Goal: Task Accomplishment & Management: Contribute content

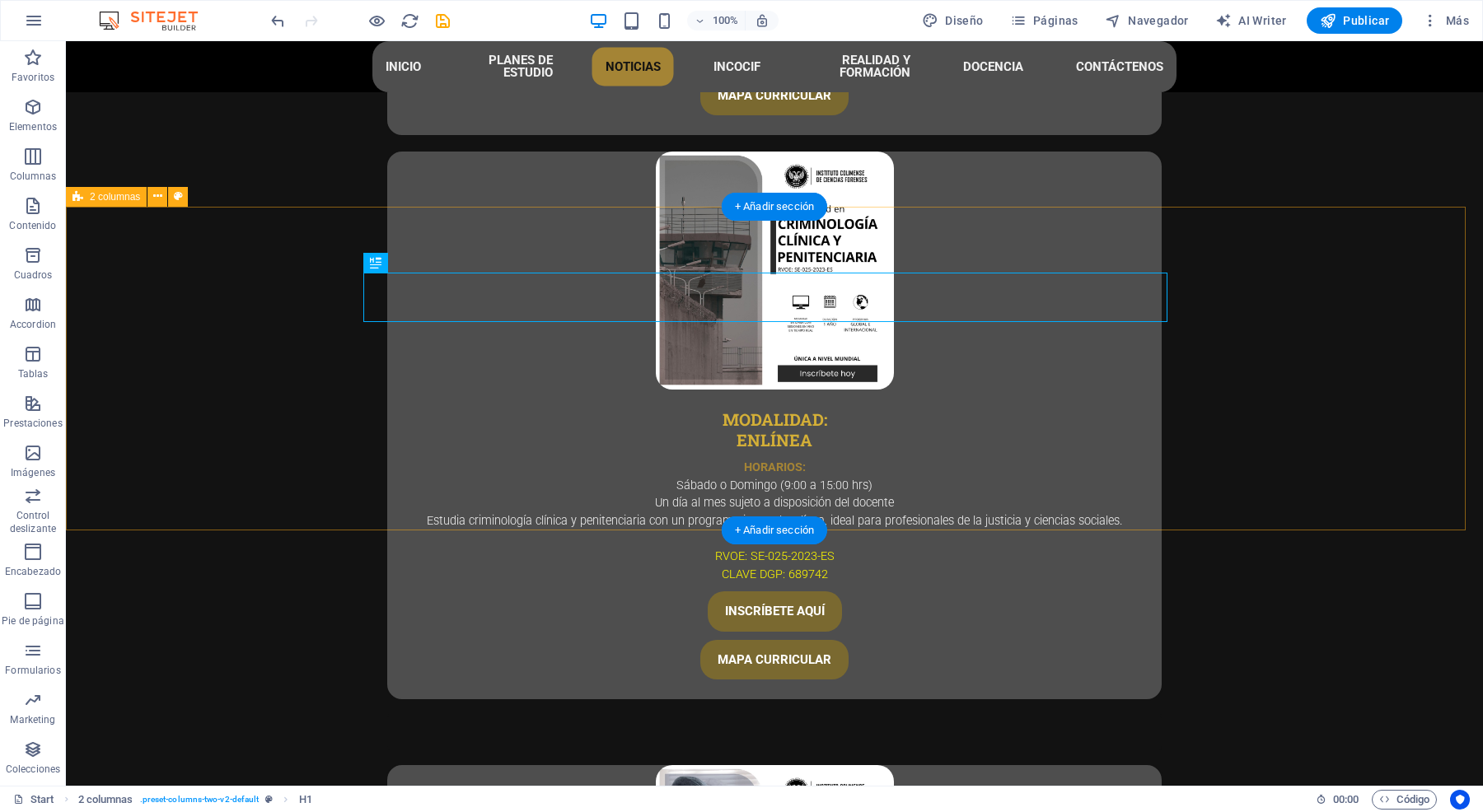
scroll to position [5181, 0]
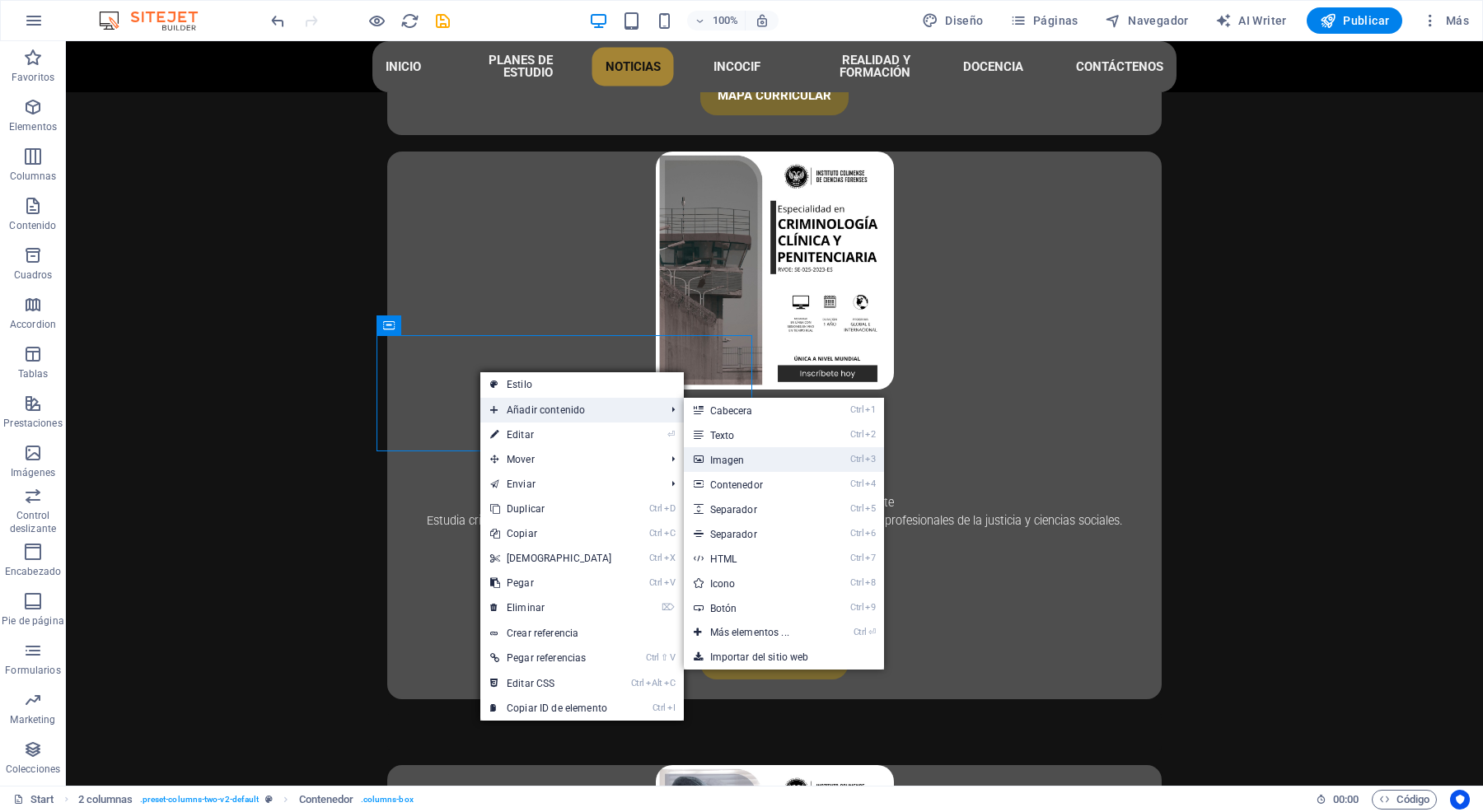
click at [748, 470] on link "Ctrl 3 Imagen" at bounding box center [752, 459] width 138 height 25
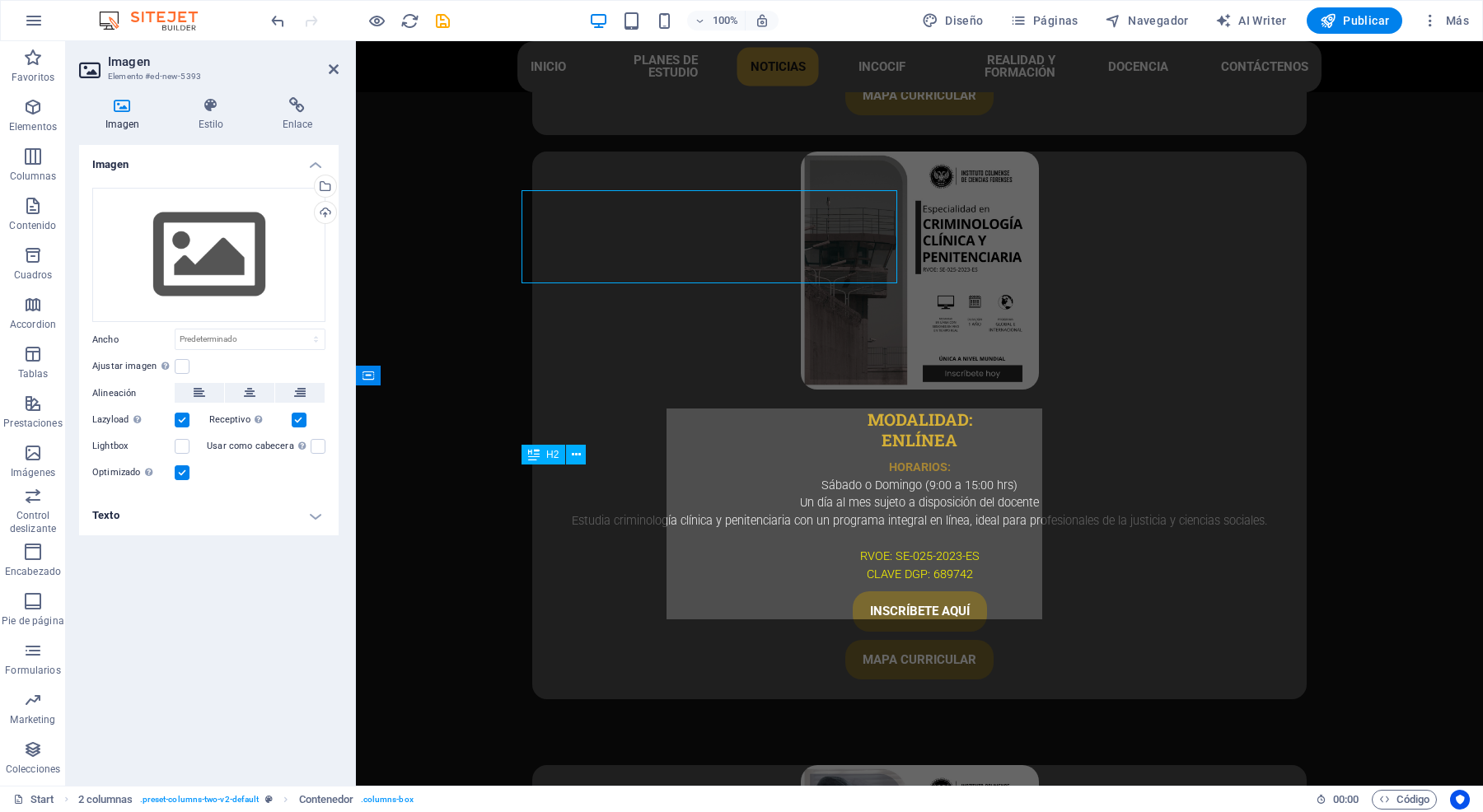
scroll to position [5108, 0]
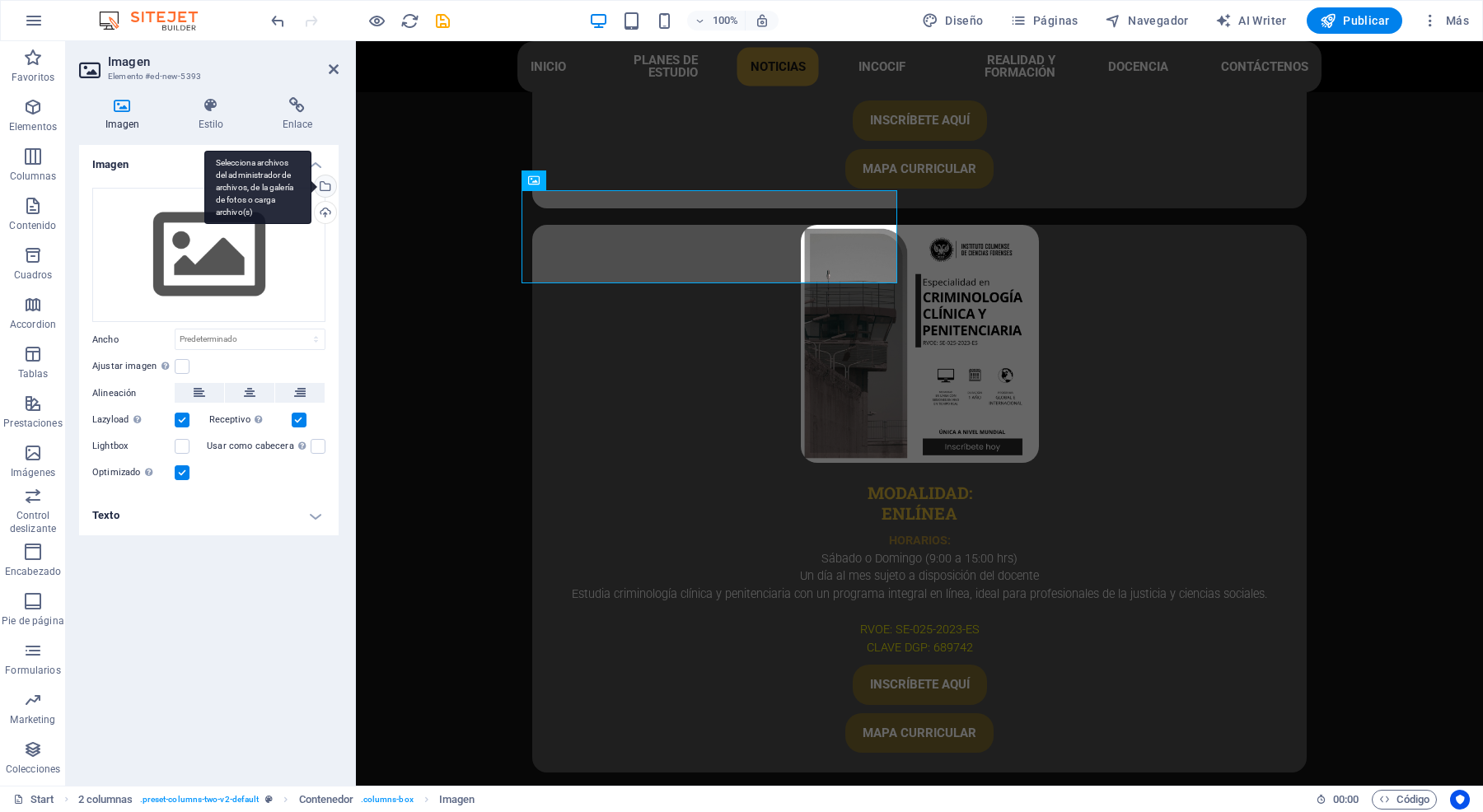
click at [322, 185] on div "Selecciona archivos del administrador de archivos, de la galería de fotos o car…" at bounding box center [323, 187] width 25 height 25
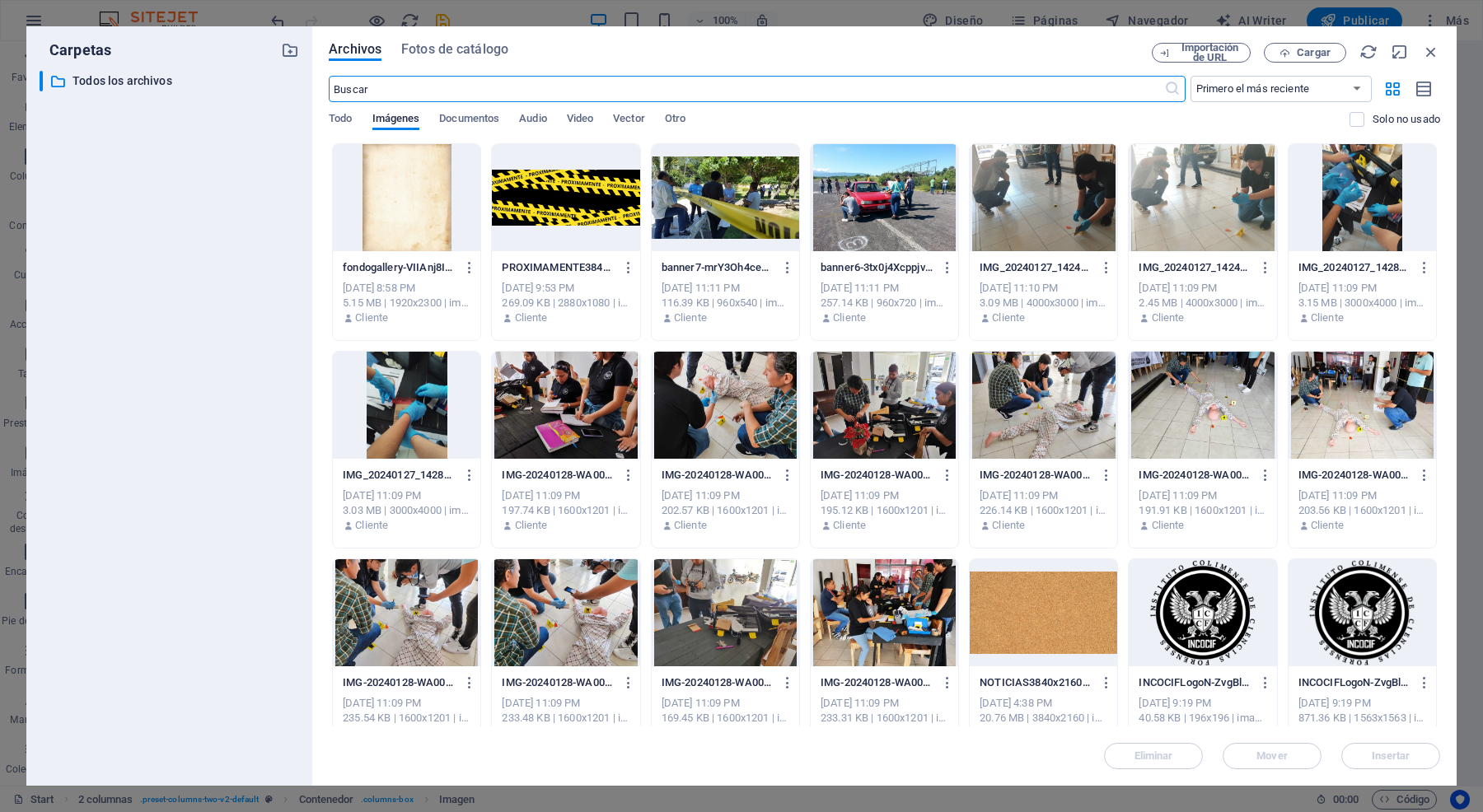
scroll to position [5154, 0]
click at [1310, 48] on span "Cargar" at bounding box center [1314, 52] width 34 height 10
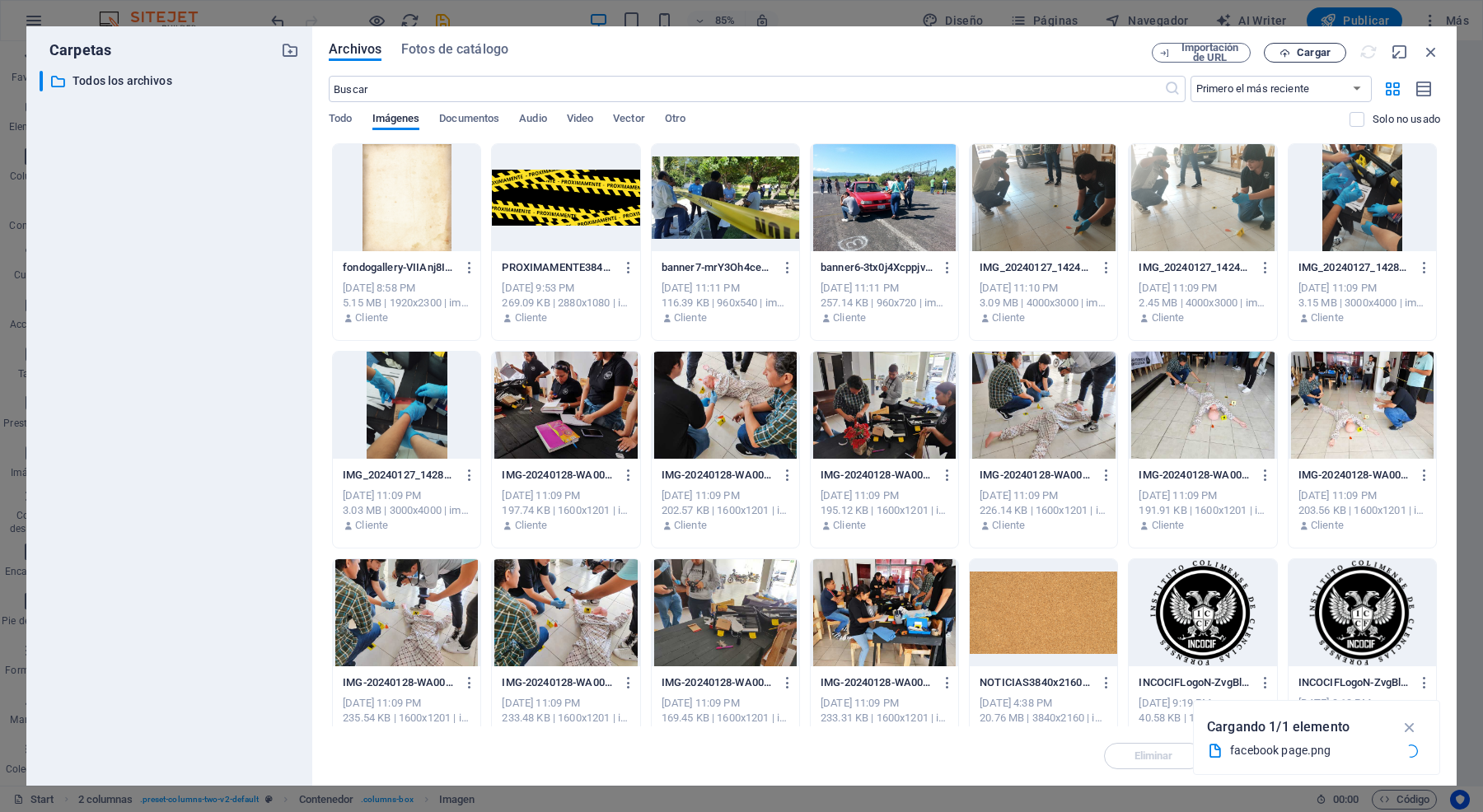
click at [1289, 48] on icon "button" at bounding box center [1284, 52] width 10 height 10
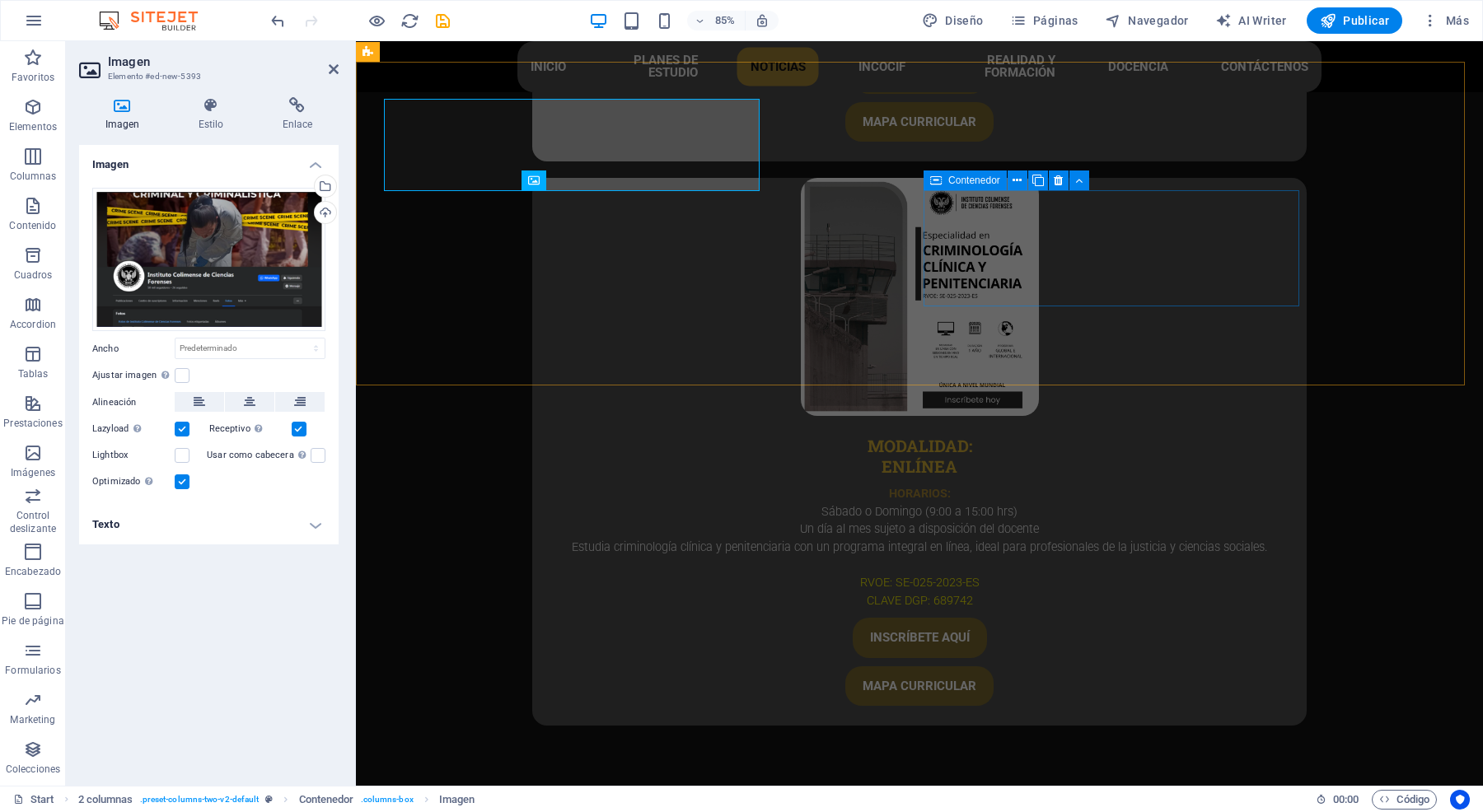
scroll to position [5108, 0]
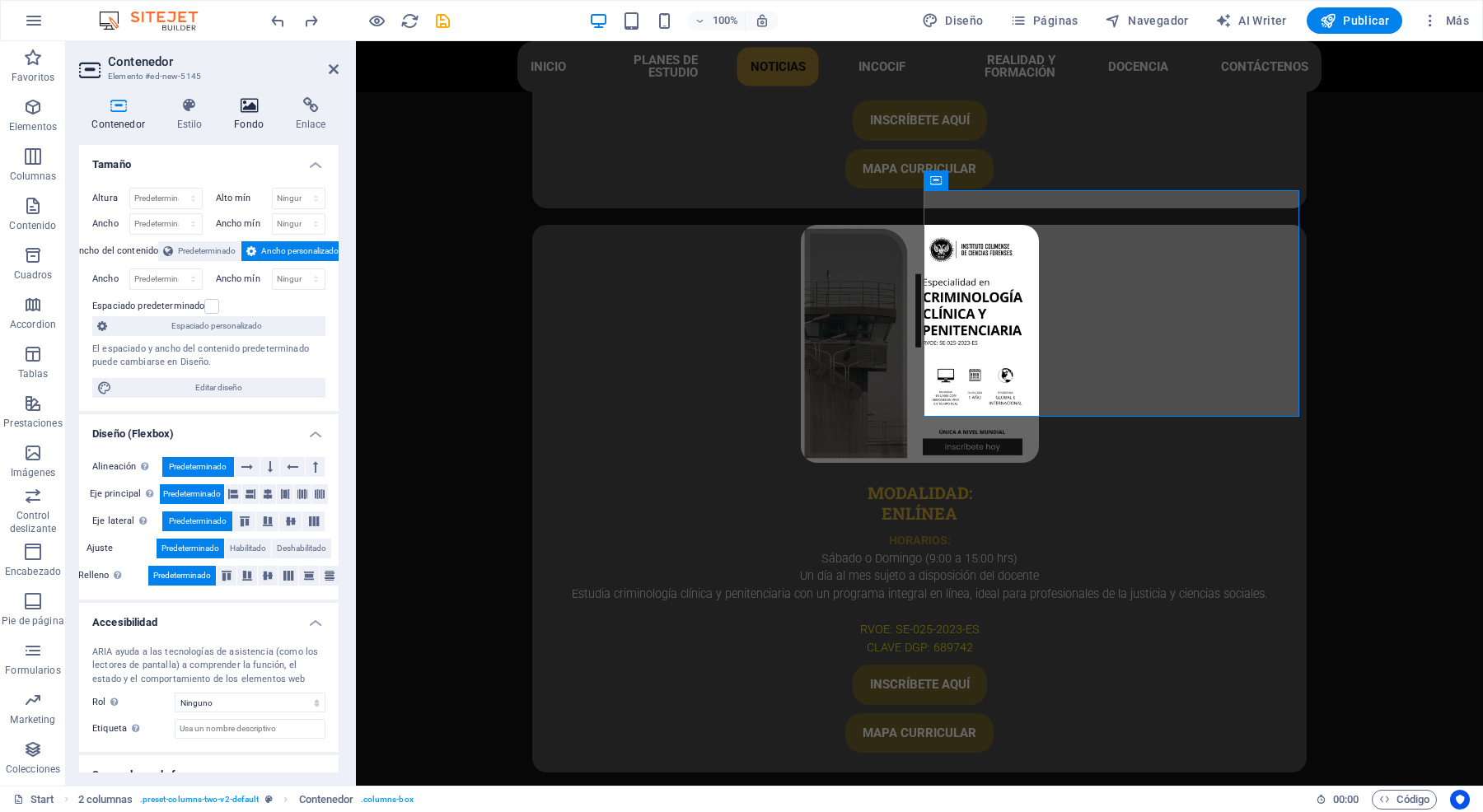
click at [237, 103] on icon at bounding box center [249, 105] width 55 height 16
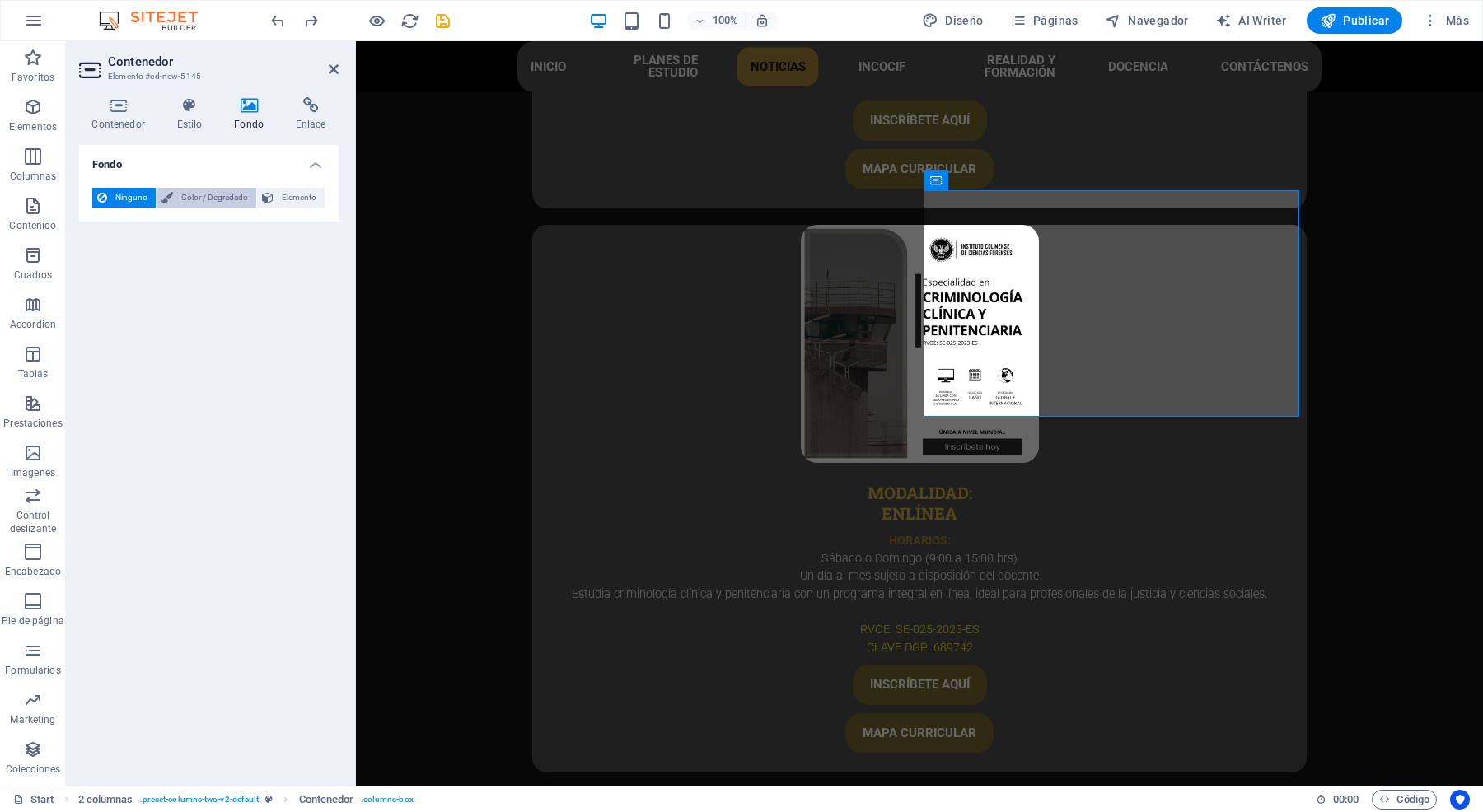
click at [194, 200] on span "Color / Degradado" at bounding box center [214, 197] width 73 height 20
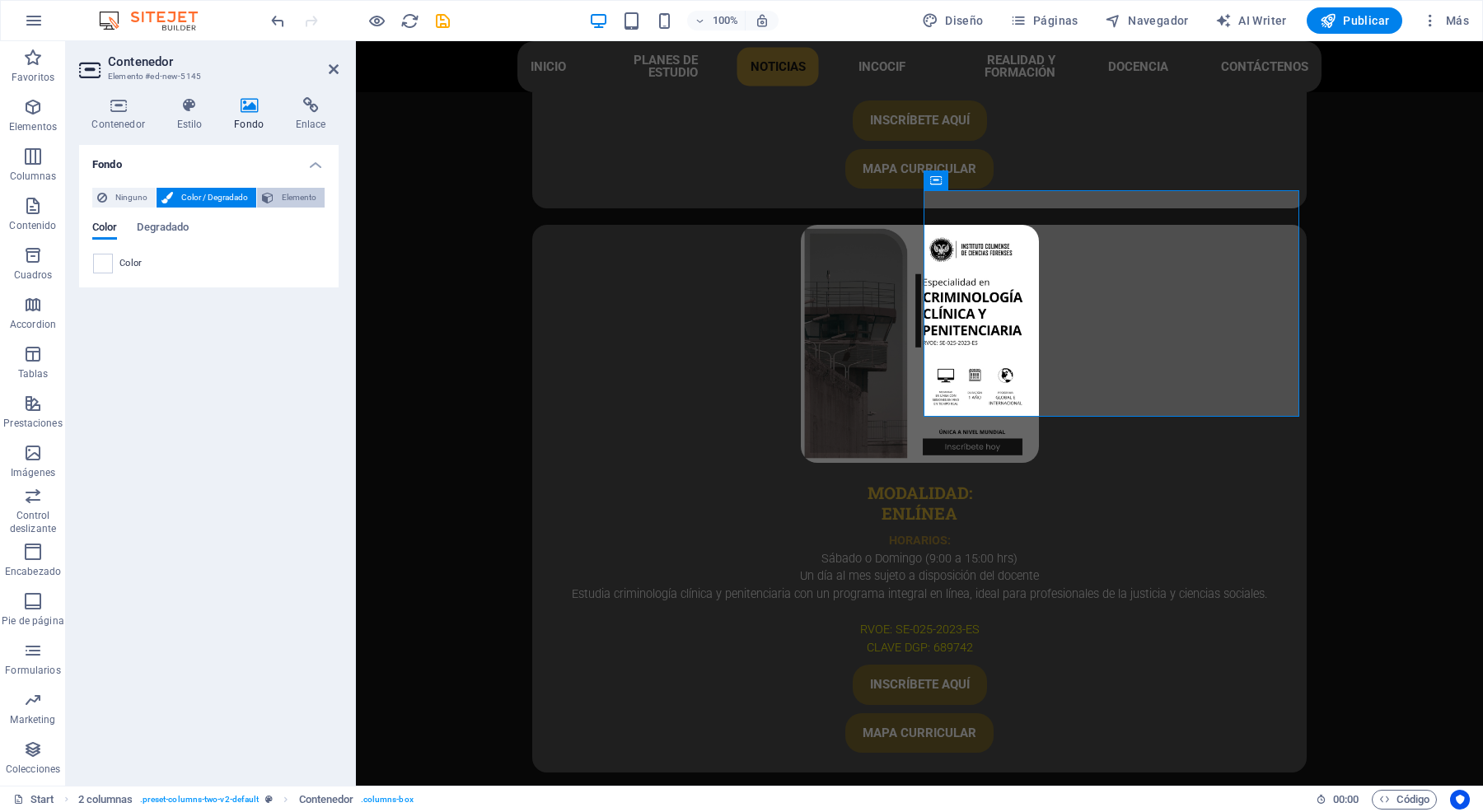
click at [299, 189] on span "Elemento" at bounding box center [299, 197] width 41 height 20
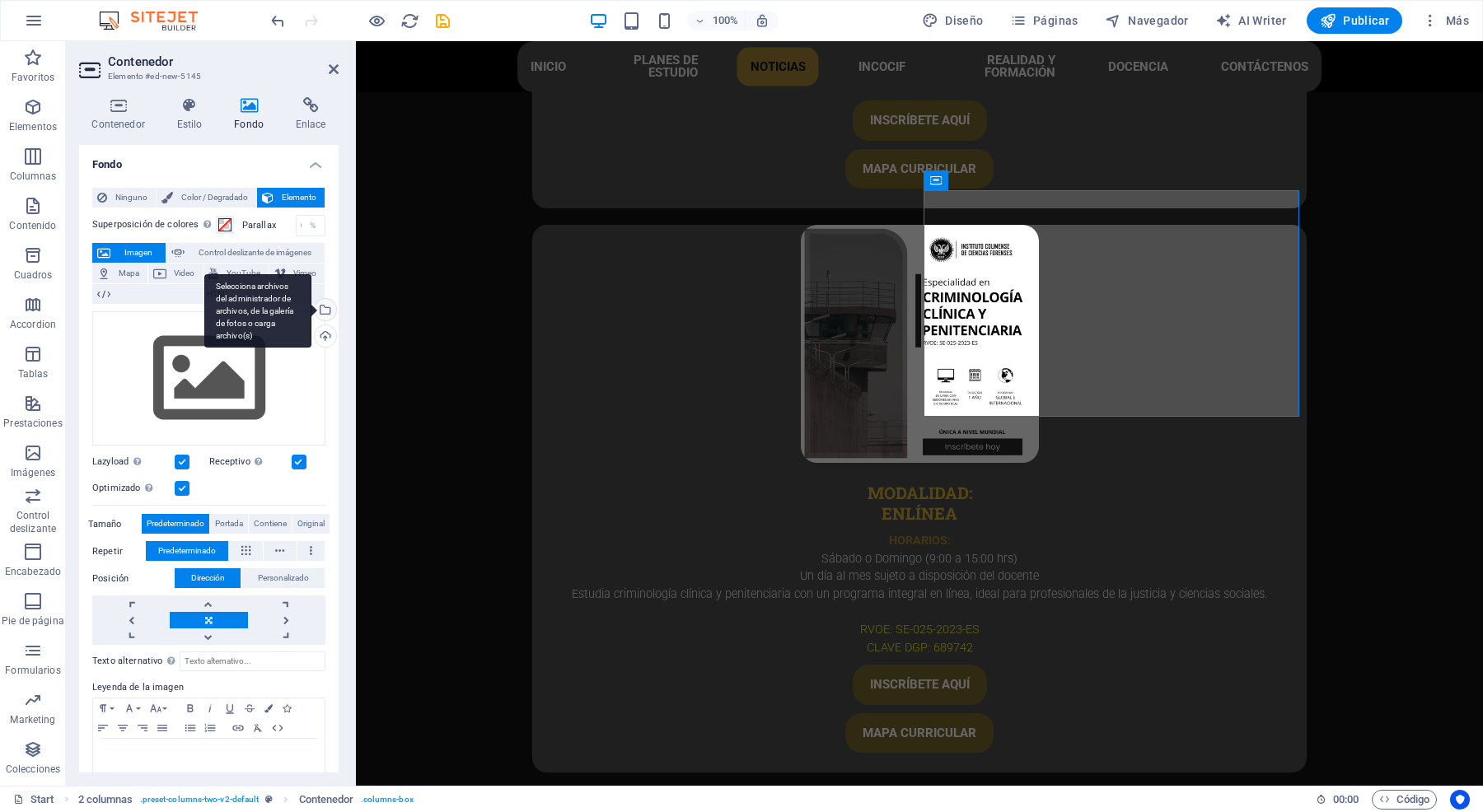
click at [311, 311] on div "Selecciona archivos del administrador de archivos, de la galería de fotos o car…" at bounding box center [258, 311] width 107 height 74
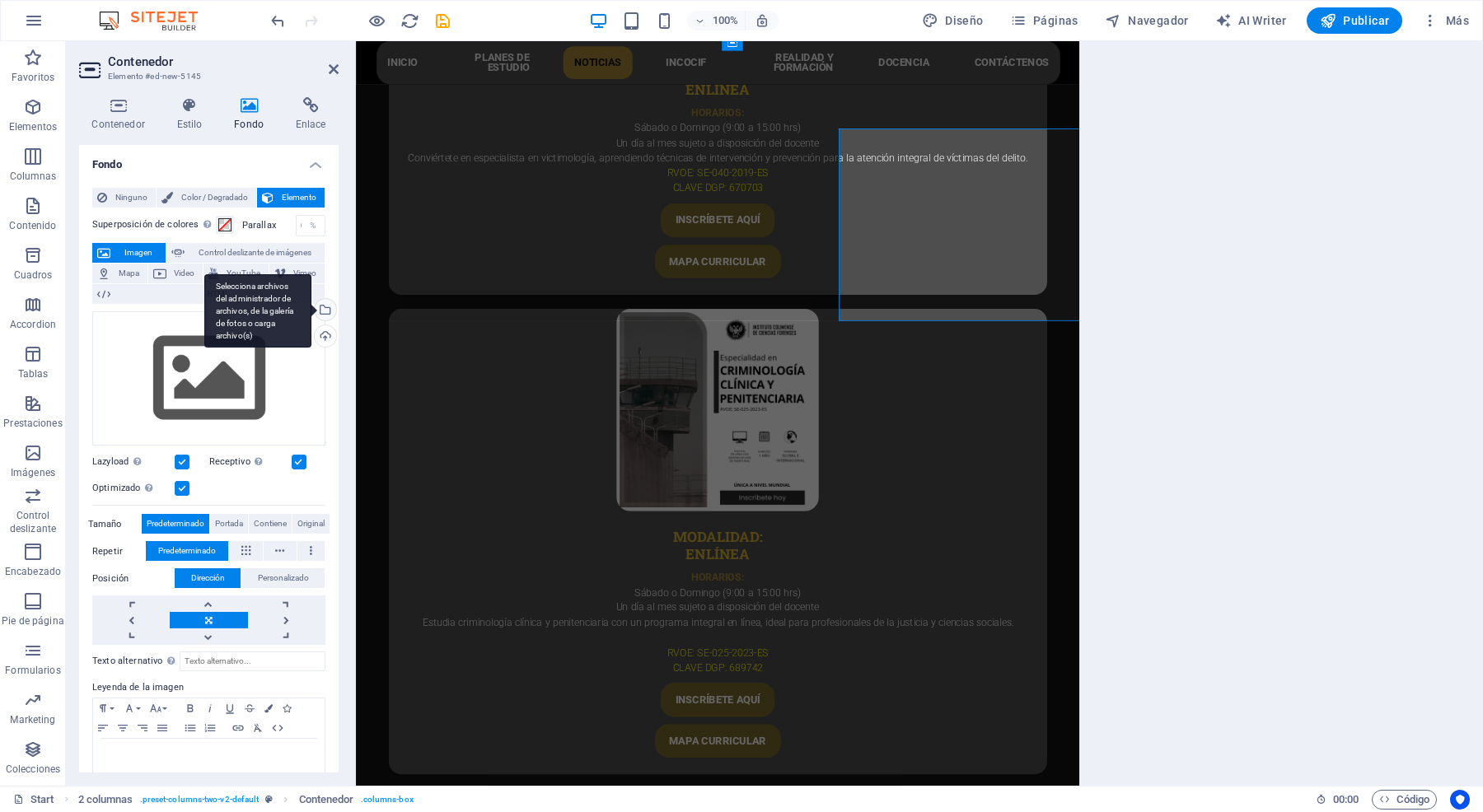
scroll to position [5154, 0]
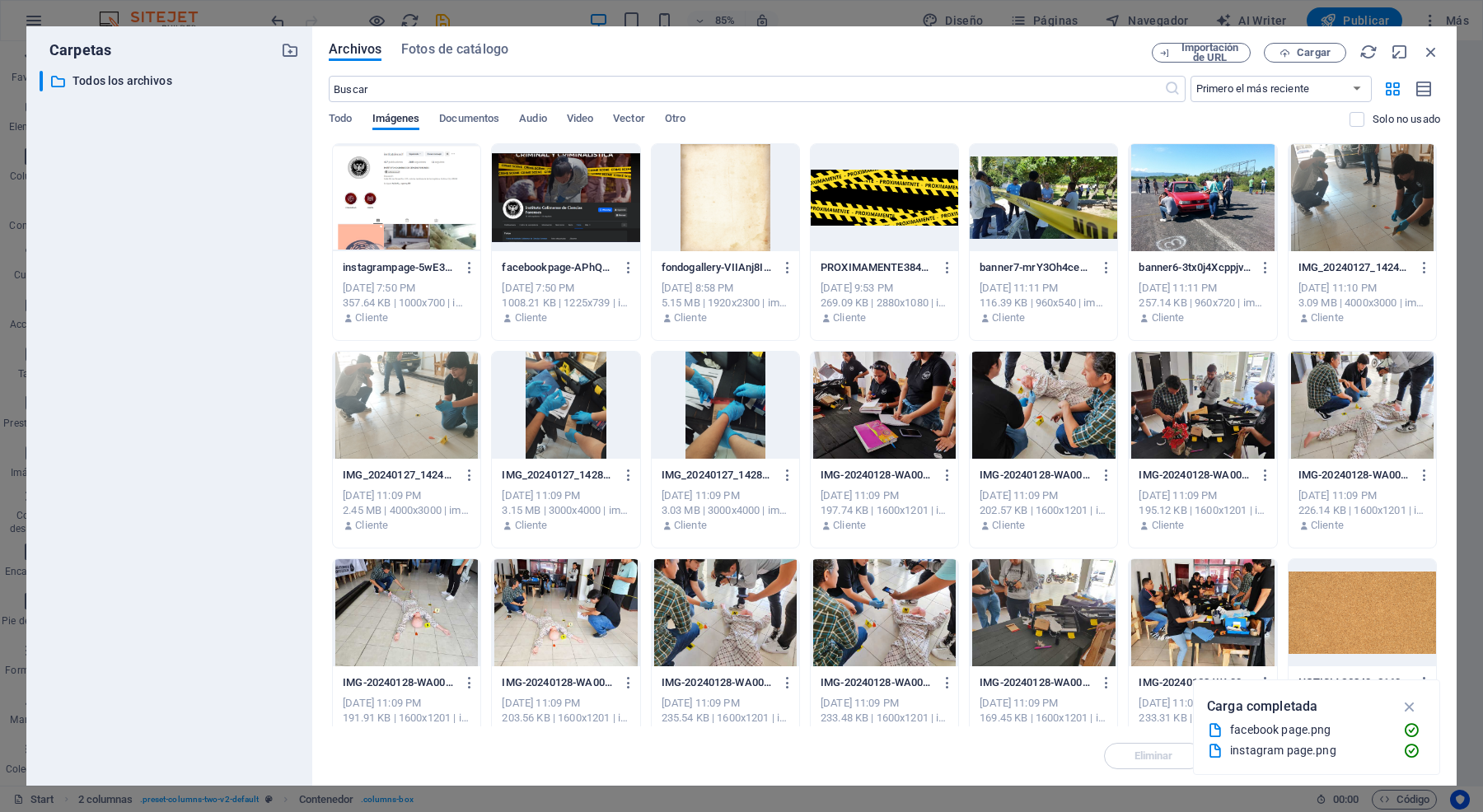
click at [363, 200] on div at bounding box center [406, 198] width 147 height 107
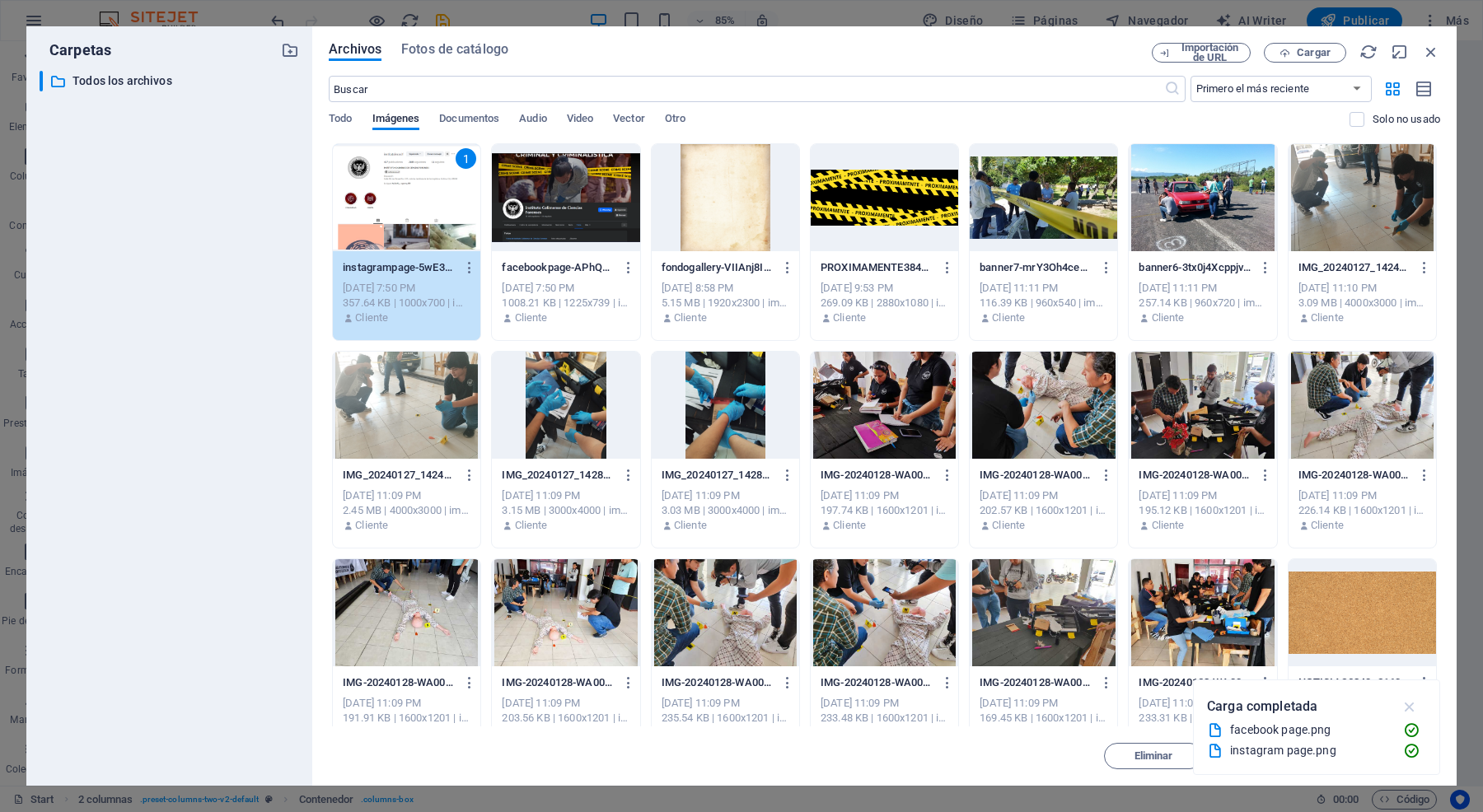
click at [1412, 706] on icon "button" at bounding box center [1410, 706] width 19 height 18
click at [1380, 760] on span "Insertar" at bounding box center [1391, 756] width 39 height 10
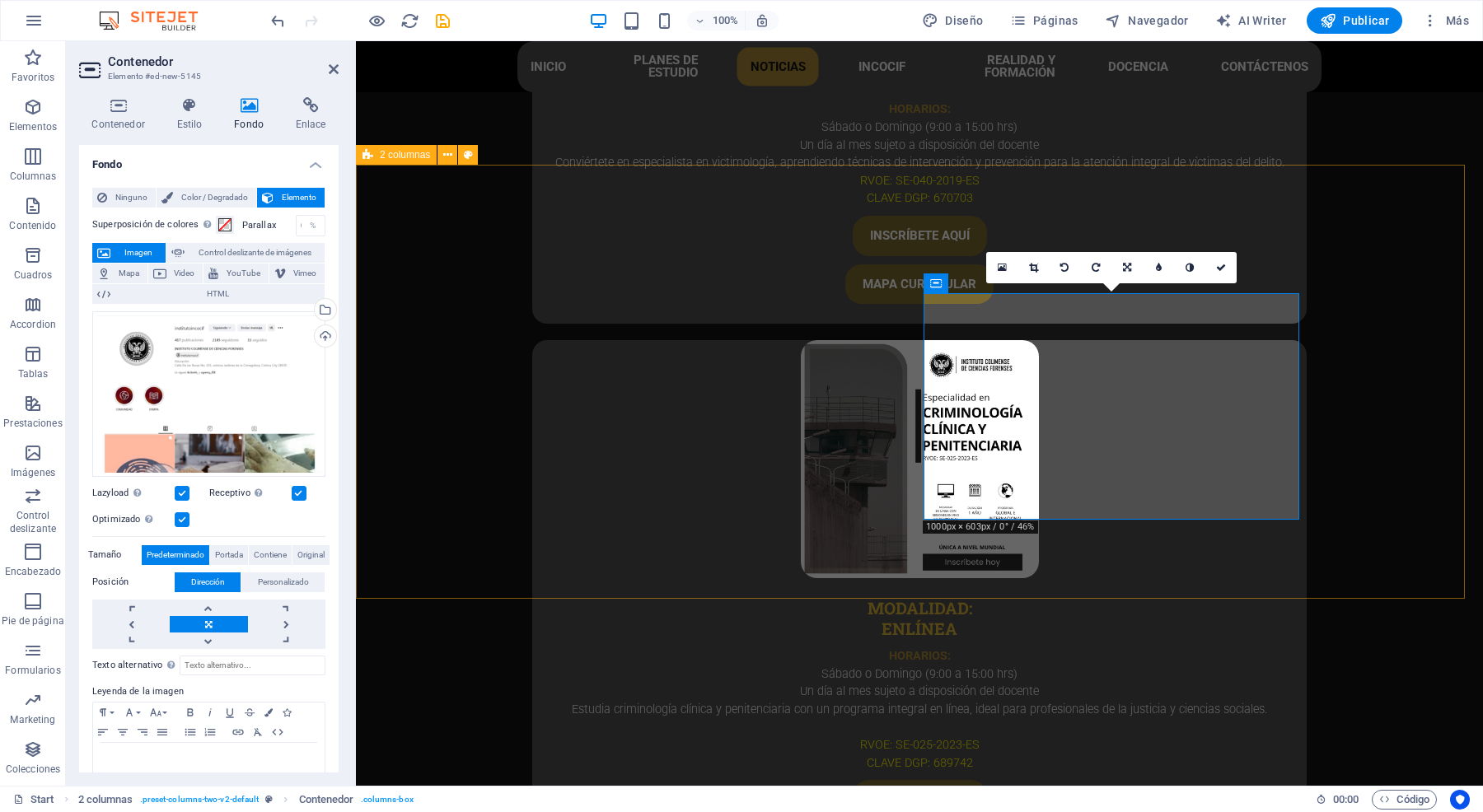
scroll to position [5005, 0]
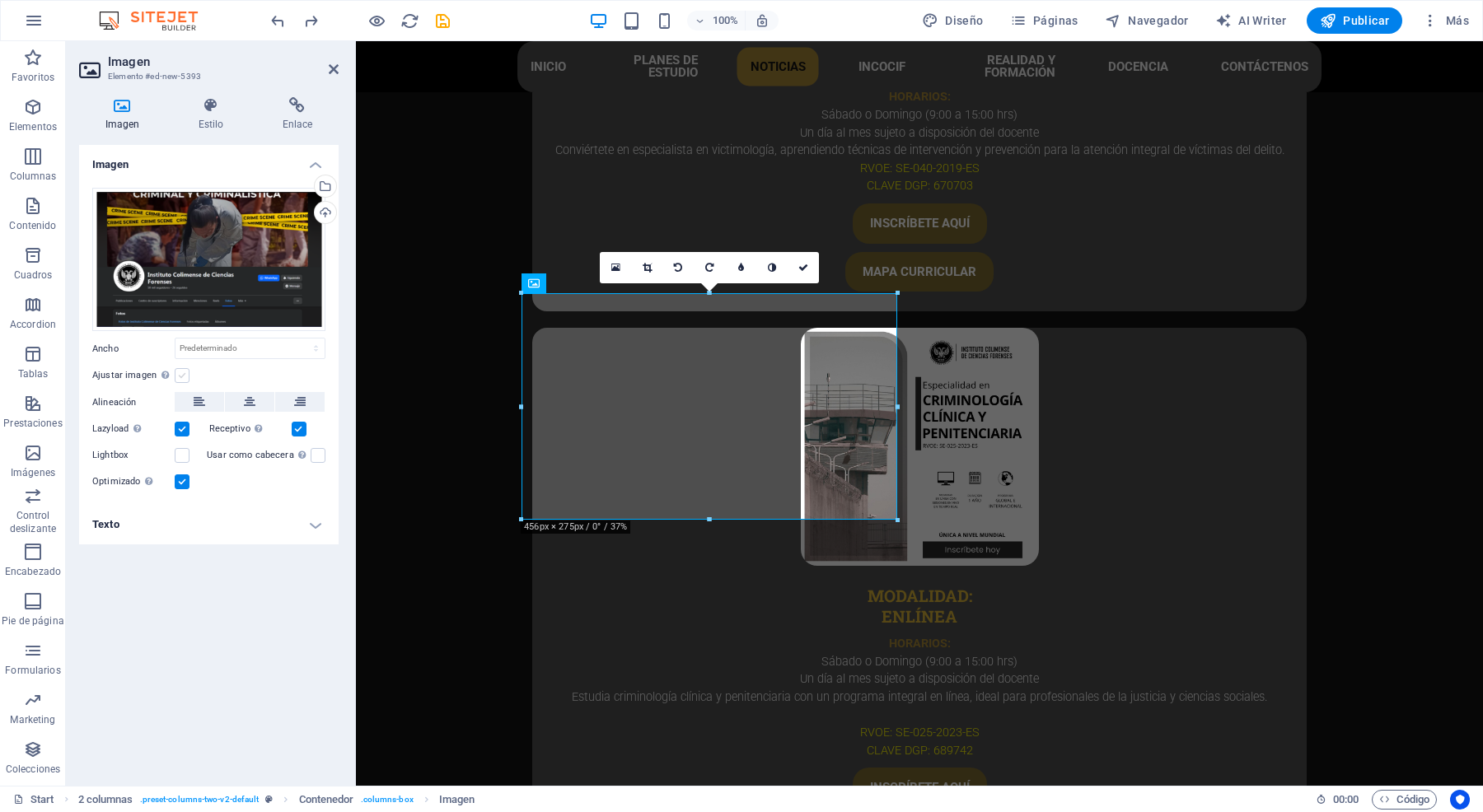
click at [182, 372] on label at bounding box center [183, 376] width 15 height 15
click at [0, 0] on input "Ajustar imagen Ajustar imagen automáticamente a un ancho y alto fijo" at bounding box center [0, 0] width 0 height 0
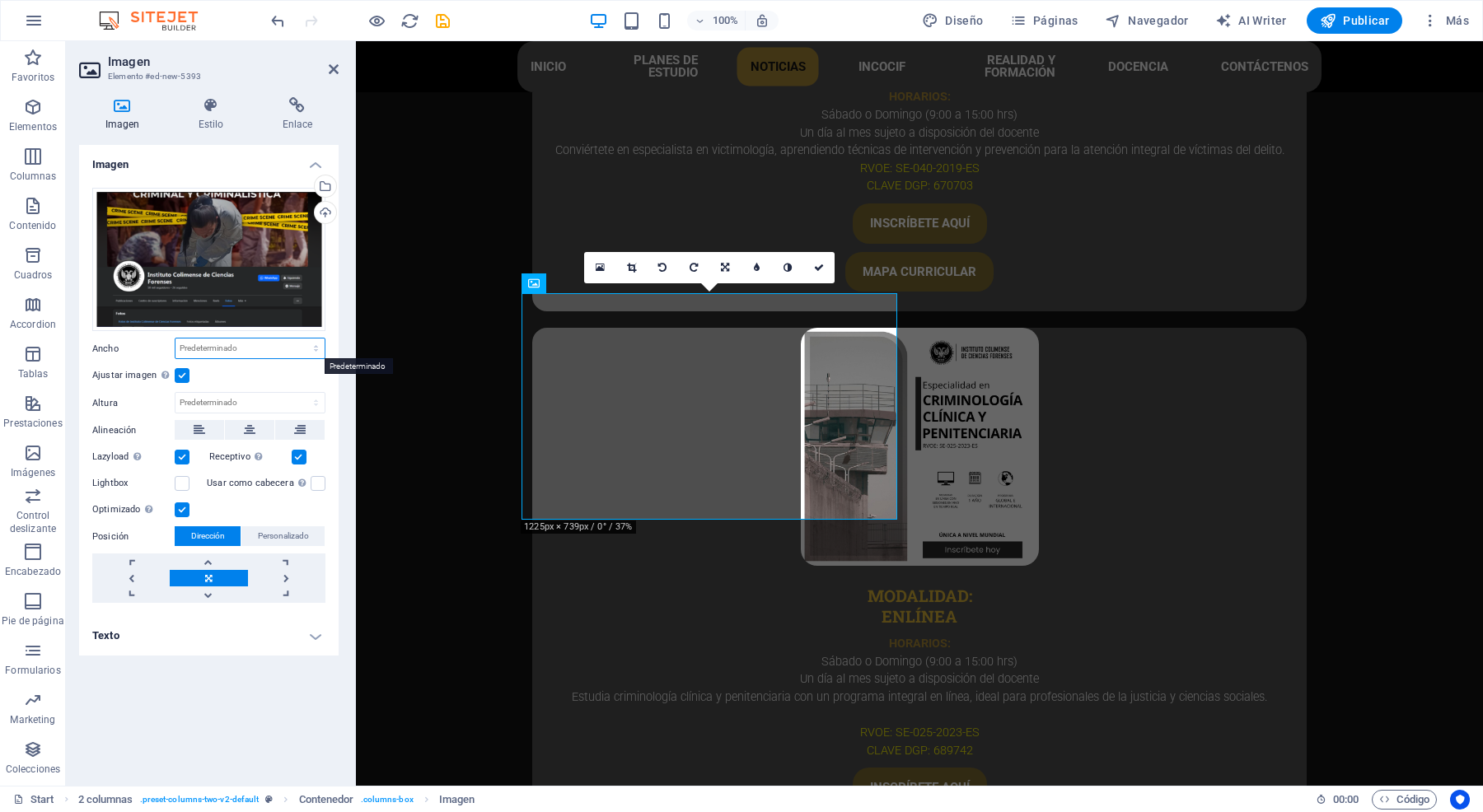
click at [220, 348] on select "Predeterminado automático px rem % em vh vw" at bounding box center [249, 348] width 149 height 20
select select "px"
click at [301, 338] on select "Predeterminado automático px rem % em vh vw" at bounding box center [249, 348] width 149 height 20
click at [187, 369] on label at bounding box center [183, 376] width 15 height 15
click at [0, 0] on input "Ajustar imagen Ajustar imagen automáticamente a un ancho y alto fijo" at bounding box center [0, 0] width 0 height 0
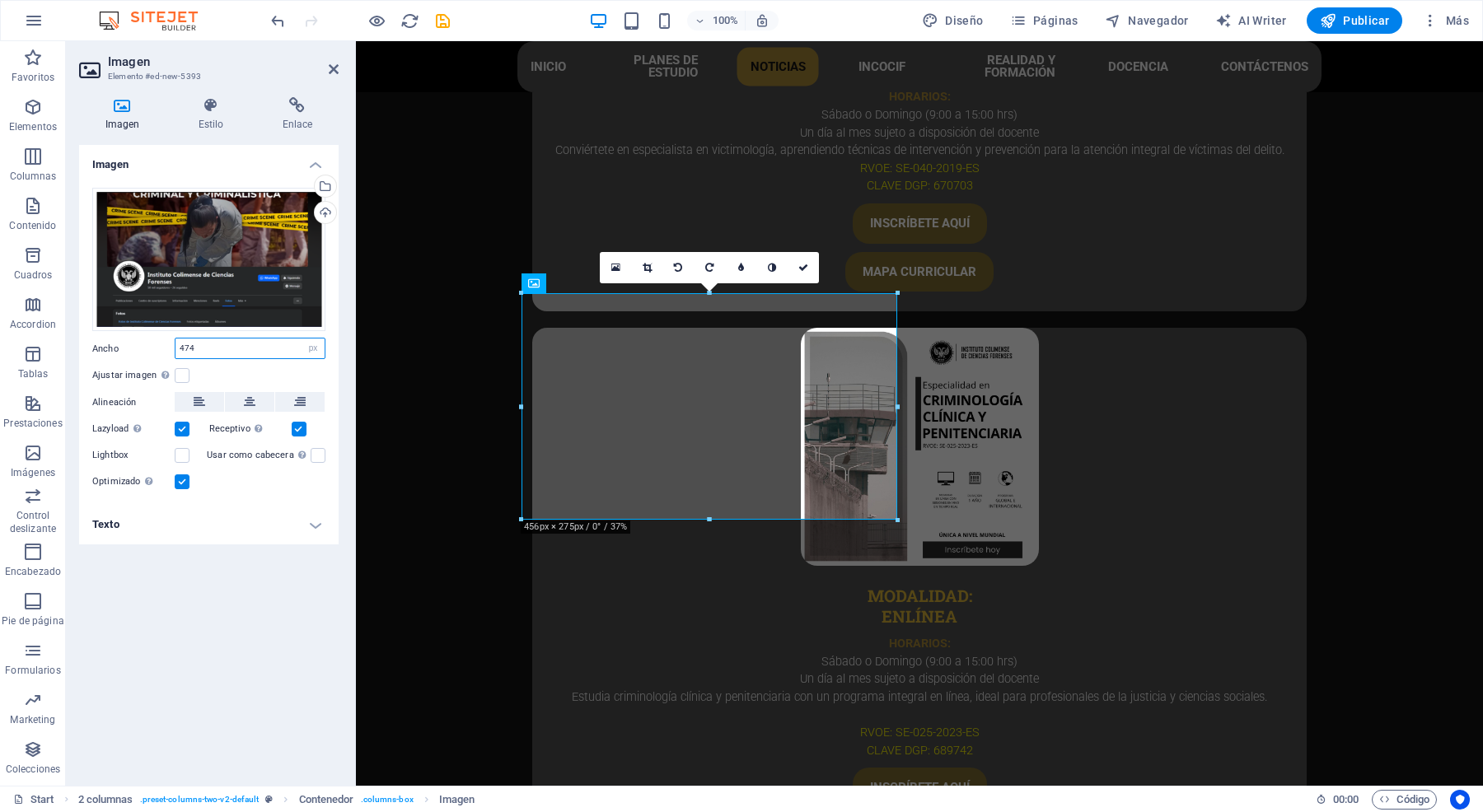
click at [212, 350] on input "474" at bounding box center [249, 348] width 149 height 20
type input "482"
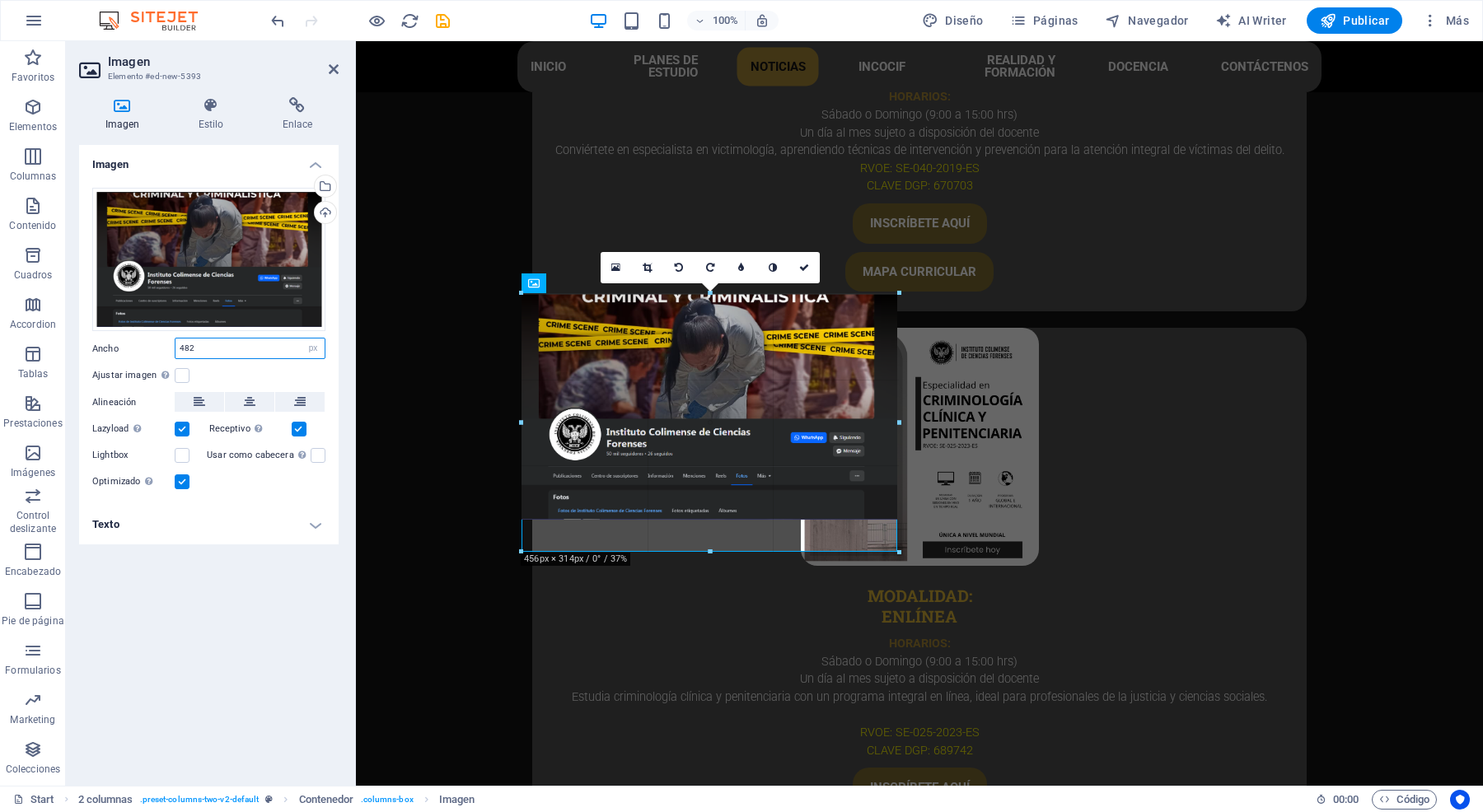
drag, startPoint x: 519, startPoint y: 520, endPoint x: 159, endPoint y: 512, distance: 360.1
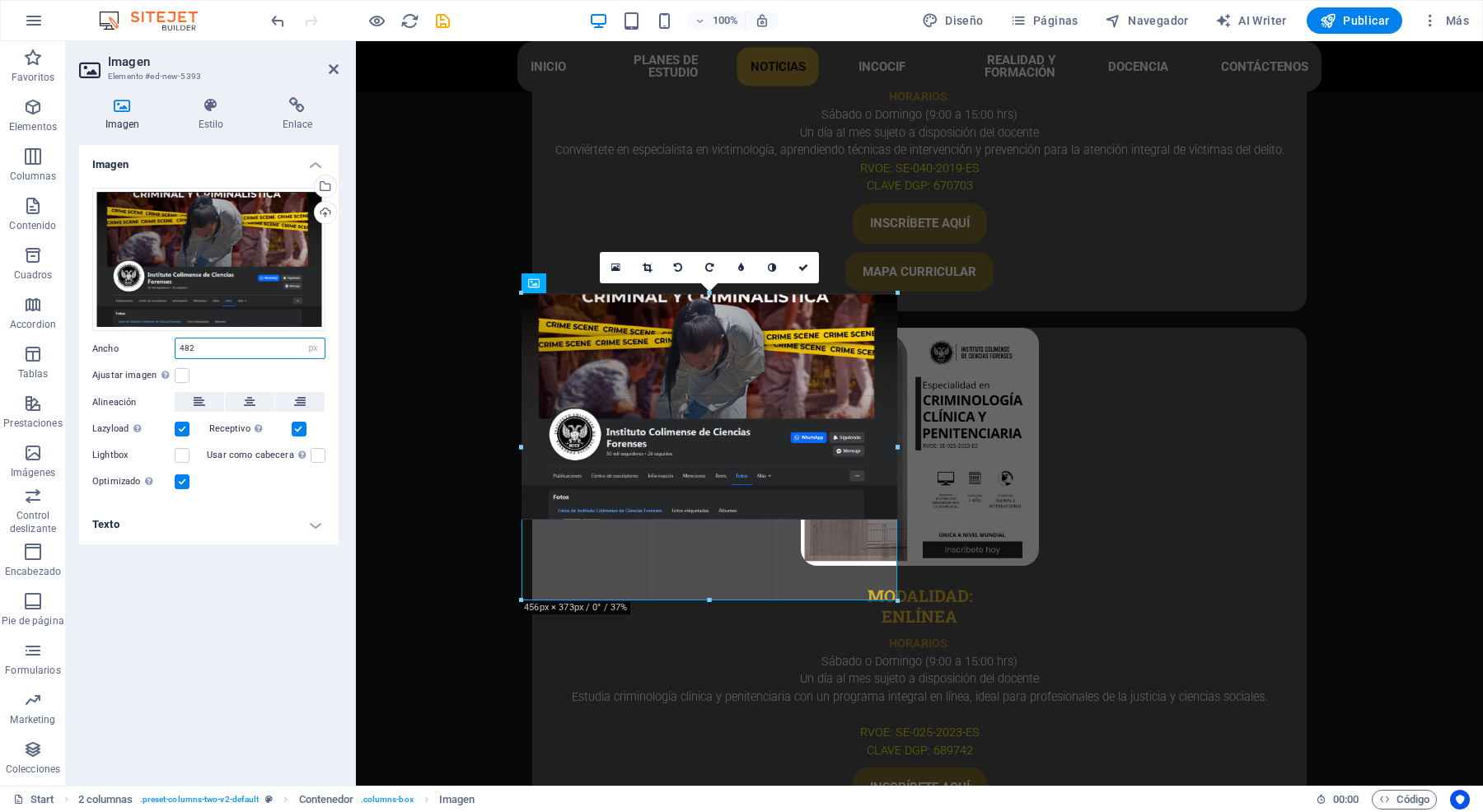
drag, startPoint x: 524, startPoint y: 402, endPoint x: 172, endPoint y: 363, distance: 354.2
click at [528, 404] on div "180 170 160 150 140 130 120 110 100 90 80 70 60 50 40 30 20 10 0 -10 -20 -30 -4…" at bounding box center [709, 446] width 376 height 307
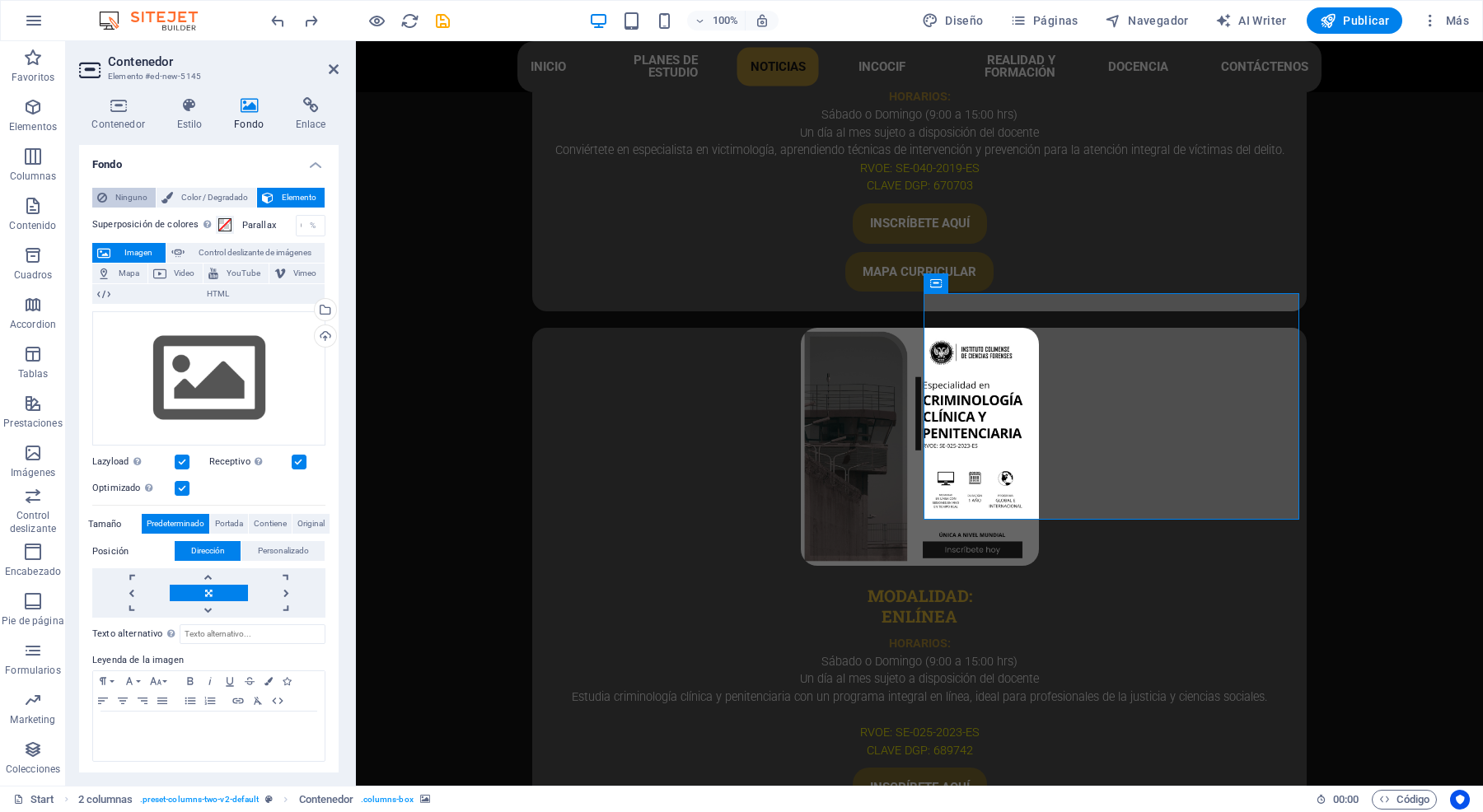
click at [120, 195] on span "Ninguno" at bounding box center [131, 197] width 39 height 20
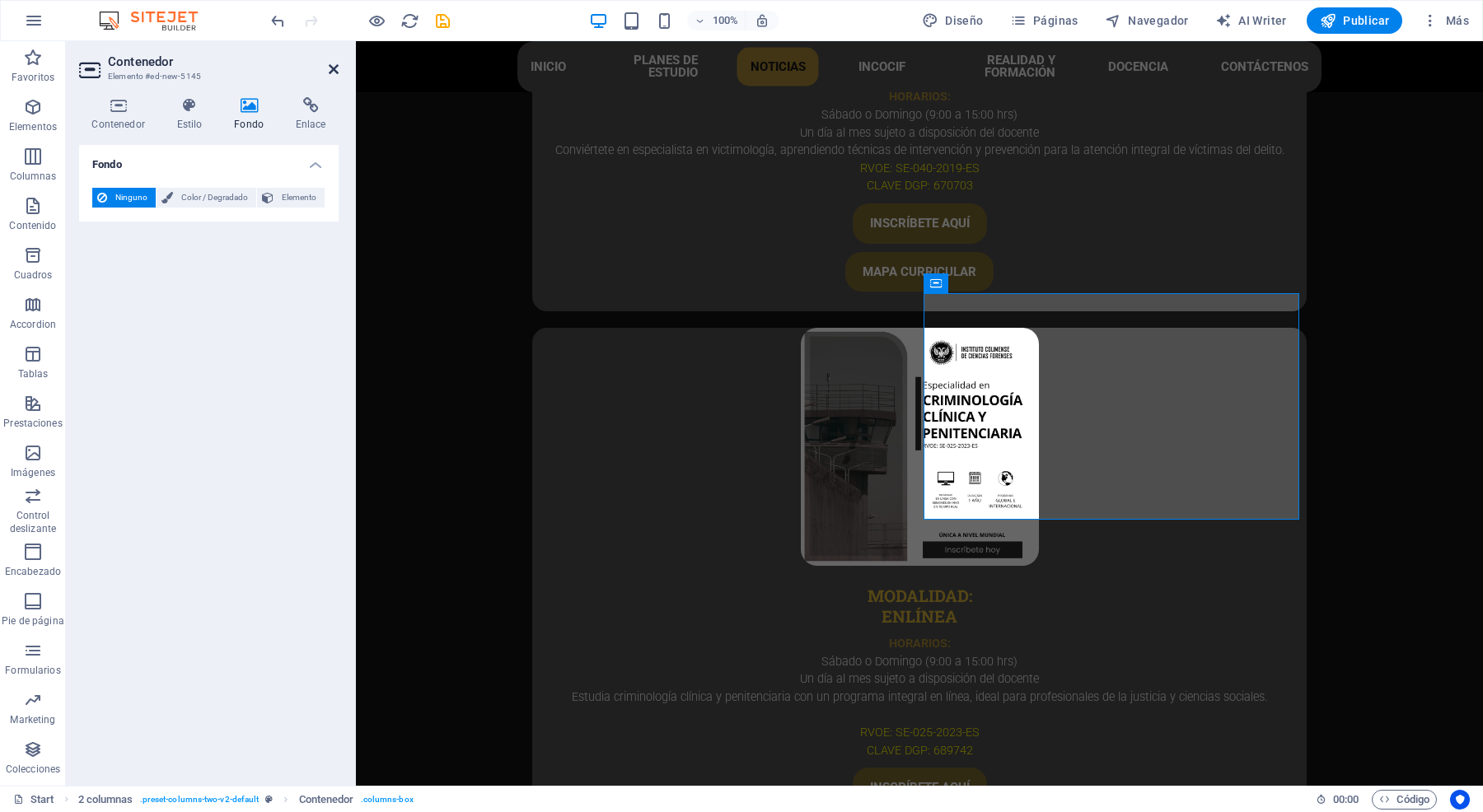
click at [329, 67] on icon at bounding box center [334, 69] width 10 height 13
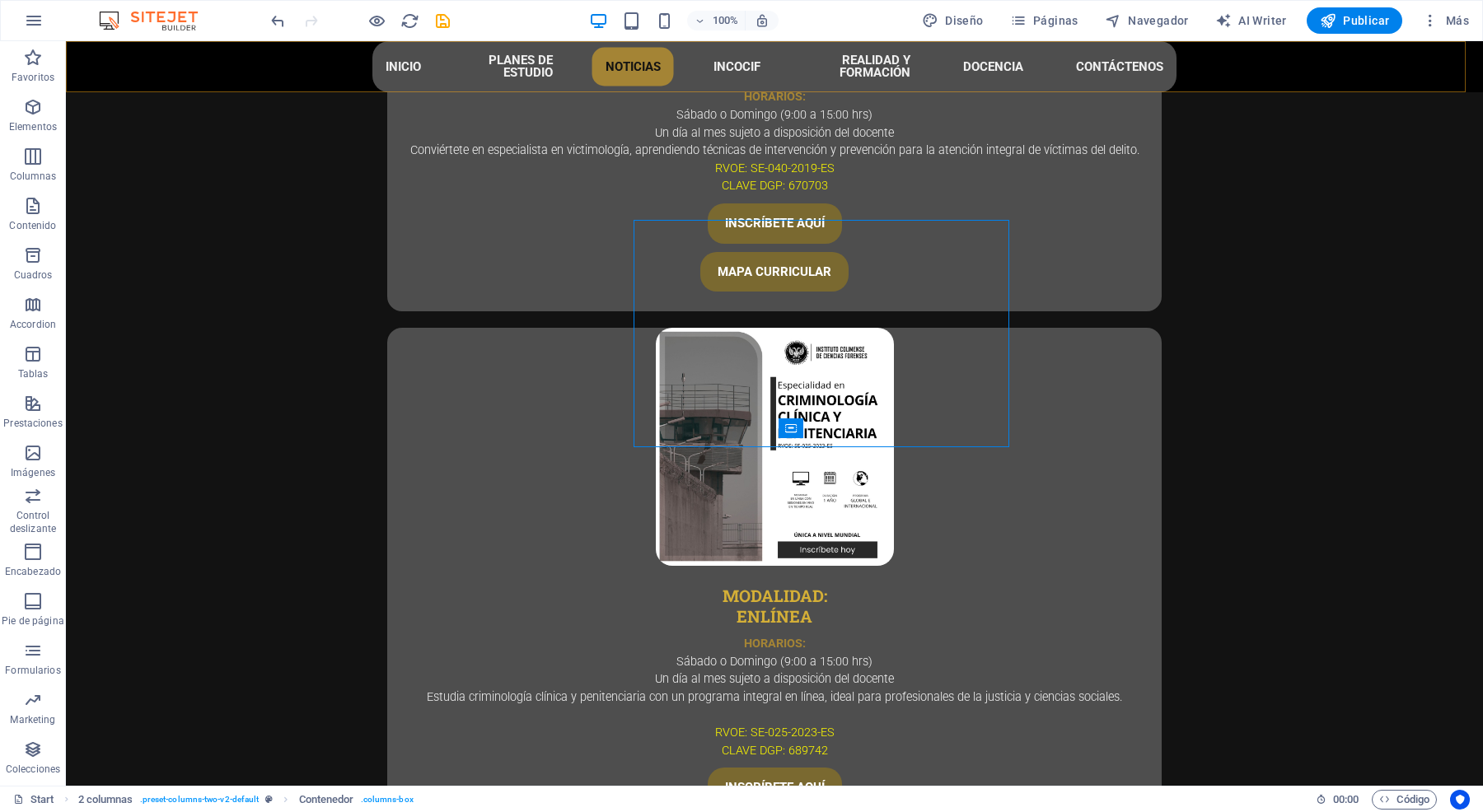
scroll to position [5078, 0]
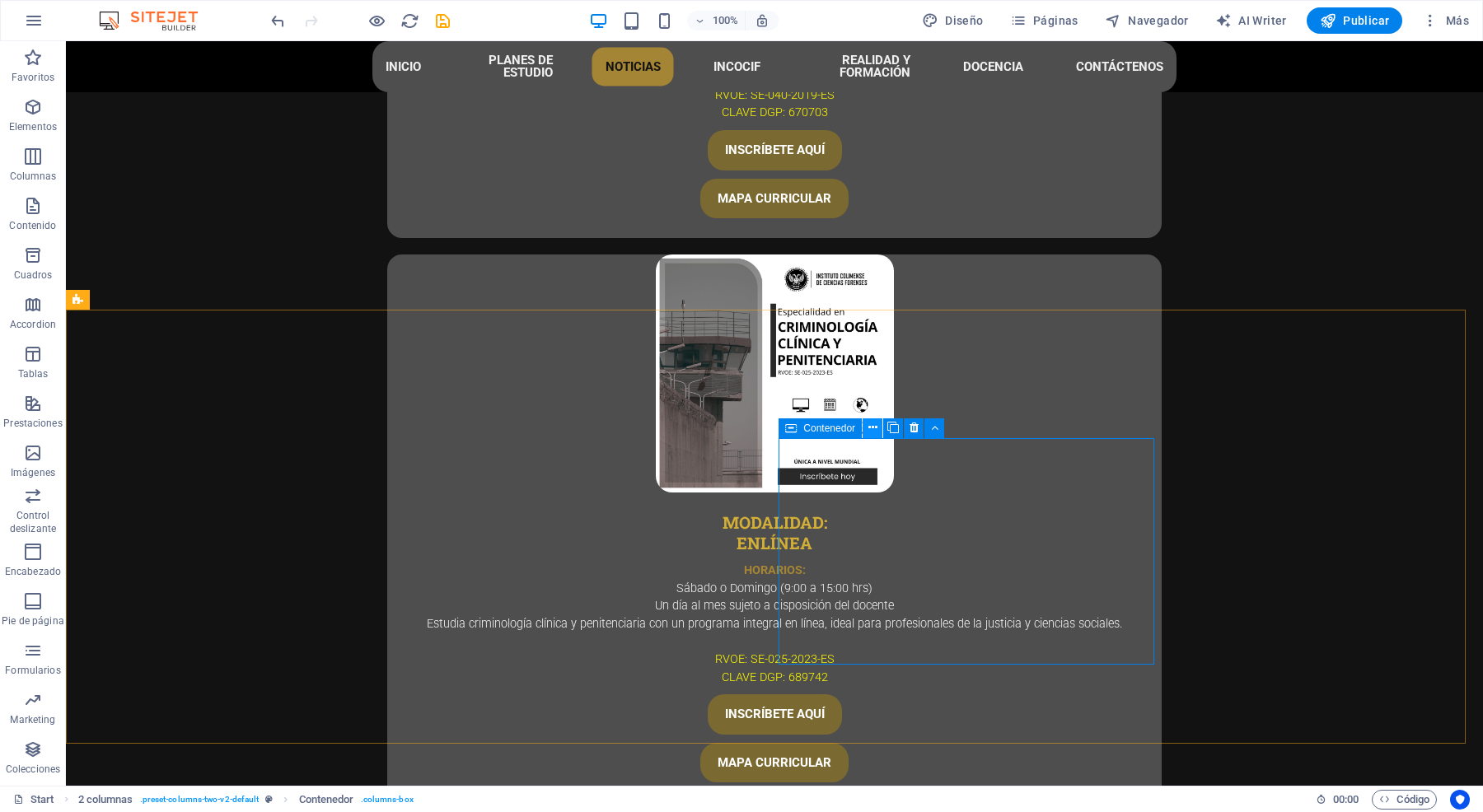
click at [870, 424] on icon at bounding box center [873, 428] width 10 height 17
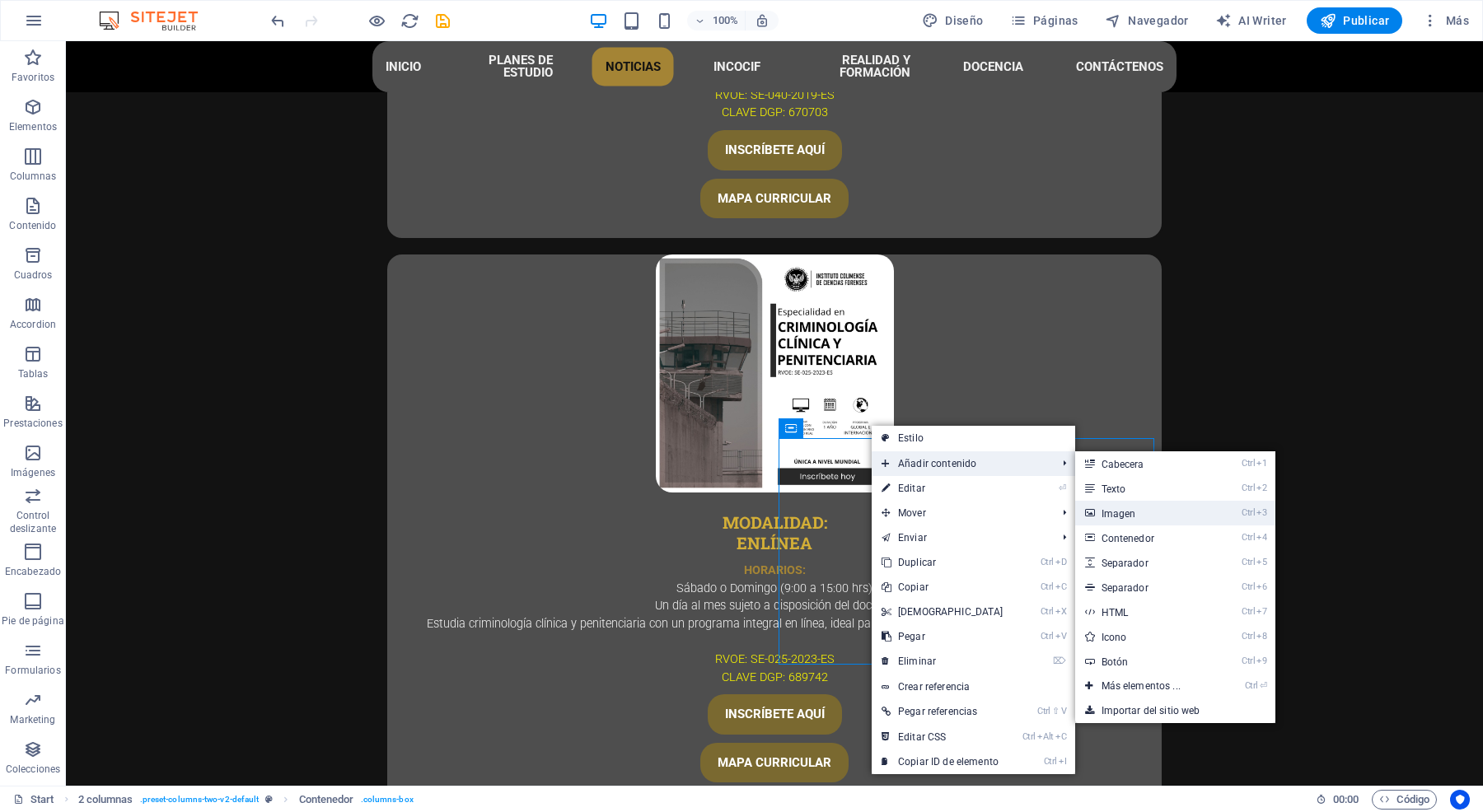
click at [1165, 513] on link "Ctrl 3 Imagen" at bounding box center [1143, 513] width 138 height 25
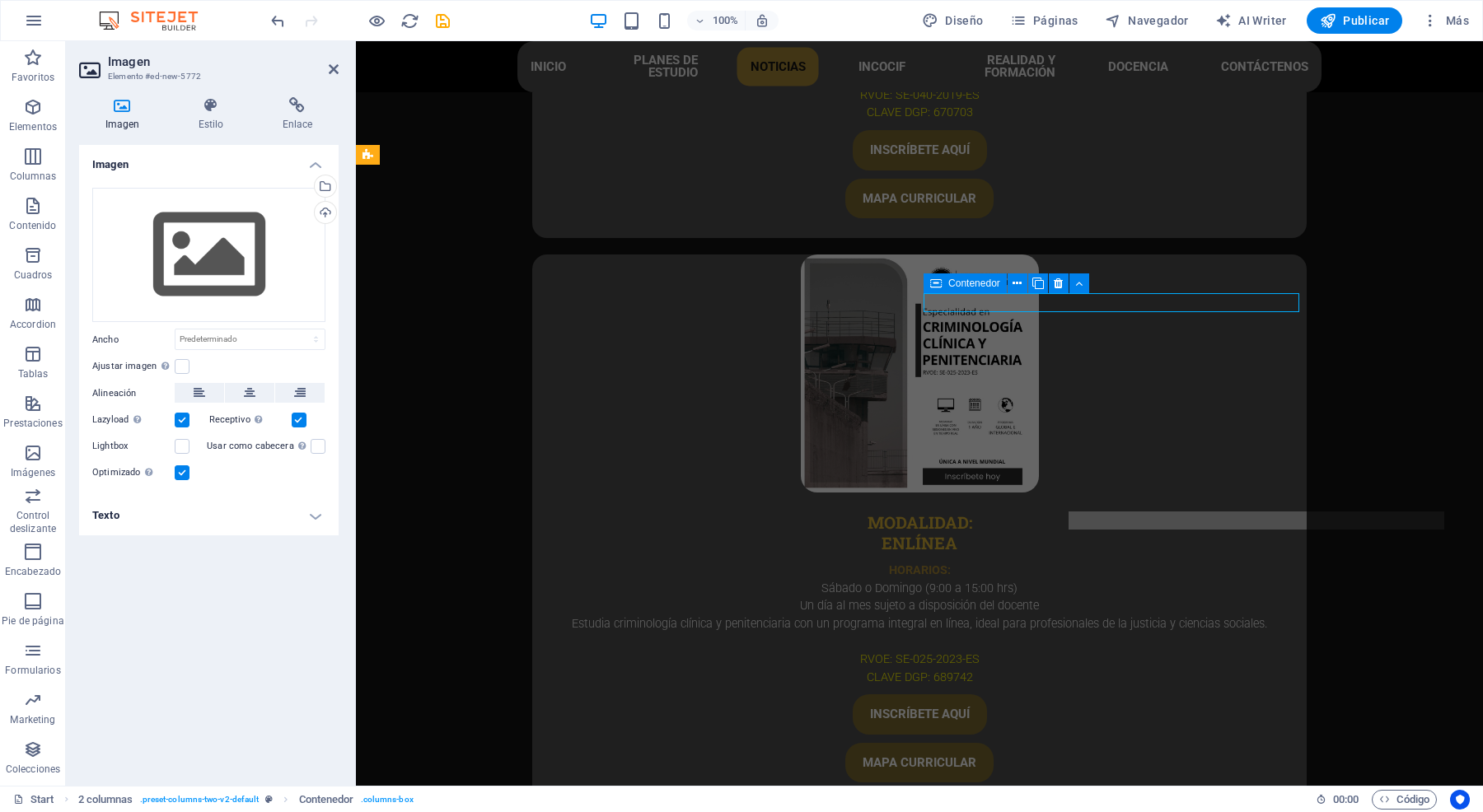
scroll to position [5005, 0]
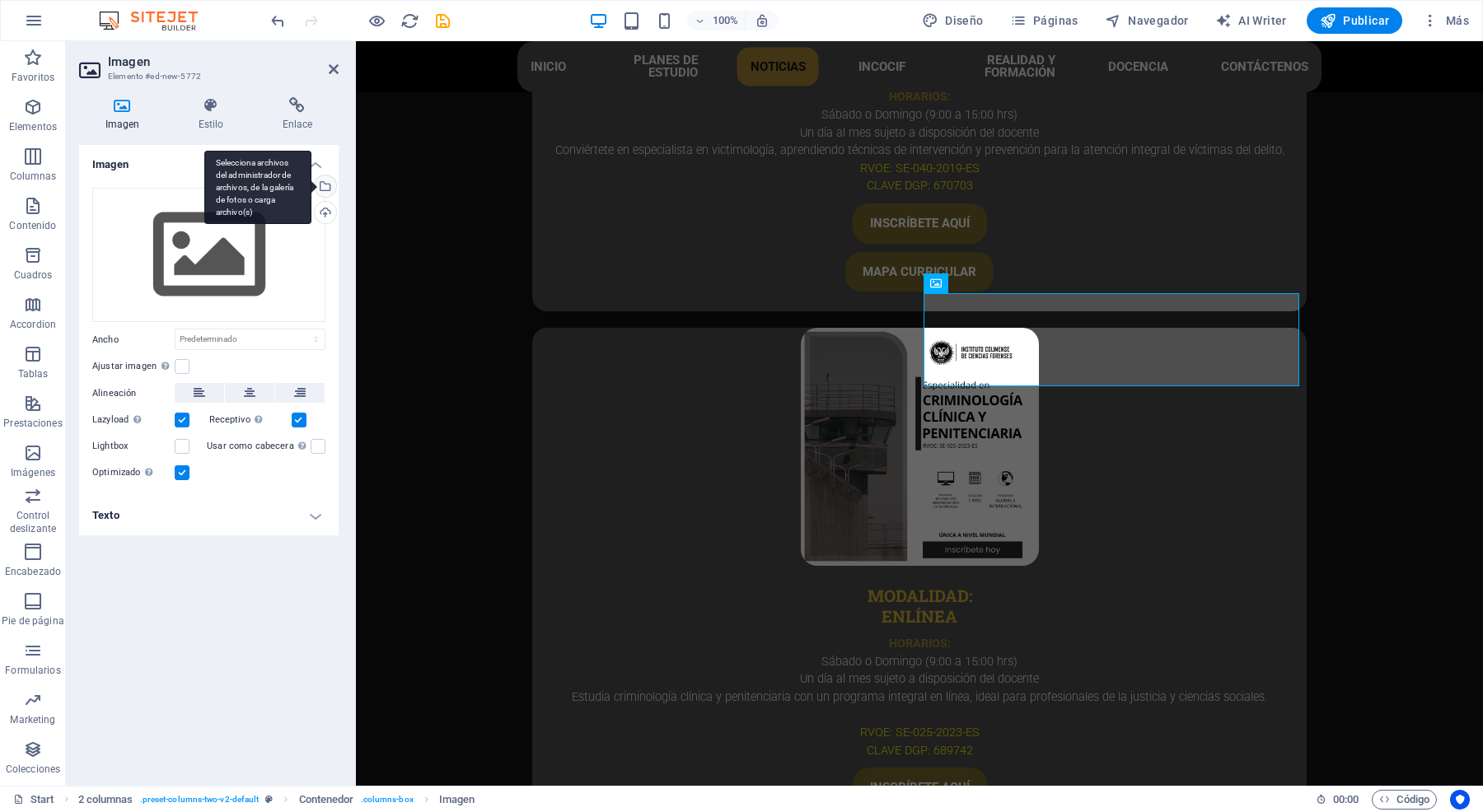
click at [329, 185] on div "Selecciona archivos del administrador de archivos, de la galería de fotos o car…" at bounding box center [323, 187] width 25 height 25
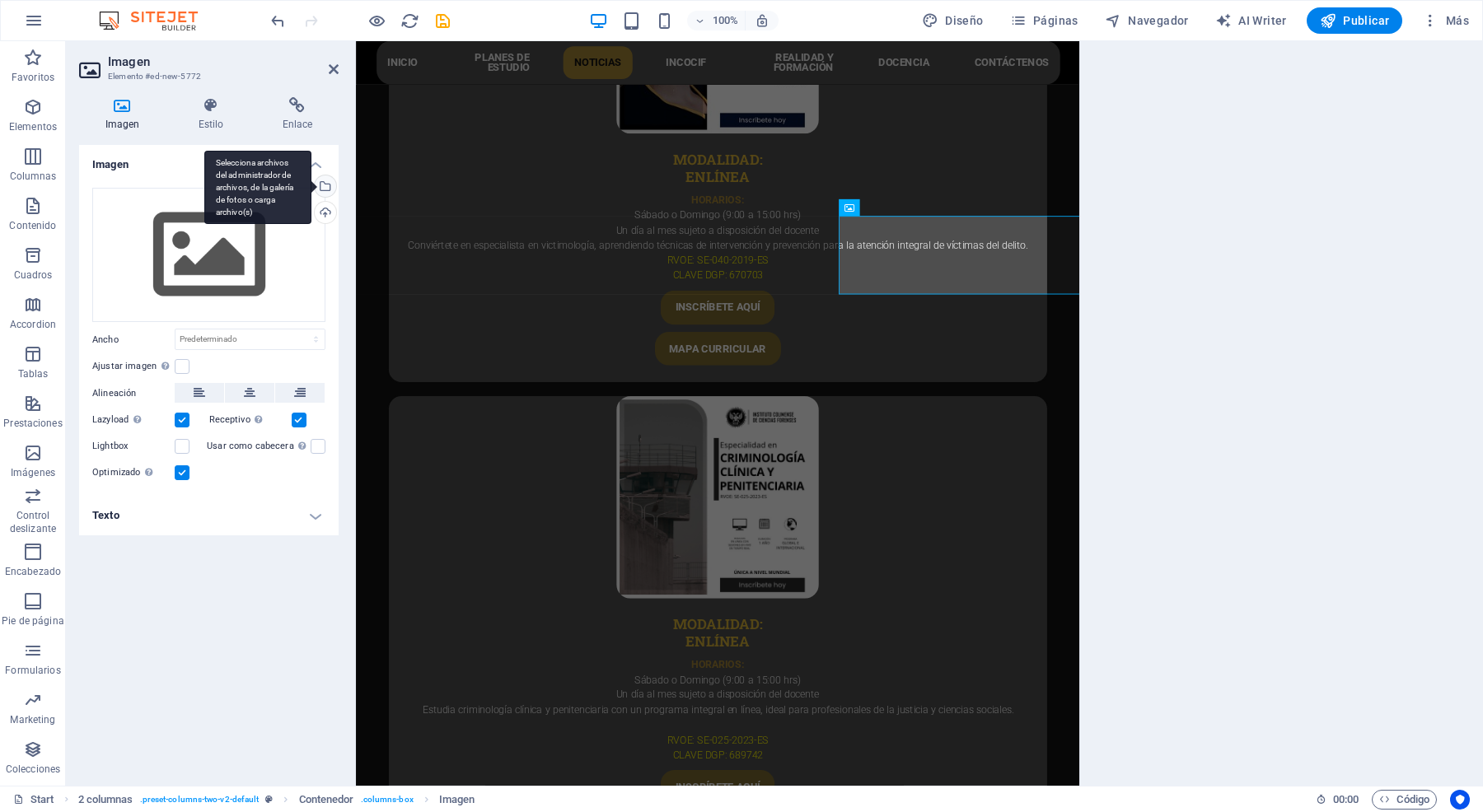
scroll to position [5052, 0]
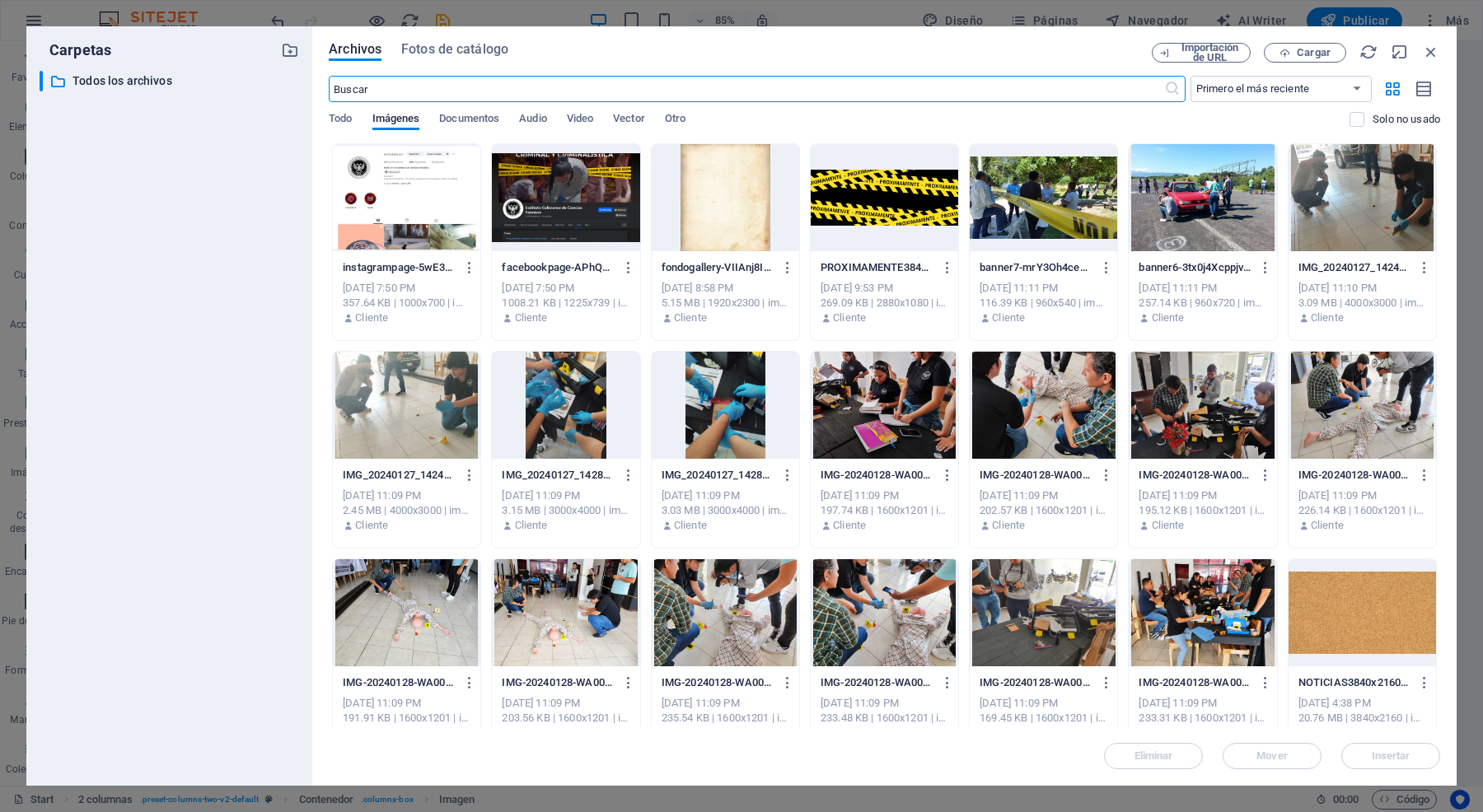
click at [400, 203] on div at bounding box center [406, 198] width 147 height 107
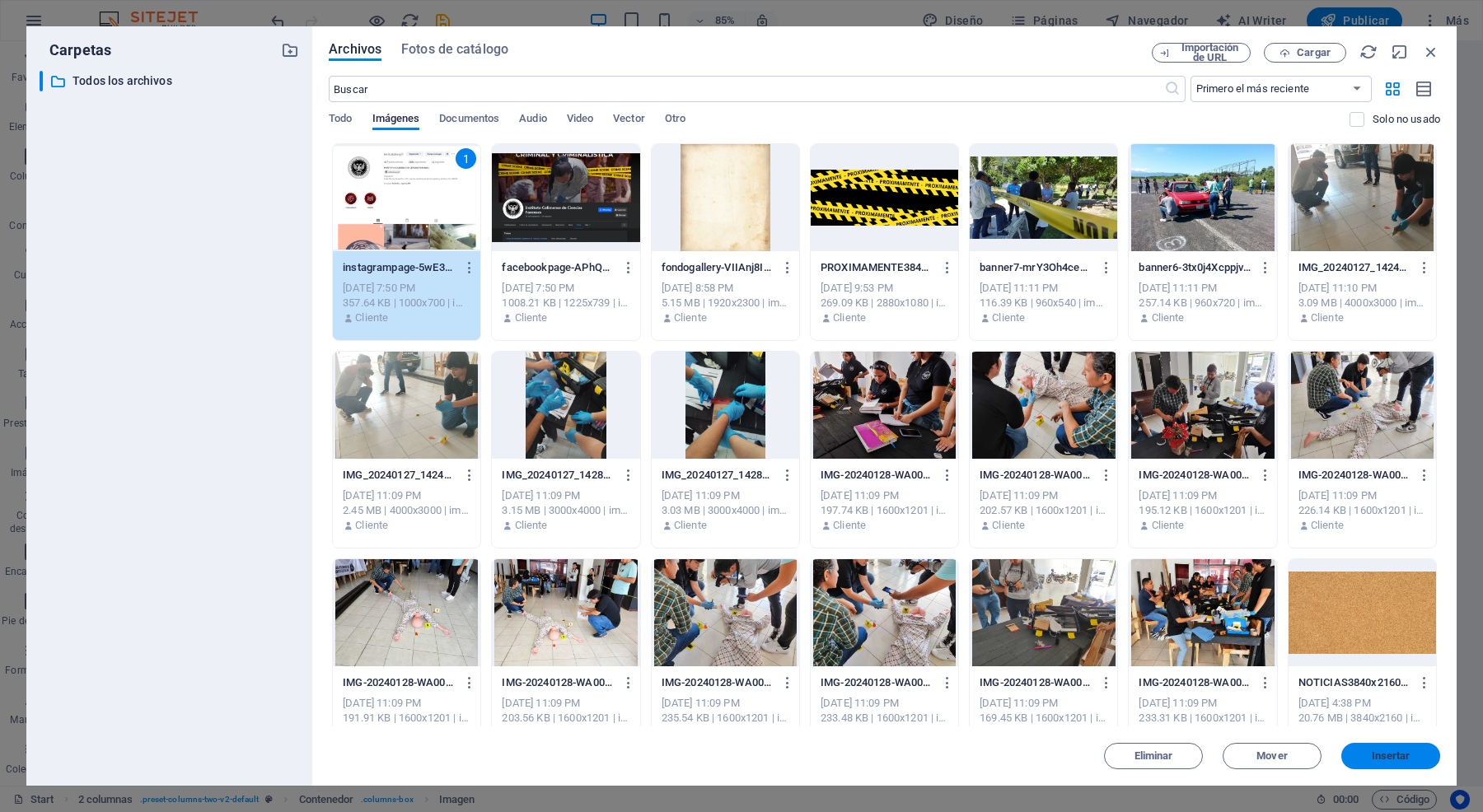
click at [1378, 753] on span "Insertar" at bounding box center [1391, 756] width 39 height 10
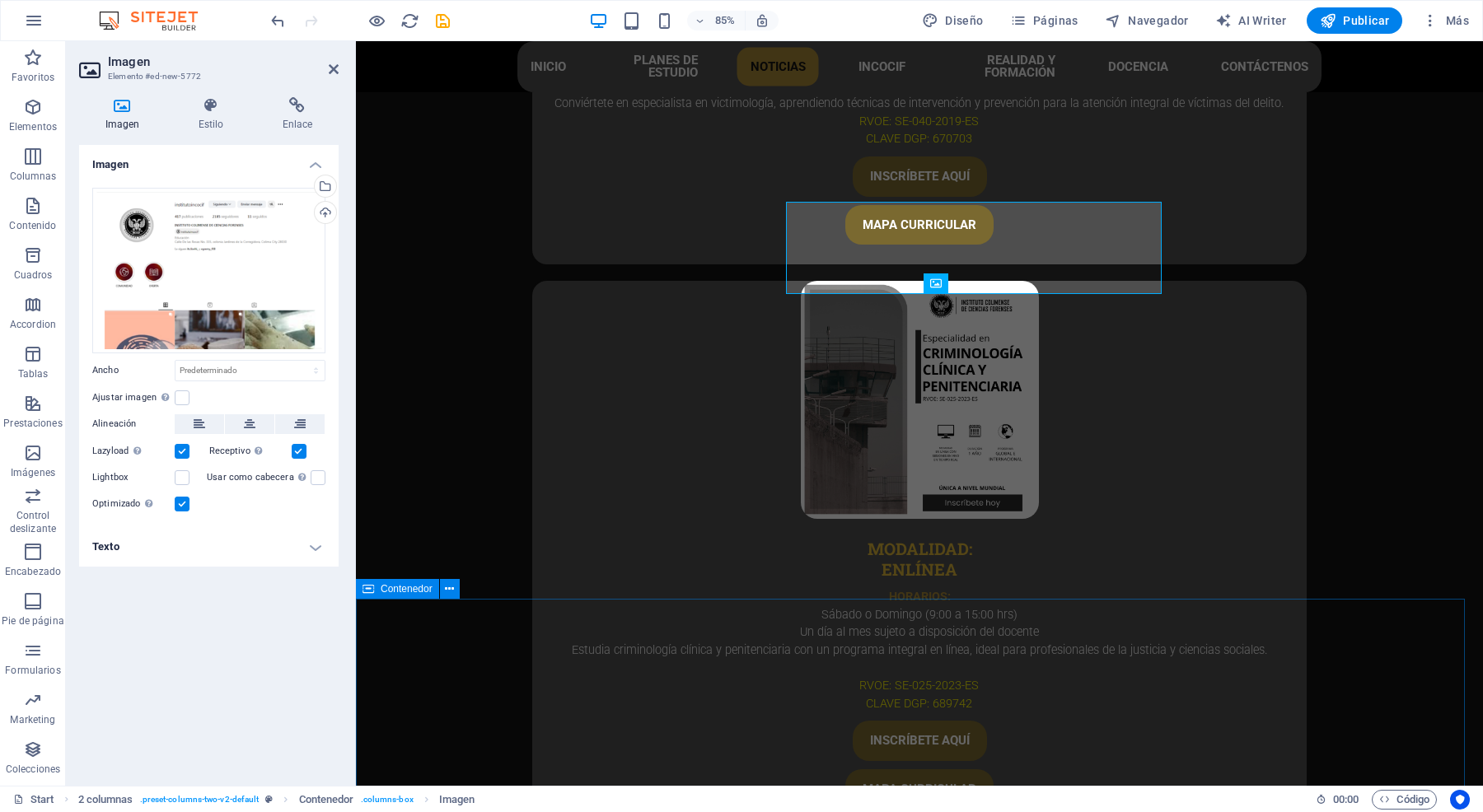
scroll to position [5005, 0]
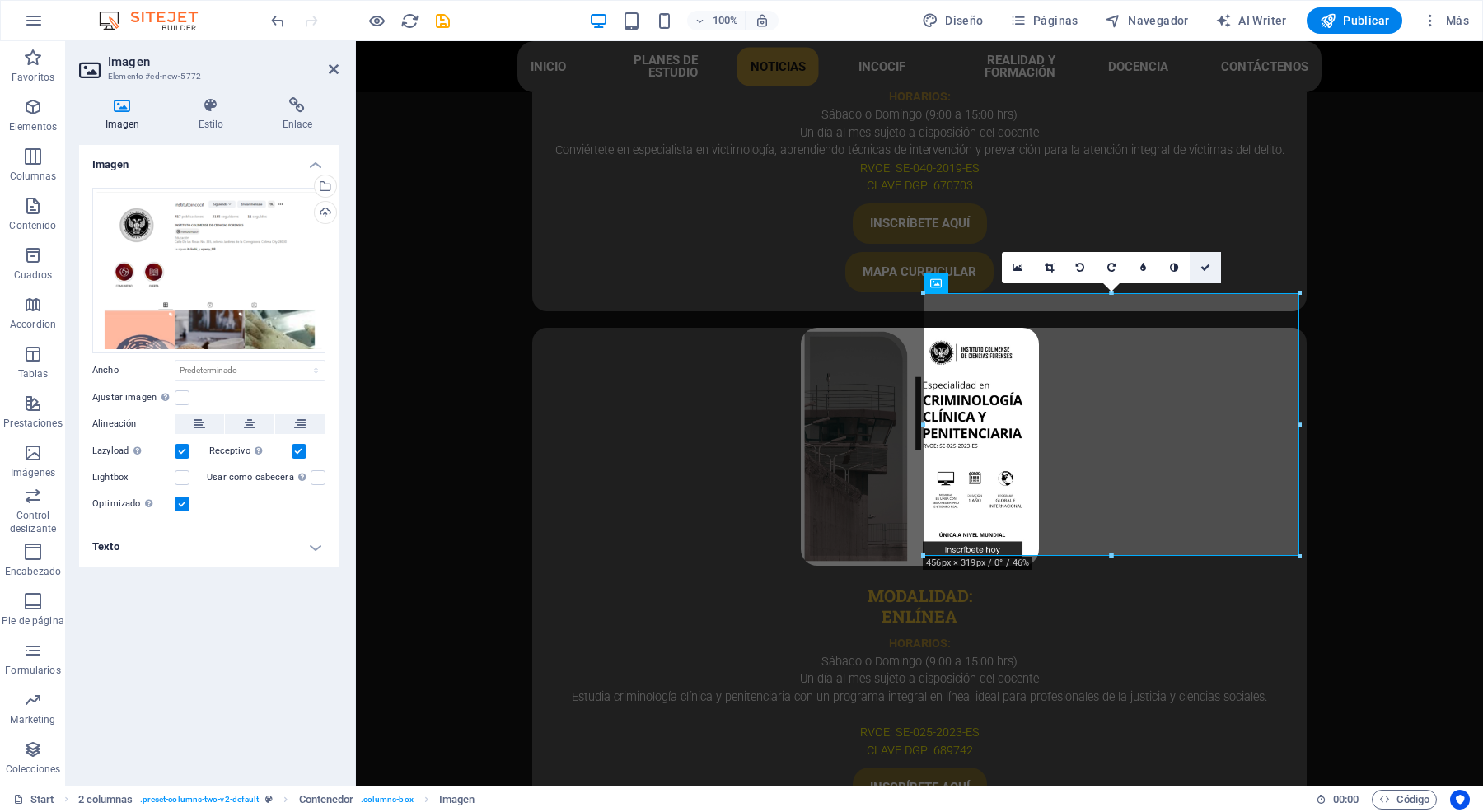
click at [1200, 267] on icon at bounding box center [1205, 267] width 10 height 10
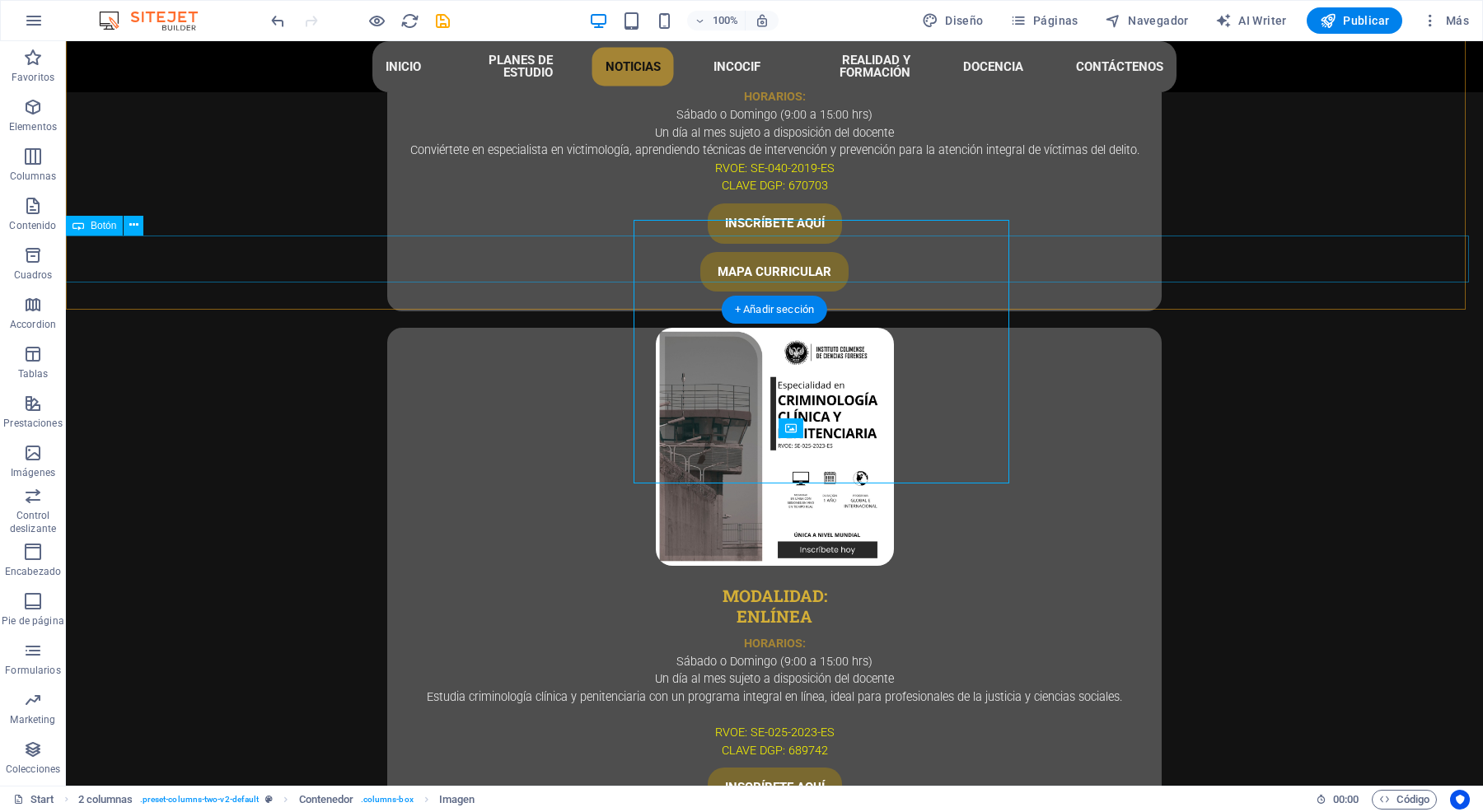
scroll to position [5078, 0]
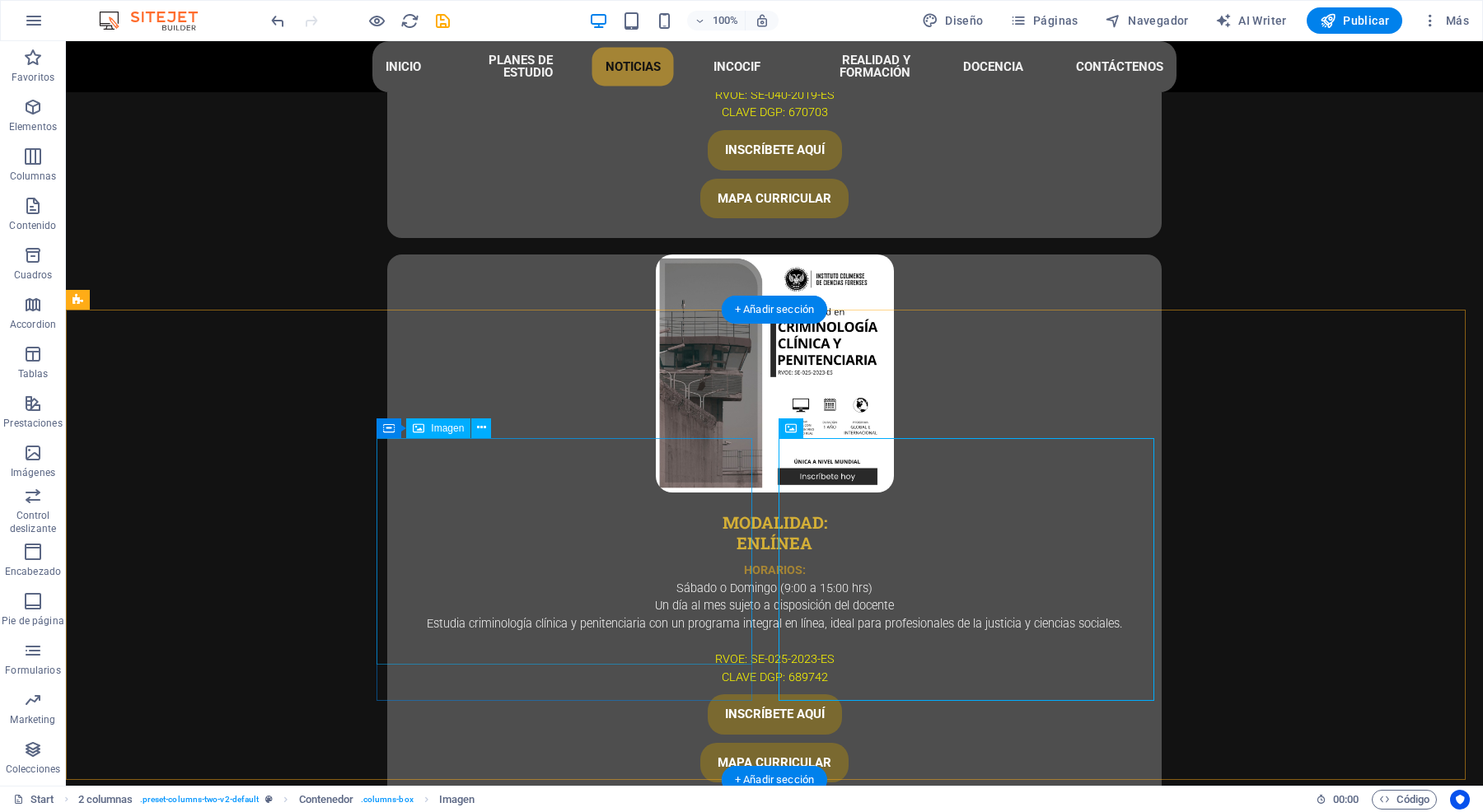
select select "px"
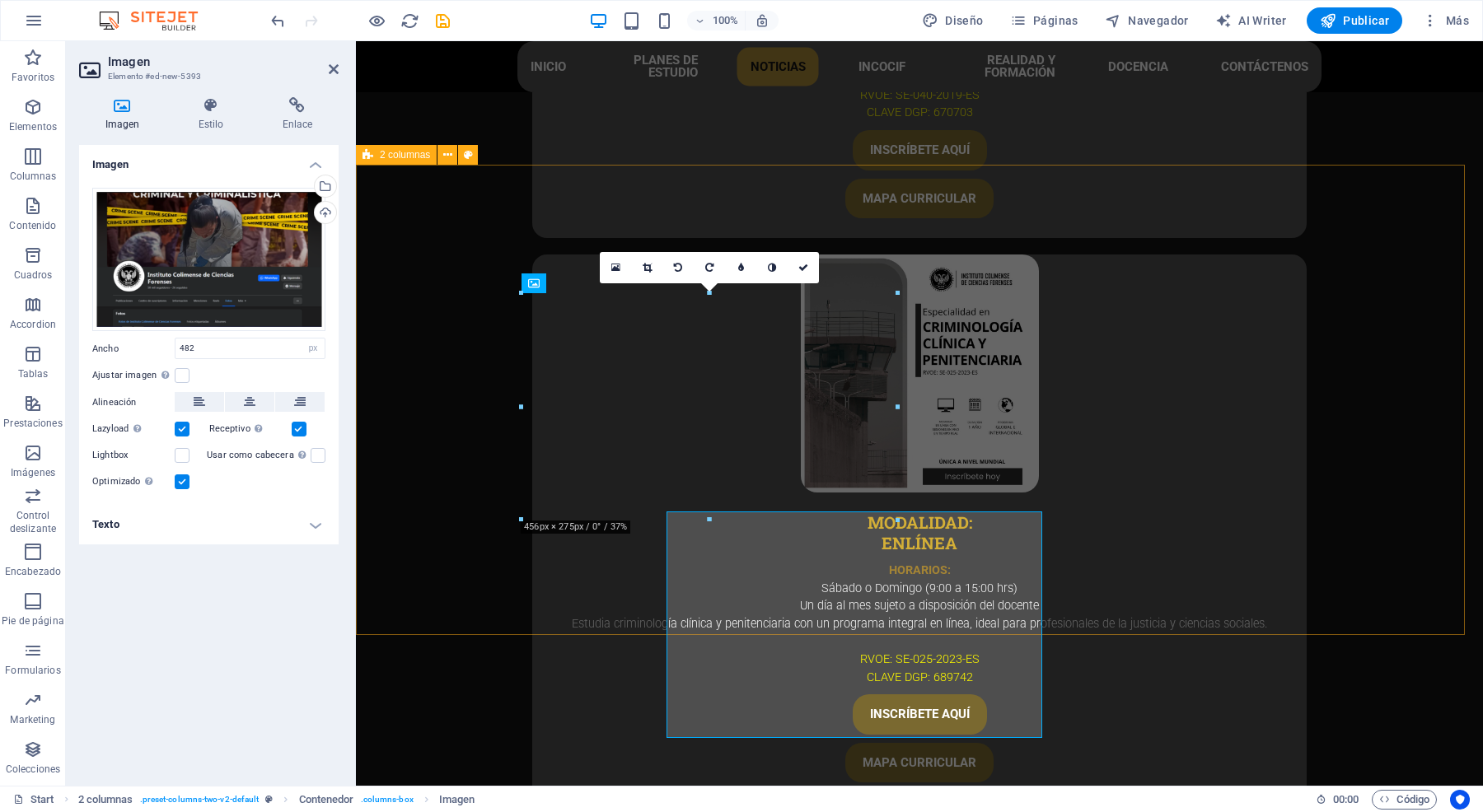
scroll to position [5005, 0]
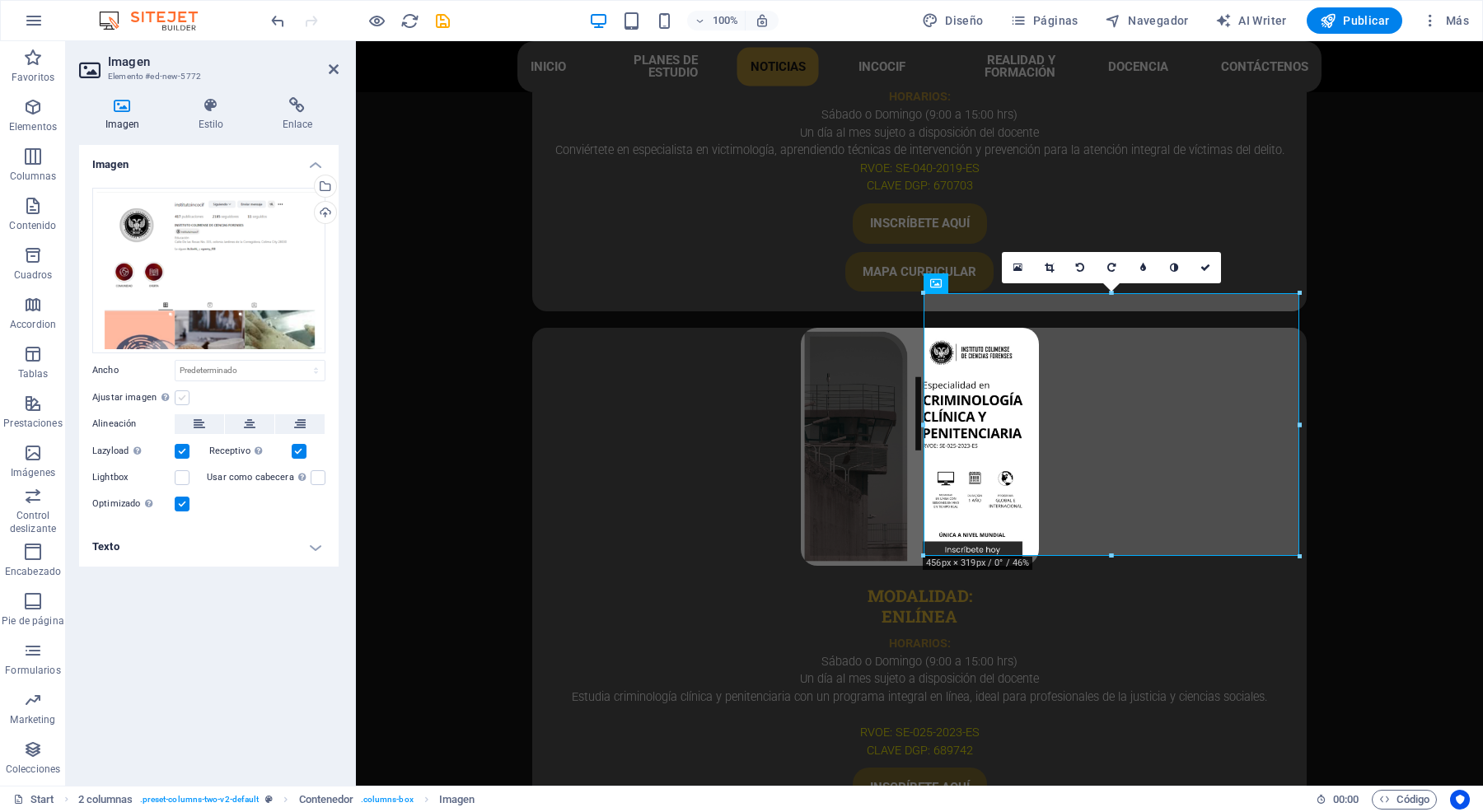
click at [185, 396] on label at bounding box center [183, 398] width 15 height 15
click at [0, 0] on input "Ajustar imagen Ajustar imagen automáticamente a un ancho y alto fijo" at bounding box center [0, 0] width 0 height 0
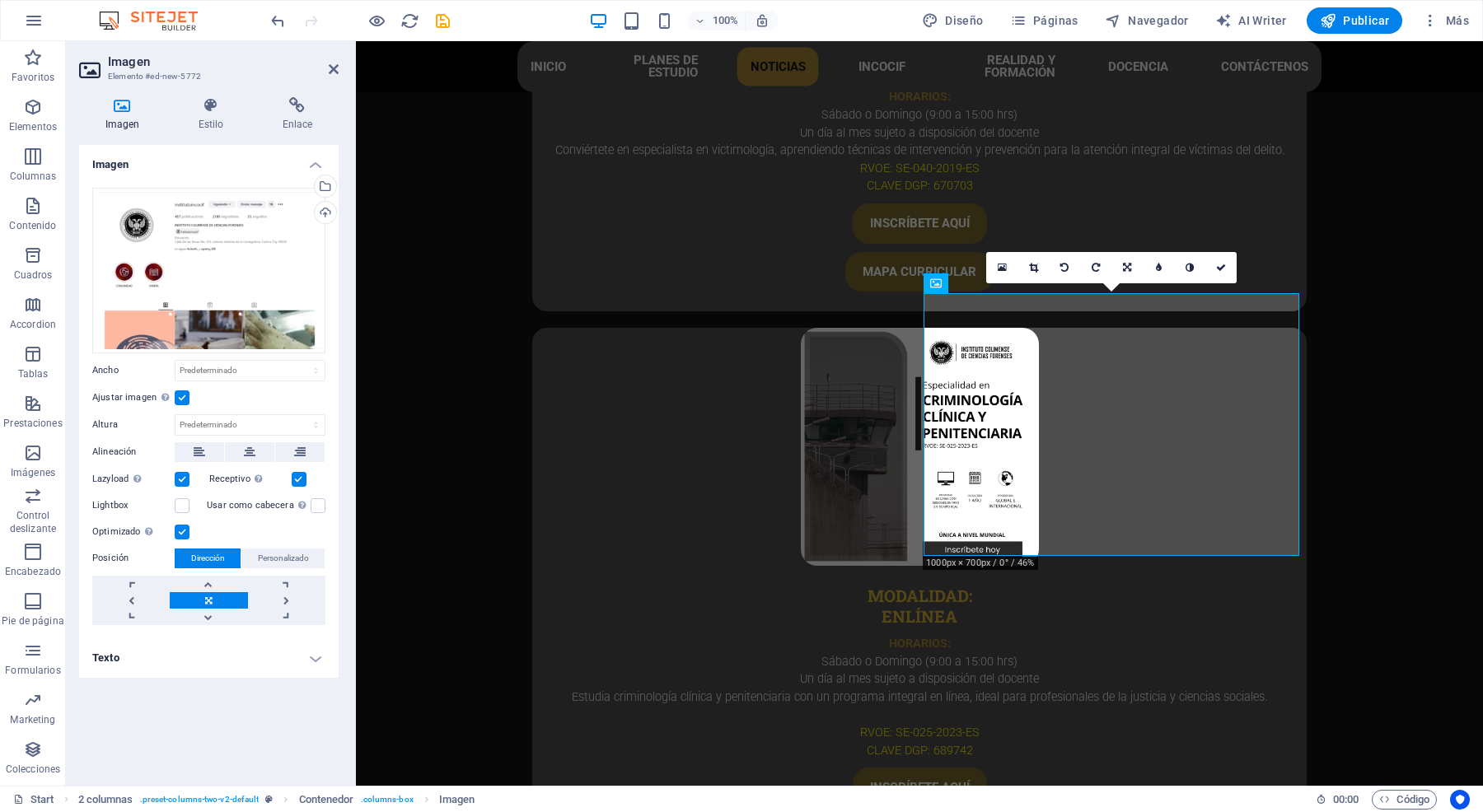
click at [185, 396] on label at bounding box center [183, 398] width 15 height 15
click at [0, 0] on input "Ajustar imagen Ajustar imagen automáticamente a un ancho y alto fijo" at bounding box center [0, 0] width 0 height 0
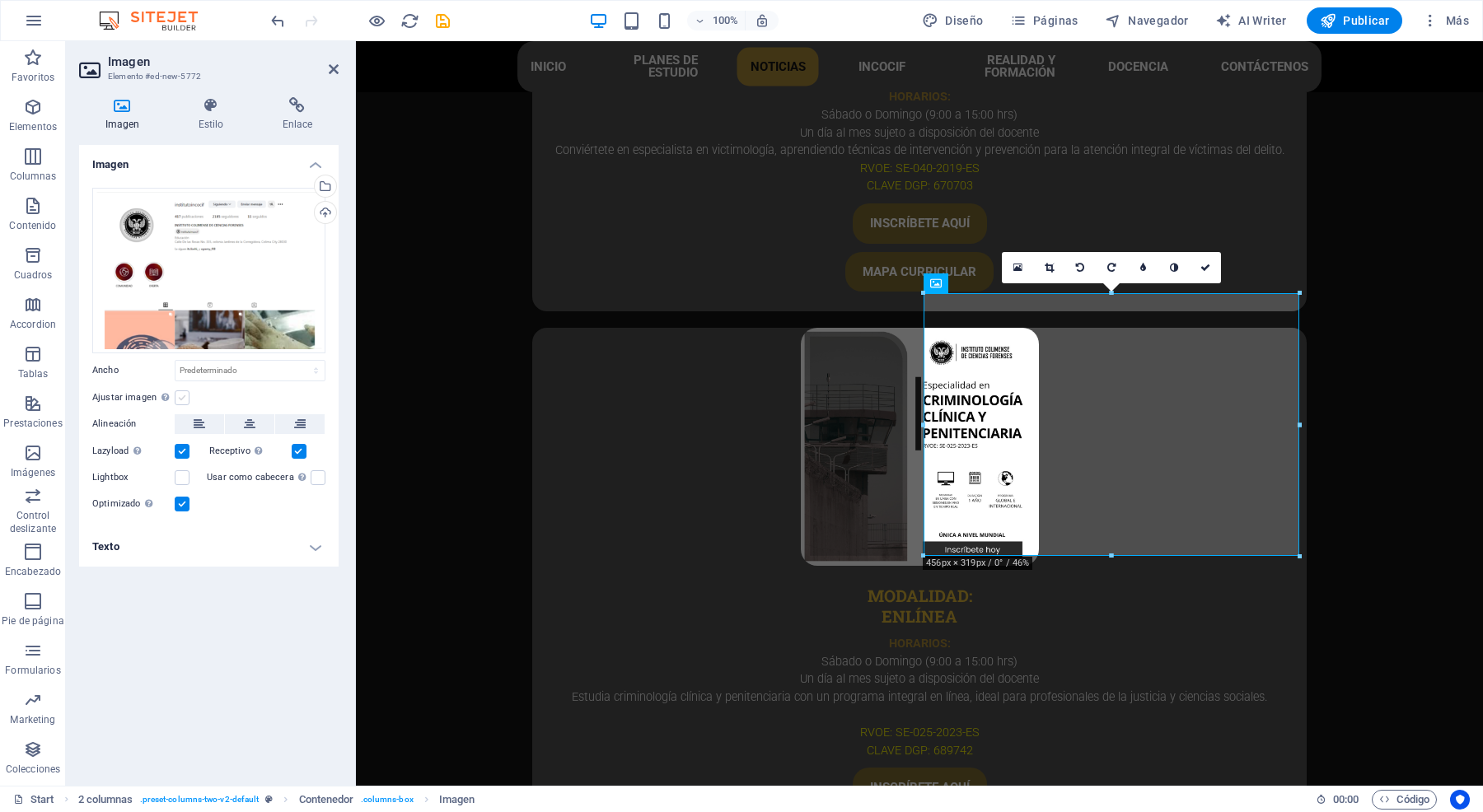
click at [185, 396] on label at bounding box center [183, 398] width 15 height 15
click at [0, 0] on input "Ajustar imagen Ajustar imagen automáticamente a un ancho y alto fijo" at bounding box center [0, 0] width 0 height 0
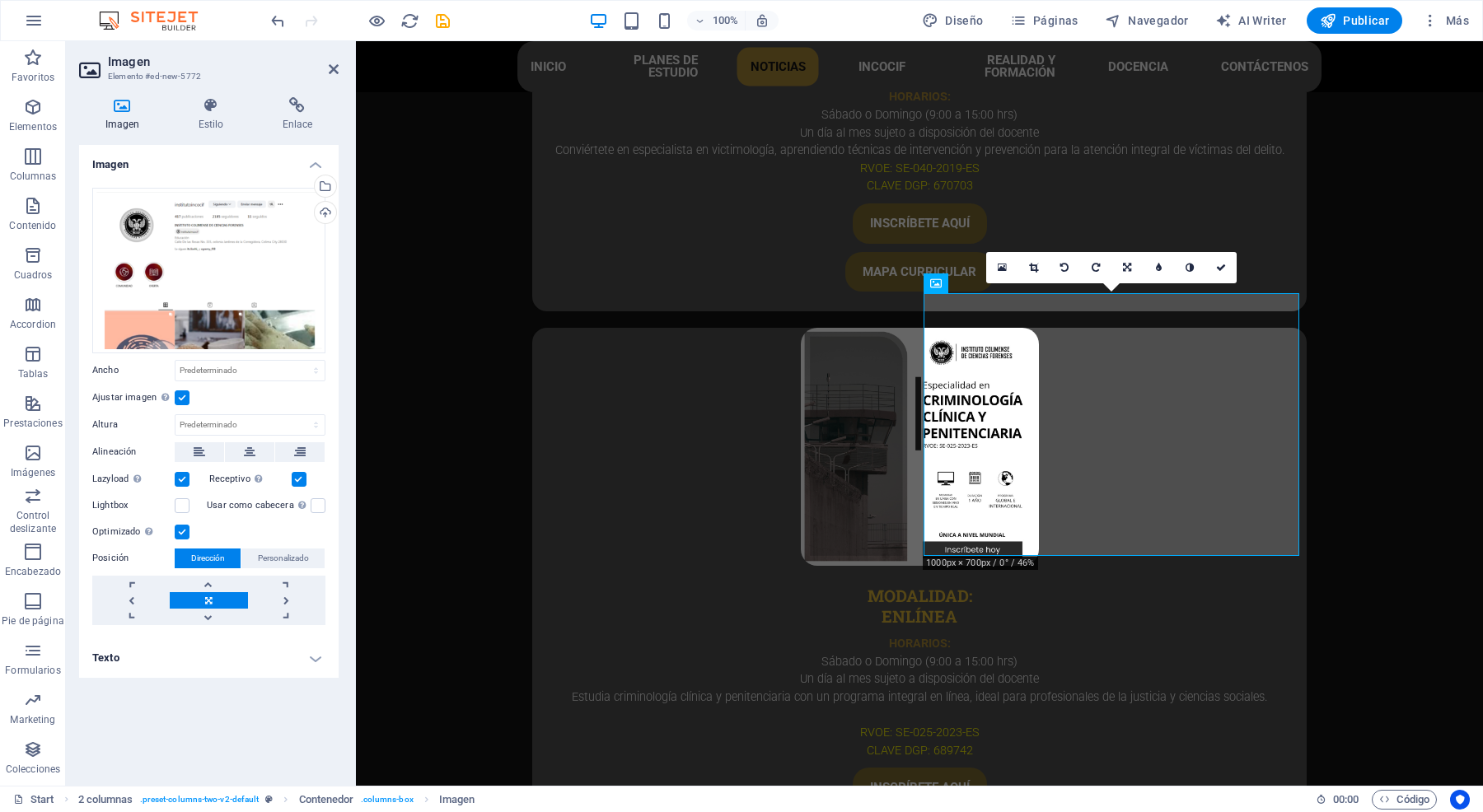
click at [185, 396] on label at bounding box center [183, 398] width 15 height 15
click at [0, 0] on input "Ajustar imagen Ajustar imagen automáticamente a un ancho y alto fijo" at bounding box center [0, 0] width 0 height 0
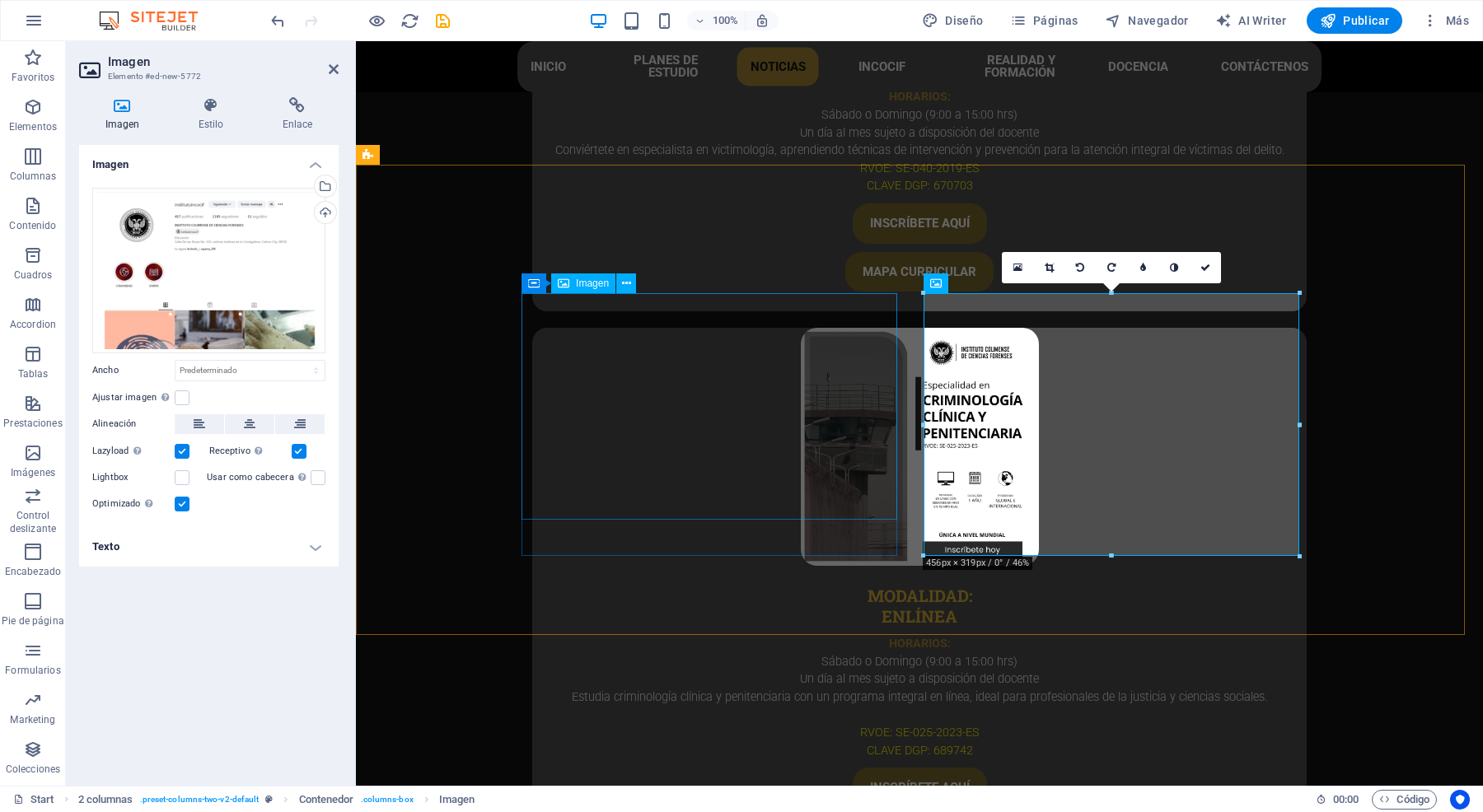
select select "px"
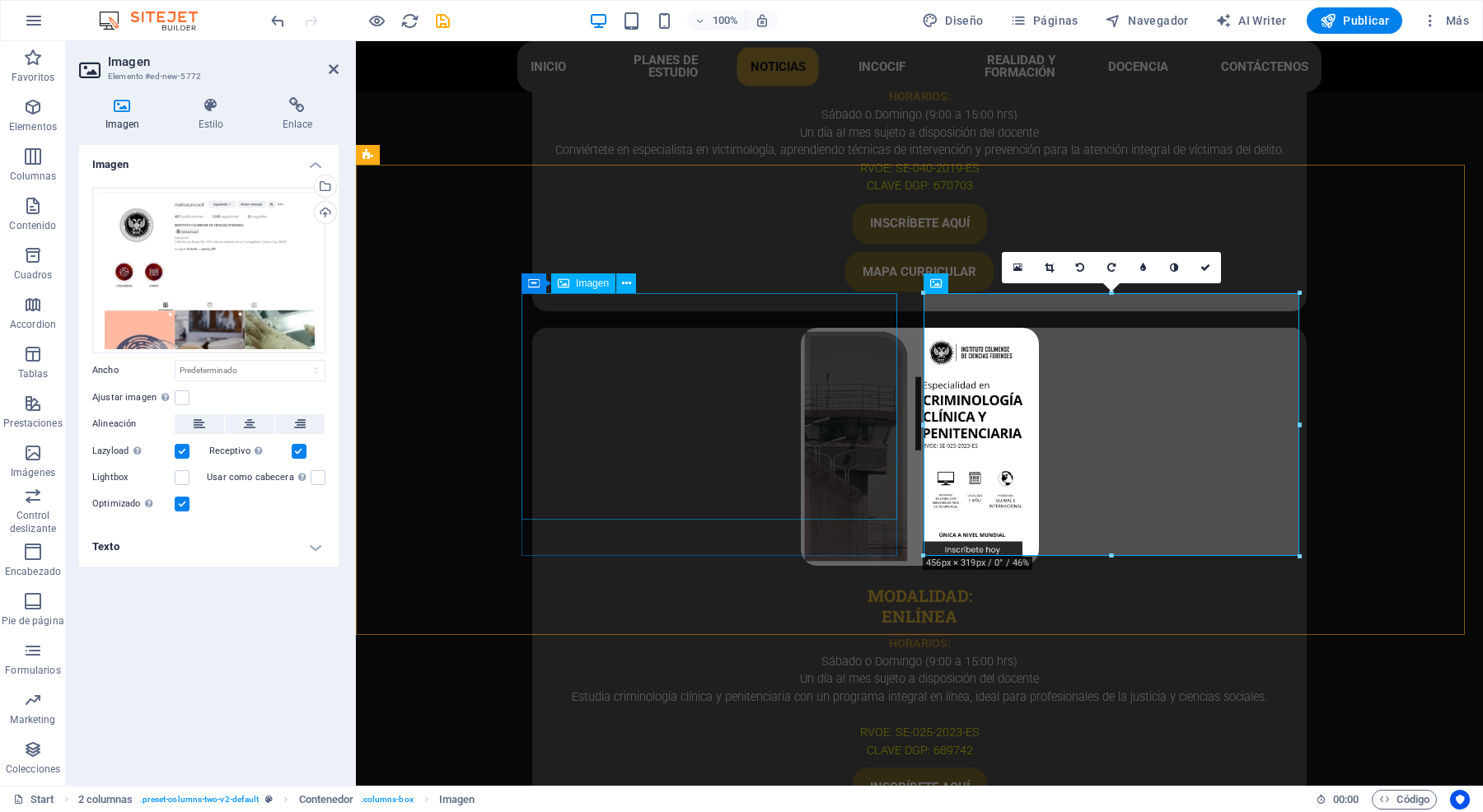
select select "px"
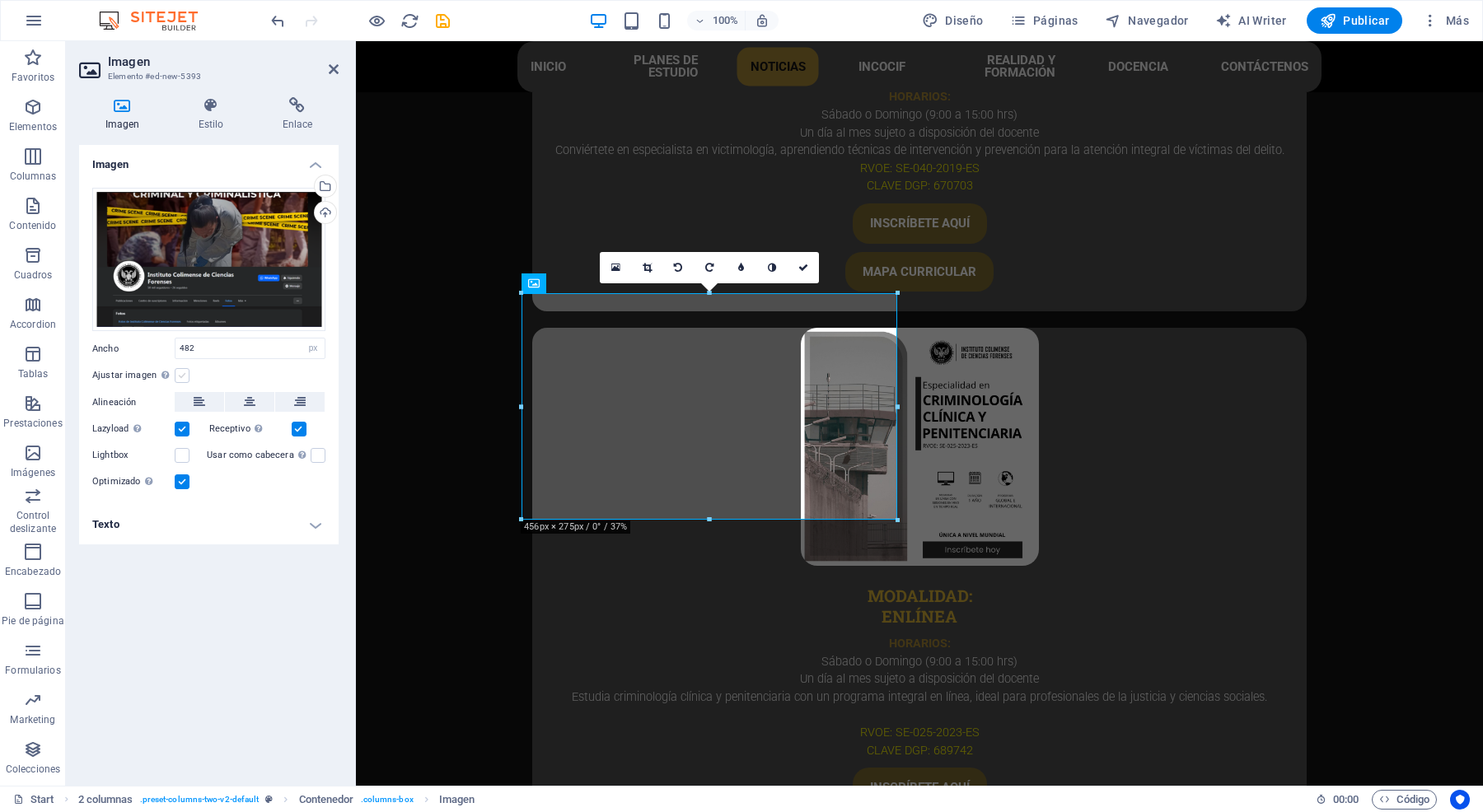
click at [179, 379] on label at bounding box center [183, 376] width 15 height 15
click at [0, 0] on input "Ajustar imagen Ajustar imagen automáticamente a un ancho y alto fijo" at bounding box center [0, 0] width 0 height 0
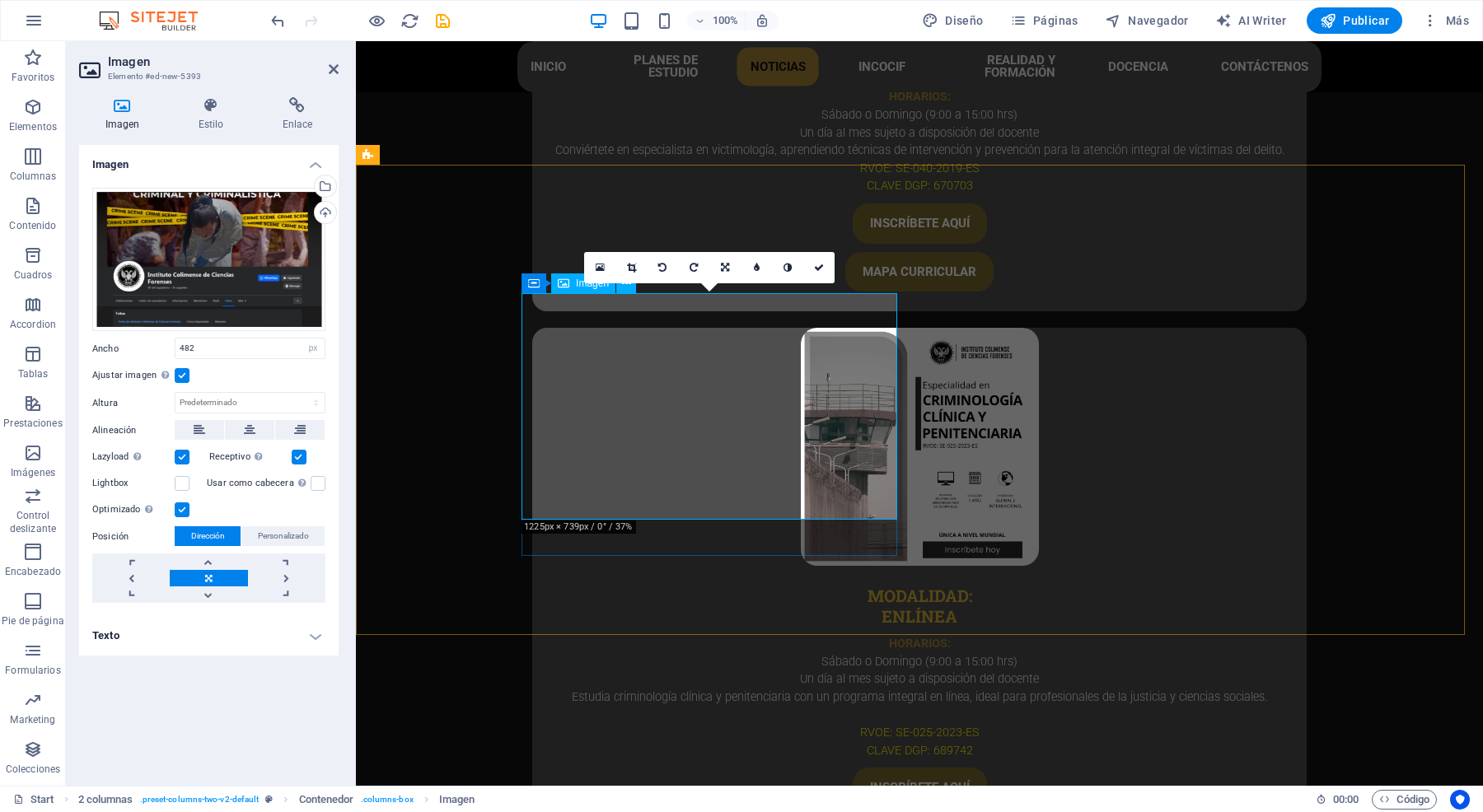
click at [200, 93] on div "Imagen Estilo Enlace Imagen Arrastra archivos aquí, haz clic para escoger archi…" at bounding box center [208, 435] width 286 height 702
click at [210, 104] on icon at bounding box center [210, 105] width 77 height 16
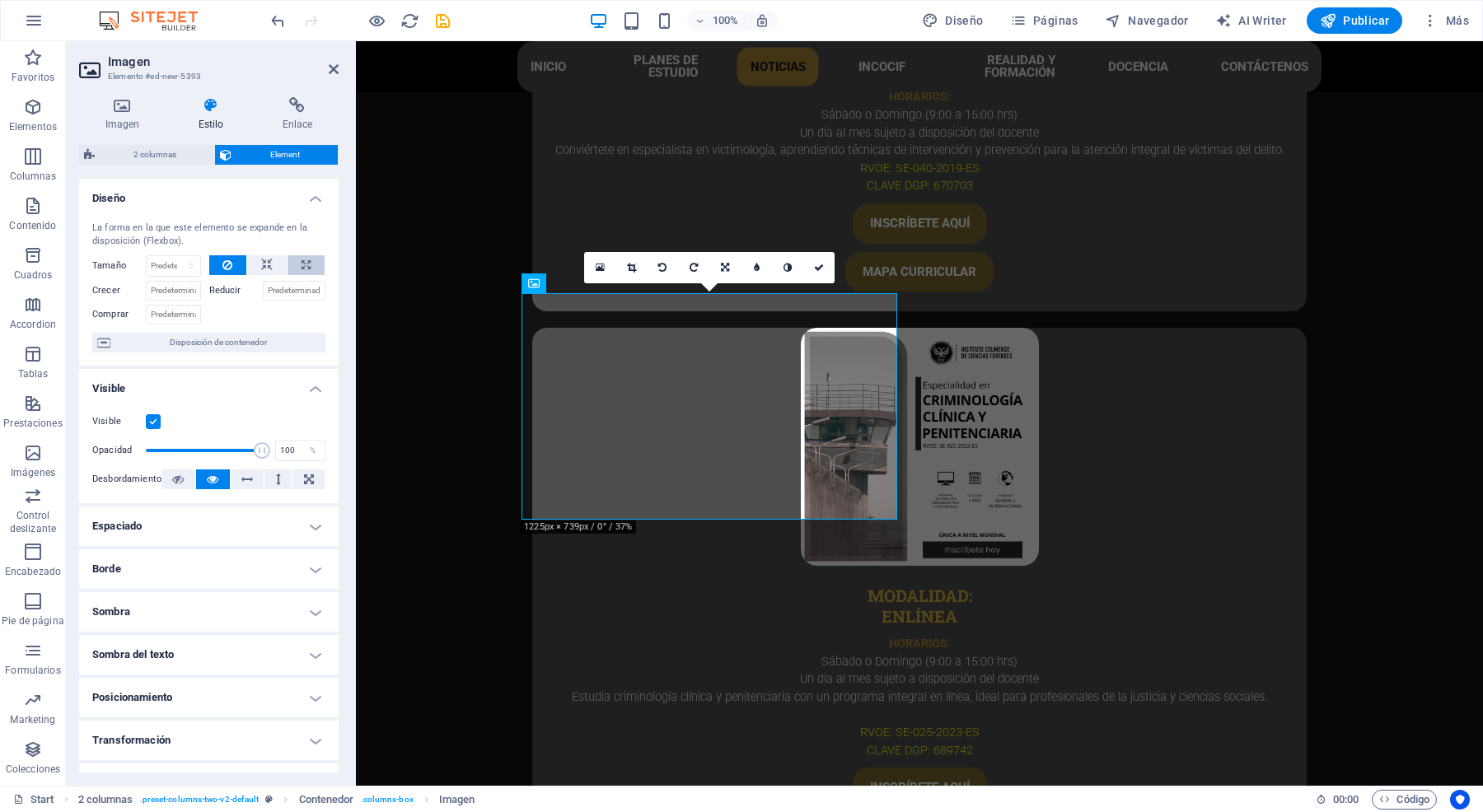
click at [302, 268] on icon at bounding box center [306, 264] width 10 height 20
type input "100"
select select "%"
click at [262, 263] on icon at bounding box center [267, 264] width 11 height 20
select select "DISABLED_OPTION_VALUE"
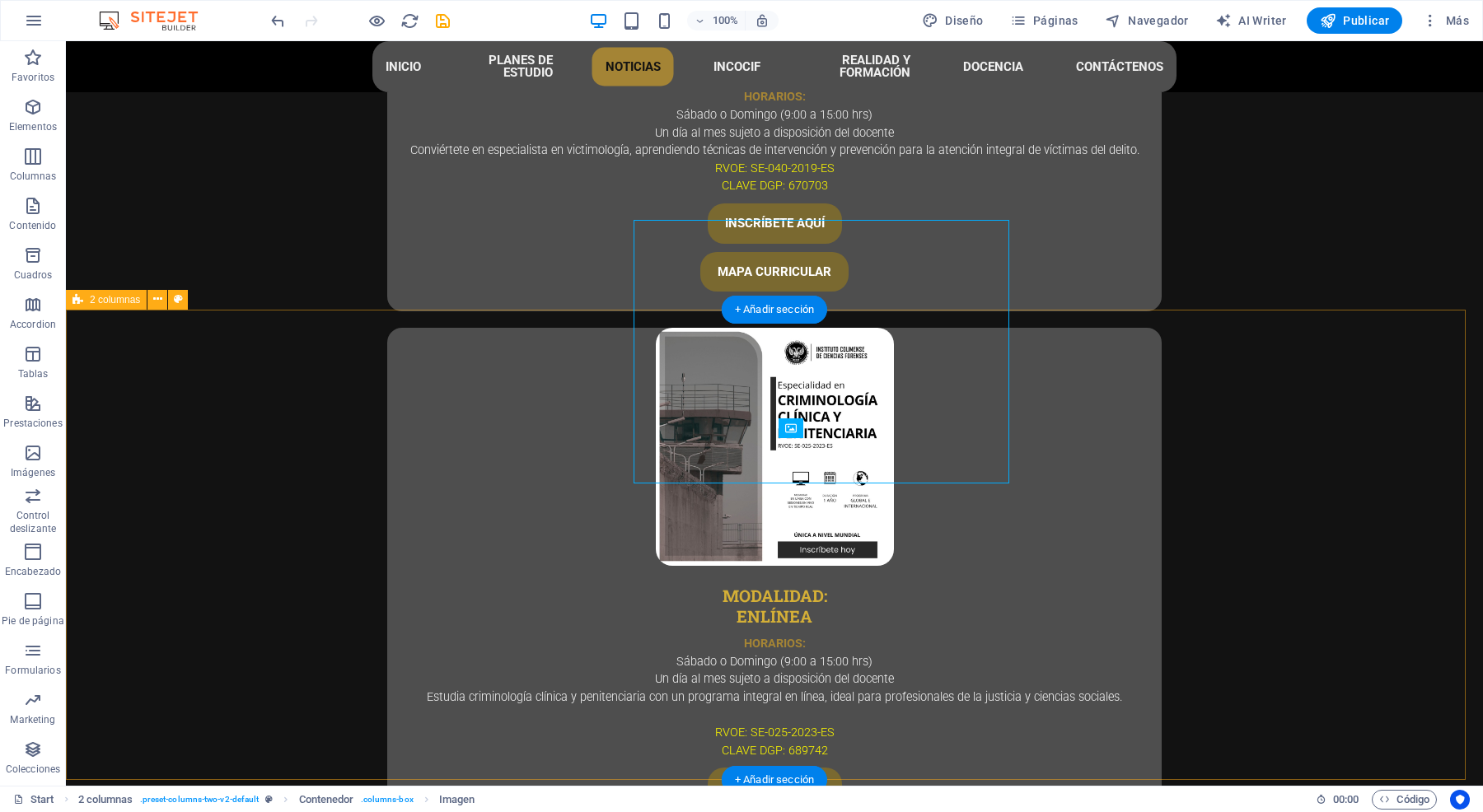
scroll to position [5078, 0]
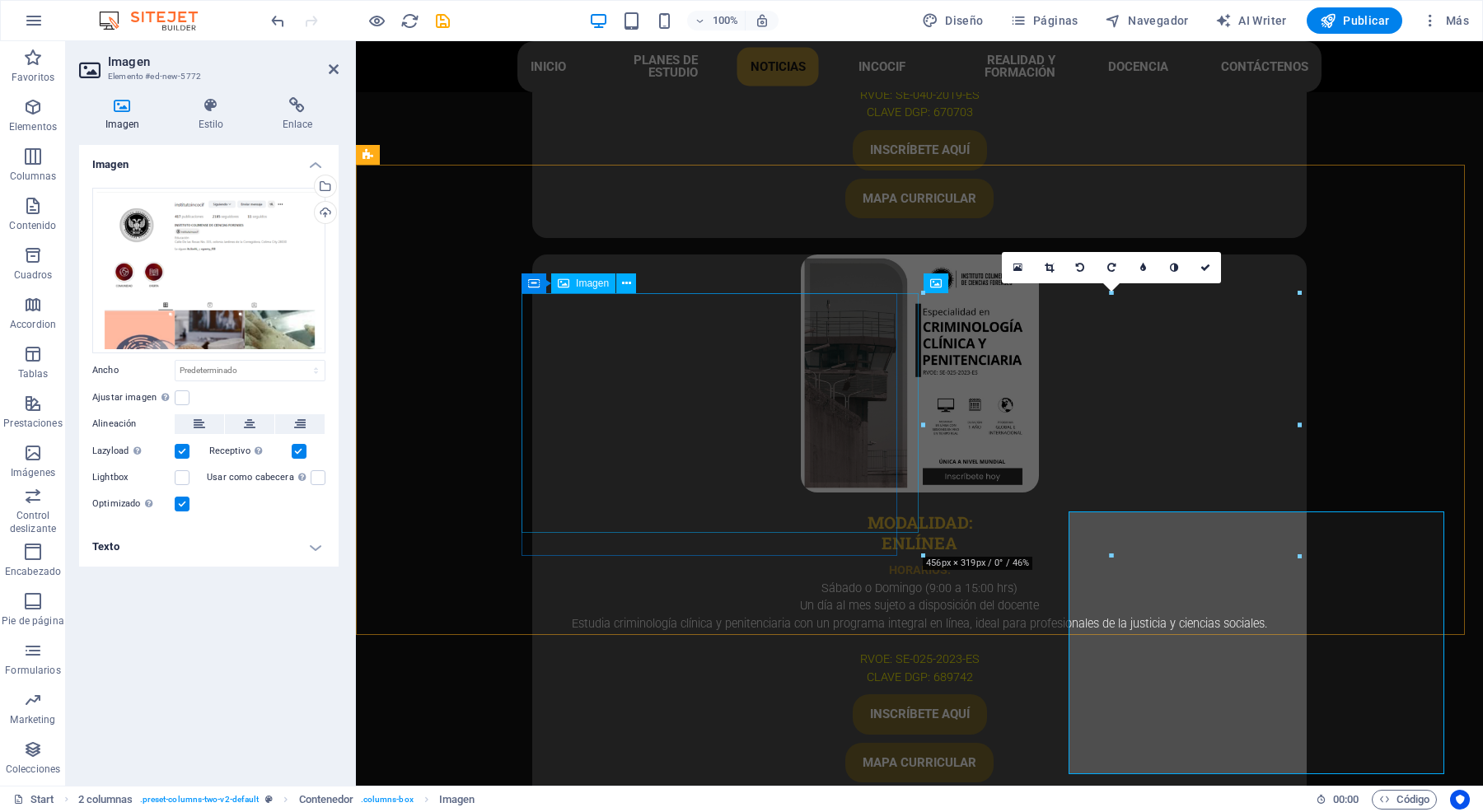
scroll to position [5005, 0]
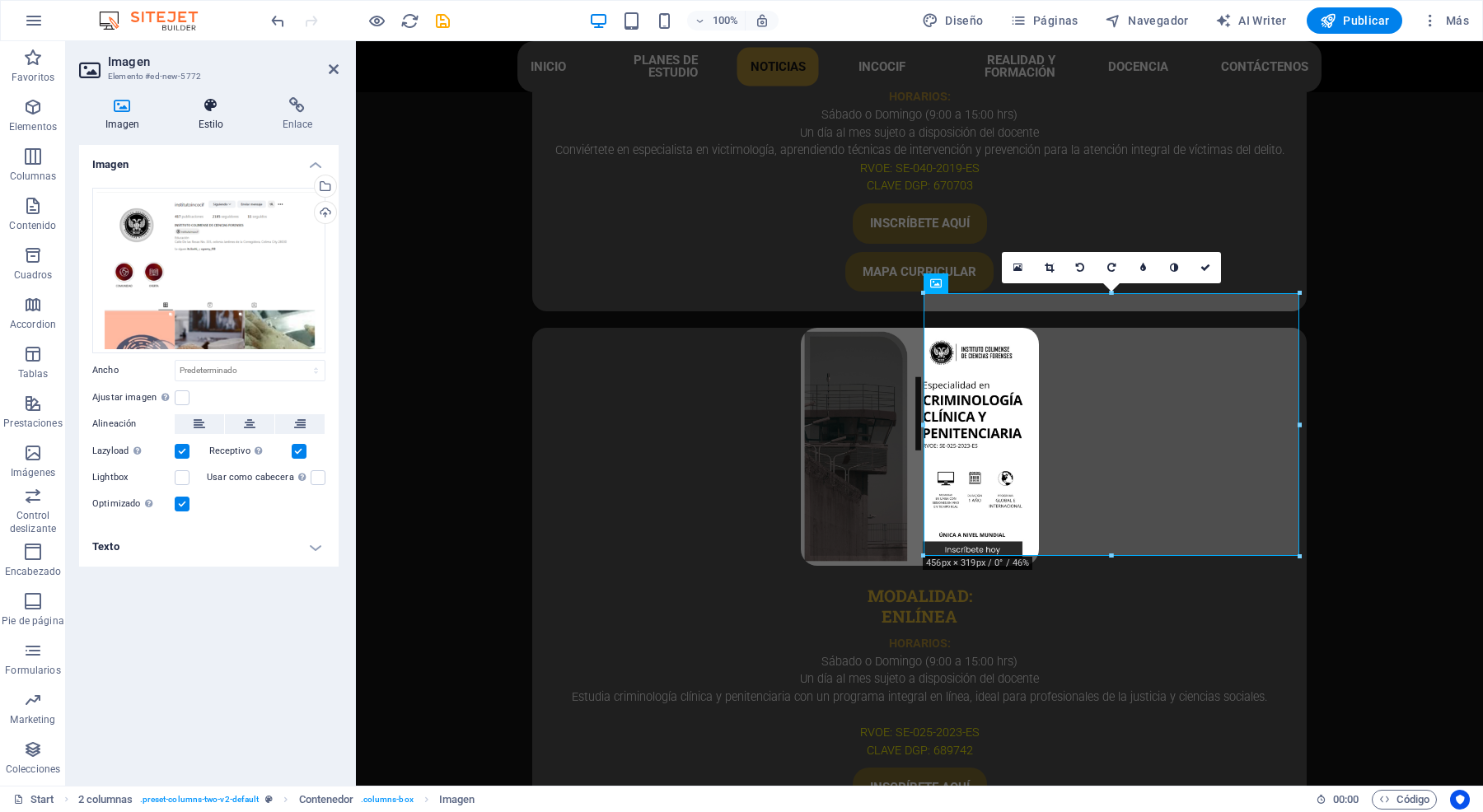
click at [192, 107] on icon at bounding box center [210, 105] width 77 height 16
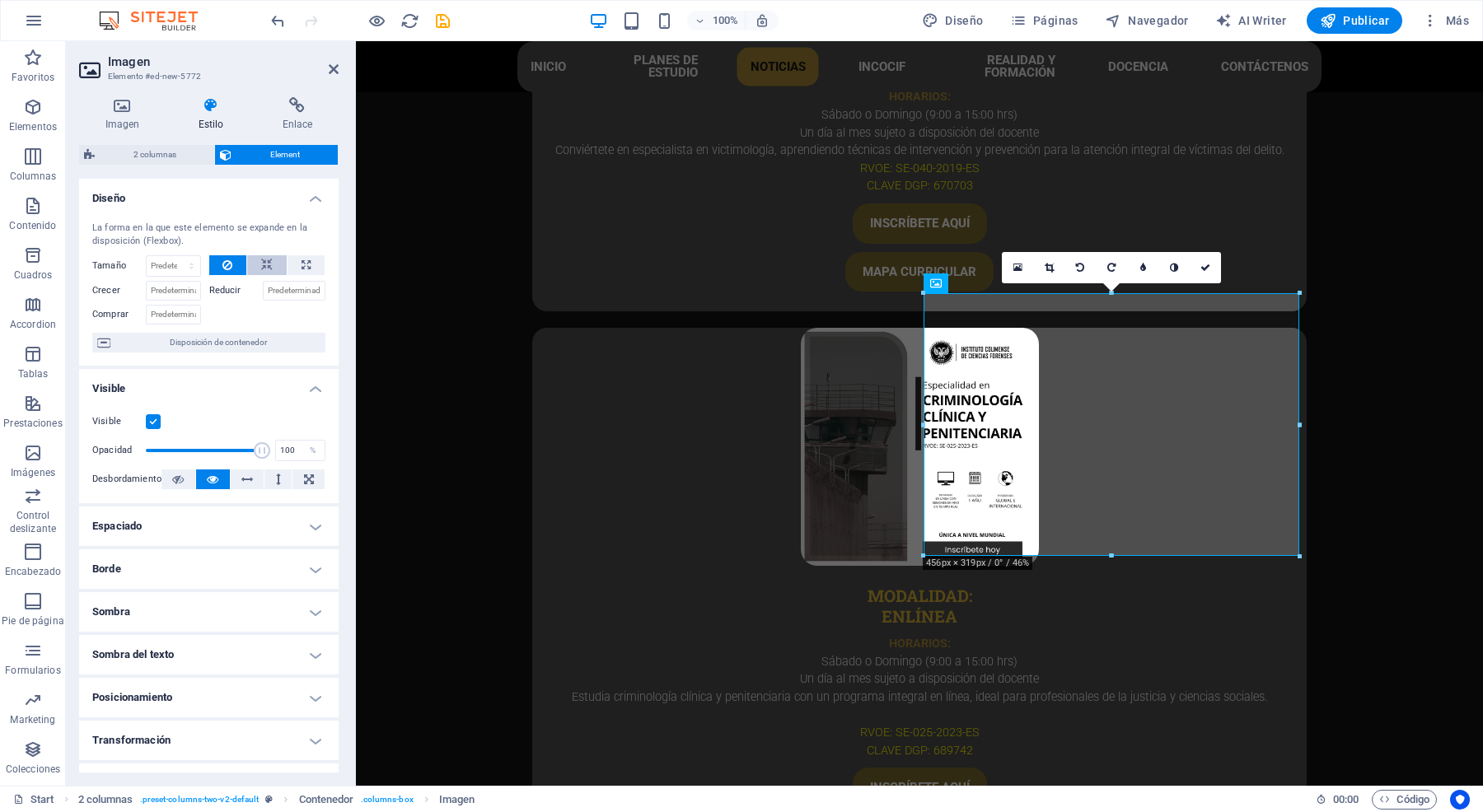
click at [252, 264] on button at bounding box center [267, 264] width 40 height 20
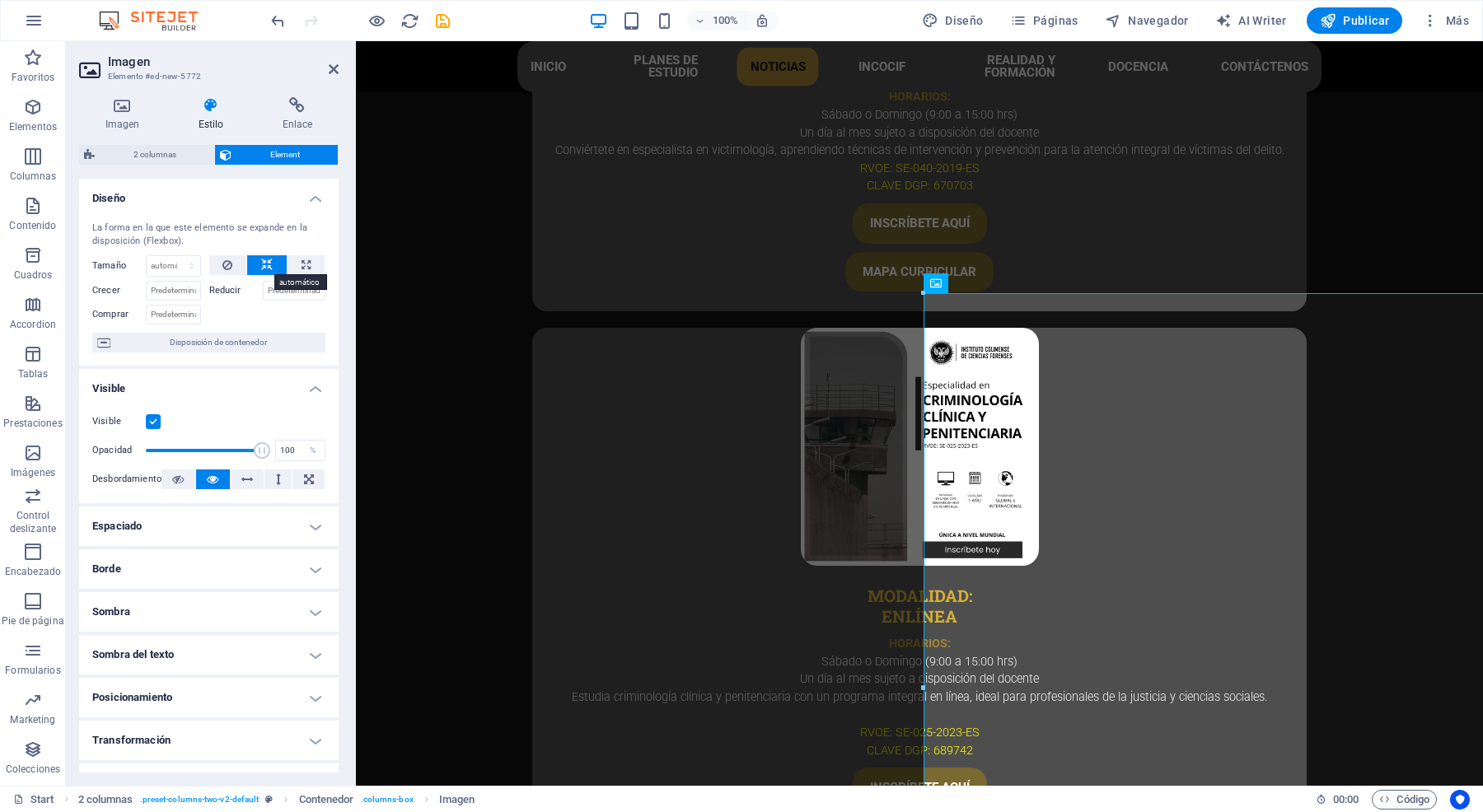
click at [257, 269] on button at bounding box center [267, 264] width 40 height 20
click at [318, 268] on button at bounding box center [305, 264] width 37 height 20
type input "100"
select select "%"
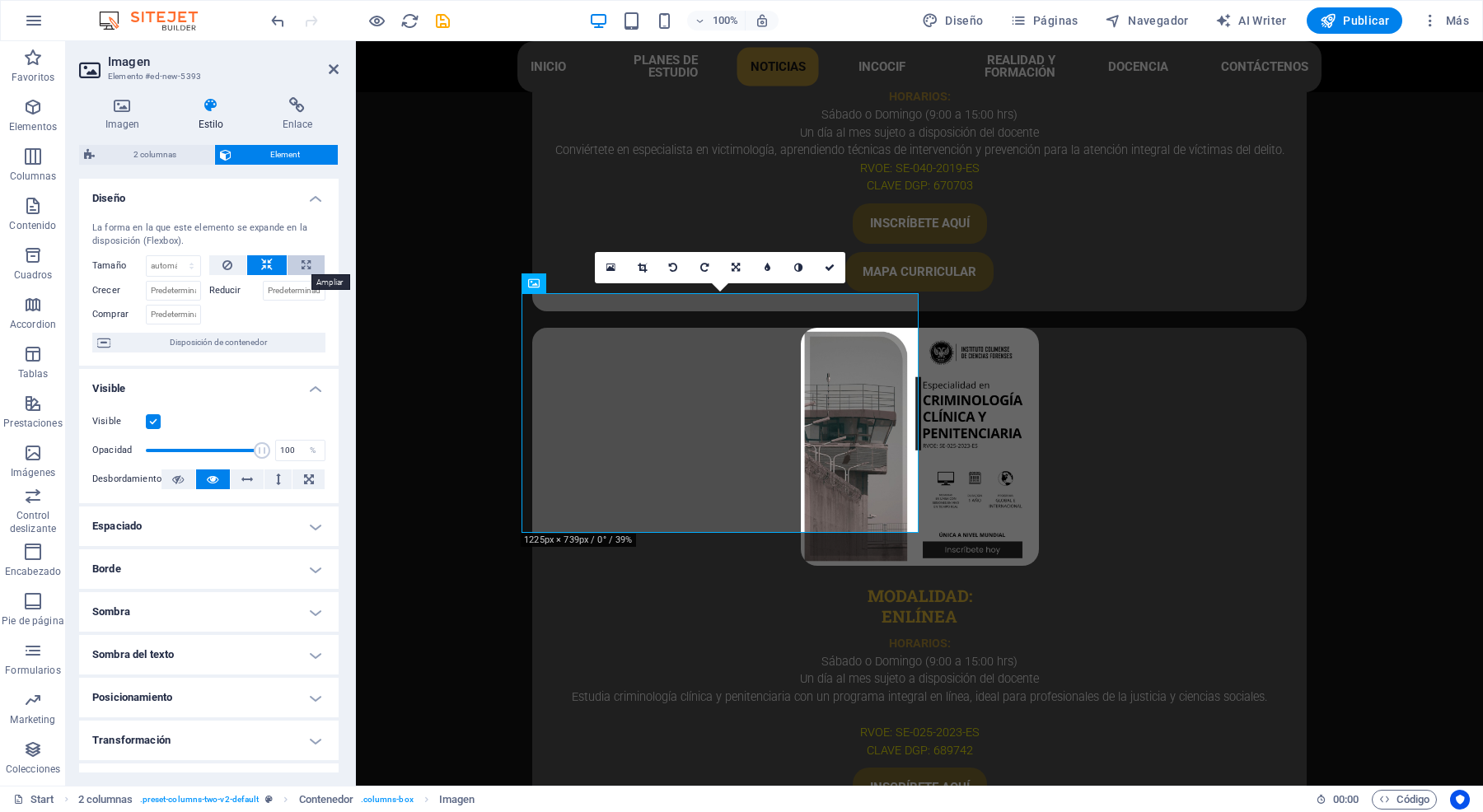
click at [302, 257] on icon at bounding box center [306, 264] width 10 height 20
type input "100"
select select "%"
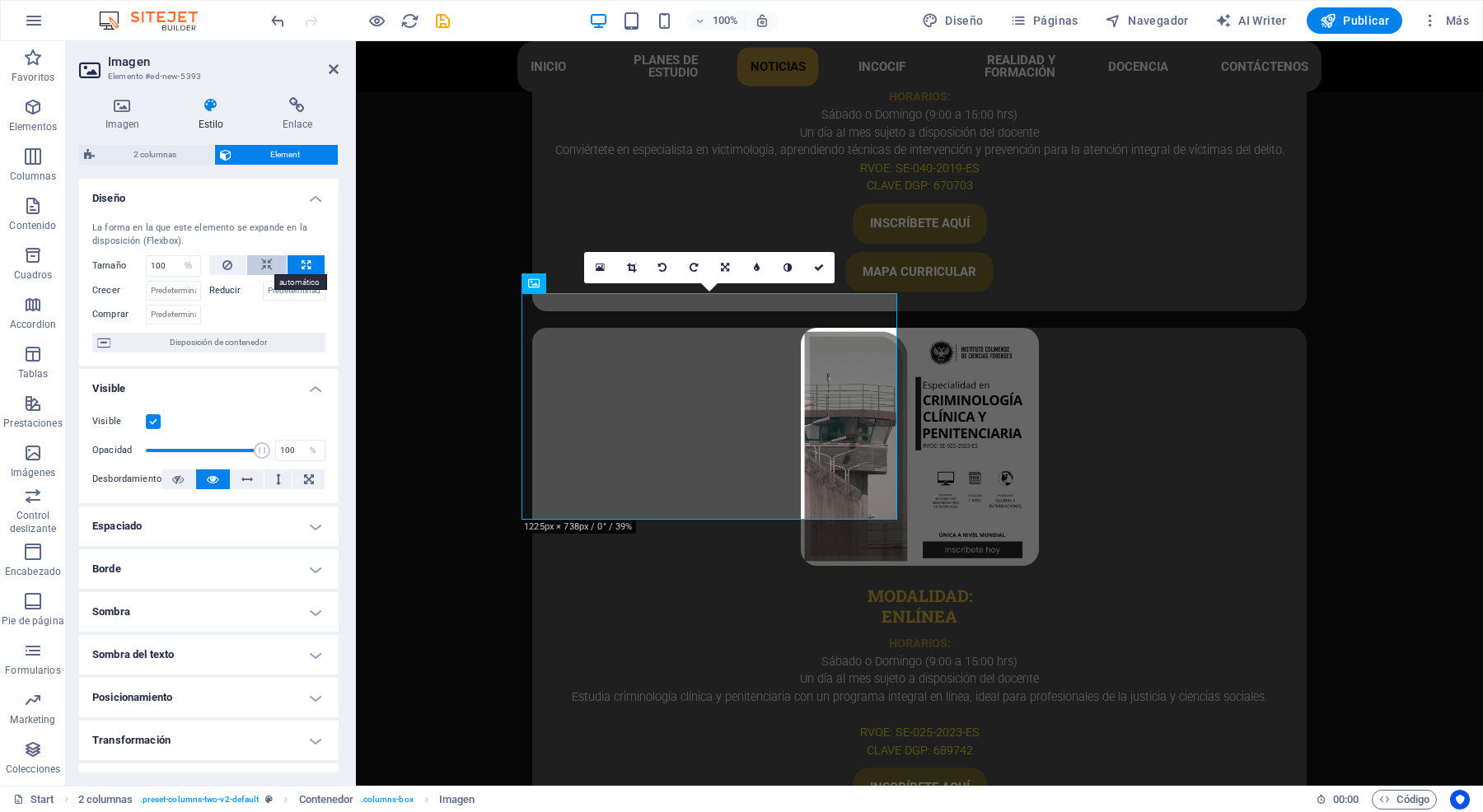
click at [262, 261] on icon at bounding box center [267, 264] width 11 height 20
select select "DISABLED_OPTION_VALUE"
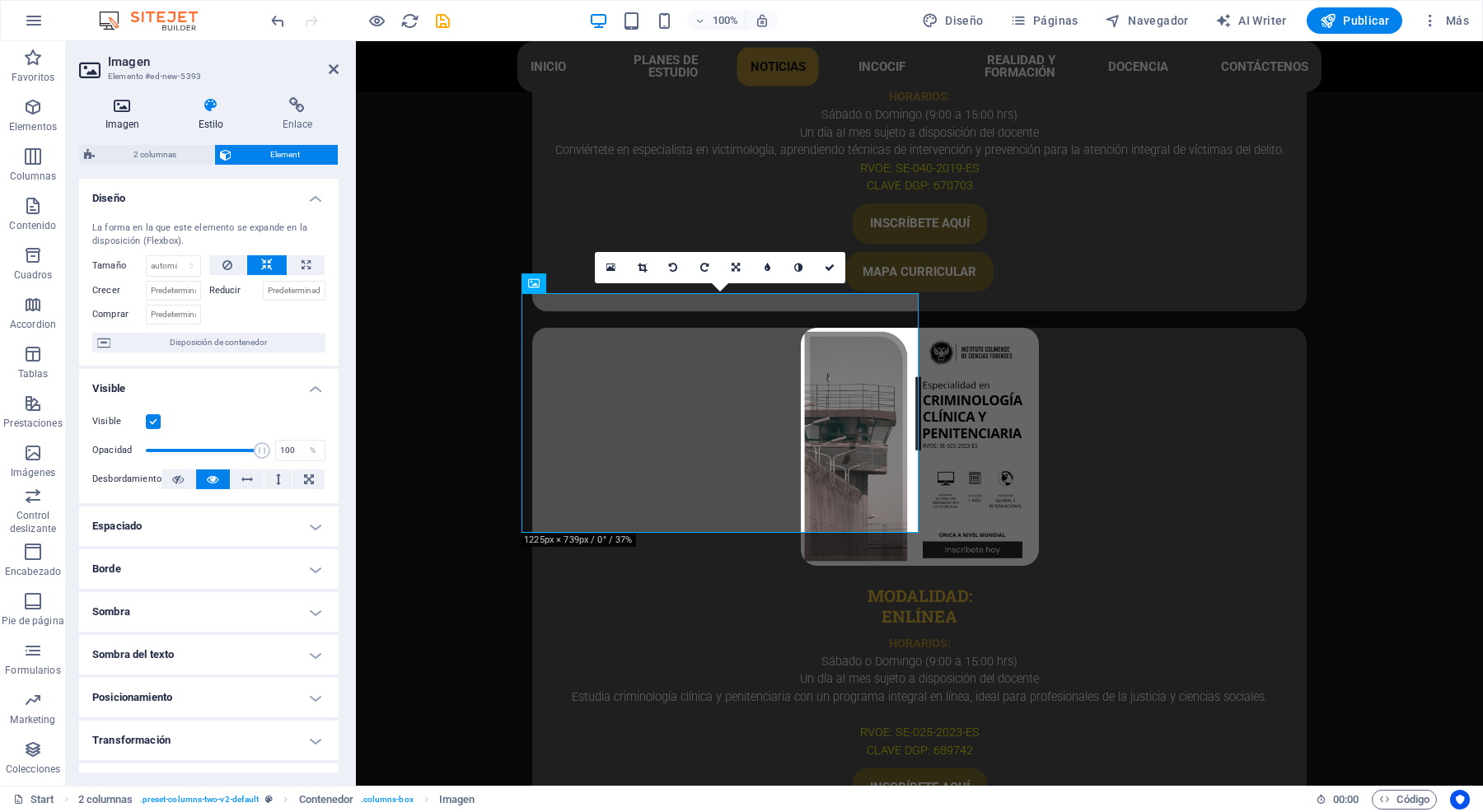
click at [105, 111] on icon at bounding box center [122, 105] width 87 height 16
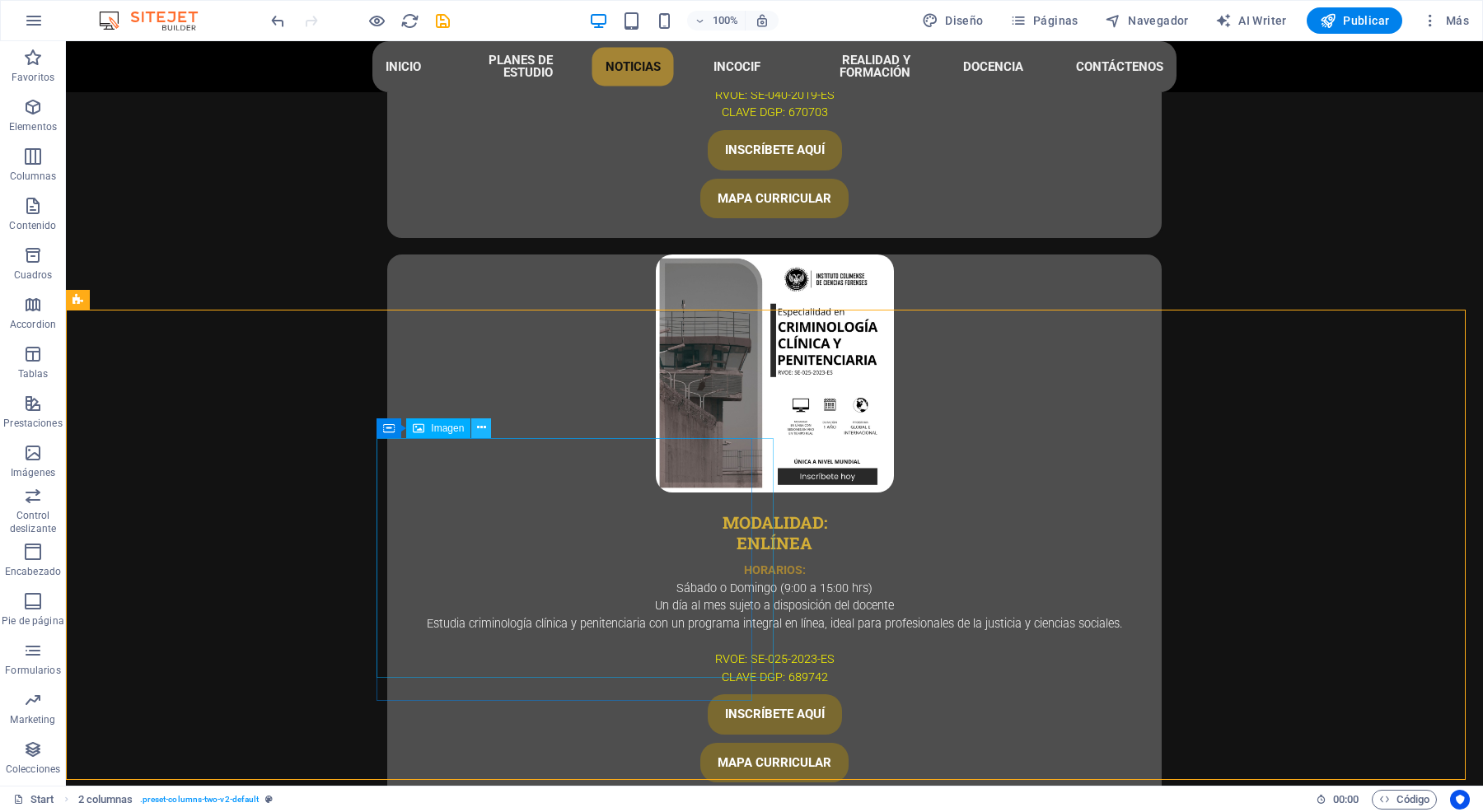
click at [477, 428] on icon at bounding box center [481, 428] width 10 height 17
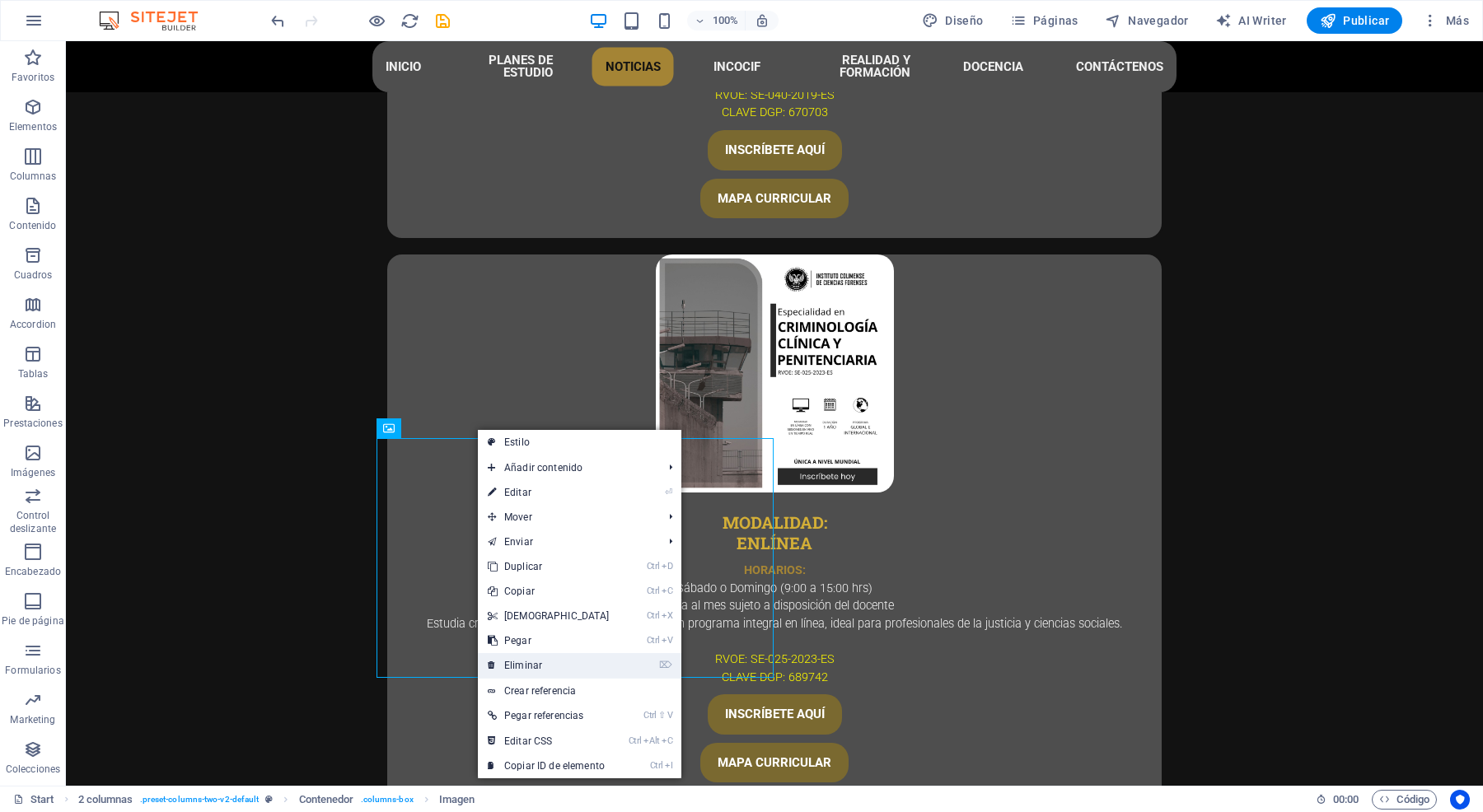
click at [537, 661] on link "⌦ Eliminar" at bounding box center [548, 666] width 142 height 25
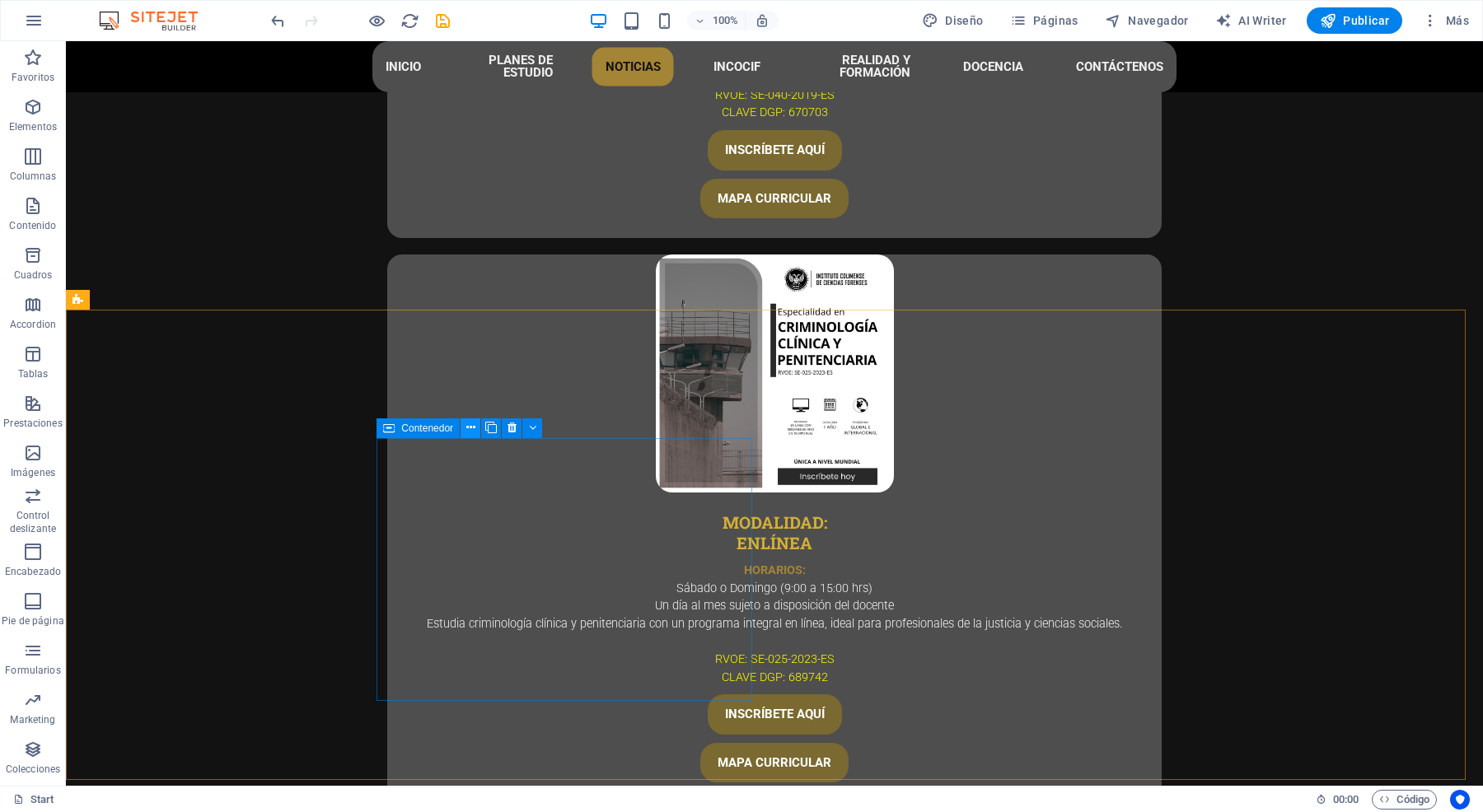
click at [466, 430] on icon at bounding box center [471, 428] width 10 height 17
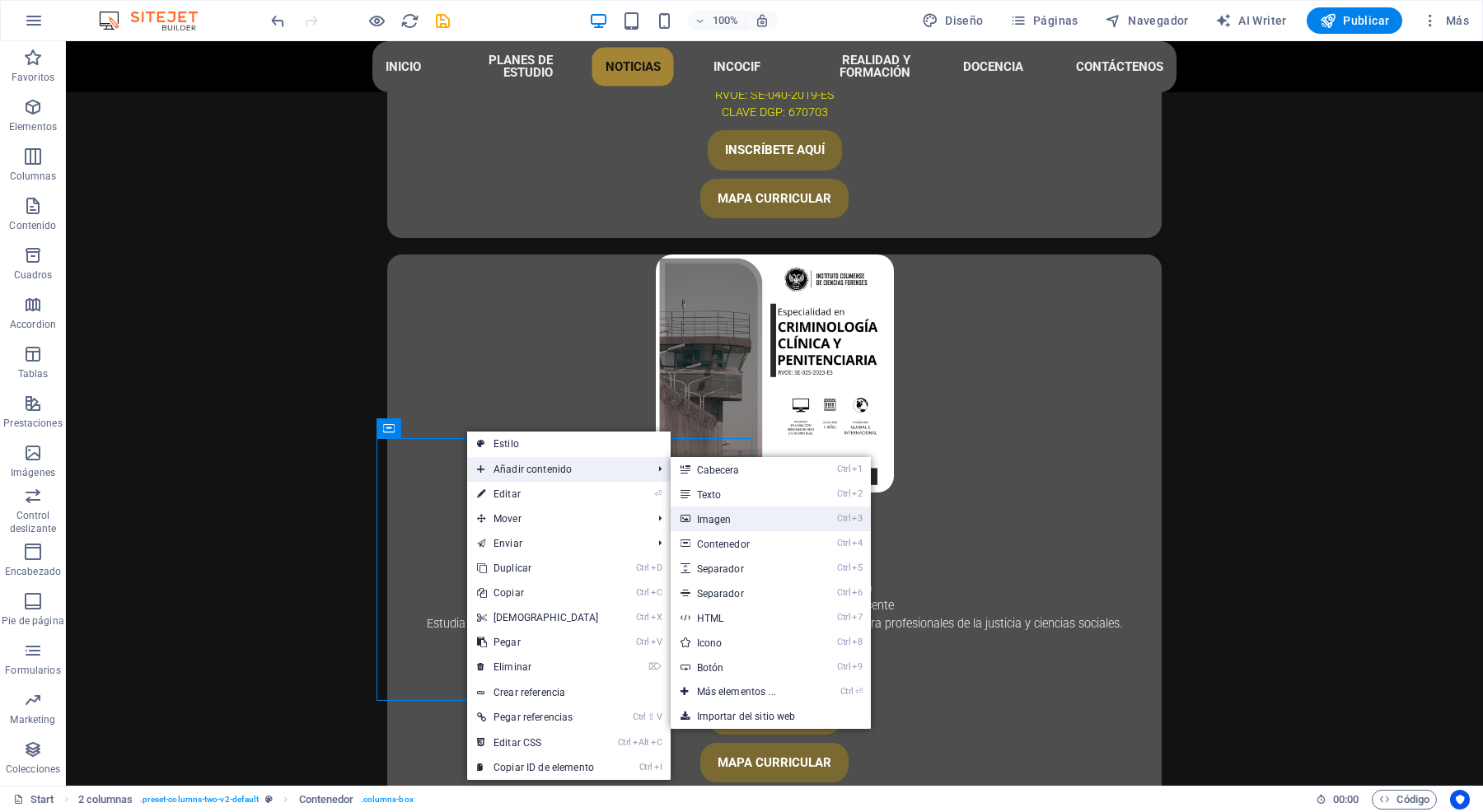
click at [743, 525] on link "Ctrl 3 Imagen" at bounding box center [739, 519] width 138 height 25
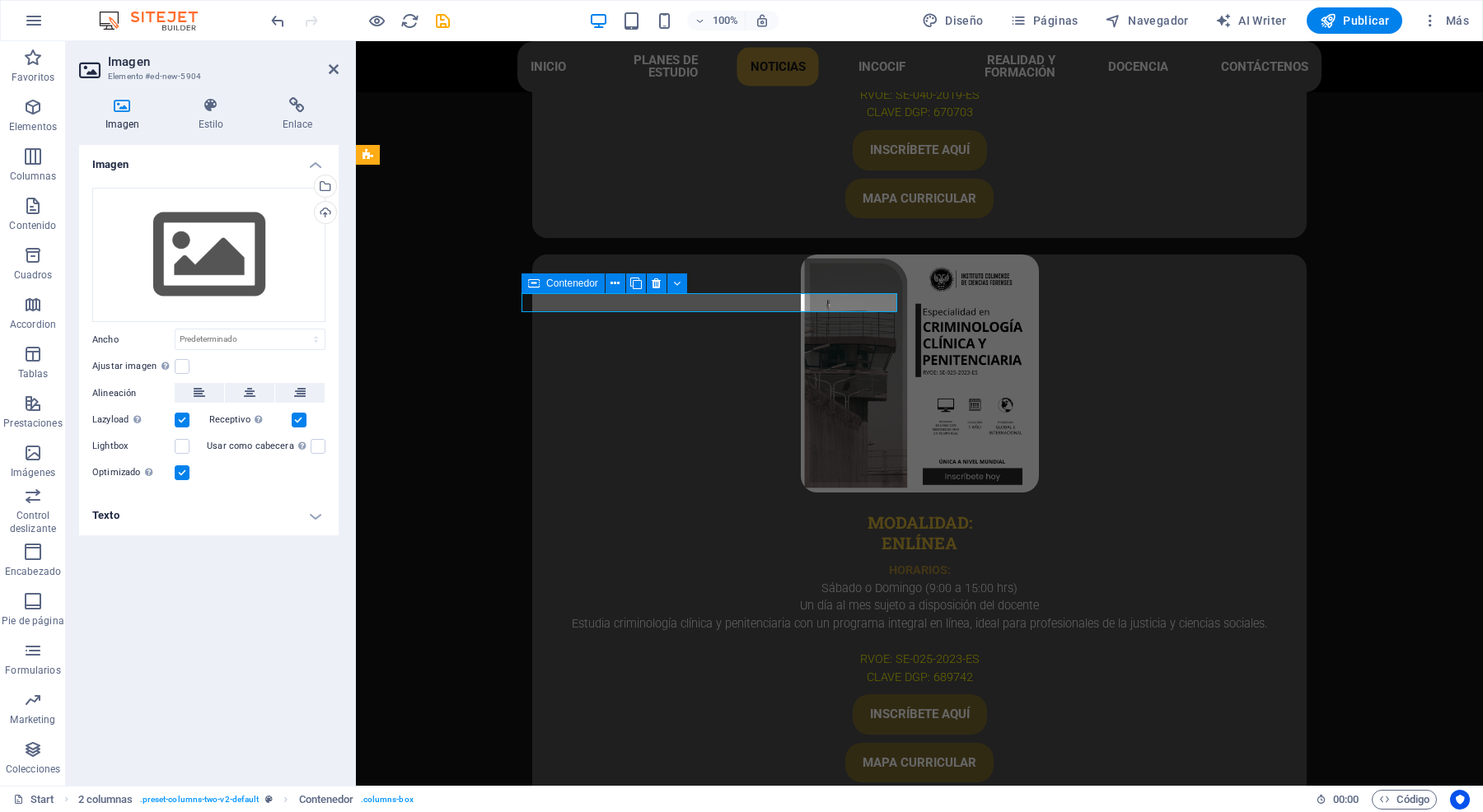
scroll to position [5005, 0]
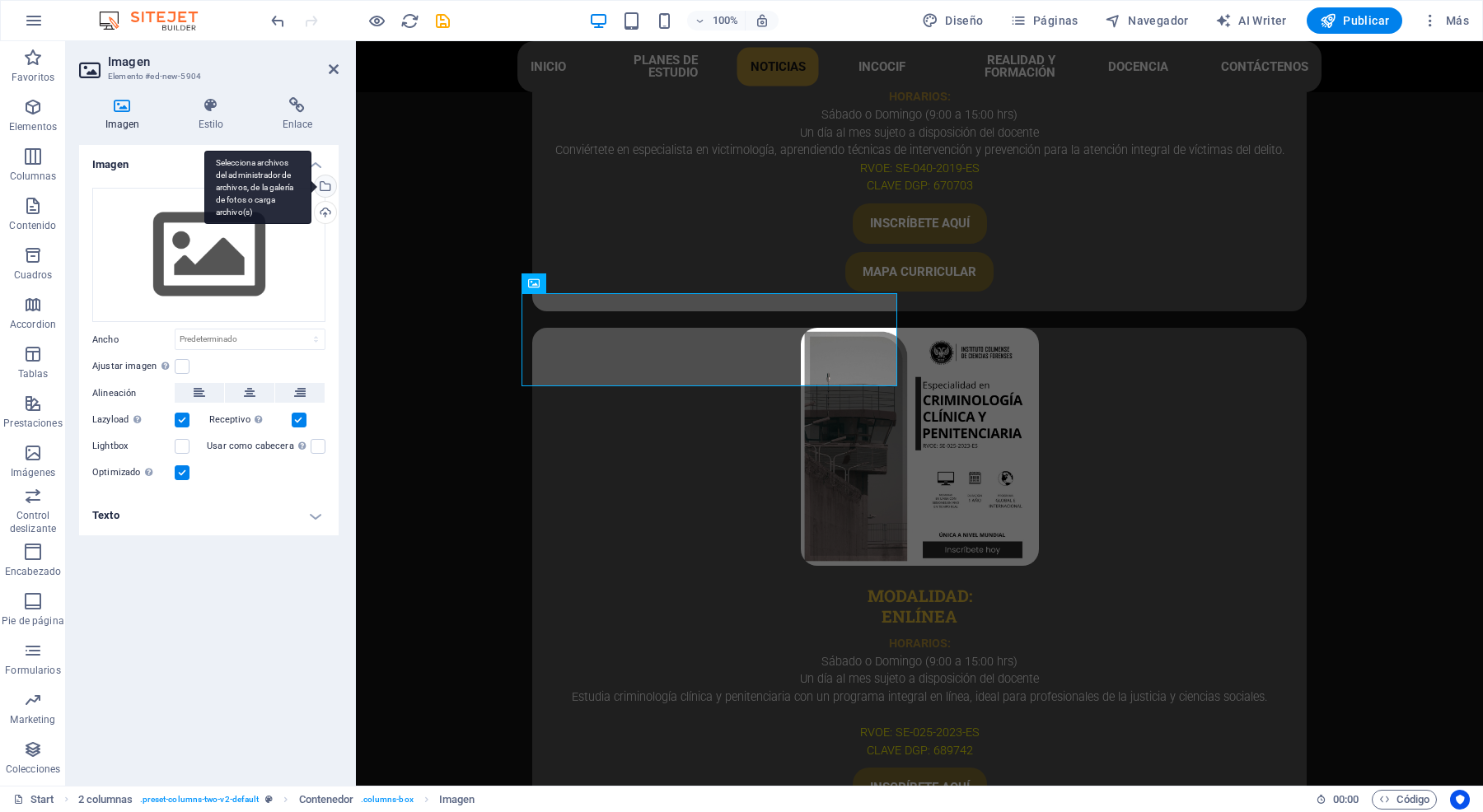
click at [311, 182] on div "Selecciona archivos del administrador de archivos, de la galería de fotos o car…" at bounding box center [258, 187] width 107 height 74
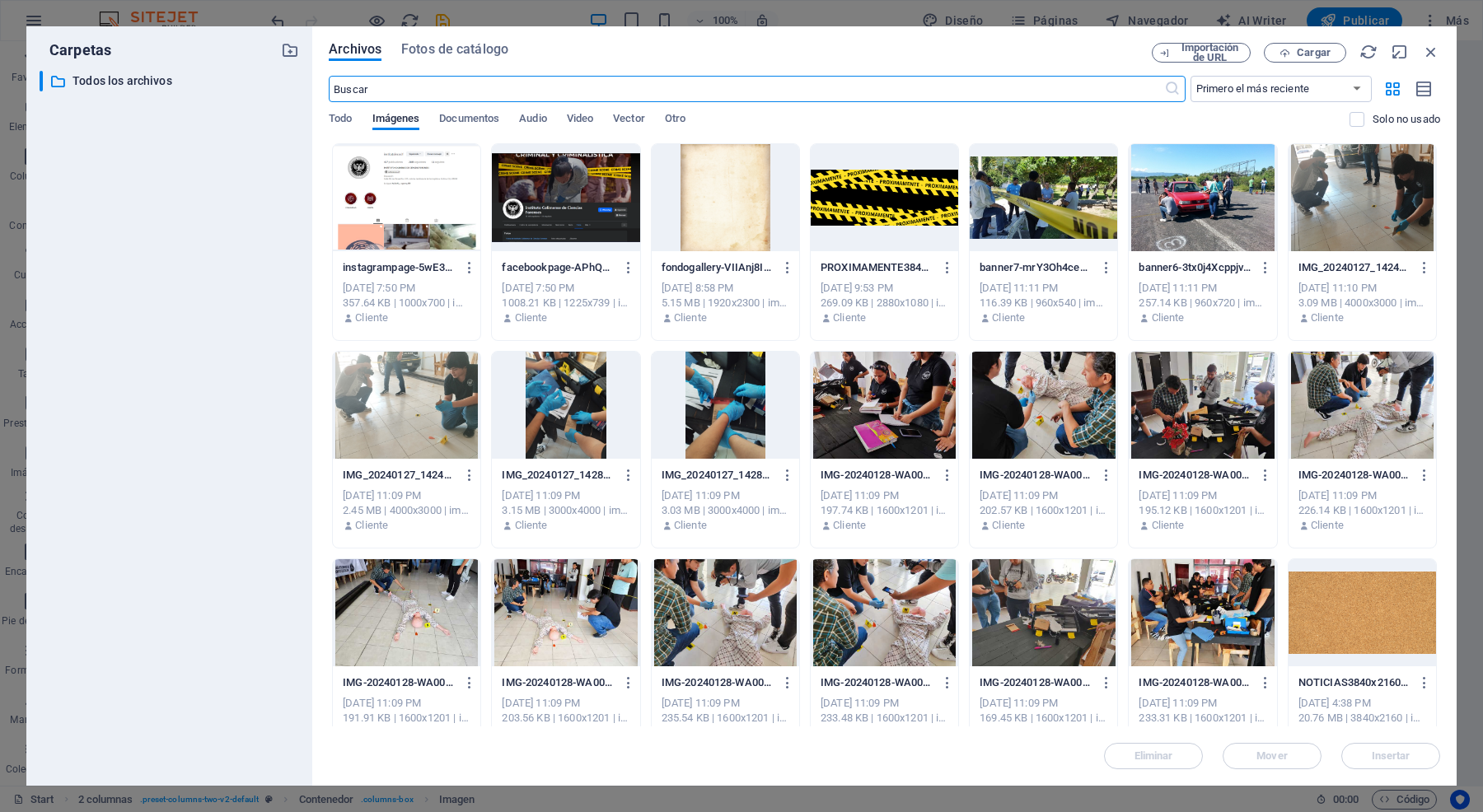
scroll to position [5052, 0]
click at [566, 182] on div at bounding box center [565, 198] width 147 height 107
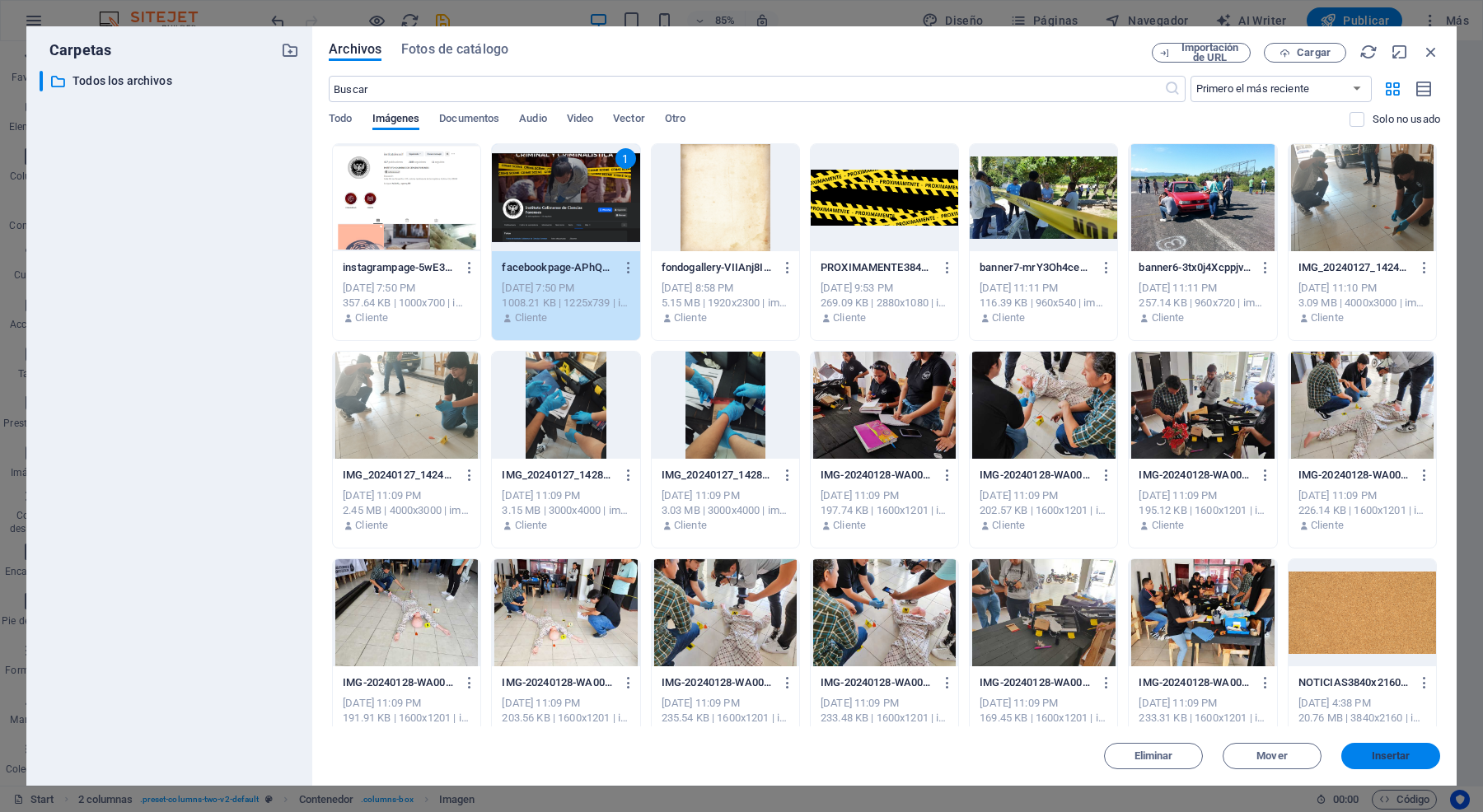
click at [1372, 756] on span "Insertar" at bounding box center [1391, 756] width 39 height 10
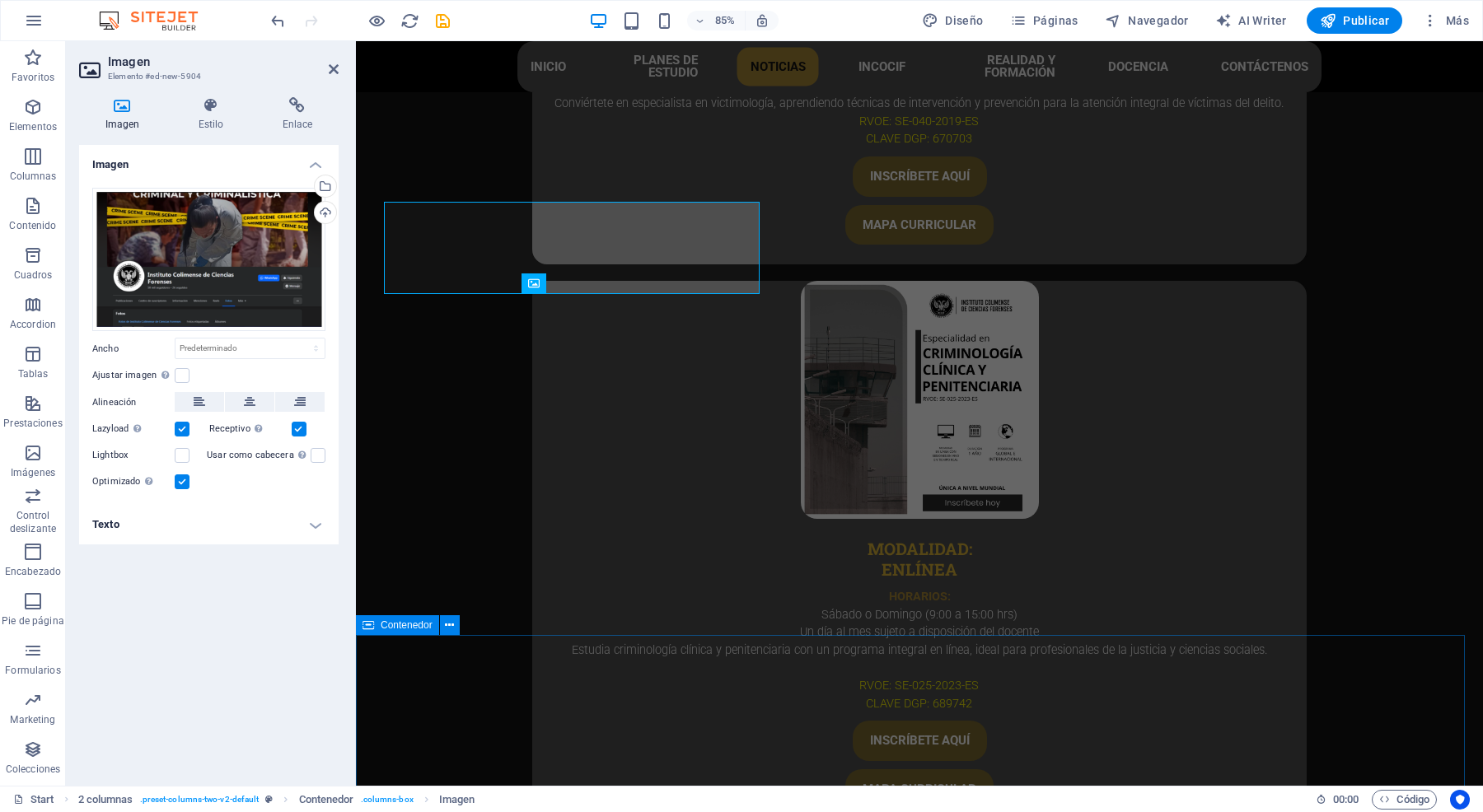
scroll to position [5005, 0]
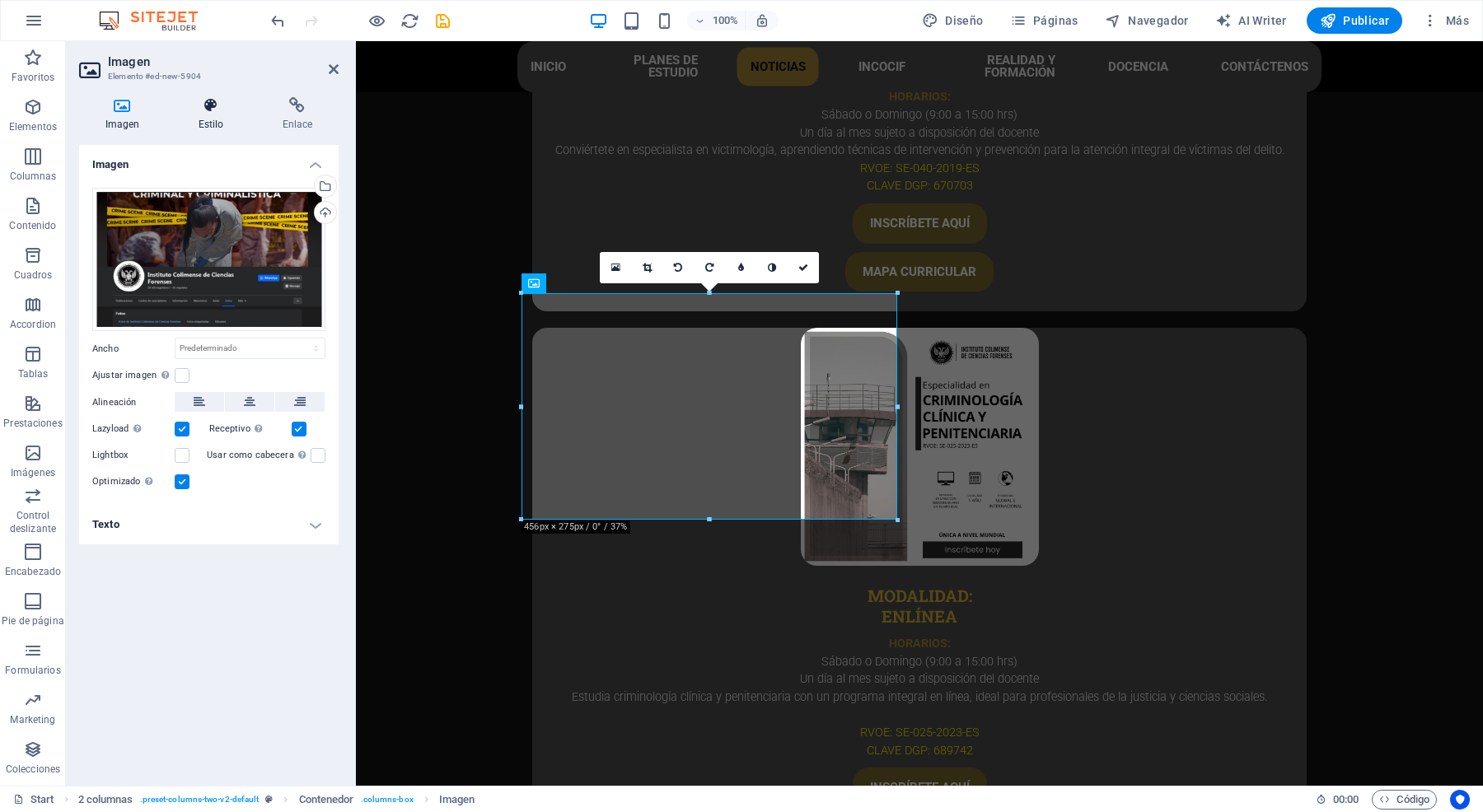
click at [205, 108] on icon at bounding box center [210, 105] width 77 height 16
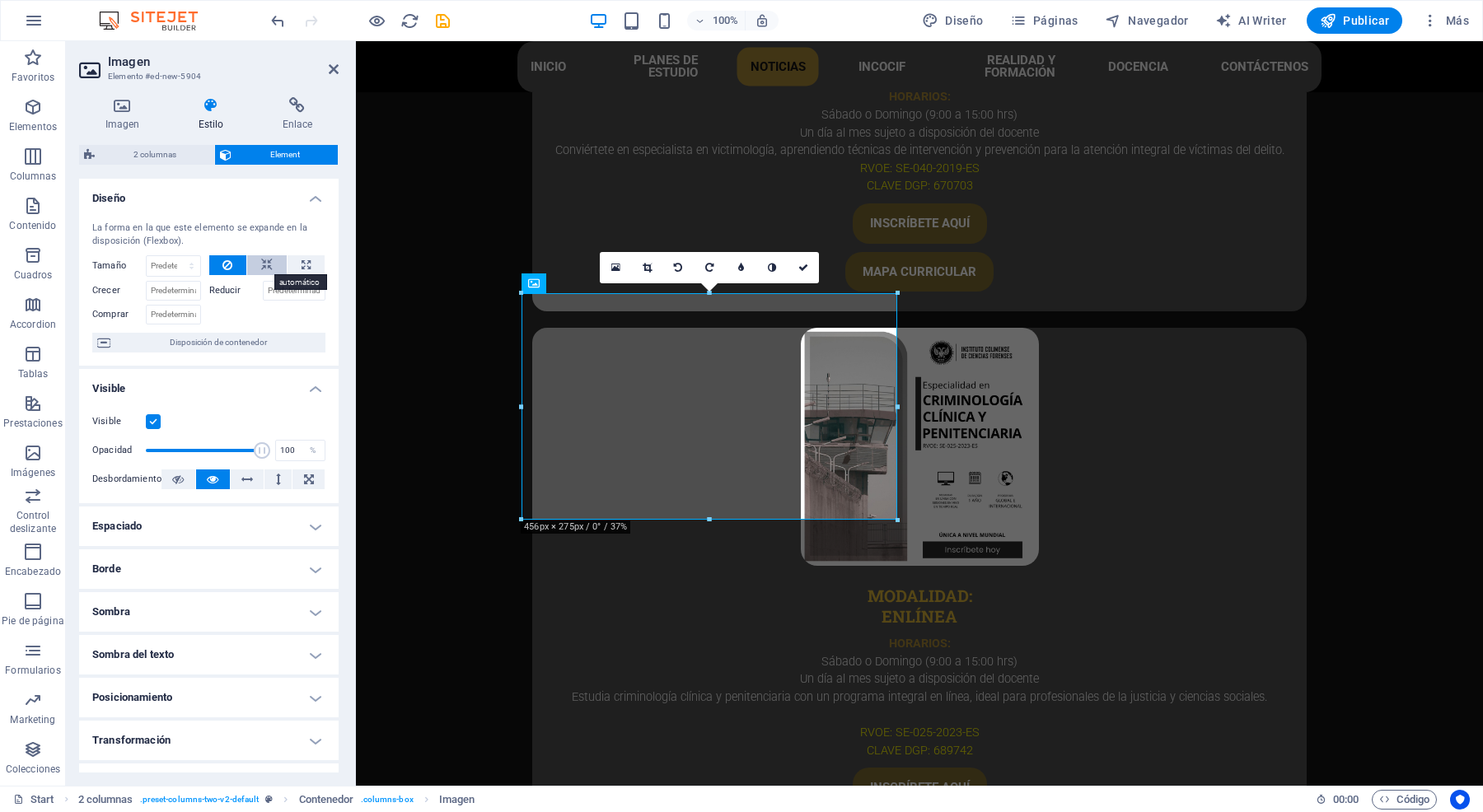
click at [264, 266] on icon at bounding box center [267, 264] width 11 height 20
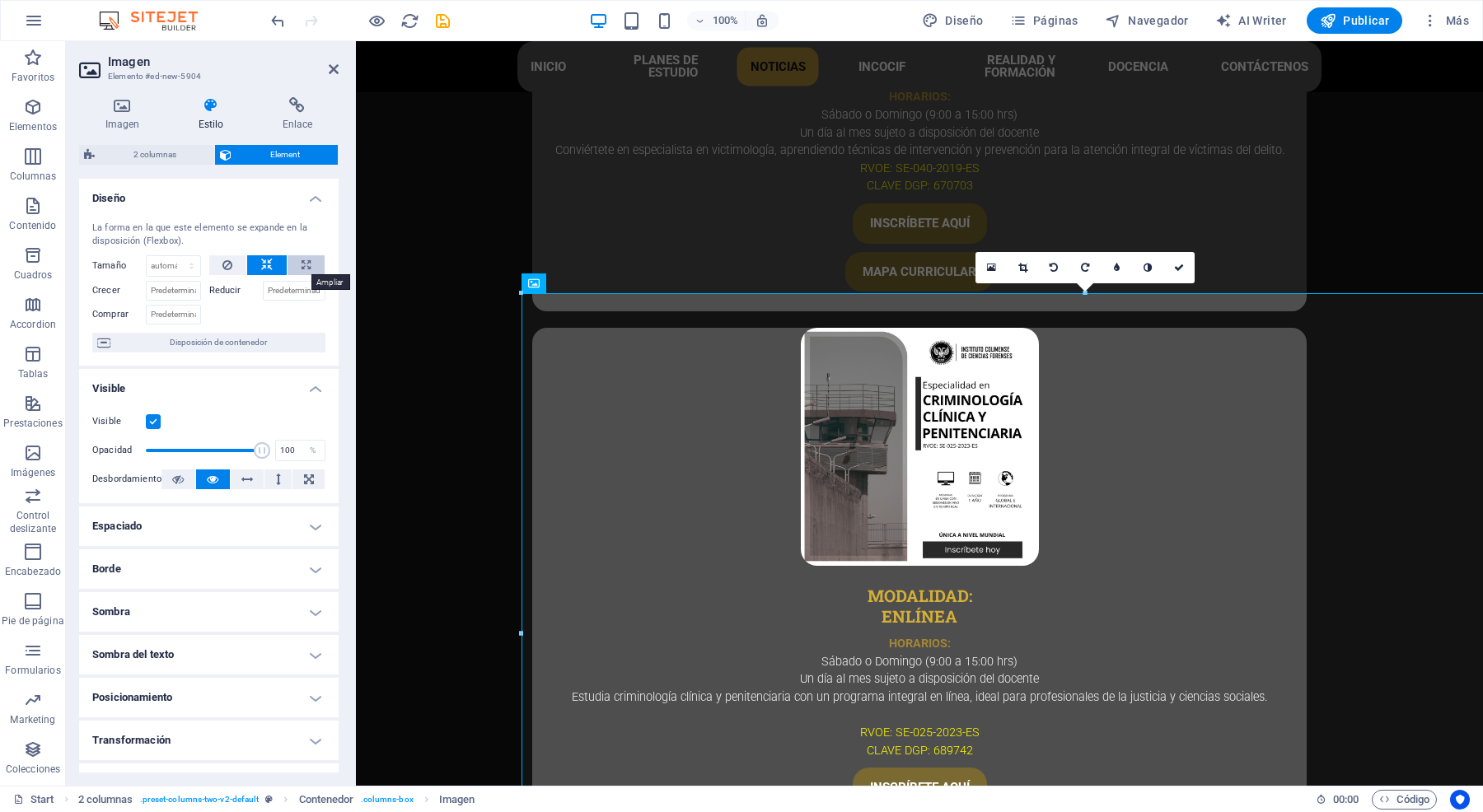
click at [306, 264] on icon at bounding box center [306, 264] width 10 height 20
type input "100"
select select "%"
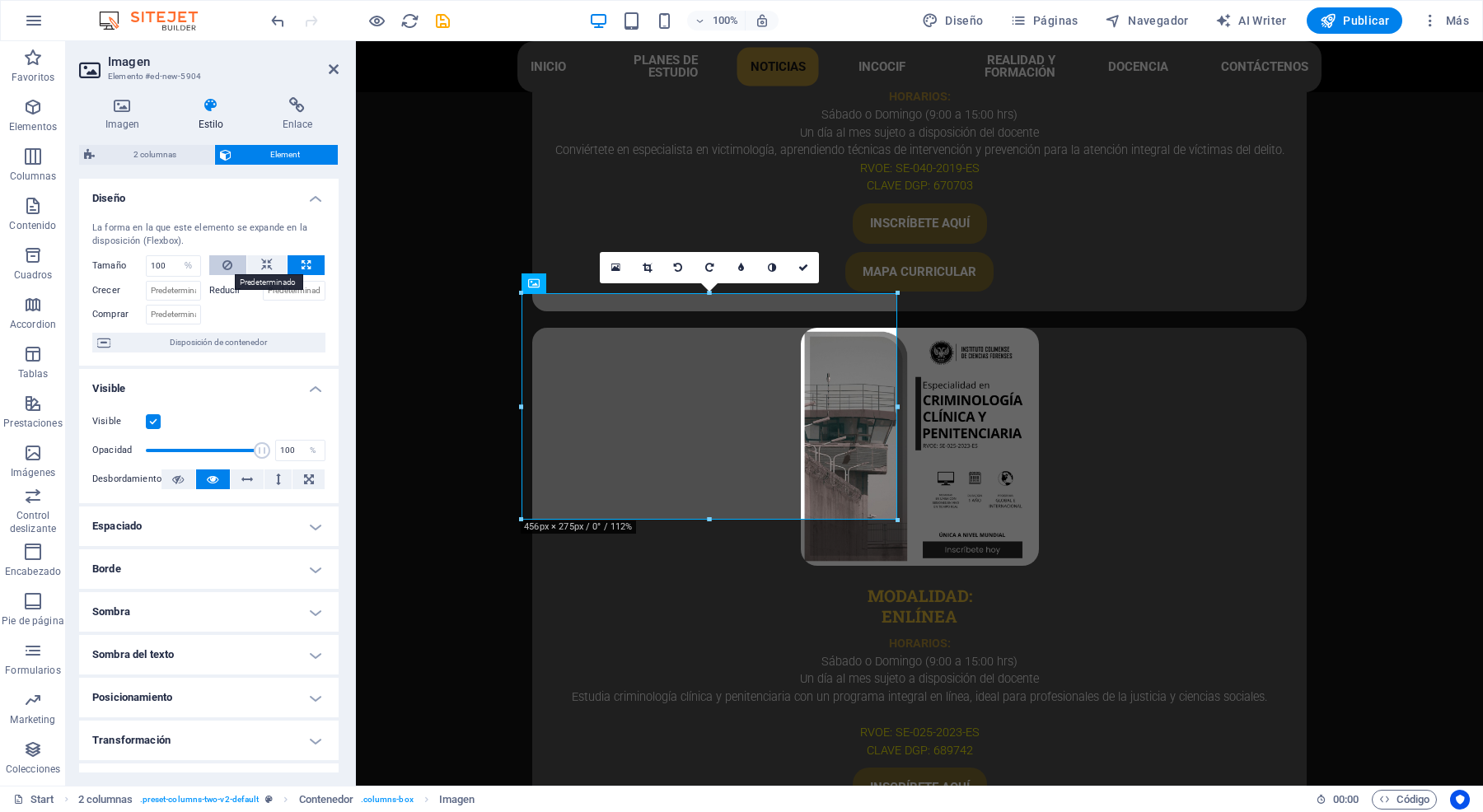
click at [224, 264] on icon at bounding box center [227, 264] width 10 height 20
select select "DISABLED_OPTION_VALUE"
click at [302, 263] on icon at bounding box center [306, 264] width 10 height 20
type input "100"
select select "%"
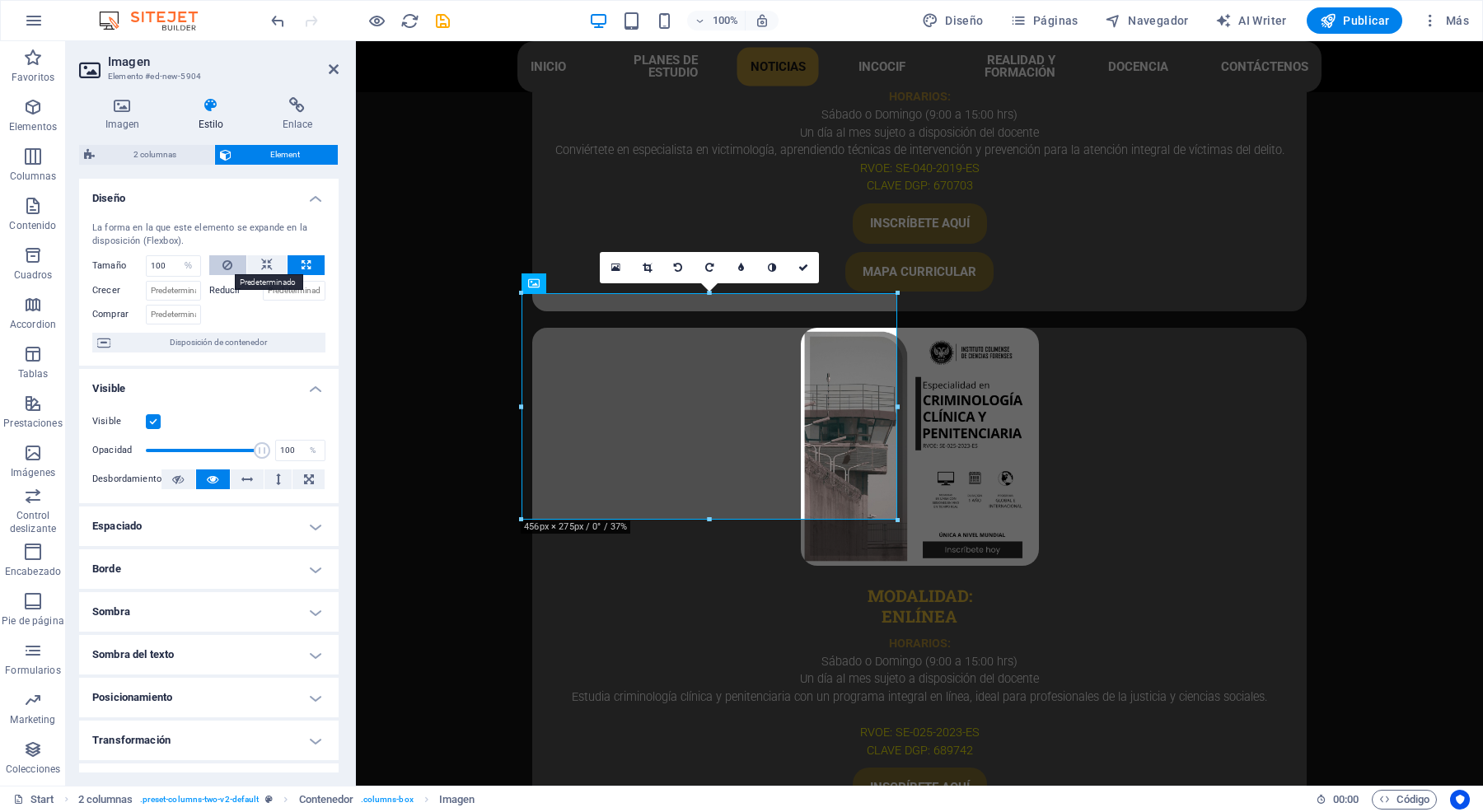
click at [223, 264] on icon at bounding box center [227, 264] width 10 height 20
select select "DISABLED_OPTION_VALUE"
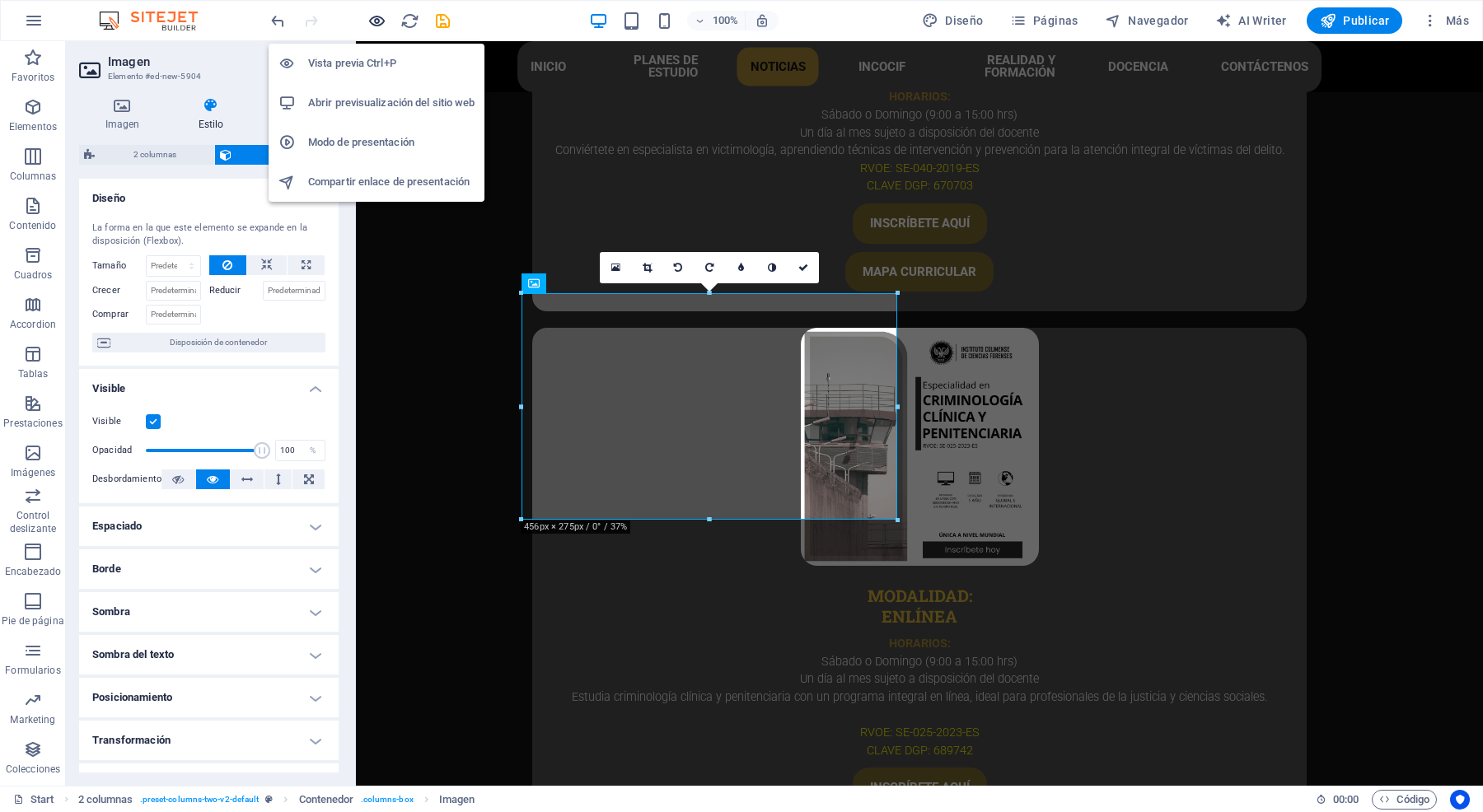
click at [372, 16] on icon "button" at bounding box center [377, 21] width 19 height 19
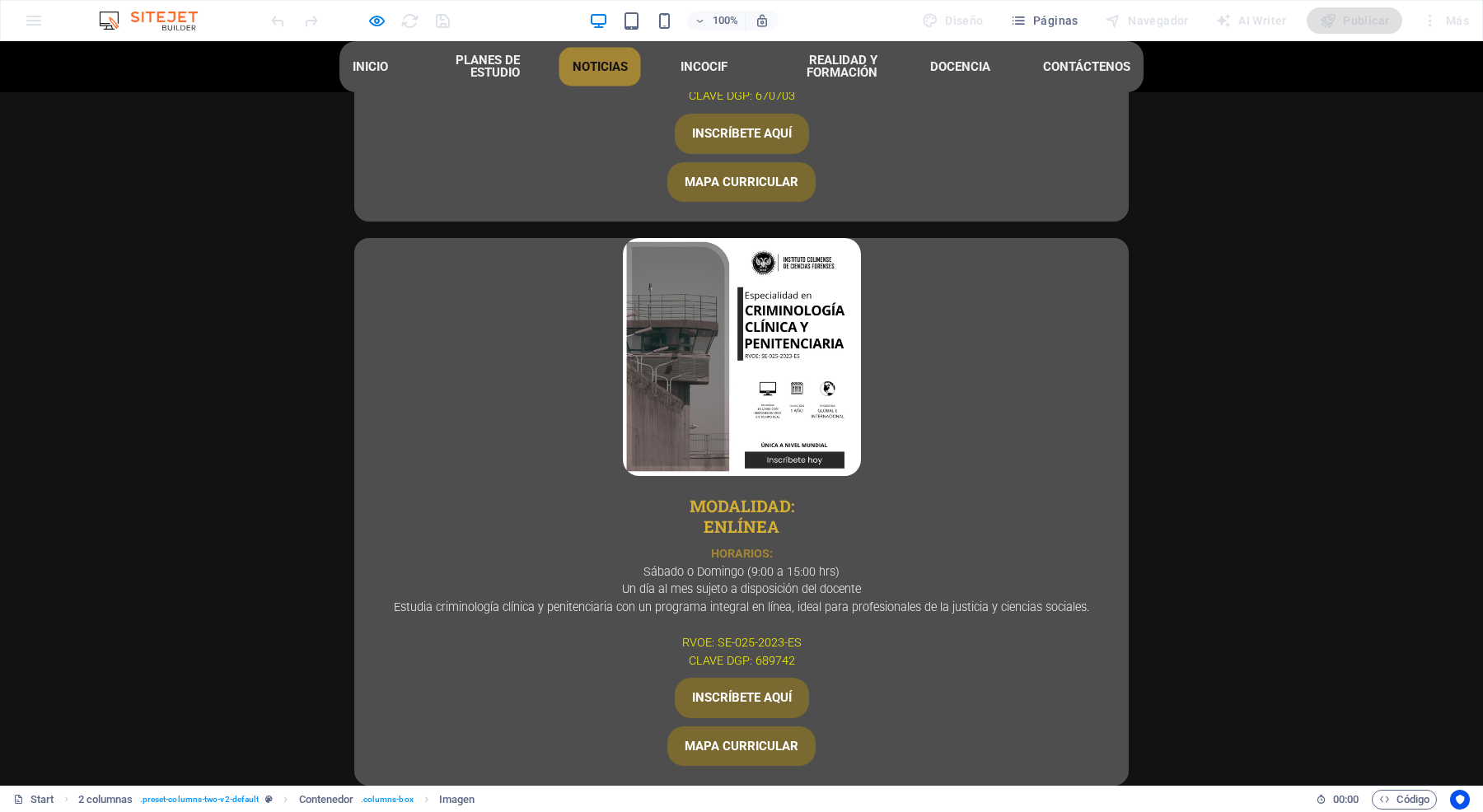
scroll to position [5197, 0]
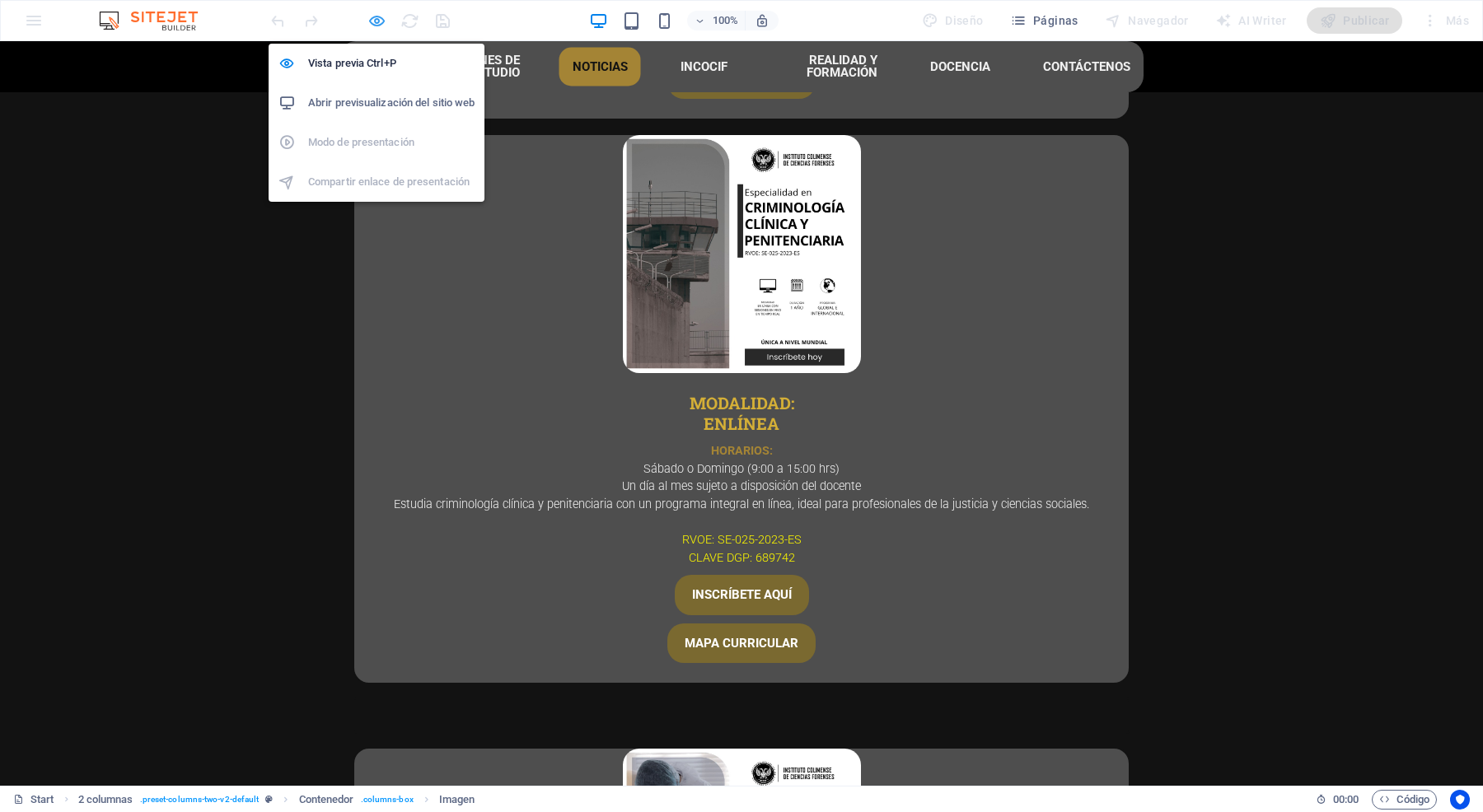
click at [377, 14] on icon "button" at bounding box center [377, 21] width 19 height 19
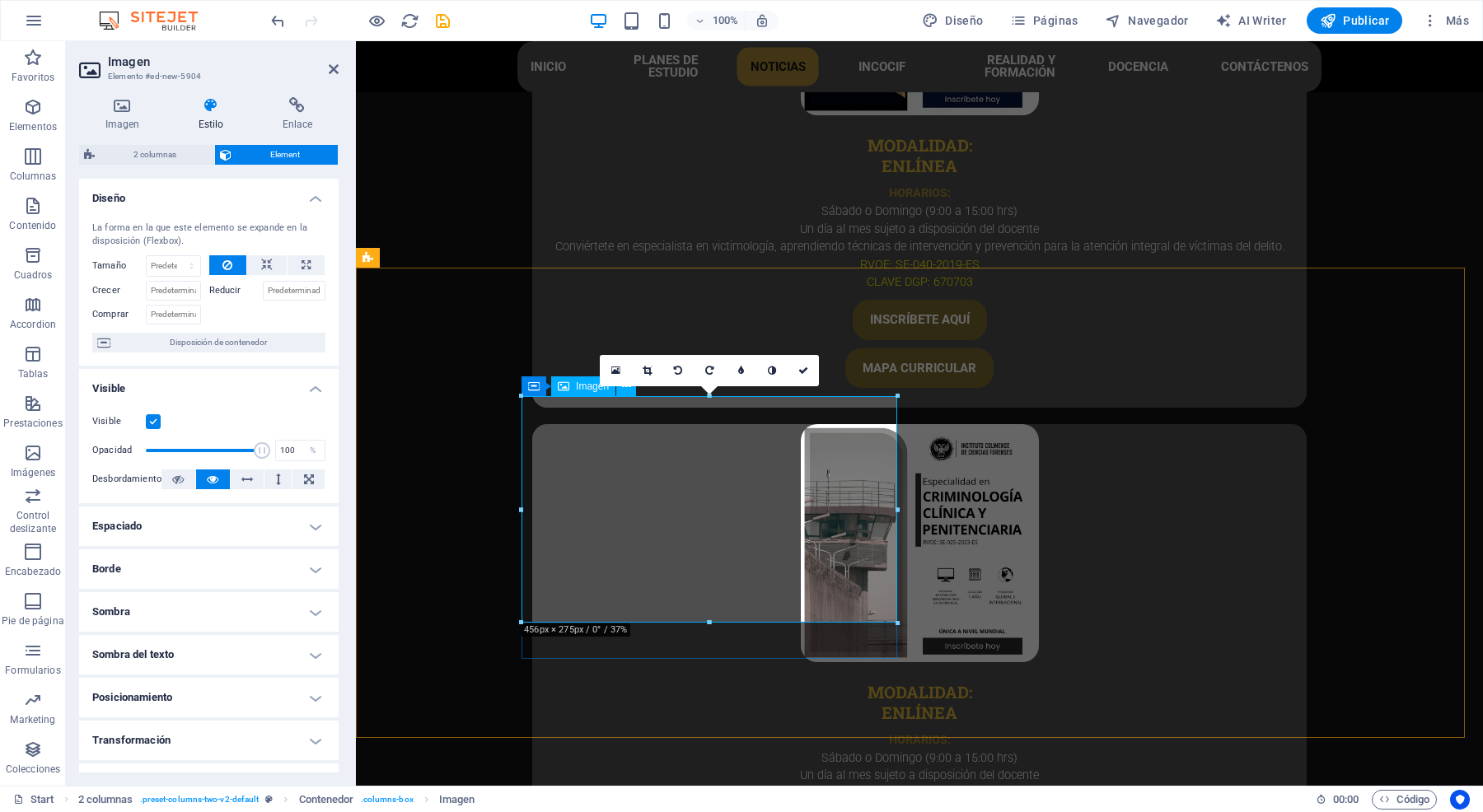
scroll to position [4902, 0]
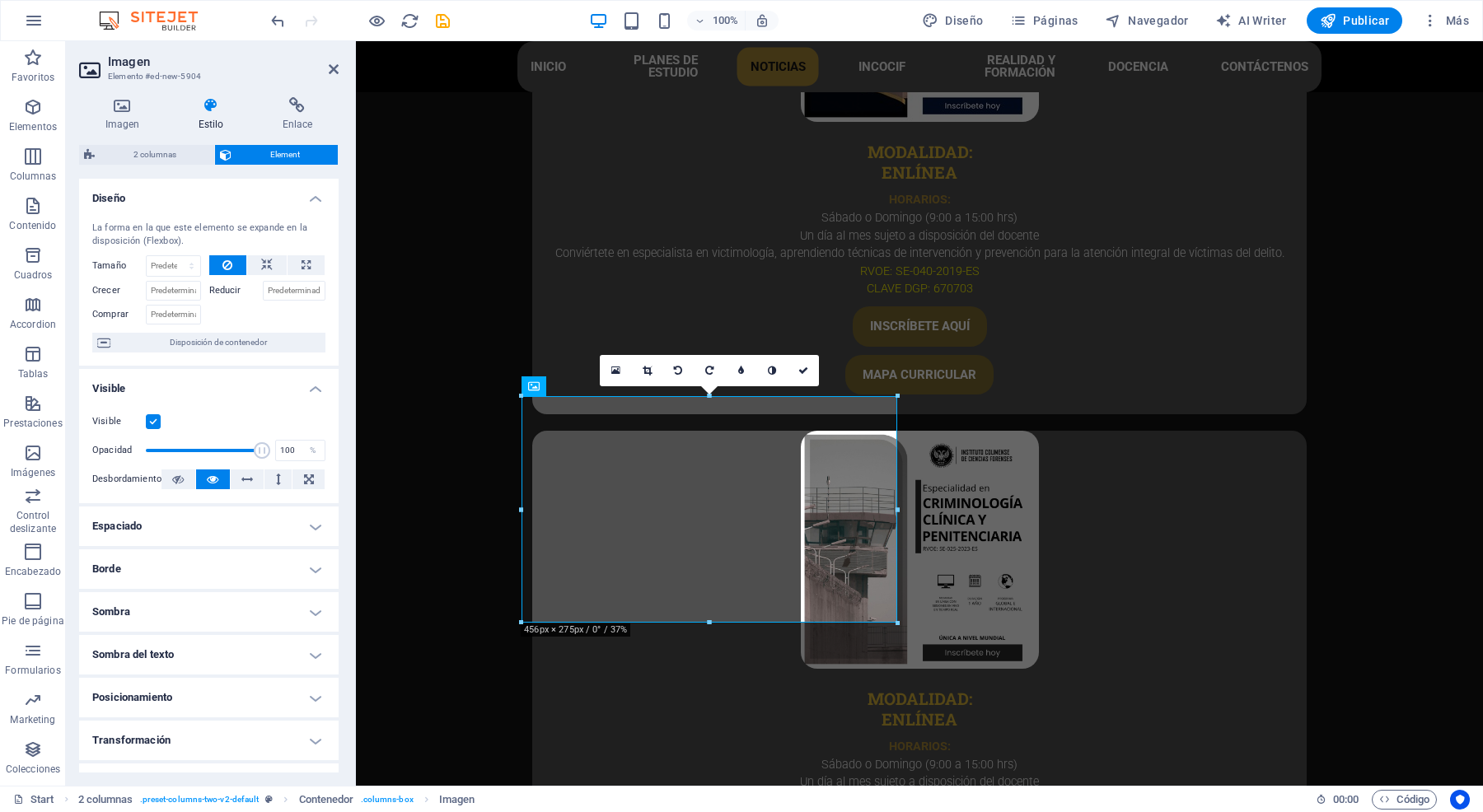
click at [331, 58] on h2 "Imagen" at bounding box center [223, 62] width 230 height 15
drag, startPoint x: 331, startPoint y: 66, endPoint x: 289, endPoint y: 102, distance: 55.3
click at [331, 66] on icon at bounding box center [334, 69] width 10 height 13
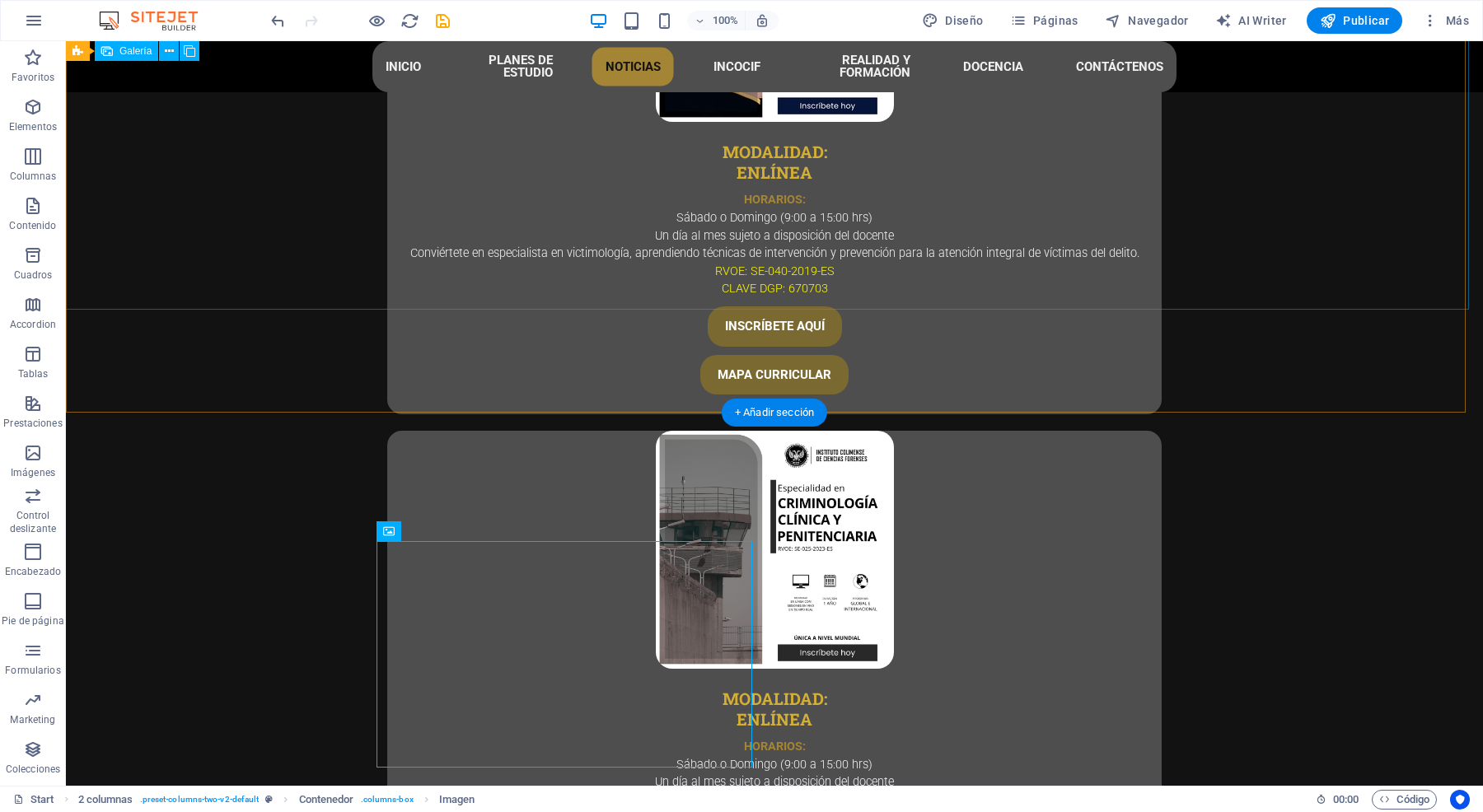
scroll to position [4976, 0]
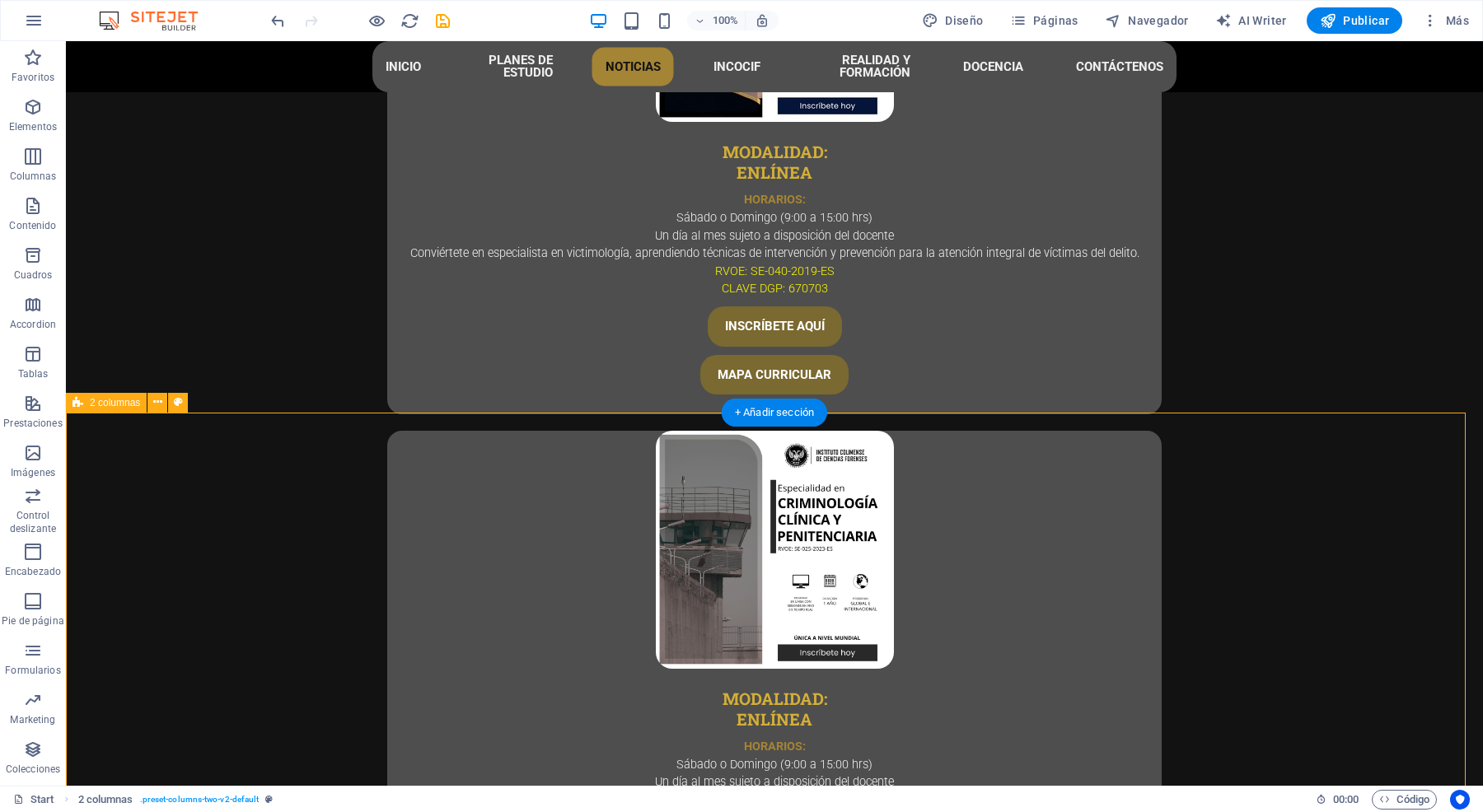
select select "rem"
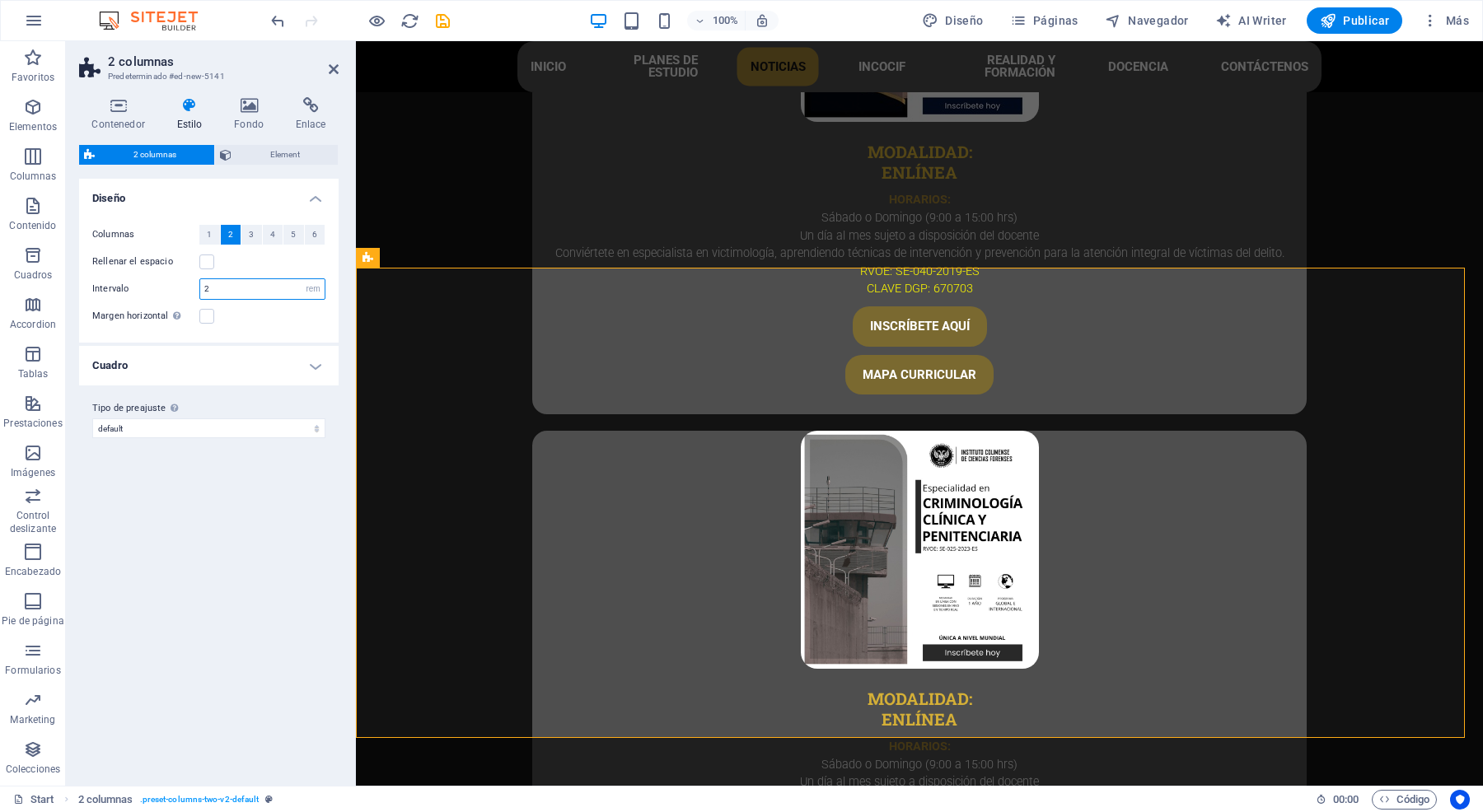
drag, startPoint x: 211, startPoint y: 282, endPoint x: 219, endPoint y: 281, distance: 8.1
click at [212, 282] on input "2" at bounding box center [262, 289] width 125 height 20
type input "1"
click at [207, 315] on label at bounding box center [207, 317] width 15 height 15
click at [0, 0] on input "Margen horizontal Solo si el "Ancho del contenido" de los contenedores no se ha…" at bounding box center [0, 0] width 0 height 0
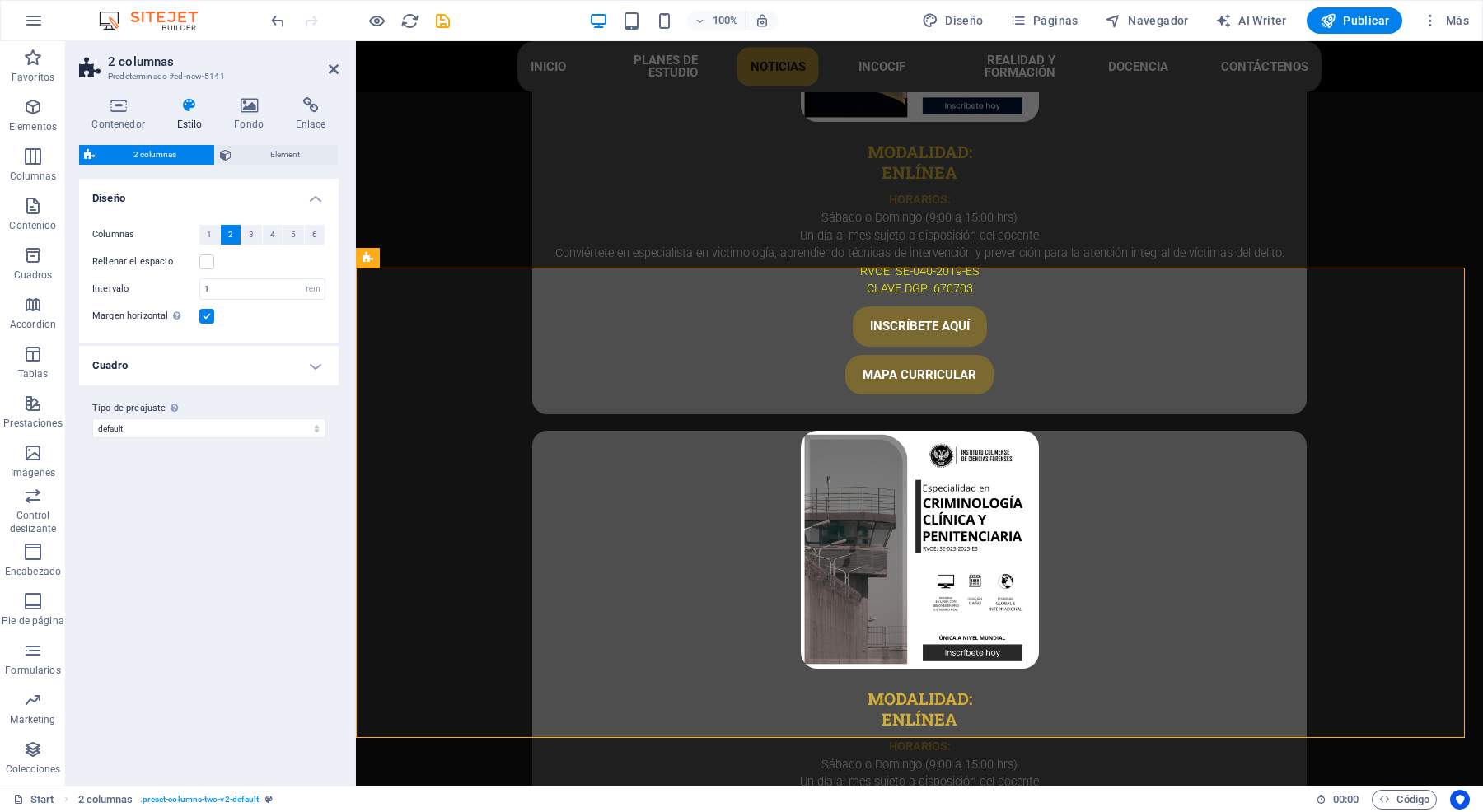
click at [202, 310] on label at bounding box center [207, 317] width 15 height 15
click at [0, 0] on input "Margen horizontal Solo si el "Ancho del contenido" de los contenedores no se ha…" at bounding box center [0, 0] width 0 height 0
click at [282, 364] on h4 "Cuadro" at bounding box center [208, 366] width 260 height 40
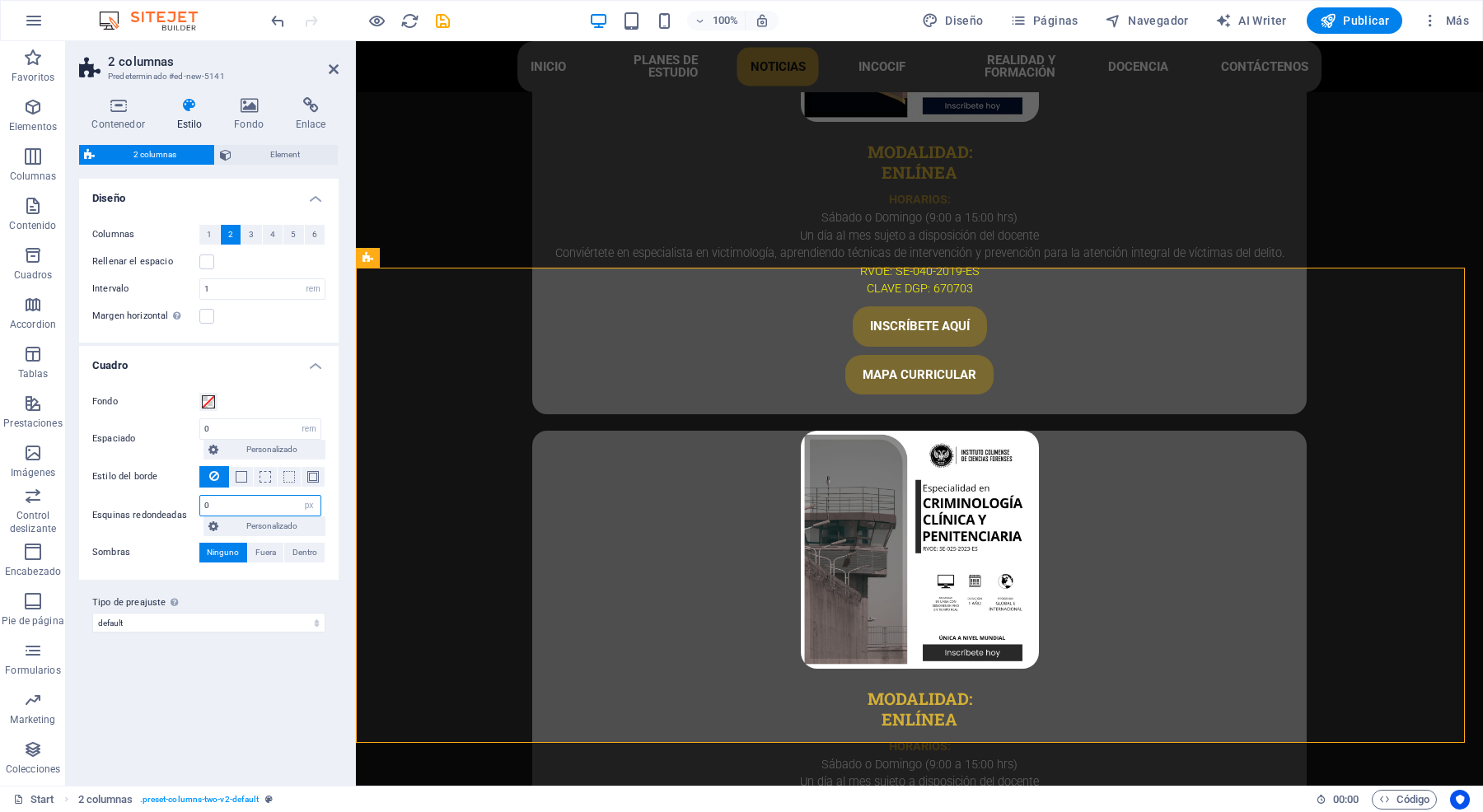
click at [235, 502] on input "0" at bounding box center [260, 505] width 120 height 20
type input "20"
click at [236, 431] on input "0" at bounding box center [260, 429] width 120 height 20
type input "1"
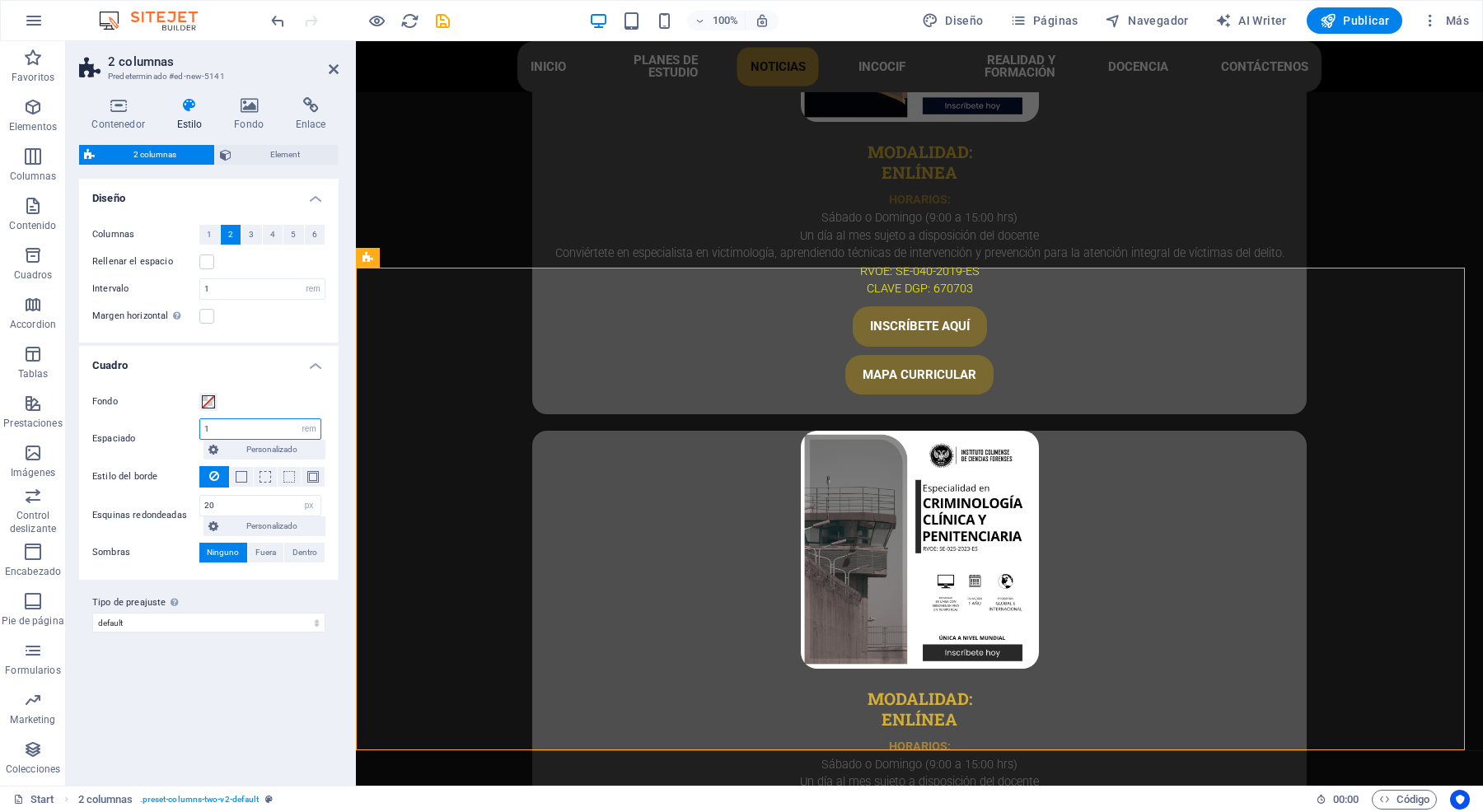
click at [243, 424] on input "1" at bounding box center [260, 429] width 120 height 20
type input "0.5"
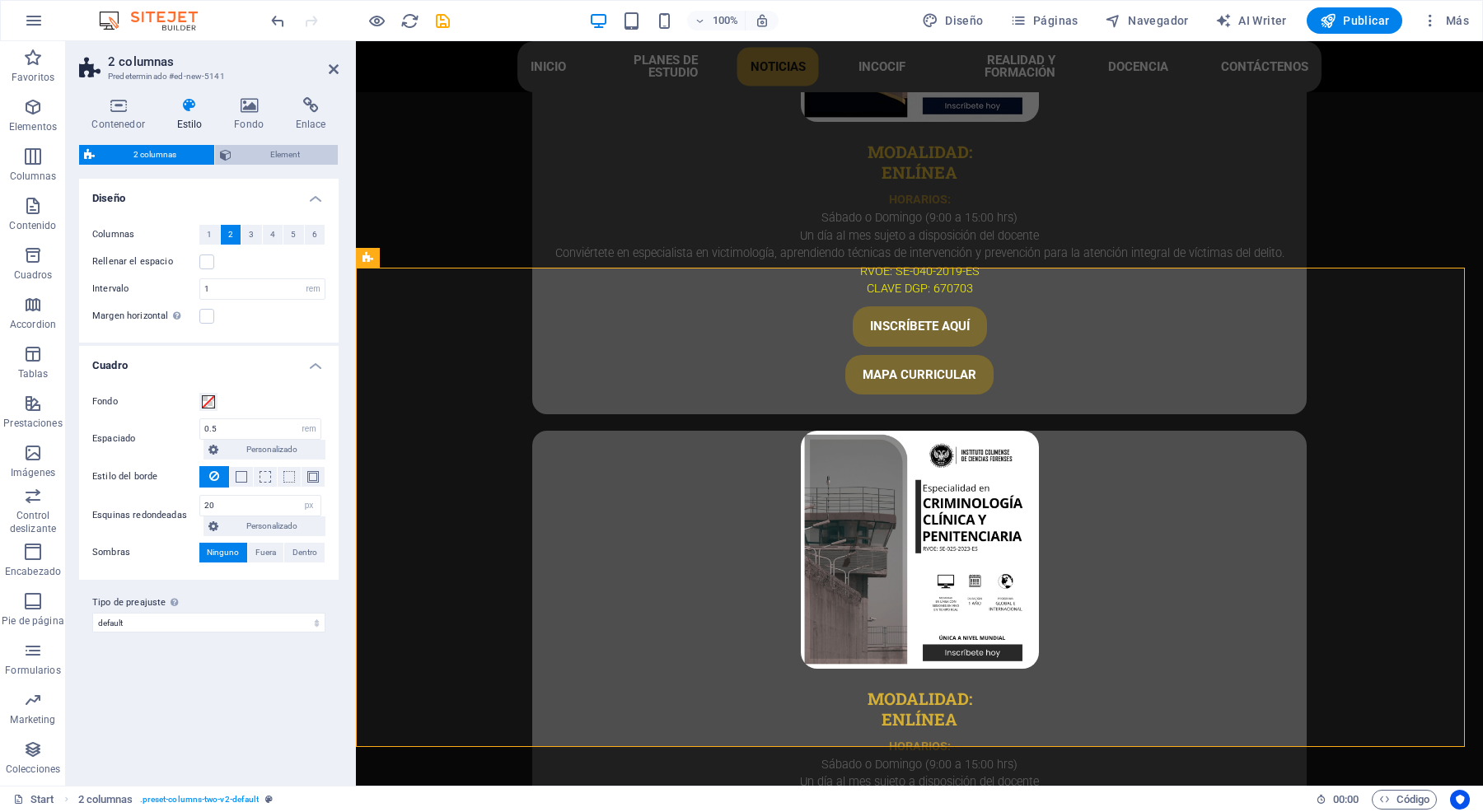
click at [239, 155] on span "Element" at bounding box center [284, 154] width 96 height 20
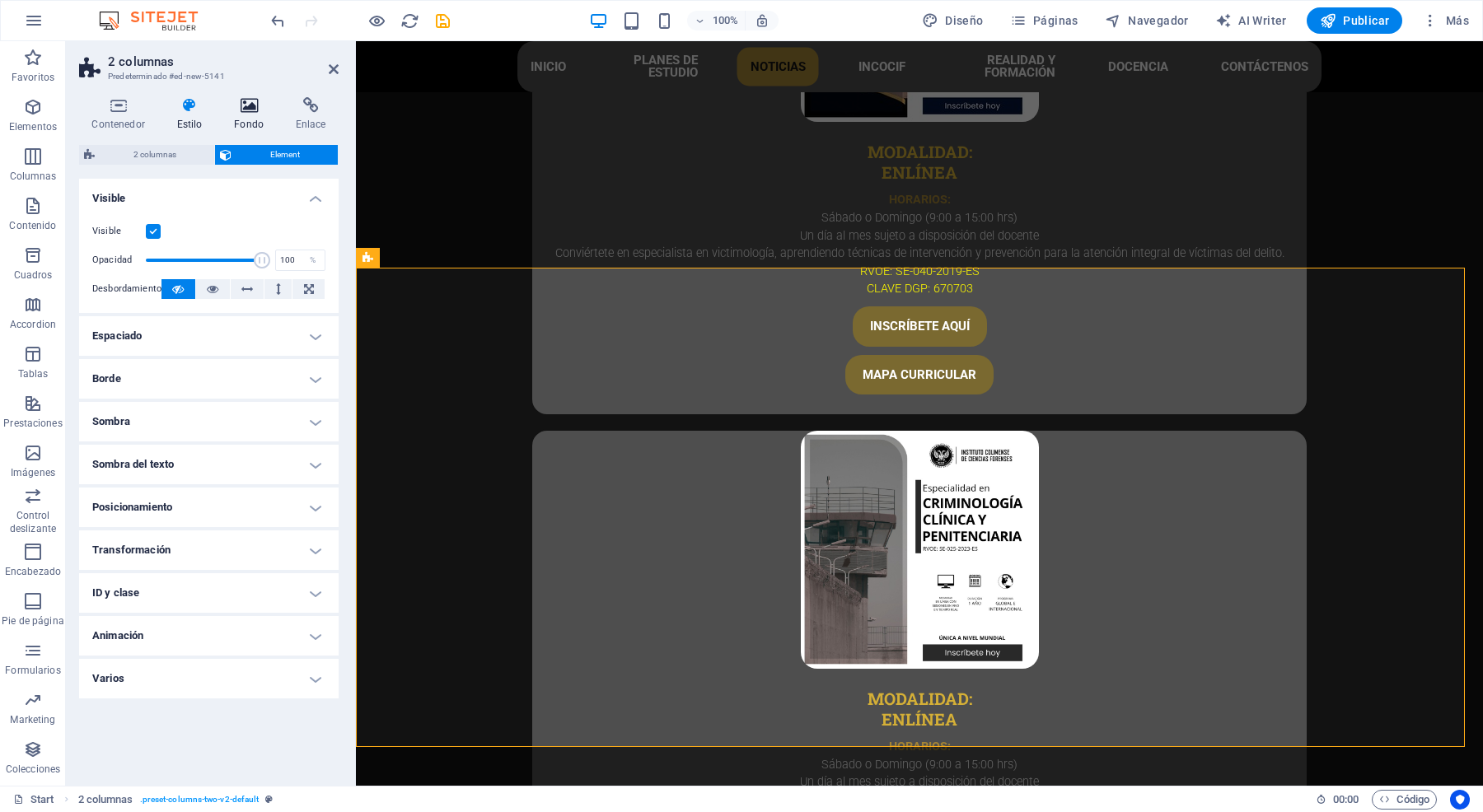
click at [232, 111] on icon at bounding box center [249, 105] width 55 height 16
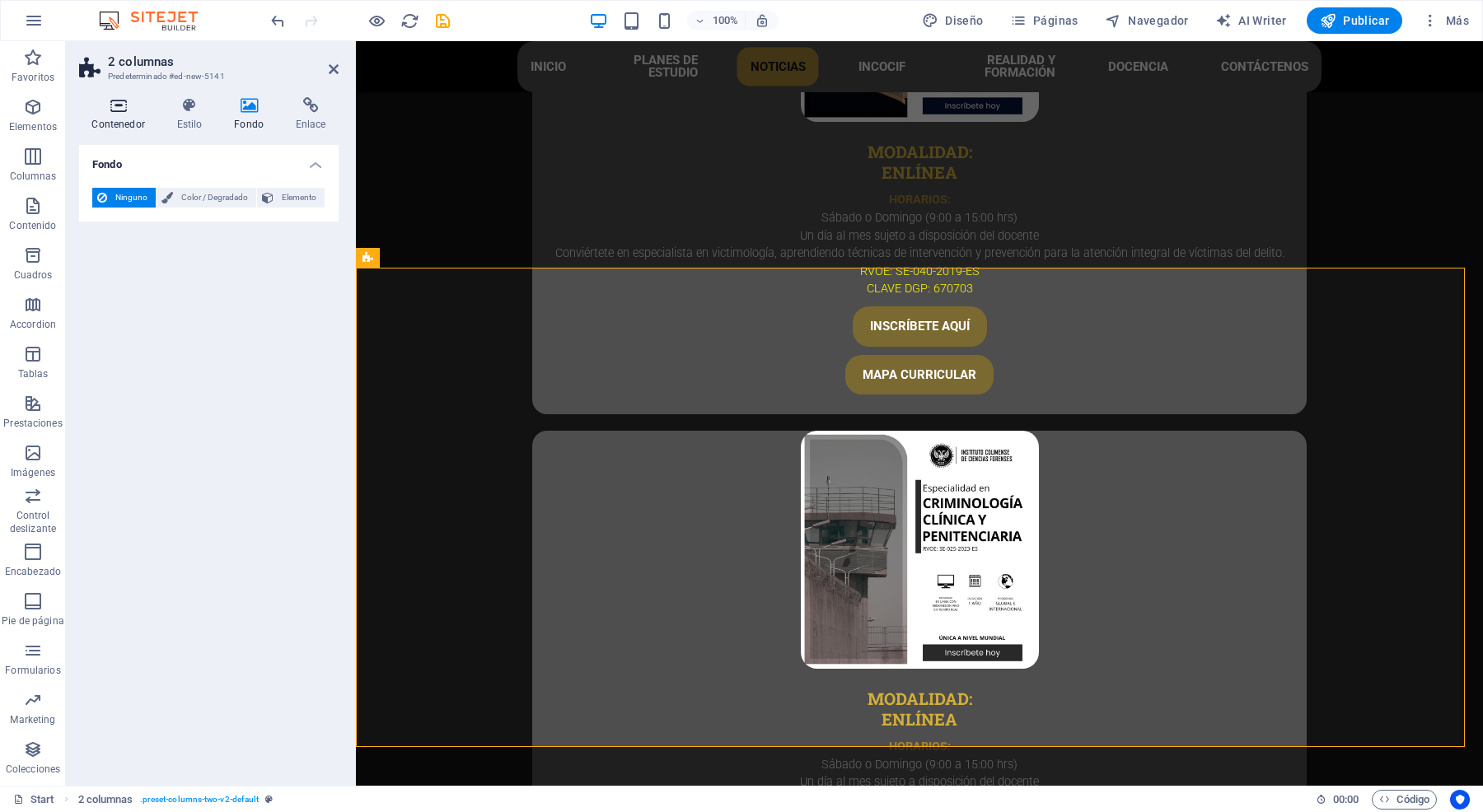
drag, startPoint x: 163, startPoint y: 114, endPoint x: 186, endPoint y: 120, distance: 23.8
click at [163, 114] on h4 "Contenedor" at bounding box center [121, 114] width 85 height 34
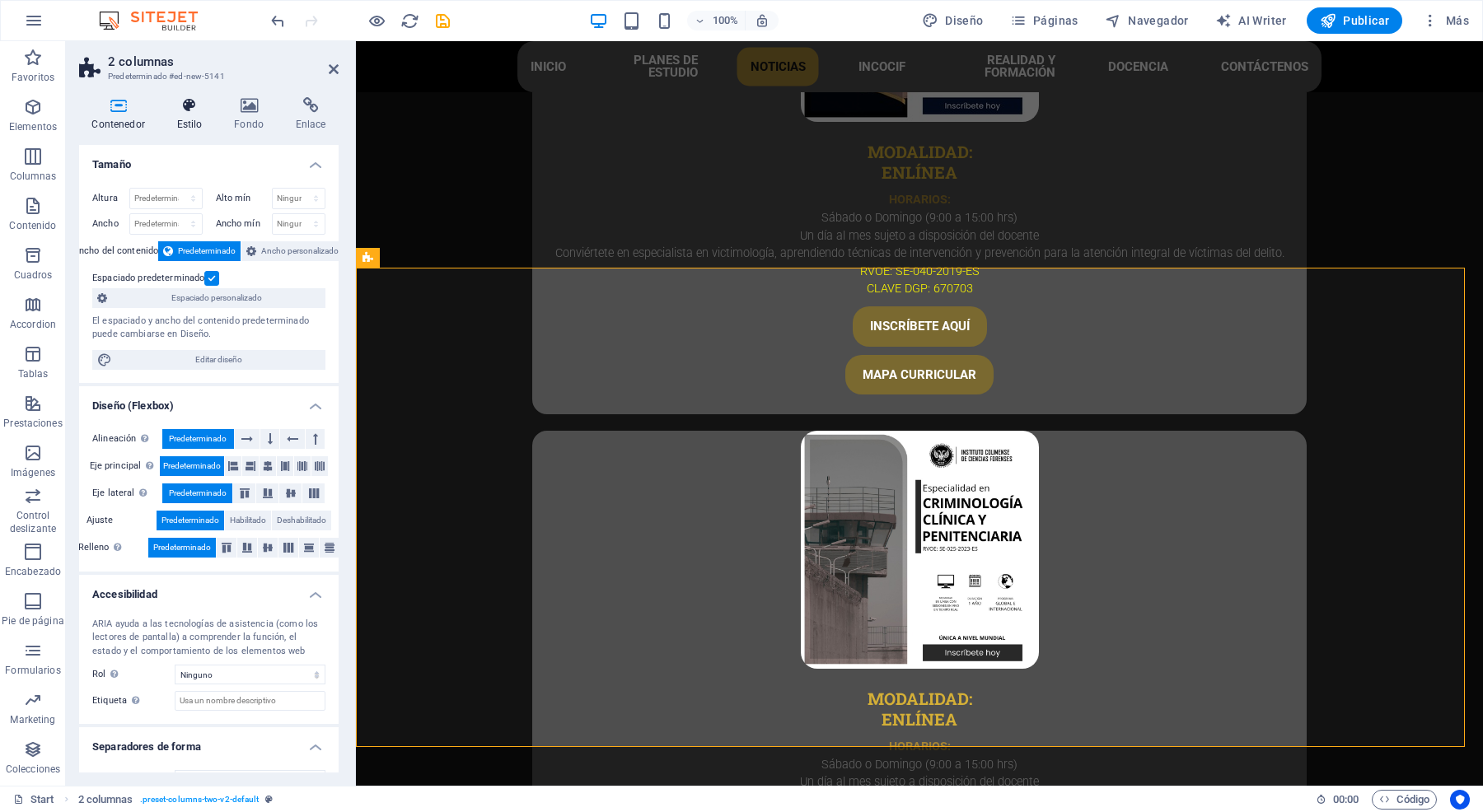
click at [187, 118] on h4 "Estilo" at bounding box center [192, 114] width 58 height 34
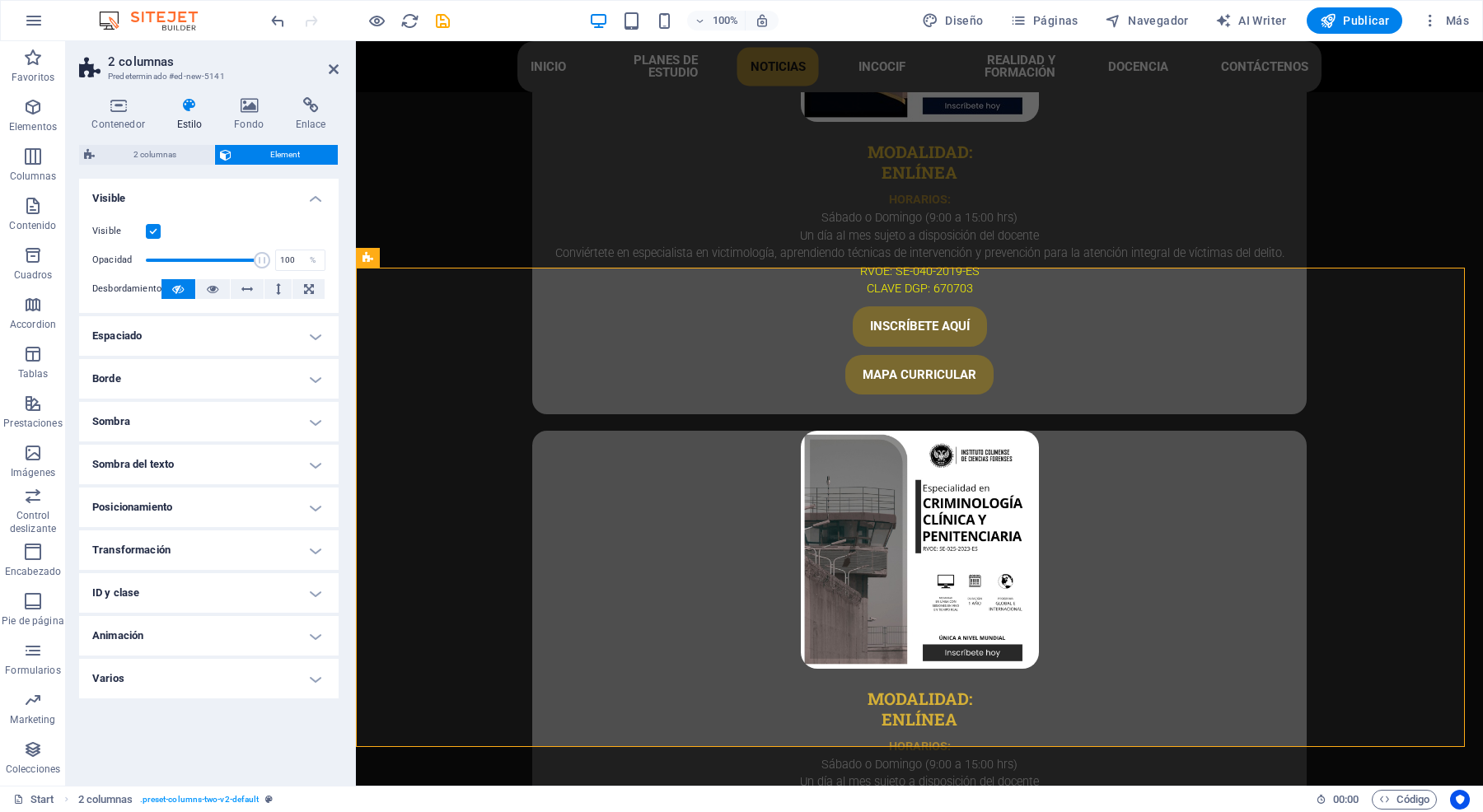
click at [266, 330] on h4 "Espaciado" at bounding box center [208, 337] width 260 height 40
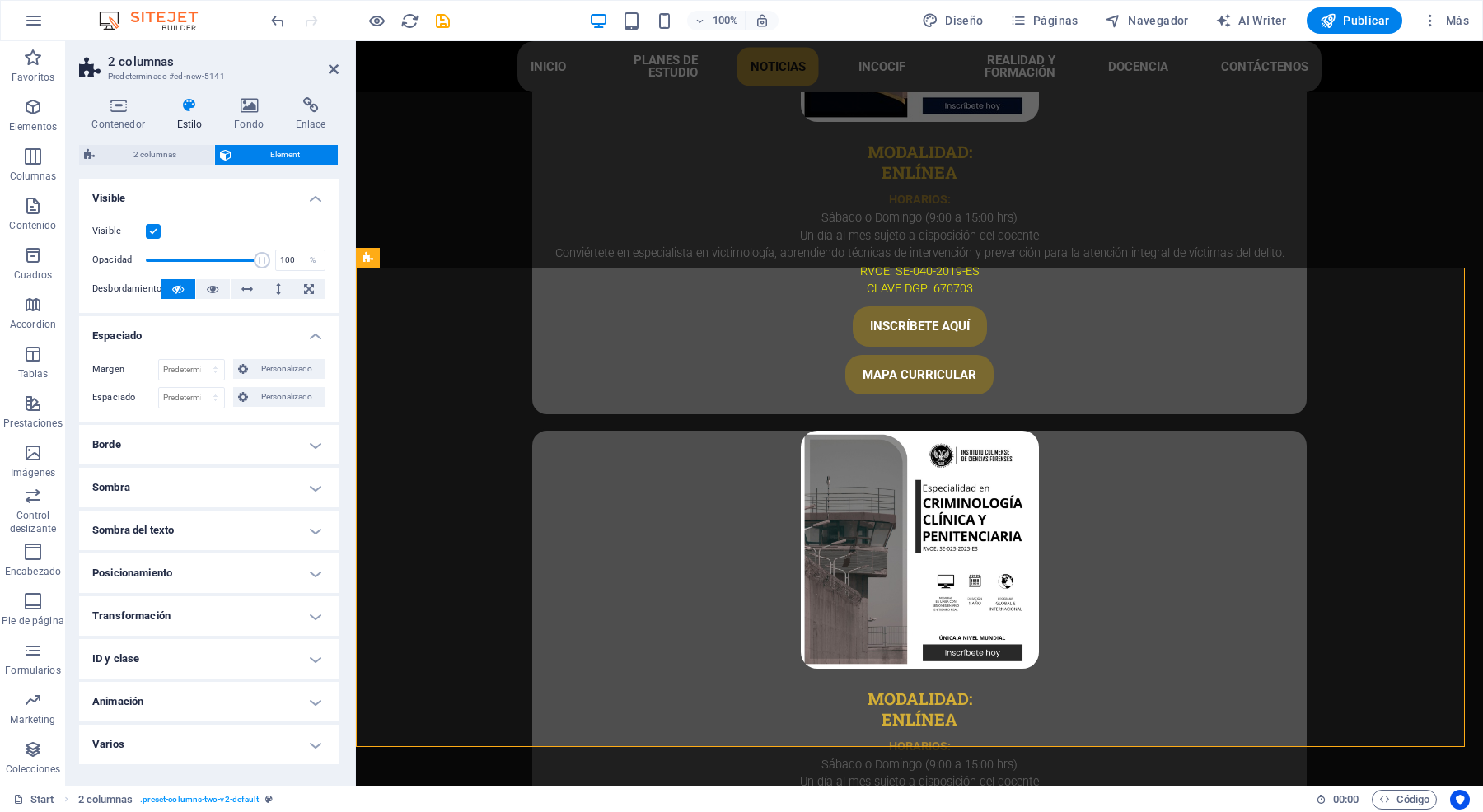
click at [267, 330] on h4 "Espaciado" at bounding box center [208, 331] width 260 height 29
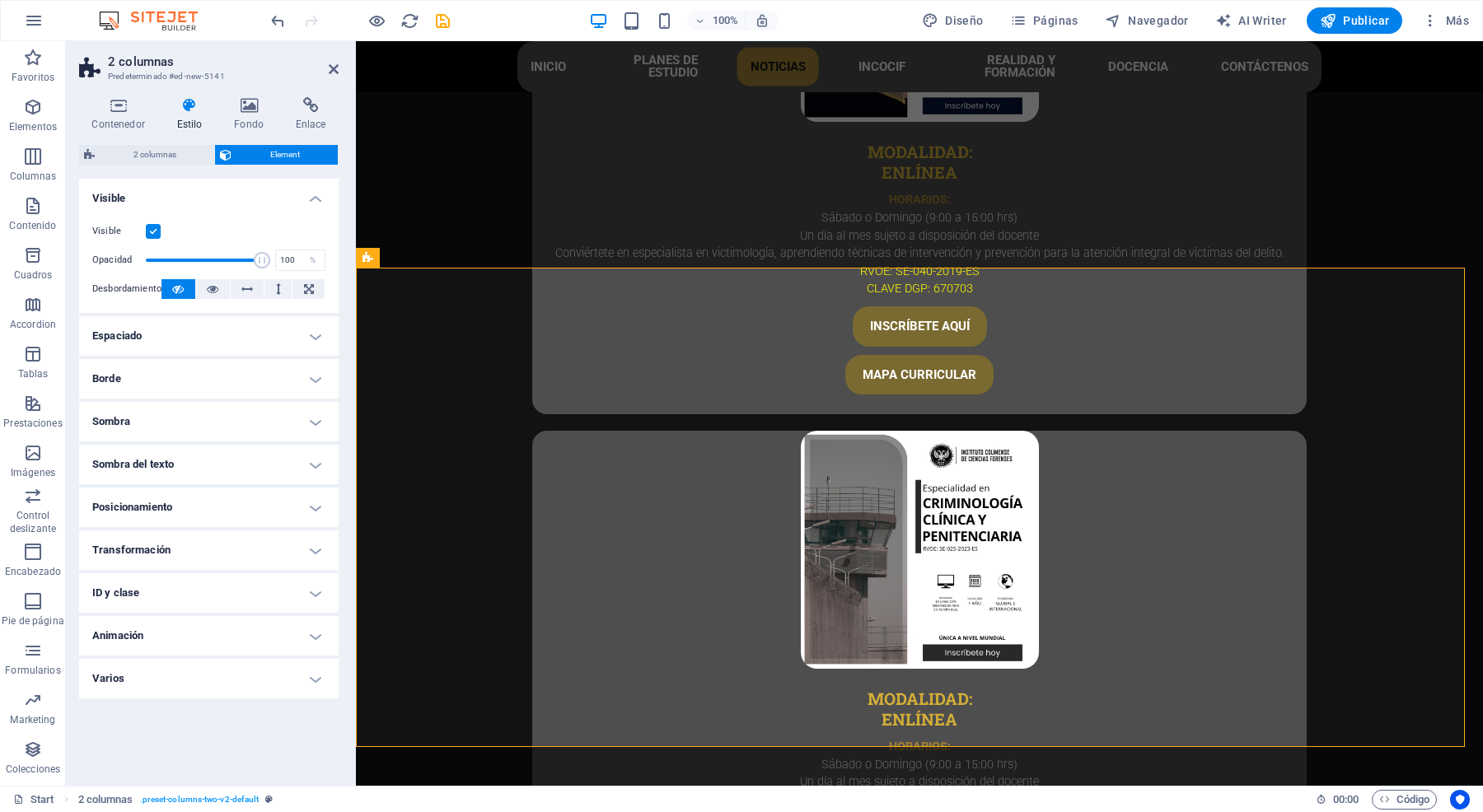
click at [269, 357] on ul "Diseño La forma en la que este elemento se expande en la disposición (Flexbox).…" at bounding box center [208, 438] width 260 height 519
click at [274, 373] on h4 "Borde" at bounding box center [208, 379] width 260 height 40
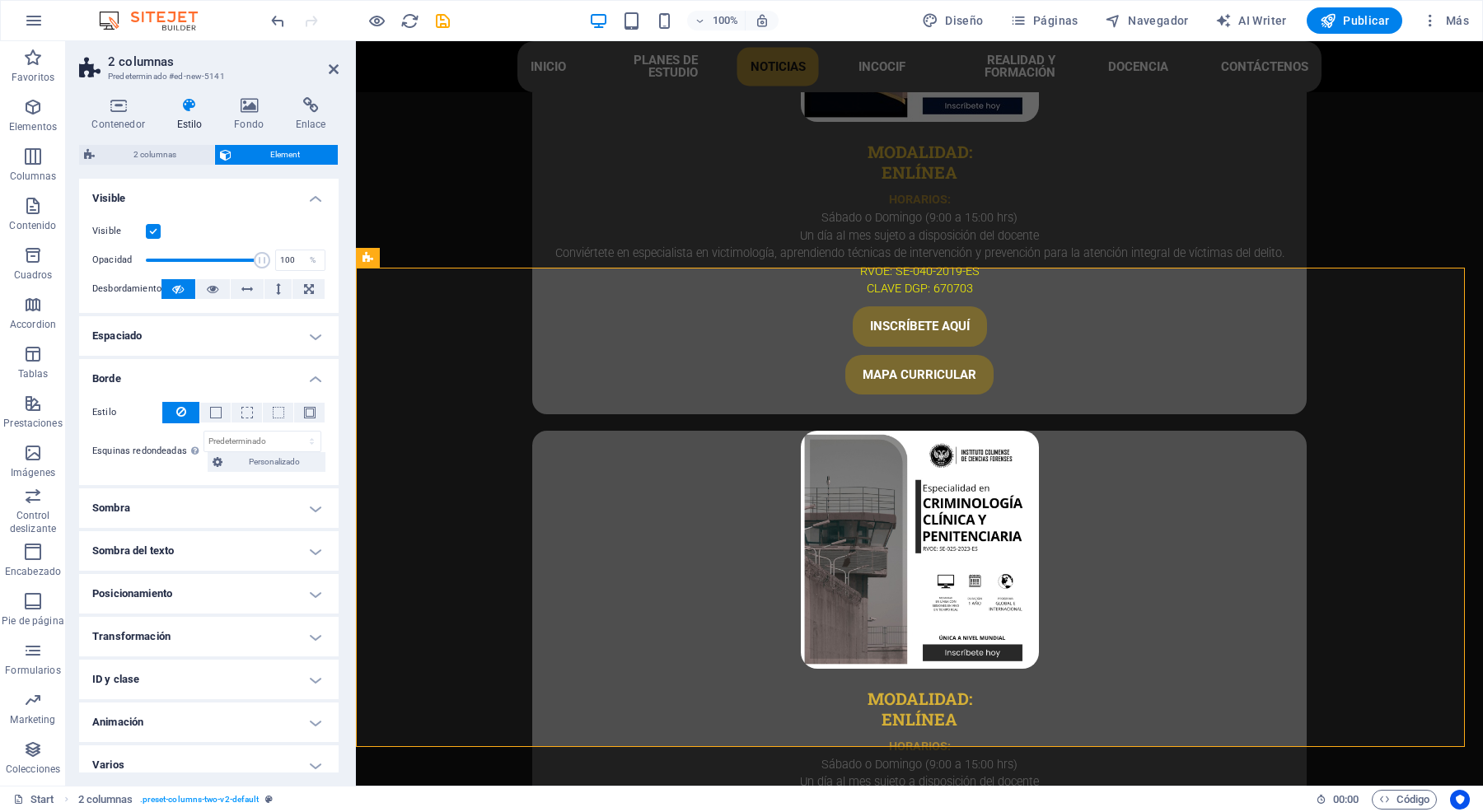
click at [278, 340] on h4 "Espaciado" at bounding box center [208, 337] width 260 height 40
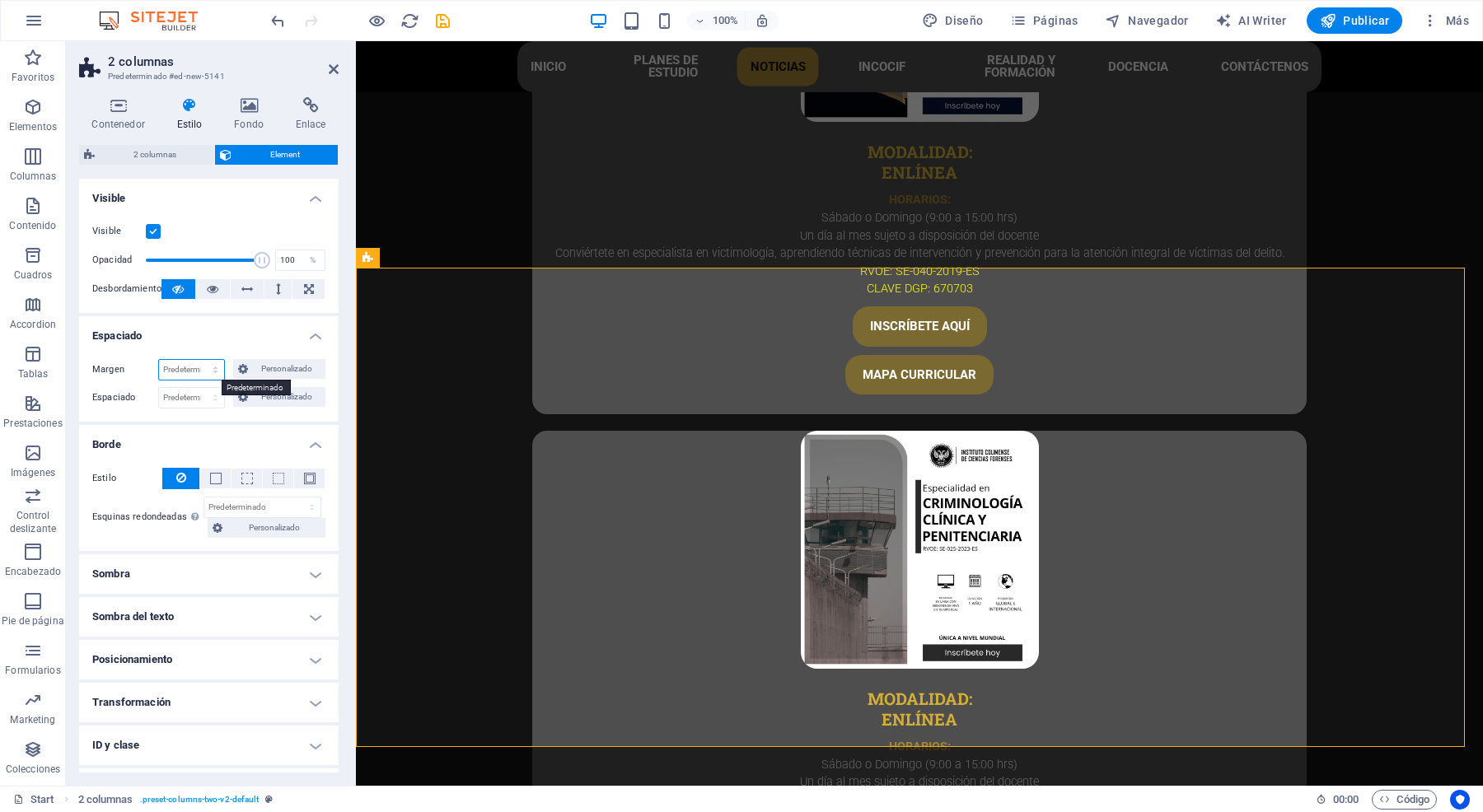
click at [203, 366] on select "Predeterminado automático px % rem vw vh Personalizado" at bounding box center [191, 369] width 65 height 20
select select "px"
click at [198, 359] on select "Predeterminado automático px % rem vw vh Personalizado" at bounding box center [191, 369] width 65 height 20
type input "5"
click at [150, 157] on span "2 columnas" at bounding box center [154, 154] width 109 height 20
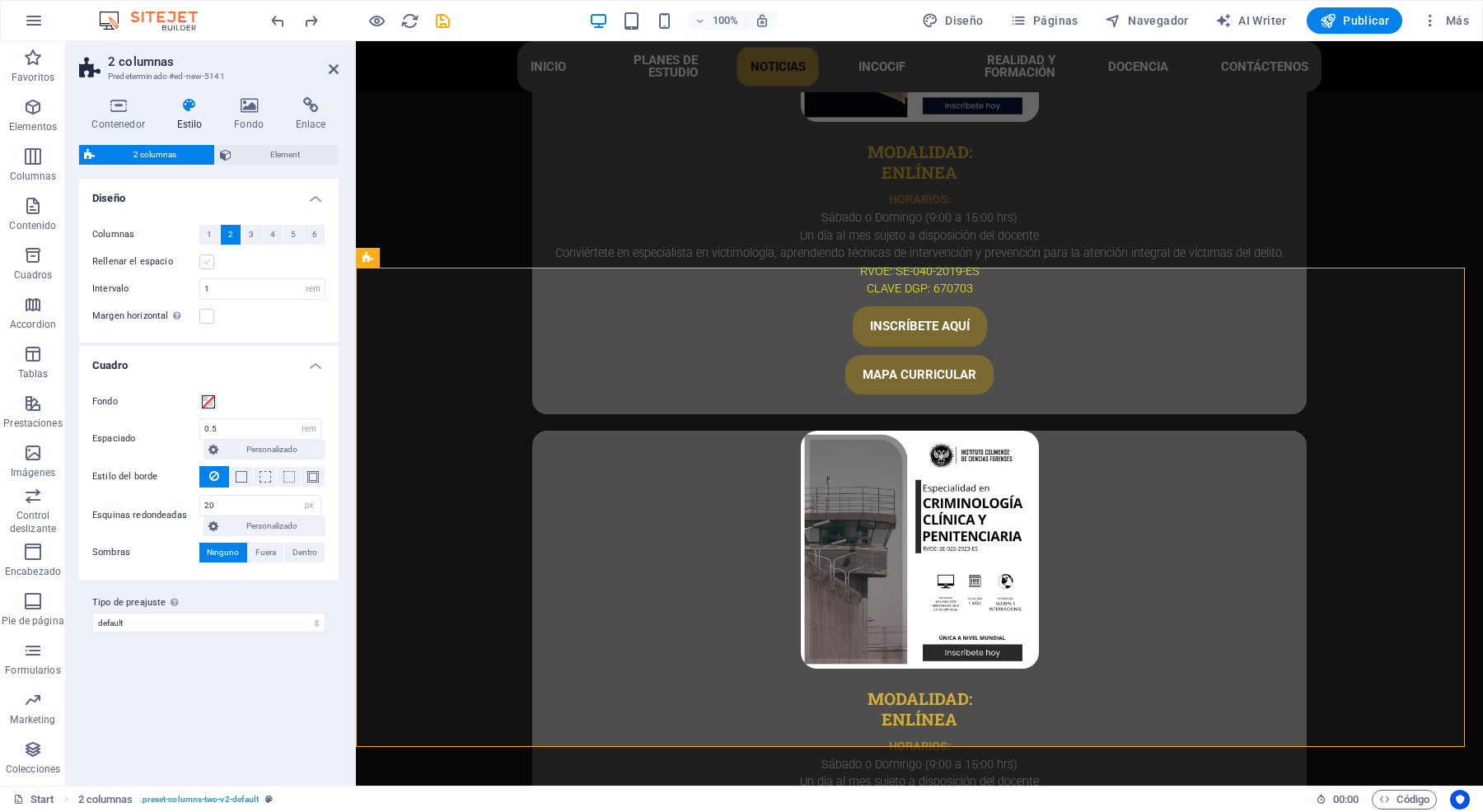
click at [206, 263] on label at bounding box center [207, 262] width 15 height 15
click at [0, 0] on input "Rellenar el espacio" at bounding box center [0, 0] width 0 height 0
click at [206, 263] on label at bounding box center [207, 262] width 15 height 15
click at [0, 0] on input "Rellenar el espacio" at bounding box center [0, 0] width 0 height 0
click at [179, 614] on select "default Añadir tipo de preajuste" at bounding box center [208, 622] width 233 height 20
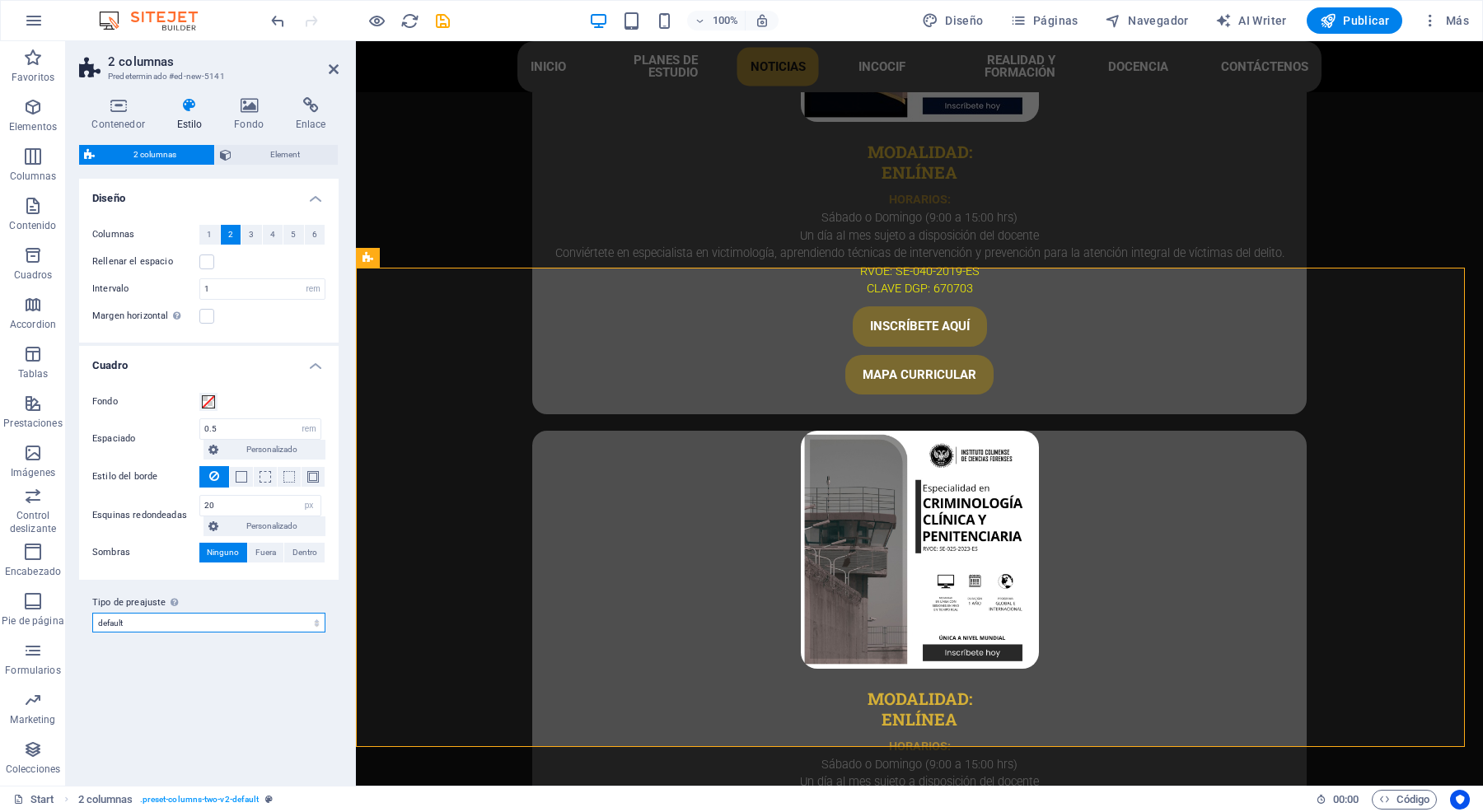
click at [179, 614] on select "default Añadir tipo de preajuste" at bounding box center [208, 622] width 233 height 20
click at [114, 116] on h4 "Contenedor" at bounding box center [121, 114] width 85 height 34
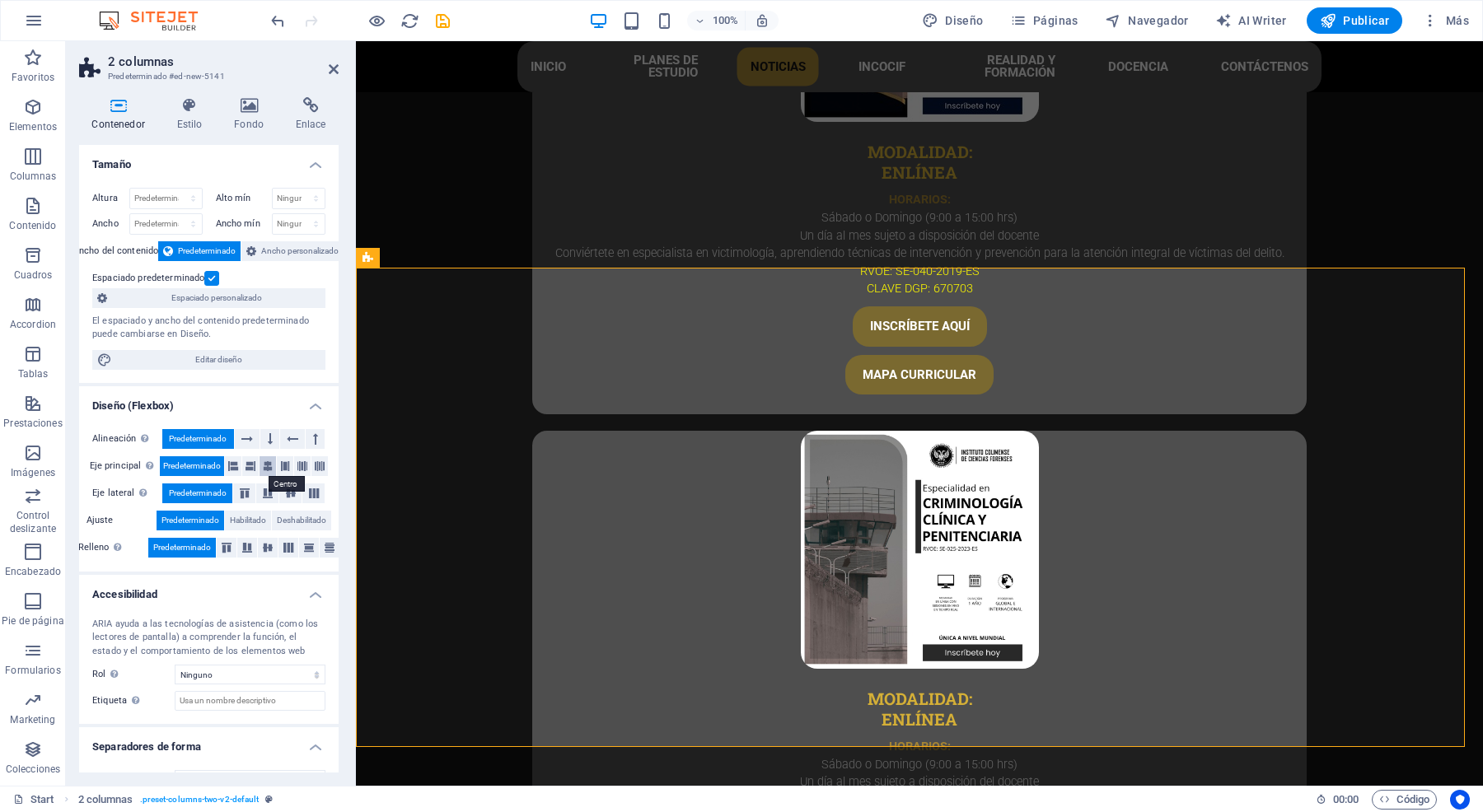
click at [266, 465] on icon at bounding box center [267, 466] width 10 height 20
click at [291, 494] on icon at bounding box center [290, 493] width 20 height 10
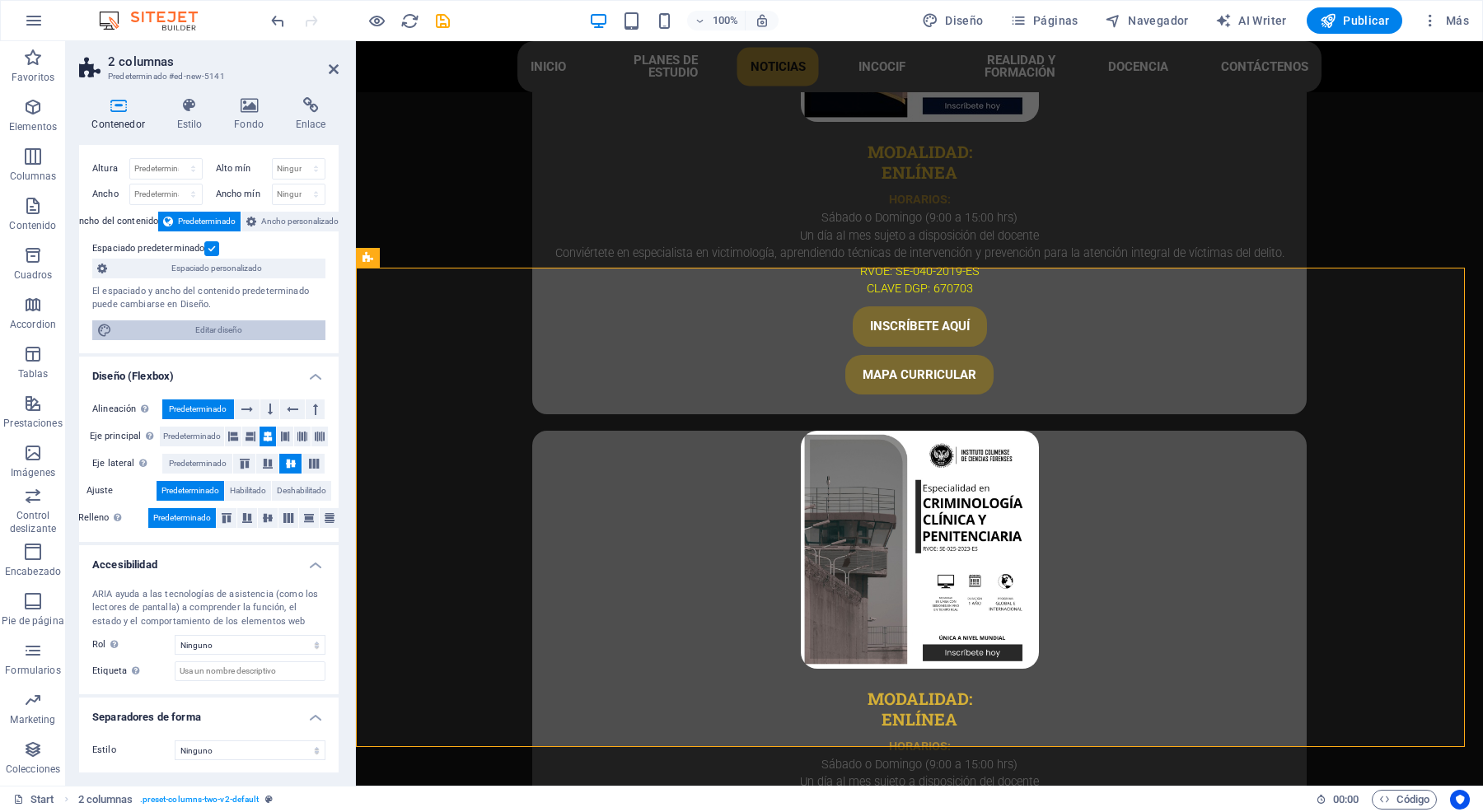
scroll to position [0, 0]
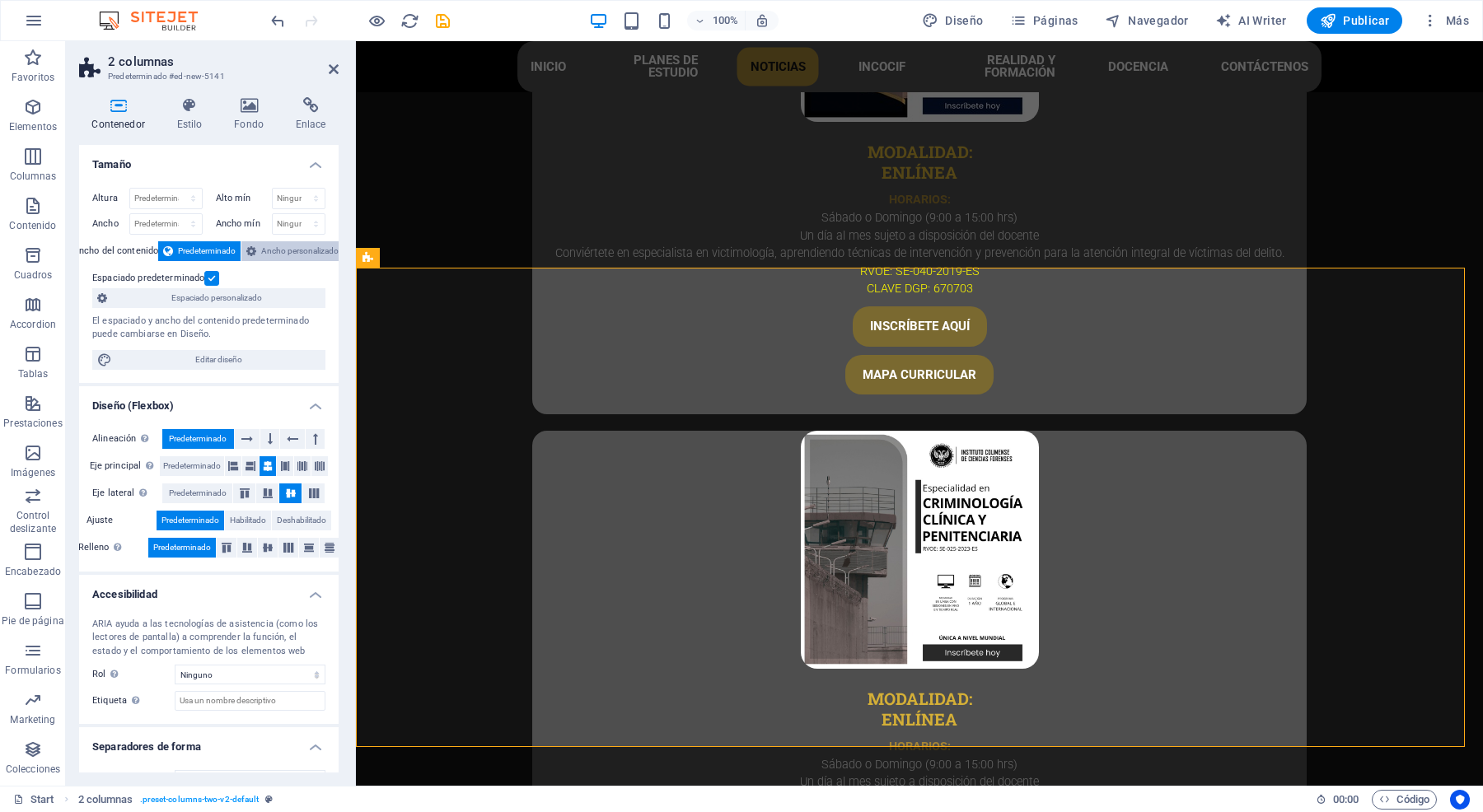
click at [286, 253] on span "Ancho personalizado" at bounding box center [300, 251] width 77 height 20
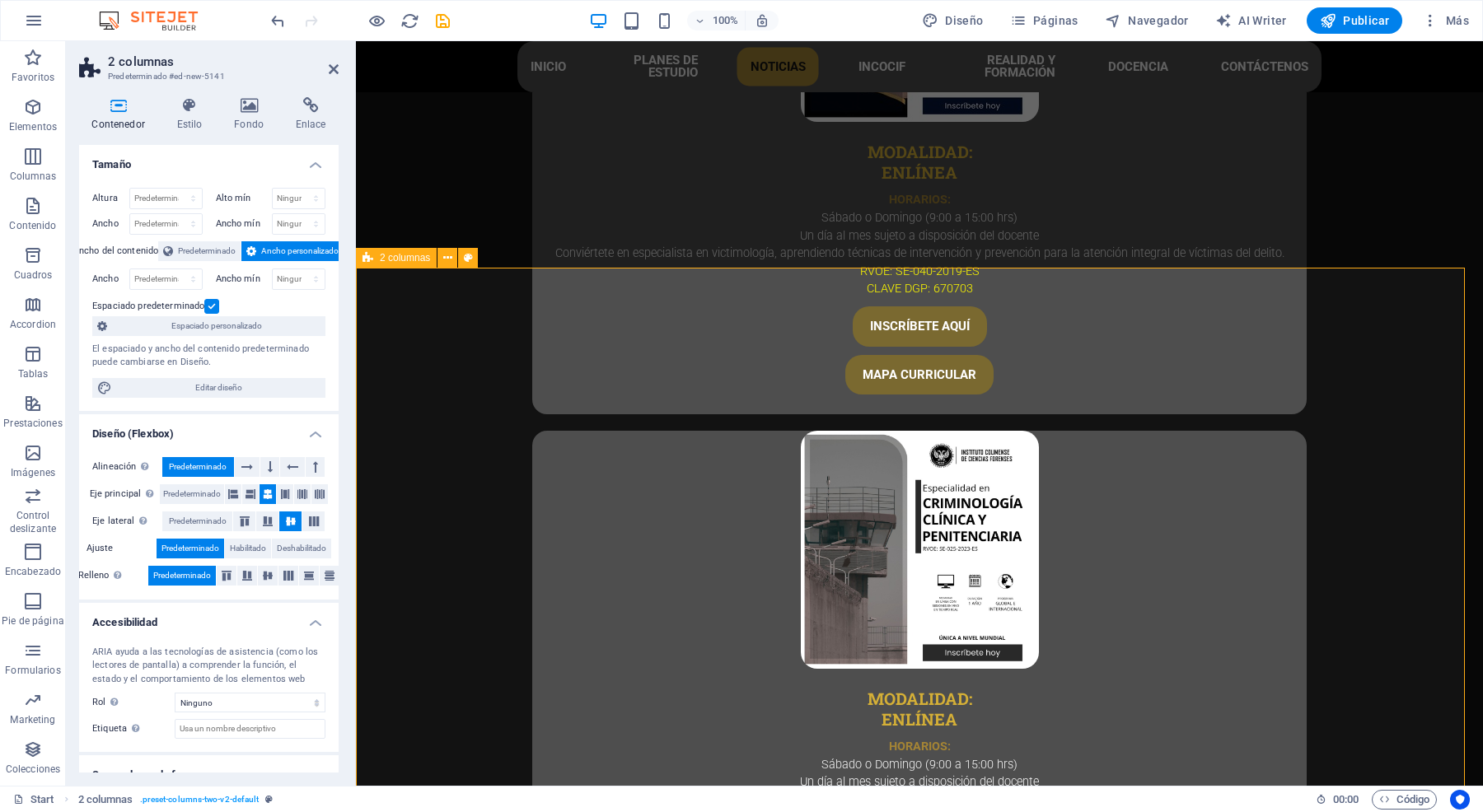
scroll to position [5005, 0]
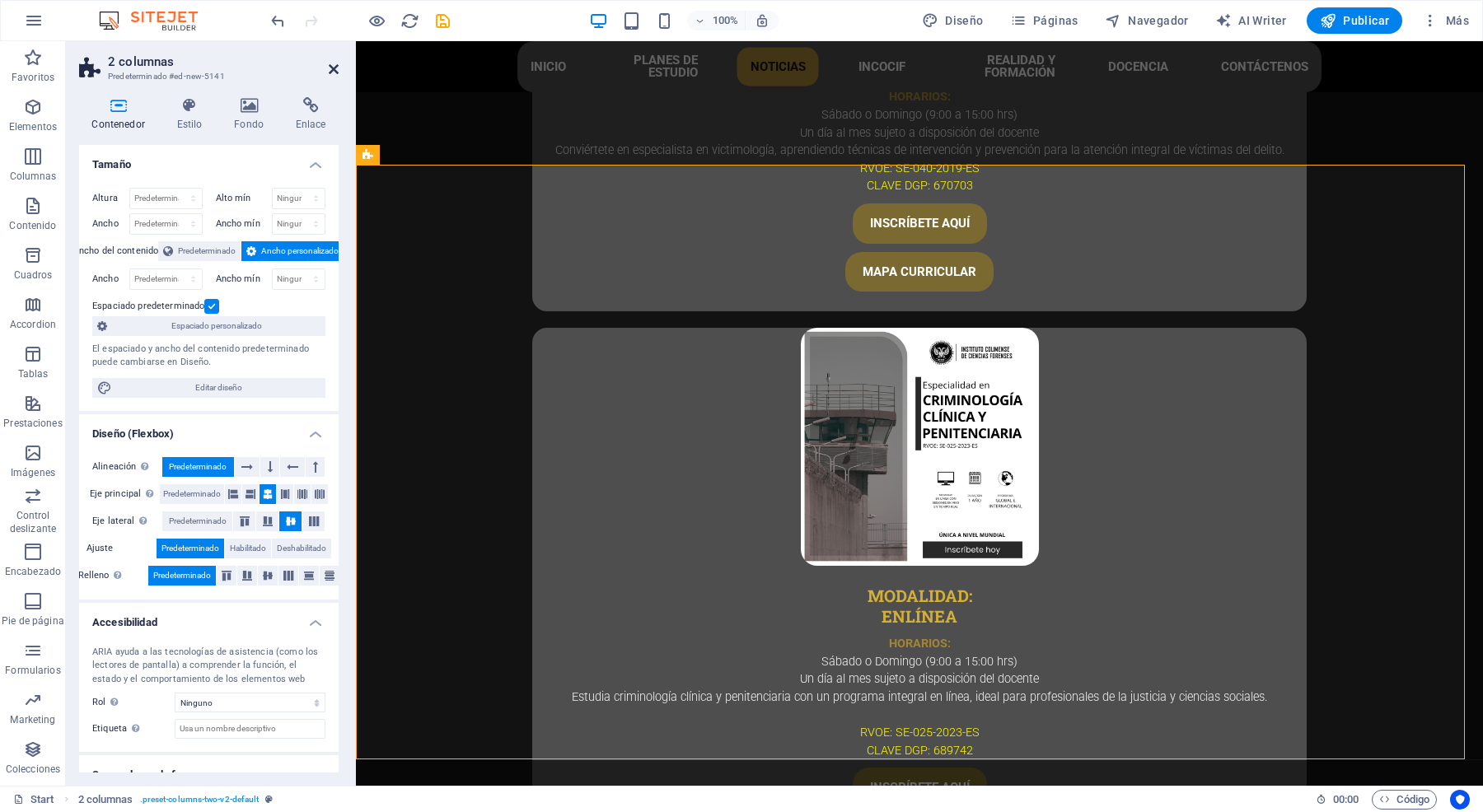
click at [329, 64] on icon at bounding box center [334, 69] width 10 height 13
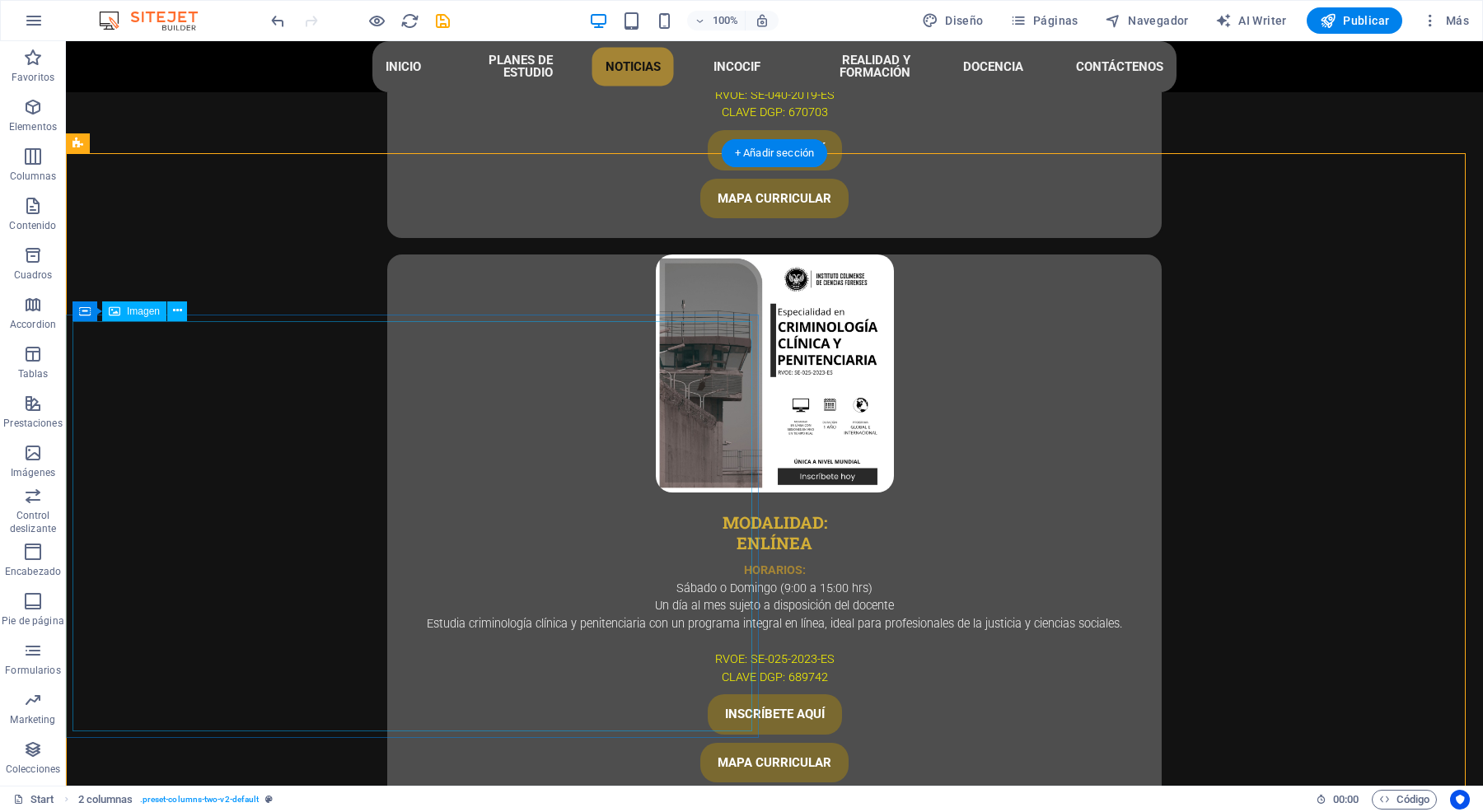
scroll to position [5284, 0]
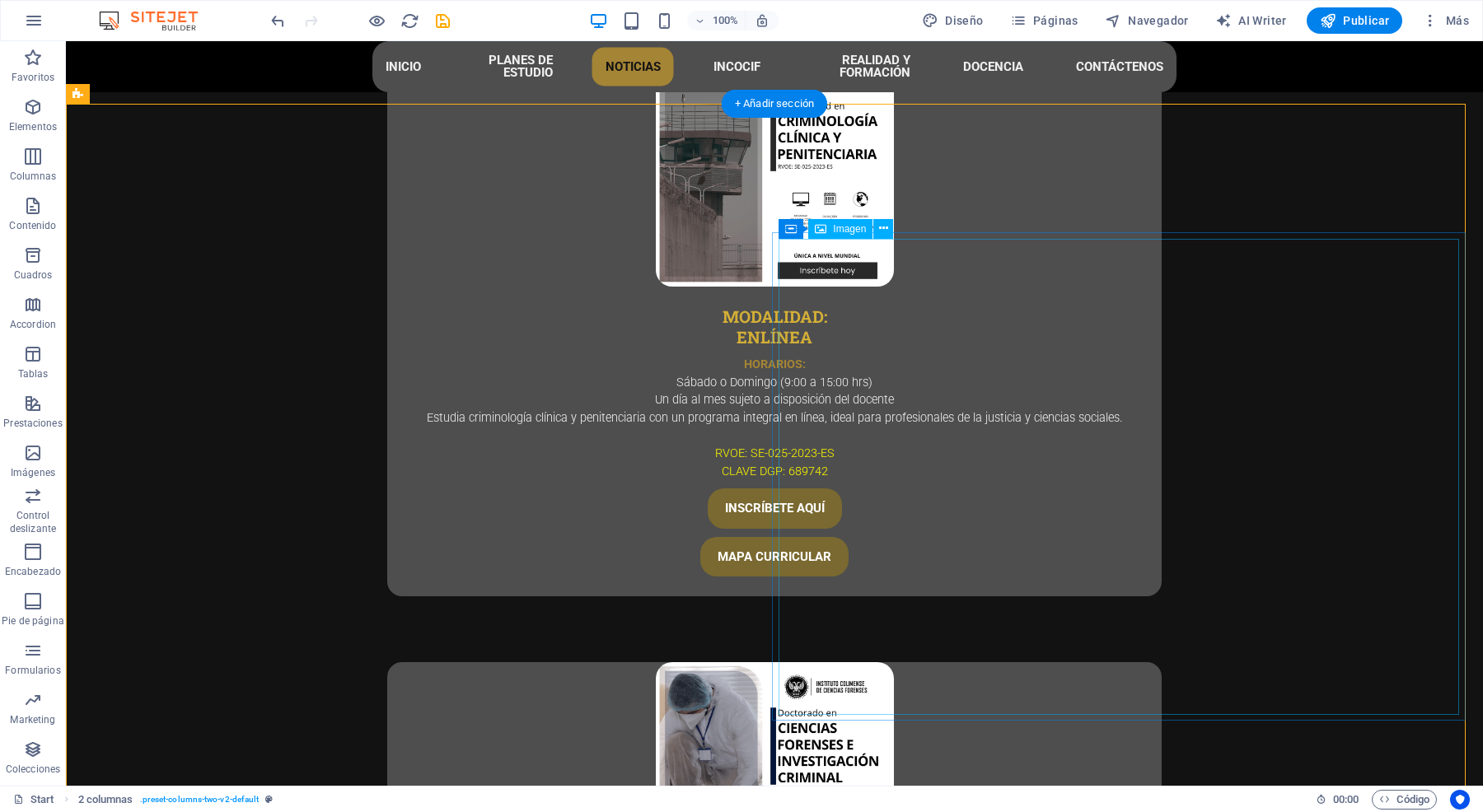
select select "%"
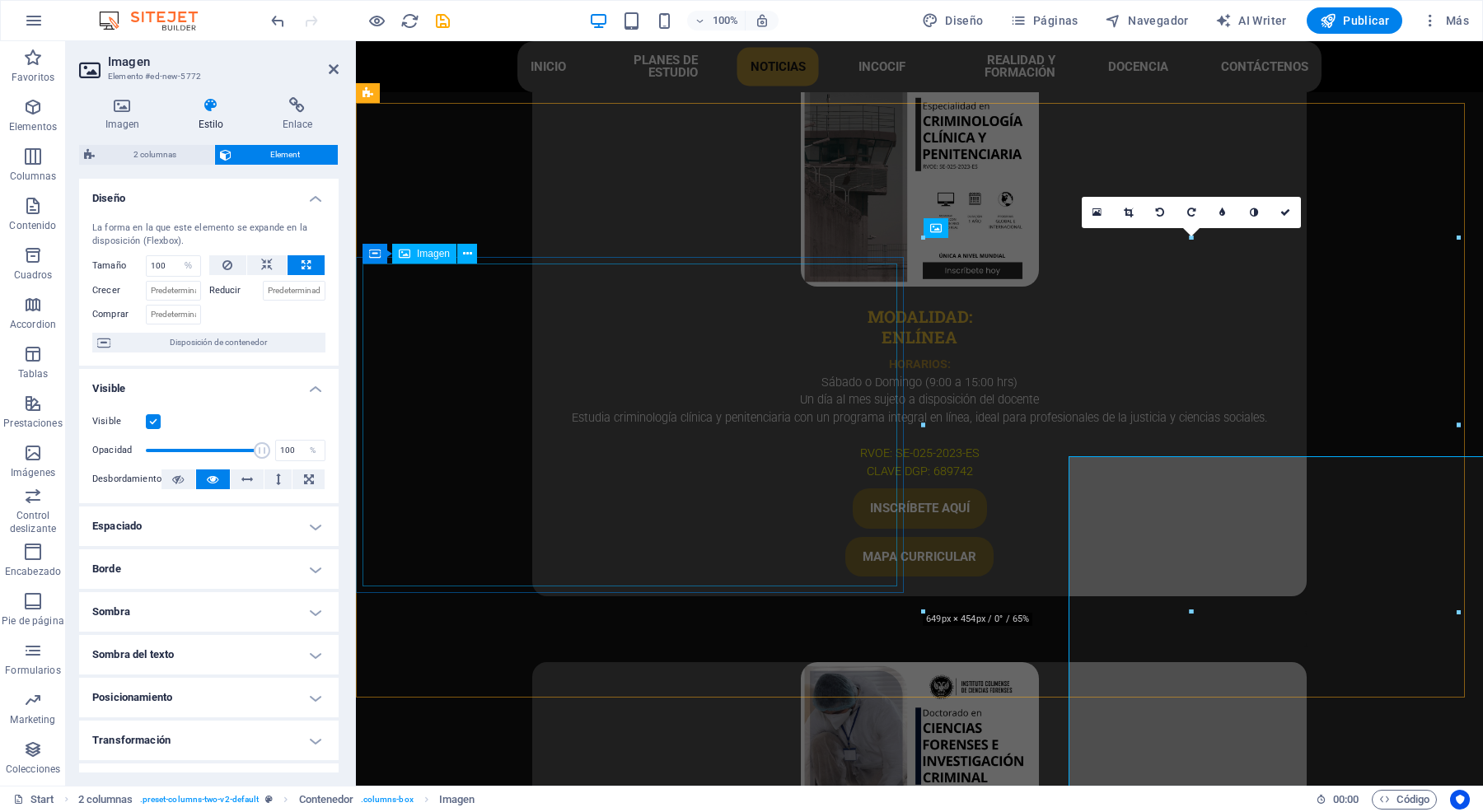
scroll to position [5067, 0]
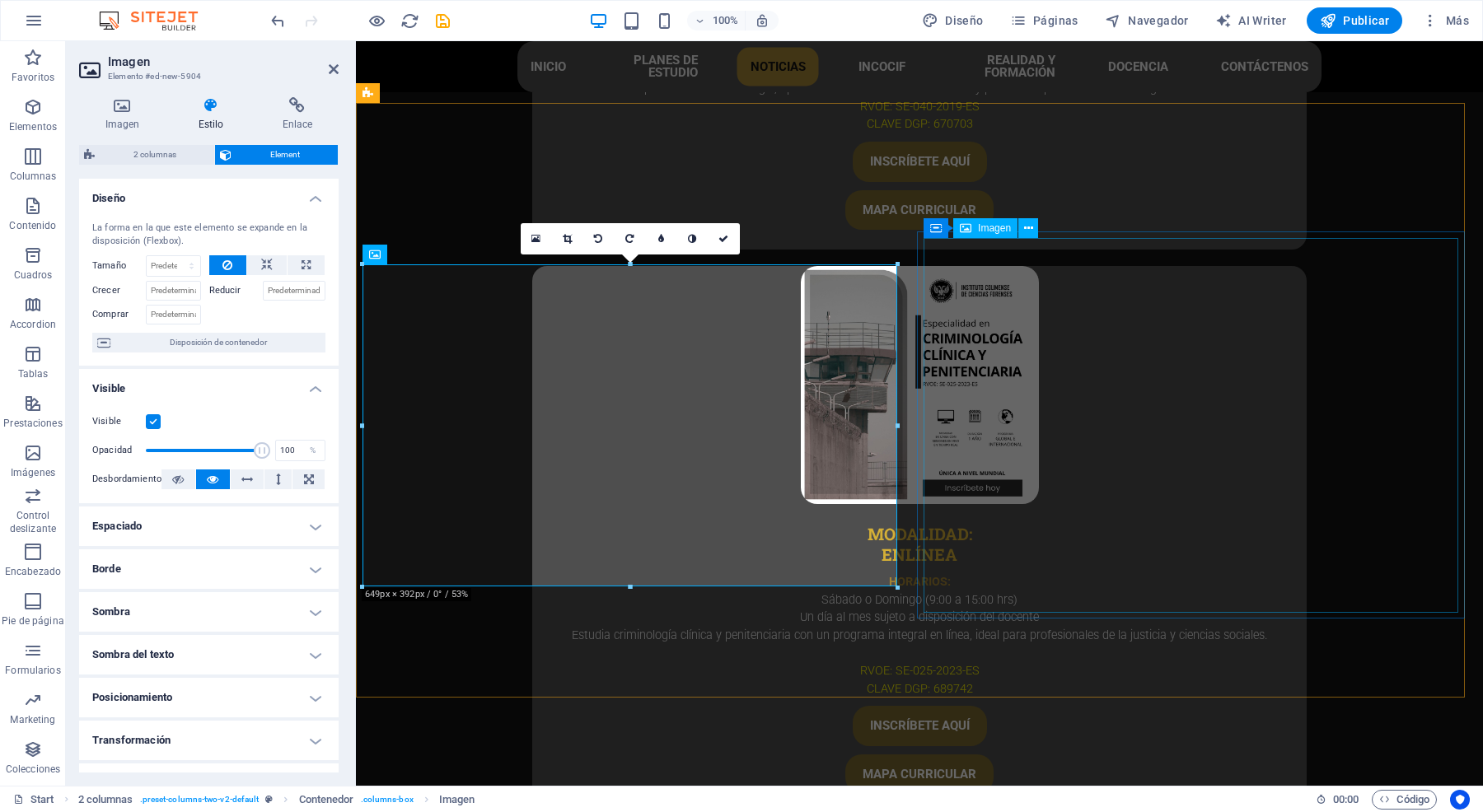
select select "%"
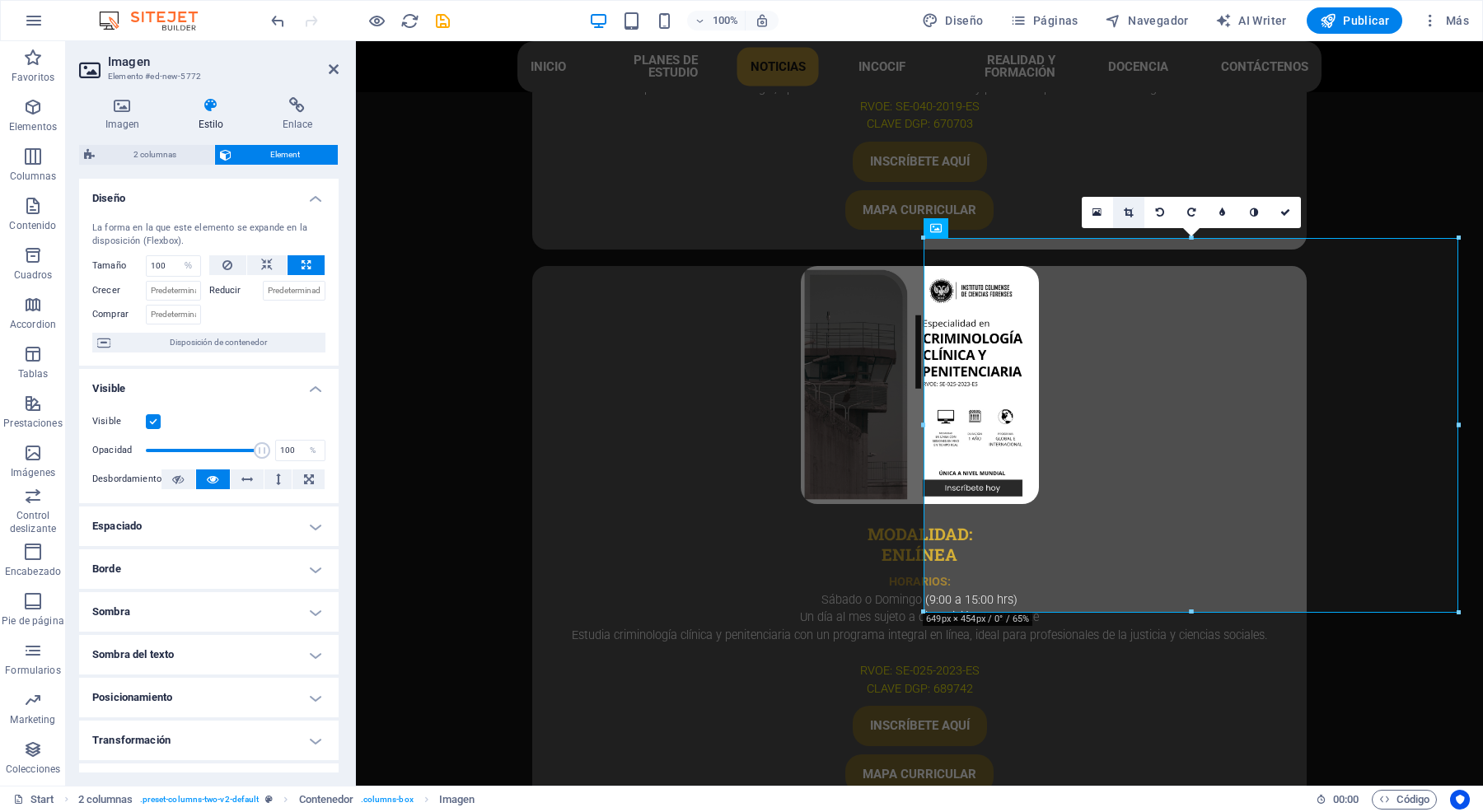
click at [1123, 207] on icon at bounding box center [1128, 212] width 10 height 10
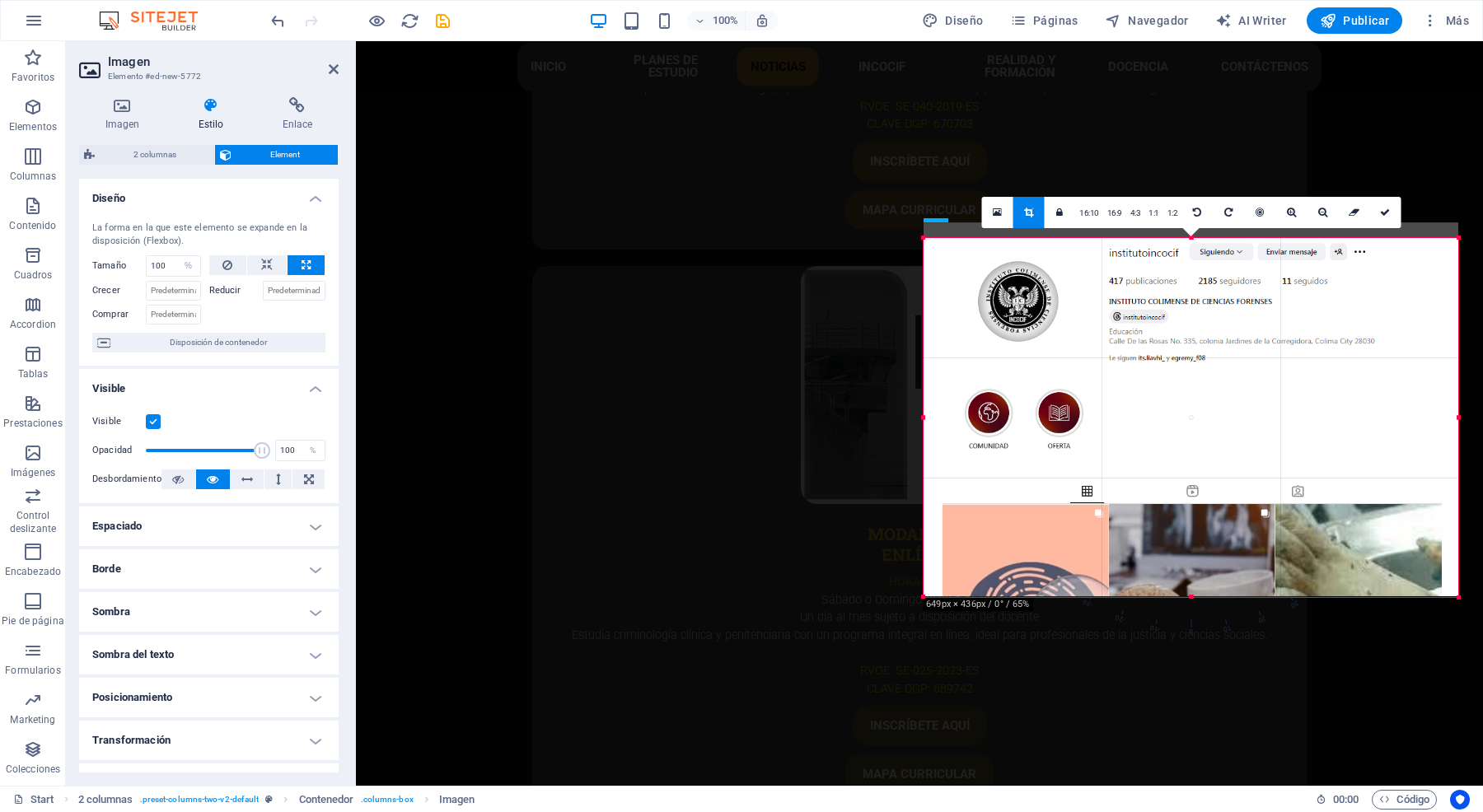
drag, startPoint x: 1189, startPoint y: 237, endPoint x: 1189, endPoint y: 252, distance: 15.0
click at [1189, 252] on div "180 170 160 150 140 130 120 110 100 90 80 70 60 50 40 30 20 10 0 -10 -20 -30 -4…" at bounding box center [1191, 417] width 535 height 359
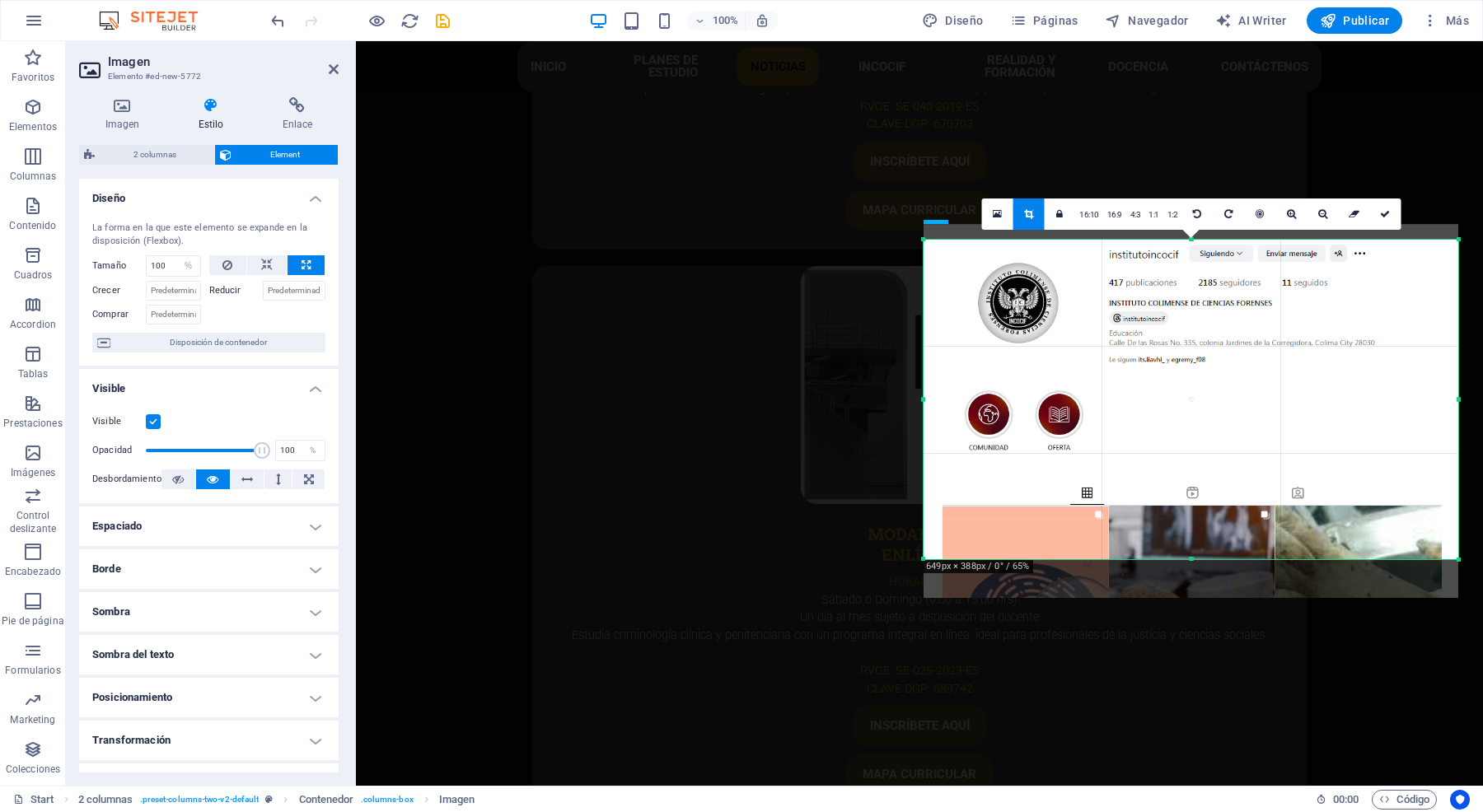
drag, startPoint x: 1190, startPoint y: 594, endPoint x: 1196, endPoint y: 556, distance: 38.5
click at [1196, 556] on div at bounding box center [1191, 559] width 535 height 6
click at [1388, 214] on icon at bounding box center [1385, 214] width 10 height 10
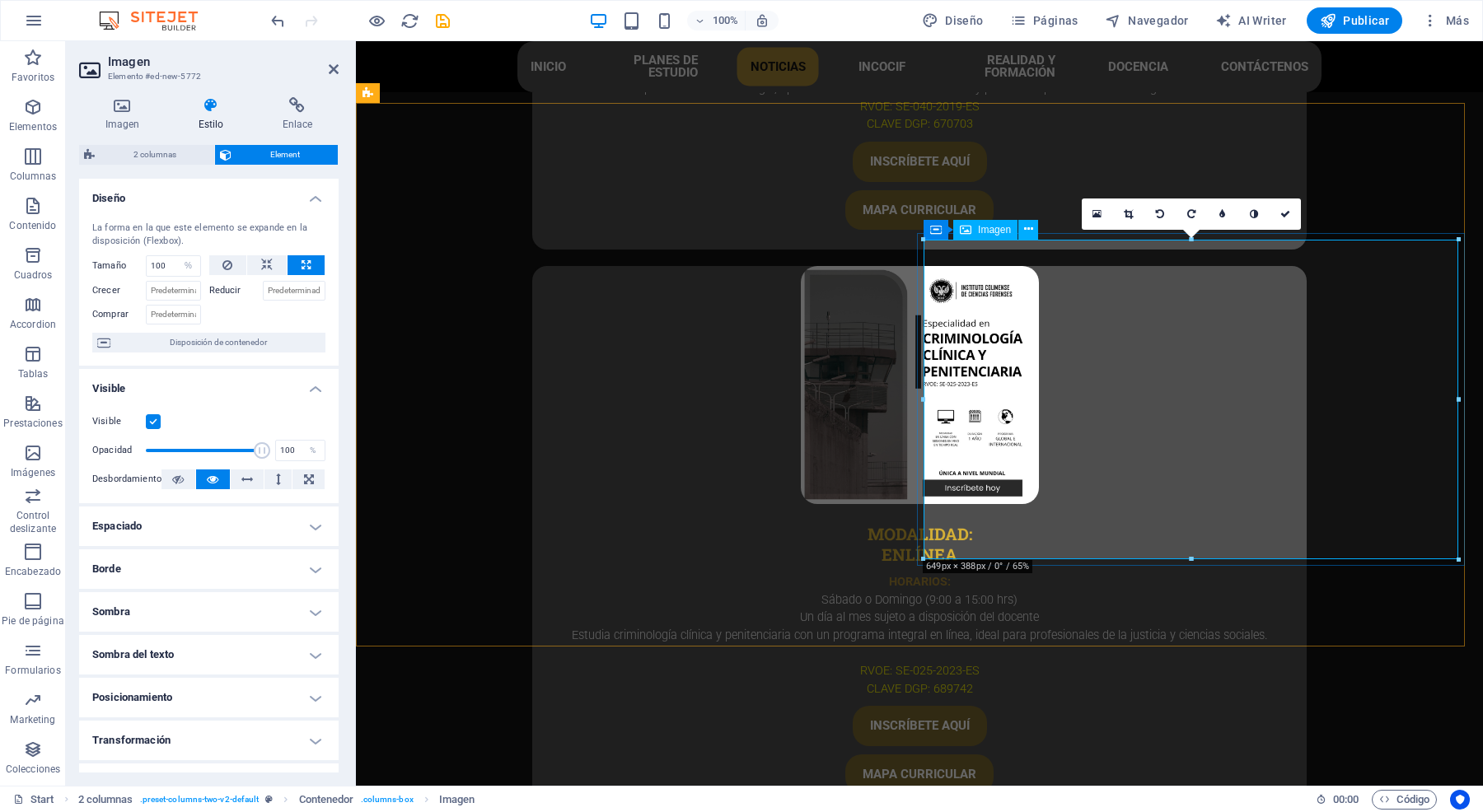
click at [1122, 219] on link at bounding box center [1128, 214] width 31 height 31
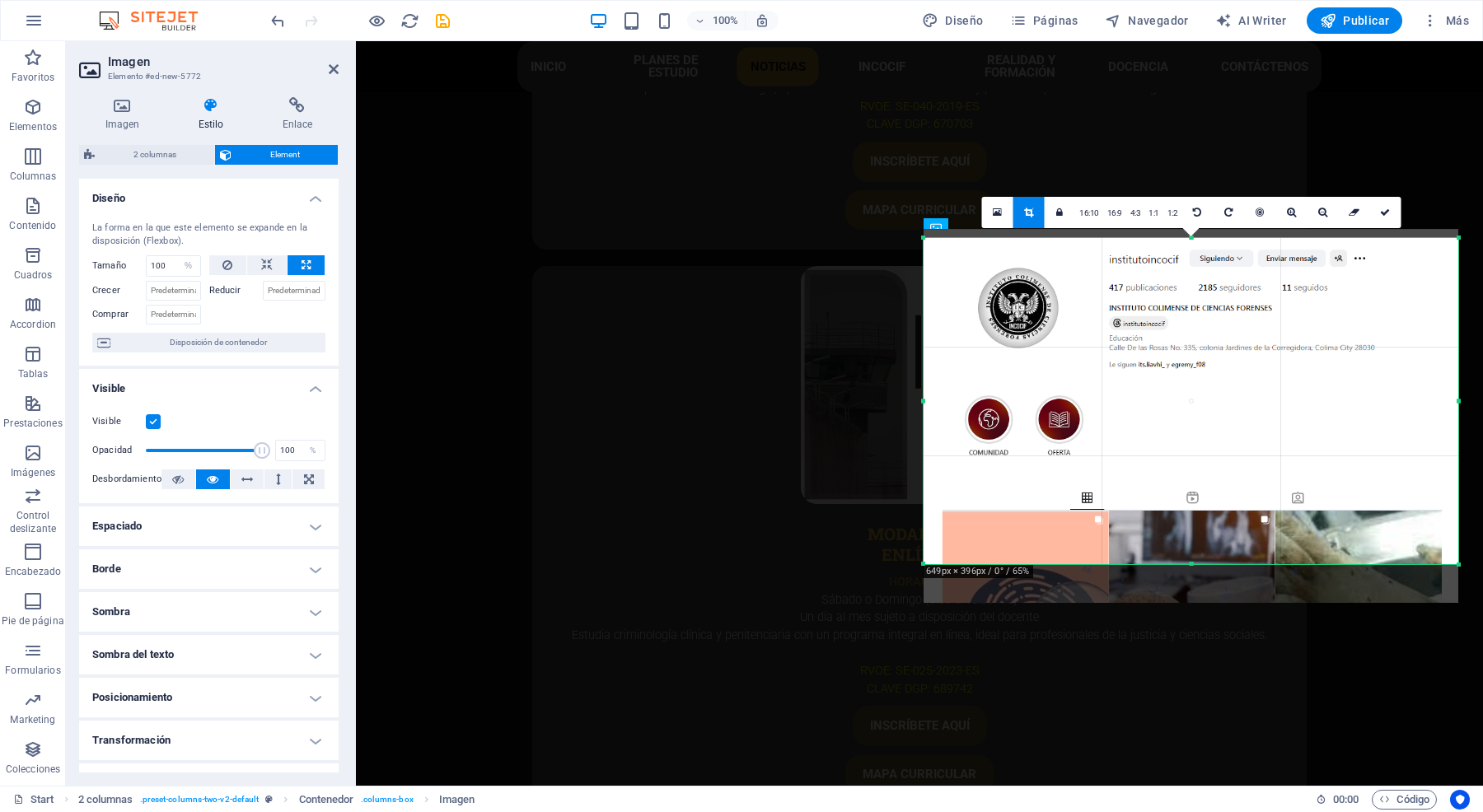
click at [1187, 235] on div at bounding box center [1191, 238] width 535 height 6
click at [1381, 212] on icon at bounding box center [1385, 212] width 10 height 10
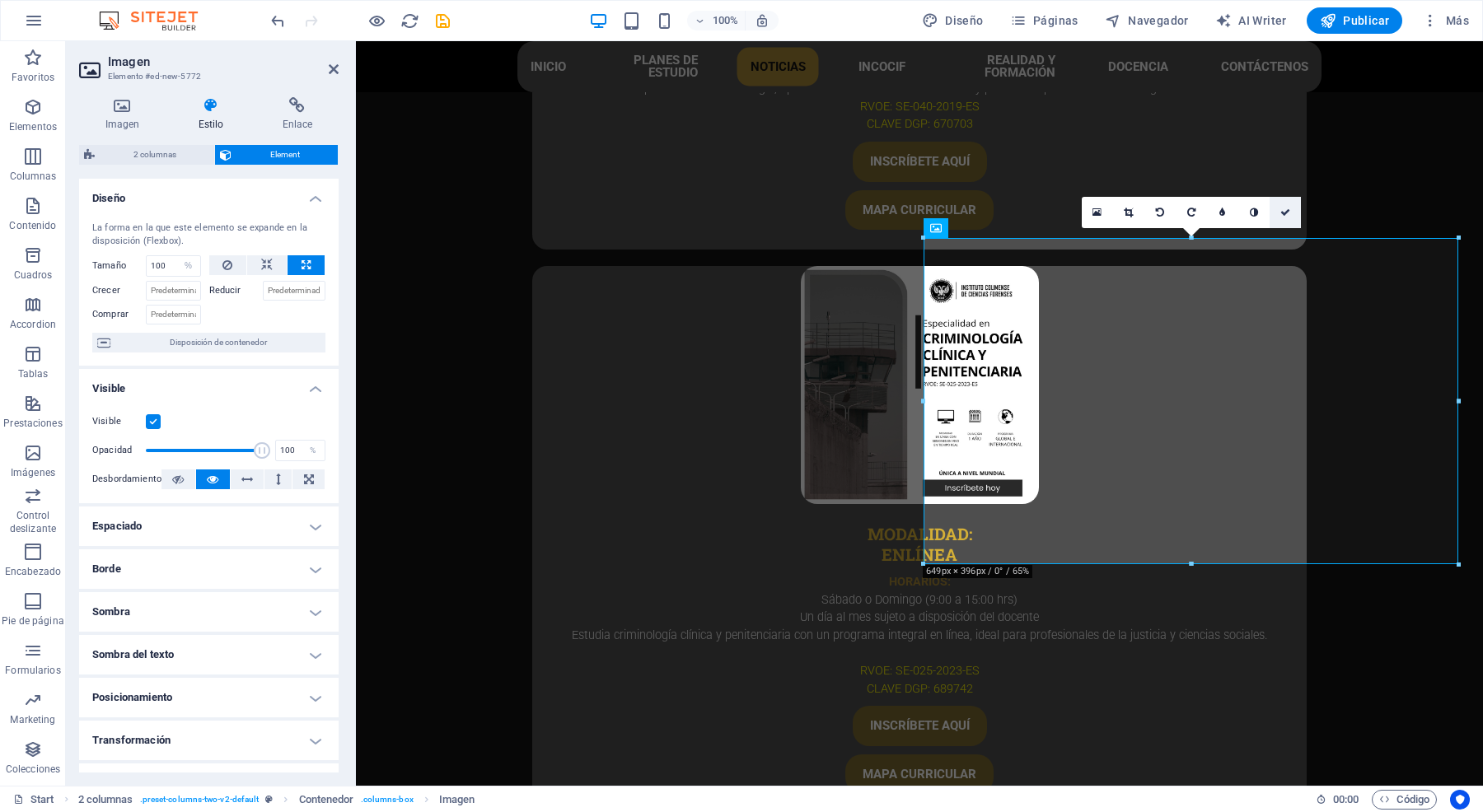
click at [1285, 212] on icon at bounding box center [1285, 212] width 10 height 10
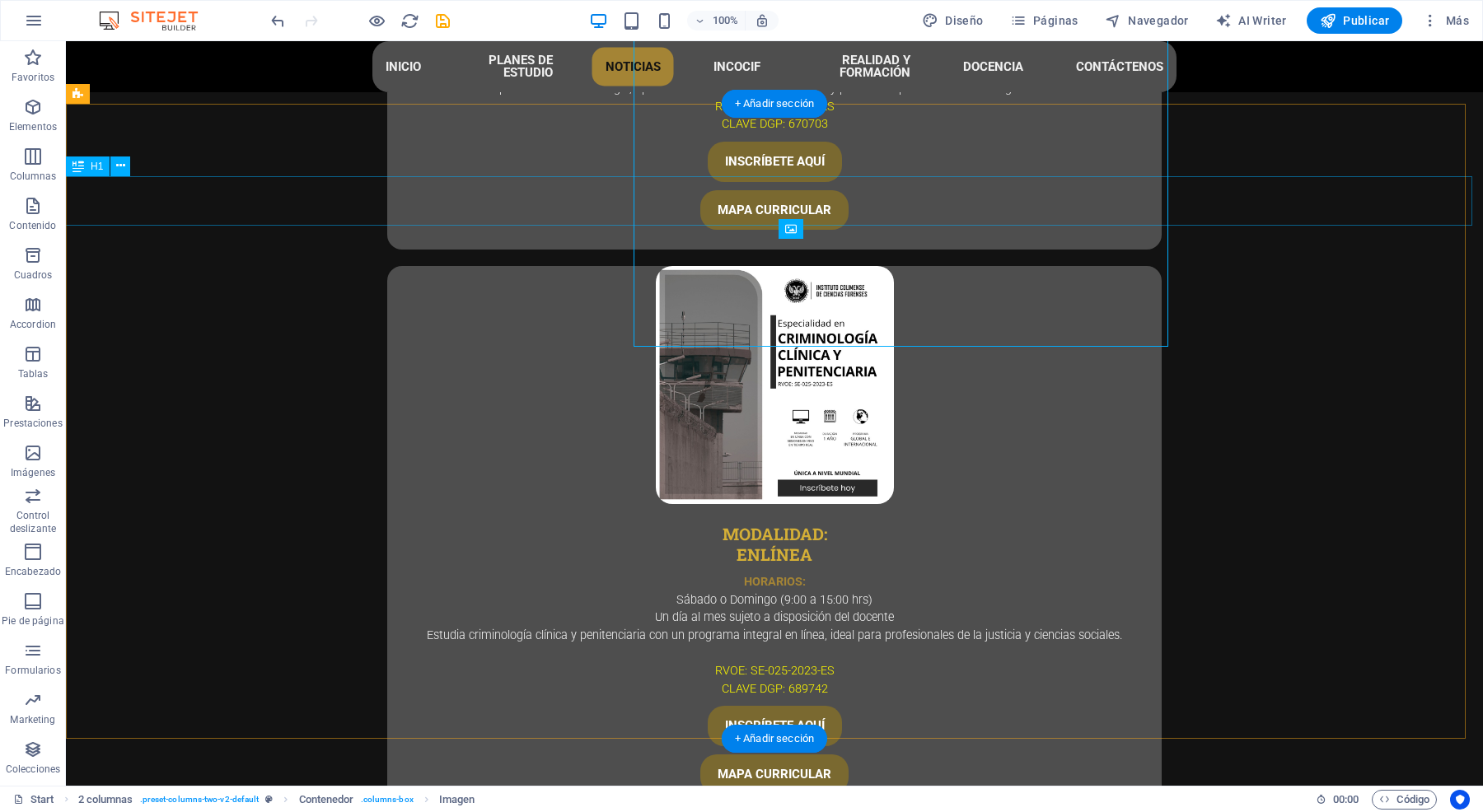
scroll to position [5284, 0]
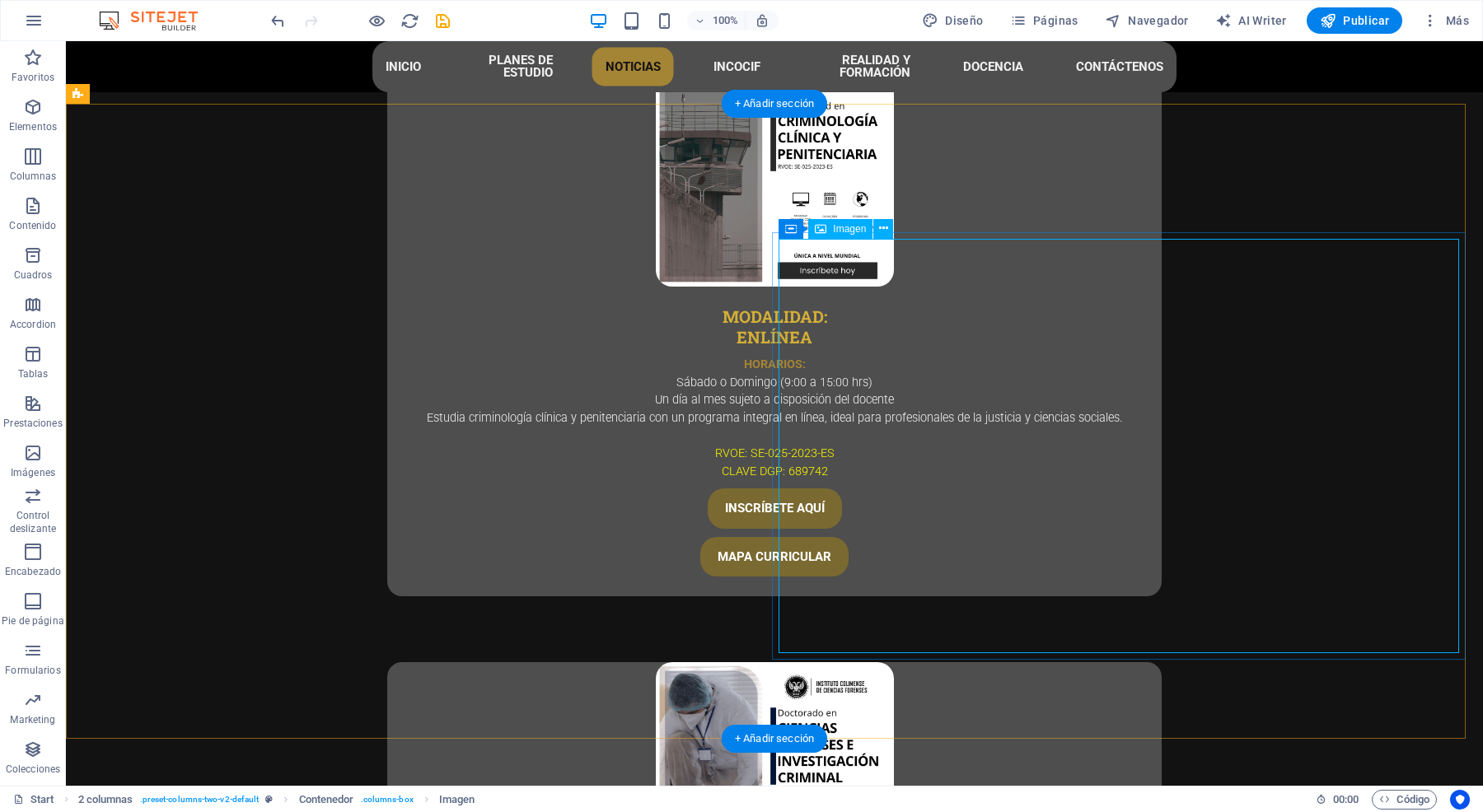
select select "%"
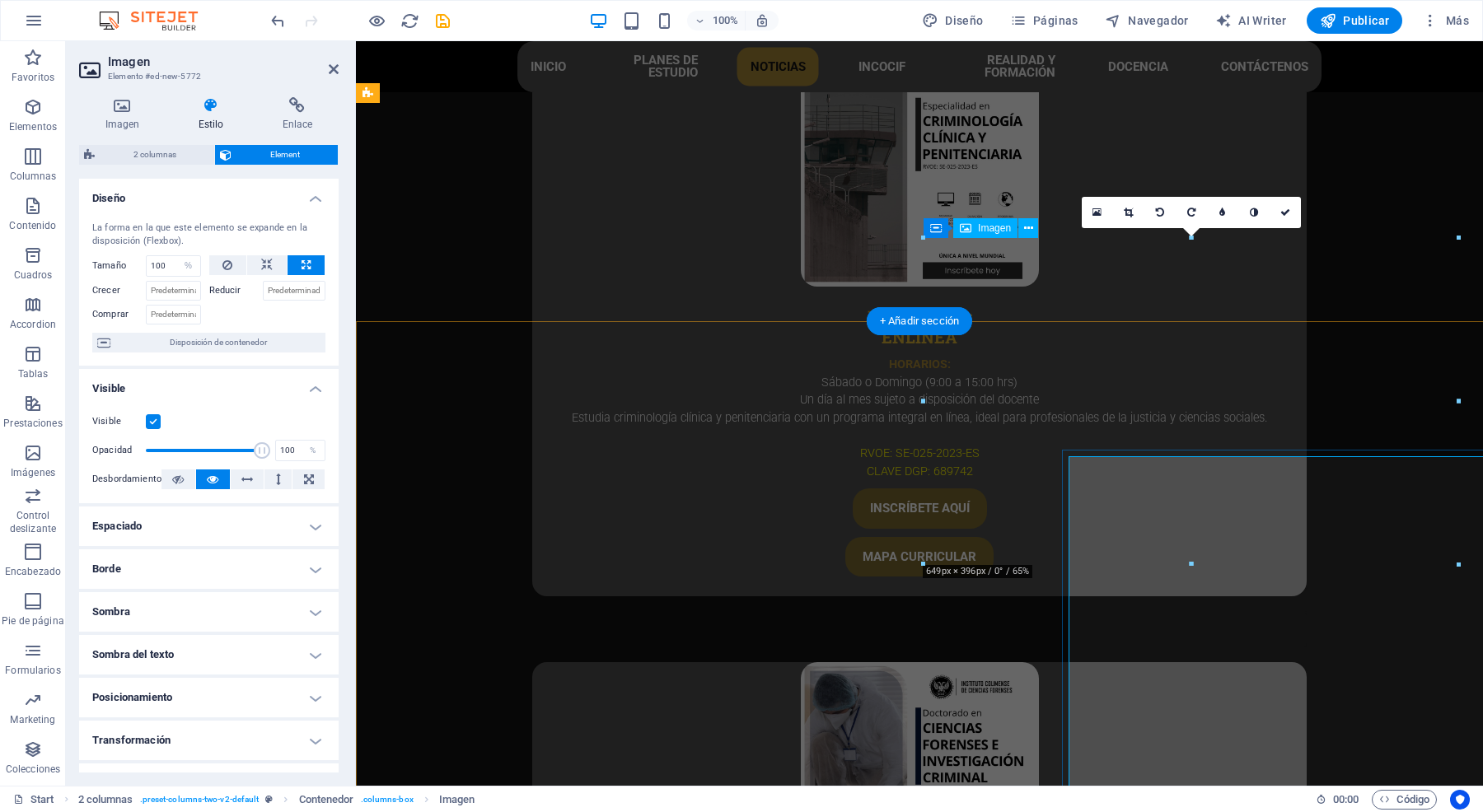
scroll to position [5067, 0]
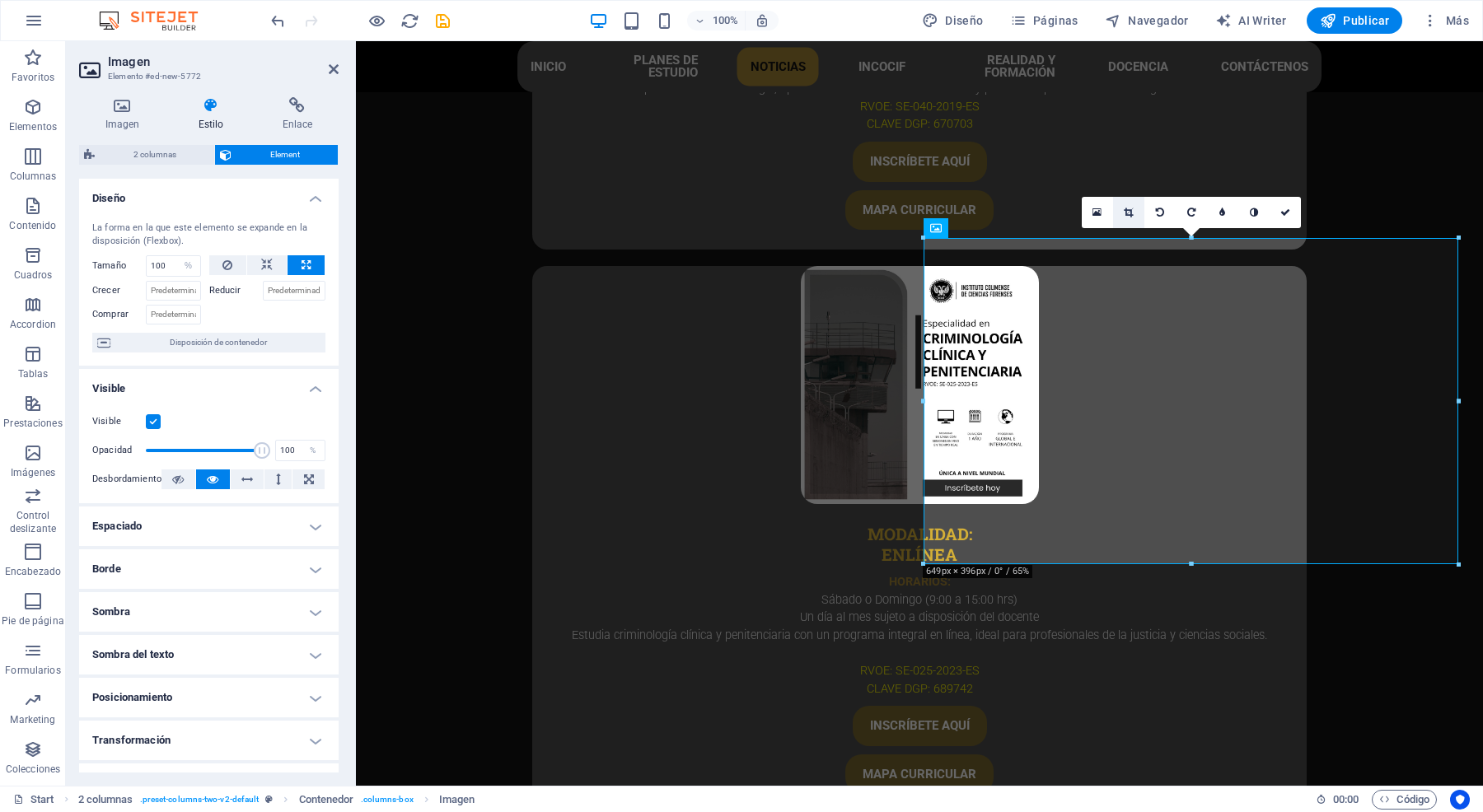
click at [1126, 215] on icon at bounding box center [1128, 212] width 10 height 10
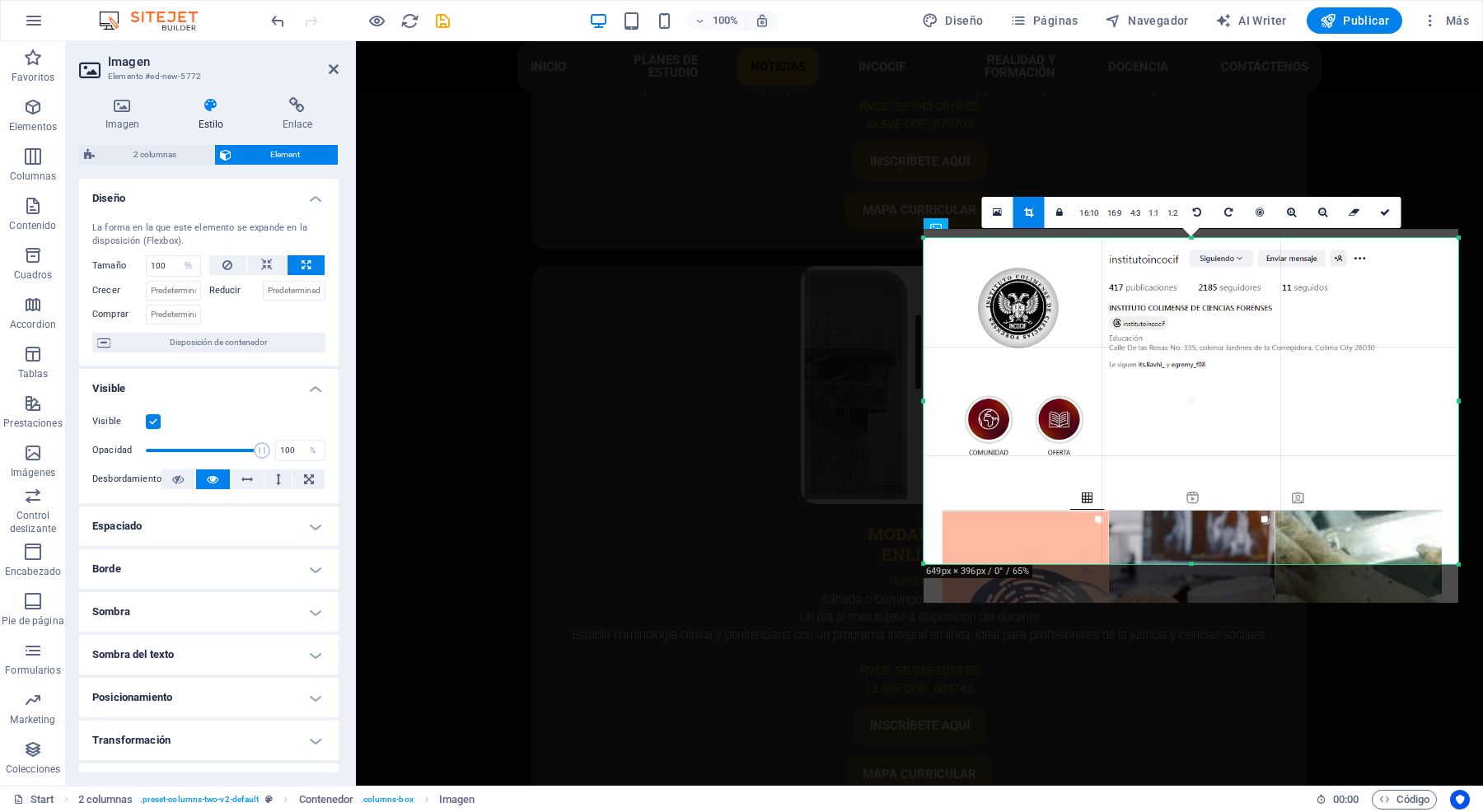
click at [1193, 560] on div at bounding box center [1191, 416] width 535 height 374
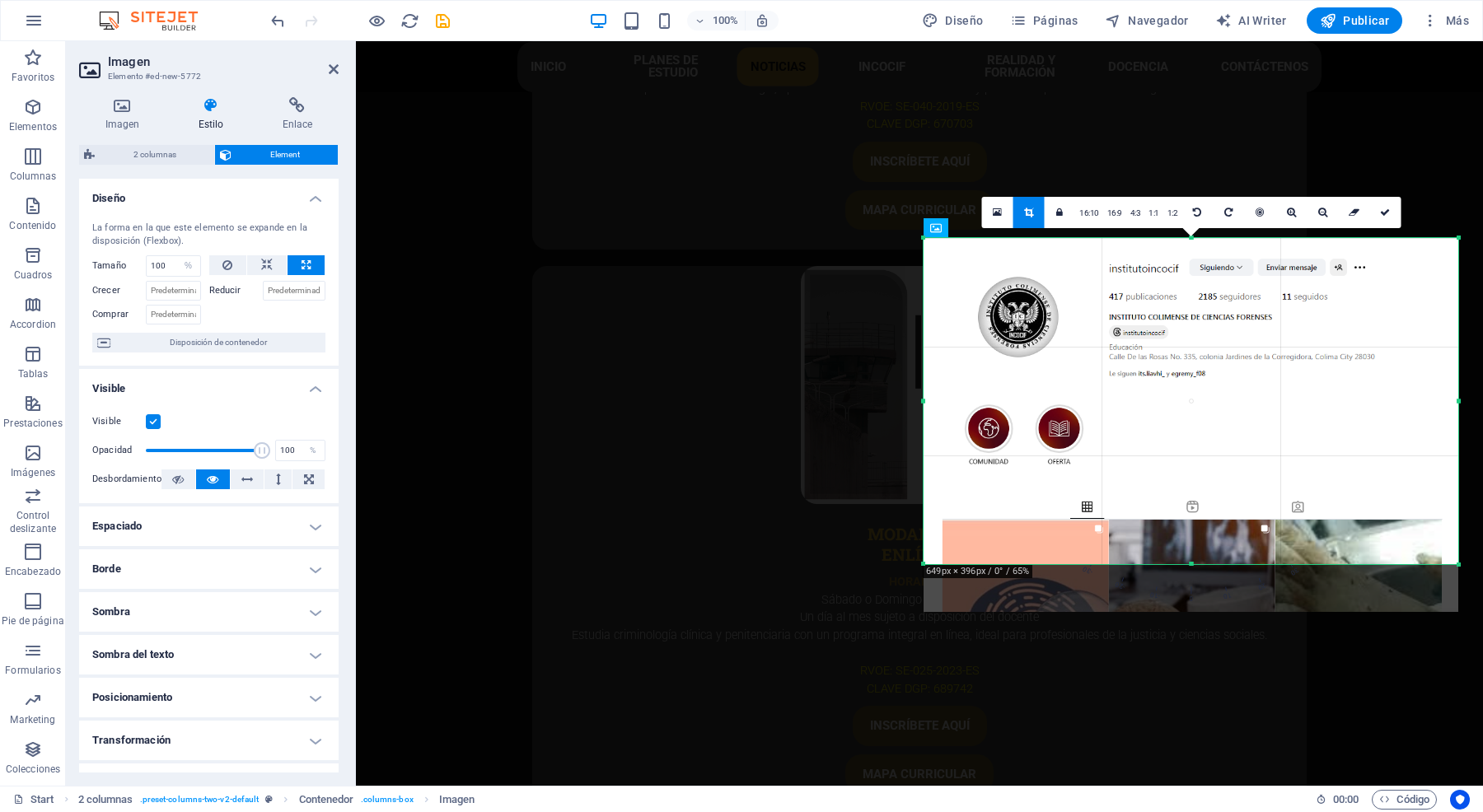
drag, startPoint x: 1178, startPoint y: 466, endPoint x: 1174, endPoint y: 480, distance: 14.6
click at [1174, 480] on div at bounding box center [1191, 424] width 535 height 374
click at [1390, 215] on icon at bounding box center [1385, 212] width 10 height 10
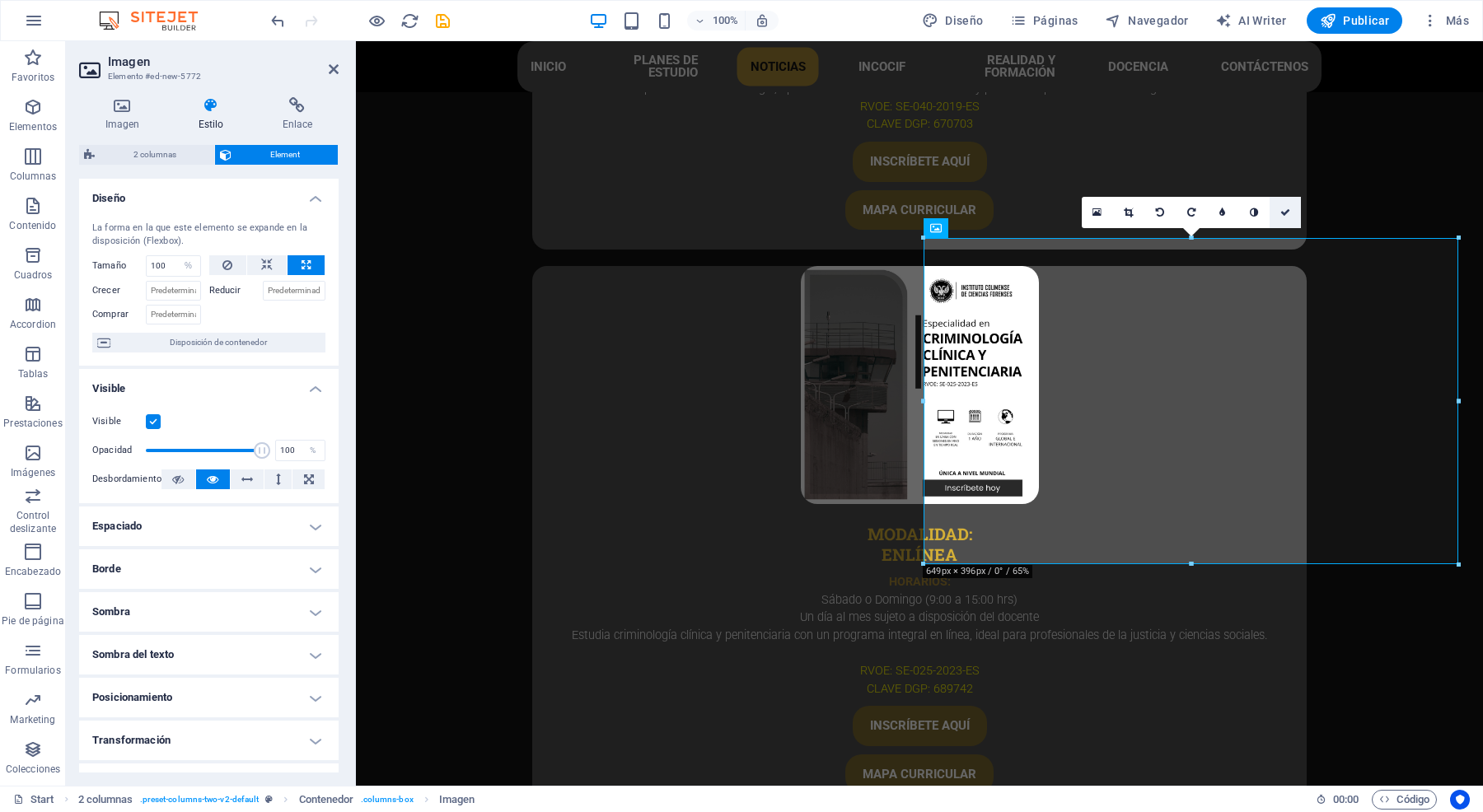
click at [1287, 212] on icon at bounding box center [1285, 212] width 10 height 10
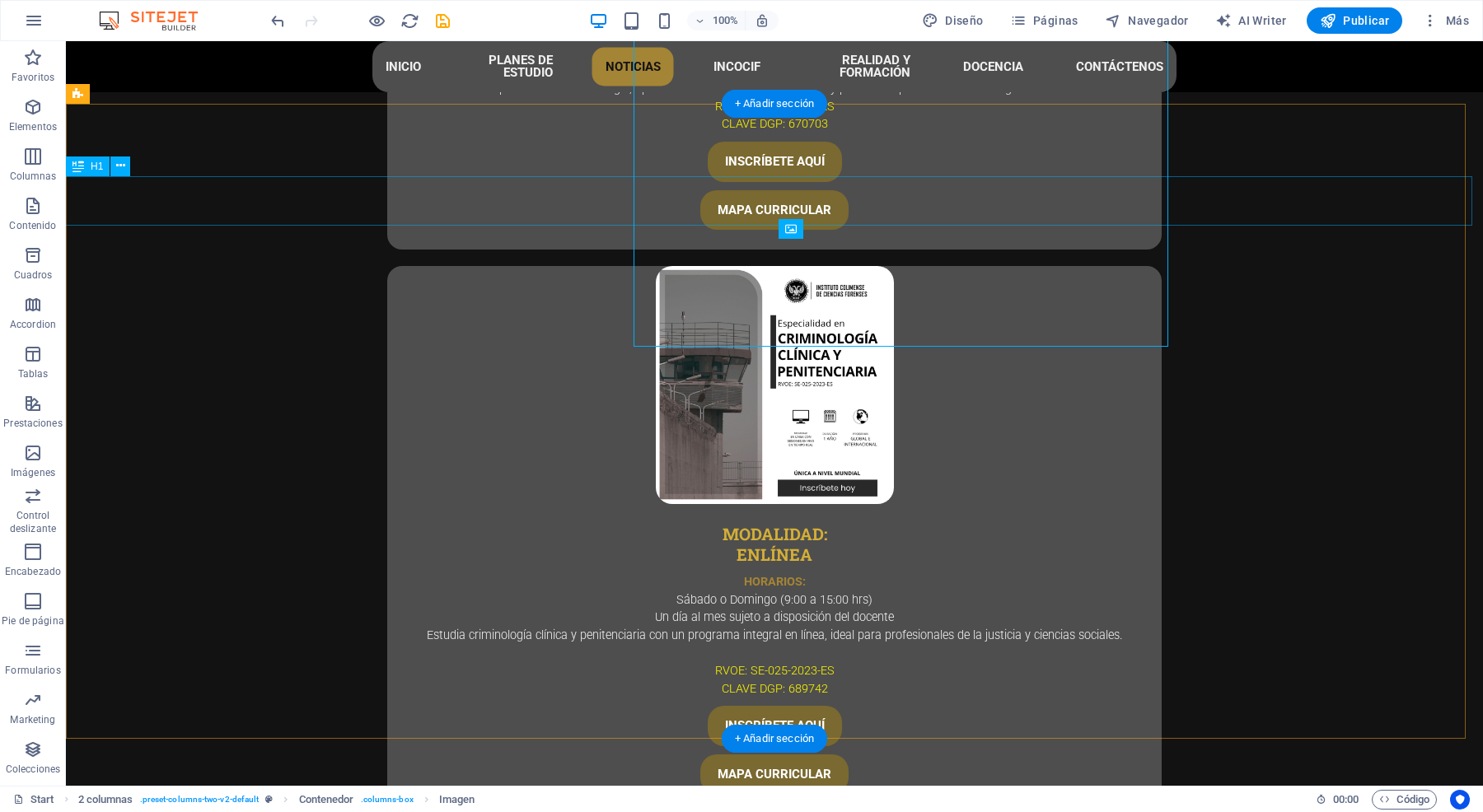
scroll to position [5284, 0]
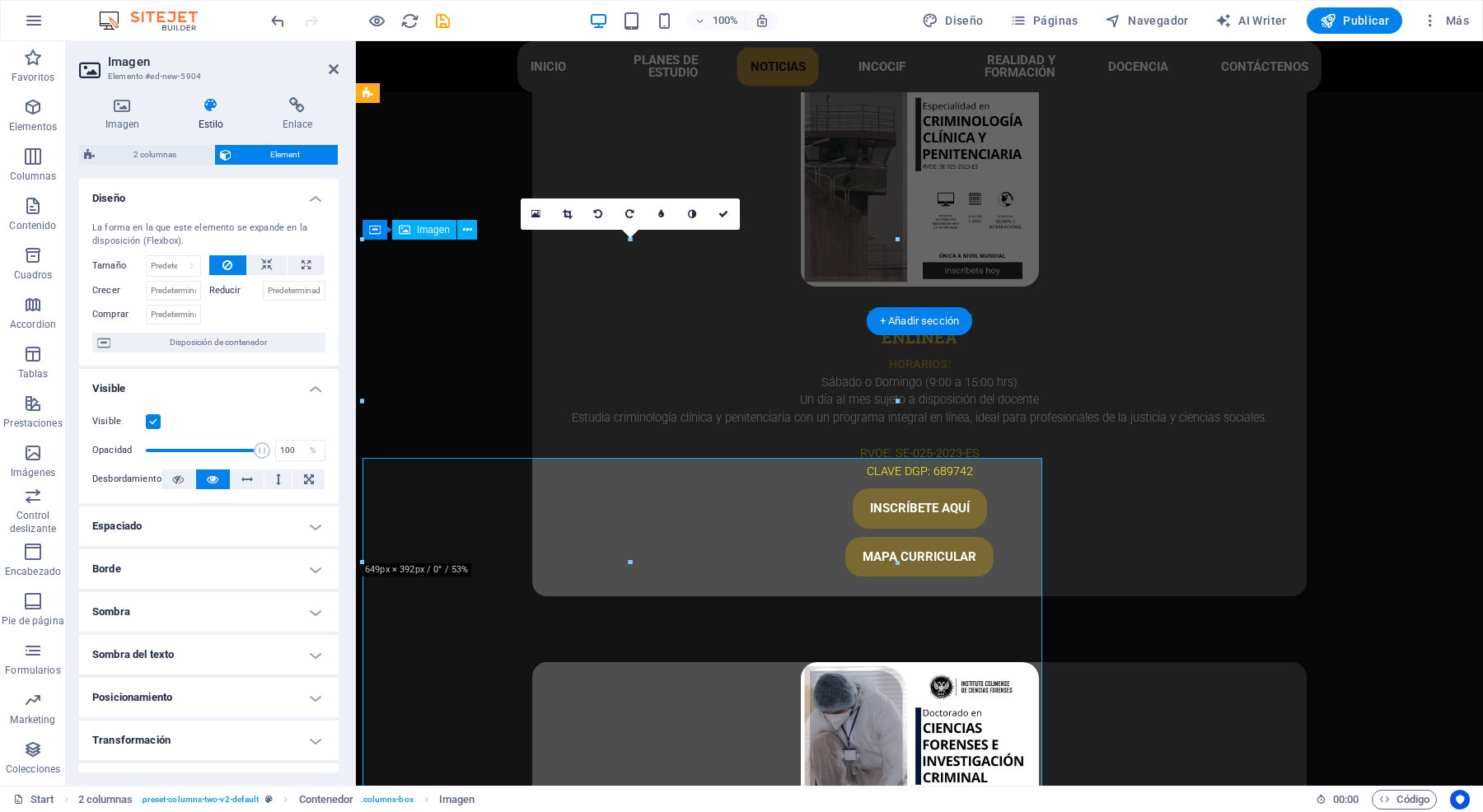
scroll to position [5067, 0]
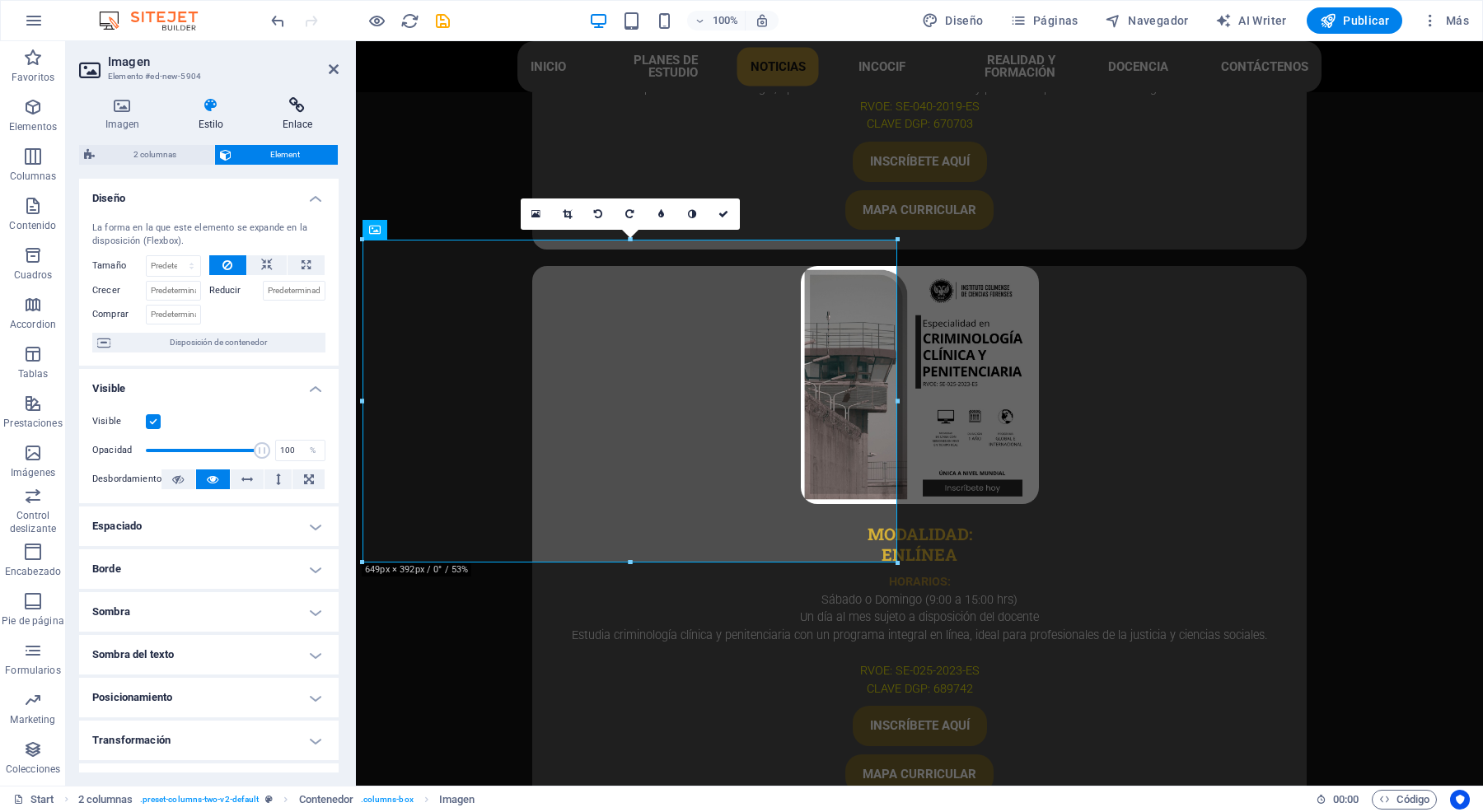
click at [290, 103] on icon at bounding box center [297, 105] width 83 height 16
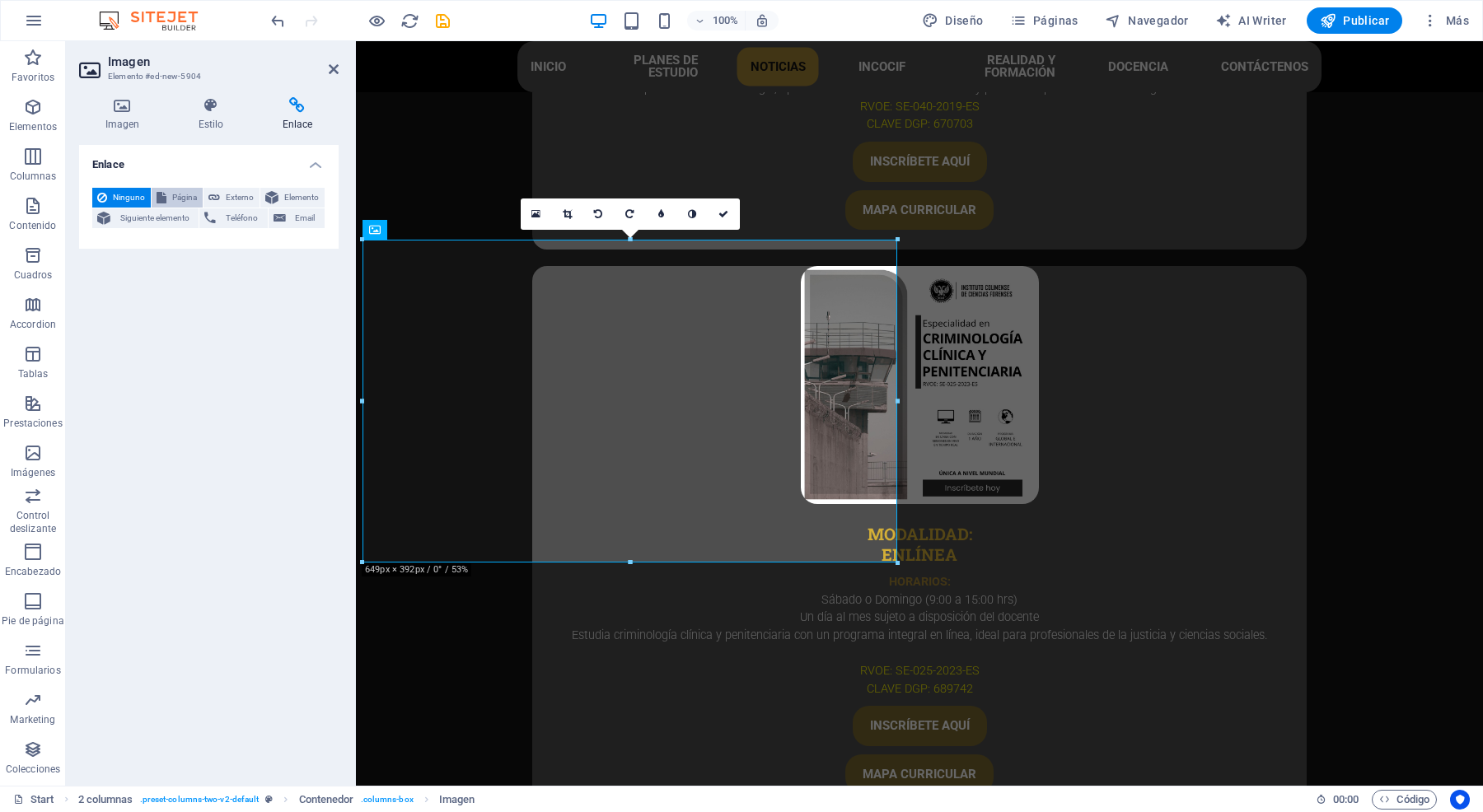
click at [187, 196] on span "Página" at bounding box center [185, 197] width 27 height 20
select select
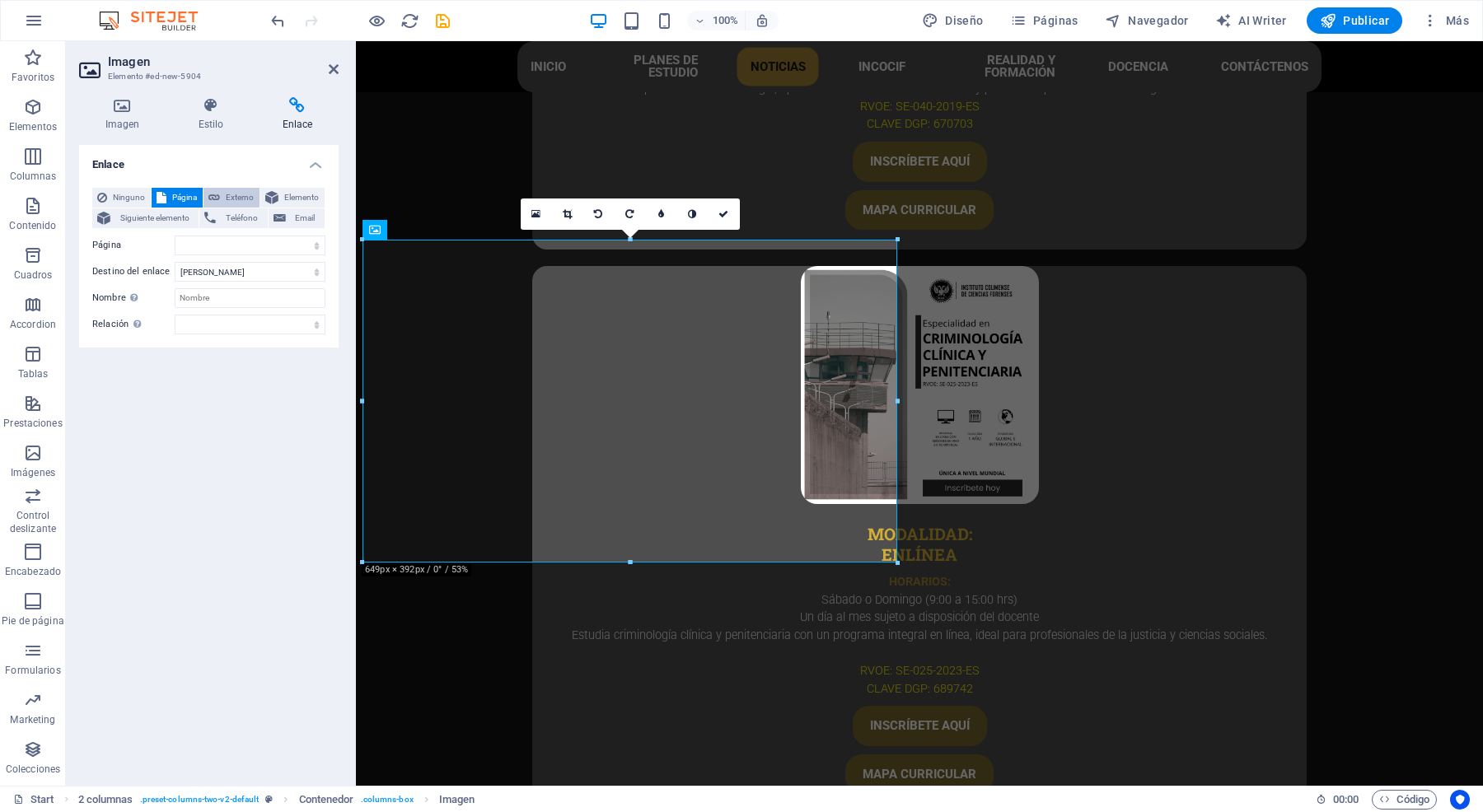
click at [219, 198] on button "Externo" at bounding box center [231, 197] width 56 height 20
select select "blank"
paste input "https://www.facebook.com/InstitutoColimensedeCienciasForenses?locale=es_LA"
type input "https://www.facebook.com/InstitutoColimensedeCienciasForenses?locale=es_LA"
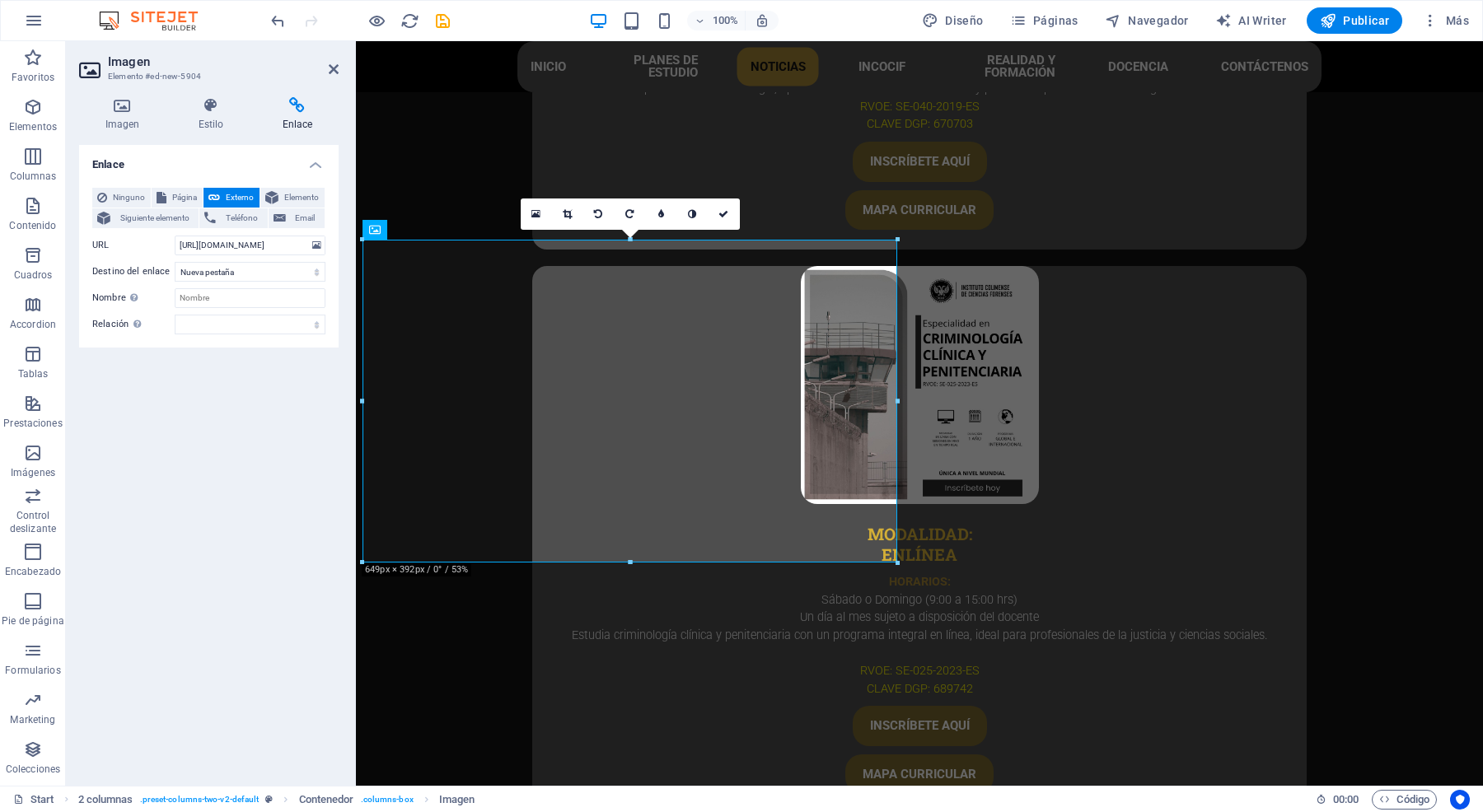
scroll to position [0, 0]
drag, startPoint x: 722, startPoint y: 212, endPoint x: 656, endPoint y: 170, distance: 78.2
click at [722, 212] on icon at bounding box center [723, 214] width 10 height 10
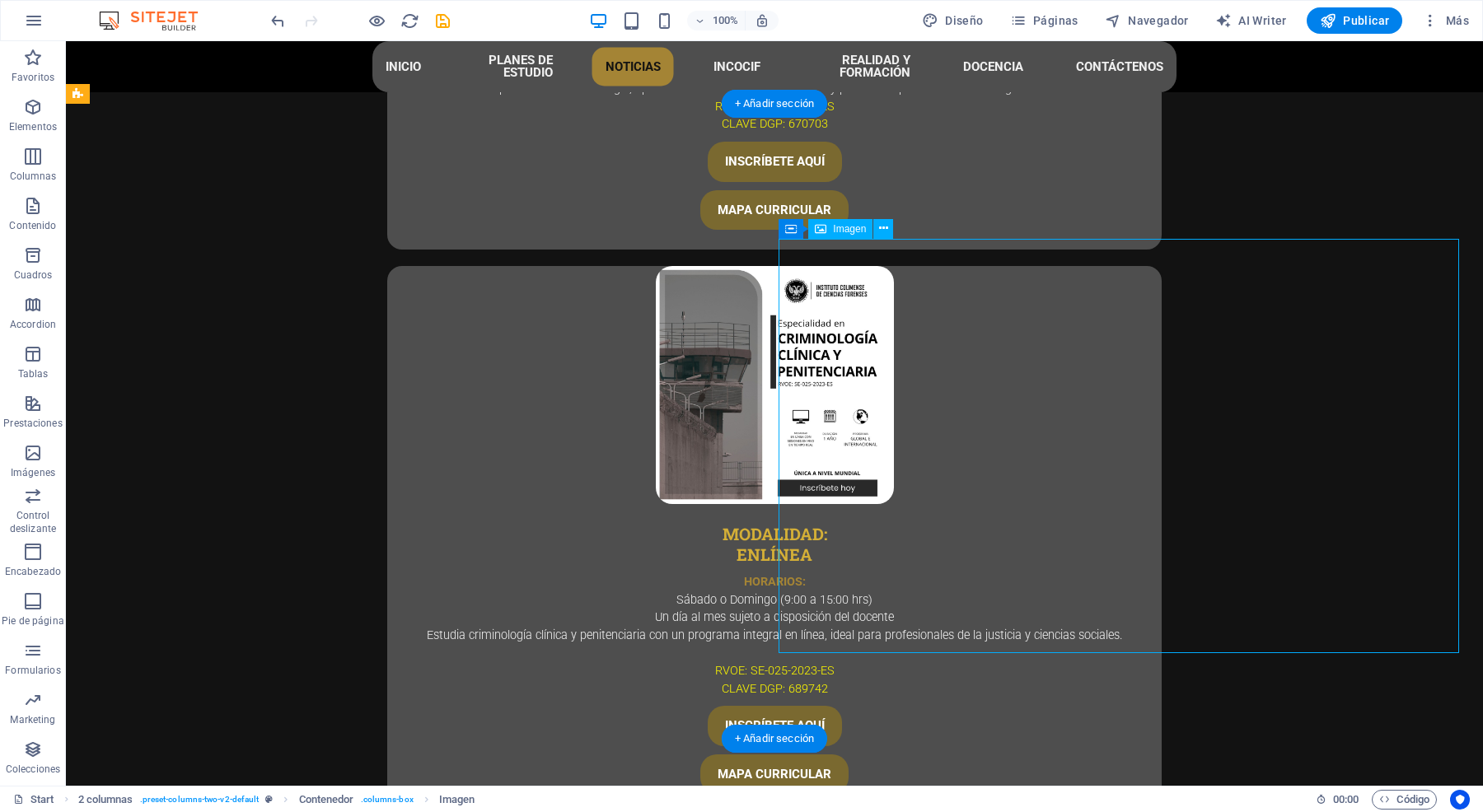
select select "%"
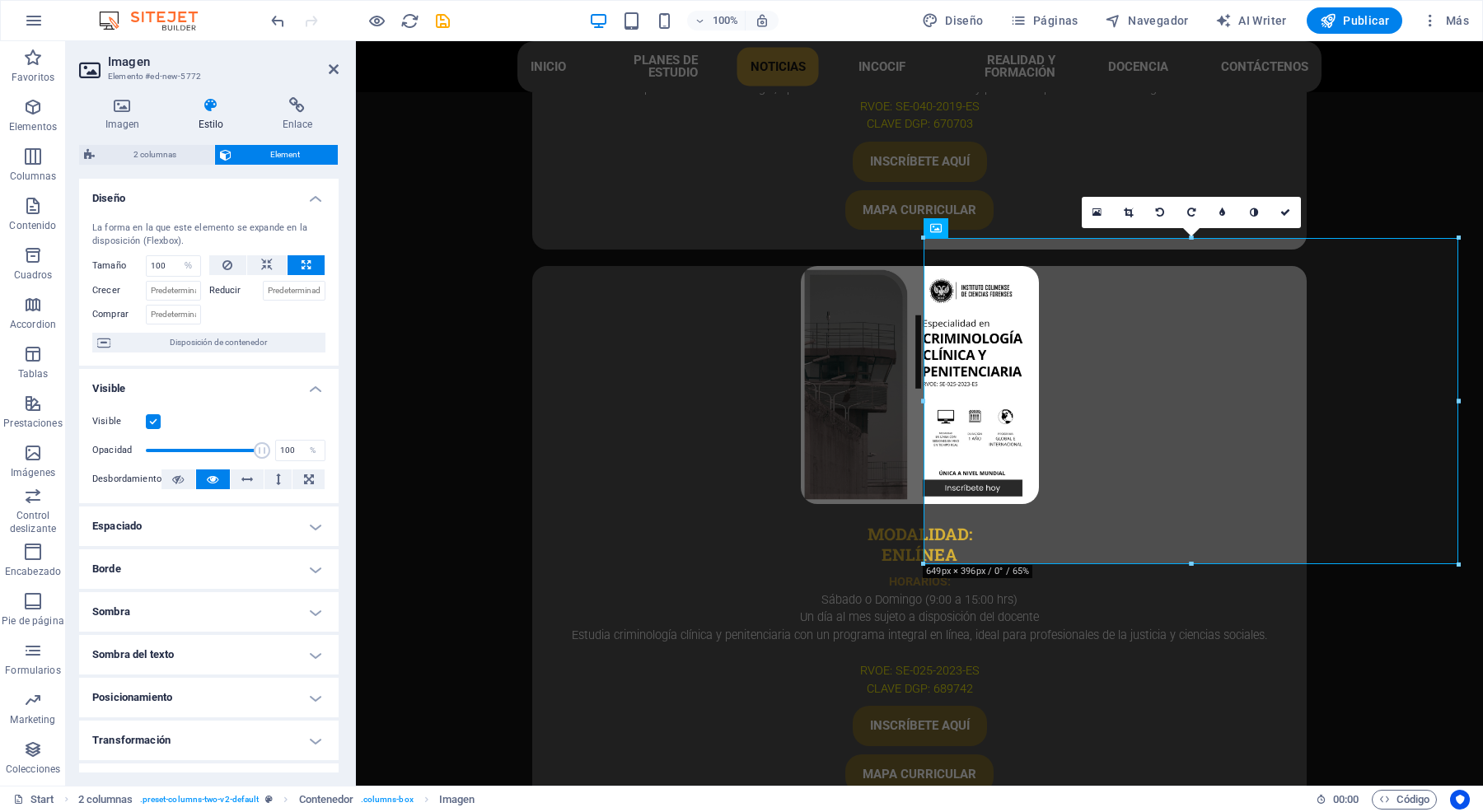
click at [311, 88] on div "Imagen Estilo Enlace Imagen Arrastra archivos aquí, haz clic para escoger archi…" at bounding box center [208, 435] width 286 height 702
click at [298, 113] on icon at bounding box center [297, 105] width 83 height 16
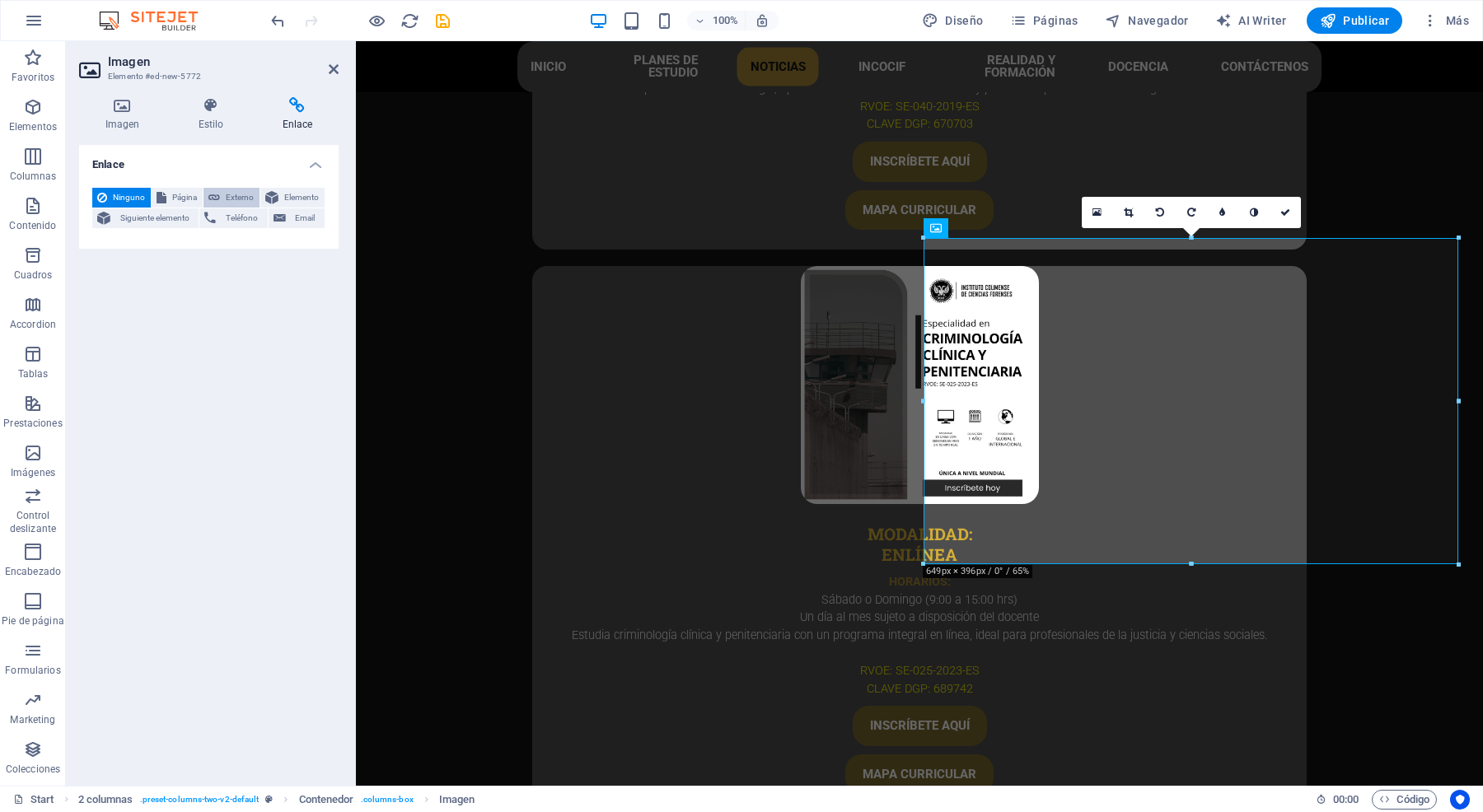
click at [224, 194] on span "Externo" at bounding box center [239, 197] width 29 height 20
select select "blank"
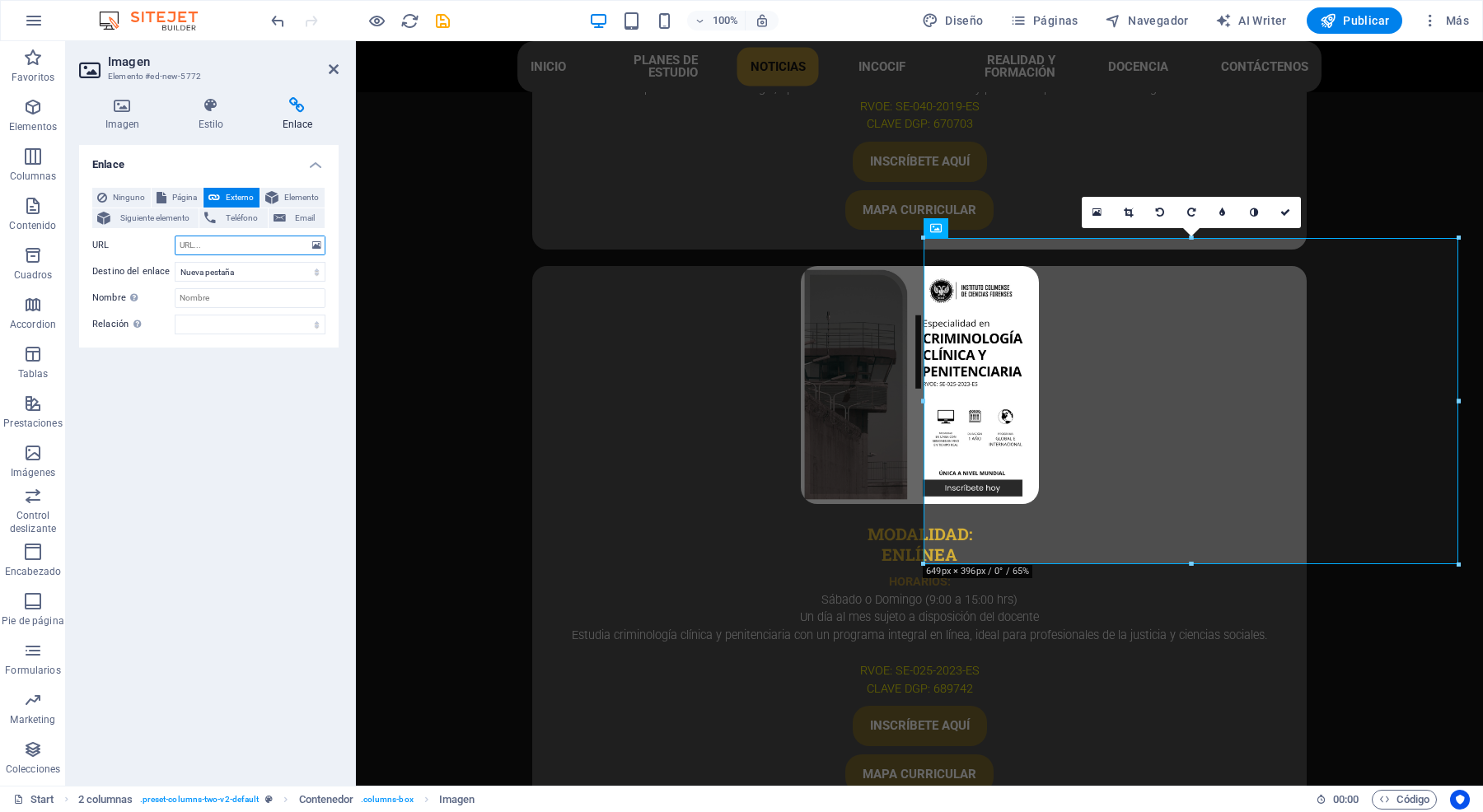
paste input "https://www.instagram.com/institutoincocif/"
type input "https://www.instagram.com/institutoincocif/"
click at [1283, 211] on icon at bounding box center [1285, 212] width 10 height 10
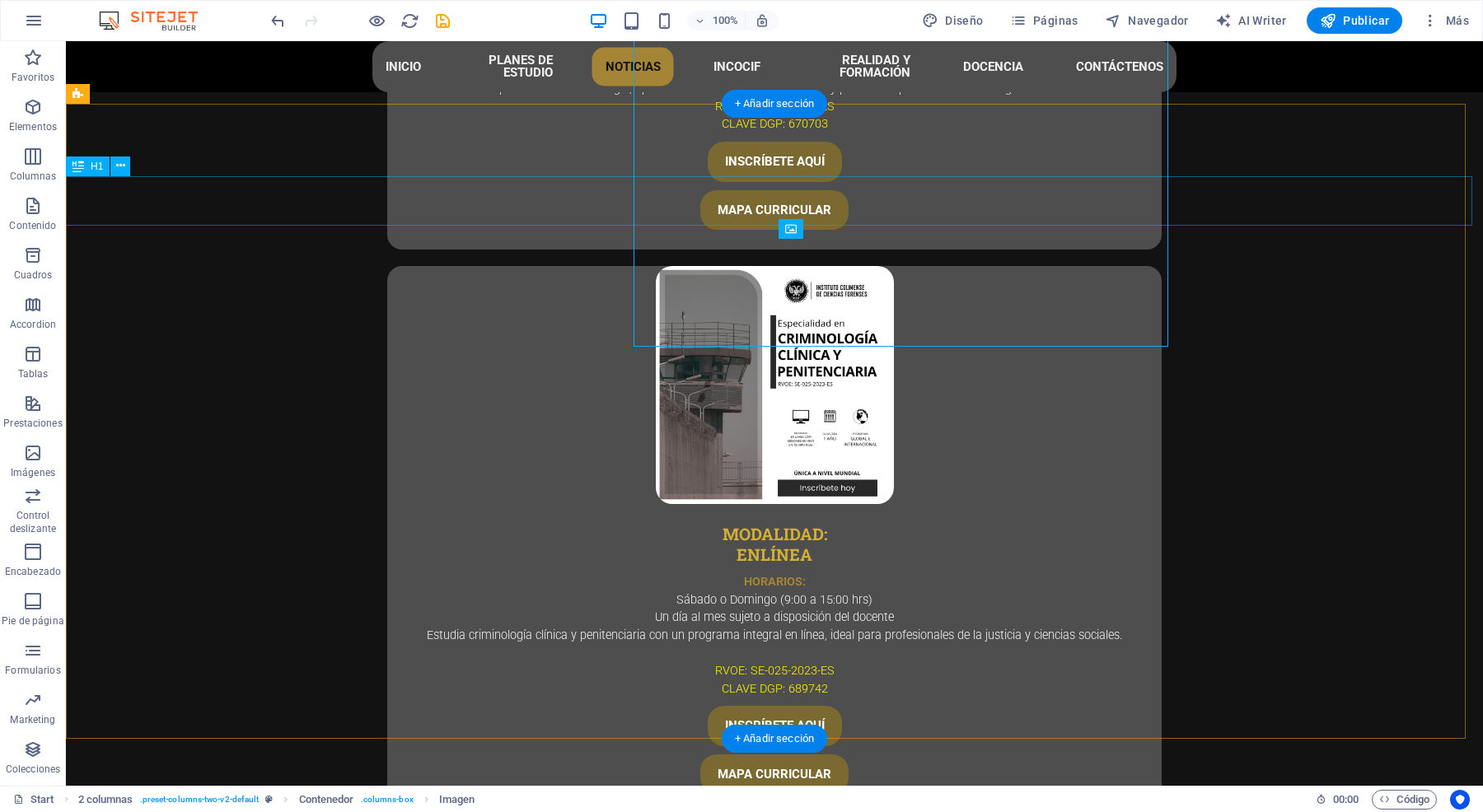
scroll to position [5284, 0]
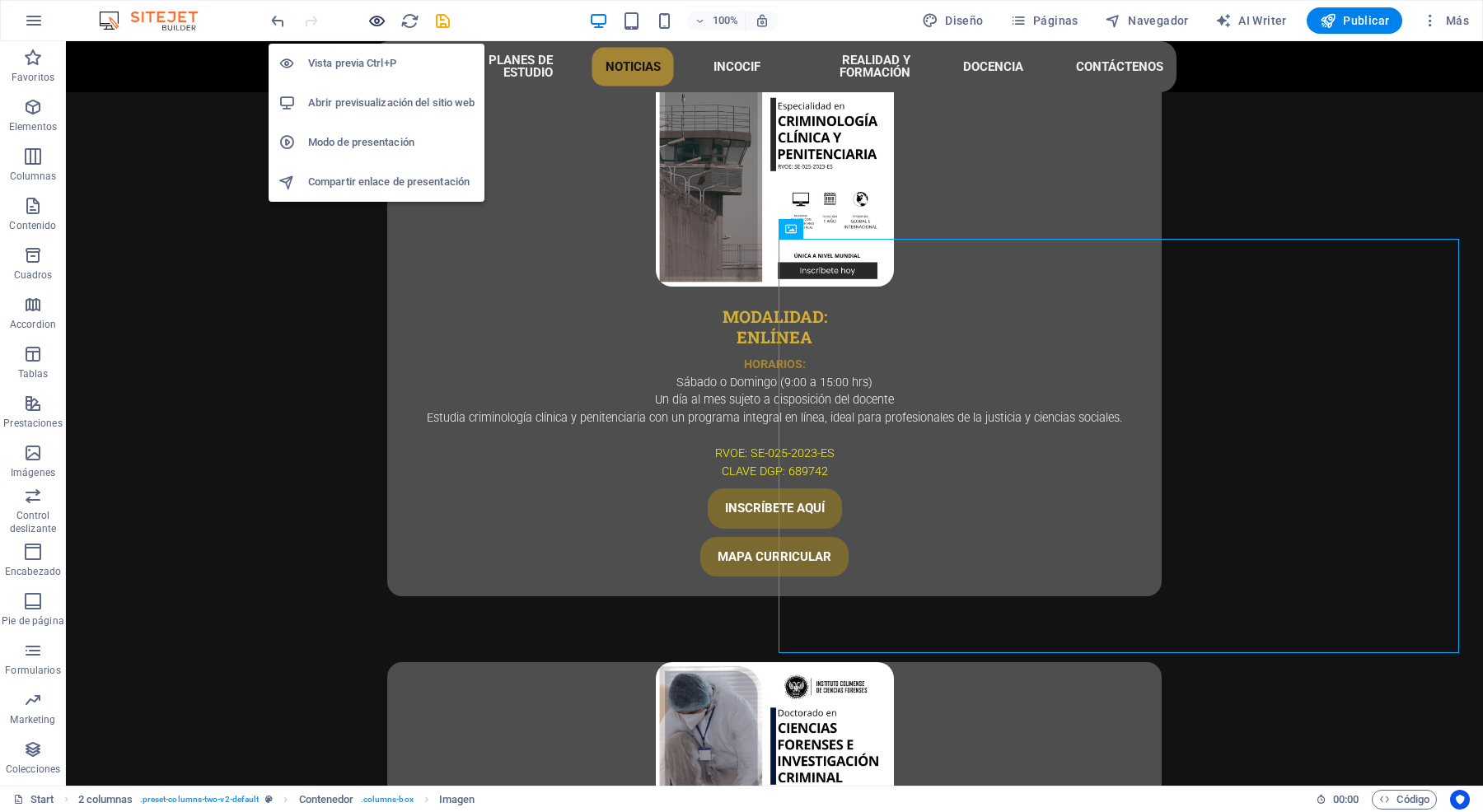
click at [378, 22] on icon "button" at bounding box center [377, 21] width 19 height 19
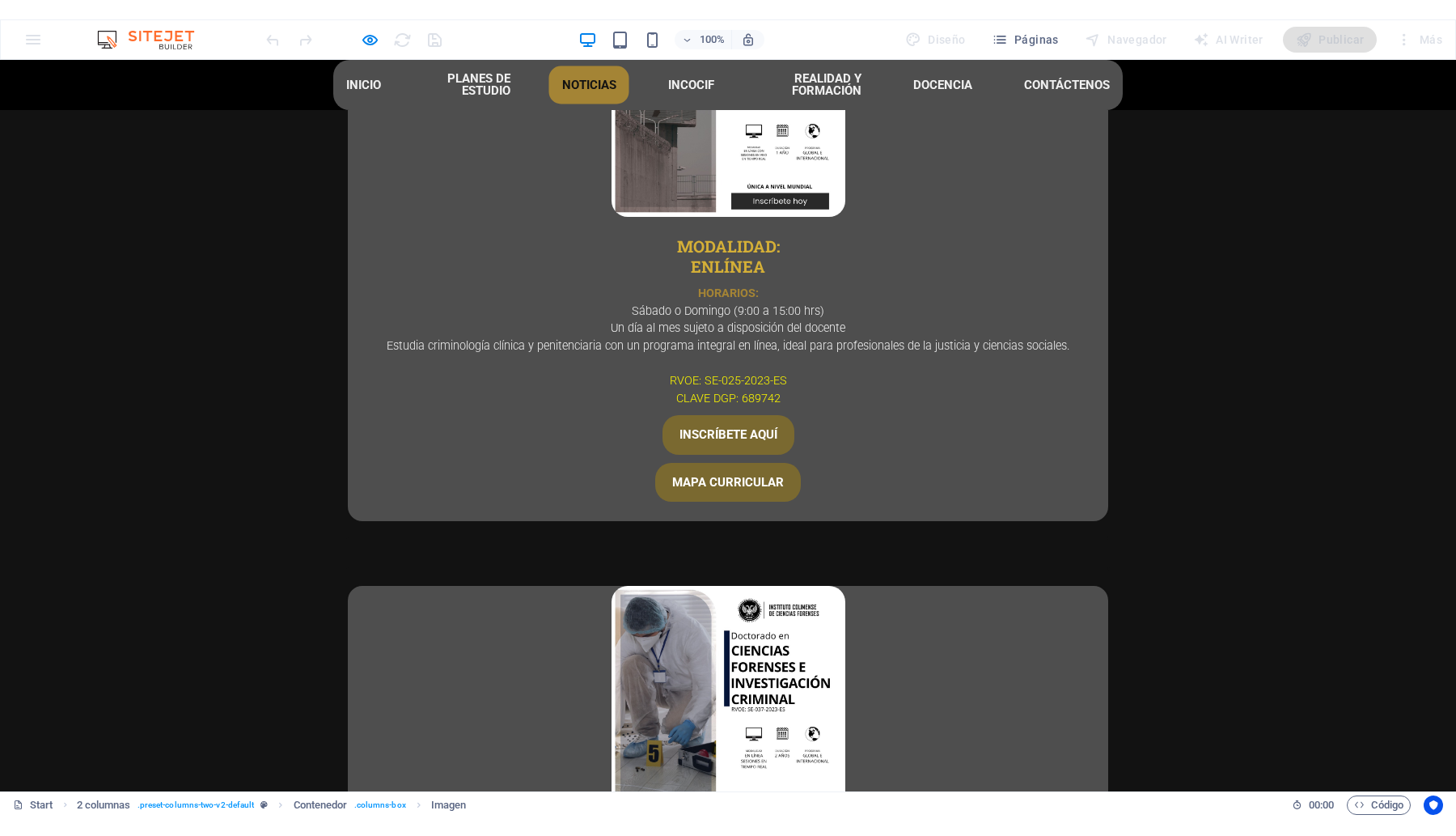
scroll to position [5239, 0]
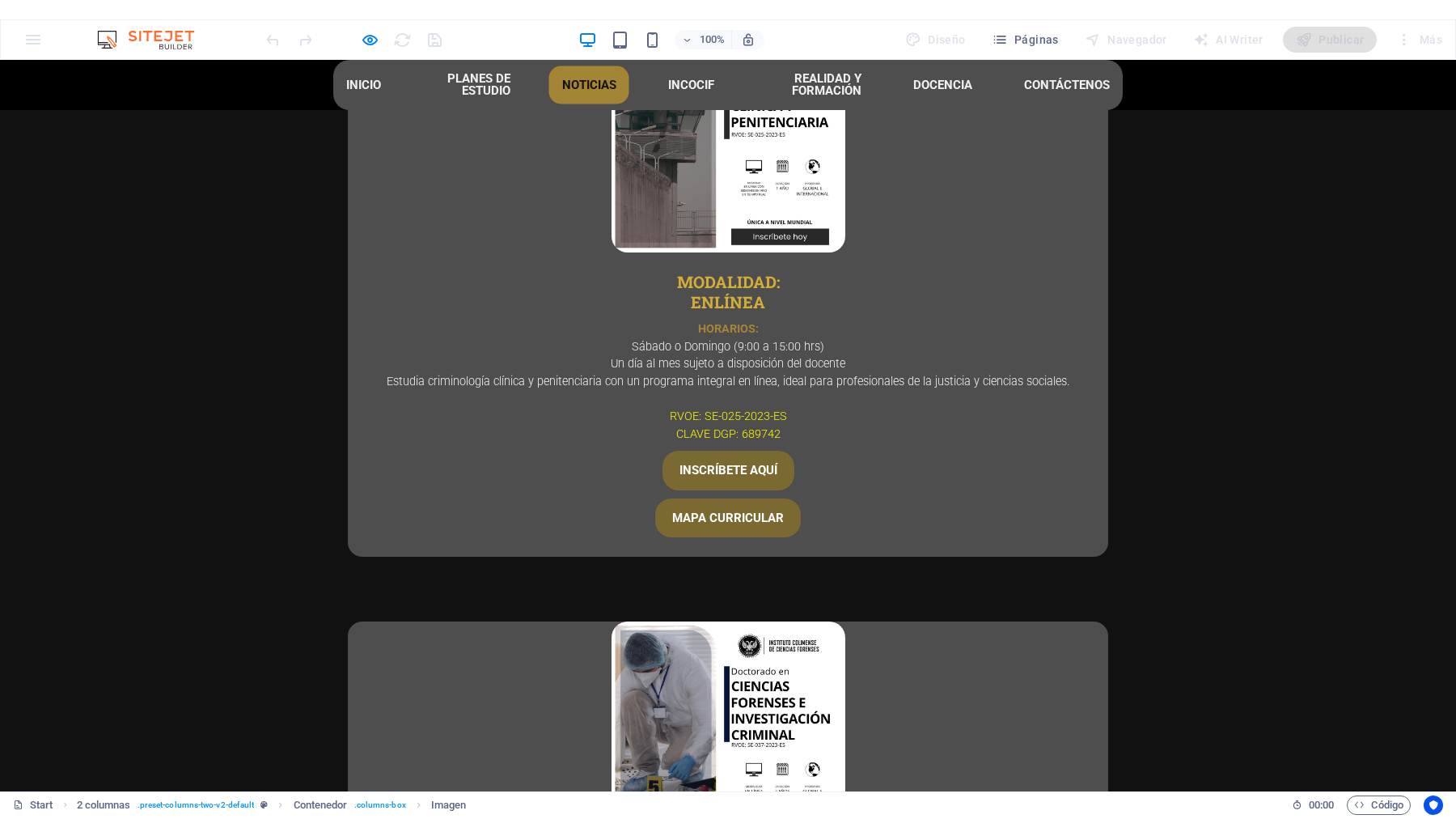
scroll to position [5278, 0]
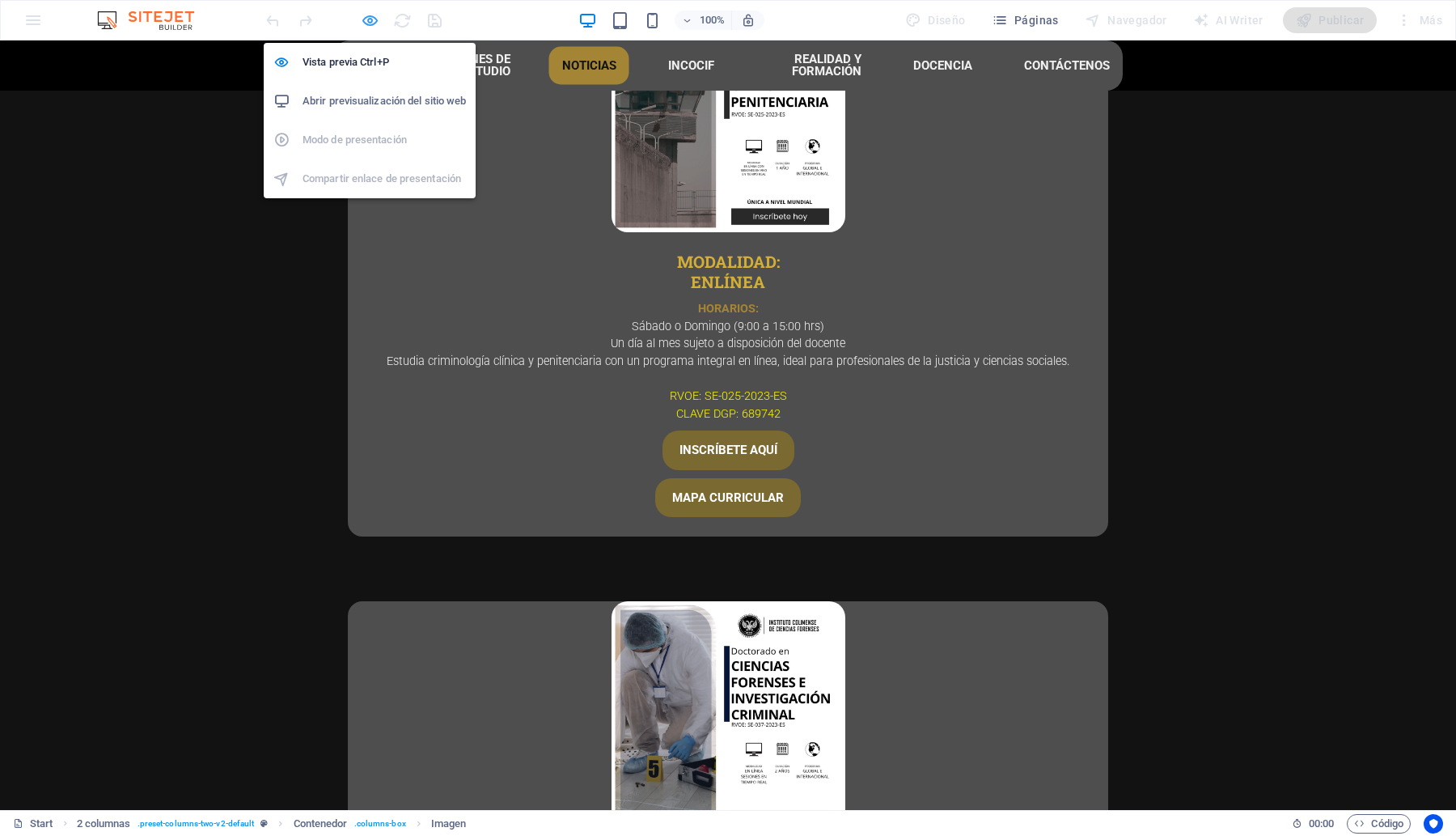
click at [370, 27] on icon "button" at bounding box center [370, 21] width 19 height 19
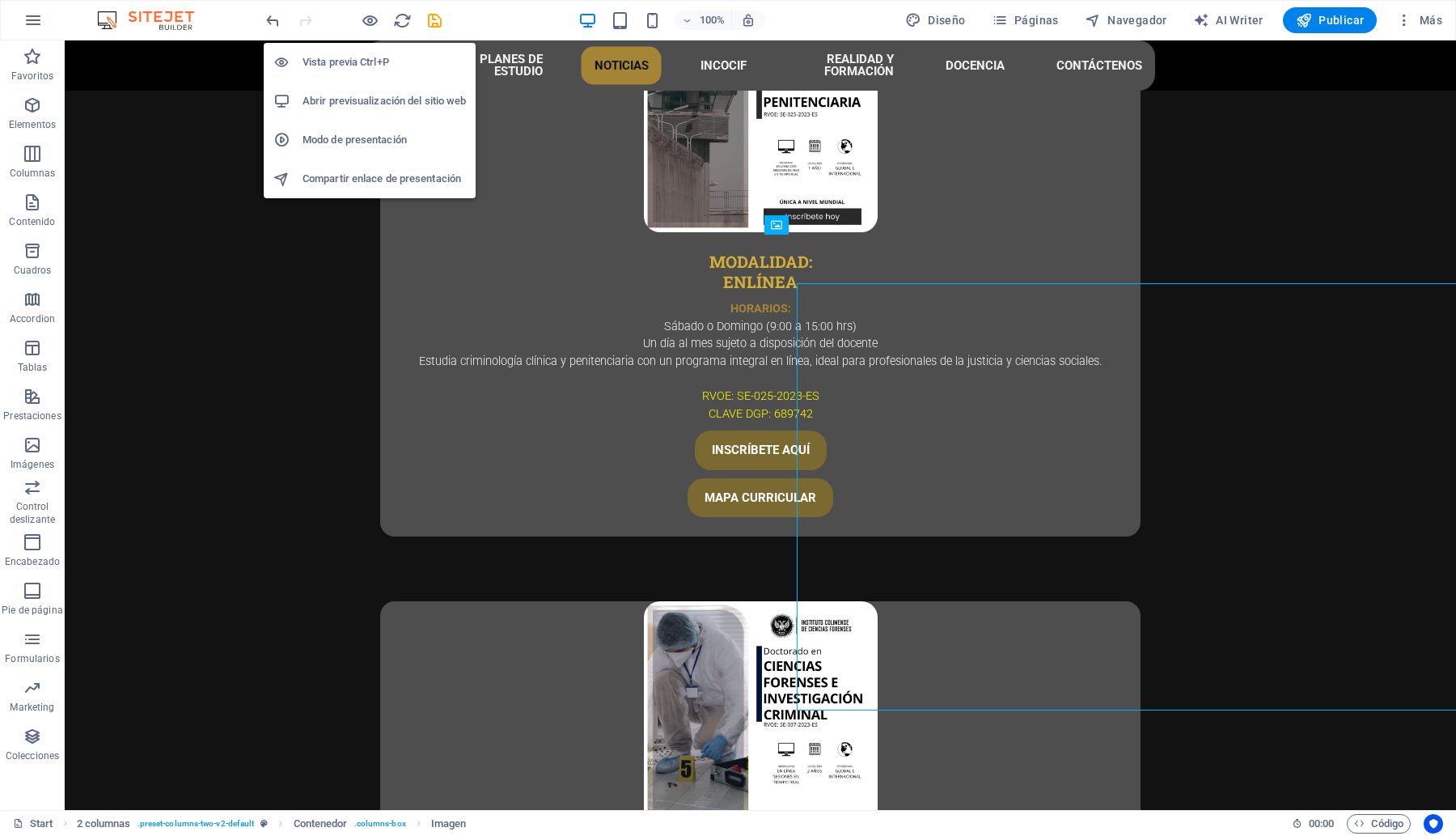
scroll to position [5230, 0]
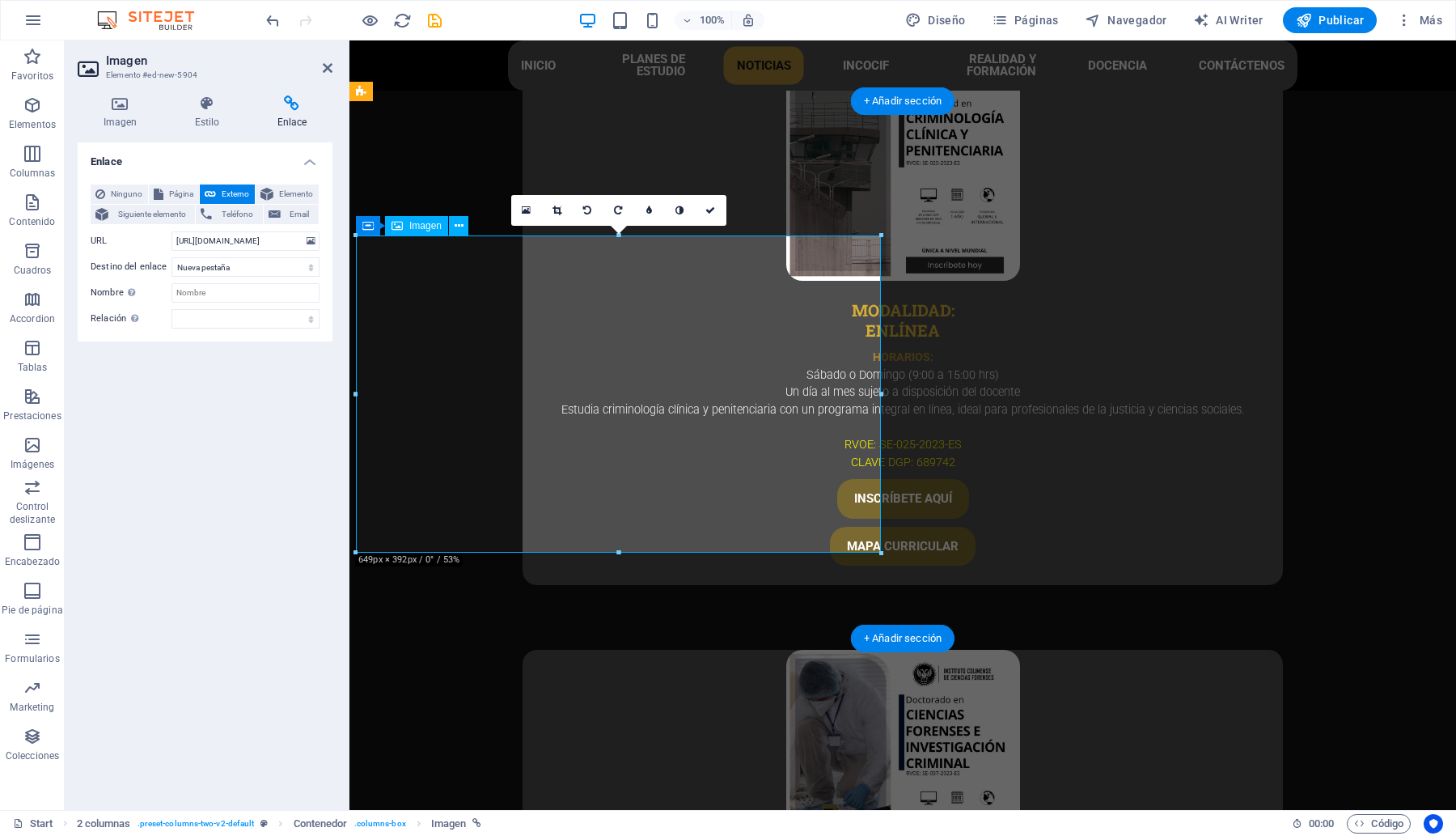
scroll to position [5016, 0]
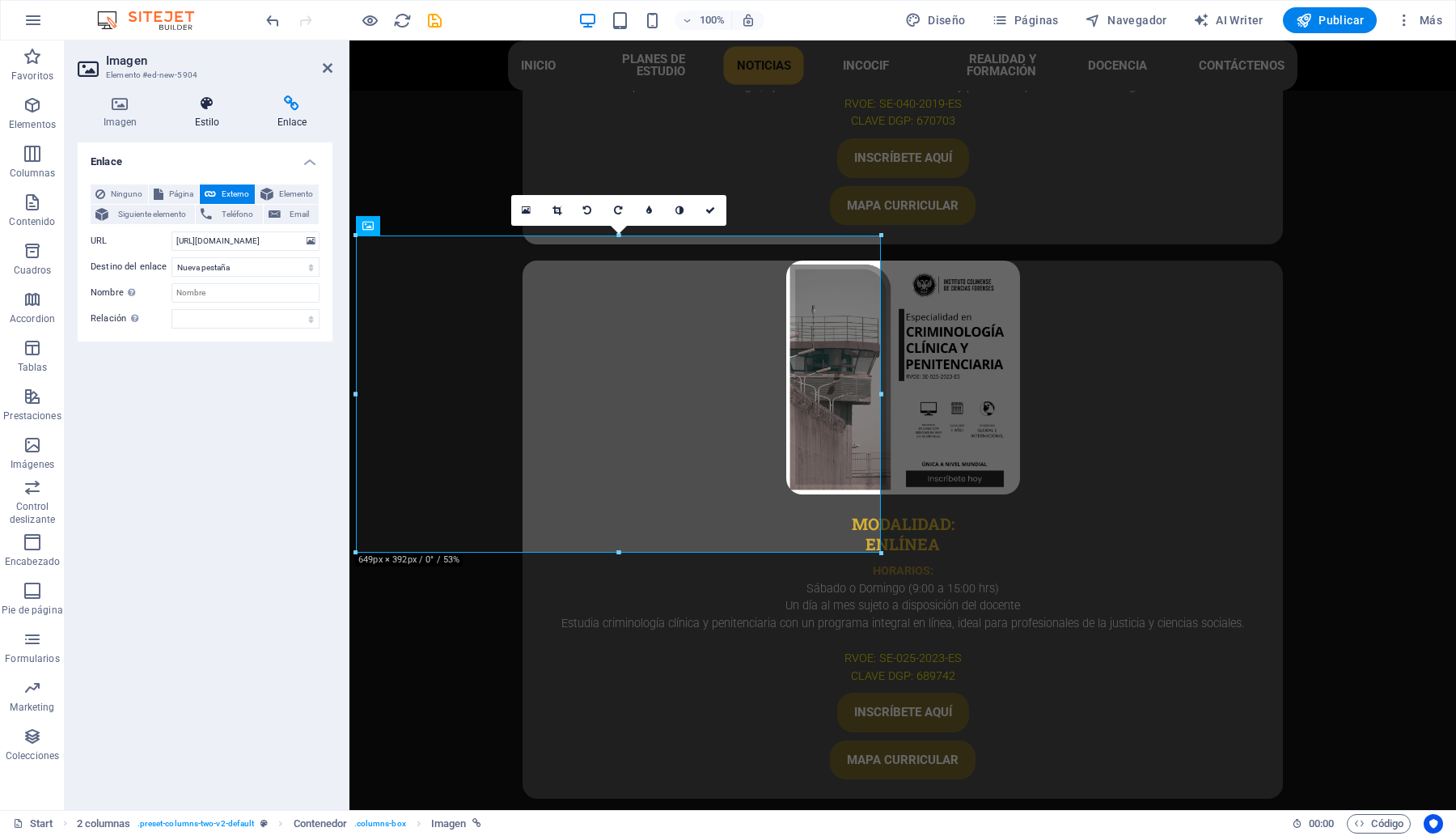
click at [204, 126] on h4 "Estilo" at bounding box center [210, 112] width 82 height 34
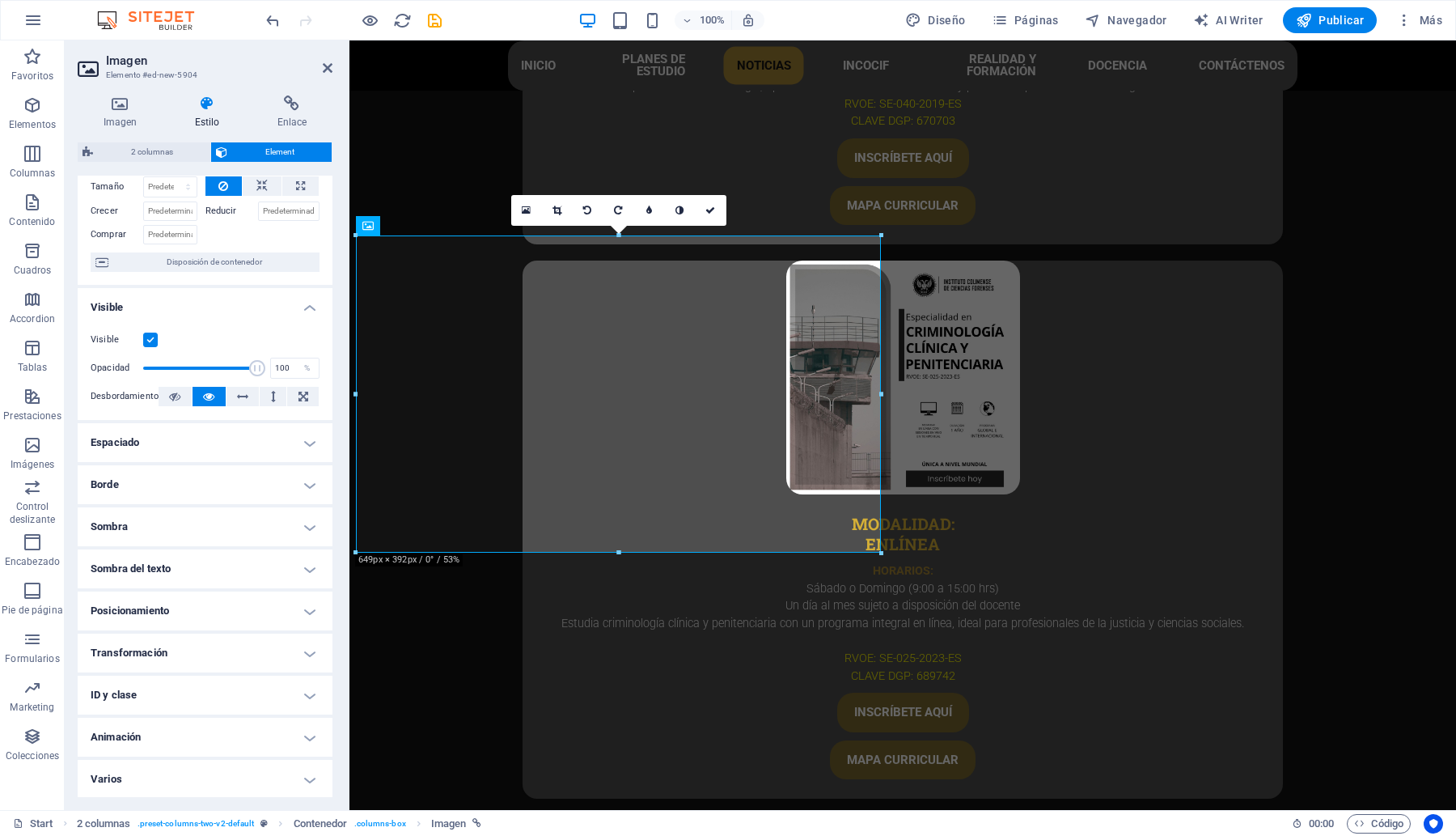
scroll to position [0, 0]
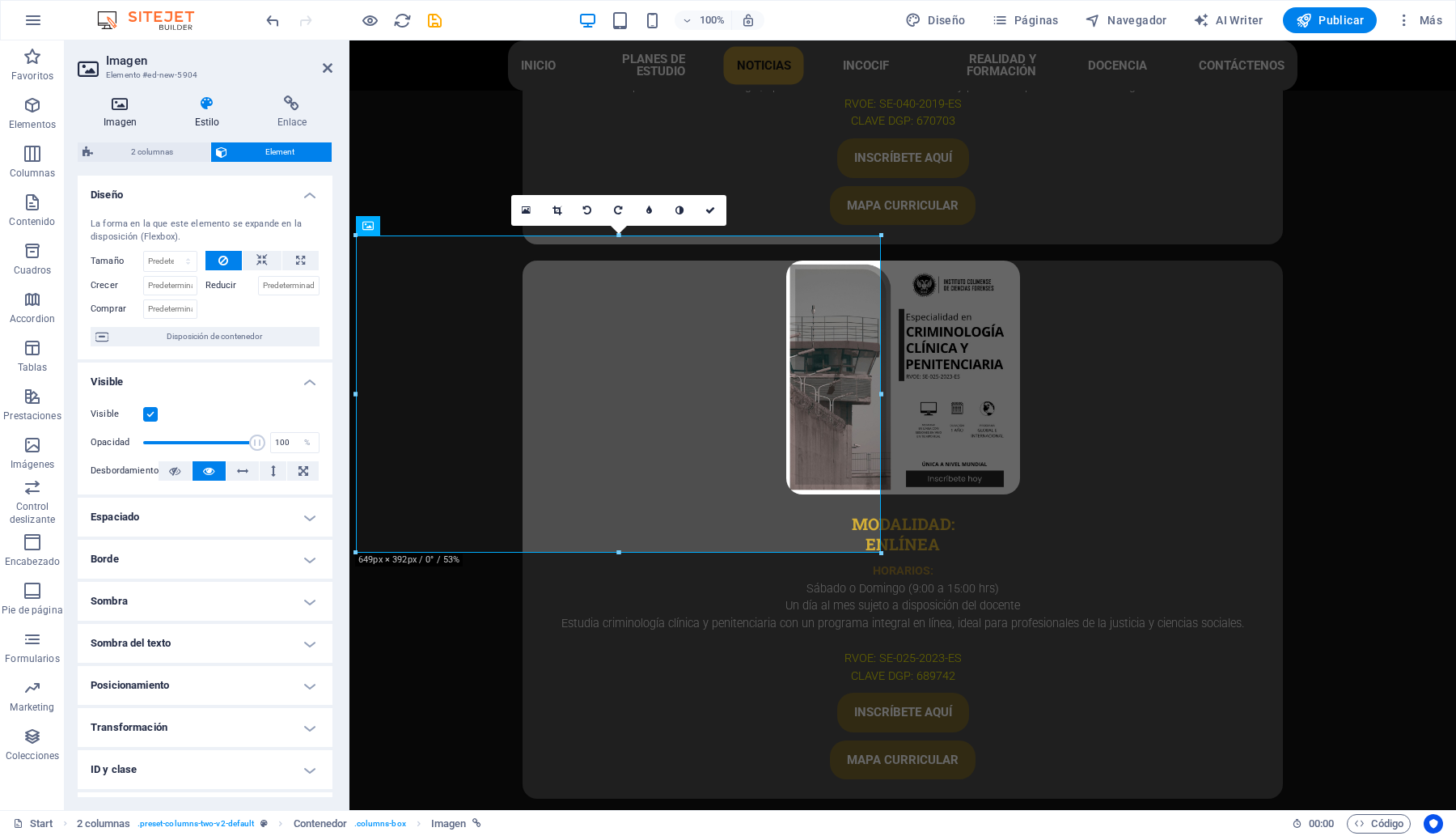
click at [124, 99] on icon at bounding box center [120, 103] width 85 height 16
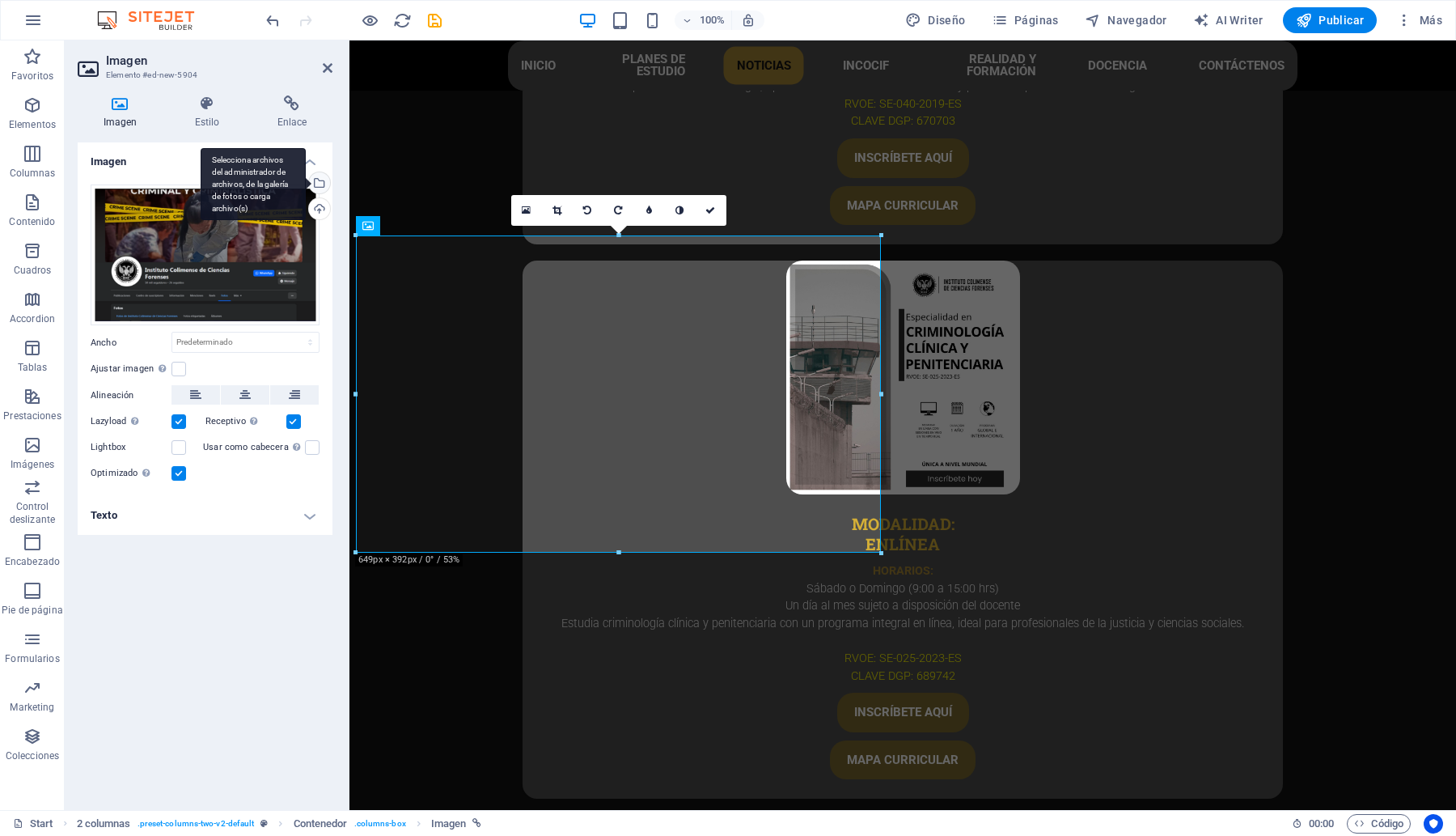
click at [321, 176] on div "Selecciona archivos del administrador de archivos, de la galería de fotos o car…" at bounding box center [318, 184] width 24 height 24
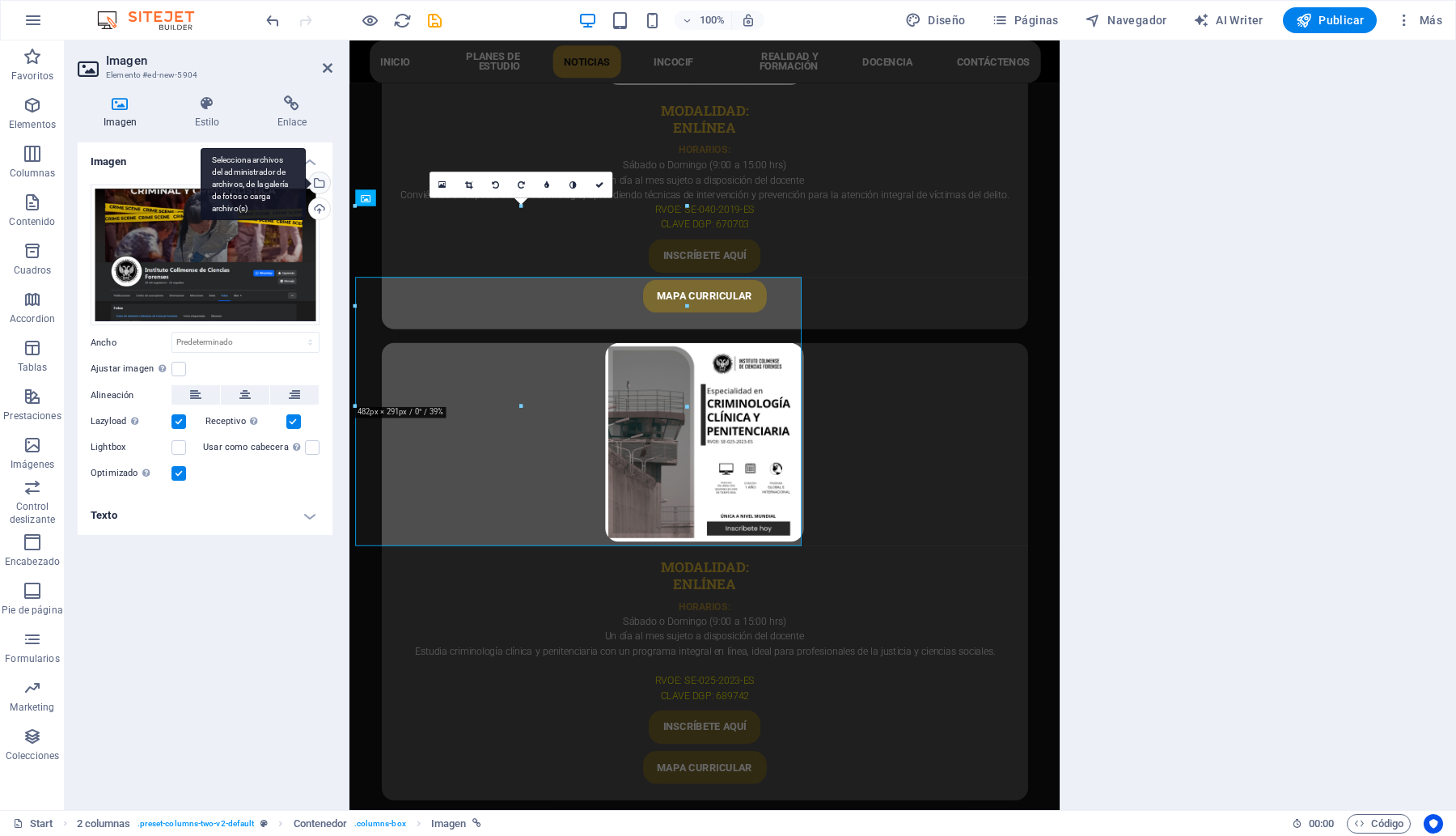
scroll to position [4933, 0]
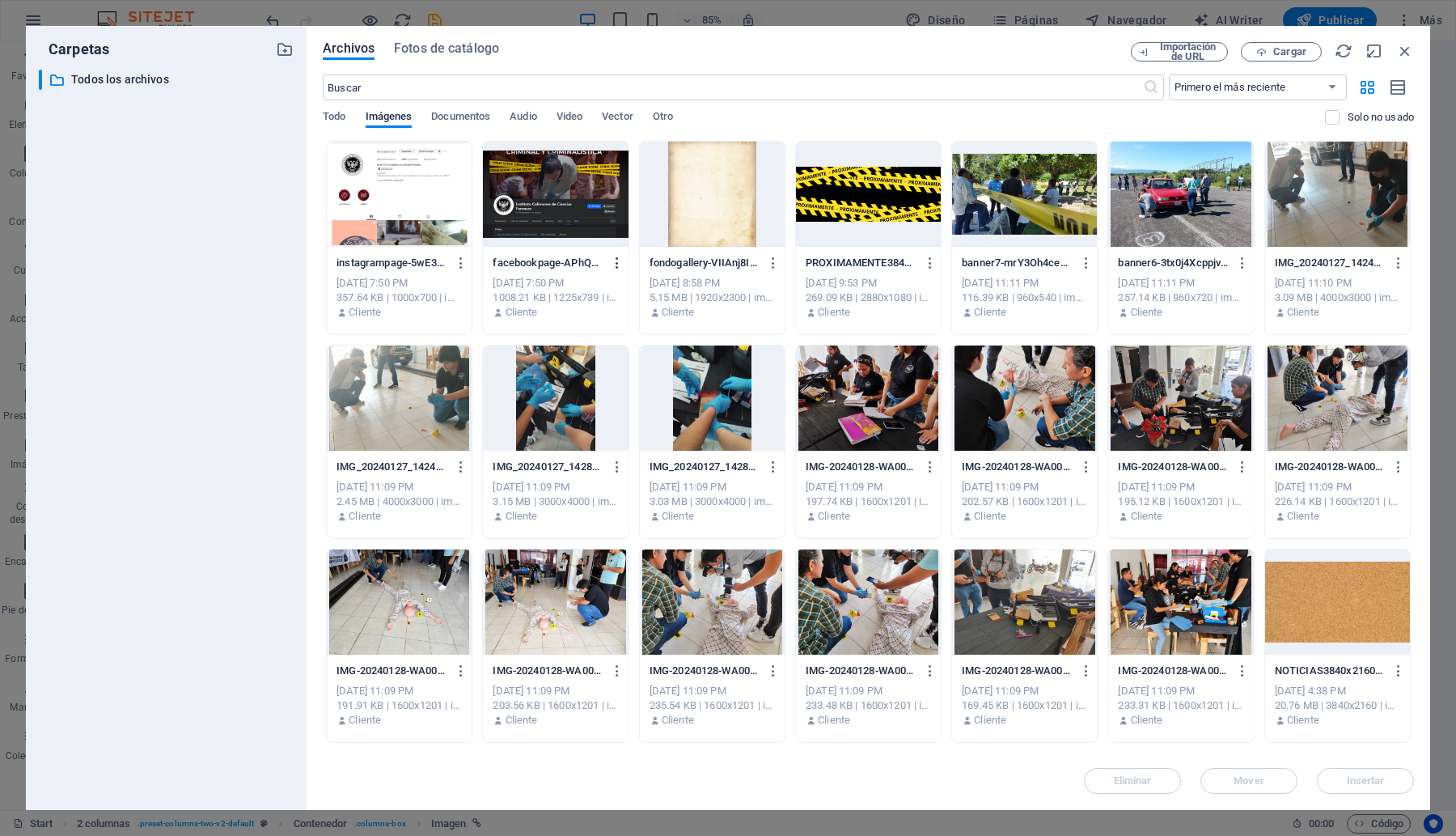
click at [616, 252] on button "button" at bounding box center [614, 263] width 21 height 26
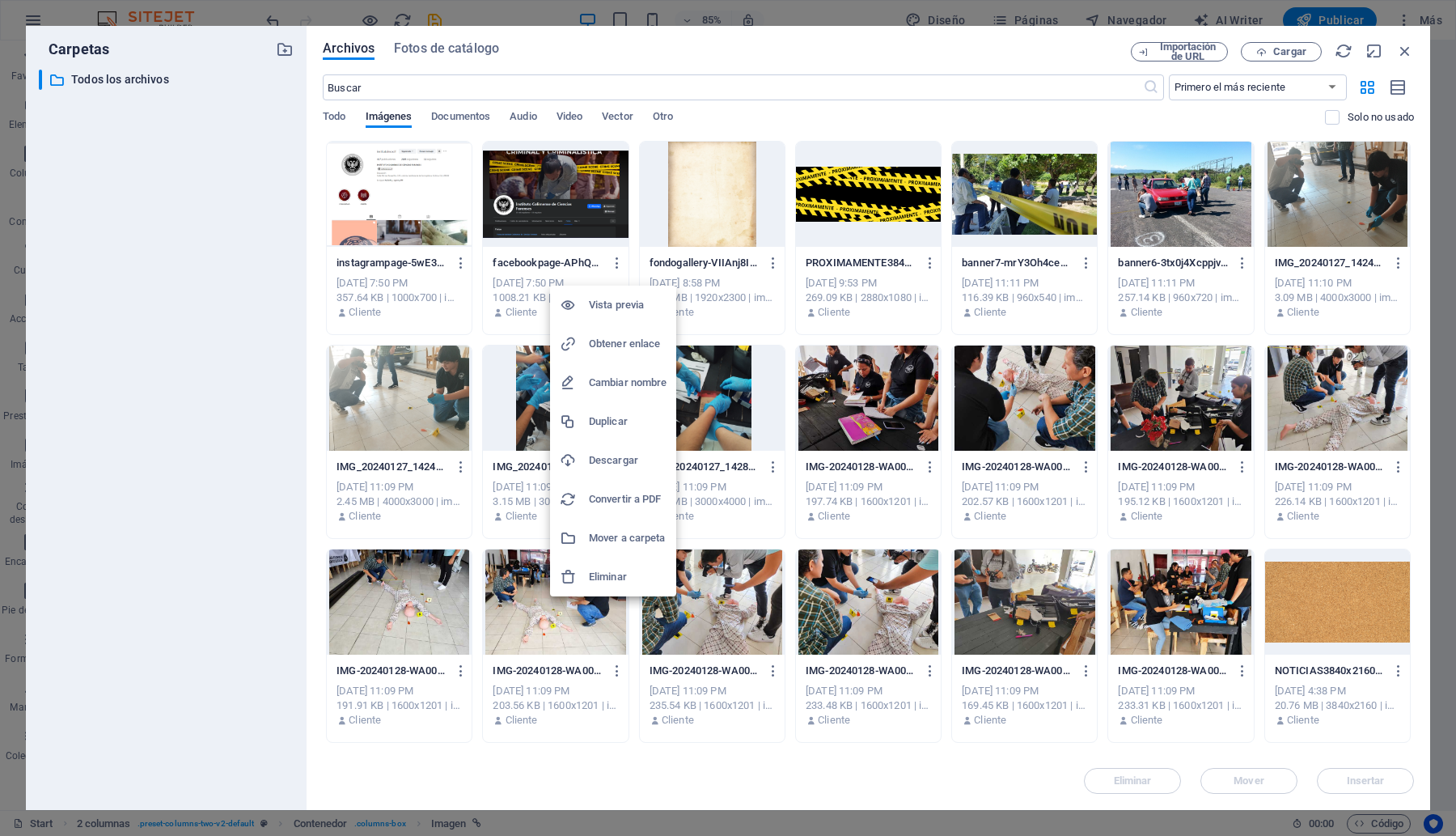
click at [624, 573] on h6 "Eliminar" at bounding box center [627, 576] width 78 height 20
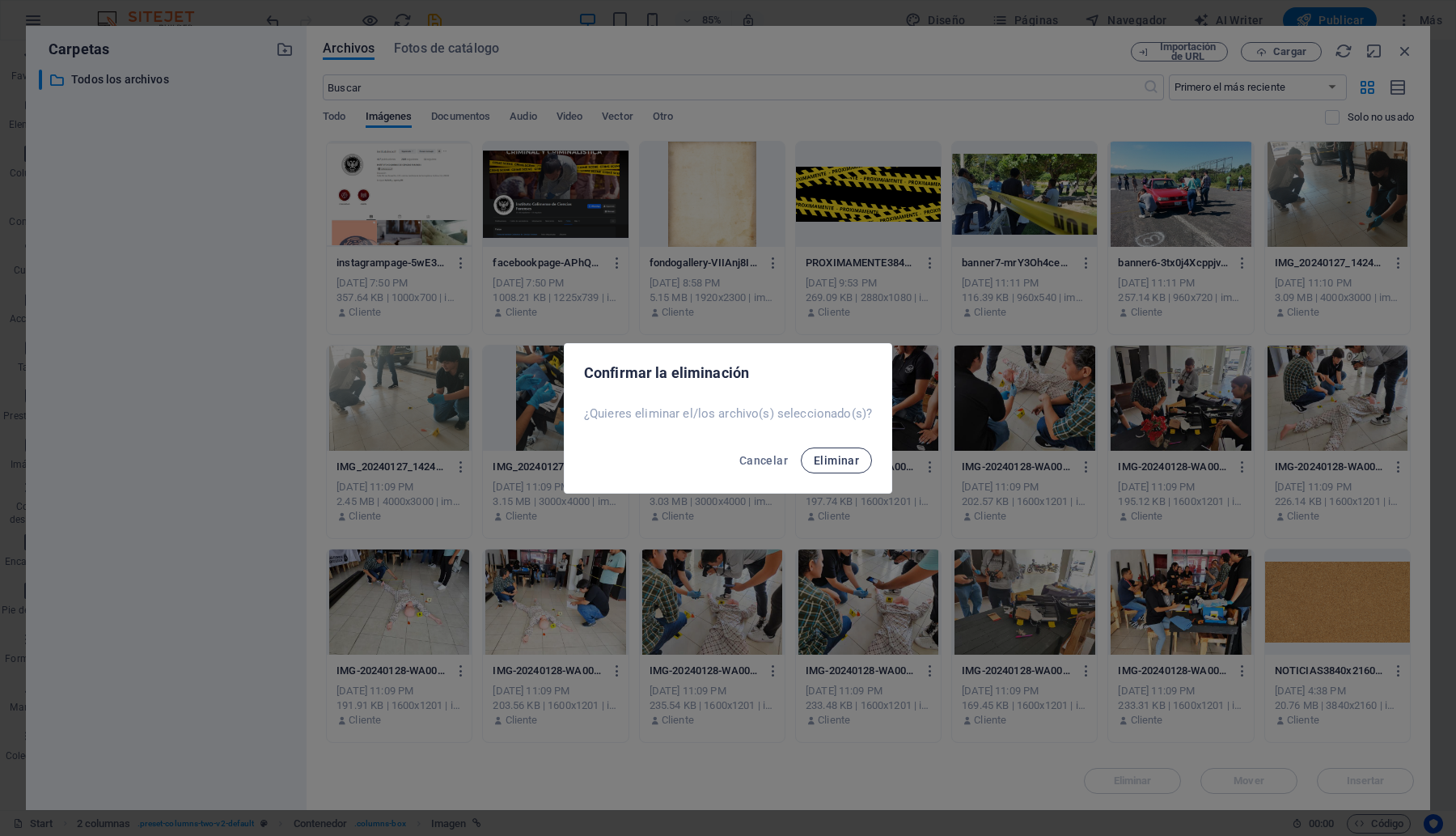
click at [842, 461] on span "Eliminar" at bounding box center [836, 461] width 45 height 13
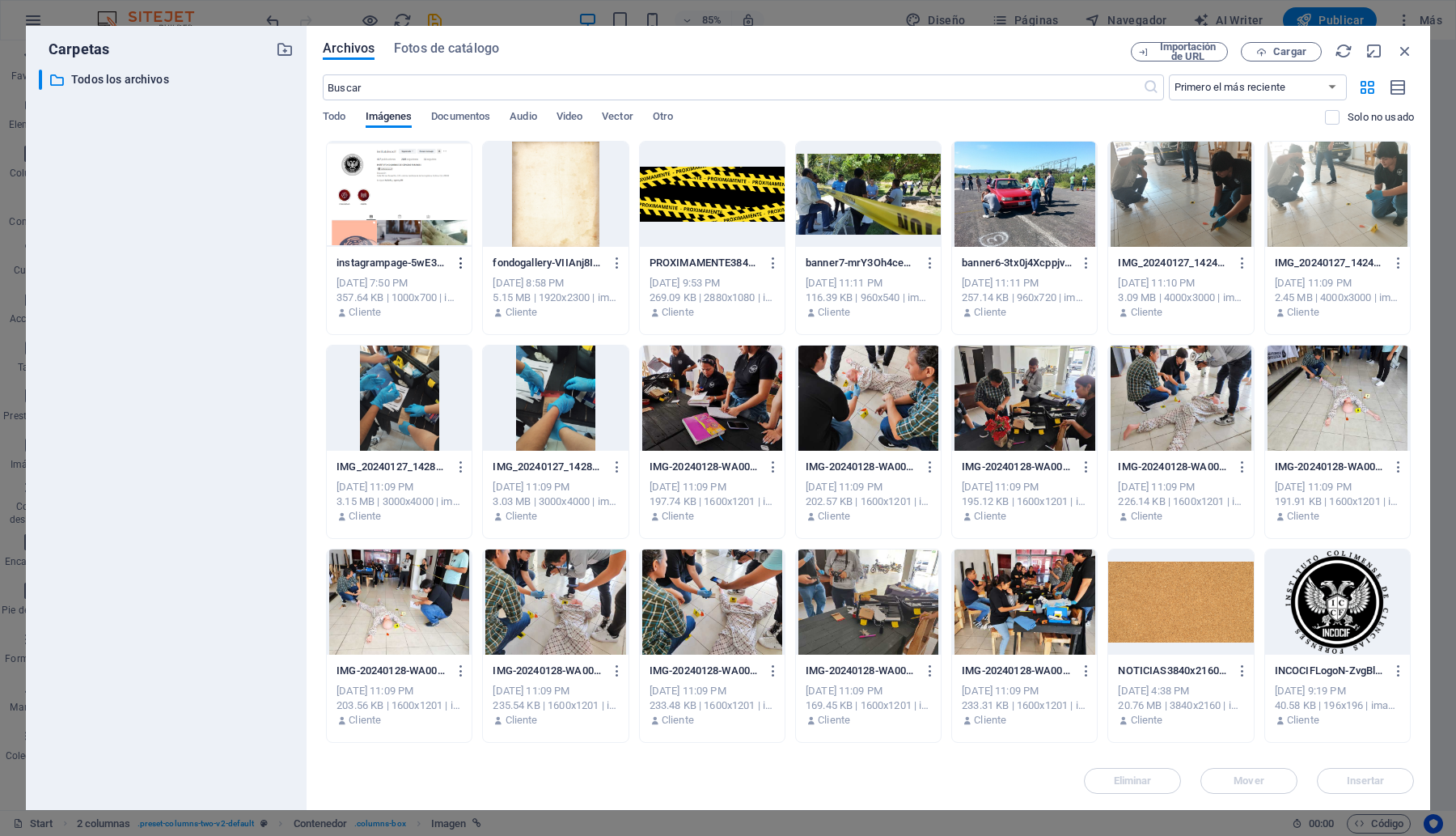
click at [462, 259] on icon "button" at bounding box center [461, 263] width 15 height 15
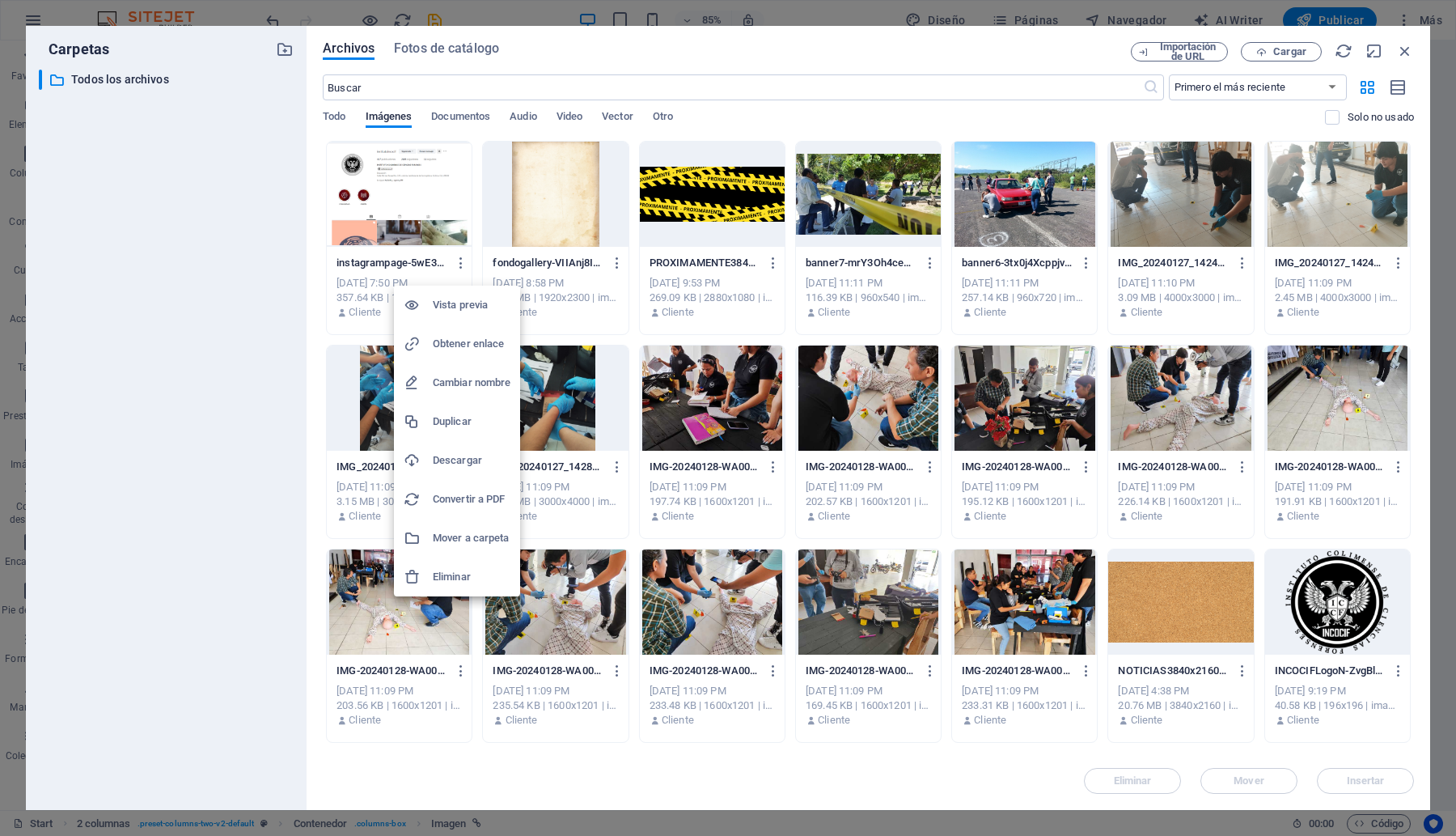
click at [465, 573] on h6 "Eliminar" at bounding box center [471, 576] width 78 height 20
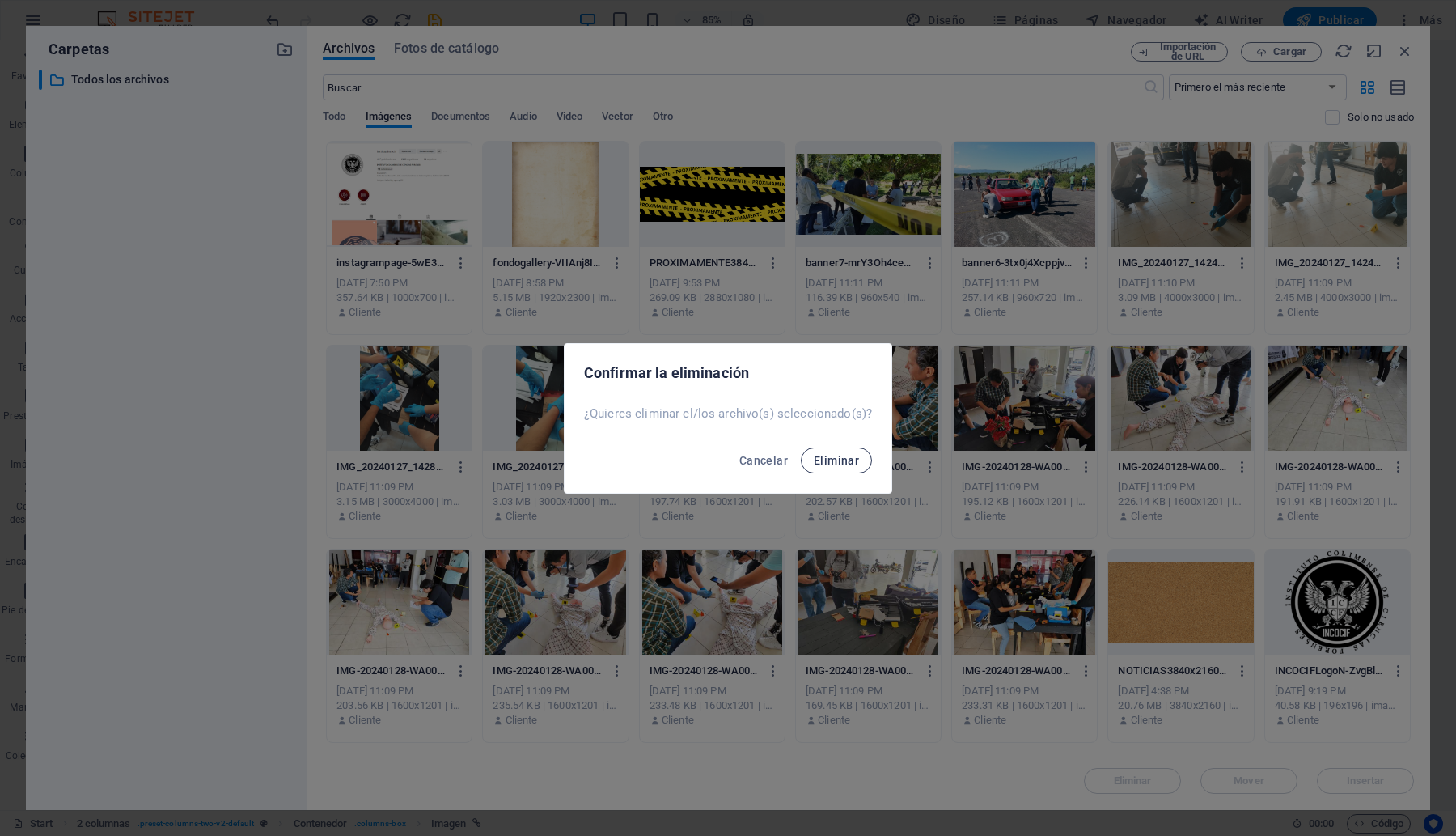
click at [849, 456] on span "Eliminar" at bounding box center [836, 461] width 45 height 13
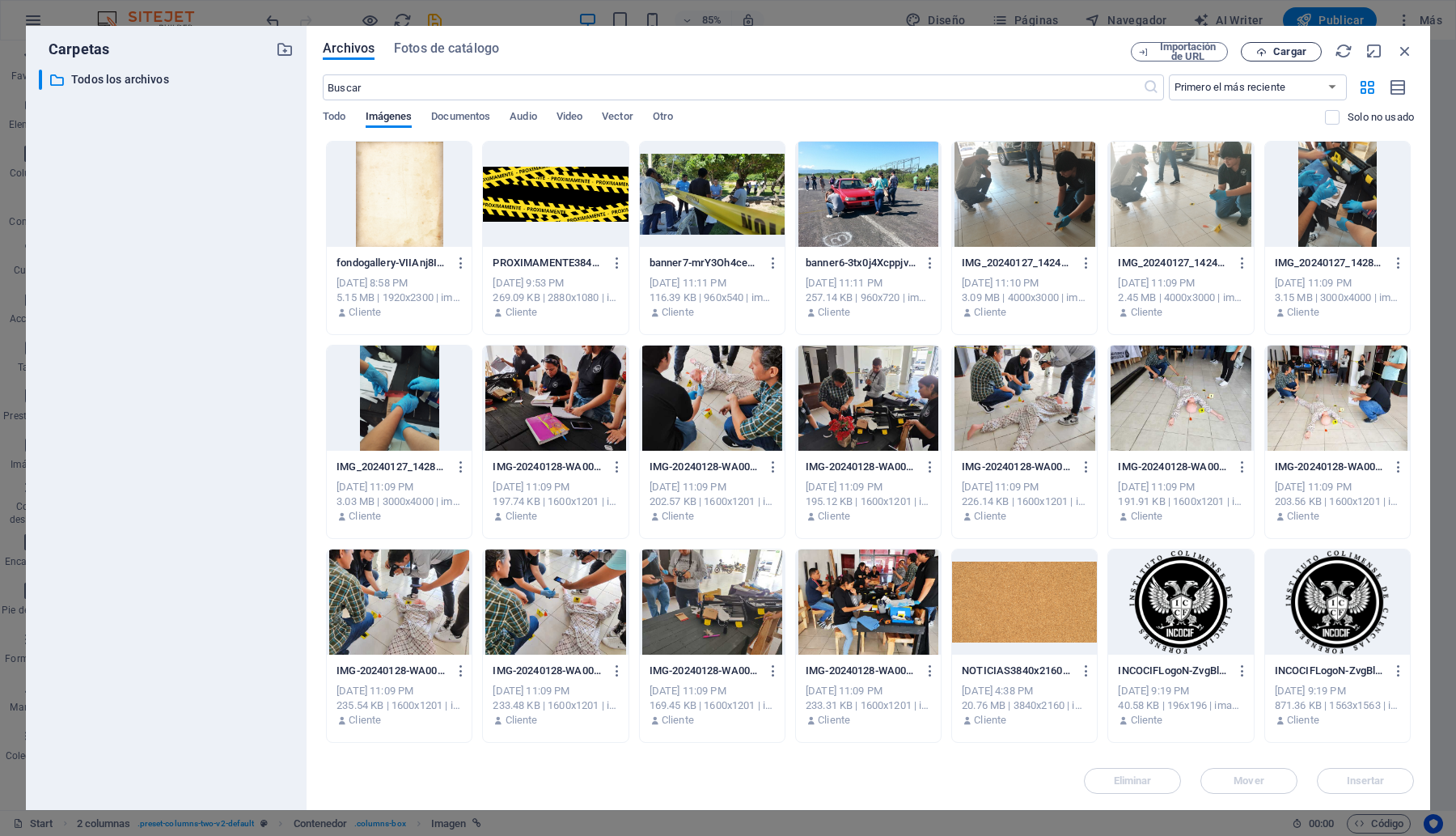
click at [1264, 50] on icon "button" at bounding box center [1261, 51] width 10 height 10
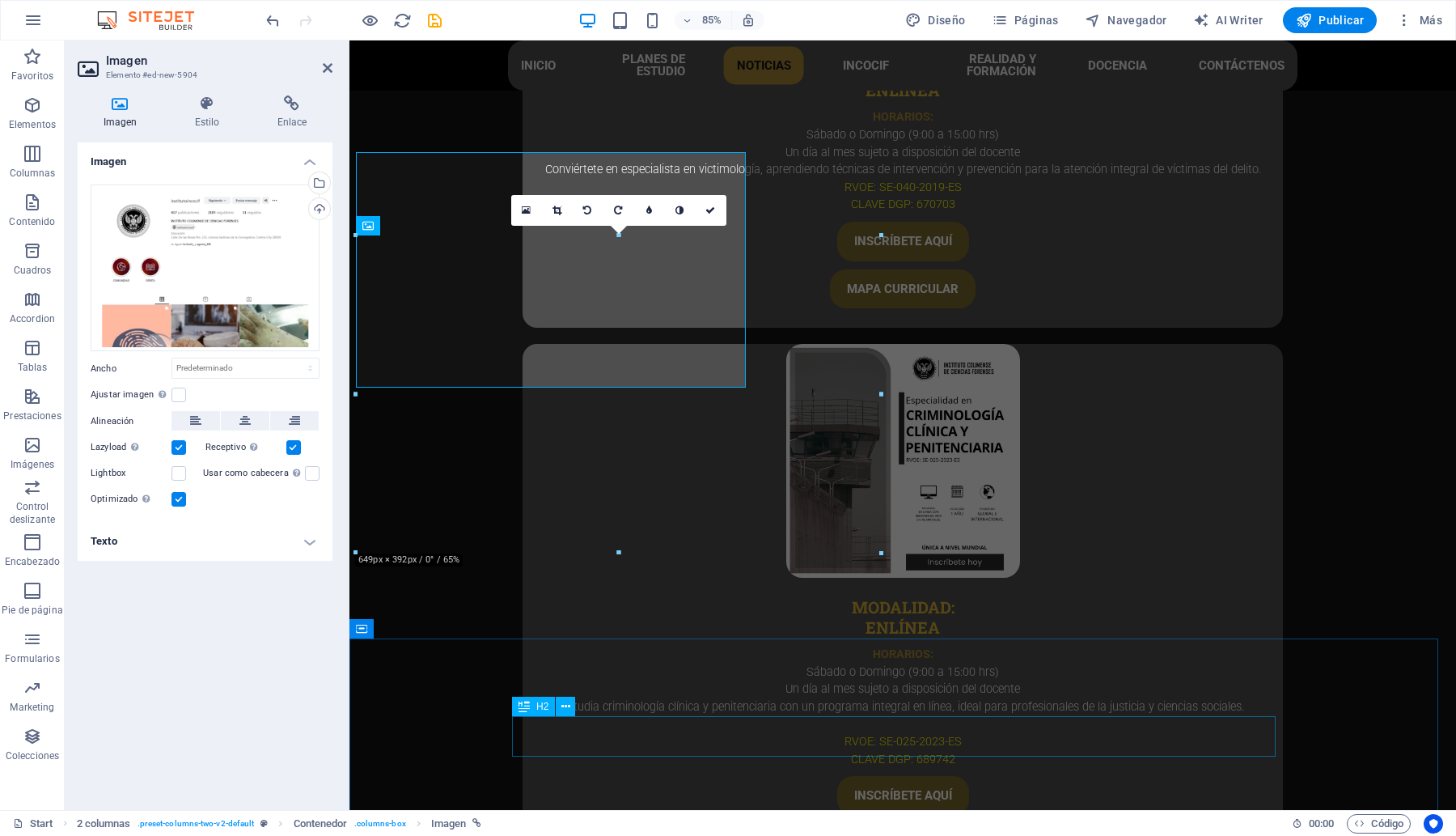
scroll to position [5016, 0]
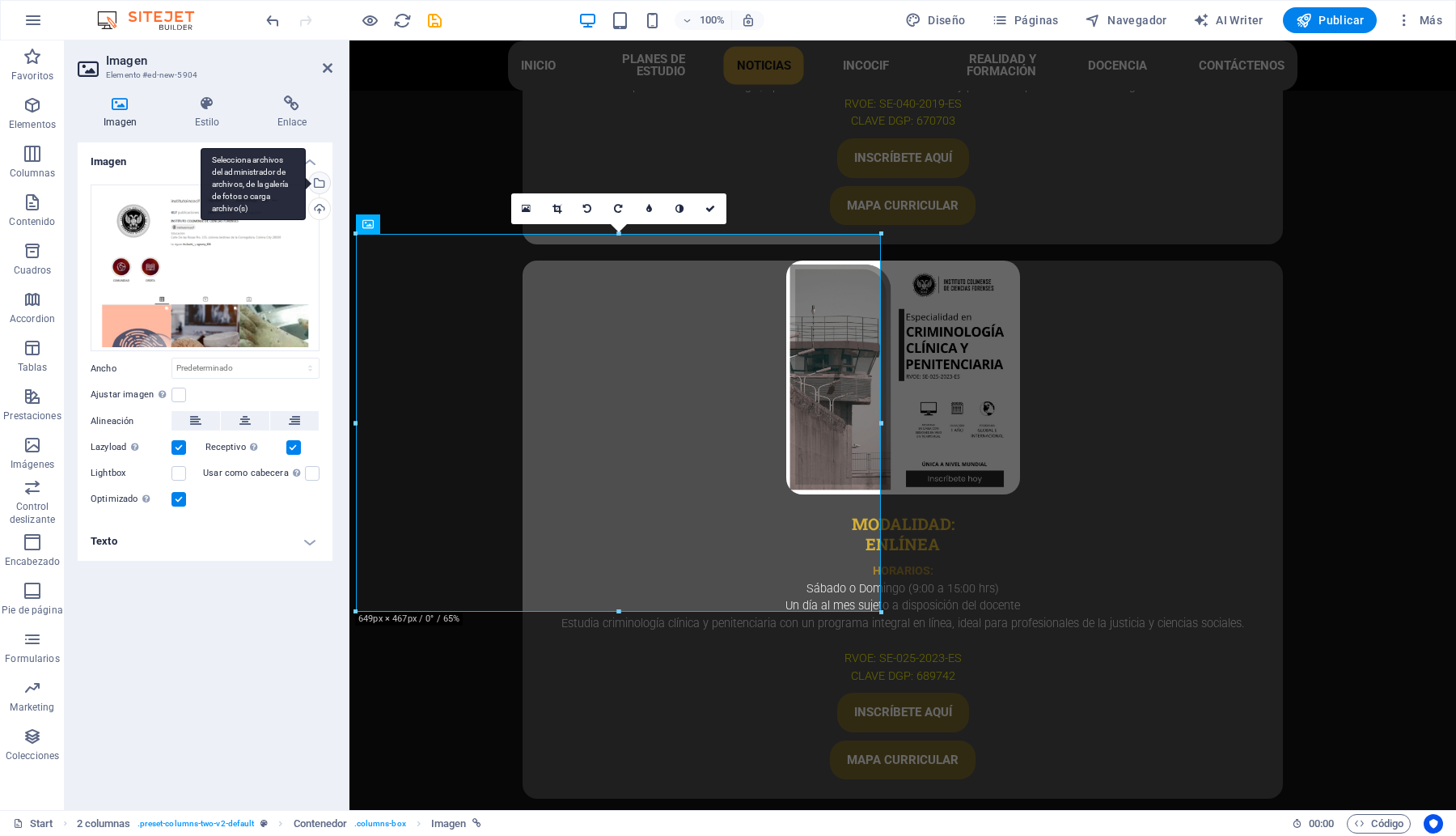
click at [320, 184] on div "Selecciona archivos del administrador de archivos, de la galería de fotos o car…" at bounding box center [318, 184] width 24 height 24
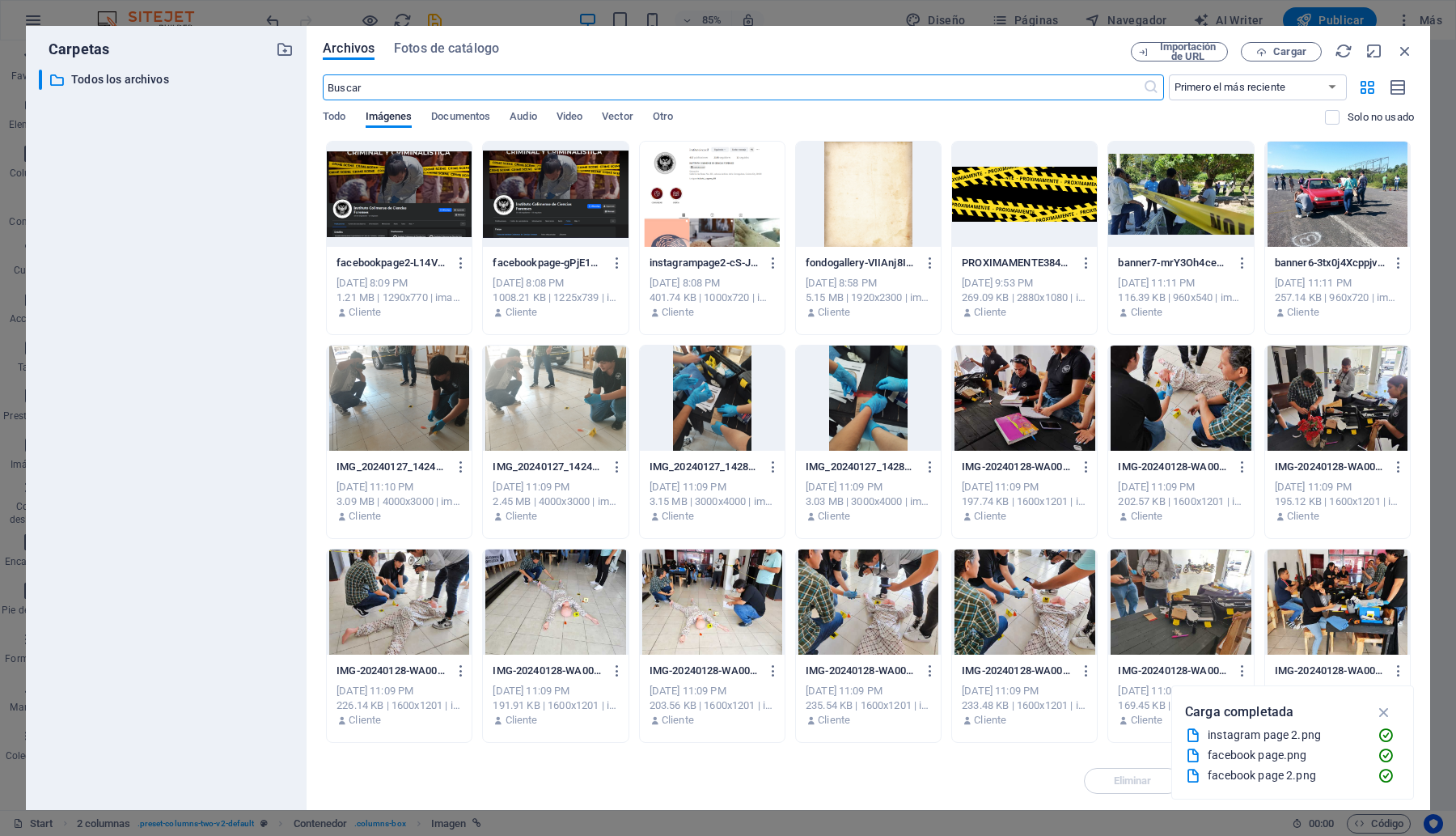
scroll to position [4933, 0]
click at [528, 191] on div at bounding box center [555, 194] width 145 height 106
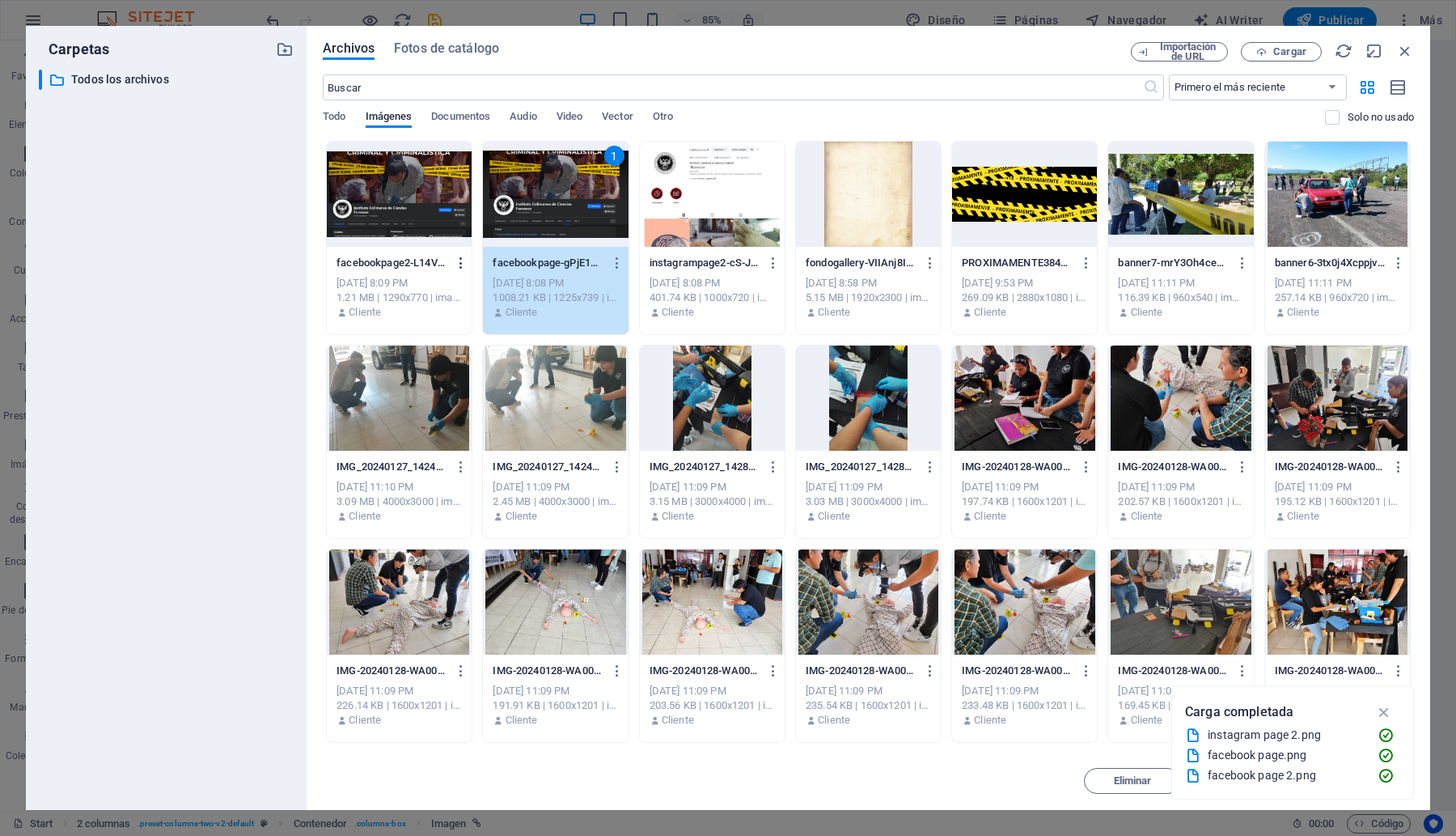
click at [462, 259] on icon "button" at bounding box center [461, 263] width 15 height 15
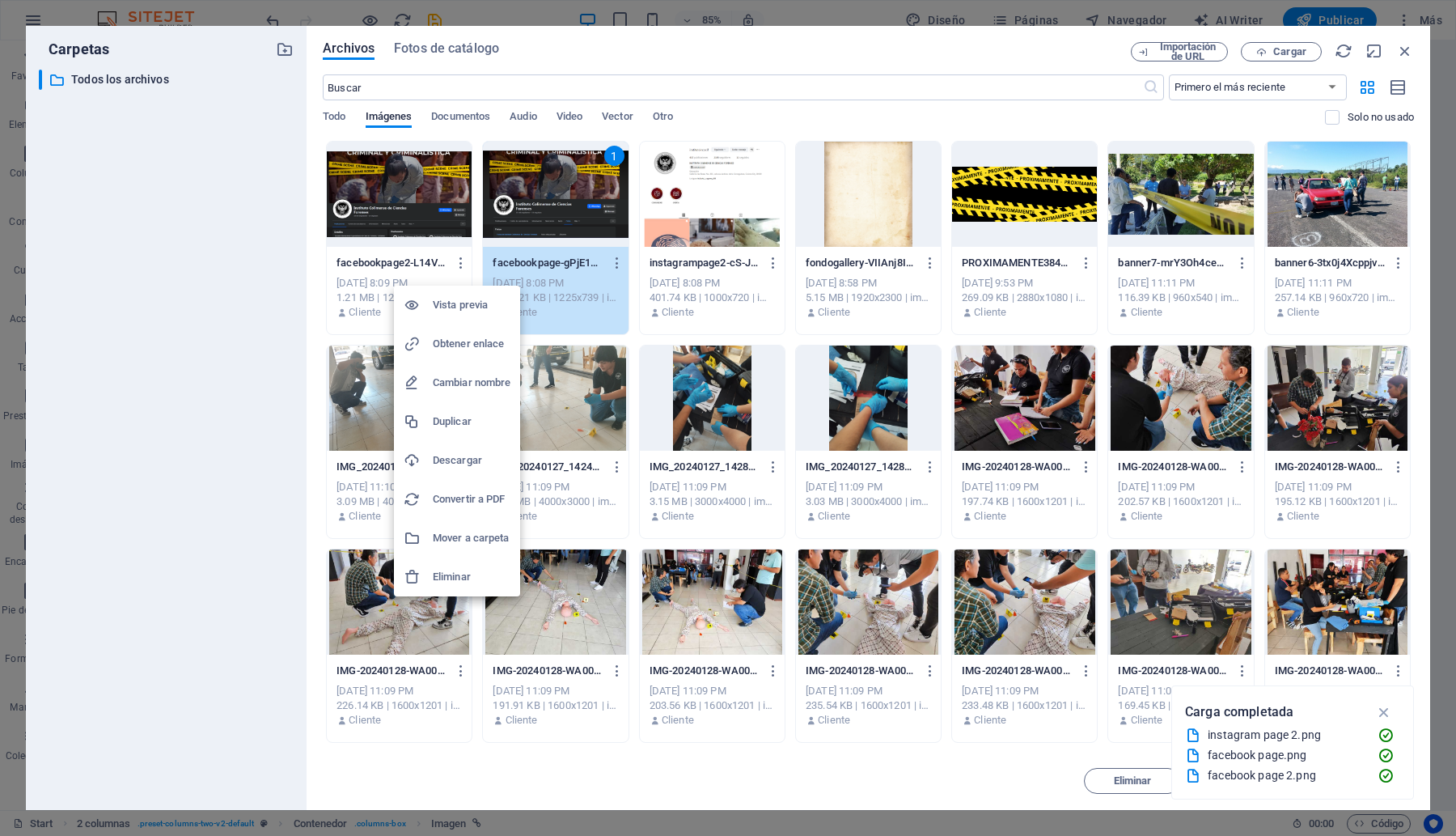
click at [454, 576] on h6 "Eliminar" at bounding box center [471, 576] width 78 height 20
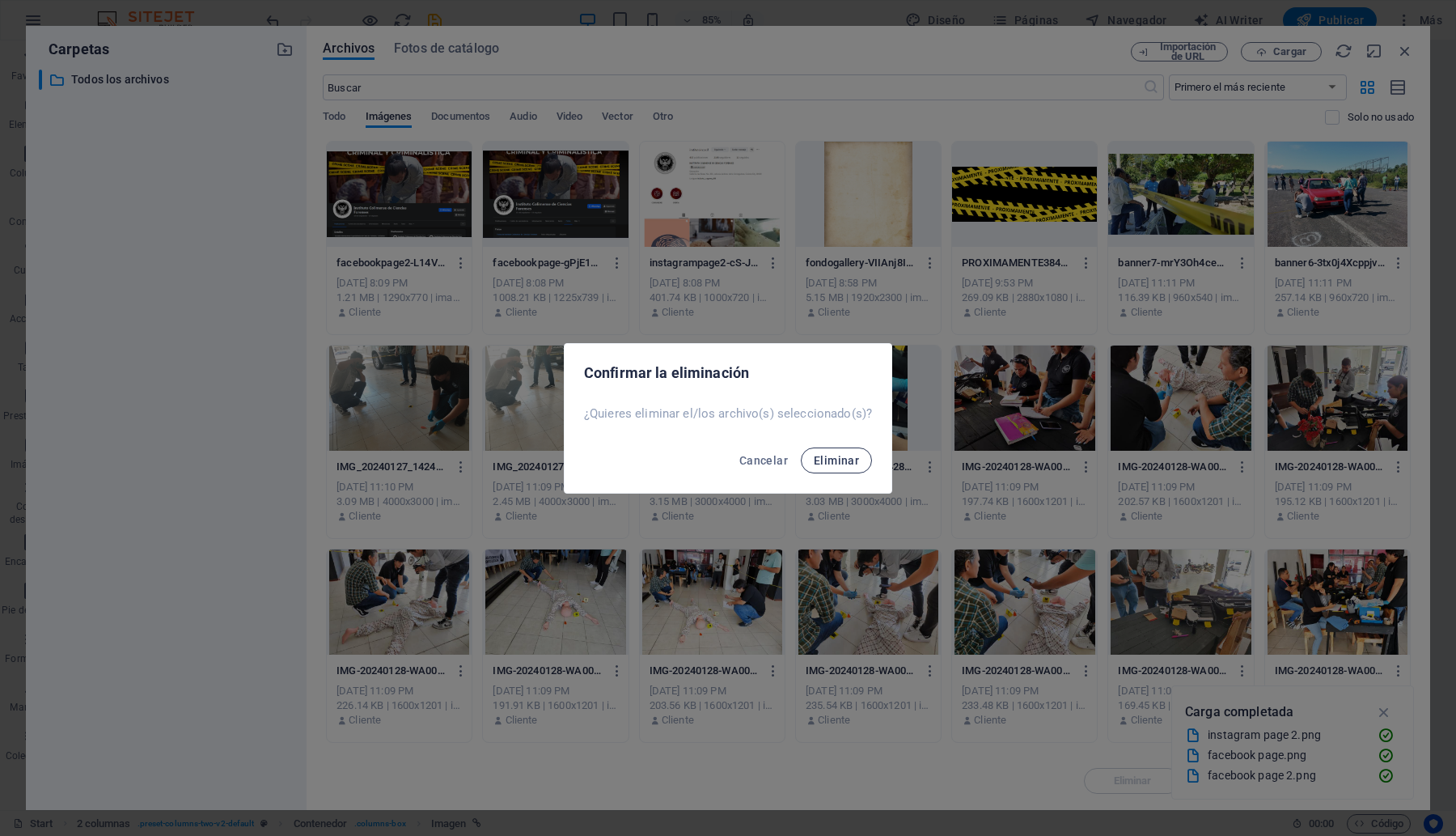
click at [841, 470] on button "Eliminar" at bounding box center [836, 461] width 71 height 26
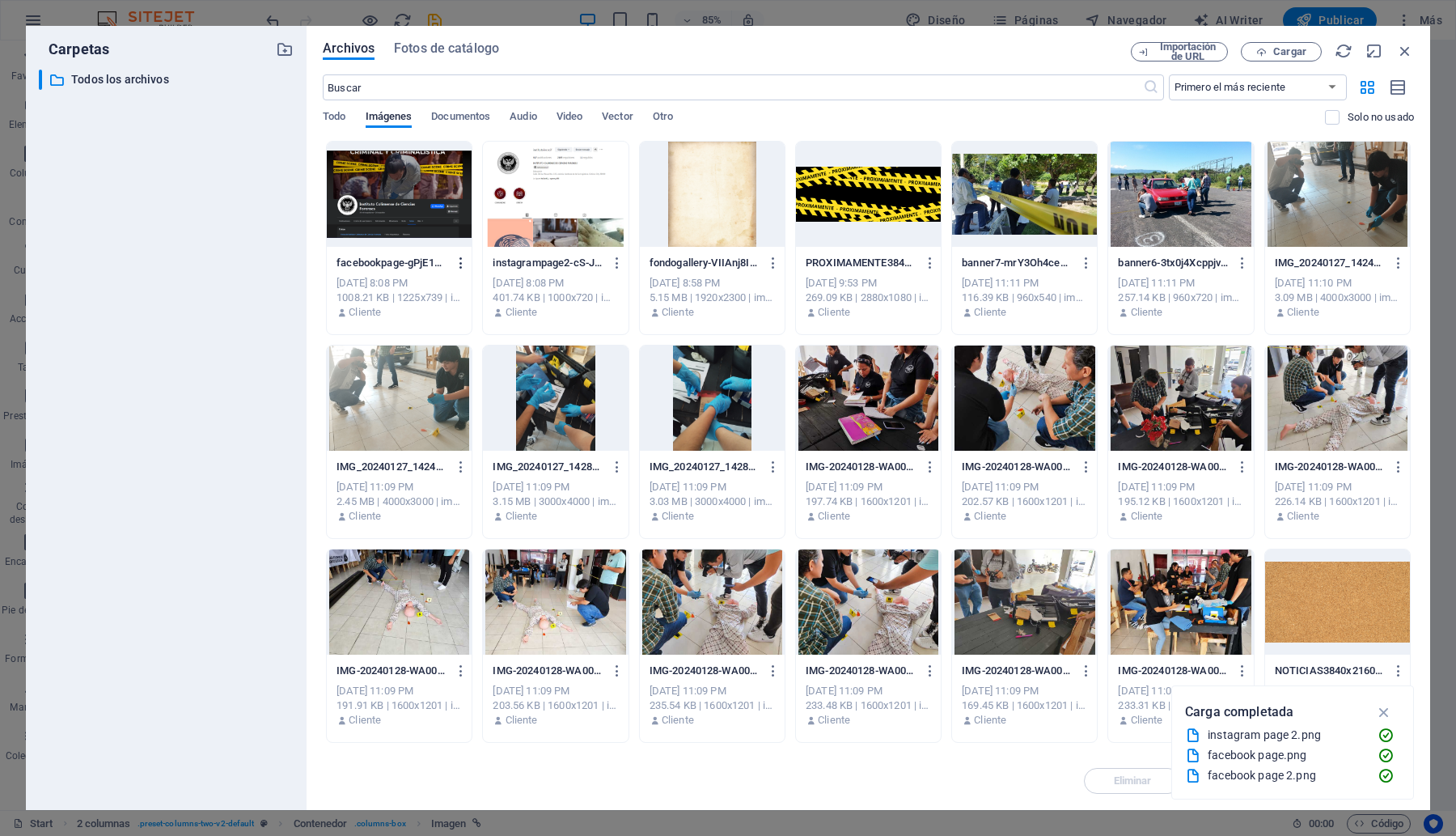
click at [455, 264] on icon "button" at bounding box center [461, 263] width 15 height 15
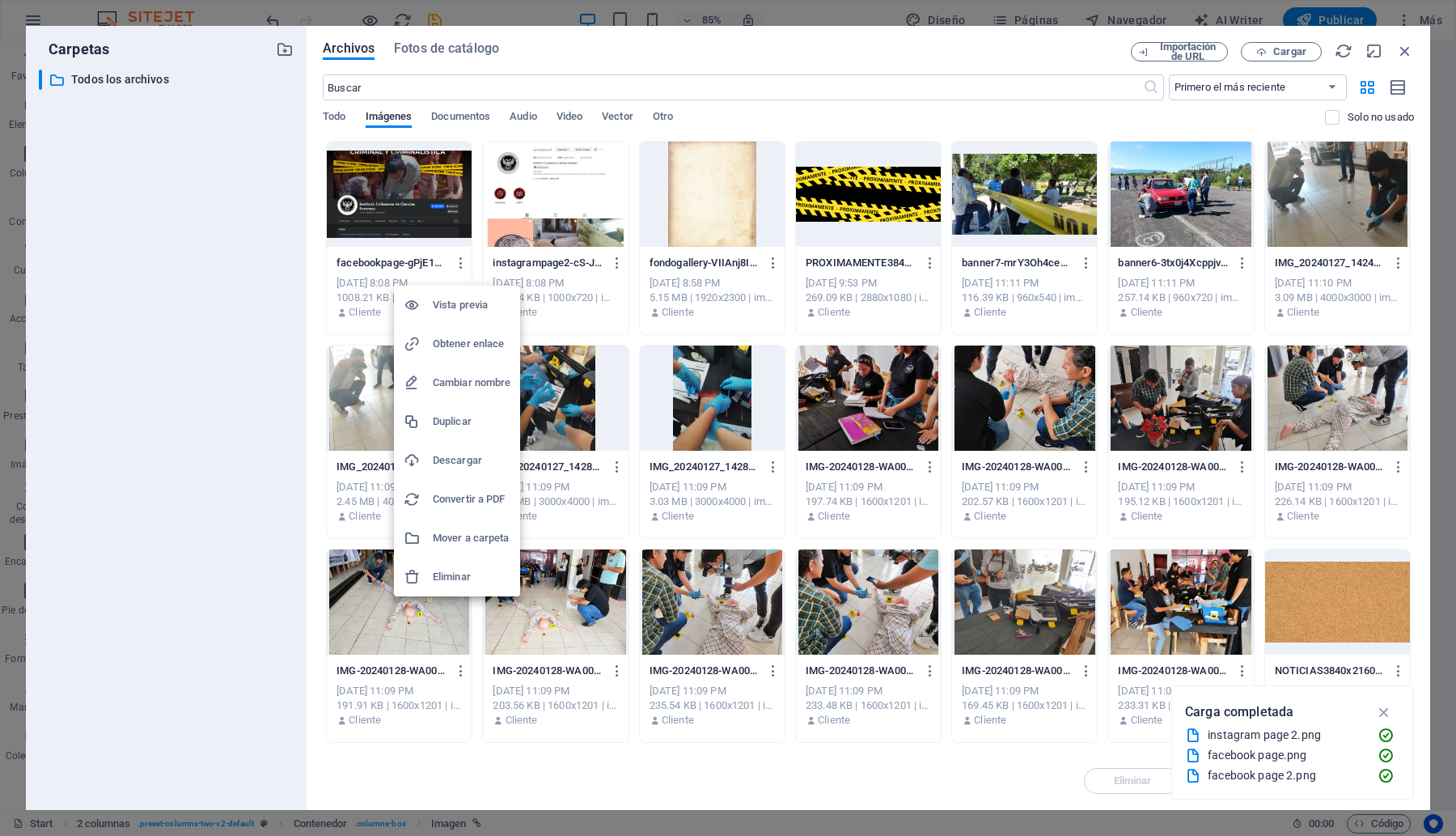
drag, startPoint x: 435, startPoint y: 565, endPoint x: 443, endPoint y: 557, distance: 11.3
click at [437, 565] on li "Eliminar" at bounding box center [457, 577] width 126 height 39
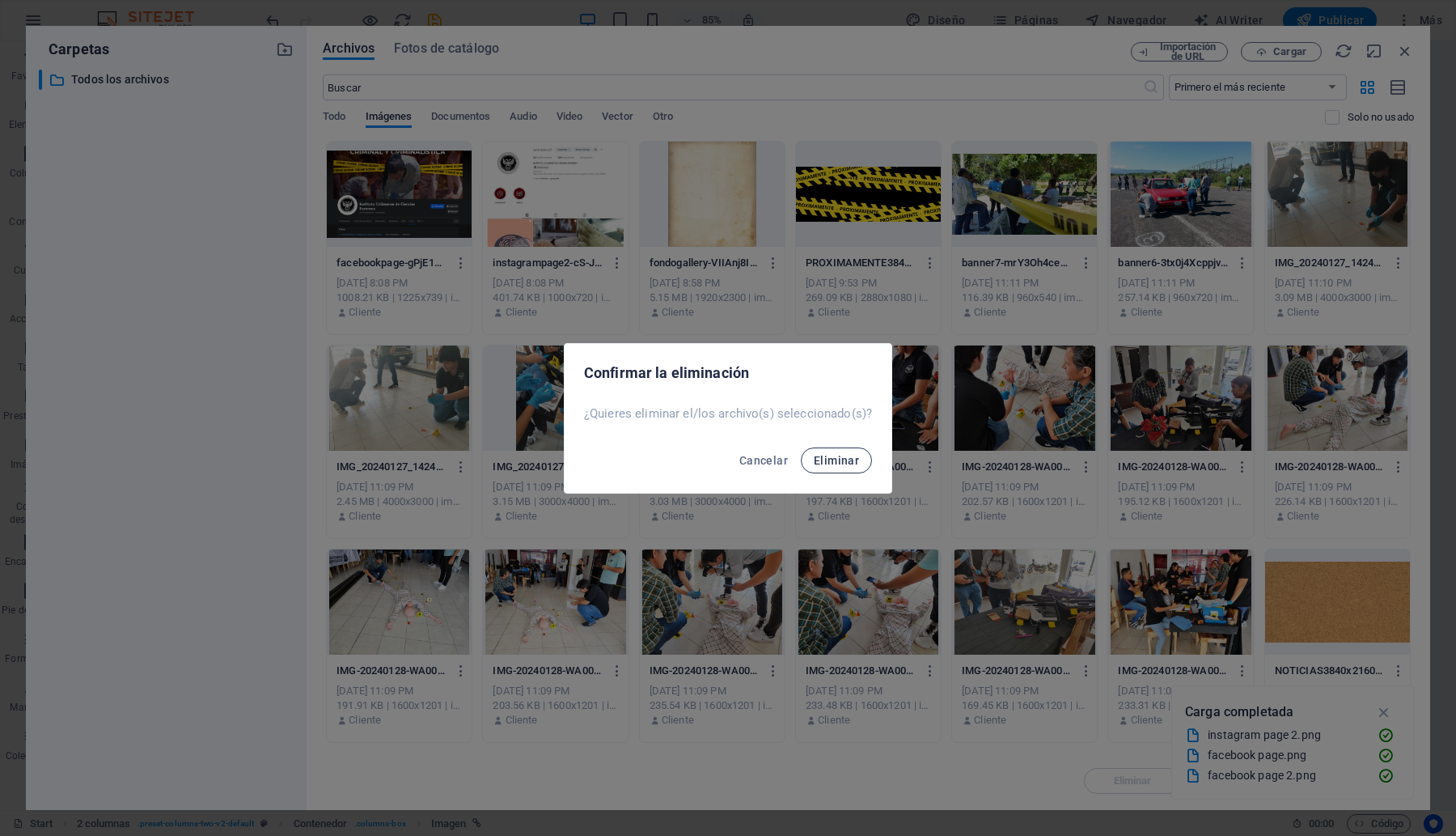
click at [837, 450] on button "Eliminar" at bounding box center [836, 461] width 71 height 26
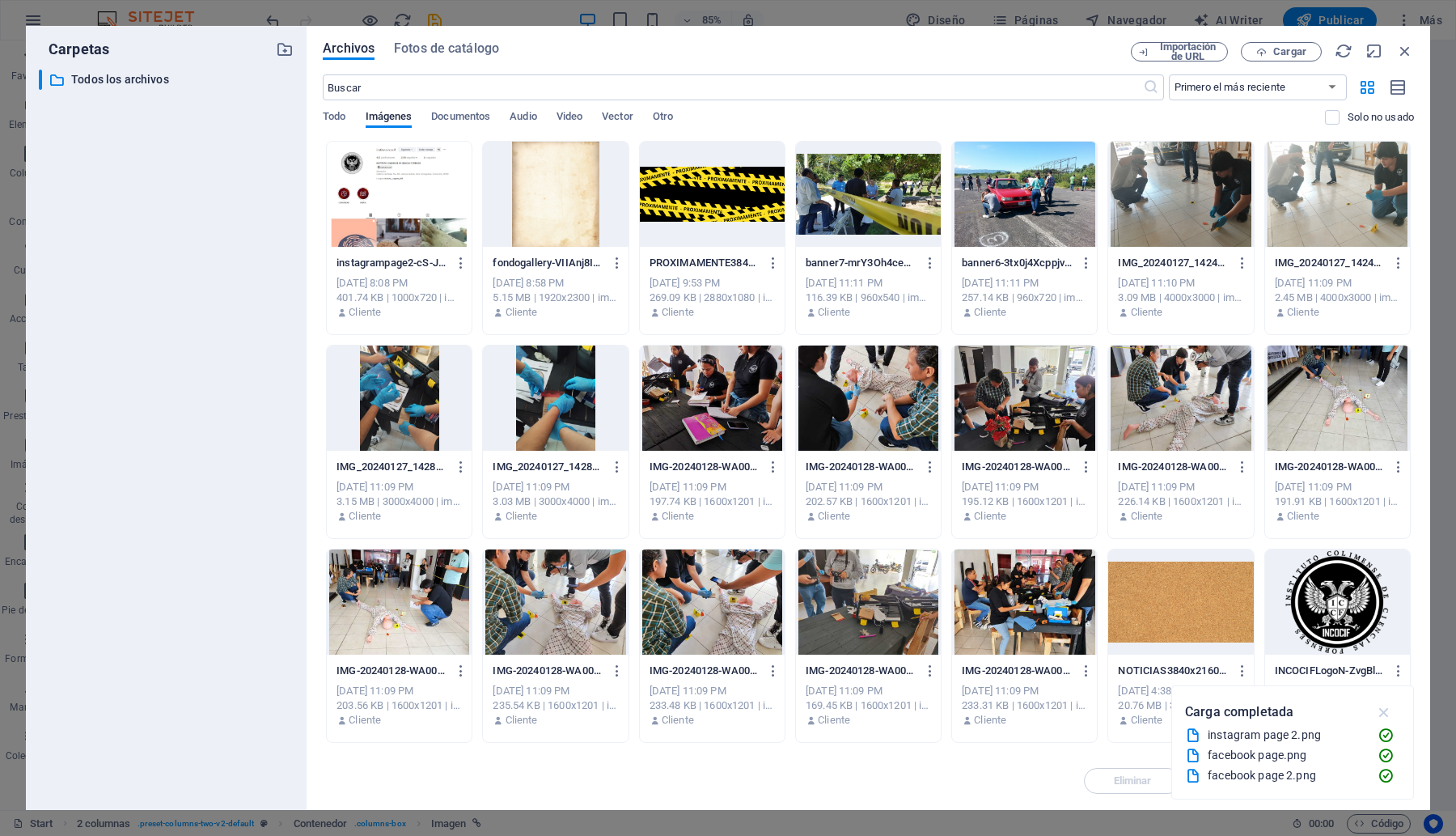
click at [1379, 710] on icon "button" at bounding box center [1384, 712] width 19 height 18
click at [1279, 49] on span "Cargar" at bounding box center [1290, 51] width 34 height 9
click at [1248, 43] on button "Cargar" at bounding box center [1281, 51] width 81 height 20
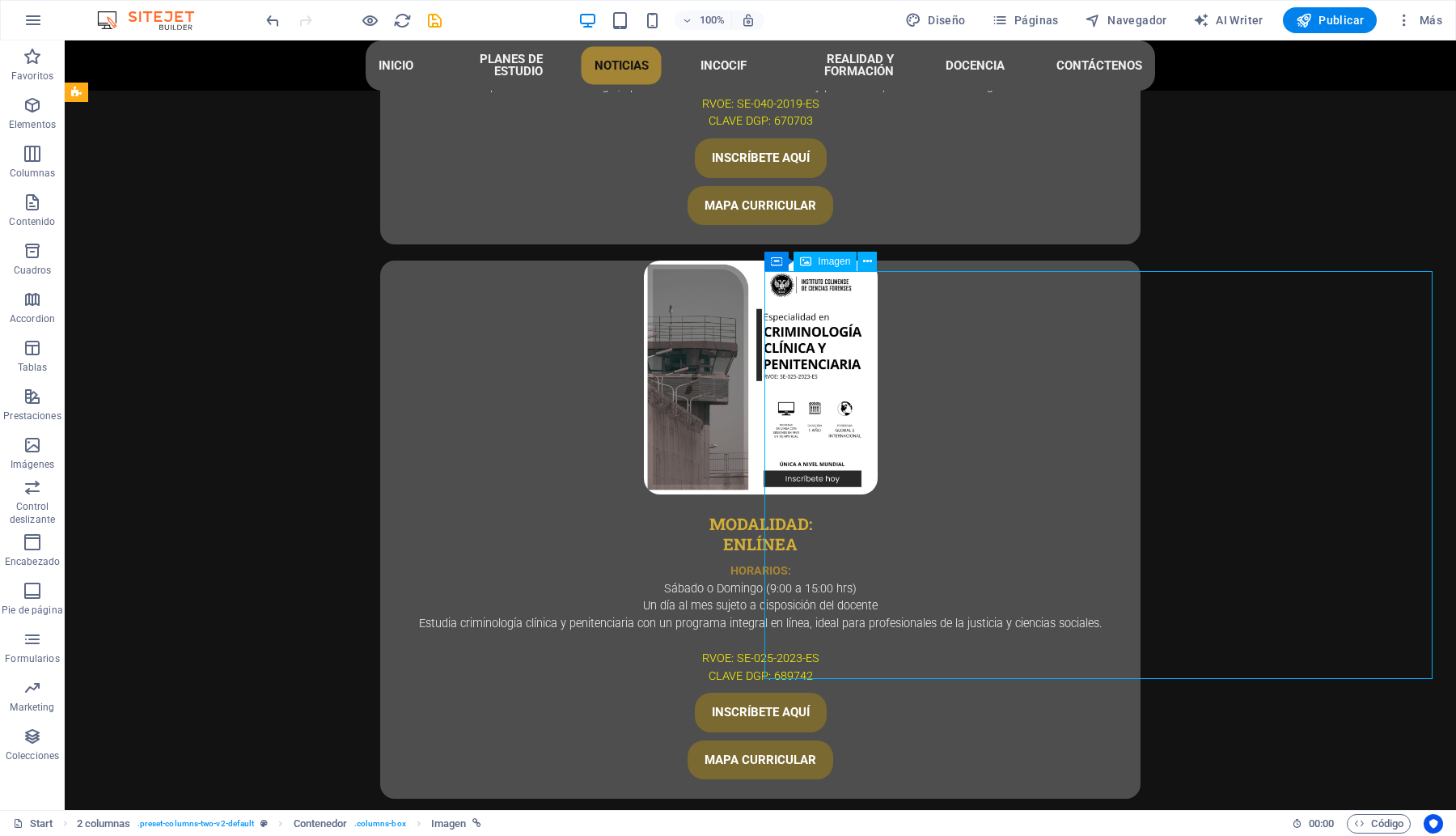
scroll to position [5230, 0]
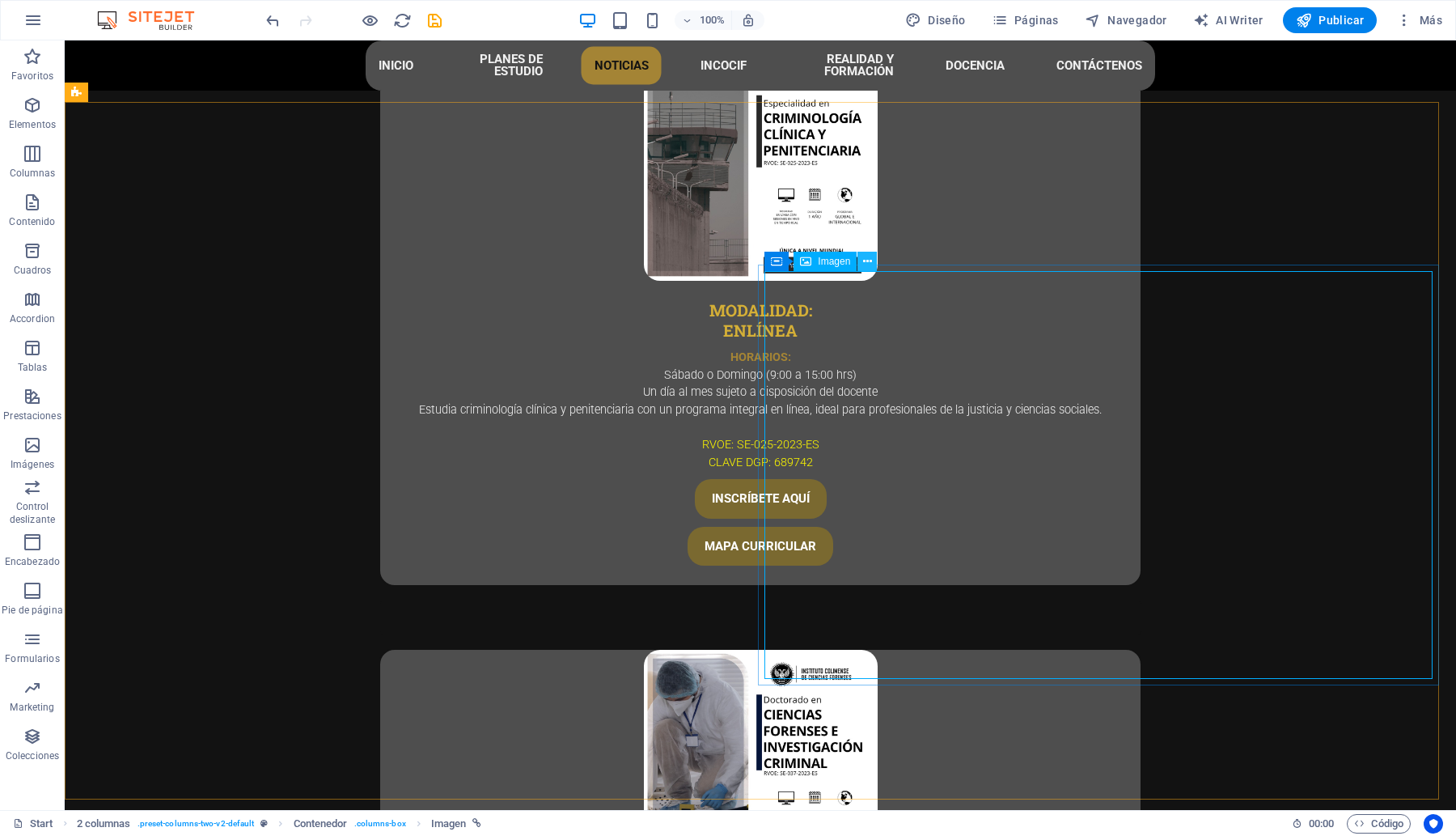
click at [863, 259] on icon at bounding box center [868, 262] width 9 height 17
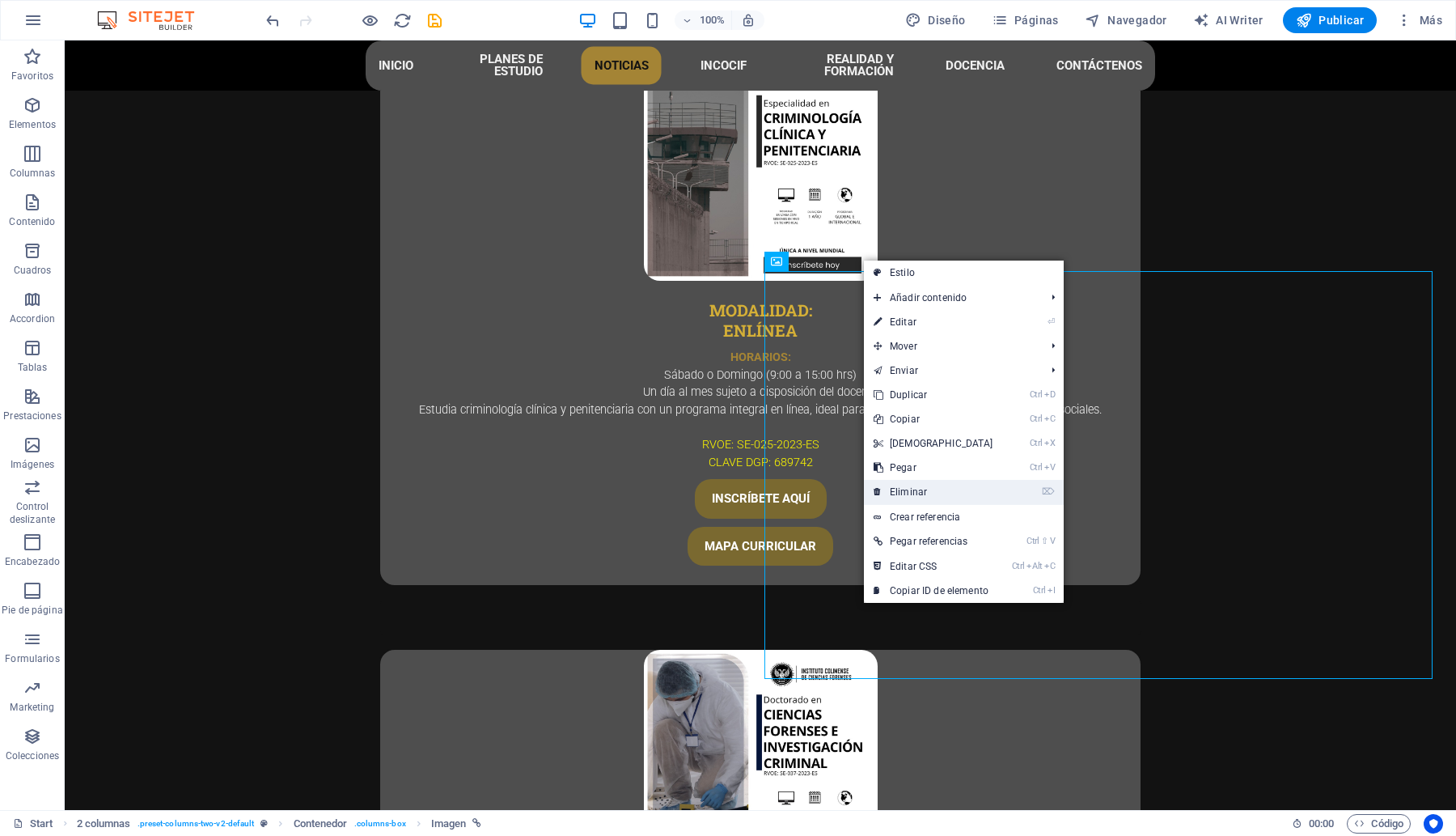
click at [918, 502] on link "⌦ Eliminar" at bounding box center [933, 492] width 139 height 24
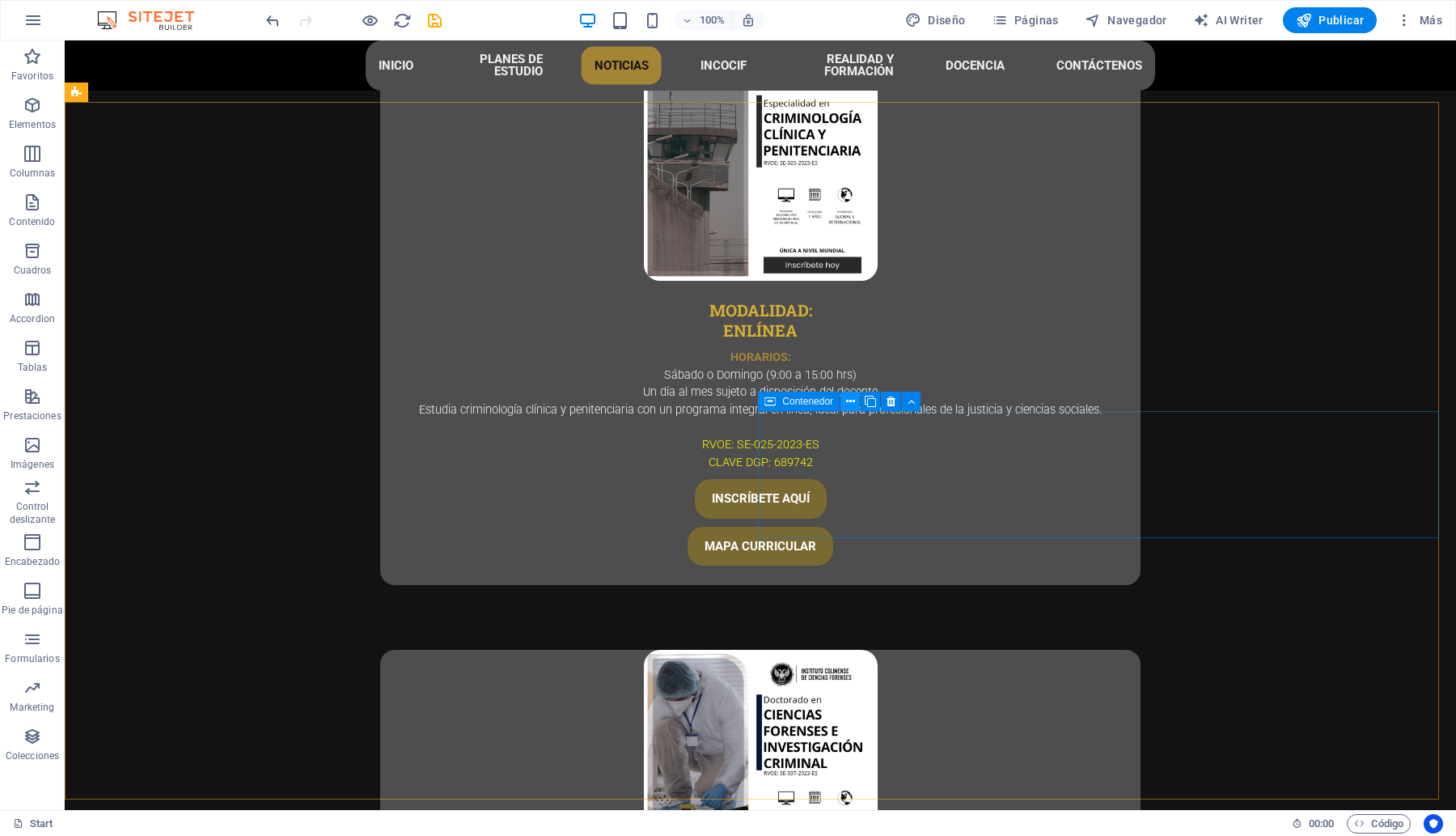
click at [842, 403] on button at bounding box center [850, 401] width 20 height 20
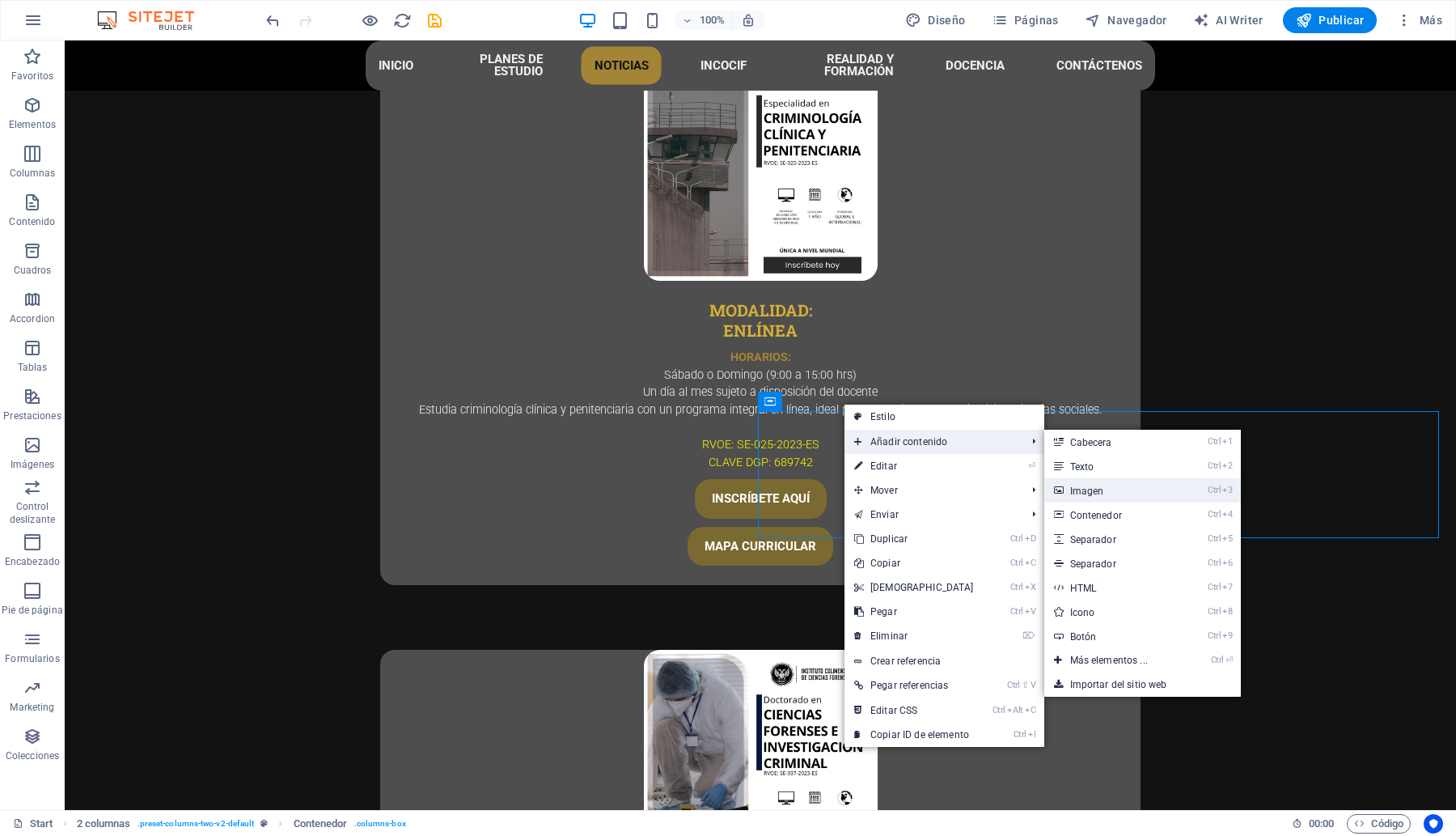
click at [1122, 493] on link "Ctrl 3 Imagen" at bounding box center [1111, 490] width 135 height 24
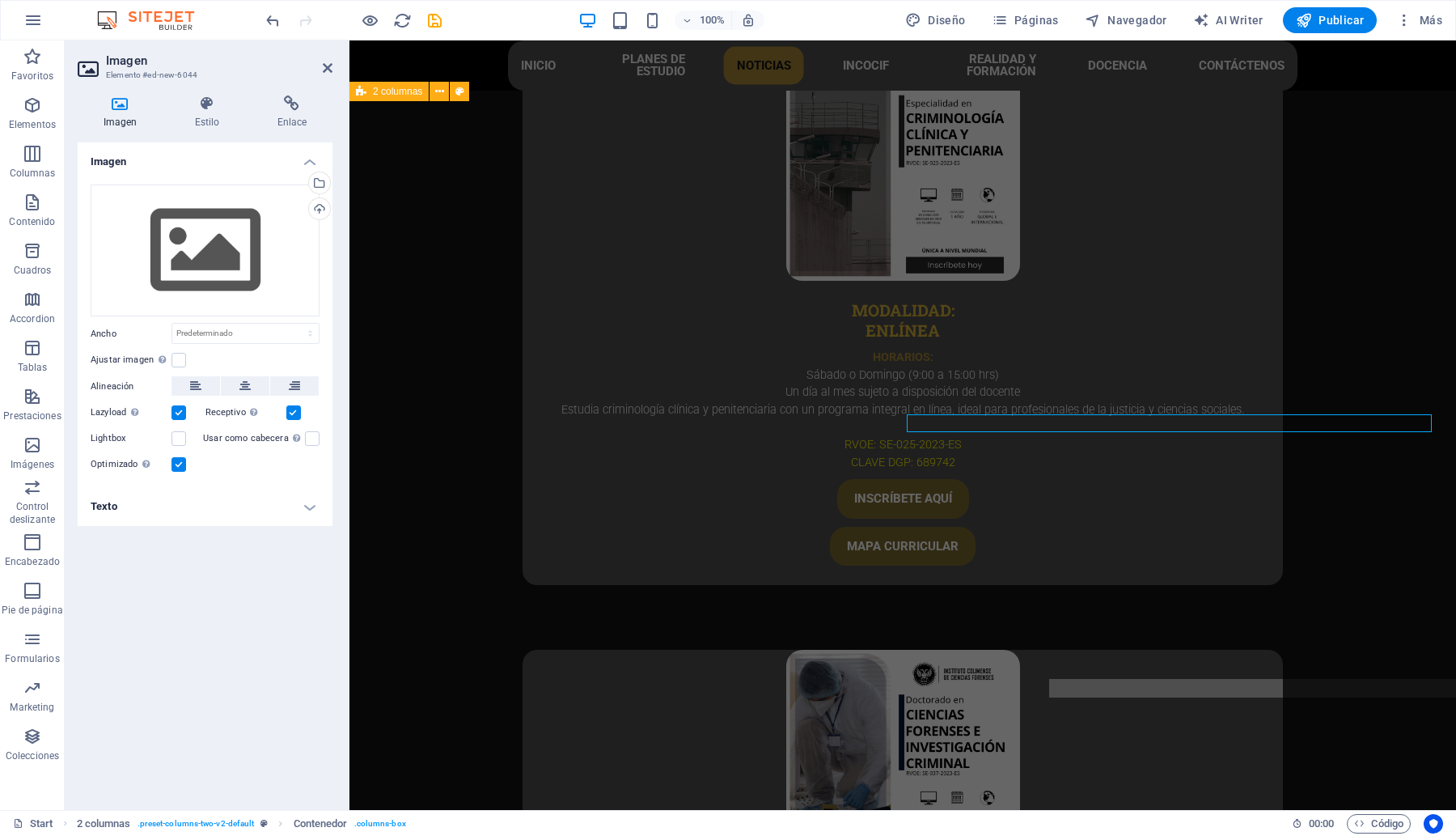
scroll to position [5016, 0]
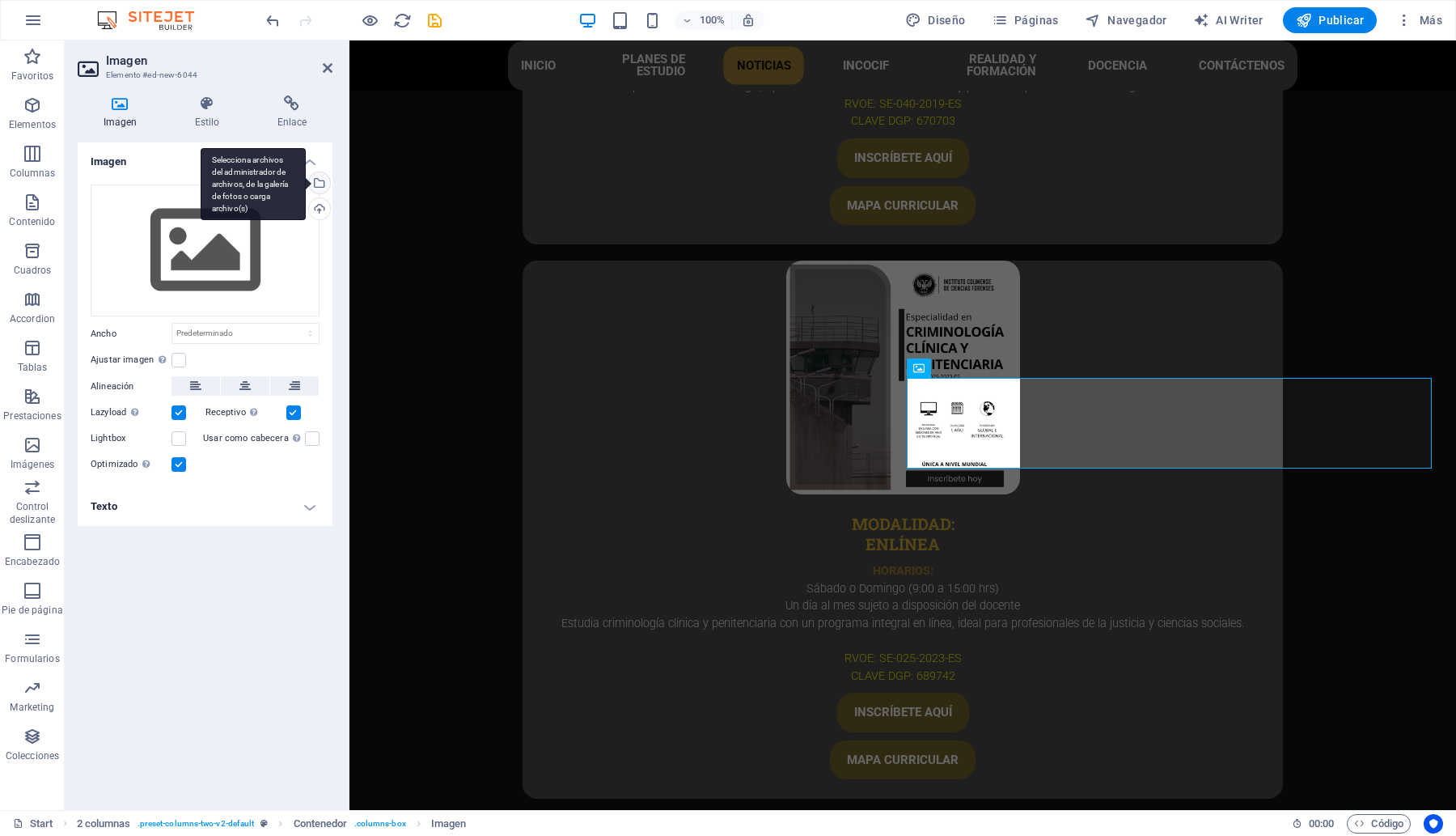
click at [317, 178] on div "Selecciona archivos del administrador de archivos, de la galería de fotos o car…" at bounding box center [318, 184] width 24 height 24
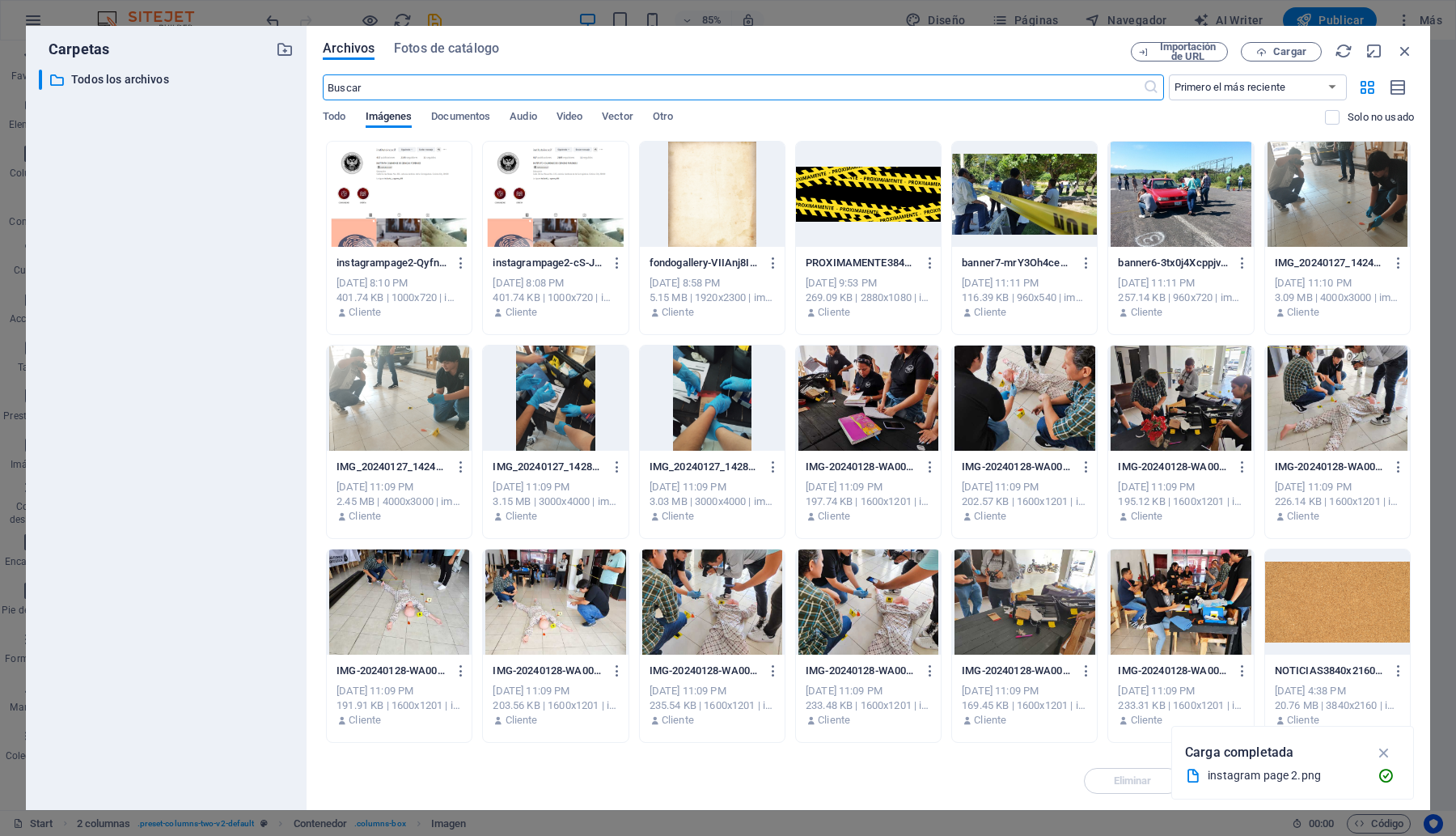
scroll to position [4933, 0]
click at [616, 262] on icon "button" at bounding box center [617, 263] width 15 height 15
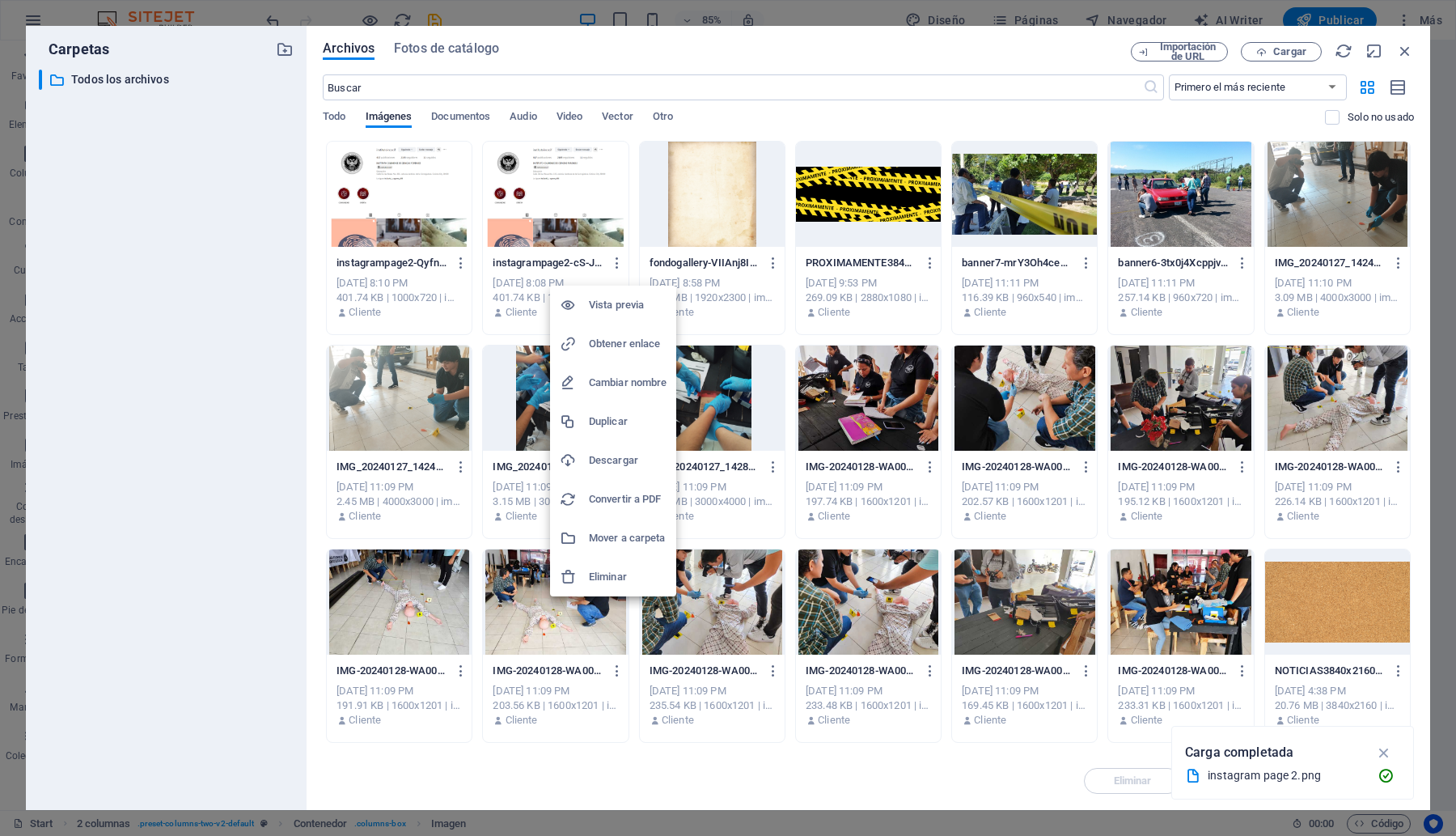
click at [596, 572] on h6 "Eliminar" at bounding box center [627, 576] width 78 height 20
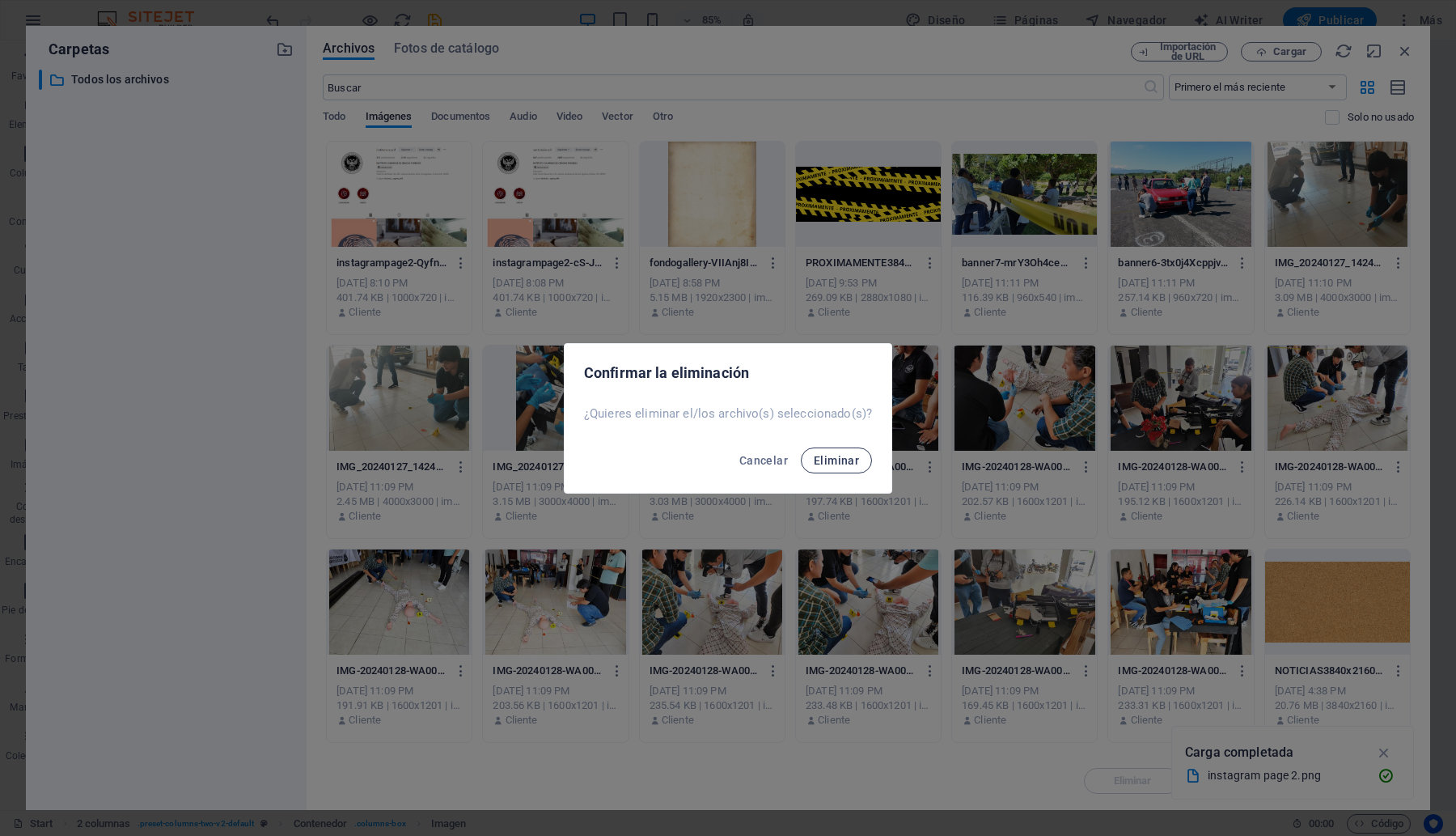
click at [819, 460] on span "Eliminar" at bounding box center [836, 461] width 45 height 13
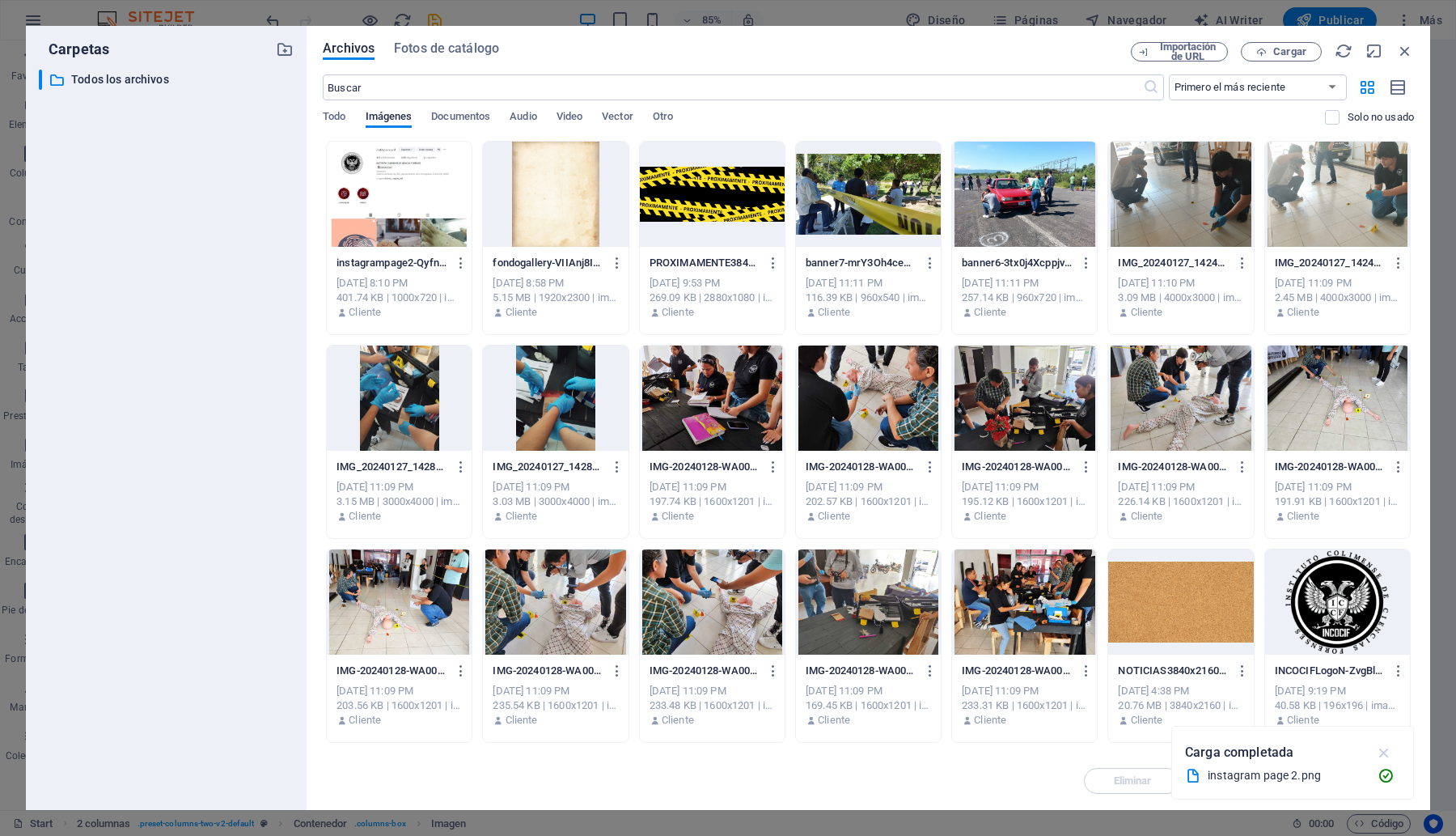
click at [1388, 751] on icon "button" at bounding box center [1384, 752] width 19 height 18
click at [1244, 47] on button "Cargar" at bounding box center [1281, 51] width 81 height 20
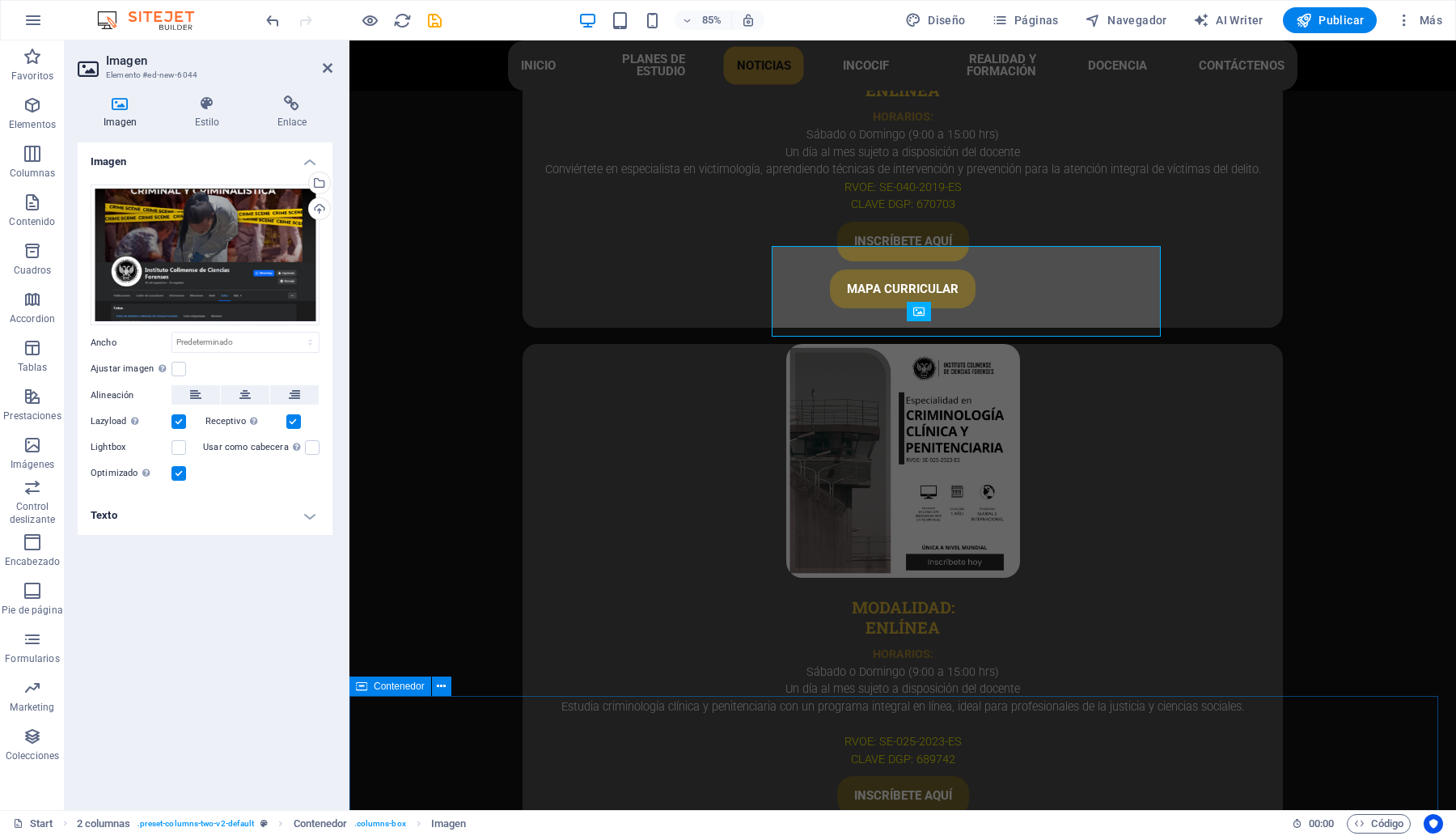
scroll to position [5016, 0]
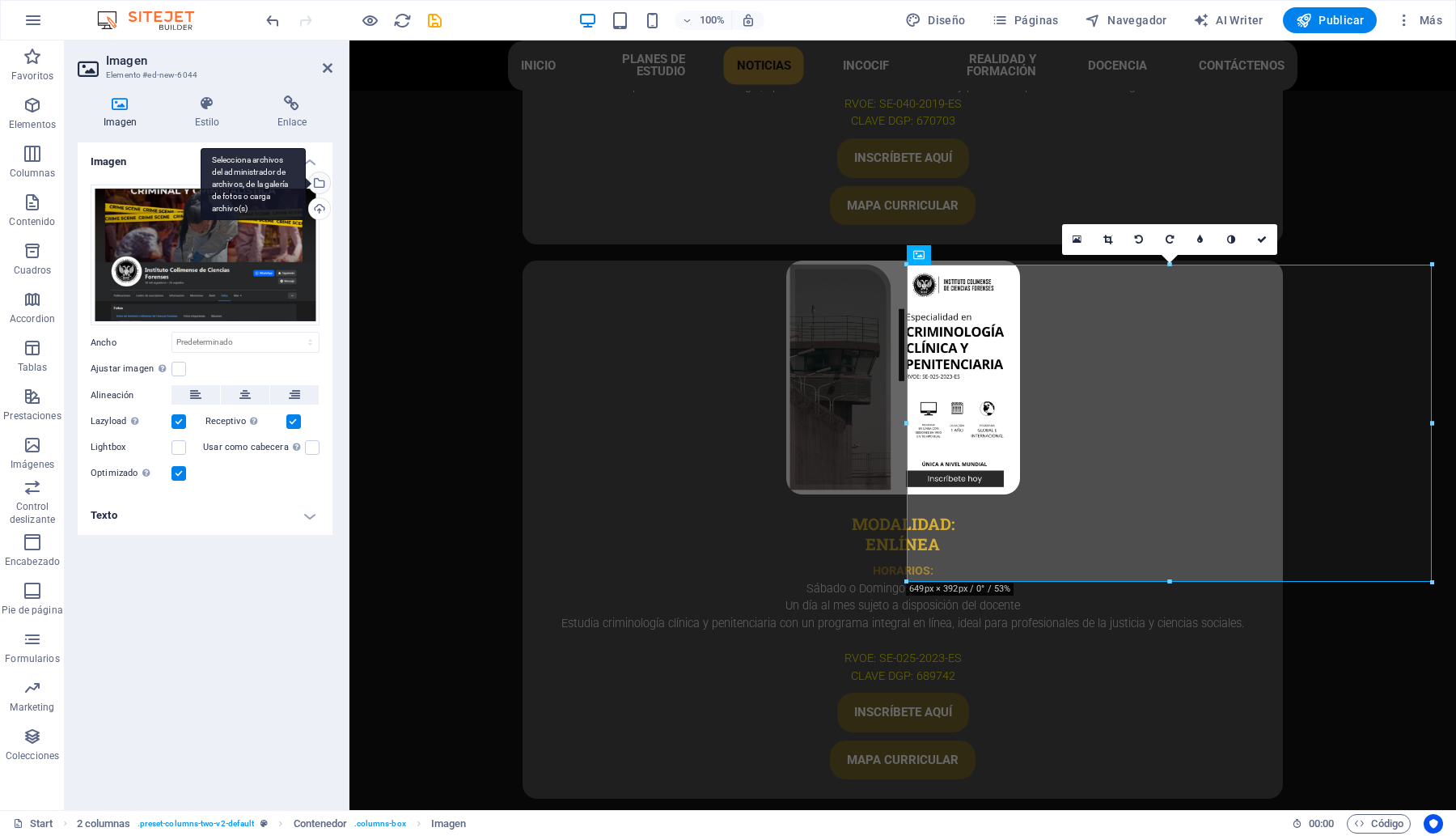
click at [305, 182] on div "Selecciona archivos del administrador de archivos, de la galería de fotos o car…" at bounding box center [253, 184] width 106 height 73
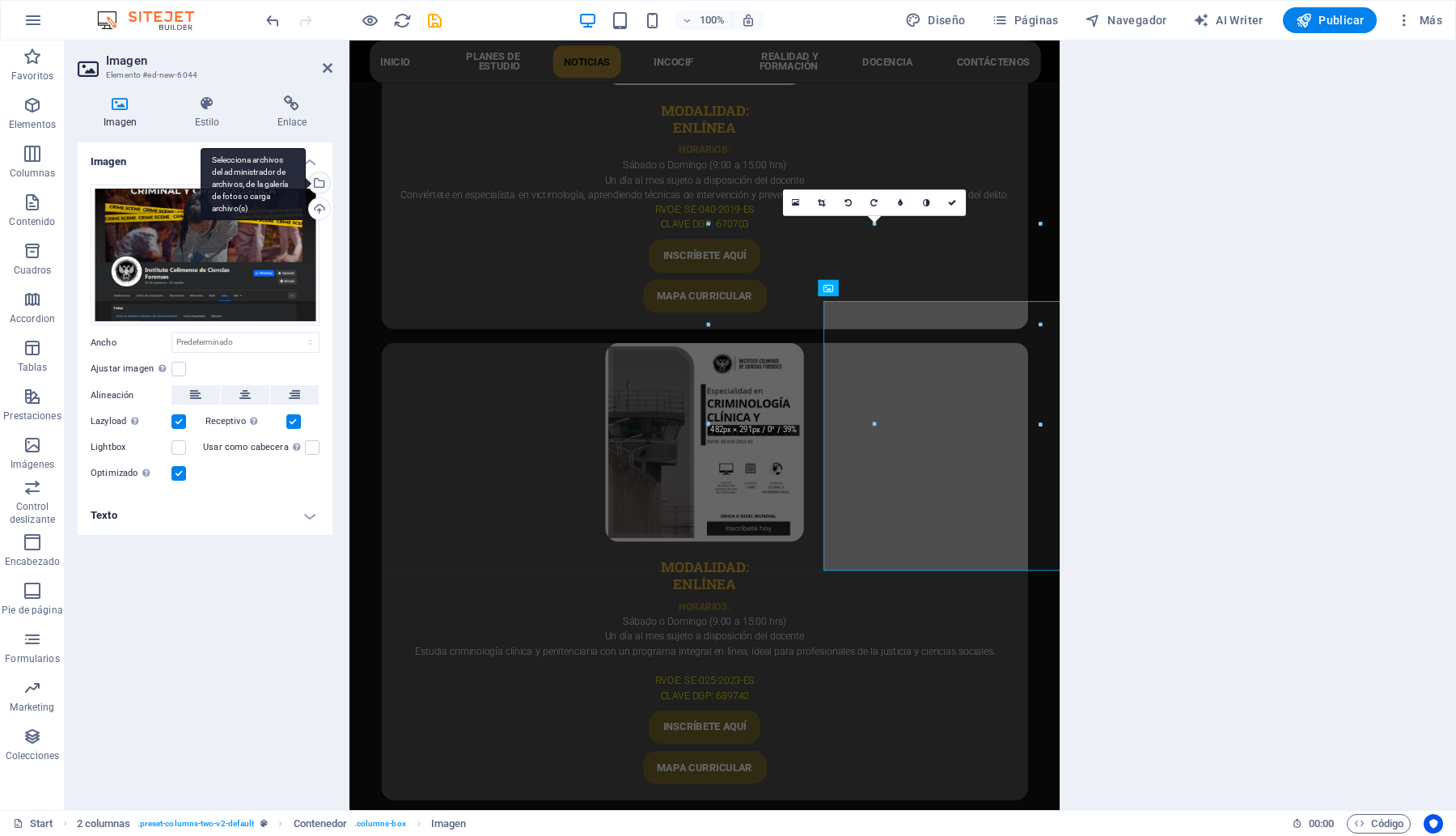
scroll to position [4933, 0]
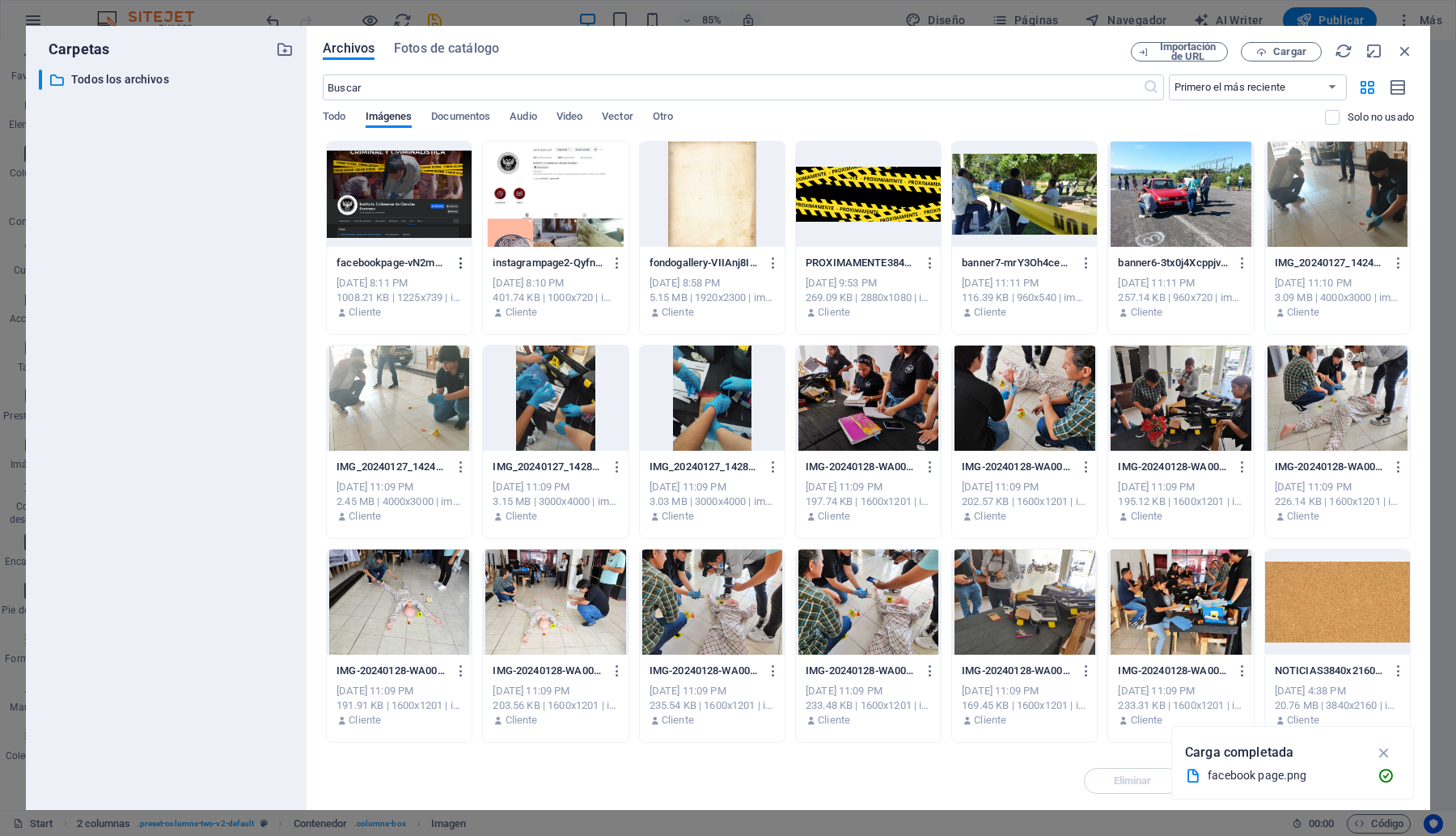
click at [457, 260] on icon "button" at bounding box center [461, 263] width 15 height 15
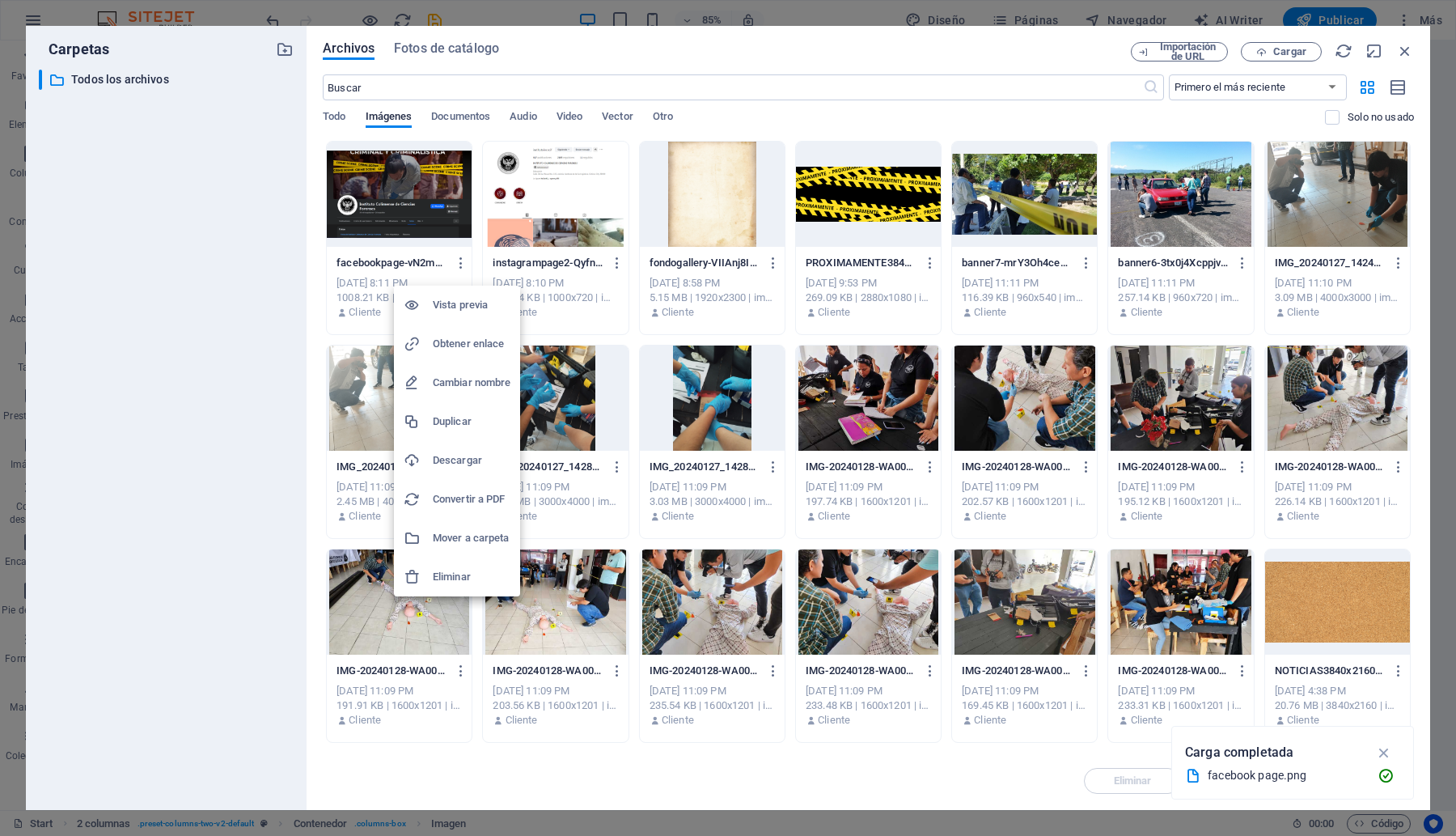
click at [454, 575] on h6 "Eliminar" at bounding box center [471, 576] width 78 height 20
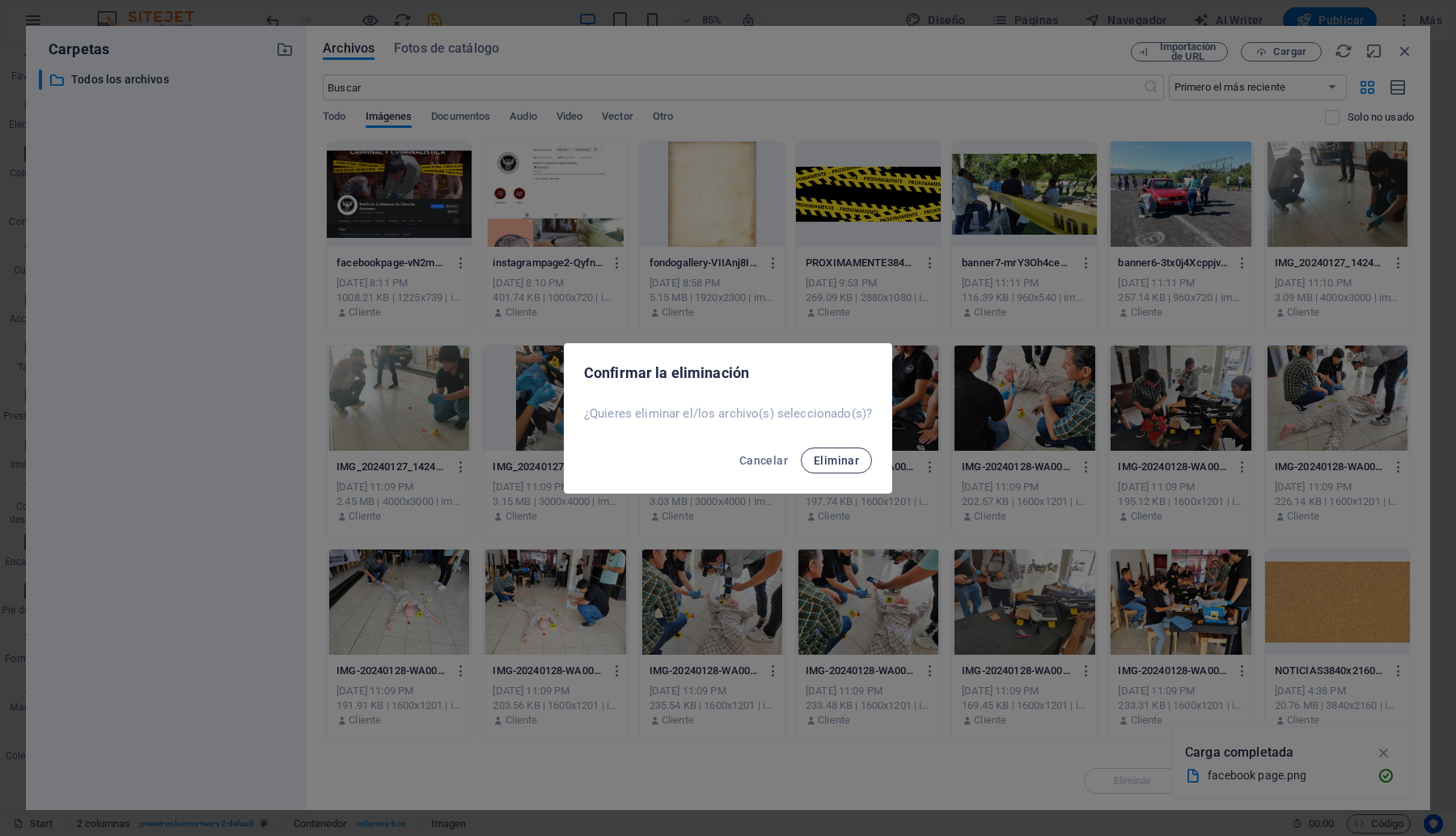
click at [841, 456] on span "Eliminar" at bounding box center [836, 461] width 45 height 13
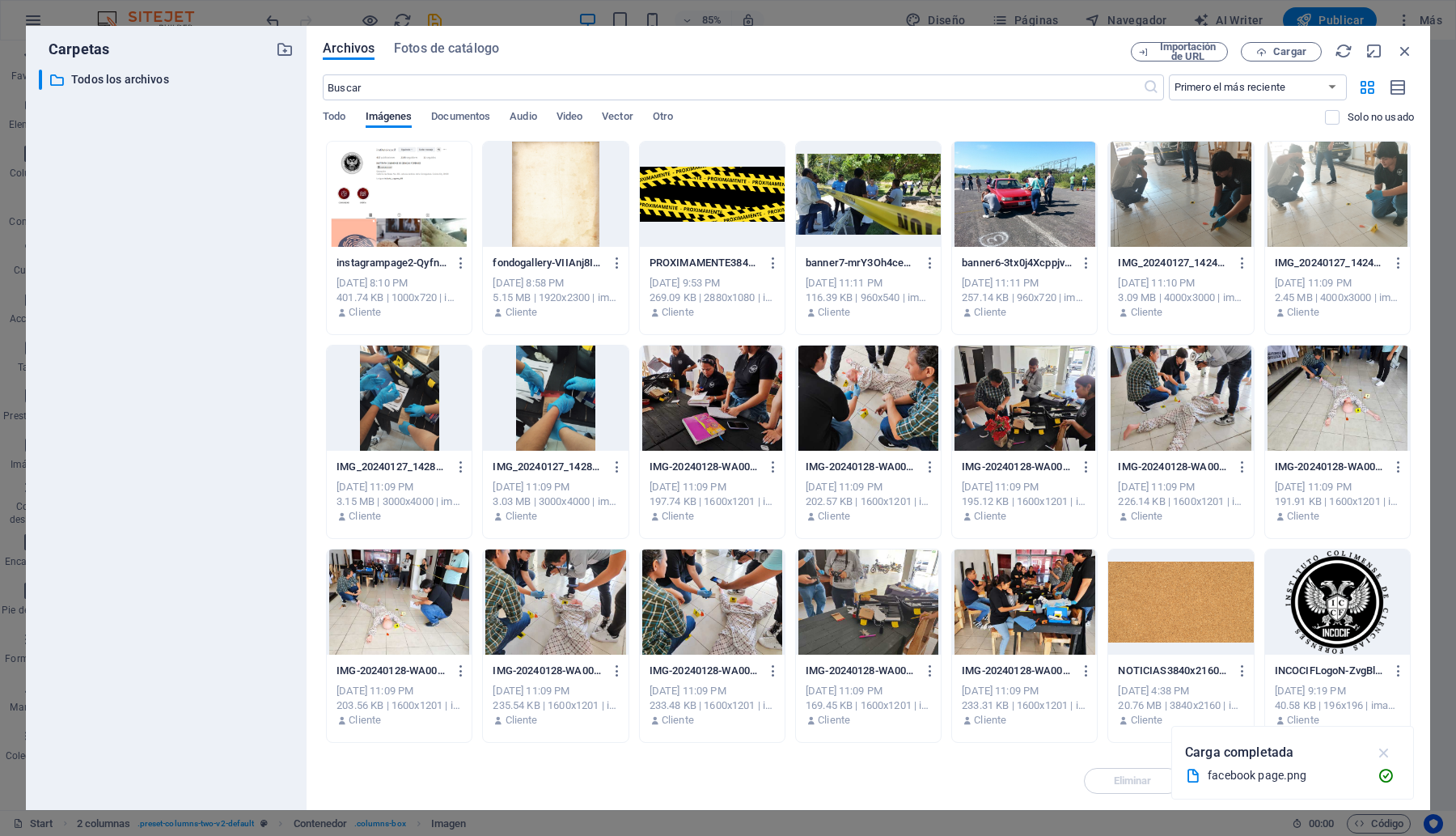
click at [1381, 752] on icon "button" at bounding box center [1384, 752] width 19 height 18
click at [1278, 49] on span "Cargar" at bounding box center [1290, 51] width 34 height 9
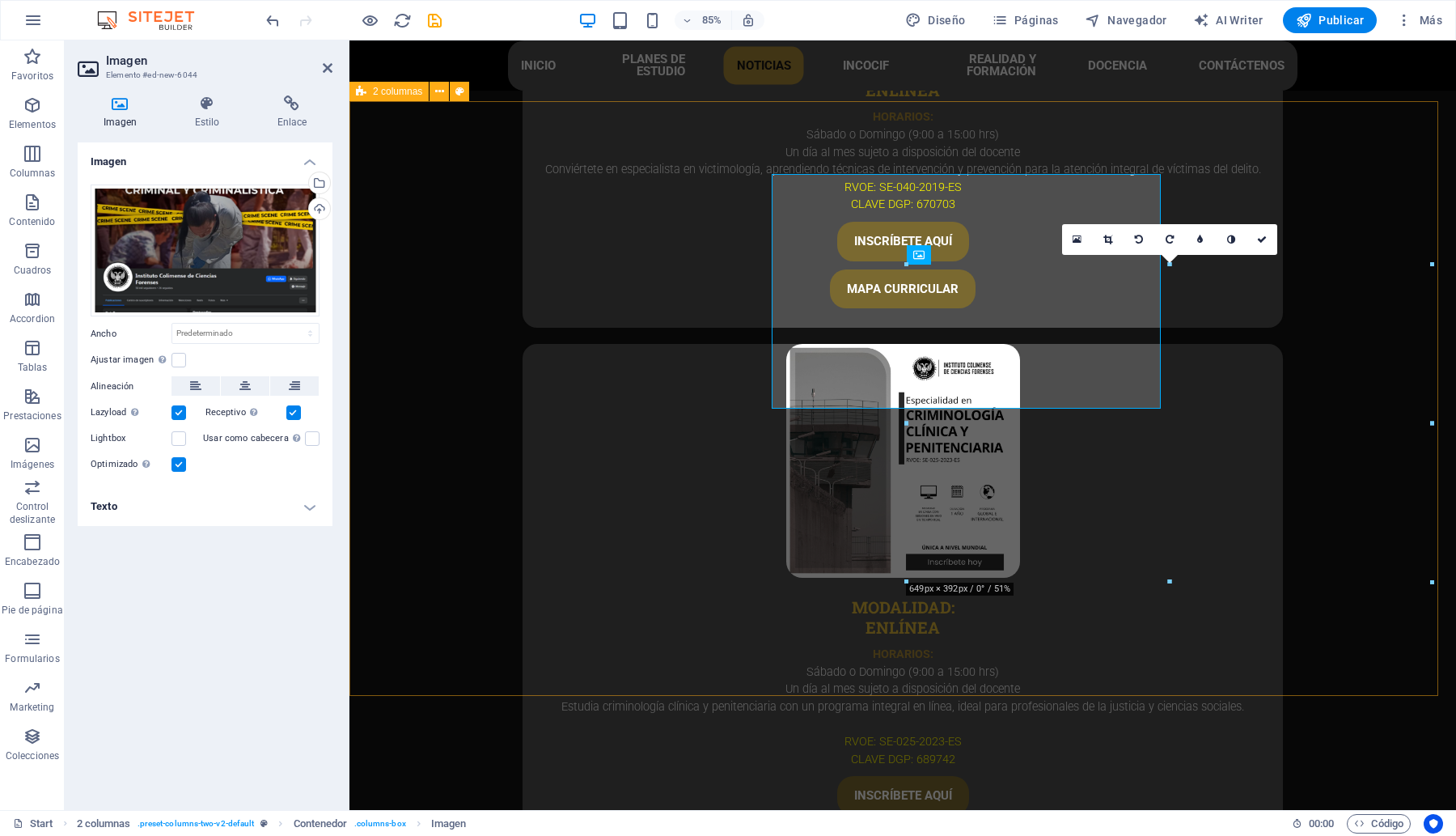
scroll to position [5016, 0]
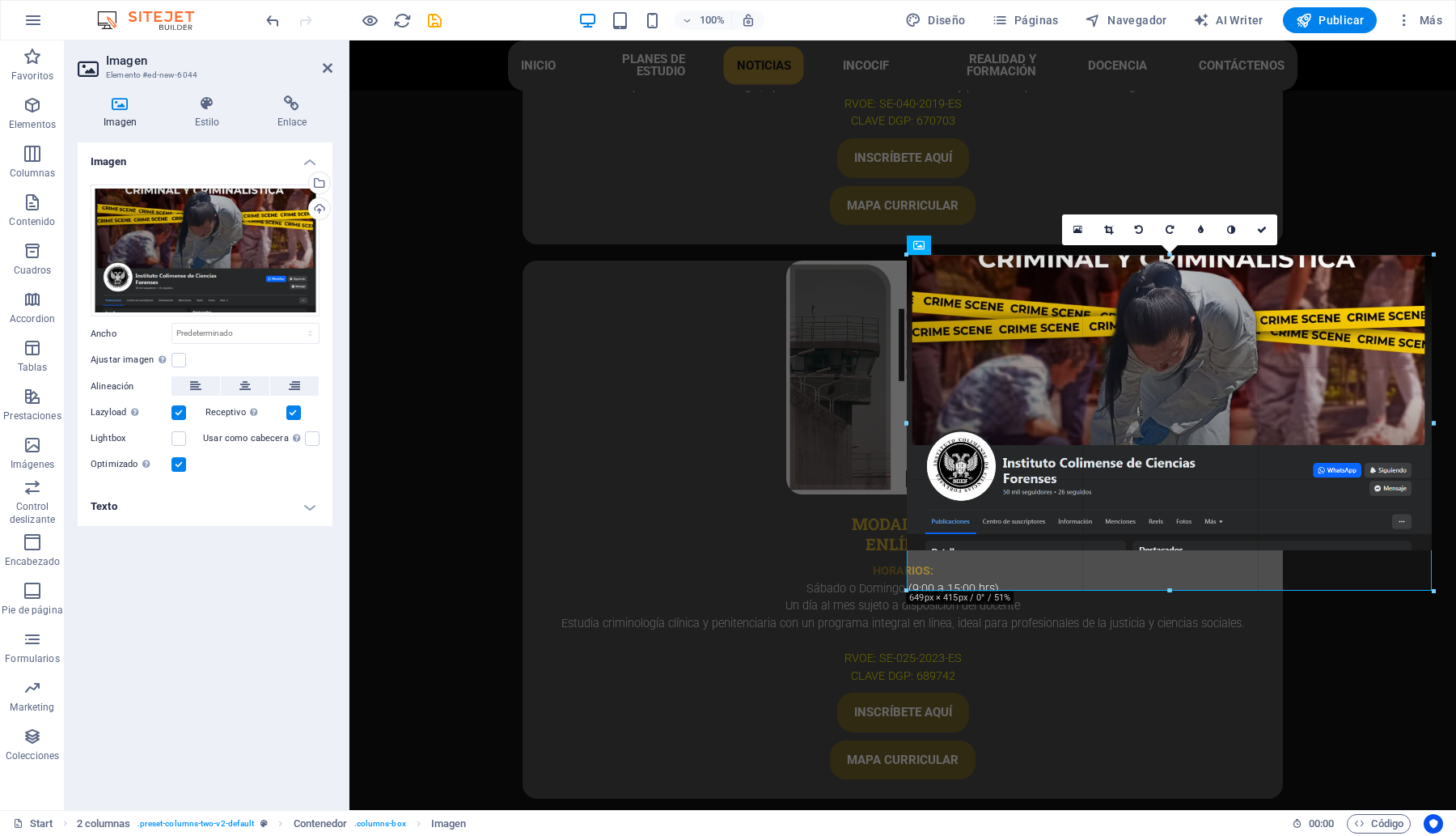
drag, startPoint x: 903, startPoint y: 583, endPoint x: 551, endPoint y: 560, distance: 352.8
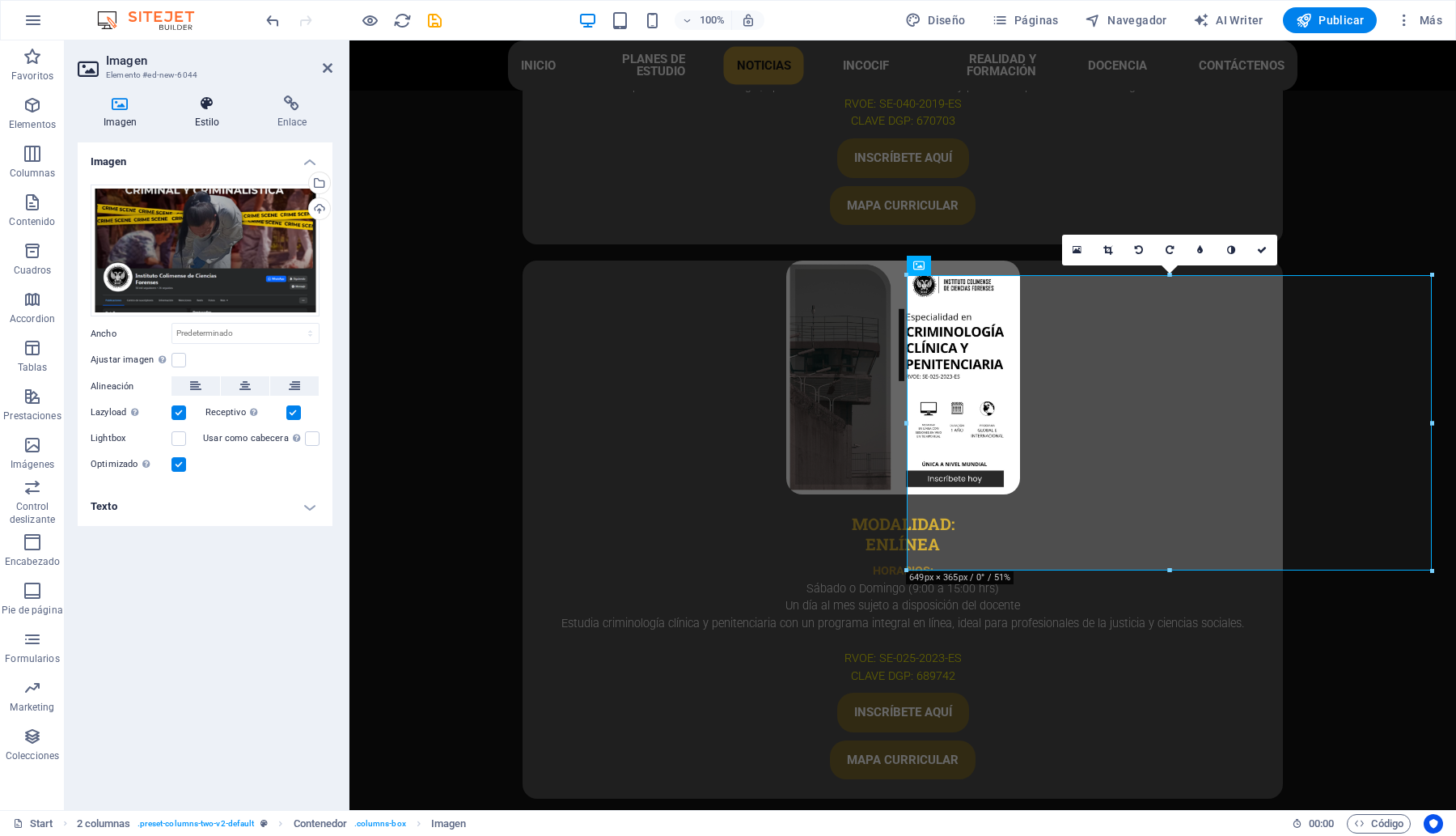
click at [200, 103] on icon at bounding box center [206, 103] width 76 height 16
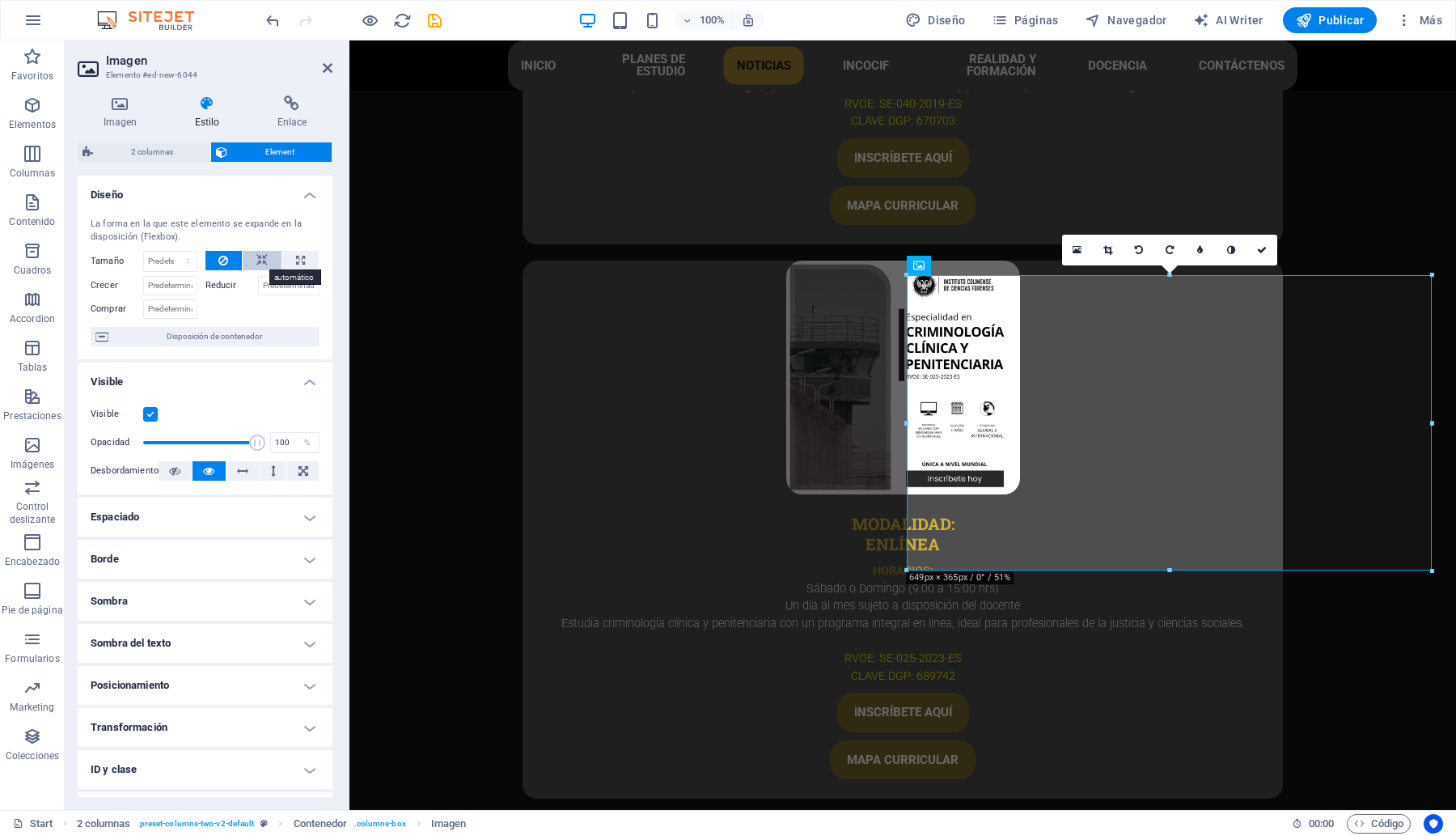
click at [248, 255] on button at bounding box center [262, 260] width 39 height 20
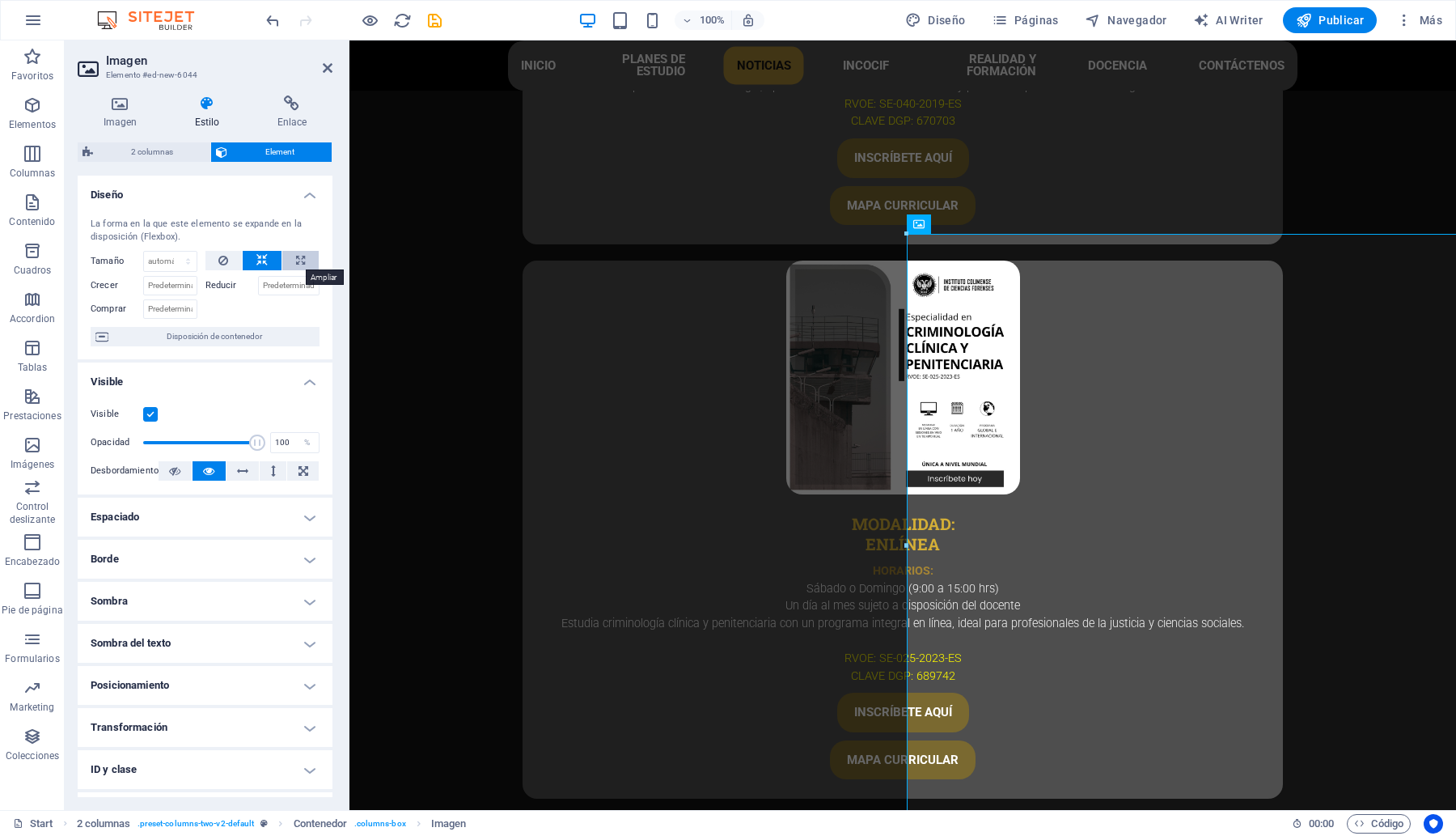
click at [290, 257] on button at bounding box center [300, 260] width 36 height 20
type input "100"
select select "%"
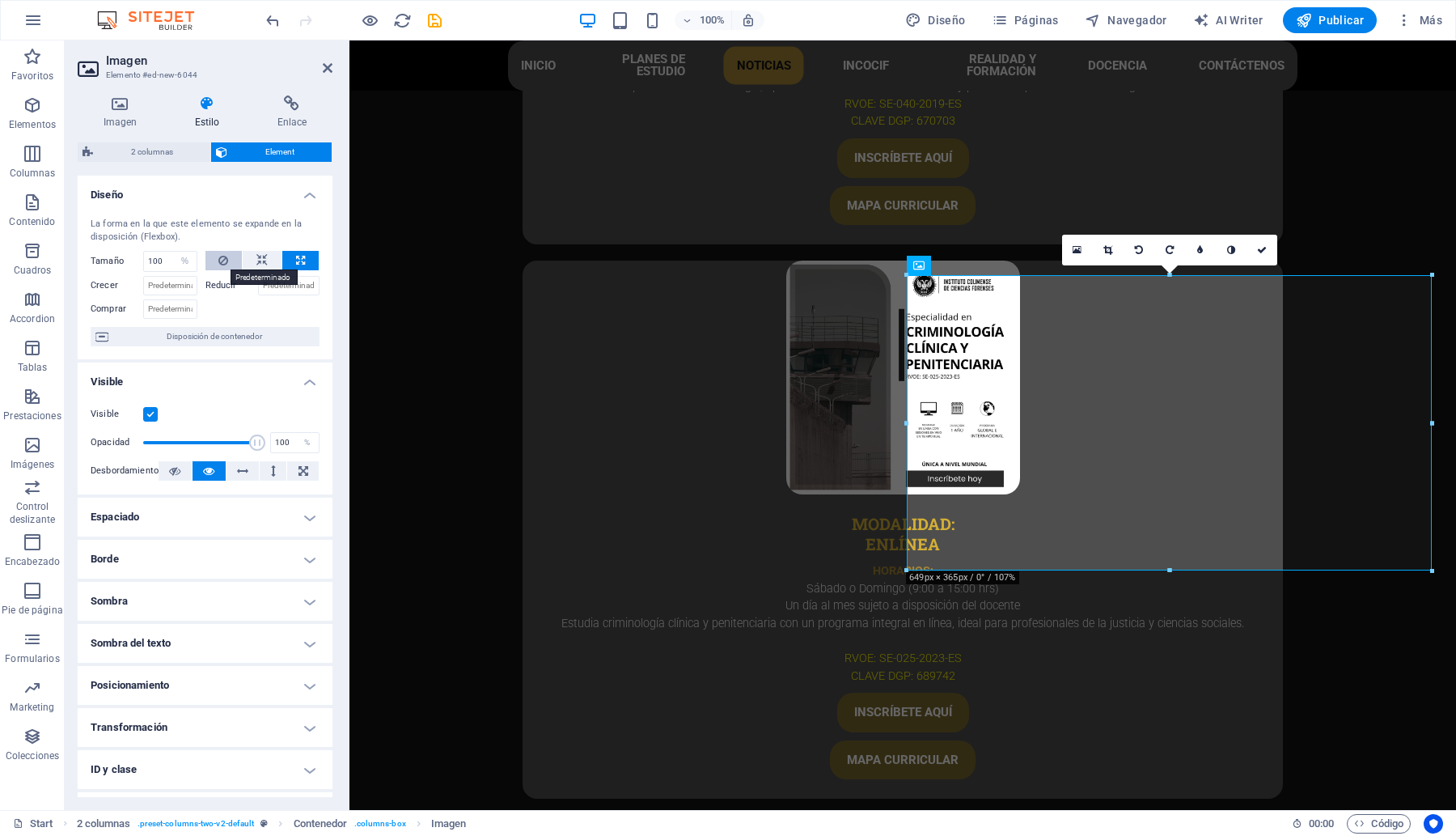
click at [231, 262] on button at bounding box center [224, 260] width 37 height 20
select select "DISABLED_OPTION_VALUE"
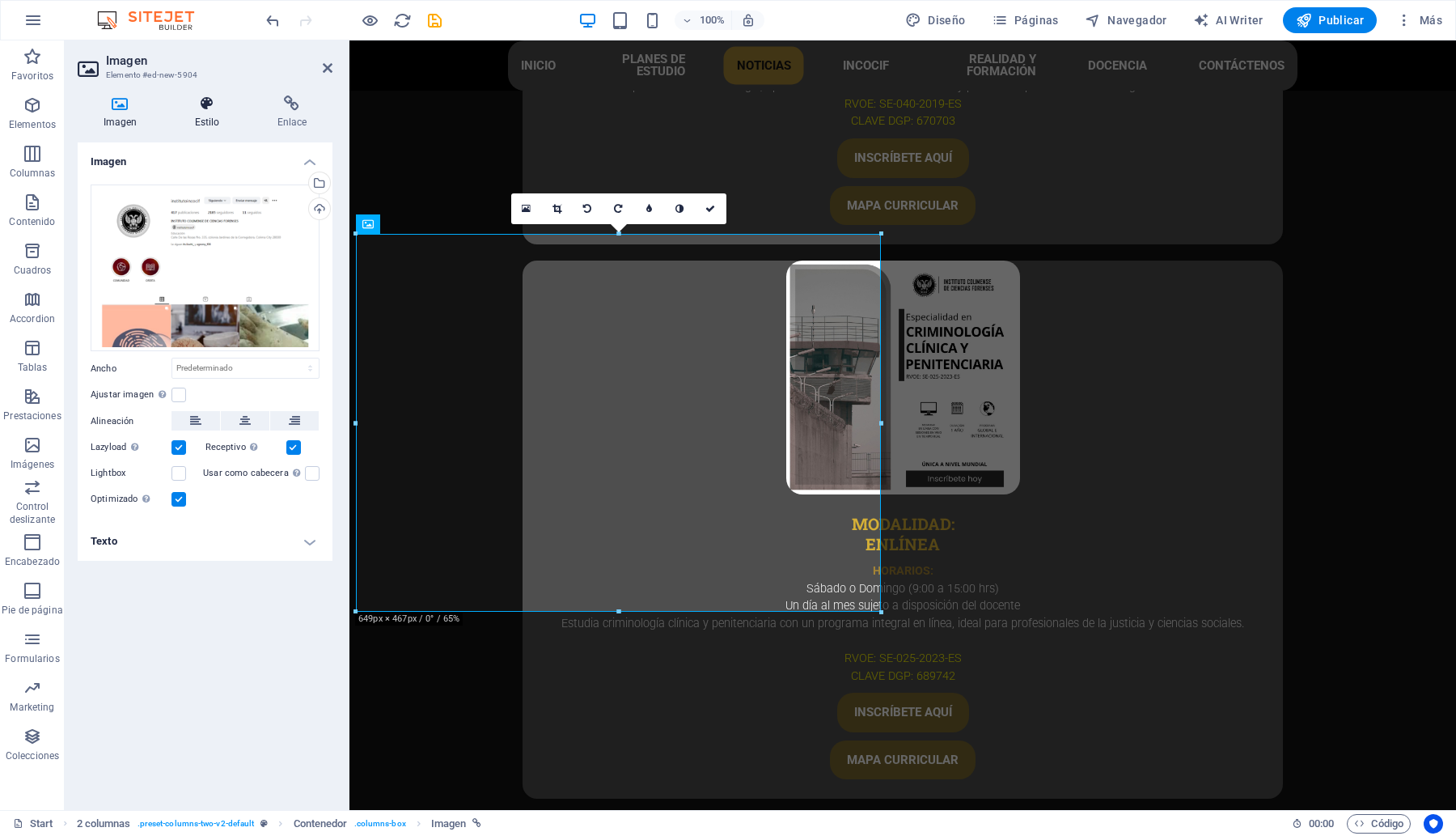
click at [216, 113] on h4 "Estilo" at bounding box center [210, 112] width 82 height 34
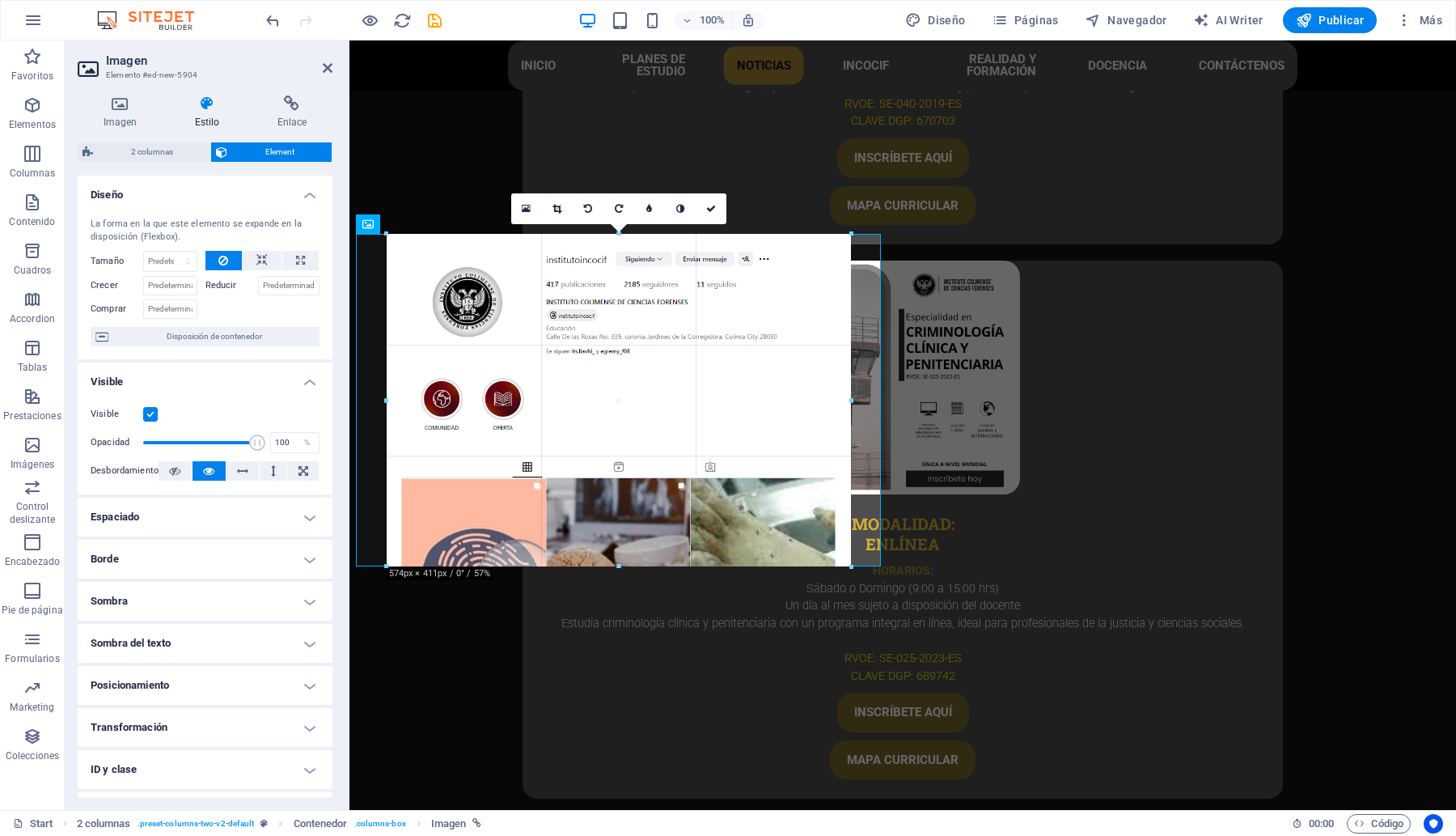
drag, startPoint x: 880, startPoint y: 612, endPoint x: 468, endPoint y: 519, distance: 422.4
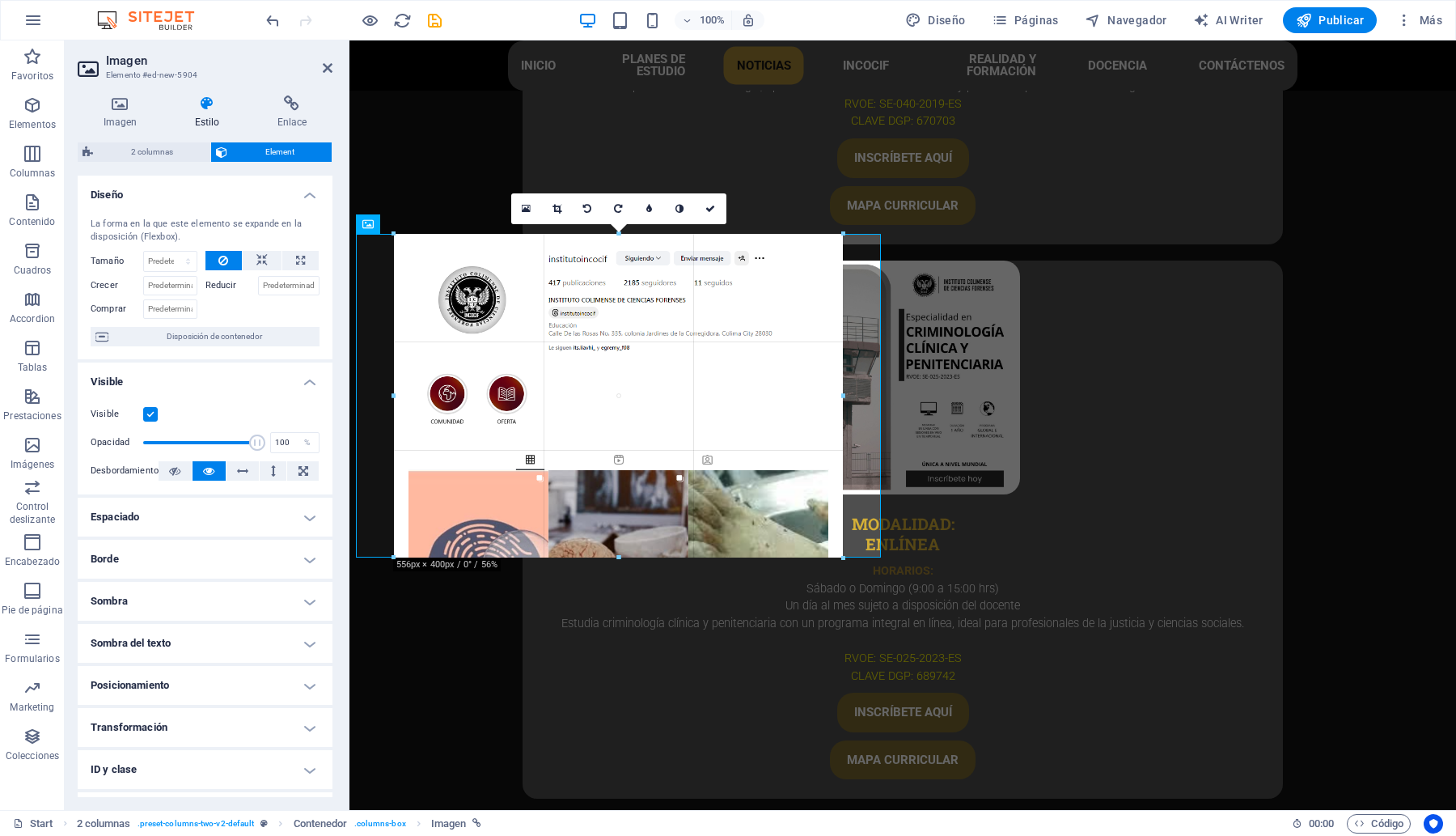
drag, startPoint x: 854, startPoint y: 571, endPoint x: 484, endPoint y: 520, distance: 373.5
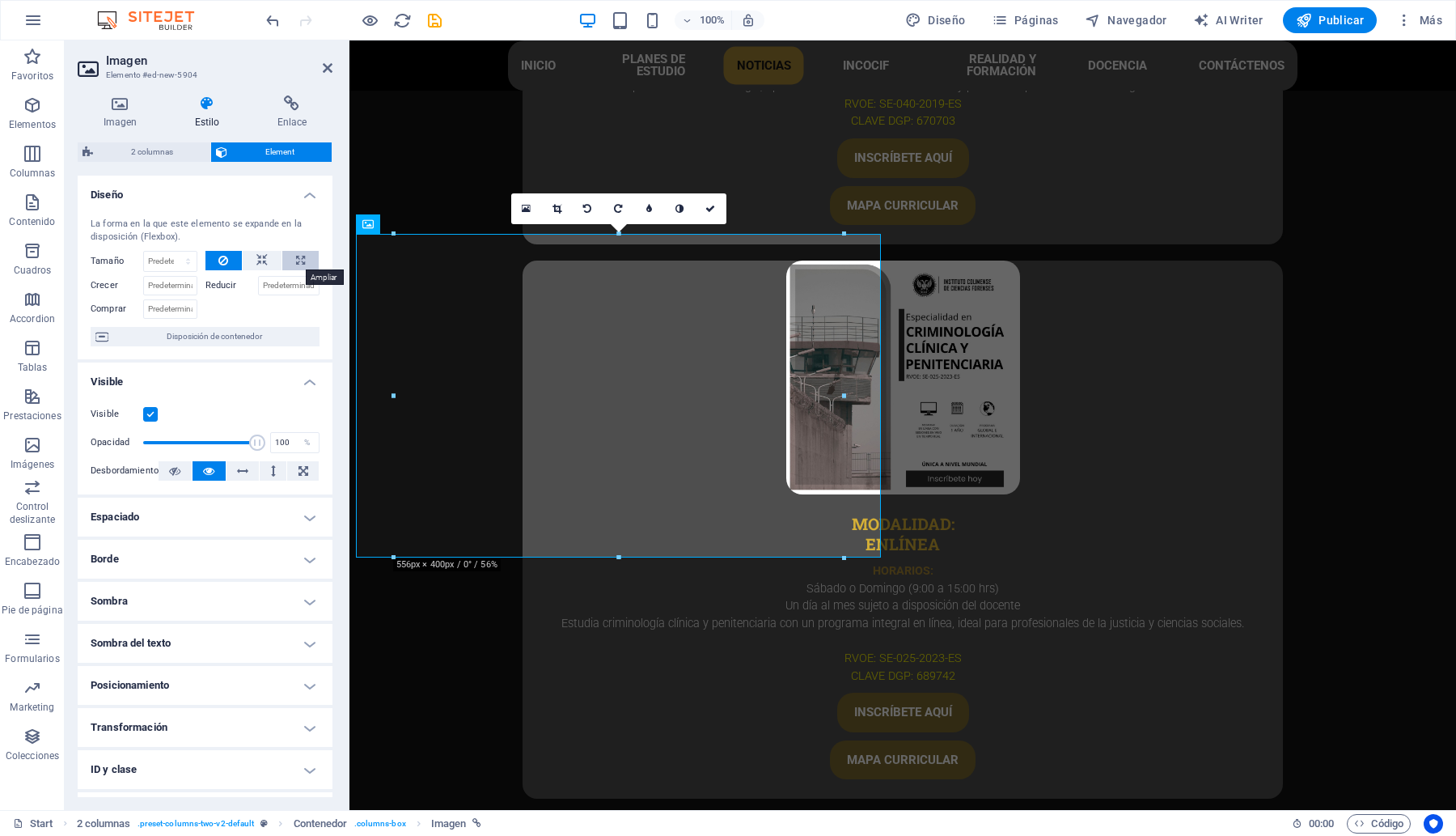
click at [286, 256] on button at bounding box center [300, 260] width 36 height 20
type input "100"
select select "%"
click at [229, 252] on button at bounding box center [224, 260] width 37 height 20
select select "DISABLED_OPTION_VALUE"
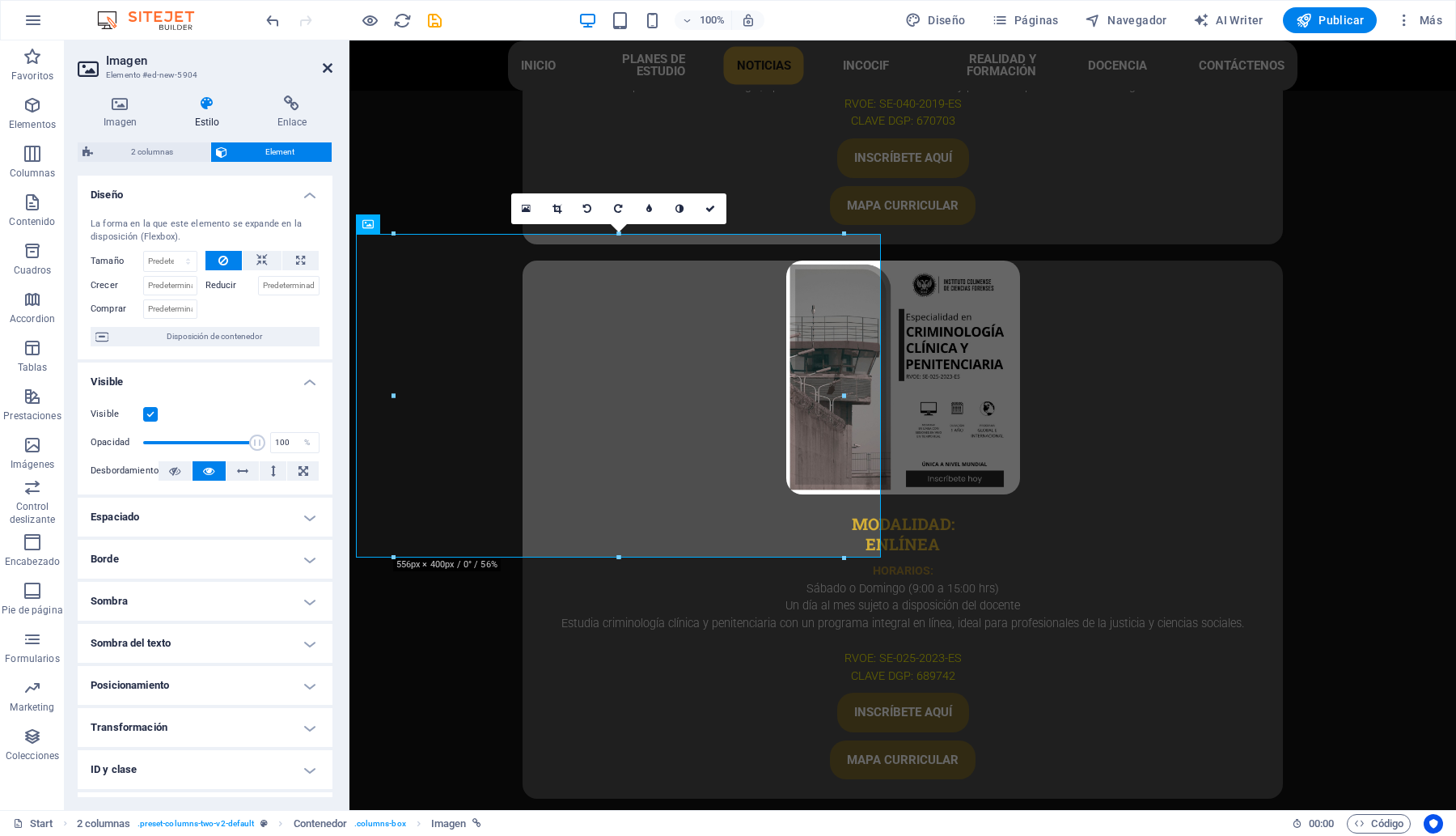
click at [329, 71] on icon at bounding box center [328, 68] width 9 height 13
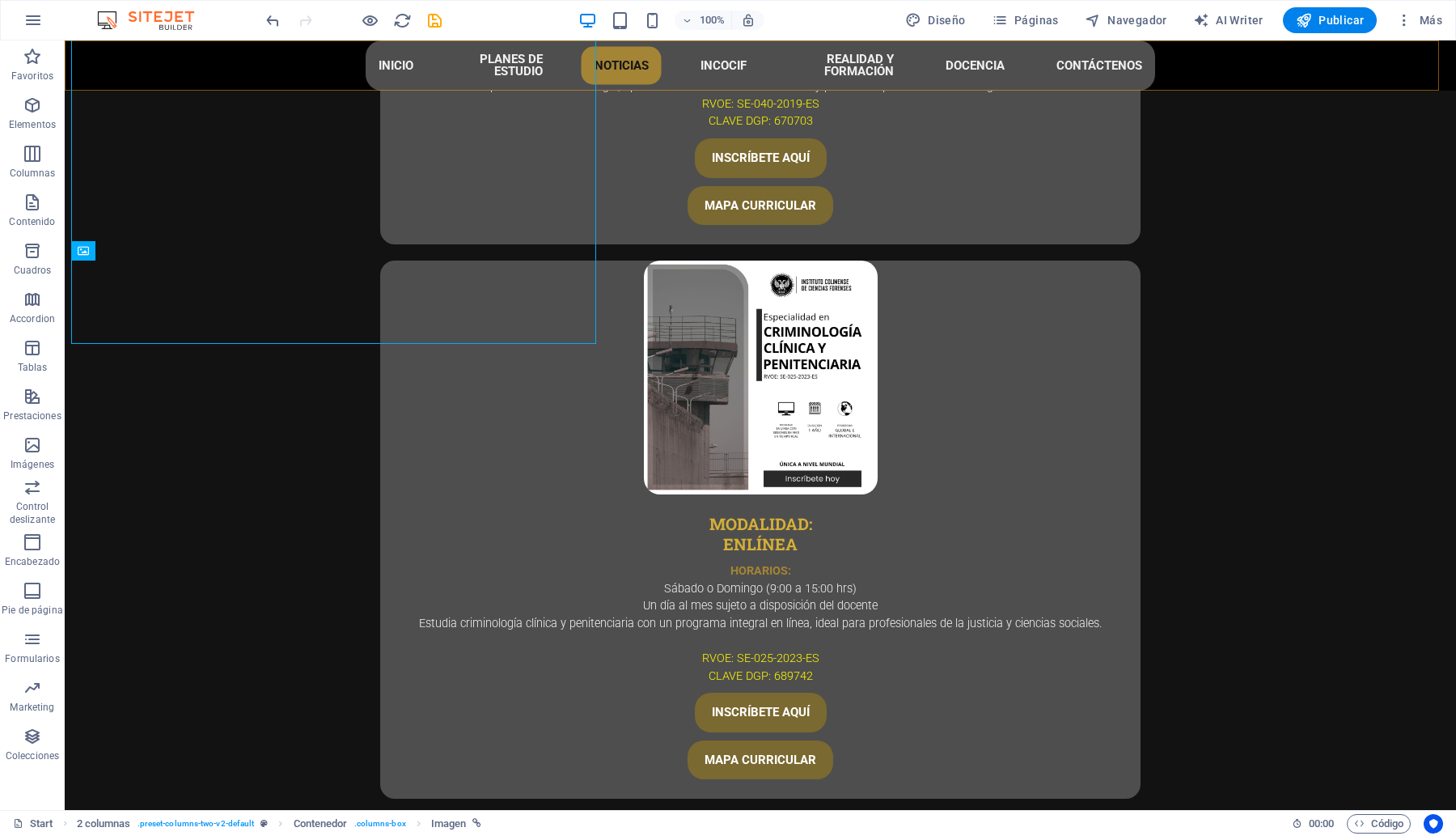
scroll to position [5230, 0]
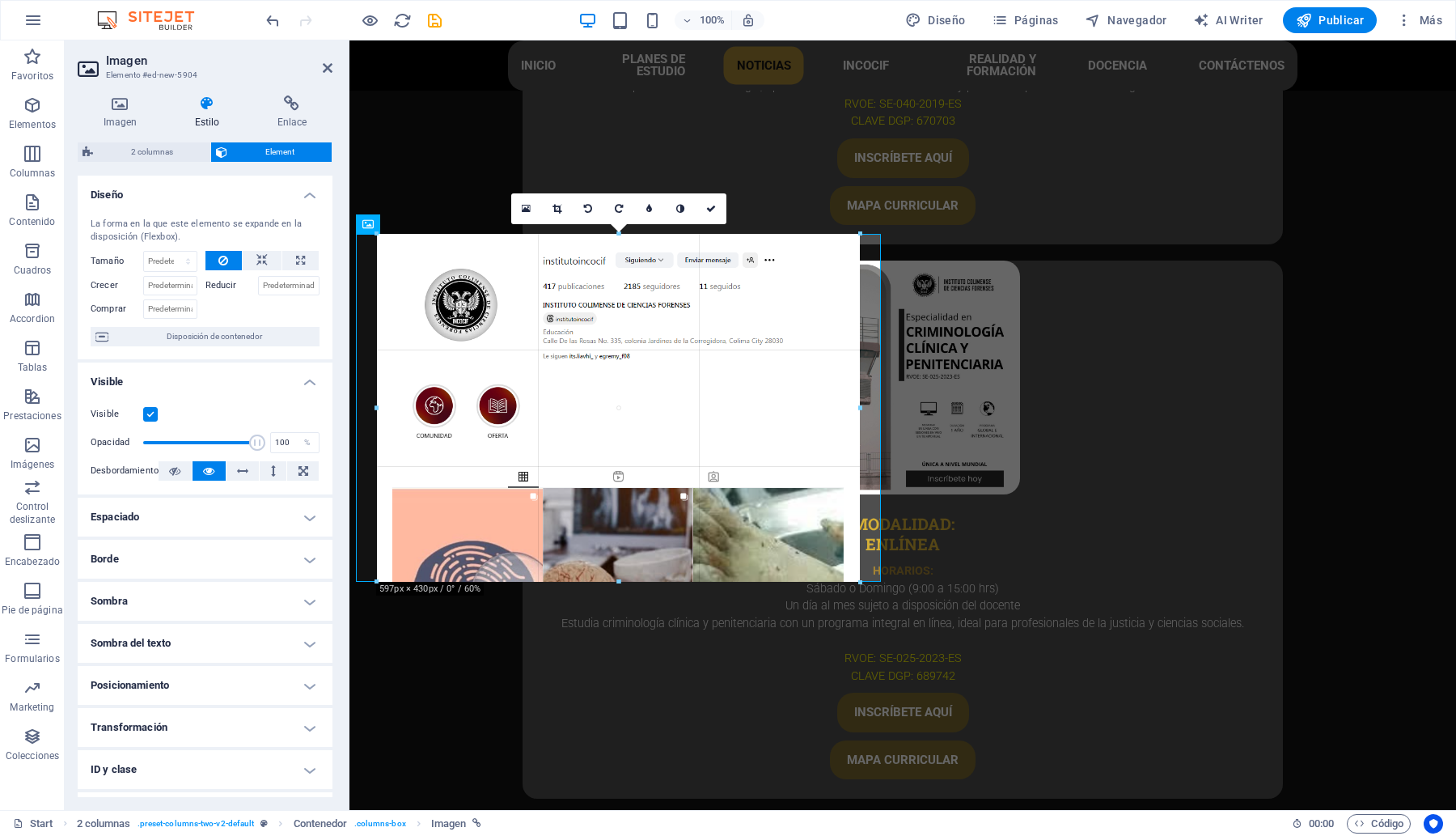
drag, startPoint x: 841, startPoint y: 559, endPoint x: 530, endPoint y: 545, distance: 311.3
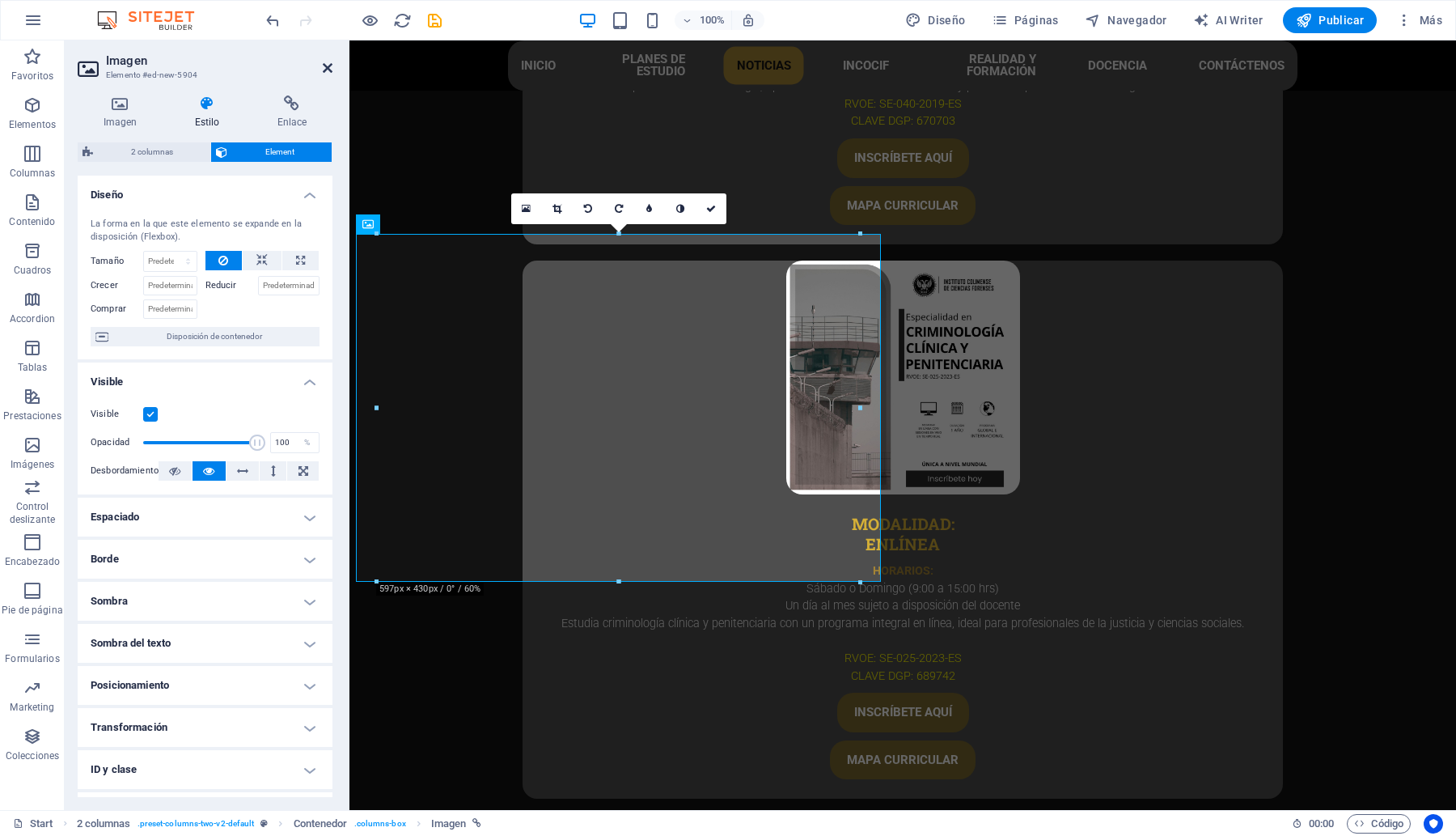
click at [325, 67] on icon at bounding box center [328, 68] width 9 height 13
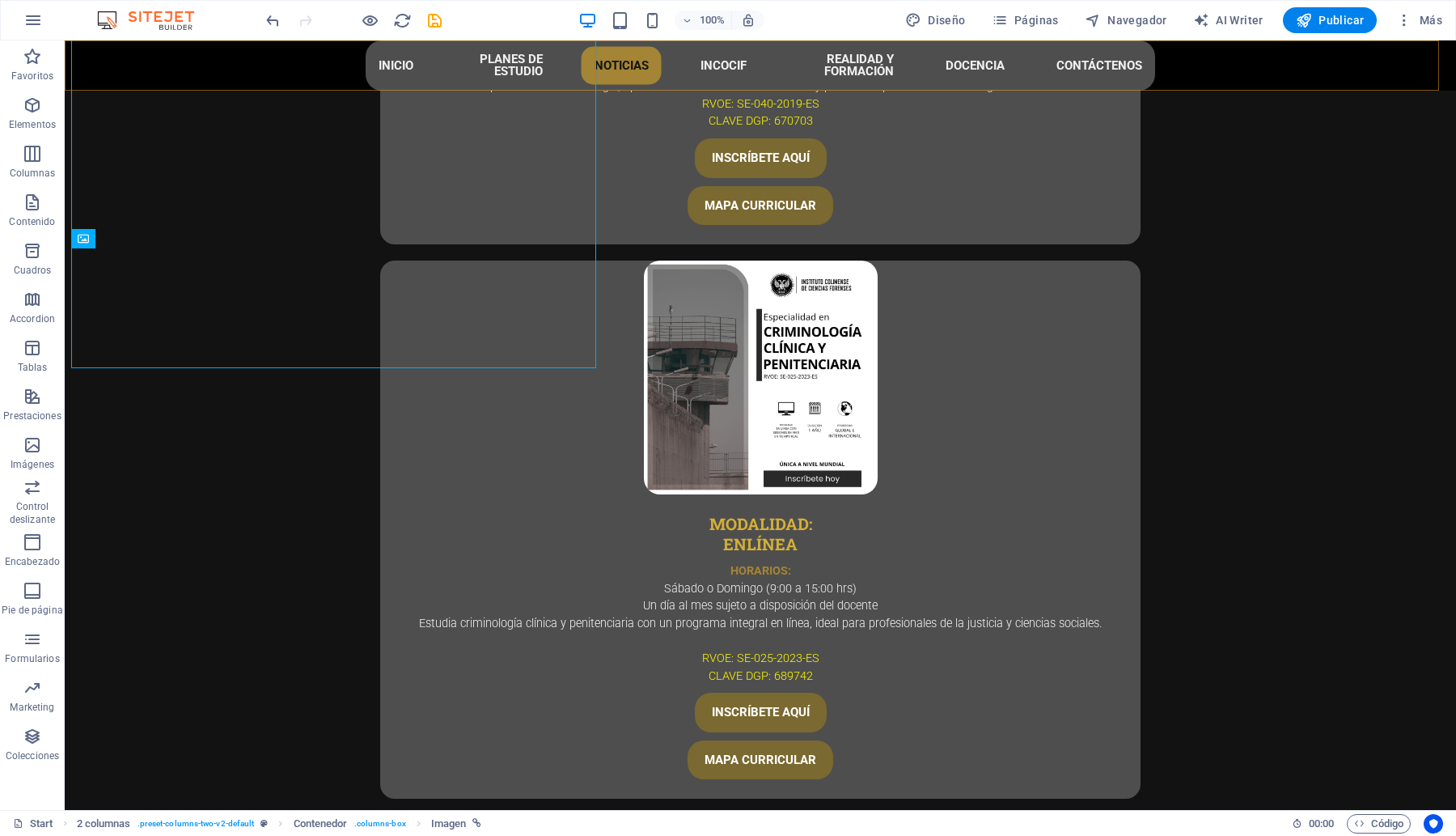
scroll to position [5230, 0]
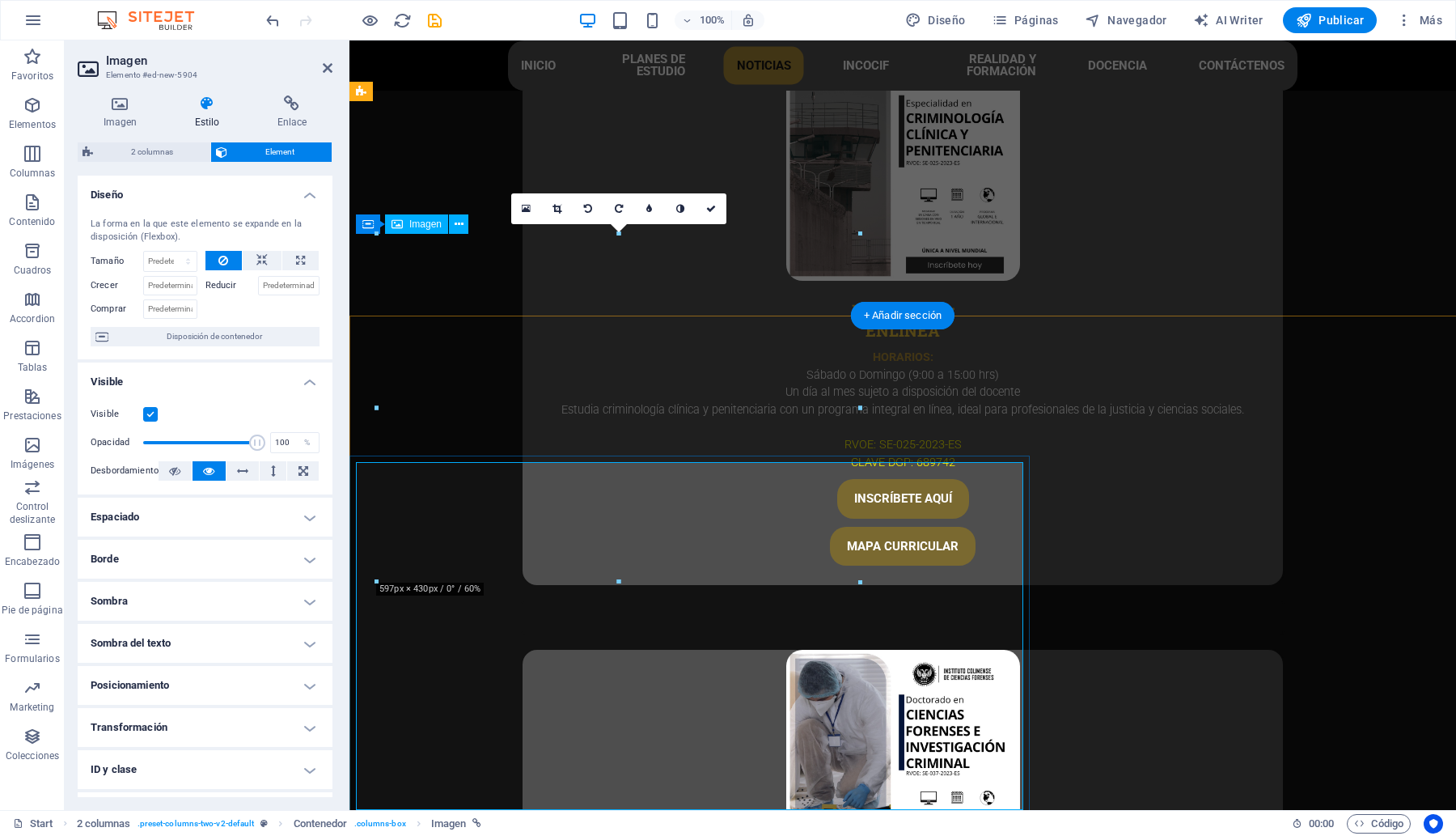
scroll to position [5016, 0]
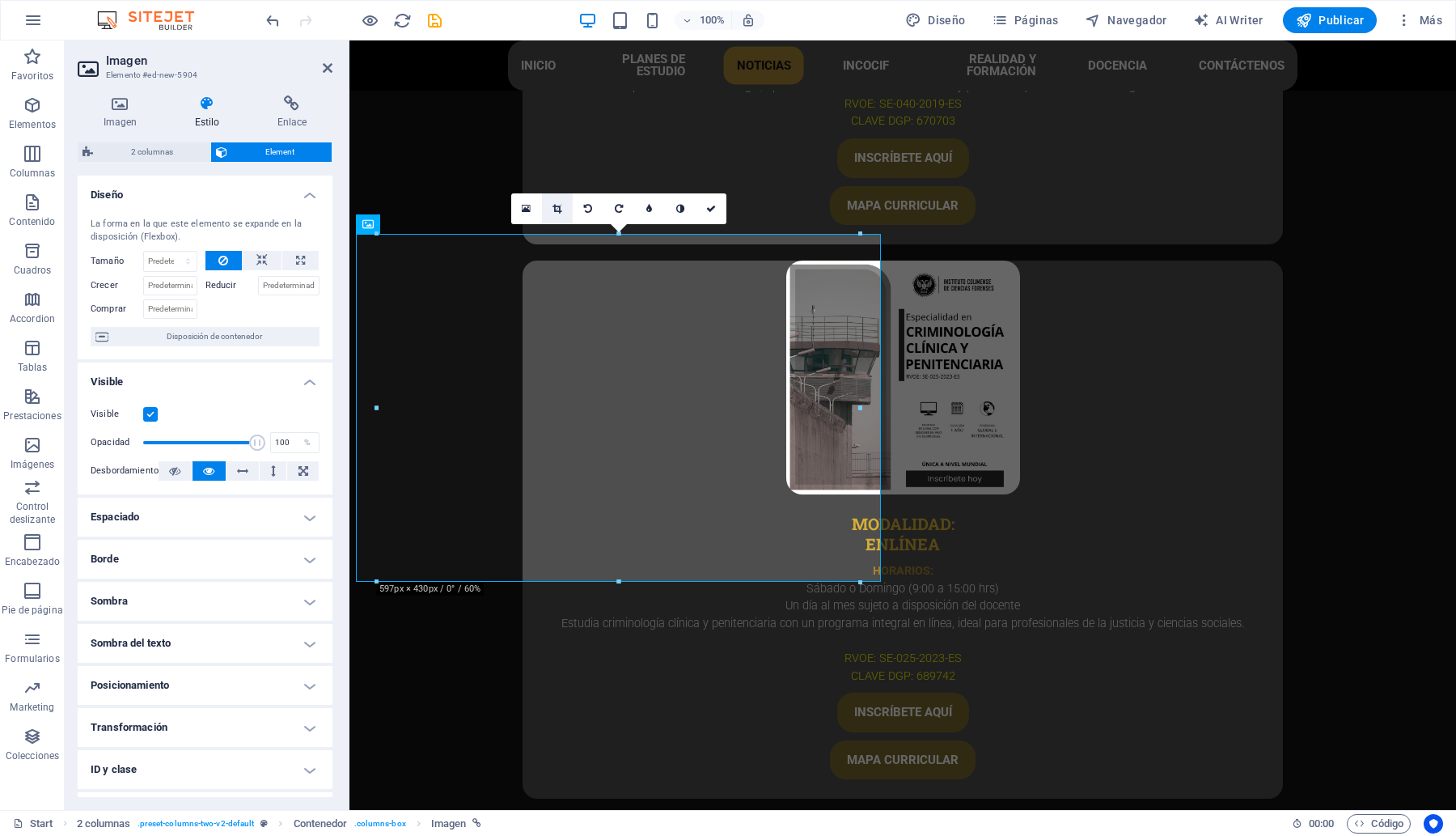
click at [558, 201] on link at bounding box center [557, 208] width 31 height 31
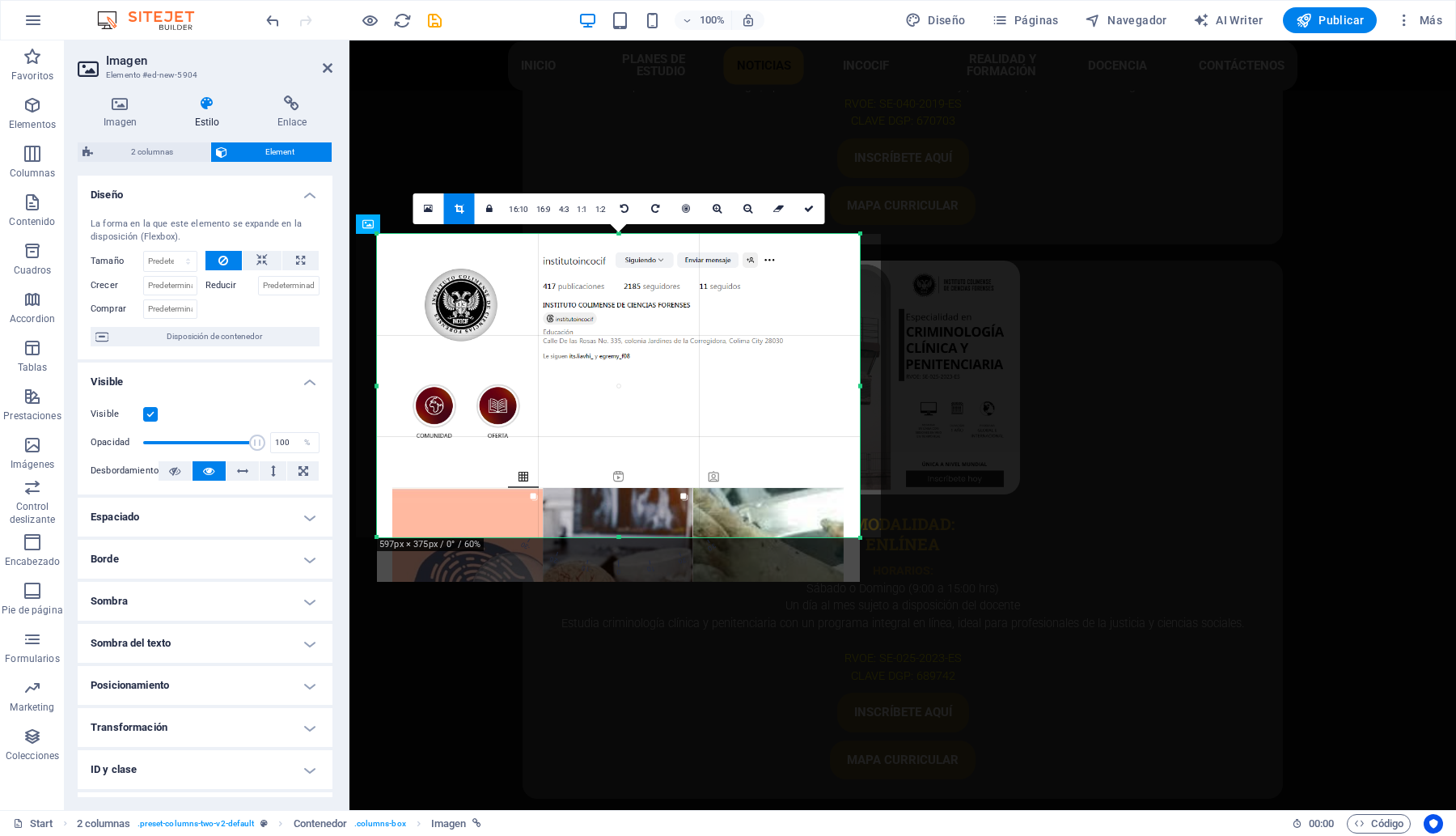
drag, startPoint x: 617, startPoint y: 583, endPoint x: 620, endPoint y: 538, distance: 45.1
click at [620, 538] on div at bounding box center [618, 537] width 483 height 6
click at [812, 205] on icon at bounding box center [809, 208] width 9 height 9
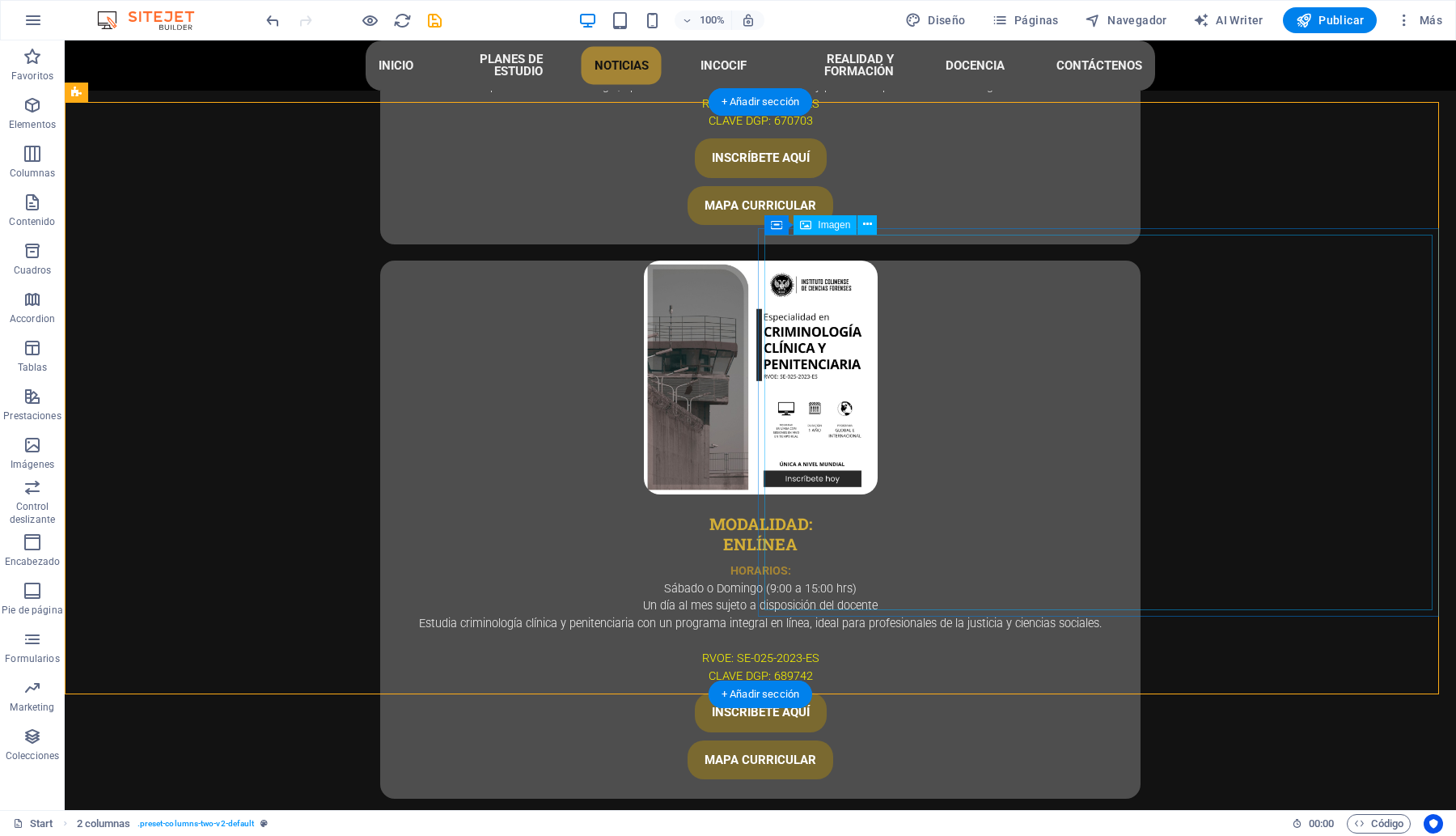
scroll to position [5230, 0]
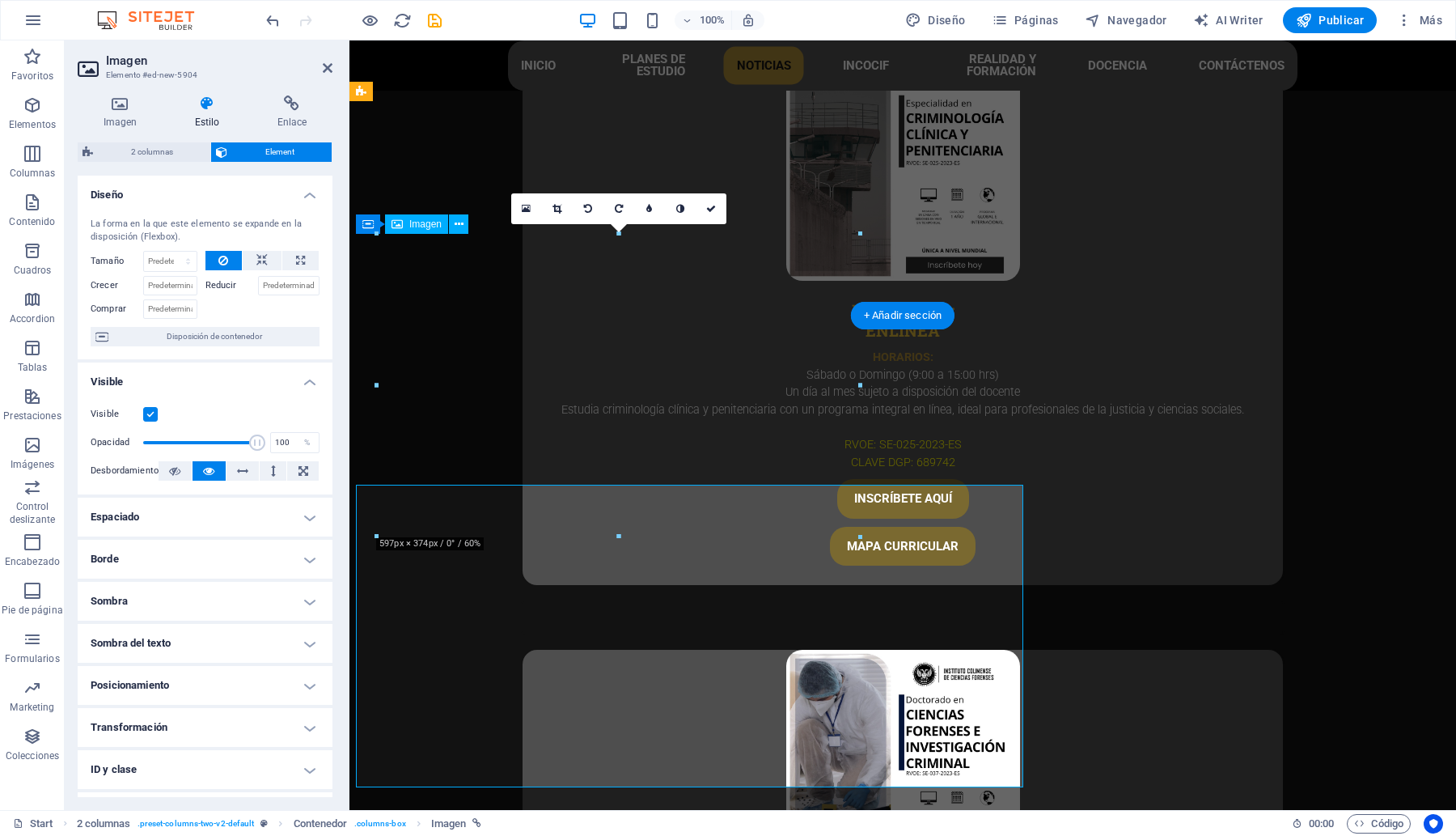
scroll to position [5016, 0]
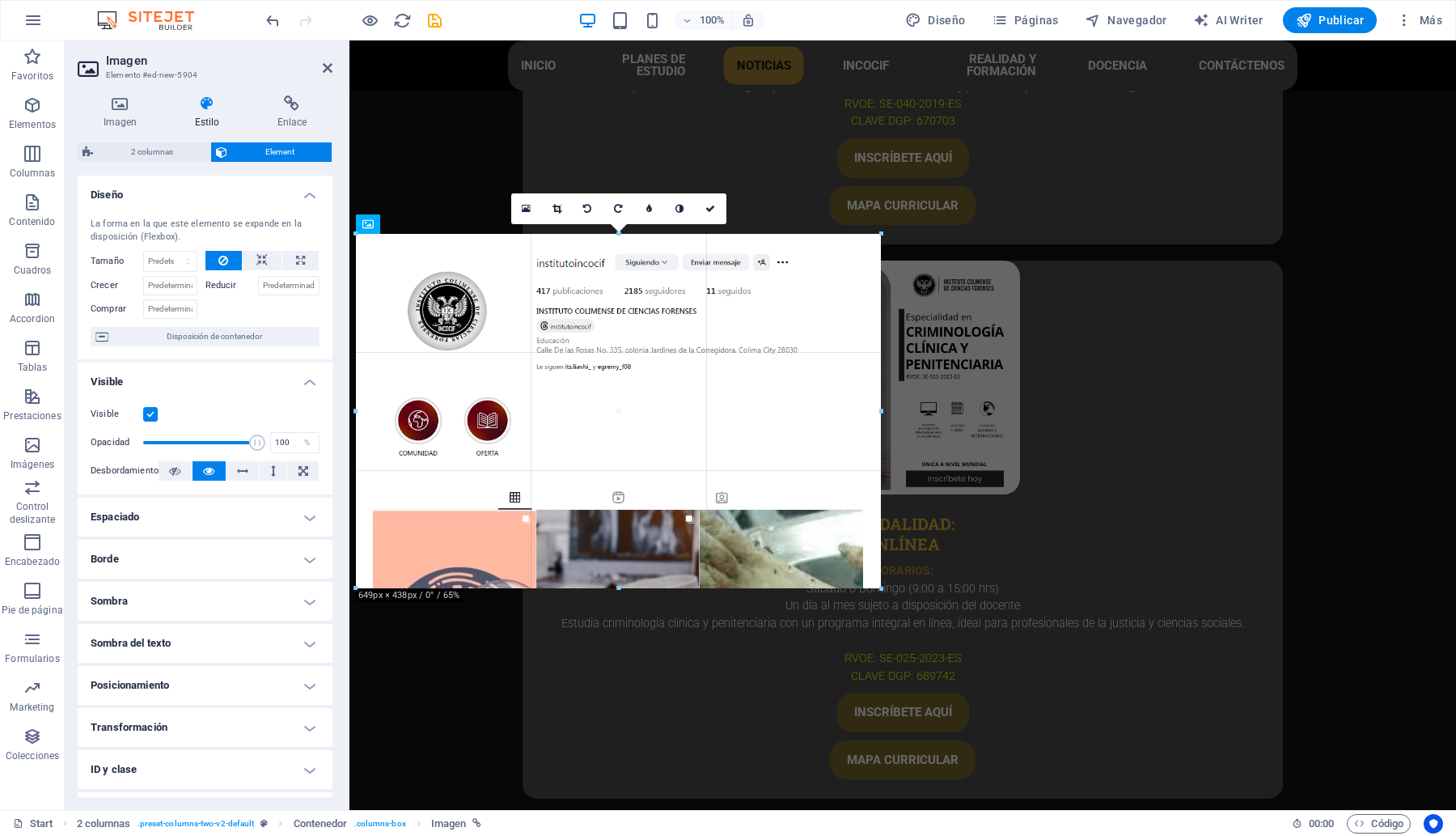
drag, startPoint x: 859, startPoint y: 539, endPoint x: 541, endPoint y: 550, distance: 318.2
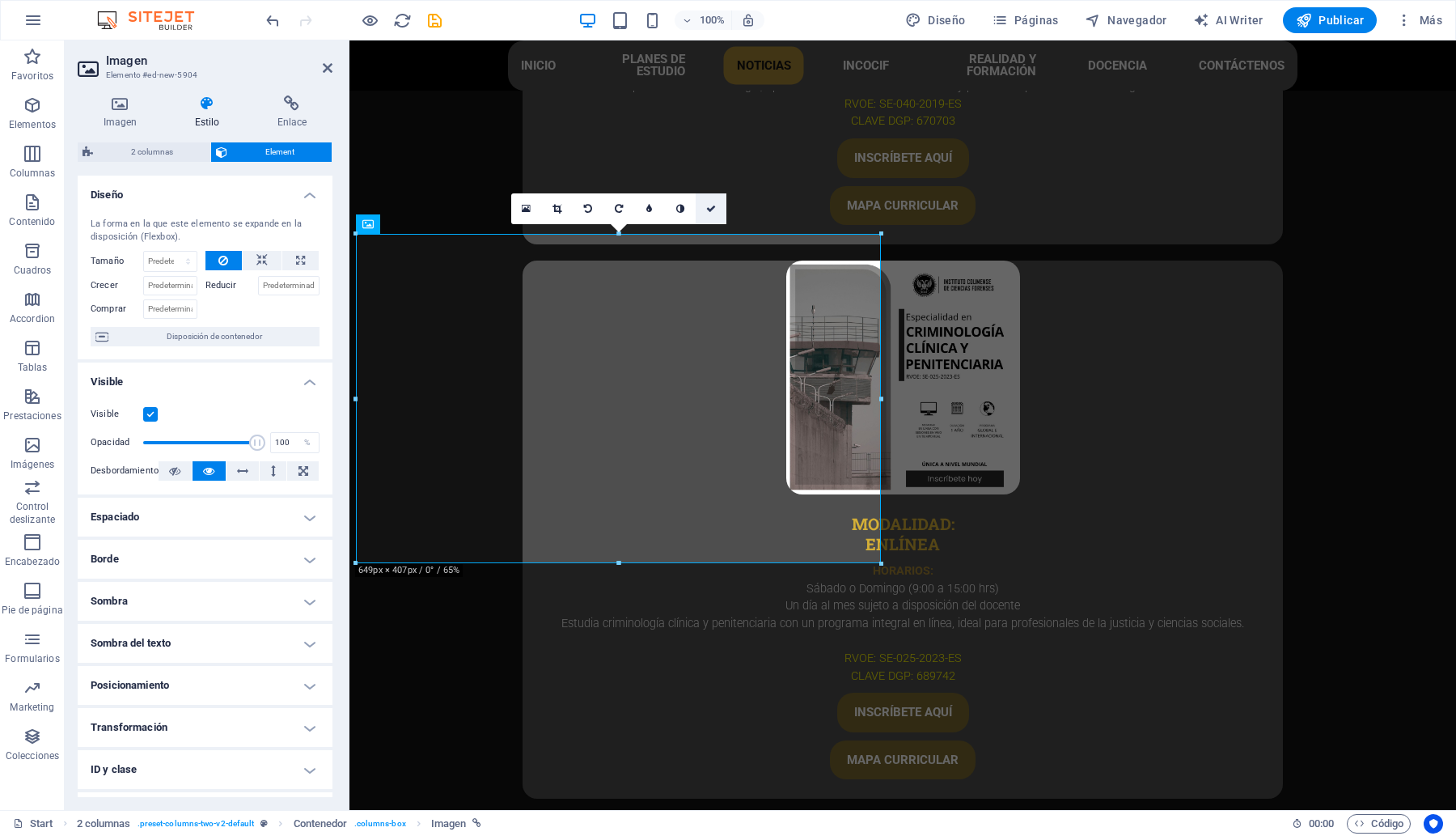
click at [698, 199] on link at bounding box center [711, 208] width 31 height 31
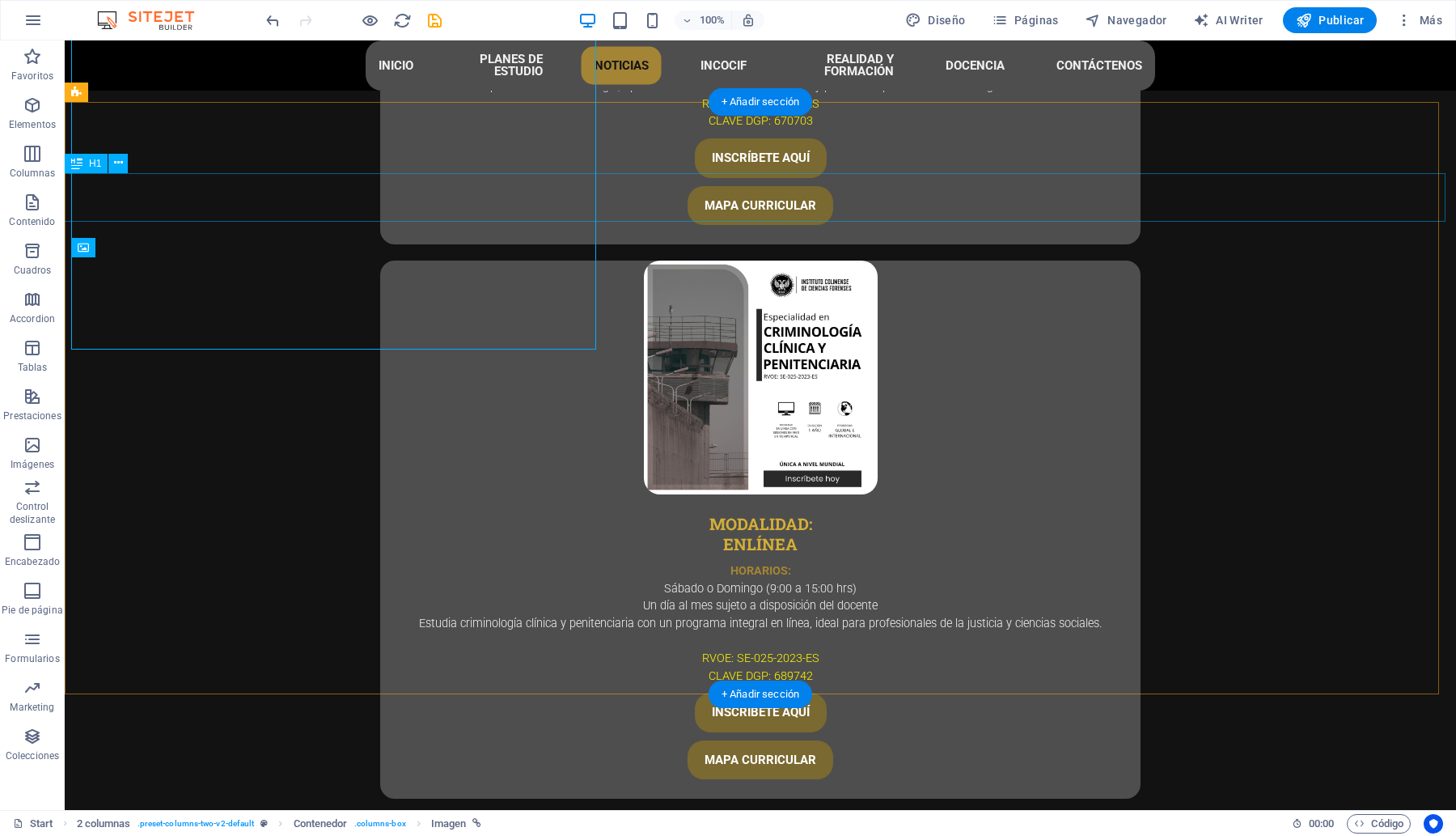
scroll to position [5230, 0]
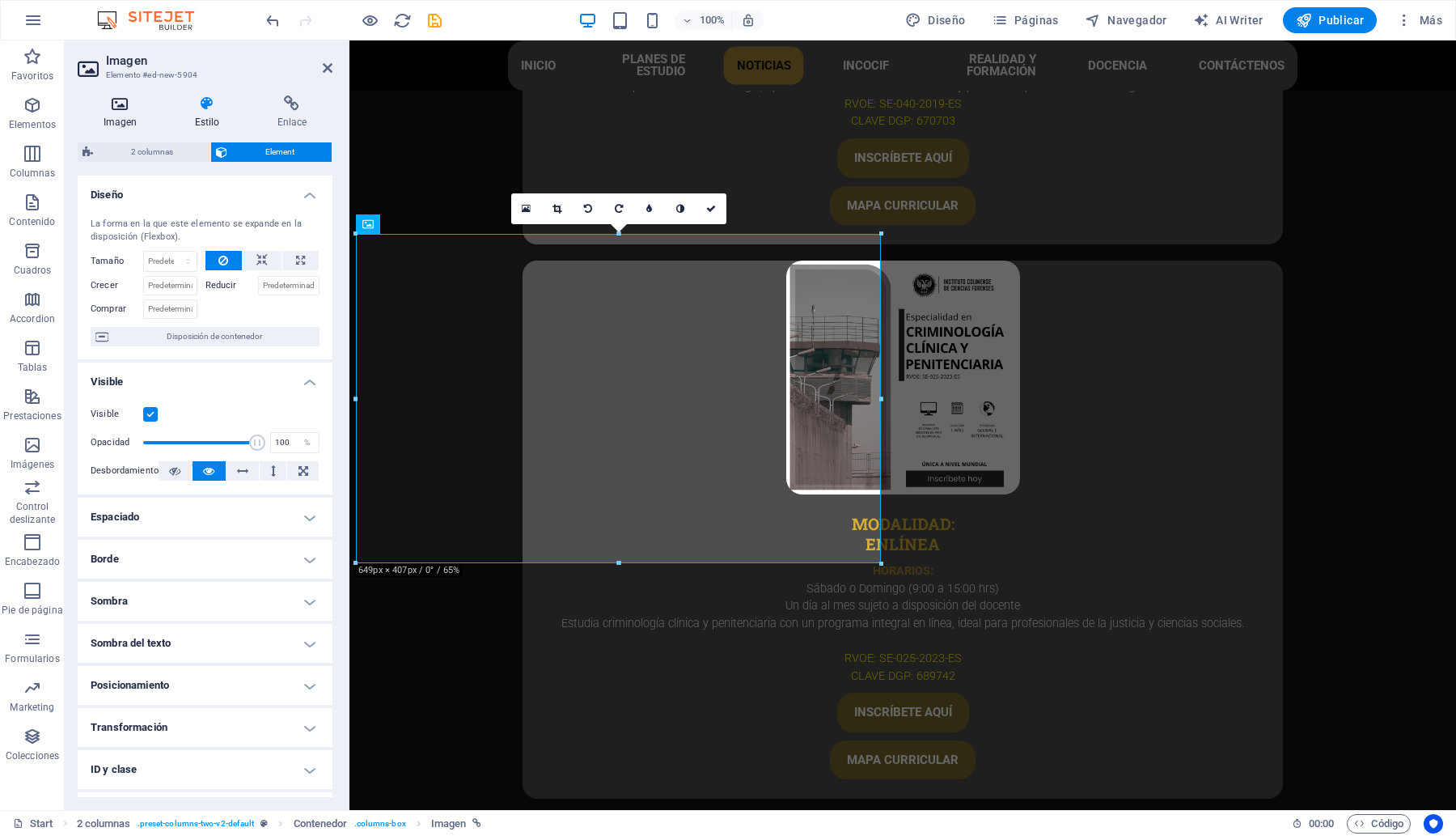
click at [128, 106] on icon at bounding box center [120, 103] width 85 height 16
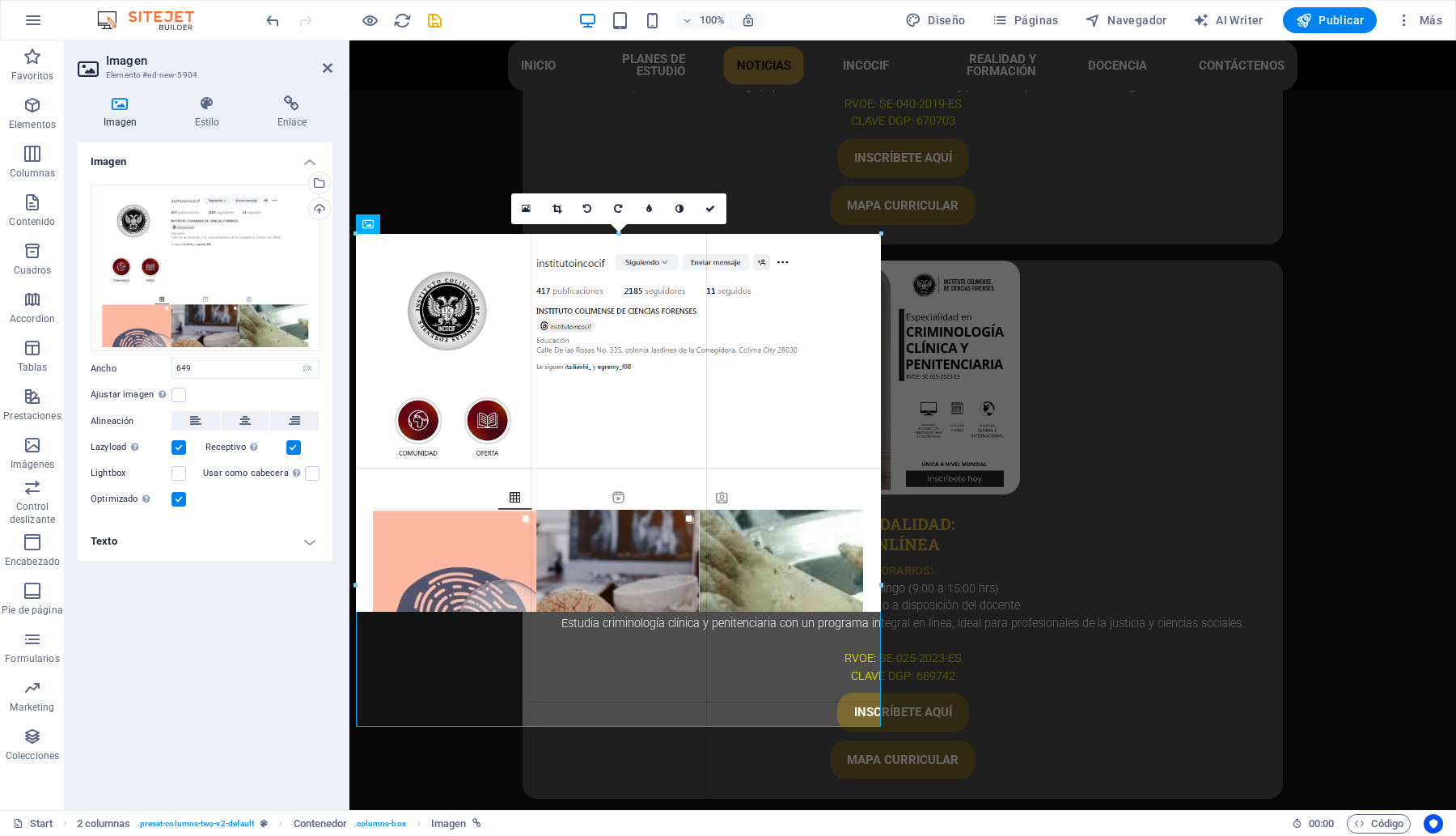
drag, startPoint x: 884, startPoint y: 571, endPoint x: 544, endPoint y: 539, distance: 341.5
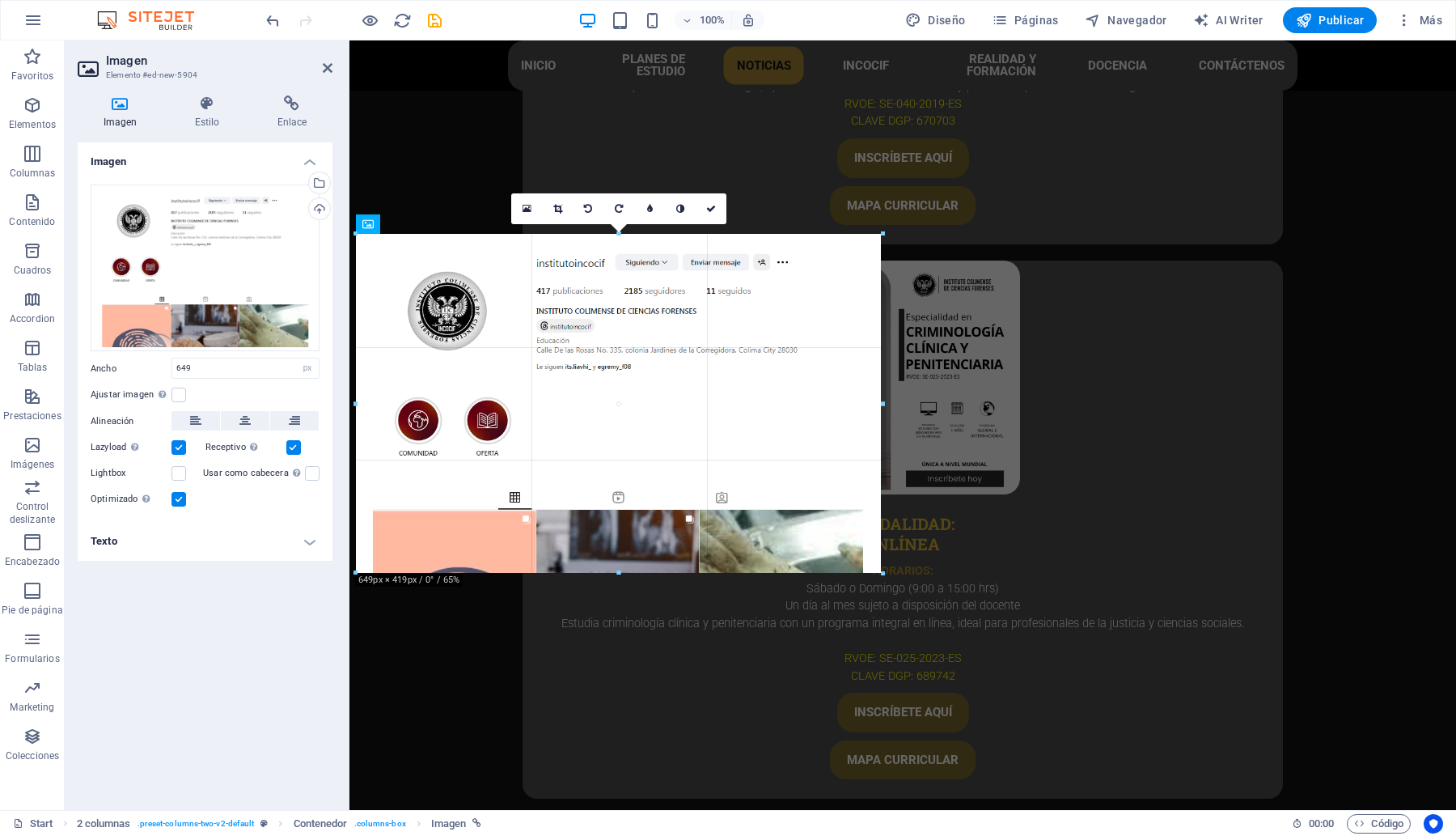
drag, startPoint x: 878, startPoint y: 566, endPoint x: 883, endPoint y: 576, distance: 11.2
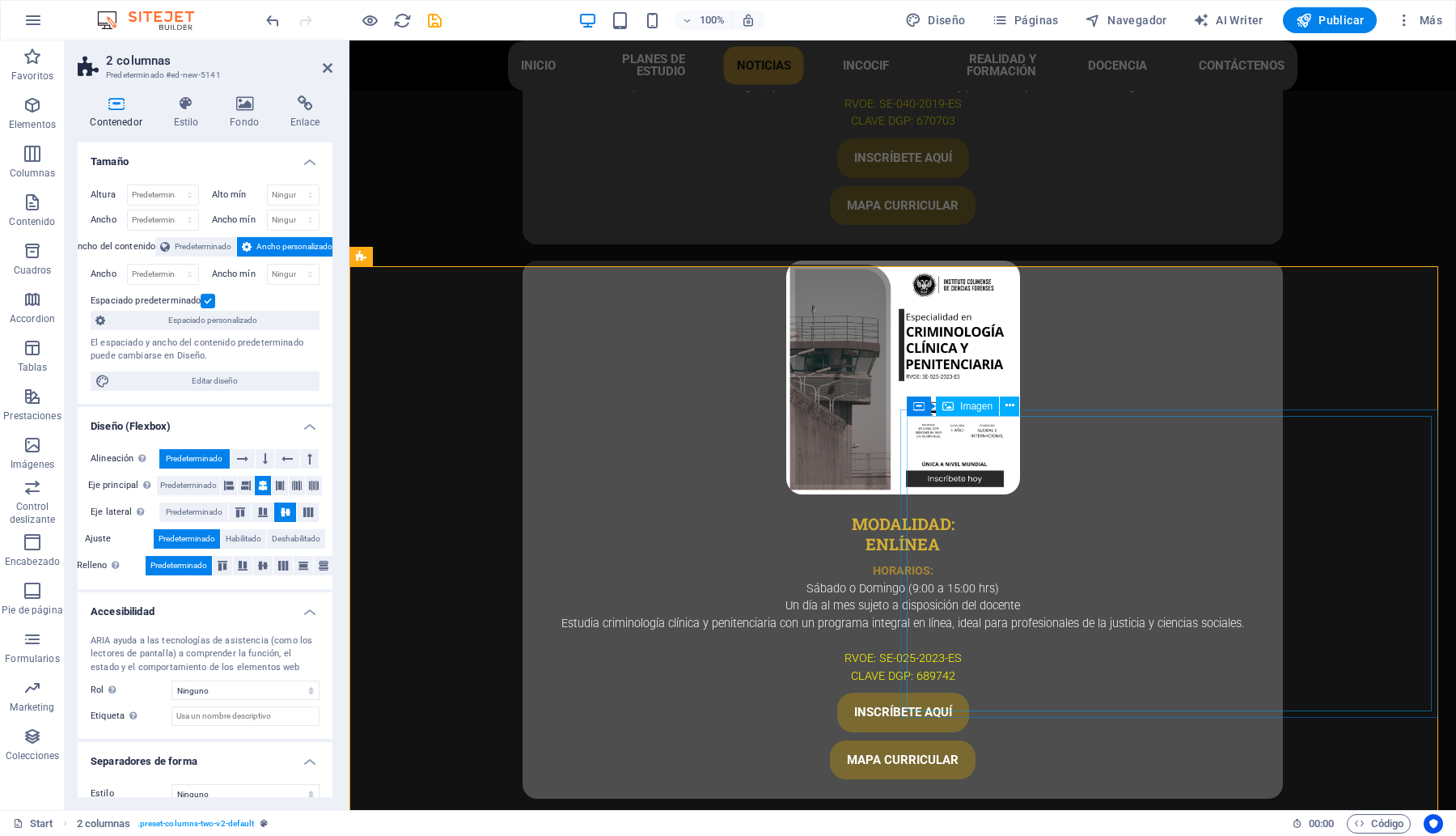
scroll to position [4814, 0]
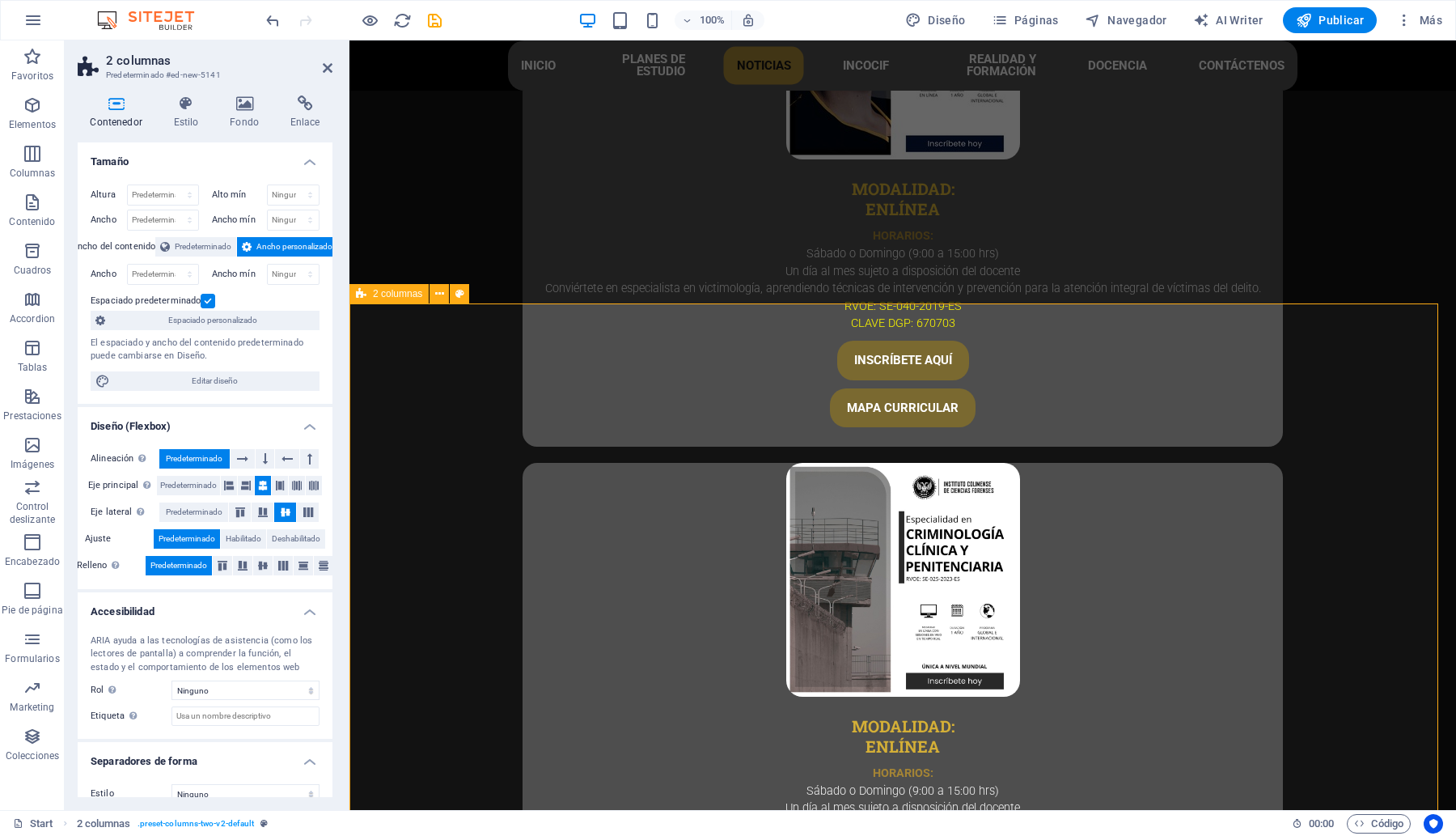
click at [328, 63] on icon at bounding box center [328, 68] width 9 height 13
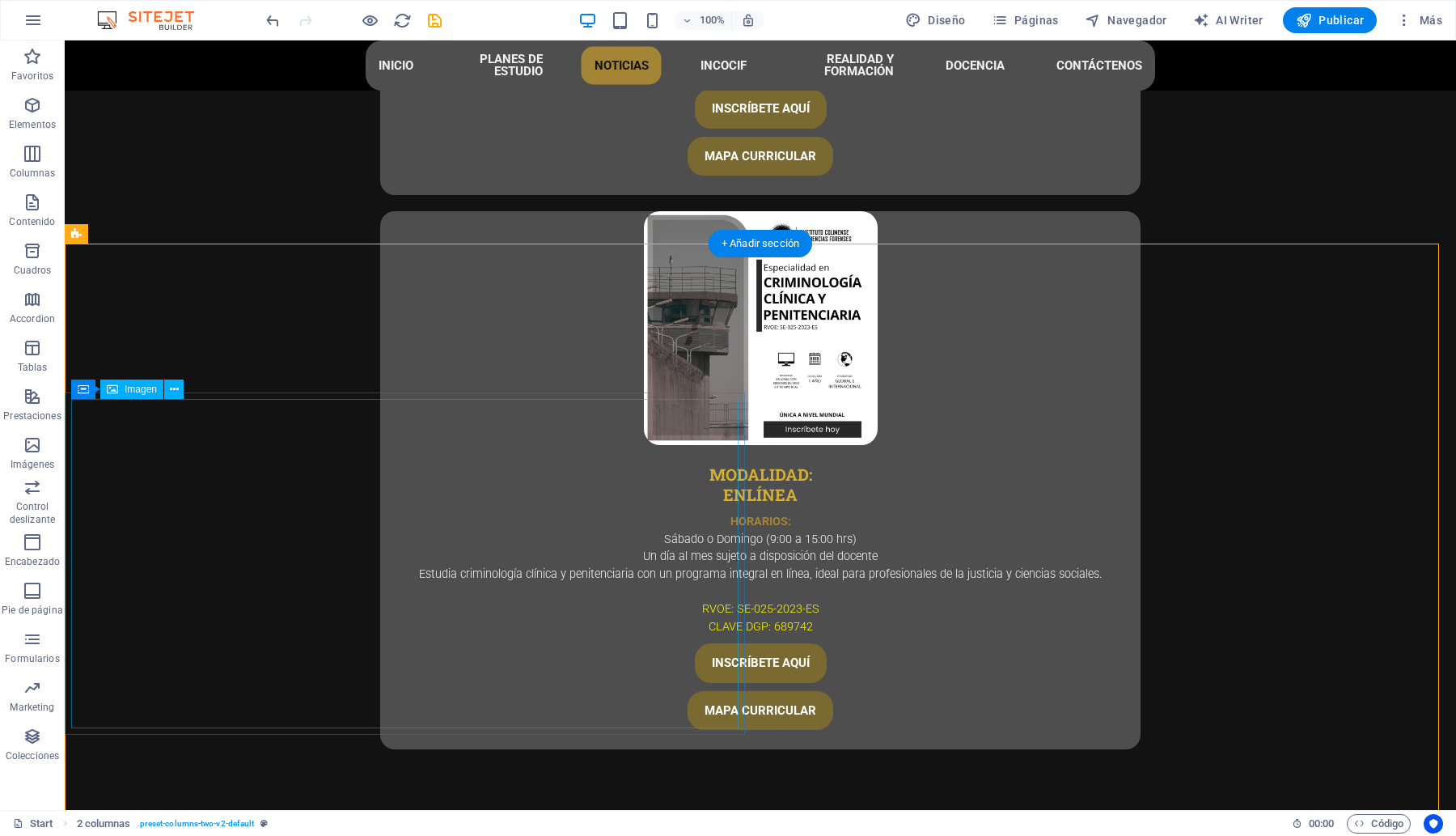
scroll to position [5088, 0]
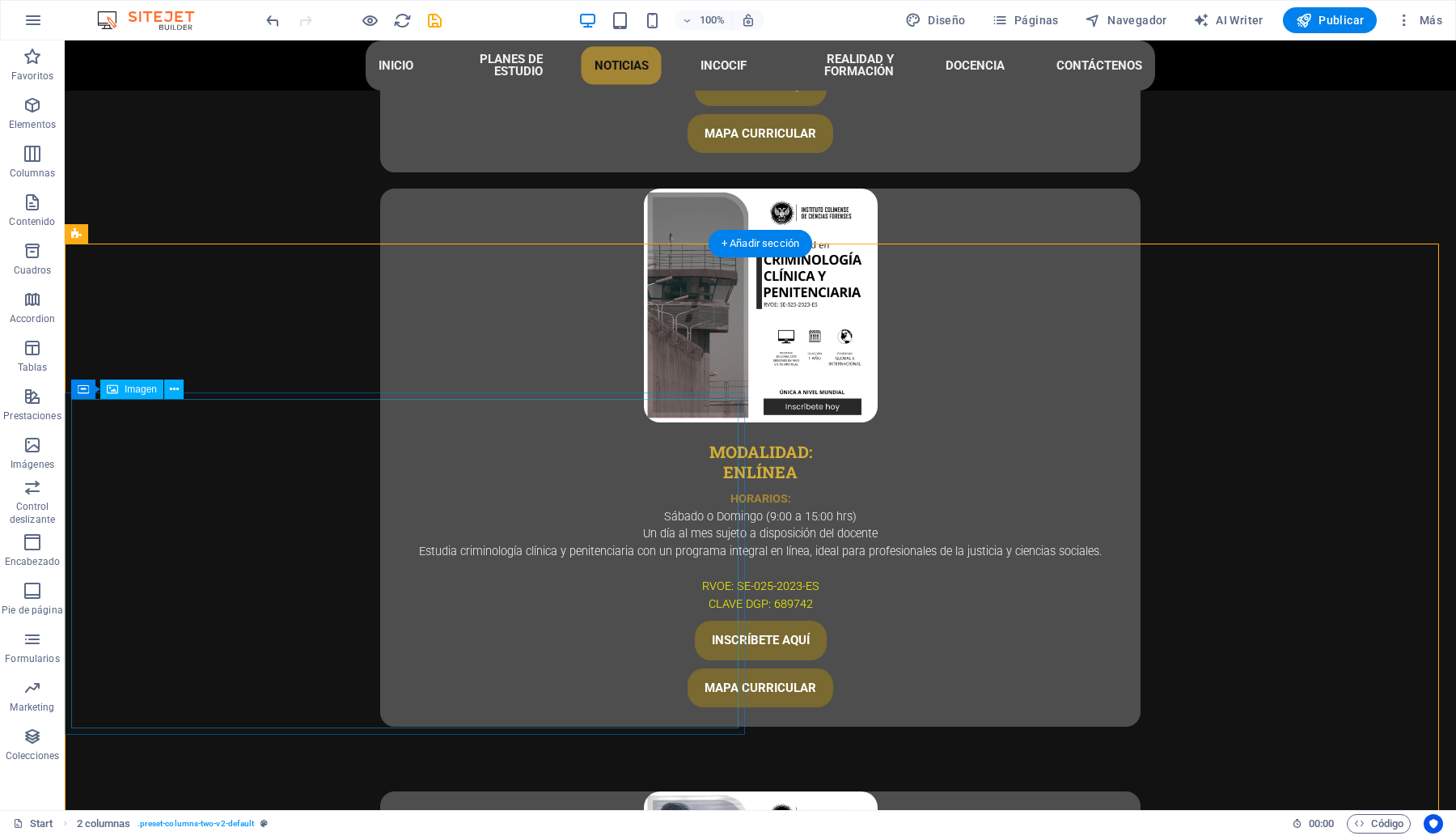
drag, startPoint x: 535, startPoint y: 507, endPoint x: 251, endPoint y: 506, distance: 284.0
select select "px"
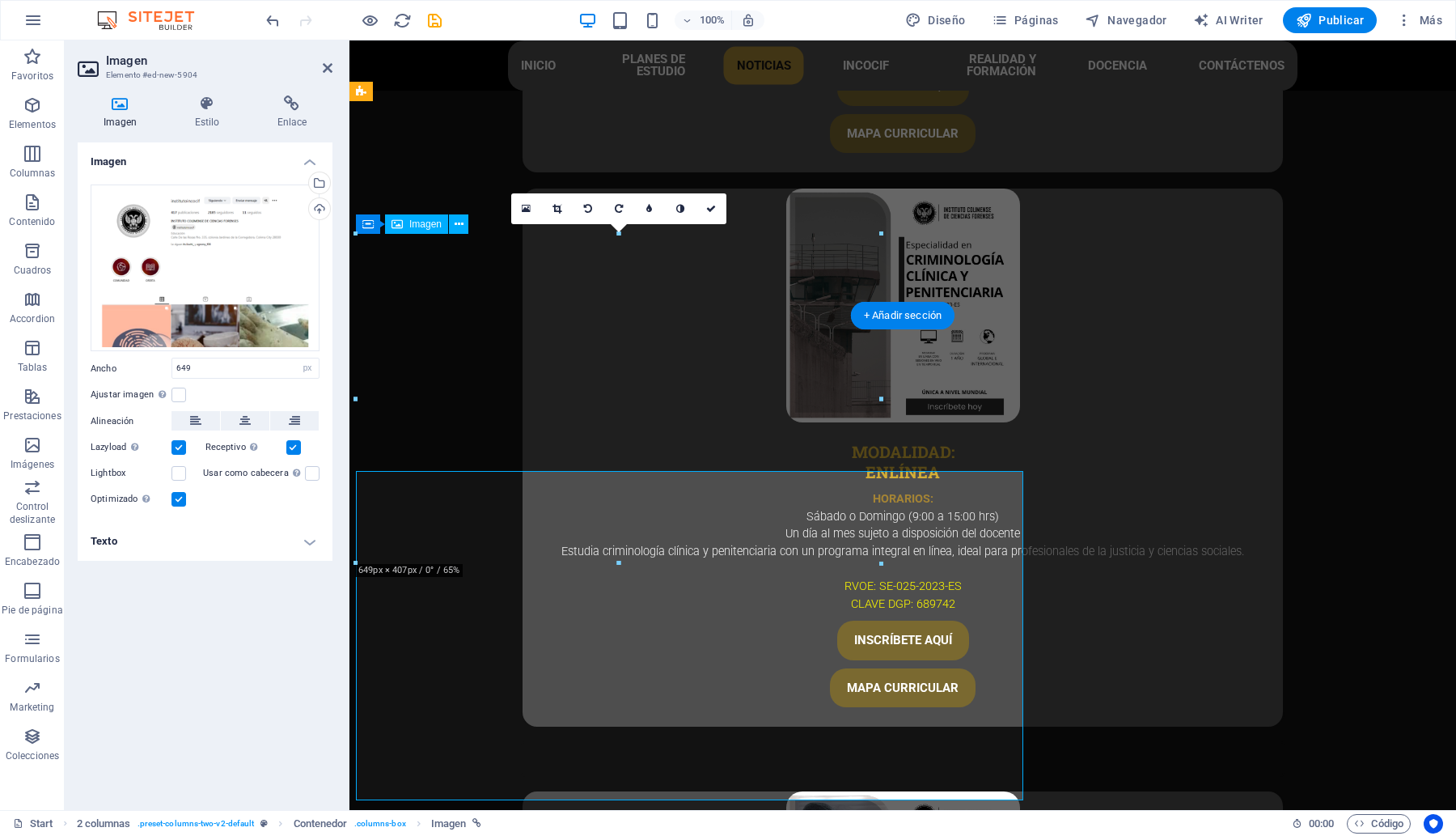
scroll to position [5016, 0]
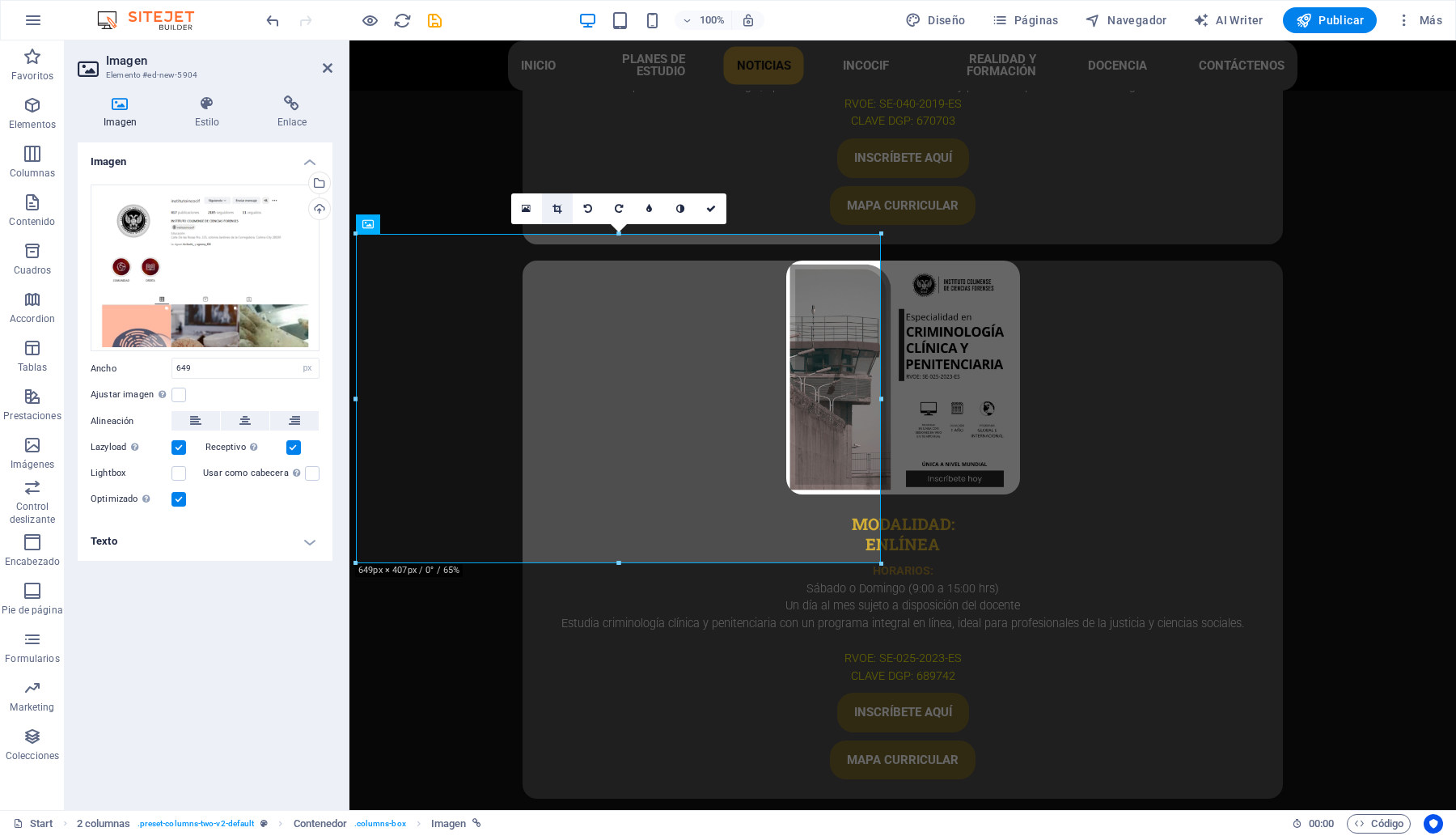
click at [547, 208] on link at bounding box center [557, 208] width 31 height 31
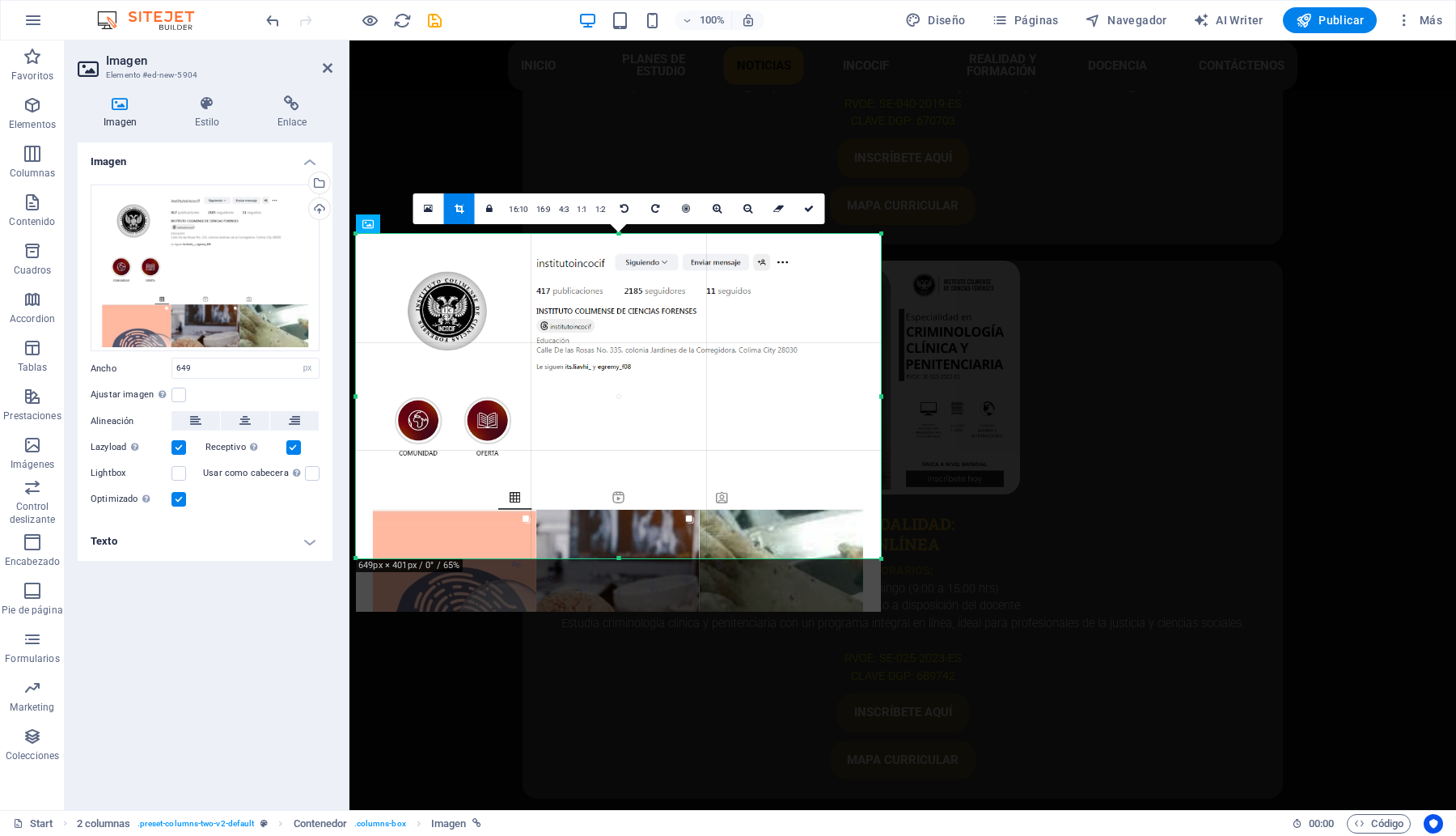
drag, startPoint x: 620, startPoint y: 564, endPoint x: 623, endPoint y: 556, distance: 8.5
click at [623, 557] on div at bounding box center [618, 559] width 525 height 6
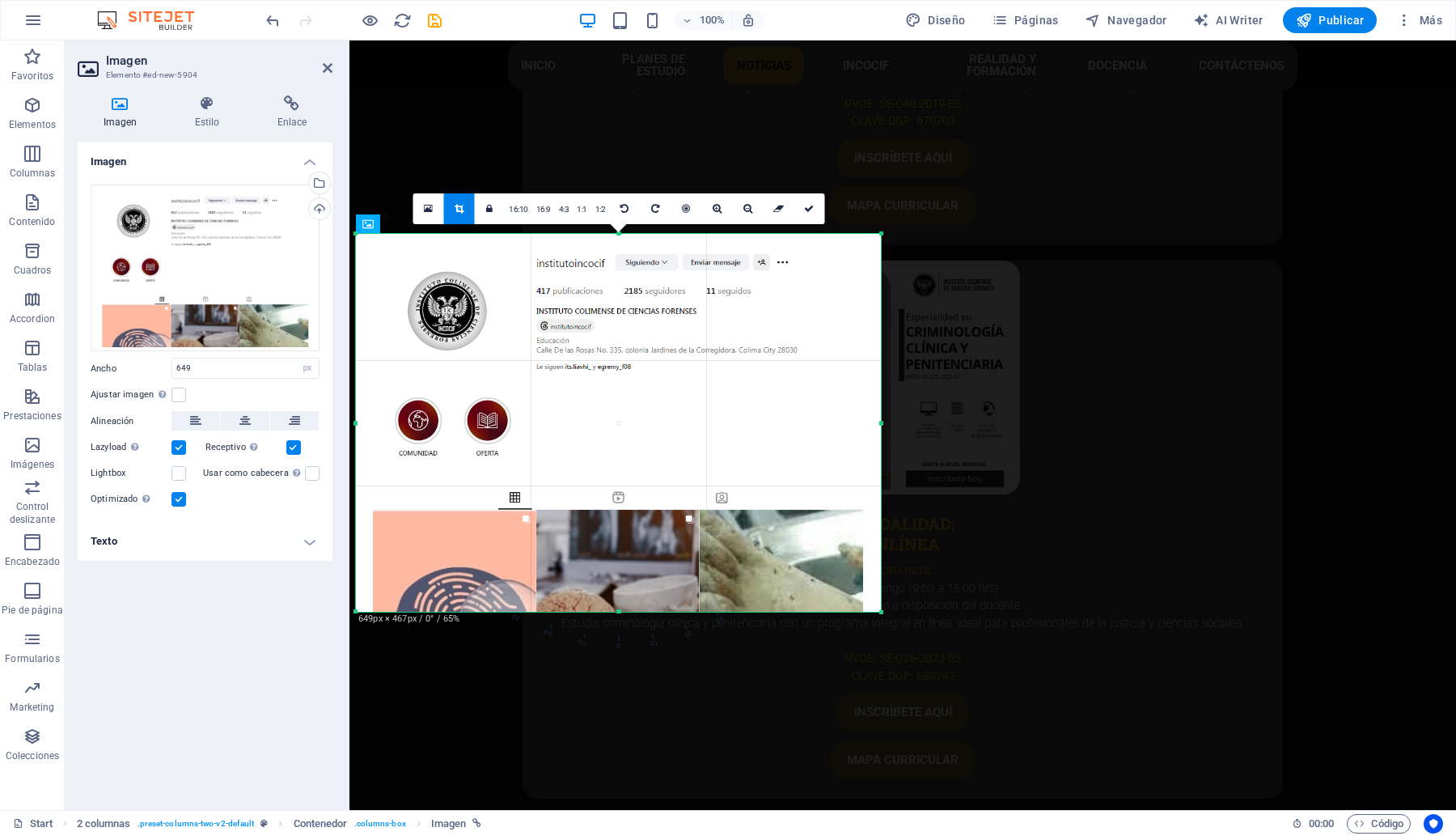
drag, startPoint x: 619, startPoint y: 555, endPoint x: 642, endPoint y: 612, distance: 61.5
click at [642, 612] on div at bounding box center [618, 612] width 525 height 6
click at [809, 206] on icon at bounding box center [809, 208] width 9 height 9
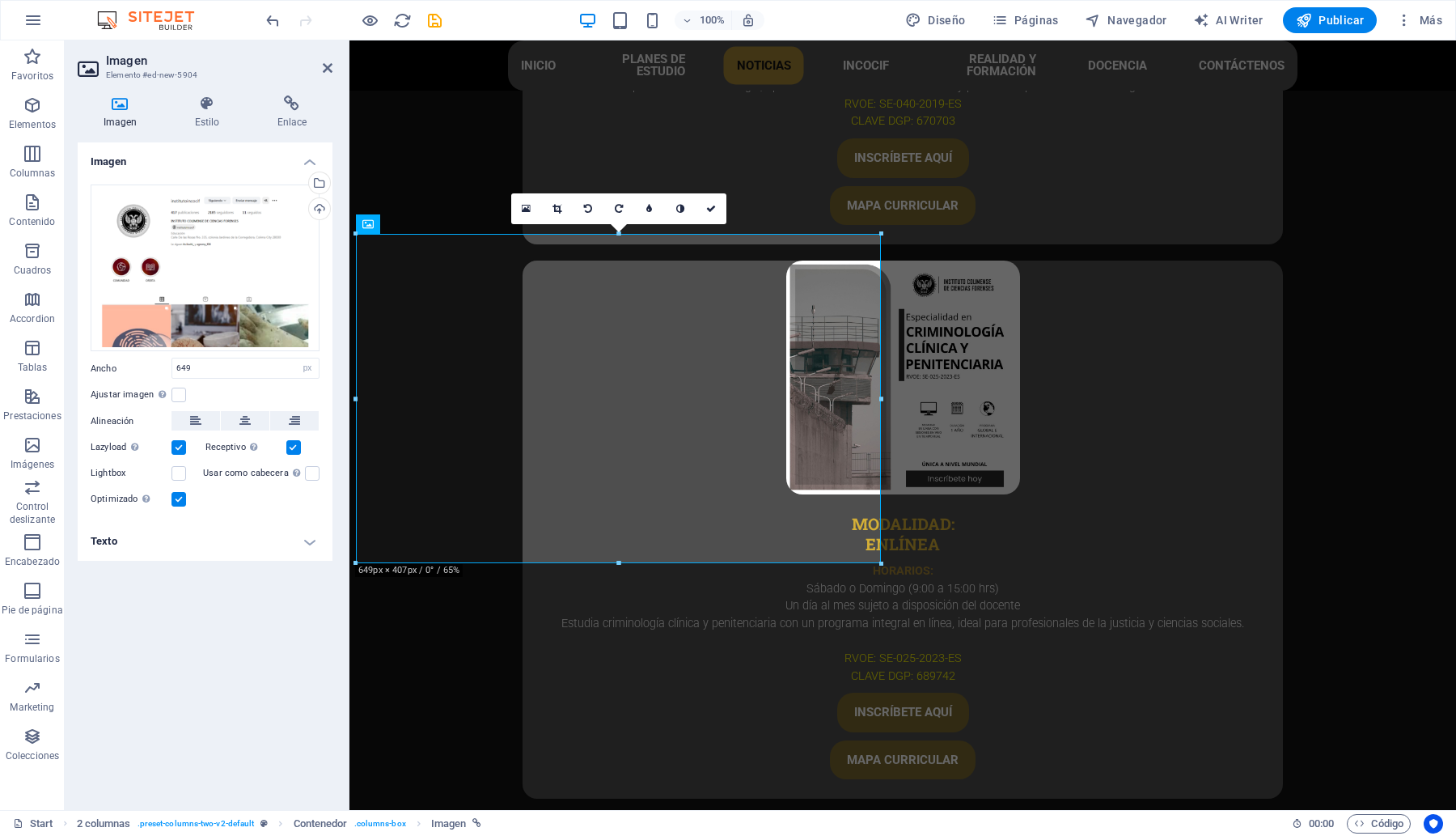
click at [321, 58] on h2 "Imagen" at bounding box center [219, 61] width 226 height 15
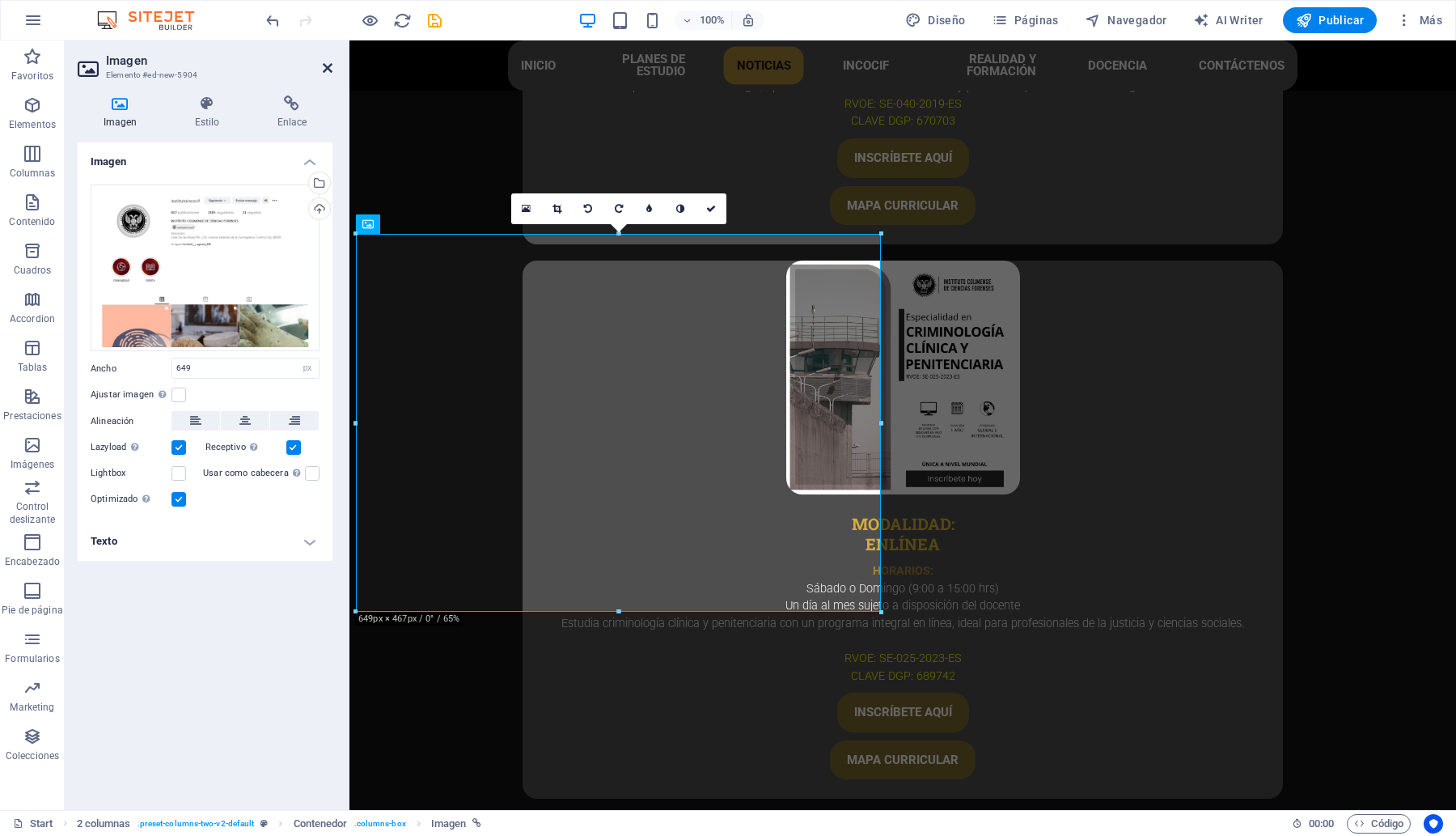
click at [323, 67] on icon at bounding box center [328, 68] width 9 height 13
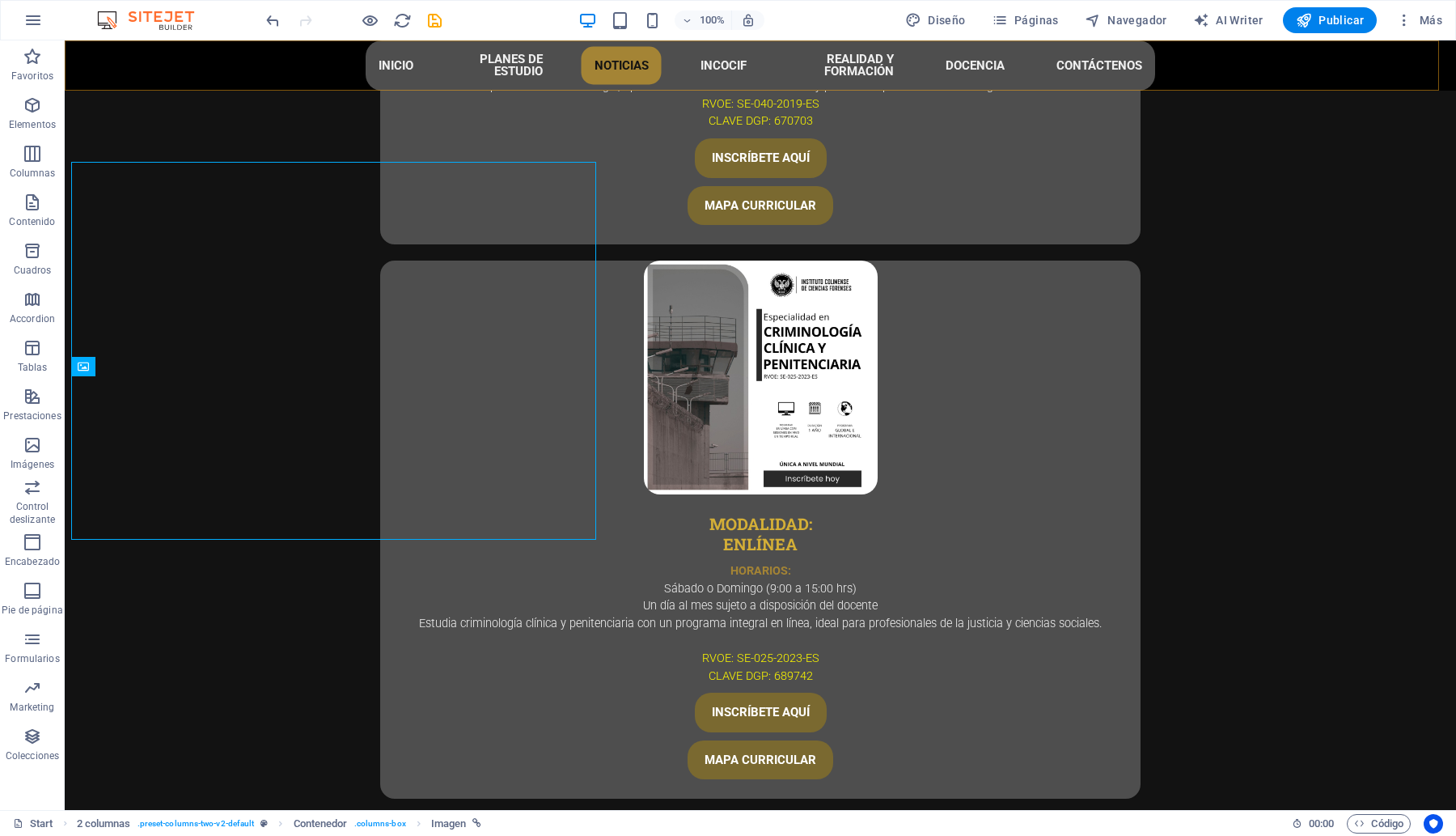
scroll to position [5088, 0]
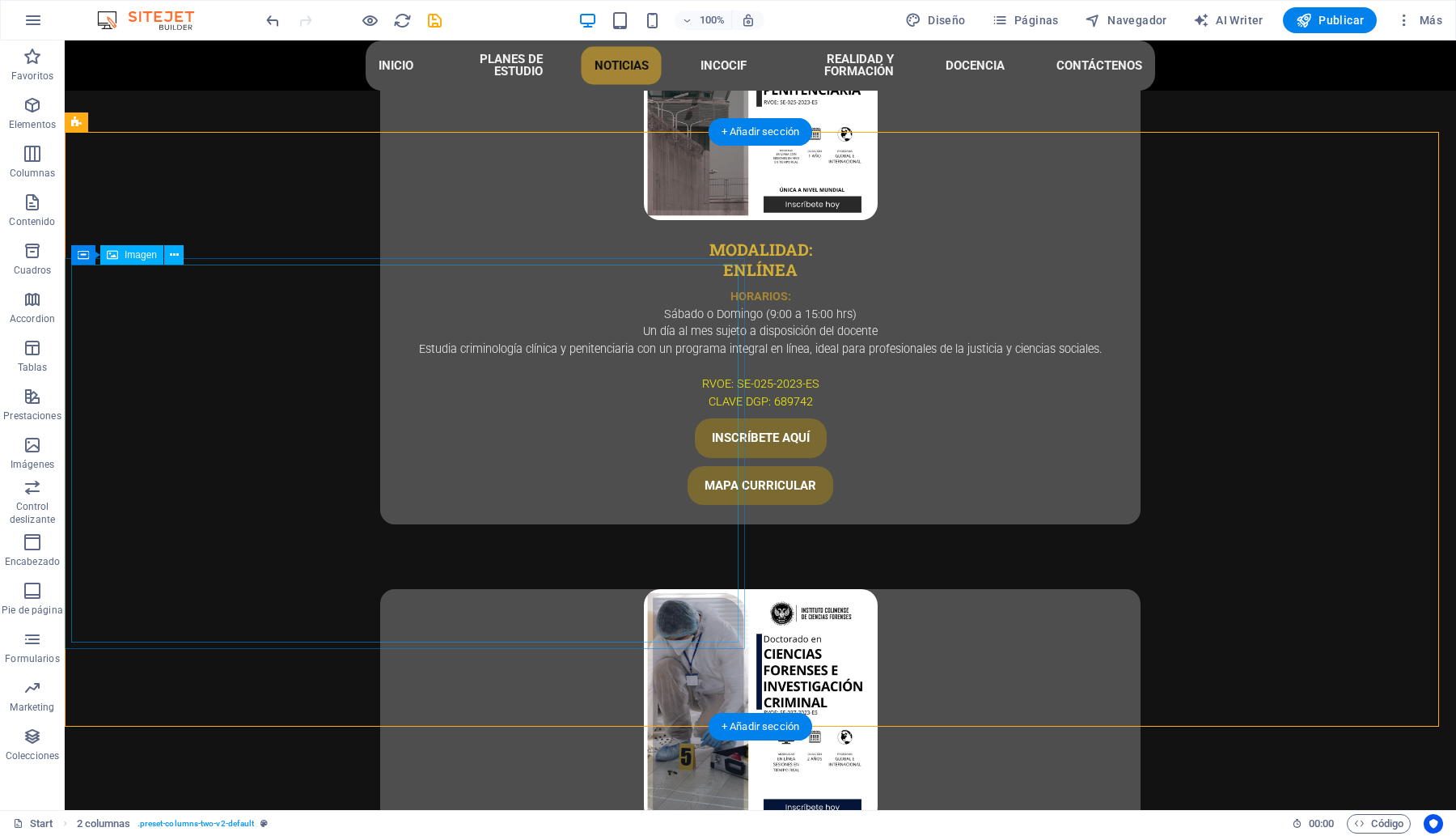
scroll to position [5190, 0]
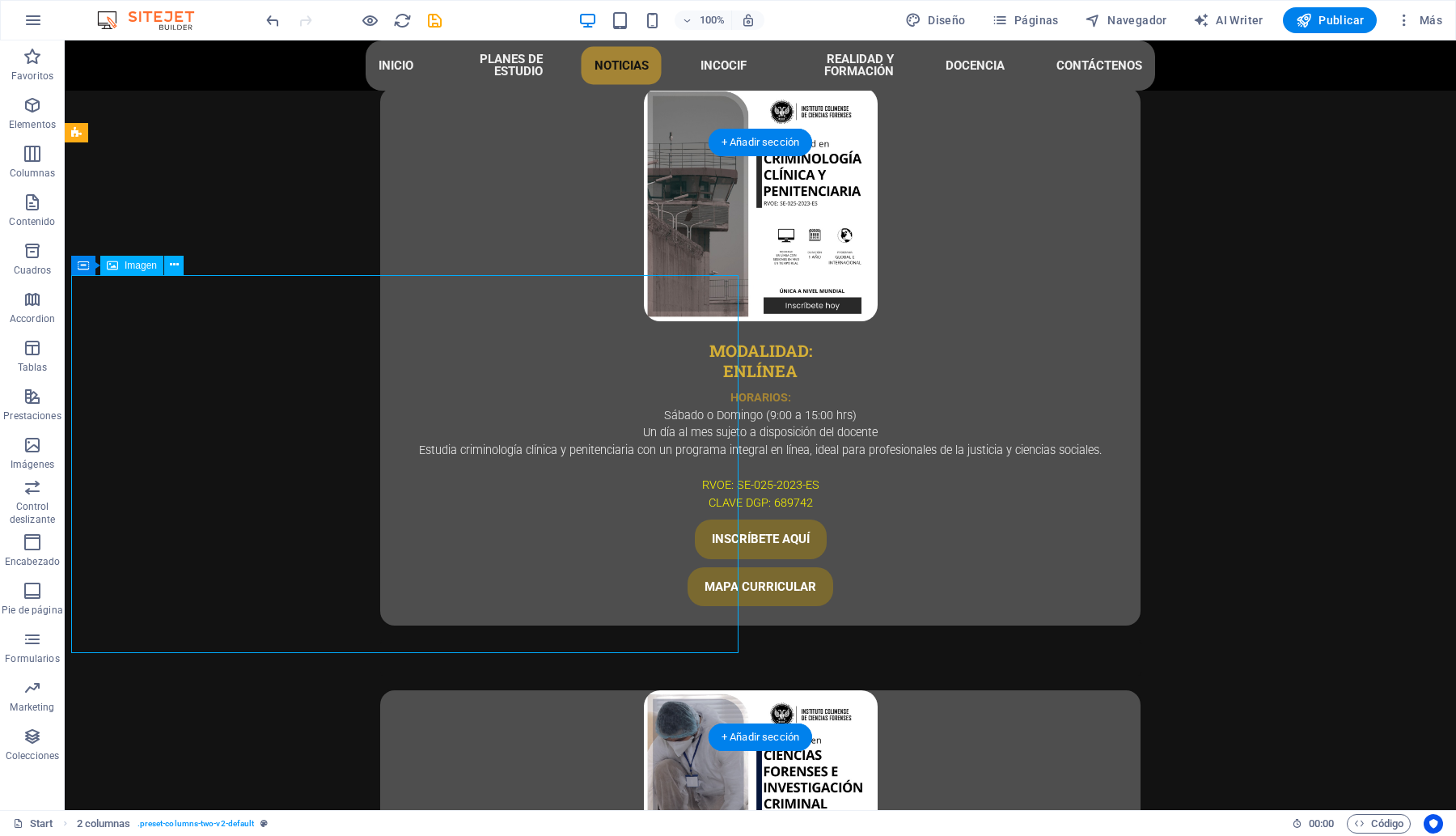
select select "px"
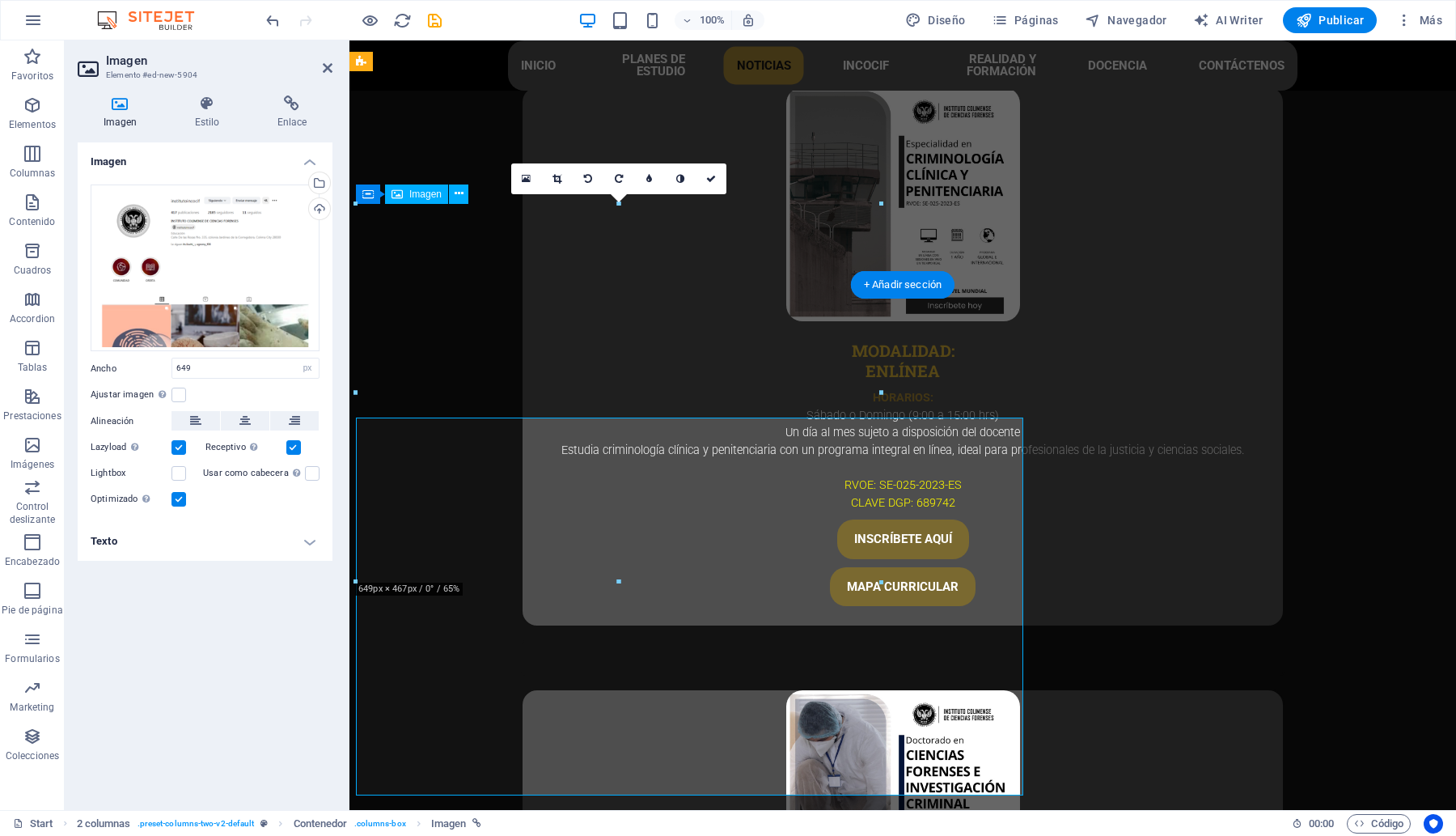
scroll to position [5046, 0]
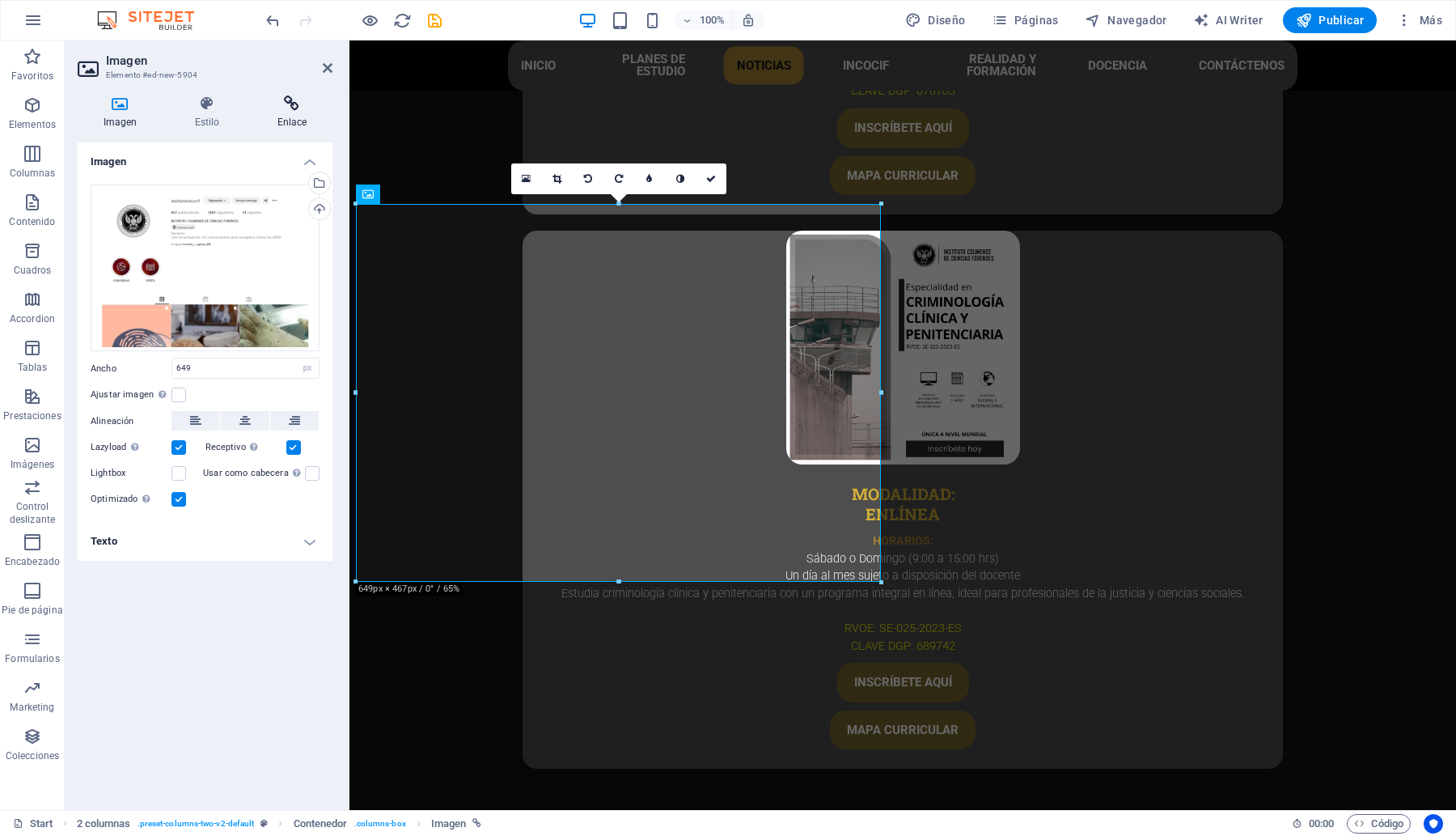
click at [300, 101] on icon at bounding box center [291, 103] width 81 height 16
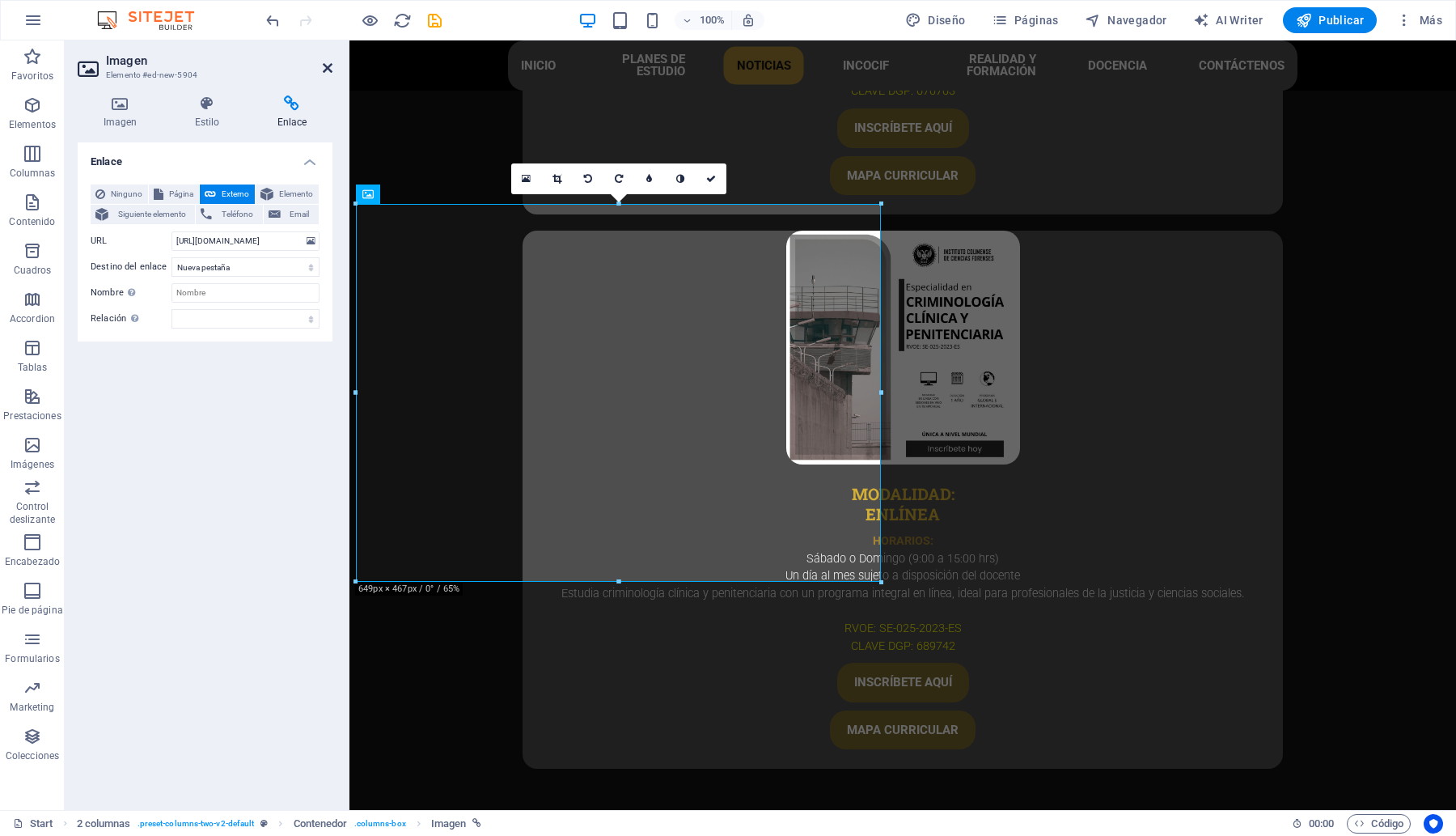
click at [329, 62] on icon at bounding box center [328, 68] width 9 height 13
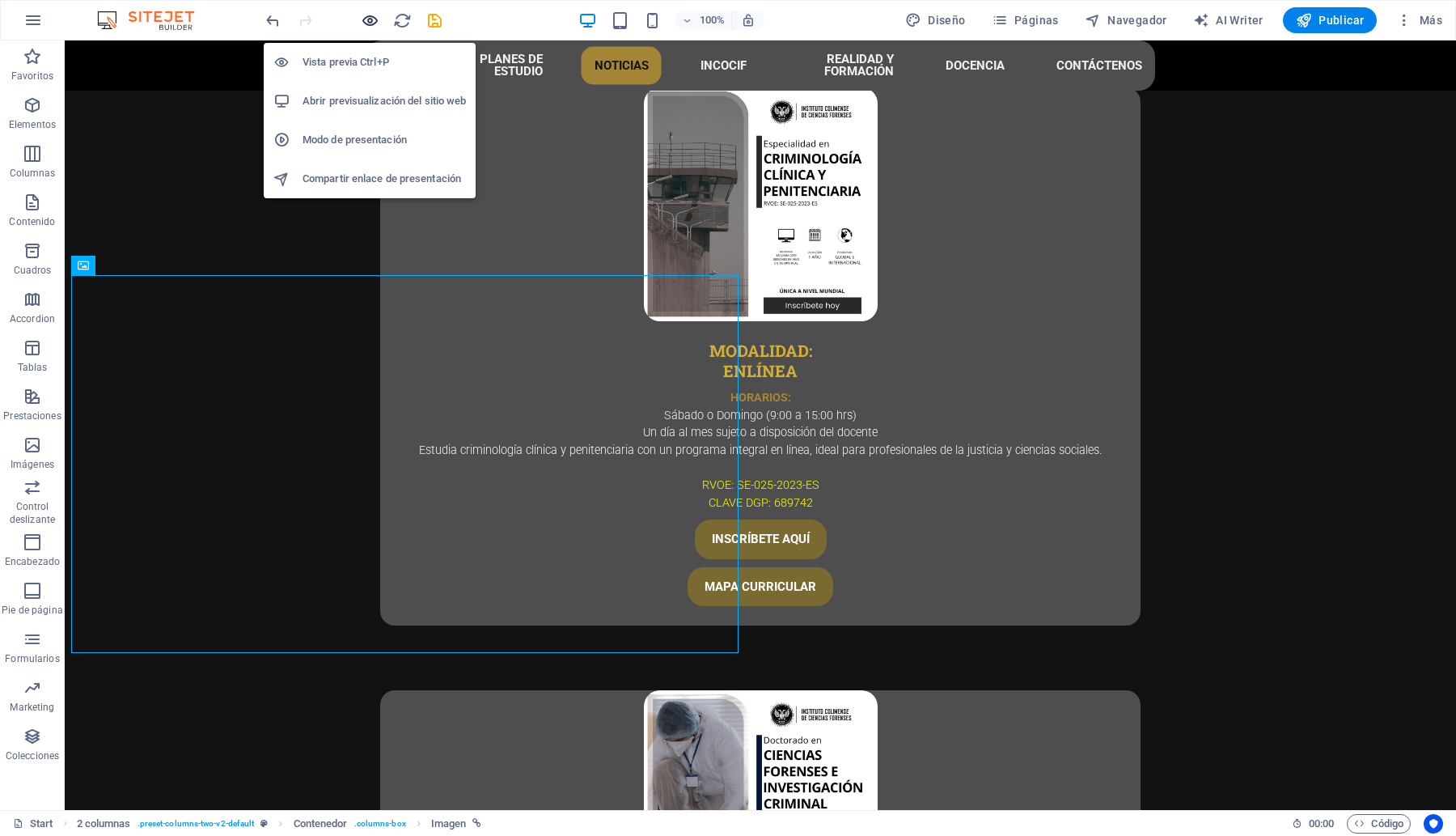
click at [365, 19] on icon "button" at bounding box center [370, 21] width 19 height 19
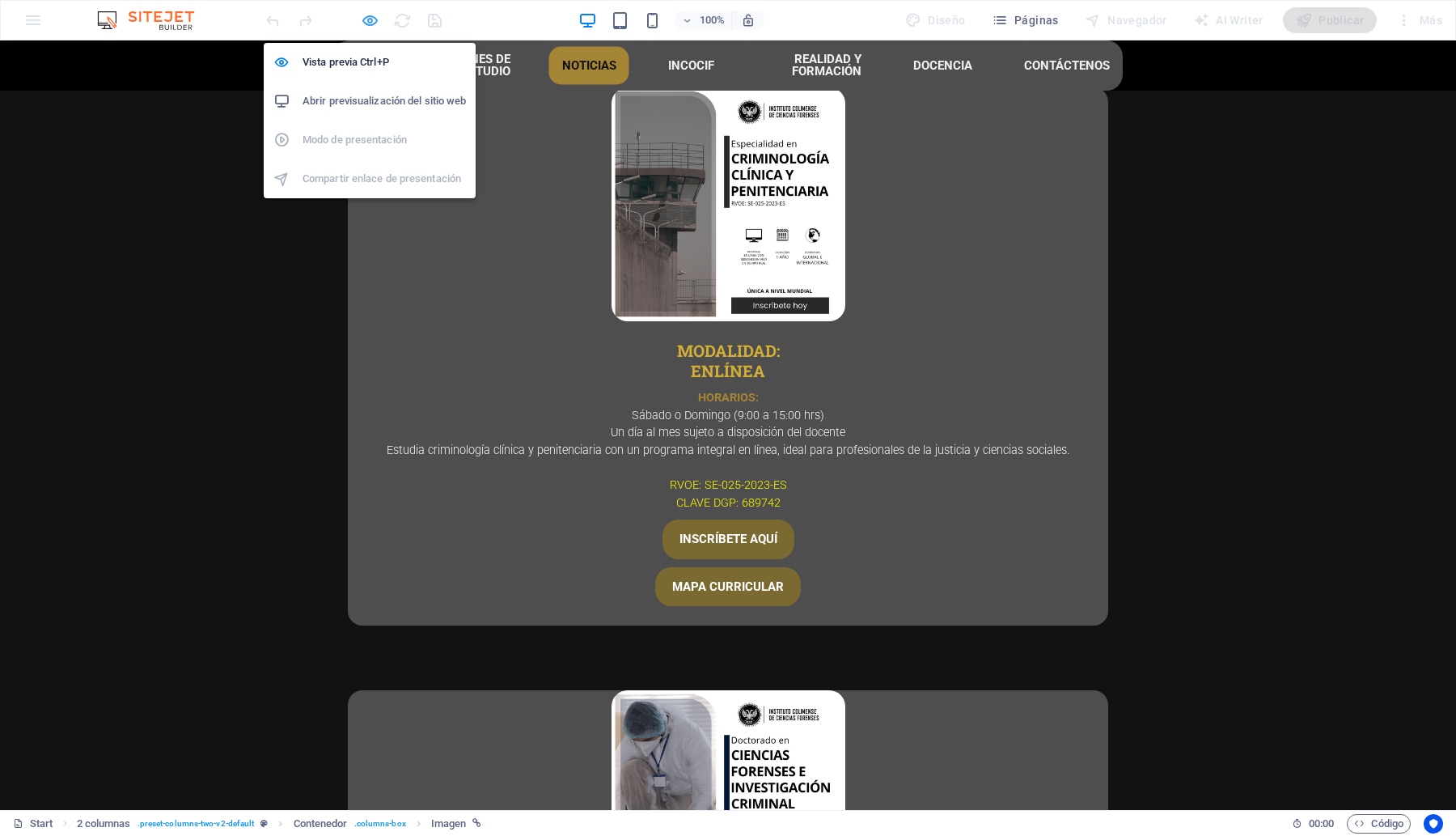
scroll to position [5221, 0]
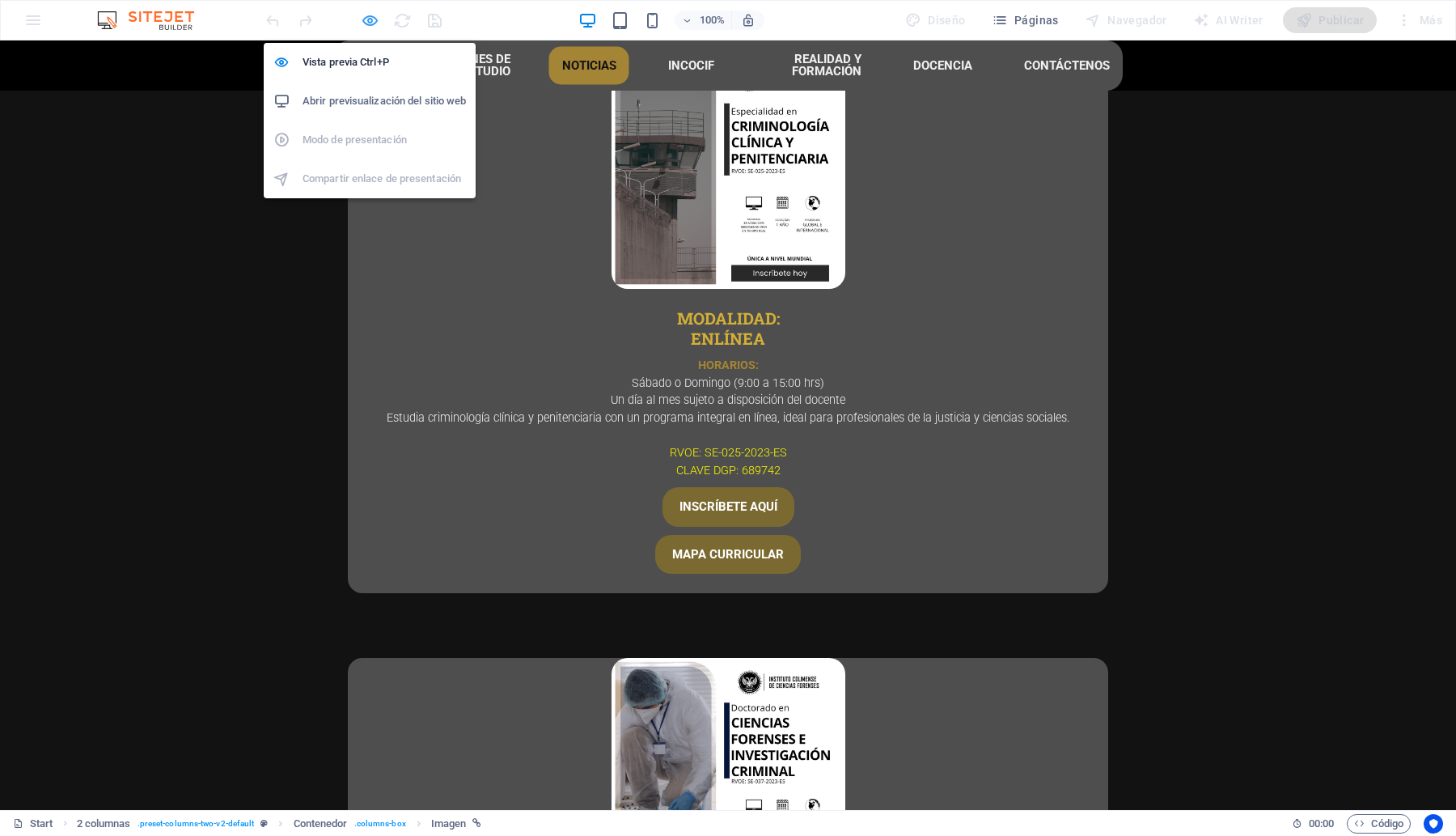
click at [362, 18] on icon "button" at bounding box center [370, 21] width 19 height 19
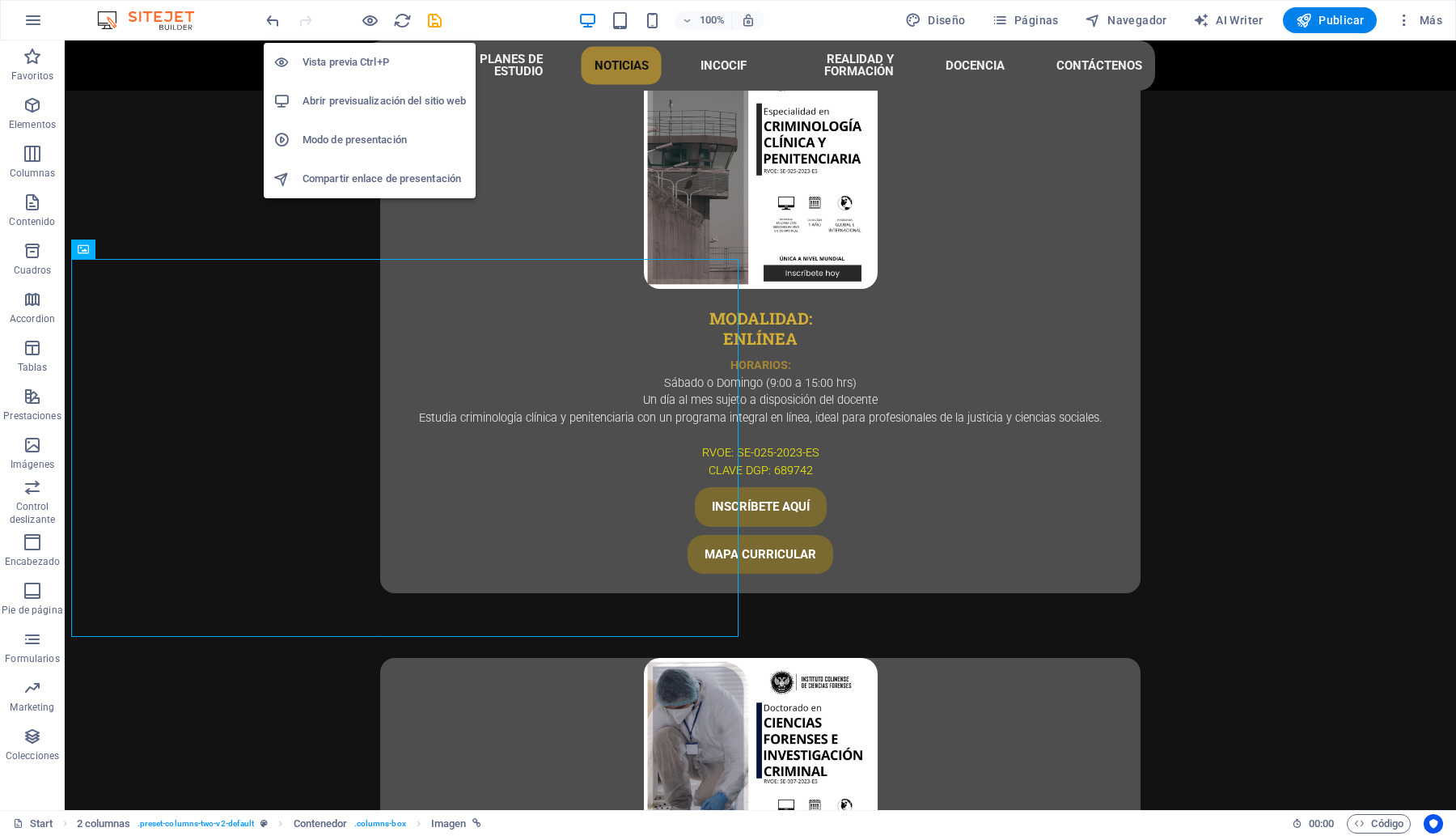
scroll to position [5206, 0]
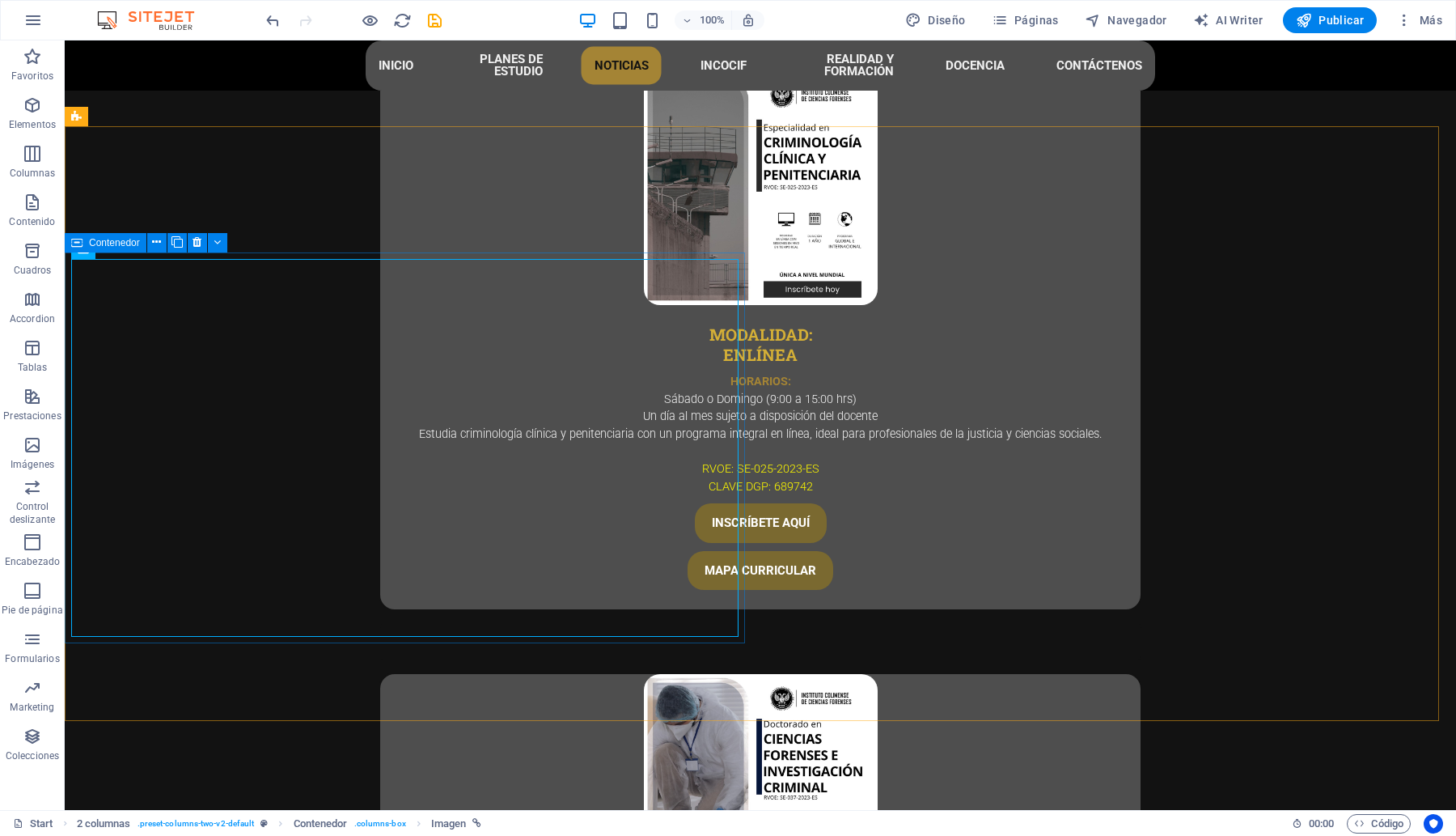
click at [91, 240] on span "Contenedor" at bounding box center [114, 243] width 51 height 9
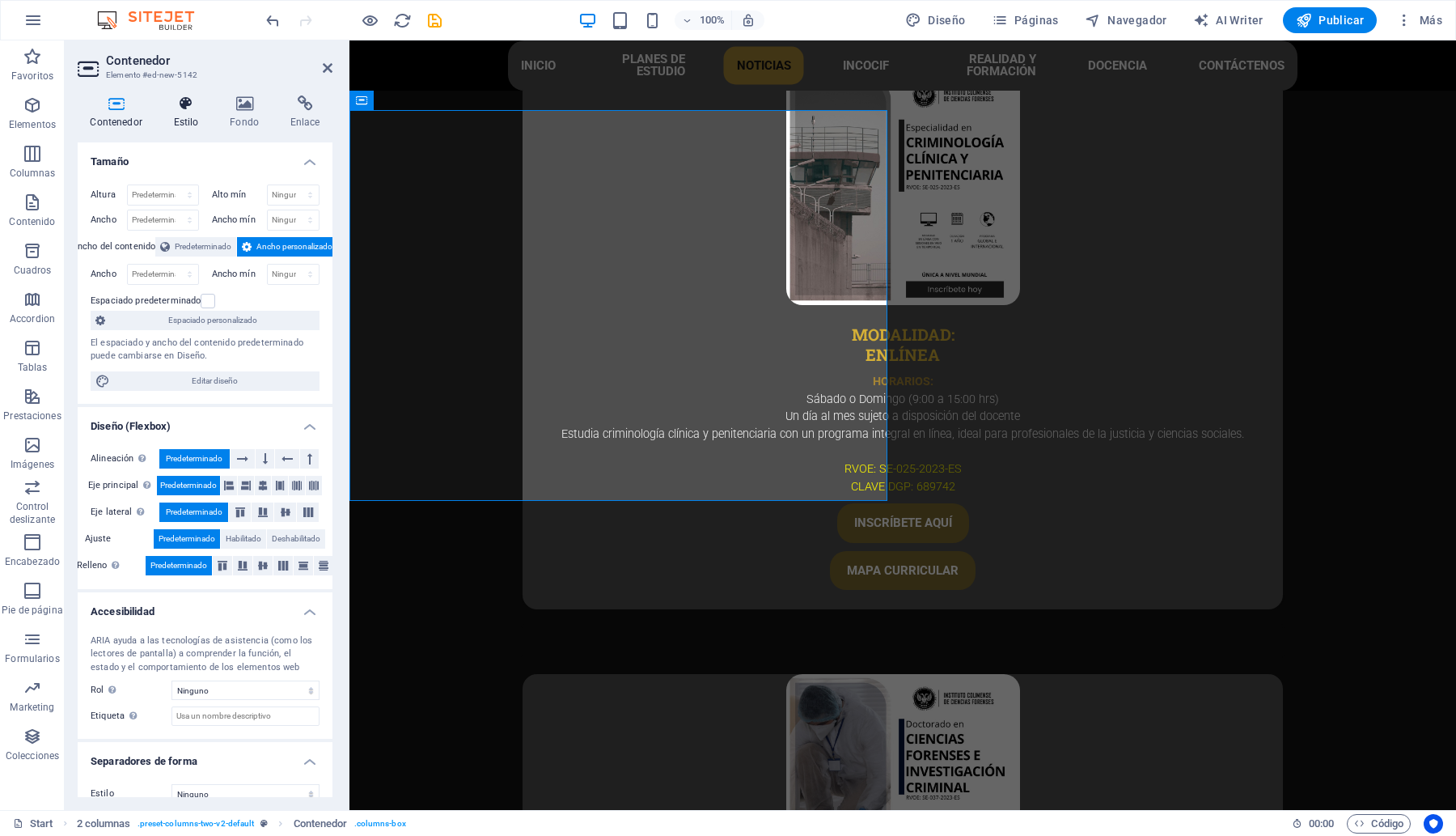
scroll to position [5134, 0]
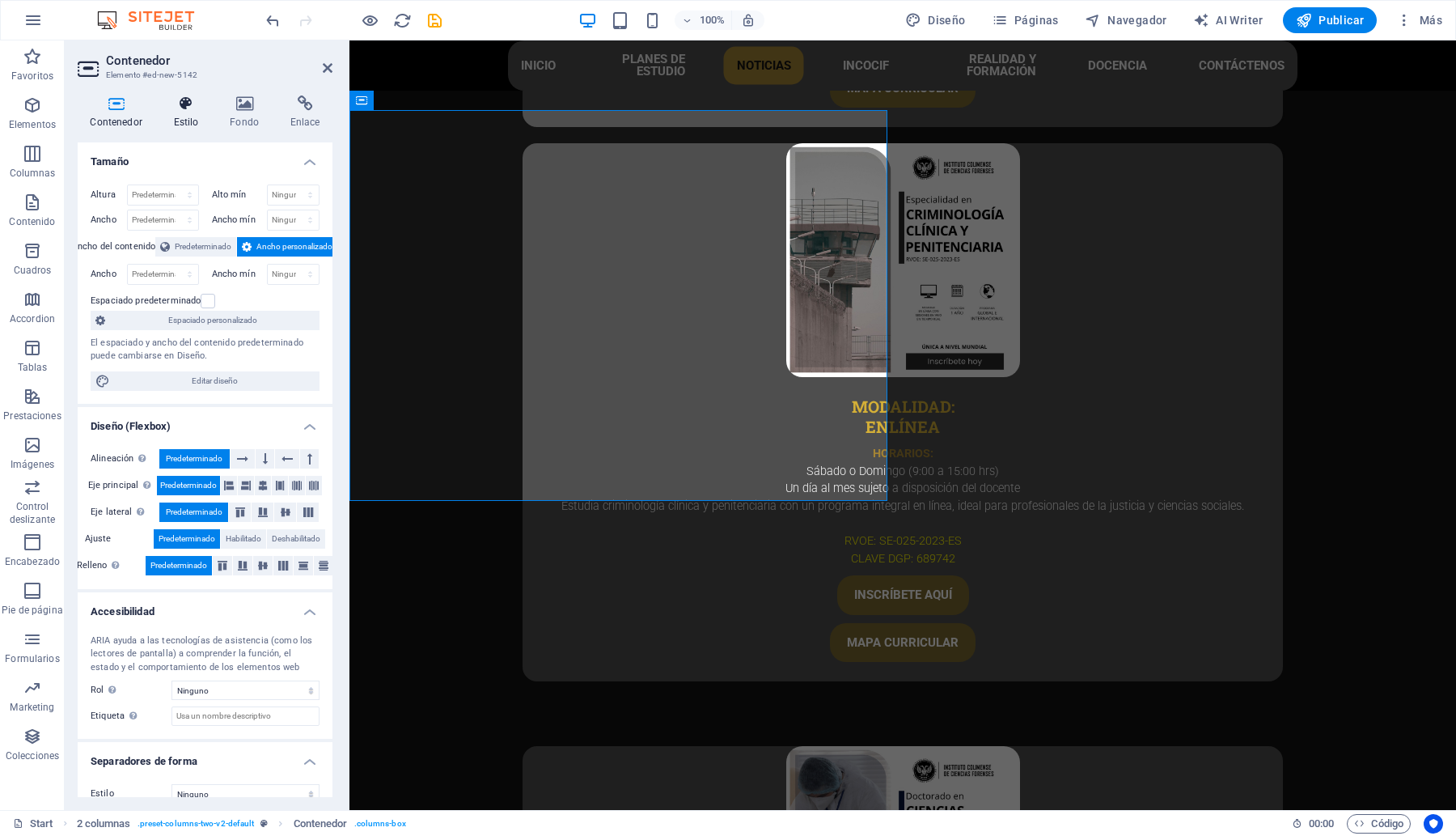
click at [176, 114] on h4 "Estilo" at bounding box center [189, 112] width 57 height 34
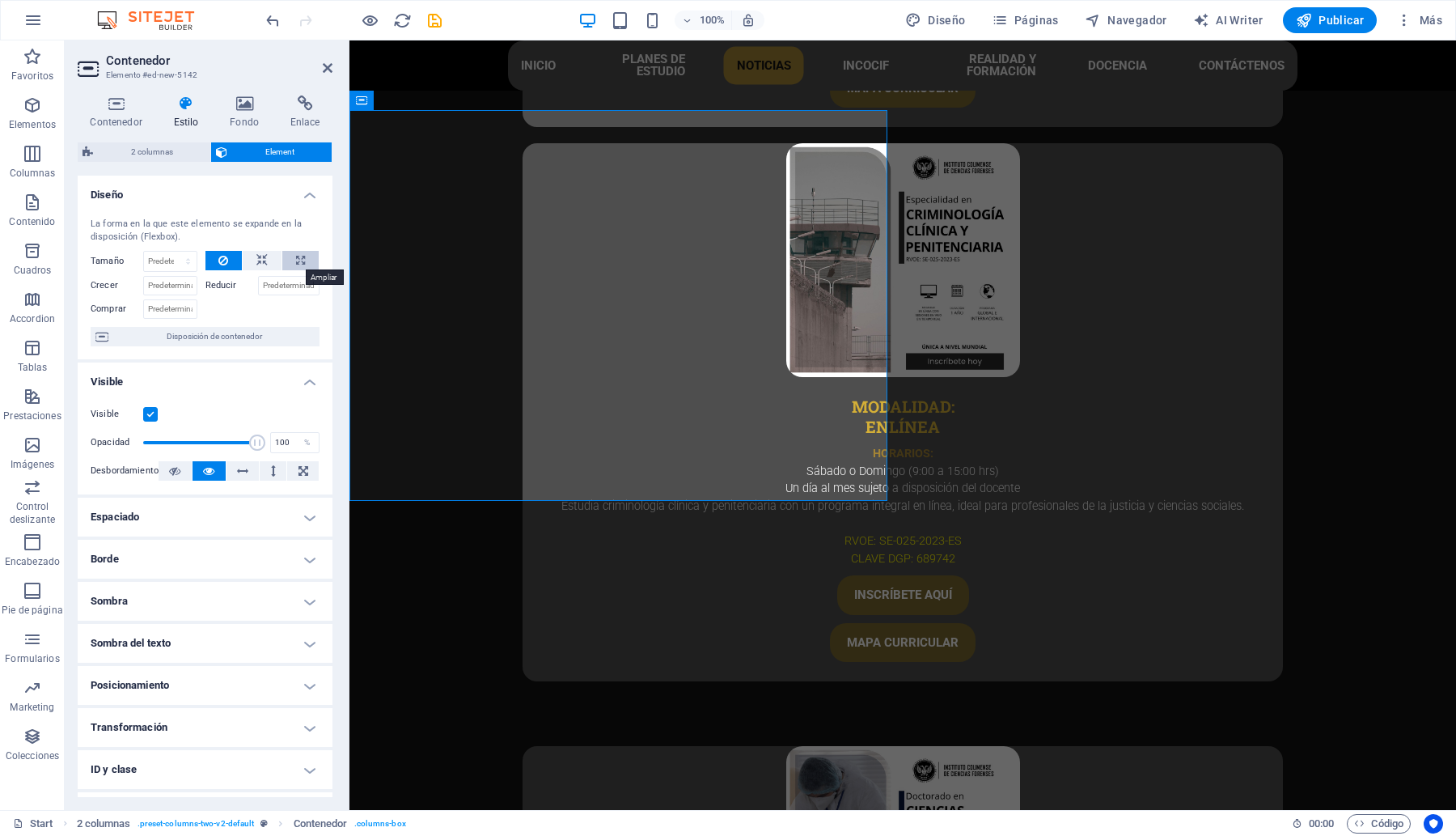
click at [296, 263] on icon at bounding box center [301, 260] width 9 height 20
type input "100"
select select "%"
click at [261, 264] on icon at bounding box center [262, 260] width 11 height 20
select select "DISABLED_OPTION_VALUE"
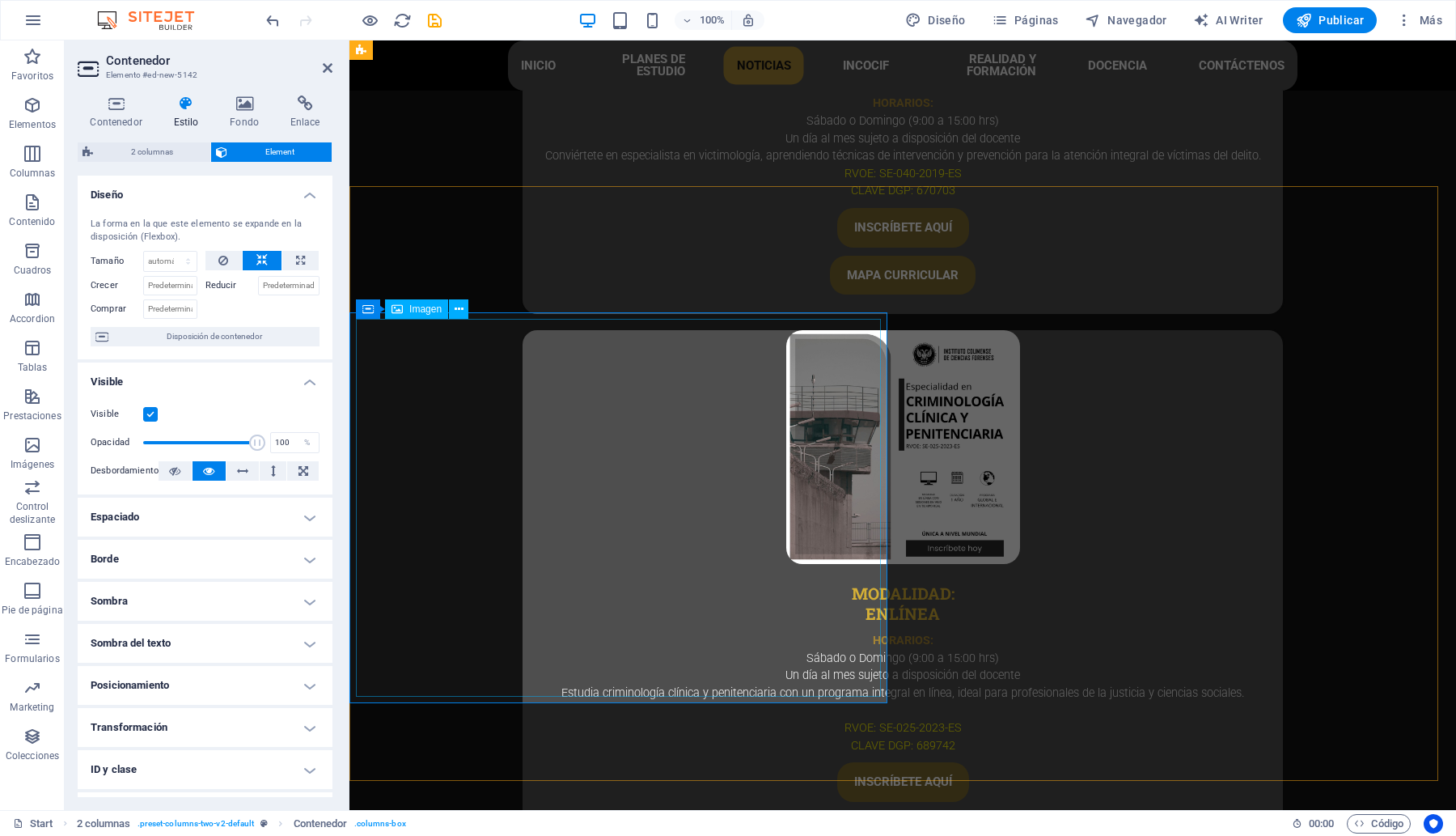
scroll to position [4931, 0]
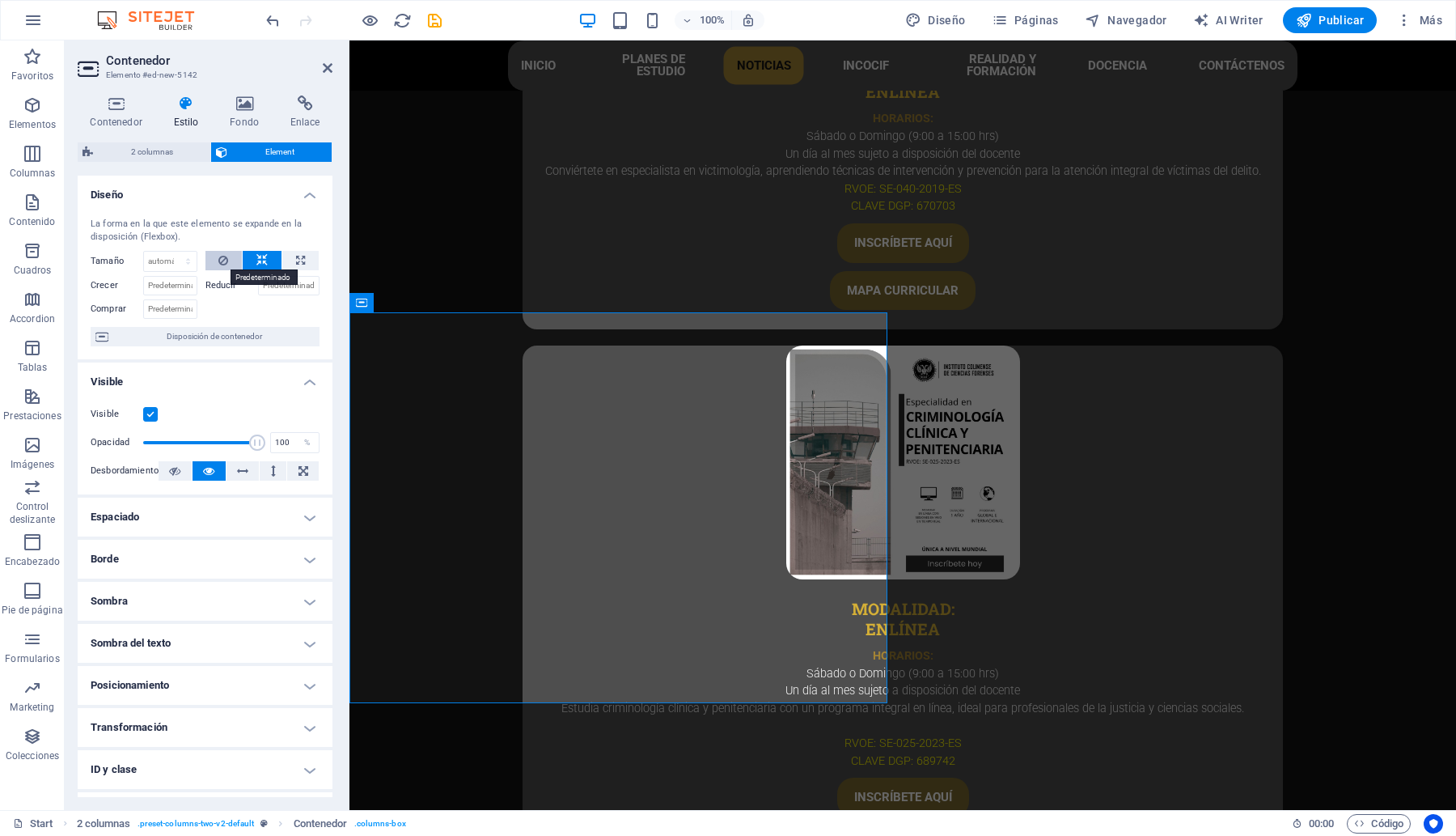
click at [215, 260] on button at bounding box center [224, 260] width 37 height 20
click at [328, 70] on icon at bounding box center [328, 68] width 9 height 13
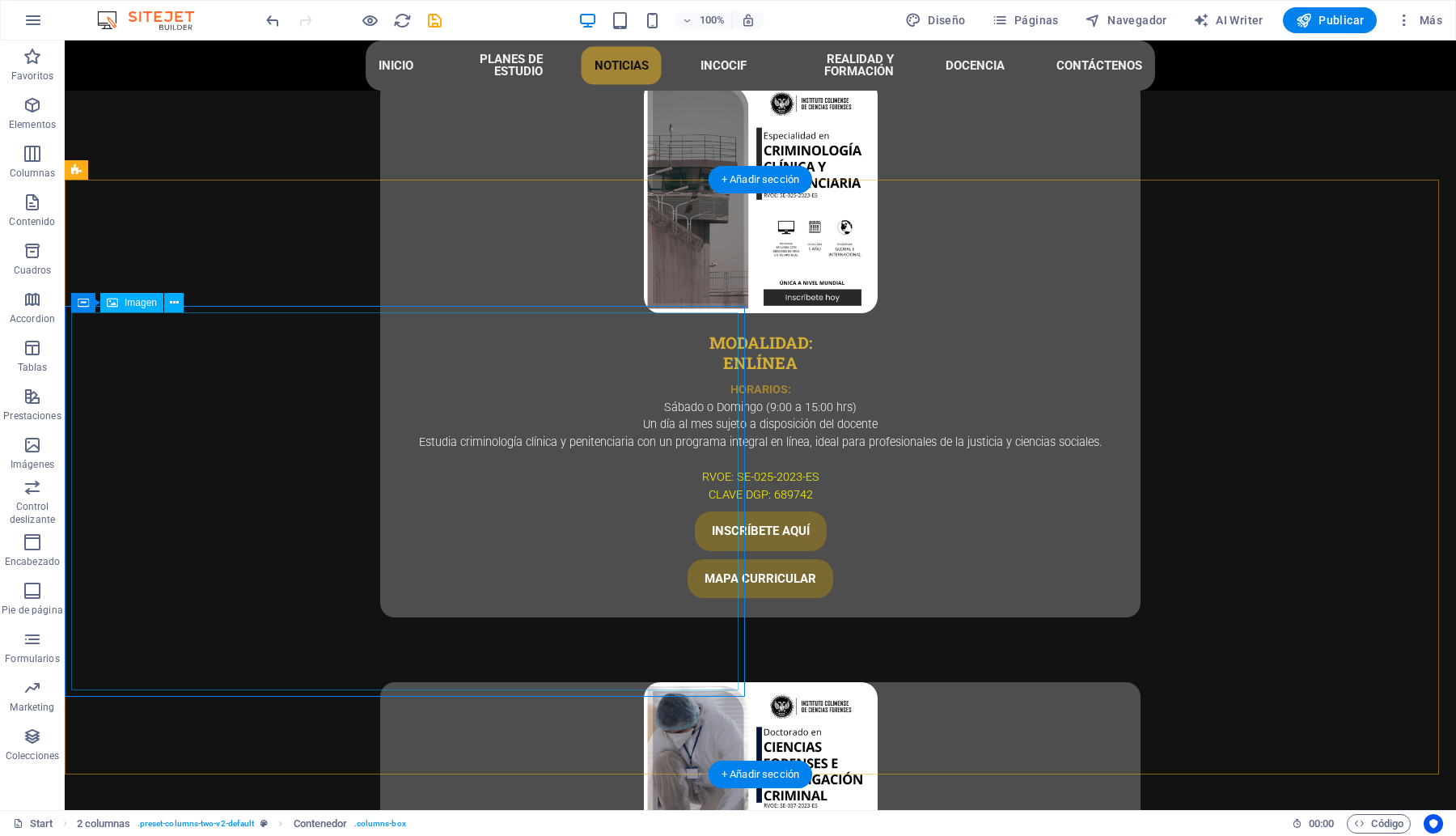
scroll to position [5206, 0]
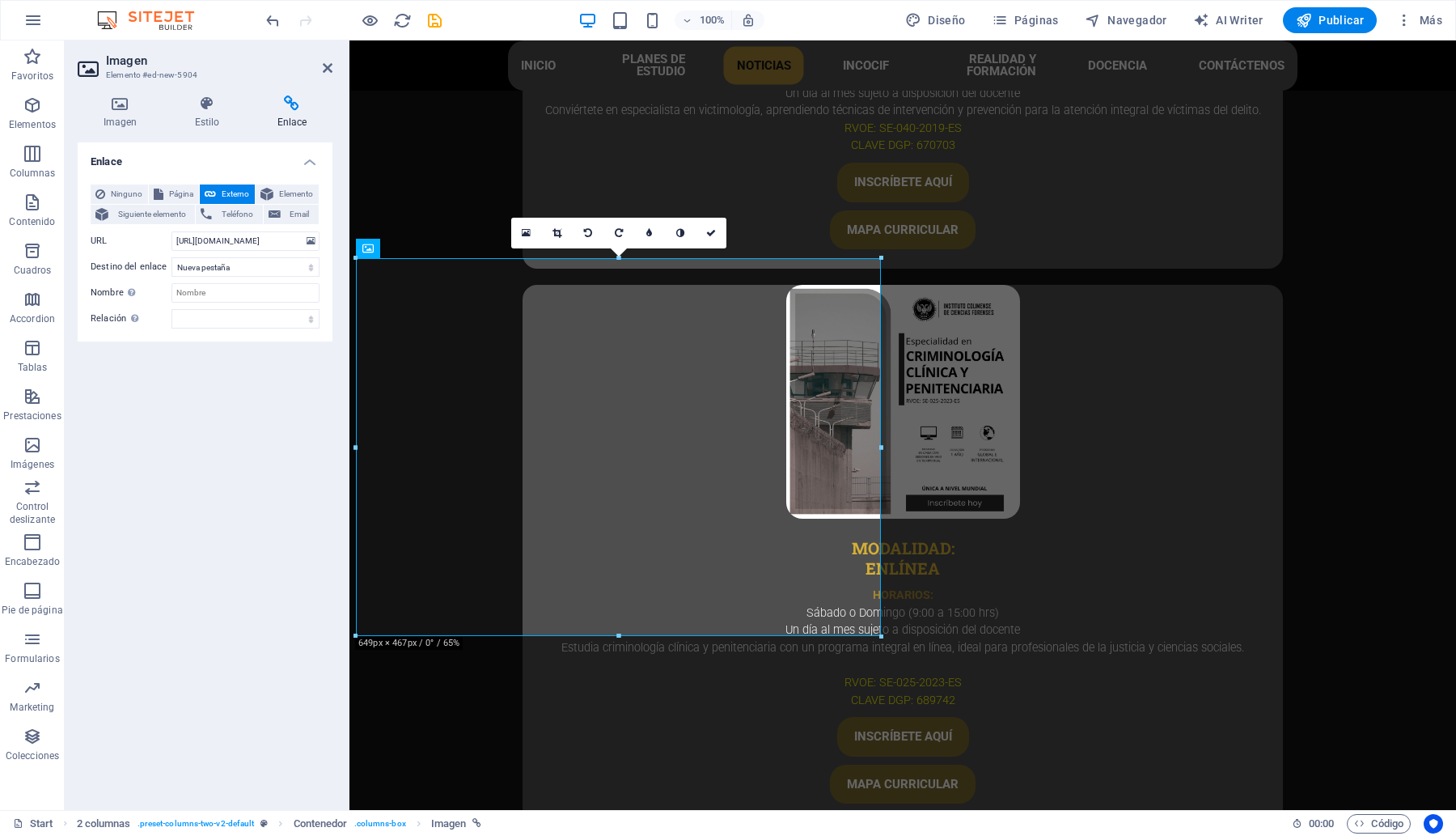
click at [319, 62] on h2 "Imagen" at bounding box center [219, 61] width 226 height 15
click at [323, 65] on icon at bounding box center [328, 68] width 9 height 13
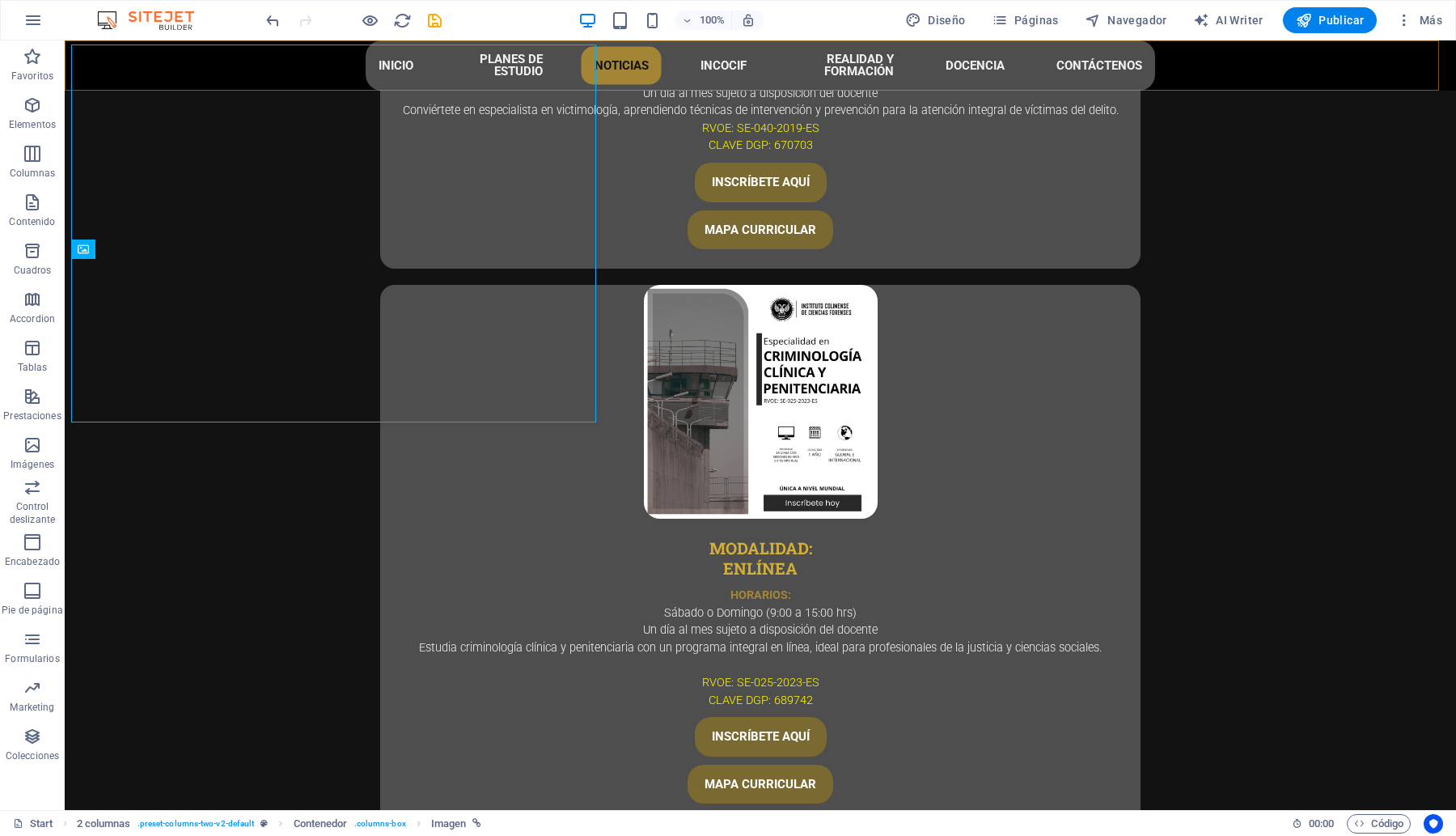
scroll to position [5206, 0]
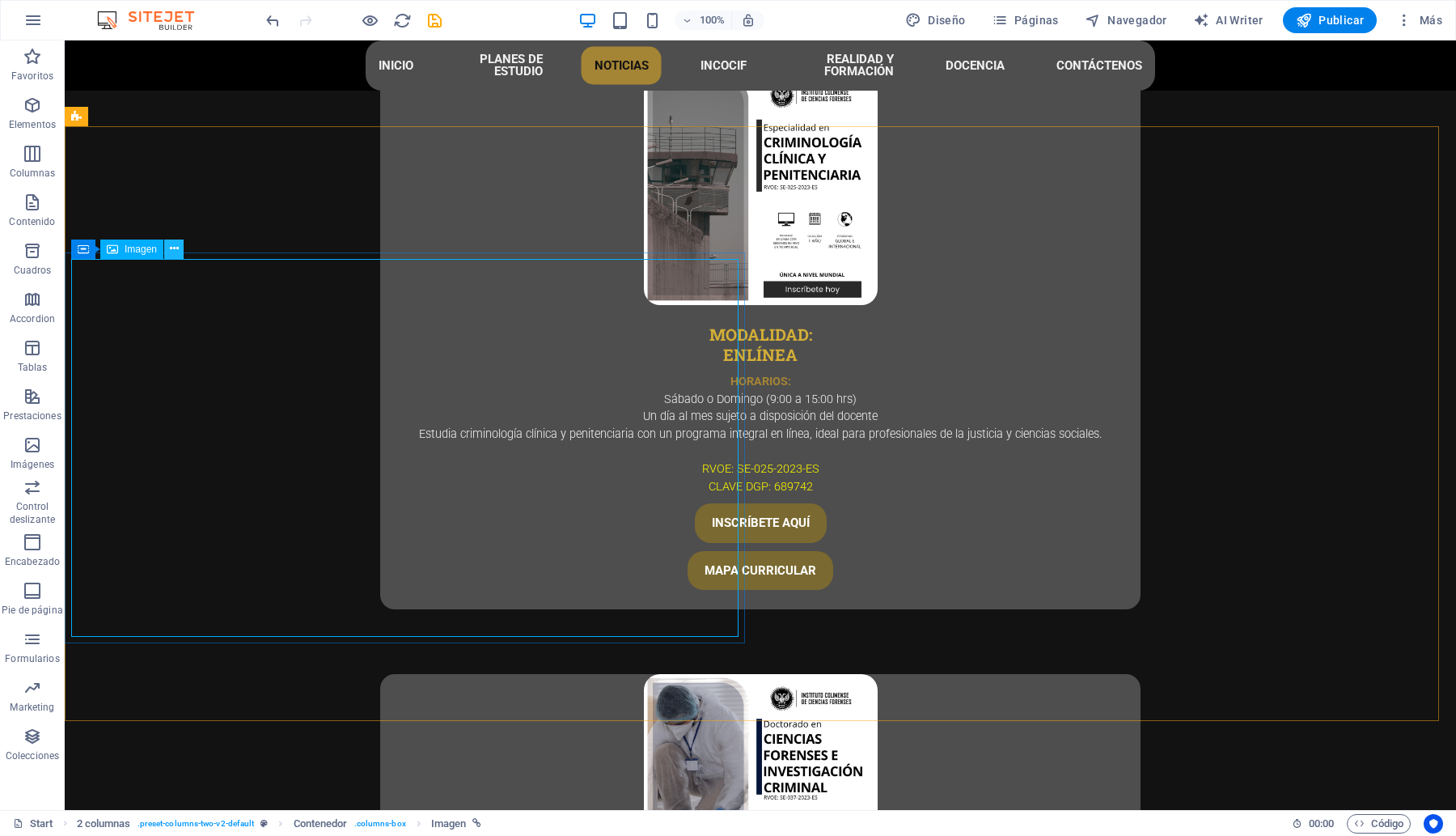
click at [170, 250] on icon at bounding box center [175, 248] width 9 height 17
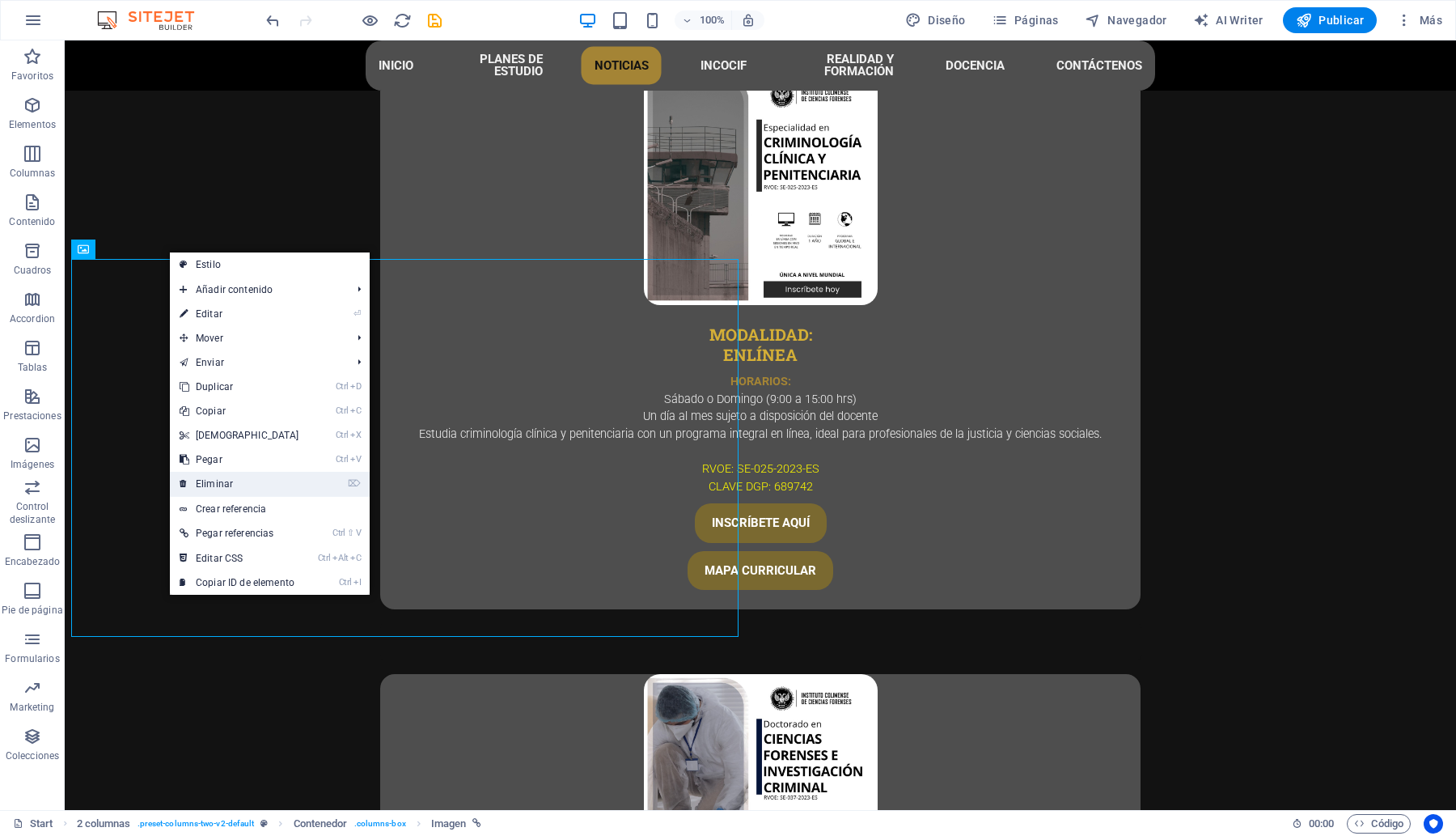
click at [255, 475] on link "⌦ Eliminar" at bounding box center [239, 484] width 139 height 24
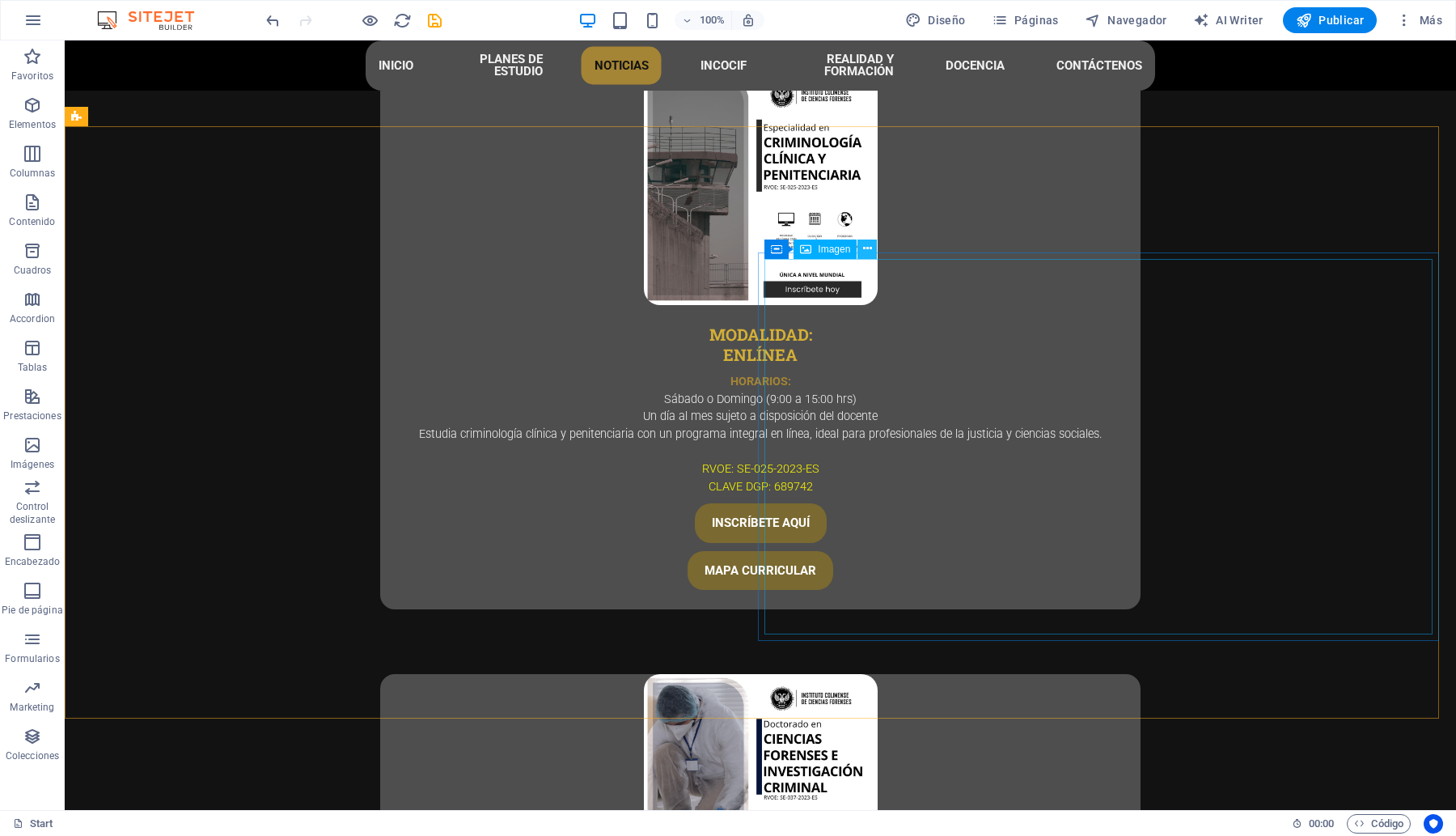
click at [870, 243] on icon at bounding box center [868, 248] width 9 height 17
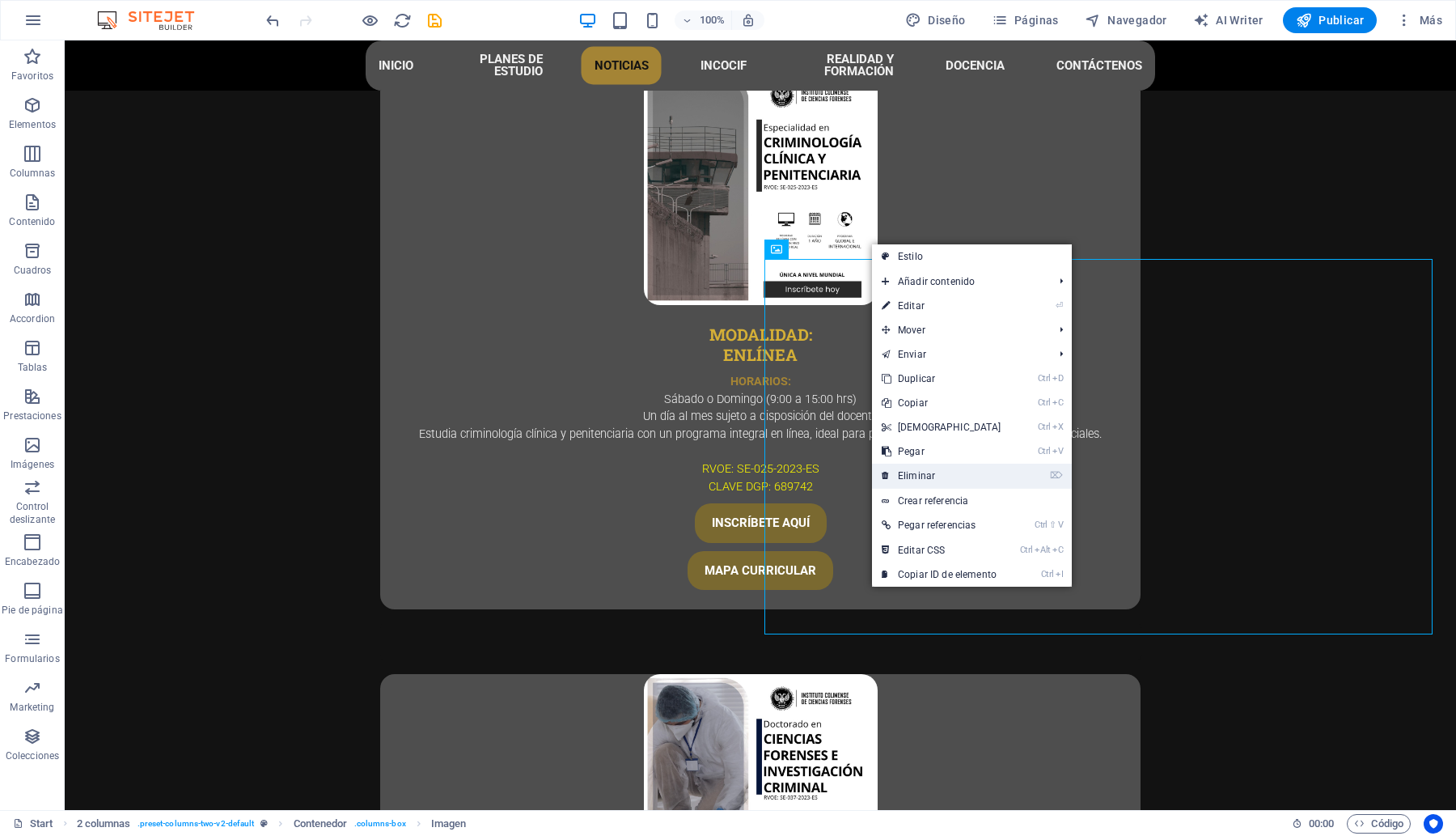
click at [943, 475] on link "⌦ Eliminar" at bounding box center [941, 475] width 139 height 24
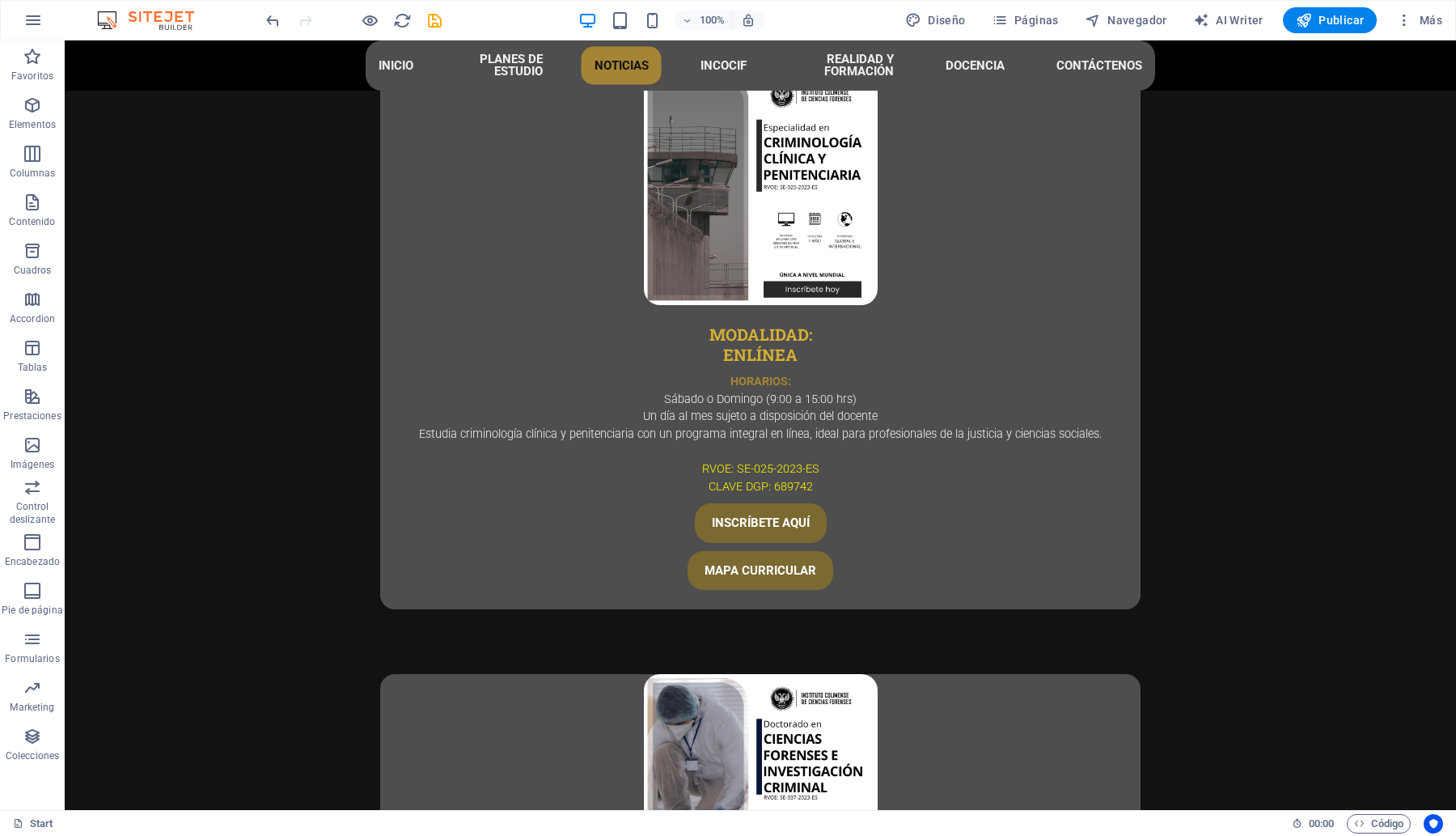
drag, startPoint x: 344, startPoint y: 788, endPoint x: 335, endPoint y: 782, distance: 10.8
click at [158, 245] on icon at bounding box center [157, 242] width 9 height 17
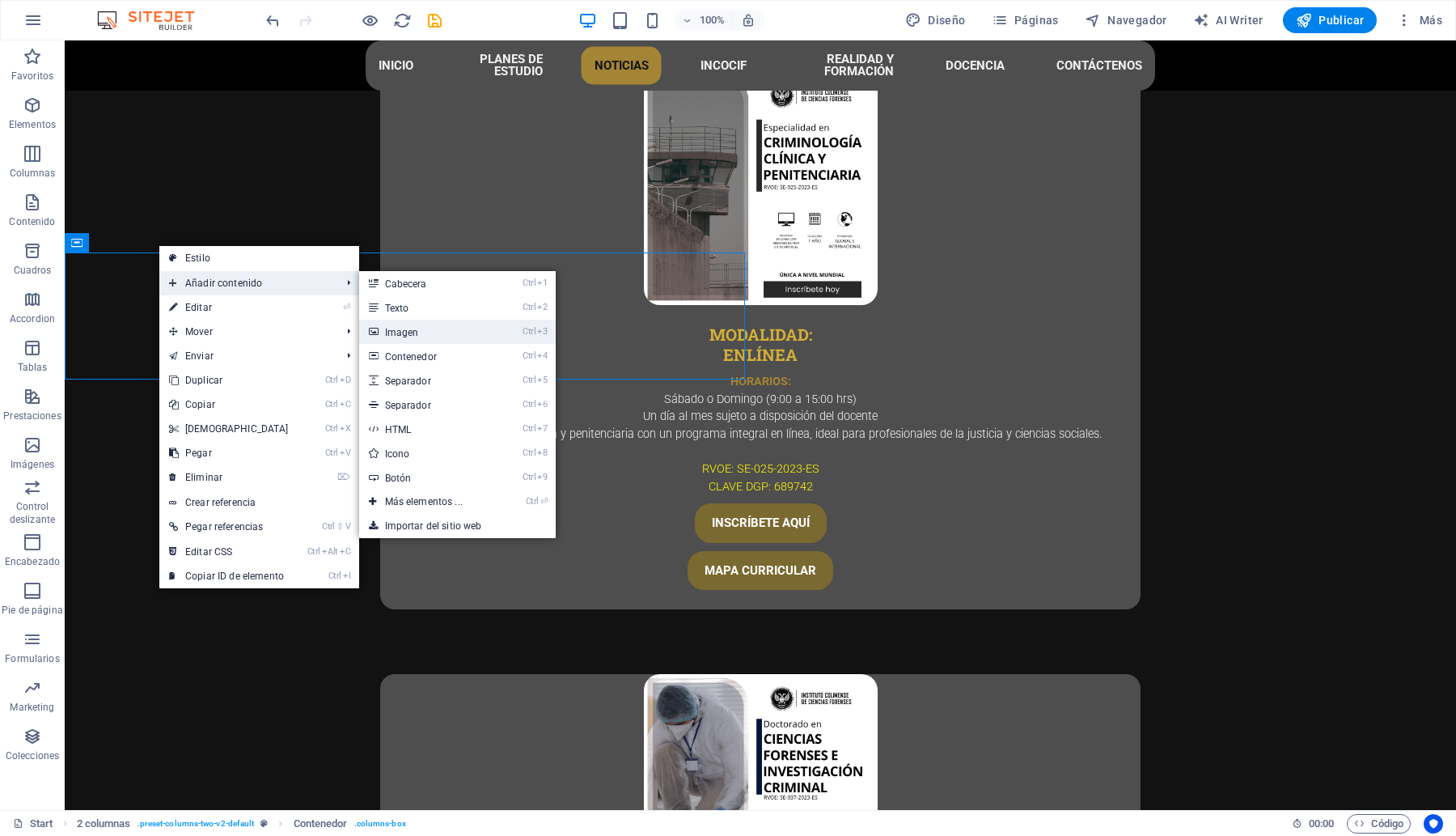
click at [442, 326] on link "Ctrl 3 Imagen" at bounding box center [427, 332] width 135 height 24
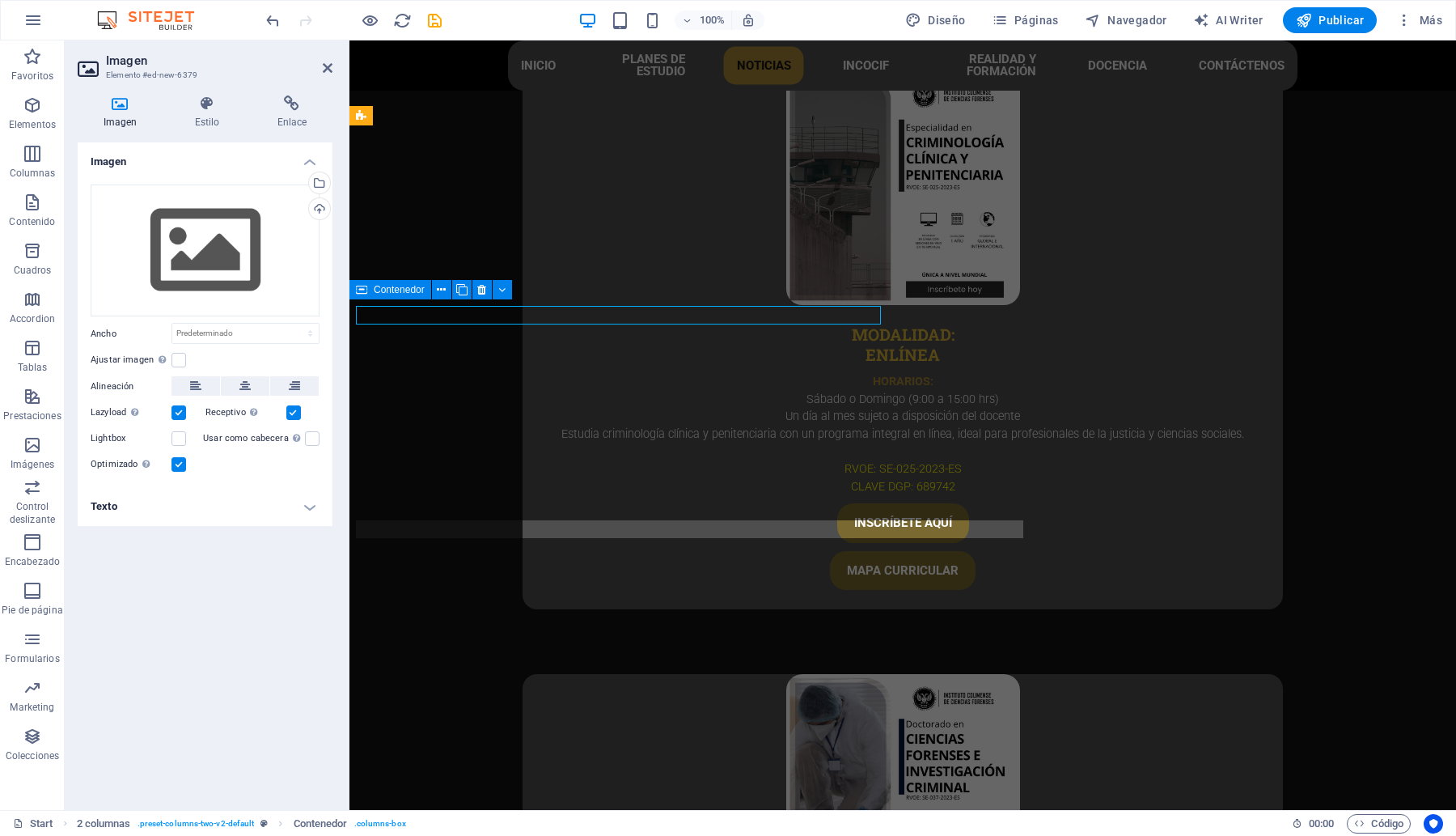
scroll to position [4992, 0]
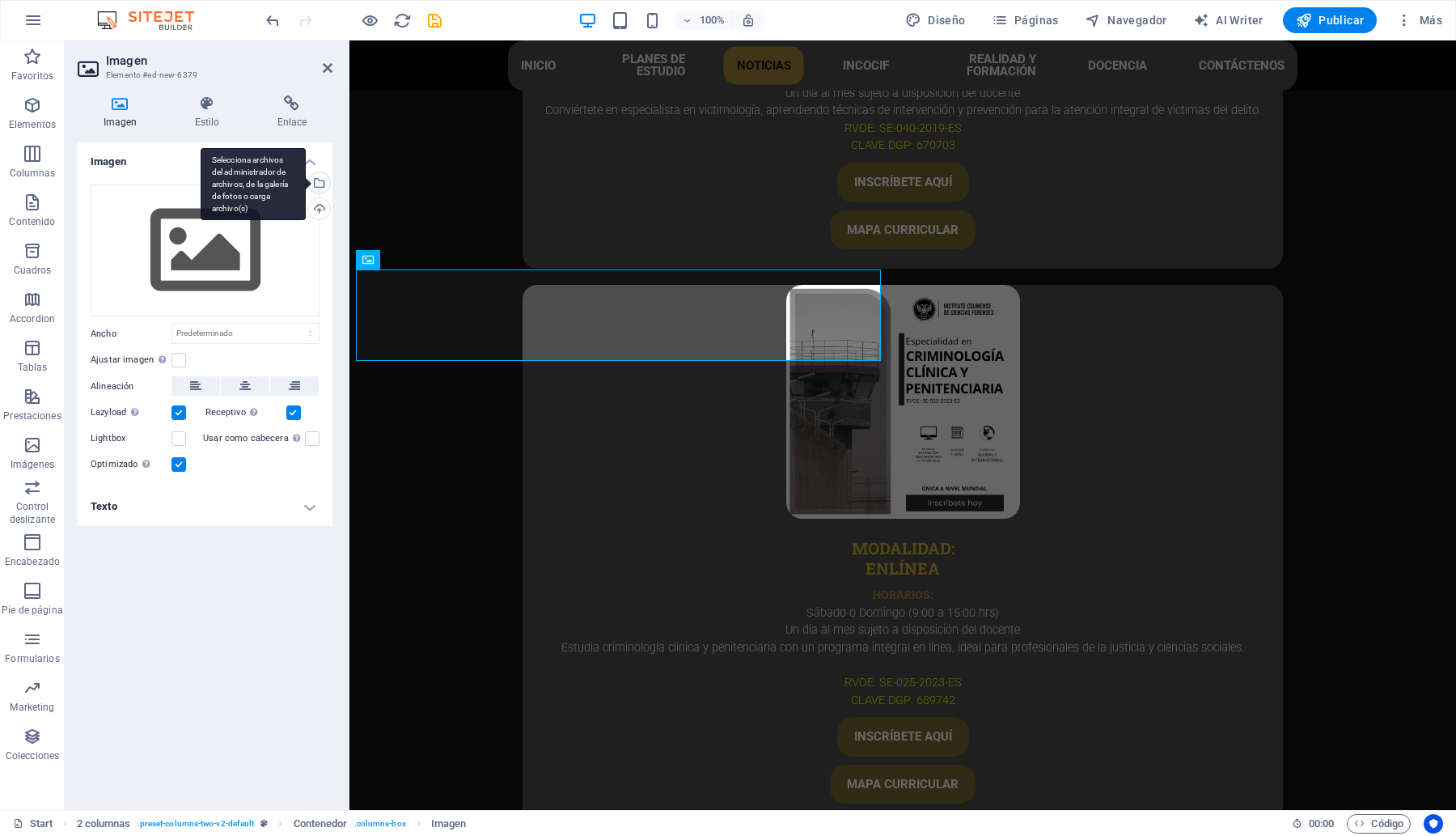
click at [319, 180] on div "Selecciona archivos del administrador de archivos, de la galería de fotos o car…" at bounding box center [318, 184] width 24 height 24
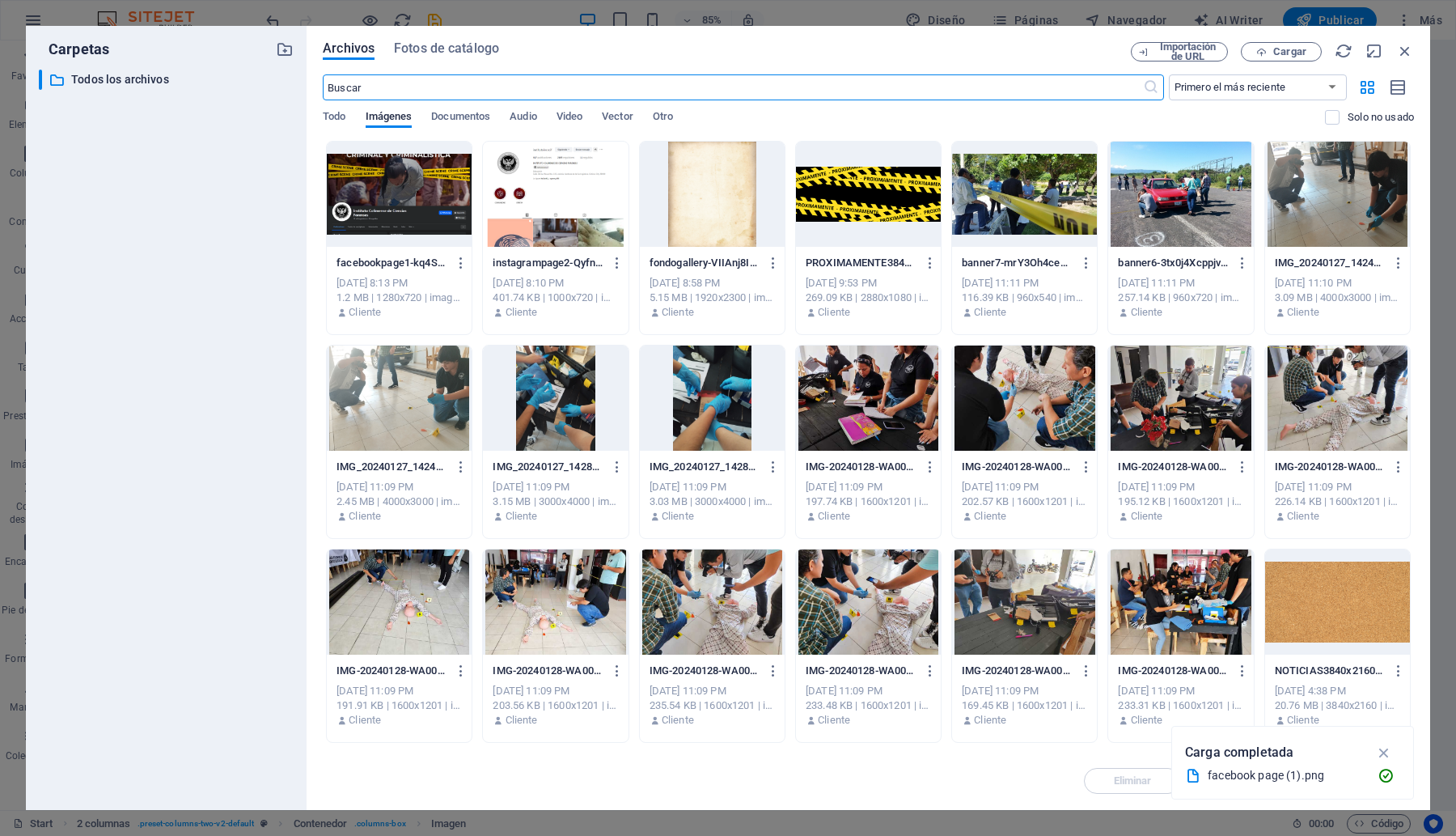
scroll to position [4909, 0]
click at [380, 184] on div at bounding box center [399, 194] width 145 height 106
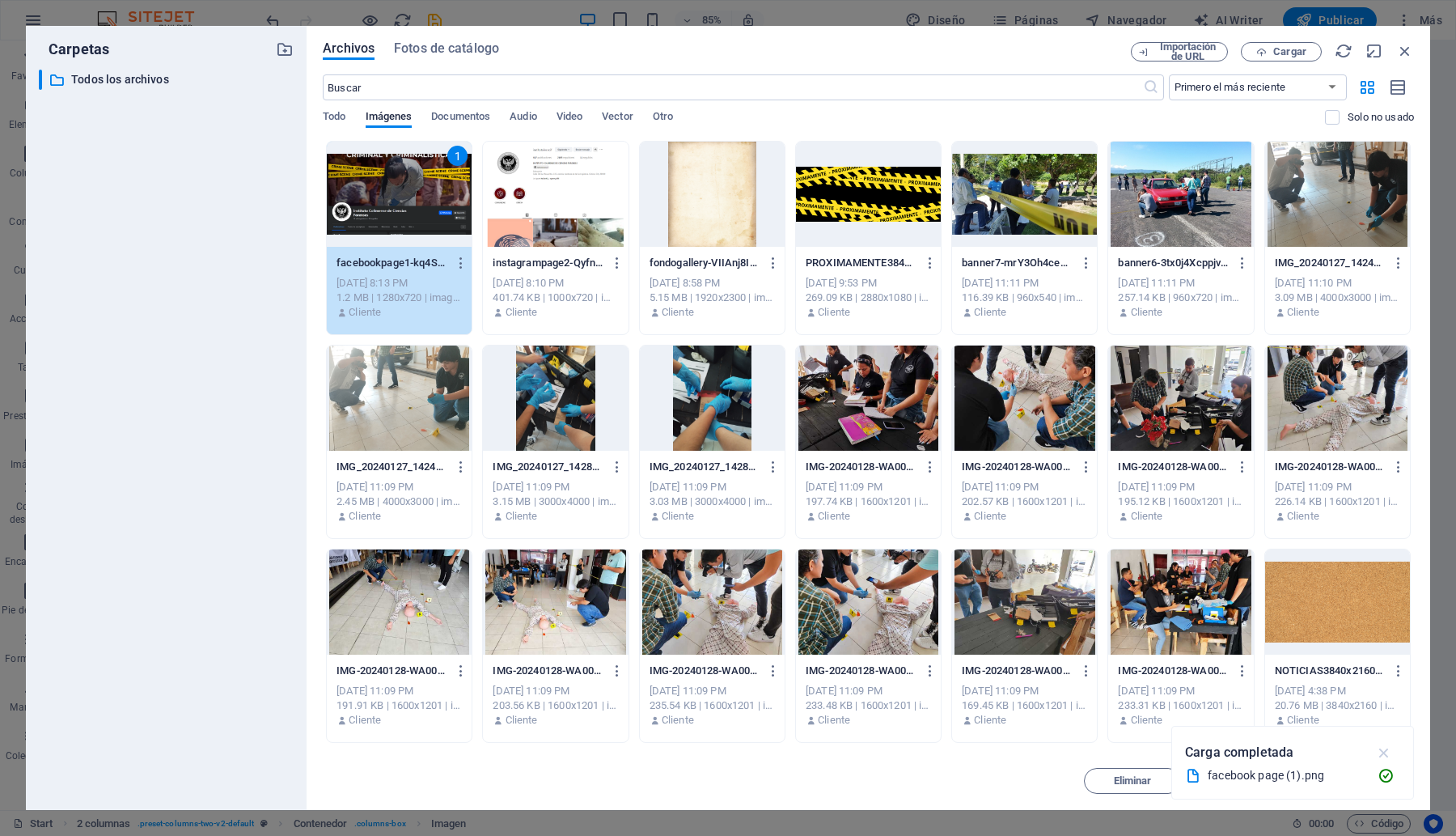
click at [1377, 755] on icon "button" at bounding box center [1384, 752] width 19 height 18
drag, startPoint x: 1350, startPoint y: 779, endPoint x: 982, endPoint y: 729, distance: 371.4
click at [1350, 779] on span "Insertar" at bounding box center [1365, 781] width 38 height 9
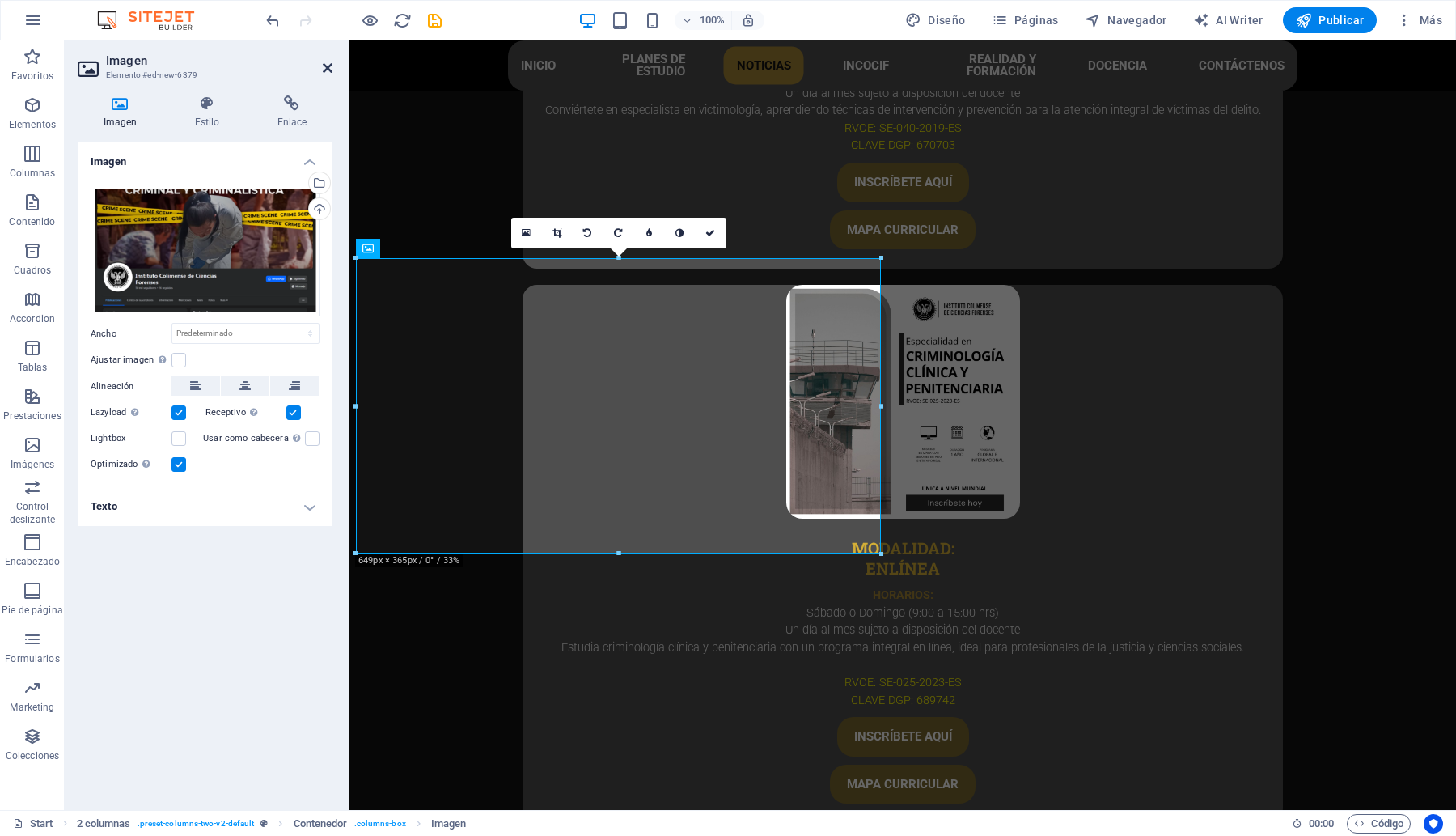
click at [323, 67] on icon at bounding box center [328, 68] width 9 height 13
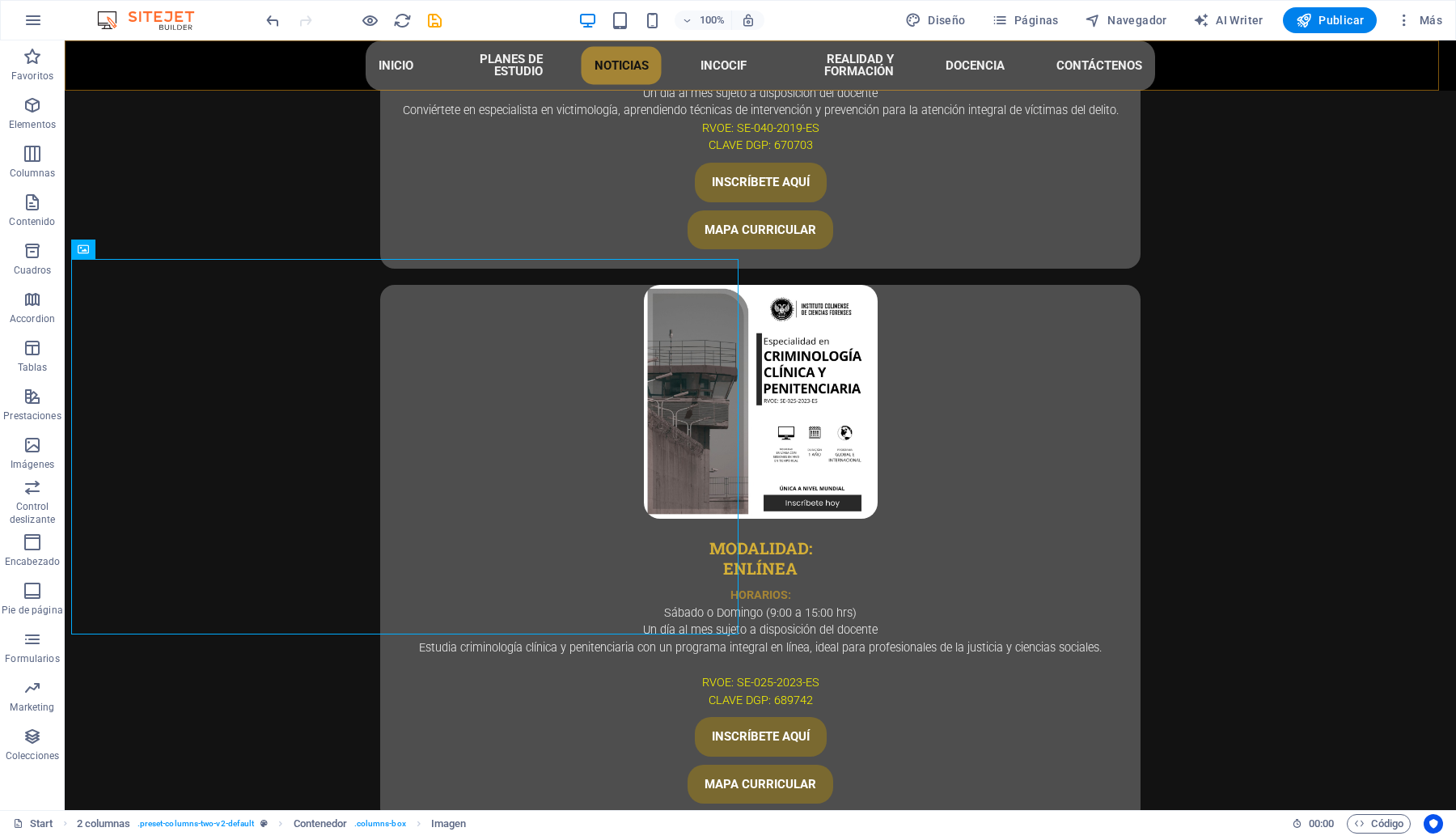
scroll to position [5206, 0]
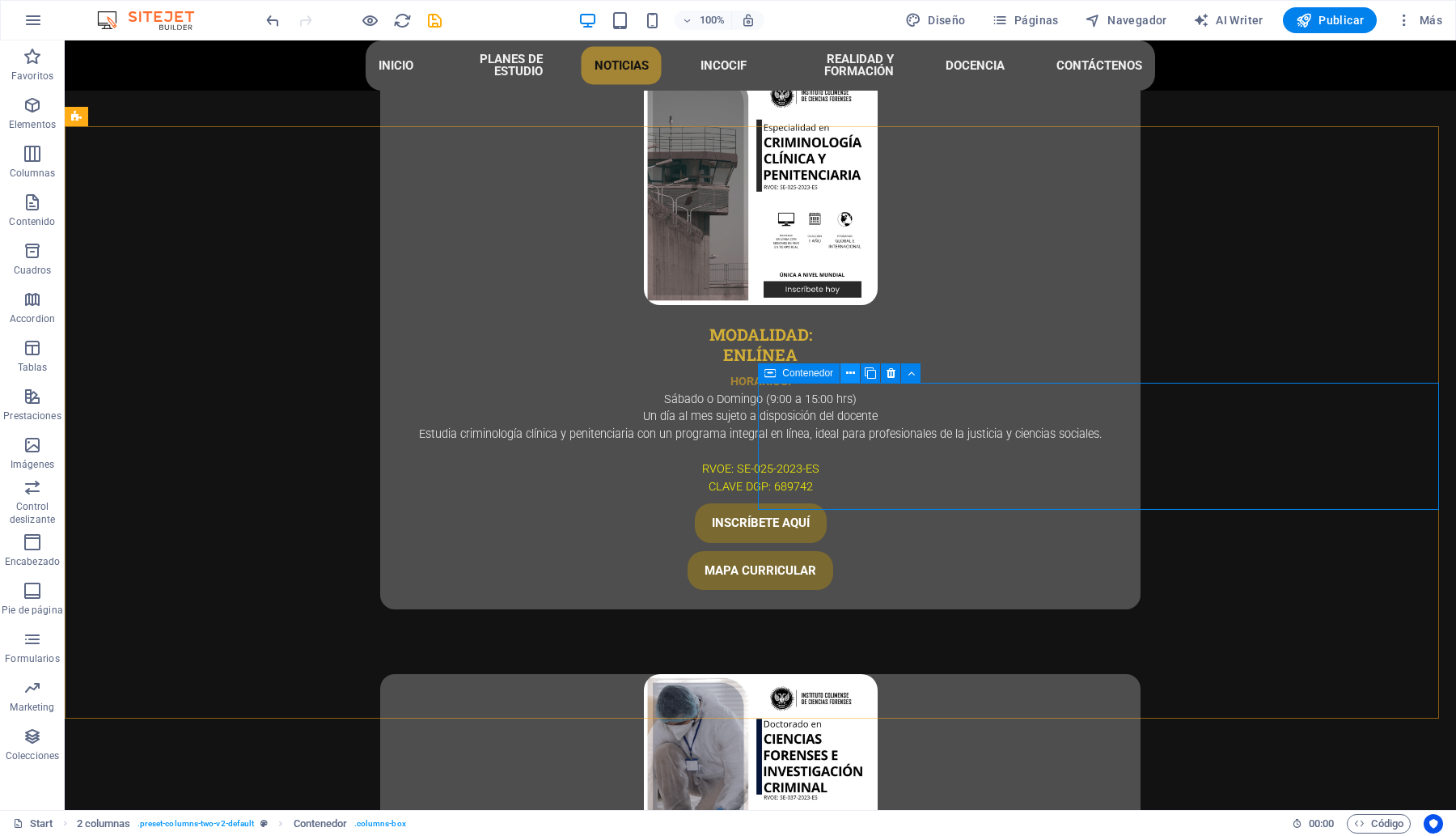
drag, startPoint x: 848, startPoint y: 371, endPoint x: 852, endPoint y: 324, distance: 47.2
click at [848, 371] on icon at bounding box center [851, 374] width 9 height 17
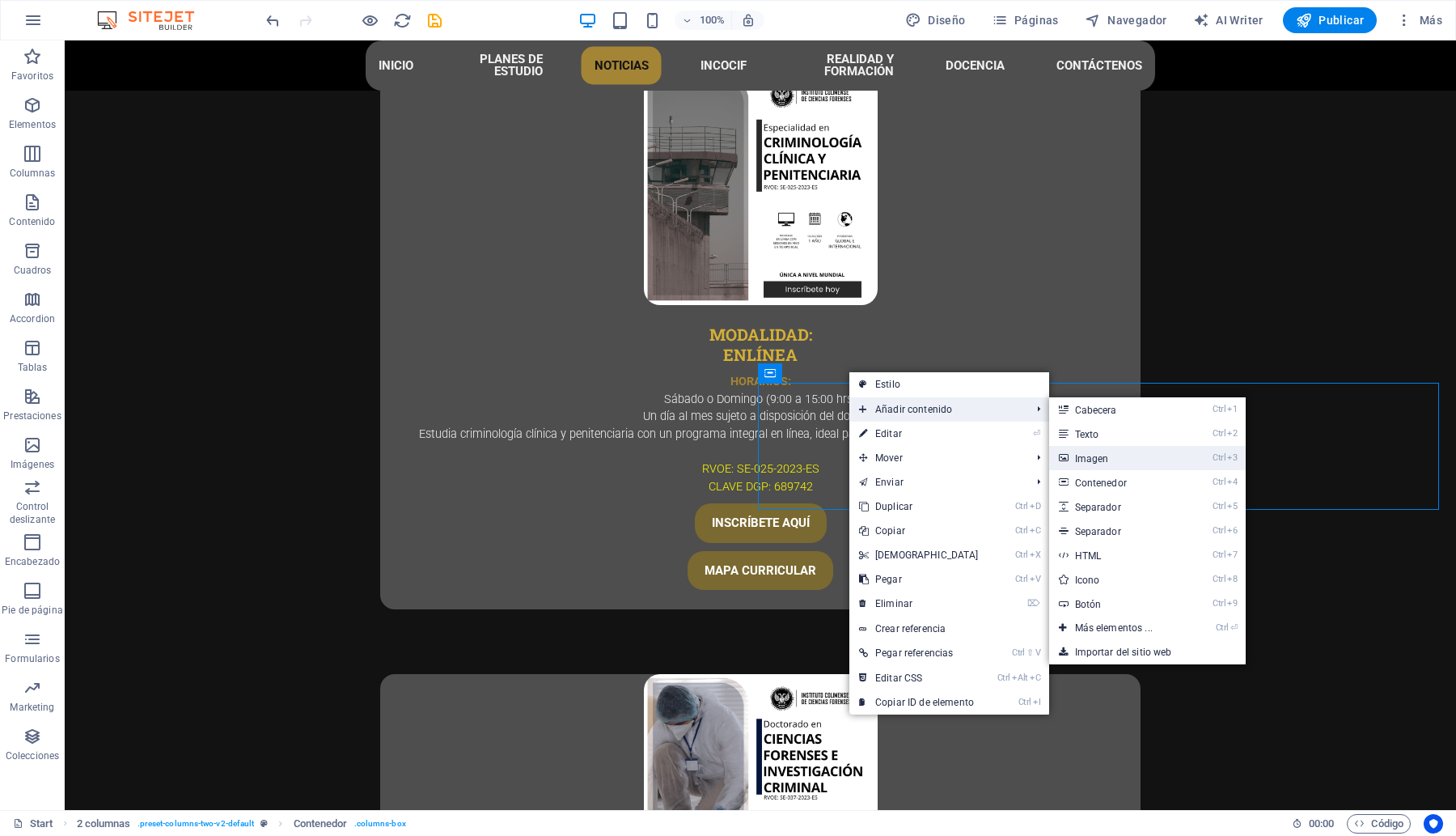
drag, startPoint x: 1104, startPoint y: 456, endPoint x: 22, endPoint y: 119, distance: 1133.3
click at [1104, 456] on link "Ctrl 3 Imagen" at bounding box center [1116, 458] width 135 height 24
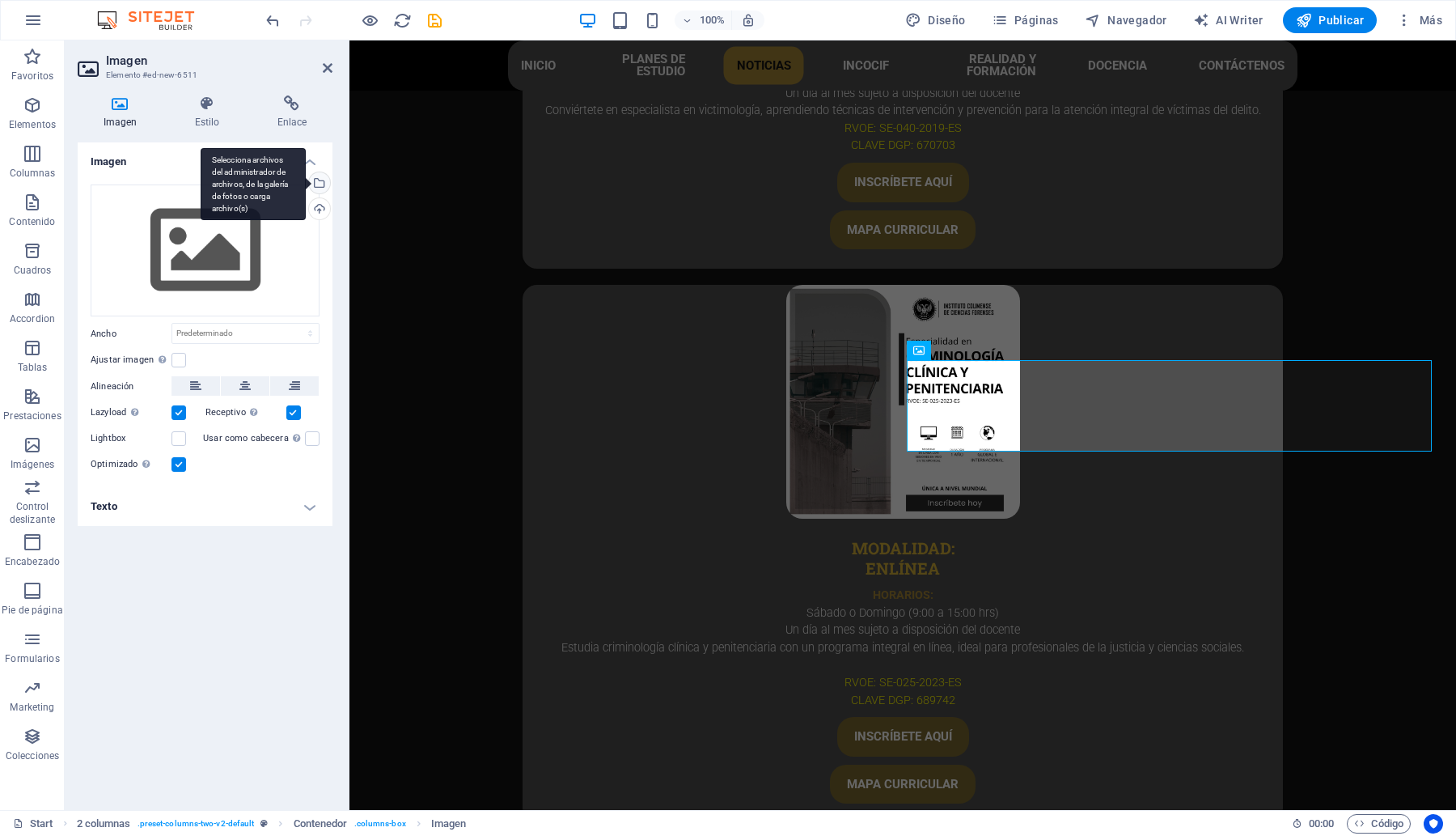
click at [305, 180] on div "Selecciona archivos del administrador de archivos, de la galería de fotos o car…" at bounding box center [253, 184] width 106 height 73
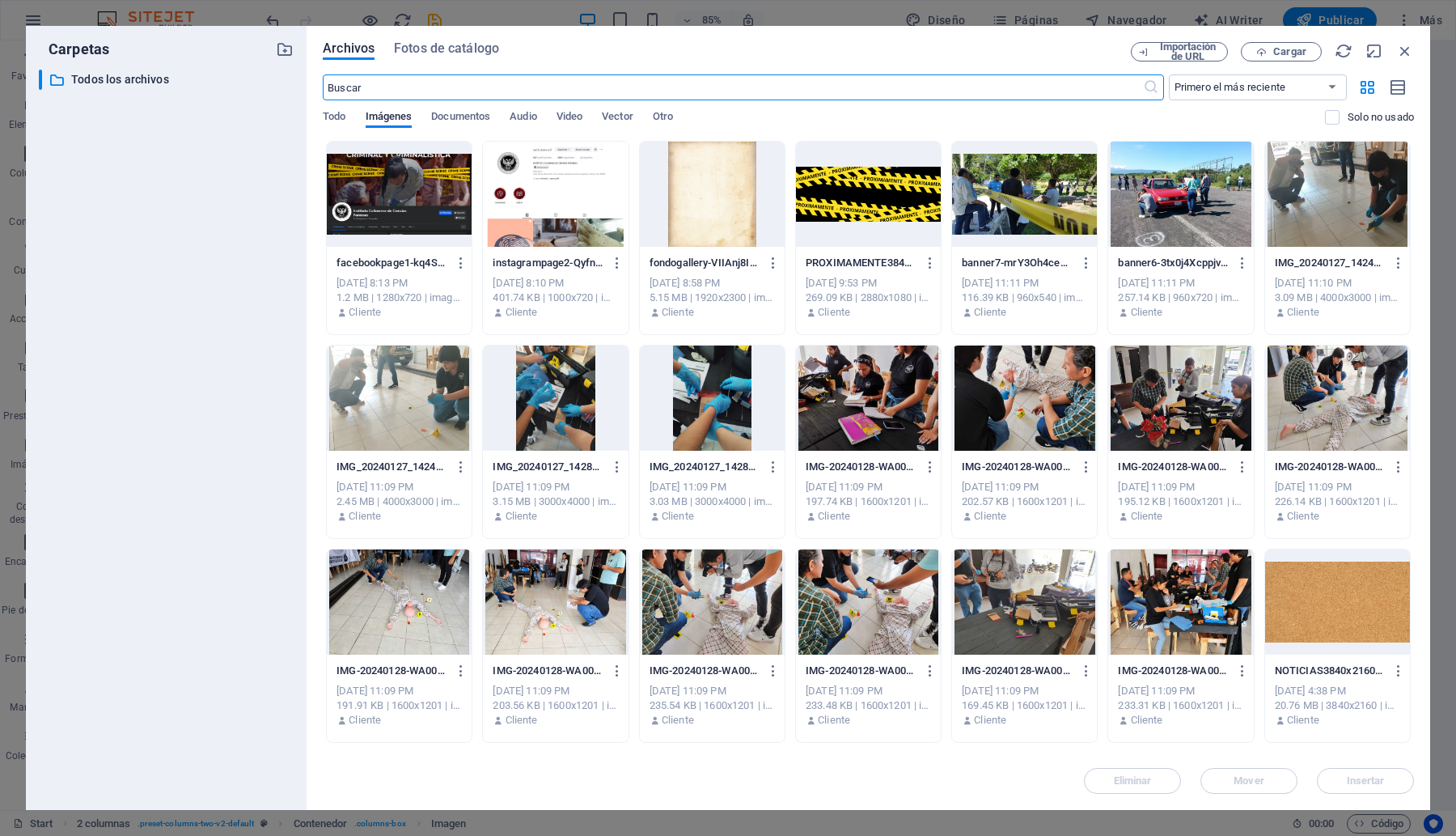
scroll to position [4909, 0]
click at [616, 259] on icon "button" at bounding box center [617, 263] width 15 height 15
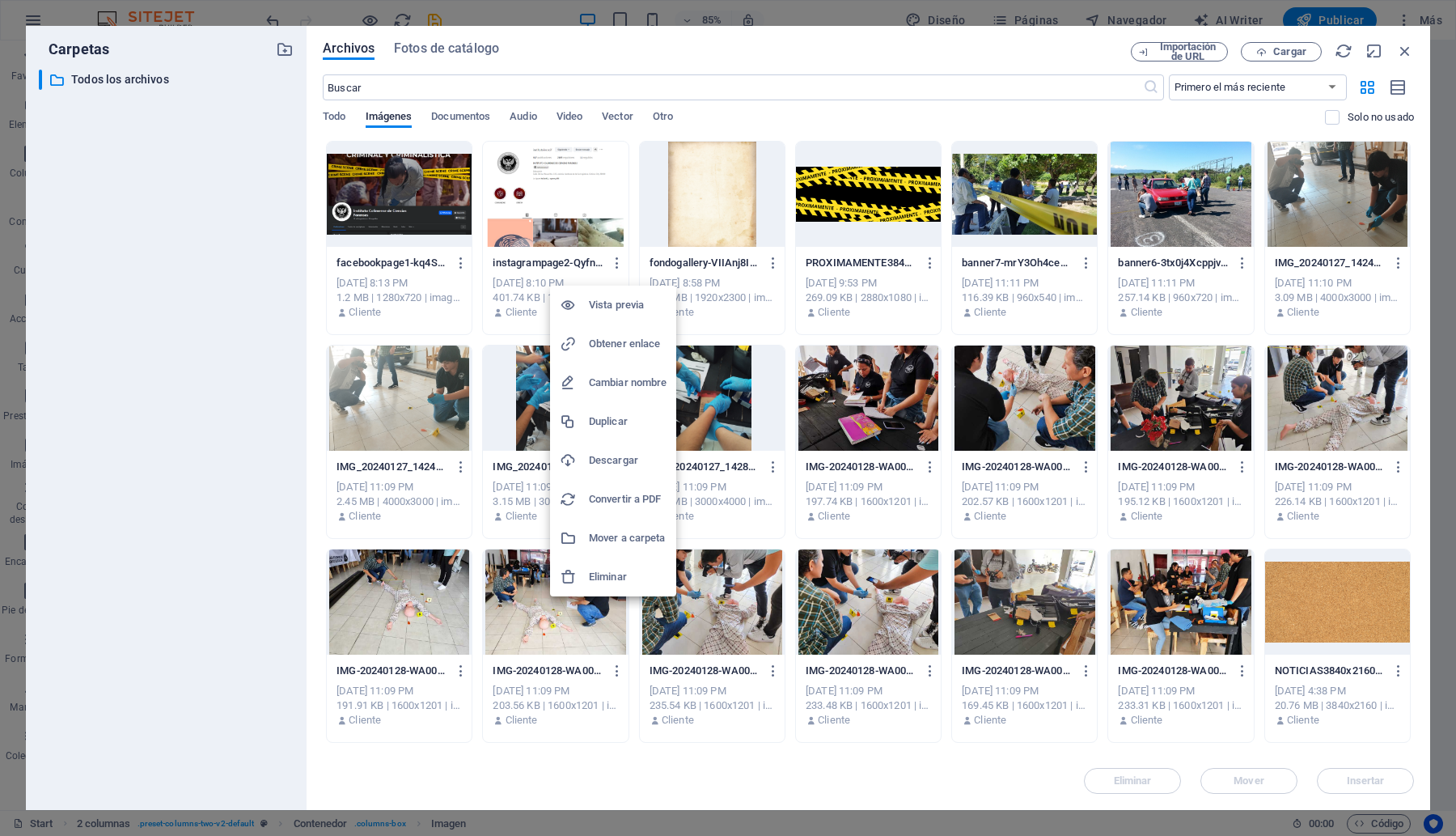
click at [607, 575] on h6 "Eliminar" at bounding box center [627, 576] width 78 height 20
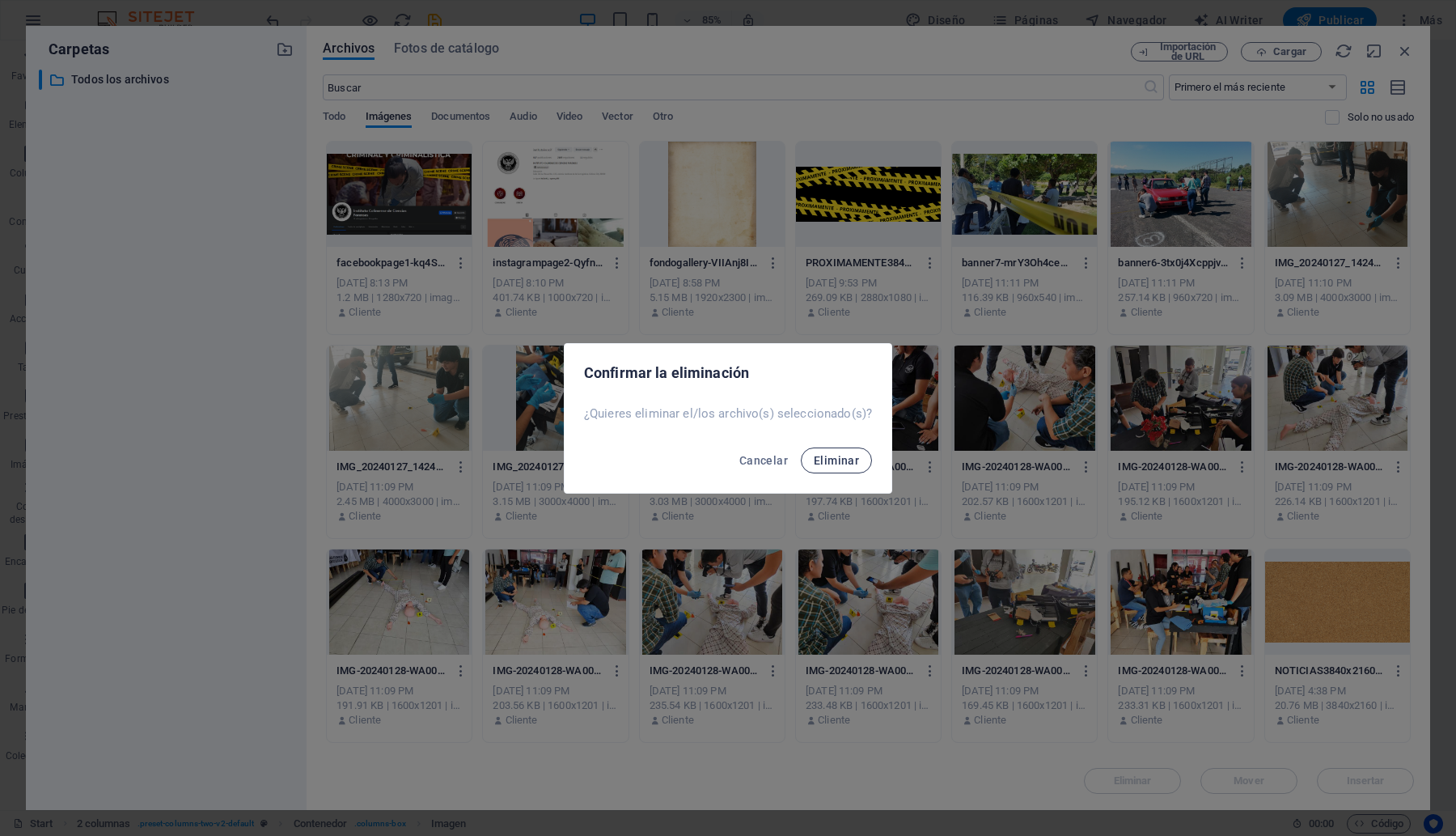
click at [855, 454] on span "Eliminar" at bounding box center [836, 461] width 45 height 13
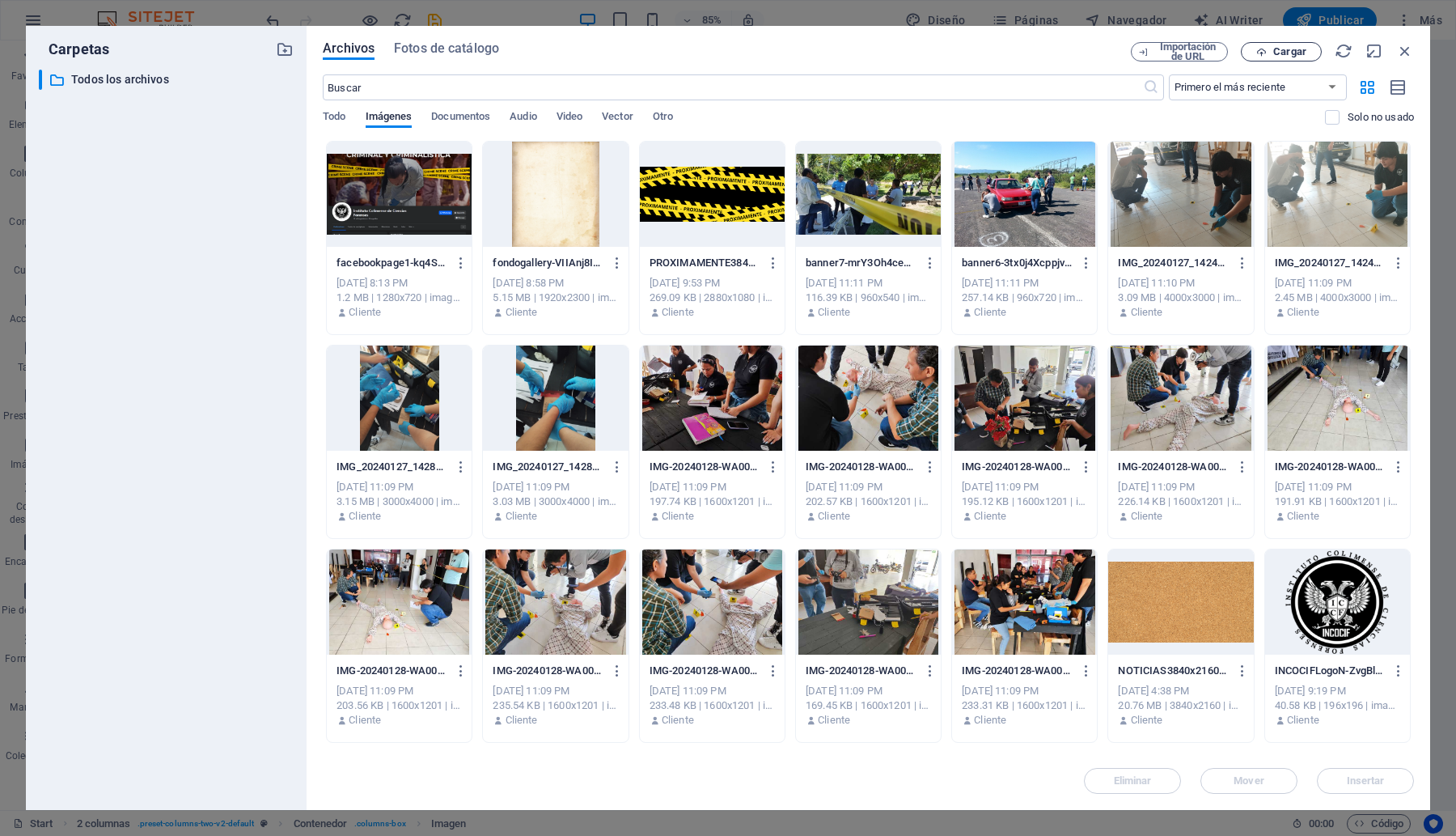
click at [1267, 50] on span "Cargar" at bounding box center [1280, 51] width 66 height 10
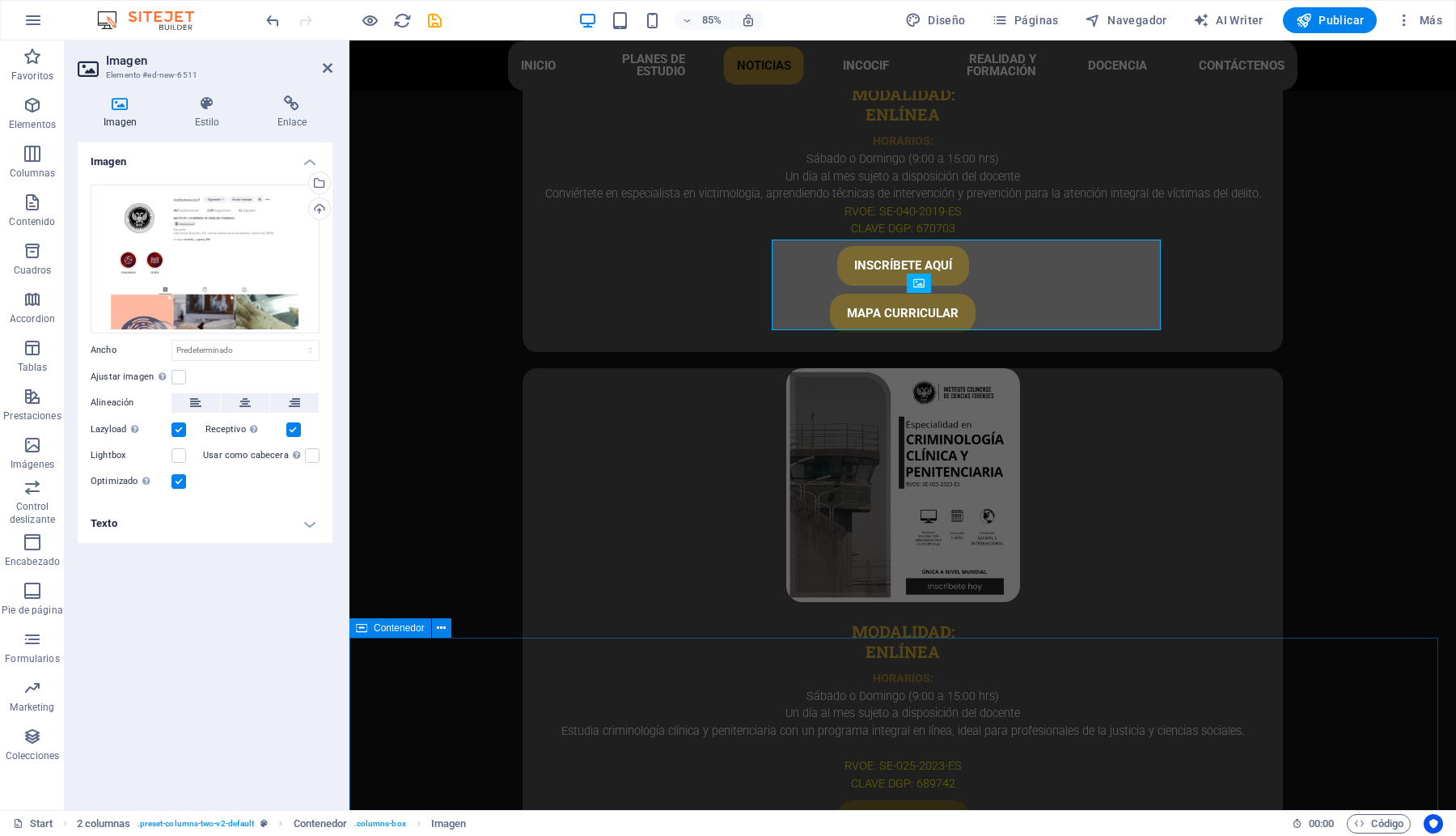
scroll to position [4992, 0]
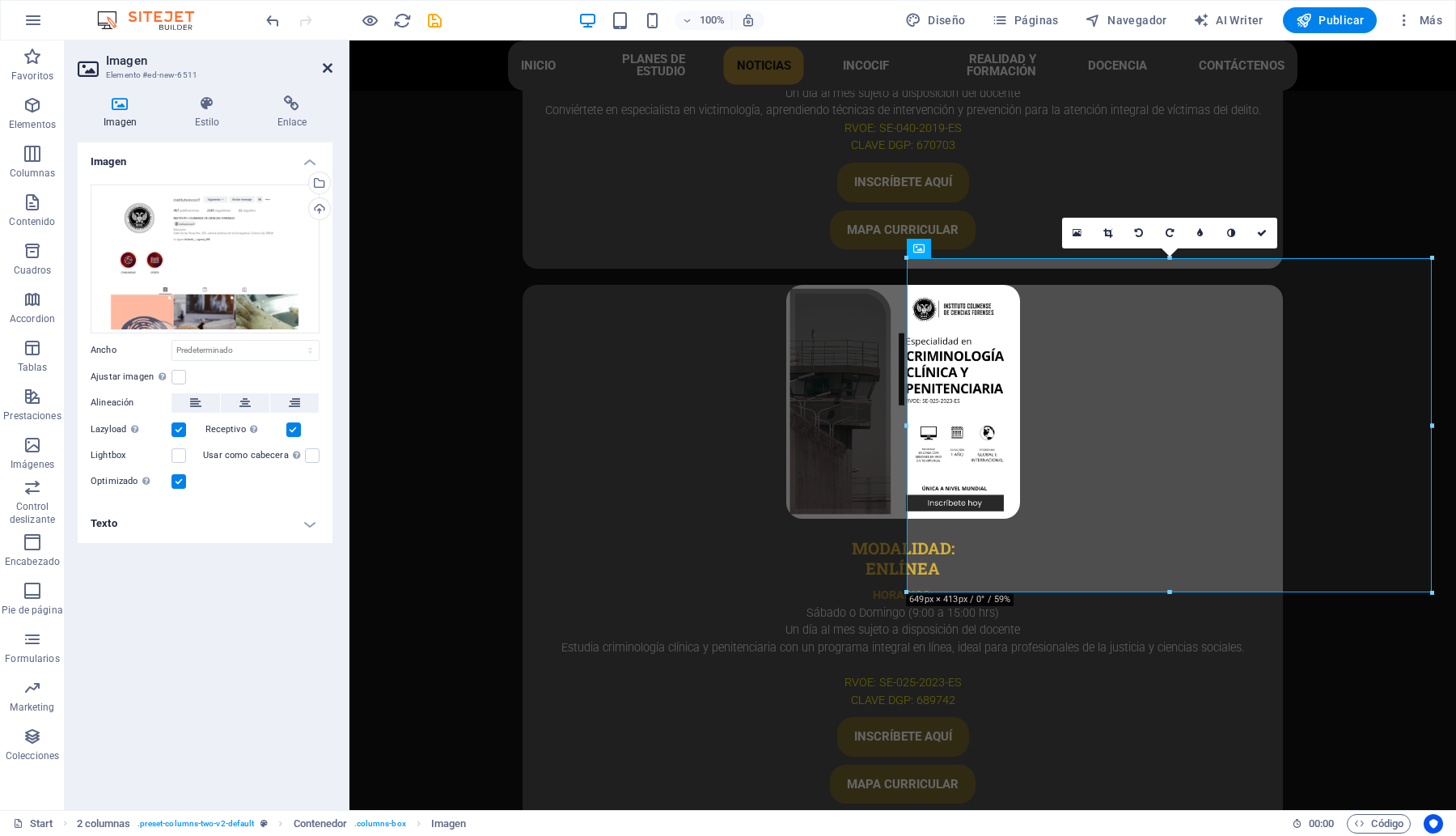
click at [326, 64] on icon at bounding box center [328, 68] width 9 height 13
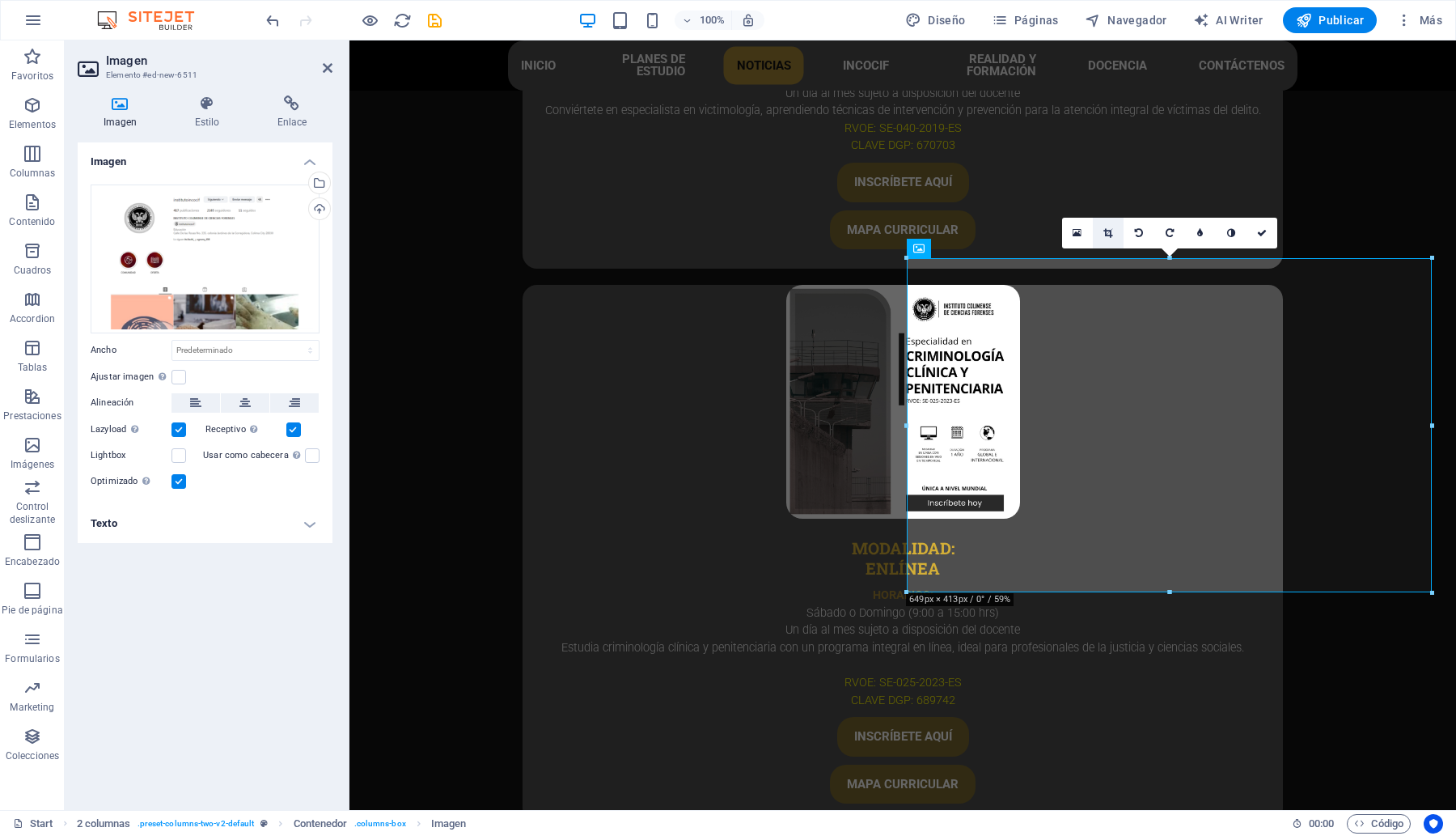
click at [1101, 236] on link at bounding box center [1108, 233] width 31 height 31
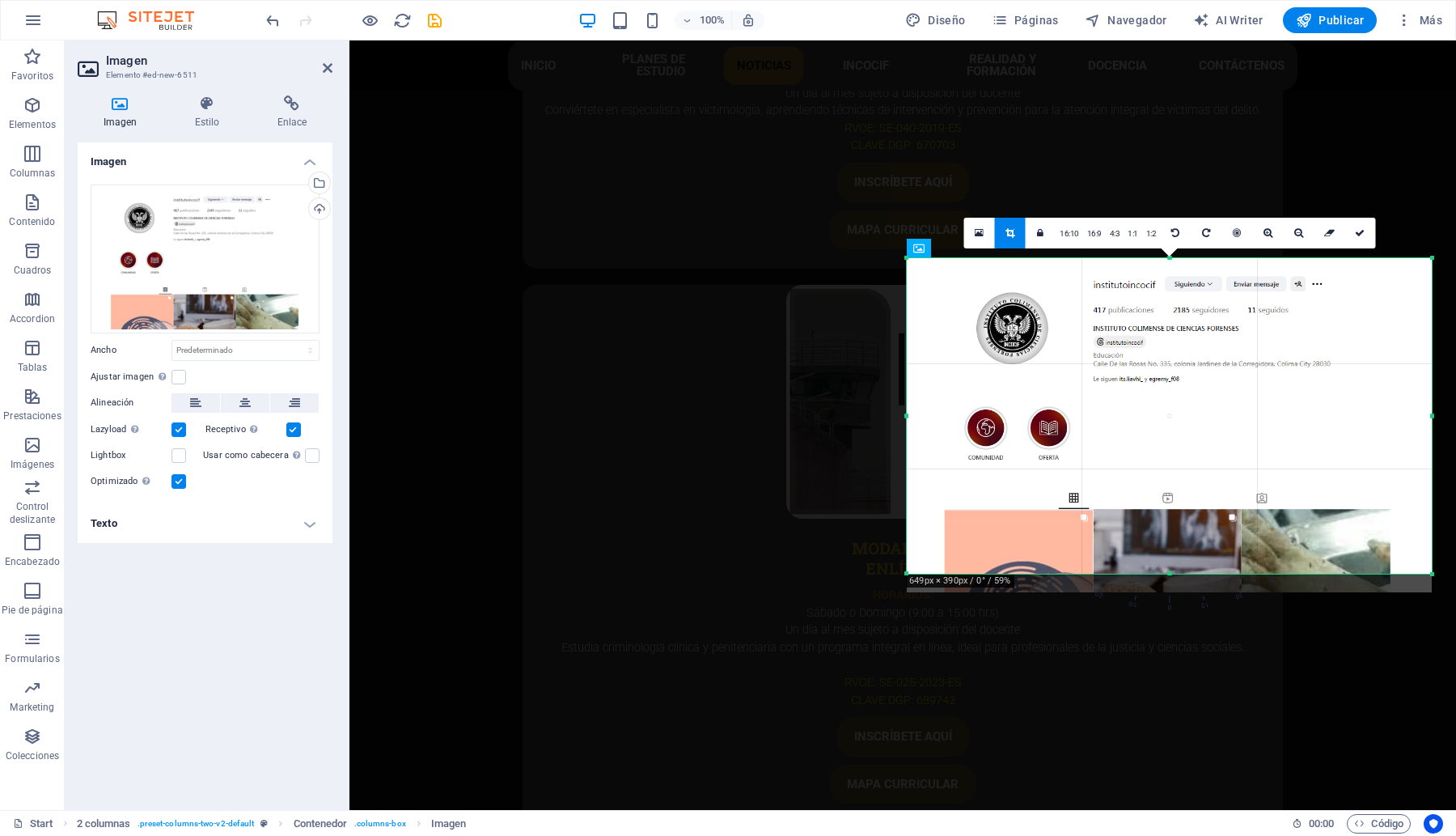
drag, startPoint x: 1166, startPoint y: 593, endPoint x: 1163, endPoint y: 574, distance: 19.2
click at [1163, 574] on div at bounding box center [1169, 574] width 525 height 6
click at [1362, 244] on link at bounding box center [1359, 233] width 31 height 31
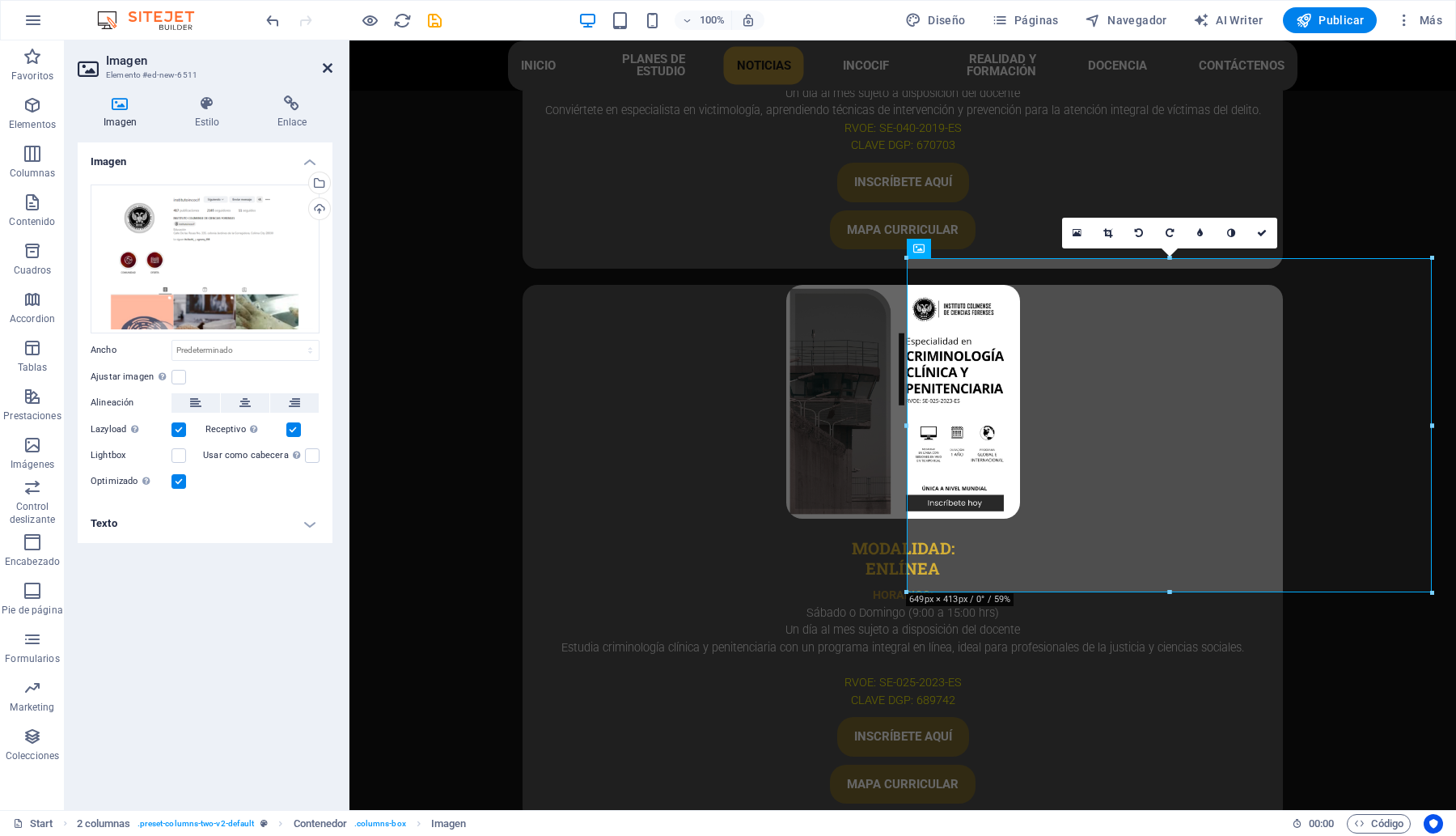
click at [323, 64] on icon at bounding box center [328, 68] width 9 height 13
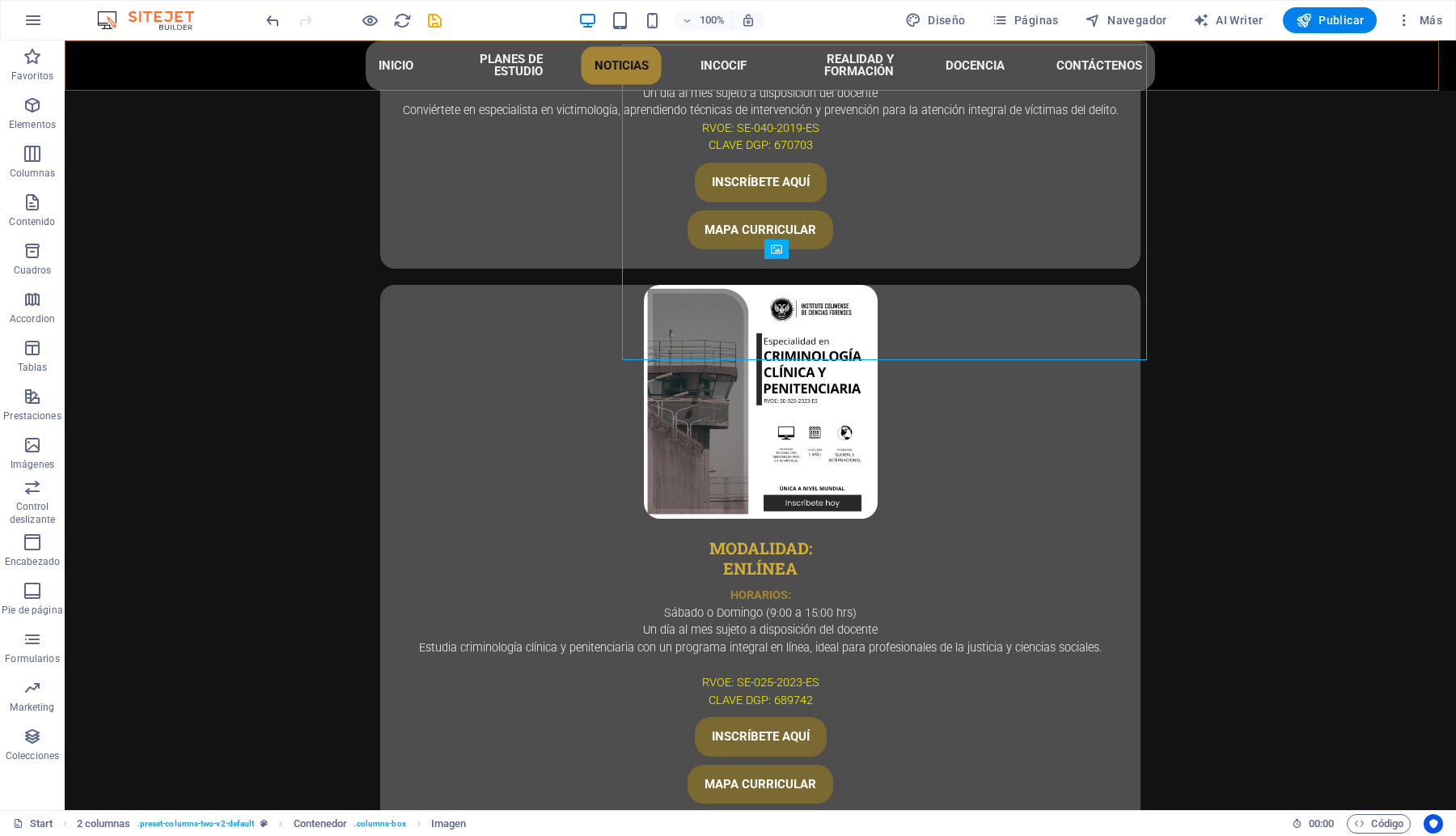
scroll to position [5206, 0]
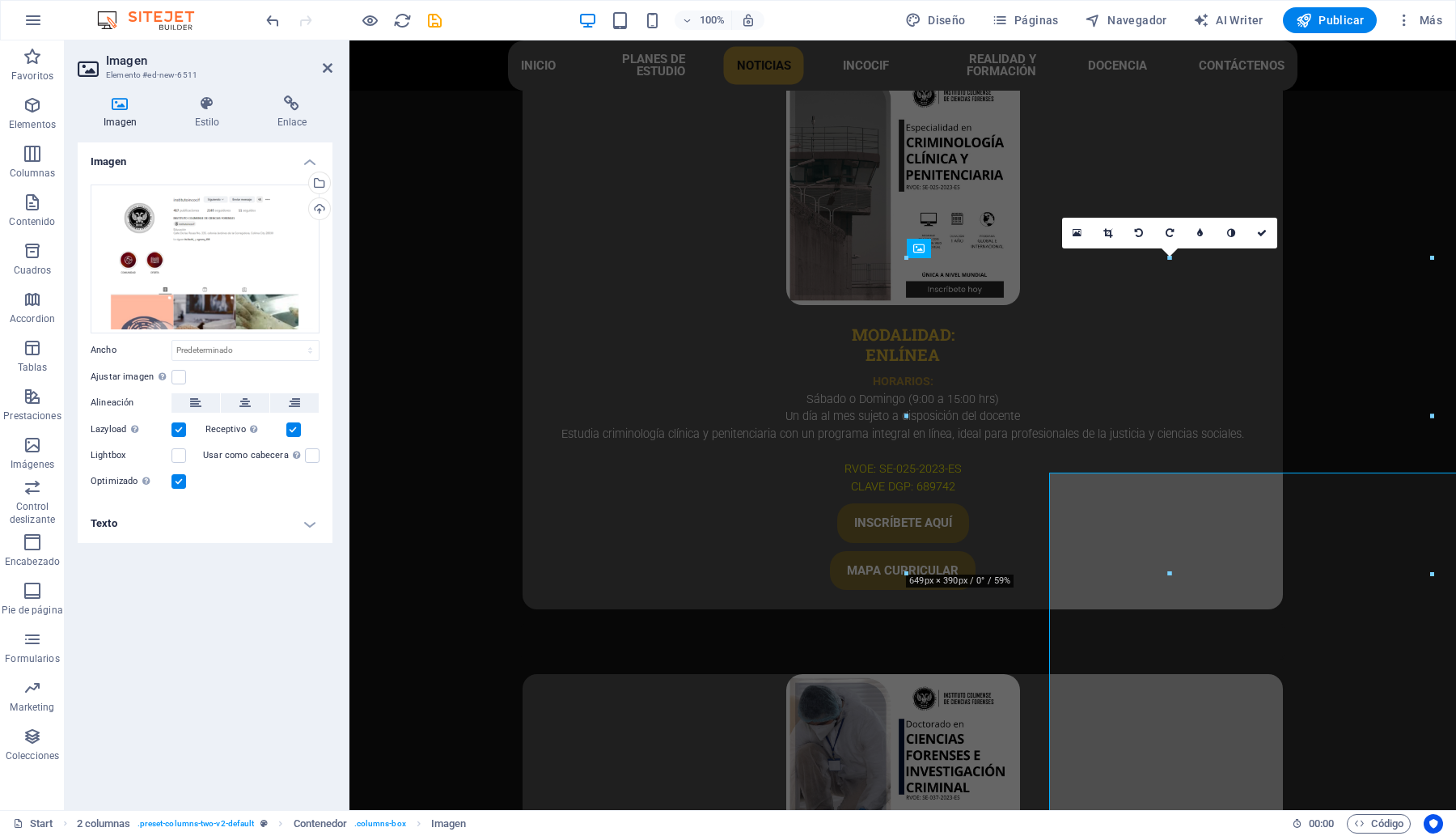
scroll to position [4992, 0]
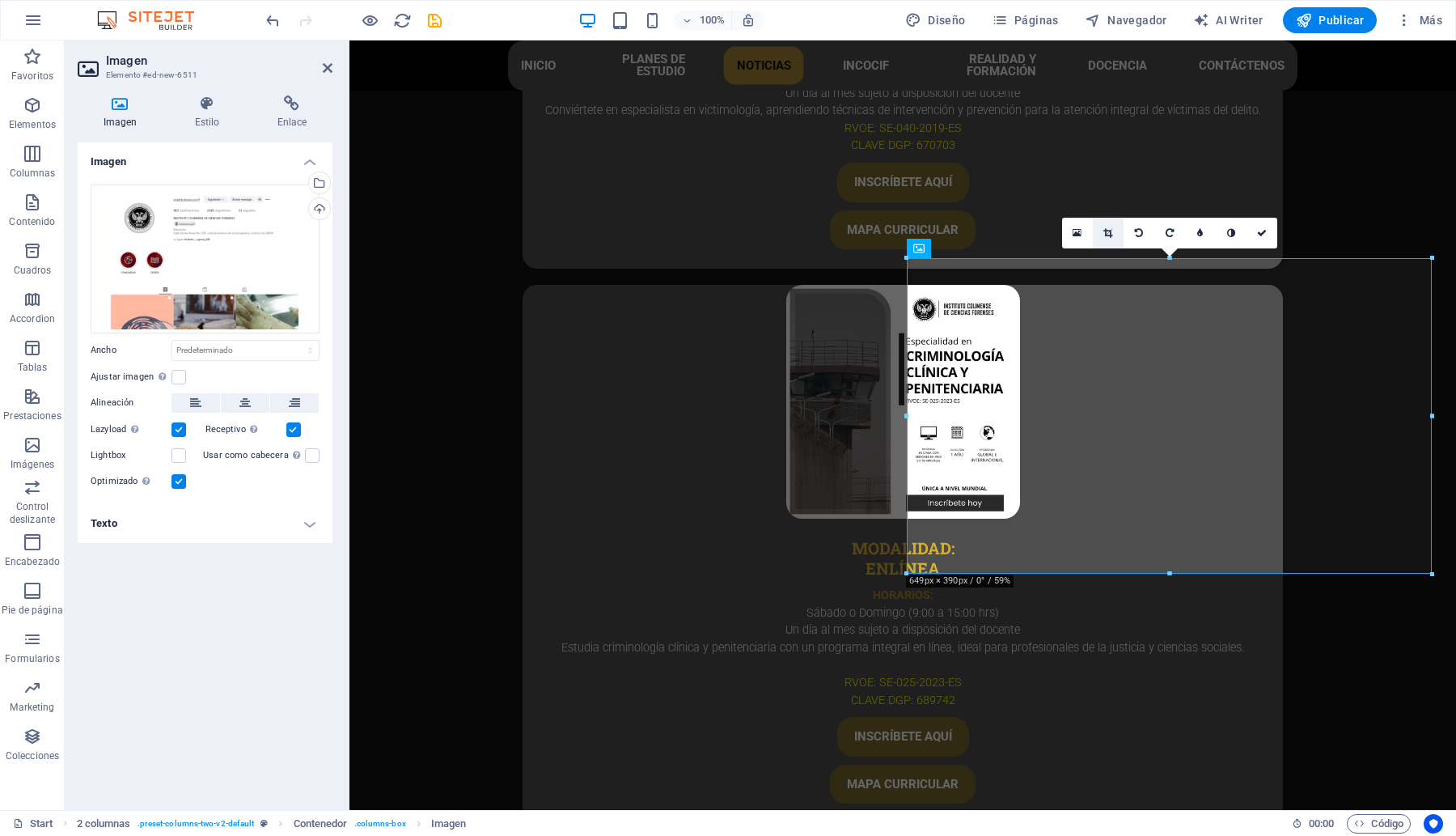
click at [1103, 233] on icon at bounding box center [1108, 233] width 9 height 9
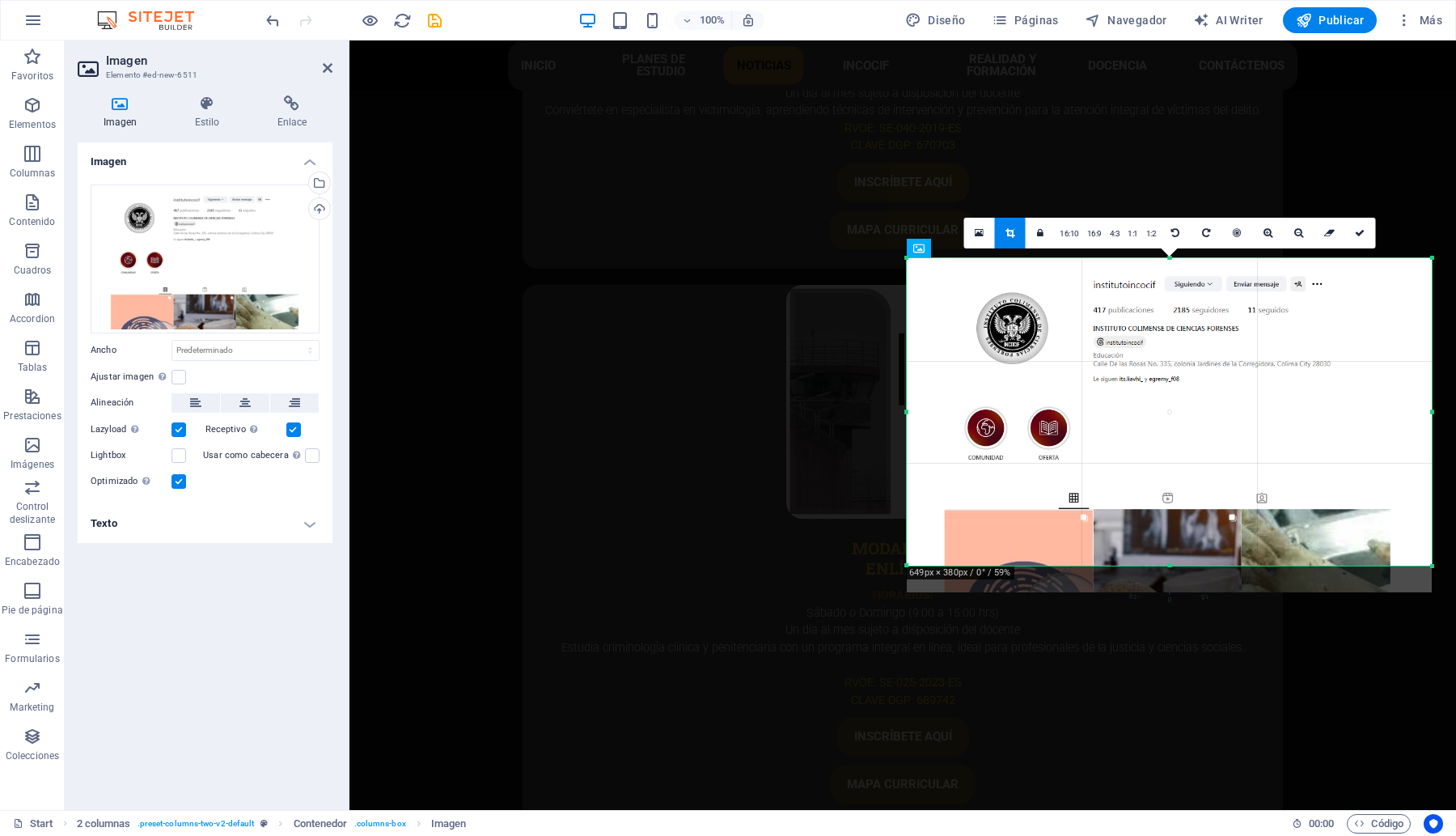
click at [1168, 569] on div at bounding box center [1169, 566] width 525 height 6
click at [1165, 563] on div at bounding box center [1169, 566] width 525 height 6
click at [1364, 235] on icon at bounding box center [1360, 233] width 9 height 9
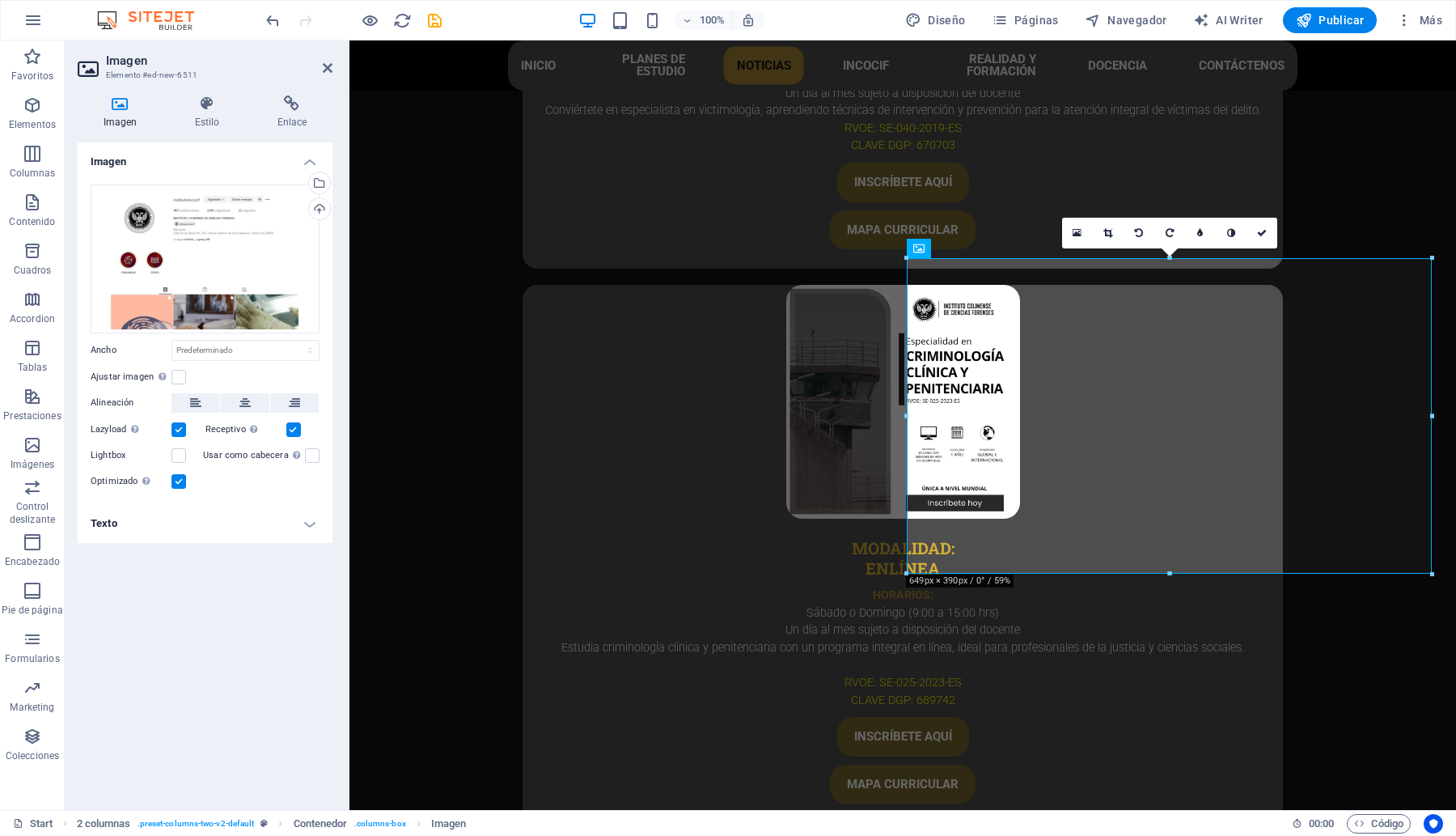
click at [319, 67] on h2 "Imagen" at bounding box center [219, 61] width 226 height 15
click at [323, 66] on icon at bounding box center [328, 68] width 9 height 13
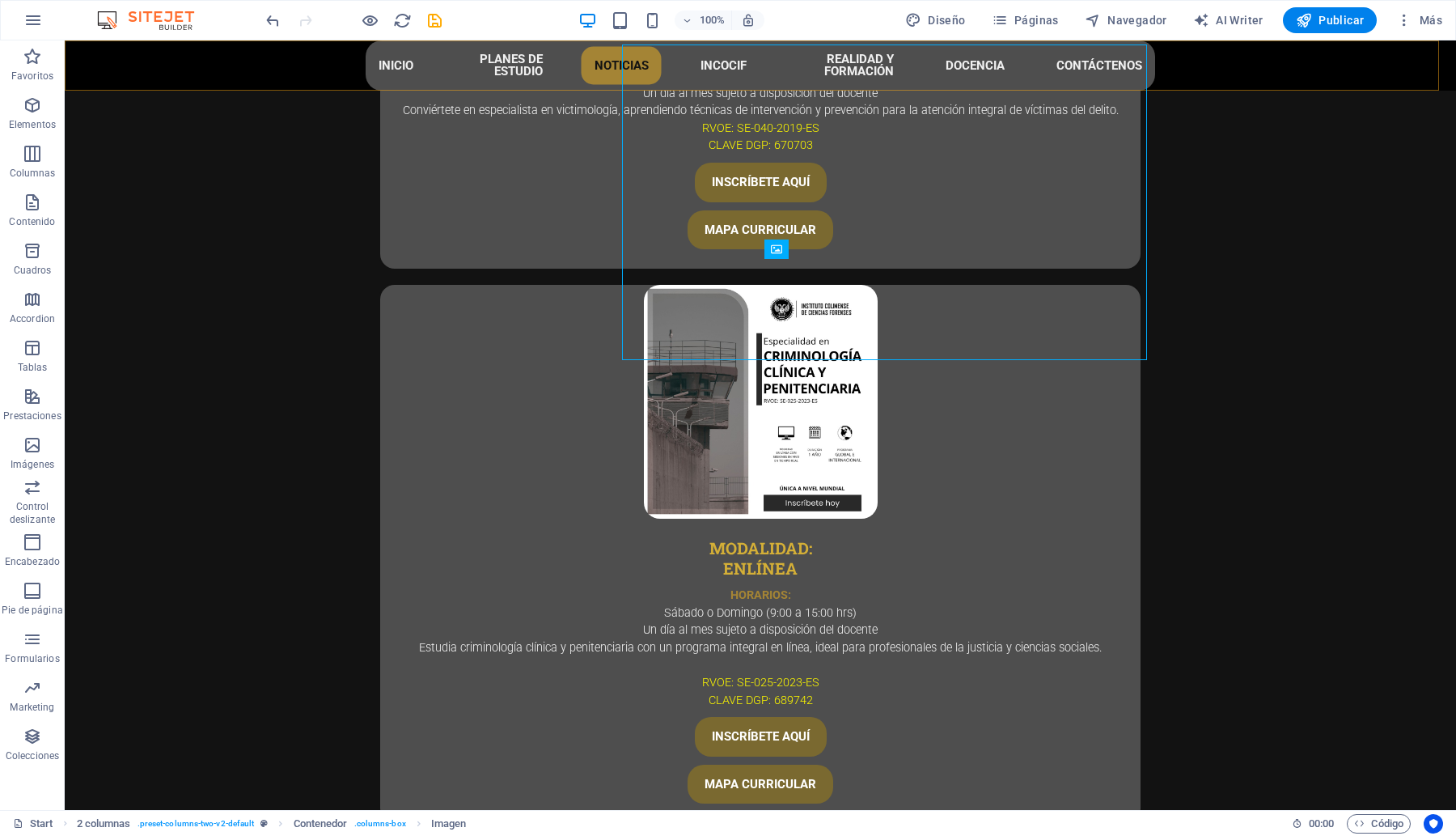
scroll to position [5206, 0]
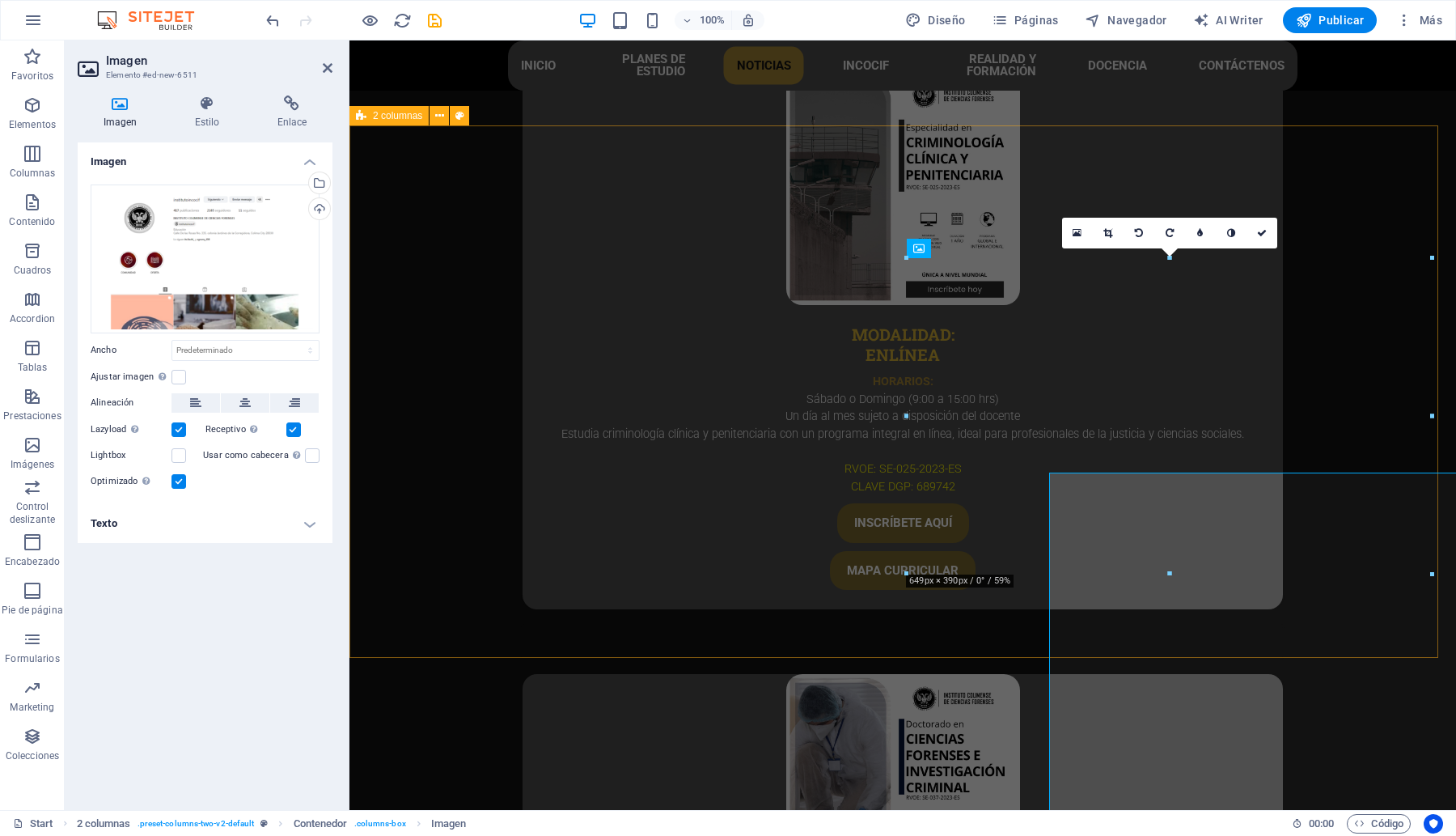
scroll to position [4992, 0]
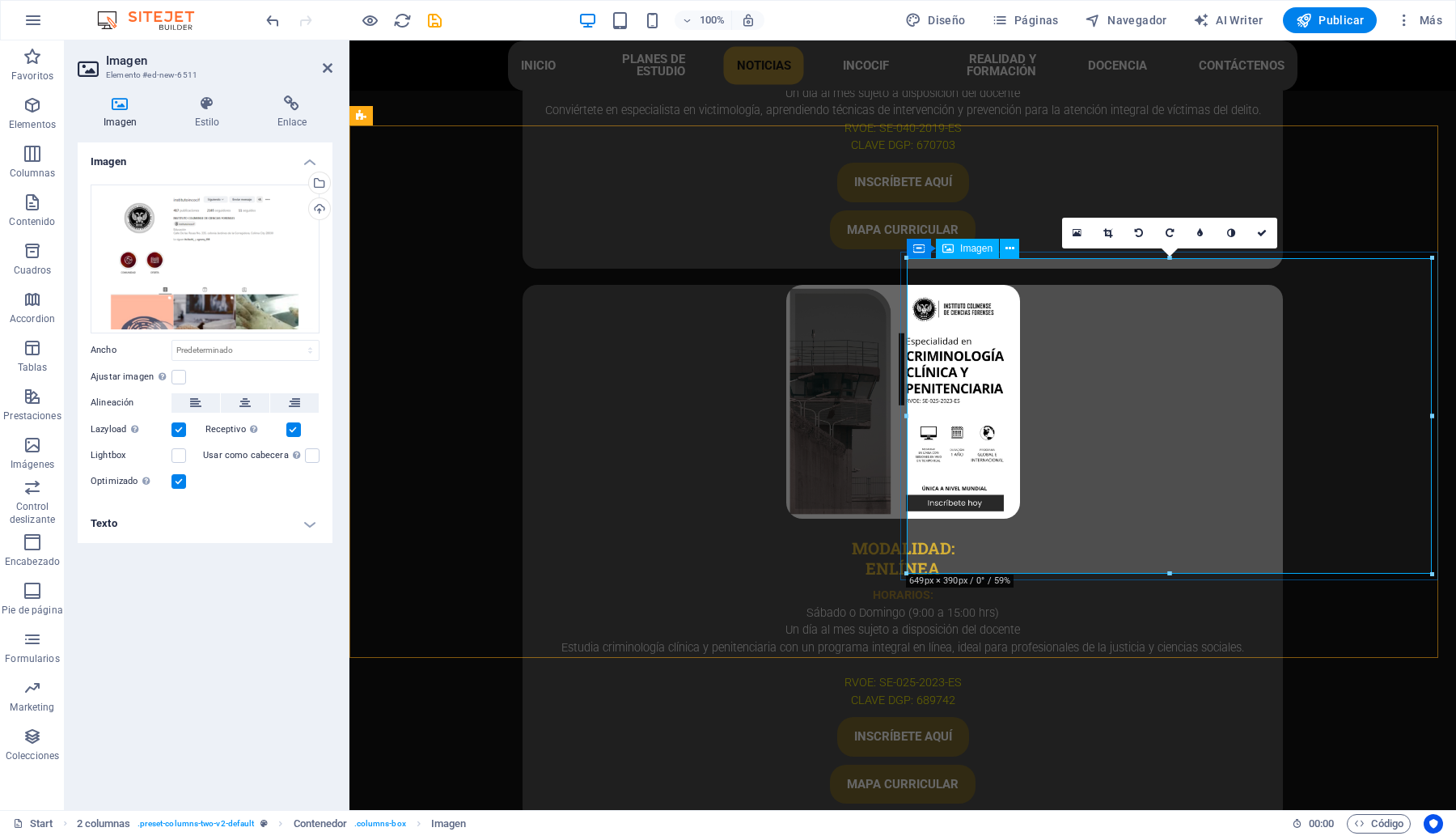
drag, startPoint x: 1516, startPoint y: 611, endPoint x: 1170, endPoint y: 553, distance: 350.8
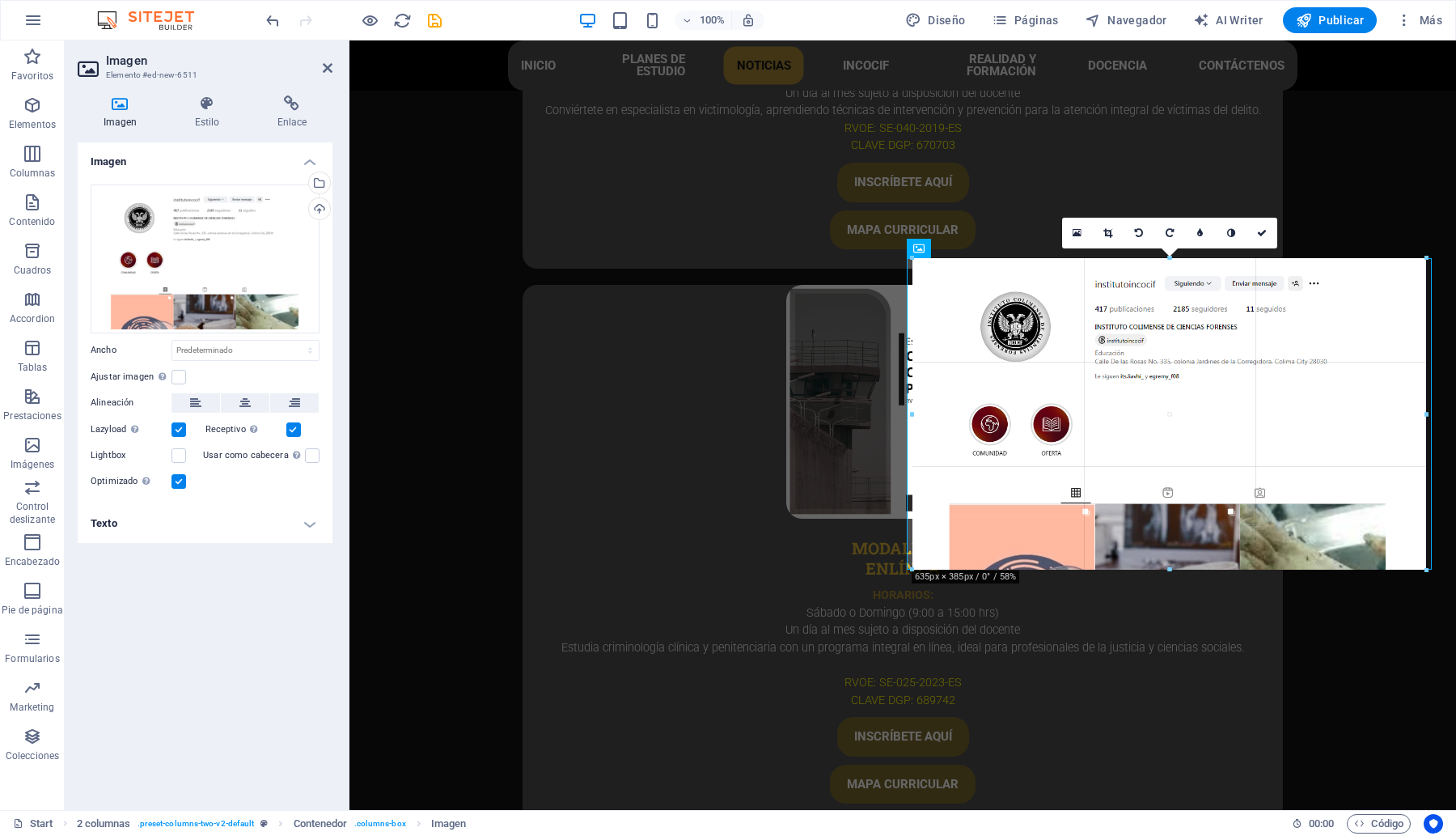
drag, startPoint x: 1167, startPoint y: 573, endPoint x: 813, endPoint y: 517, distance: 358.4
type input "635"
select select "px"
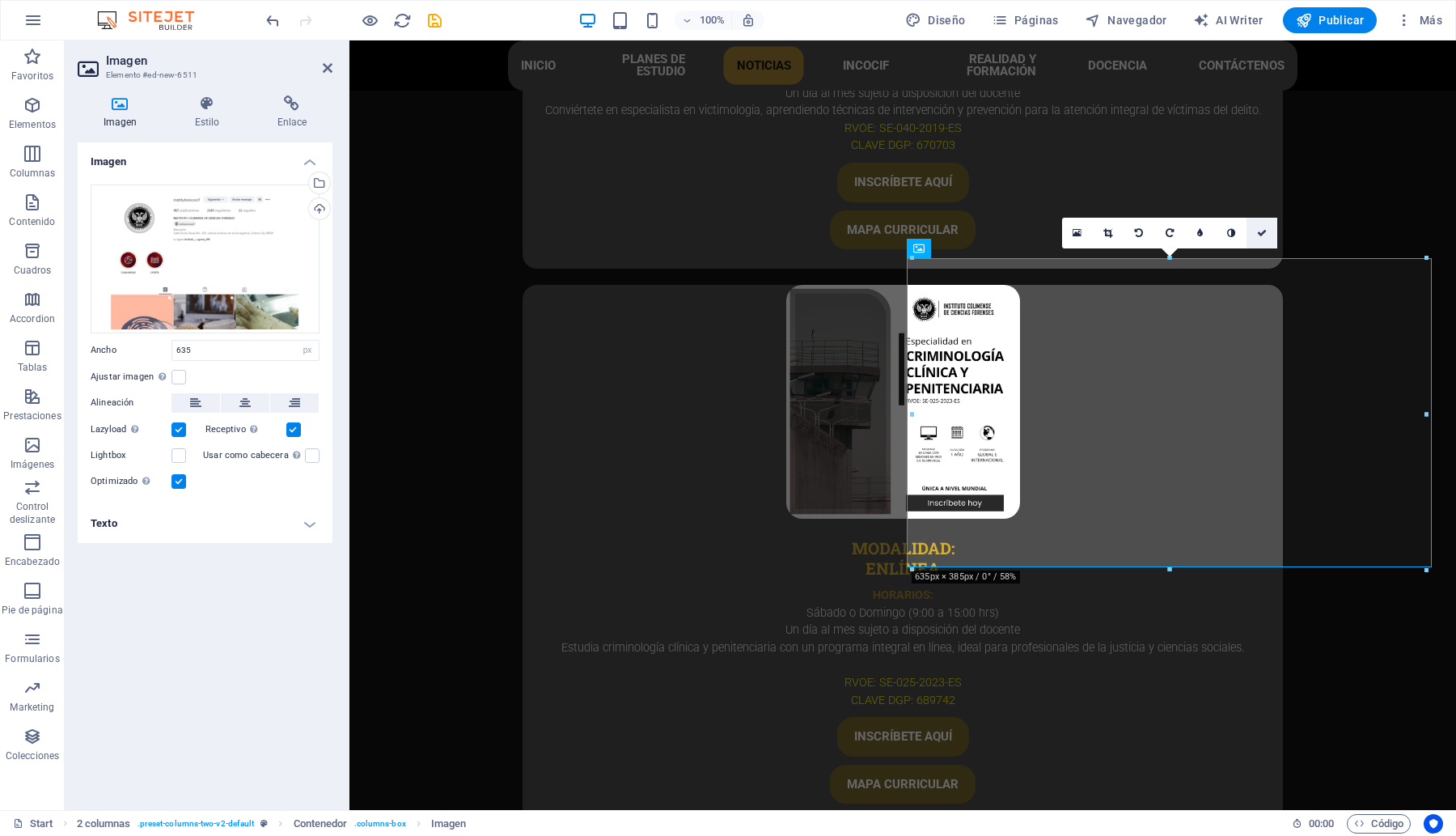
drag, startPoint x: 1260, startPoint y: 236, endPoint x: 957, endPoint y: 277, distance: 305.8
click at [1260, 236] on icon at bounding box center [1262, 233] width 9 height 9
click at [1105, 234] on icon at bounding box center [1108, 233] width 9 height 9
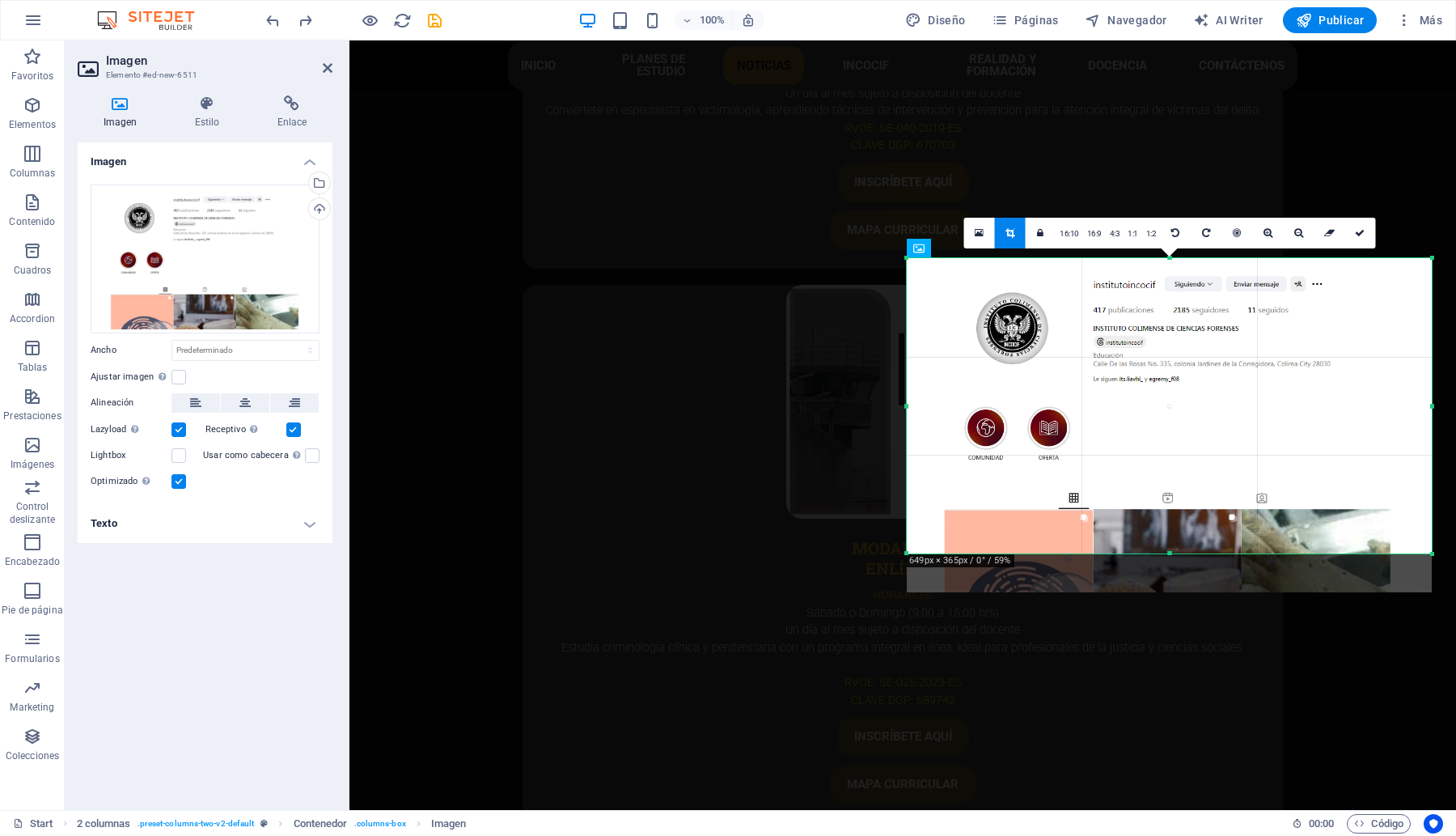
drag, startPoint x: 1170, startPoint y: 575, endPoint x: 1174, endPoint y: 555, distance: 20.4
click at [1174, 555] on div at bounding box center [1169, 554] width 525 height 6
click at [1362, 229] on icon at bounding box center [1360, 233] width 9 height 9
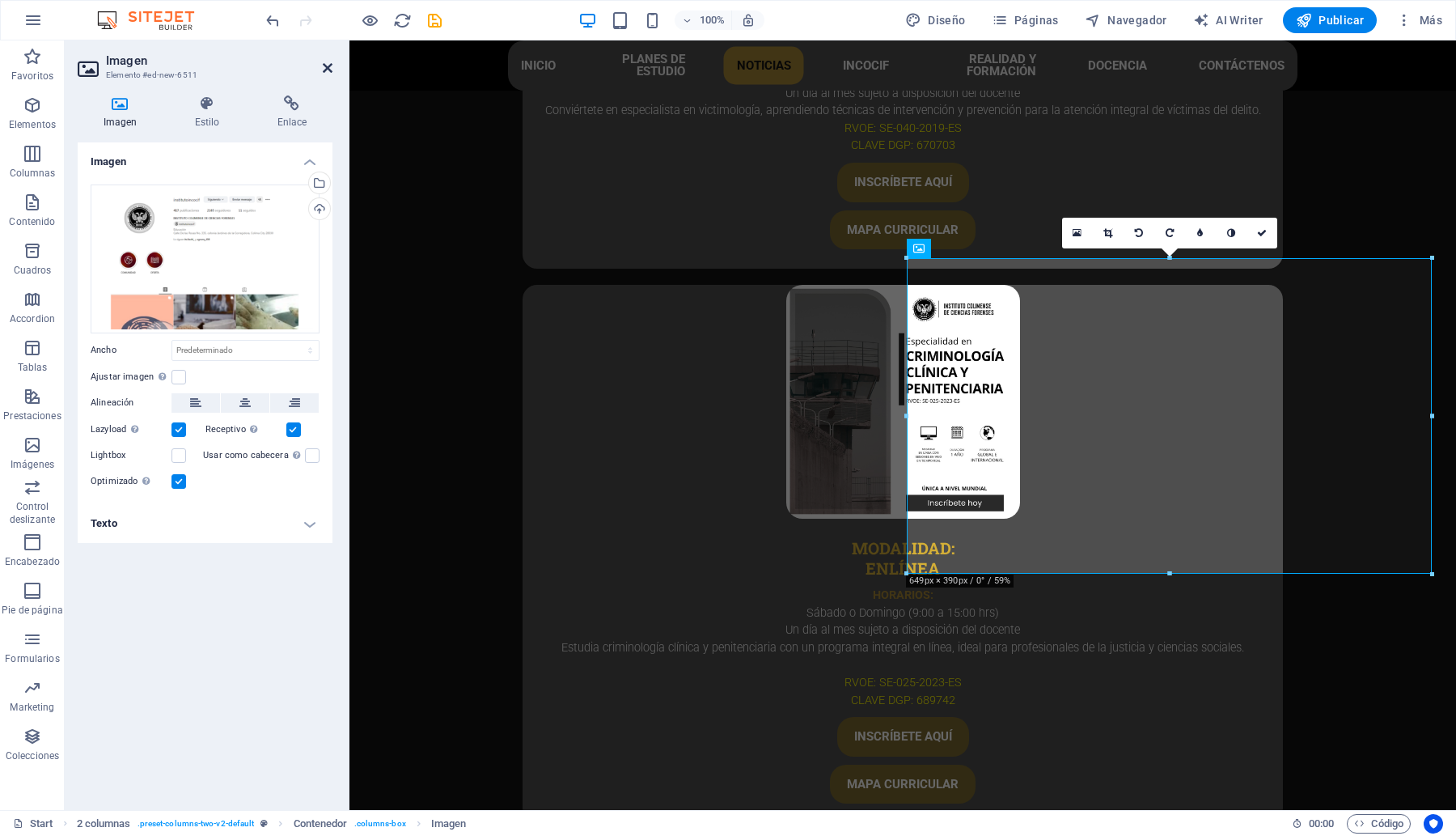
click at [326, 69] on icon at bounding box center [328, 68] width 9 height 13
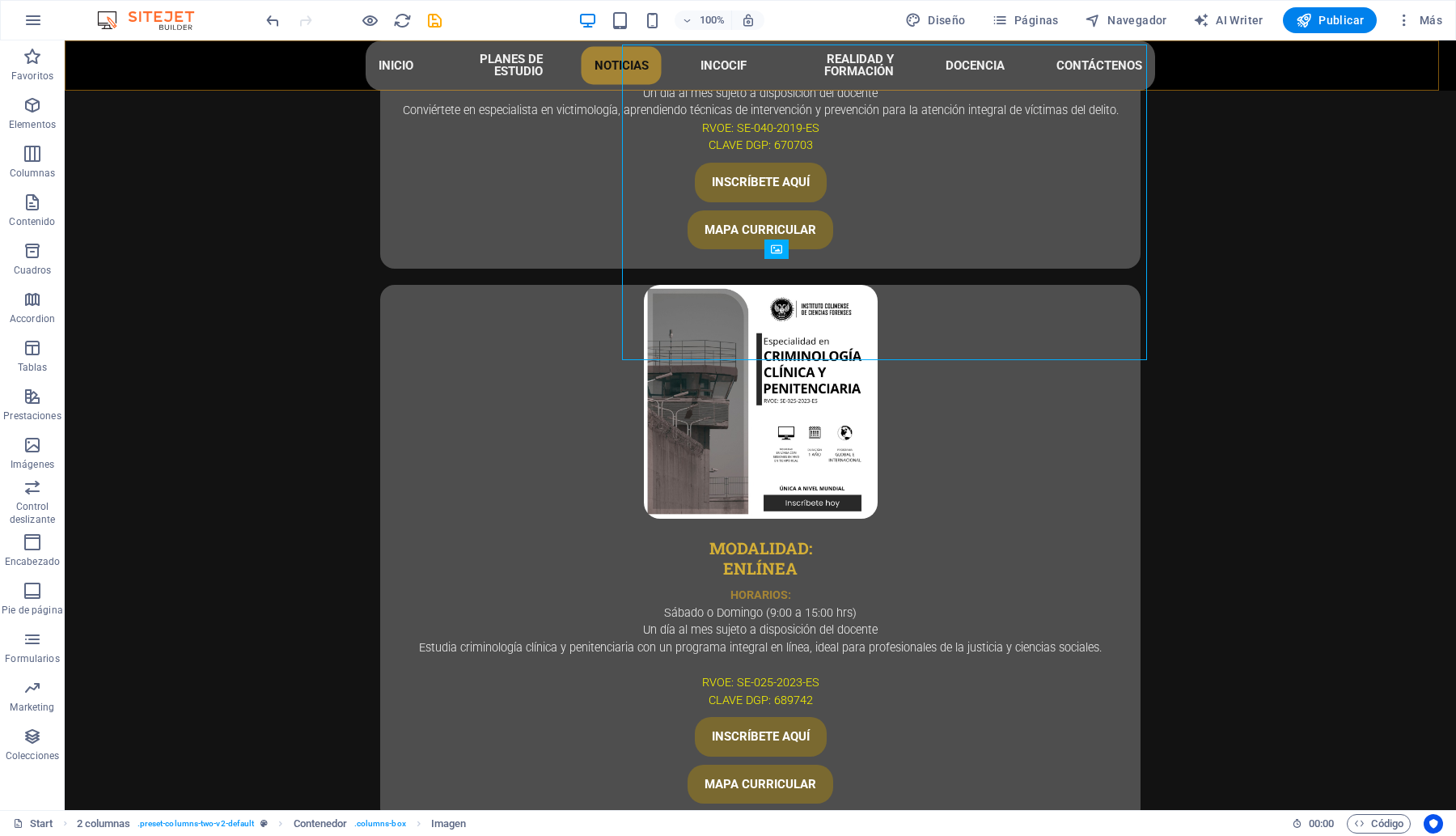
scroll to position [5206, 0]
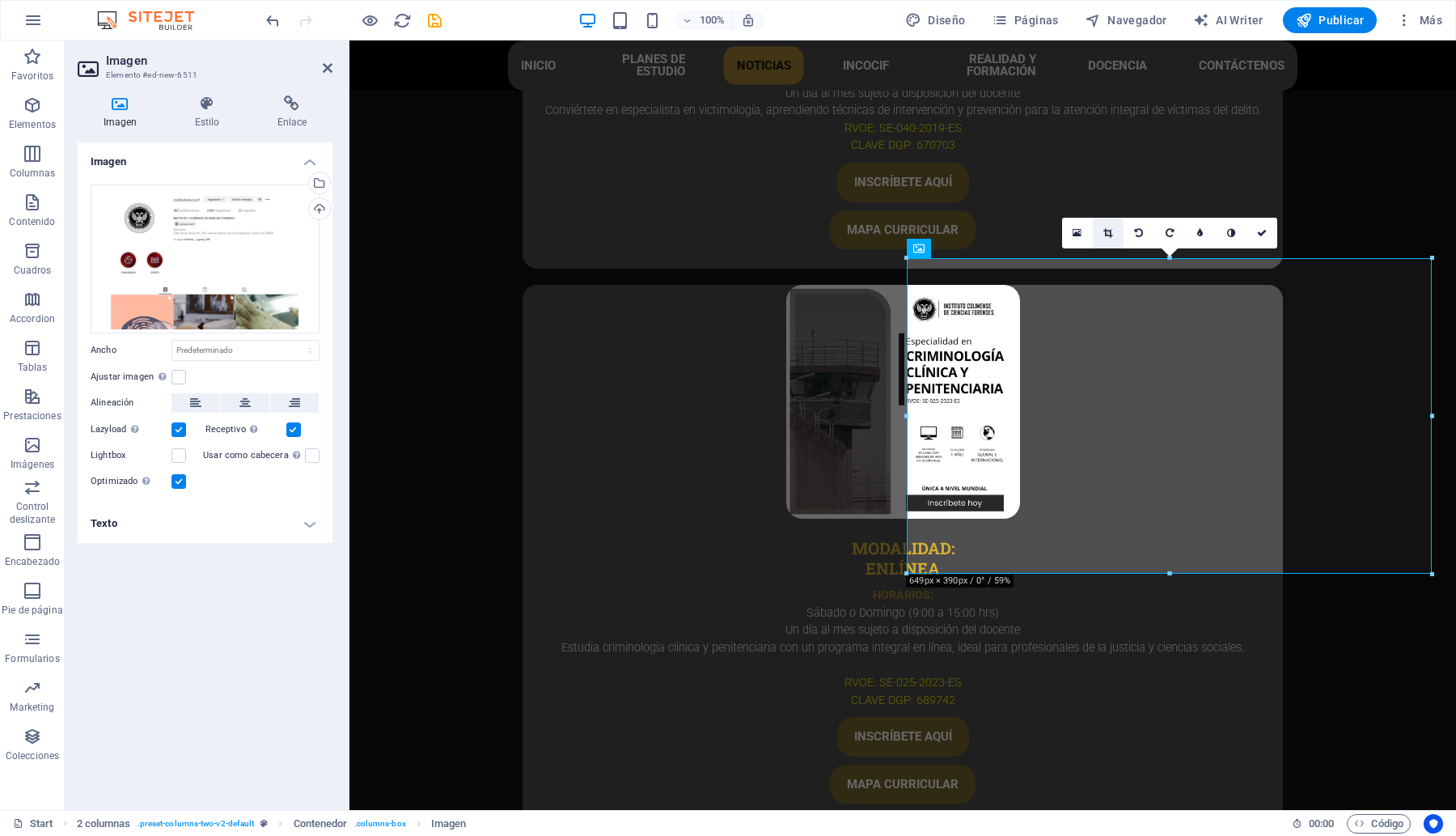
click at [1103, 233] on icon at bounding box center [1108, 233] width 9 height 9
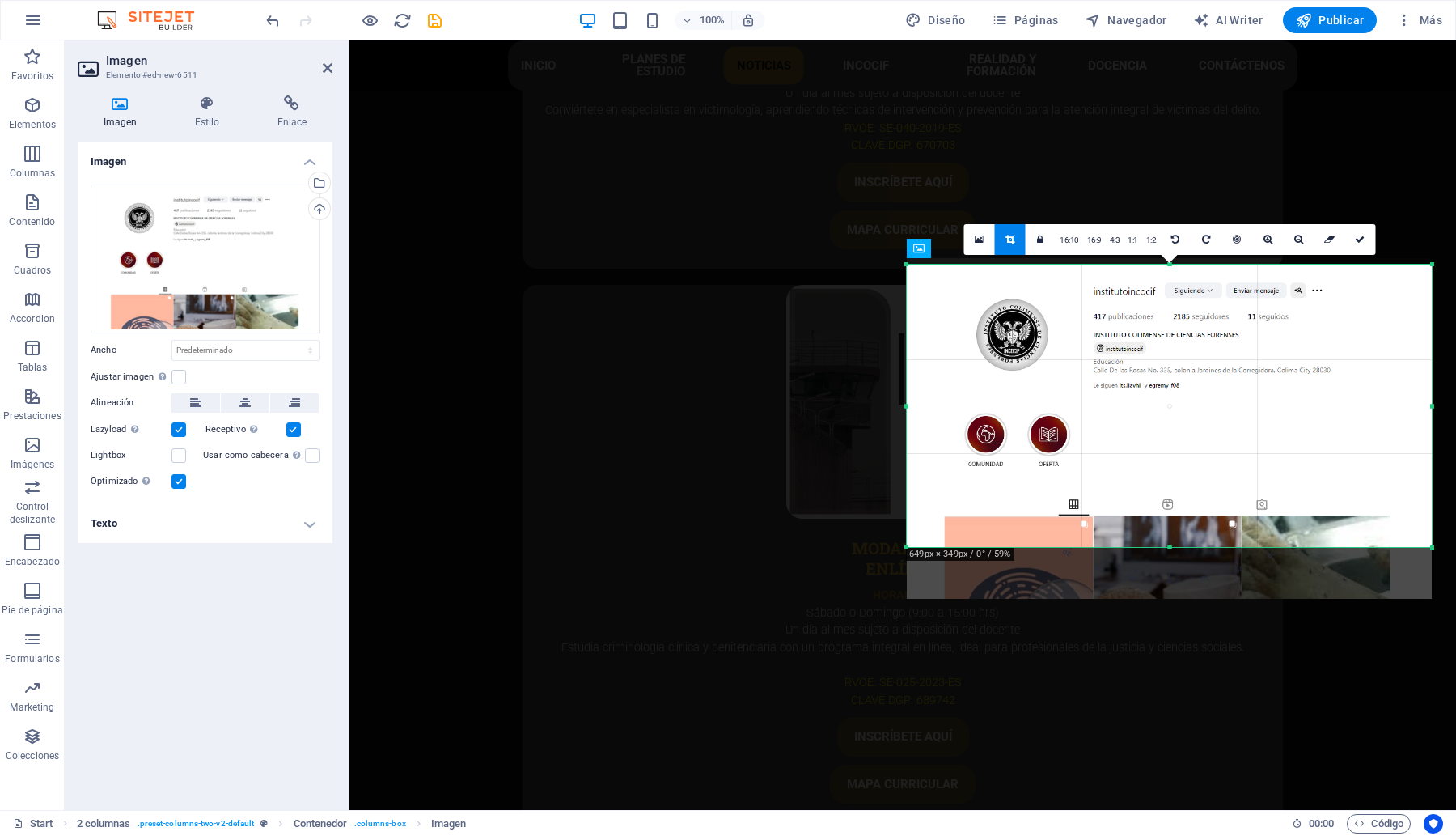
drag, startPoint x: 1166, startPoint y: 572, endPoint x: 1169, endPoint y: 539, distance: 33.1
click at [1169, 539] on div "180 170 160 150 140 130 120 110 100 90 80 70 60 50 40 30 20 10 0 -10 -20 -30 -4…" at bounding box center [1169, 405] width 525 height 282
click at [1364, 236] on icon at bounding box center [1360, 239] width 9 height 9
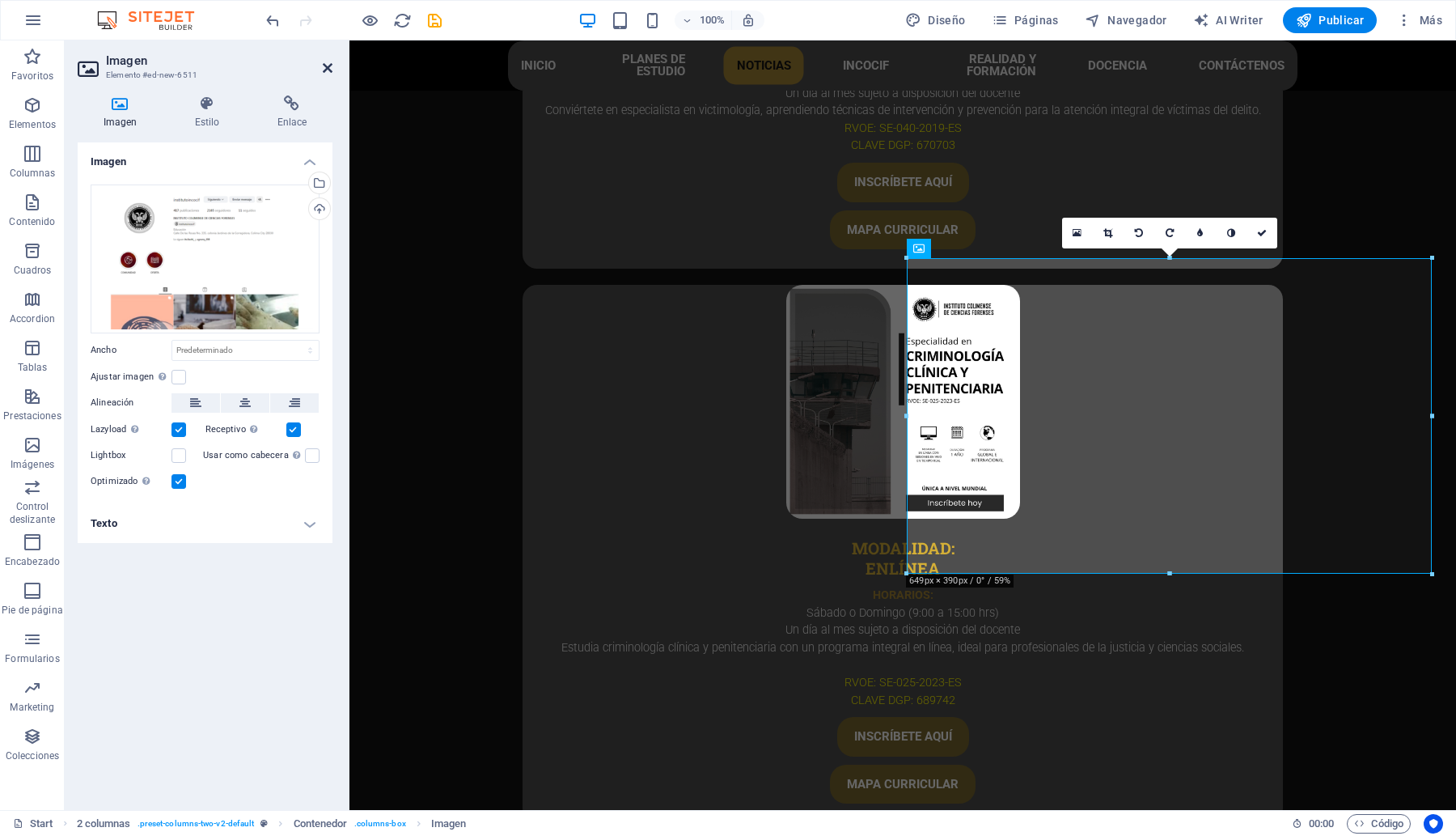
drag, startPoint x: 324, startPoint y: 65, endPoint x: 260, endPoint y: 27, distance: 74.4
click at [324, 65] on icon at bounding box center [328, 68] width 9 height 13
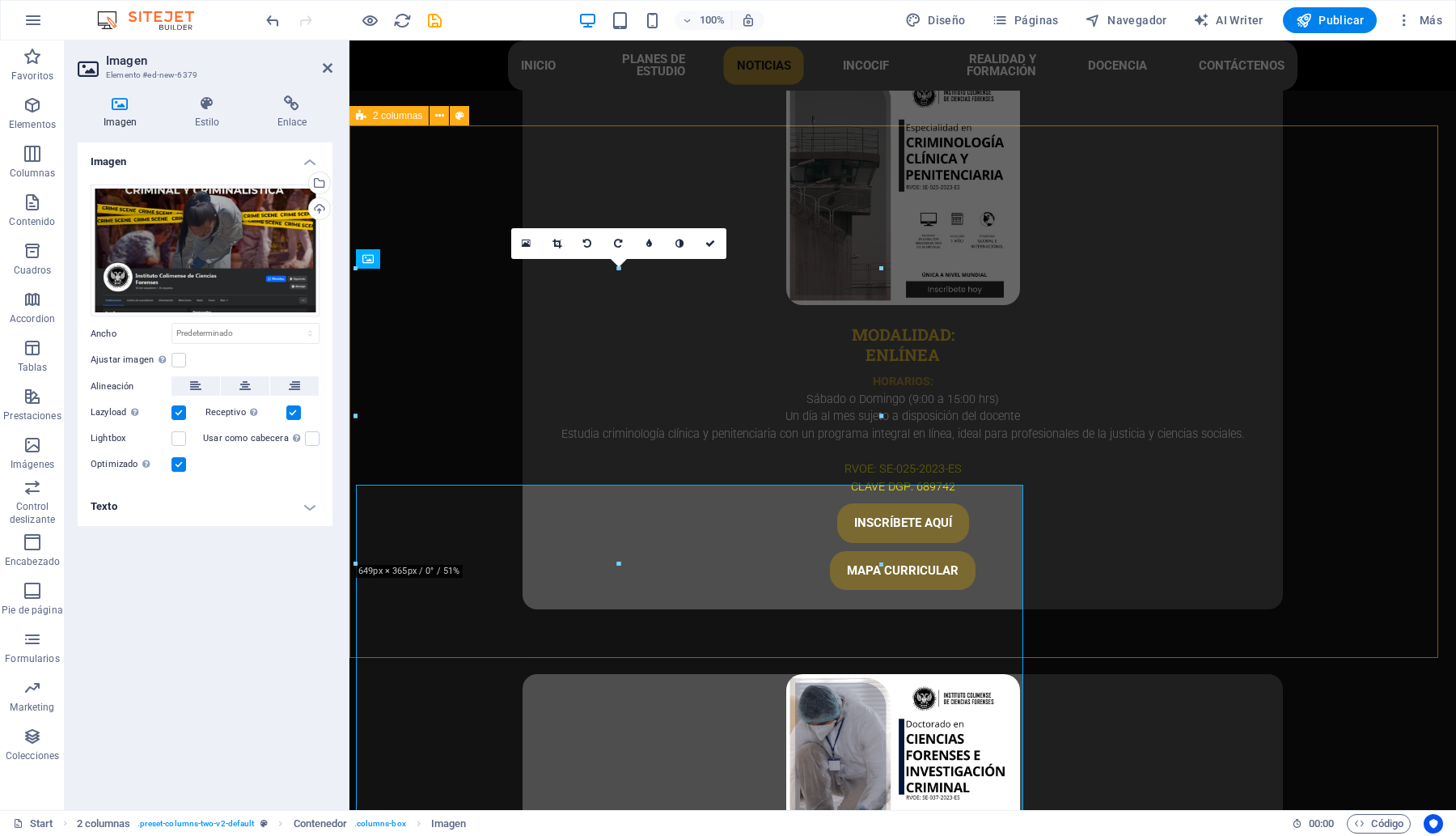
scroll to position [4992, 0]
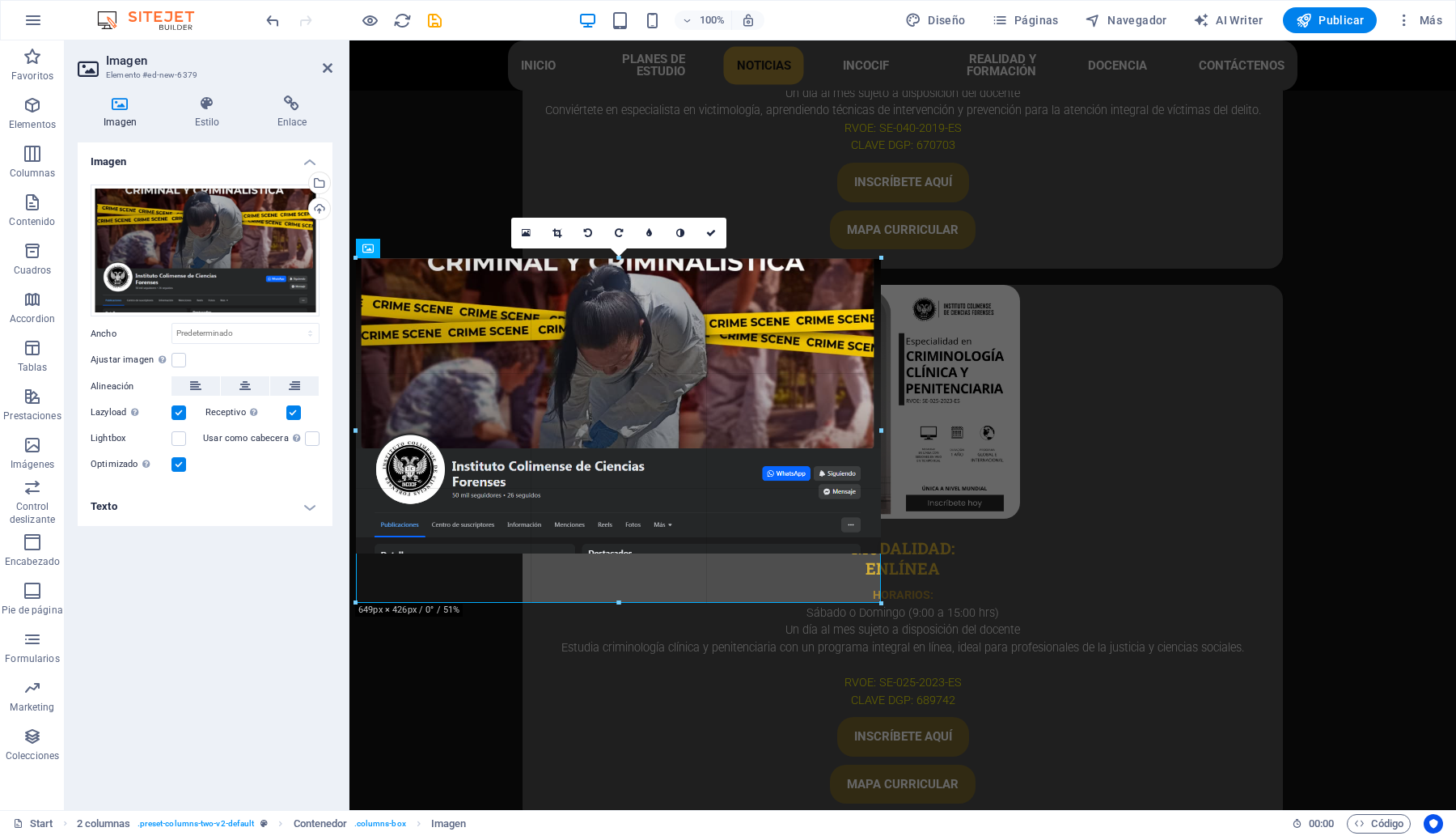
drag, startPoint x: 883, startPoint y: 565, endPoint x: 538, endPoint y: 535, distance: 346.3
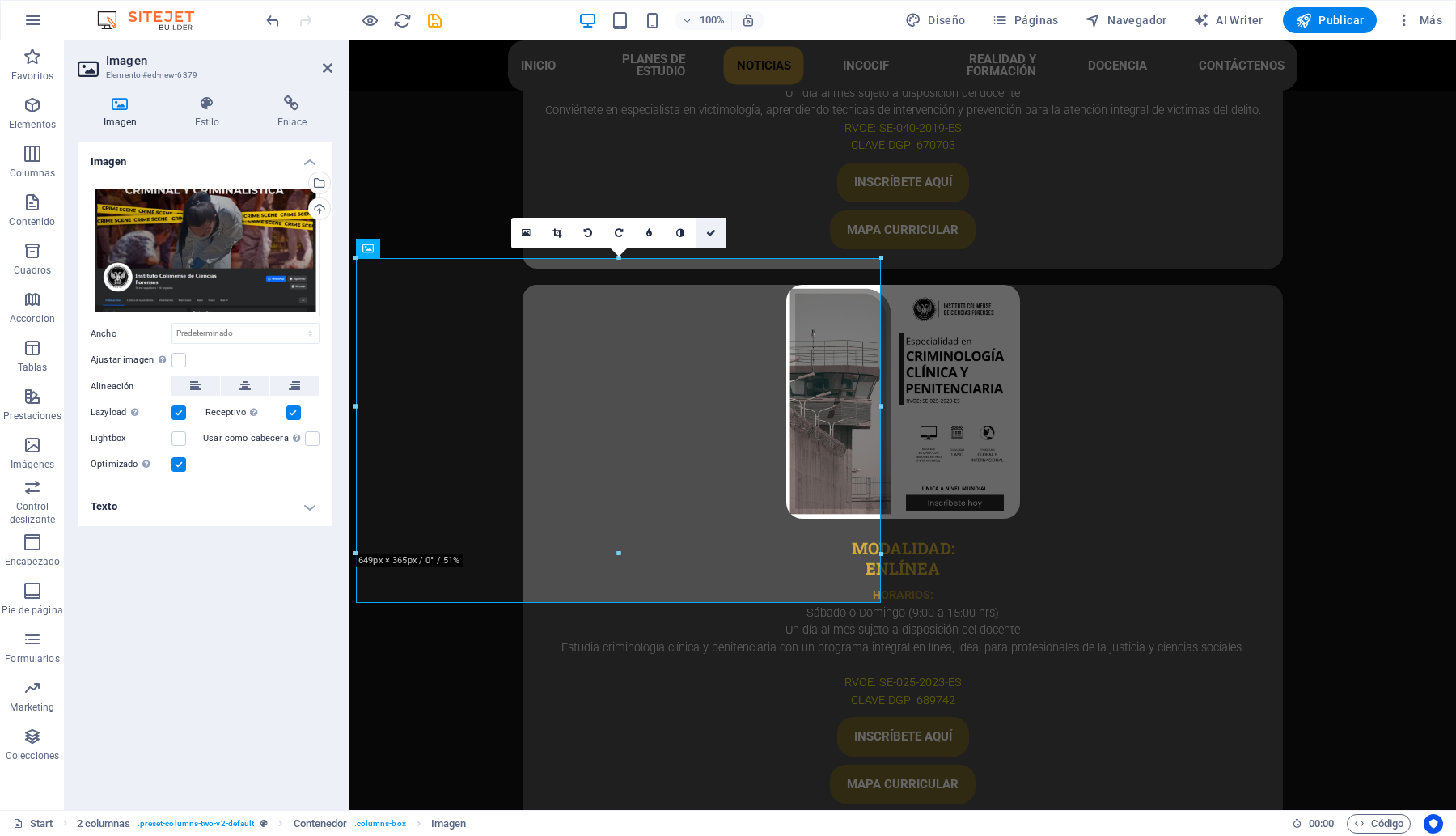
click at [709, 237] on link at bounding box center [711, 233] width 31 height 31
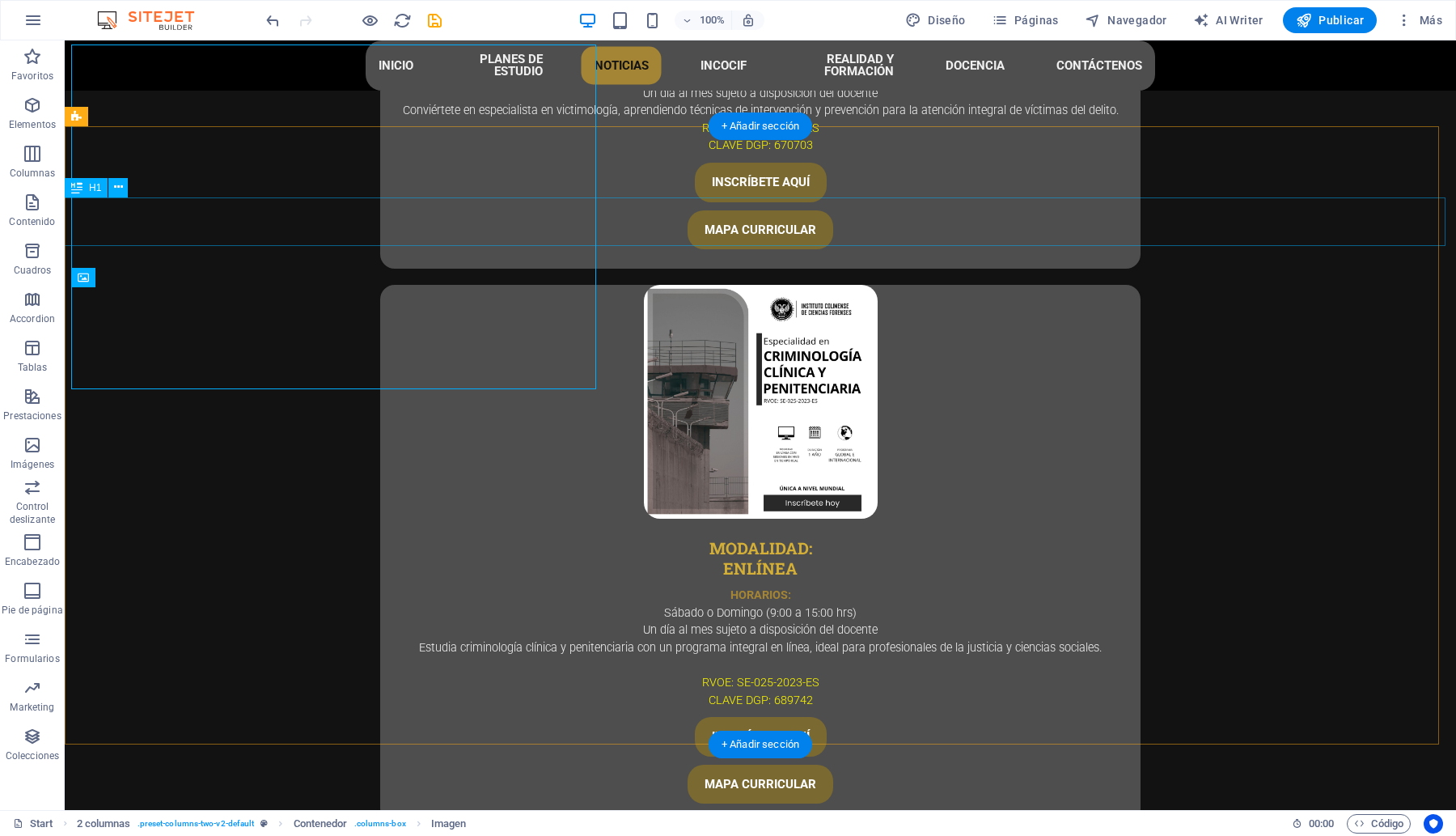
scroll to position [5206, 0]
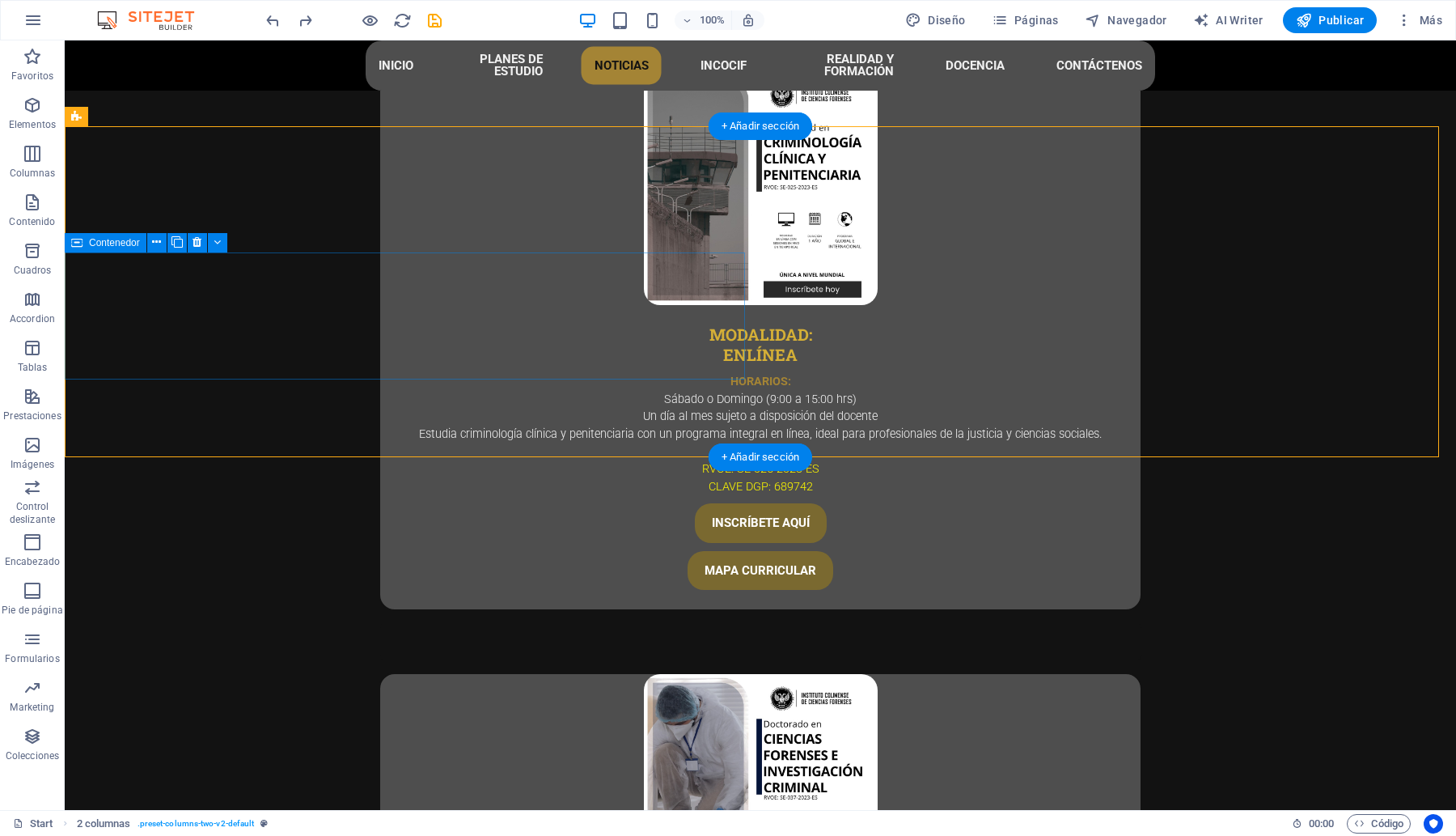
click at [158, 243] on icon at bounding box center [157, 242] width 9 height 17
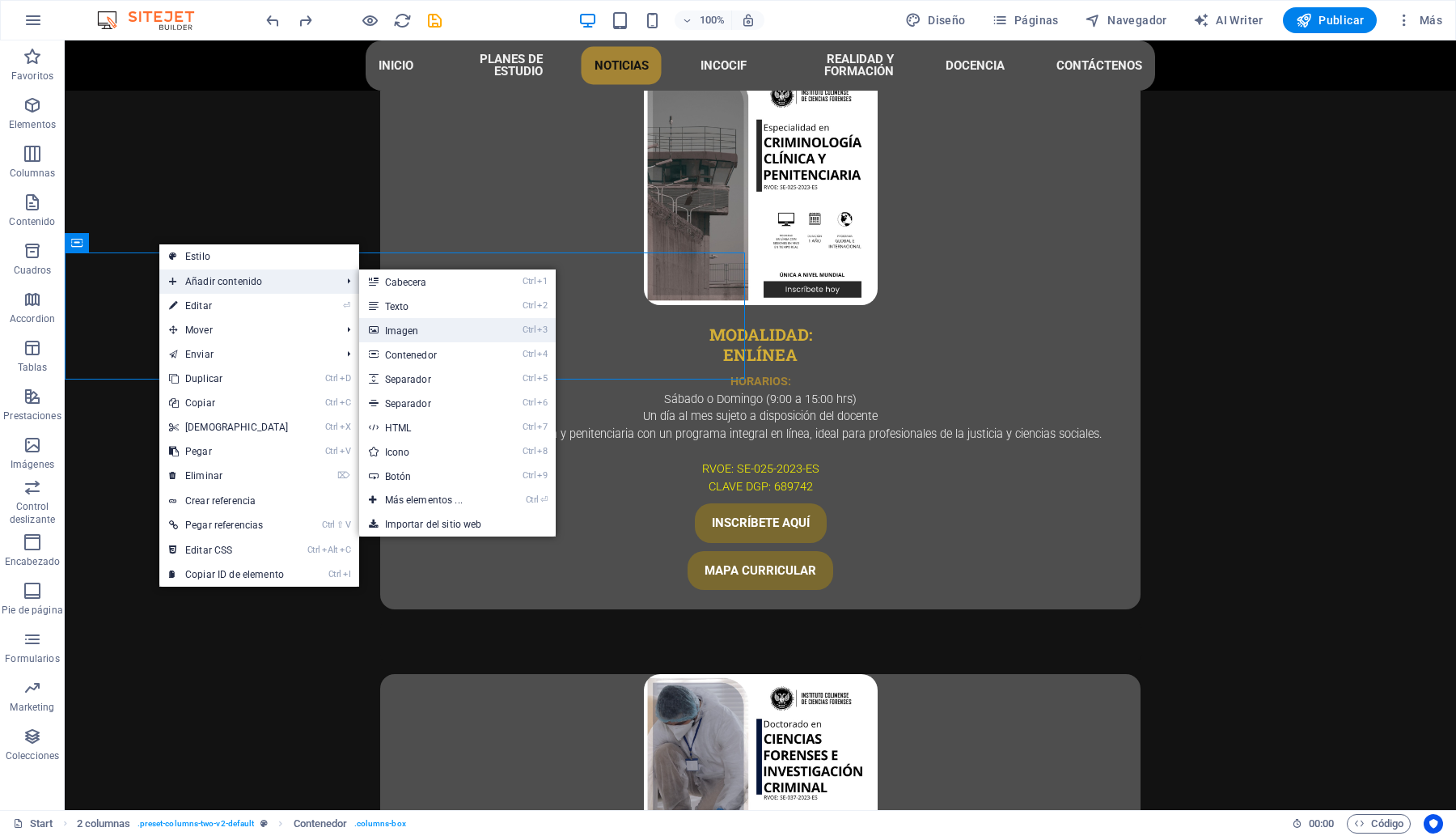
click at [458, 333] on link "Ctrl 3 Imagen" at bounding box center [427, 330] width 135 height 24
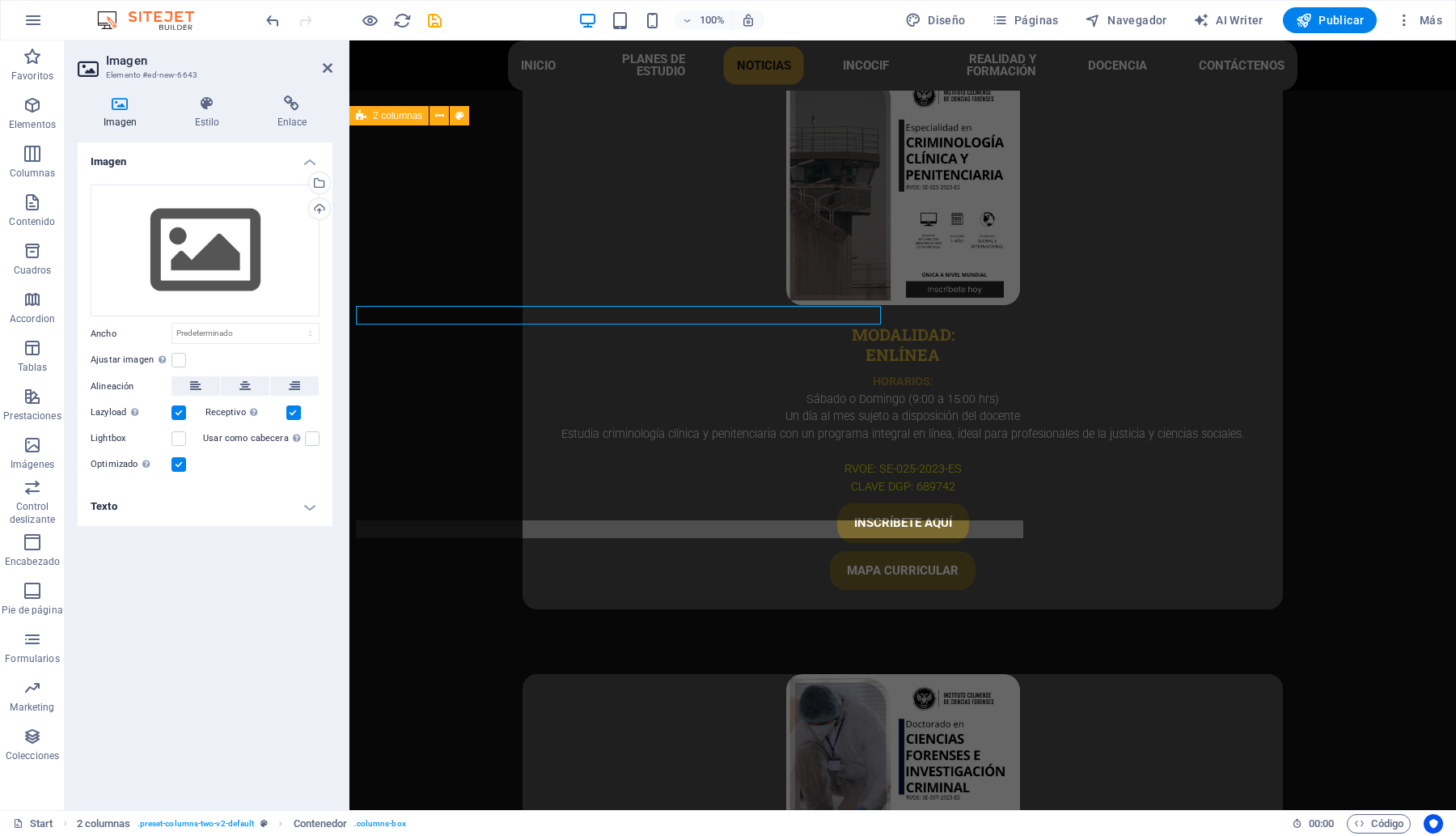
scroll to position [4992, 0]
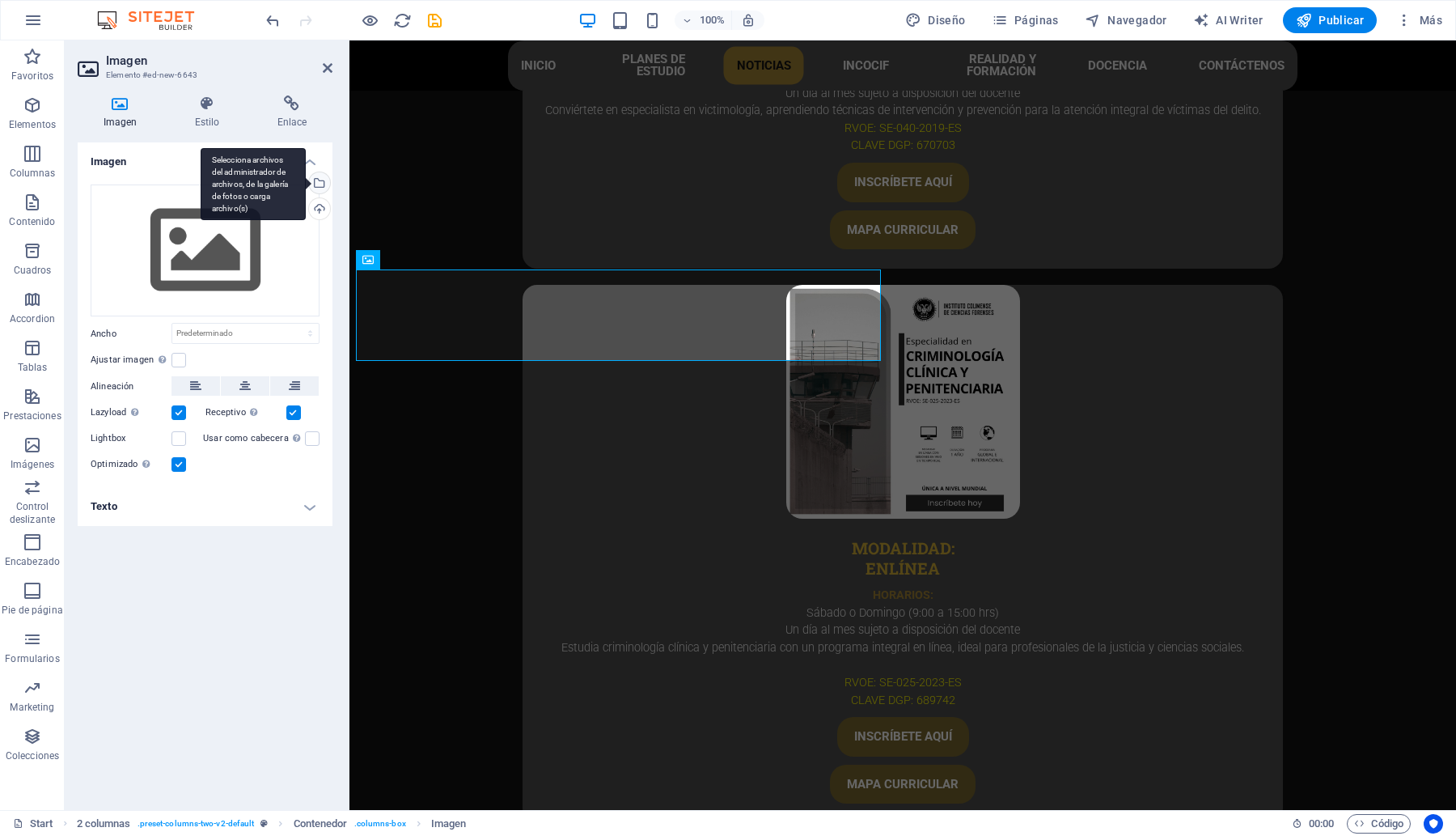
click at [322, 175] on div "Selecciona archivos del administrador de archivos, de la galería de fotos o car…" at bounding box center [318, 184] width 24 height 24
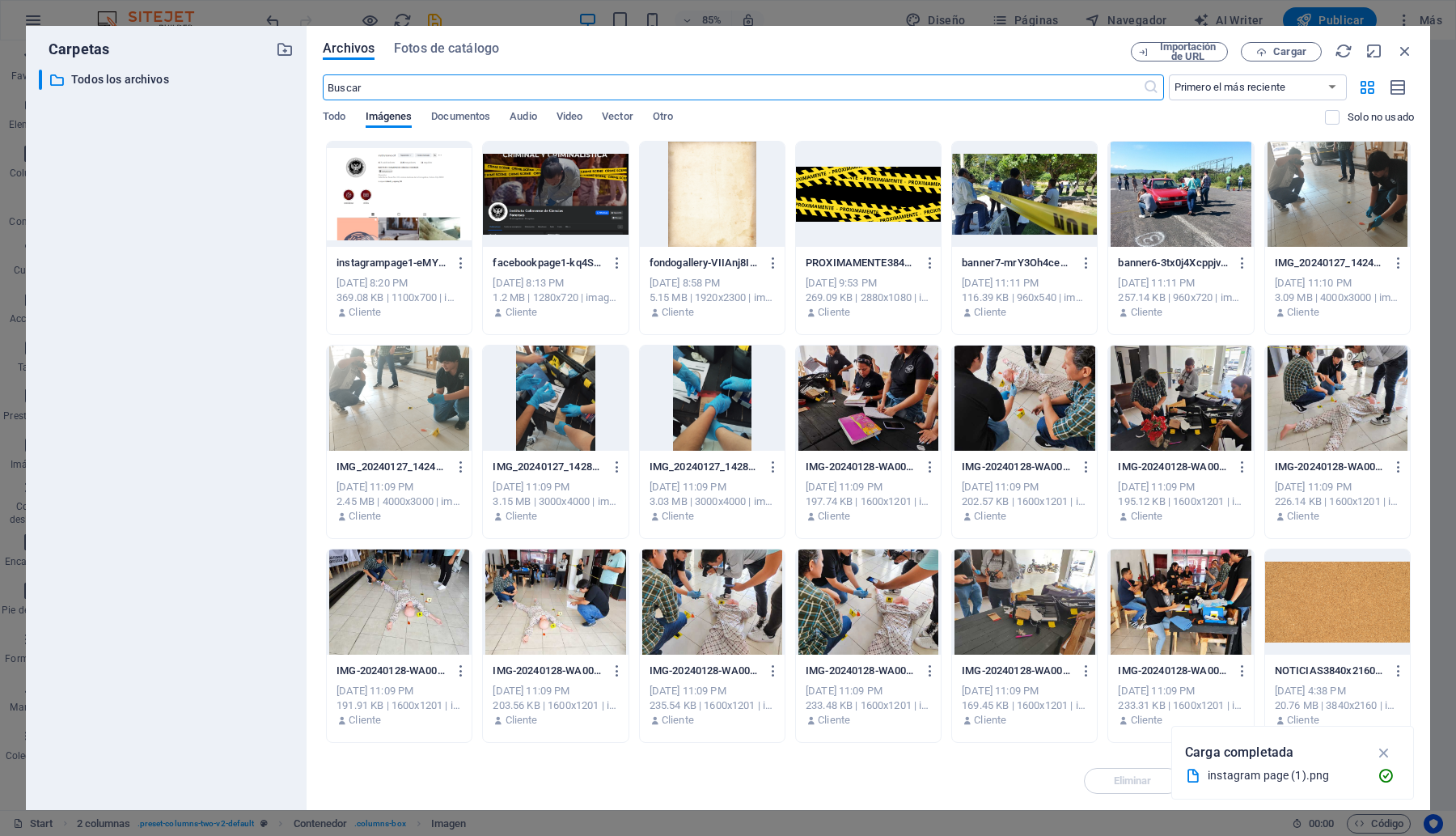
scroll to position [4909, 0]
click at [566, 180] on div at bounding box center [555, 194] width 145 height 106
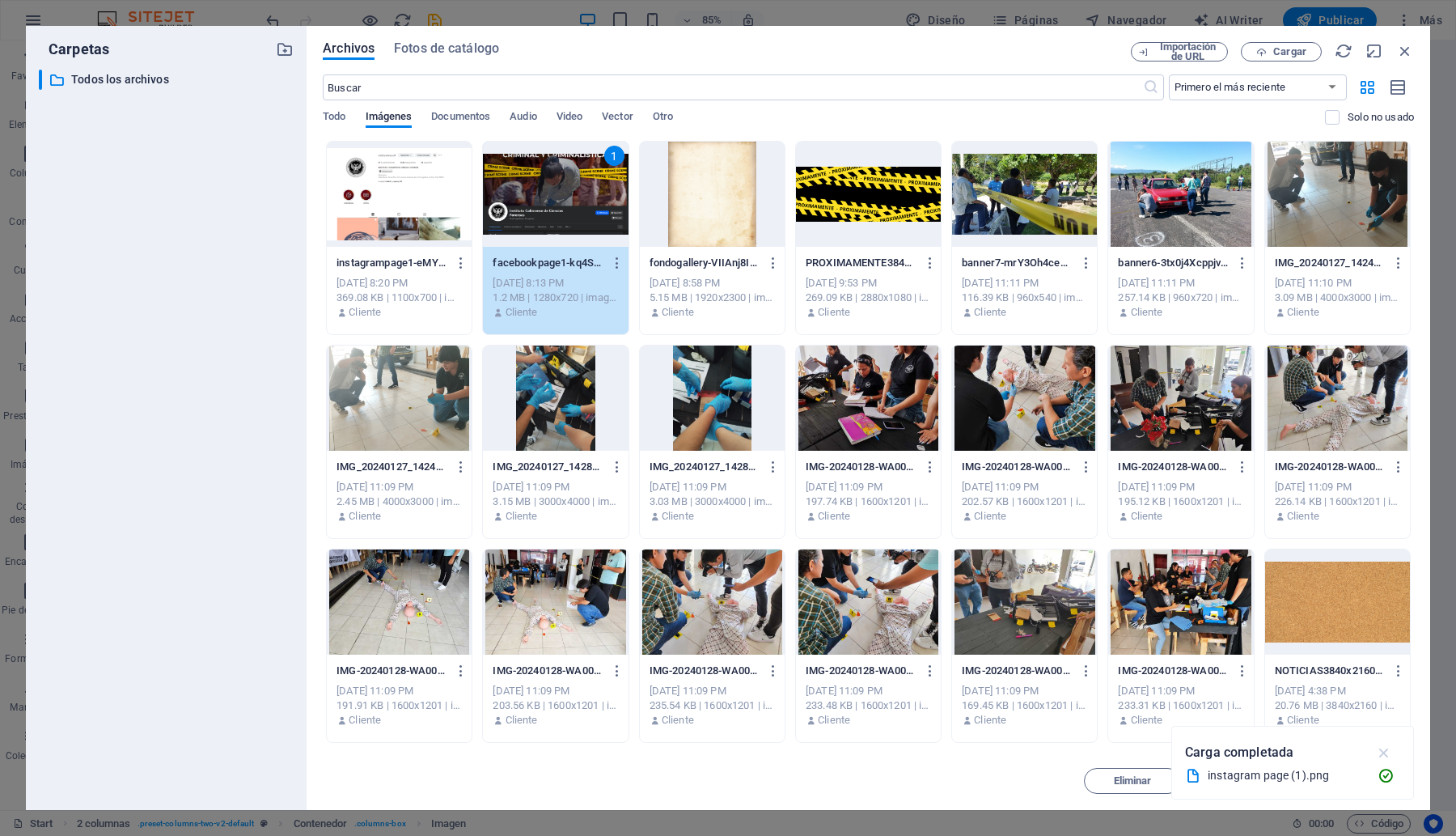
click at [1381, 752] on icon "button" at bounding box center [1384, 752] width 19 height 18
click at [1331, 786] on button "Insertar" at bounding box center [1365, 781] width 97 height 26
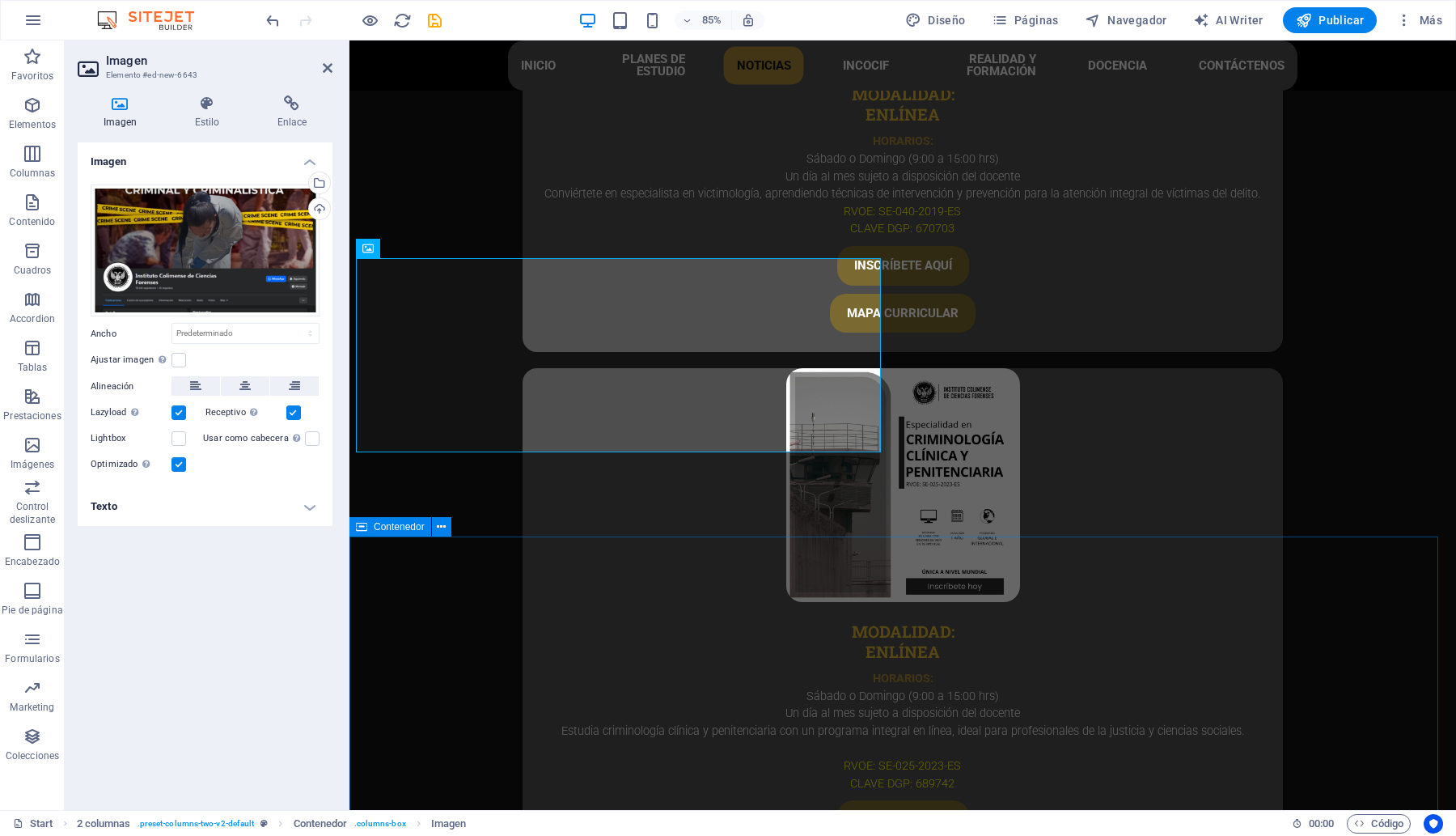
scroll to position [4992, 0]
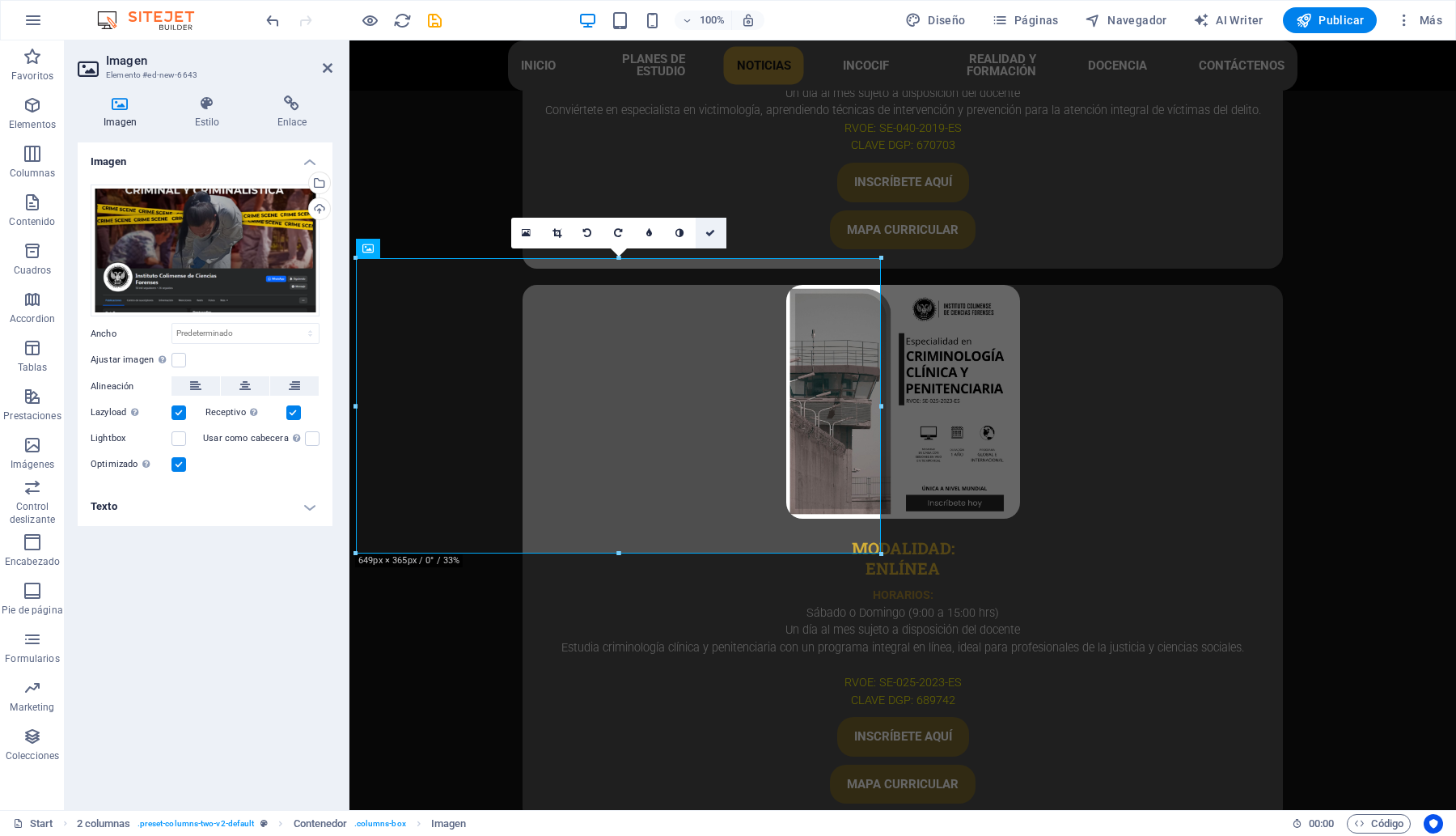
click at [710, 232] on icon at bounding box center [710, 233] width 9 height 9
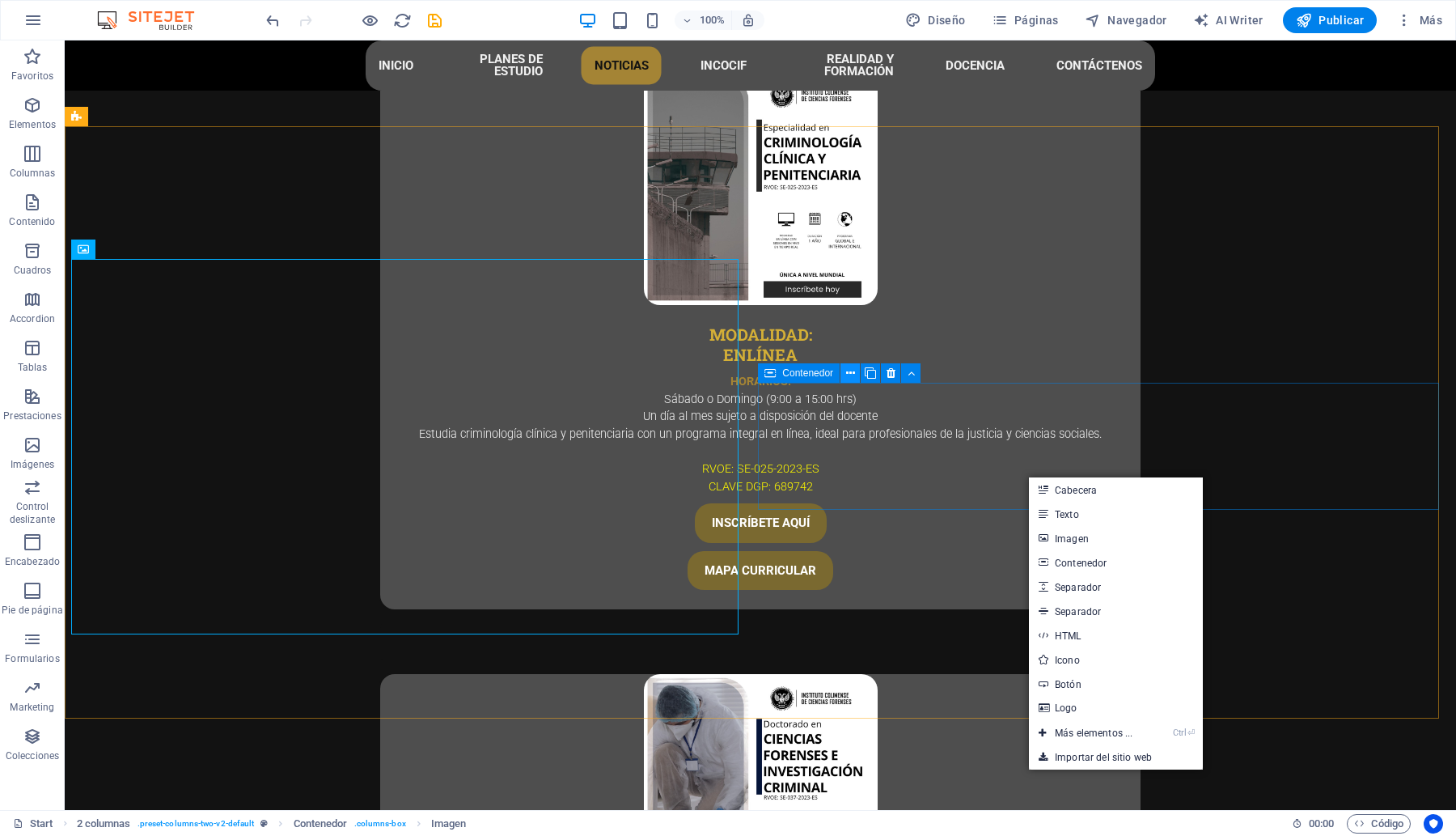
click at [846, 373] on icon at bounding box center [851, 374] width 9 height 17
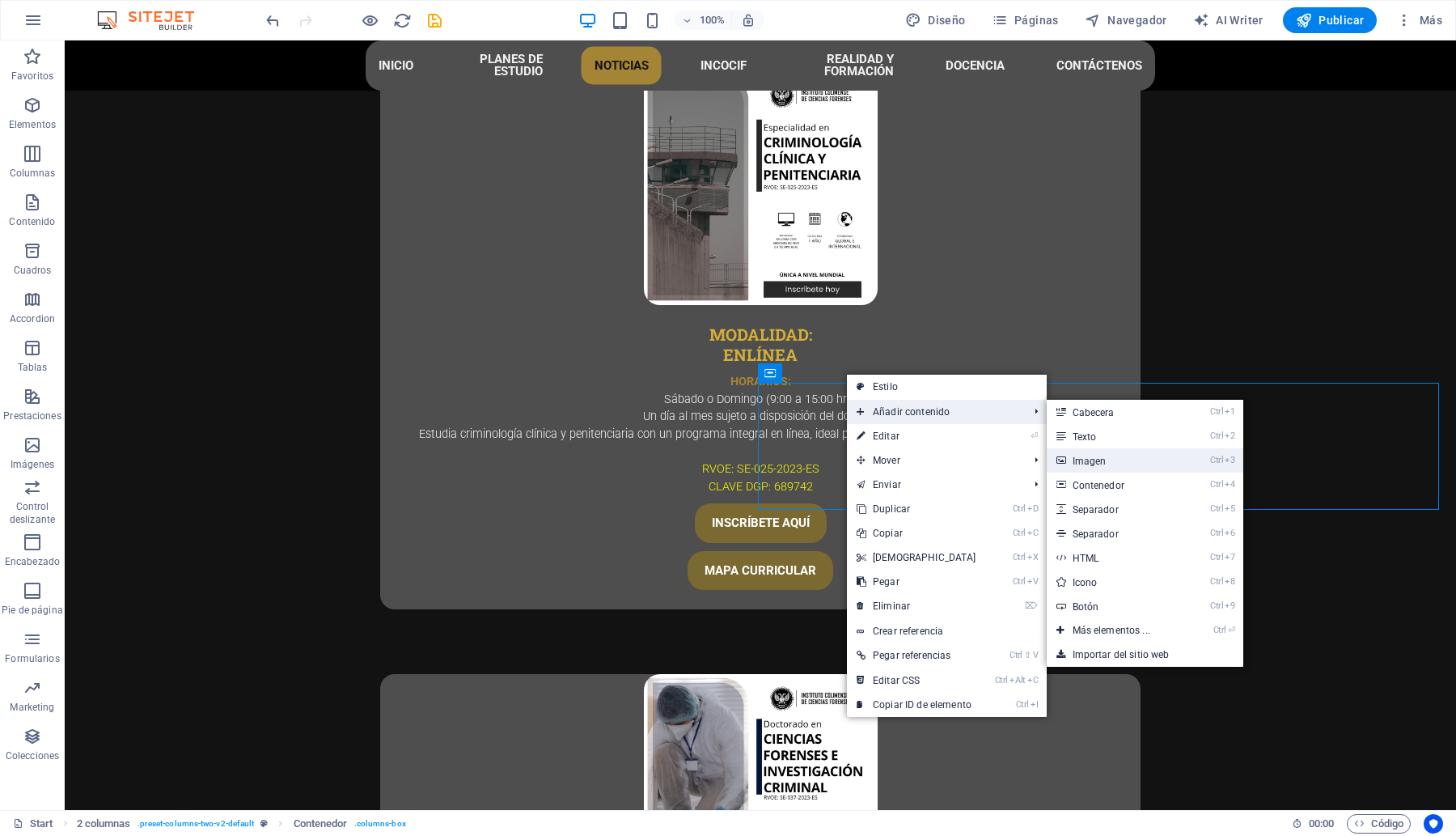
drag, startPoint x: 1093, startPoint y: 457, endPoint x: 741, endPoint y: 411, distance: 355.0
click at [1093, 457] on link "Ctrl 3 Imagen" at bounding box center [1114, 461] width 135 height 24
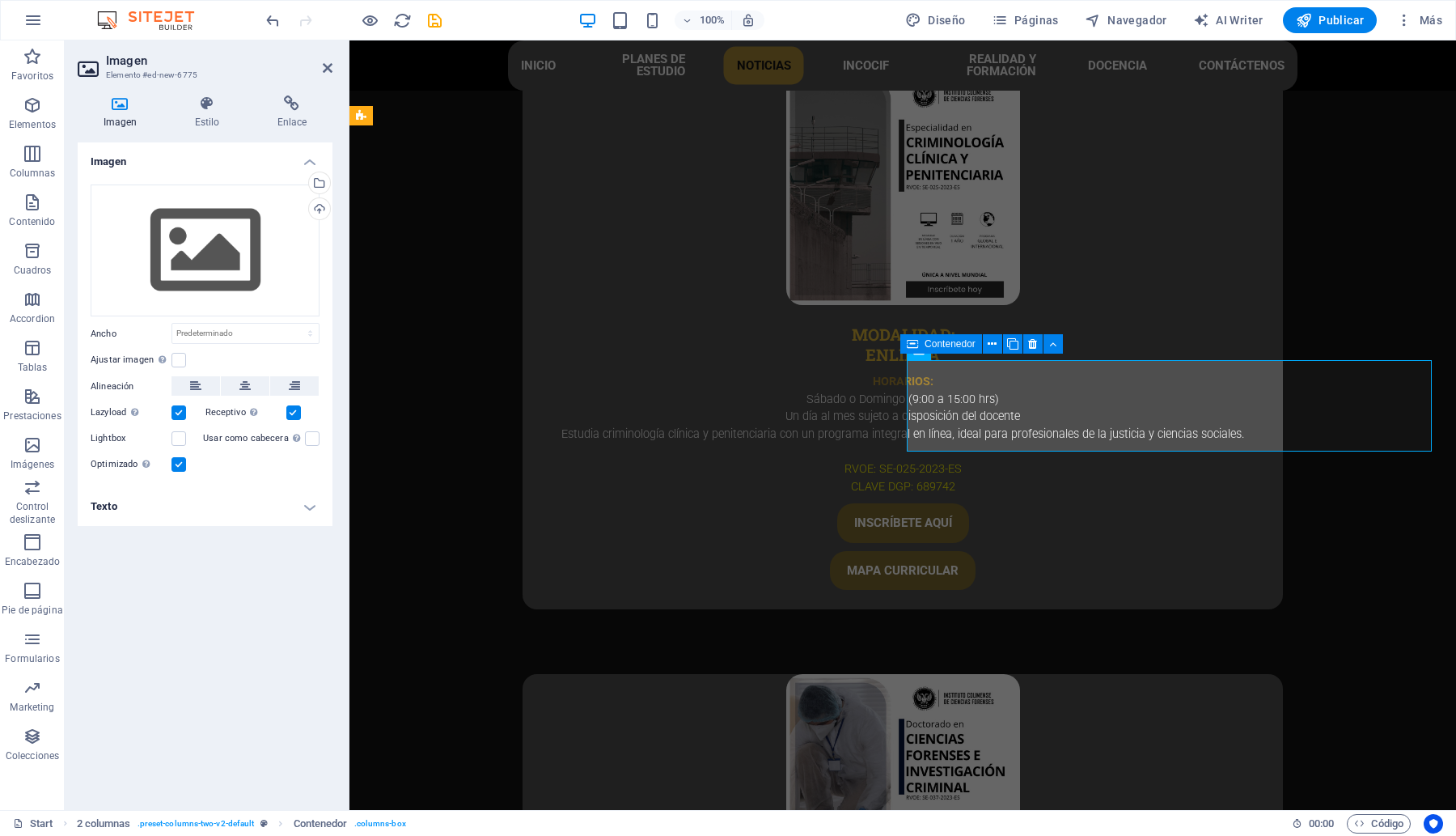
scroll to position [4992, 0]
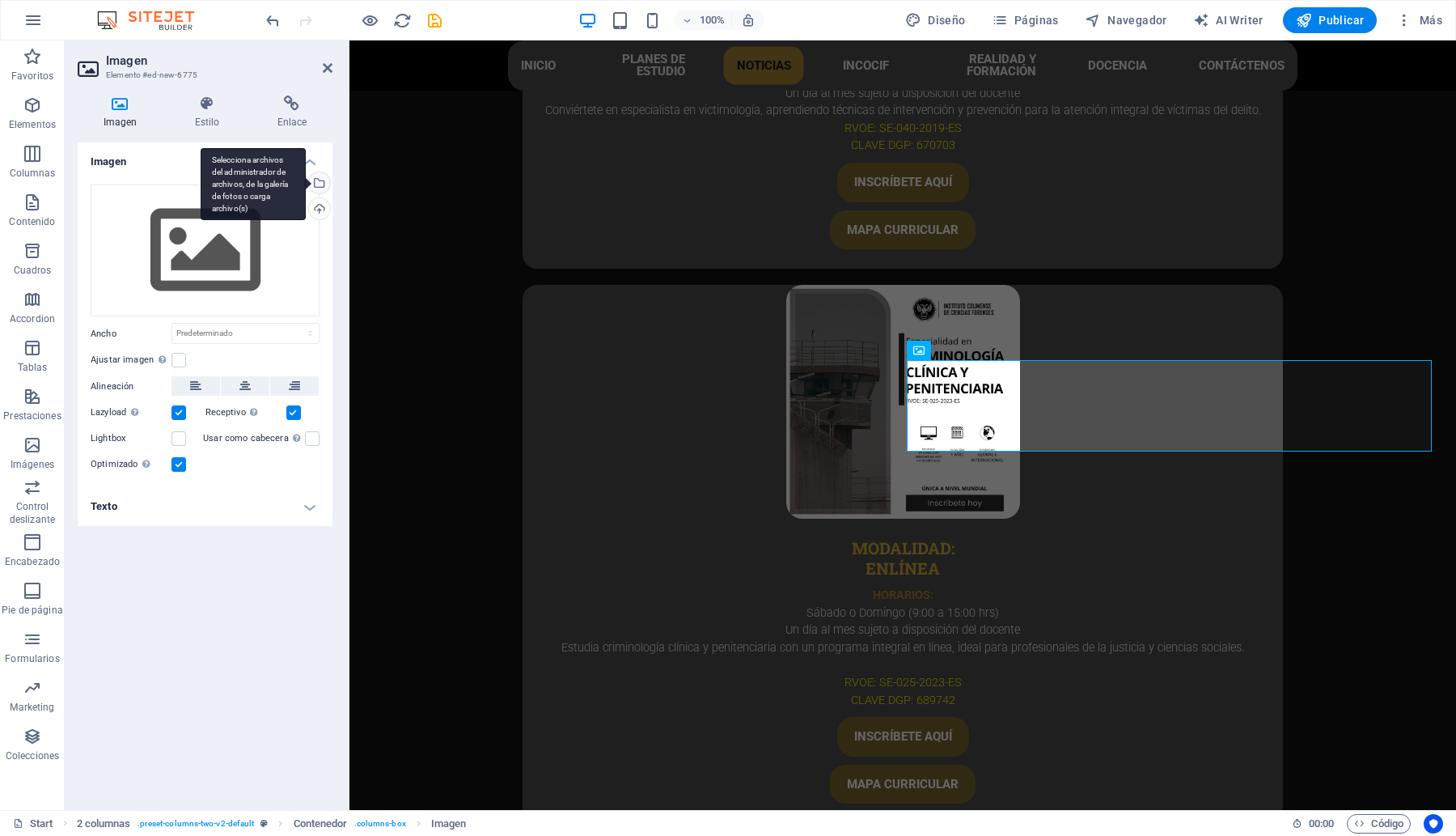
click at [320, 184] on div "Selecciona archivos del administrador de archivos, de la galería de fotos o car…" at bounding box center [318, 184] width 24 height 24
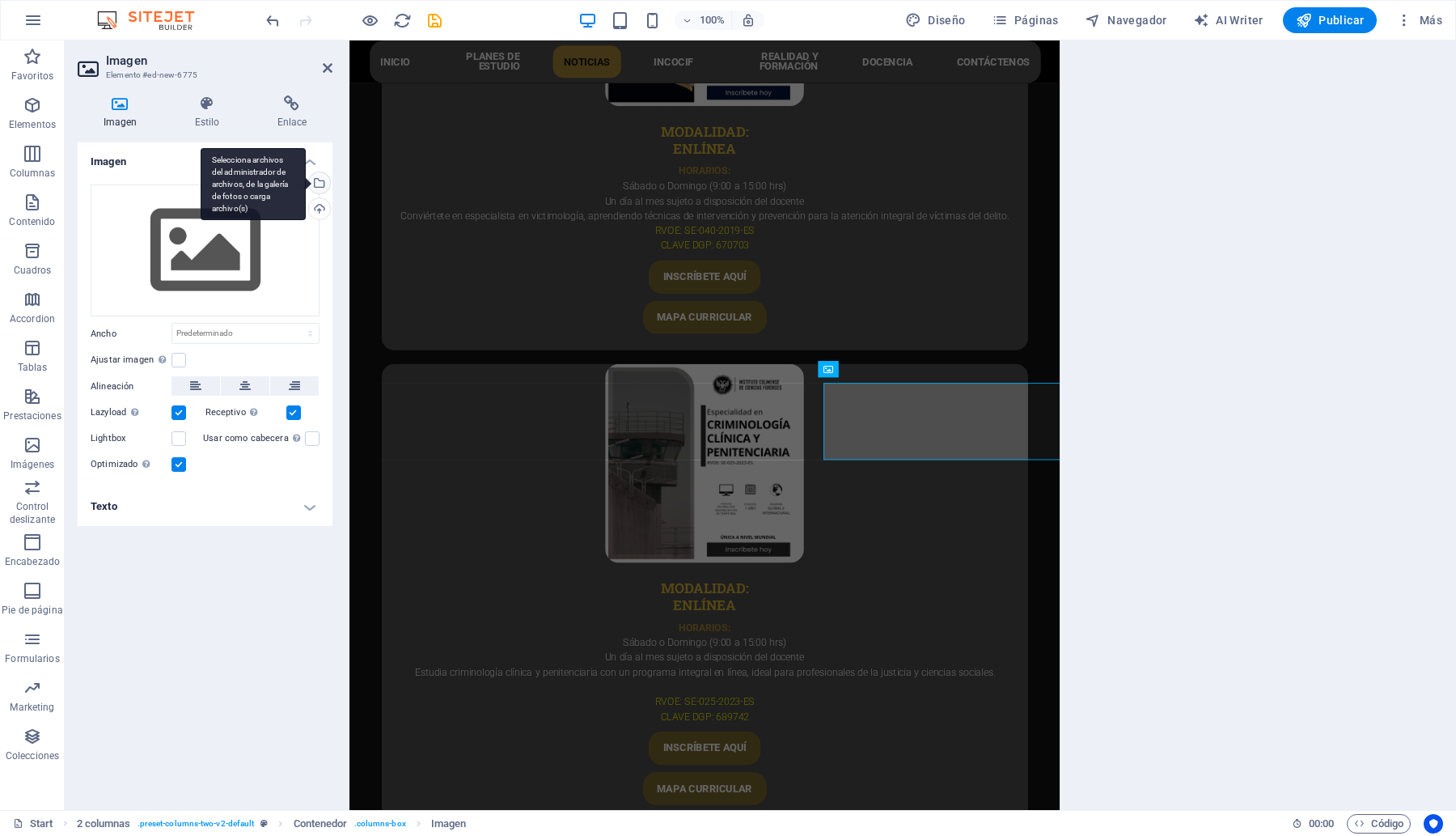
scroll to position [4909, 0]
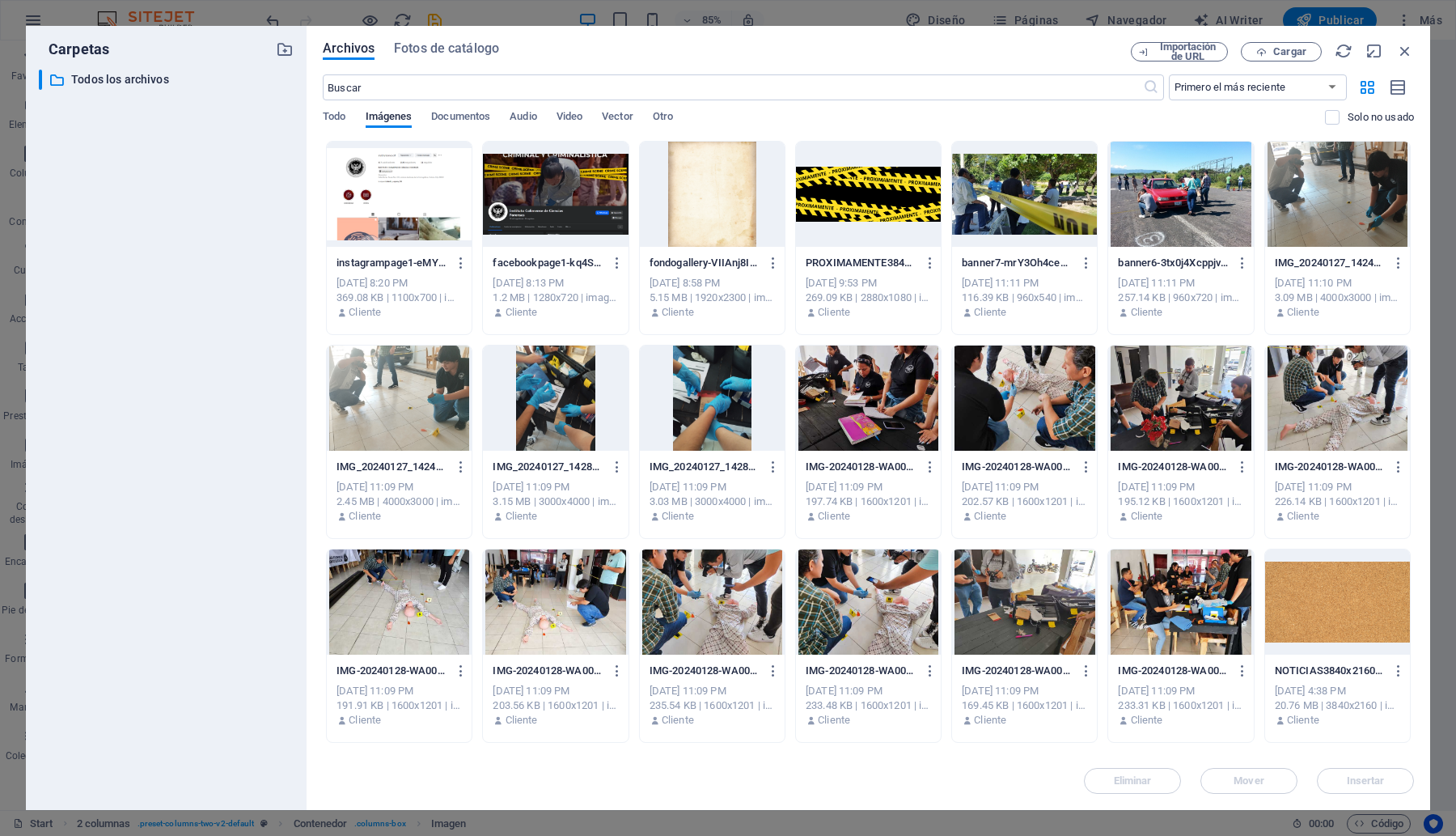
click at [392, 225] on div at bounding box center [399, 194] width 145 height 106
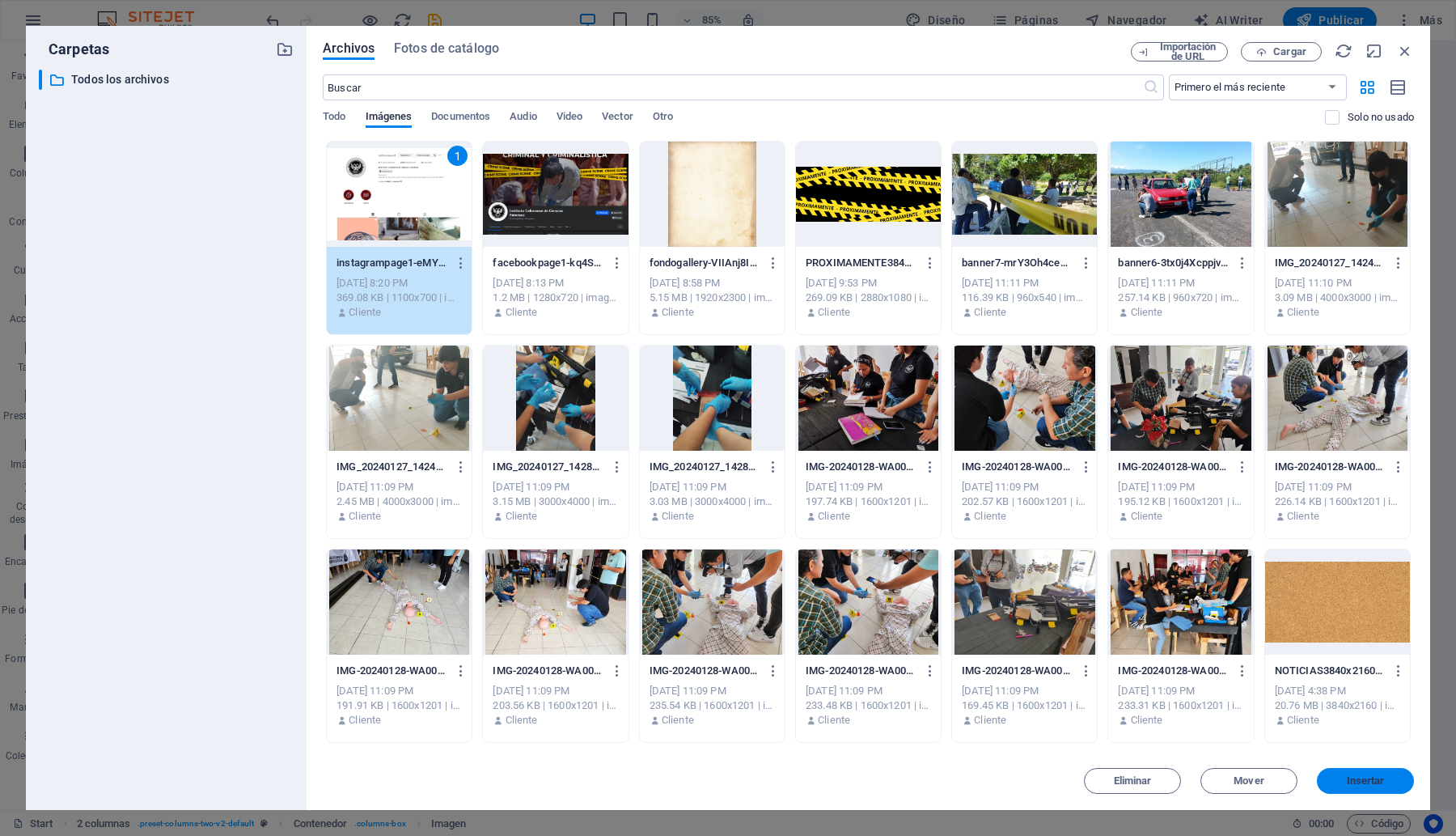
click at [1379, 778] on span "Insertar" at bounding box center [1365, 781] width 38 height 9
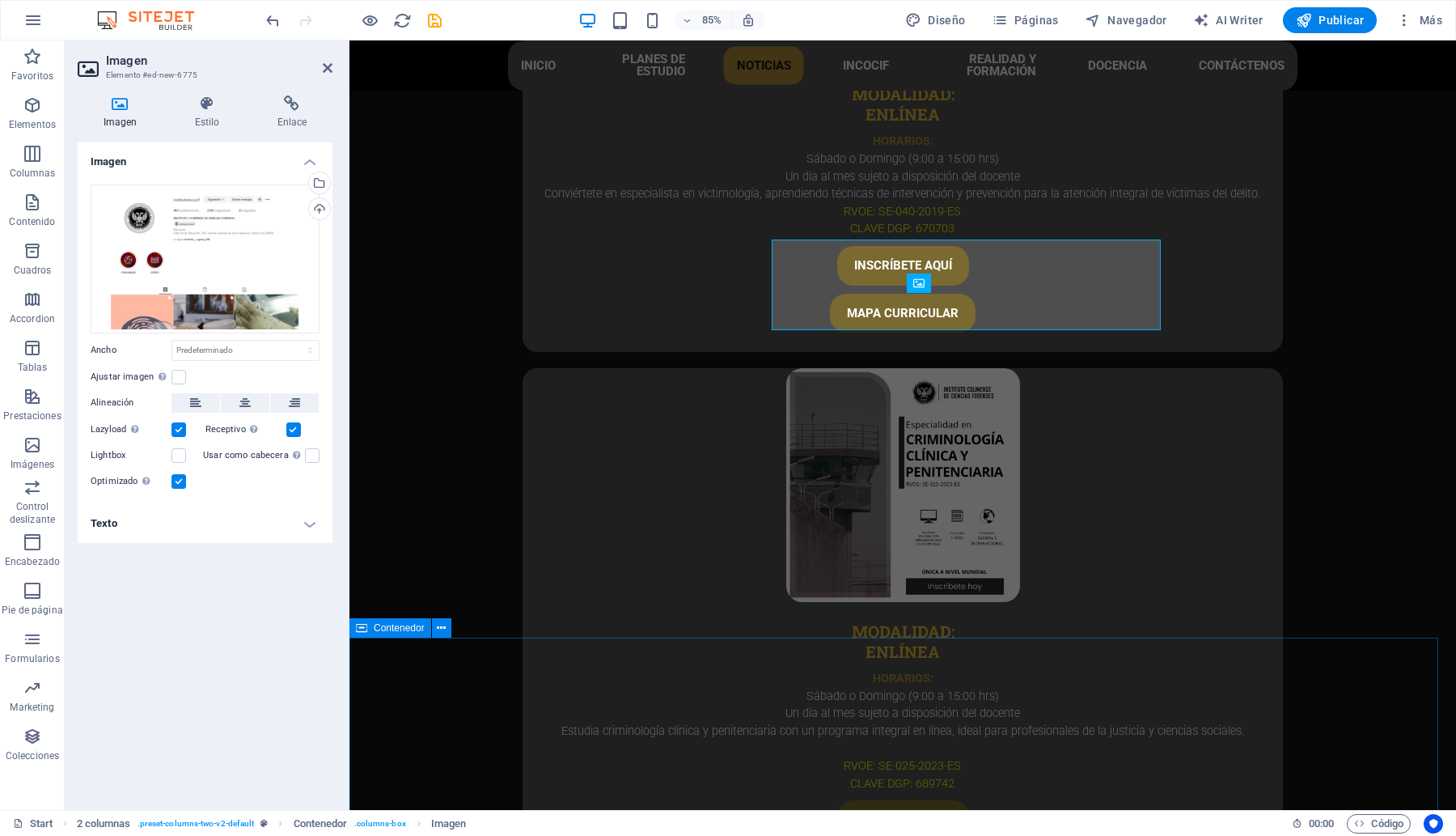
scroll to position [4992, 0]
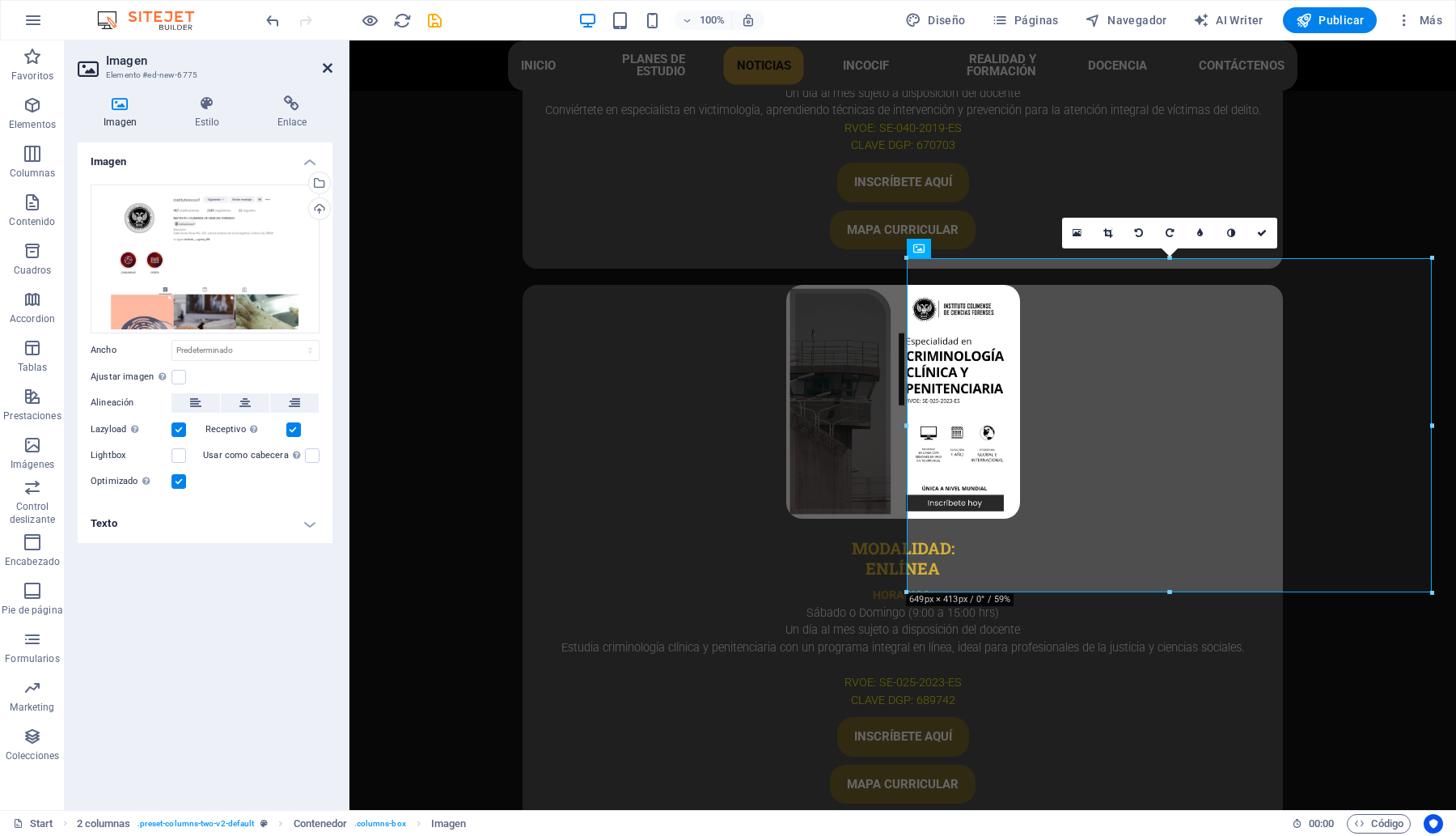
drag, startPoint x: 329, startPoint y: 62, endPoint x: 263, endPoint y: 21, distance: 77.7
click at [329, 62] on icon at bounding box center [328, 68] width 9 height 13
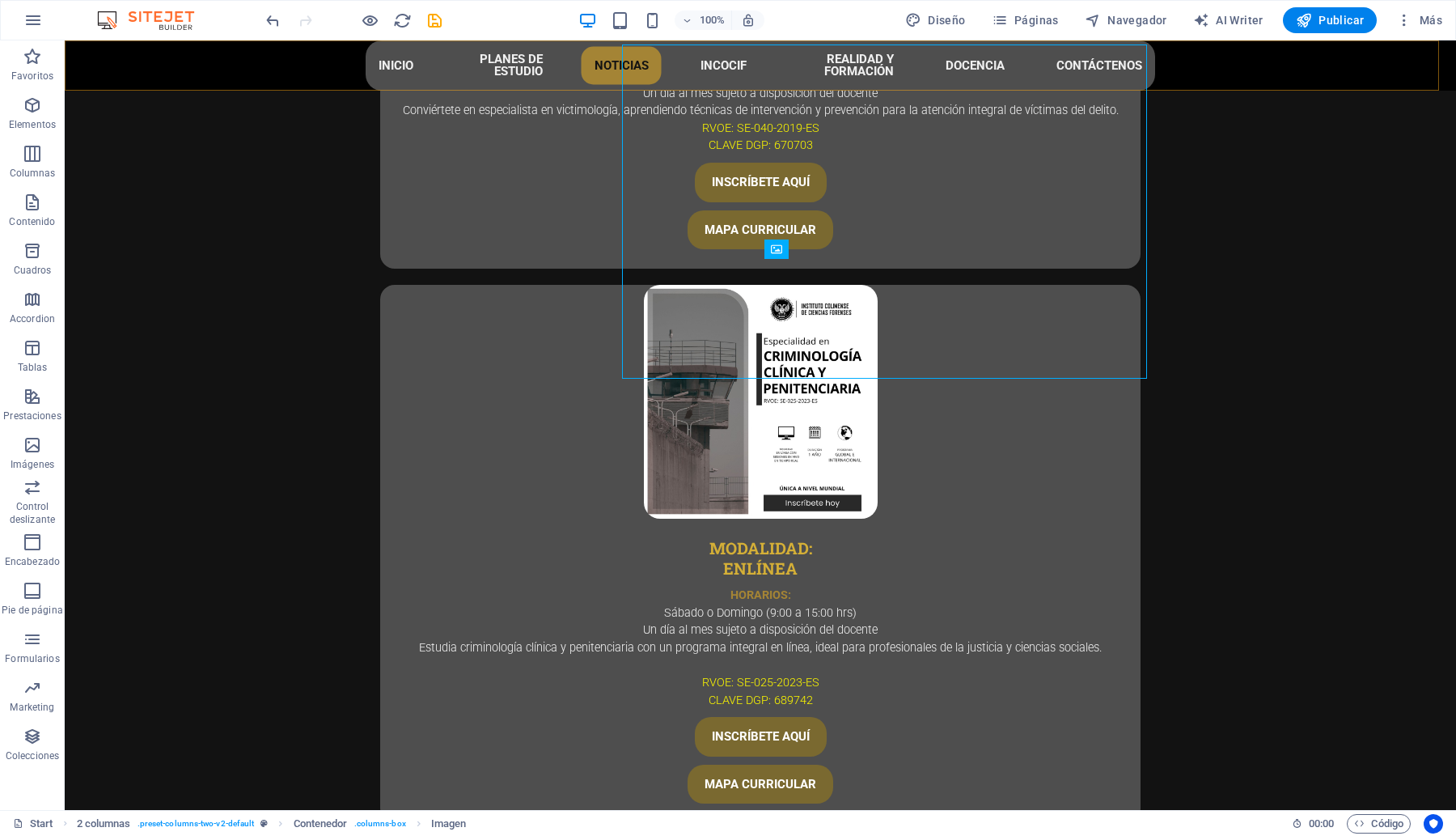
scroll to position [5206, 0]
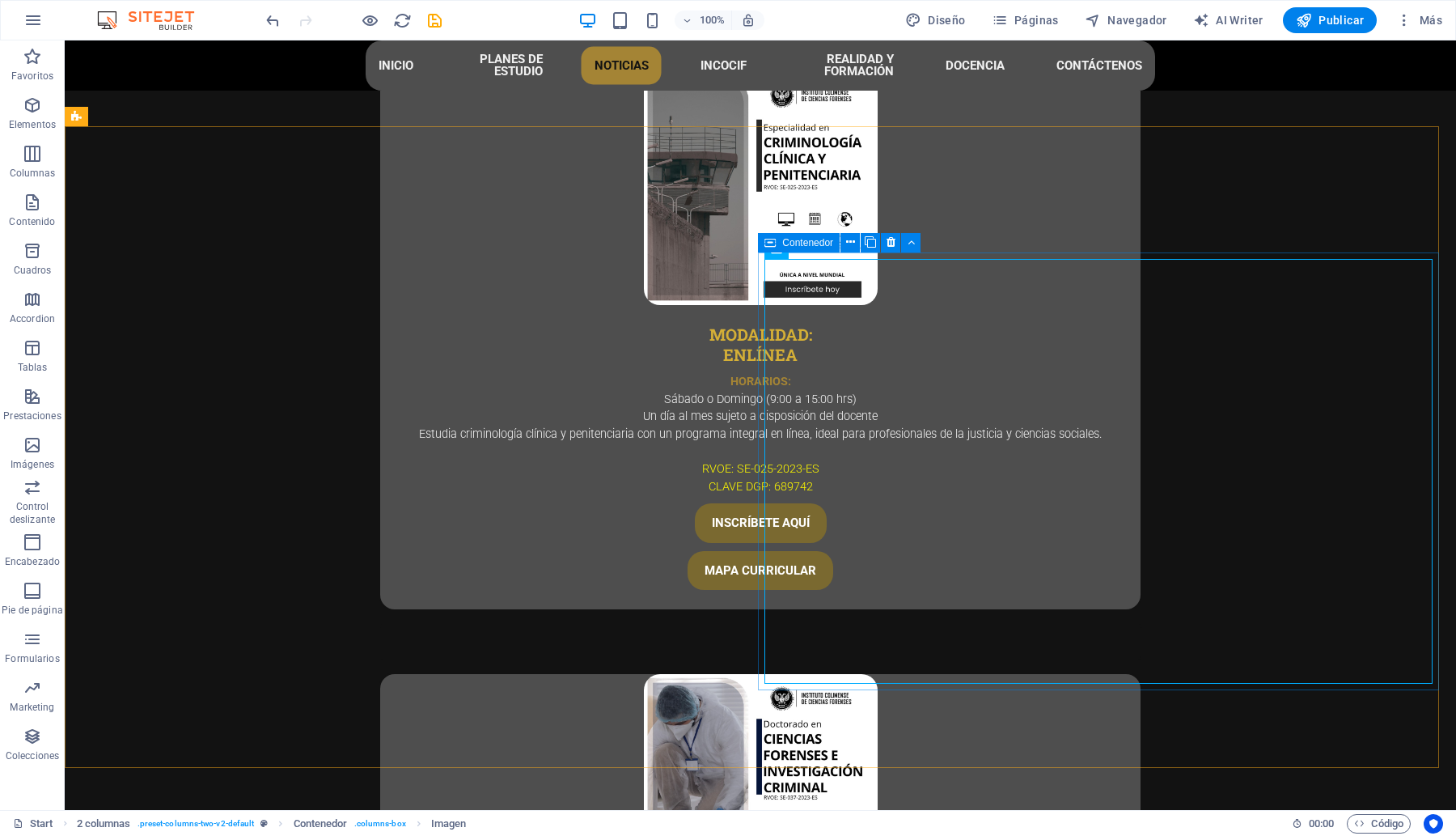
click at [779, 239] on div "Contenedor" at bounding box center [798, 242] width 81 height 20
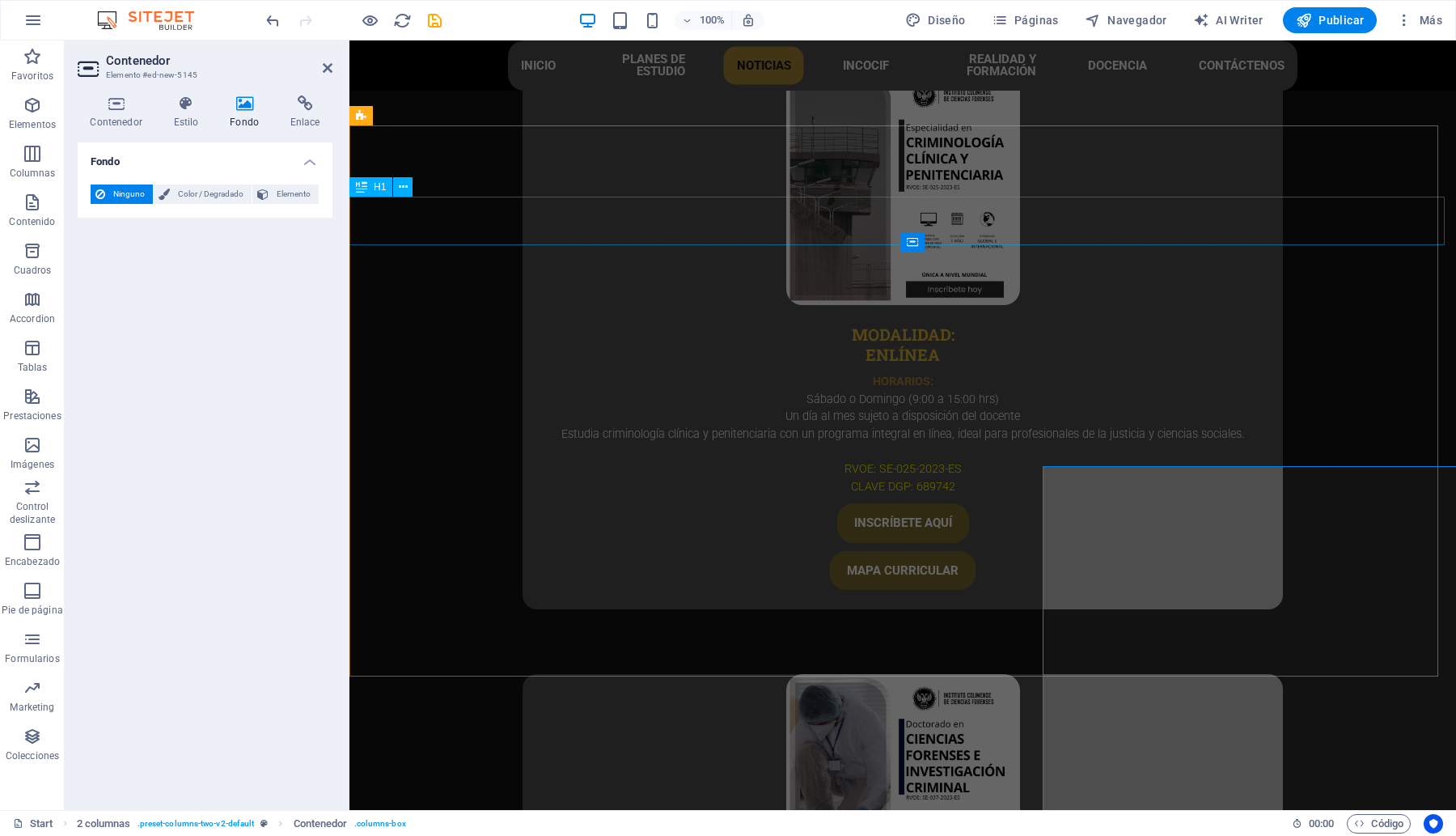
scroll to position [4992, 0]
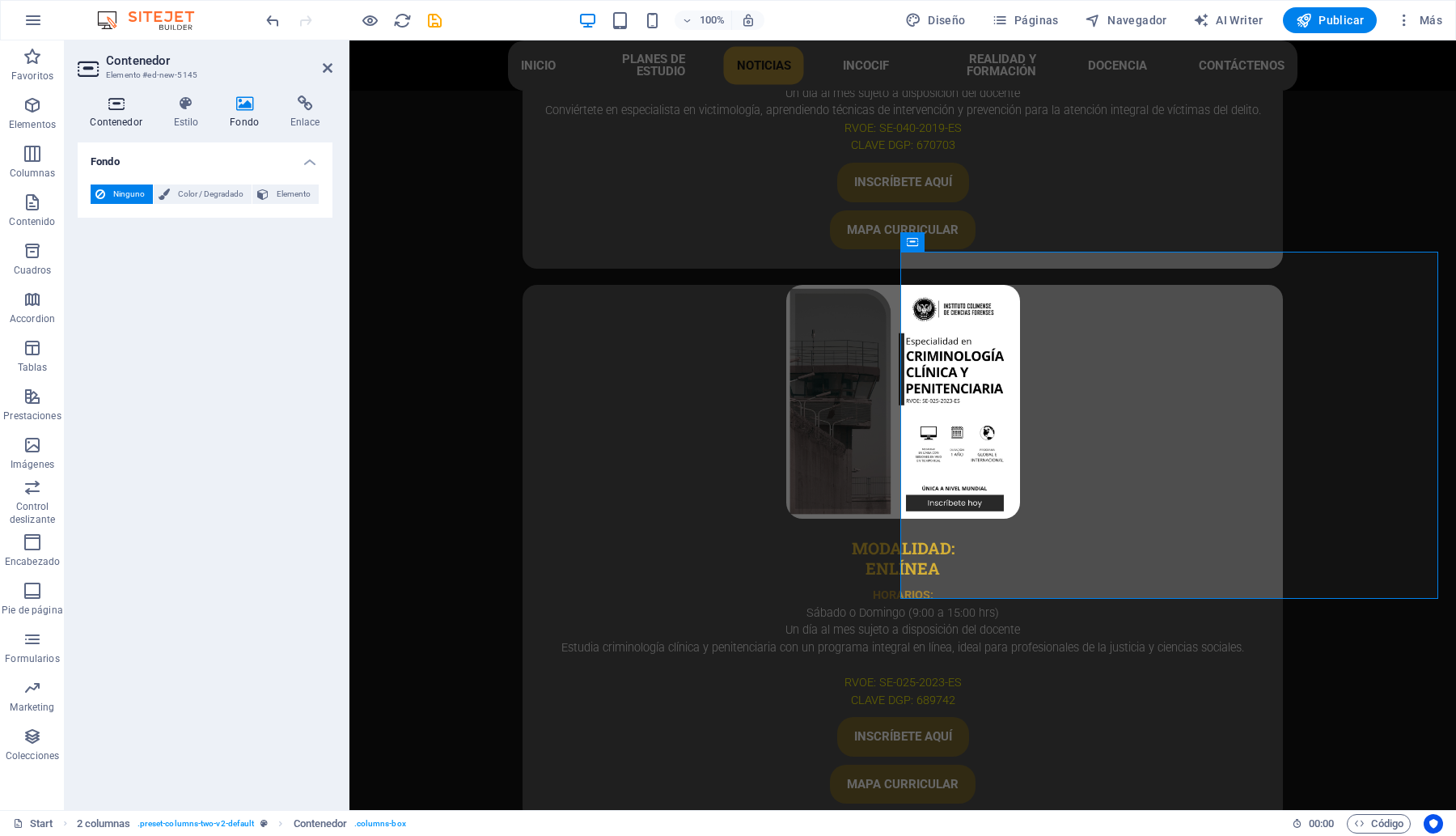
click at [110, 110] on icon at bounding box center [116, 103] width 77 height 16
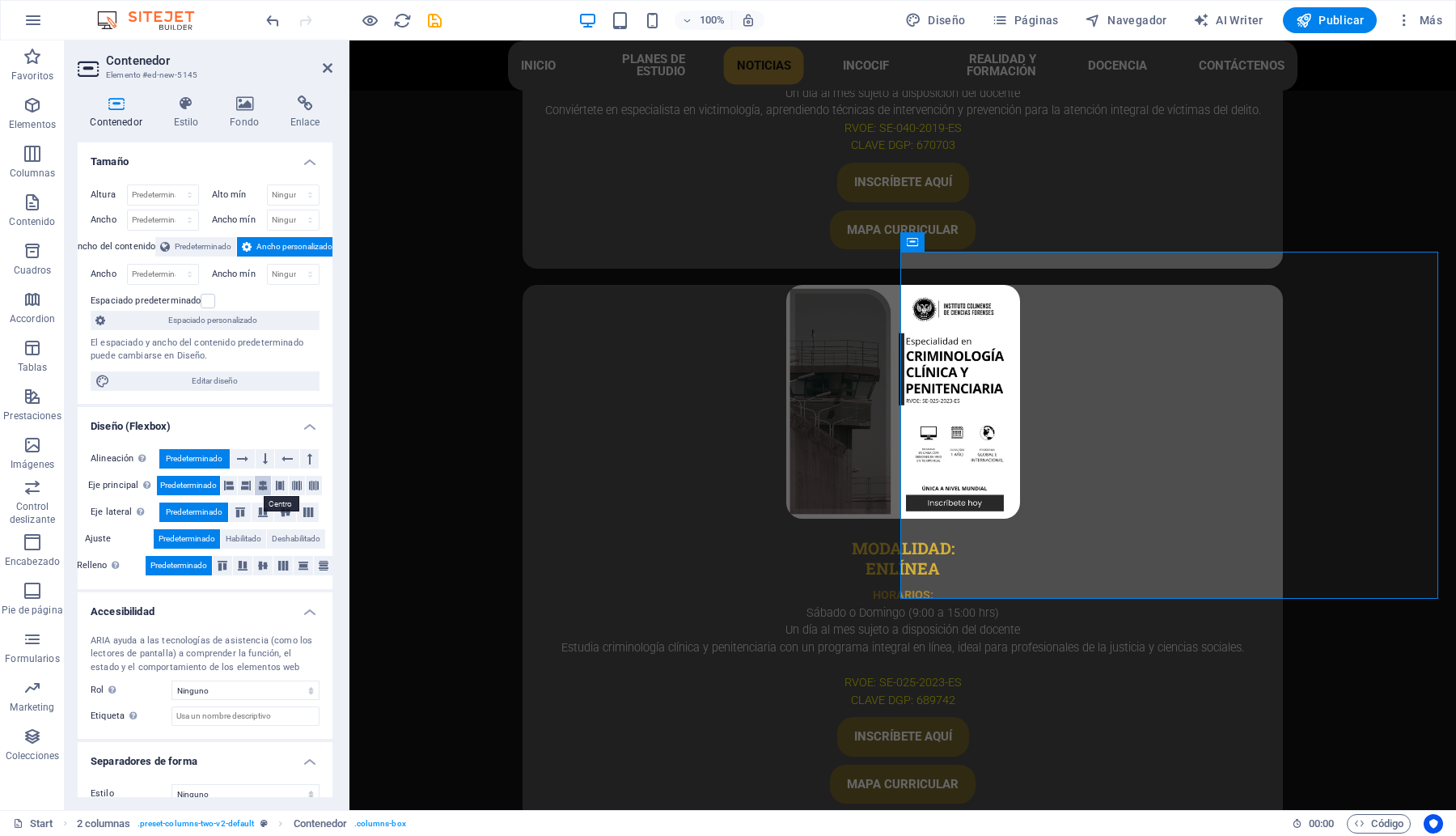
click at [263, 486] on icon at bounding box center [262, 485] width 9 height 20
click at [284, 507] on icon at bounding box center [285, 512] width 20 height 9
click at [262, 569] on icon at bounding box center [262, 565] width 20 height 9
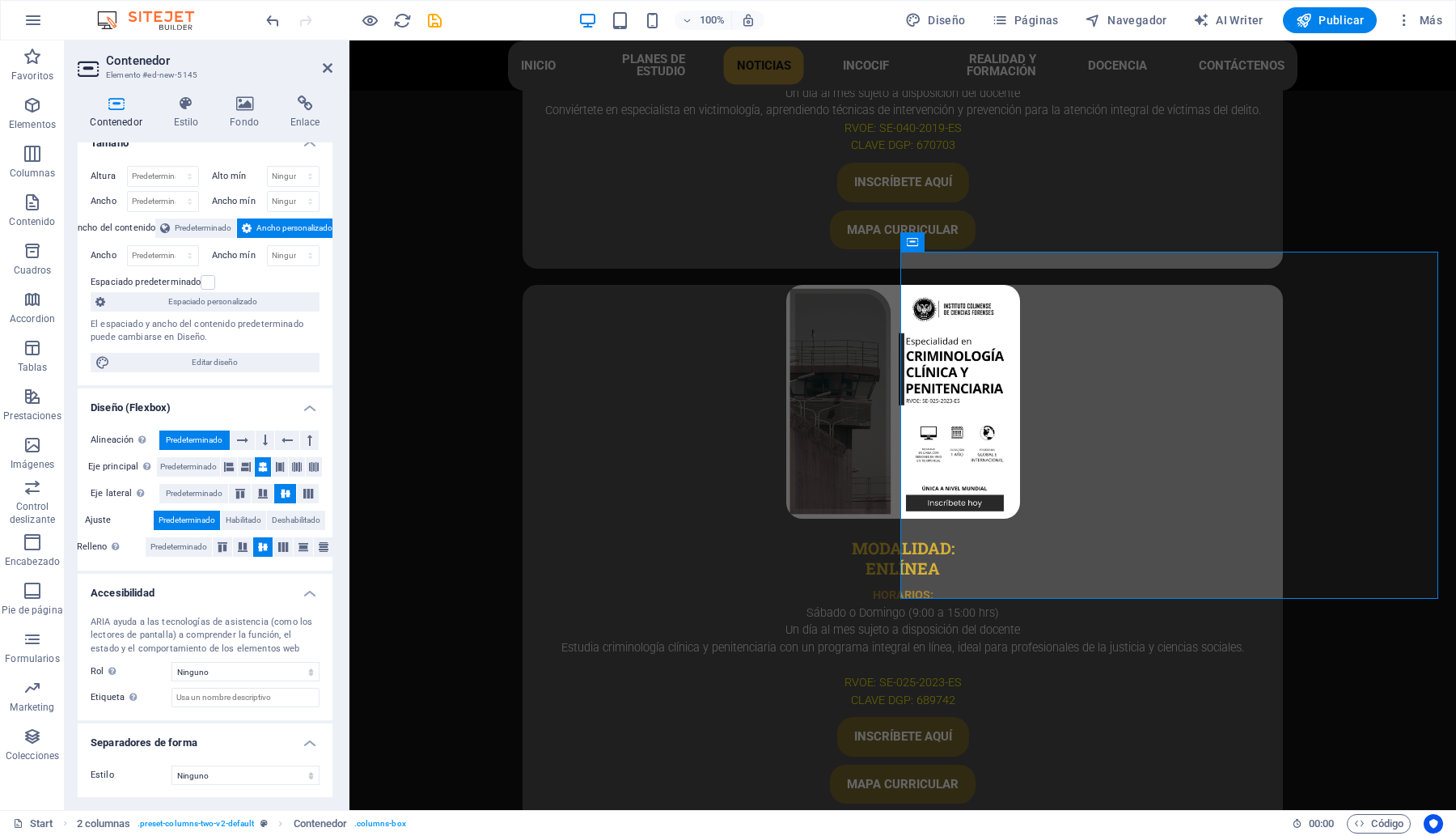
scroll to position [0, 0]
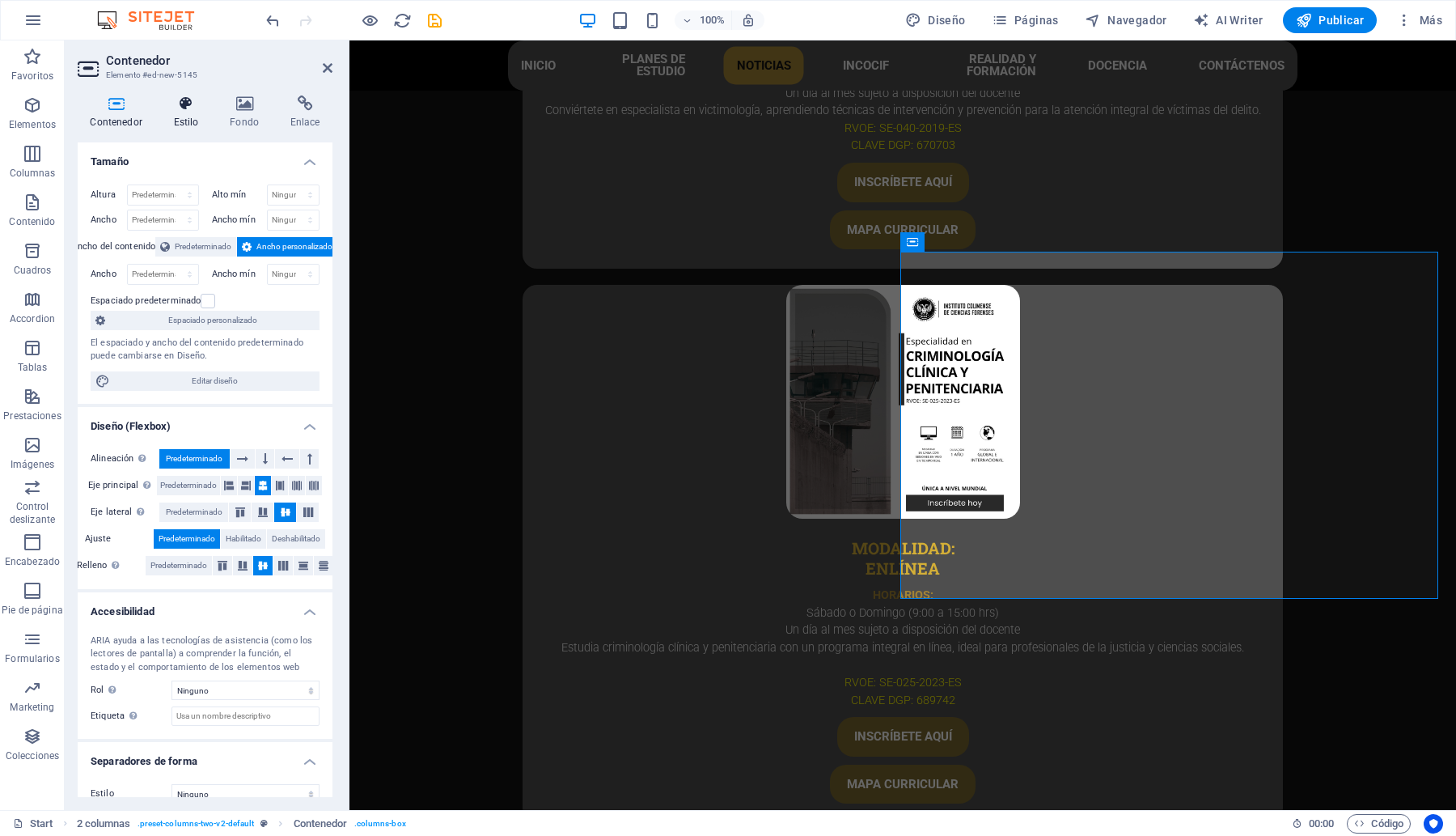
click at [176, 116] on h4 "Estilo" at bounding box center [189, 112] width 57 height 34
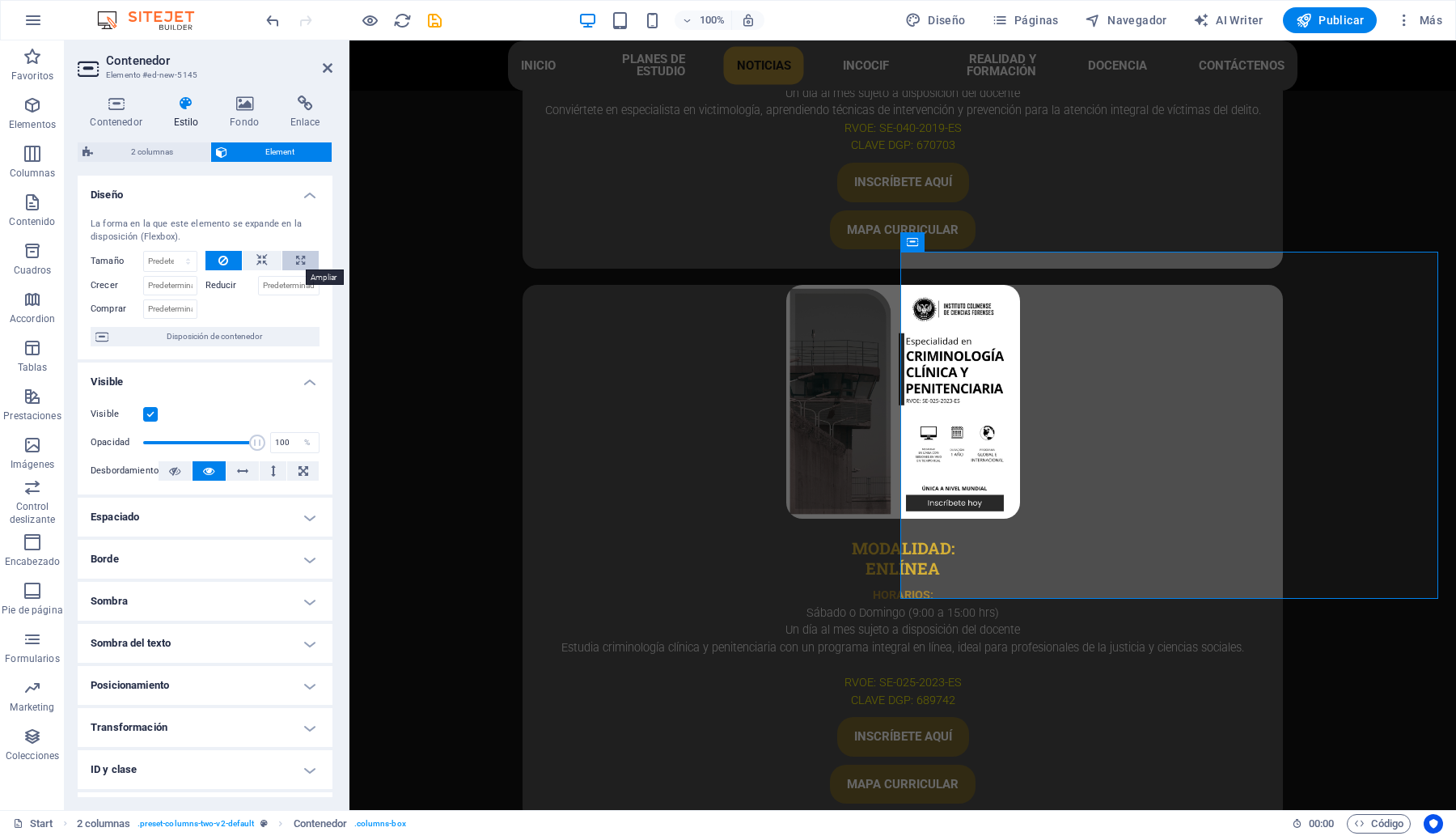
click at [305, 259] on button at bounding box center [300, 260] width 36 height 20
type input "100"
select select "%"
click at [262, 265] on icon at bounding box center [262, 260] width 11 height 20
select select "DISABLED_OPTION_VALUE"
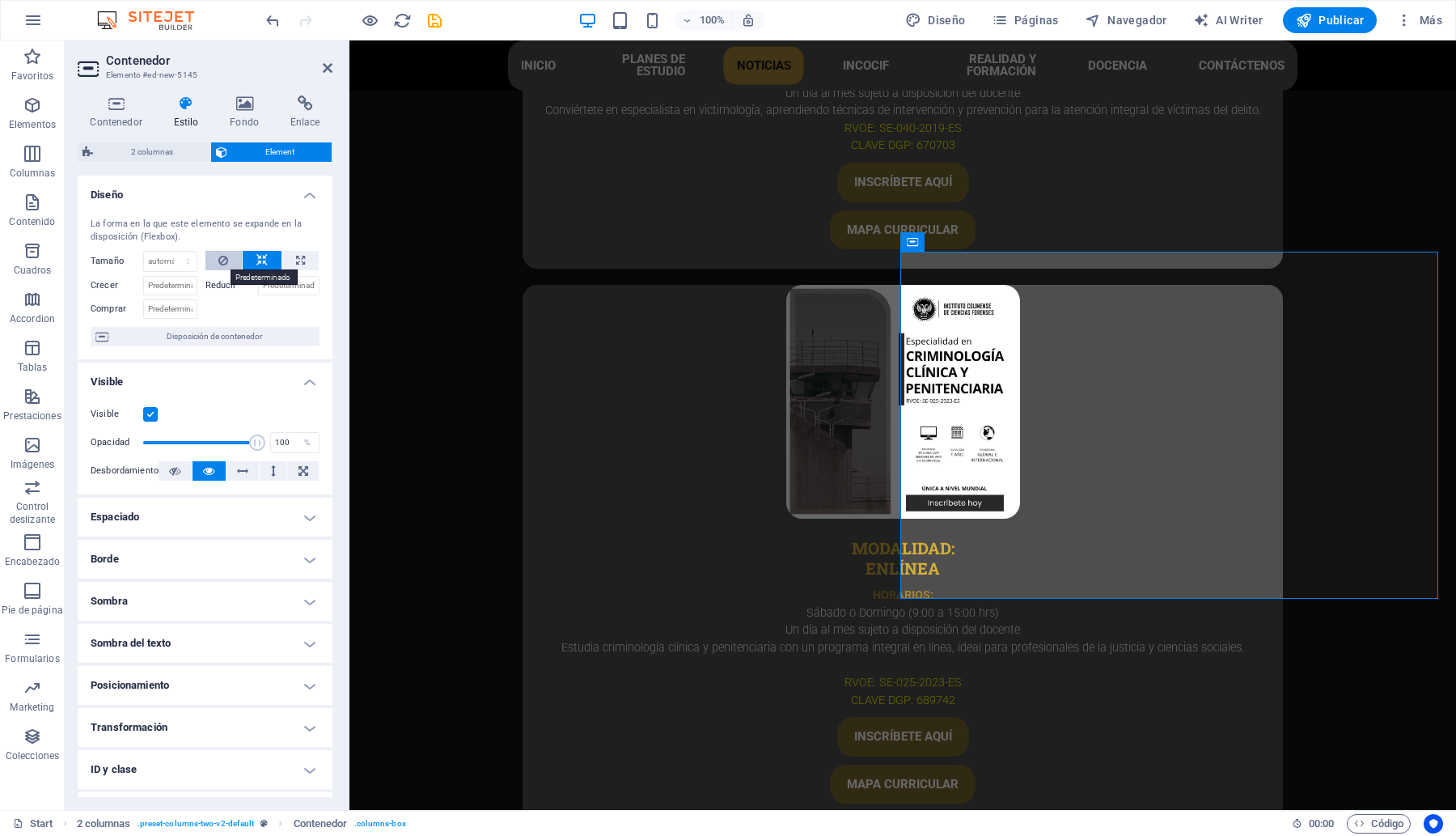
click at [215, 250] on button at bounding box center [224, 260] width 37 height 20
click at [309, 100] on icon at bounding box center [304, 103] width 55 height 16
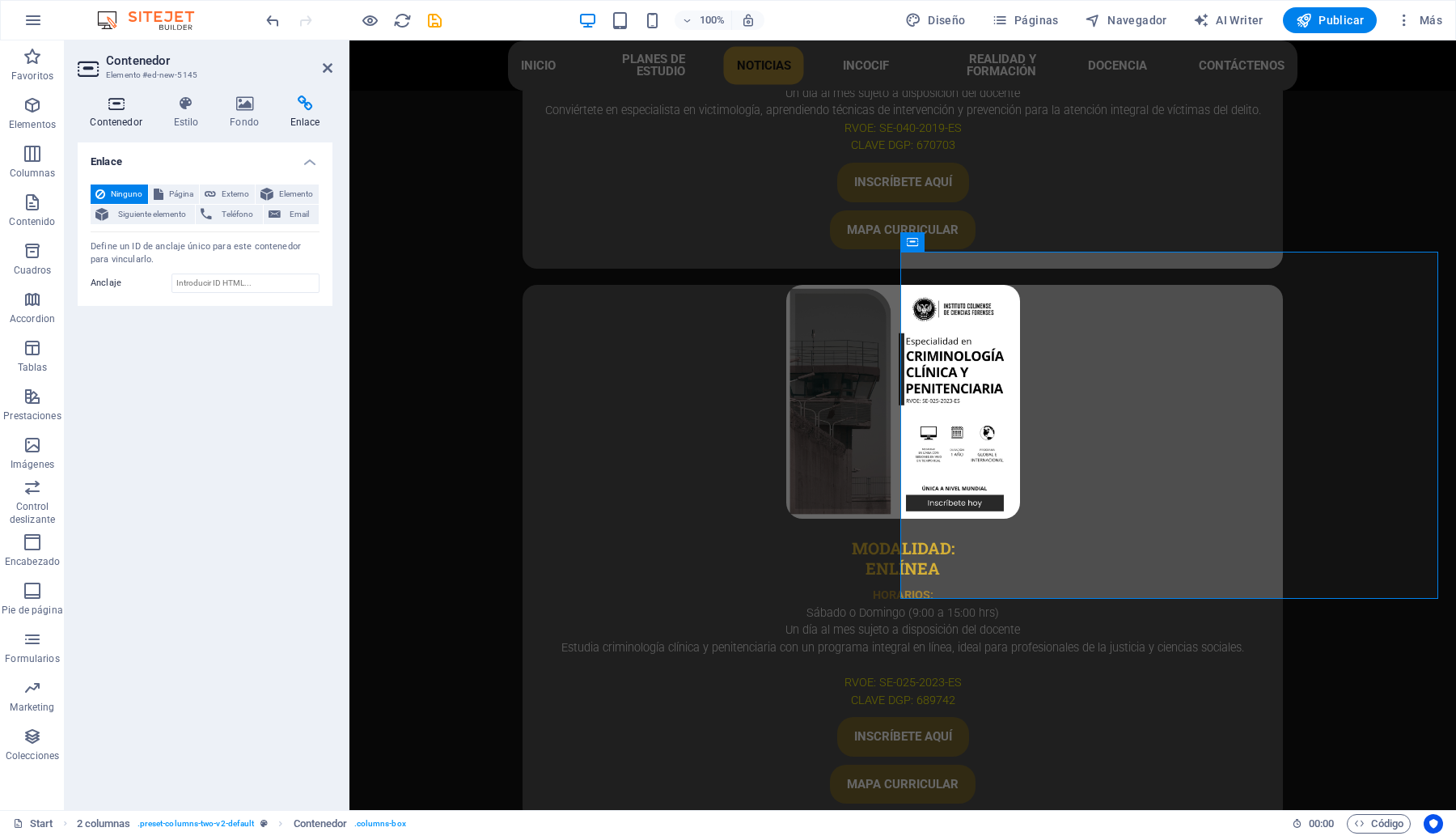
click at [93, 112] on h4 "Contenedor" at bounding box center [119, 112] width 83 height 34
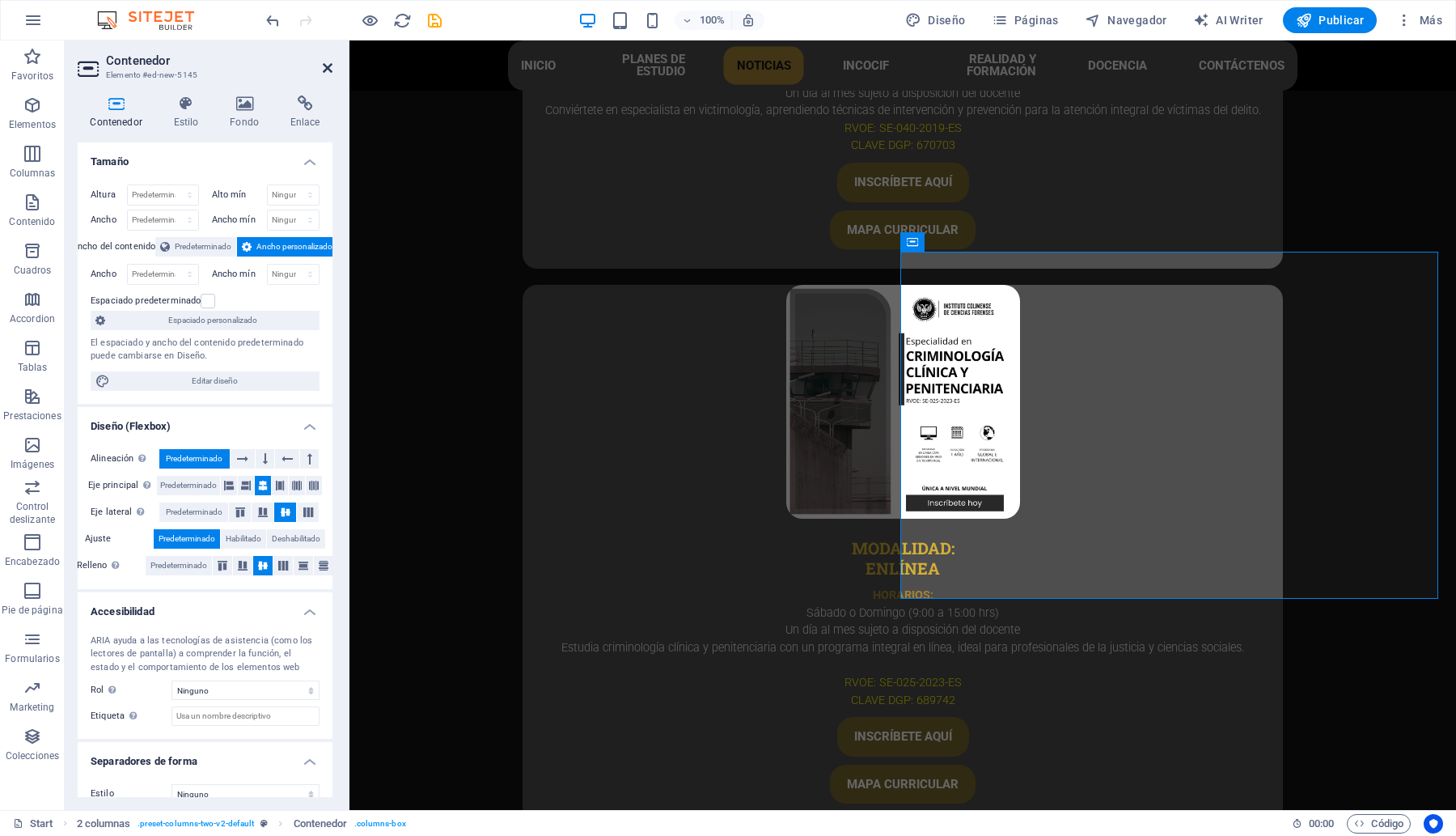
click at [325, 71] on icon at bounding box center [328, 68] width 9 height 13
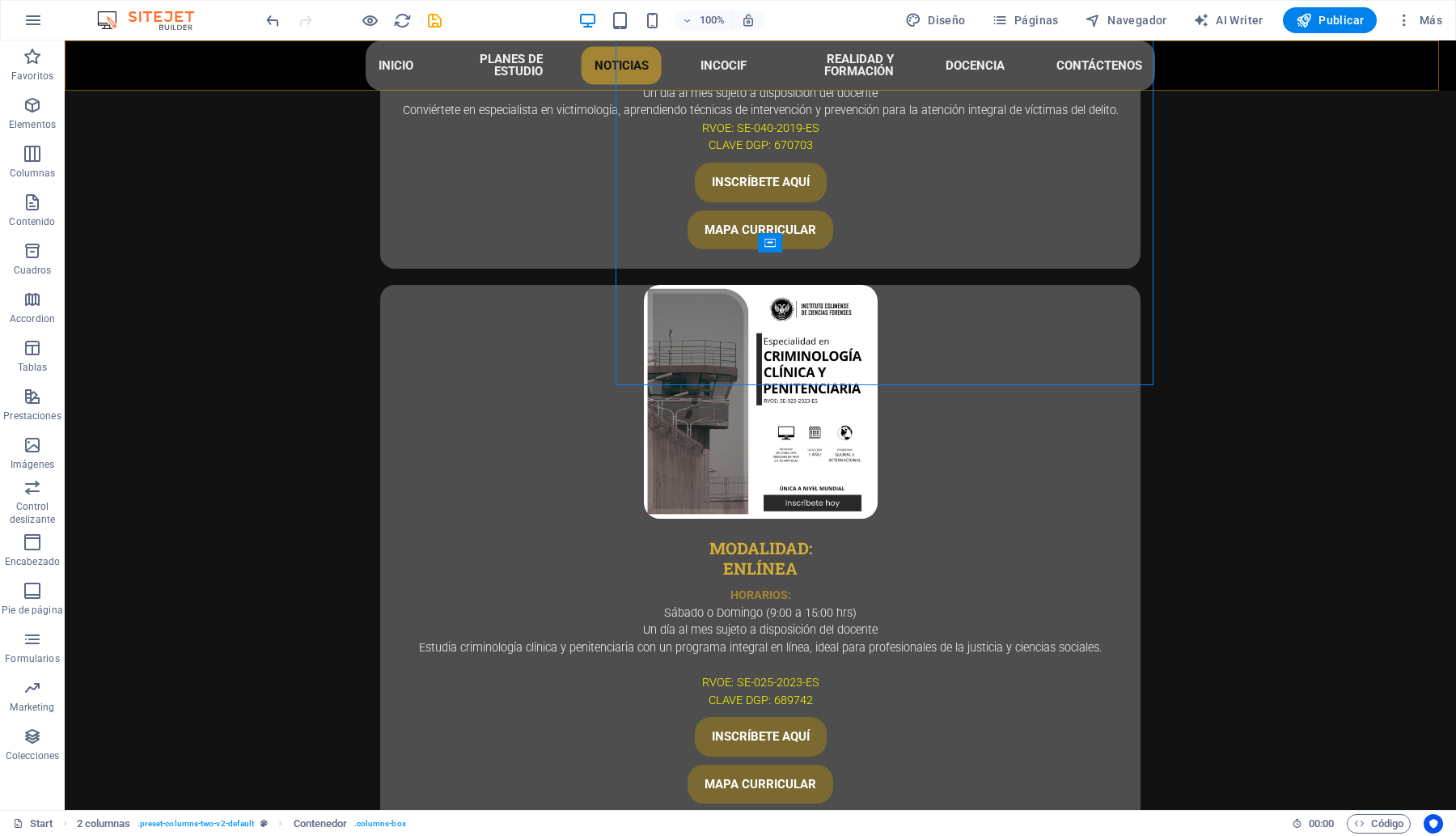
scroll to position [5206, 0]
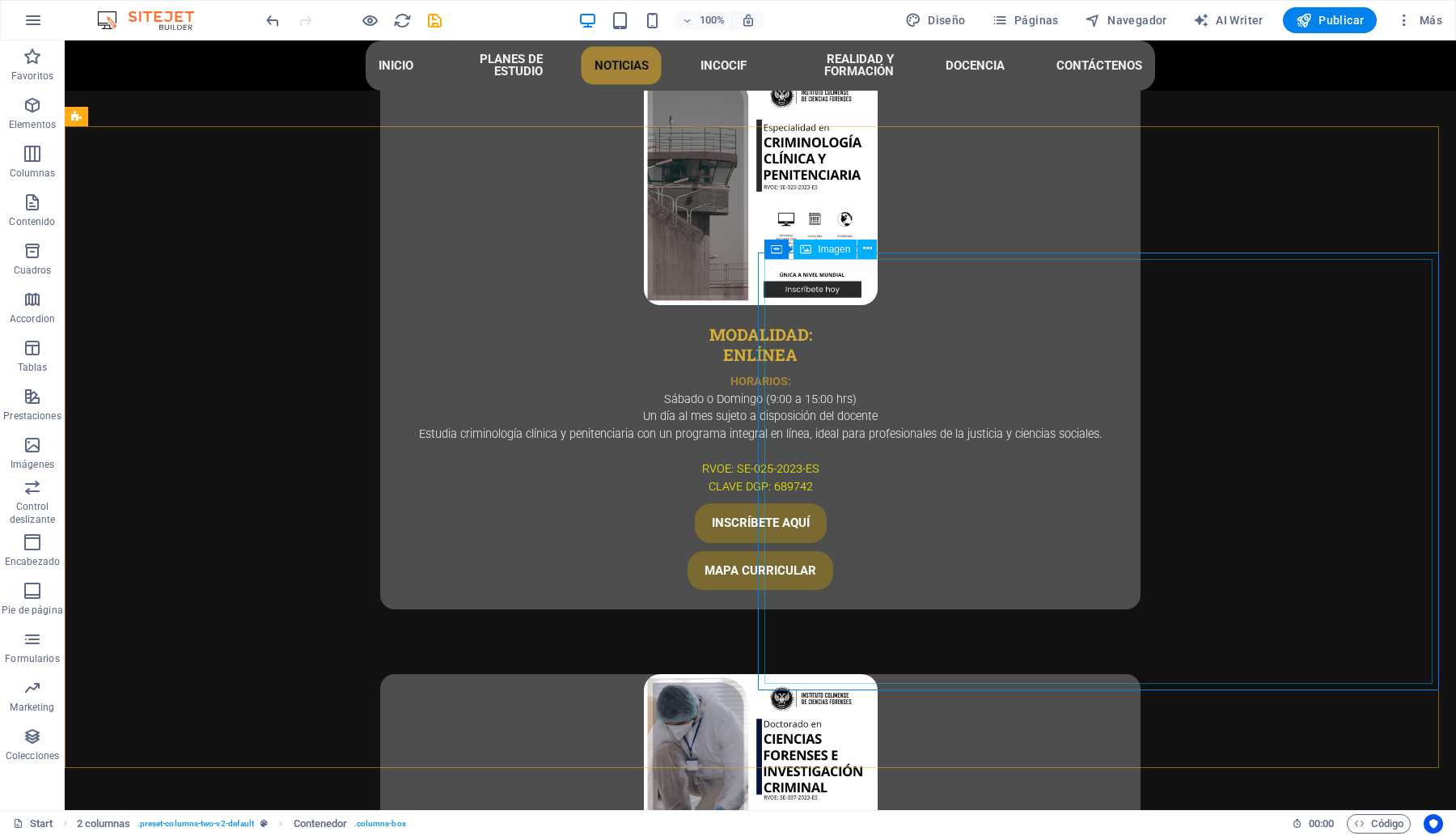
click at [848, 251] on span "Imagen" at bounding box center [834, 249] width 33 height 9
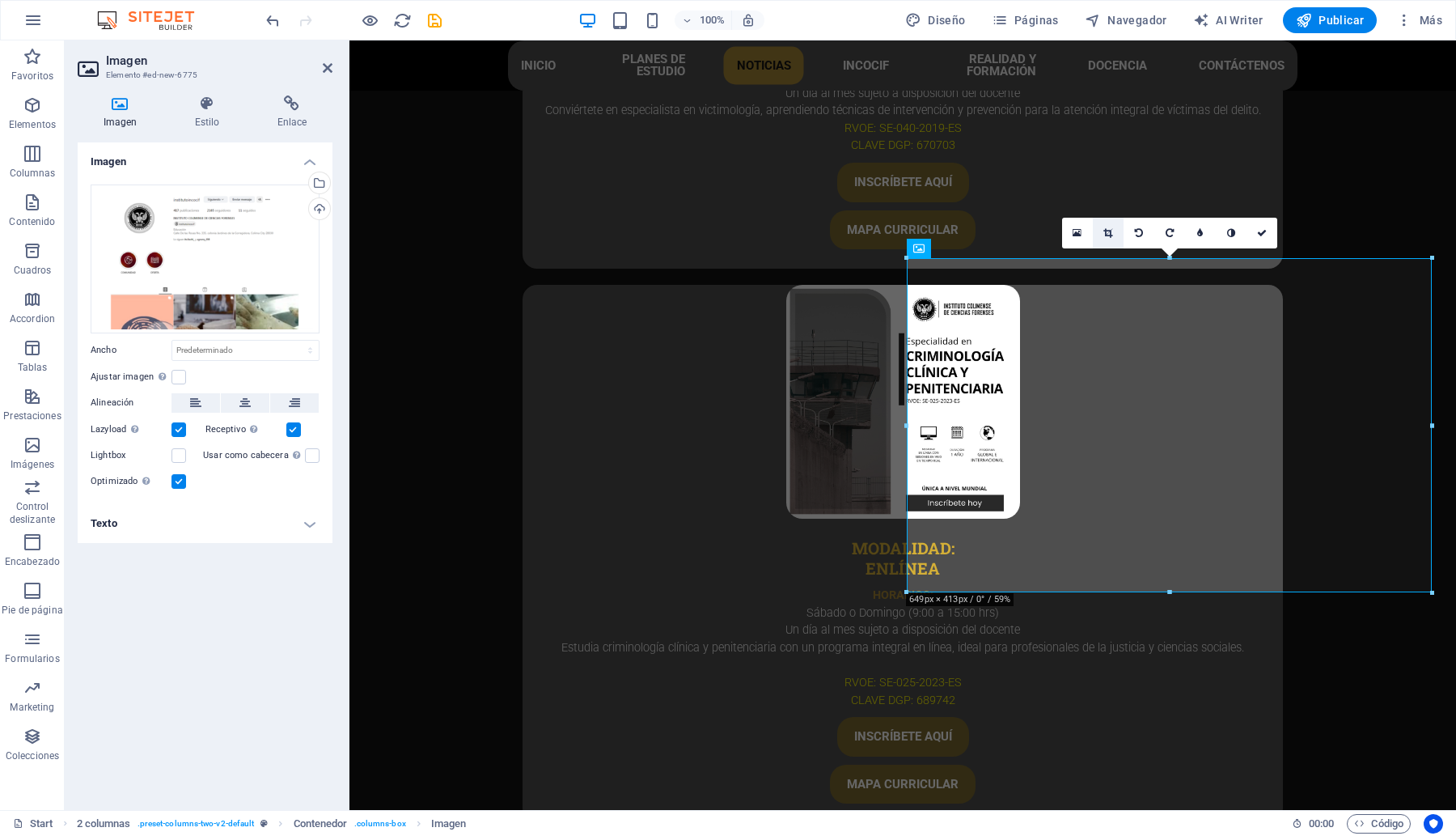
click at [1109, 228] on icon at bounding box center [1108, 233] width 9 height 9
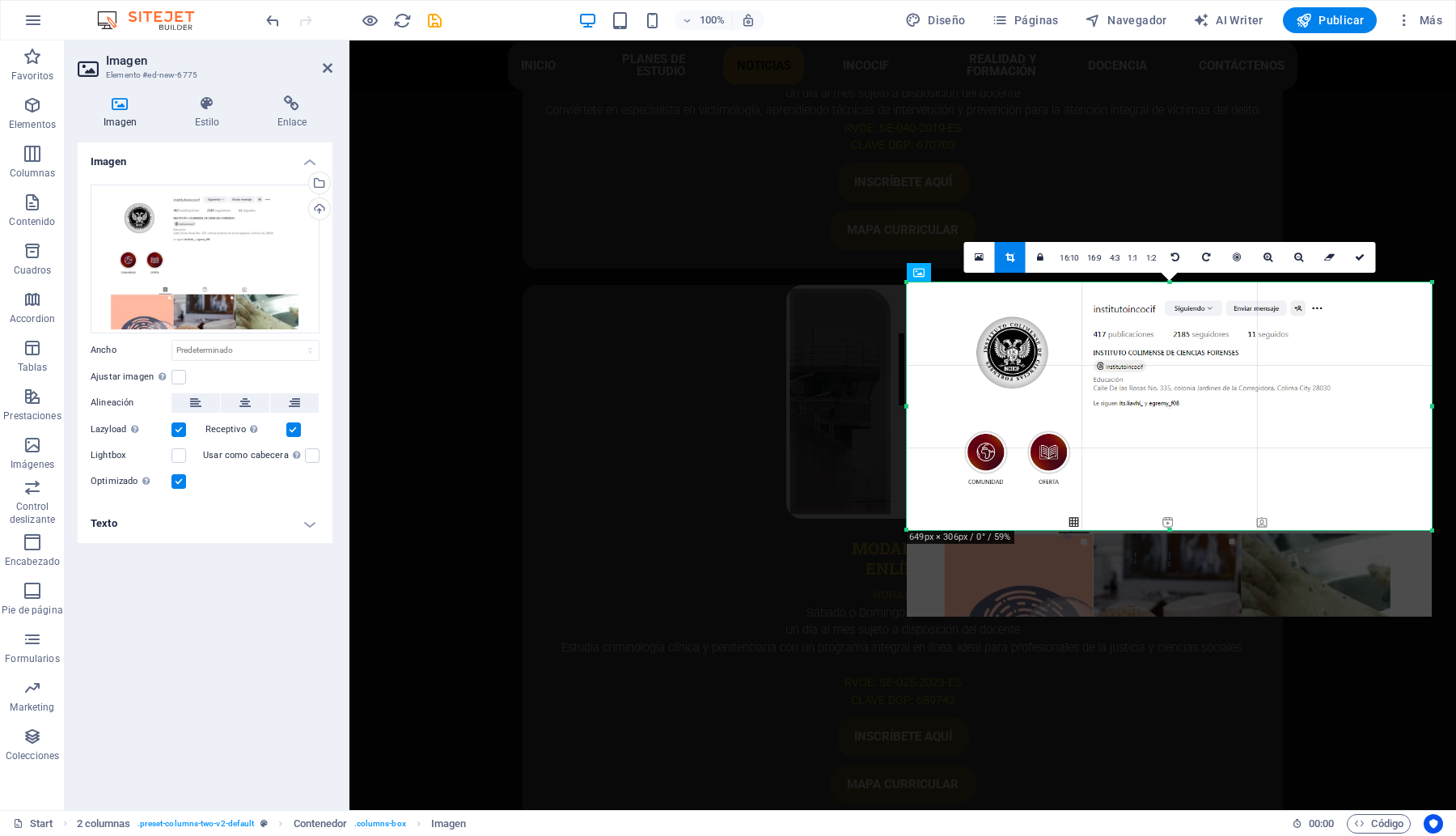
drag, startPoint x: 1168, startPoint y: 590, endPoint x: 1174, endPoint y: 504, distance: 86.2
click at [1174, 504] on div "180 170 160 150 140 130 120 110 100 90 80 70 60 50 40 30 20 10 0 -10 -20 -30 -4…" at bounding box center [1169, 405] width 525 height 248
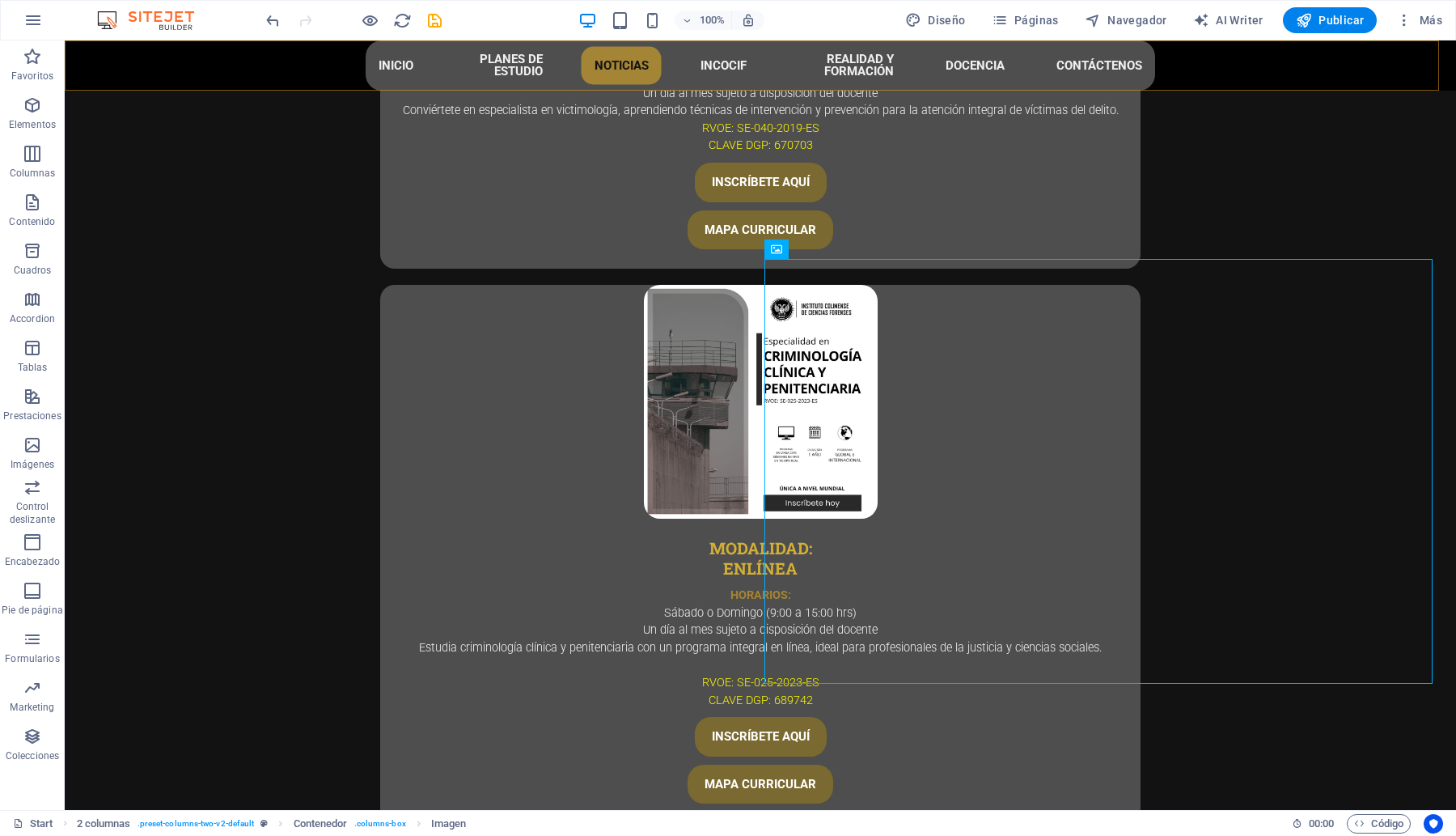
scroll to position [5206, 0]
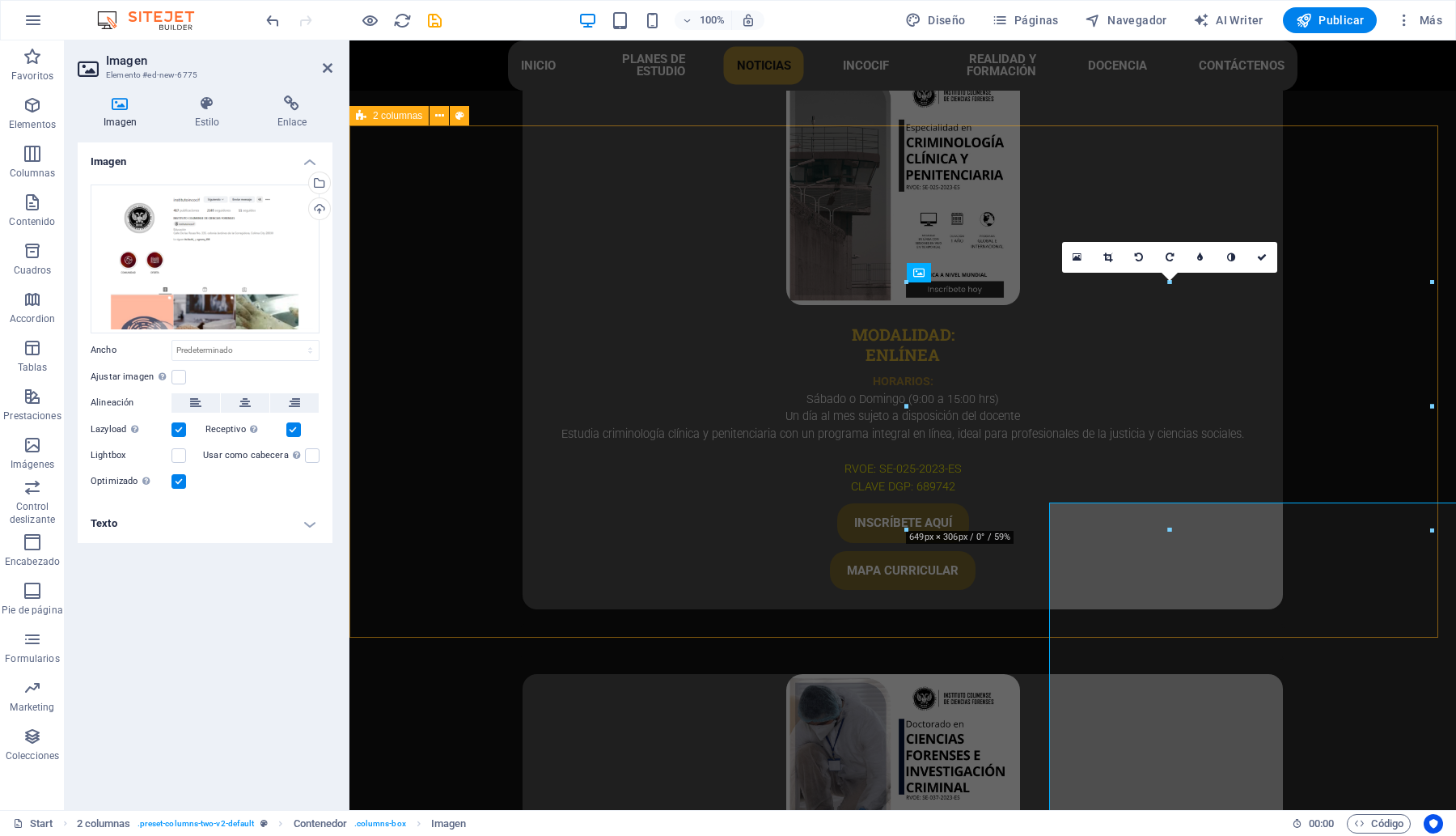
scroll to position [4992, 0]
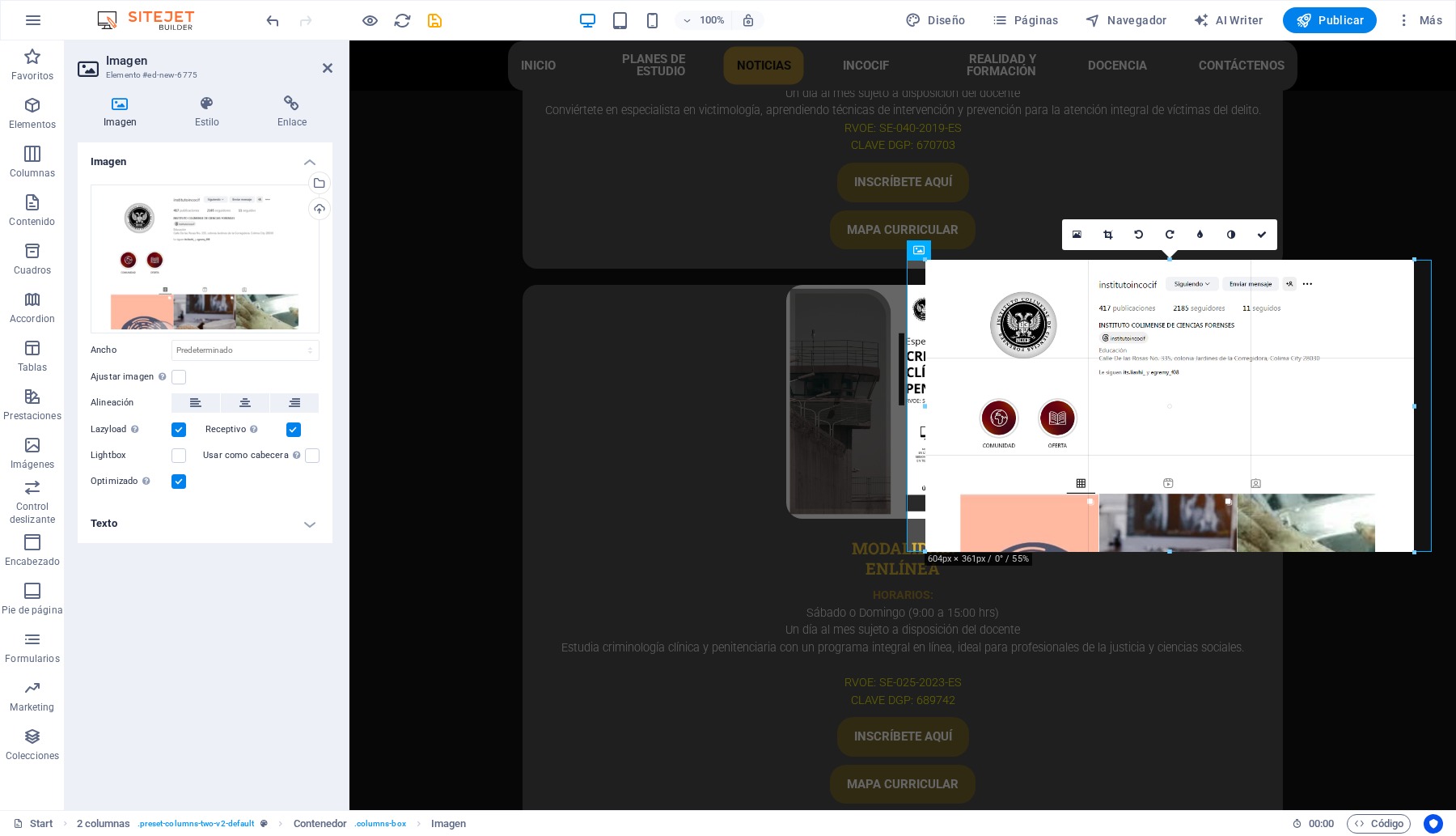
drag, startPoint x: 1170, startPoint y: 530, endPoint x: 1135, endPoint y: 574, distance: 56.2
type input "604"
select select "px"
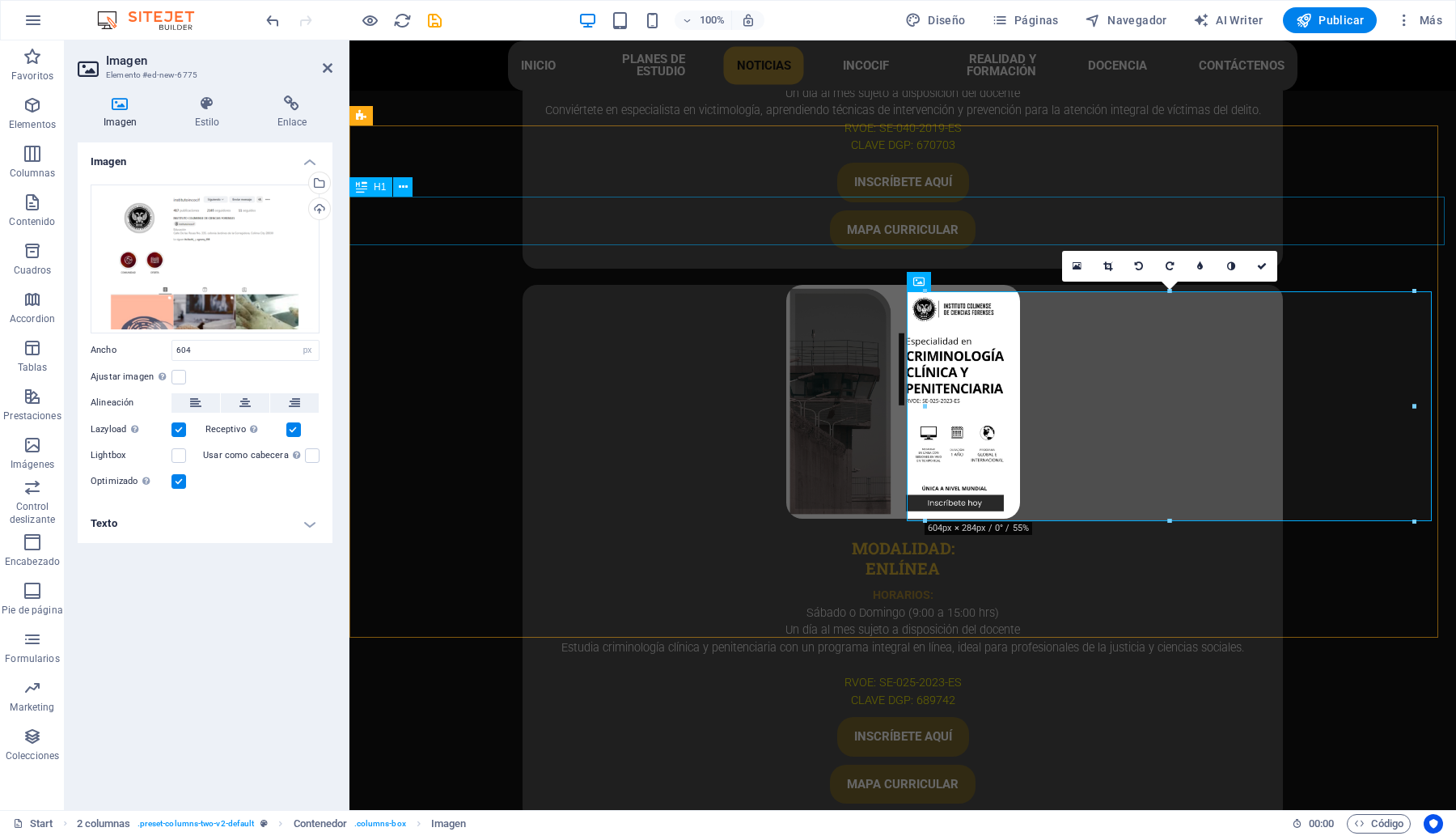
select select "DISABLED_OPTION_VALUE"
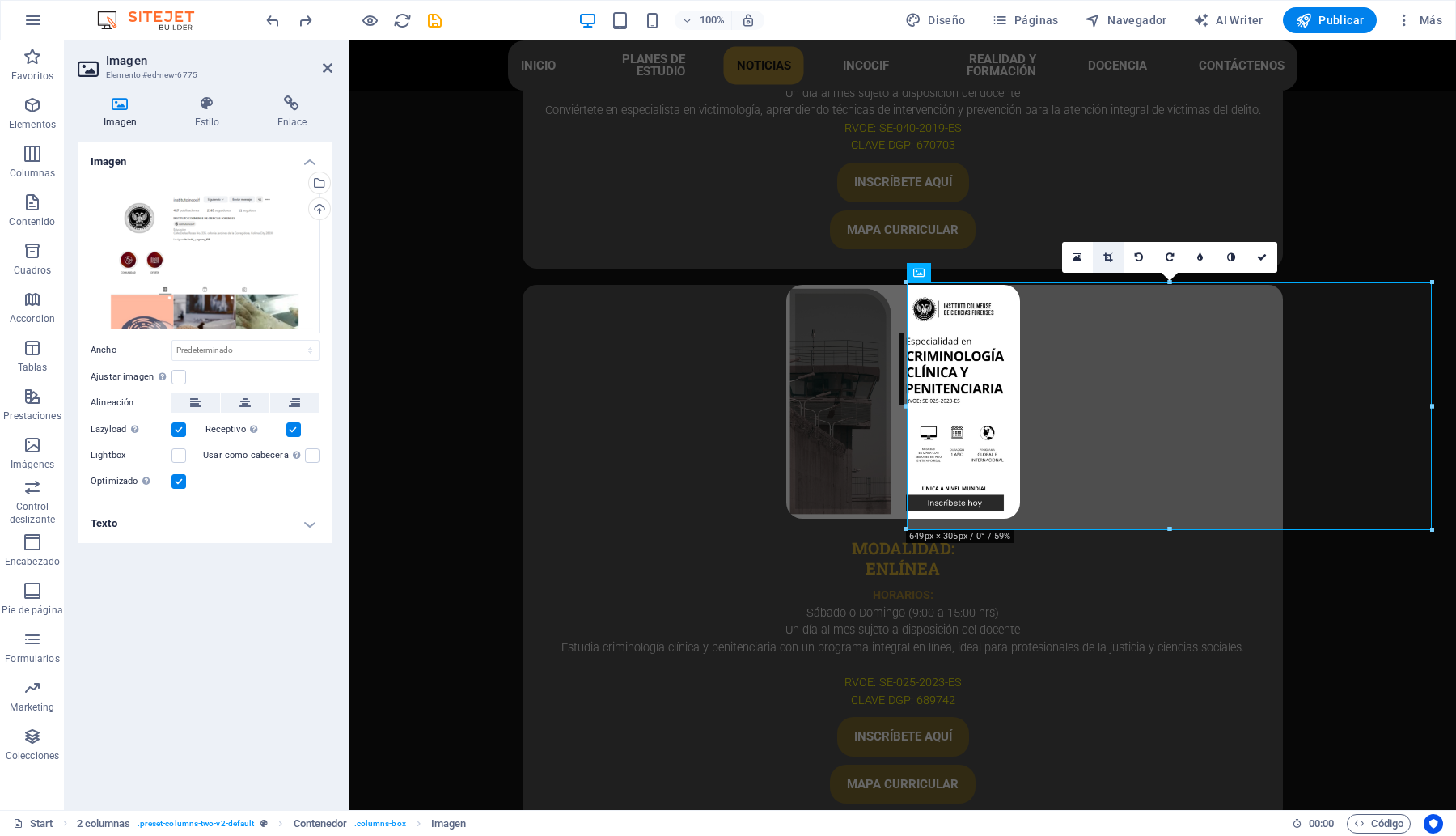
click at [1102, 257] on link at bounding box center [1108, 257] width 31 height 31
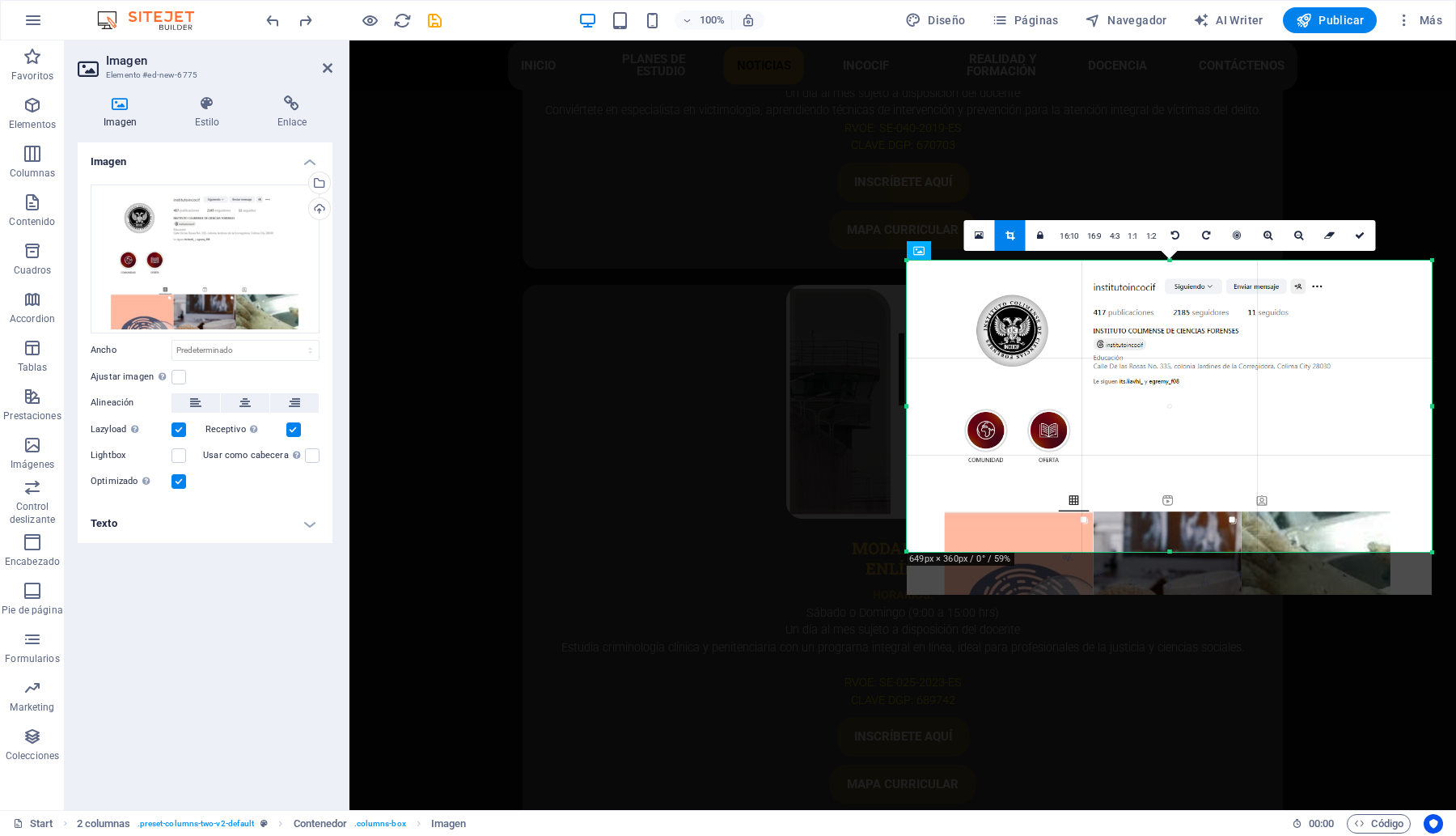
drag, startPoint x: 1168, startPoint y: 529, endPoint x: 1181, endPoint y: 572, distance: 44.9
click at [1181, 552] on div "180 170 160 150 140 130 120 110 100 90 80 70 60 50 40 30 20 10 0 -10 -20 -30 -4…" at bounding box center [1169, 406] width 525 height 291
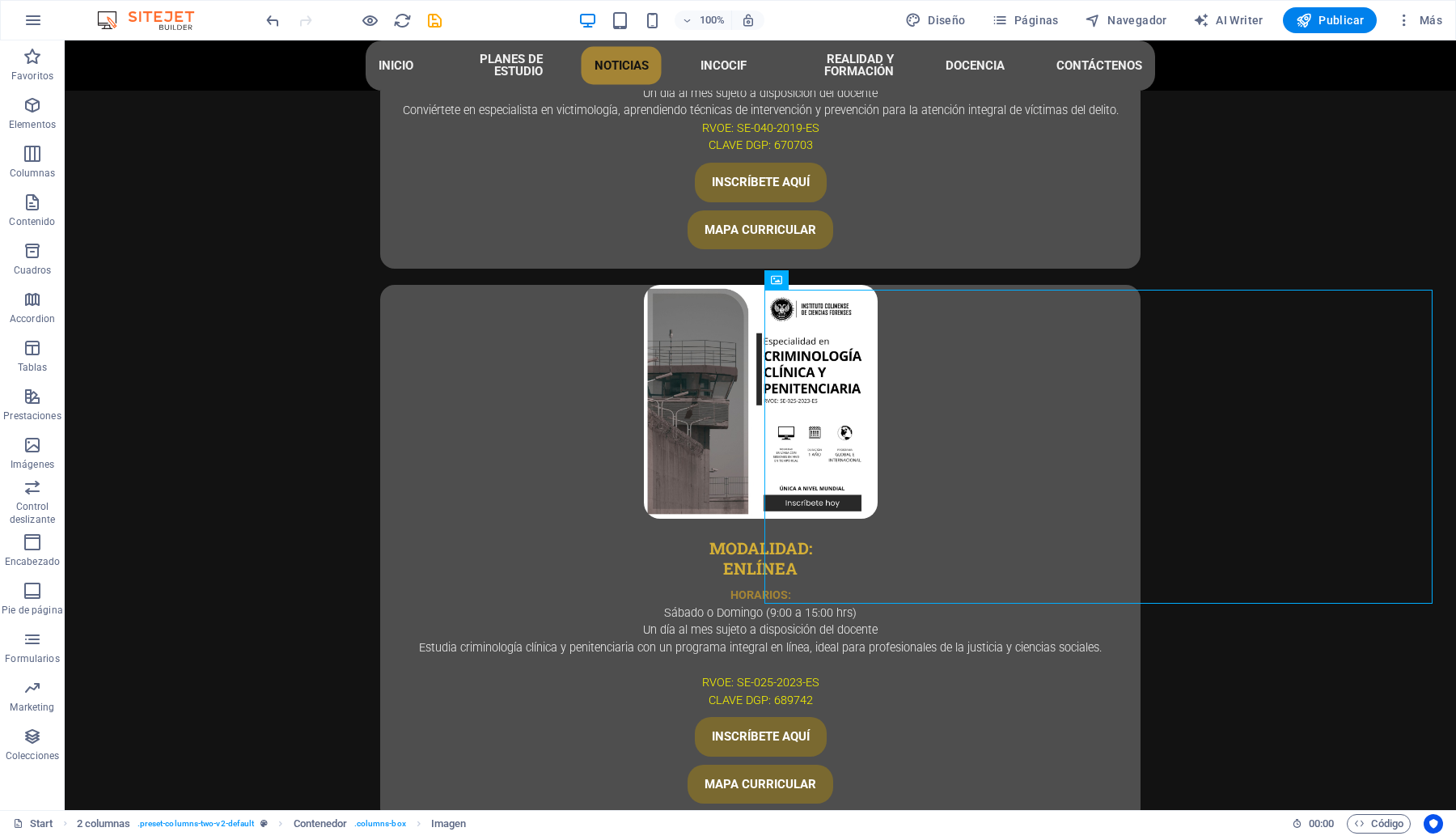
scroll to position [5206, 0]
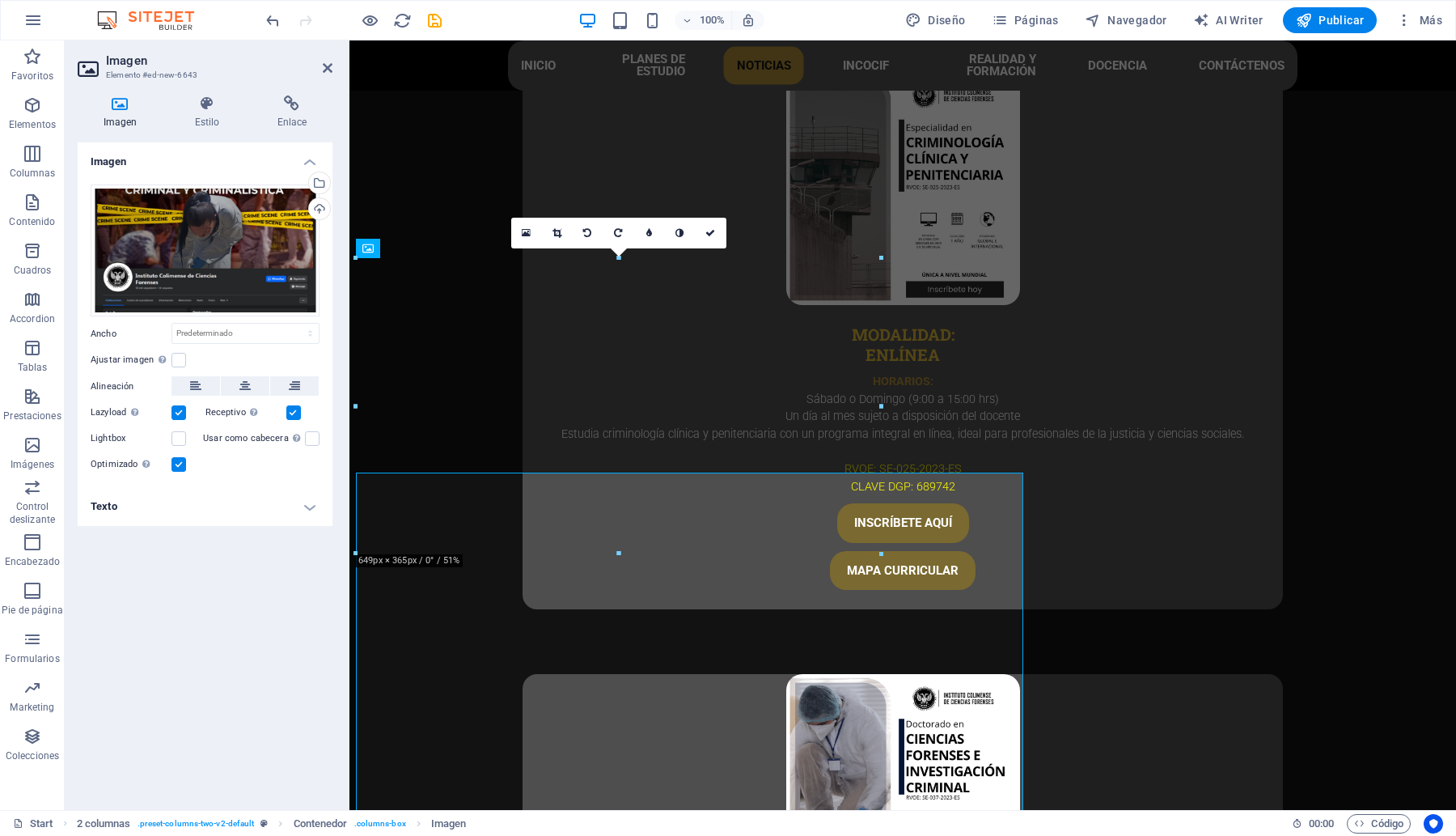
scroll to position [4992, 0]
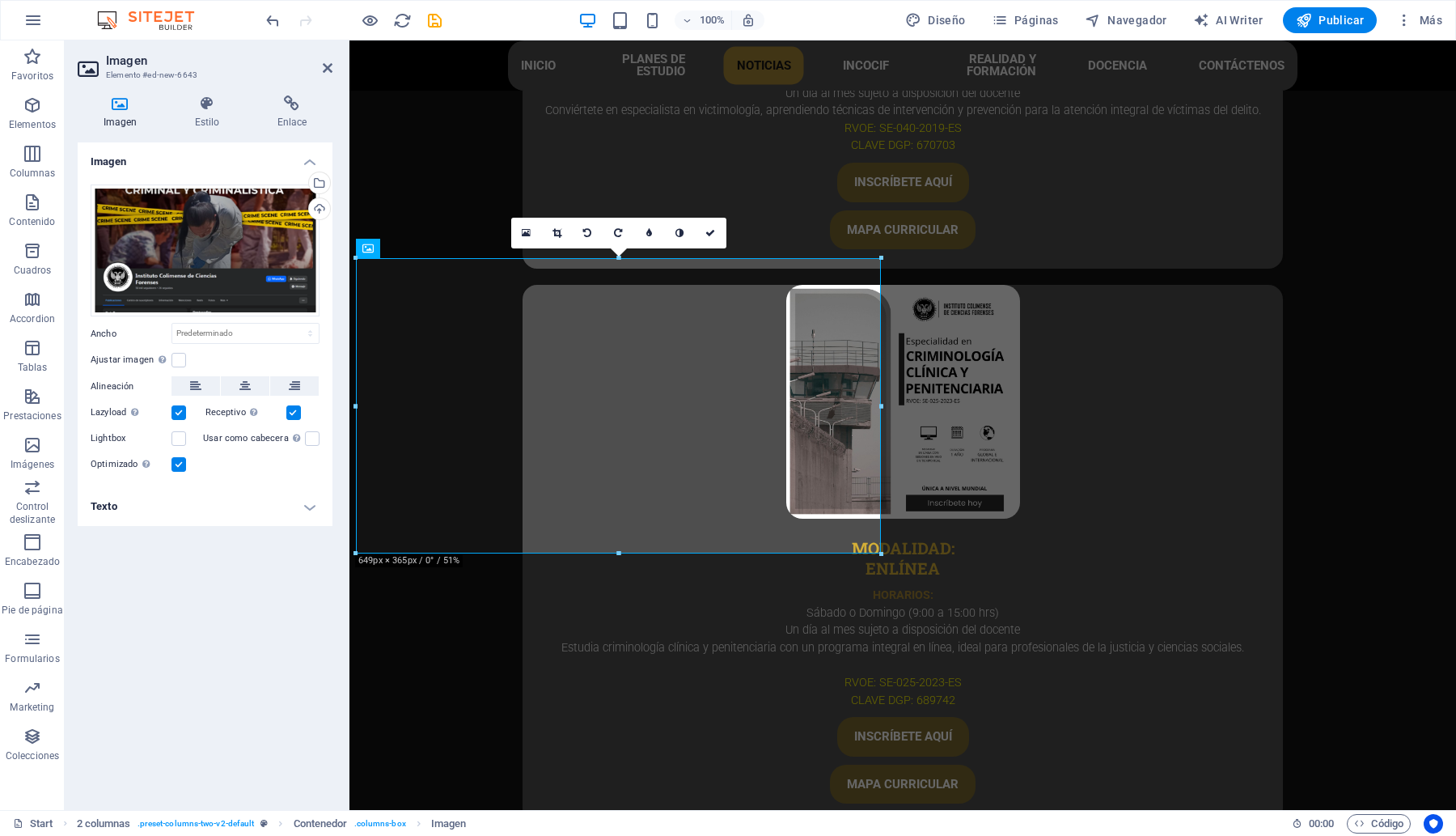
click at [328, 59] on h2 "Imagen" at bounding box center [219, 61] width 226 height 15
click at [326, 65] on icon at bounding box center [328, 68] width 9 height 13
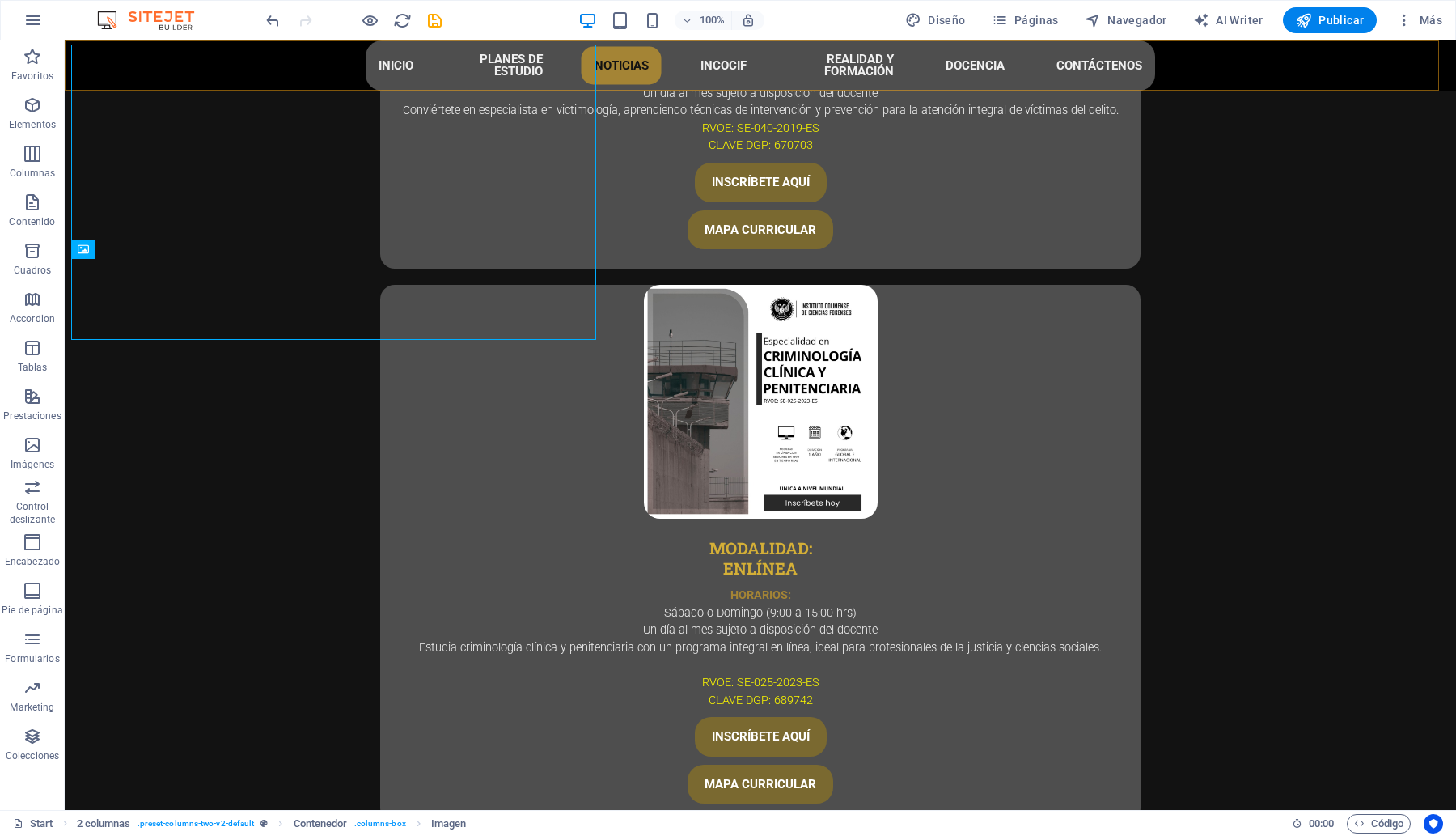
scroll to position [5206, 0]
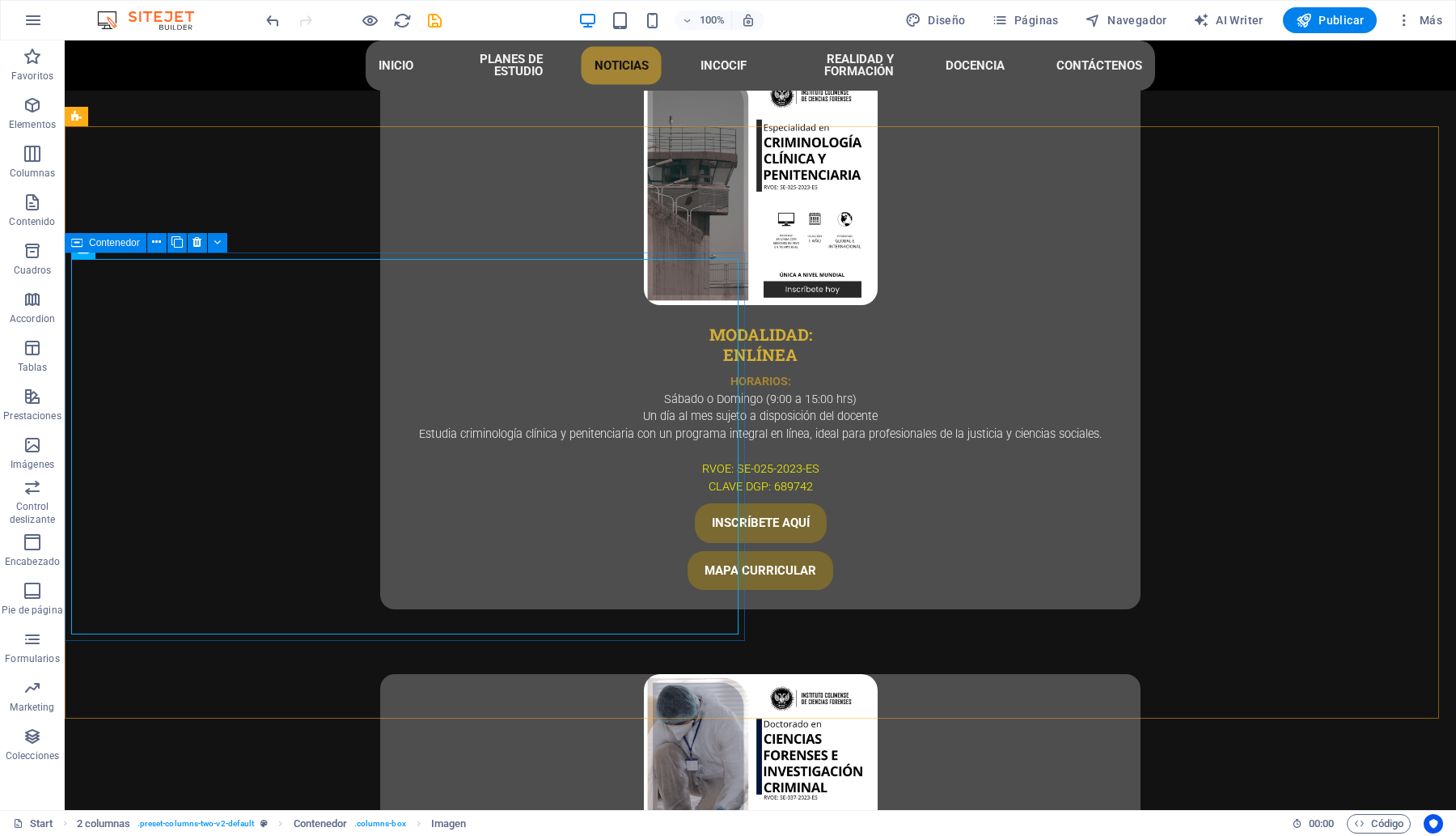
click at [87, 241] on div "Contenedor" at bounding box center [105, 242] width 81 height 20
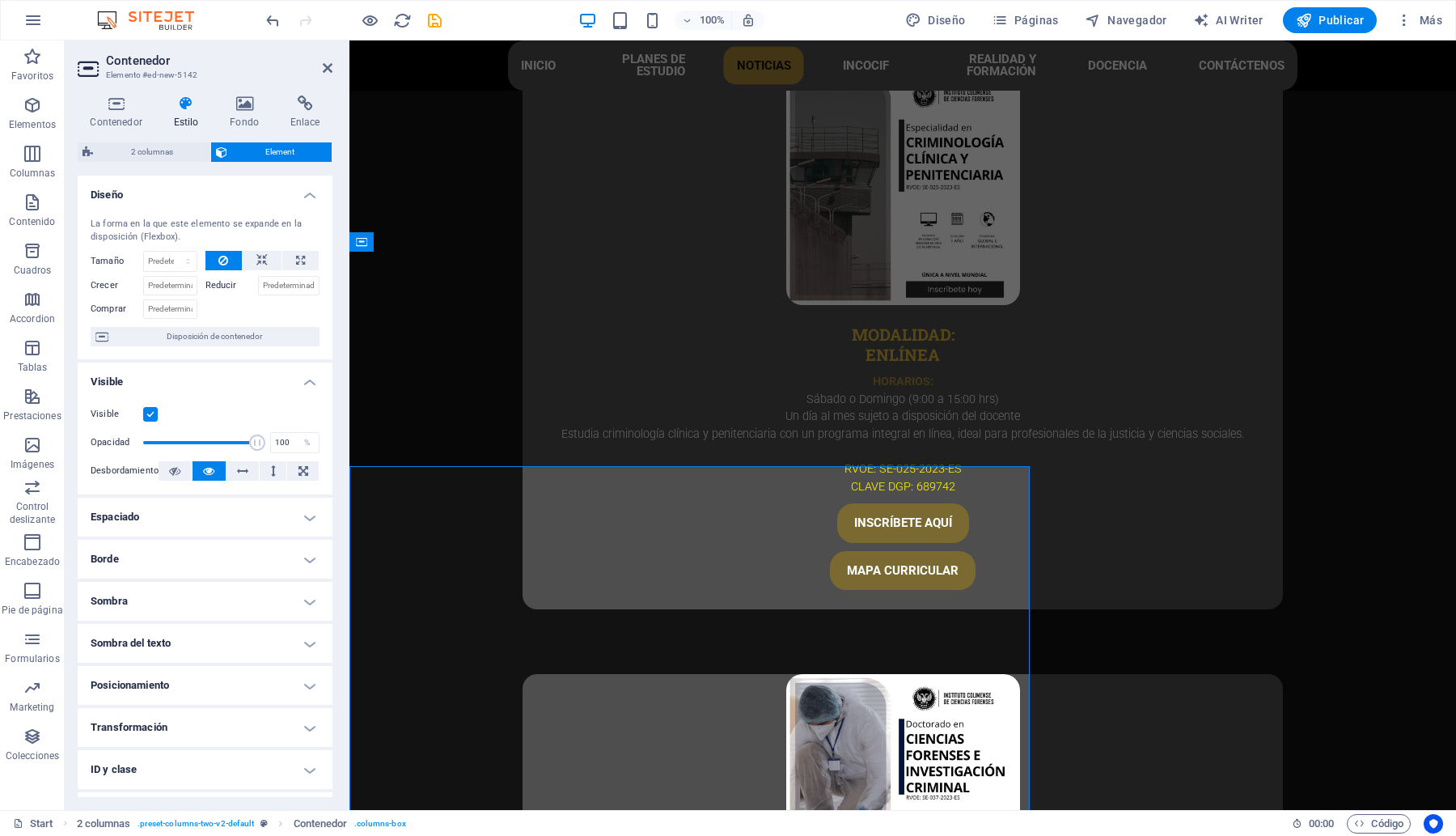
scroll to position [4992, 0]
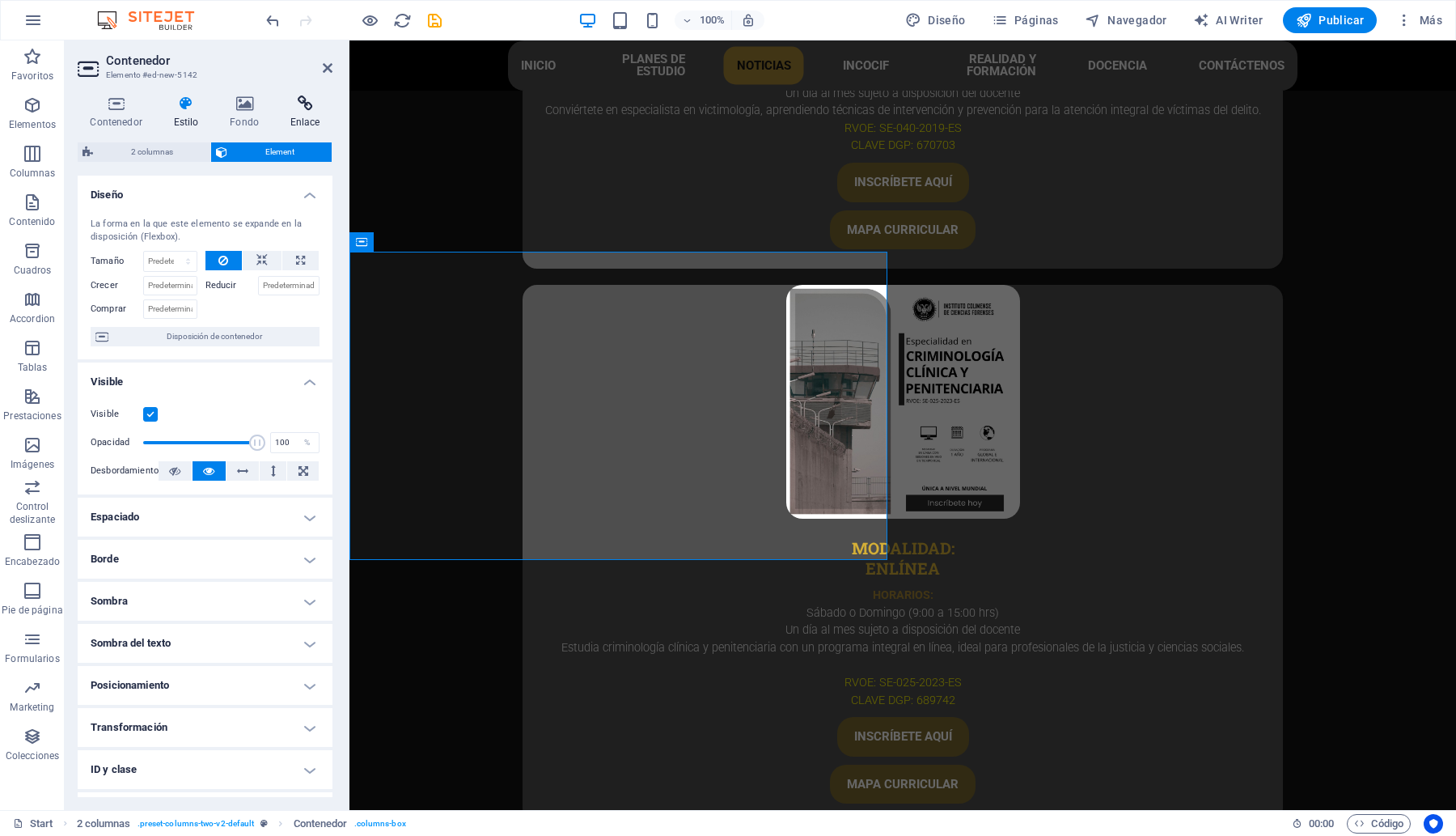
click at [293, 101] on icon at bounding box center [304, 103] width 55 height 16
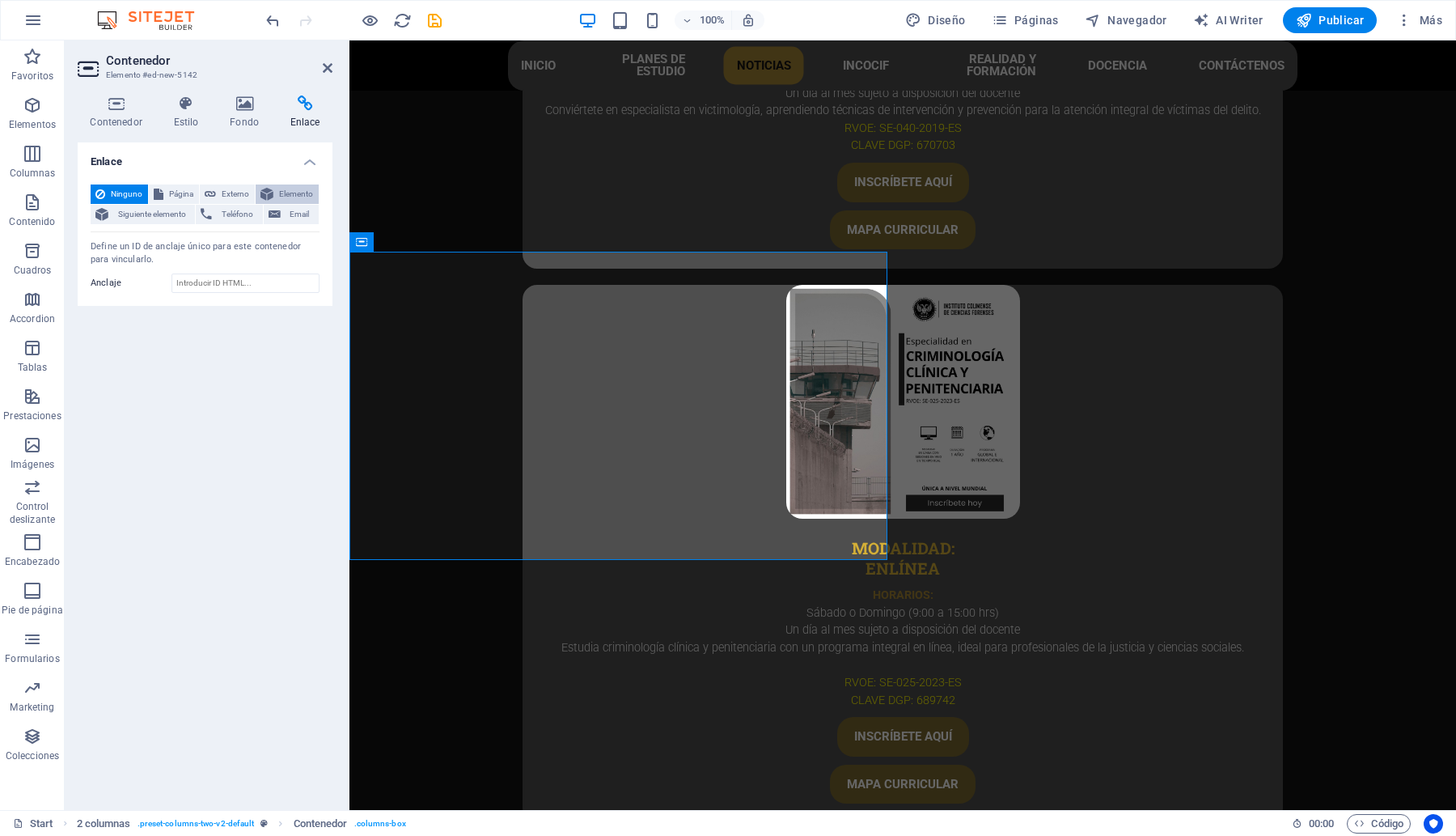
click at [276, 196] on button "Elemento" at bounding box center [288, 193] width 64 height 20
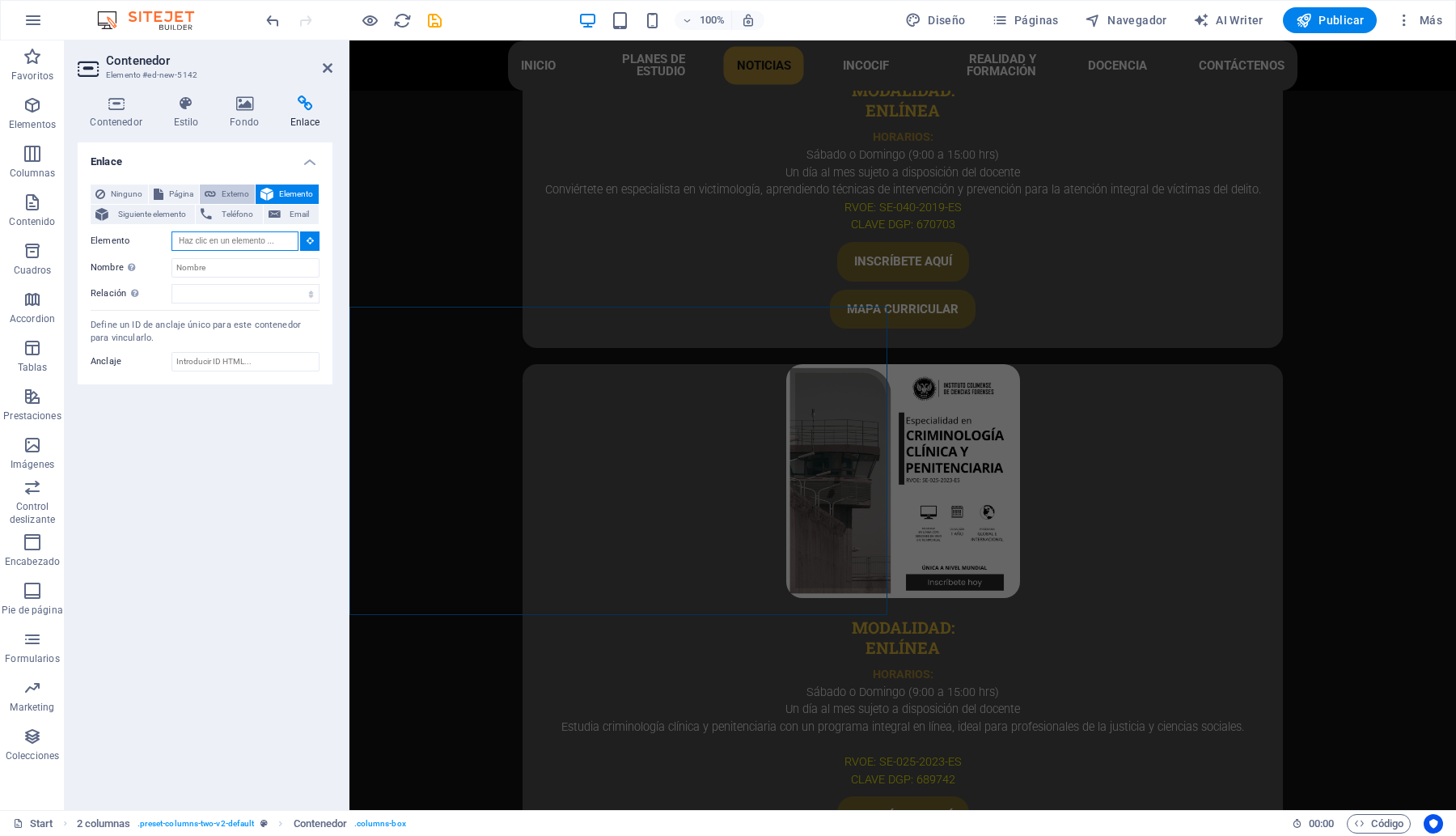
scroll to position [4891, 0]
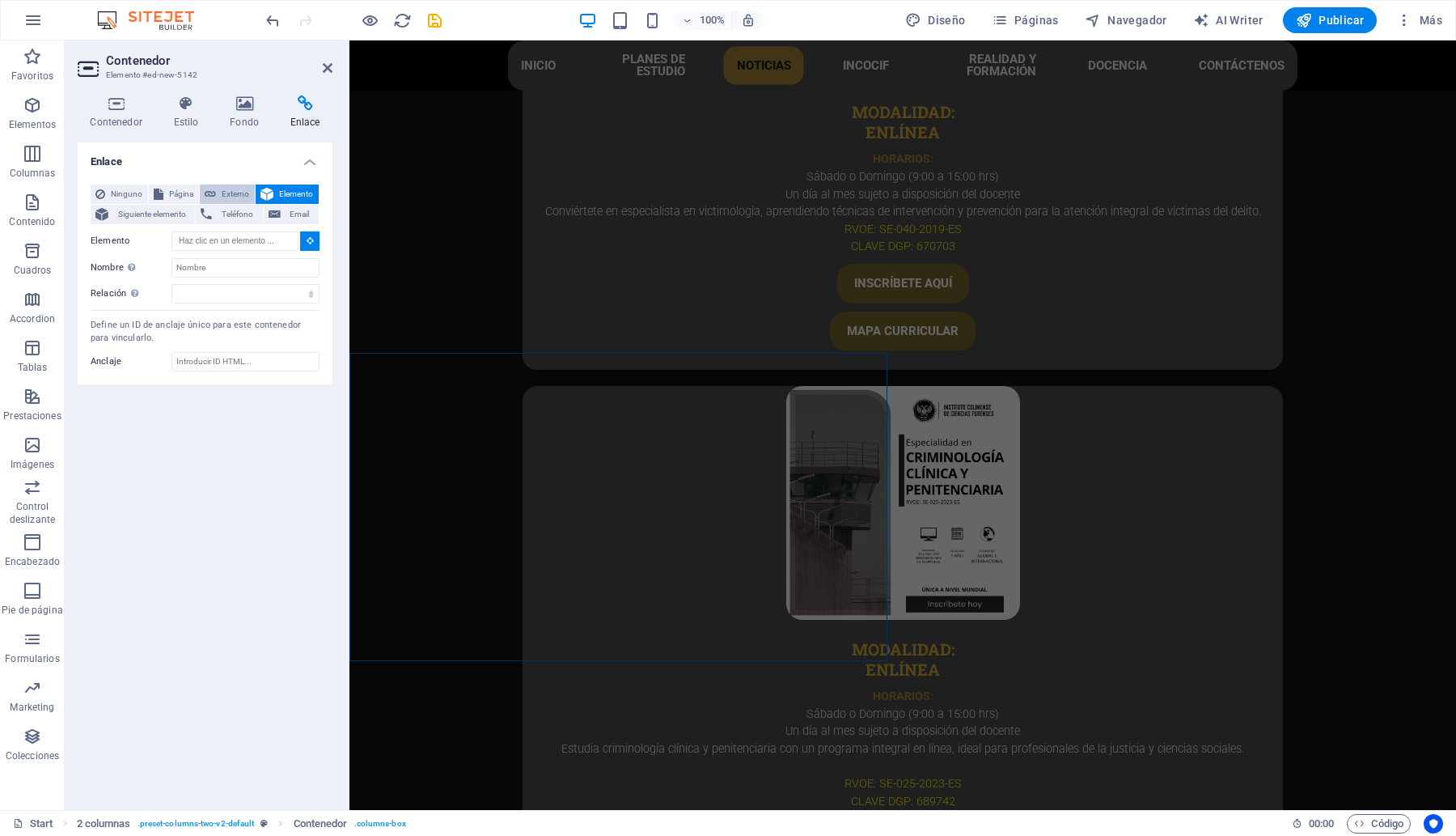
click at [219, 198] on button "Externo" at bounding box center [227, 193] width 55 height 20
select select "blank"
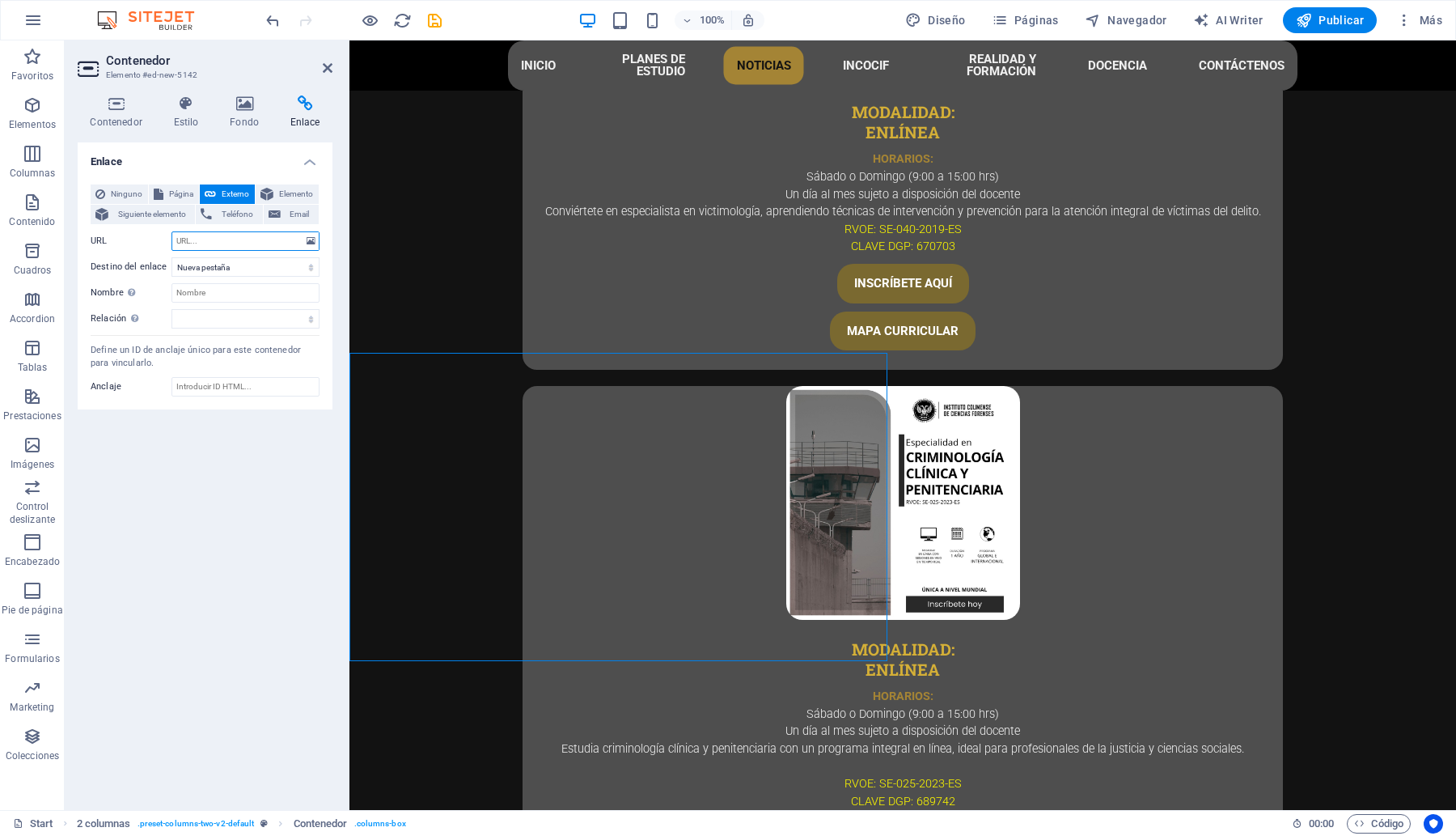
paste input "https://www.facebook.com/InstitutoColimensedeCienciasForenses"
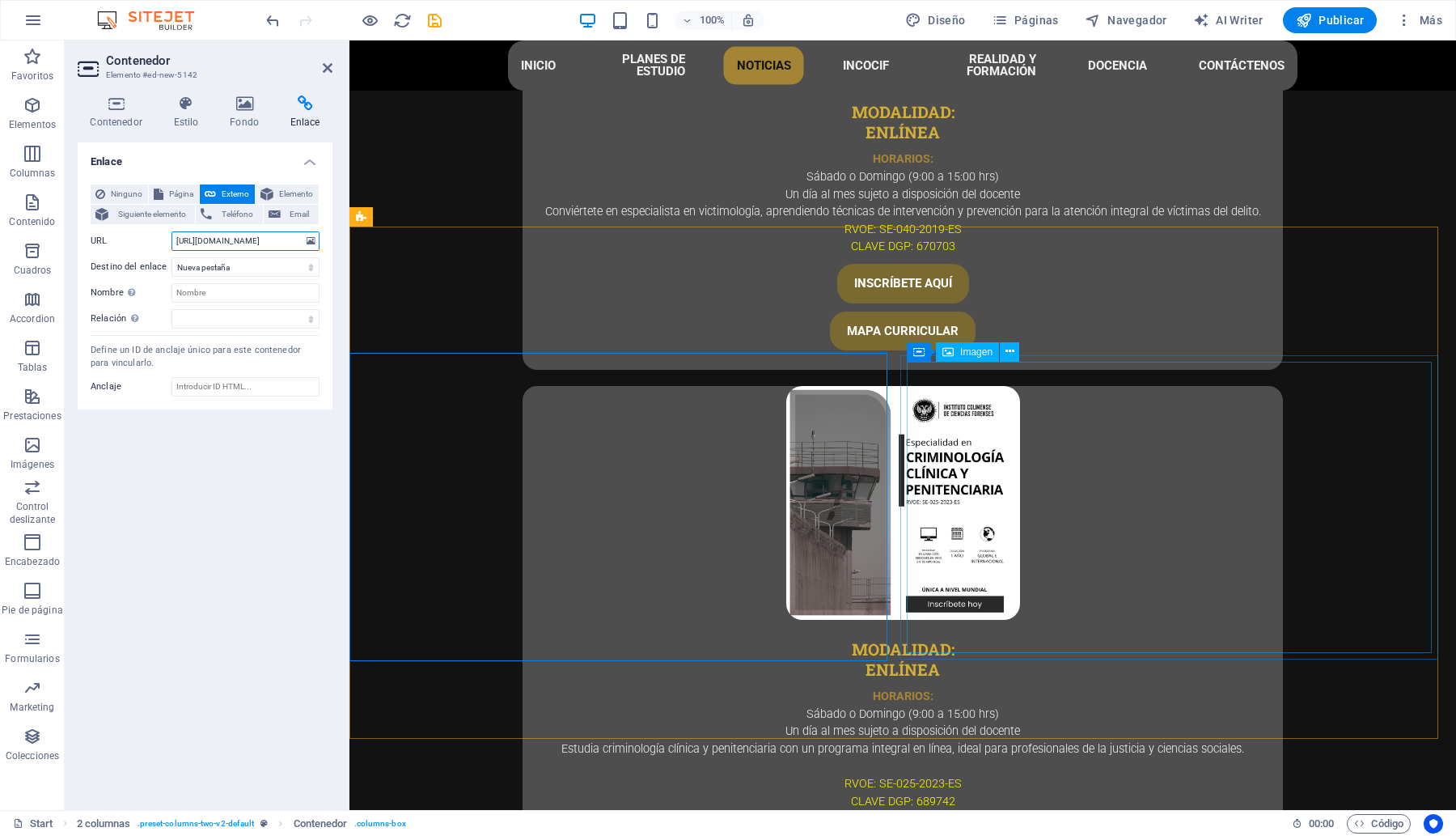
type input "https://www.facebook.com/InstitutoColimensedeCienciasForenses"
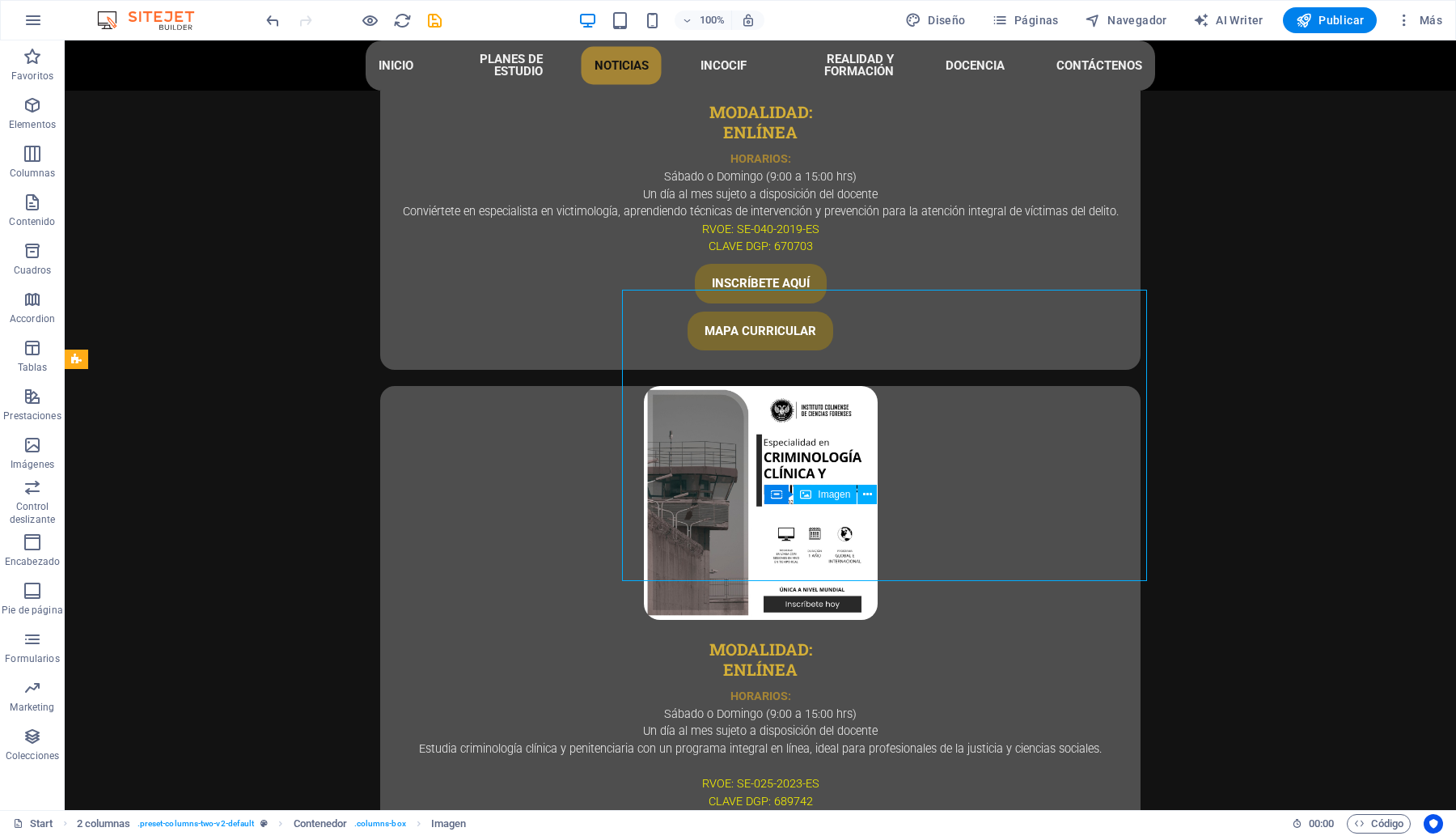
scroll to position [4963, 0]
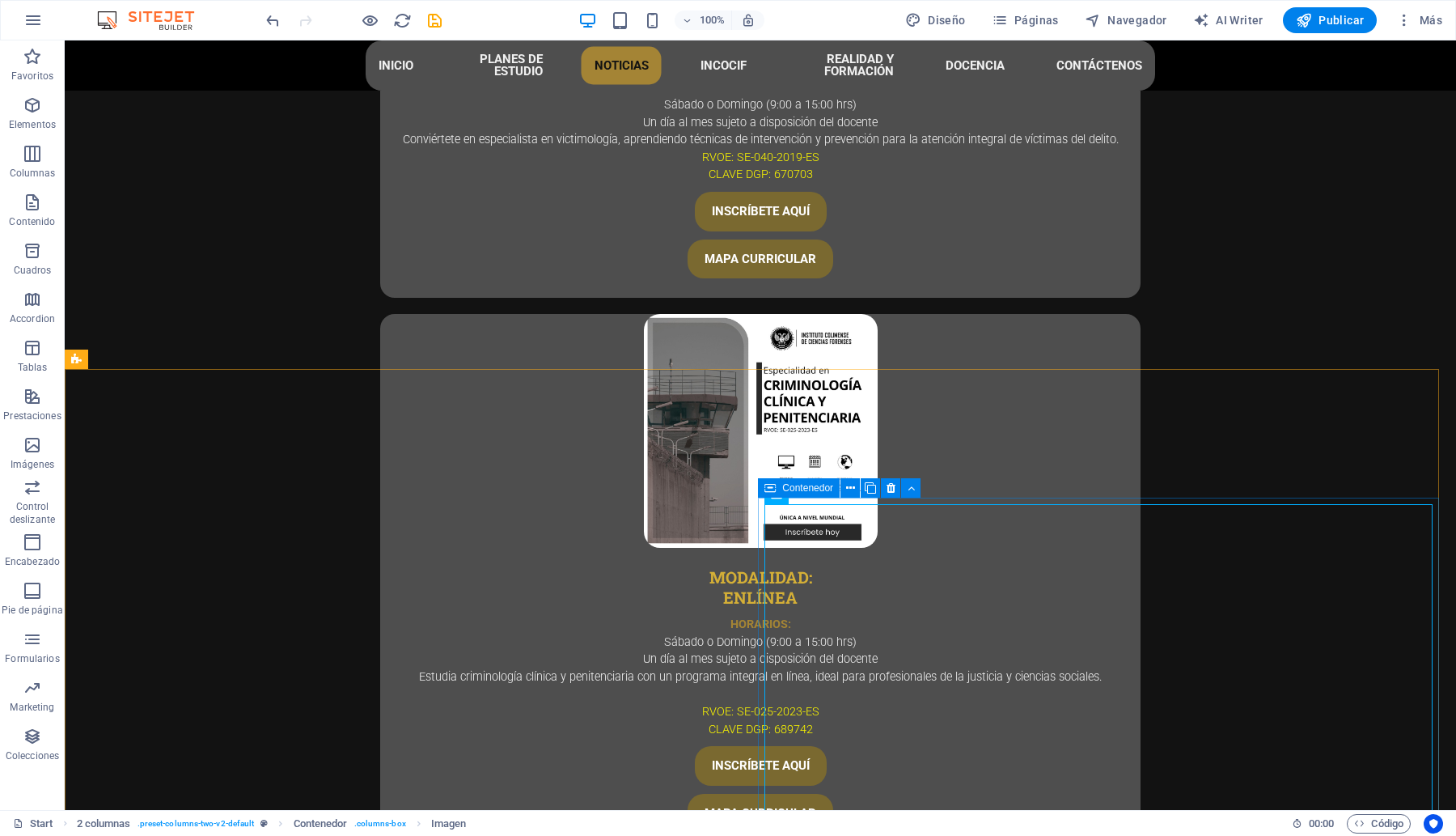
click at [779, 487] on div "Contenedor" at bounding box center [798, 488] width 81 height 20
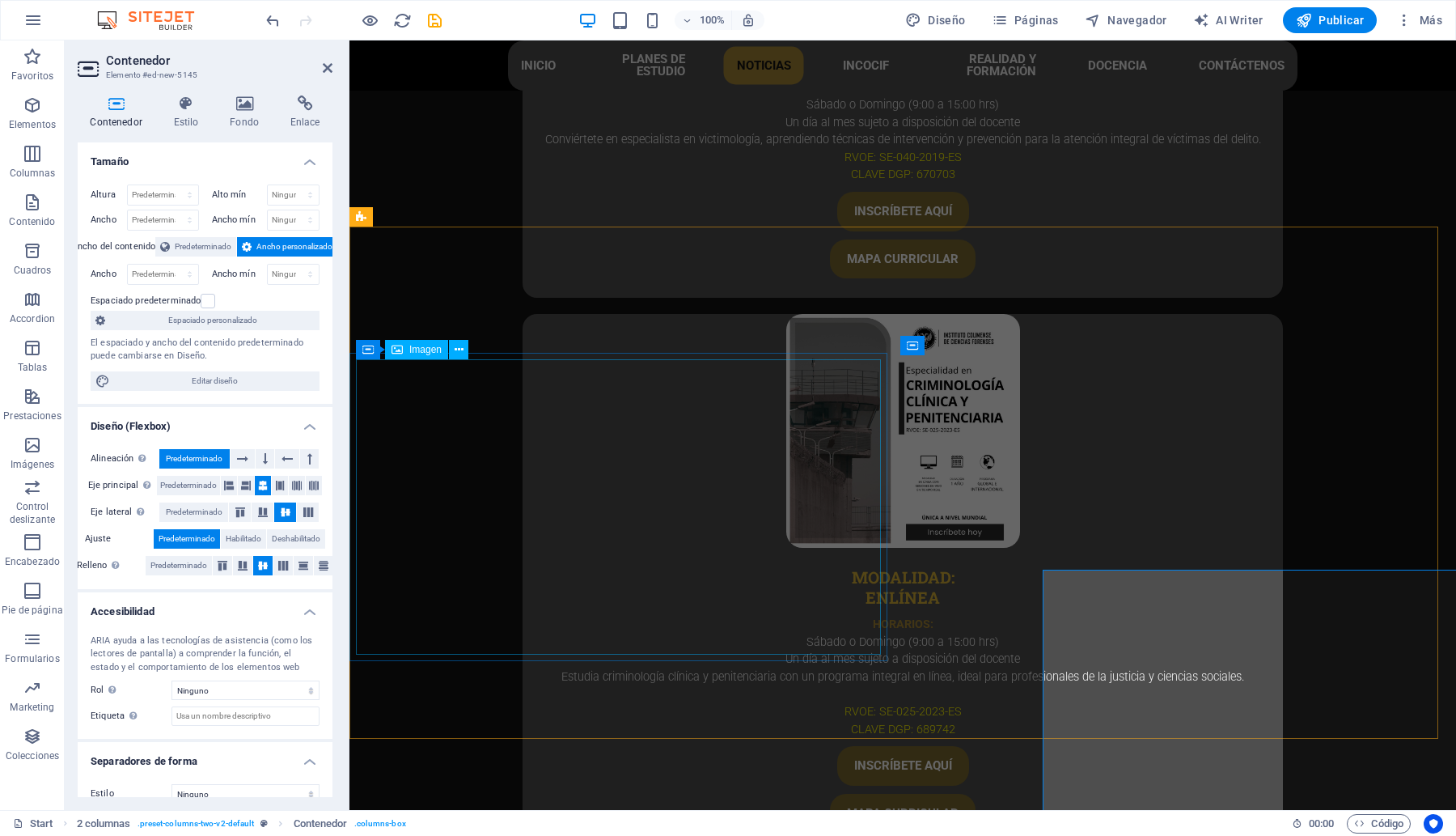
scroll to position [4891, 0]
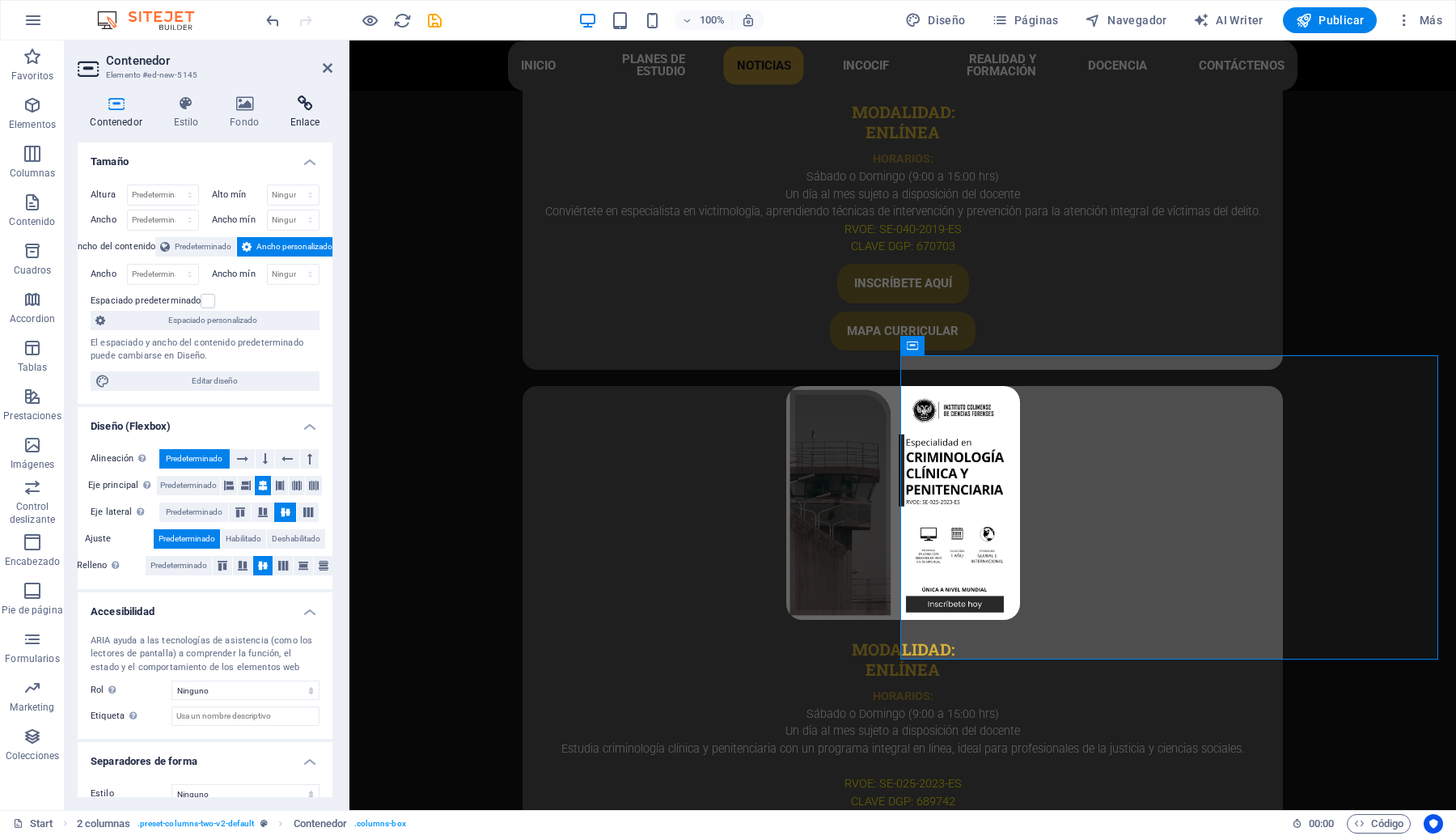
click at [304, 112] on h4 "Enlace" at bounding box center [304, 112] width 55 height 34
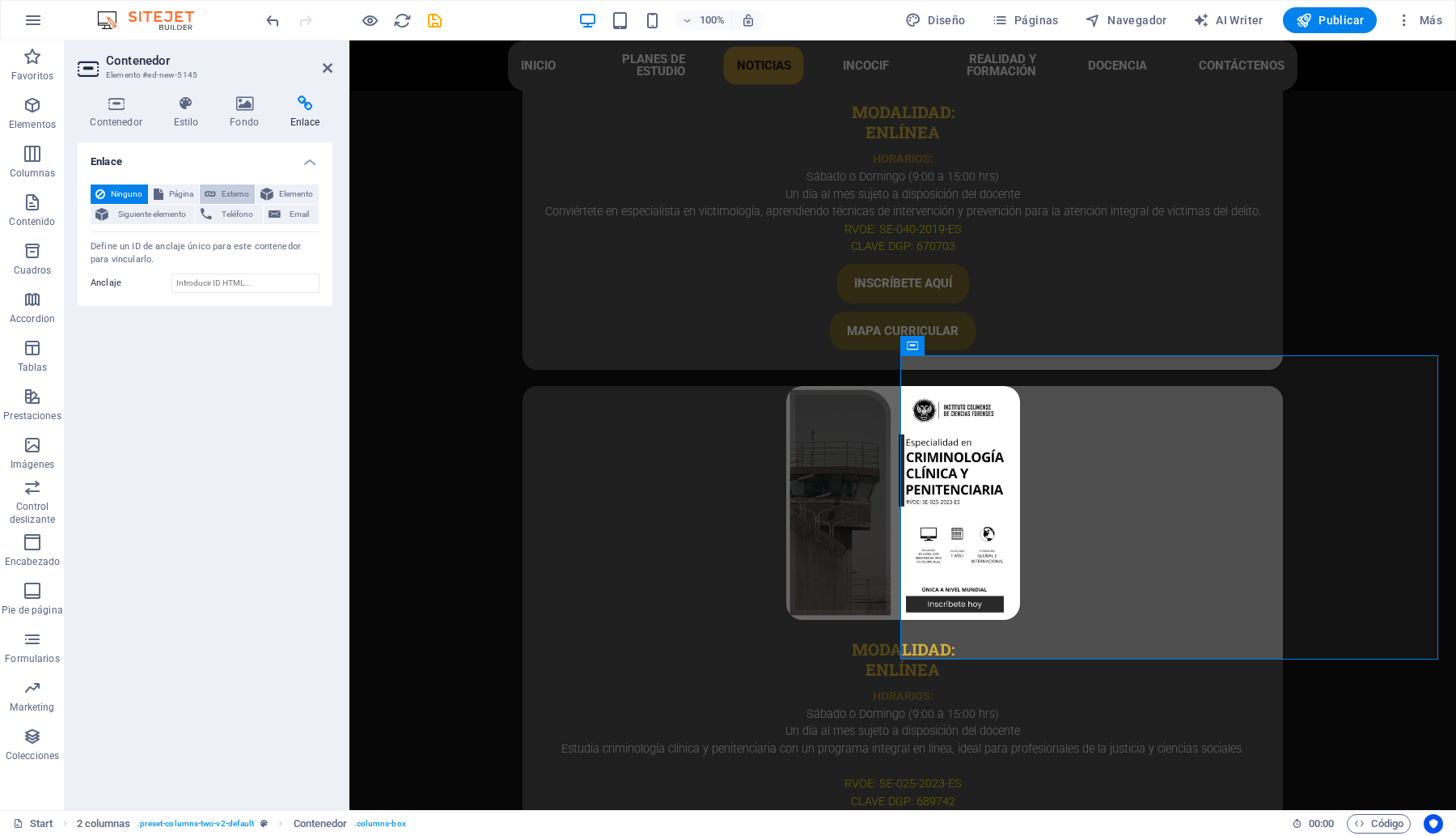
click at [228, 191] on span "Externo" at bounding box center [234, 193] width 29 height 20
select select "blank"
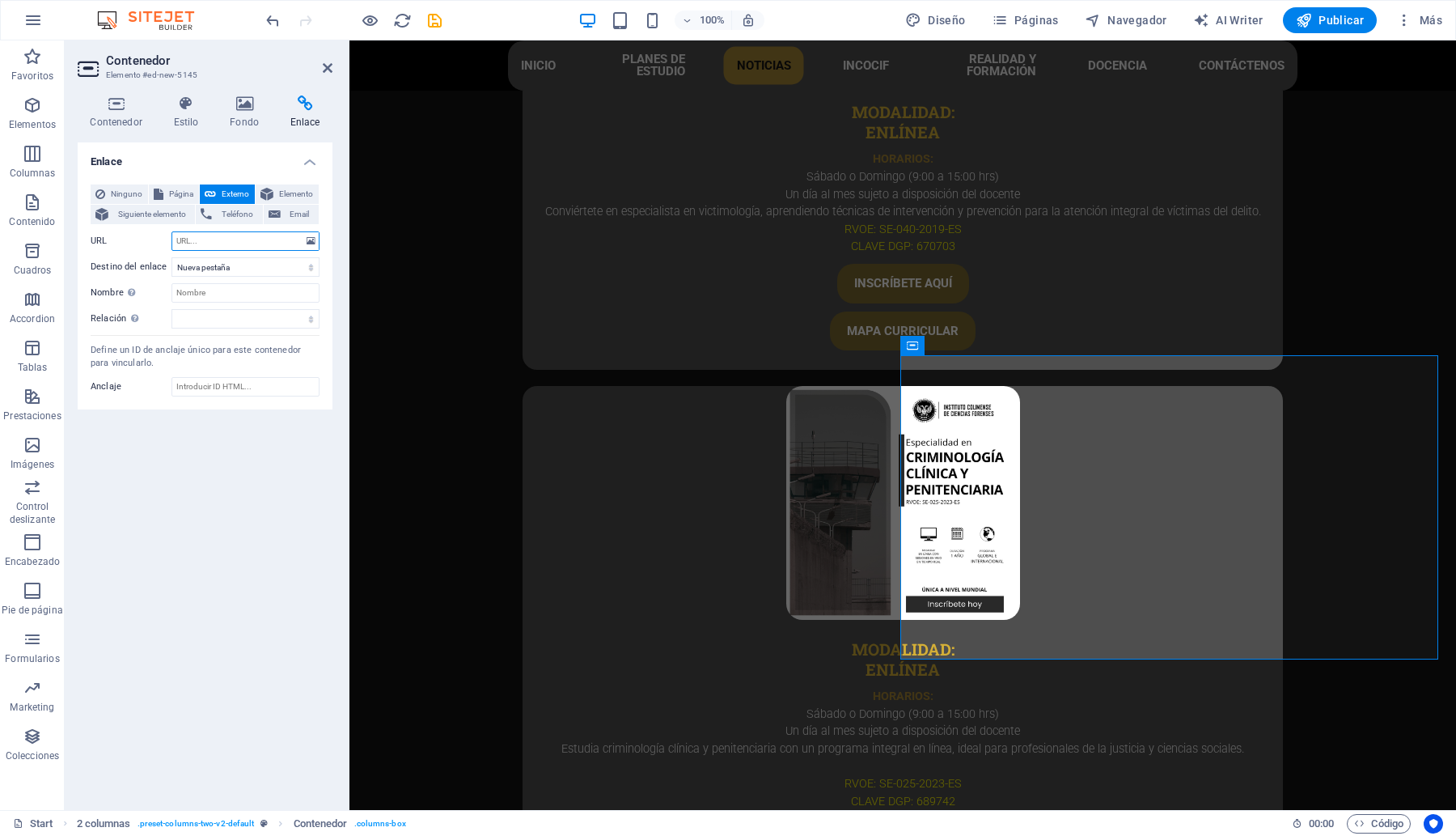
paste input "https://www.instagram.com/institutoincocif/"
type input "https://www.instagram.com/institutoincocif/"
click at [323, 64] on icon at bounding box center [328, 68] width 9 height 13
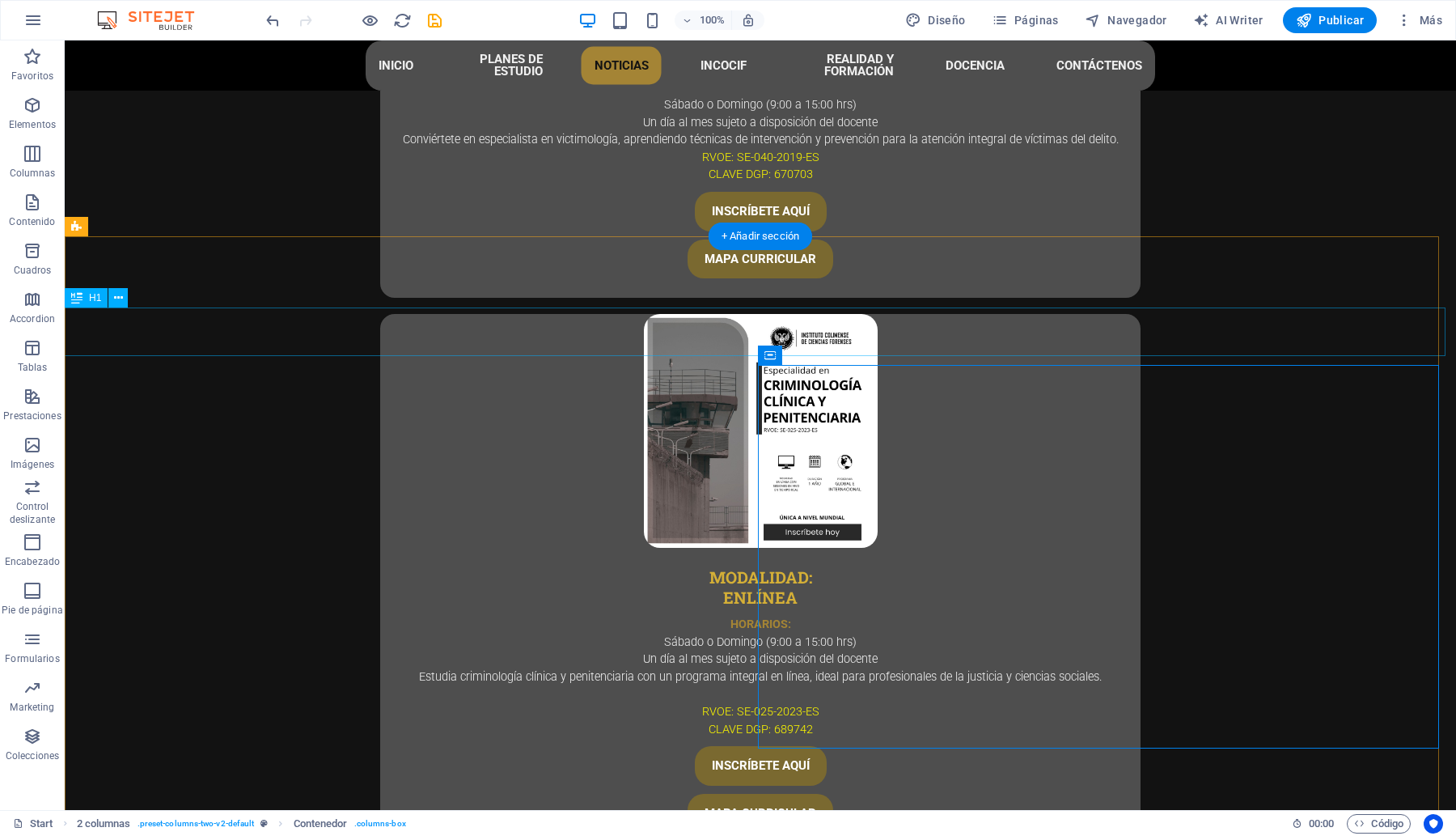
scroll to position [5165, 0]
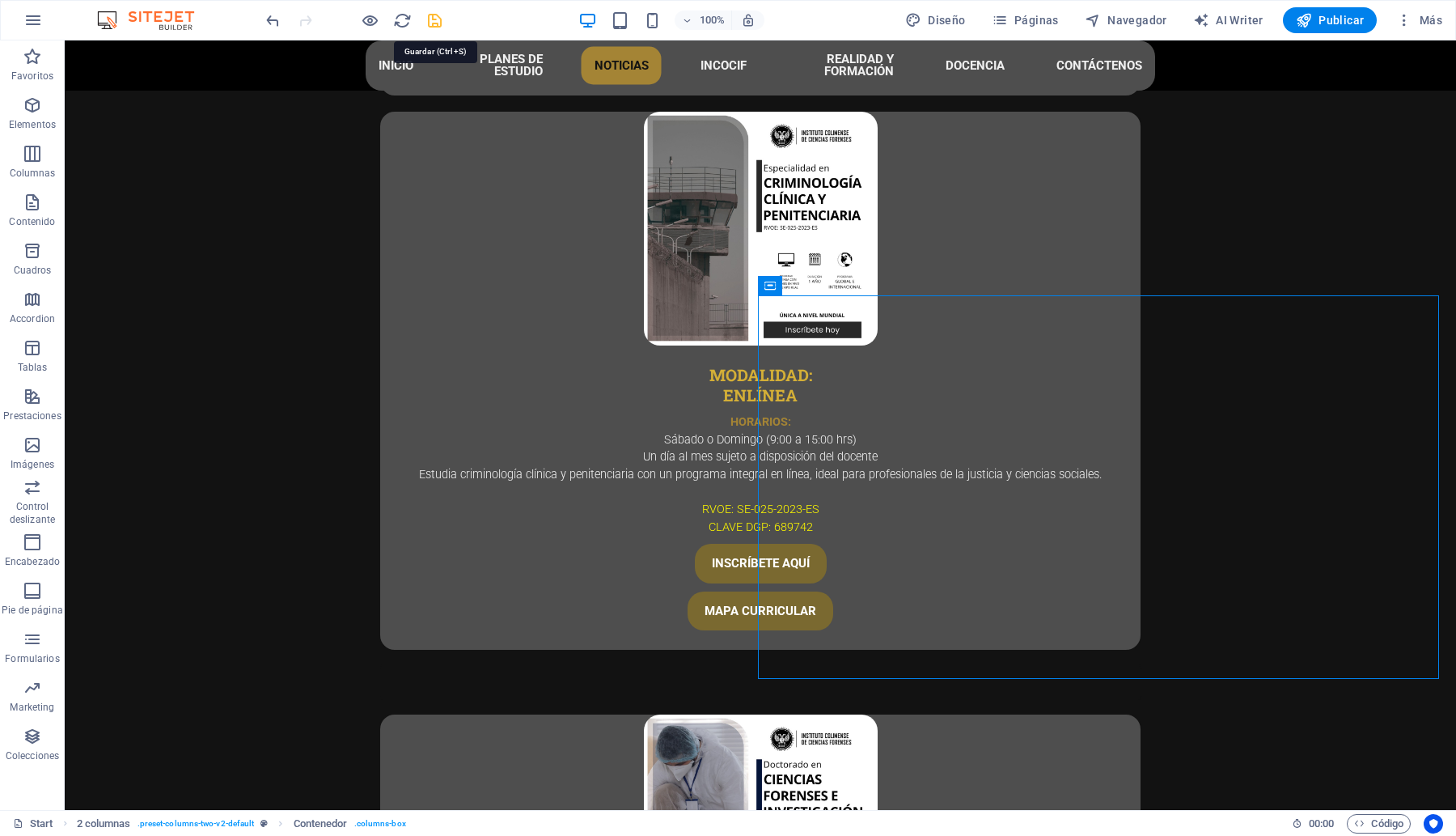
click at [438, 19] on icon "save" at bounding box center [435, 21] width 19 height 19
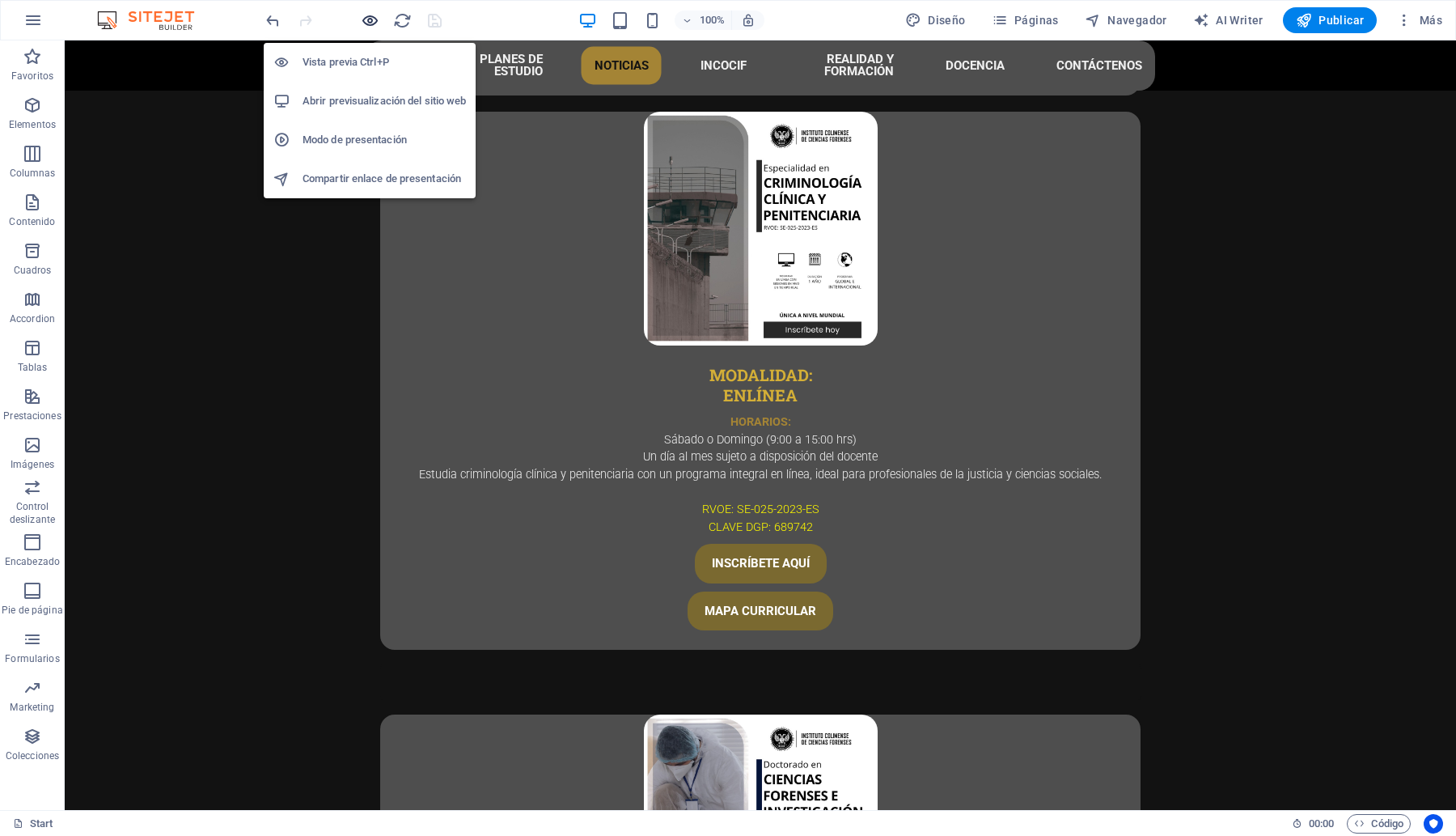
click at [369, 17] on icon "button" at bounding box center [370, 21] width 19 height 19
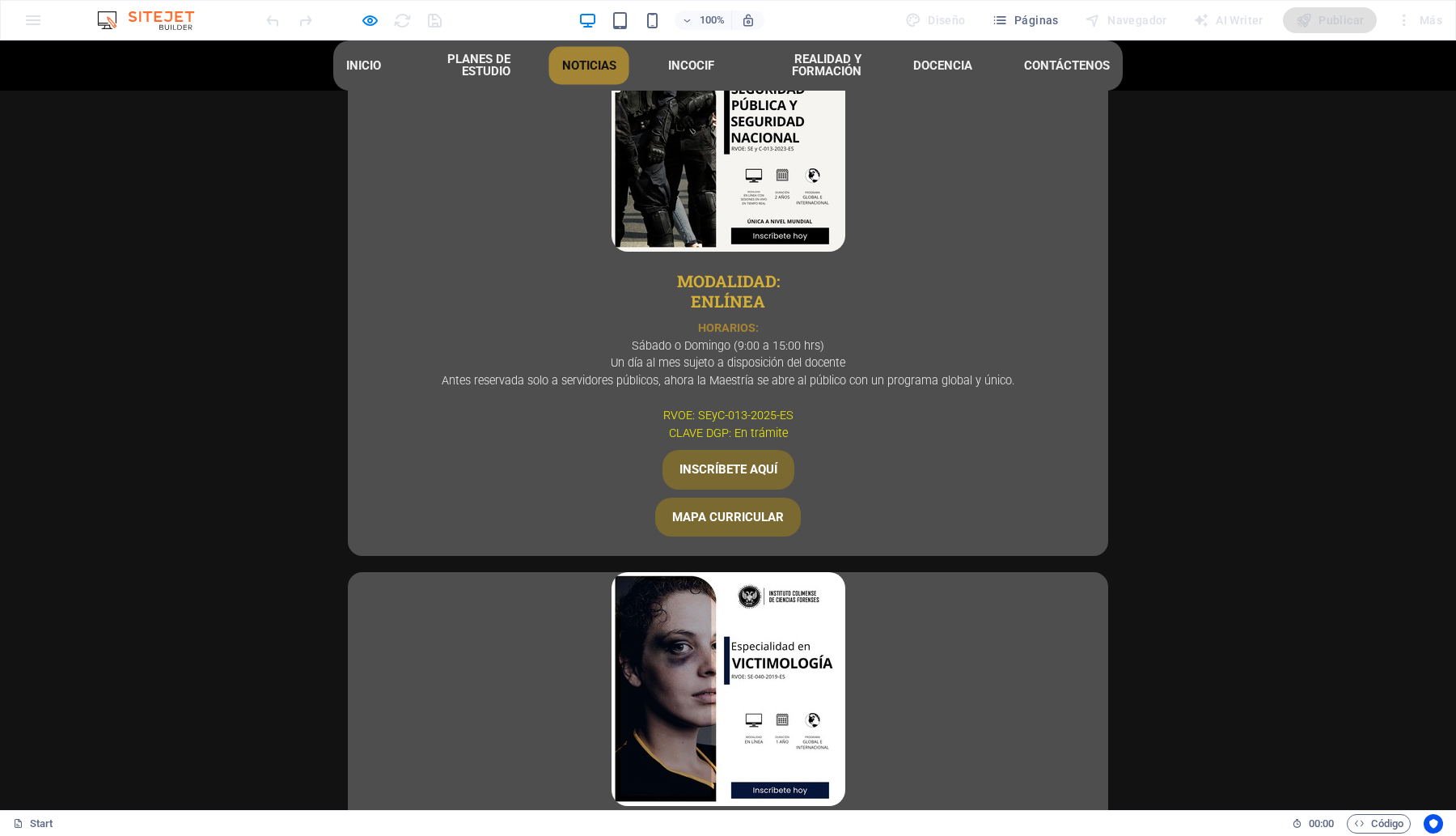
scroll to position [4170, 0]
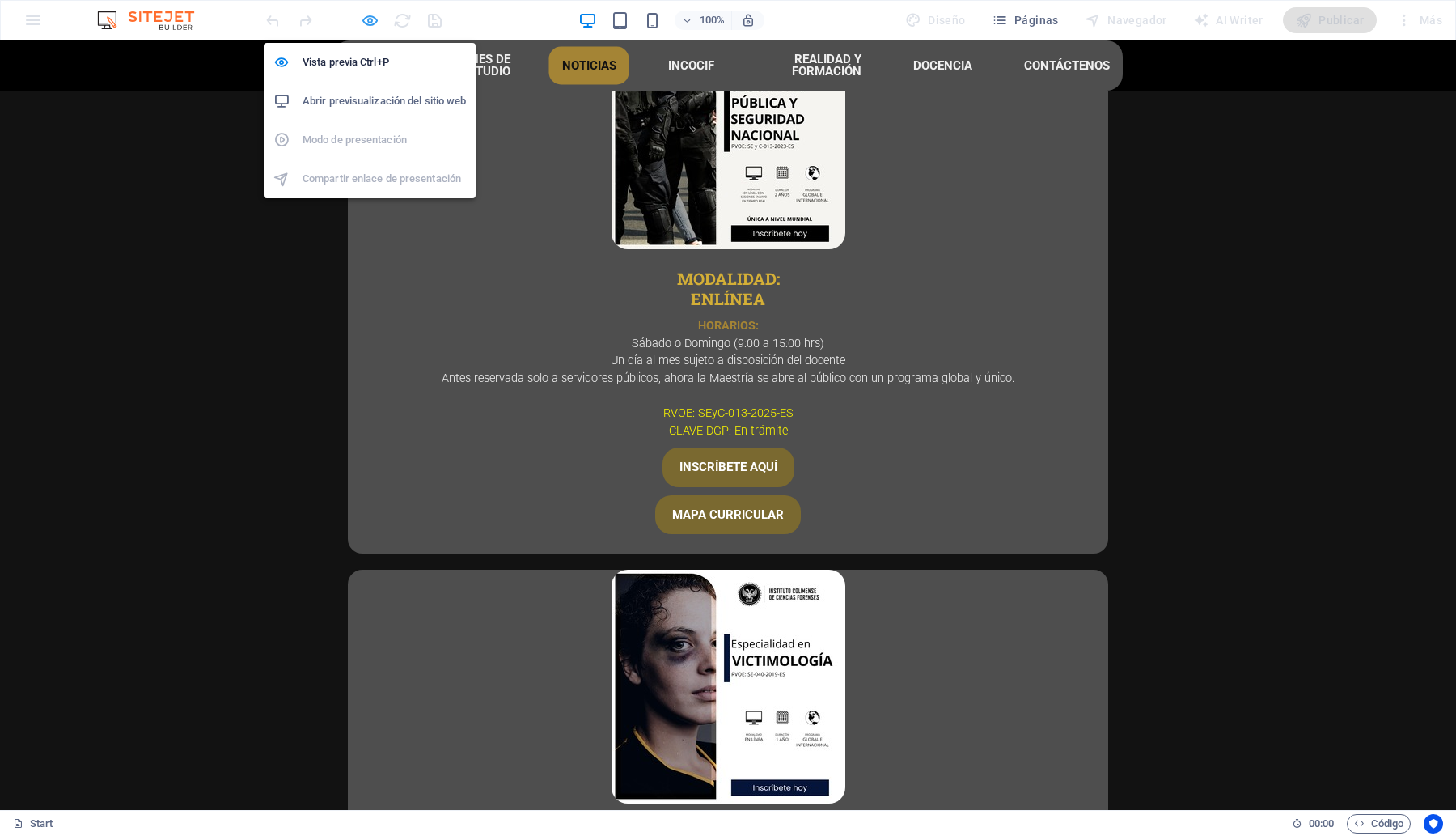
click at [365, 21] on icon "button" at bounding box center [370, 21] width 19 height 19
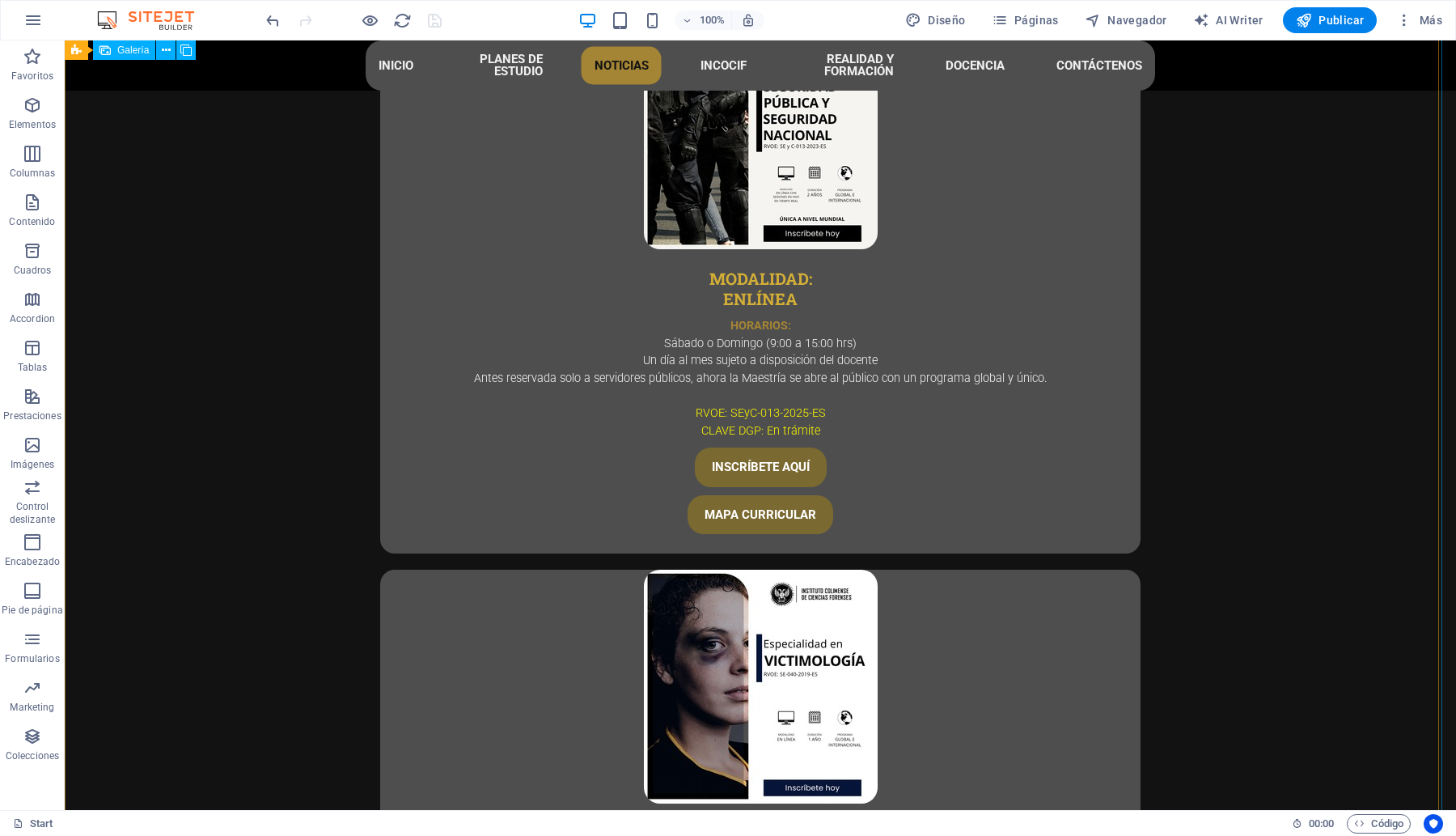
select select "%"
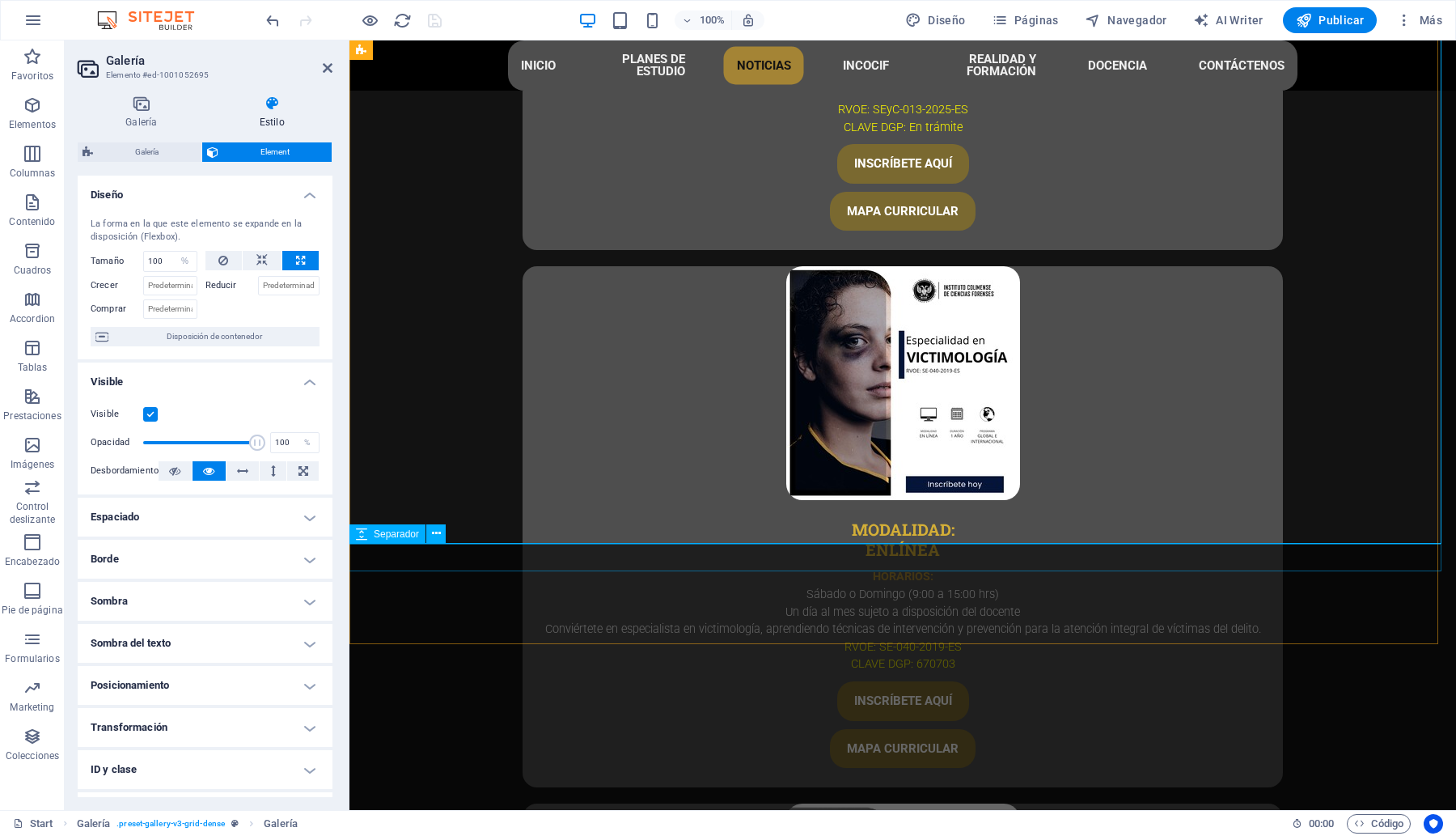
scroll to position [4069, 0]
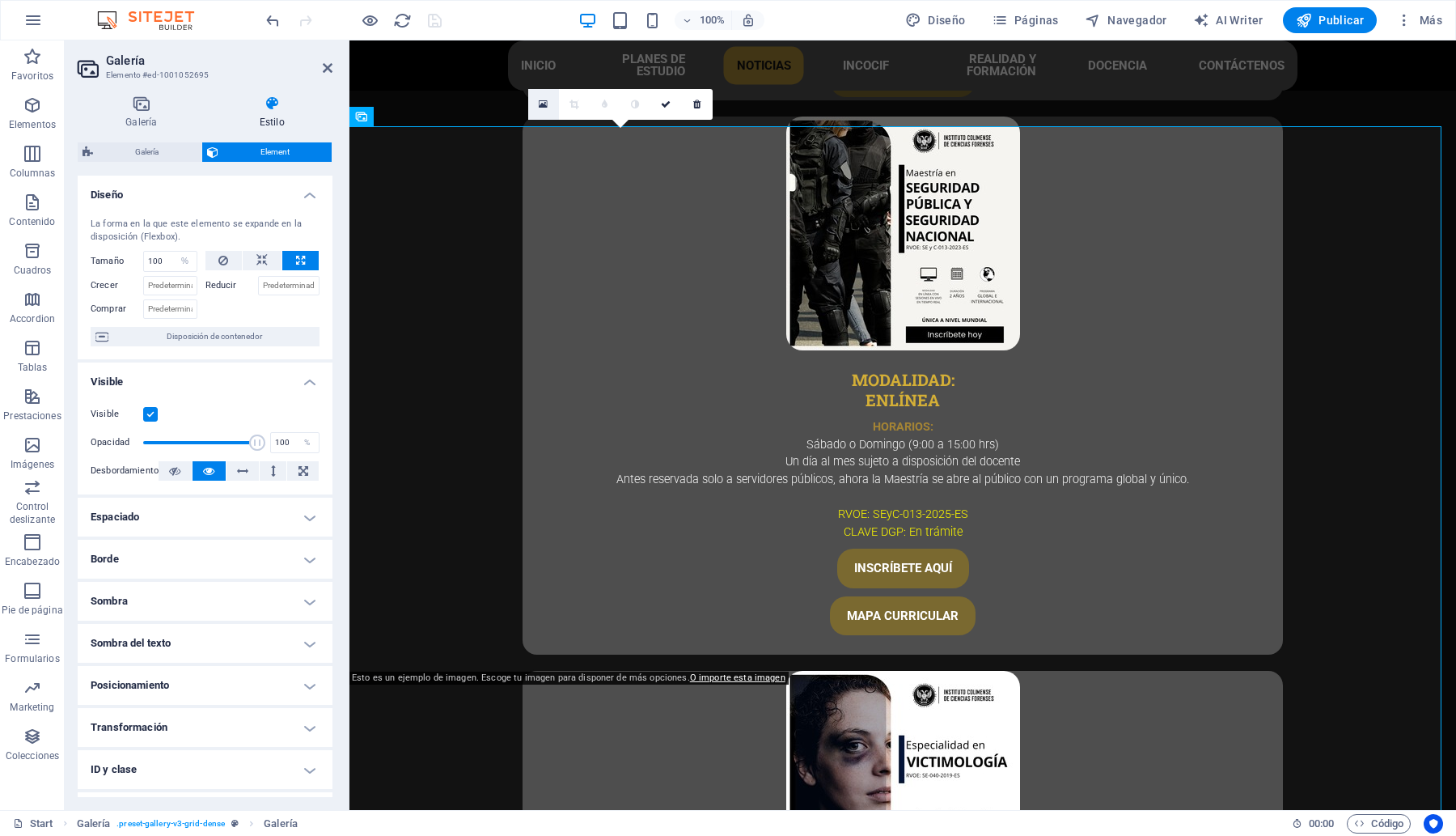
drag, startPoint x: 541, startPoint y: 106, endPoint x: 161, endPoint y: 158, distance: 383.5
click at [541, 106] on icon at bounding box center [544, 105] width 9 height 11
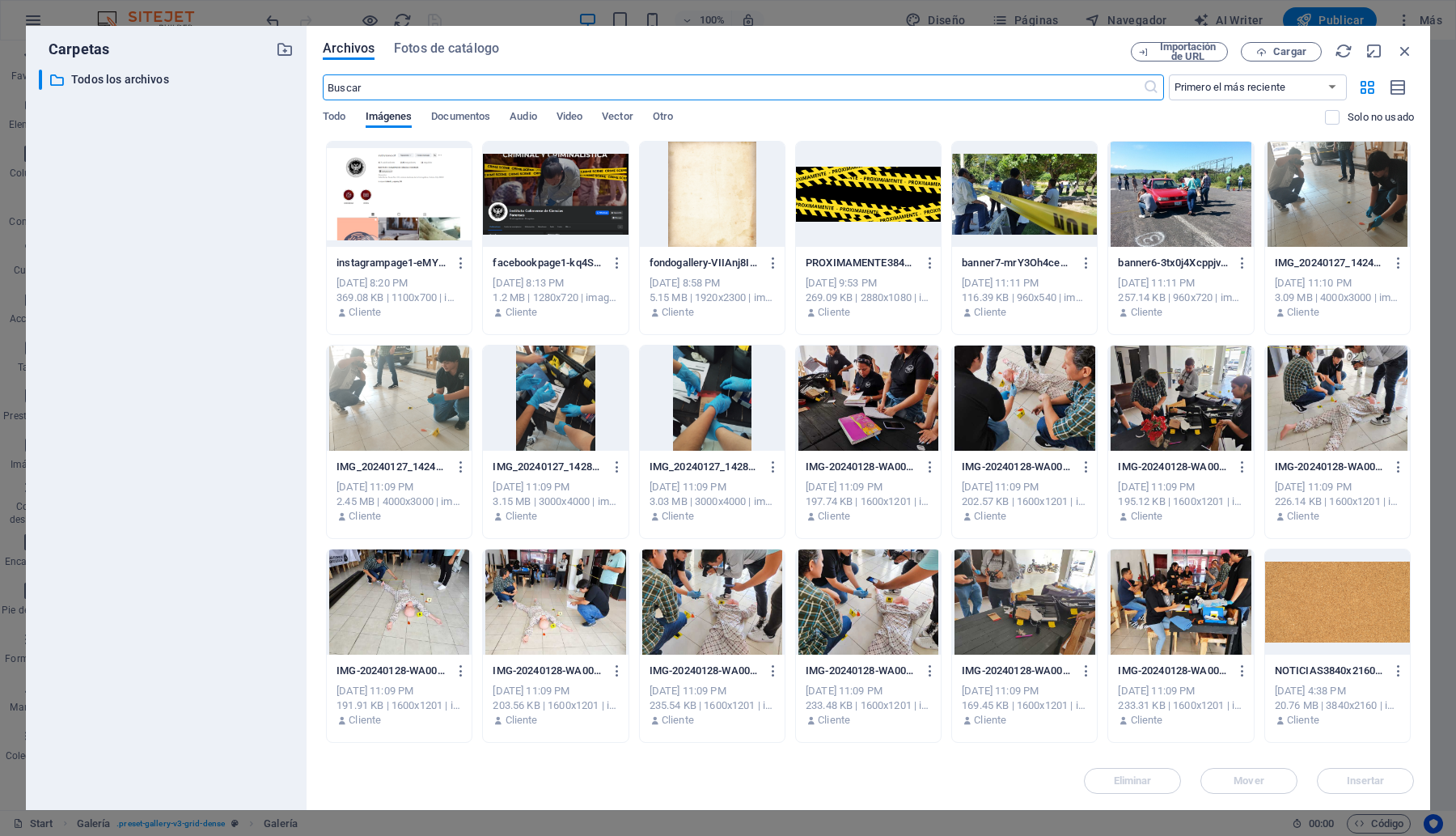
scroll to position [4205, 0]
click at [871, 196] on div at bounding box center [868, 194] width 145 height 106
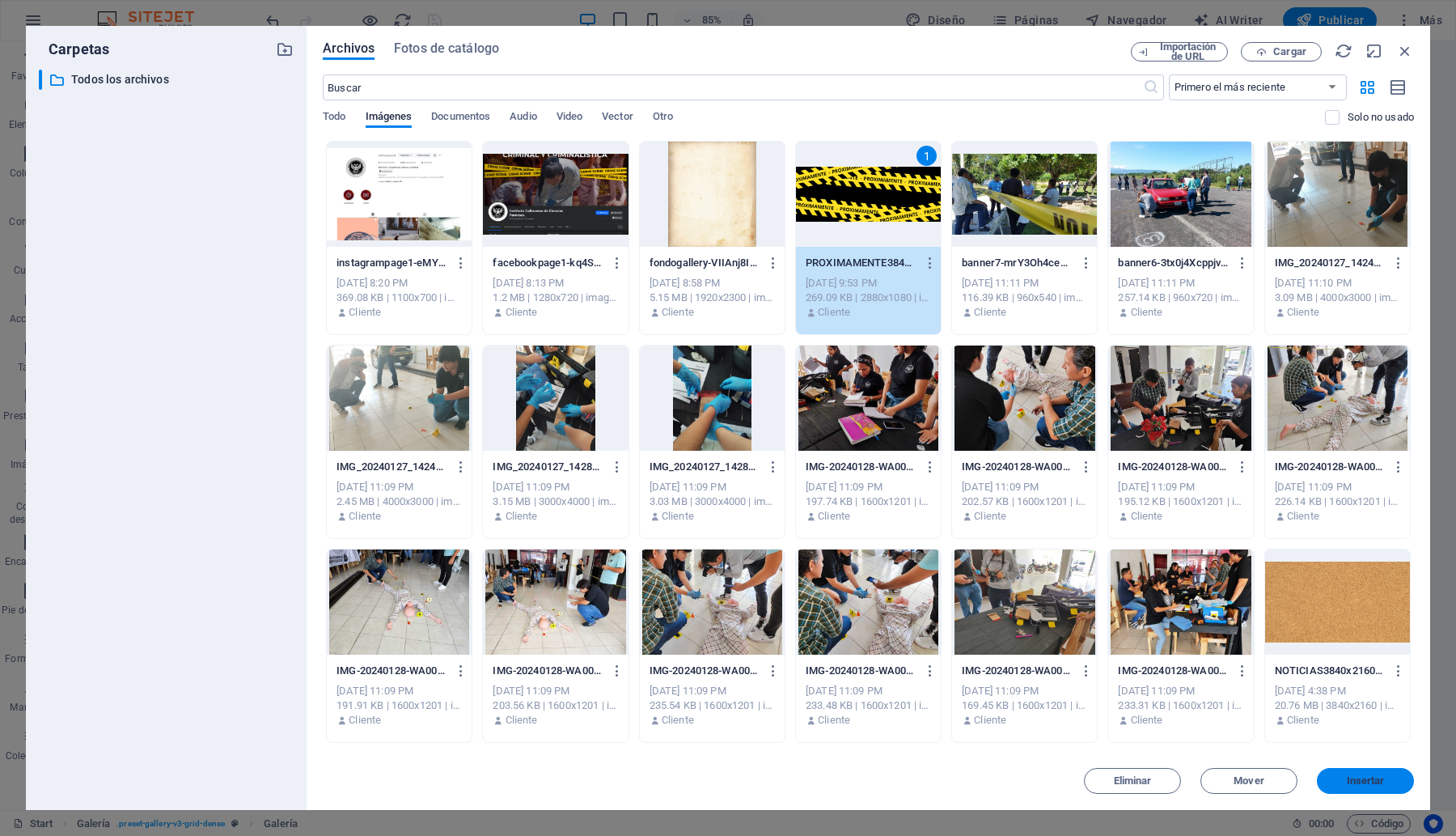
click at [1355, 781] on span "Insertar" at bounding box center [1365, 781] width 38 height 9
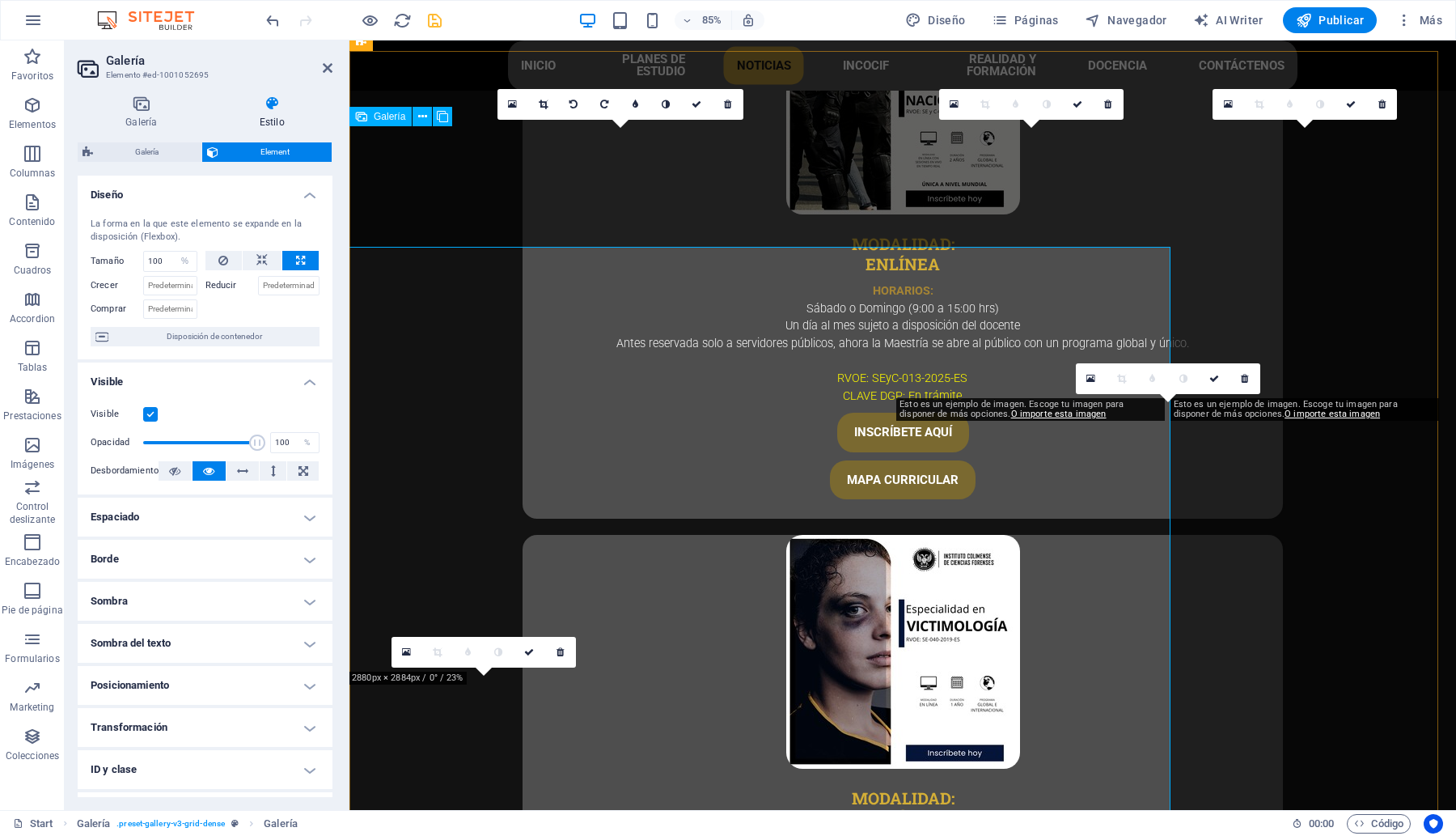
scroll to position [4069, 0]
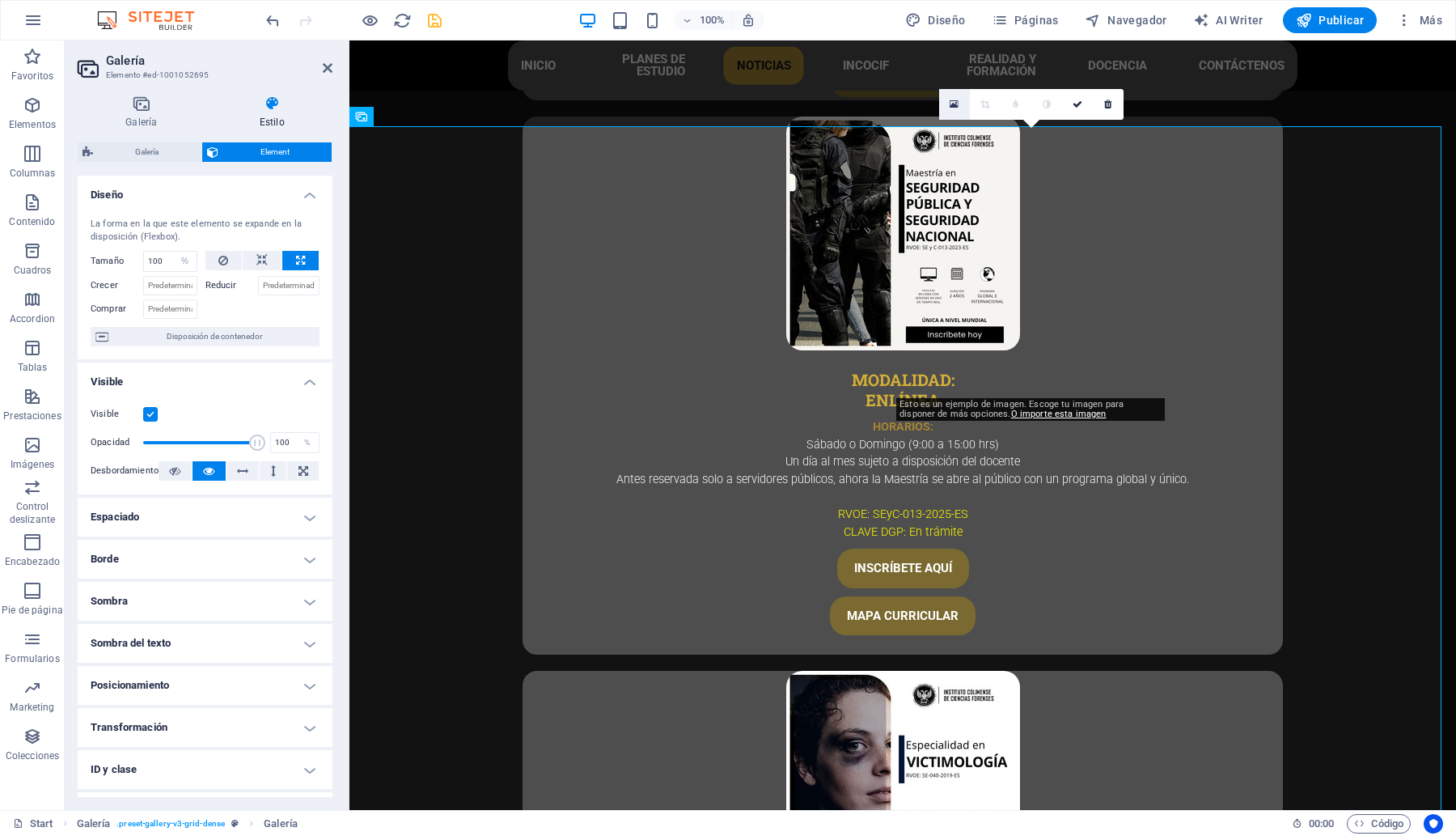
drag, startPoint x: 954, startPoint y: 101, endPoint x: 708, endPoint y: 77, distance: 247.2
click at [954, 101] on icon at bounding box center [954, 105] width 9 height 11
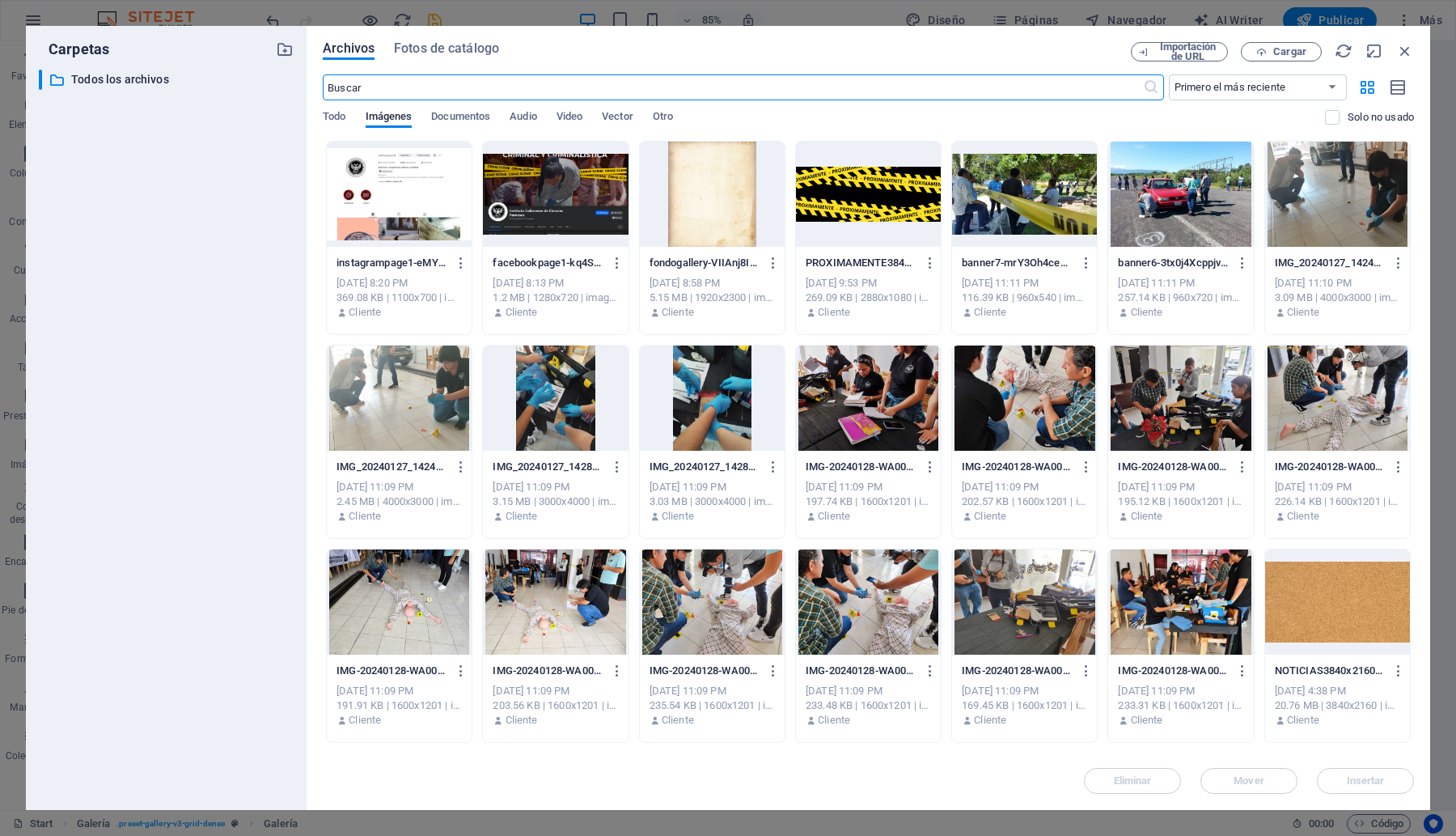
scroll to position [4205, 0]
click at [897, 205] on div at bounding box center [868, 194] width 145 height 106
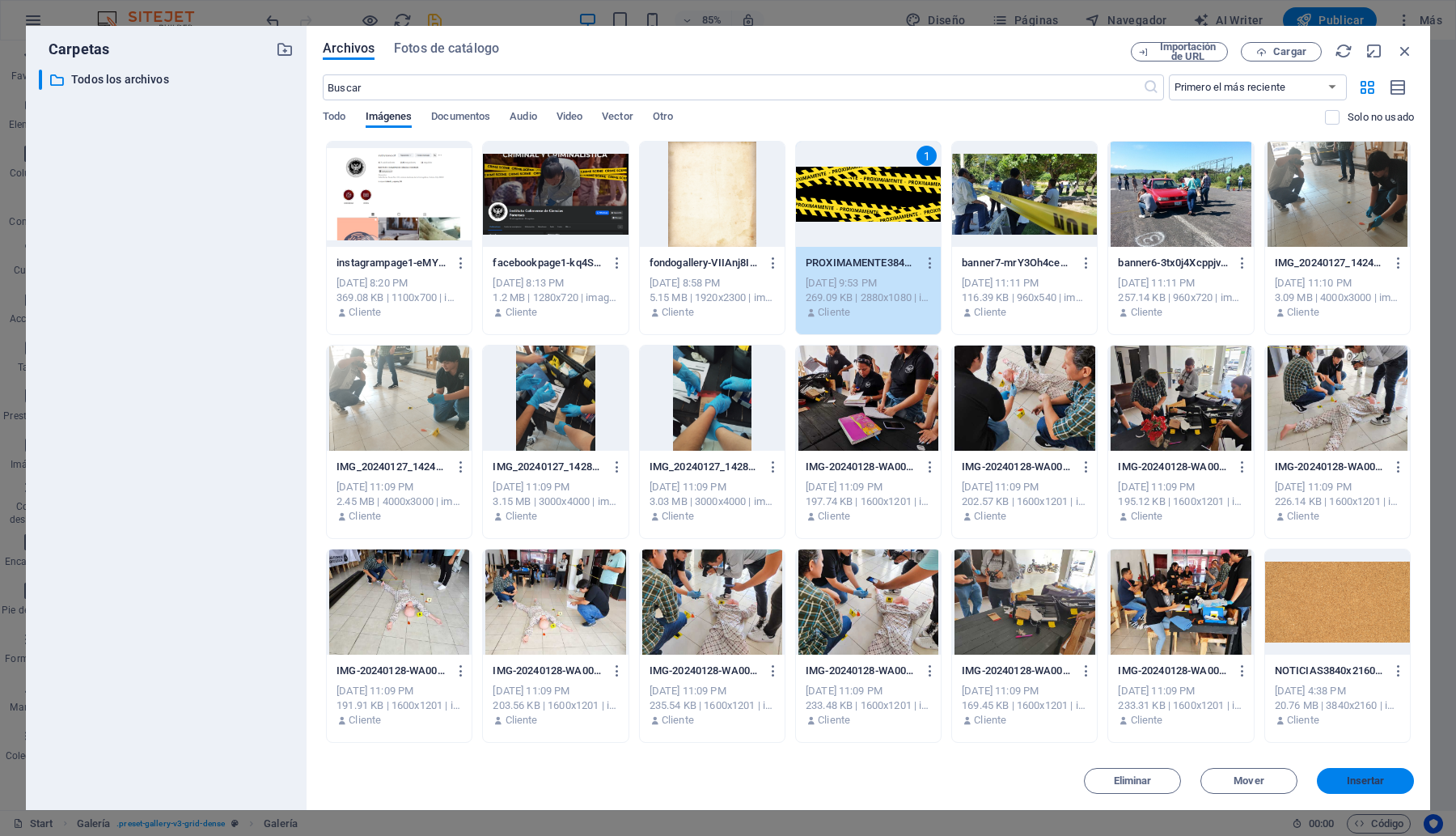
click at [1350, 782] on span "Insertar" at bounding box center [1365, 781] width 38 height 9
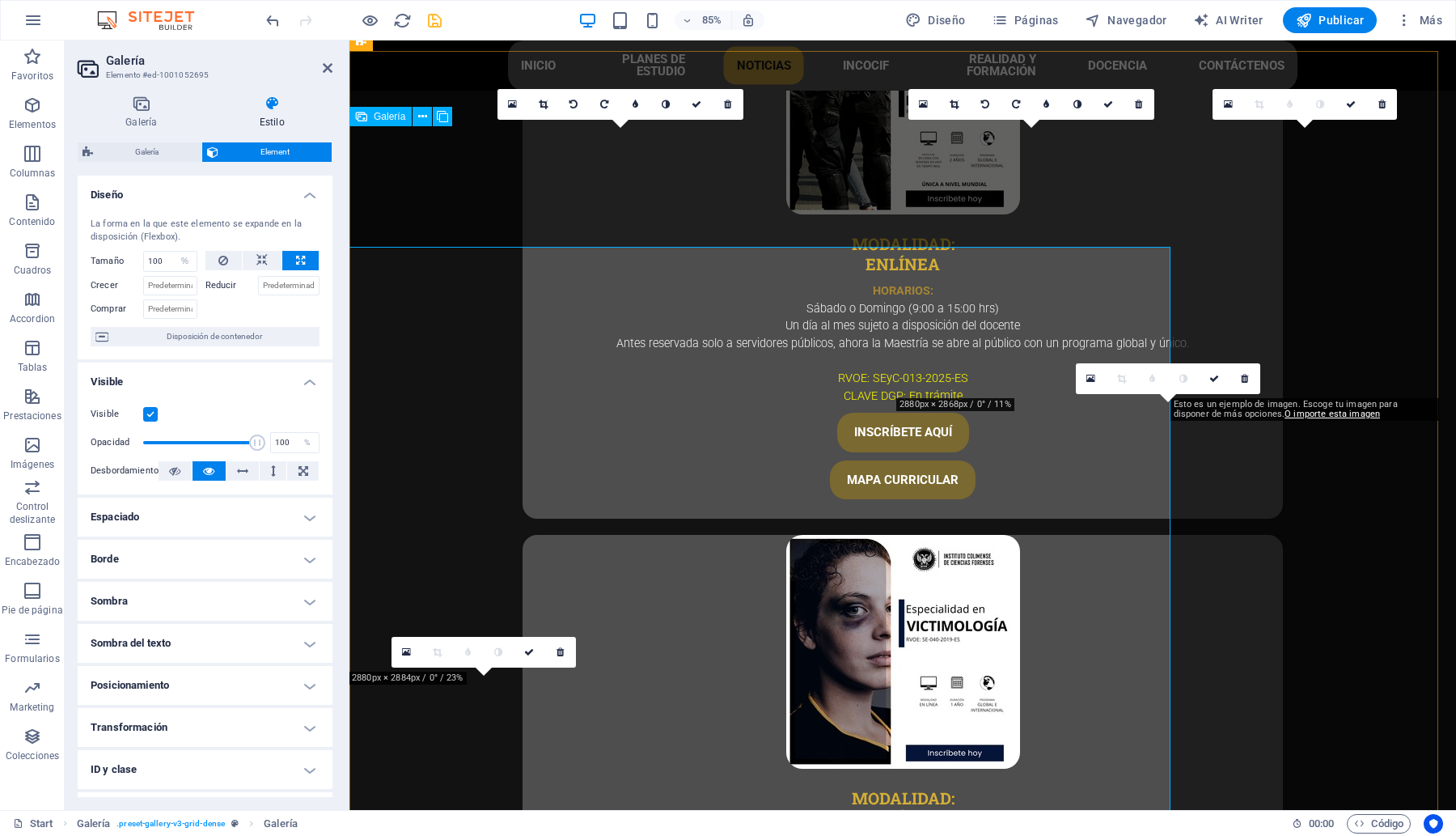
scroll to position [4069, 0]
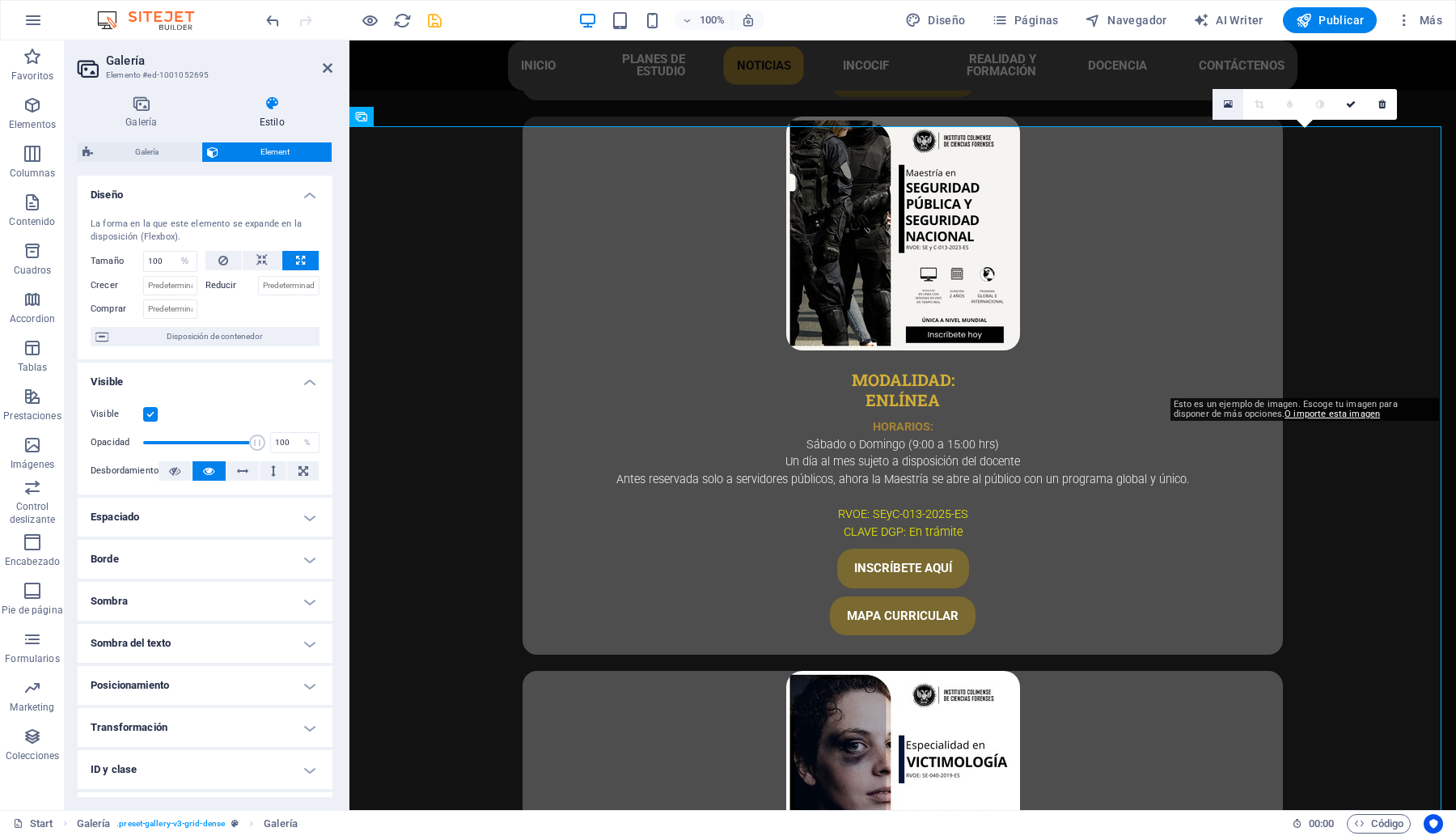
click at [1227, 103] on icon at bounding box center [1228, 105] width 9 height 11
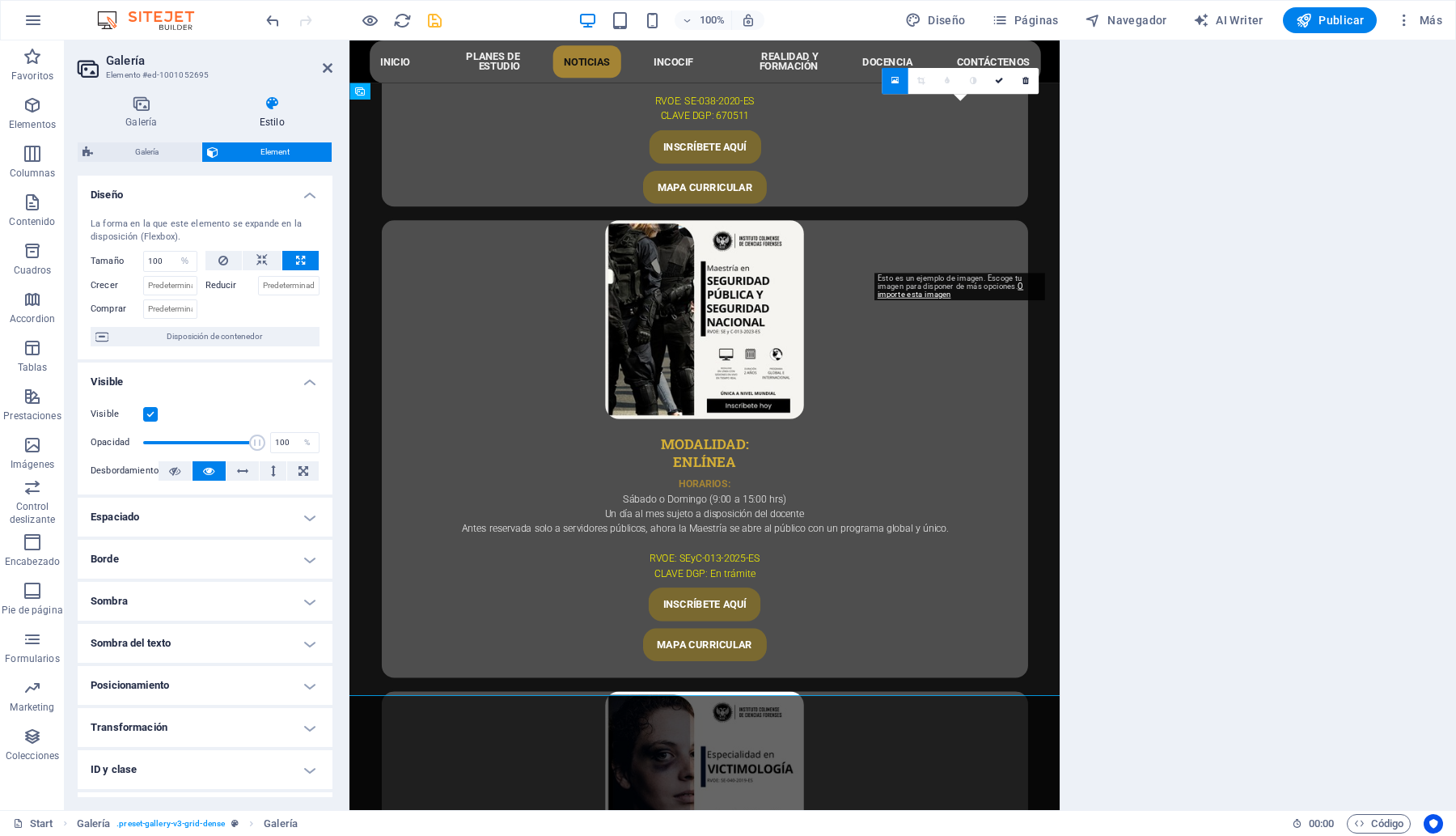
scroll to position [4205, 0]
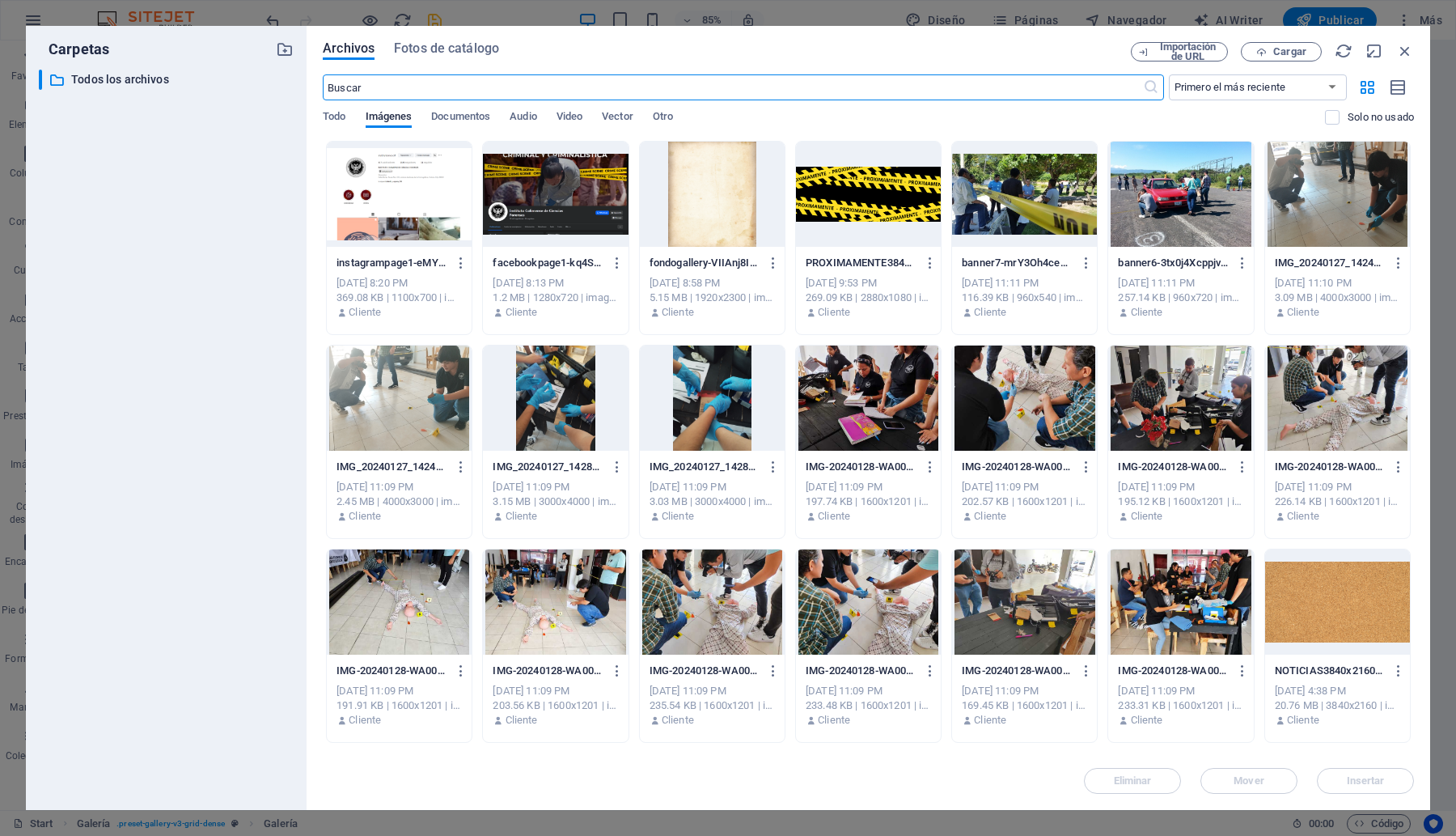
click at [890, 201] on div at bounding box center [868, 194] width 145 height 106
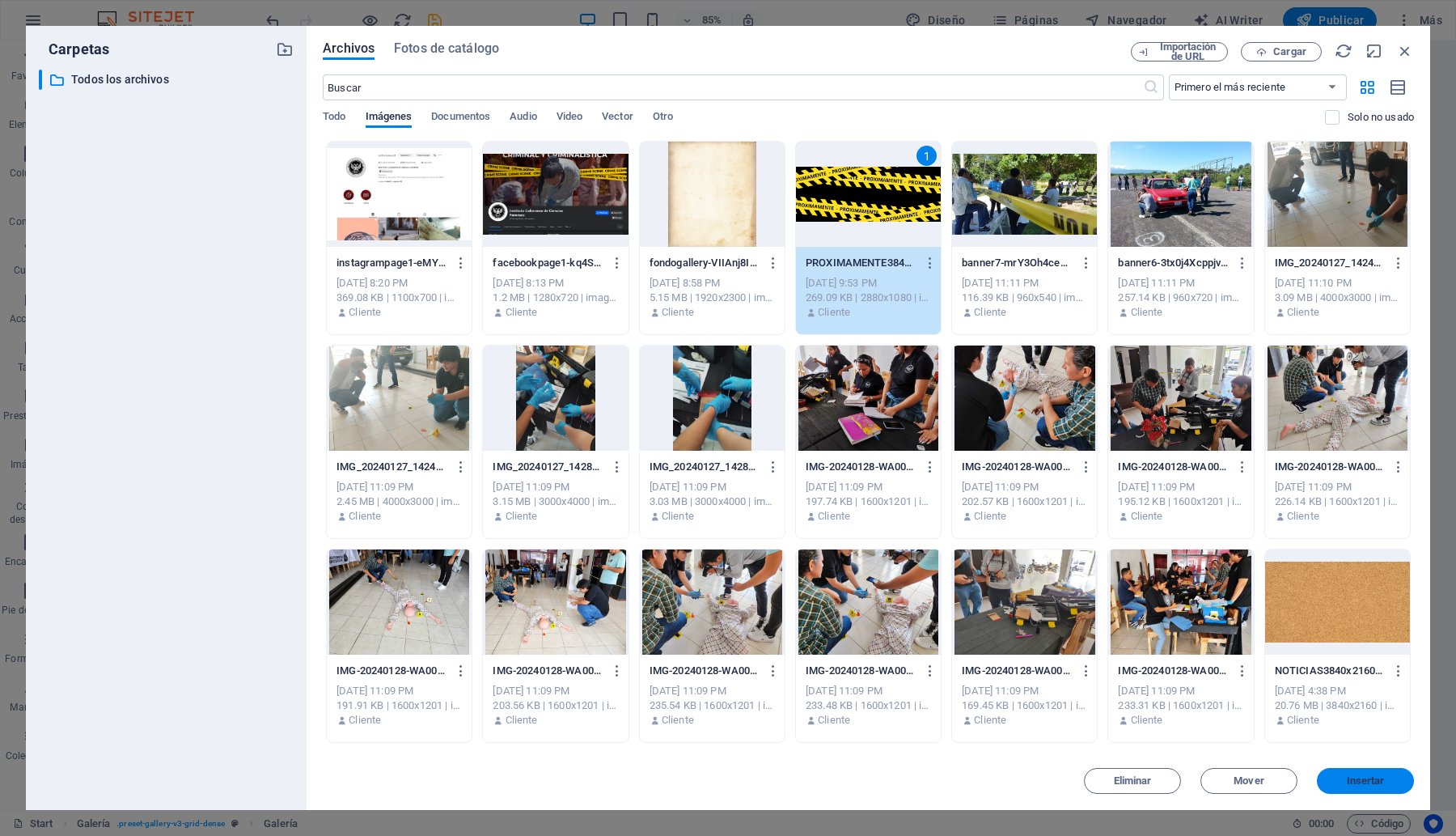
click at [1350, 781] on span "Insertar" at bounding box center [1365, 781] width 38 height 9
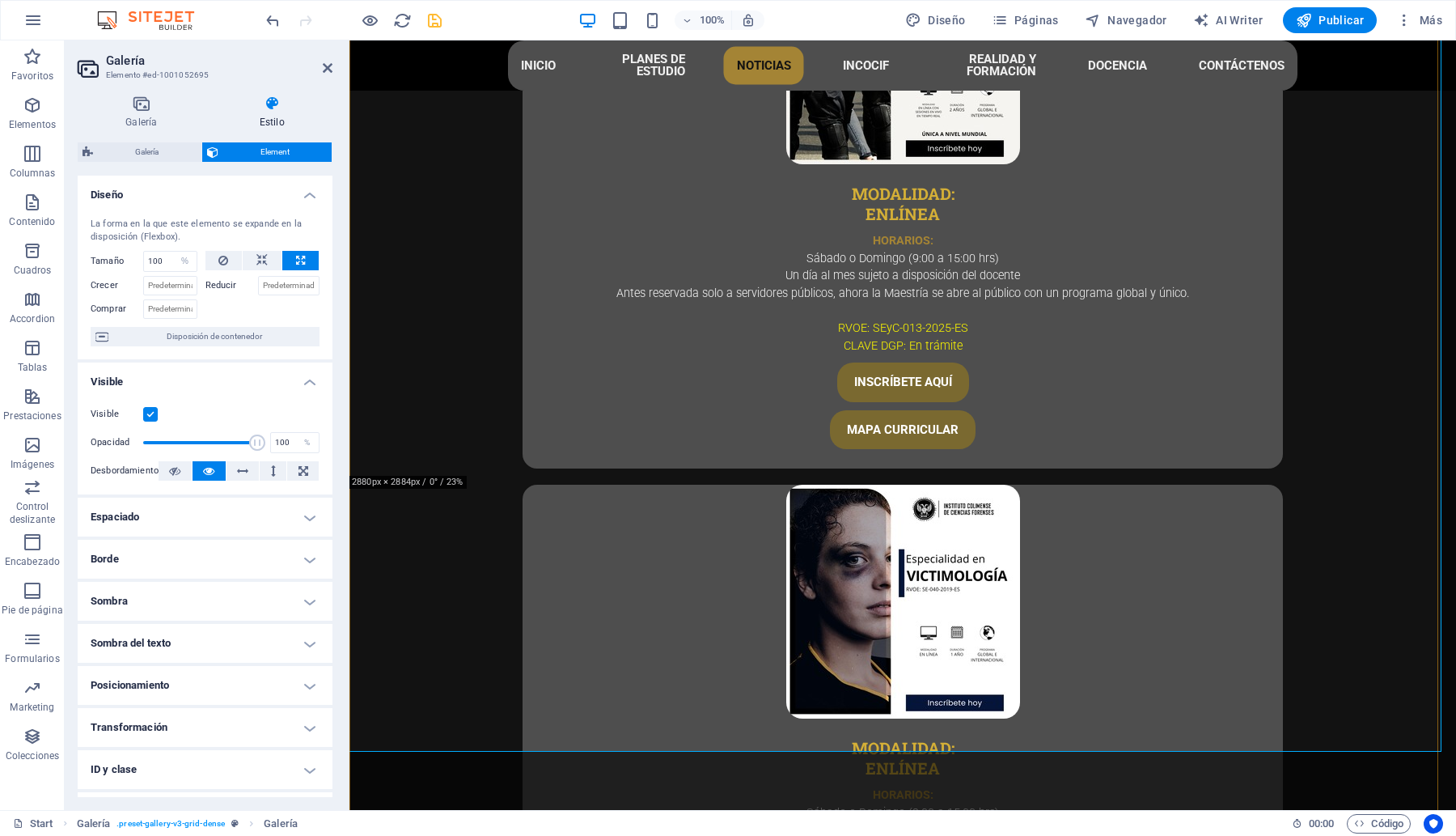
scroll to position [4272, 0]
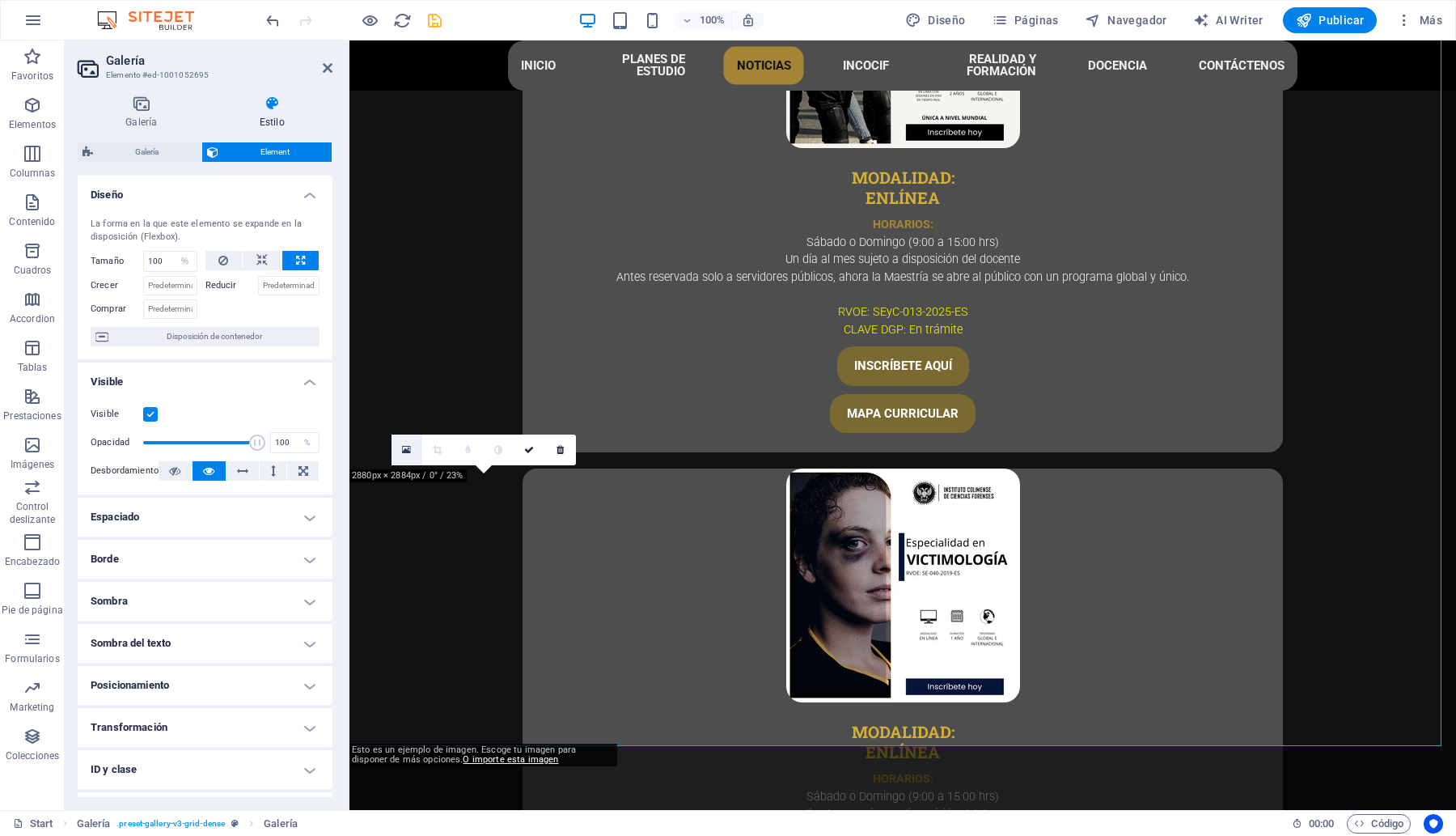
click at [398, 447] on link at bounding box center [406, 449] width 31 height 31
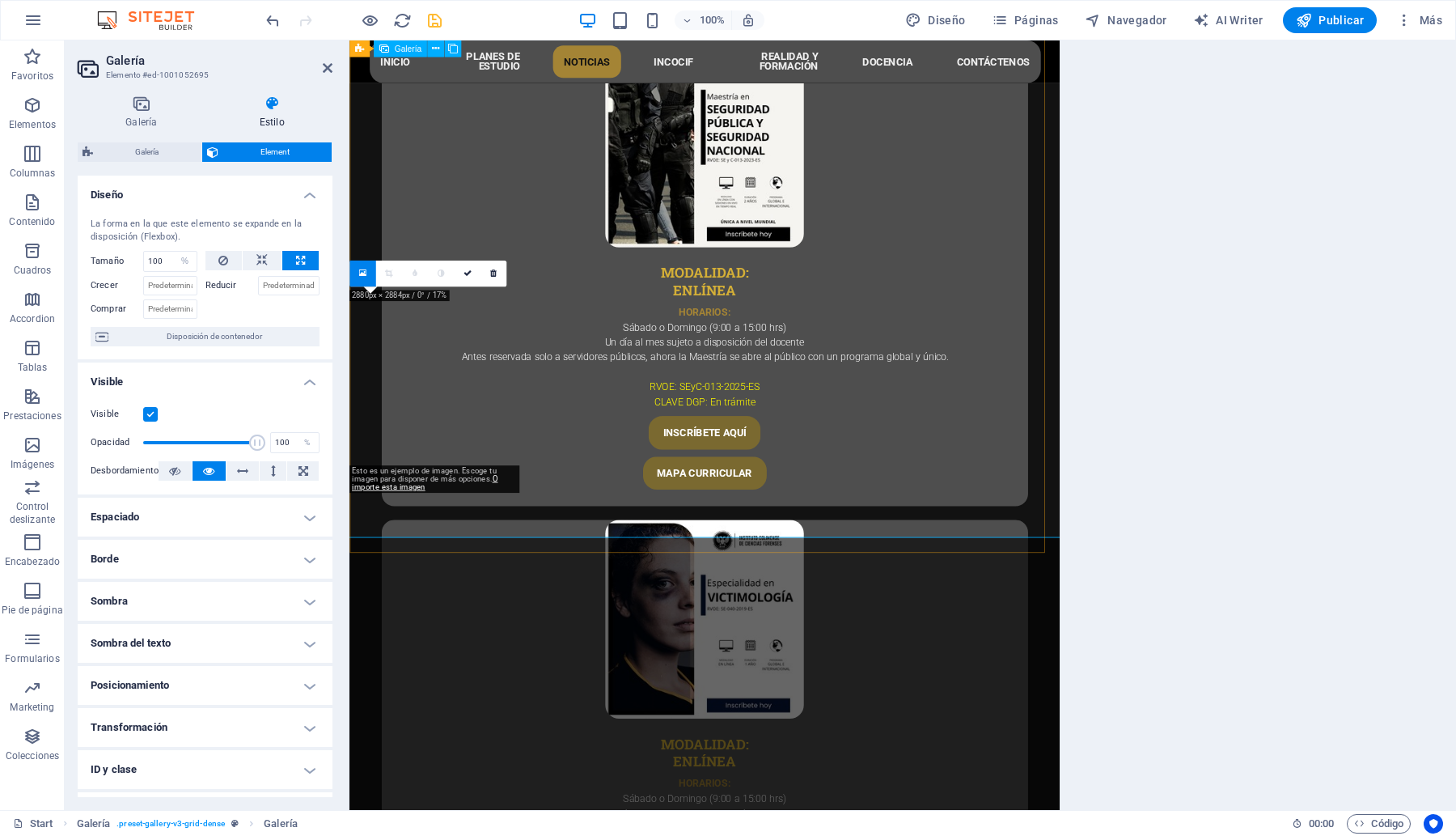
scroll to position [4391, 0]
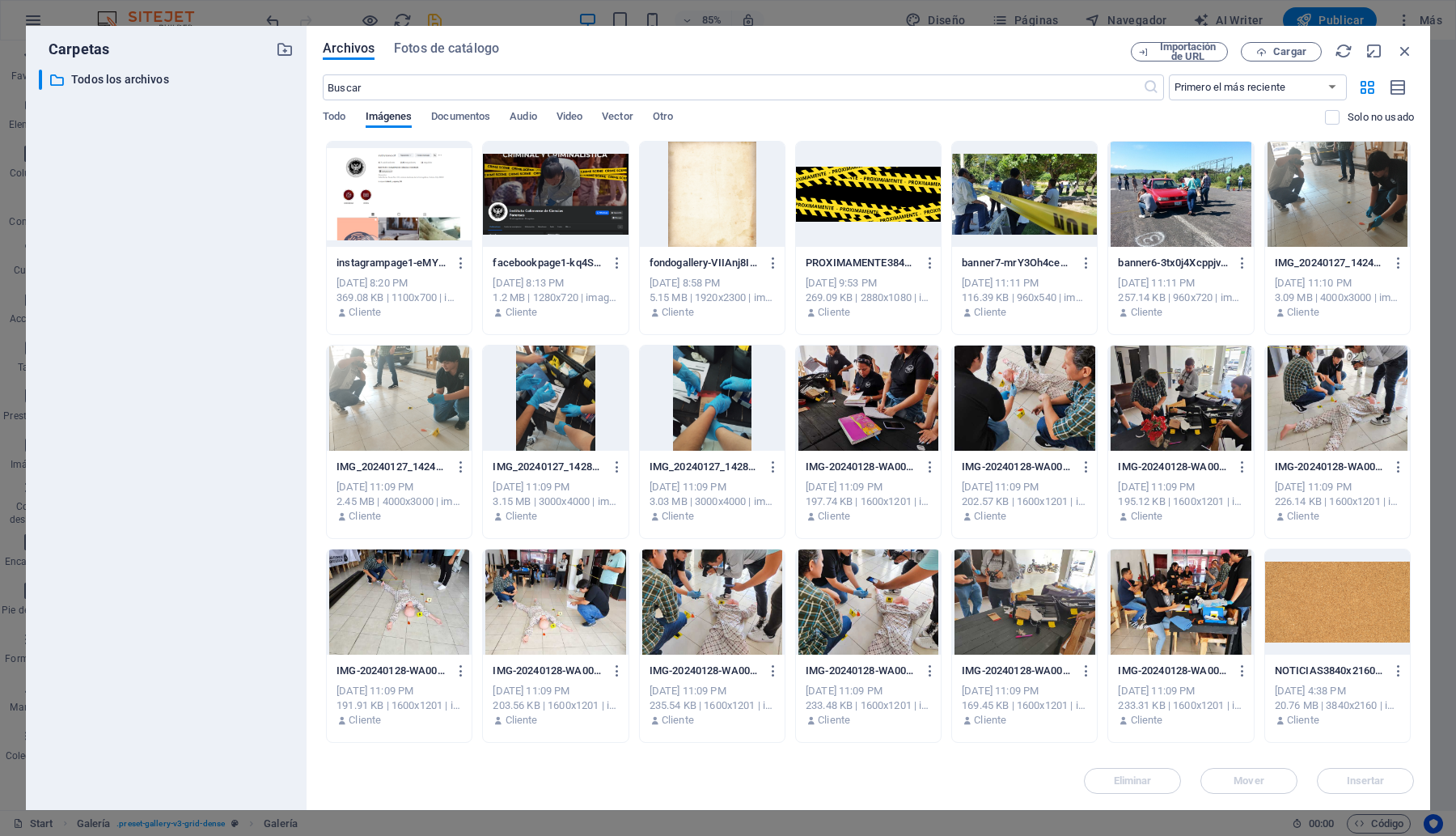
click at [908, 189] on div at bounding box center [868, 194] width 145 height 106
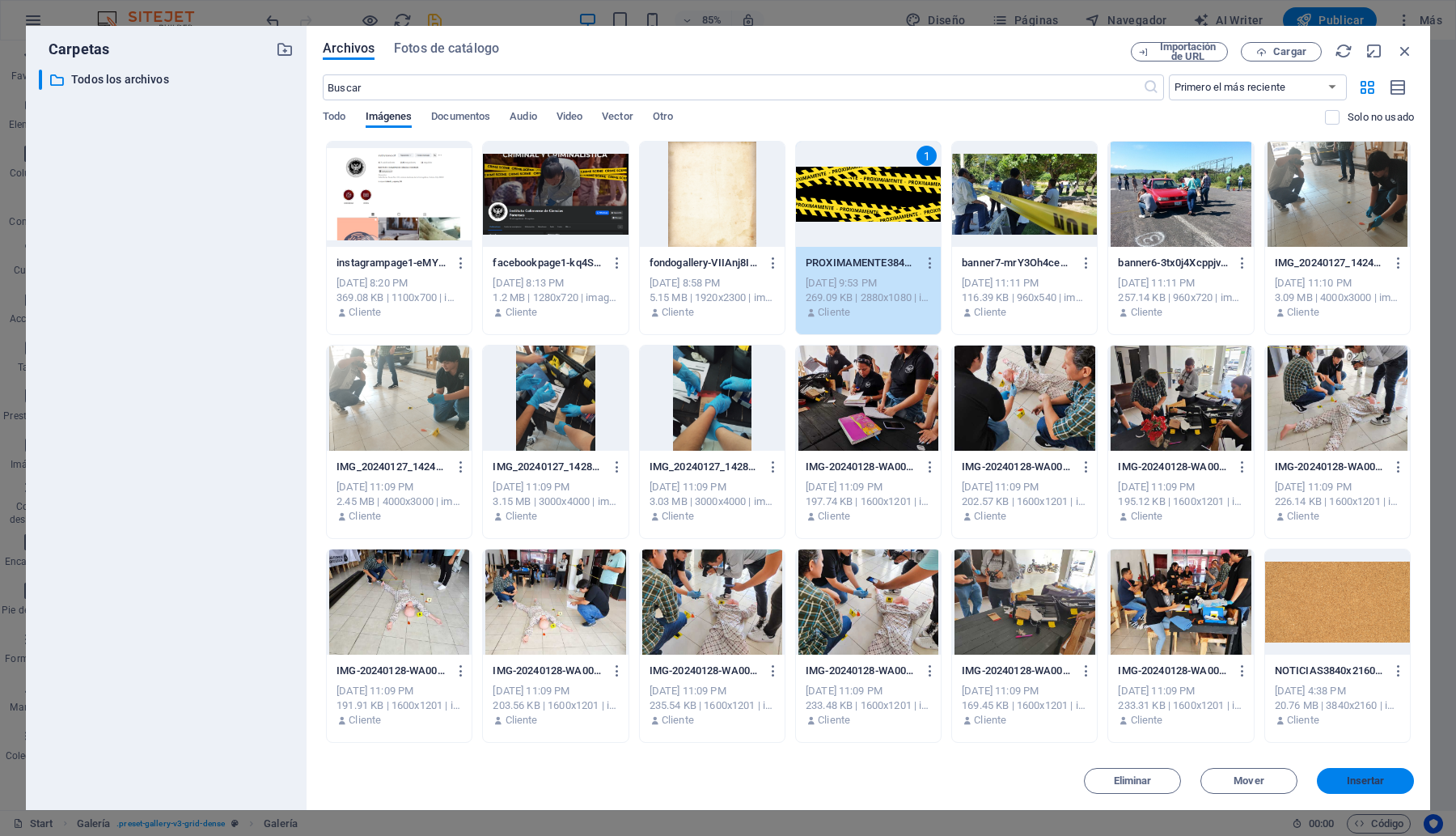
click at [1359, 782] on span "Insertar" at bounding box center [1365, 781] width 38 height 9
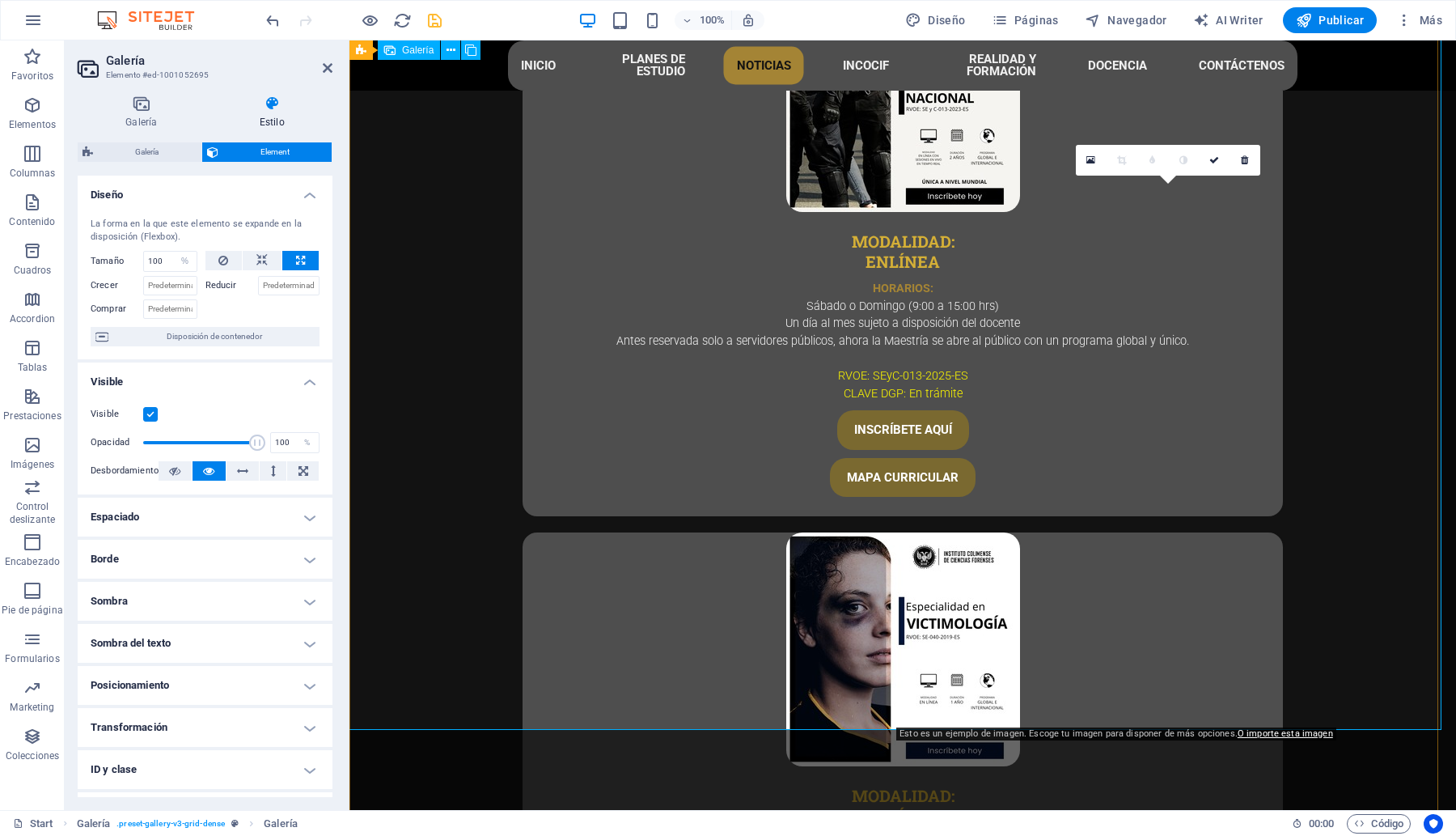
scroll to position [4204, 0]
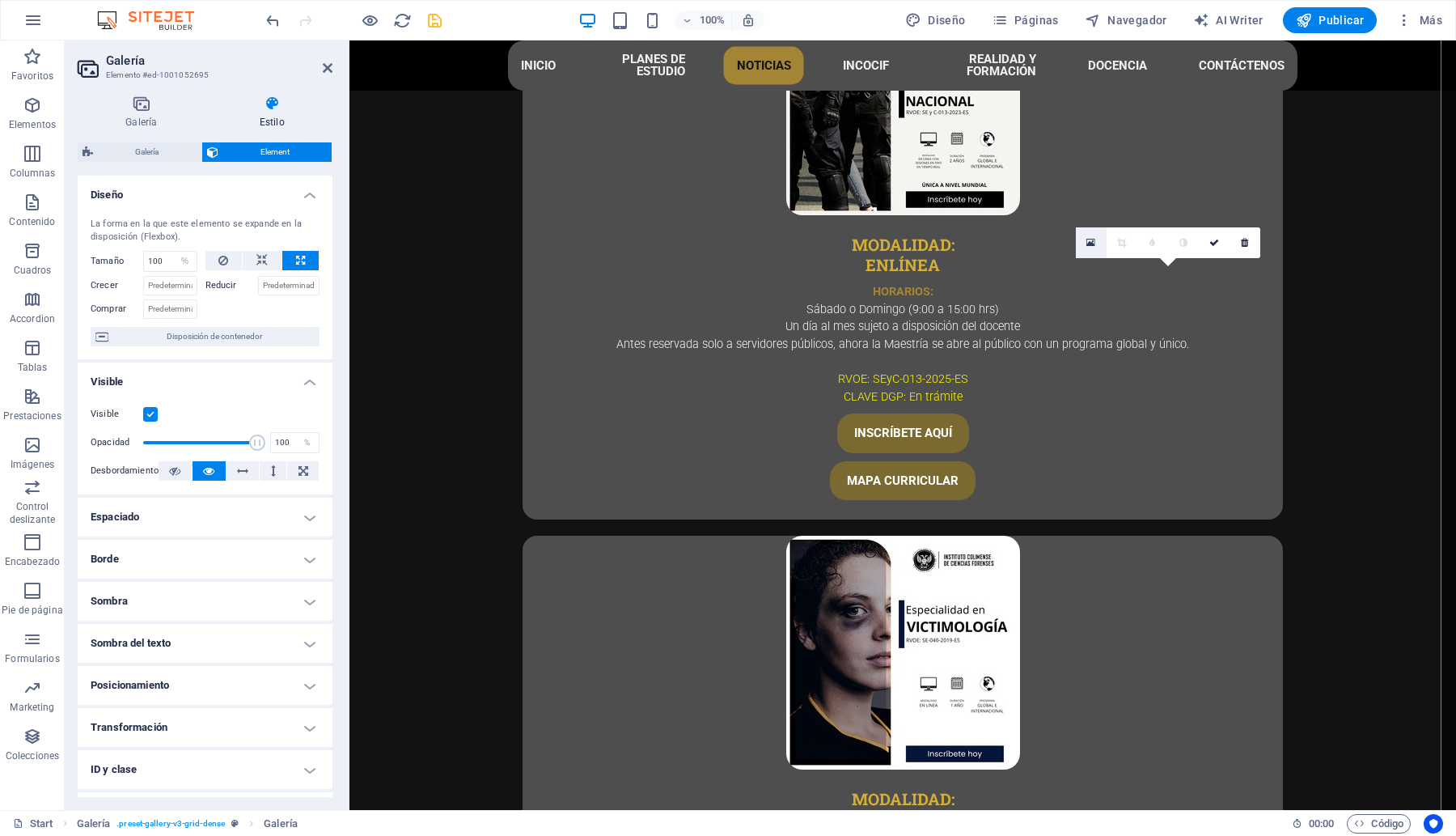
click at [1084, 236] on link at bounding box center [1091, 242] width 31 height 31
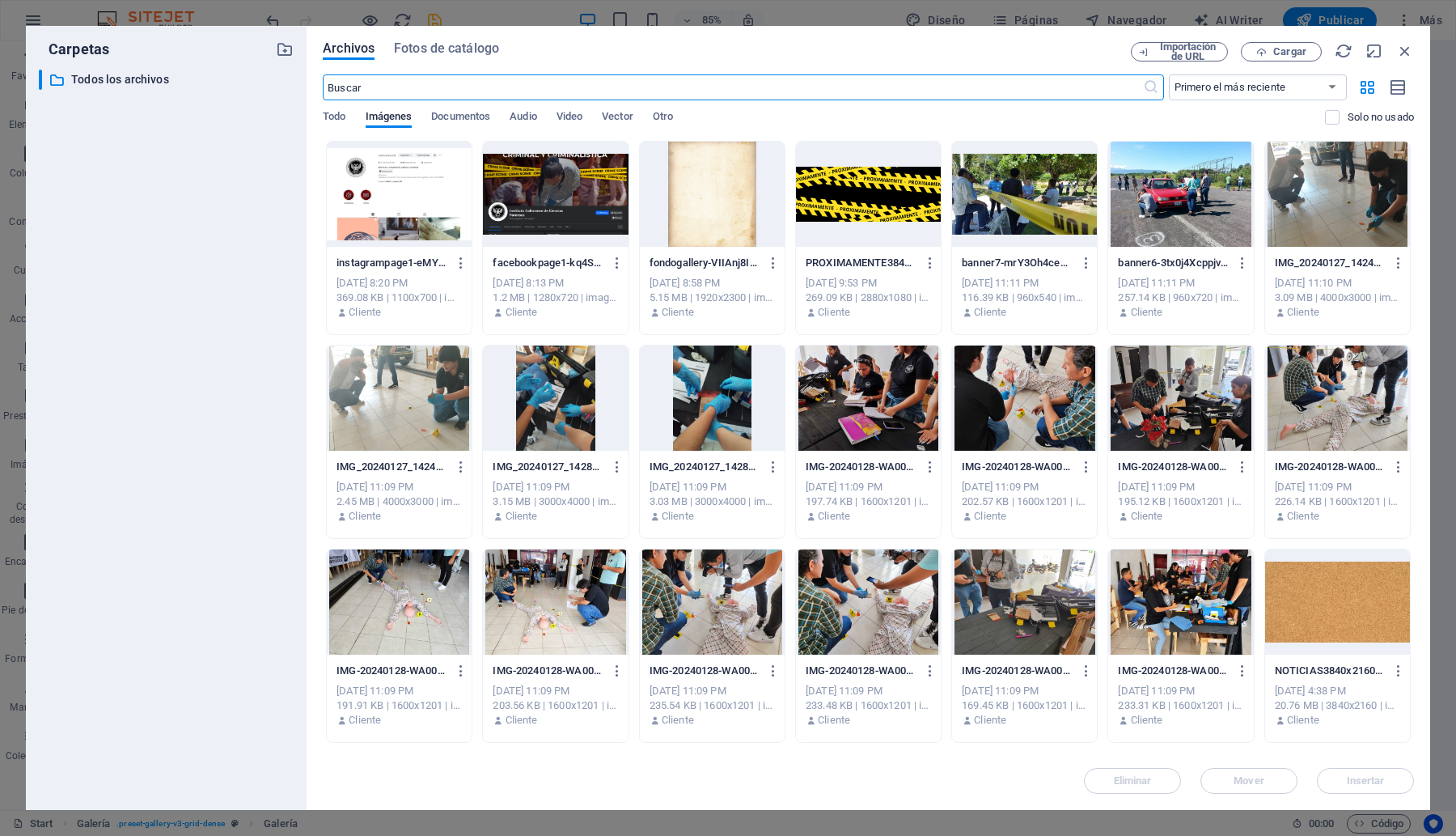
scroll to position [4325, 0]
click at [879, 203] on div at bounding box center [868, 194] width 145 height 106
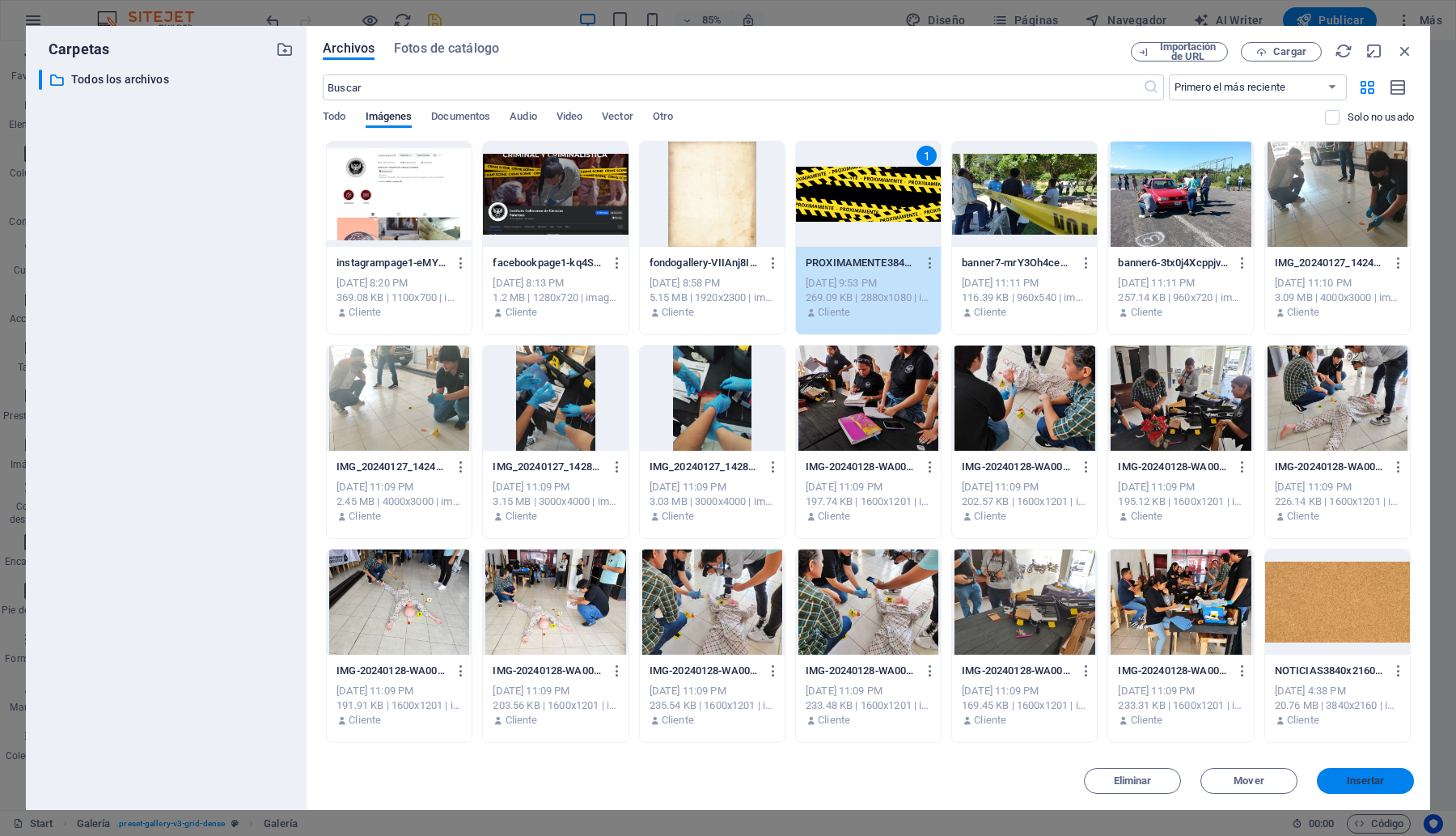
drag, startPoint x: 1339, startPoint y: 775, endPoint x: 926, endPoint y: 686, distance: 422.5
click at [1339, 776] on span "Insertar" at bounding box center [1365, 781] width 84 height 9
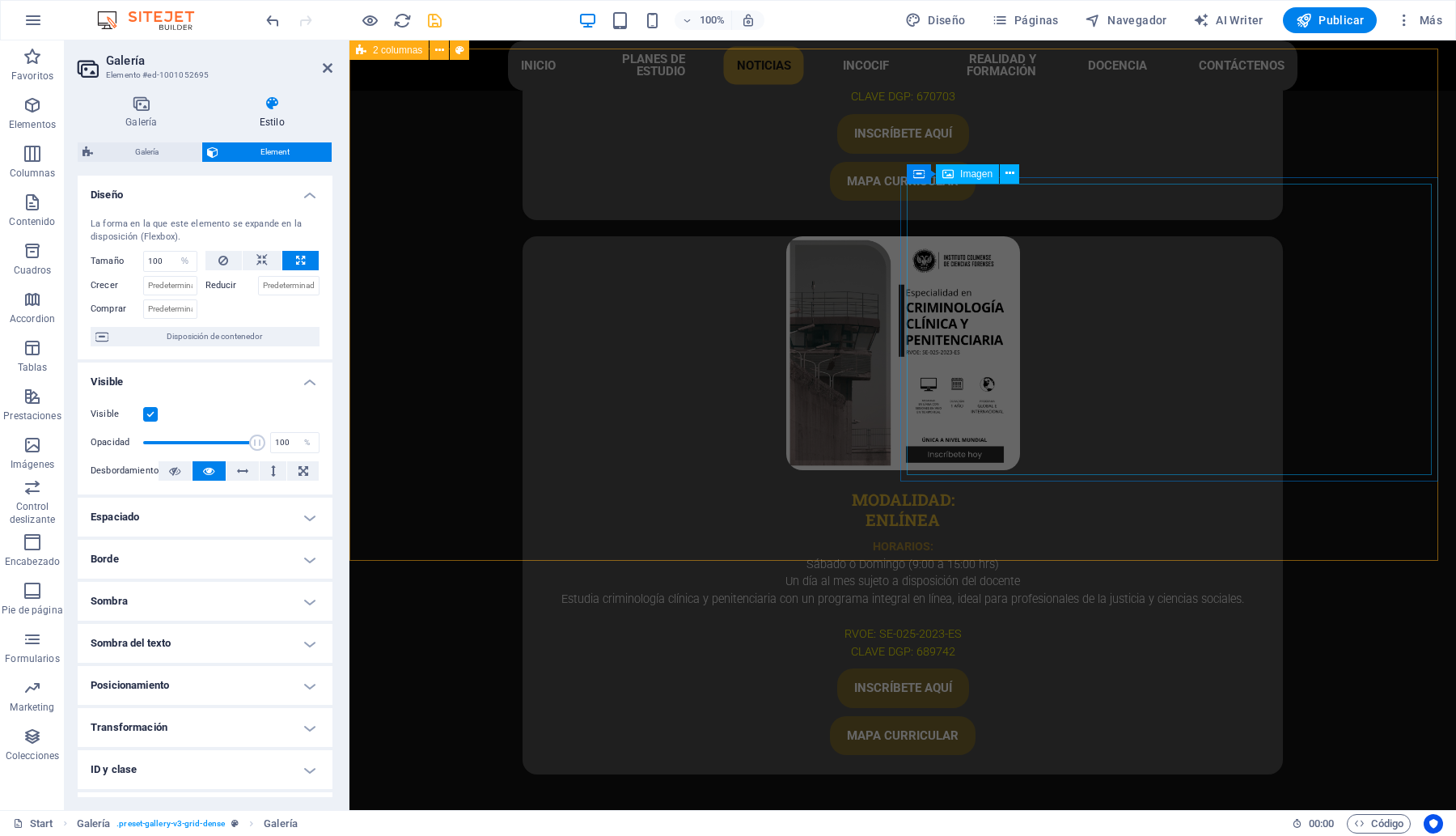
scroll to position [4947, 0]
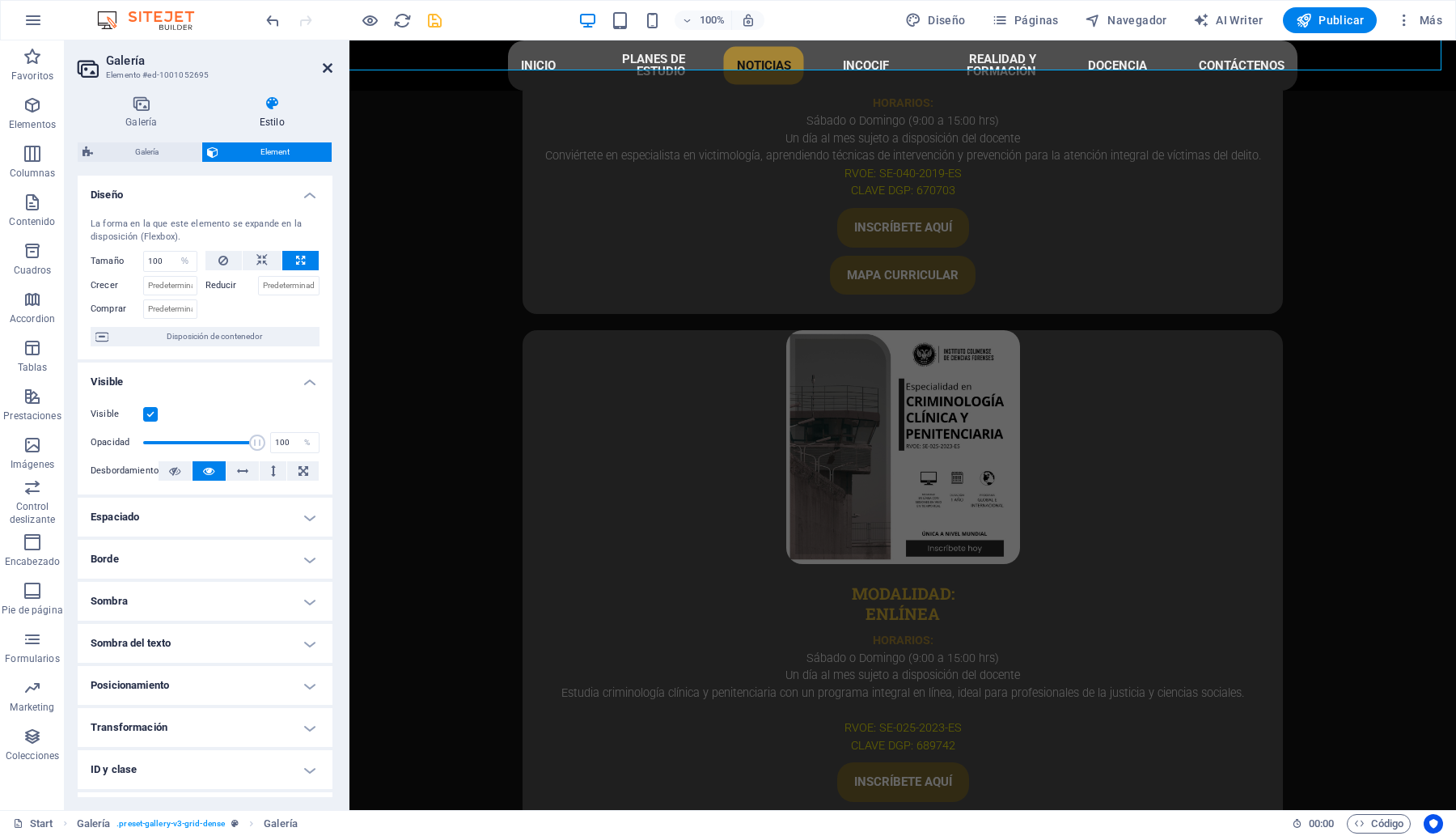
click at [326, 64] on icon at bounding box center [328, 68] width 9 height 13
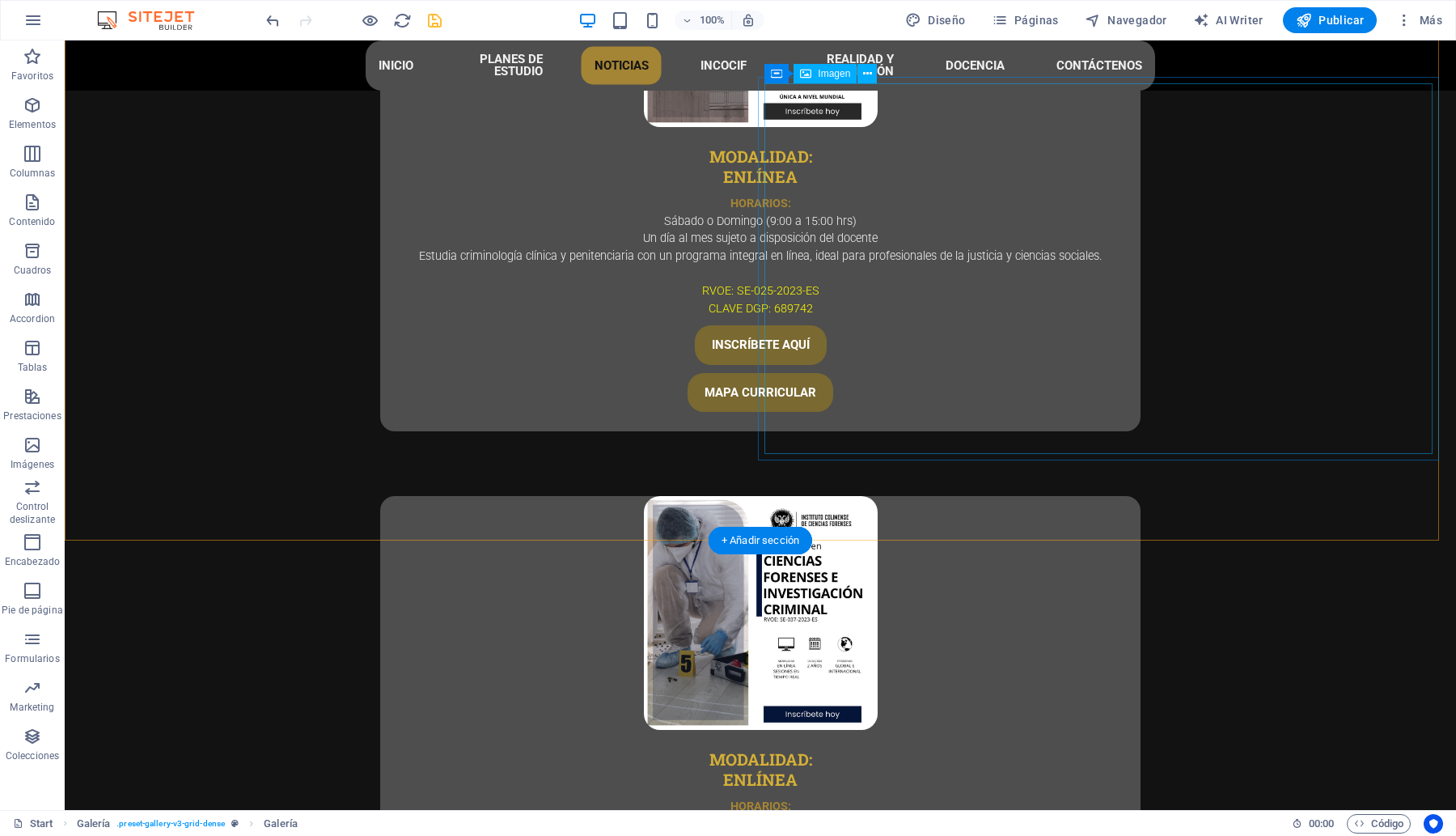
scroll to position [5422, 0]
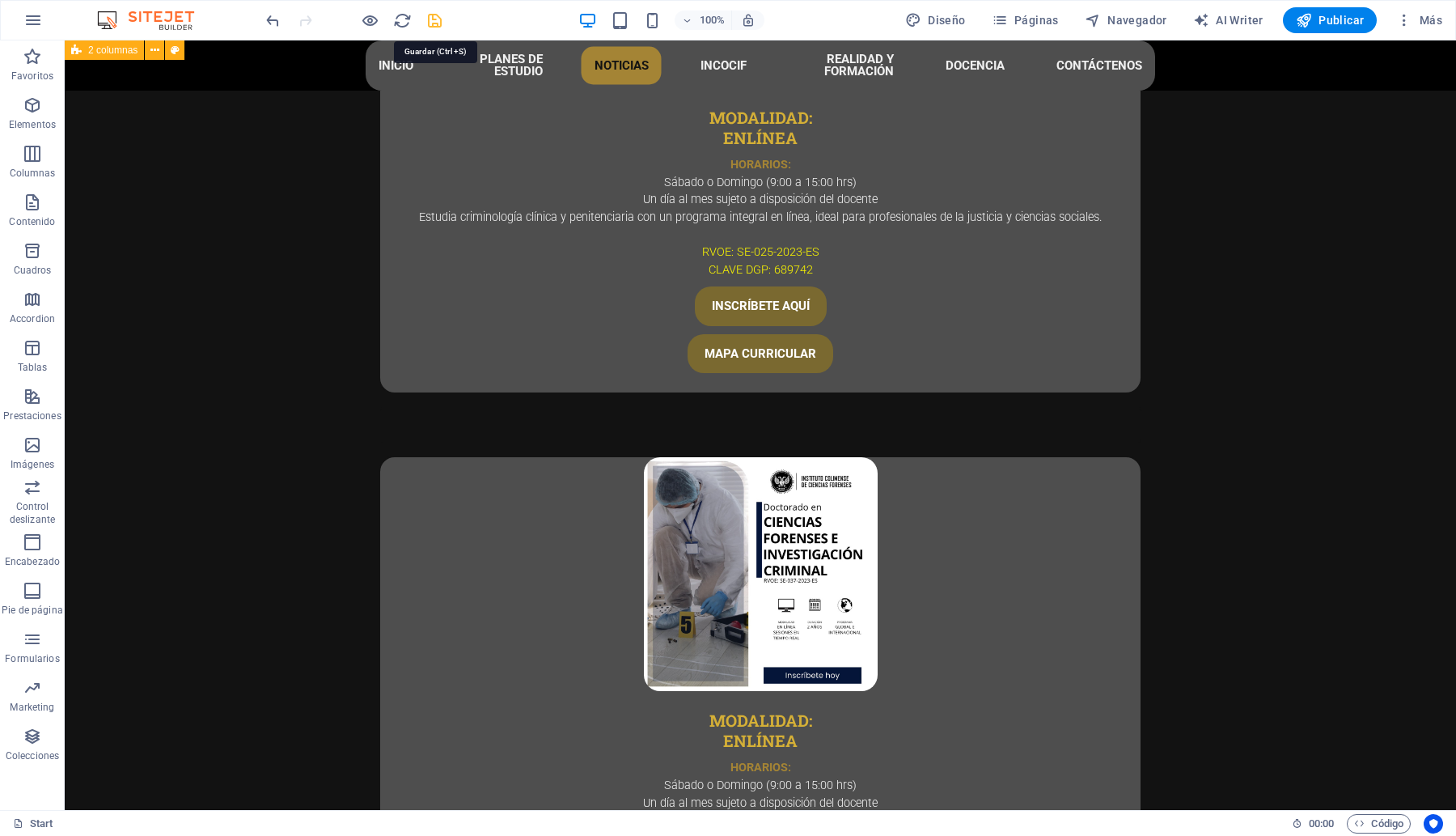
drag, startPoint x: 432, startPoint y: 21, endPoint x: 457, endPoint y: 28, distance: 26.0
click at [432, 21] on icon "save" at bounding box center [435, 21] width 19 height 19
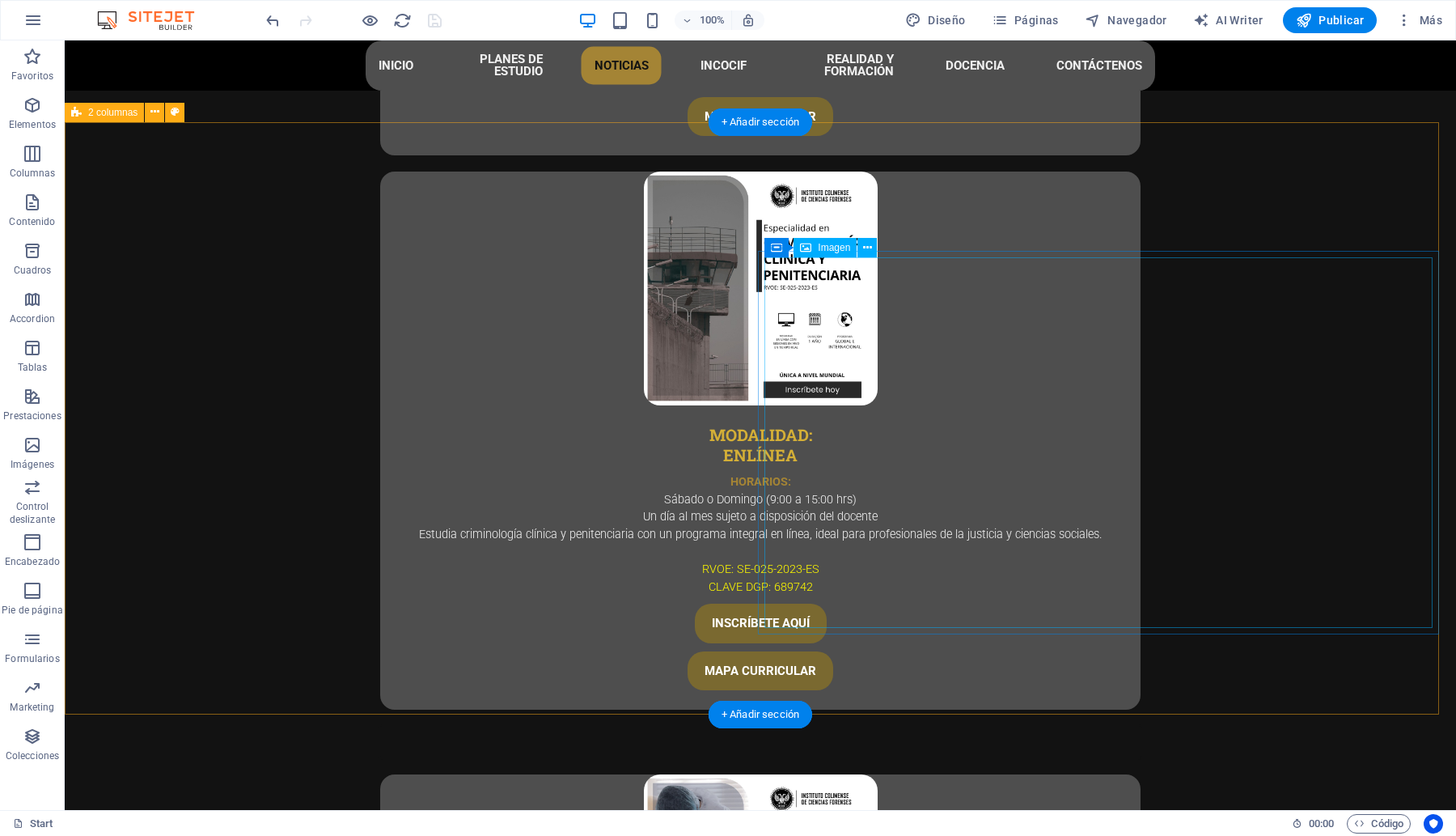
scroll to position [5221, 0]
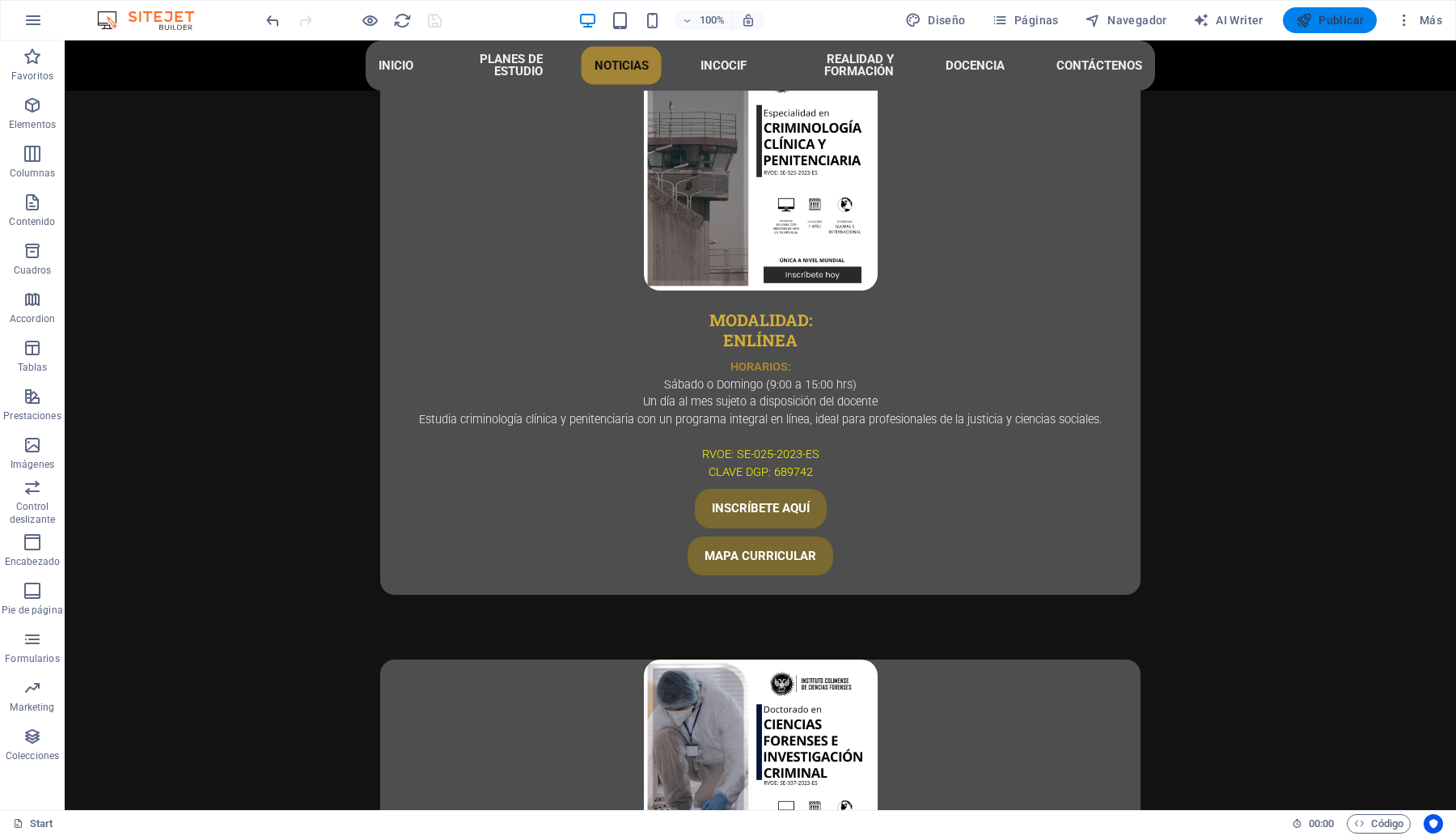
click at [1321, 24] on span "Publicar" at bounding box center [1330, 20] width 69 height 16
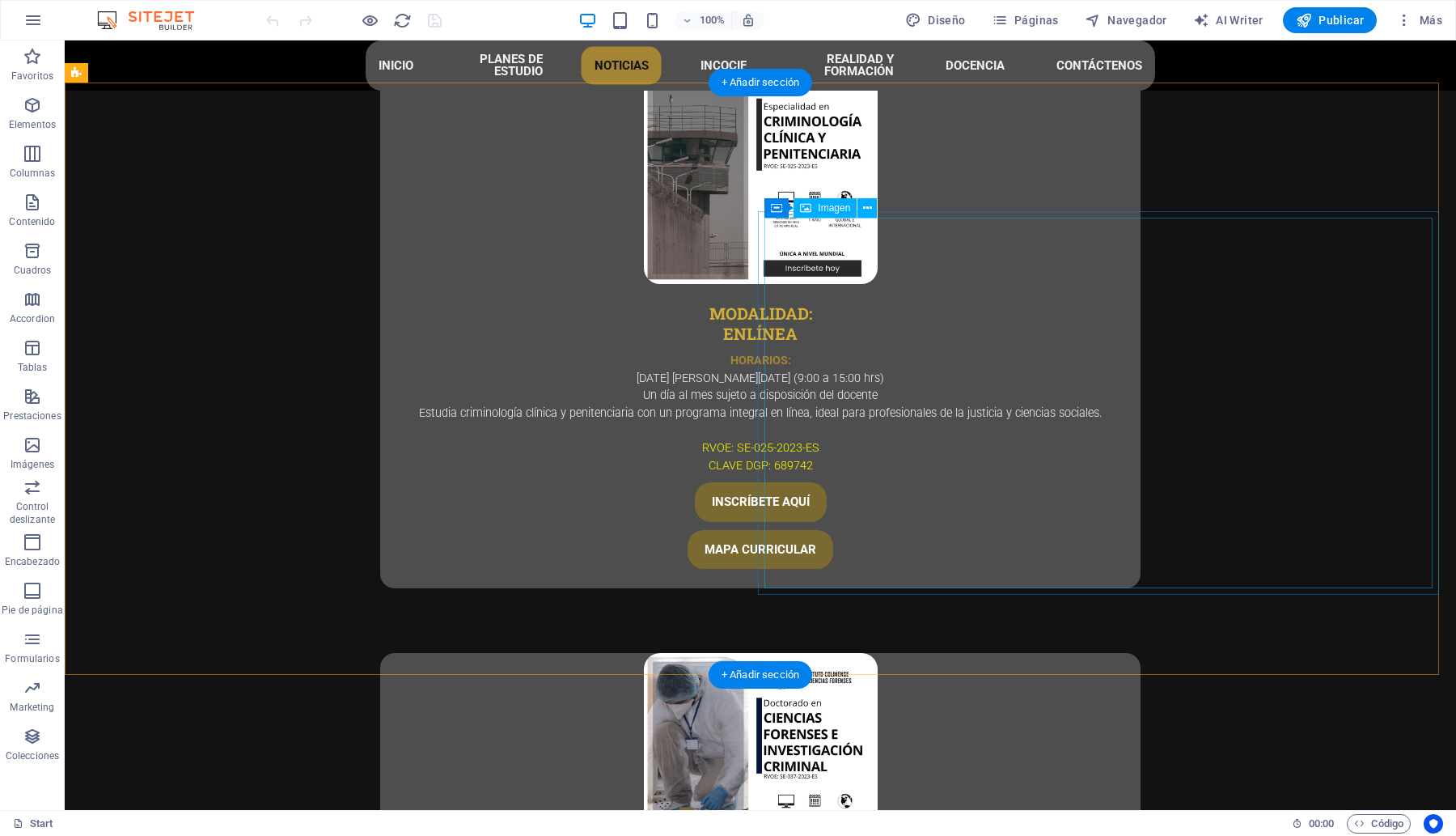
scroll to position [5258, 0]
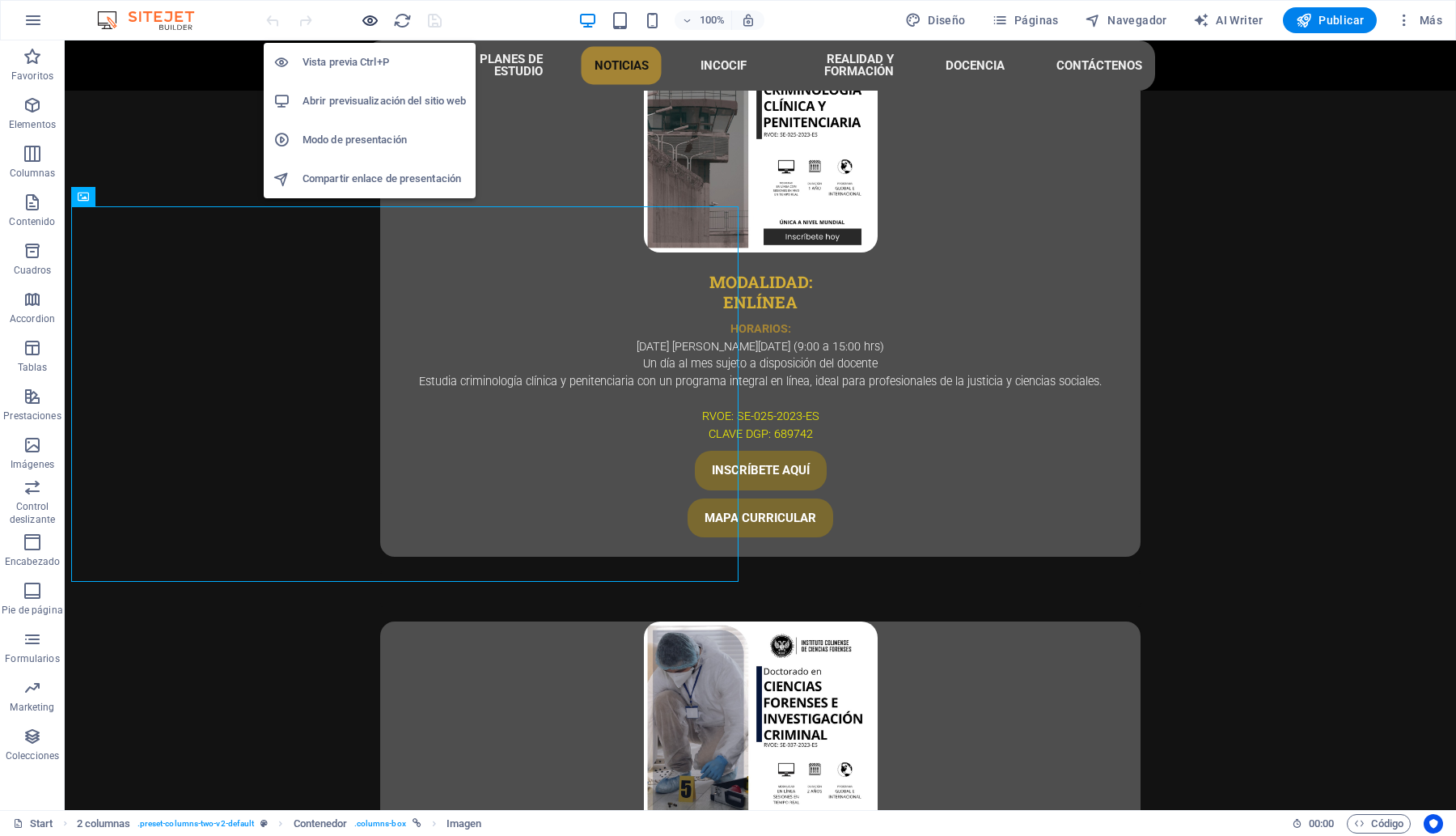
click at [365, 19] on icon "button" at bounding box center [370, 21] width 19 height 19
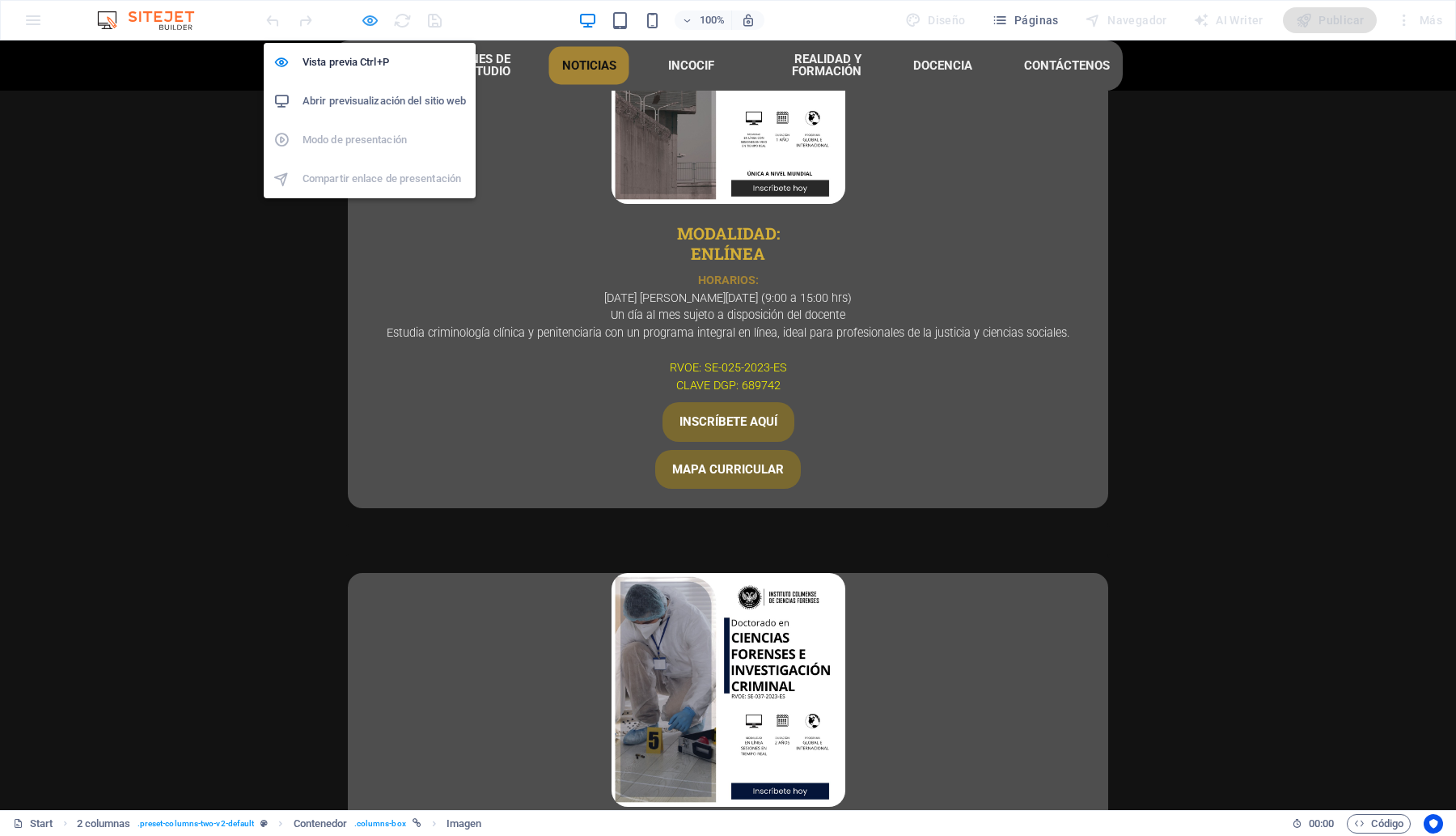
click at [360, 18] on icon "button" at bounding box center [370, 21] width 19 height 19
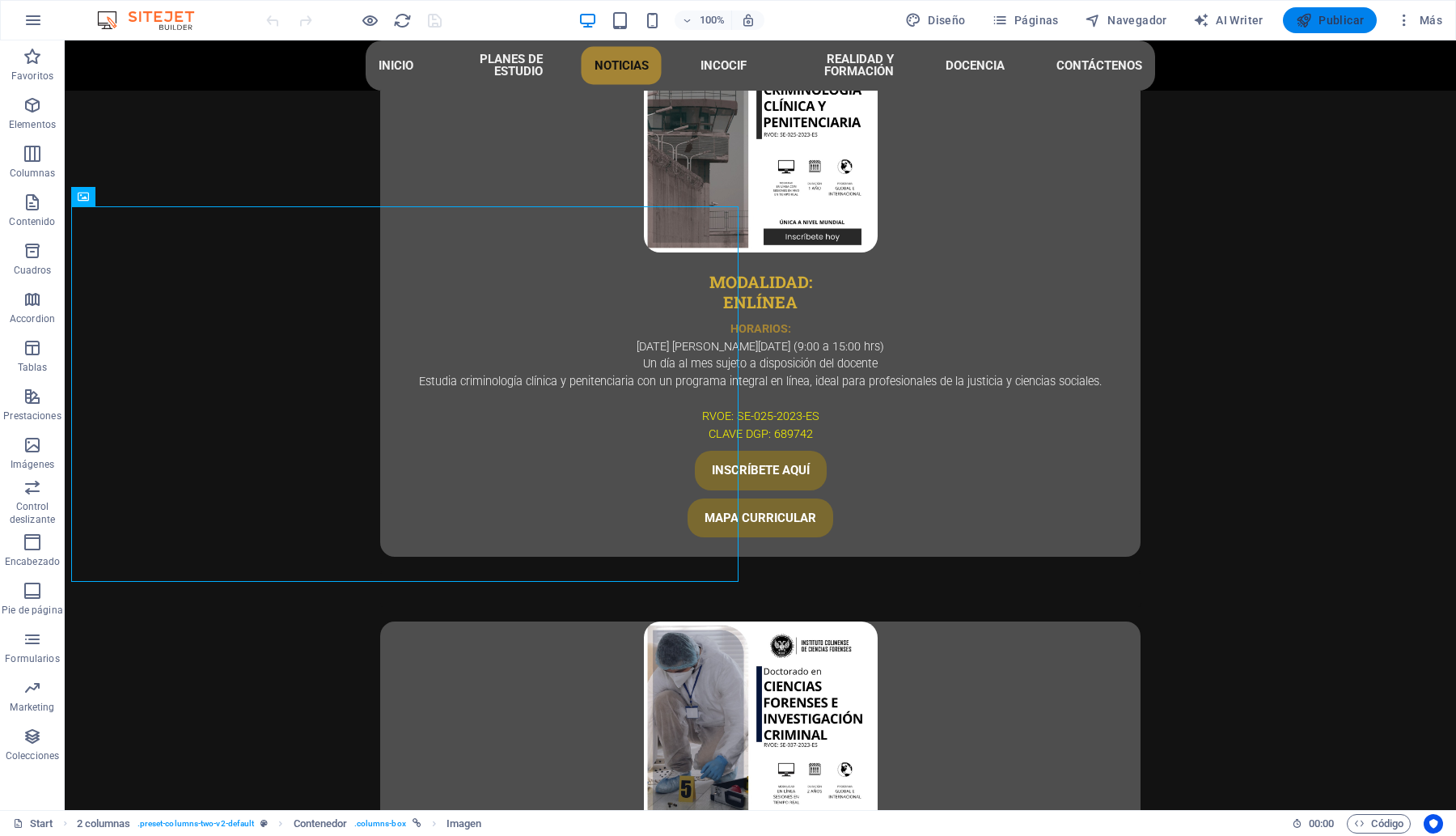
click at [1319, 22] on span "Publicar" at bounding box center [1330, 20] width 69 height 16
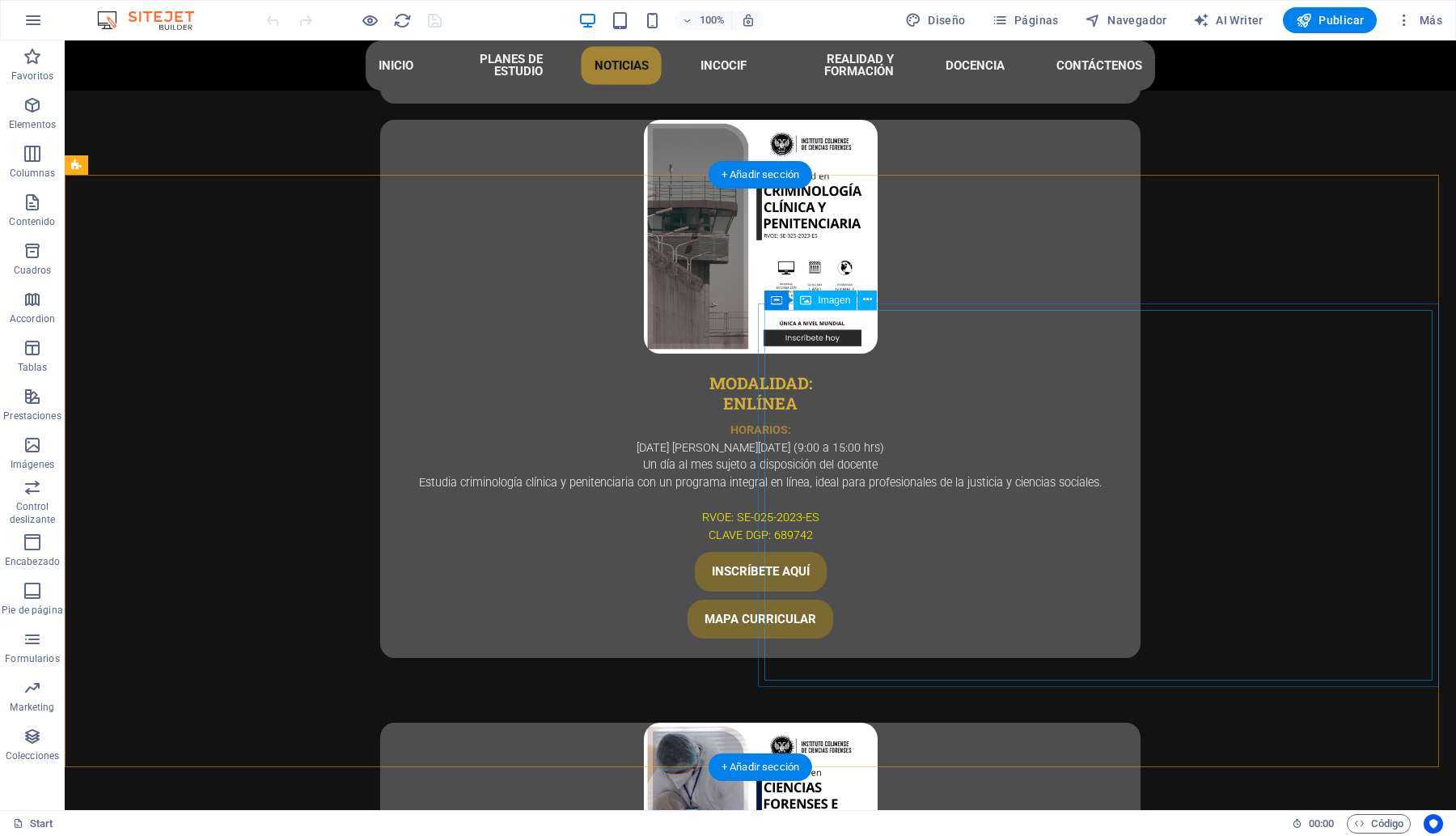
scroll to position [5056, 0]
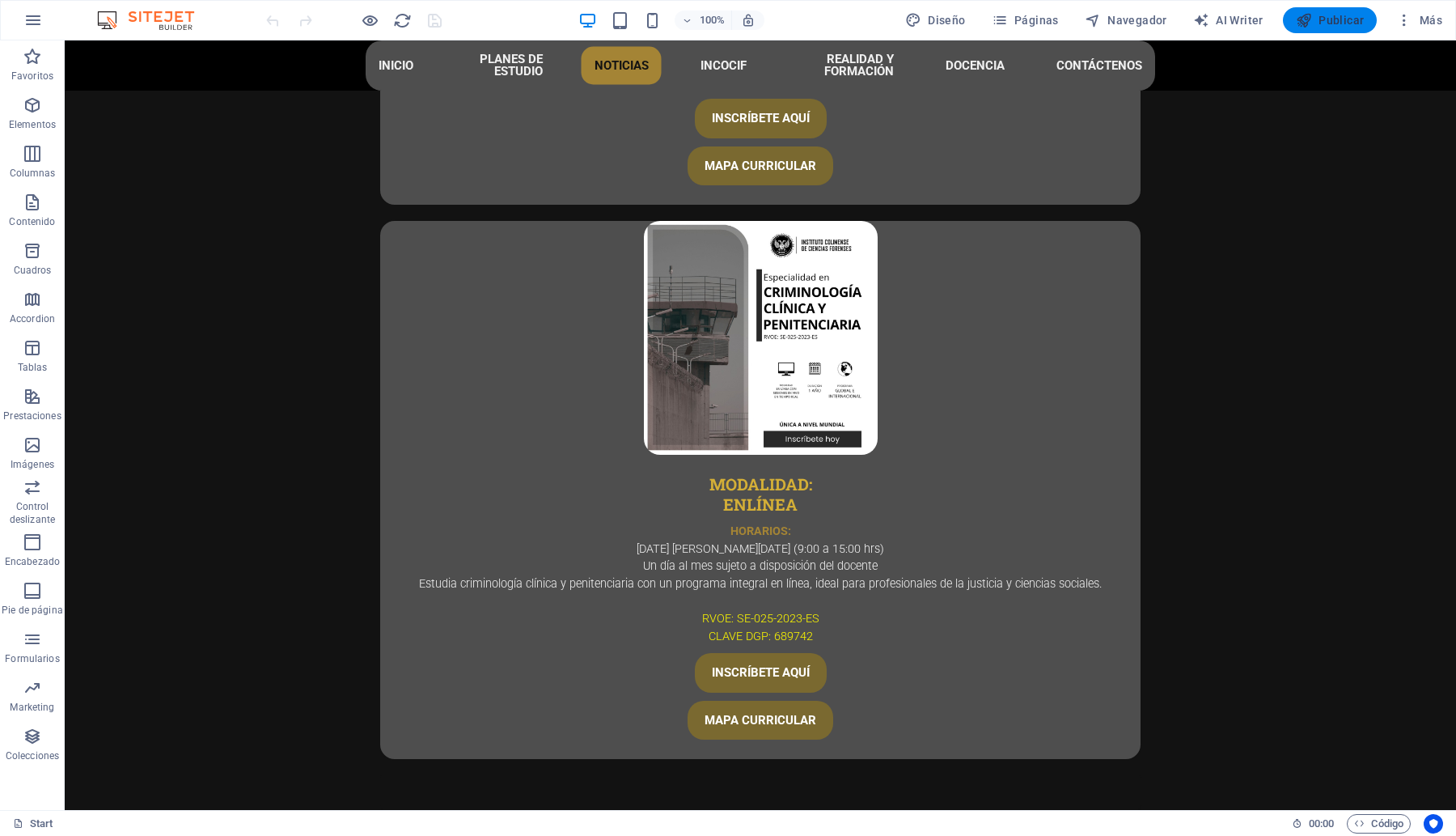
click at [1323, 16] on span "Publicar" at bounding box center [1330, 20] width 69 height 16
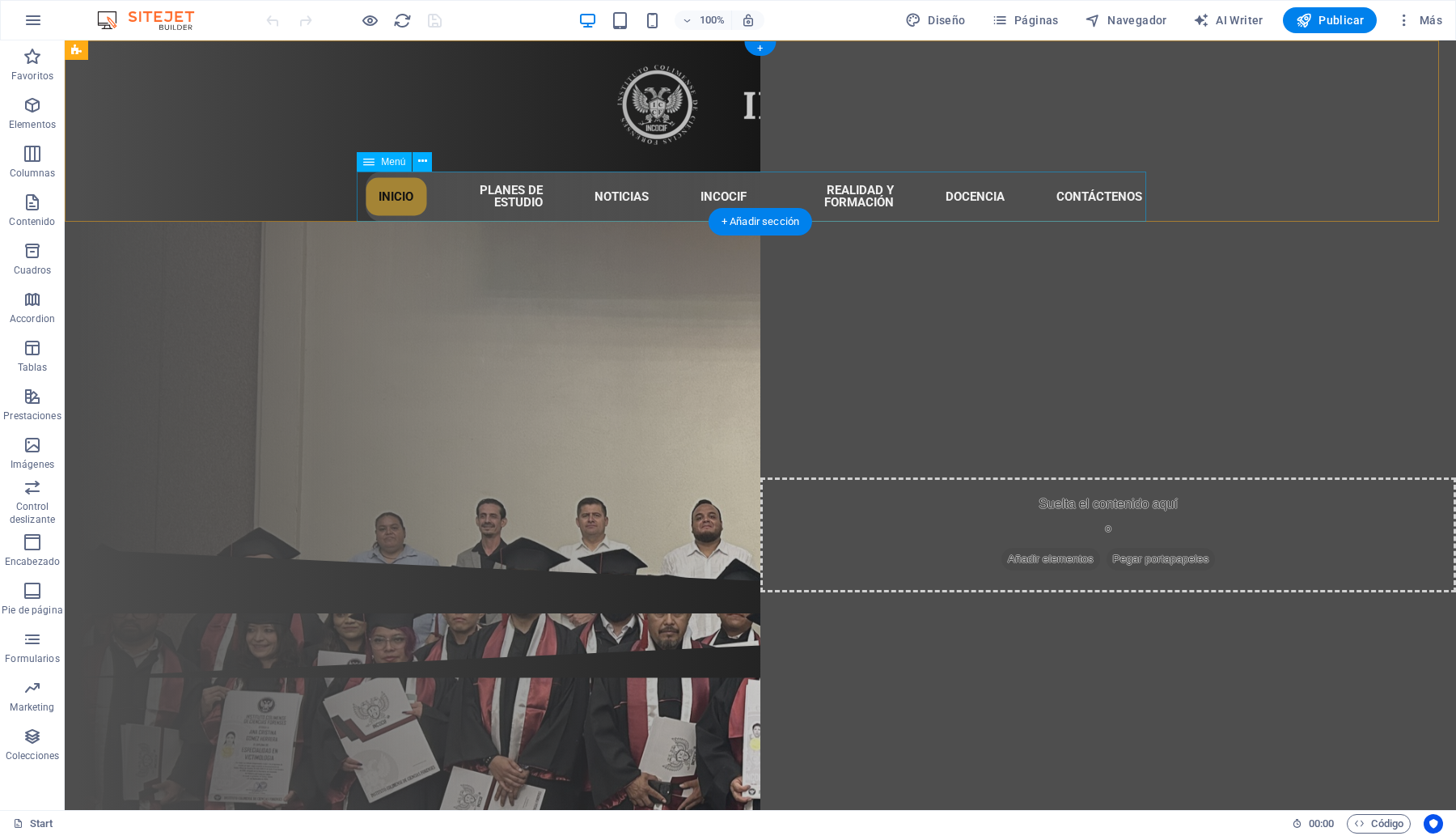
click at [445, 196] on nav "INICIO PLANES DE ESTUDIO NOTICIAS INCOCIF REALIDAD Y FORMACIÓN DOCENCIA CONTÁCT…" at bounding box center [759, 197] width 789 height 50
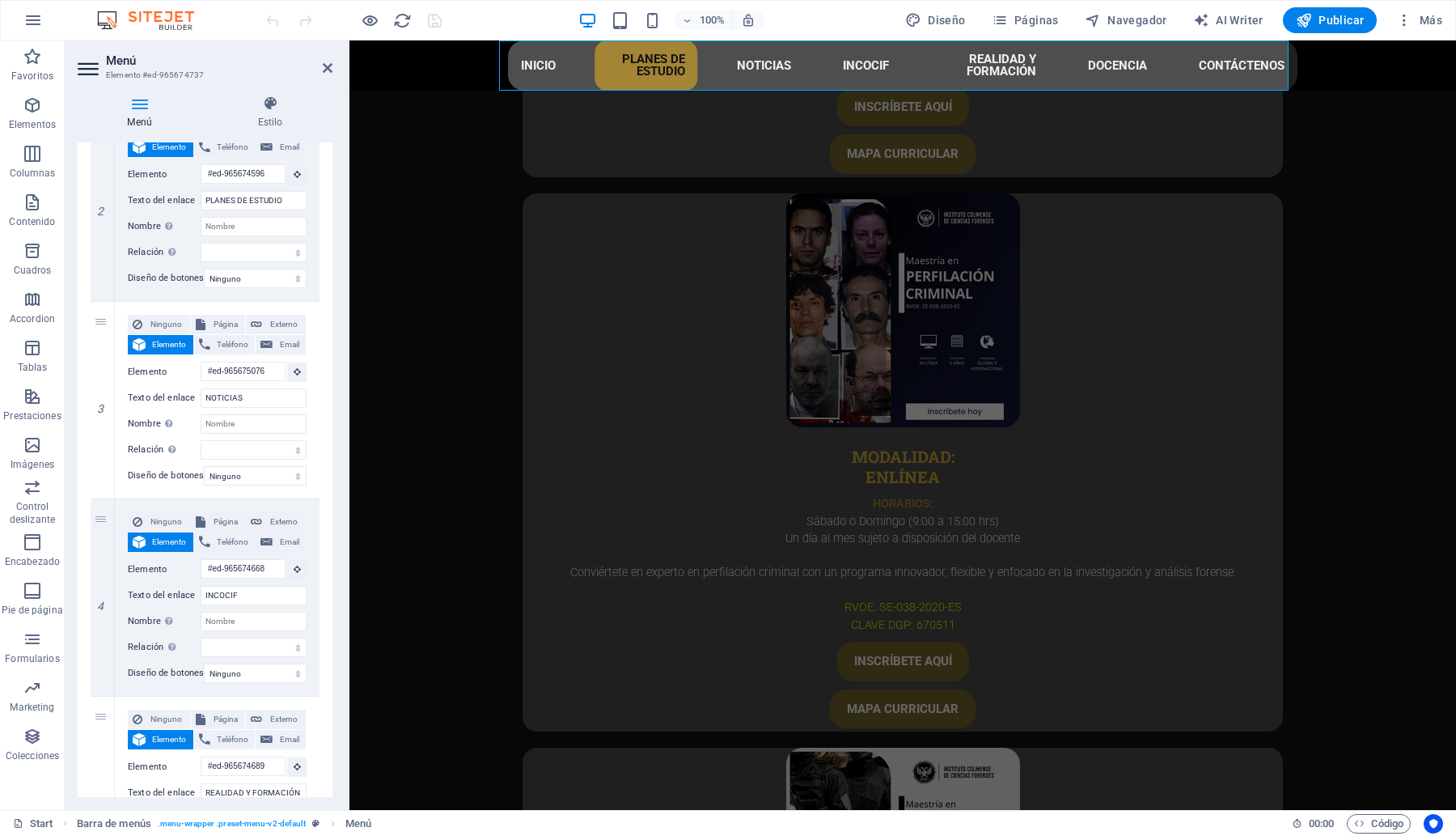
scroll to position [404, 0]
click at [299, 365] on button at bounding box center [296, 369] width 20 height 20
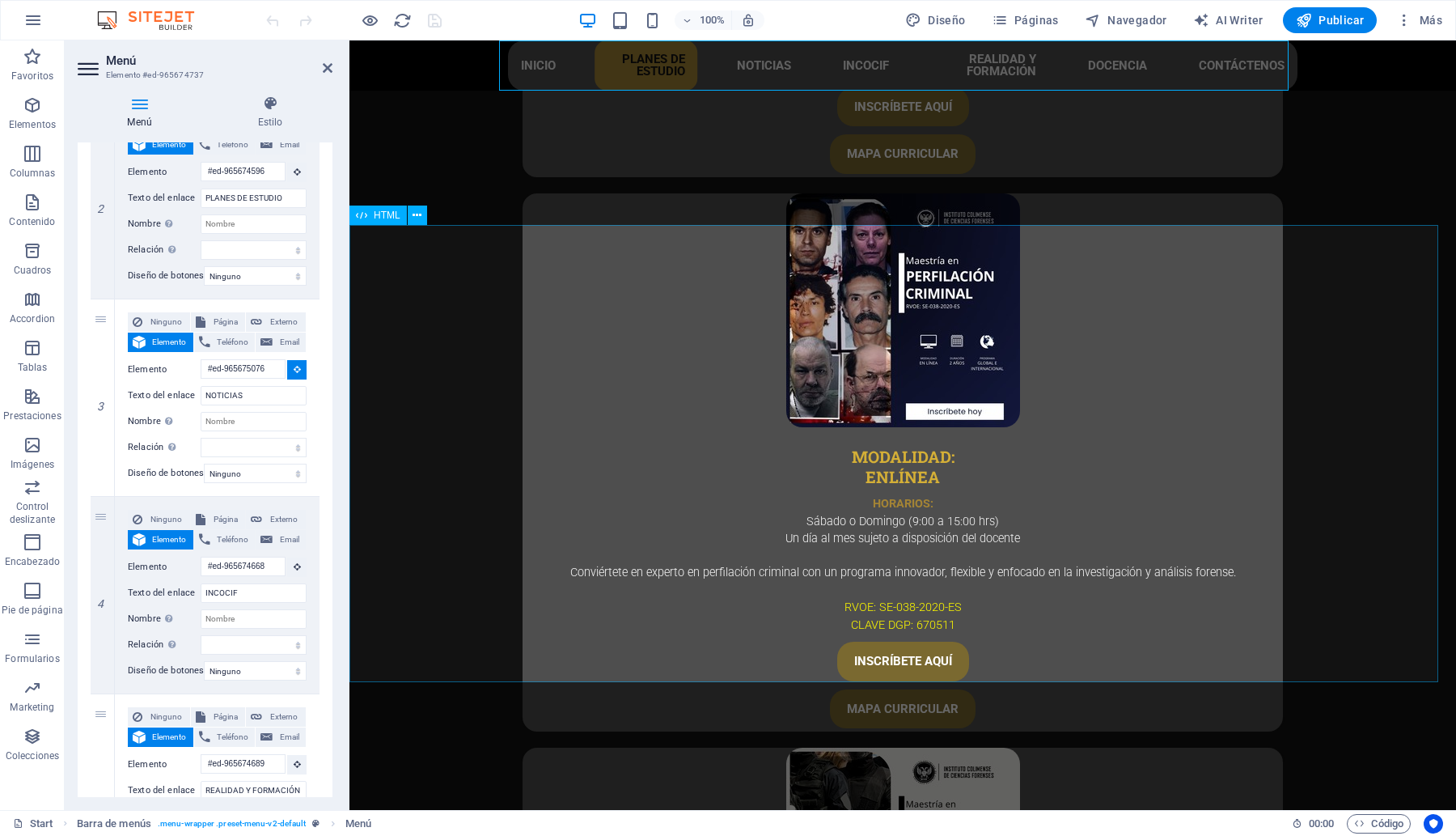
select select
type input "#ed-965675073"
select select
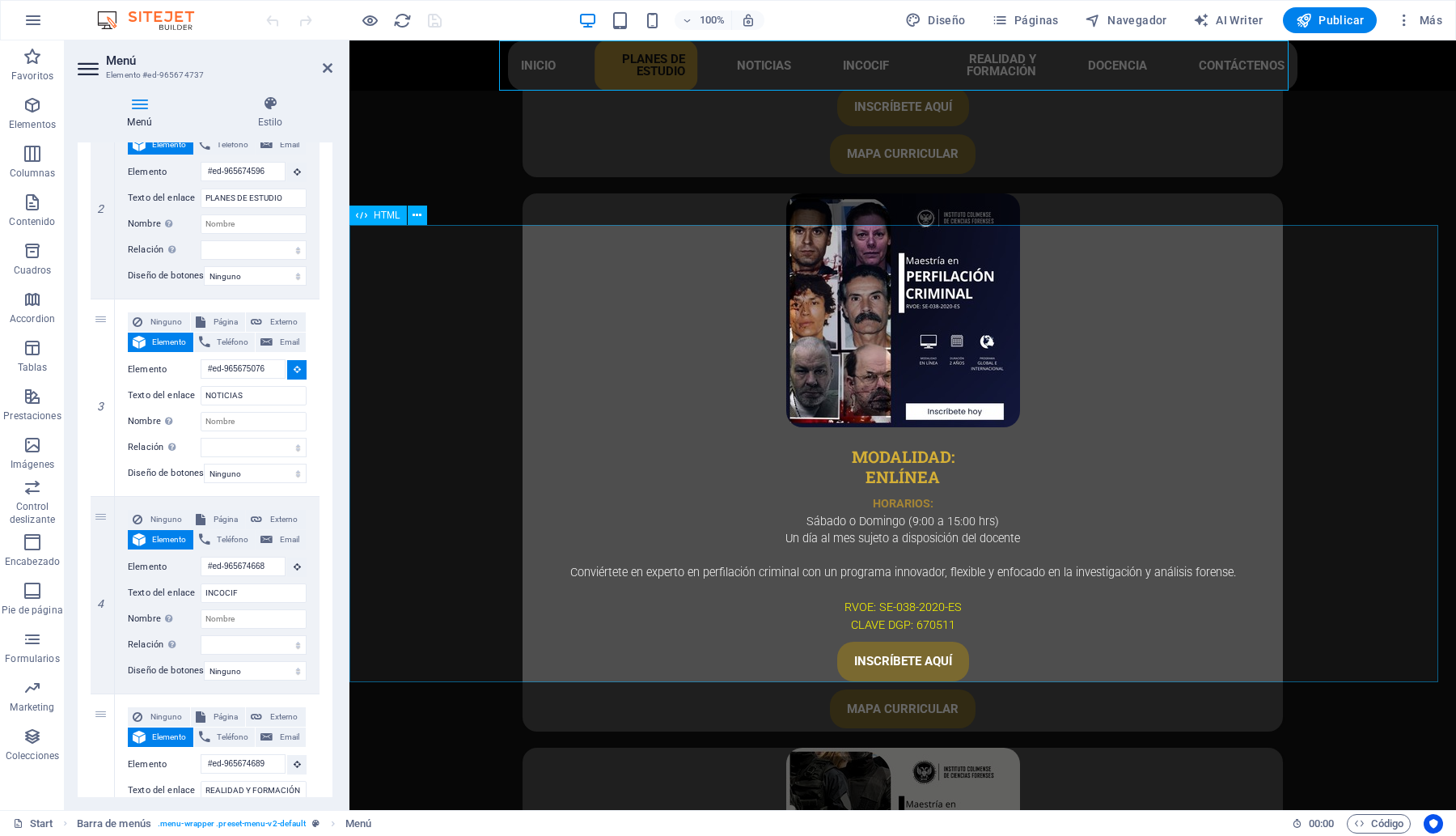
select select
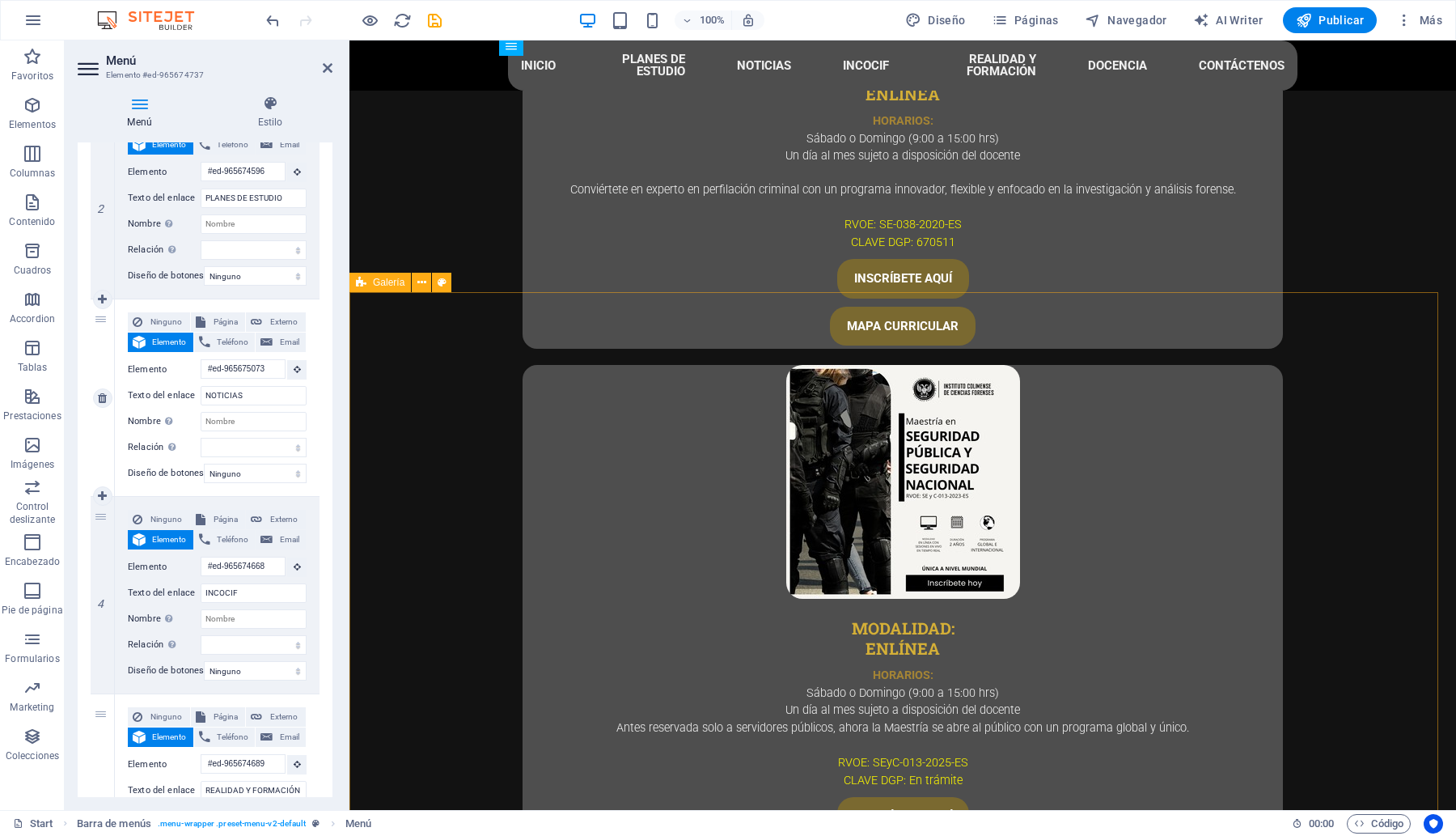
scroll to position [3791, 0]
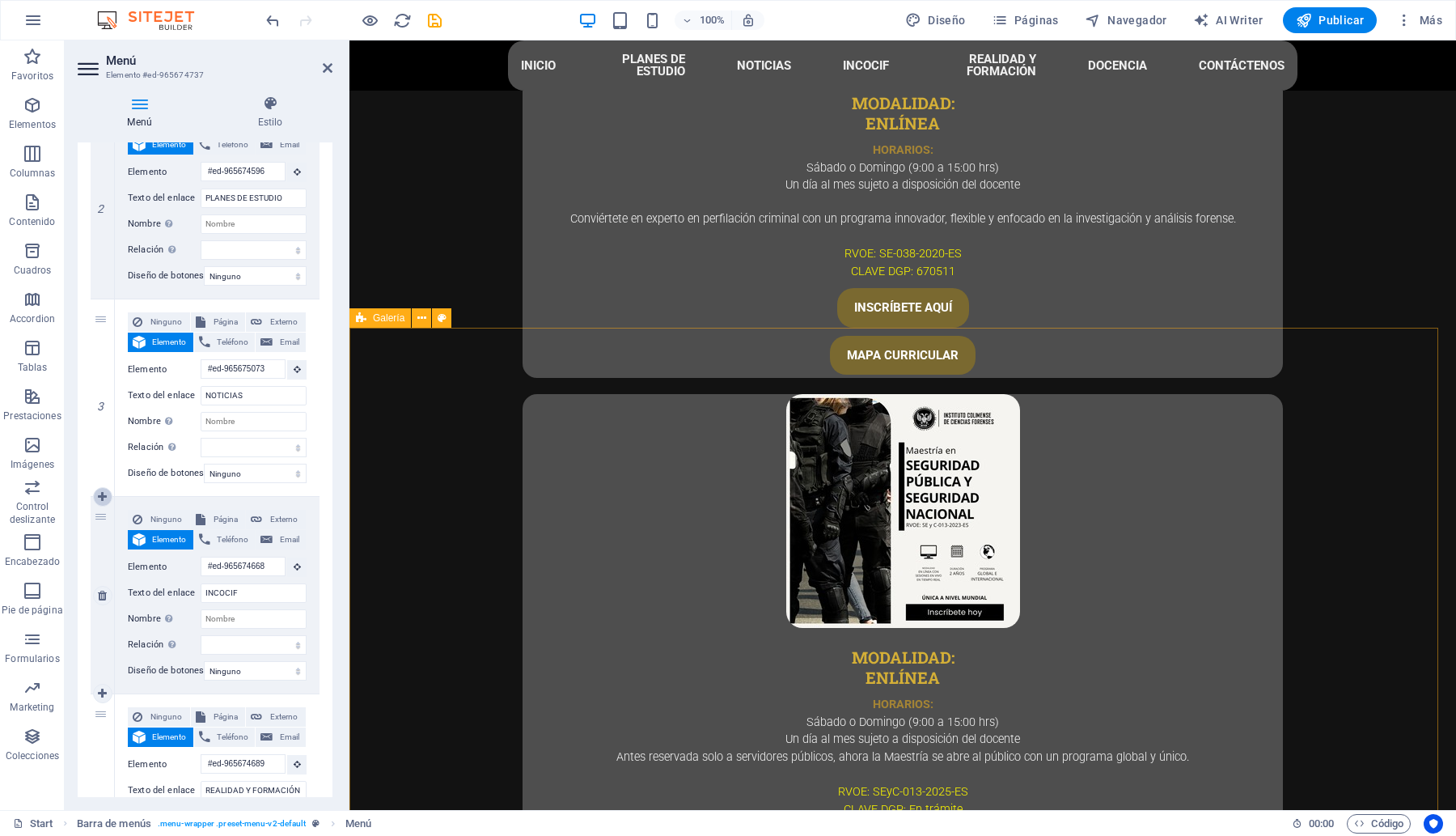
click at [98, 495] on icon at bounding box center [103, 497] width 9 height 11
select select
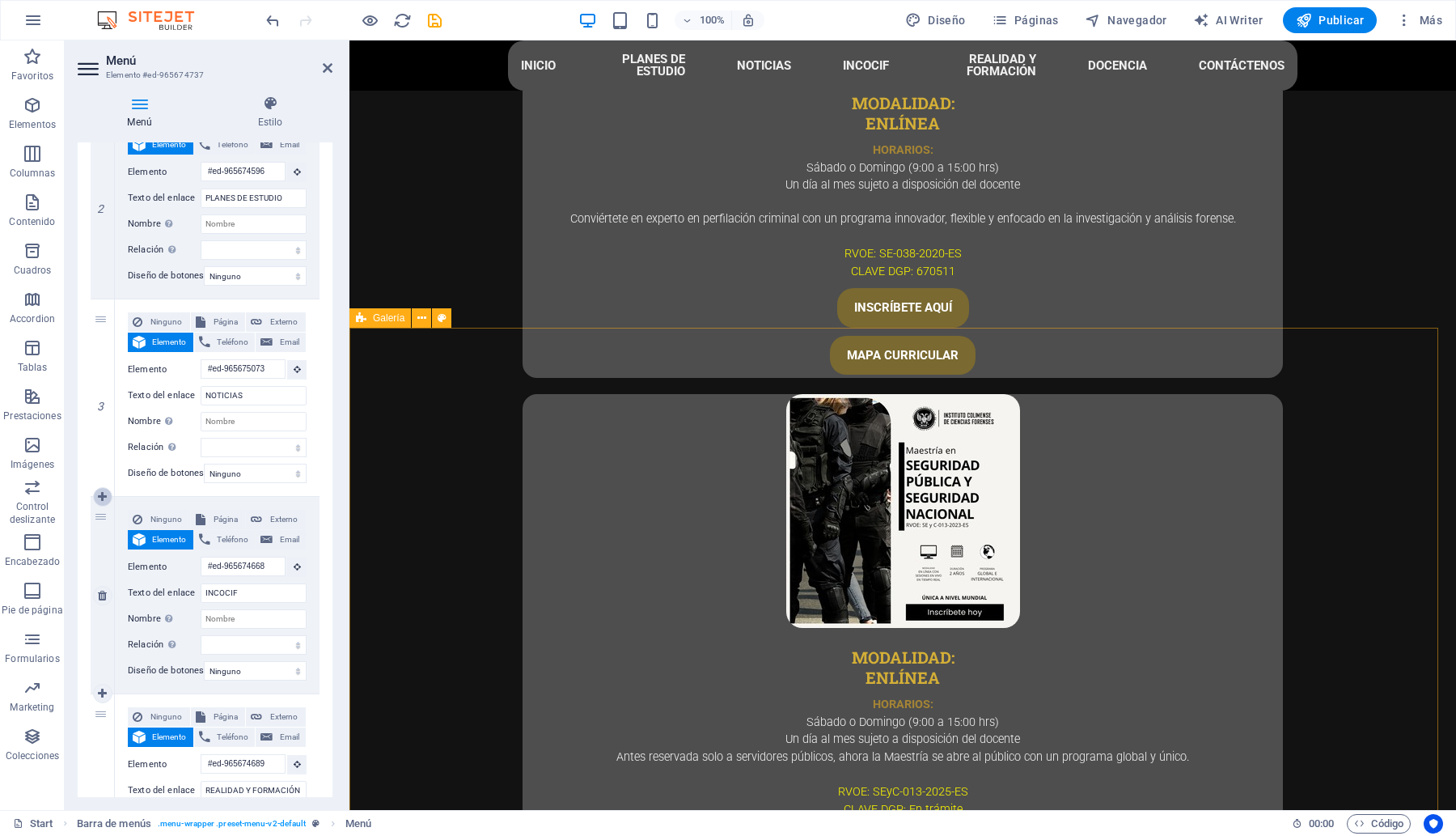
type input "#ed-965674668"
type input "INCOCIF"
select select
type input "#ed-965674689"
type input "REALIDAD Y FORMACIÓN"
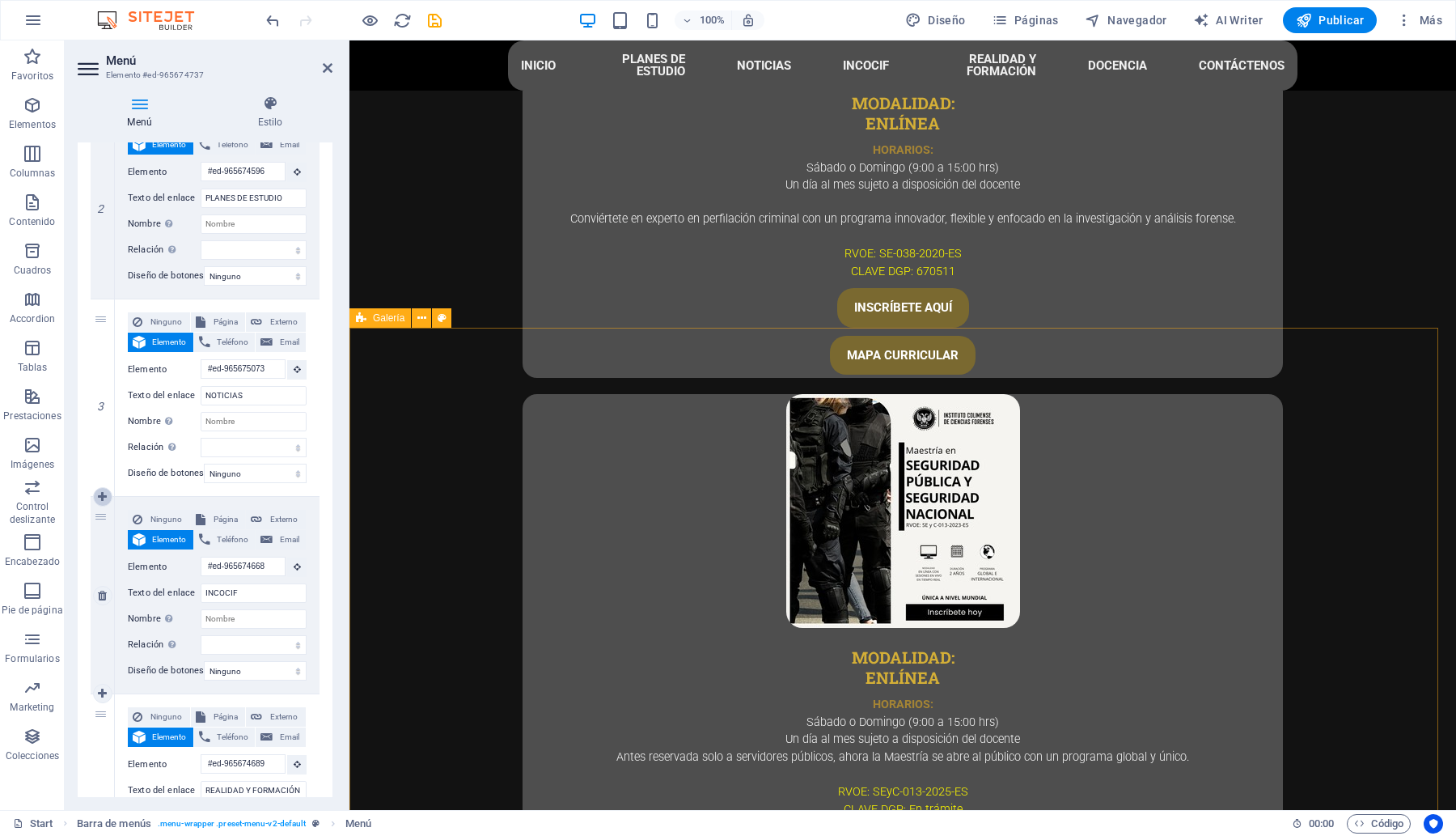
select select
type input "#ed-965674683"
type input "DOCENCIA"
select select
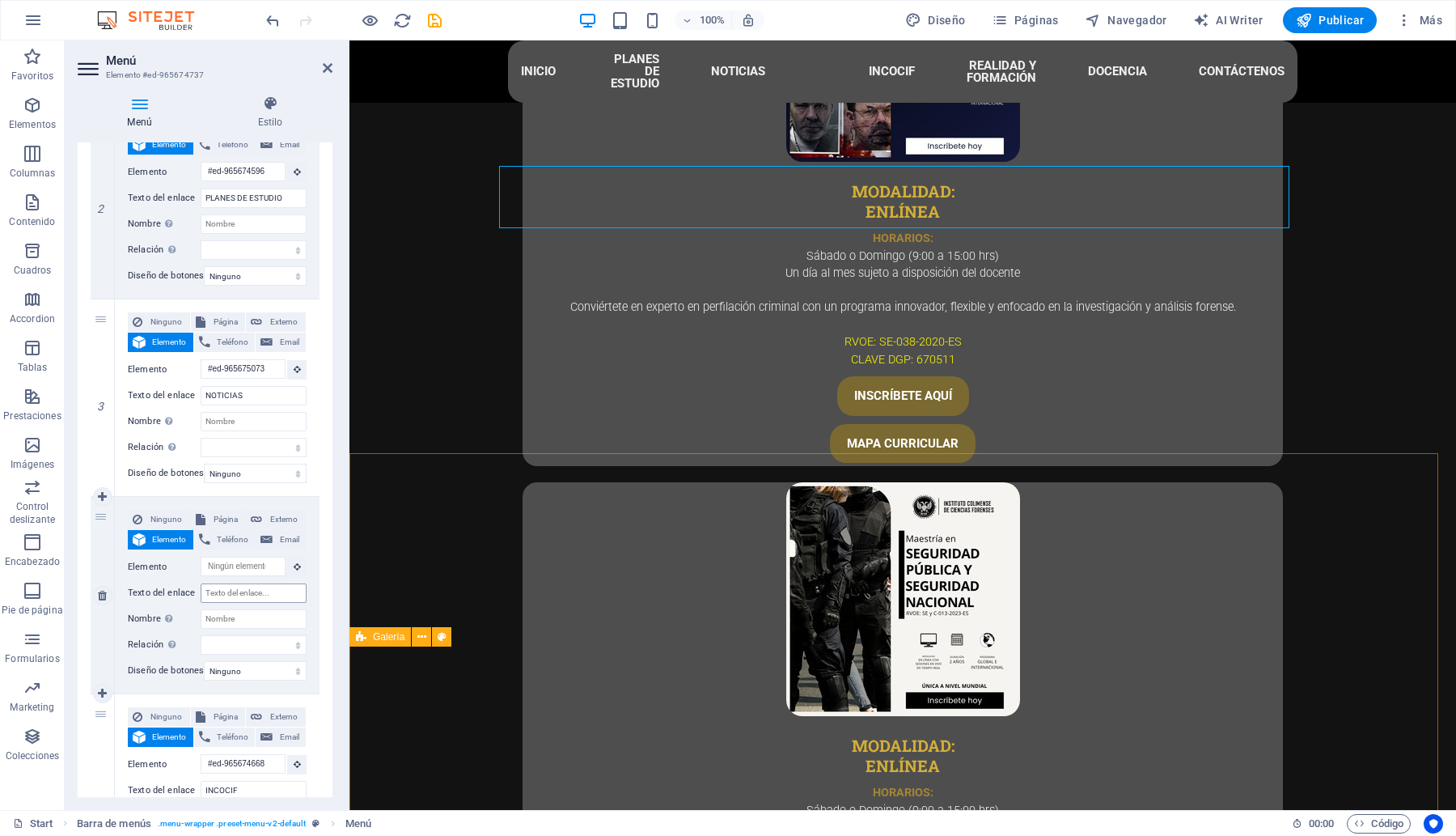
scroll to position [3666, 0]
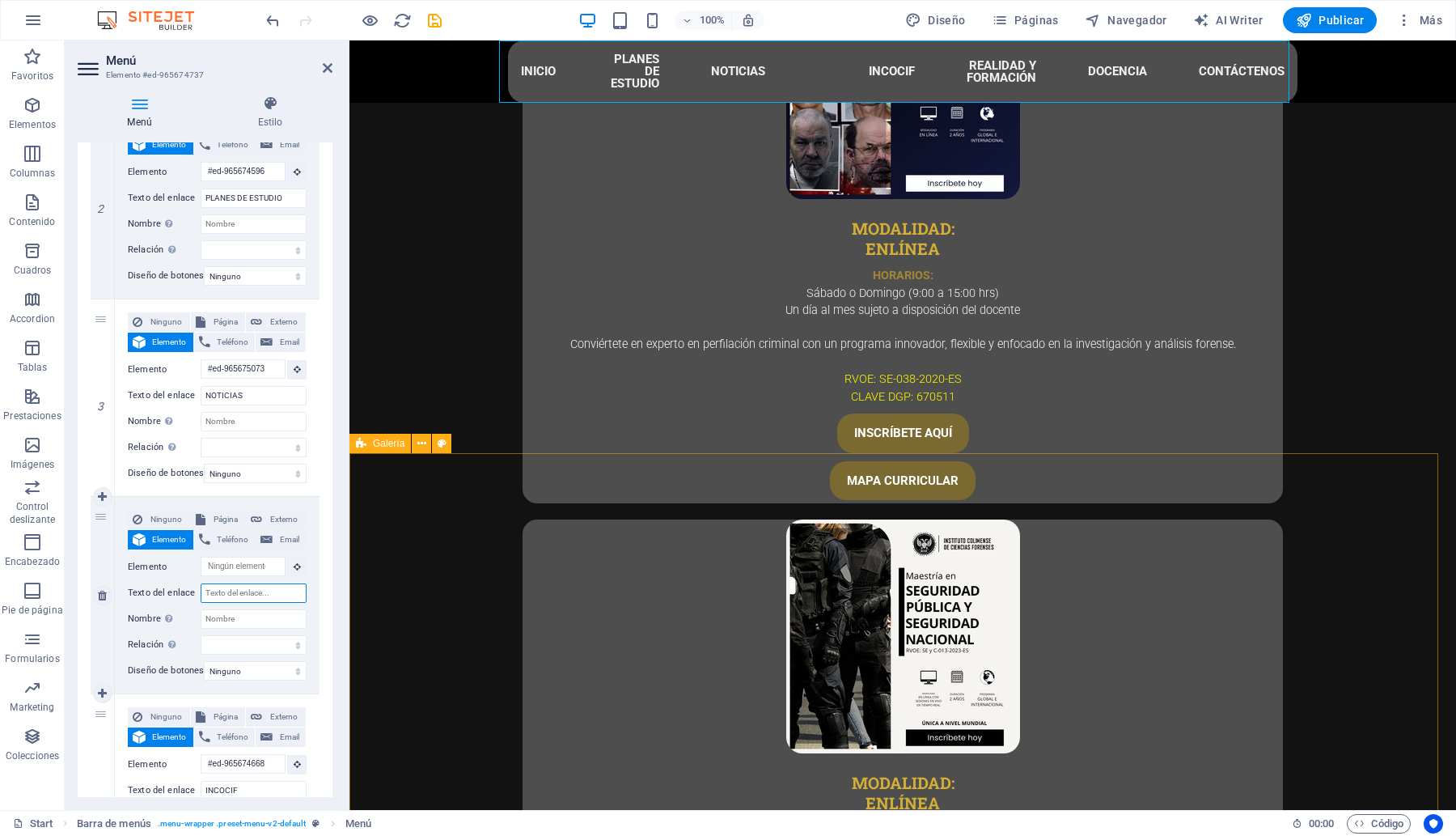
click at [245, 595] on input "Texto del enlace" at bounding box center [253, 592] width 106 height 20
type input "GALERIA"
select select
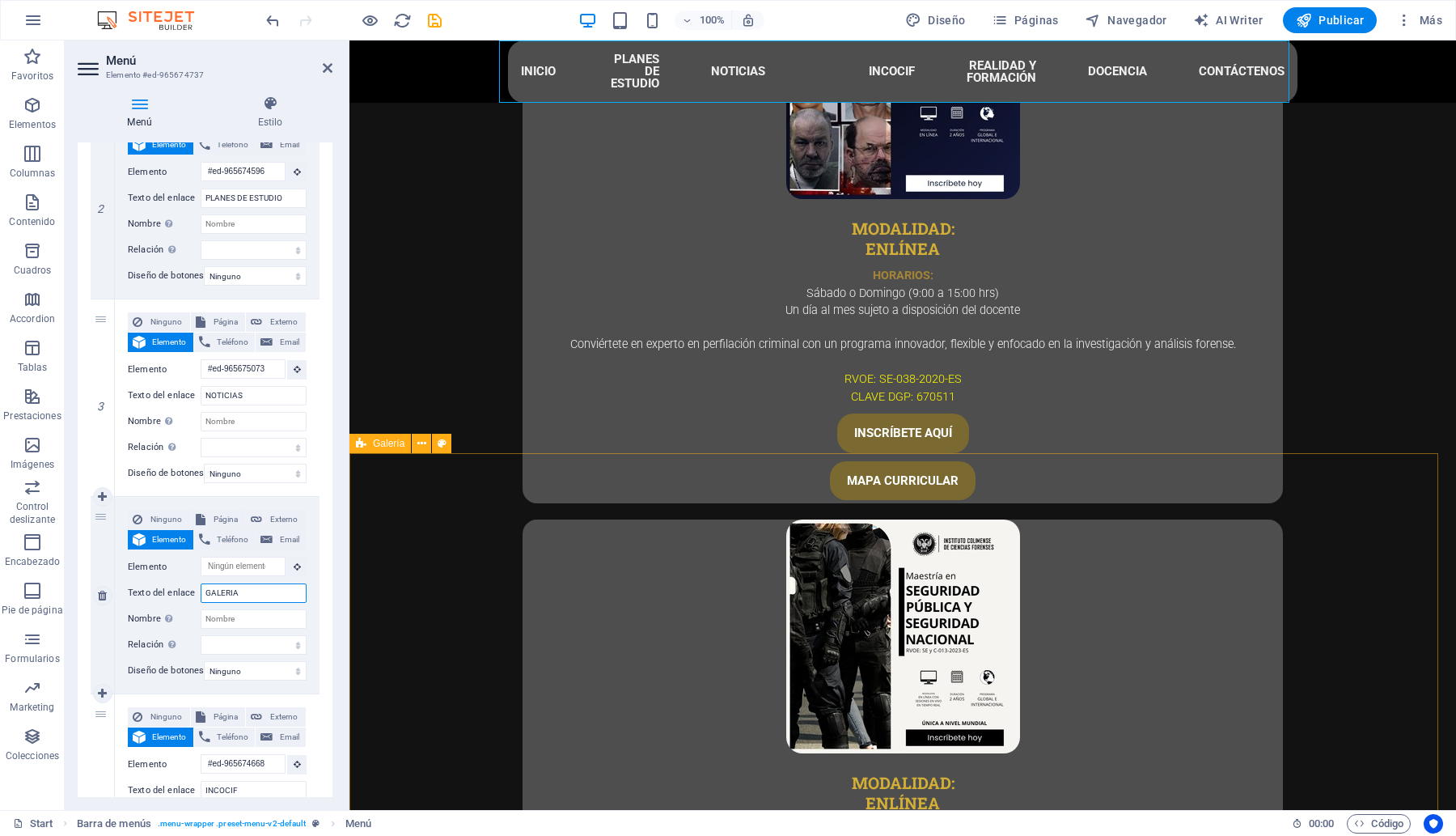
select select
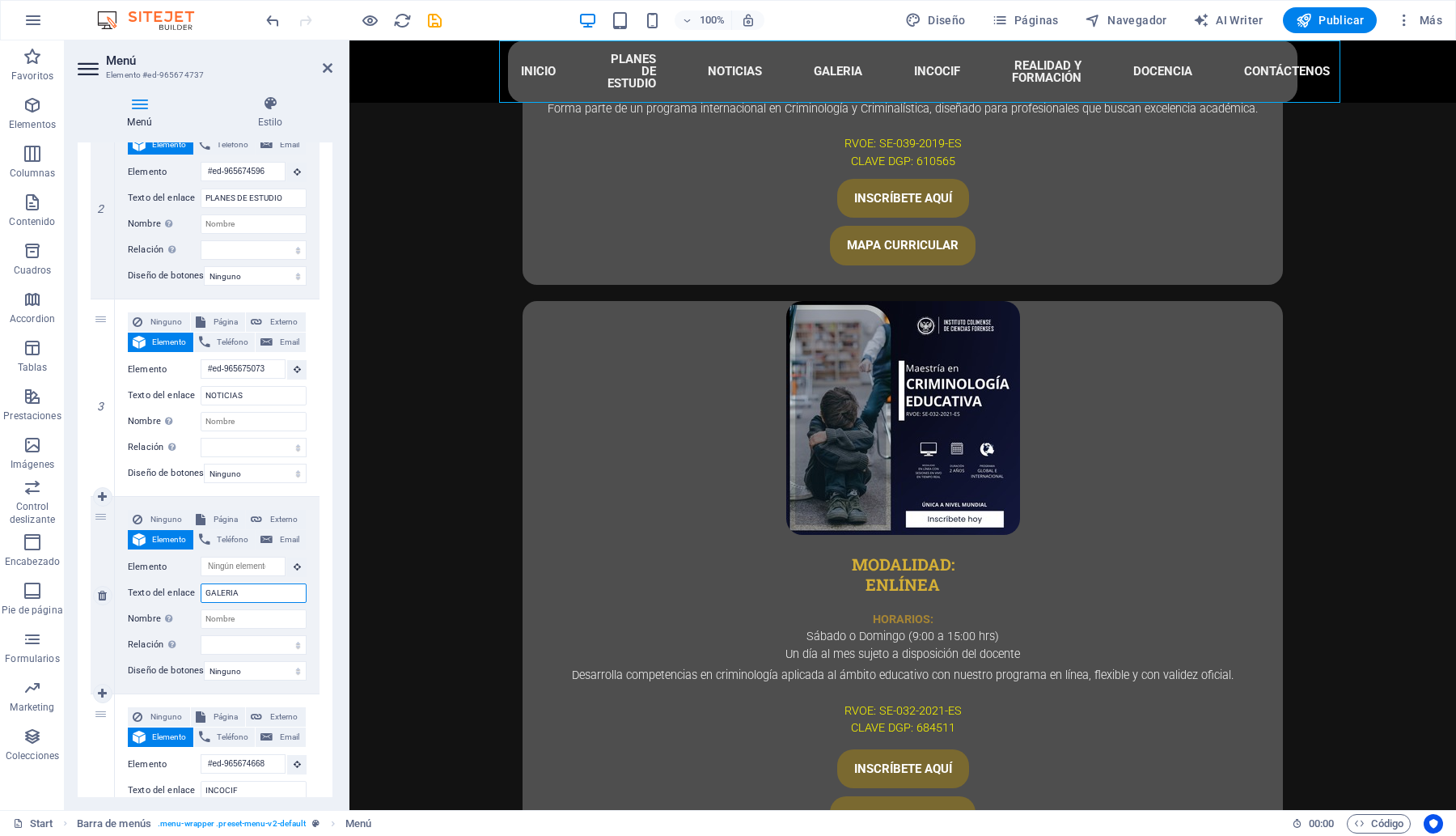
scroll to position [2714, 0]
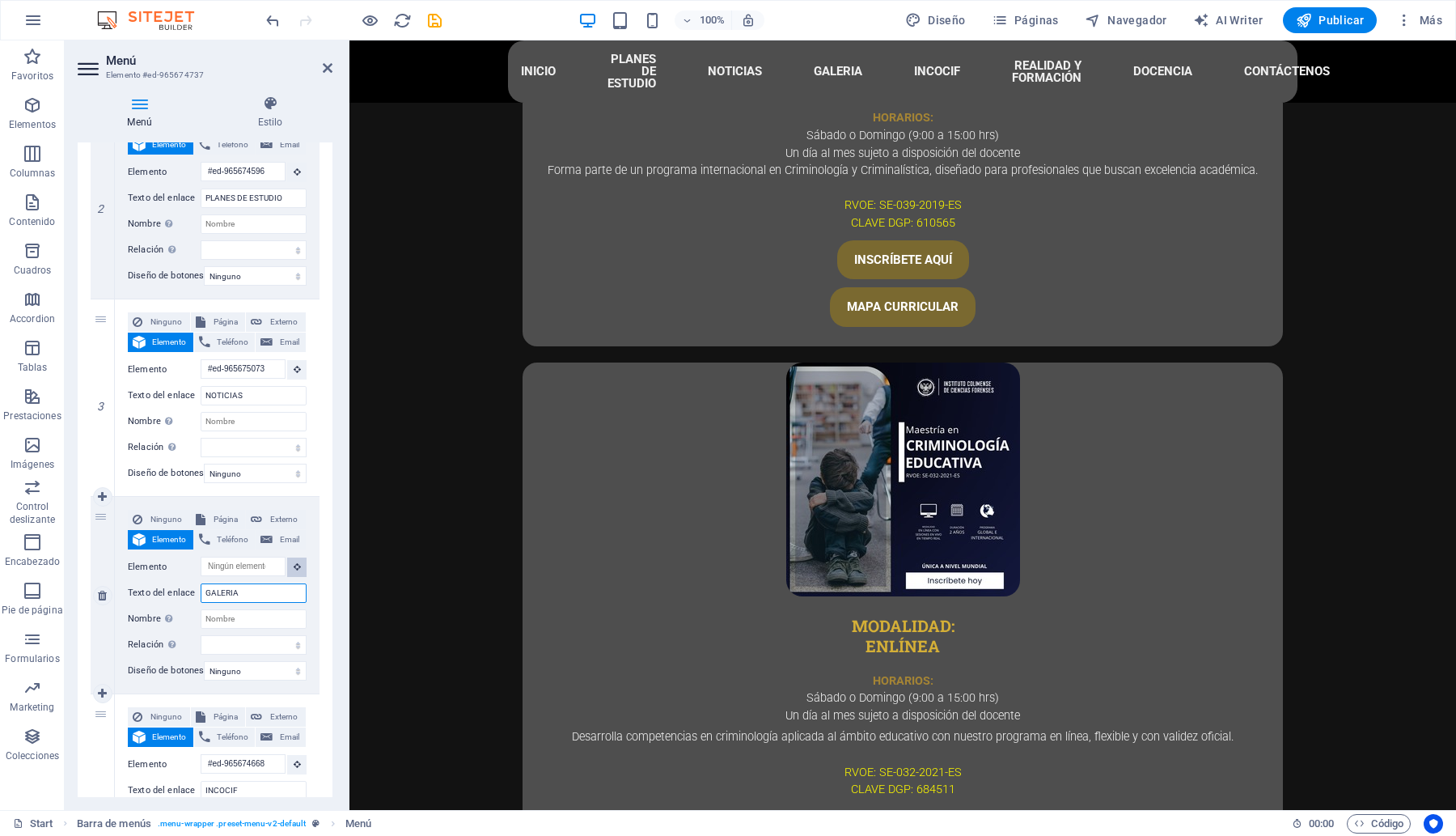
type input "GALERIA"
click at [293, 571] on button at bounding box center [296, 567] width 20 height 20
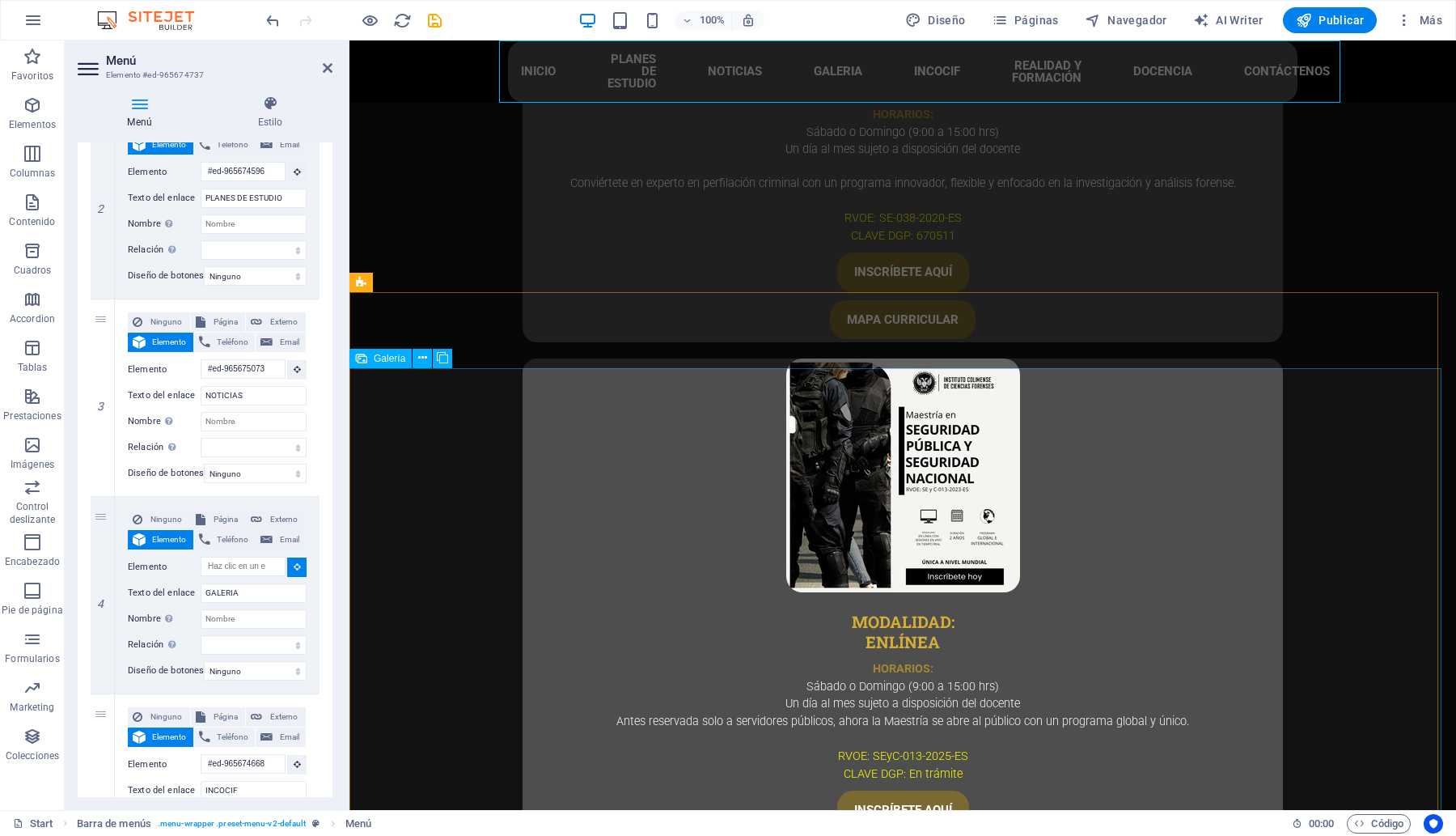
scroll to position [3726, 0]
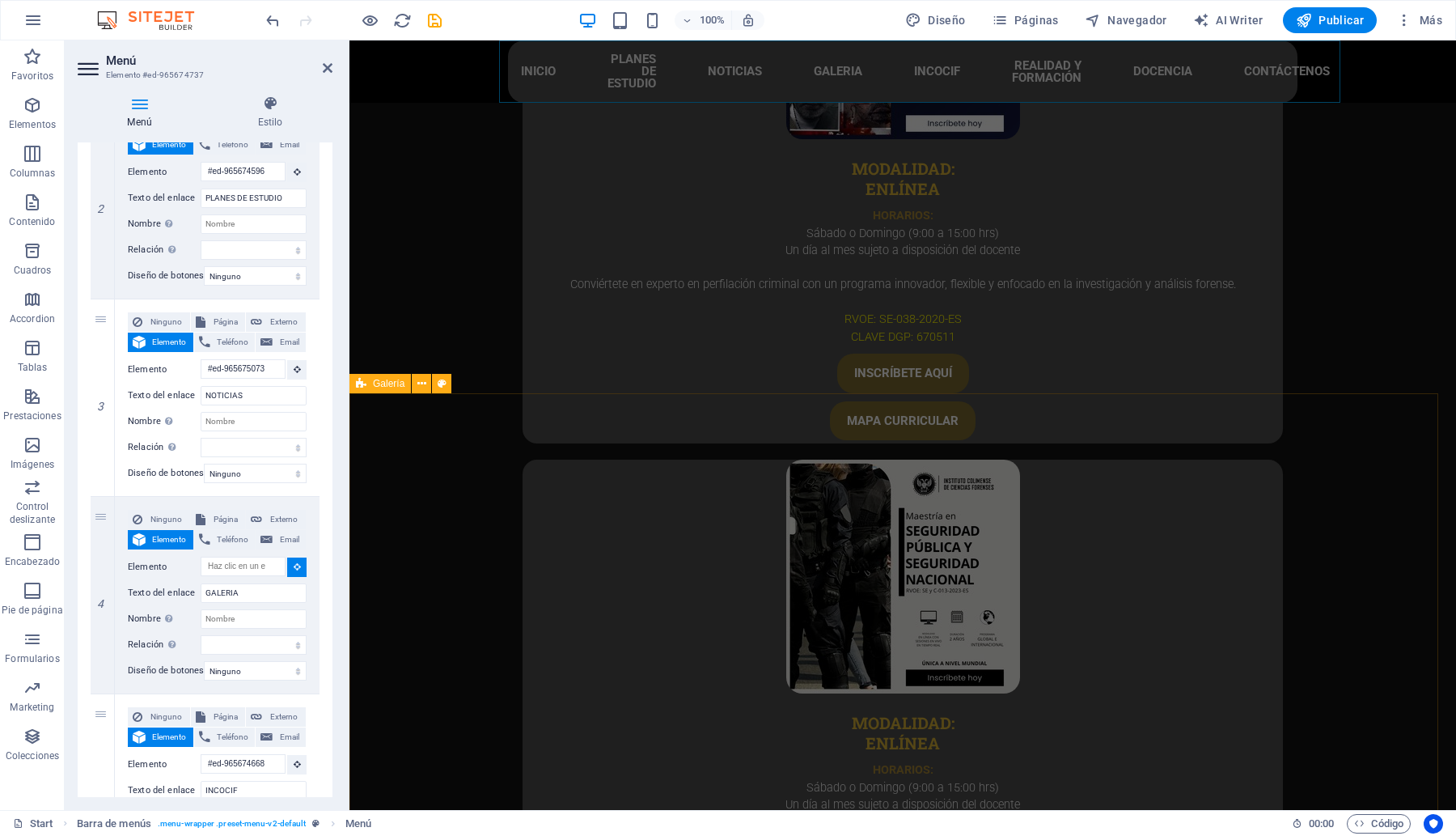
click at [364, 385] on icon at bounding box center [360, 383] width 10 height 20
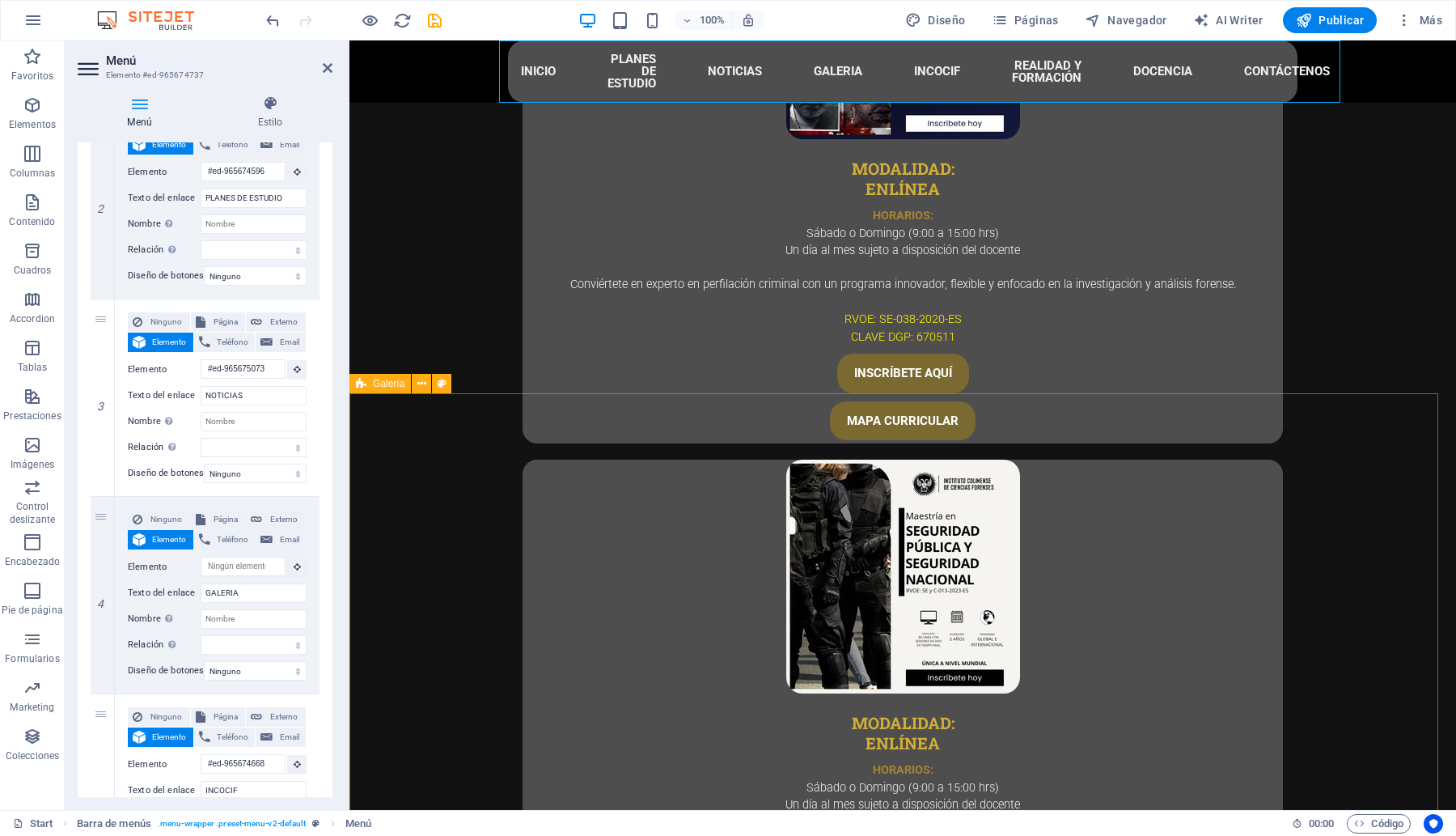
select select
type input "#ed-1001052683"
select select
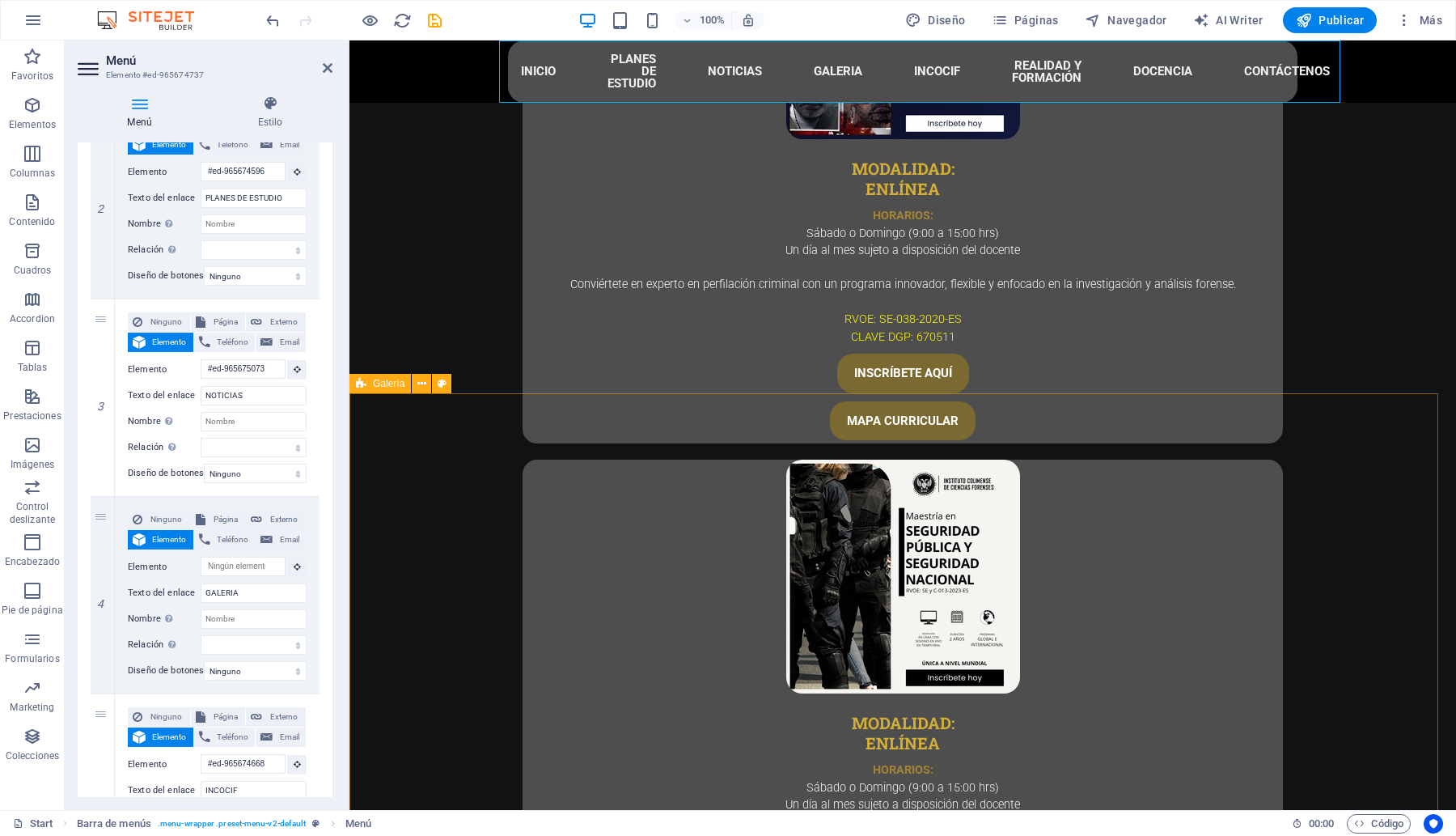
select select
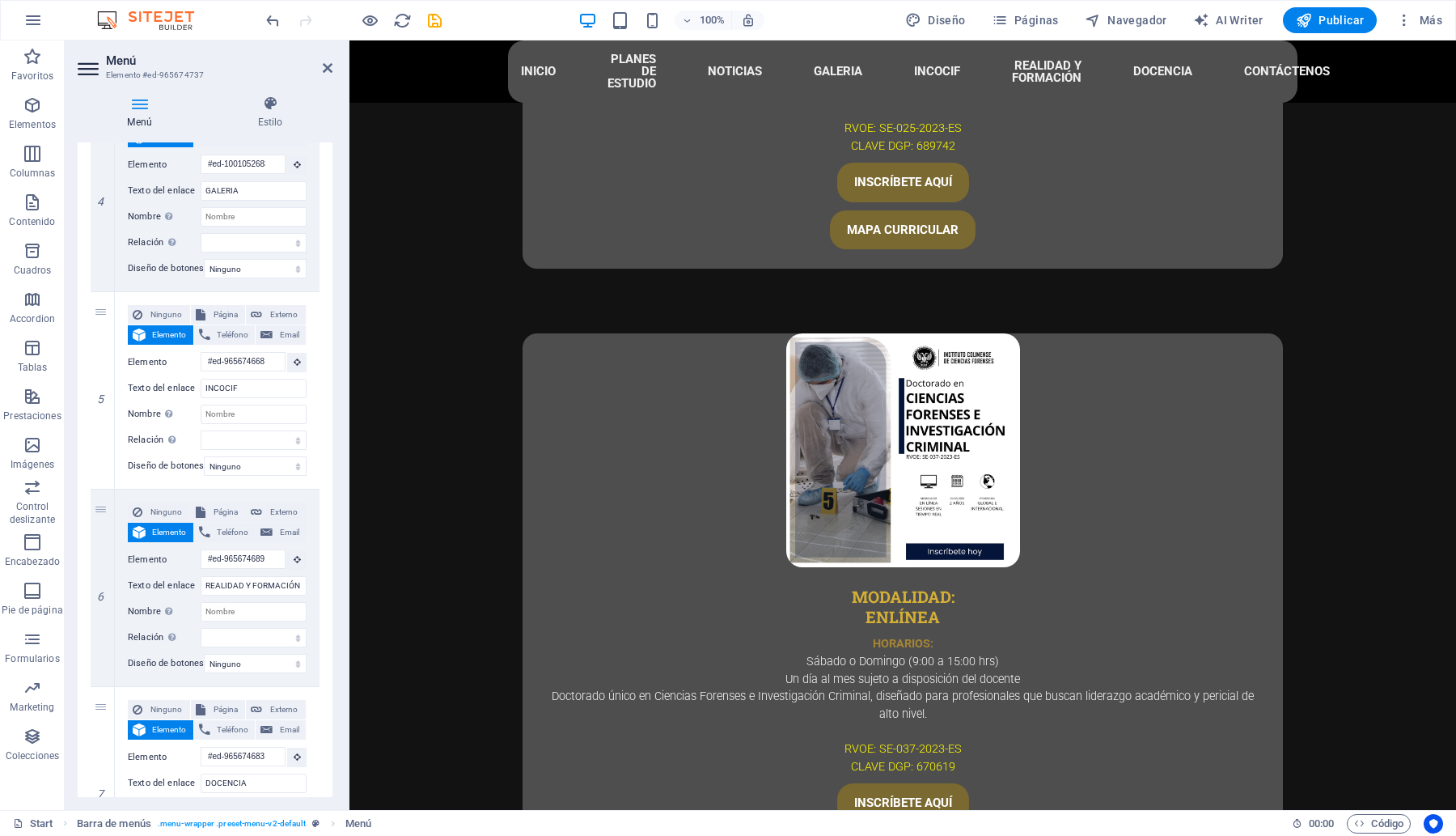
scroll to position [809, 0]
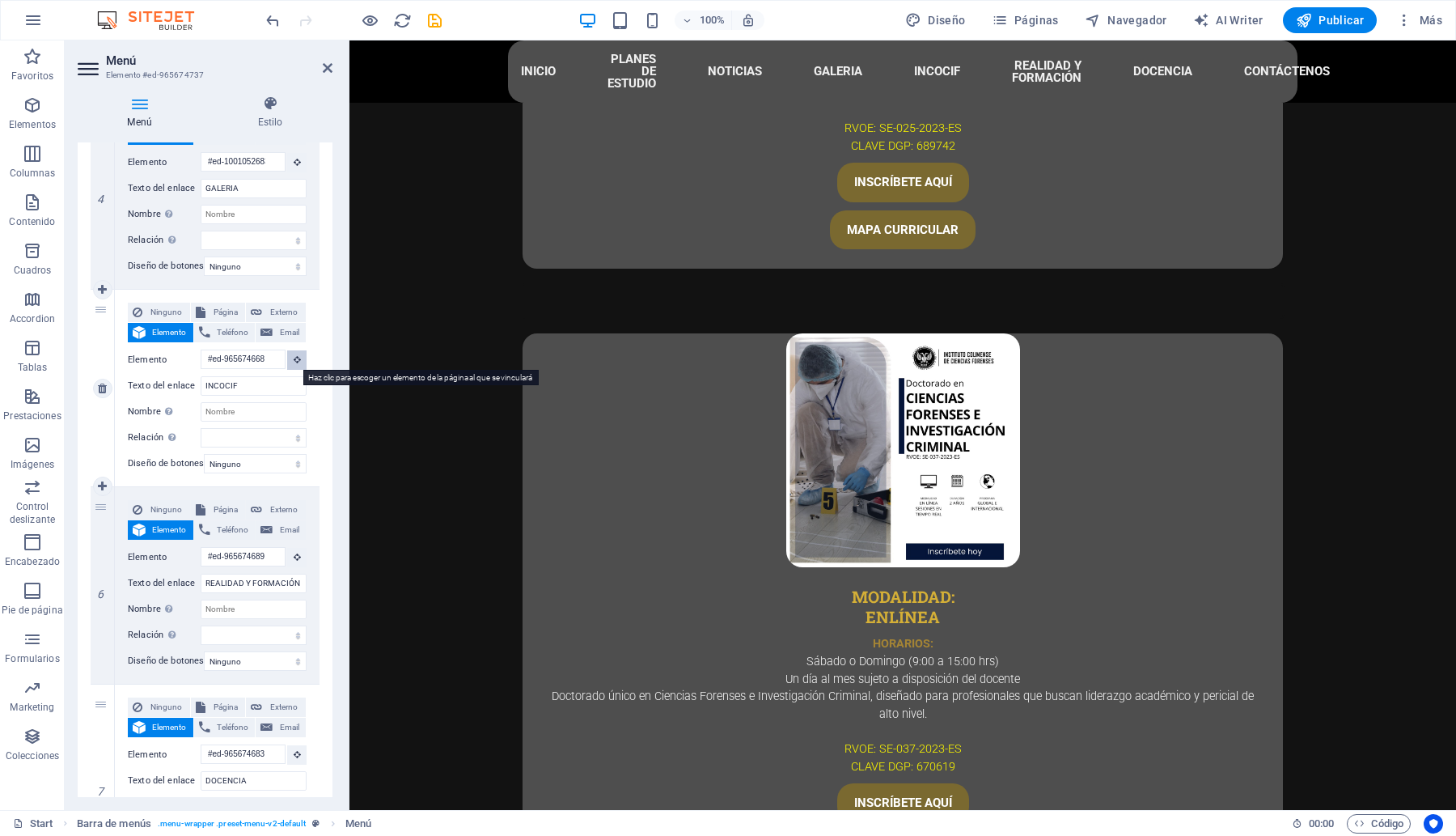
click at [291, 365] on button at bounding box center [296, 360] width 20 height 20
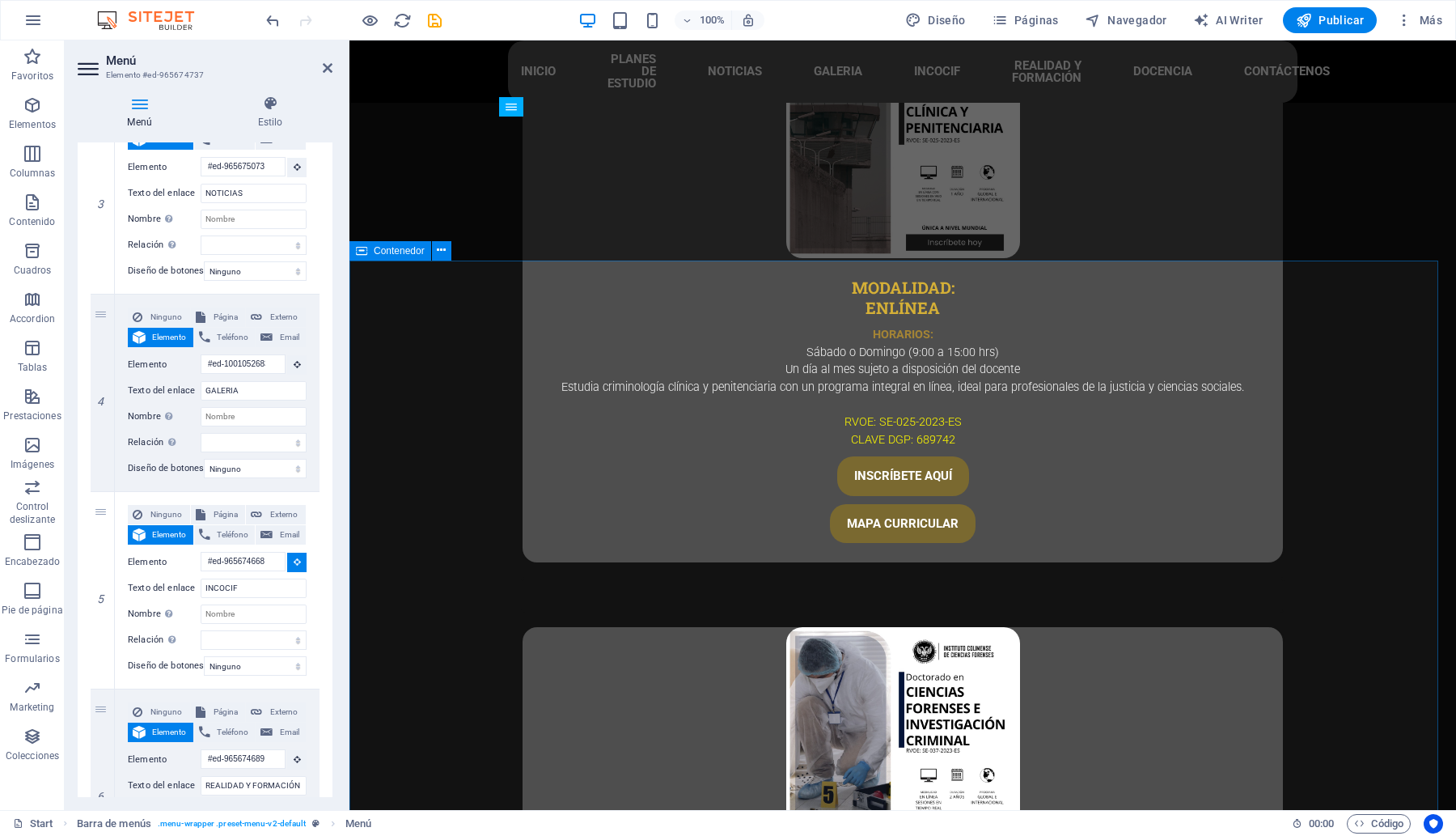
scroll to position [5243, 0]
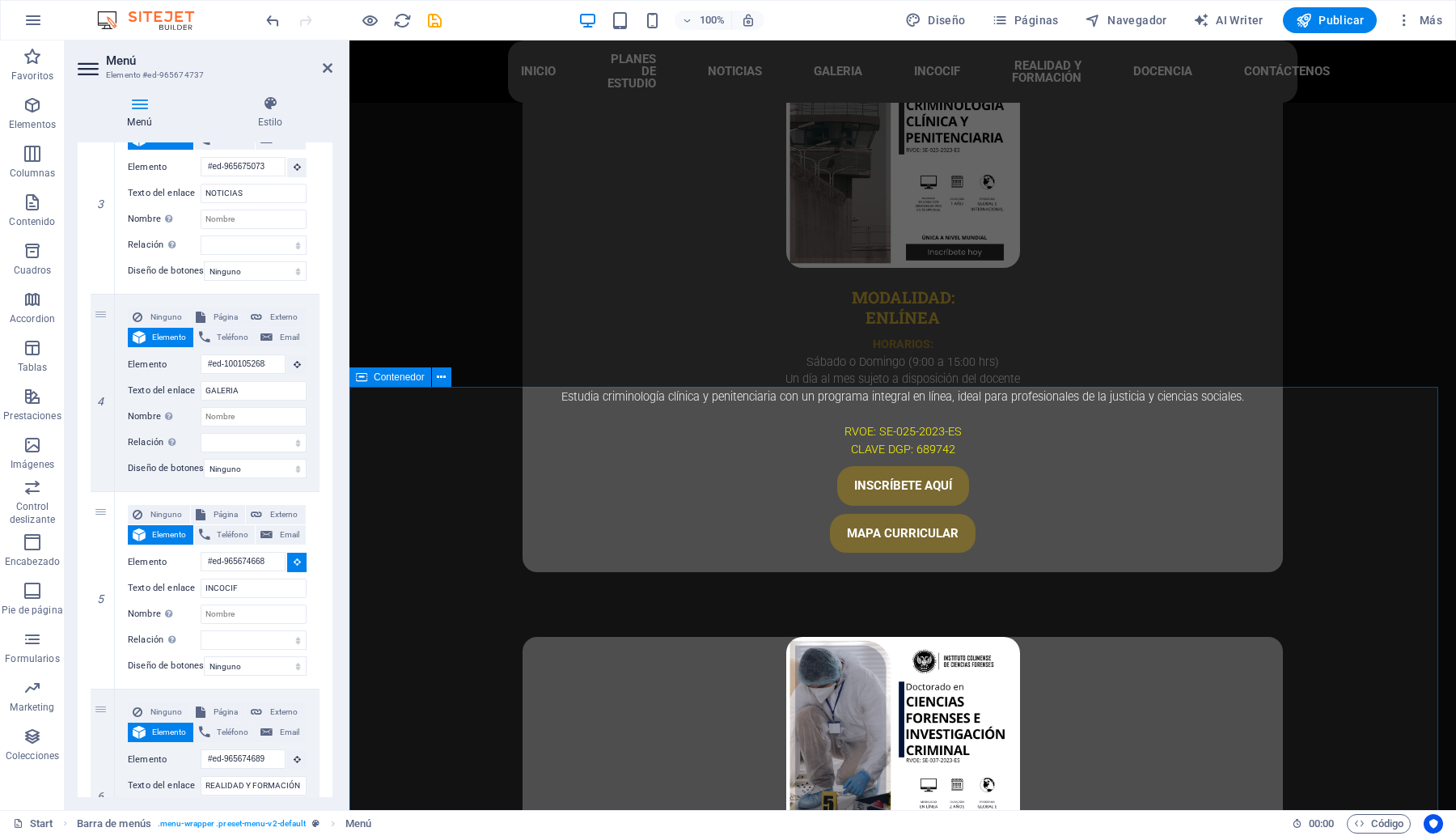
select select
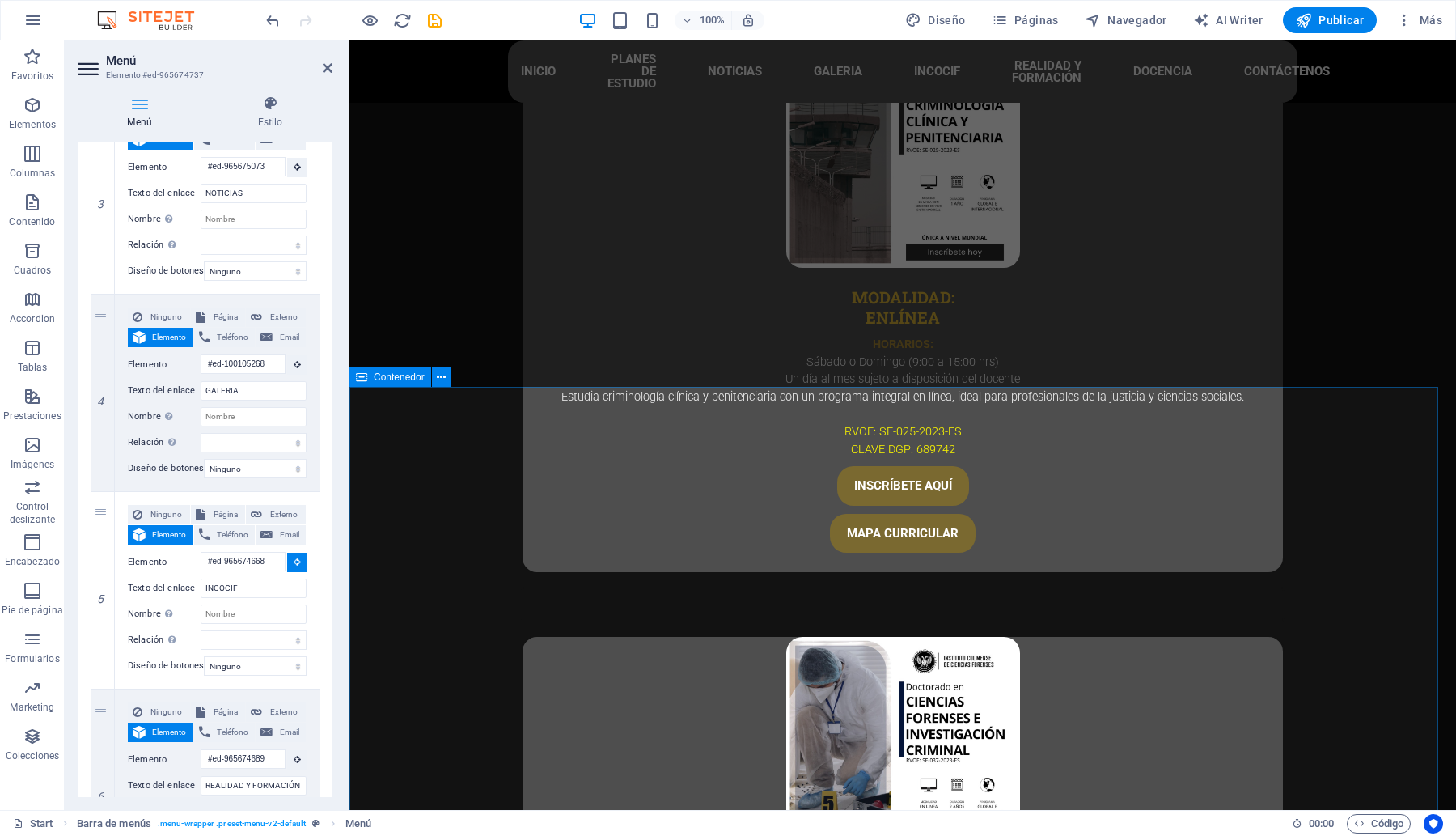
select select
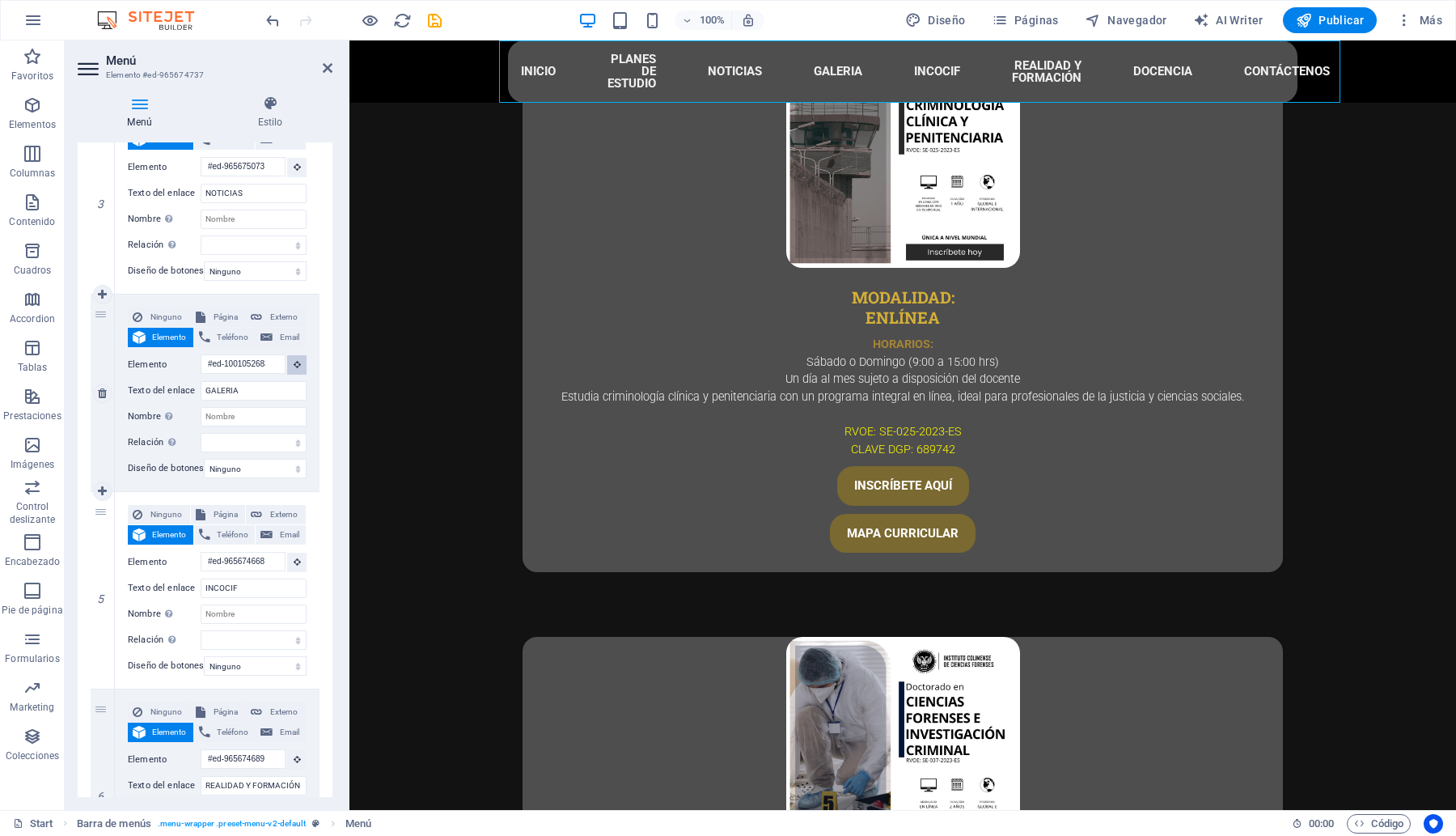
click at [298, 368] on button at bounding box center [296, 364] width 20 height 20
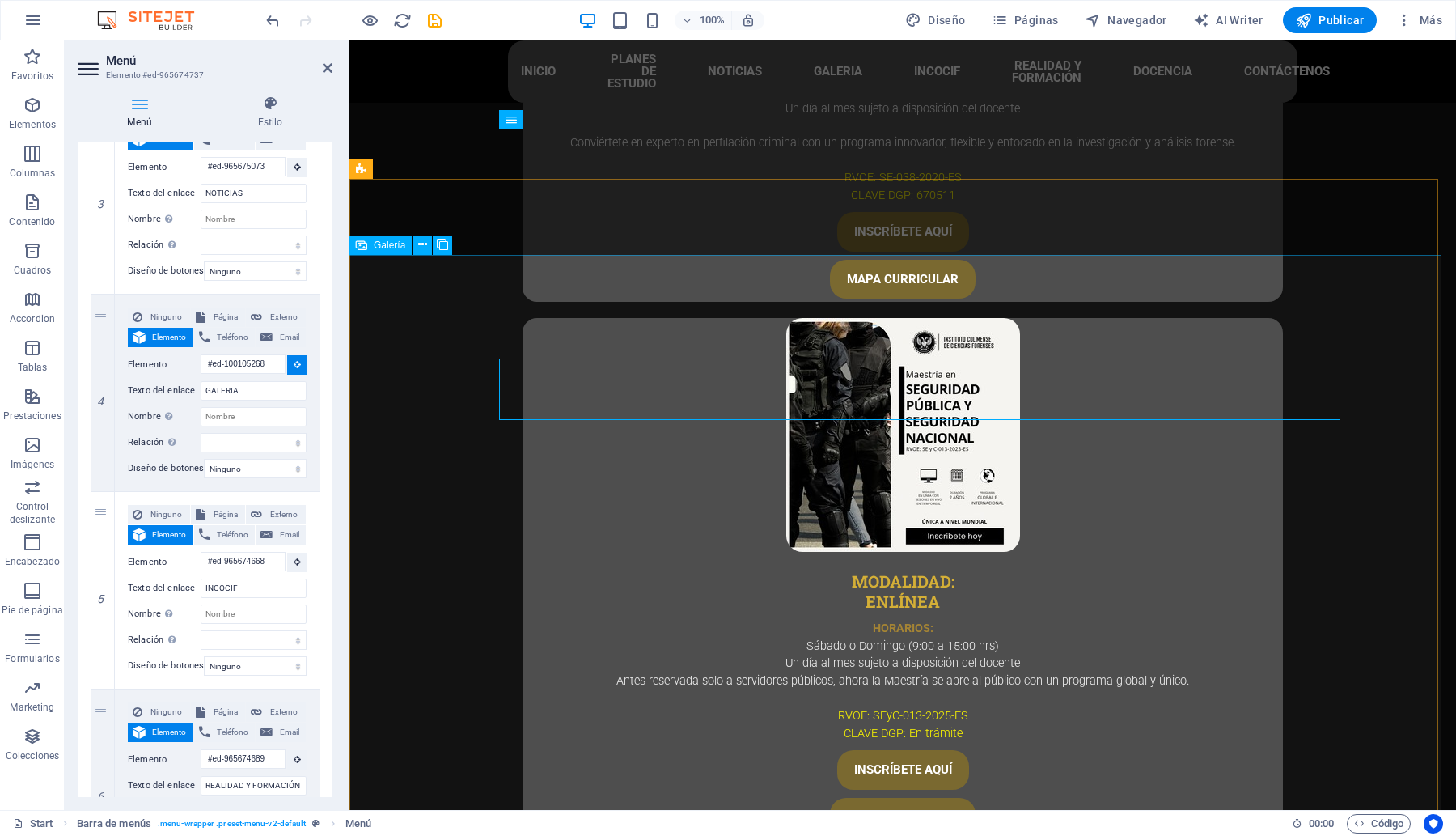
scroll to position [3827, 0]
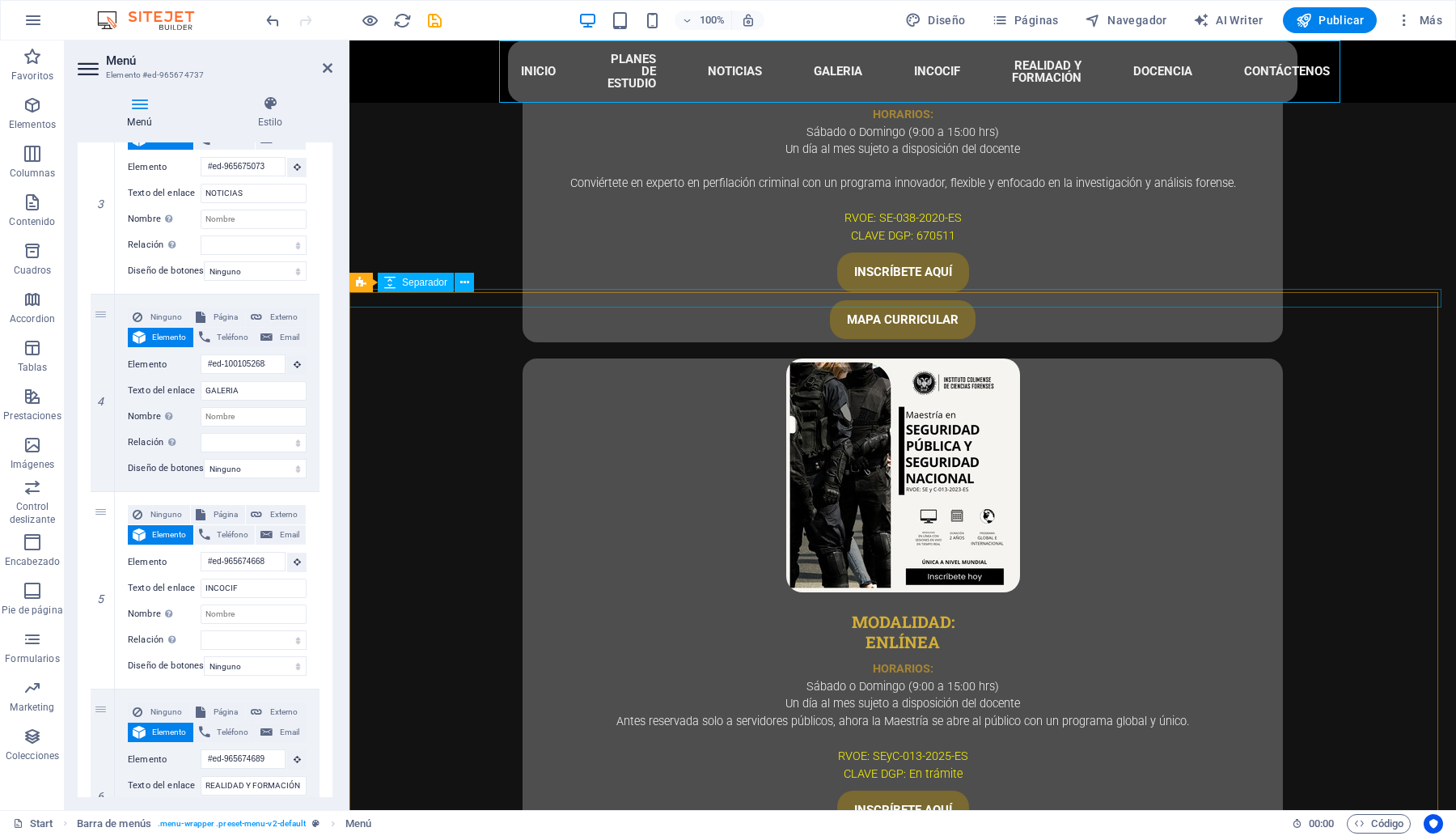
select select
type input "#ed-1001052686"
select select
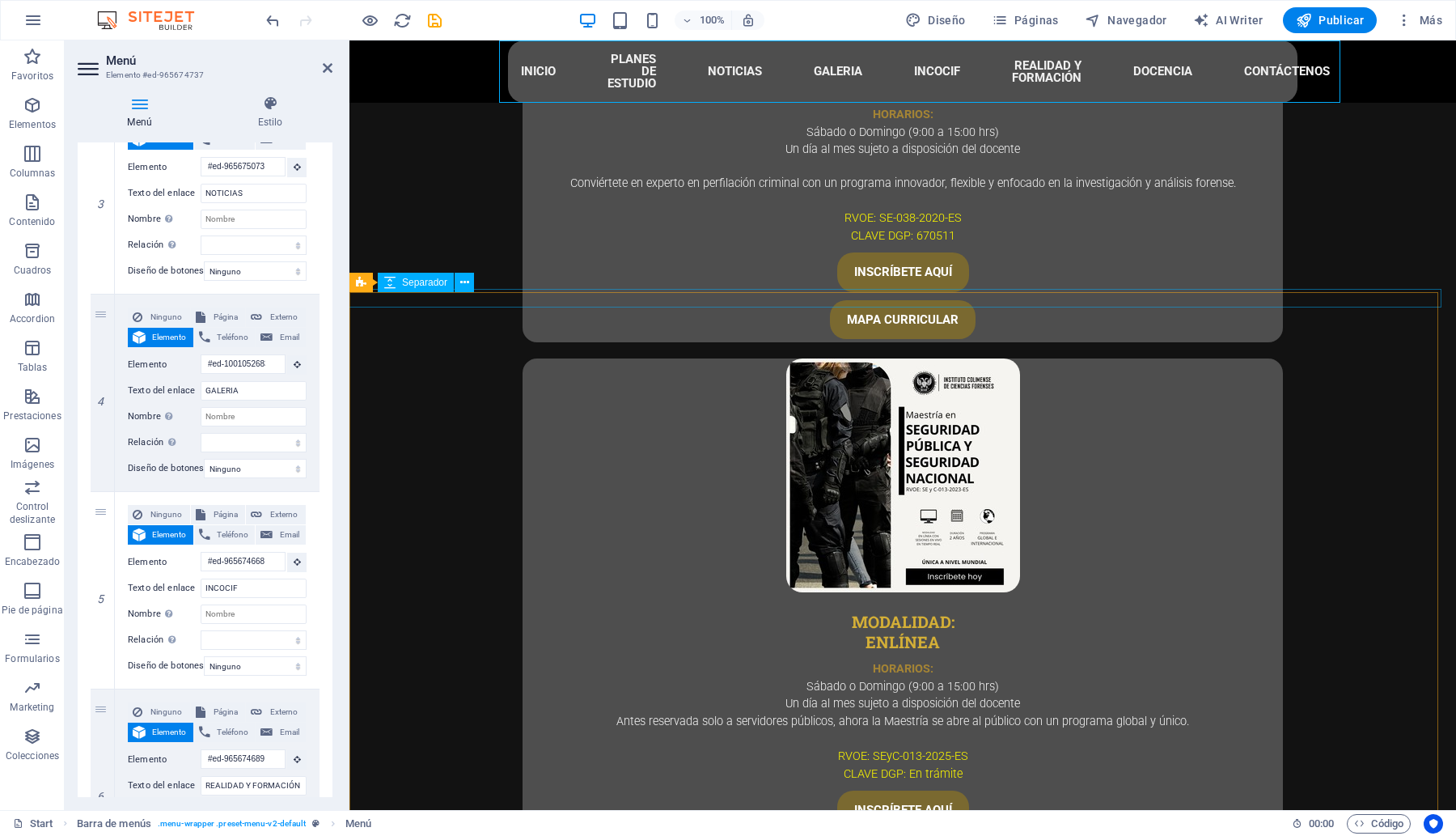
select select
click at [269, 112] on h4 "Estilo" at bounding box center [270, 112] width 124 height 34
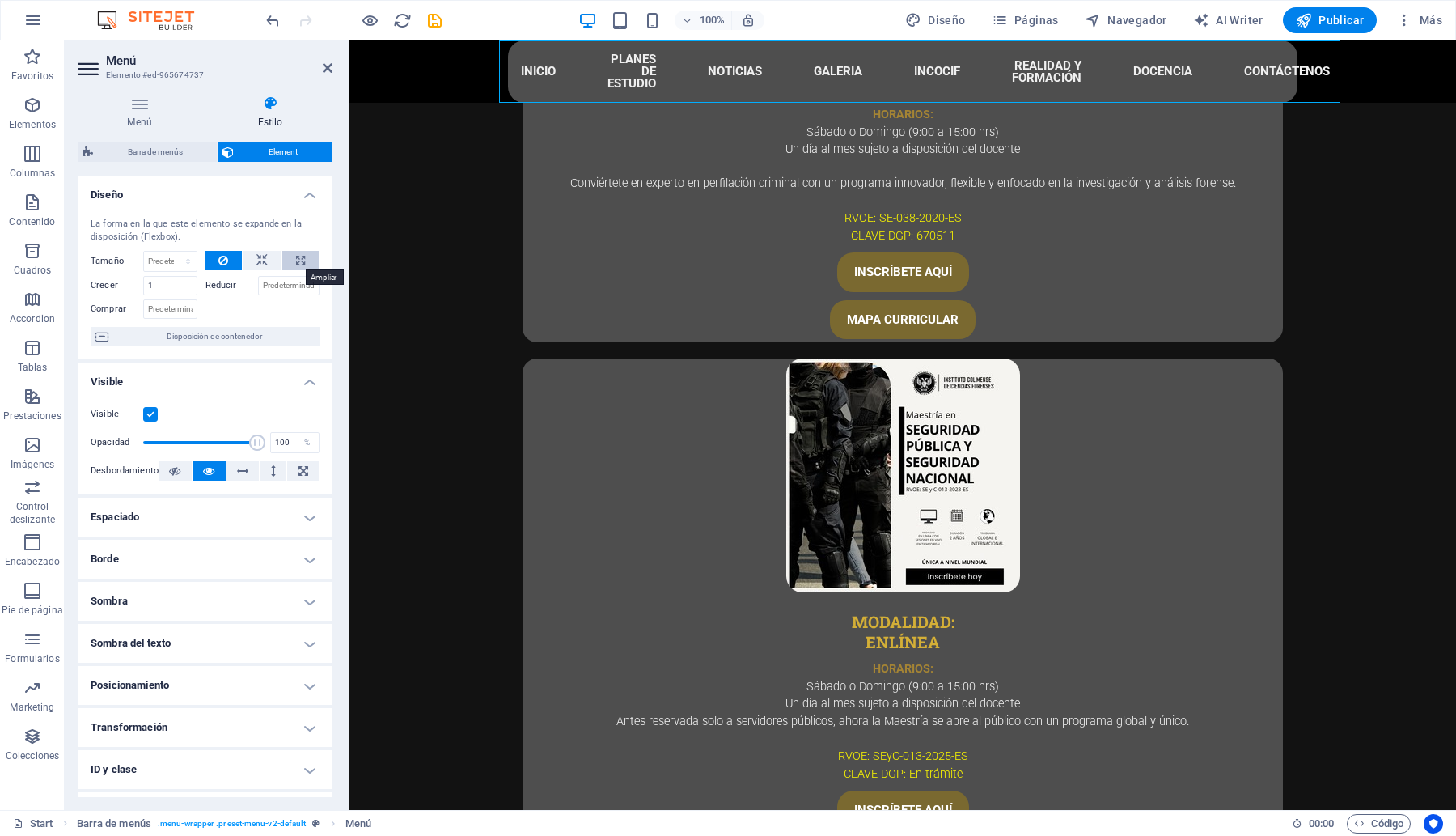
click at [296, 259] on icon at bounding box center [301, 260] width 9 height 20
type input "100"
select select "%"
click at [263, 257] on icon at bounding box center [262, 260] width 11 height 20
select select "DISABLED_OPTION_VALUE"
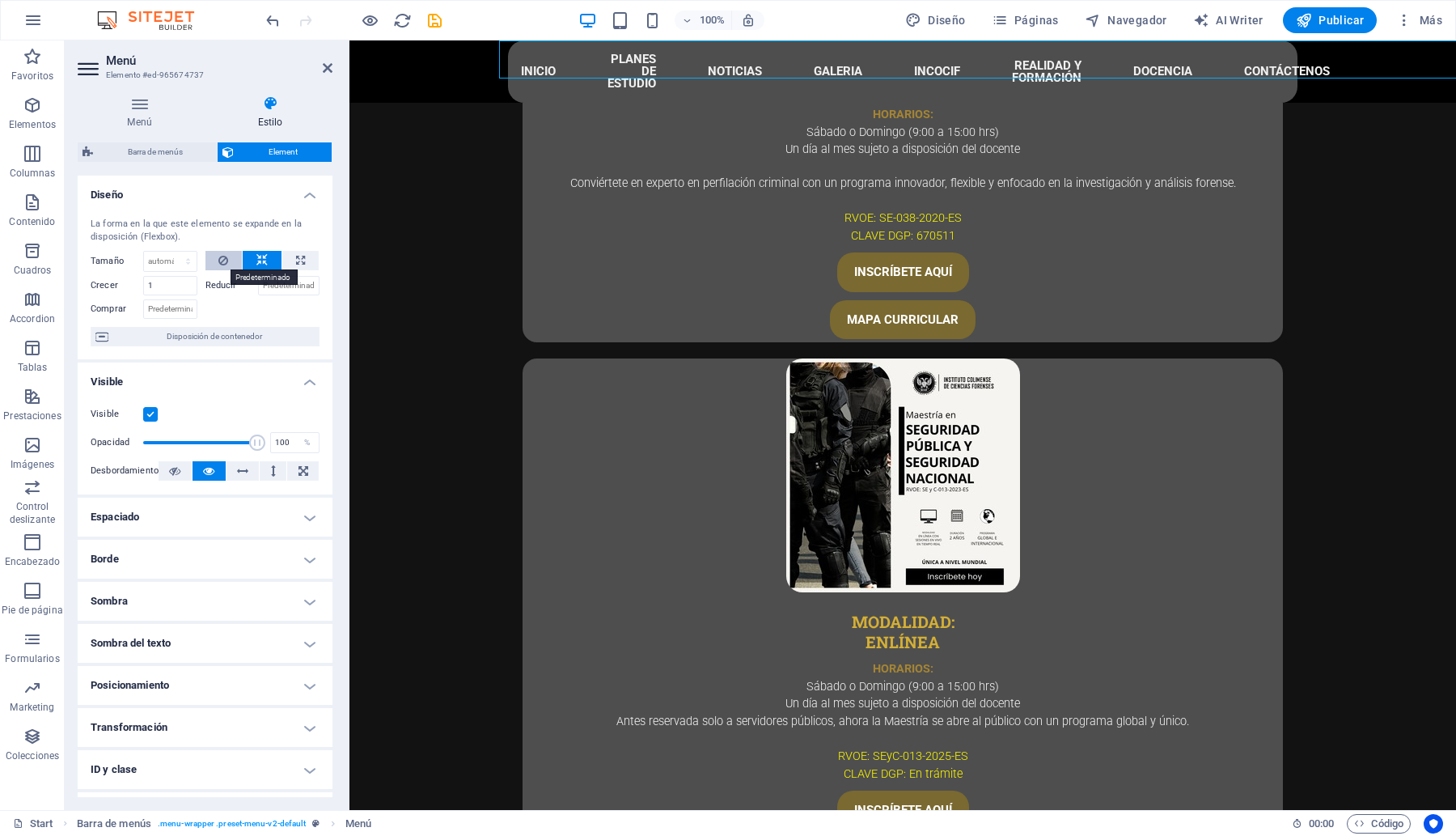
click at [223, 262] on icon at bounding box center [223, 260] width 9 height 20
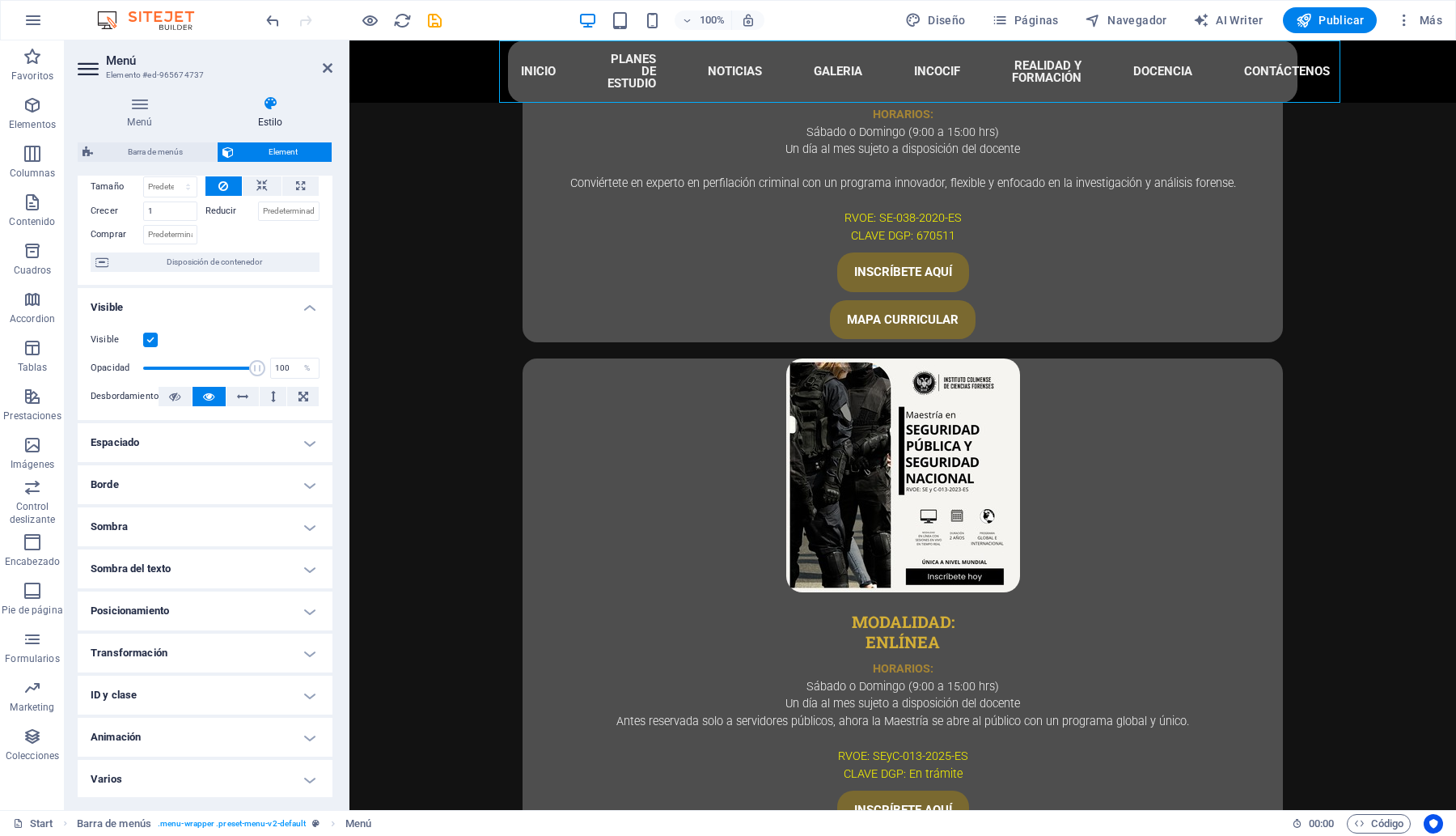
scroll to position [0, 0]
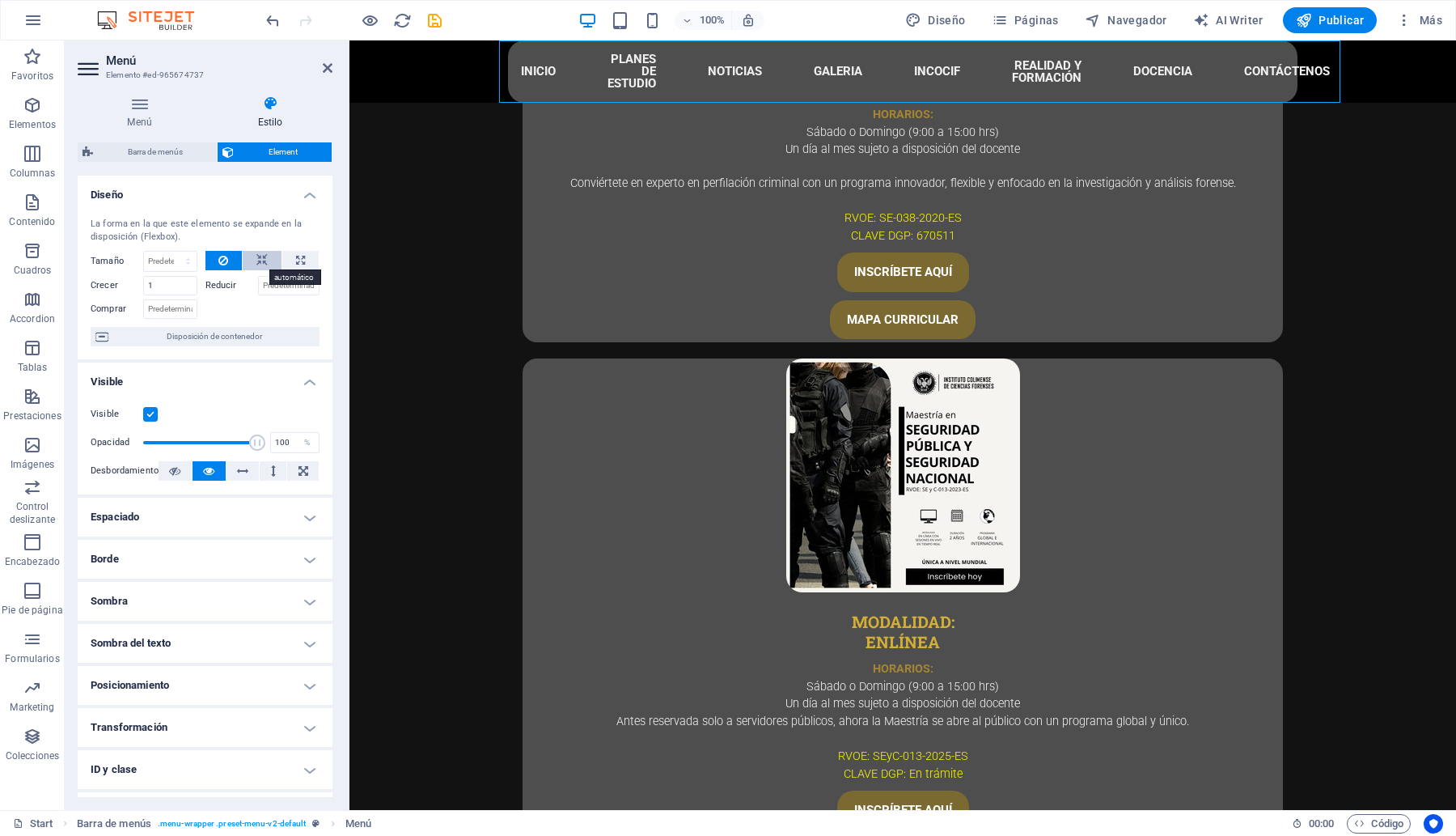
click at [249, 259] on button at bounding box center [262, 260] width 39 height 20
click at [296, 263] on icon at bounding box center [301, 260] width 9 height 20
type input "100"
select select "%"
click at [219, 257] on icon at bounding box center [223, 260] width 9 height 20
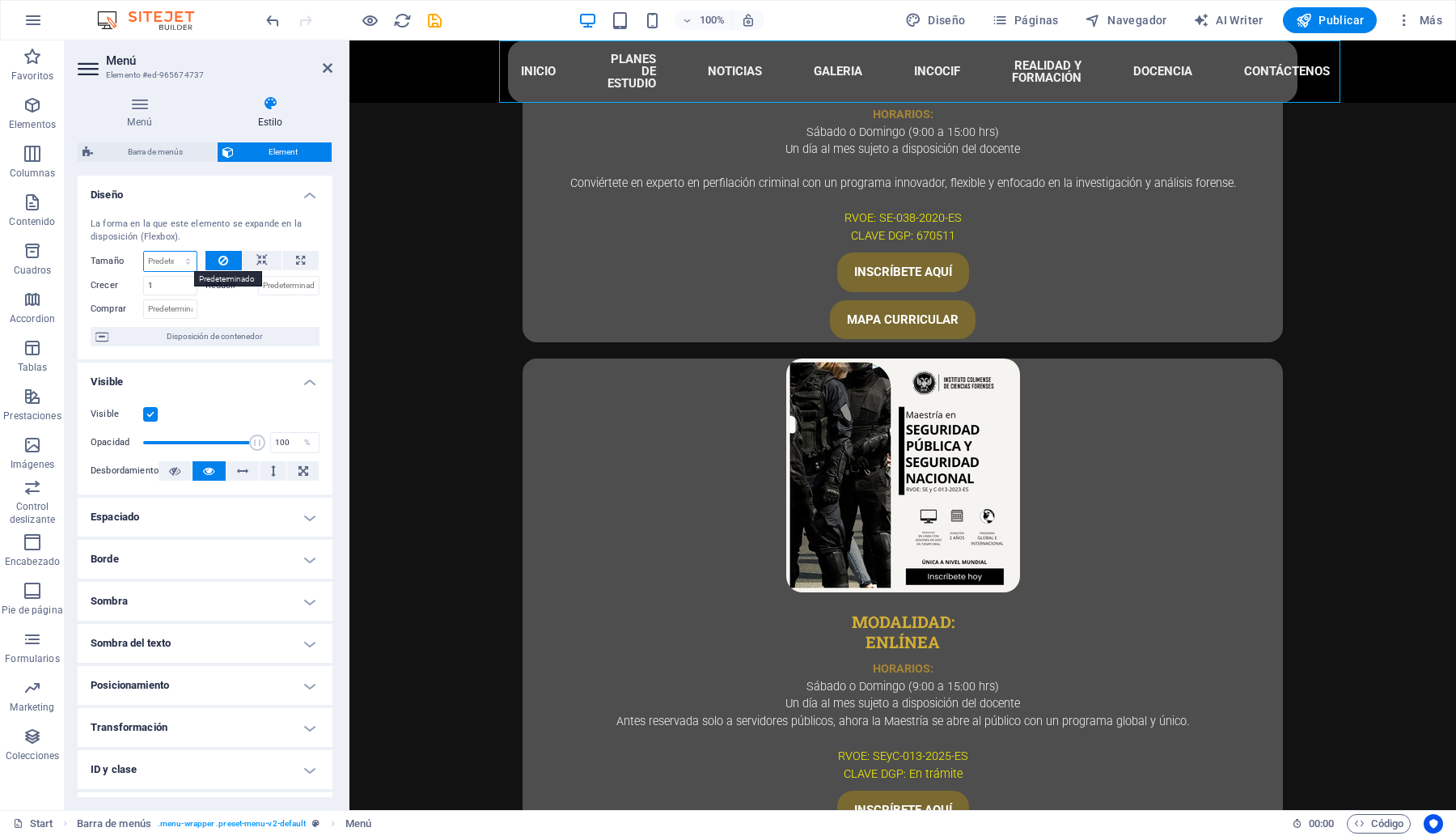
click at [178, 256] on select "Predeterminado automático px % 1/1 1/2 1/3 1/4 1/5 1/6 1/7 1/8 1/9 1/10" at bounding box center [170, 261] width 52 height 20
select select "px"
click at [172, 251] on select "Predeterminado automático px % 1/1 1/2 1/3 1/4 1/5 1/6 1/7 1/8 1/9 1/10" at bounding box center [170, 261] width 52 height 20
type input "220"
click at [212, 264] on button at bounding box center [224, 260] width 37 height 20
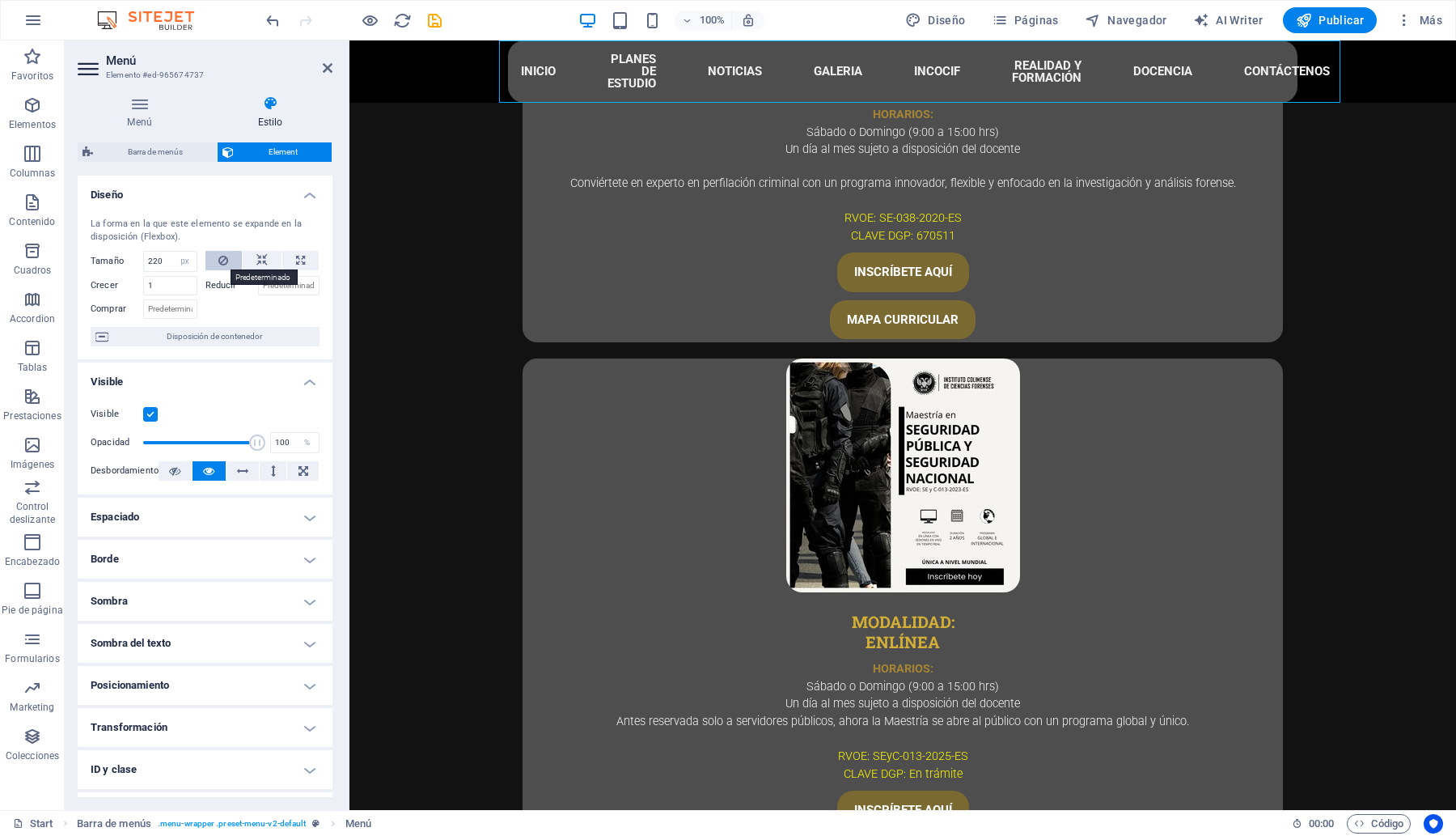
select select "DISABLED_OPTION_VALUE"
click at [162, 286] on input "1" at bounding box center [170, 285] width 54 height 20
type input "2"
click at [135, 101] on icon at bounding box center [139, 103] width 124 height 16
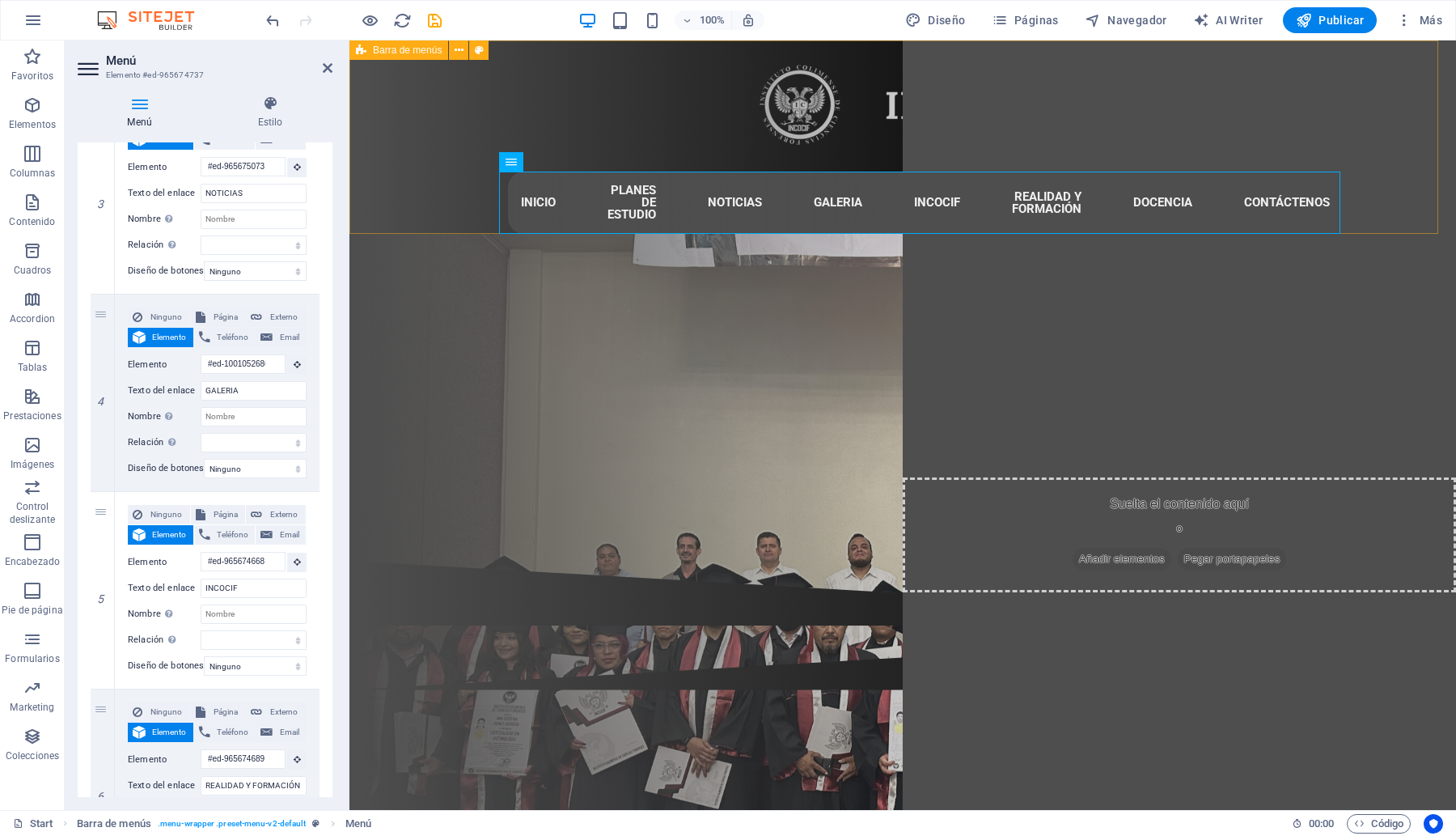
click at [413, 119] on div "INICIO PLANES DE ESTUDIO NOTICIAS GALERIA INCOCIF REALIDAD Y FORMACIÓN DOCENCIA…" at bounding box center [902, 136] width 1107 height 193
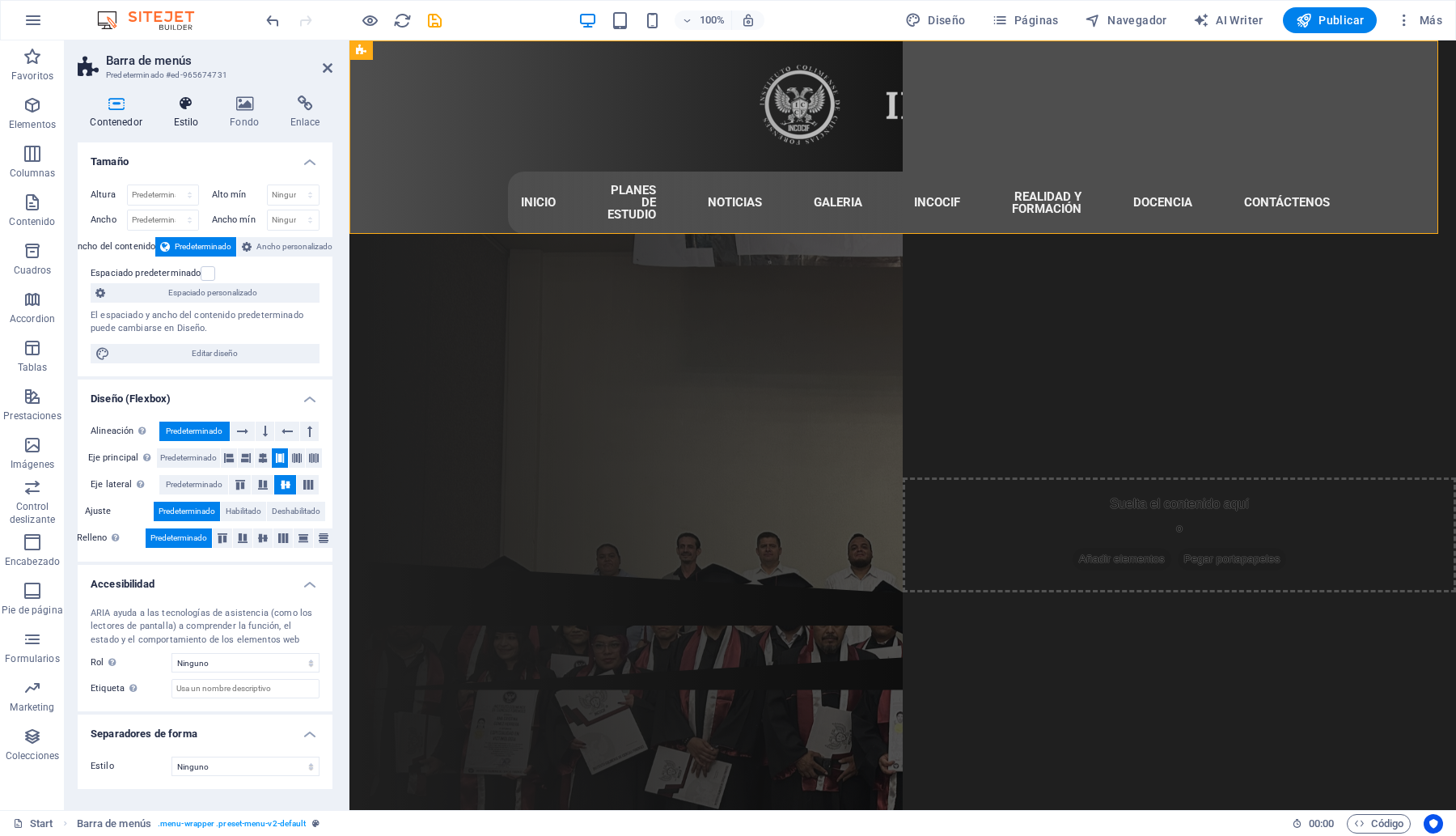
click at [183, 114] on h4 "Estilo" at bounding box center [189, 112] width 57 height 34
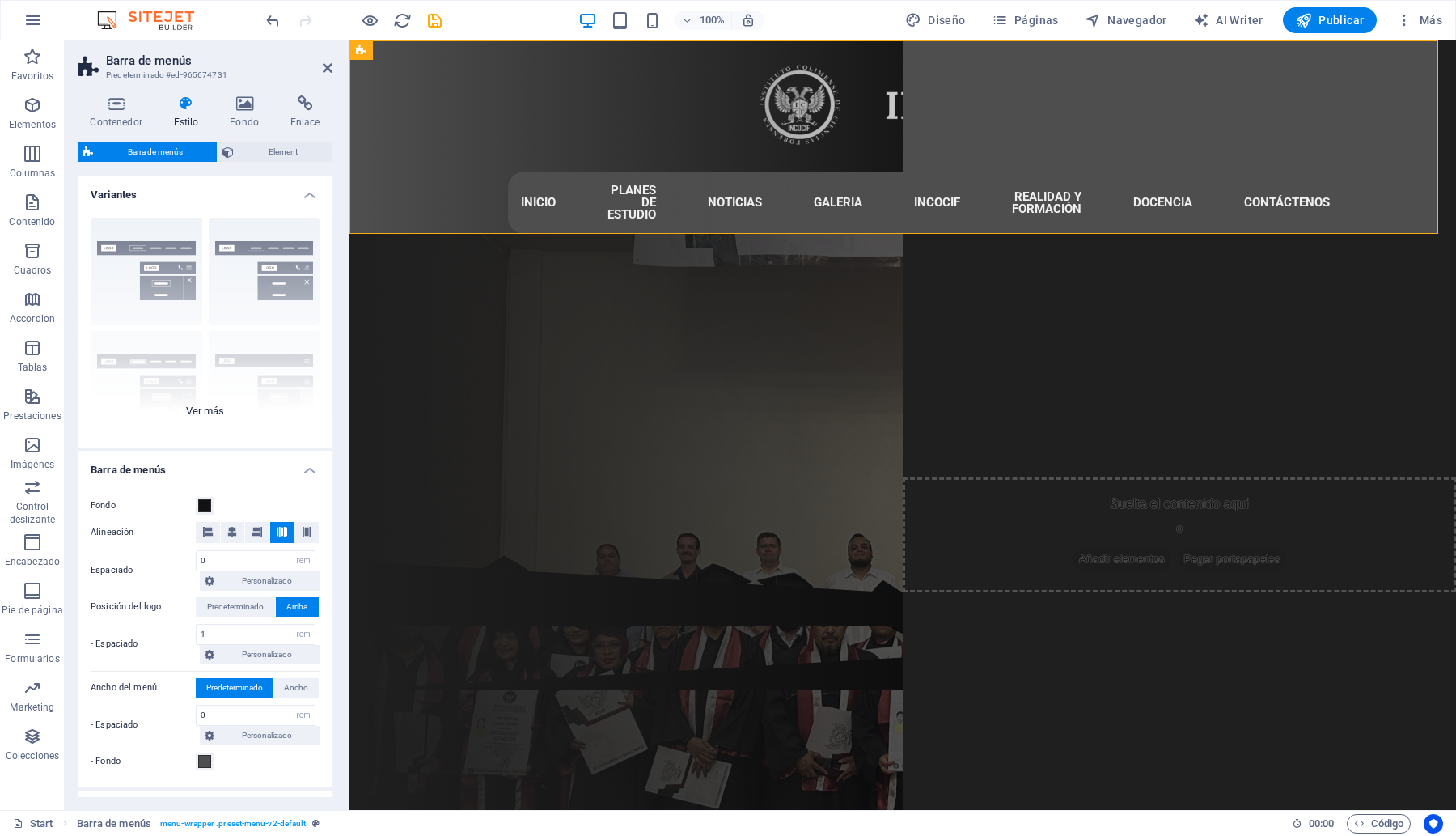
scroll to position [263, 0]
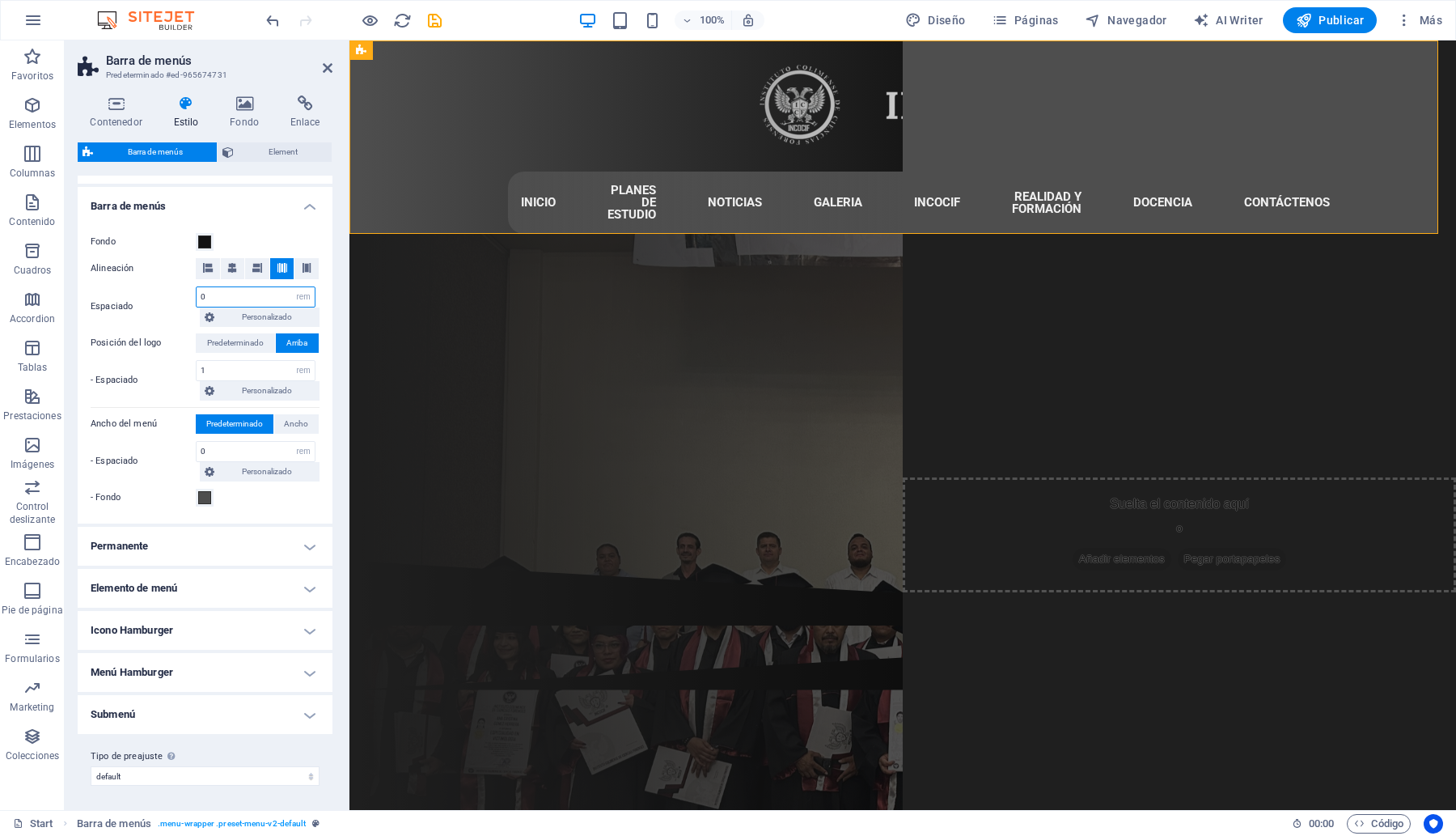
click at [257, 293] on input "0" at bounding box center [255, 296] width 118 height 20
type input "0"
type input "0.5"
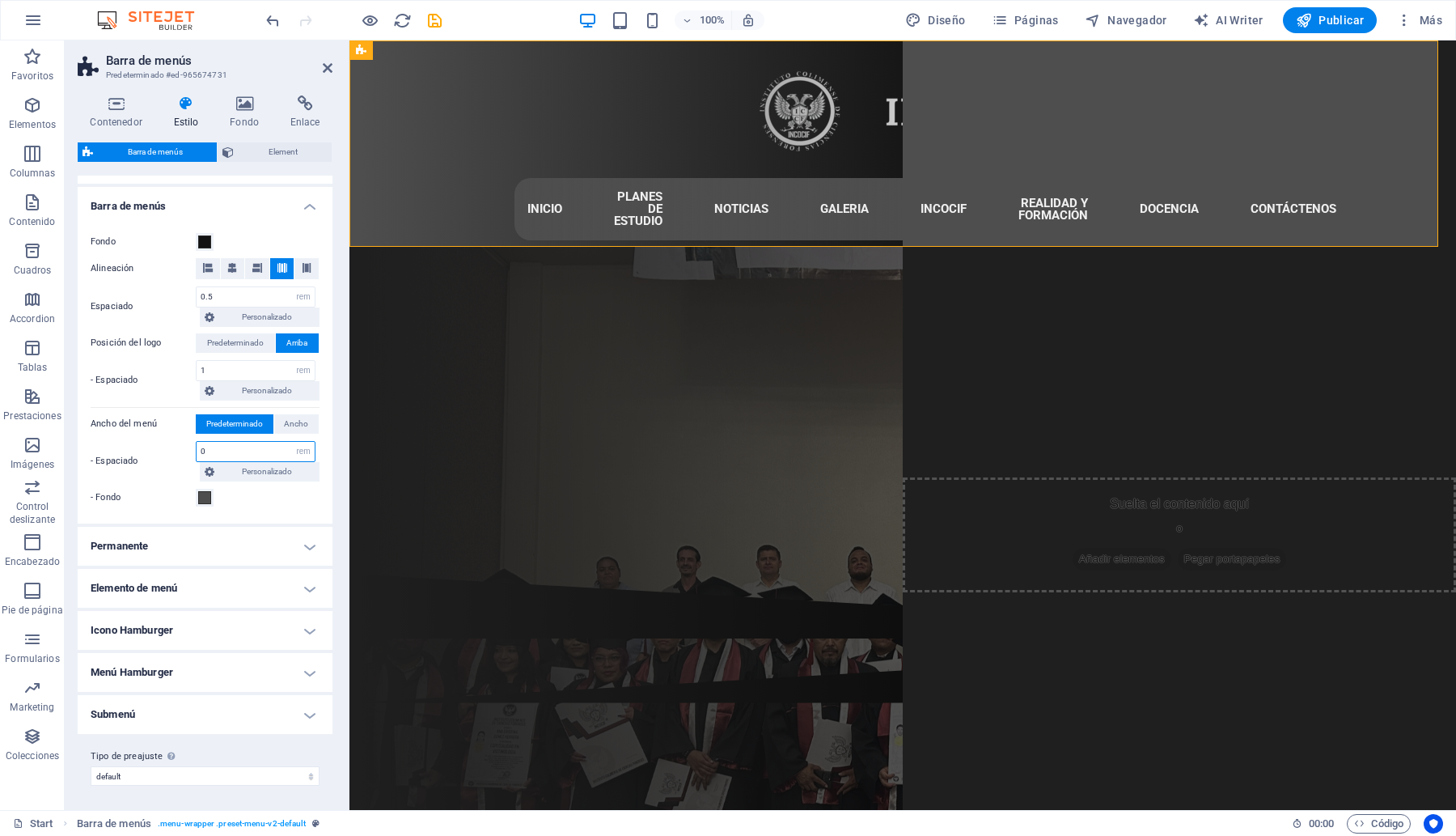
click at [222, 447] on input "0" at bounding box center [255, 451] width 118 height 20
type input "1"
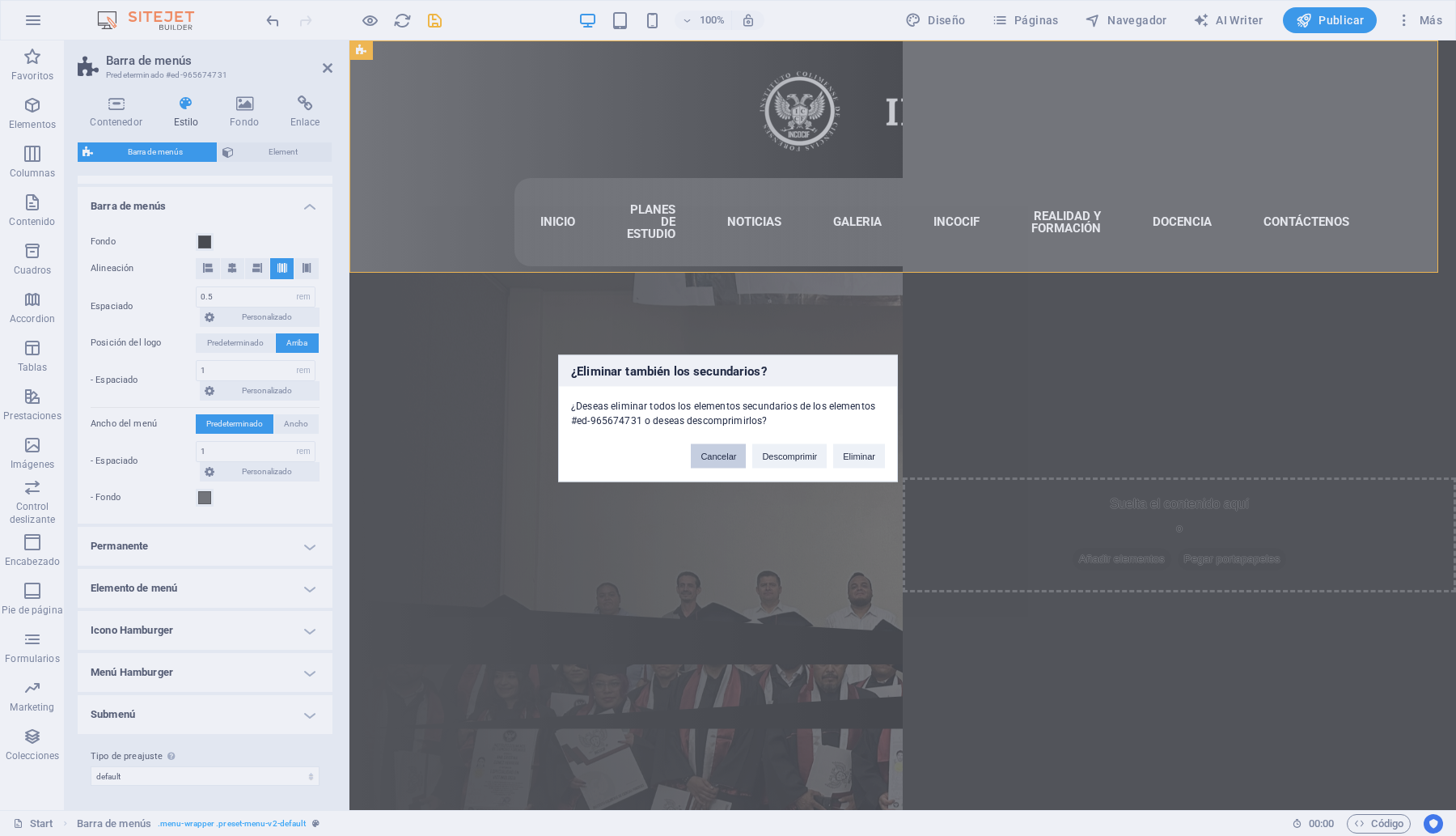
click at [712, 450] on button "Cancelar" at bounding box center [718, 456] width 55 height 24
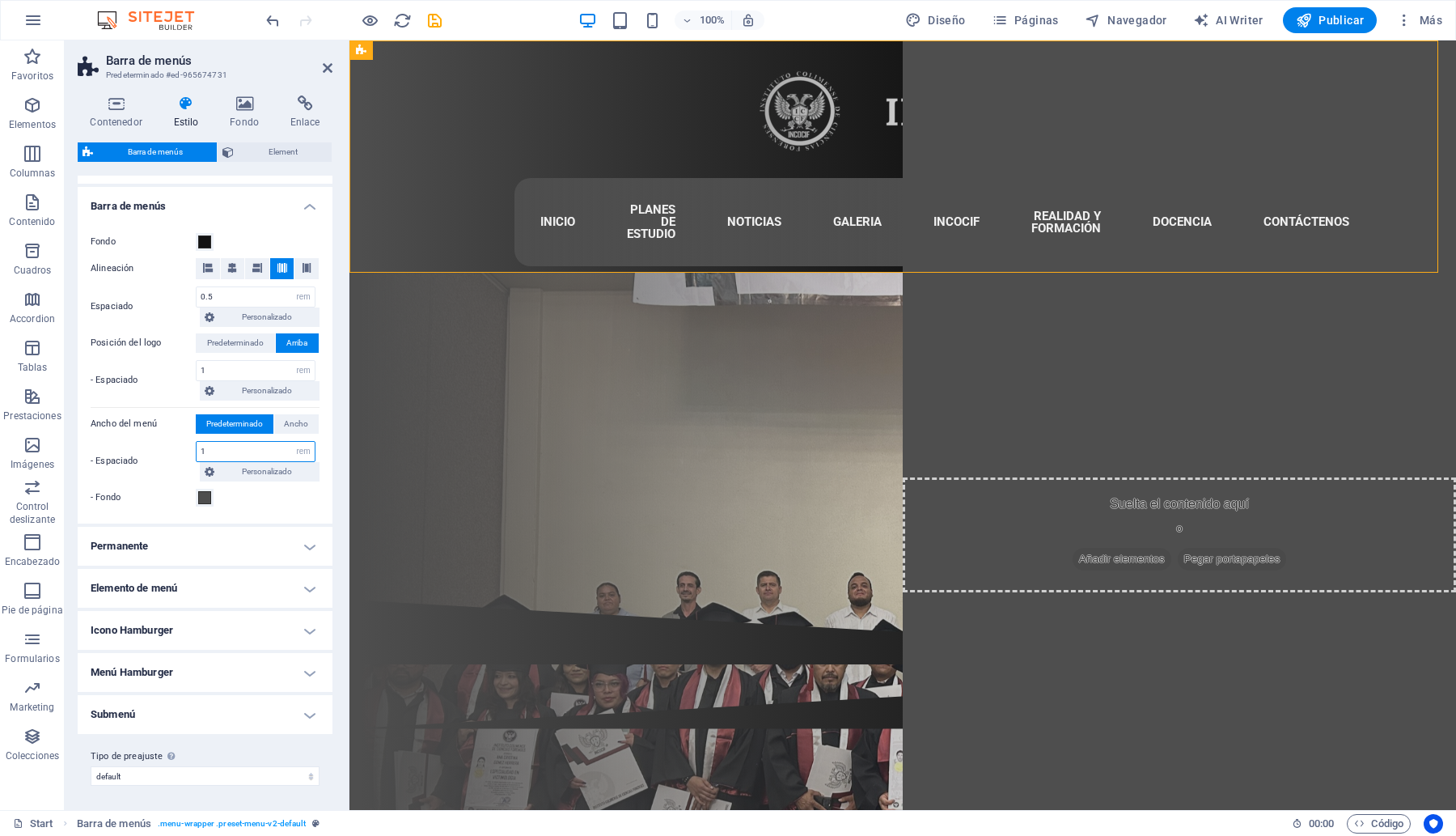
click at [234, 442] on input "1" at bounding box center [255, 451] width 118 height 20
type input "0"
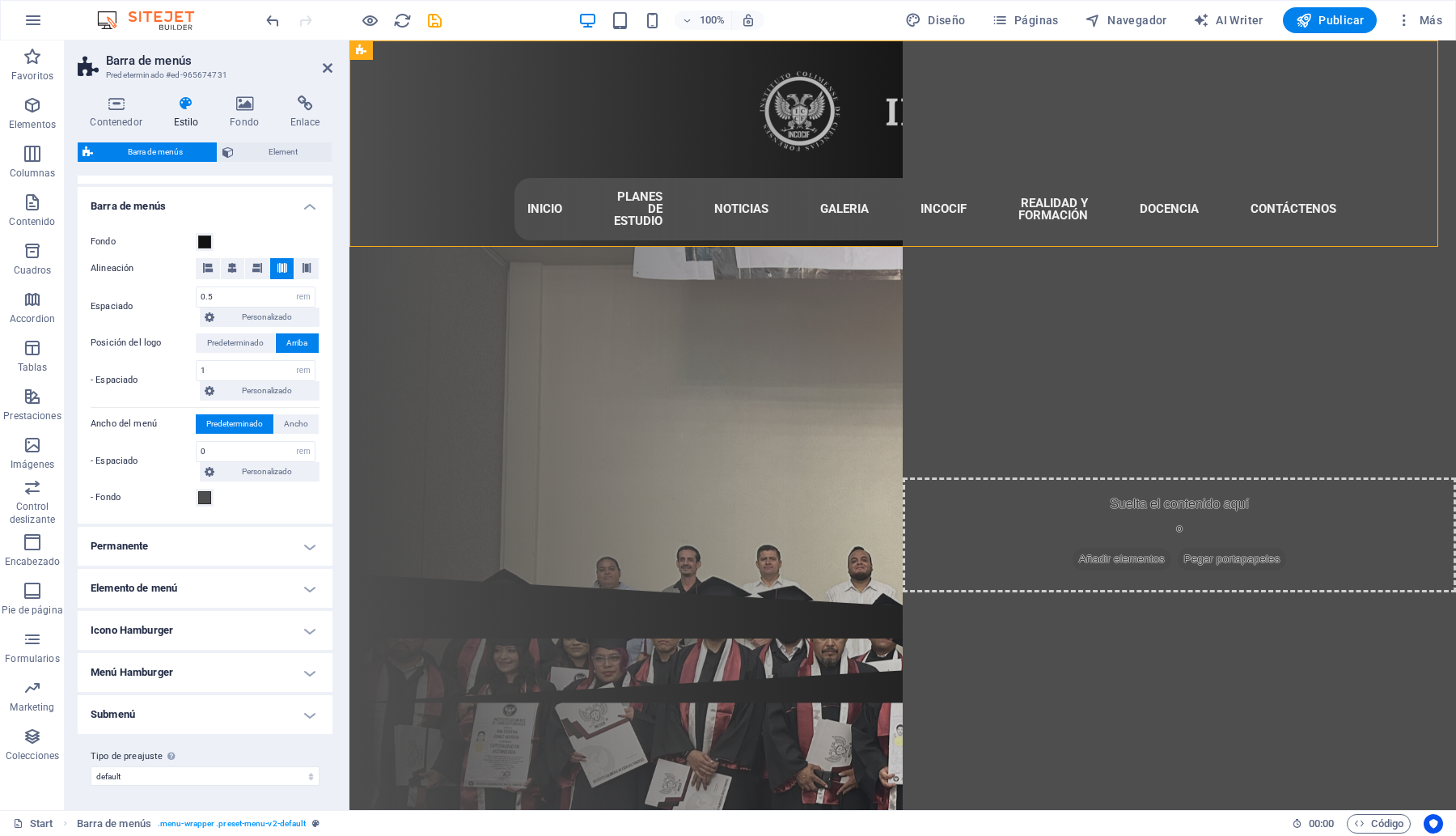
click at [287, 554] on h4 "Permanente" at bounding box center [205, 546] width 255 height 39
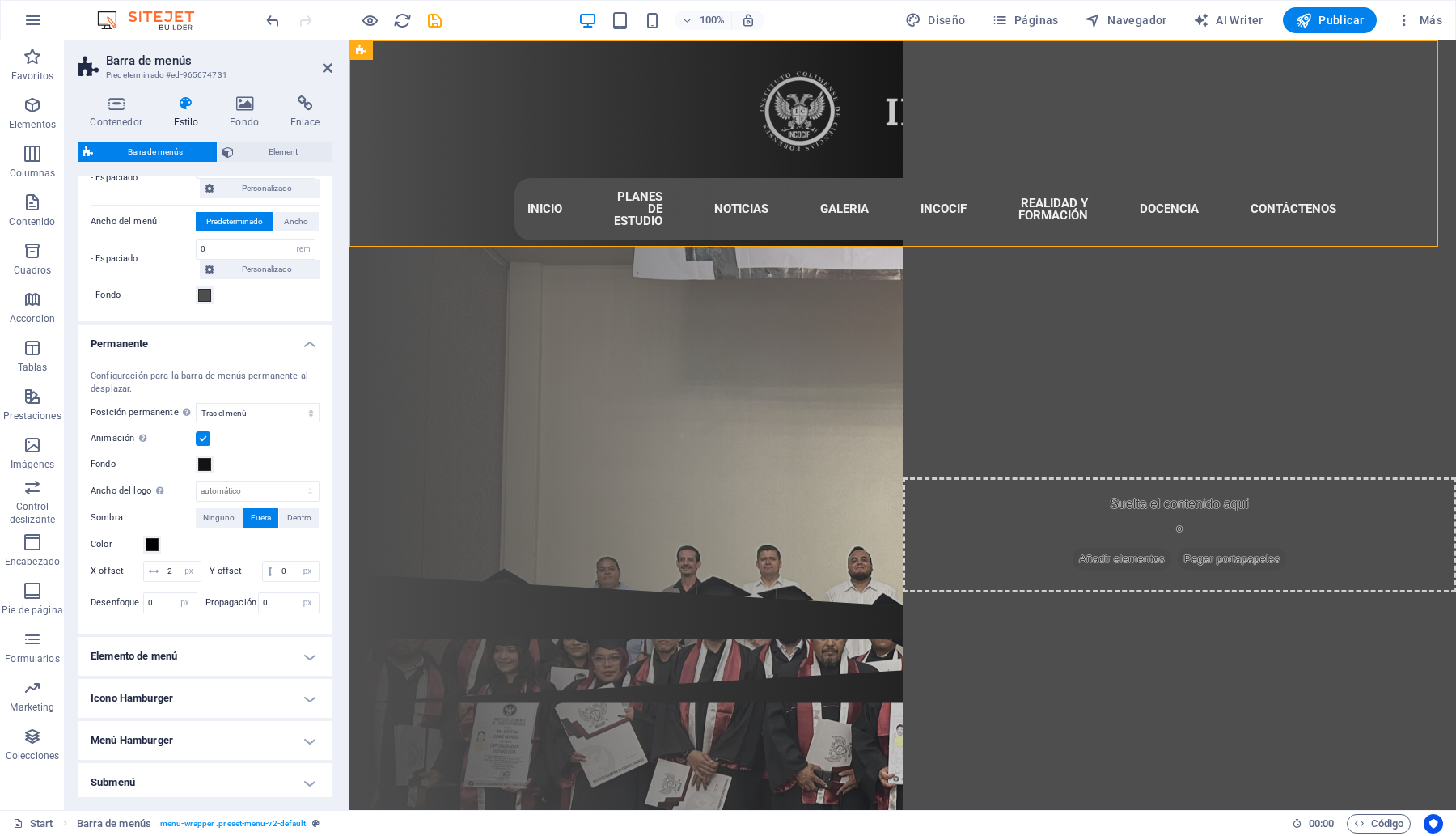
scroll to position [534, 0]
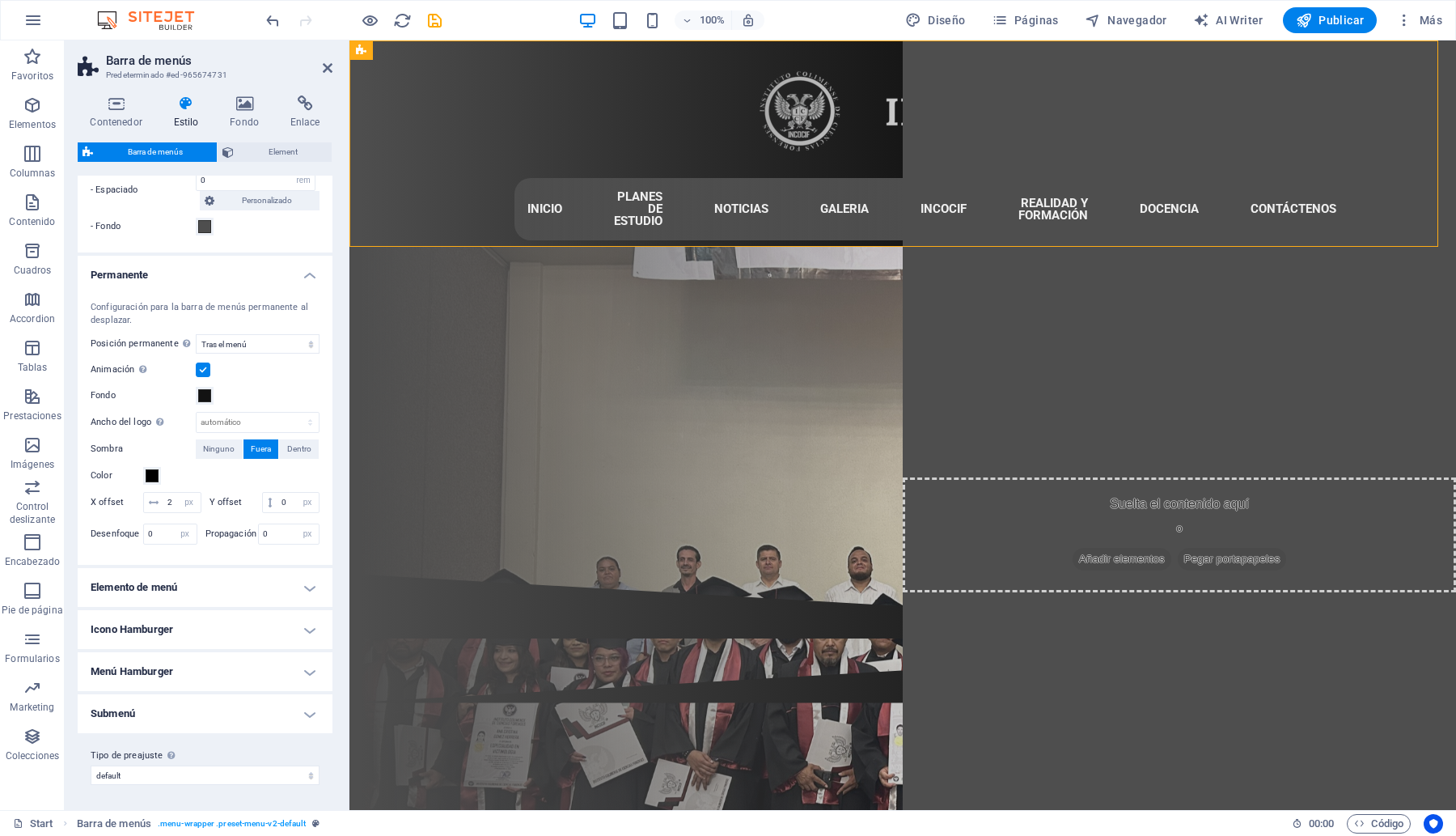
click at [298, 583] on h4 "Elemento de menú" at bounding box center [205, 588] width 255 height 39
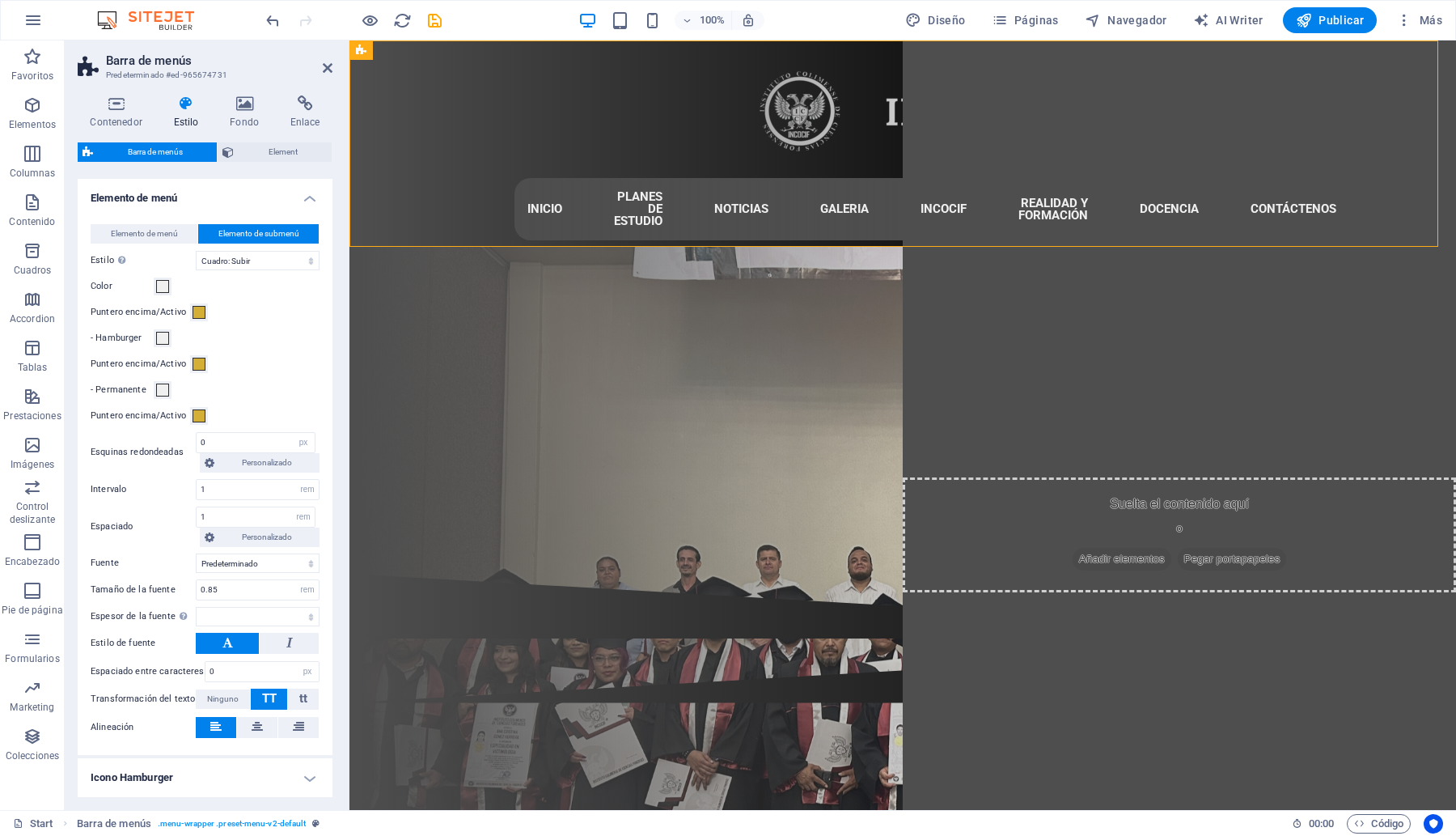
scroll to position [1041, 0]
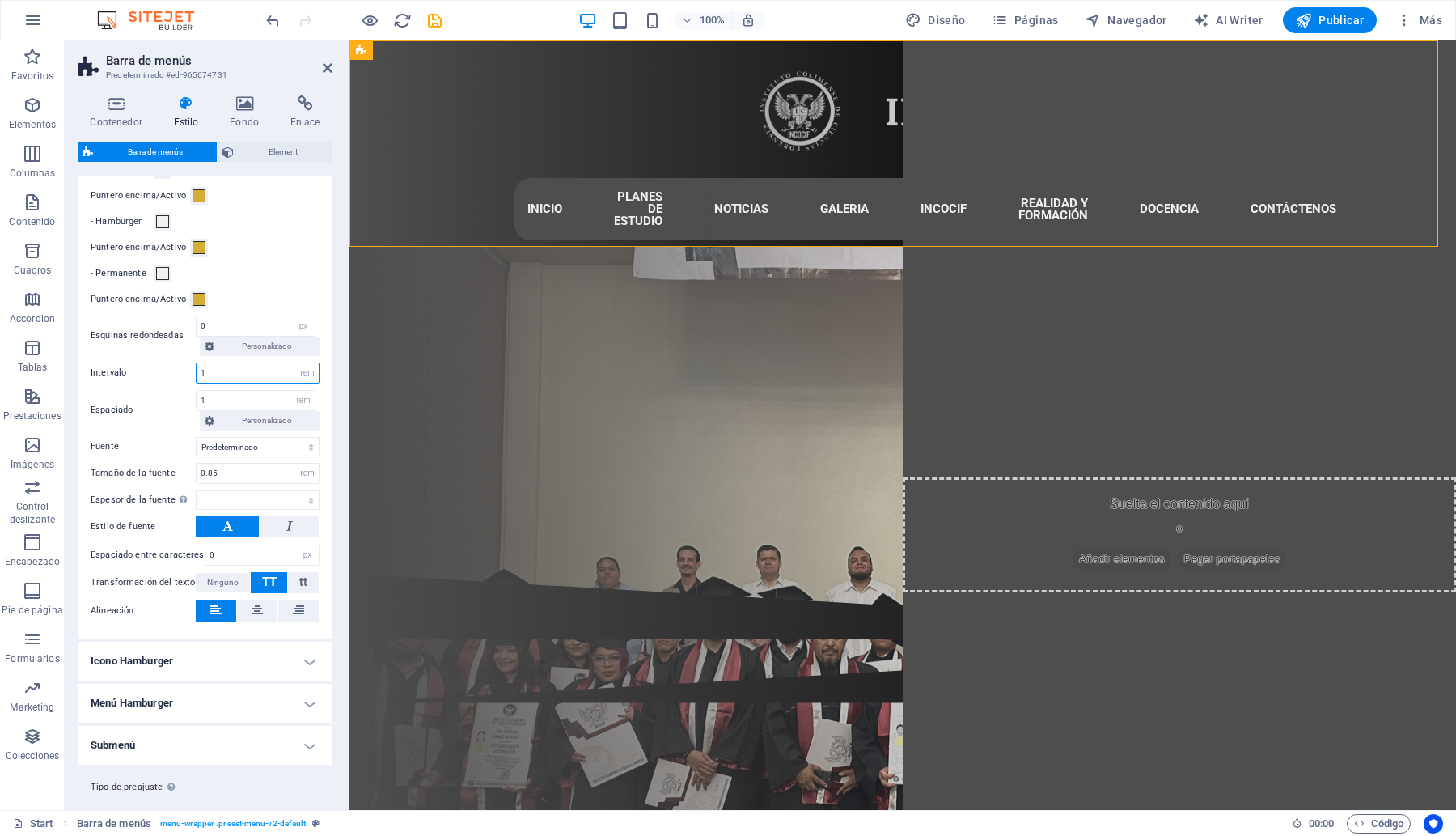
click at [233, 365] on input "1" at bounding box center [257, 373] width 122 height 20
type input "2"
select select
click at [233, 399] on input "1" at bounding box center [255, 400] width 118 height 20
type input "2"
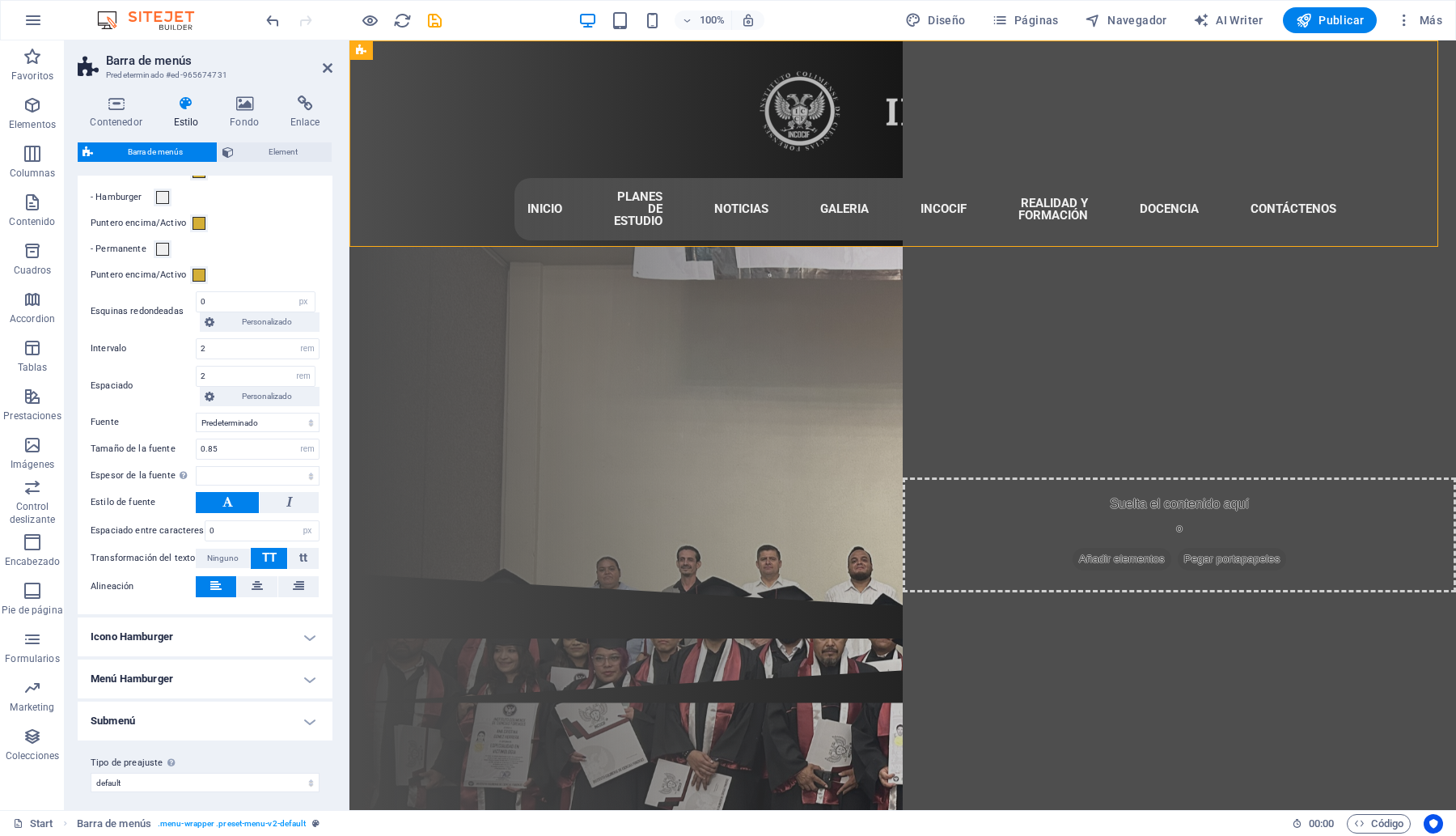
scroll to position [1072, 0]
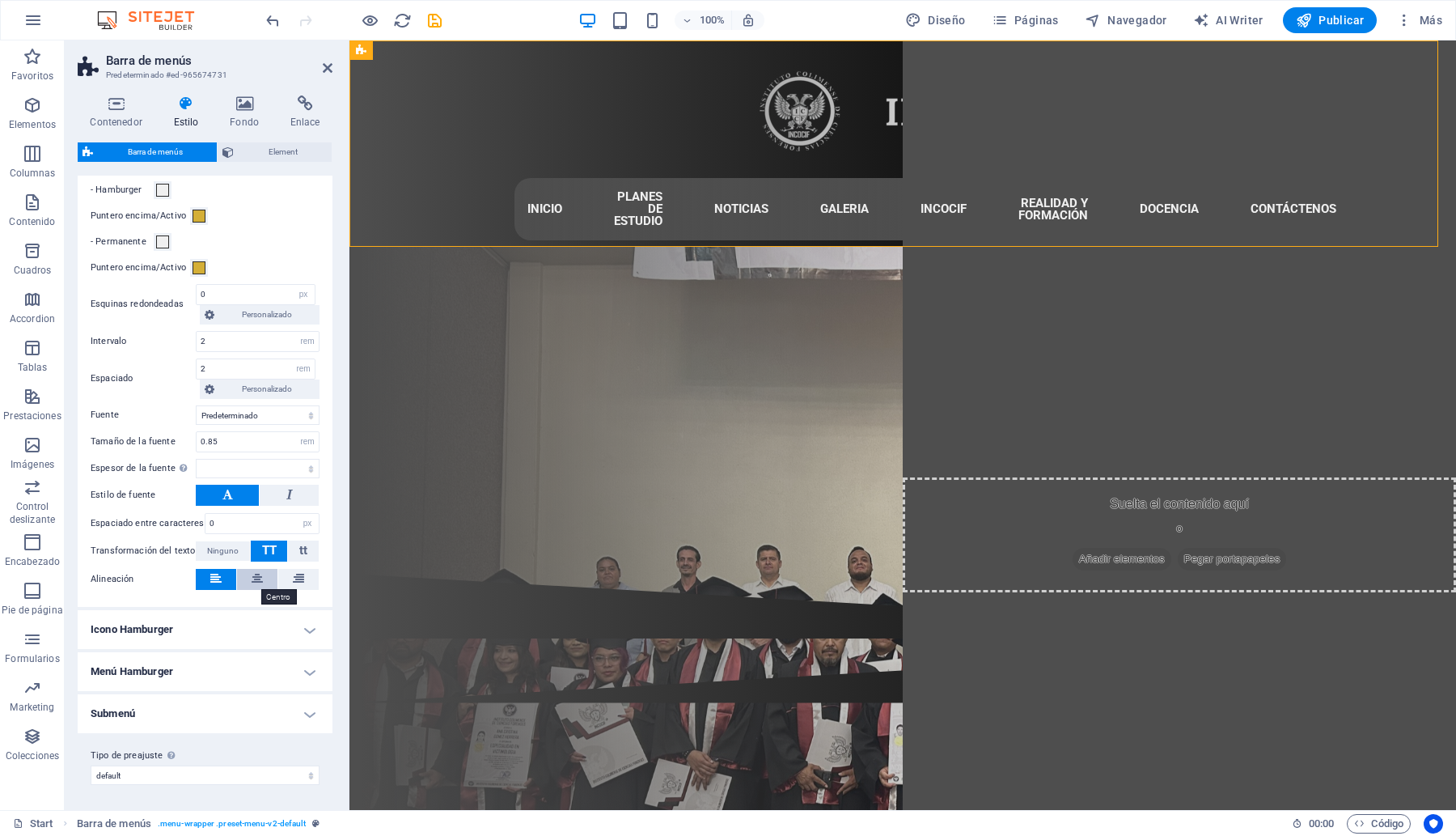
click at [256, 575] on icon at bounding box center [257, 578] width 11 height 20
select select
click at [290, 629] on h4 "Icono Hamburger" at bounding box center [205, 630] width 255 height 39
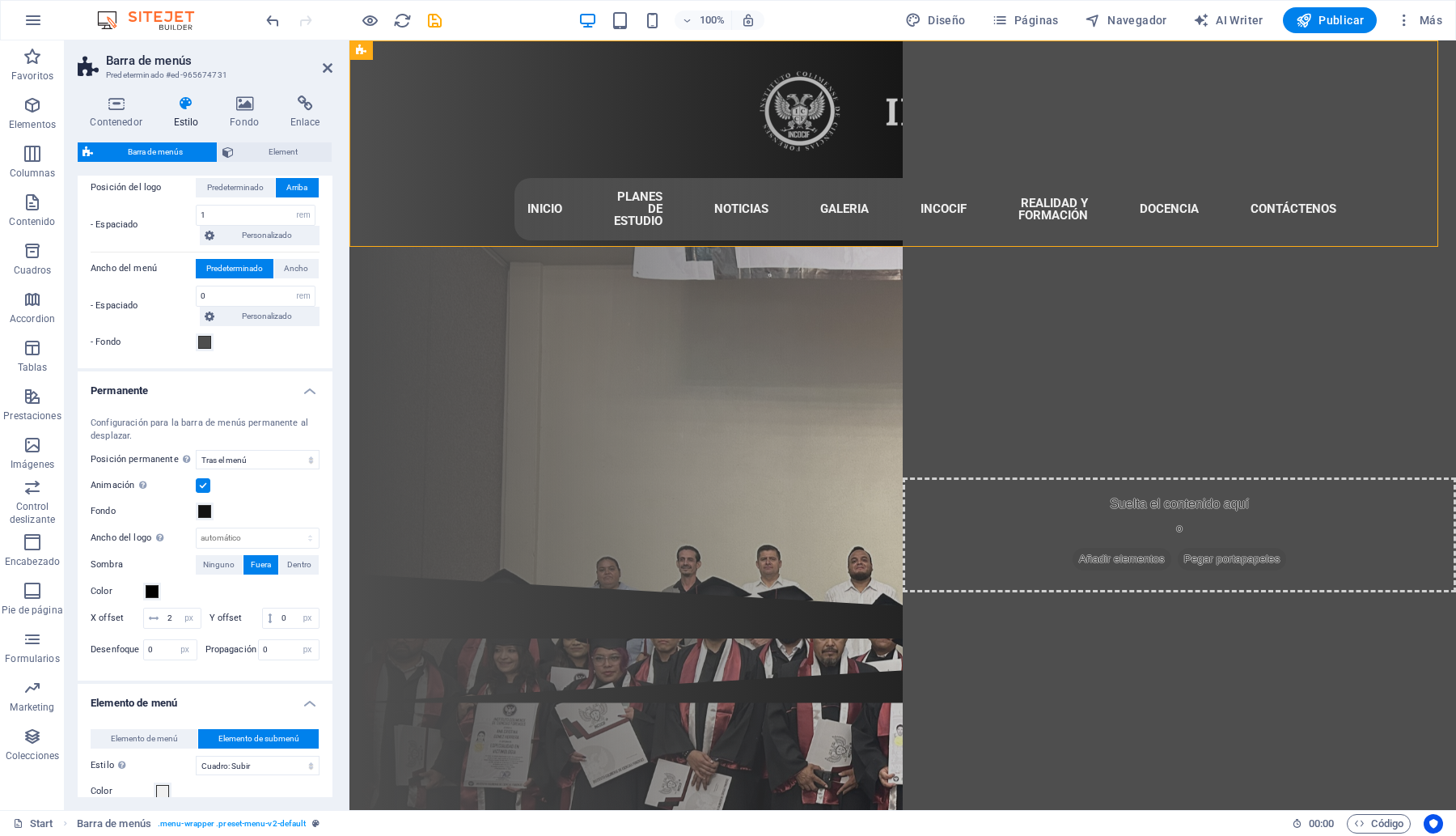
scroll to position [387, 0]
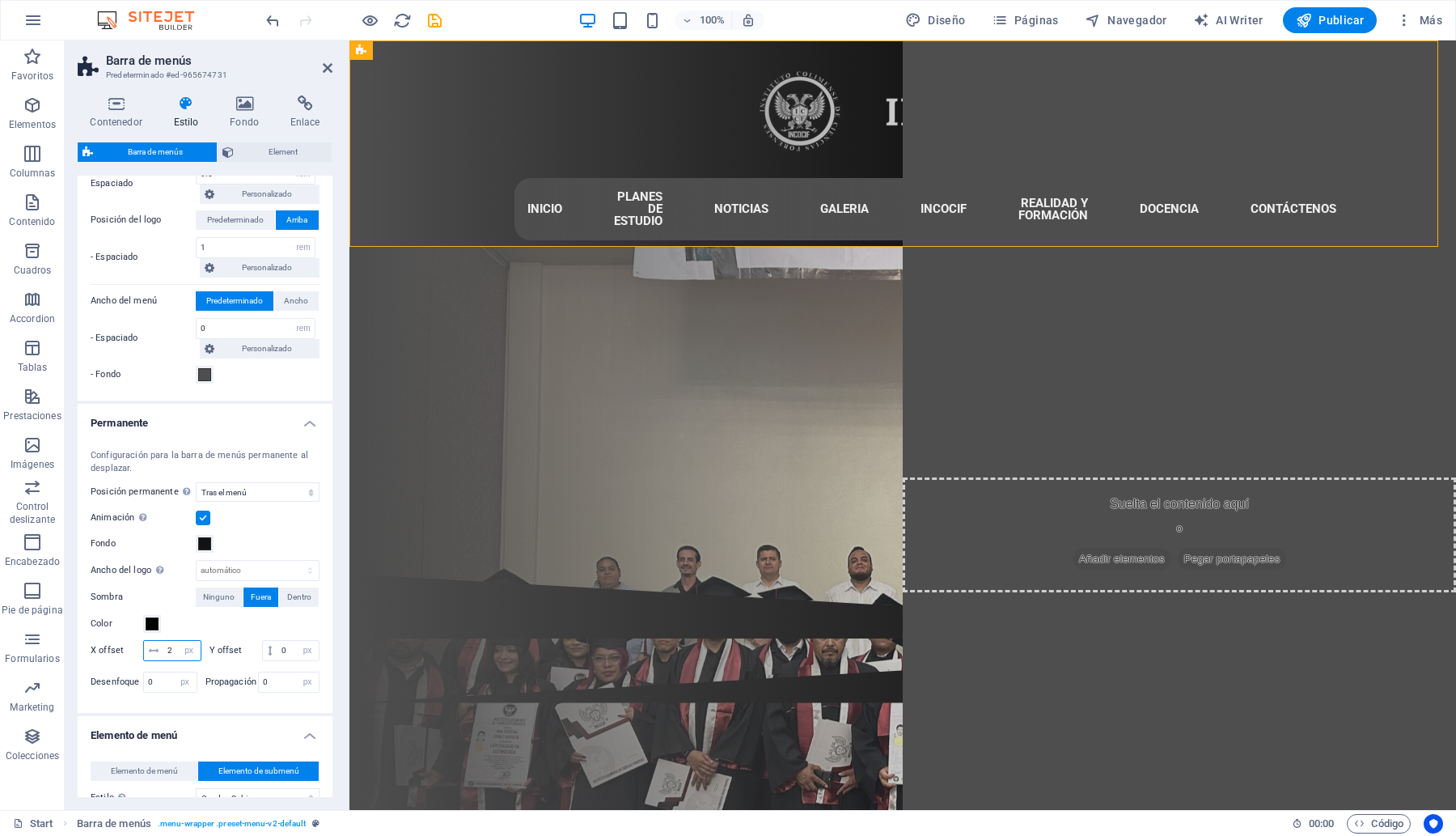
click at [172, 645] on input "2" at bounding box center [182, 650] width 37 height 20
type input "5"
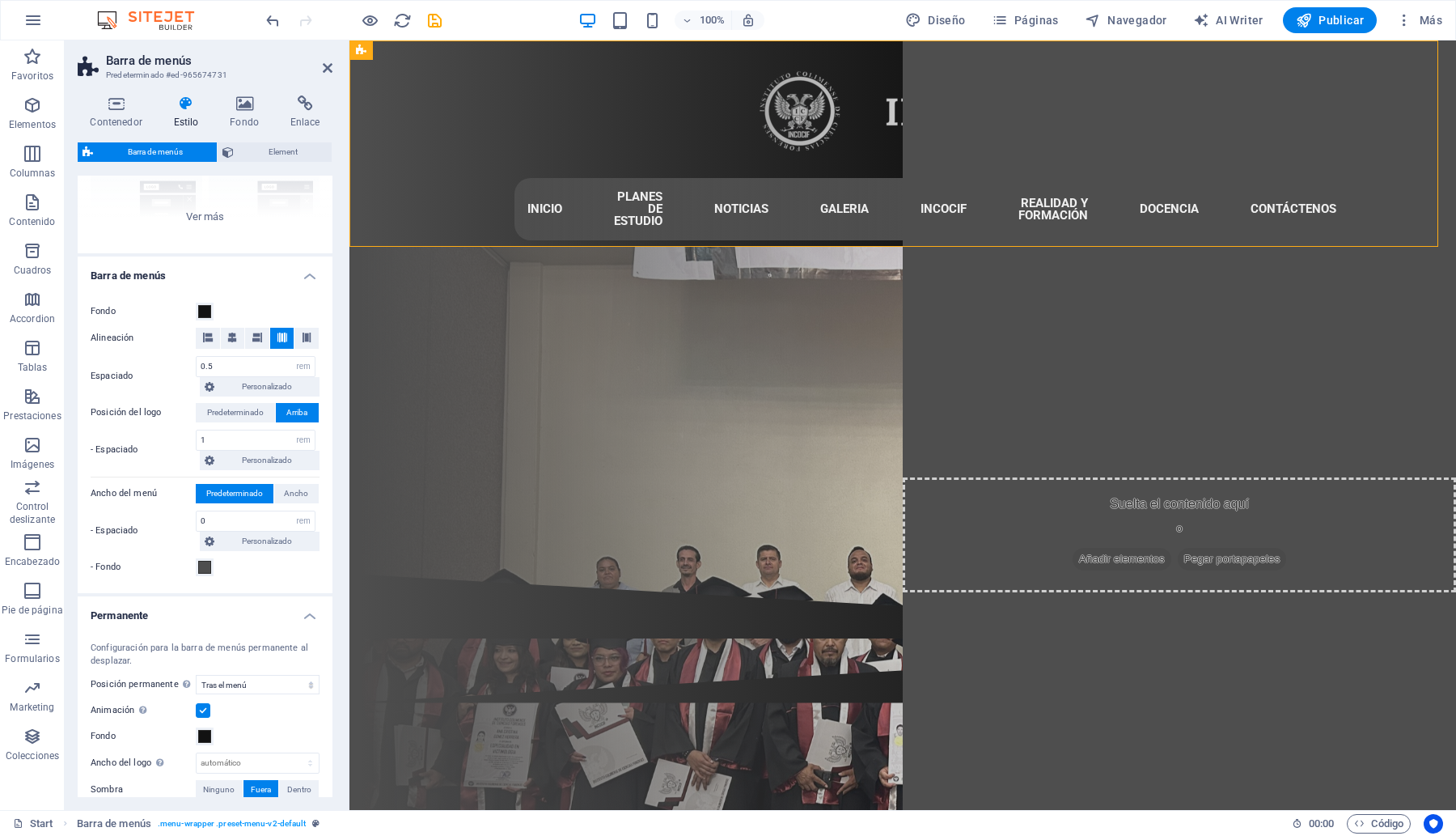
scroll to position [184, 0]
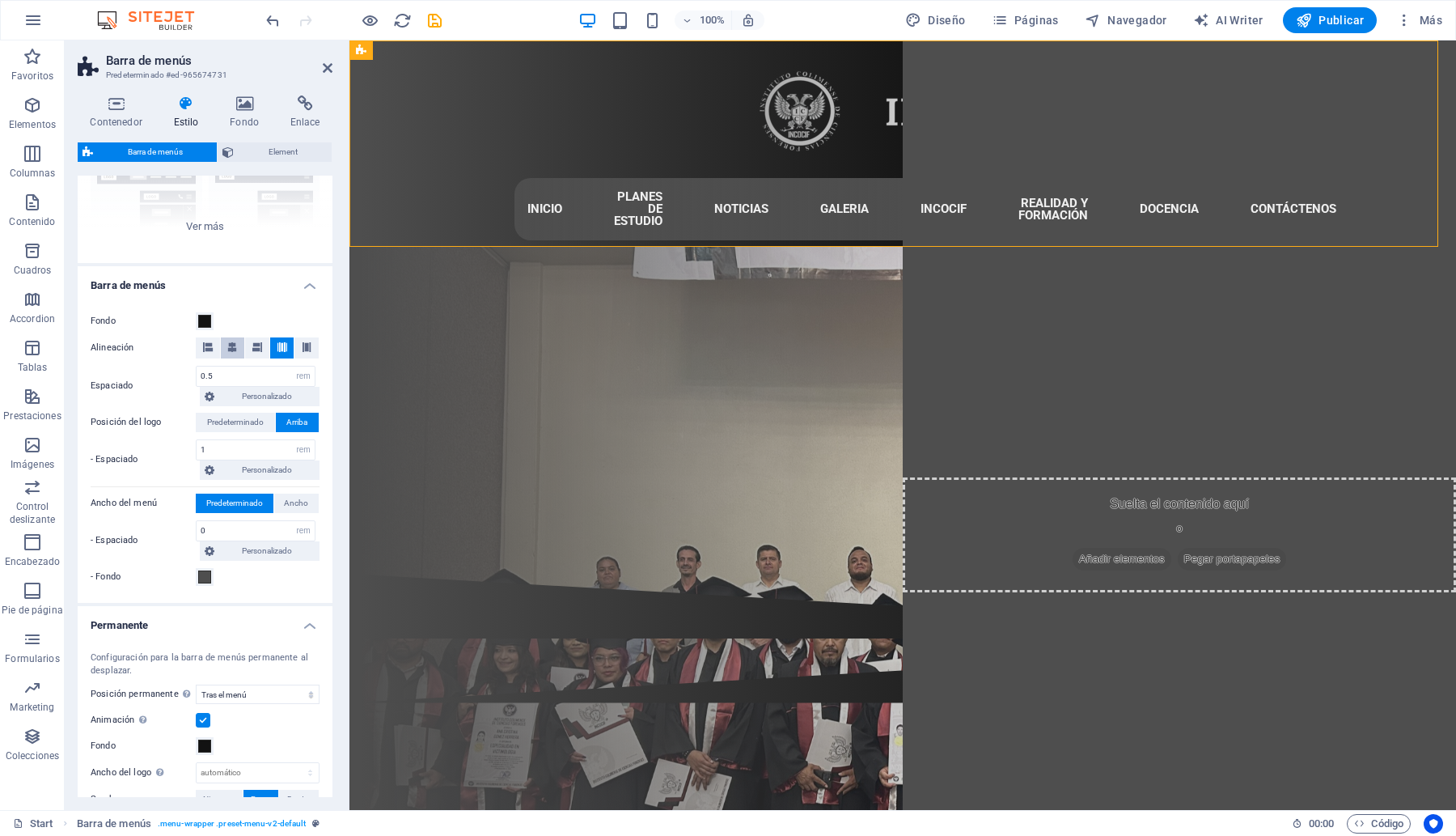
click at [232, 347] on icon at bounding box center [232, 347] width 9 height 9
select select
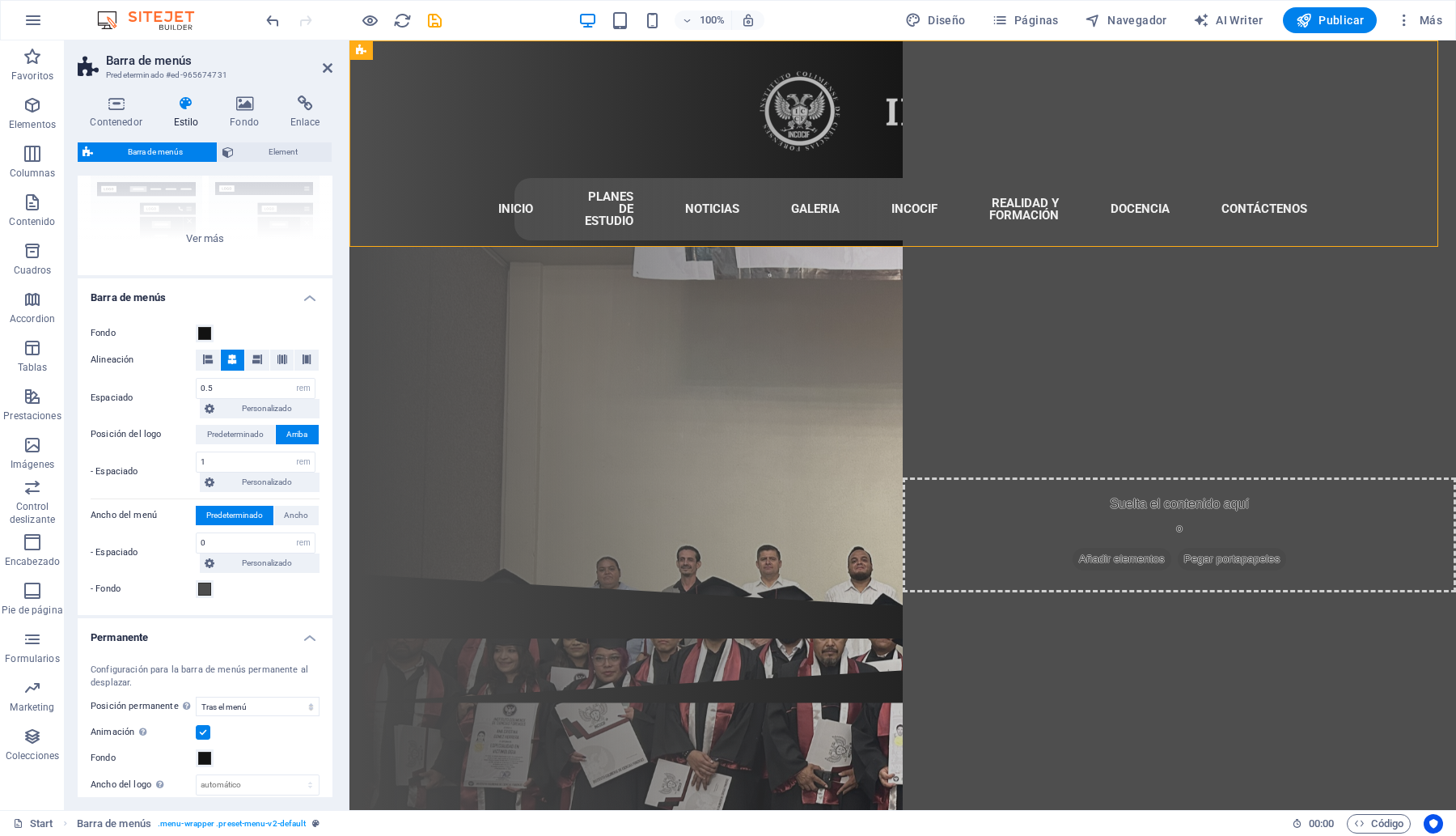
scroll to position [203, 0]
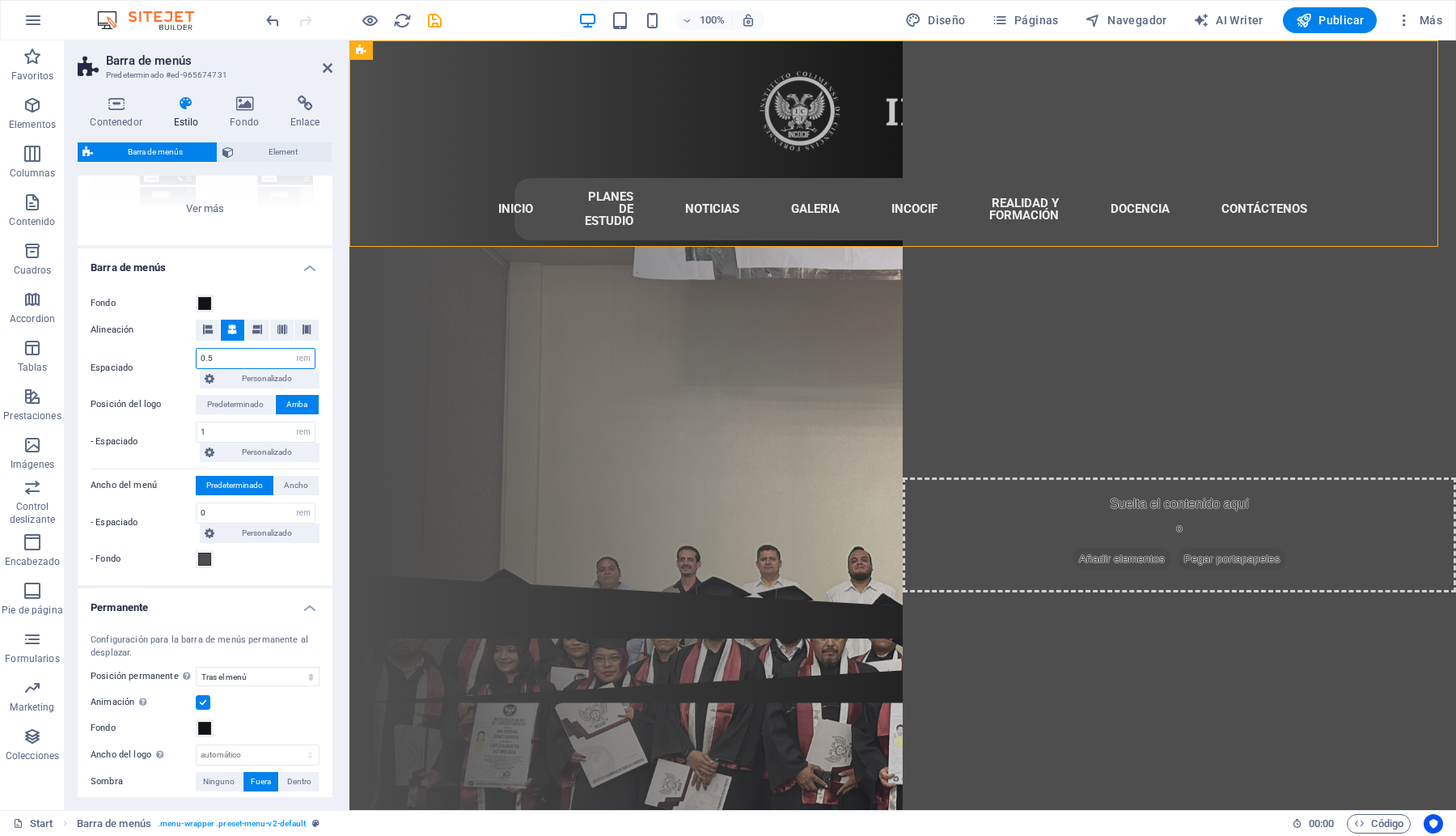
click at [219, 358] on input "0.5" at bounding box center [255, 358] width 118 height 20
type input "02"
click at [215, 357] on input "02" at bounding box center [255, 358] width 118 height 20
select select
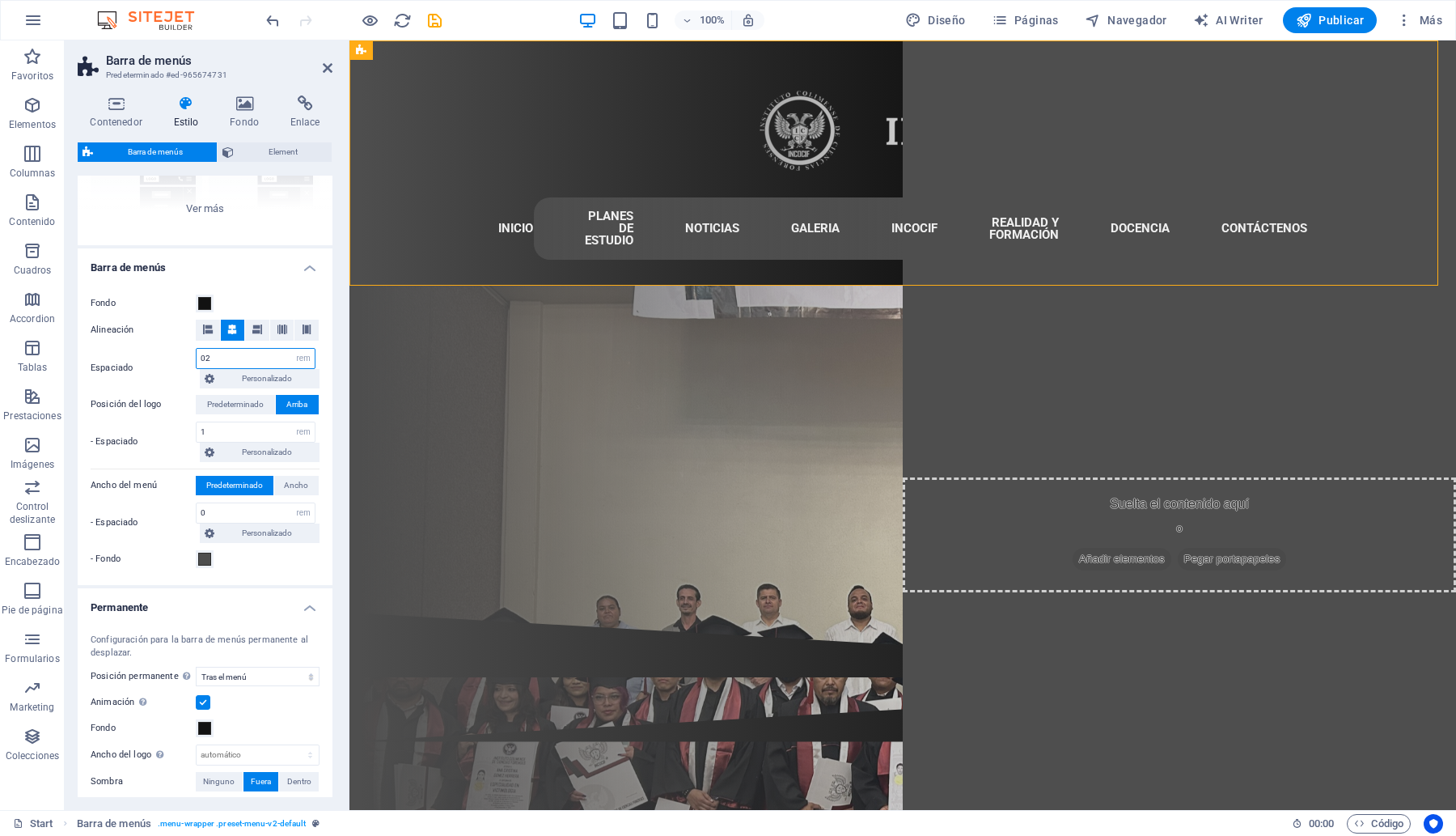
type input "0"
type input "2"
select select
click at [236, 432] on input "1" at bounding box center [255, 432] width 118 height 20
type input "2"
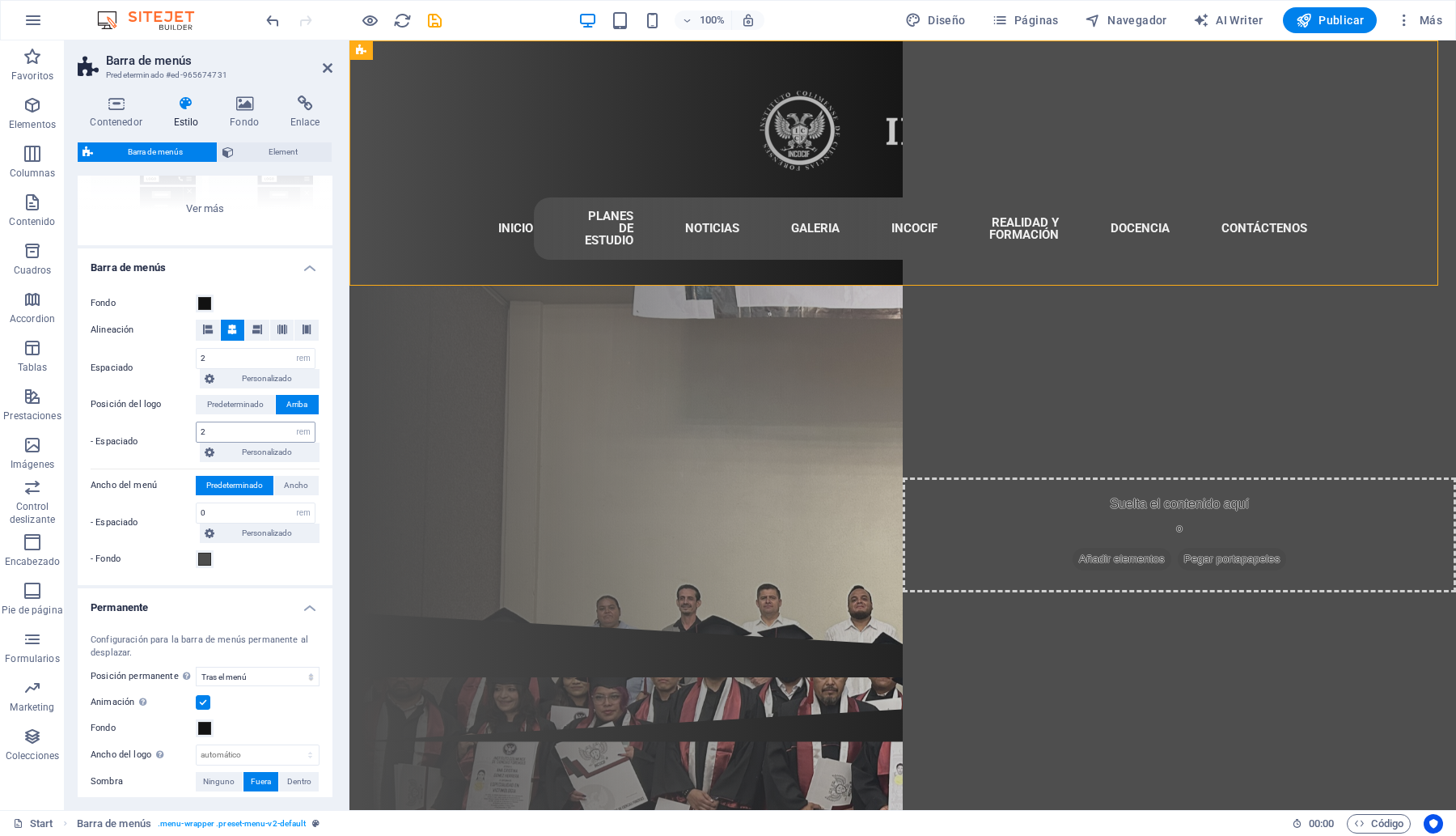
select select
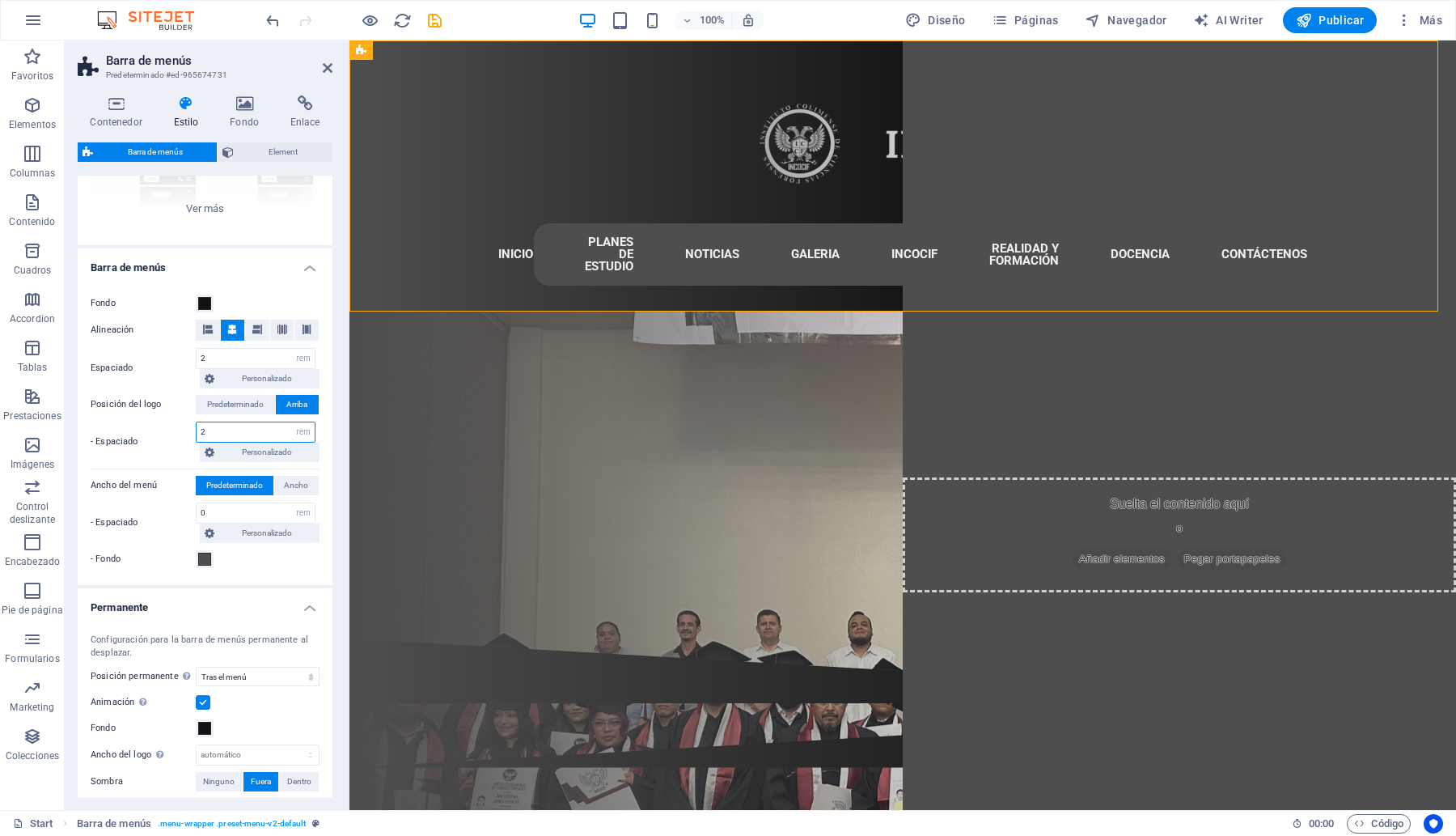
click at [217, 437] on input "2" at bounding box center [255, 432] width 118 height 20
type input "0.5"
select select
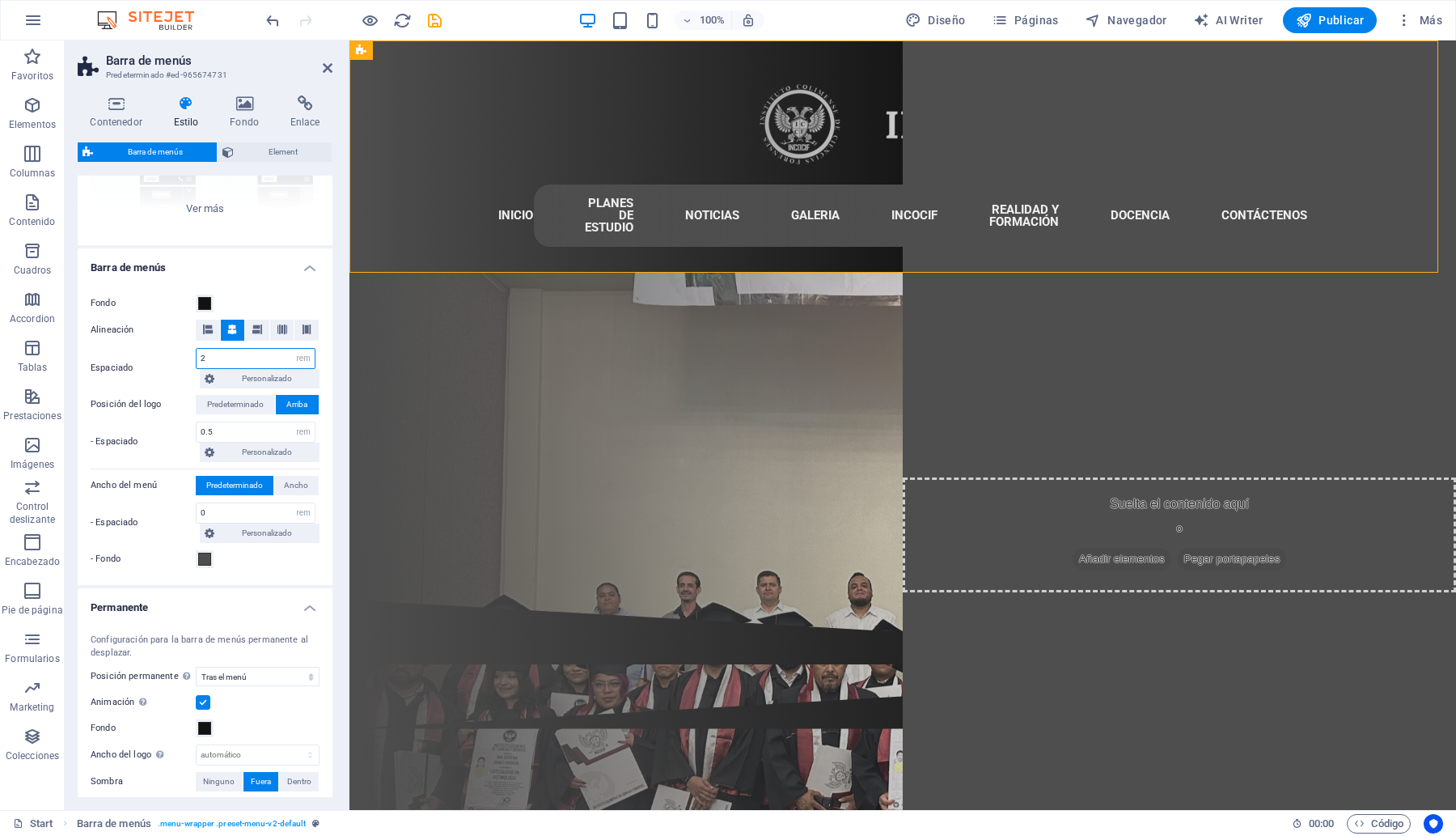
click at [243, 349] on input "2" at bounding box center [255, 358] width 118 height 20
type input "0.5"
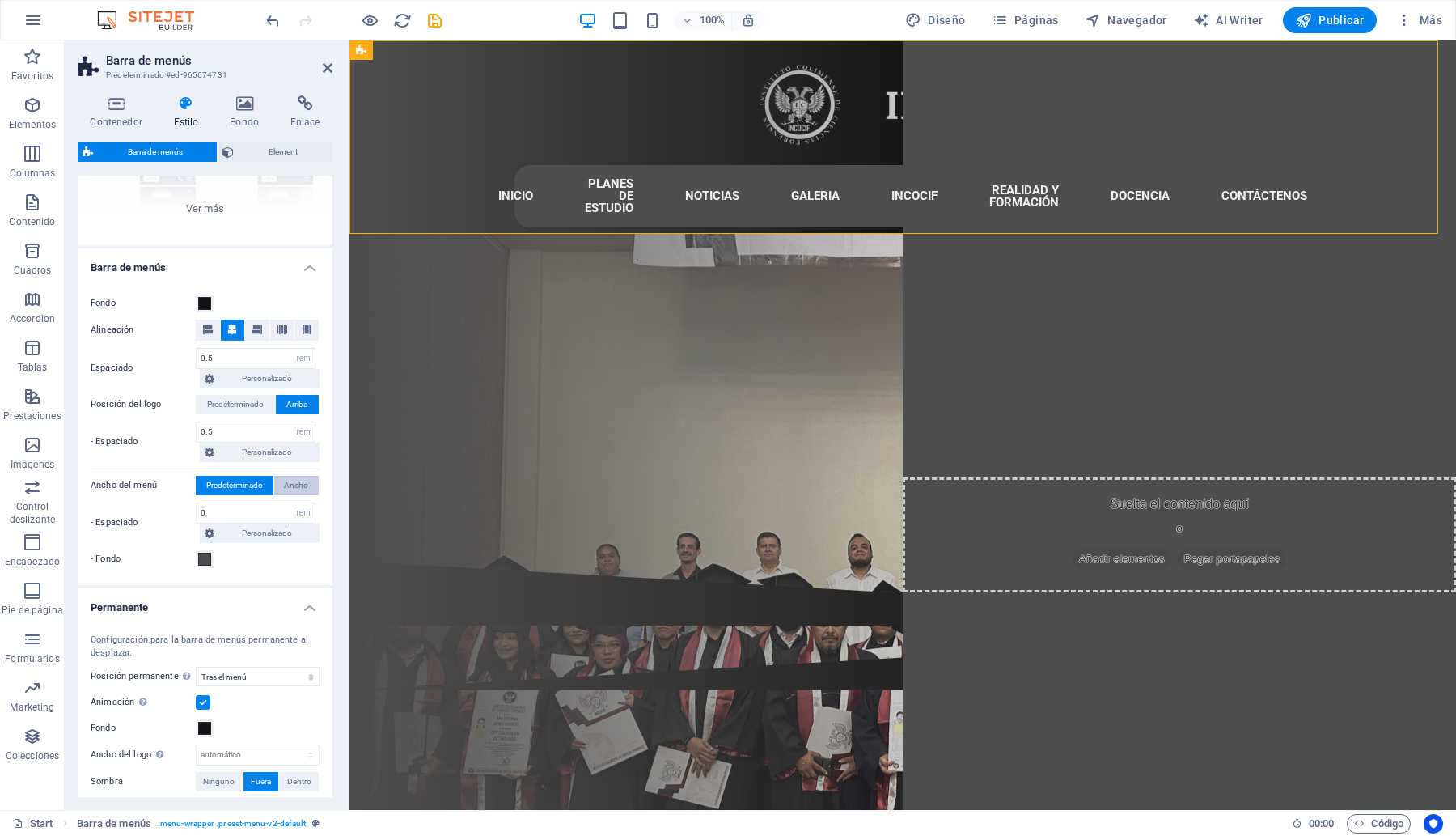
click at [289, 486] on span "Ancho" at bounding box center [296, 485] width 24 height 20
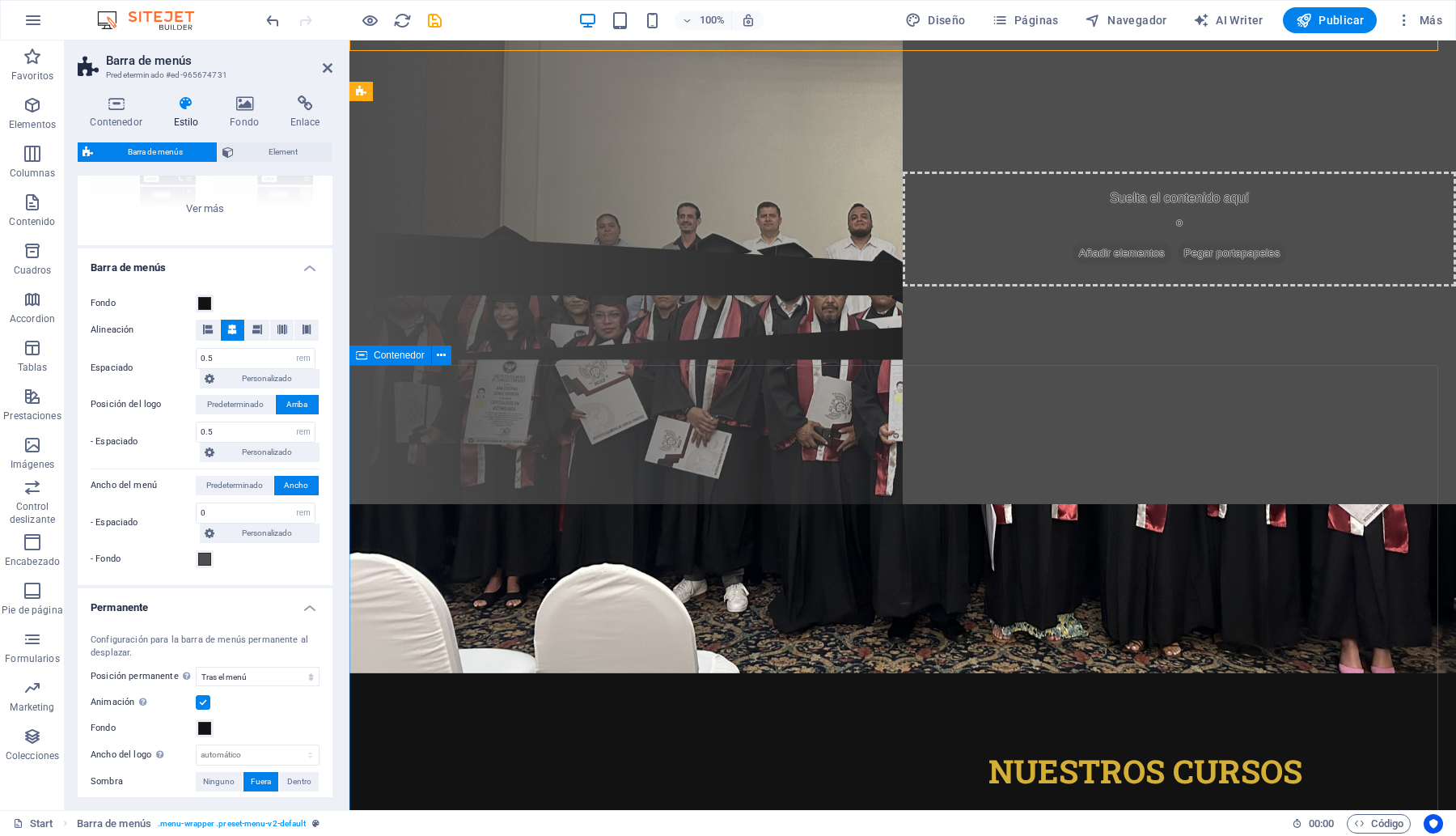
scroll to position [0, 0]
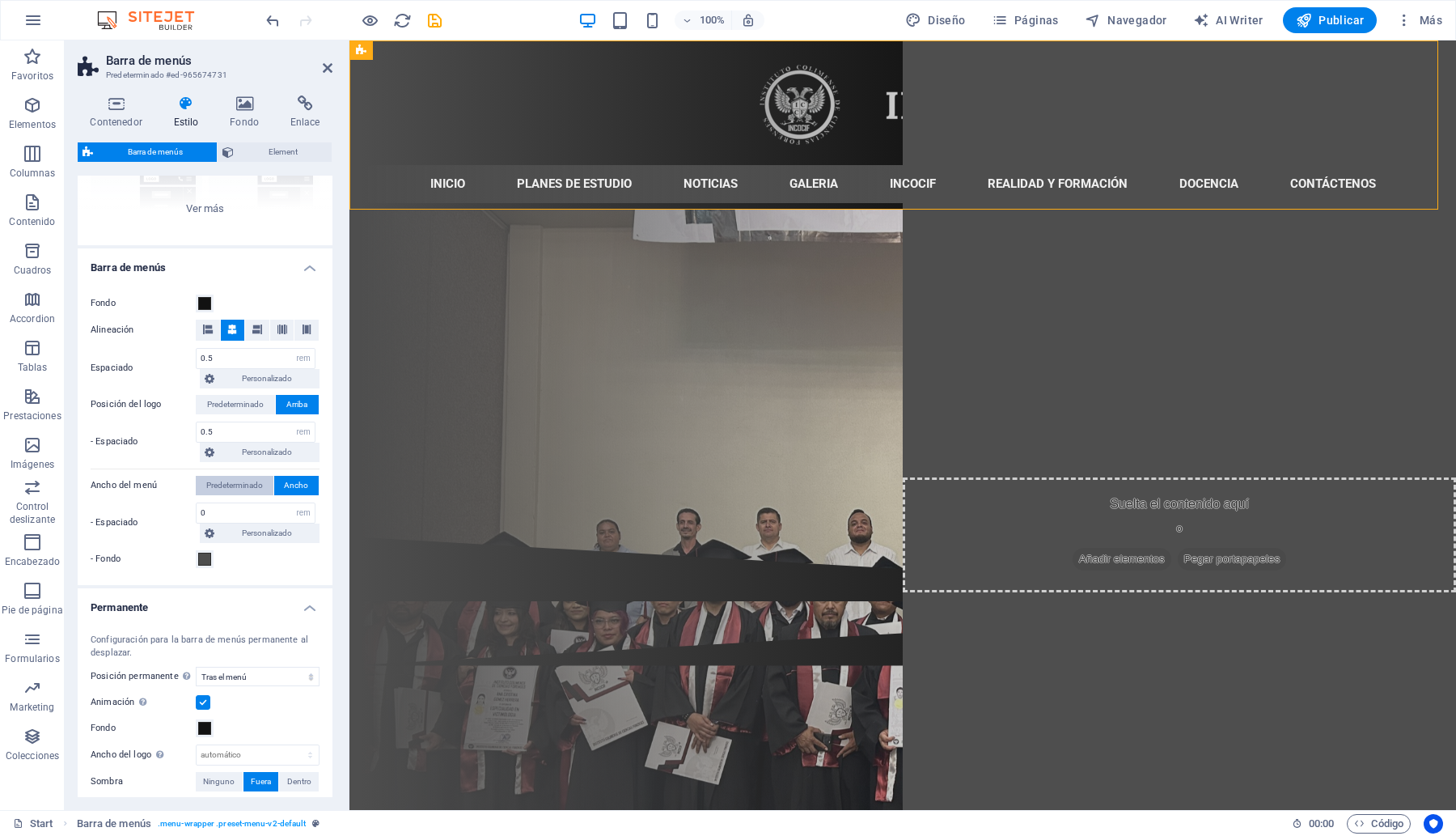
click at [216, 487] on span "Predeterminado" at bounding box center [234, 485] width 57 height 20
click at [236, 510] on input "0" at bounding box center [255, 513] width 118 height 20
select select
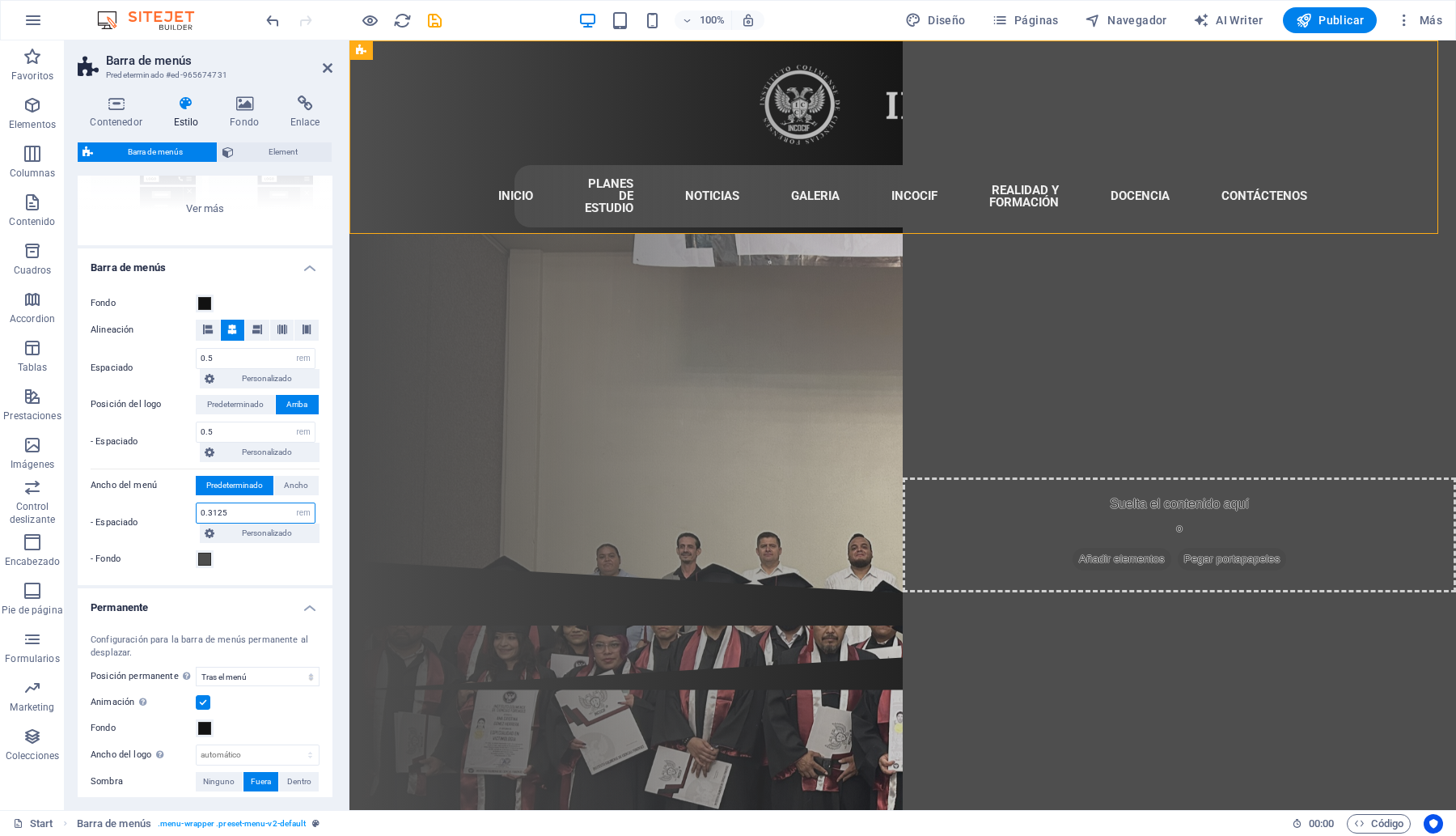
type input "0.0625"
select select
type input "0.6875"
select select
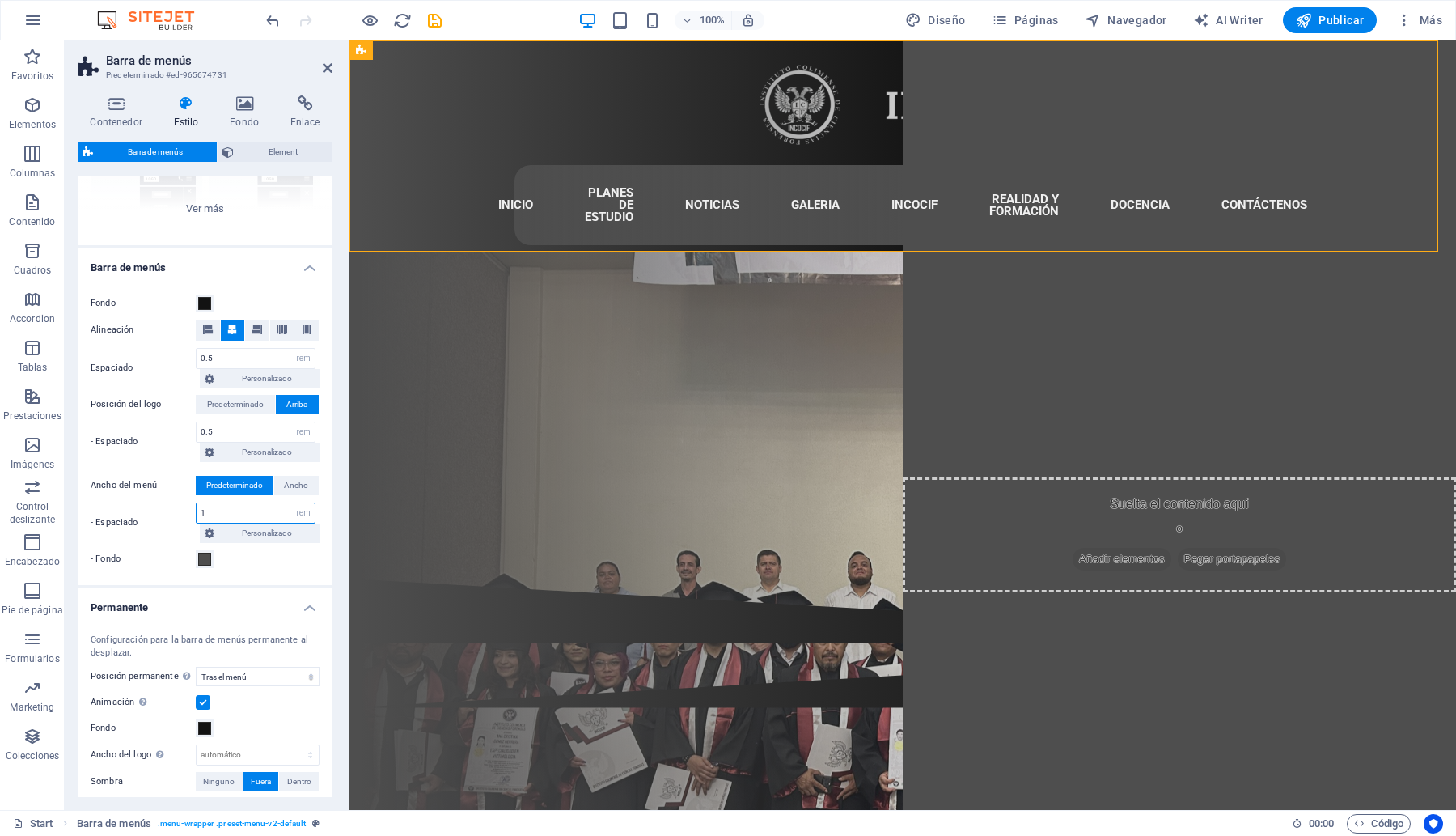
type input "0.8125"
select select
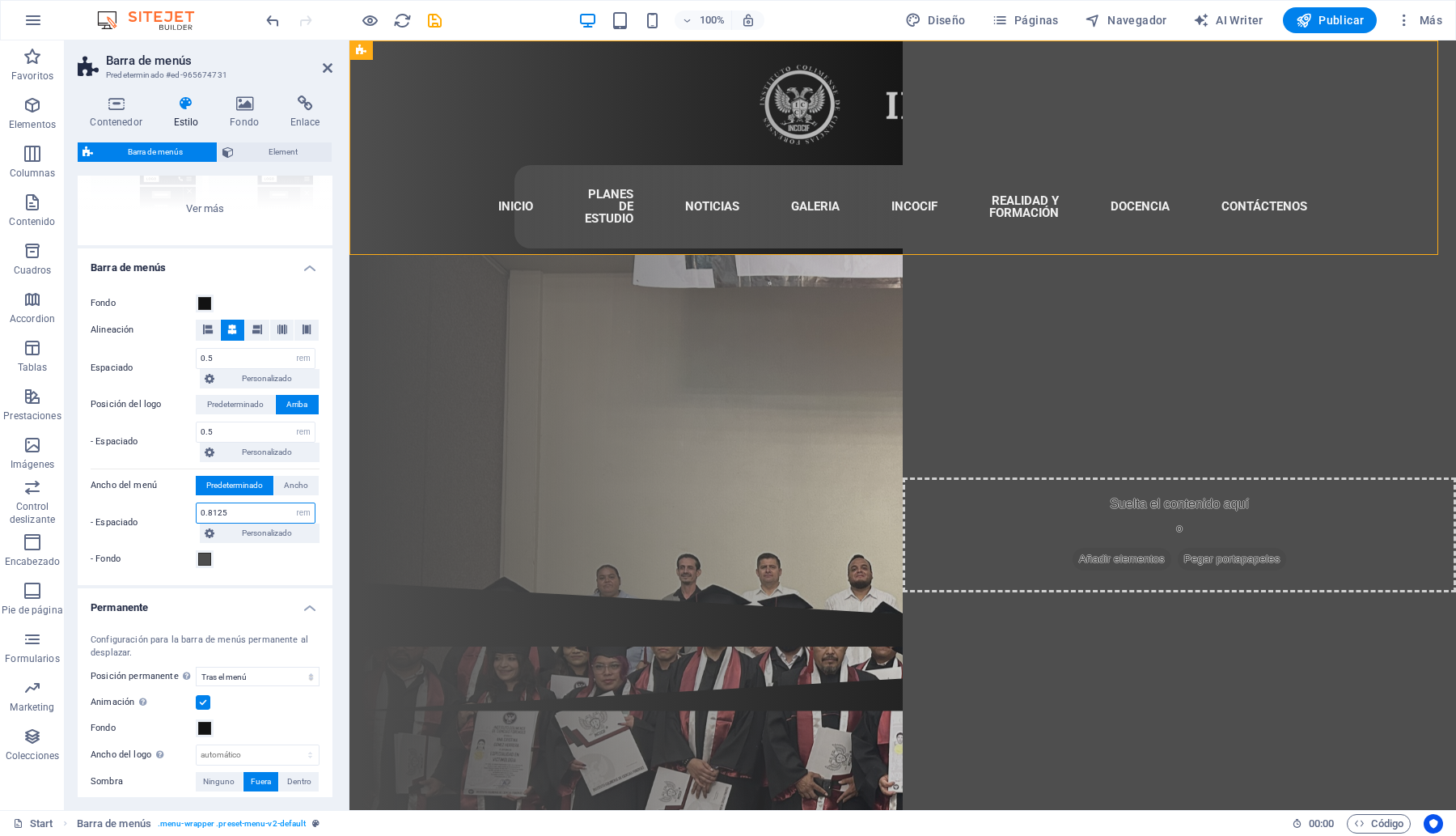
click at [236, 510] on input "0.8125" at bounding box center [255, 513] width 118 height 20
type input "1"
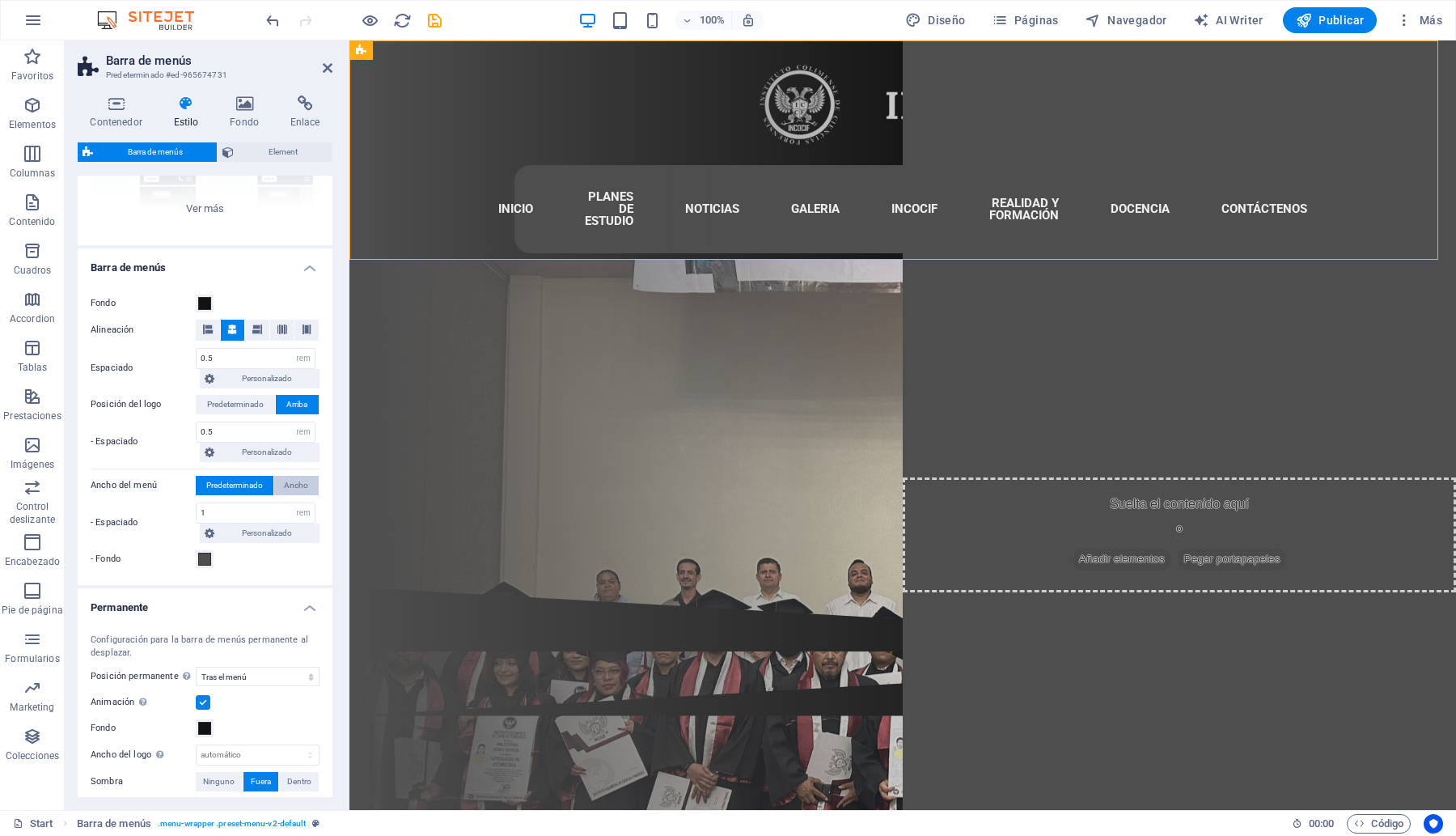
click at [293, 486] on span "Ancho" at bounding box center [296, 485] width 24 height 20
select select
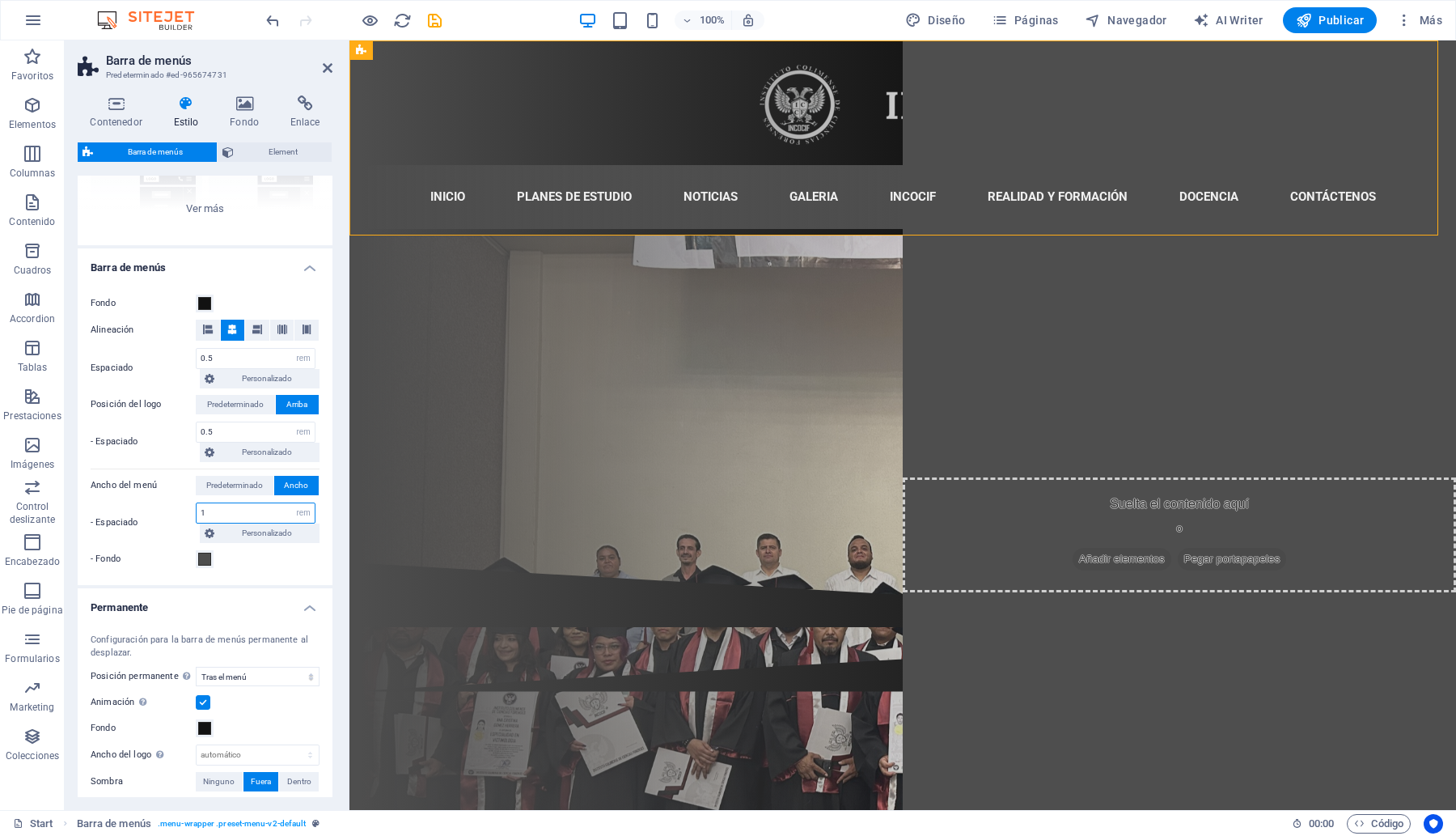
click at [234, 512] on input "1" at bounding box center [255, 513] width 118 height 20
type input "0.5"
select select
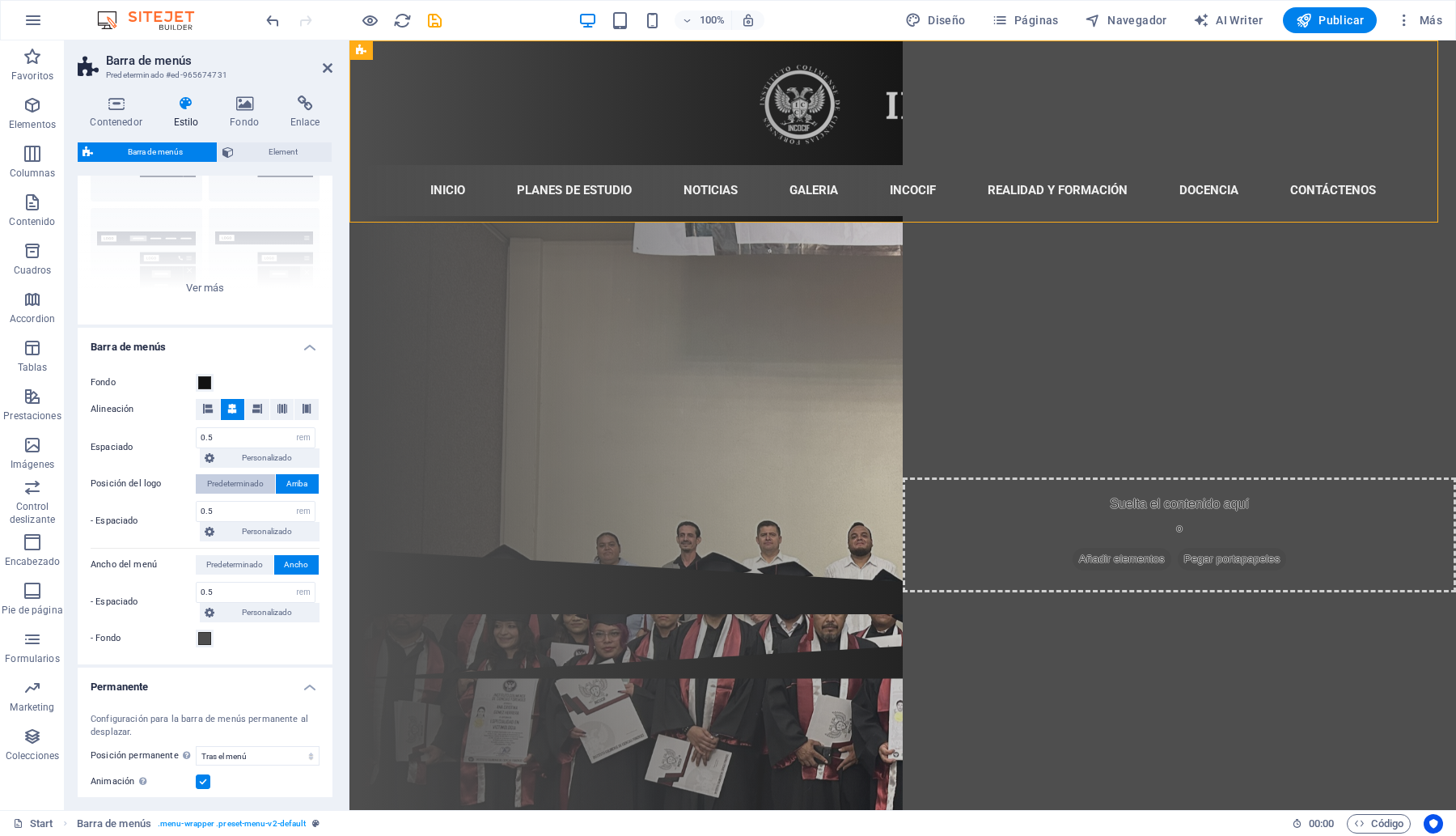
scroll to position [101, 0]
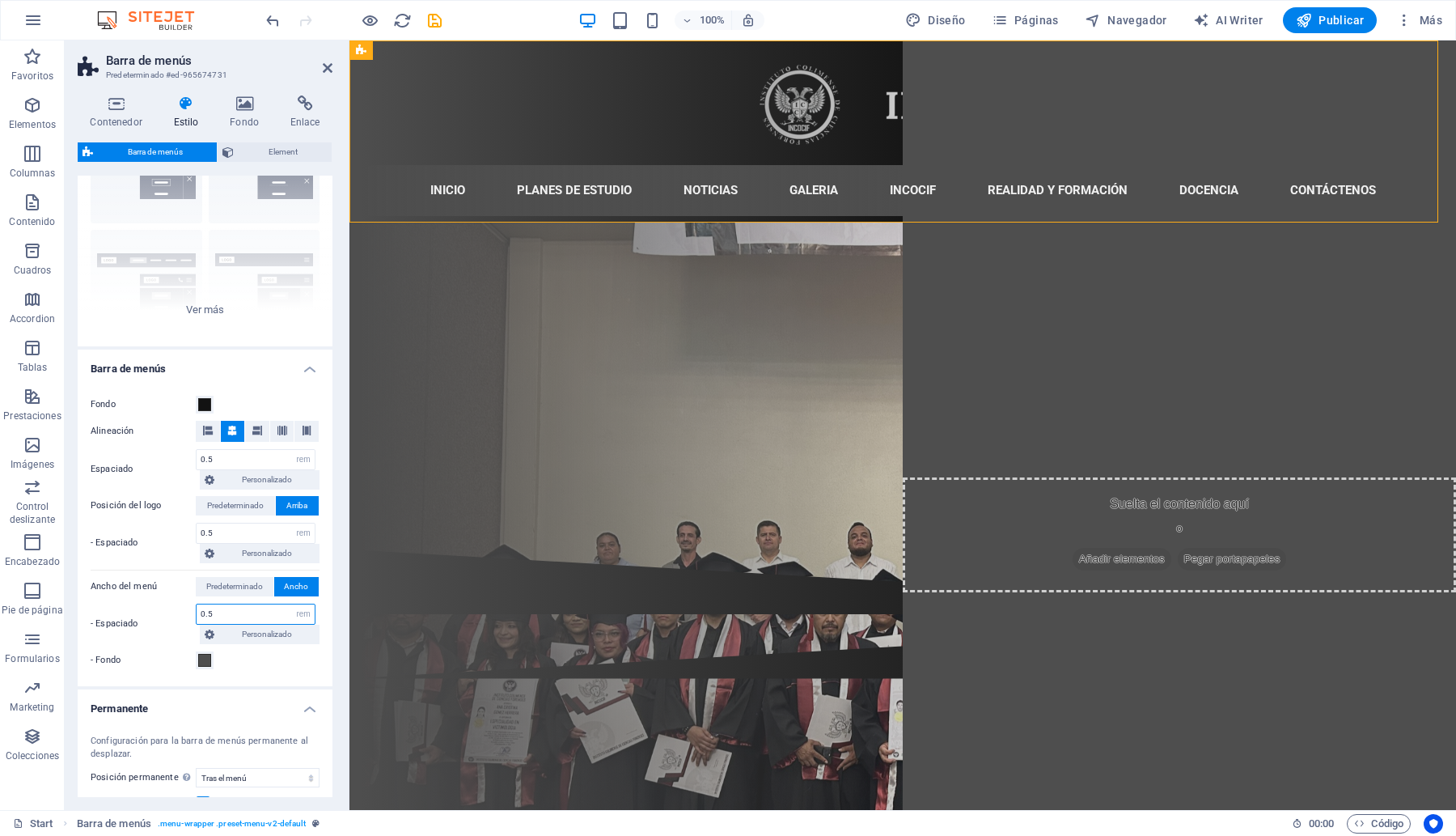
click at [231, 616] on input "0.5" at bounding box center [255, 614] width 118 height 20
type input "0.4375"
select select
click at [231, 616] on input "0.4375" at bounding box center [255, 614] width 118 height 20
type input "0.375"
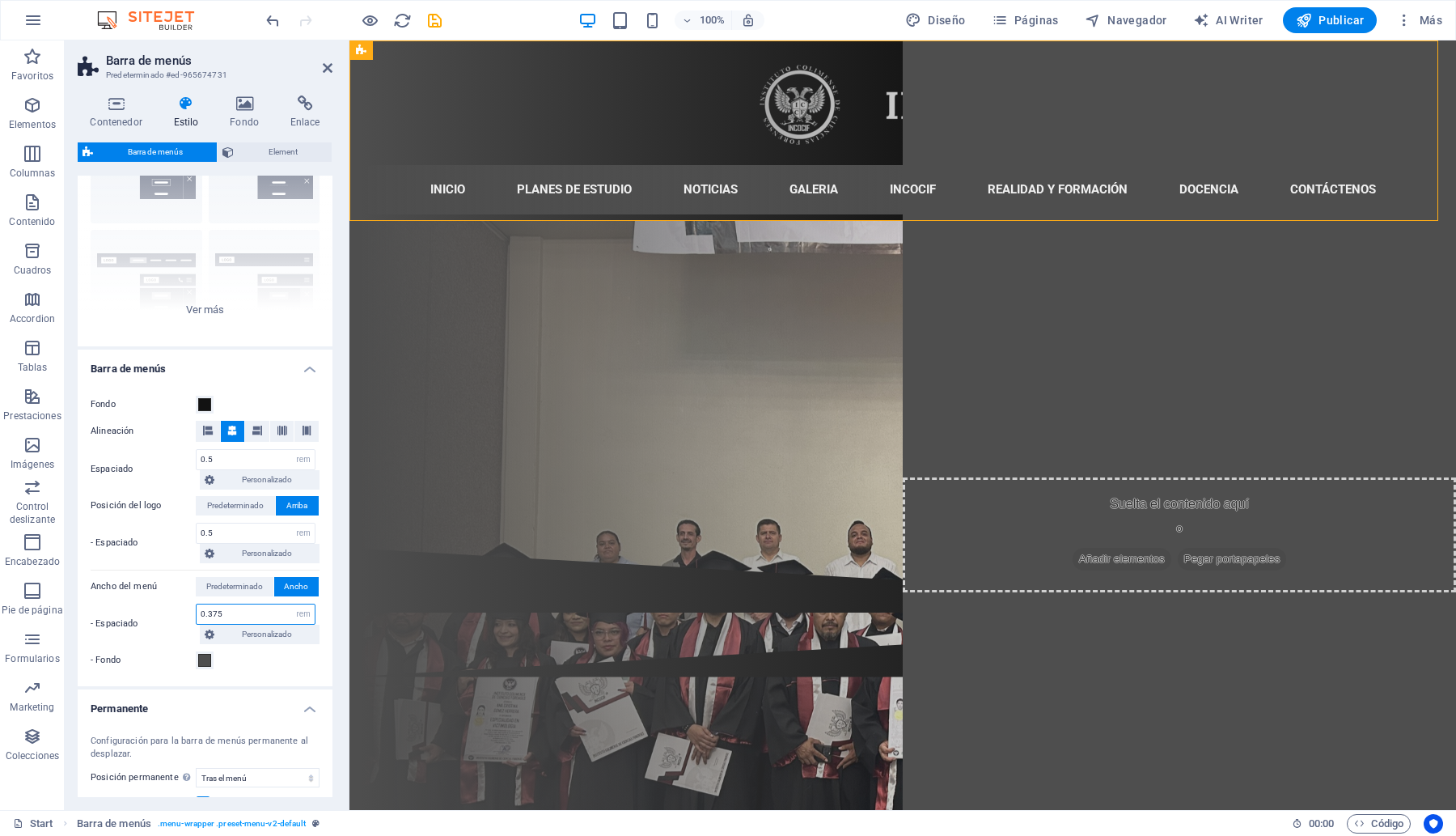
select select
type input "0.3125"
select select
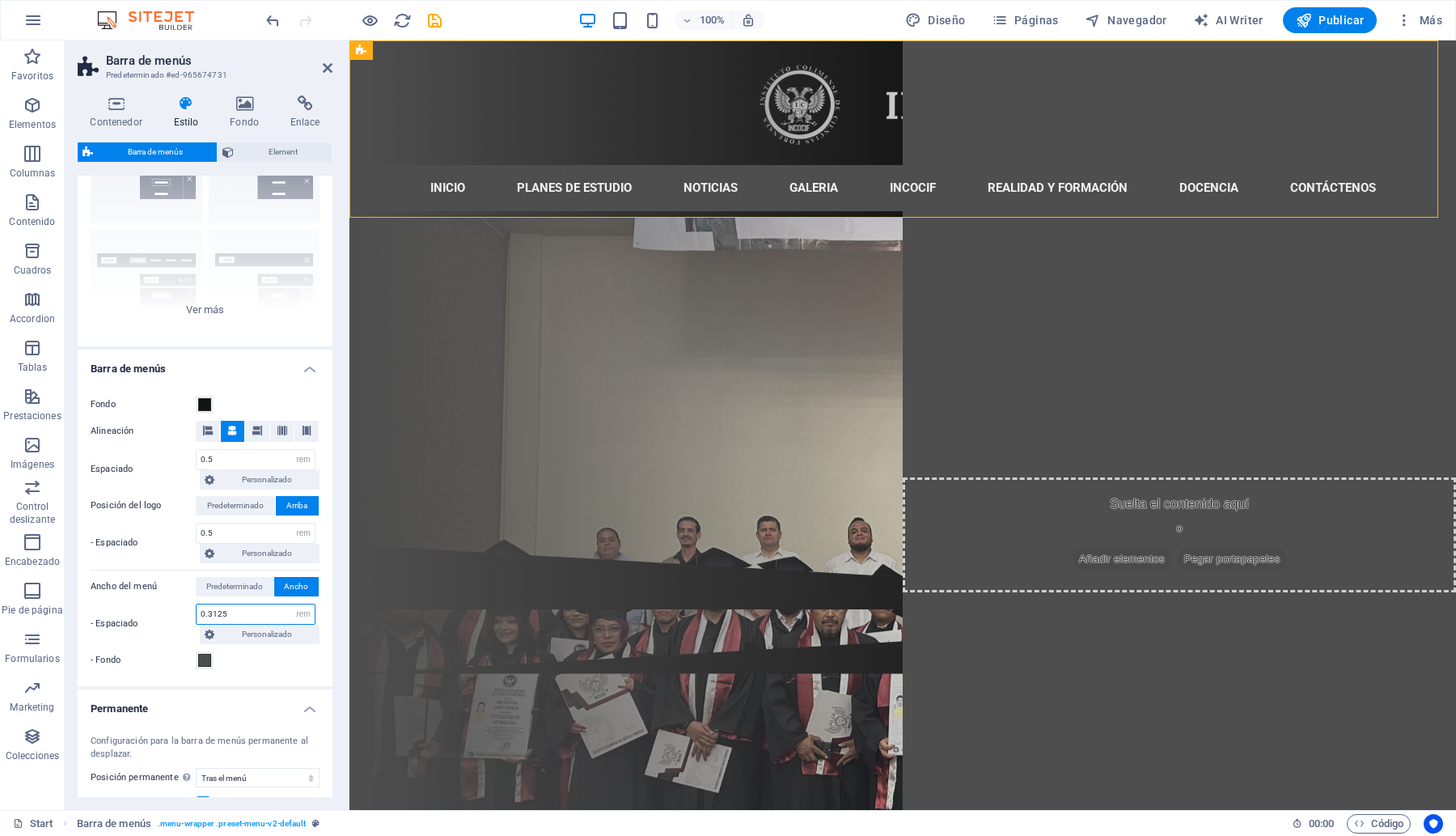
type input "0.25"
select select
click at [320, 645] on div "Fondo Alineación Espaciado 0.5 px rem % vh vw Personalizado Personalizado 0.5 p…" at bounding box center [205, 531] width 262 height 307
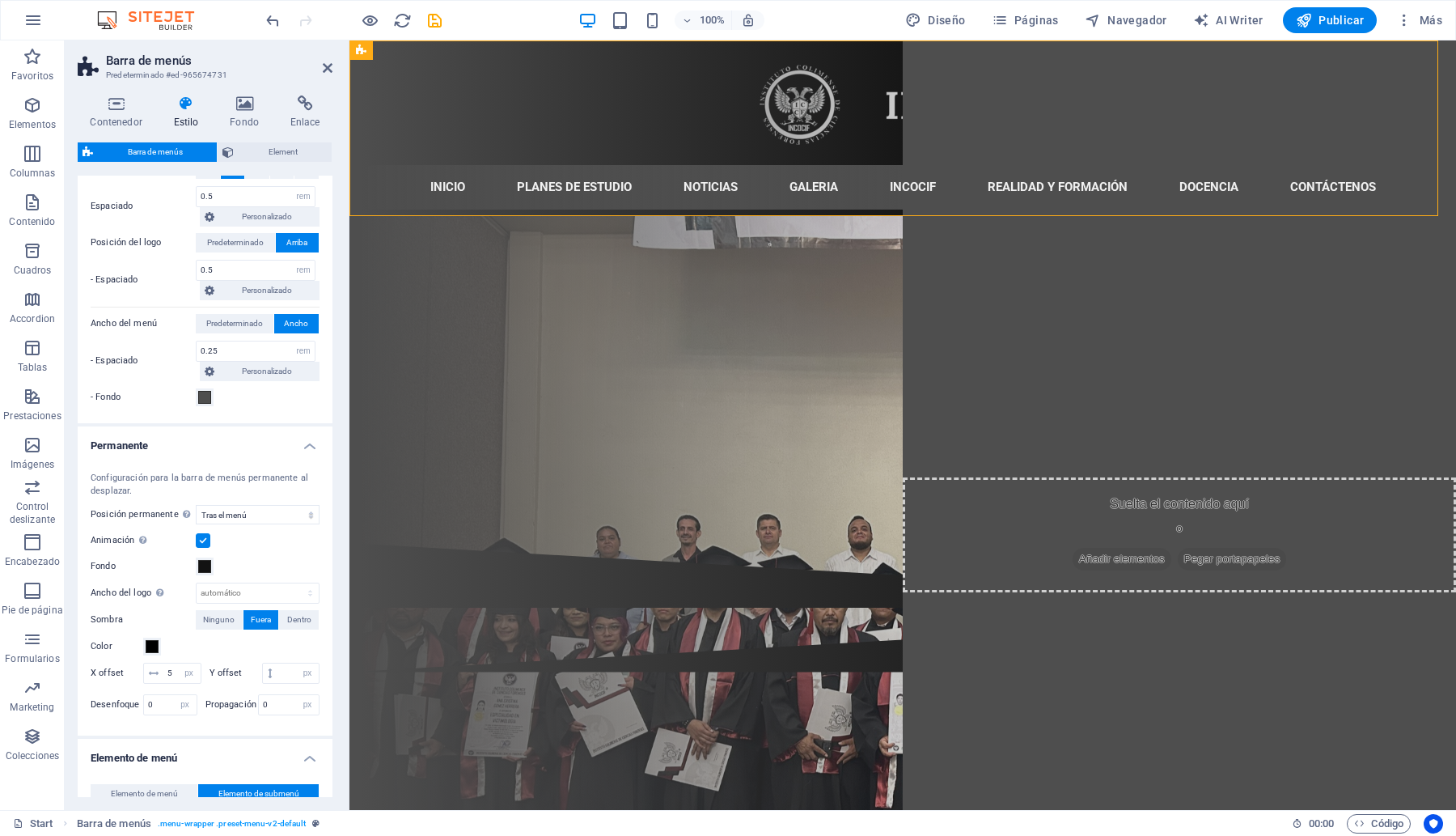
scroll to position [404, 0]
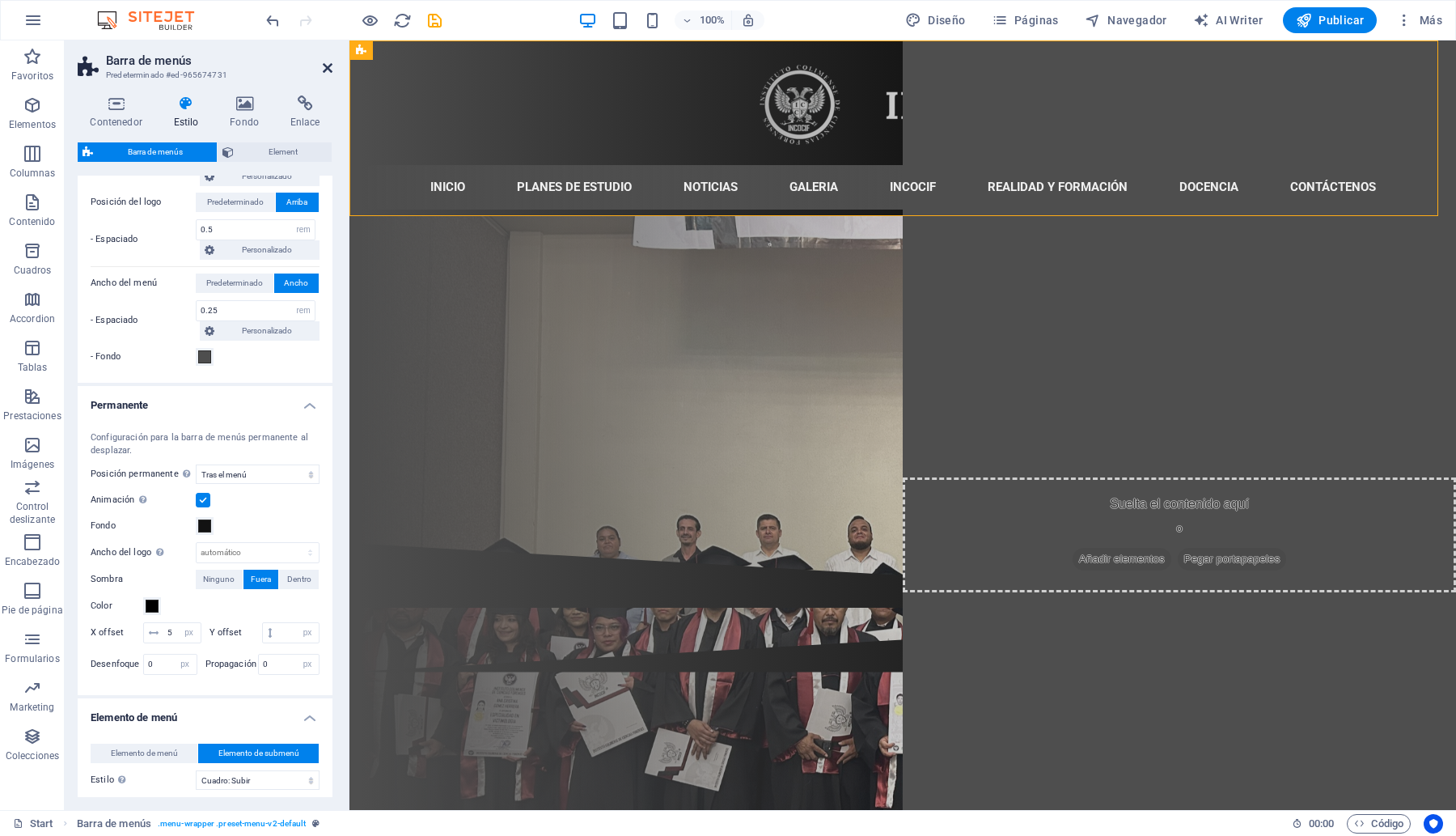
click at [328, 64] on icon at bounding box center [328, 68] width 9 height 13
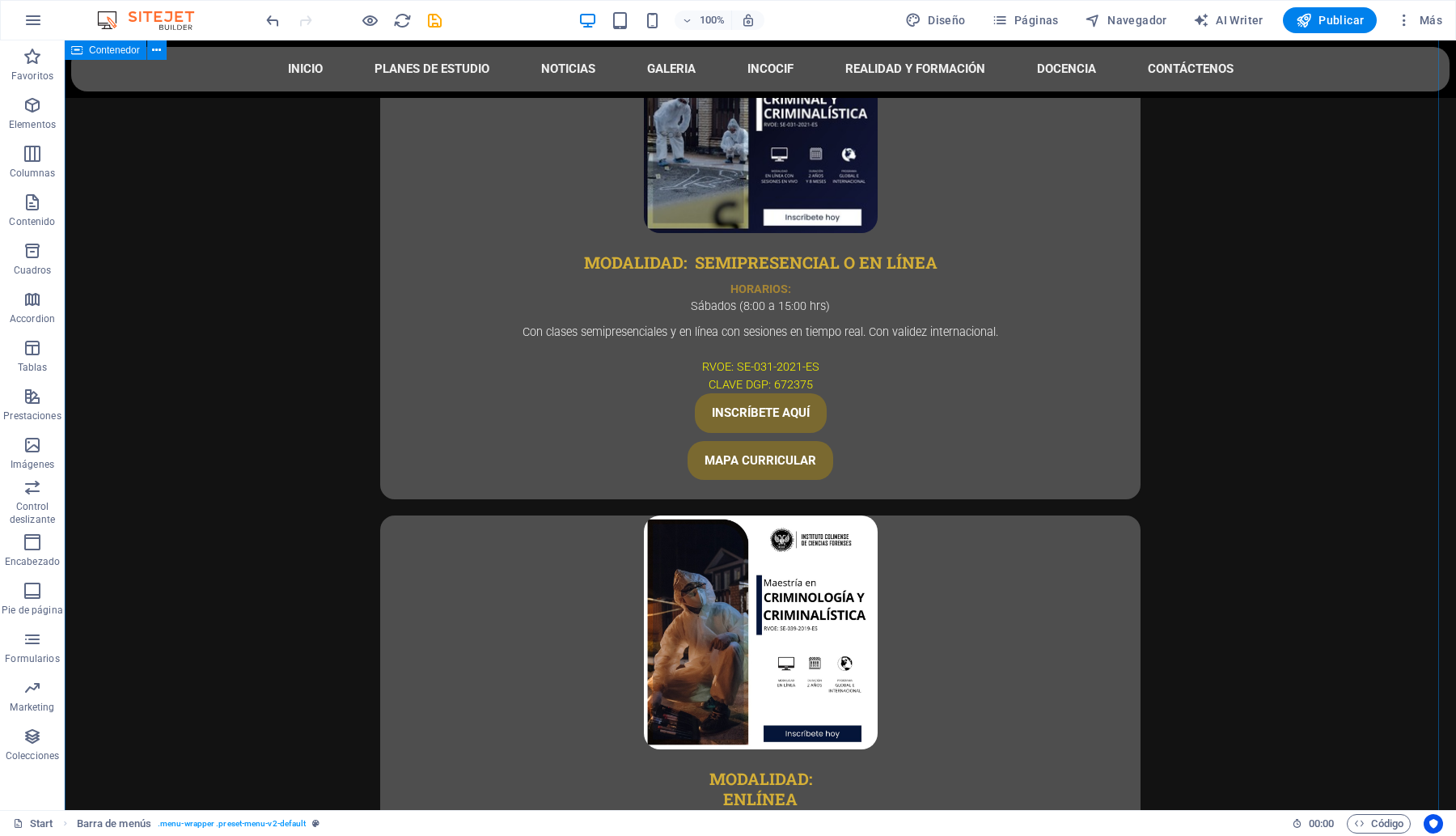
scroll to position [2225, 0]
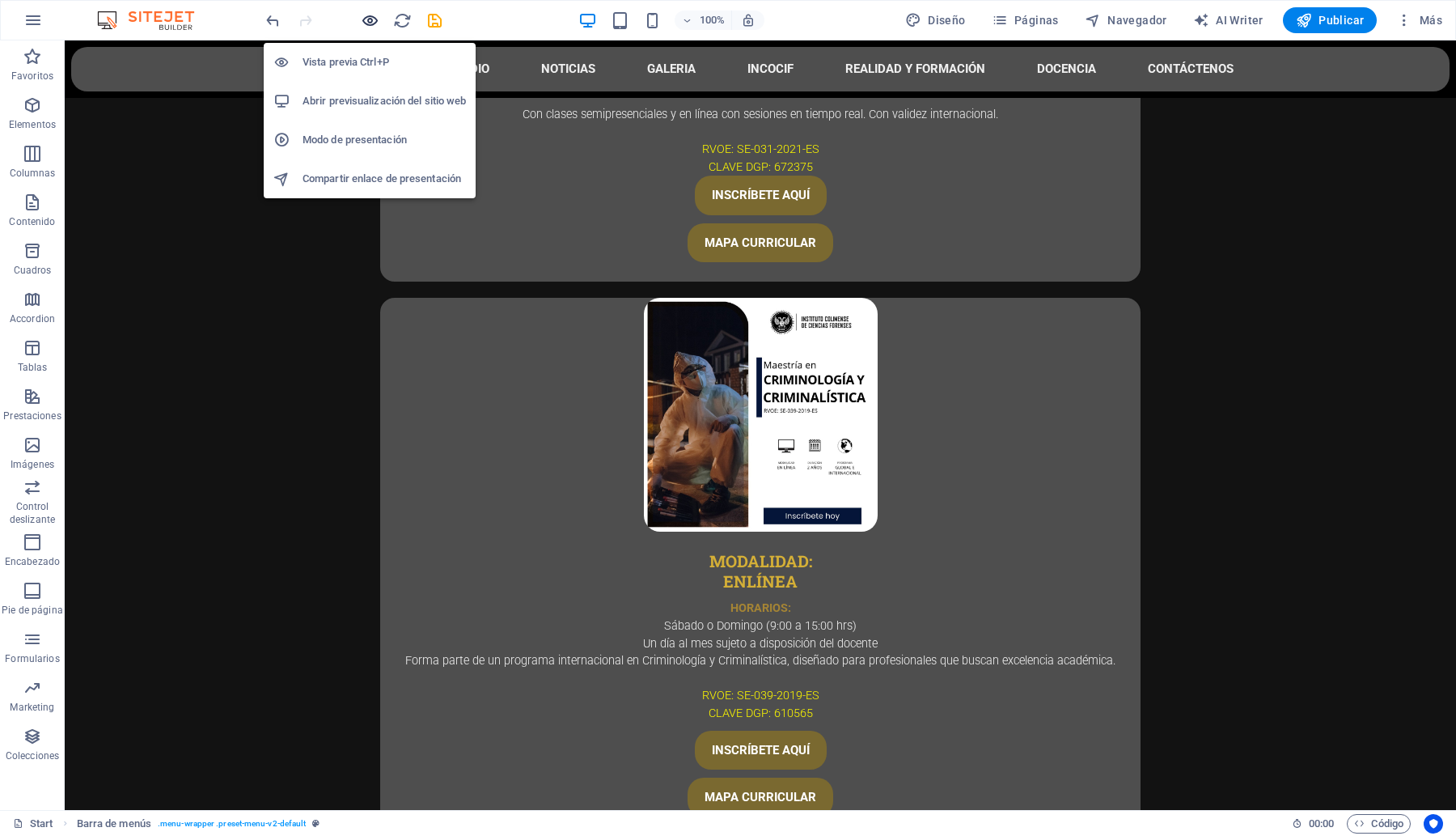
click at [370, 21] on icon "button" at bounding box center [370, 21] width 19 height 19
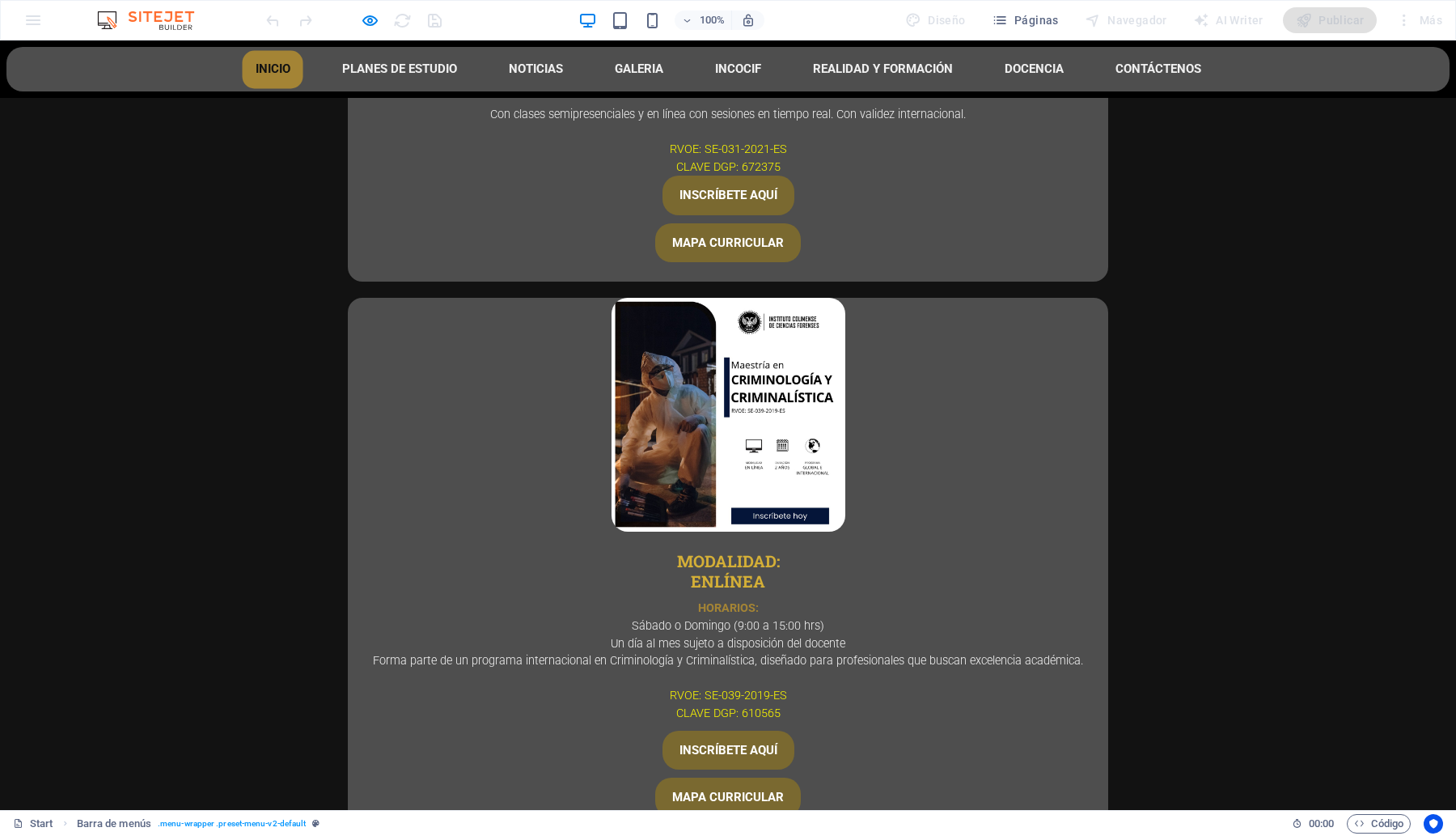
click at [265, 73] on link "INICIO" at bounding box center [273, 69] width 61 height 38
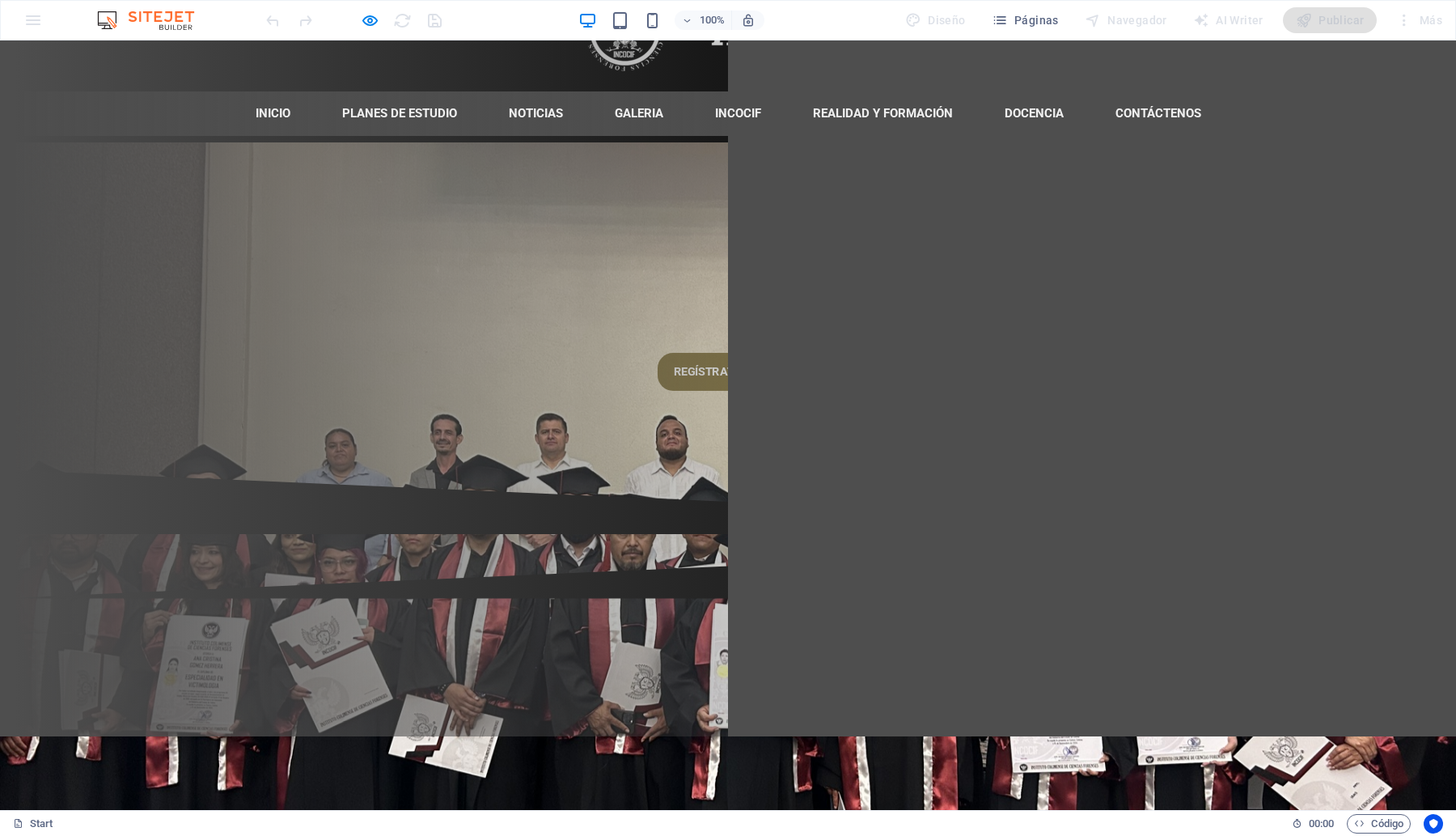
scroll to position [0, 0]
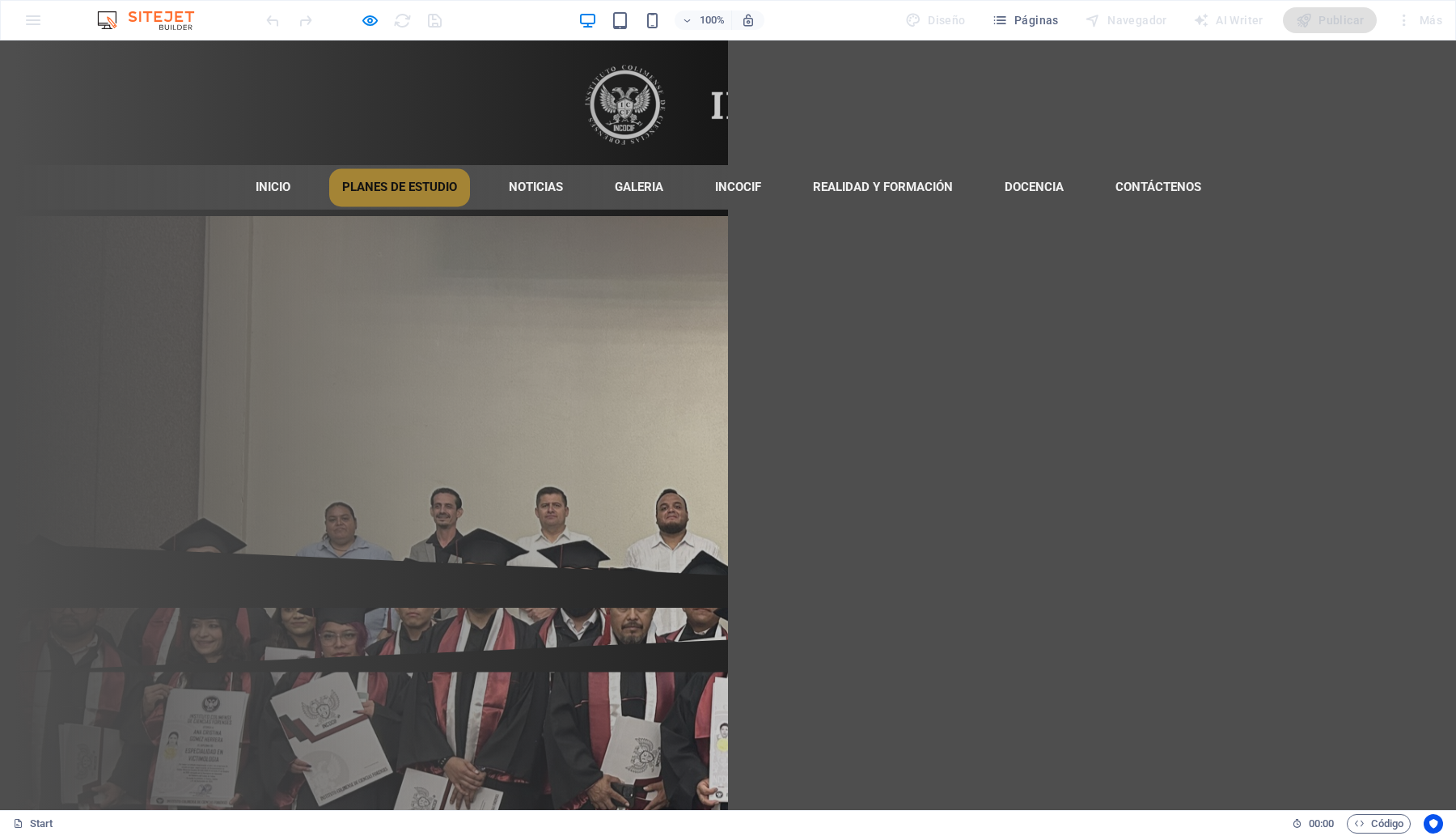
click at [366, 191] on link "PLANES DE ESTUDIO" at bounding box center [399, 187] width 141 height 38
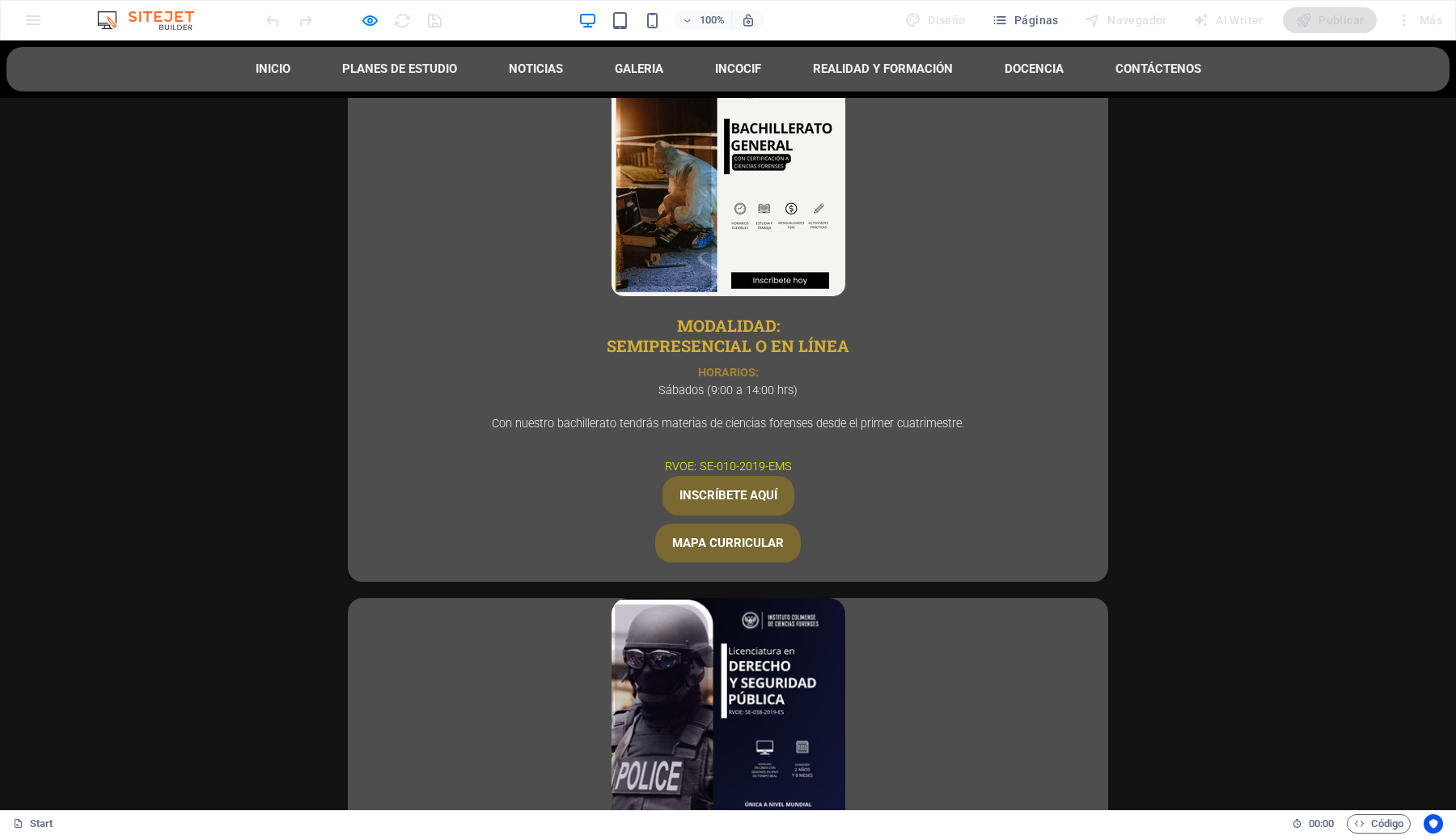
scroll to position [712, 0]
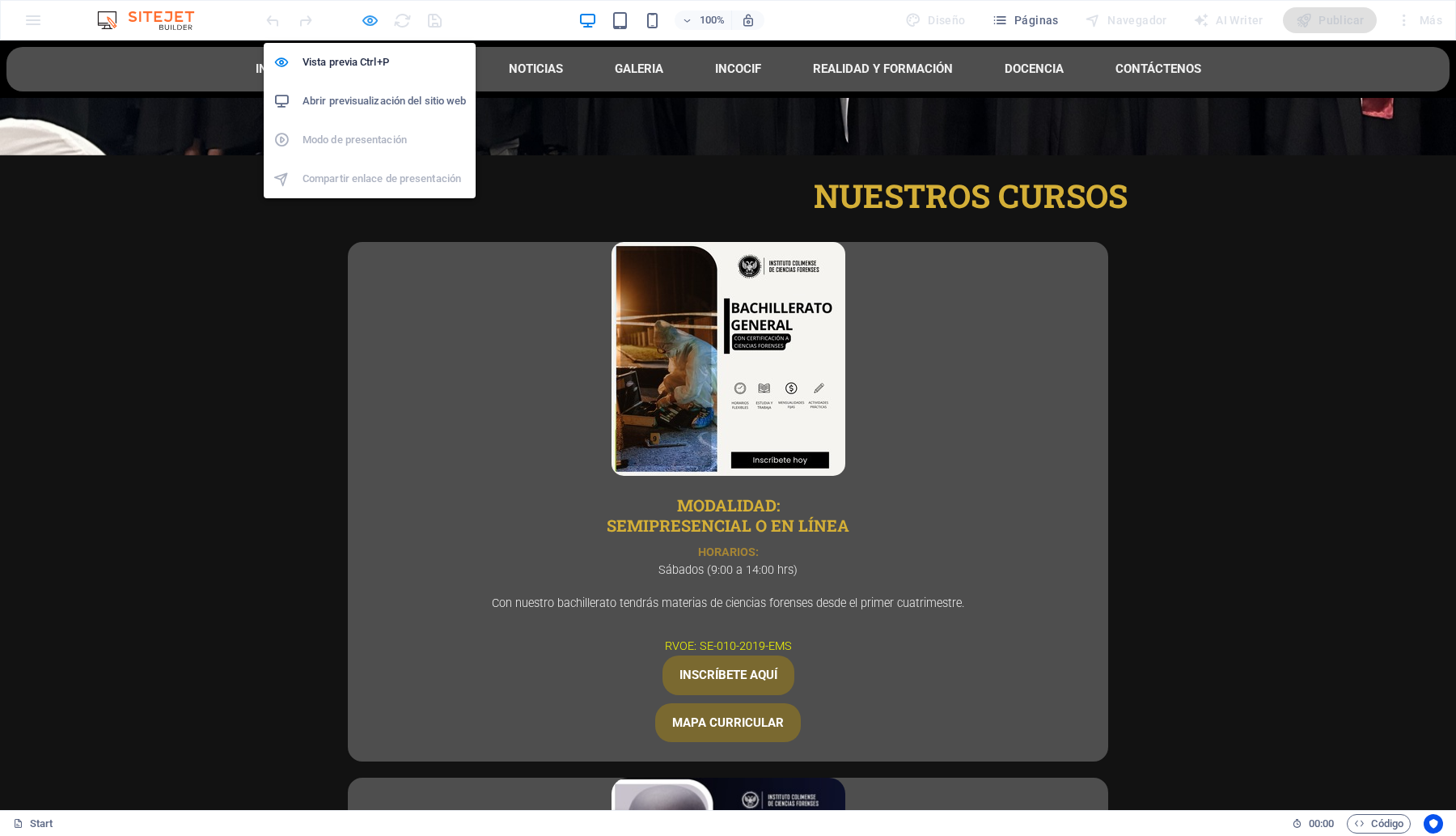
click at [366, 16] on icon "button" at bounding box center [370, 21] width 19 height 19
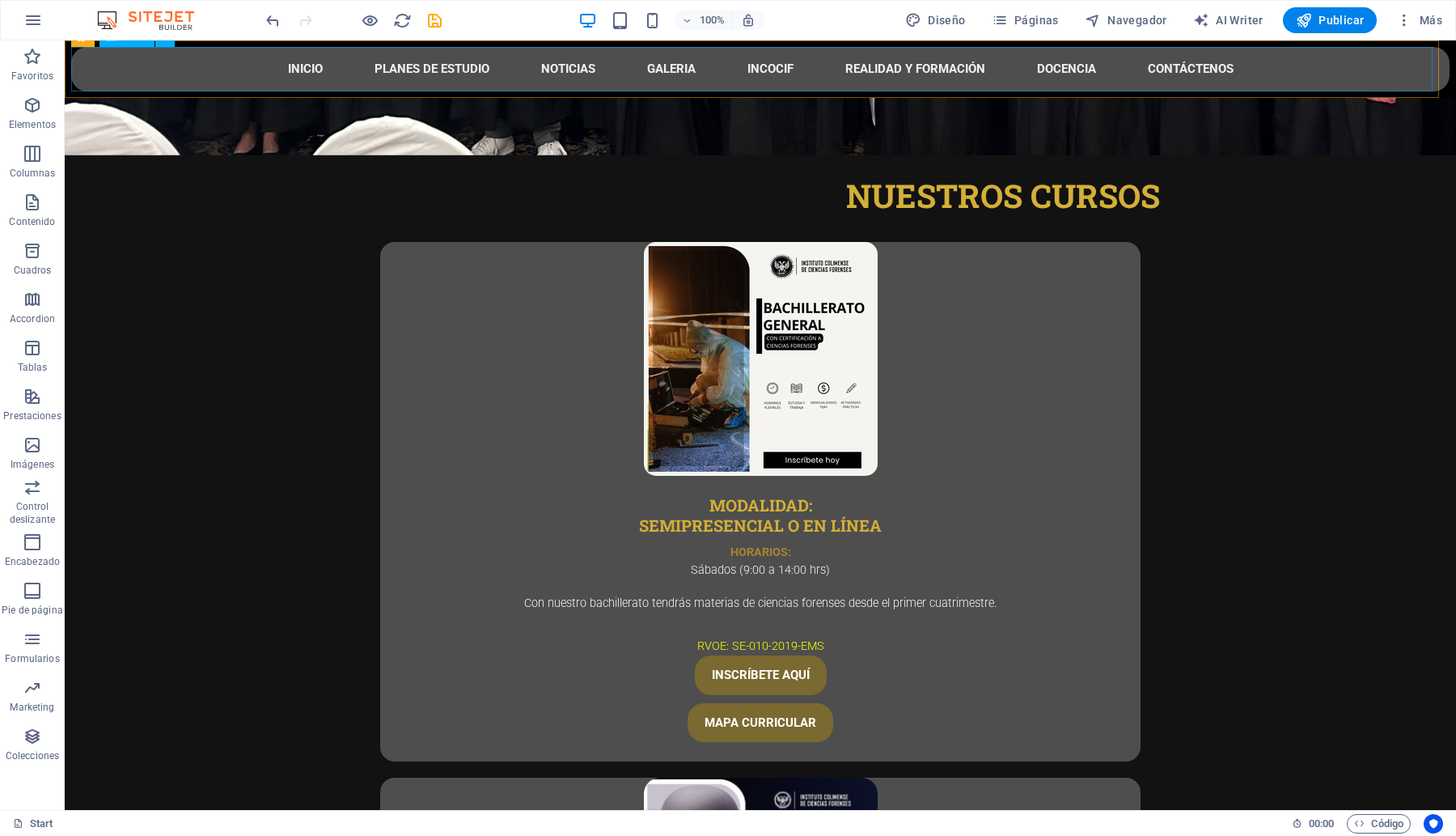
click at [217, 62] on nav "INICIO PLANES DE ESTUDIO NOTICIAS GALERIA INCOCIF REALIDAD Y FORMACIÓN DOCENCIA…" at bounding box center [760, 69] width 1378 height 45
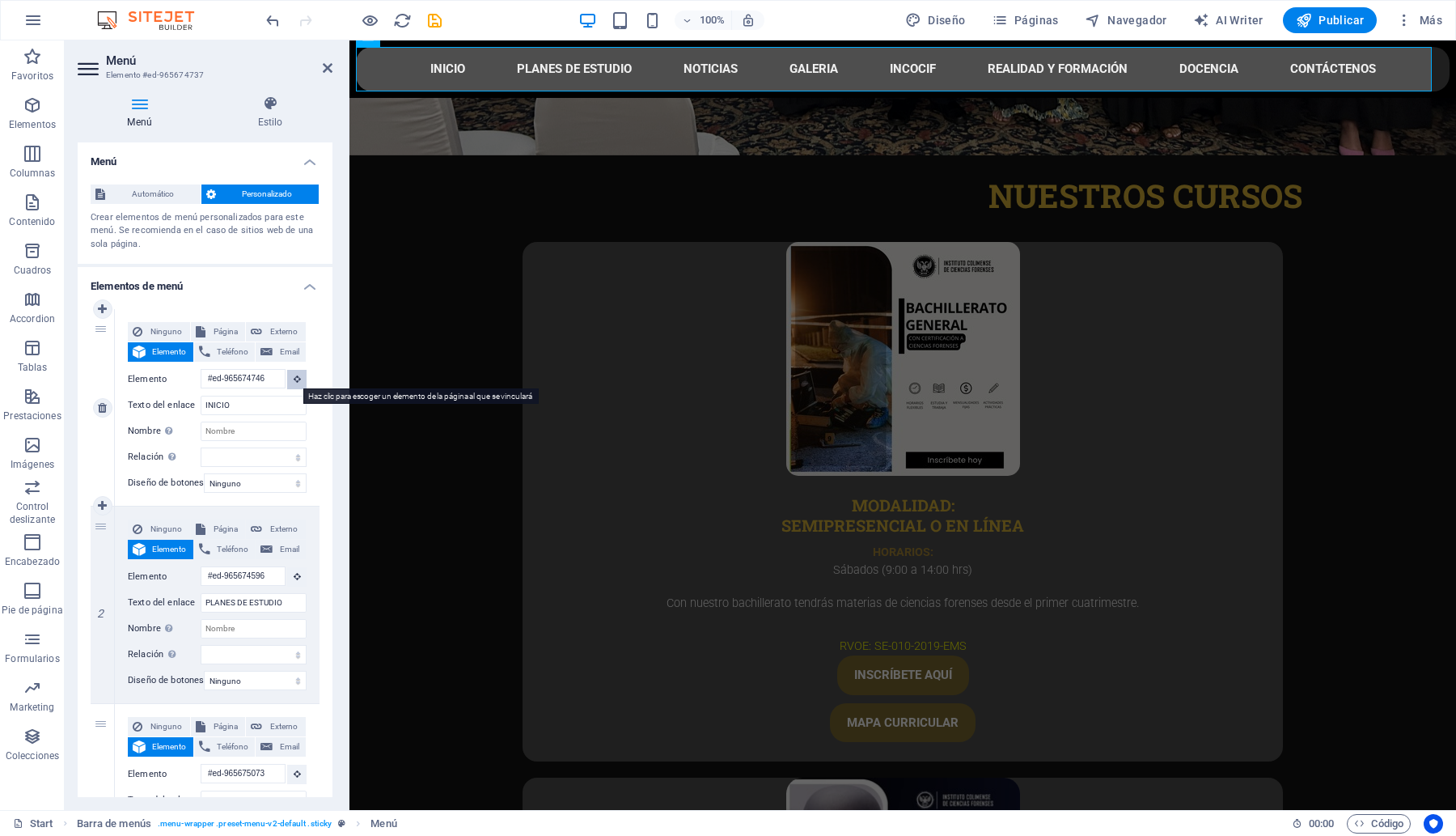
click at [288, 380] on button at bounding box center [296, 379] width 20 height 20
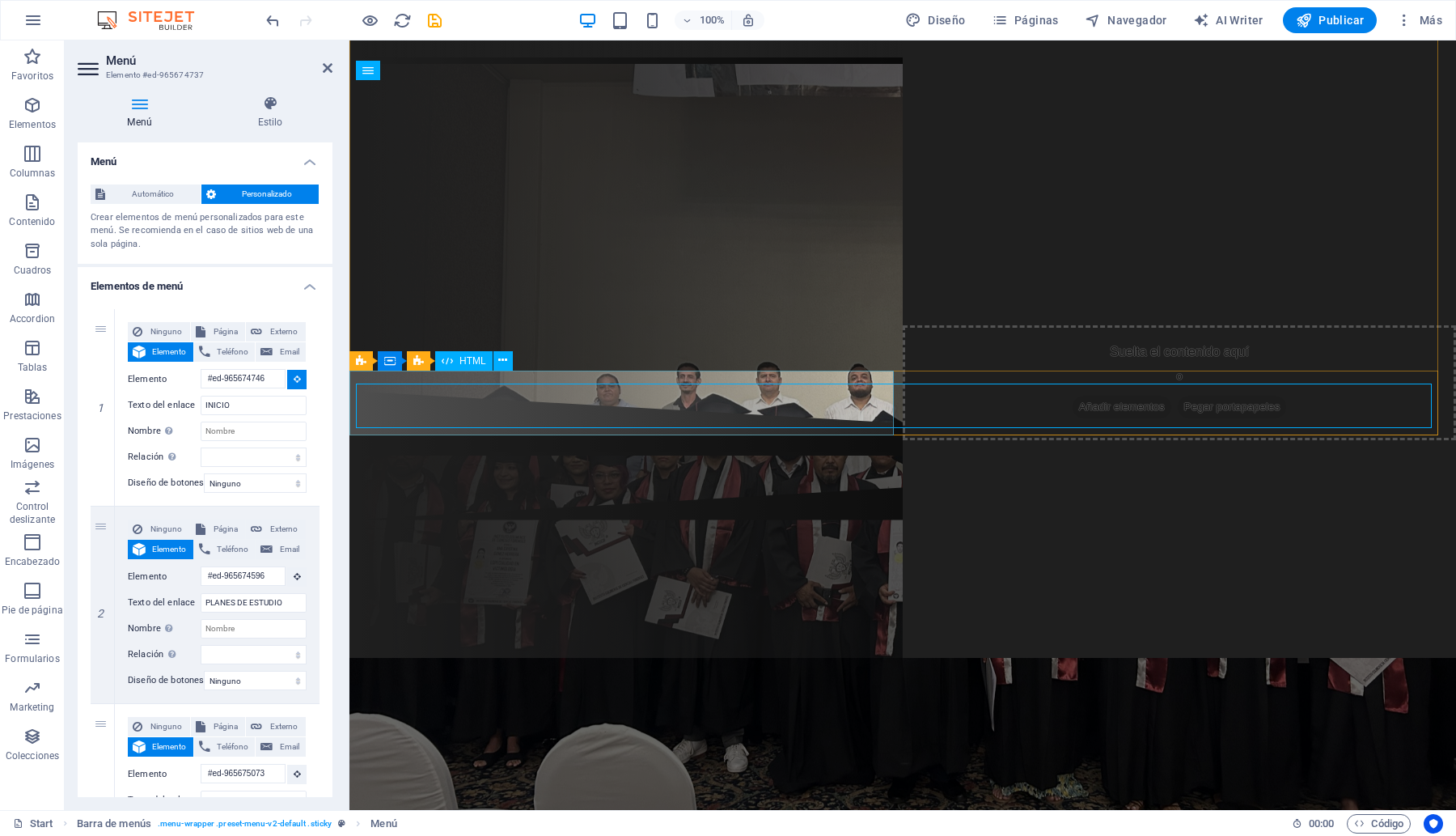
scroll to position [0, 0]
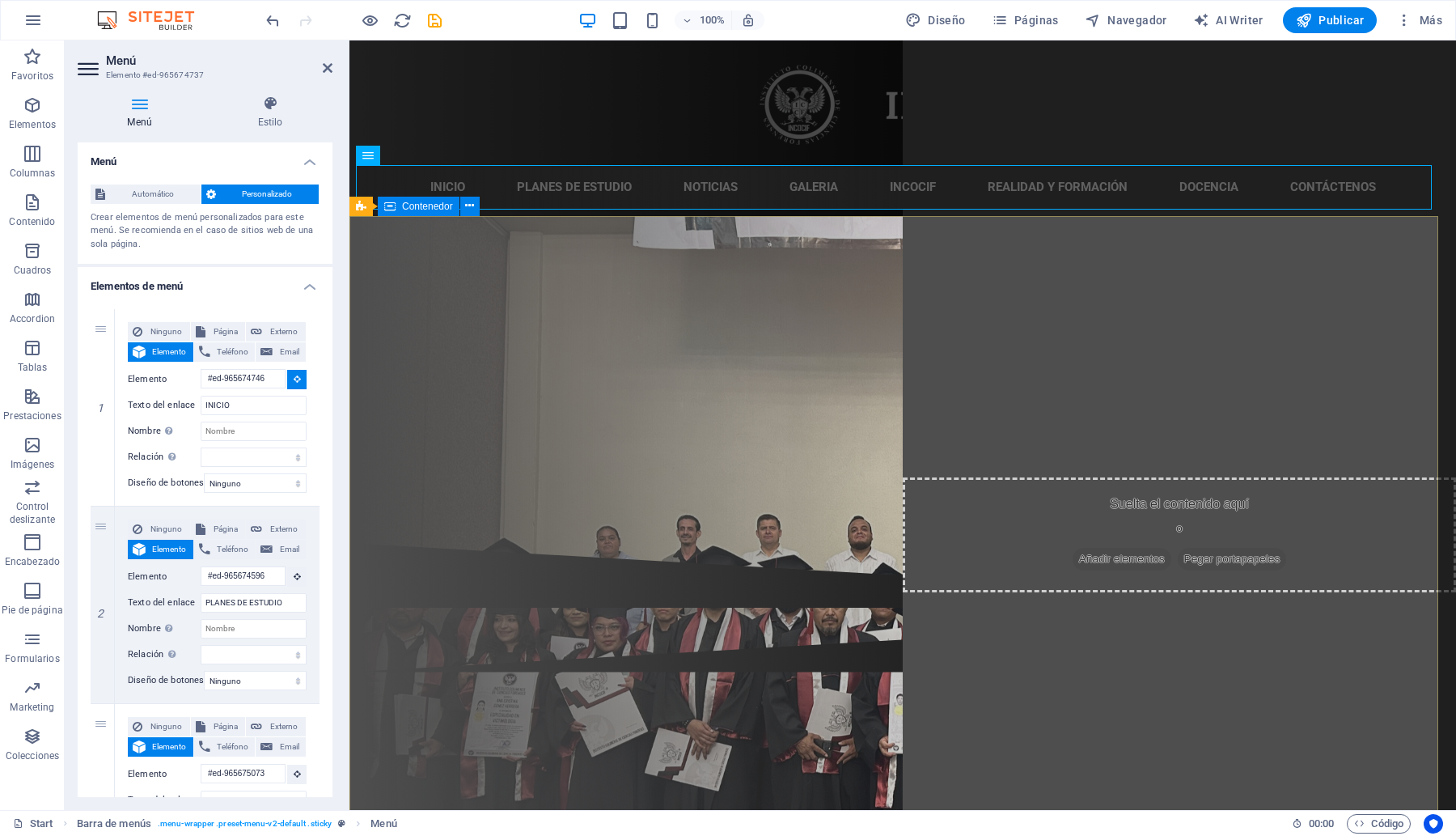
click at [375, 245] on div "CCT: 06PSU0052M / 06PBH0064X INSTITUTO COLIMENSE DE CIENCIAS FORENSES Regístrat…" at bounding box center [902, 379] width 1107 height 327
select select
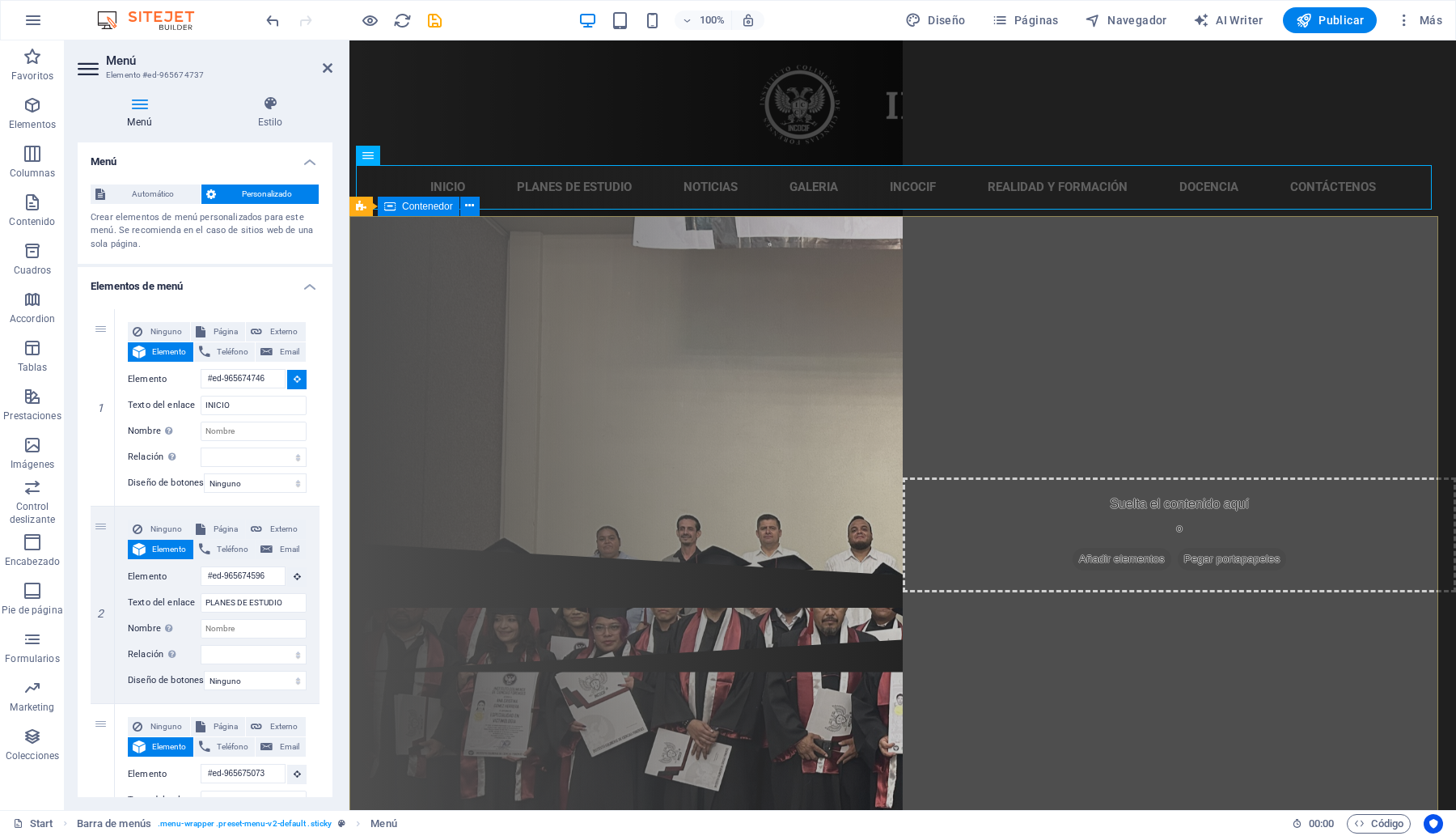
select select
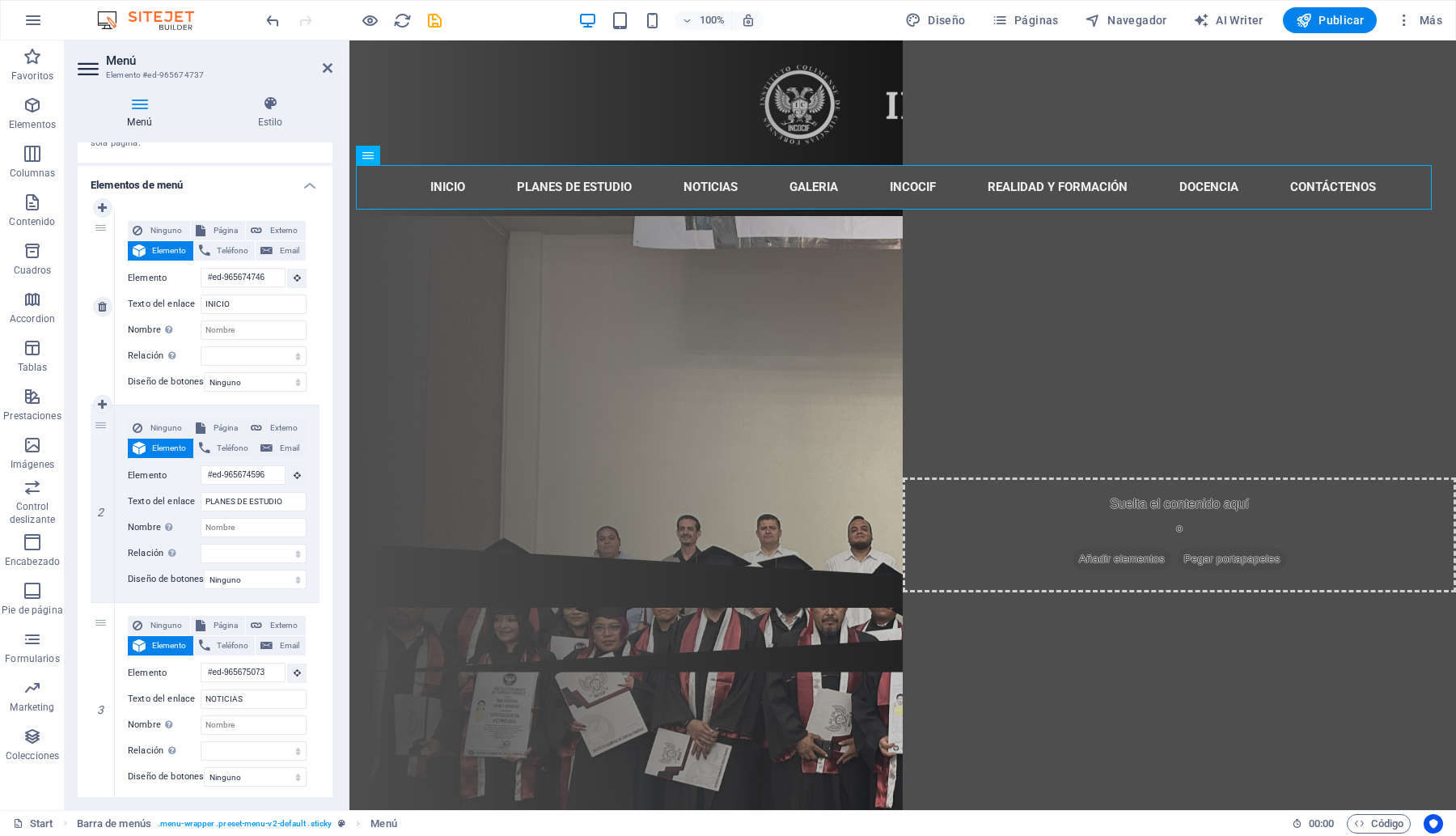
scroll to position [203, 0]
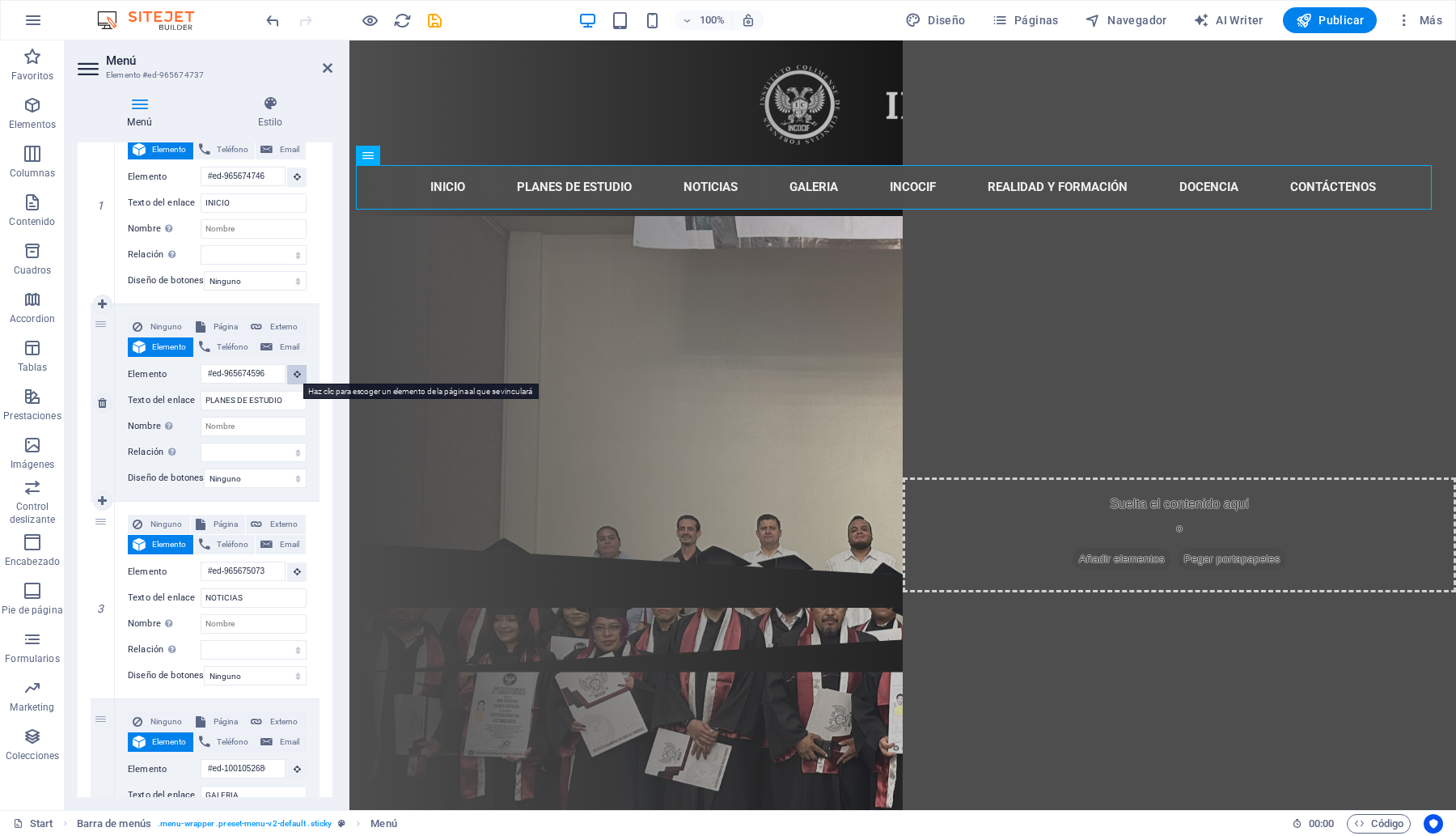
click at [293, 375] on icon at bounding box center [297, 374] width 7 height 8
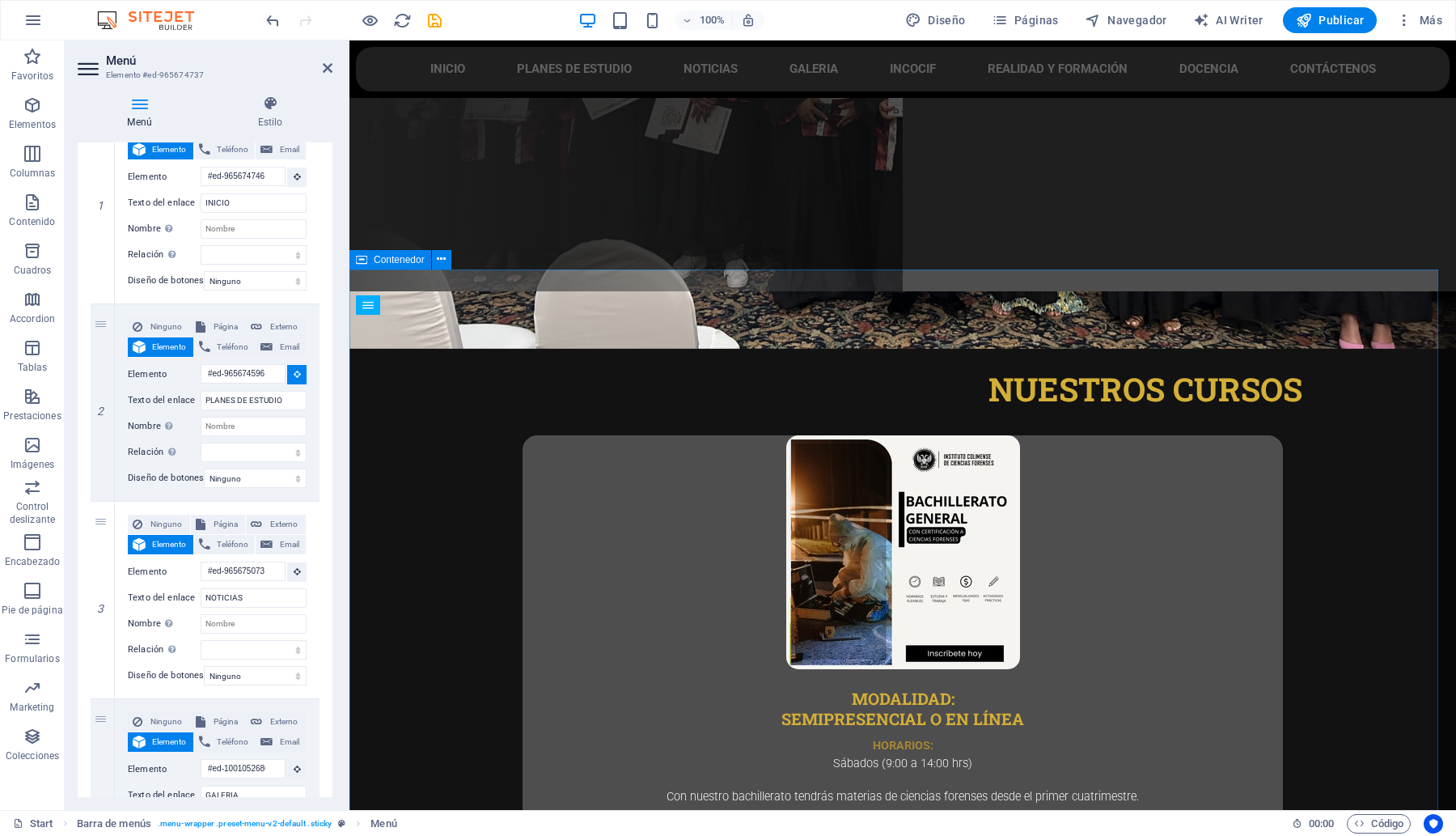
scroll to position [505, 0]
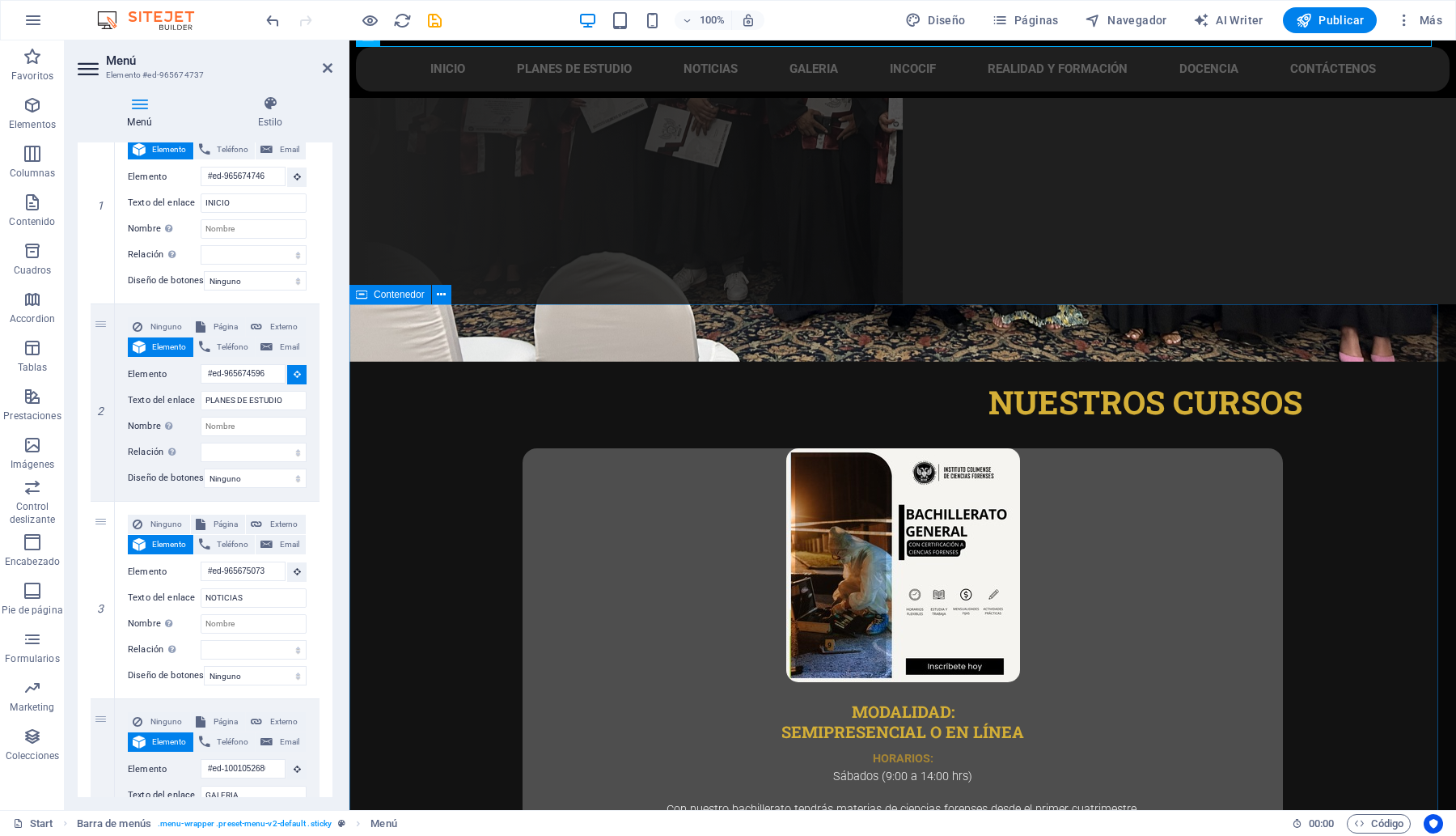
select select
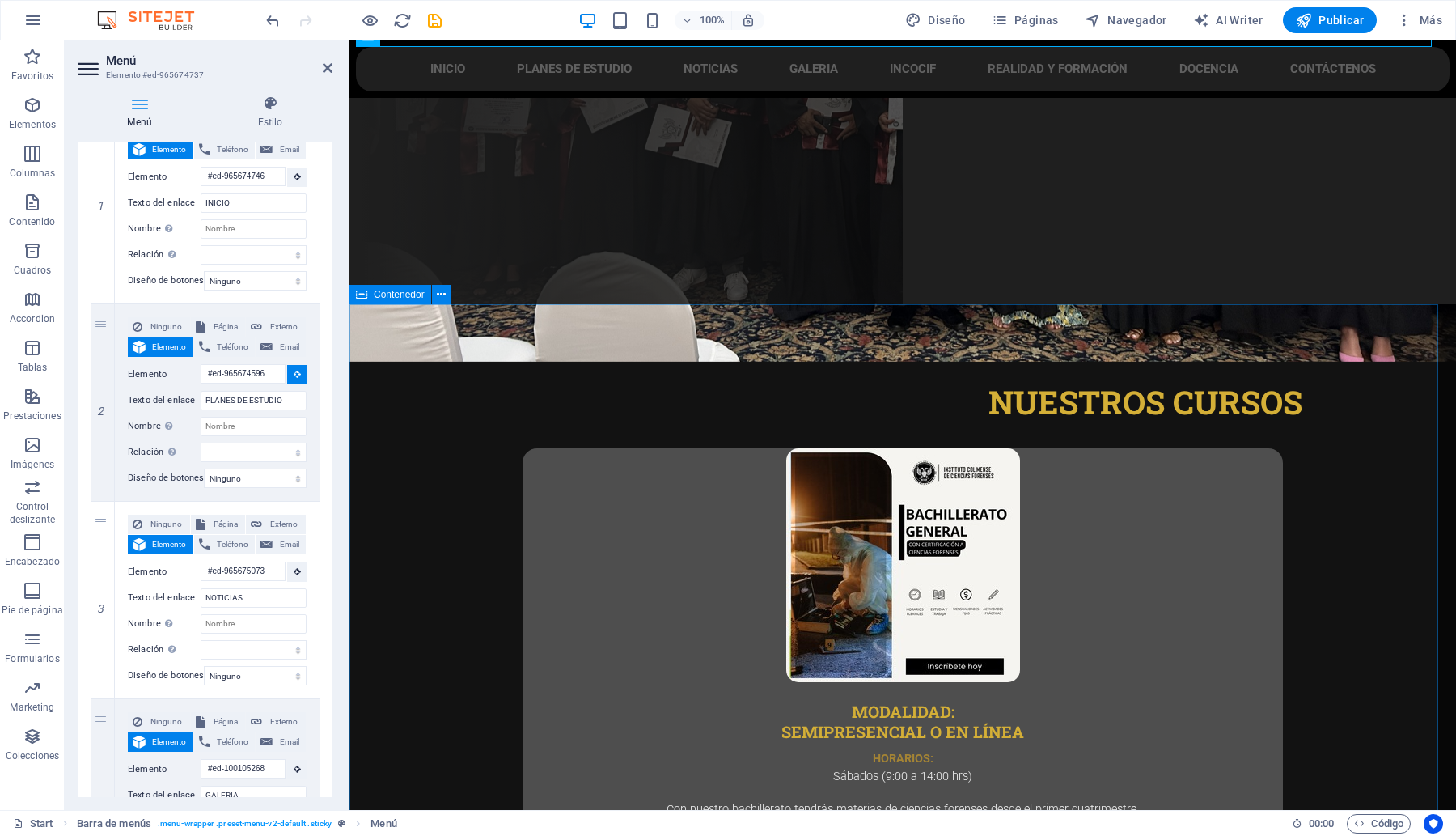
select select
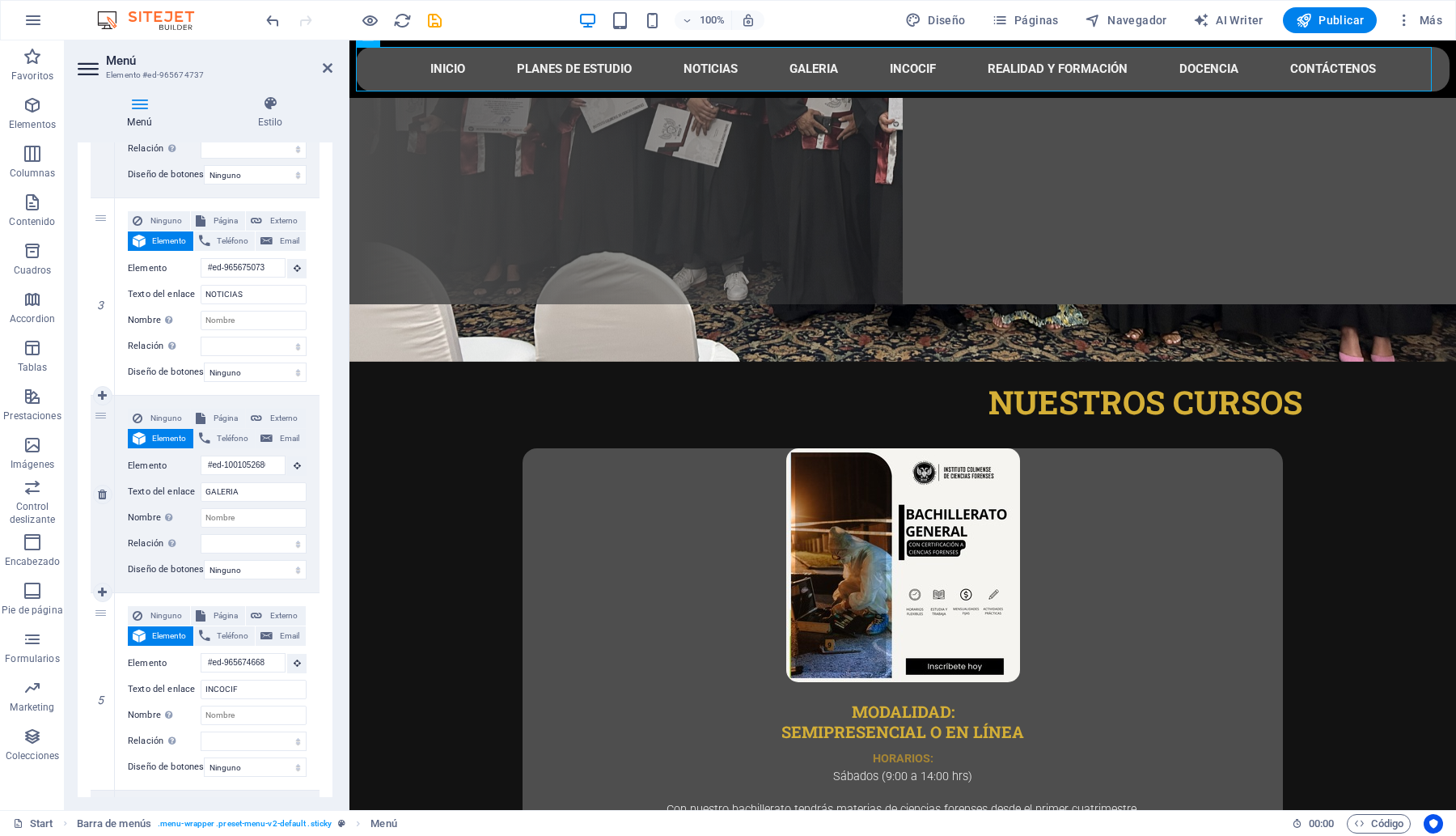
scroll to position [607, 0]
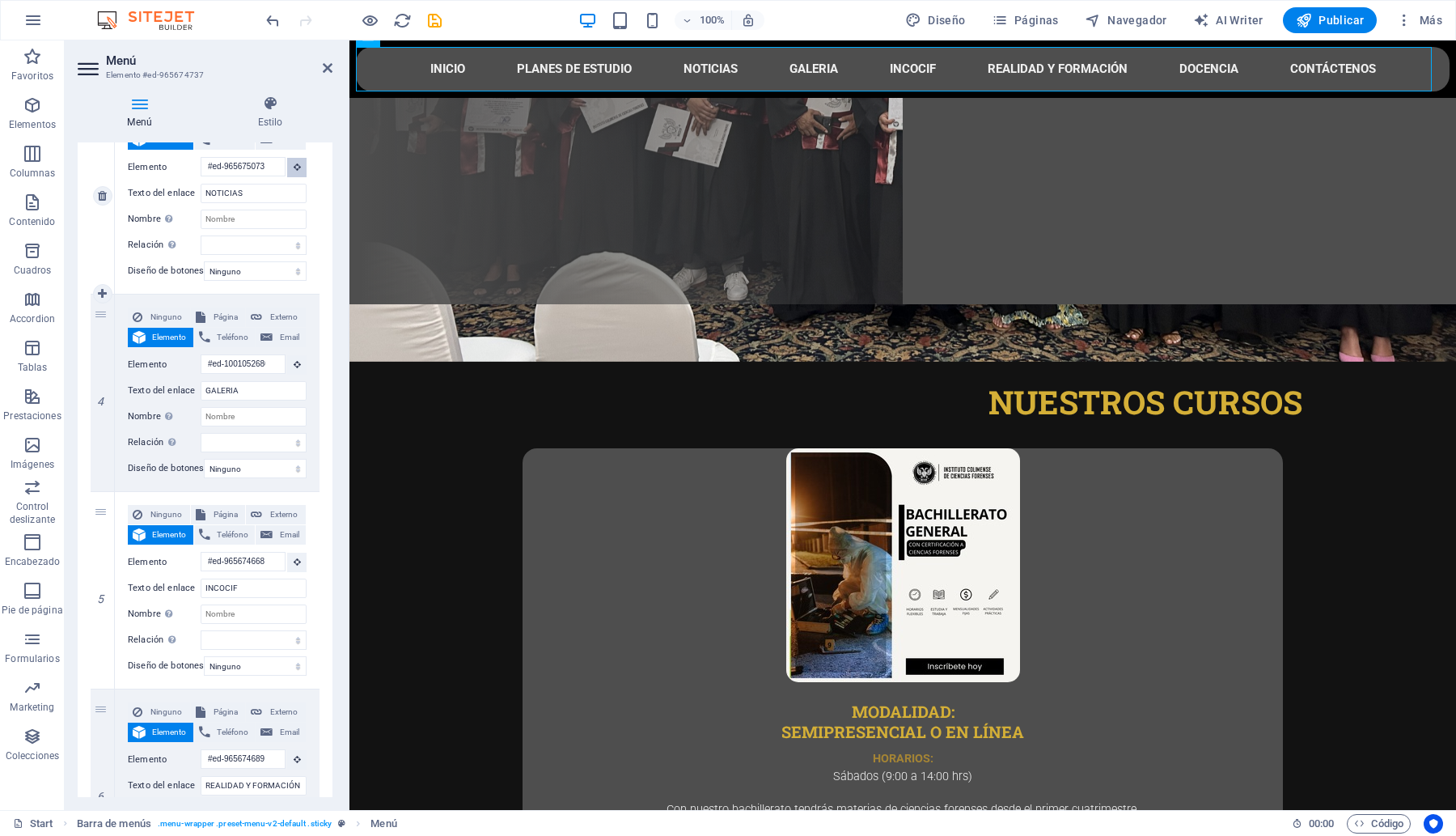
click at [293, 174] on button at bounding box center [296, 167] width 20 height 20
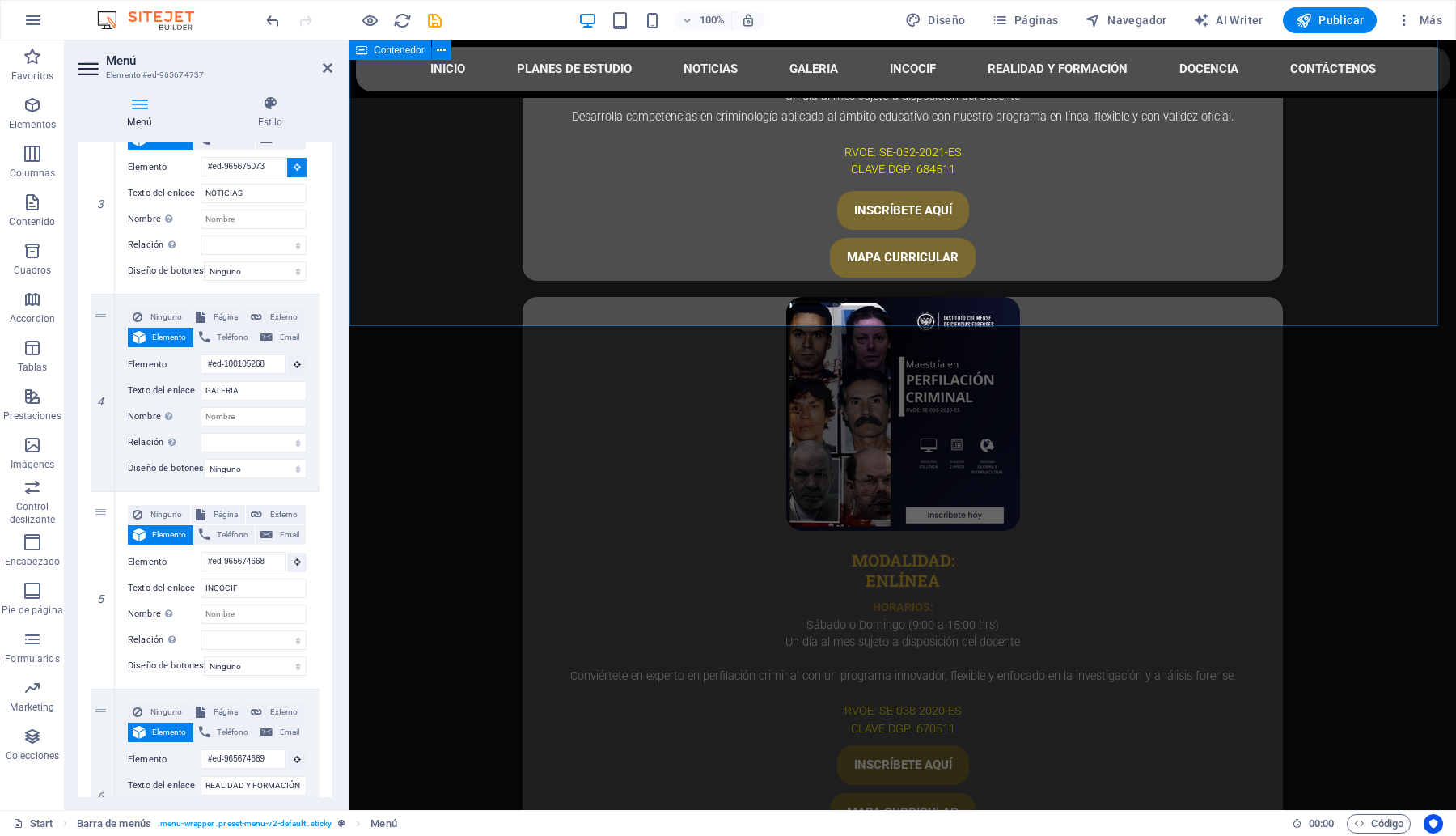
scroll to position [3337, 0]
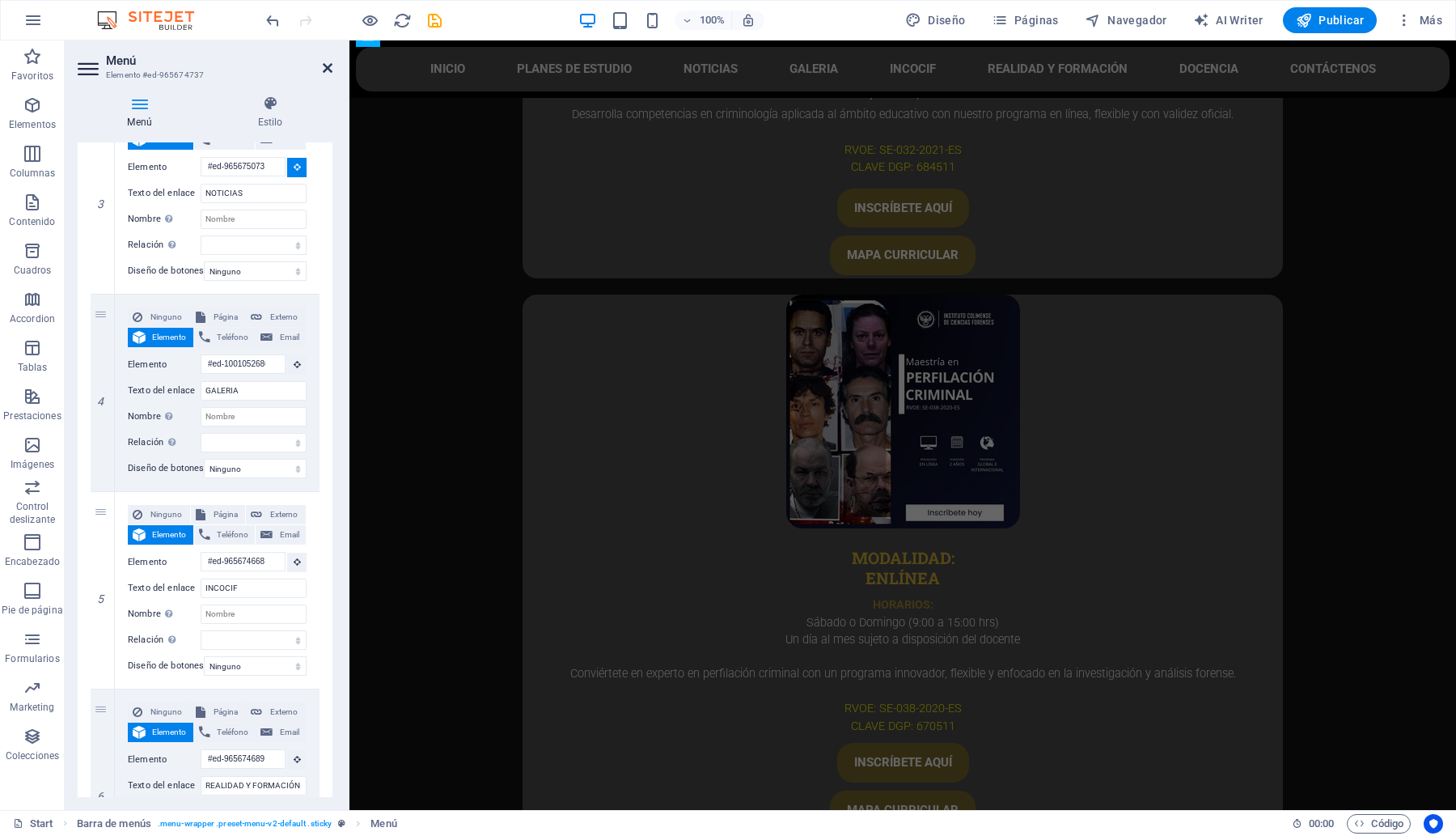
click at [325, 74] on icon at bounding box center [328, 68] width 9 height 13
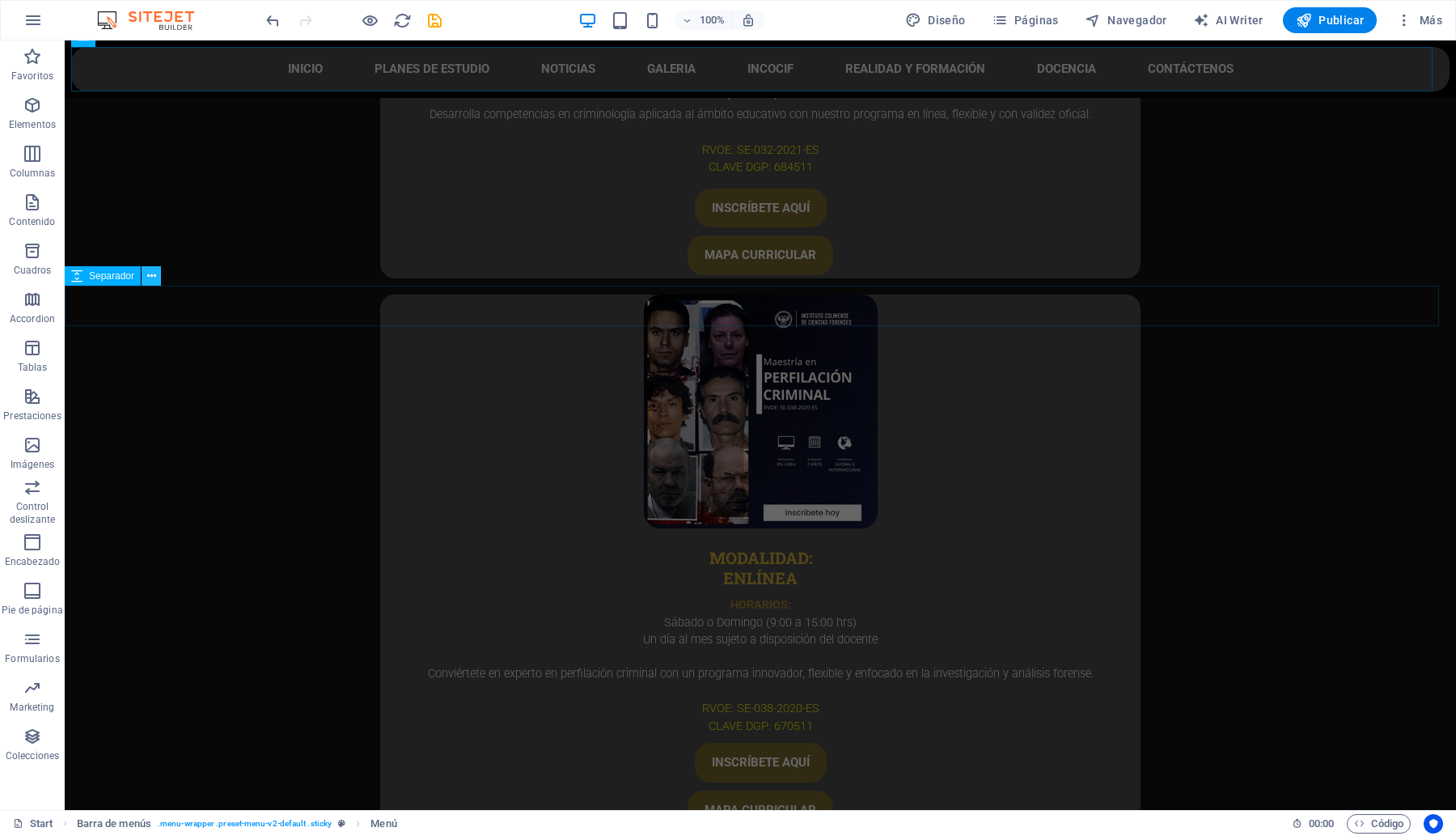
click at [152, 274] on icon at bounding box center [152, 276] width 9 height 17
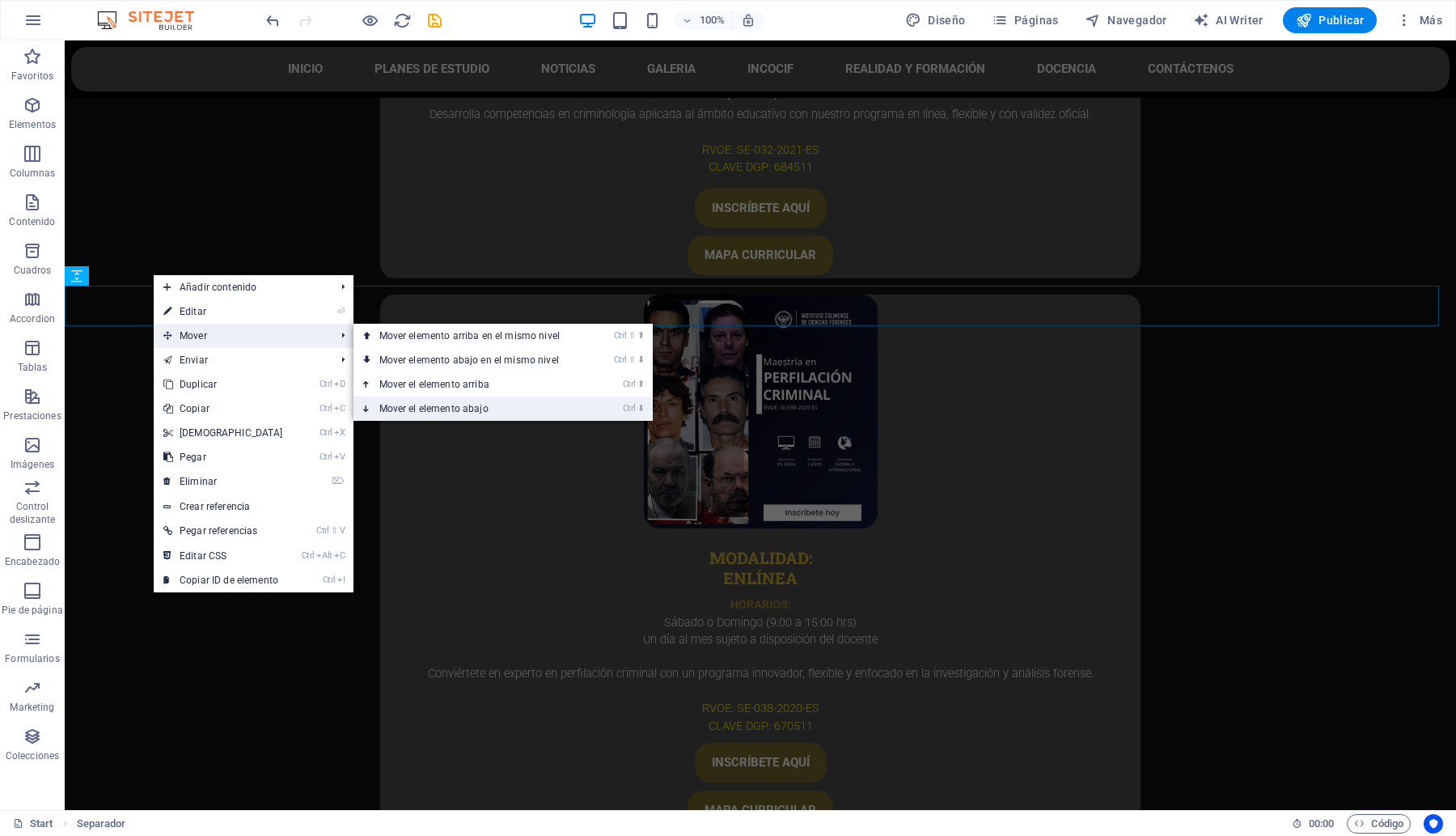
click at [459, 406] on link "Ctrl ⬇ Mover el elemento abajo" at bounding box center [472, 408] width 238 height 24
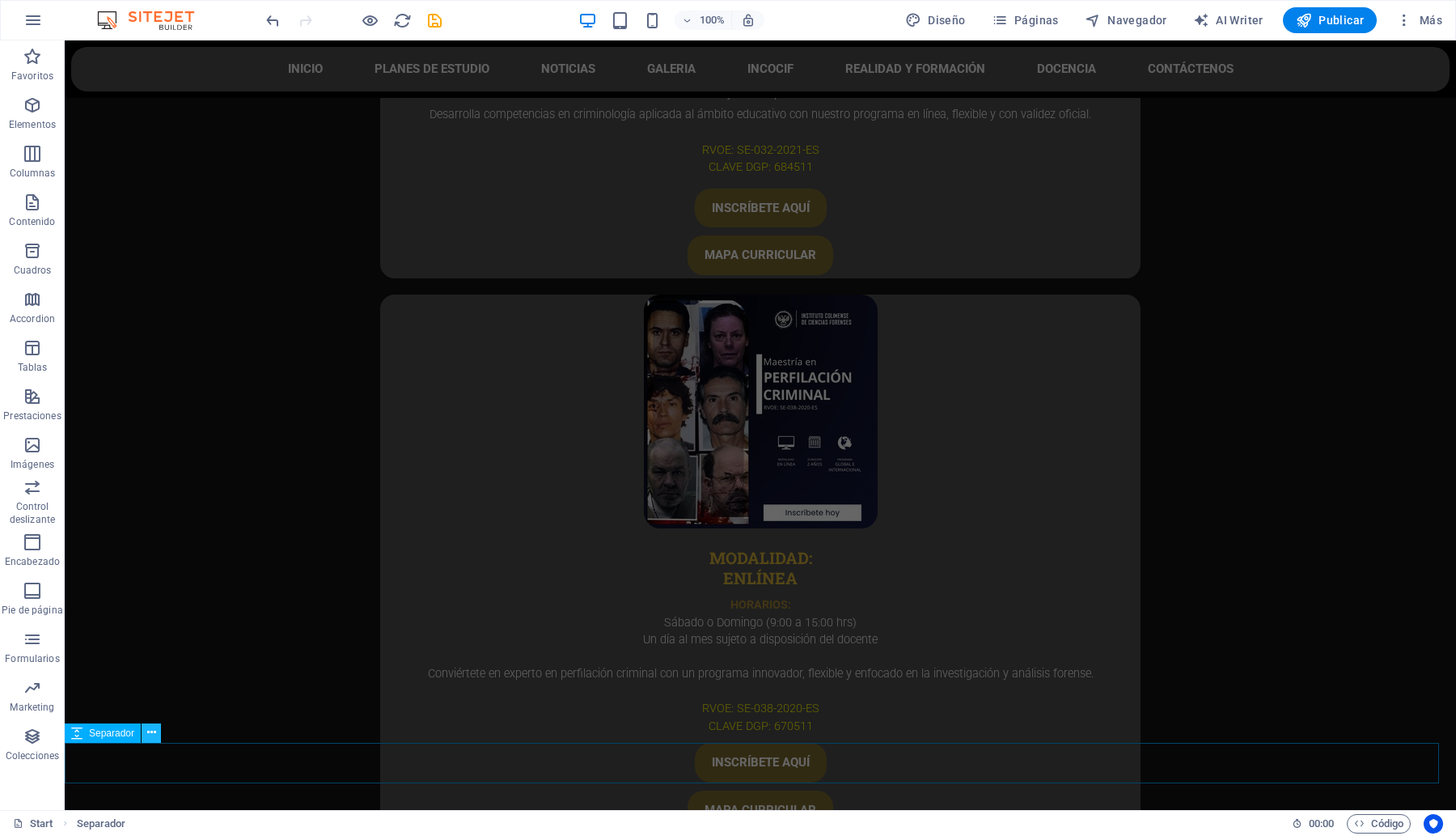
click at [151, 730] on icon at bounding box center [152, 732] width 9 height 17
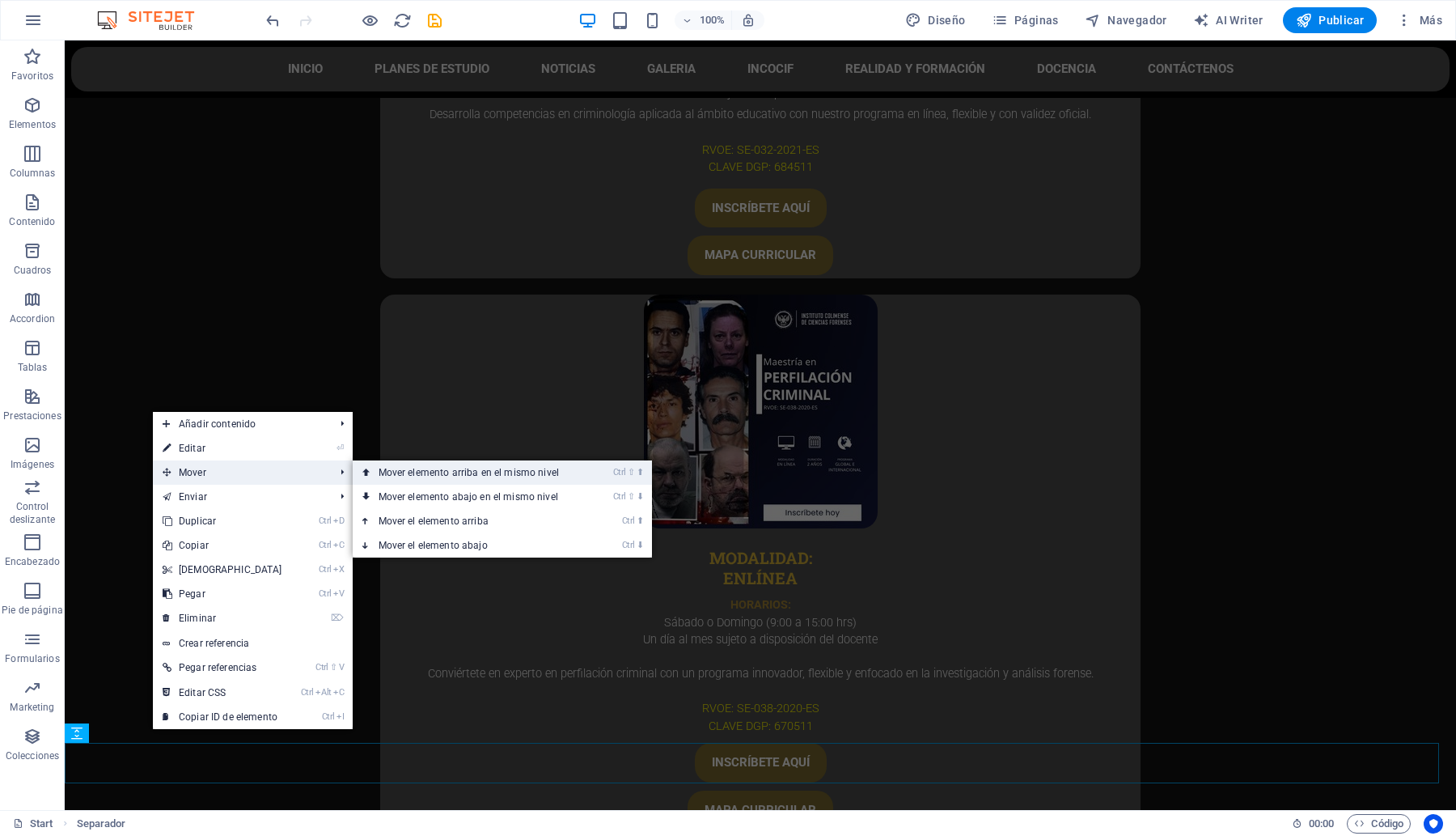
click at [465, 475] on link "Ctrl ⇧ ⬆ Mover elemento arriba en el mismo nivel" at bounding box center [472, 473] width 238 height 24
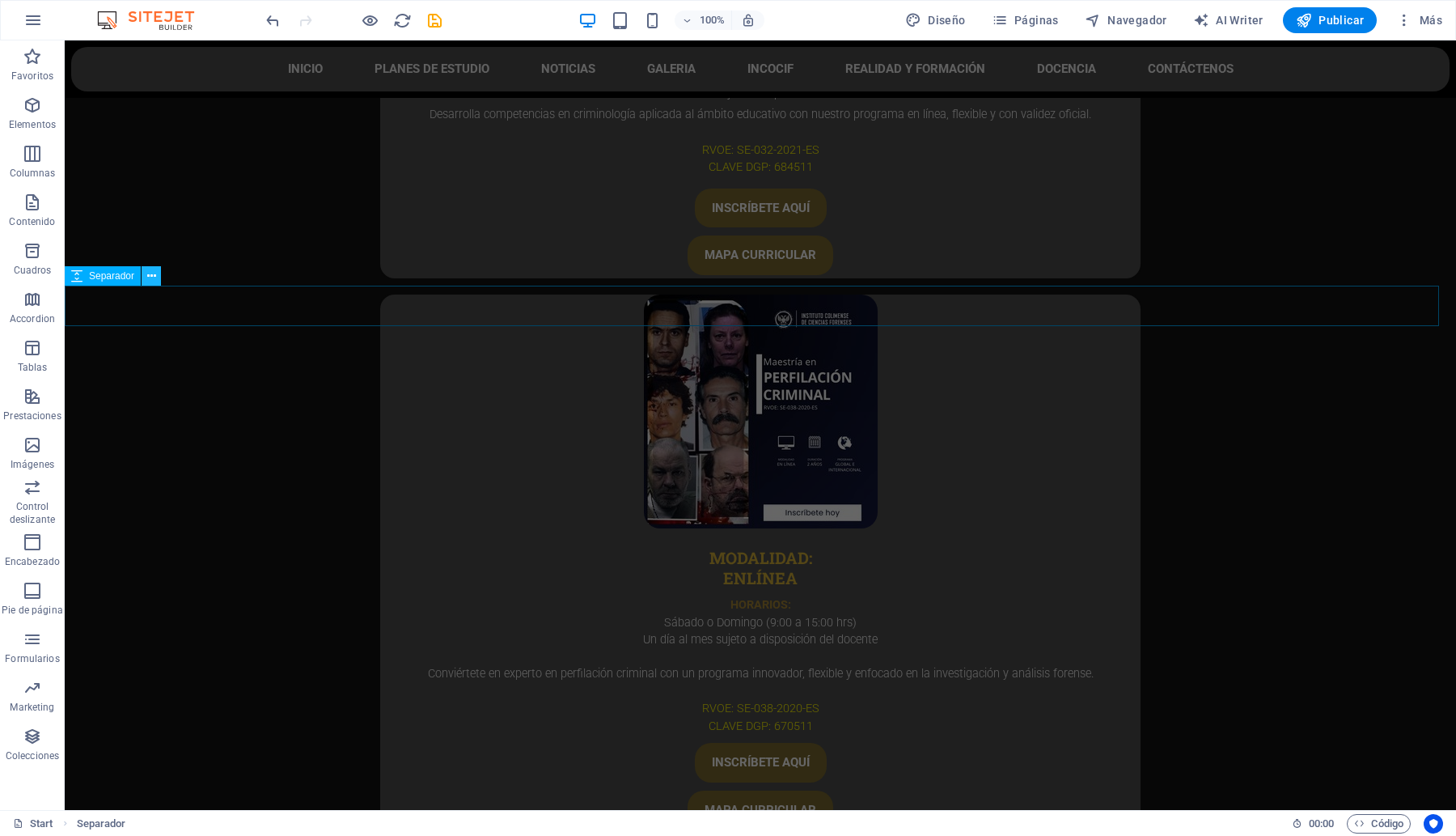
click at [149, 276] on icon at bounding box center [152, 276] width 9 height 17
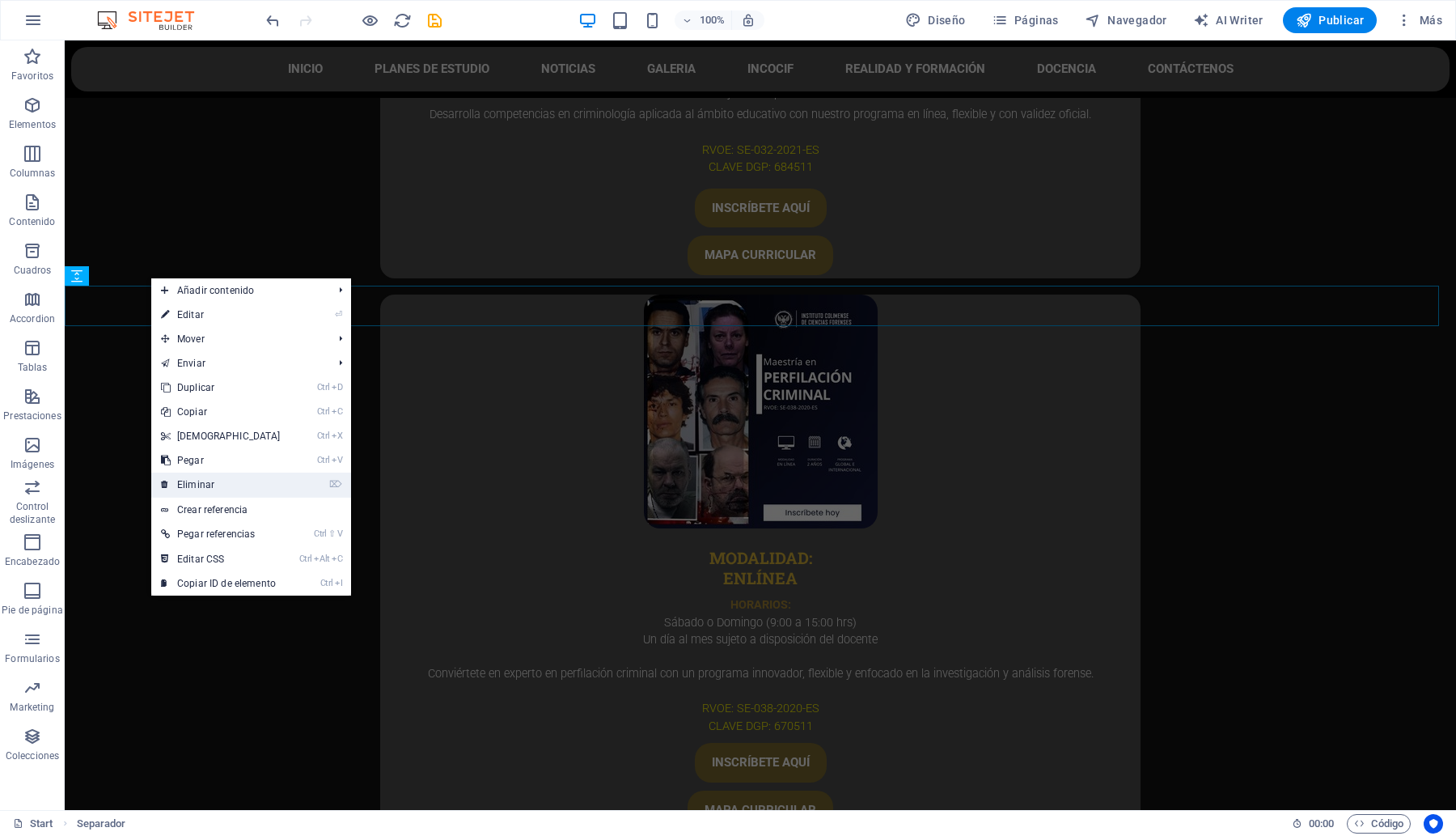
click at [203, 478] on link "⌦ Eliminar" at bounding box center [220, 485] width 139 height 24
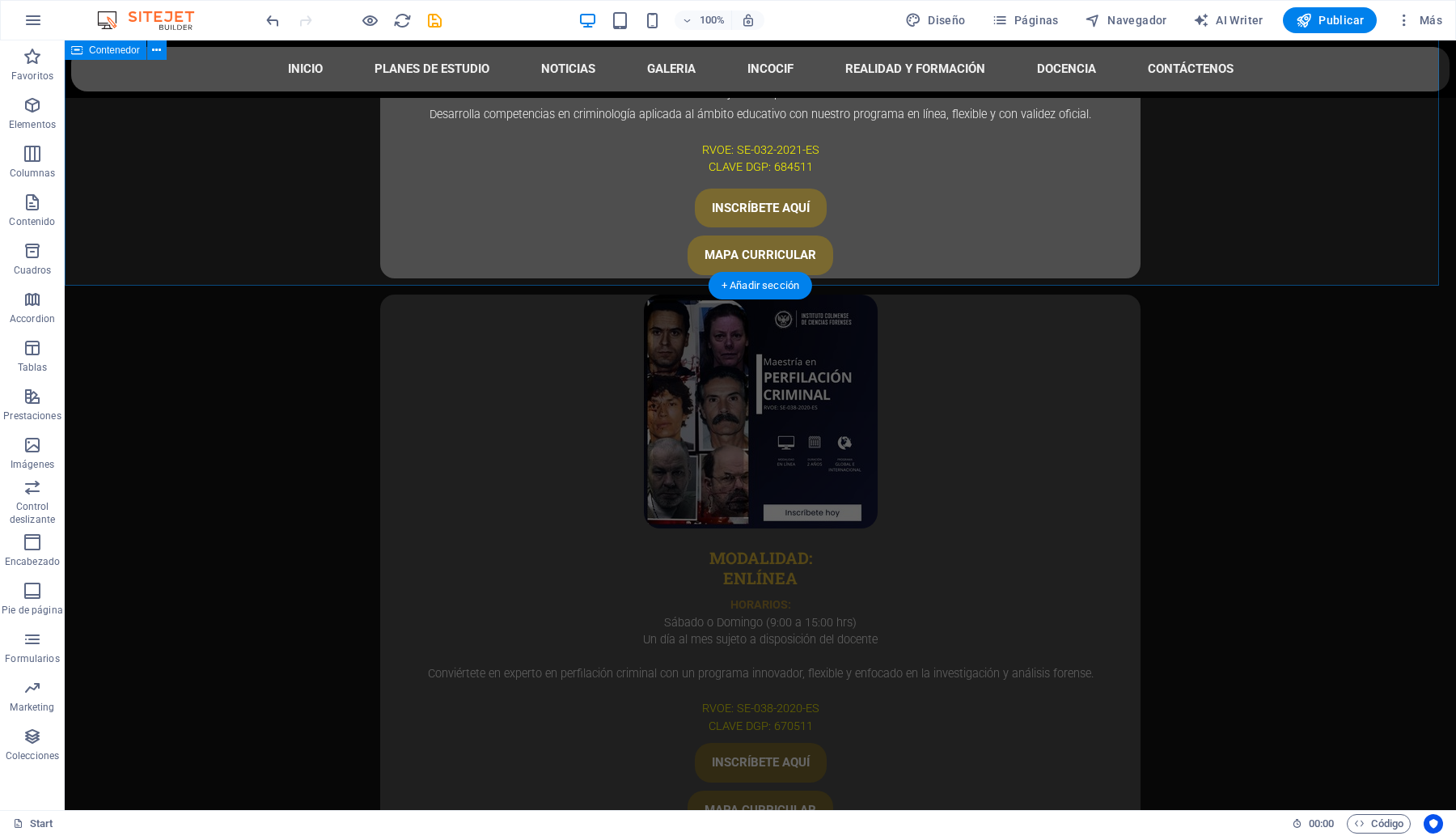
click at [250, 243] on div "NUESTROS CURSOS MODALIDAD: semiPRESENCIAL O EN LÍNEA HORARIOS: Sábados (9:00 a …" at bounding box center [760, 348] width 1392 height 5753
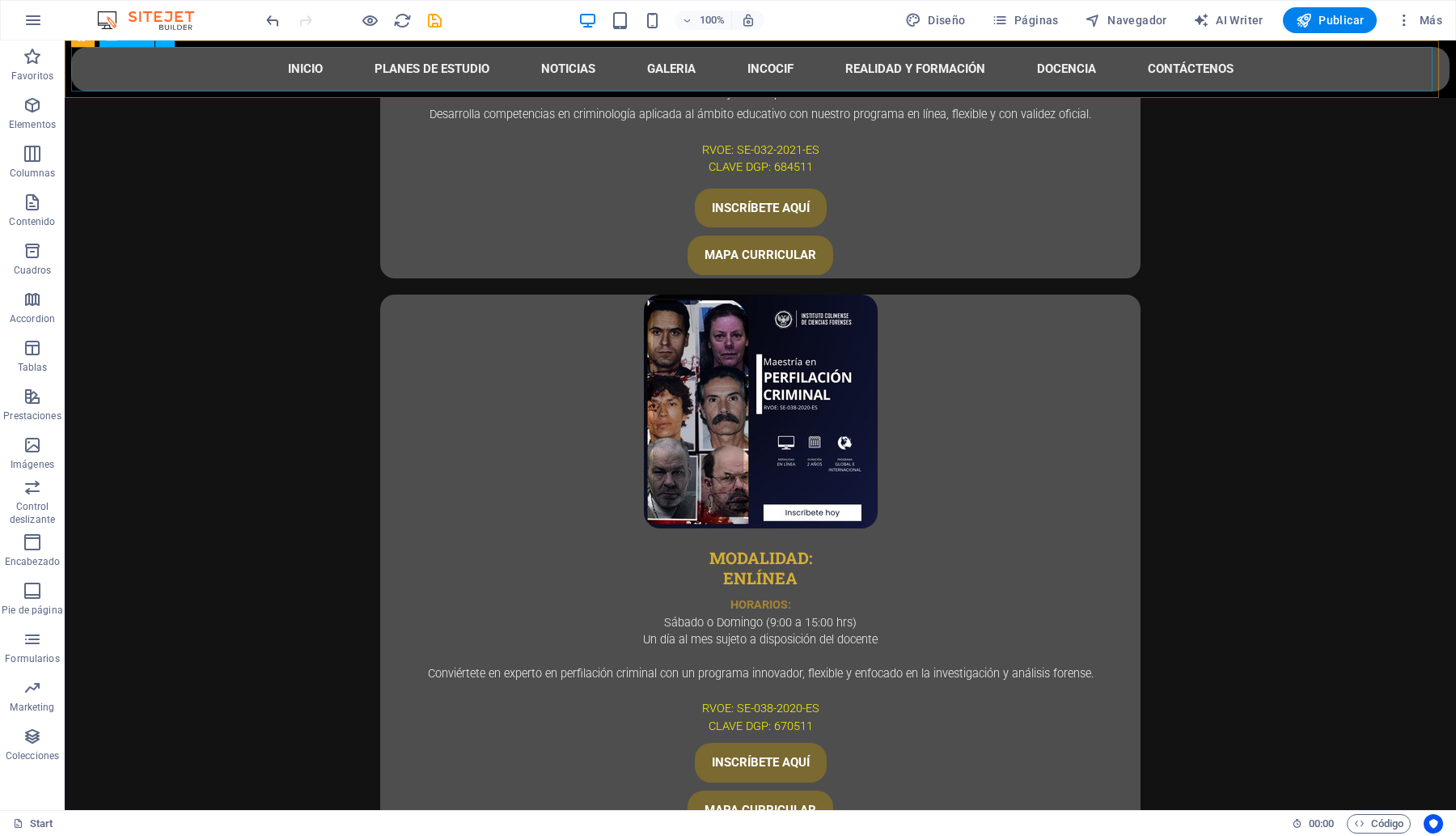
click at [191, 71] on nav "INICIO PLANES DE ESTUDIO NOTICIAS GALERIA INCOCIF REALIDAD Y FORMACIÓN DOCENCIA…" at bounding box center [760, 69] width 1378 height 45
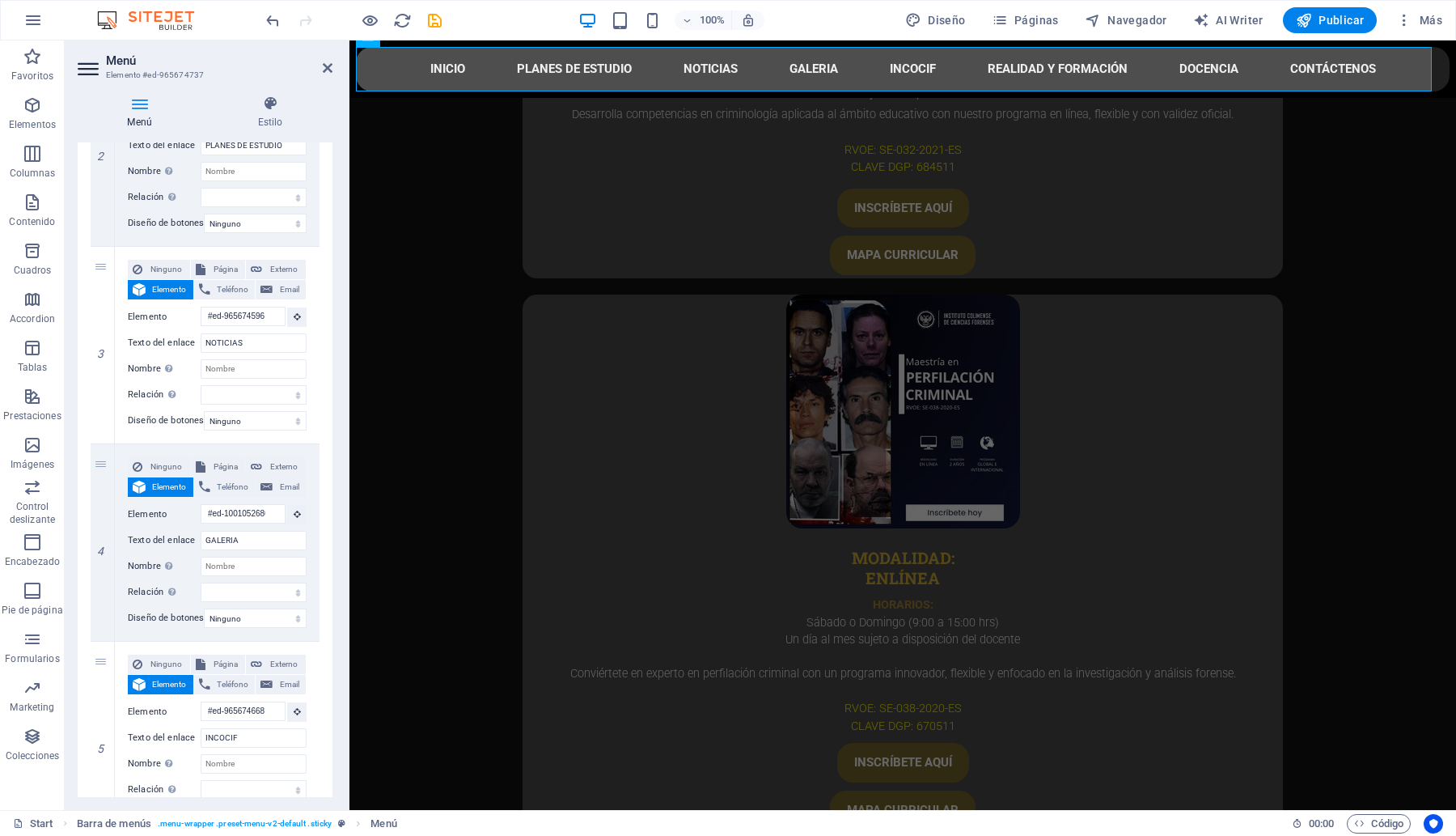
scroll to position [505, 0]
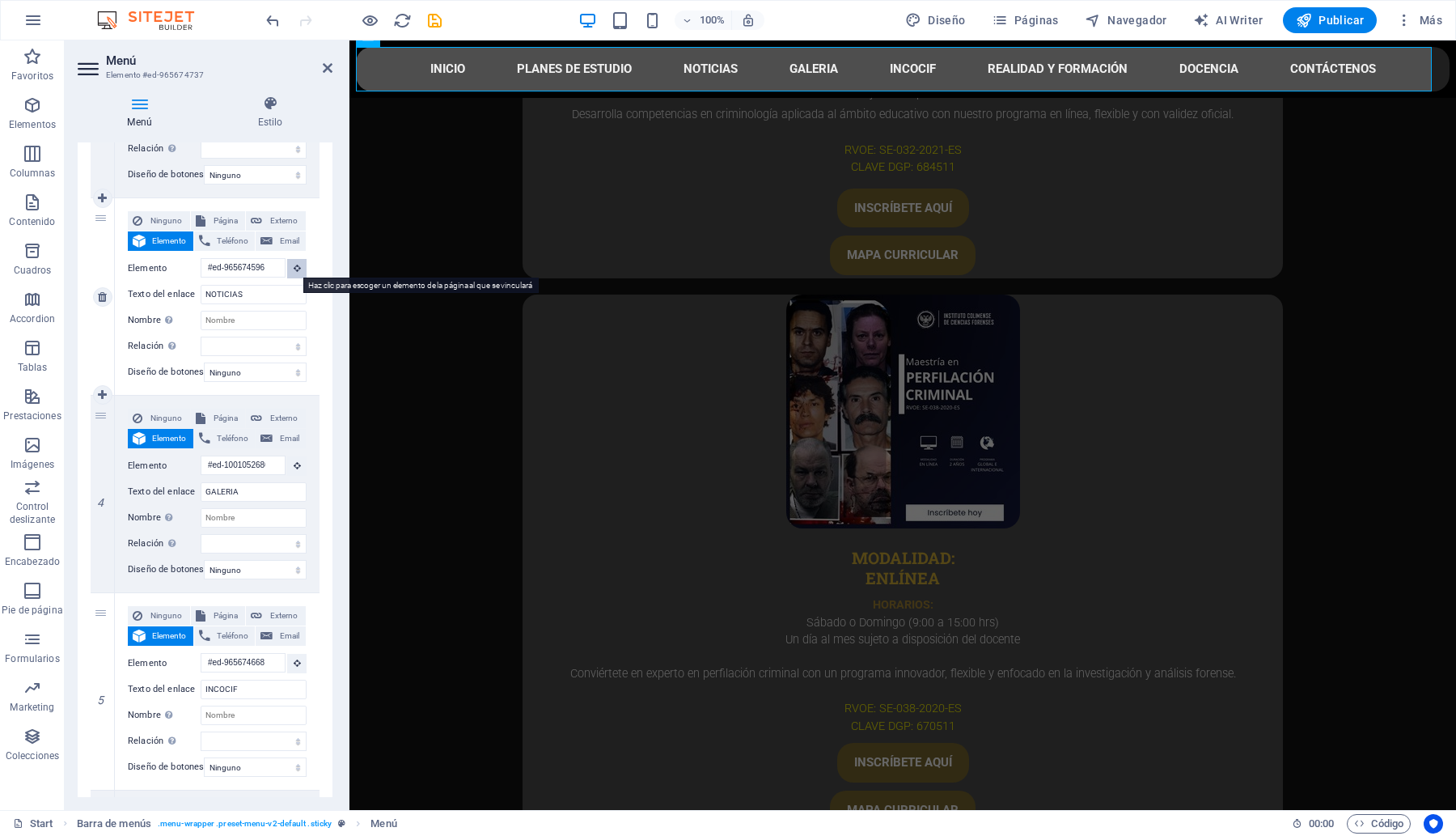
click at [292, 274] on button at bounding box center [296, 268] width 20 height 20
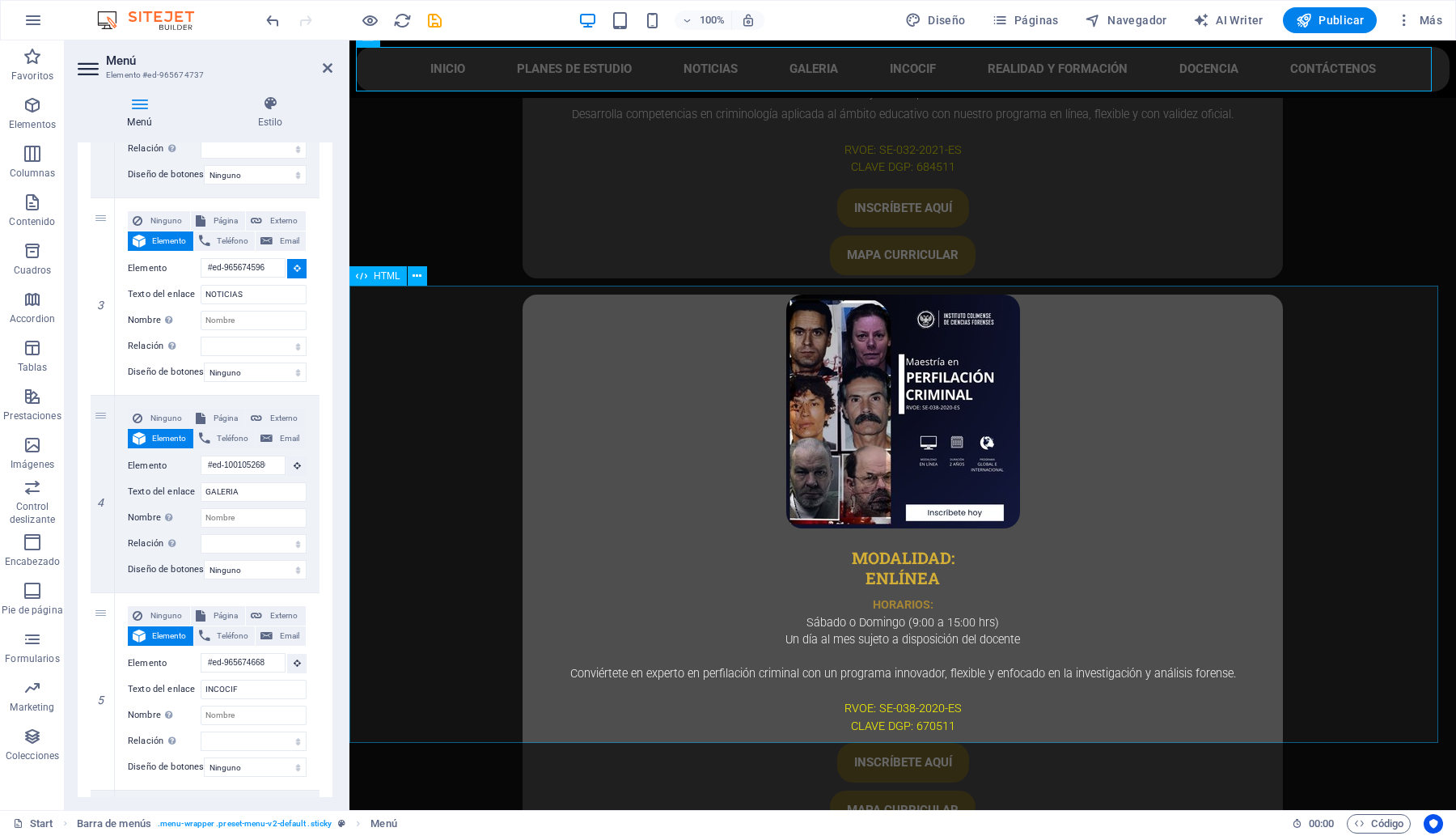
select select
type input "#ed-965675073"
select select
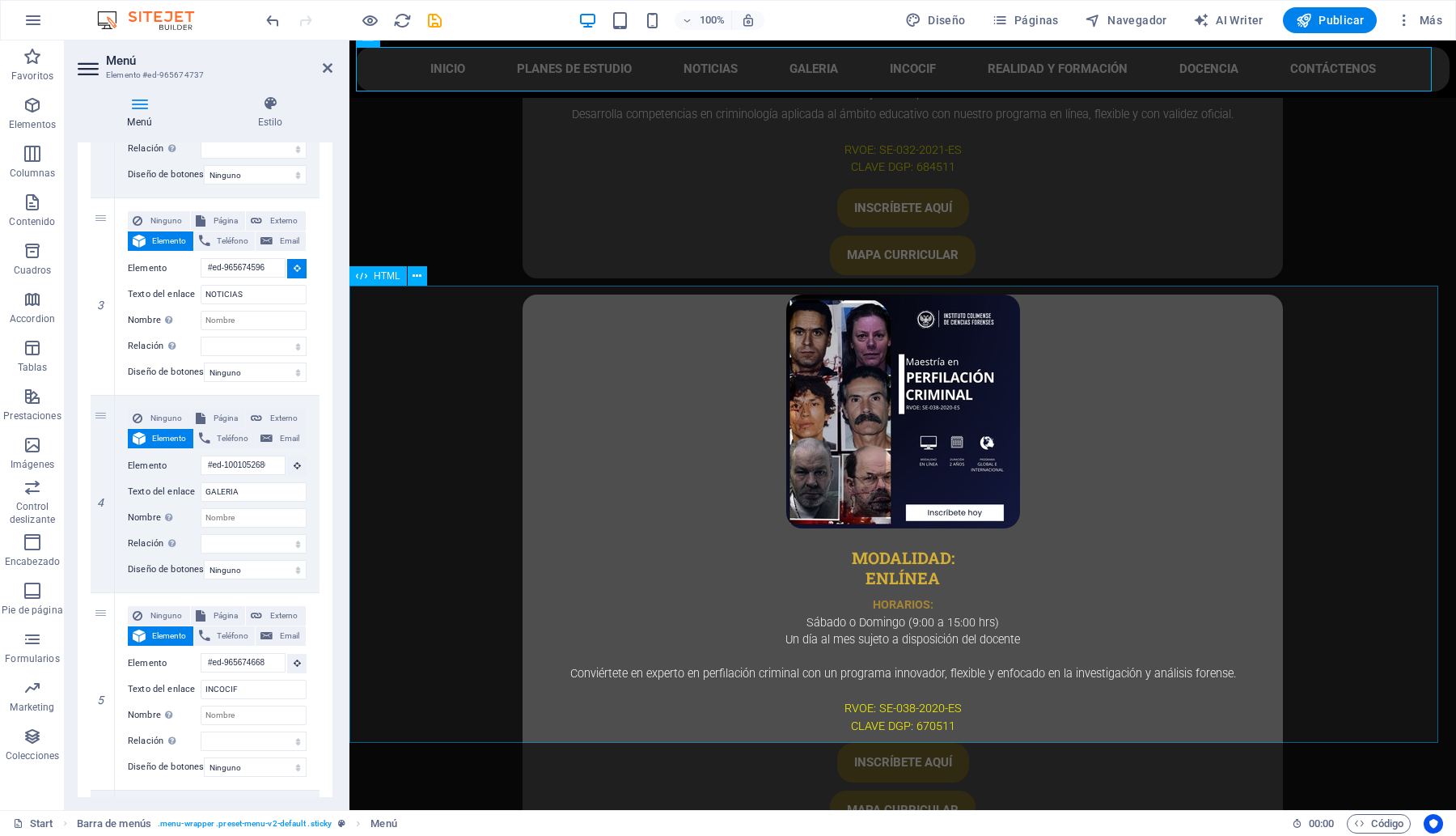
select select
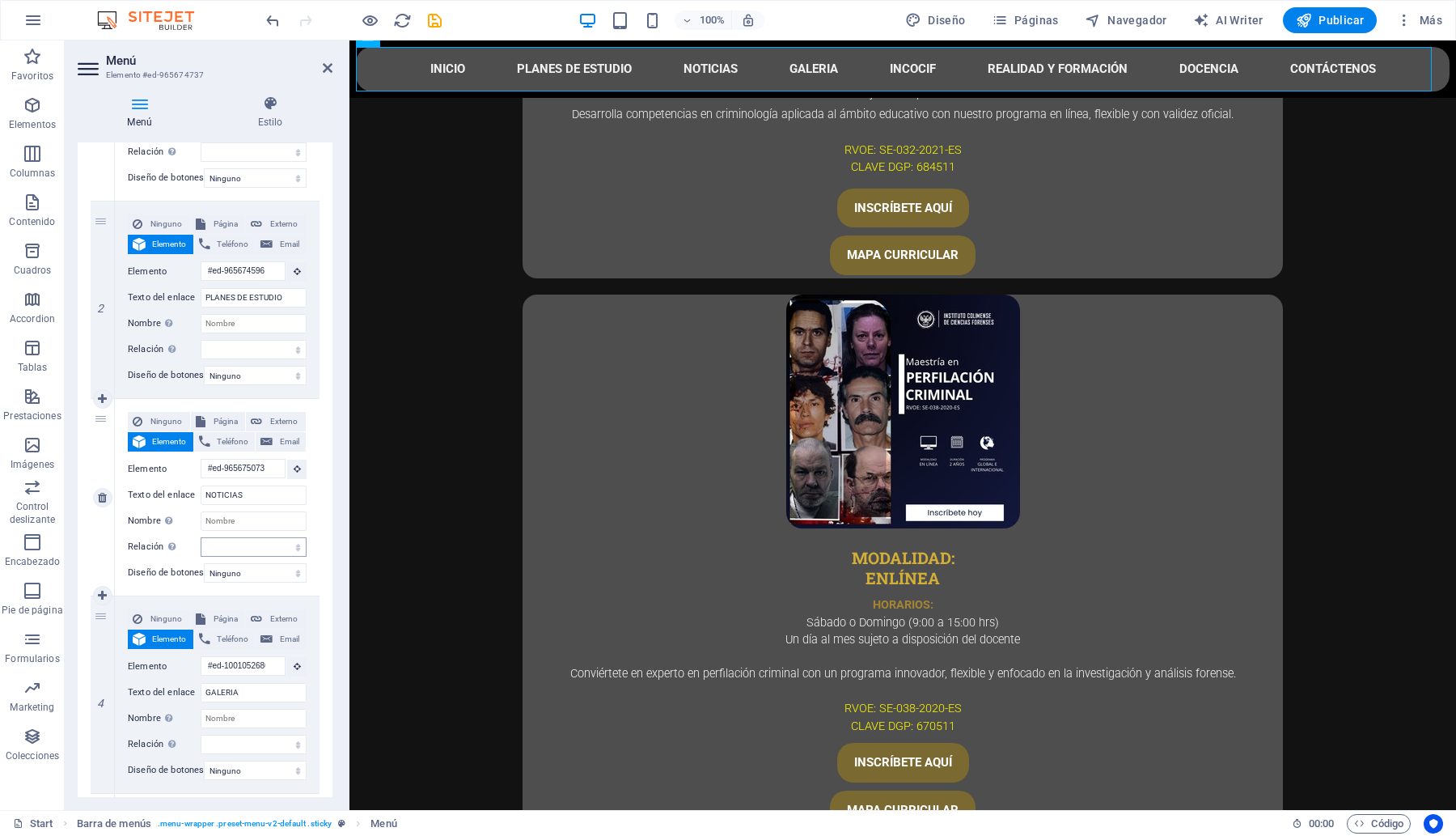
scroll to position [304, 0]
click at [297, 273] on button at bounding box center [296, 273] width 20 height 20
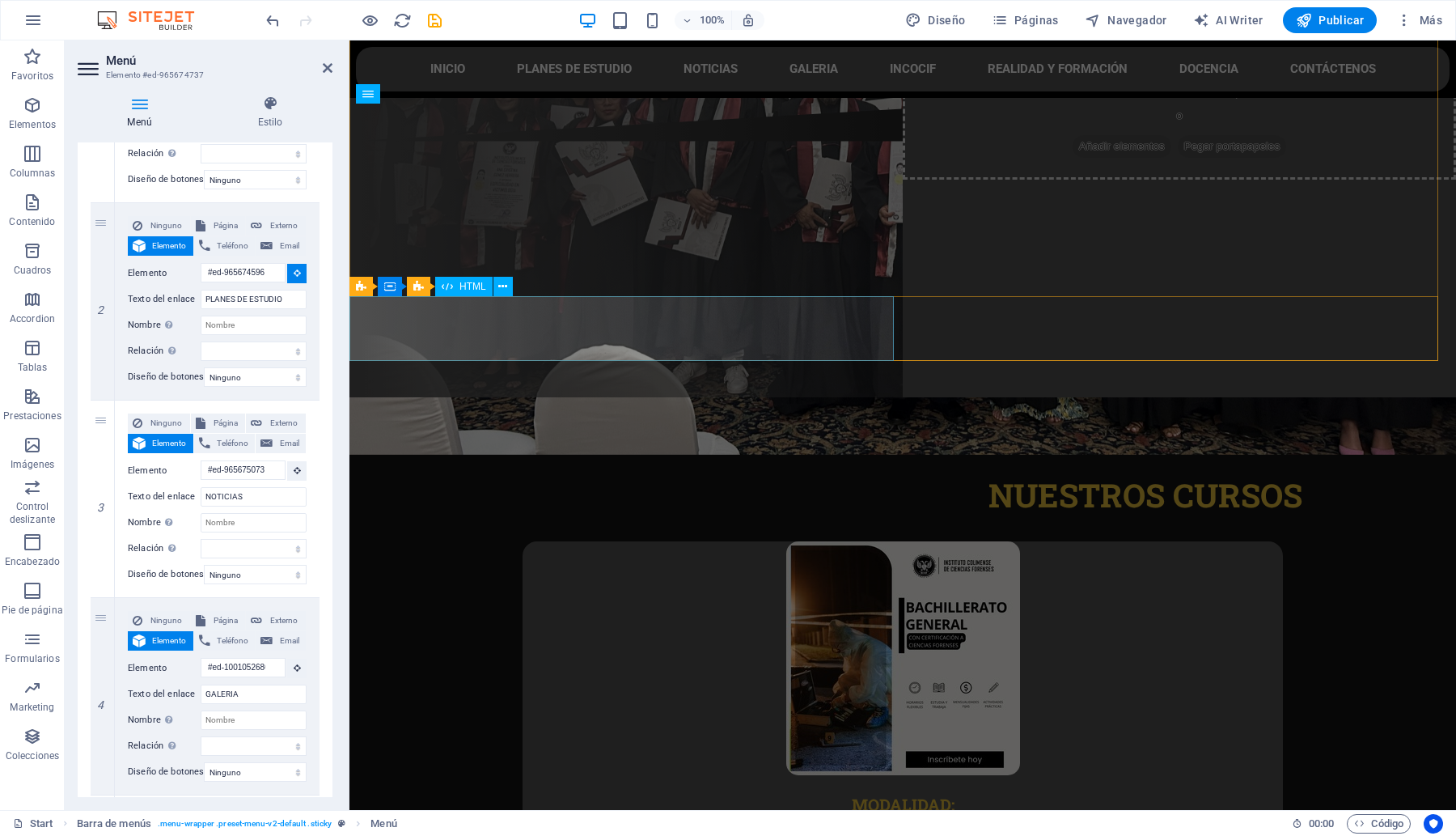
scroll to position [404, 0]
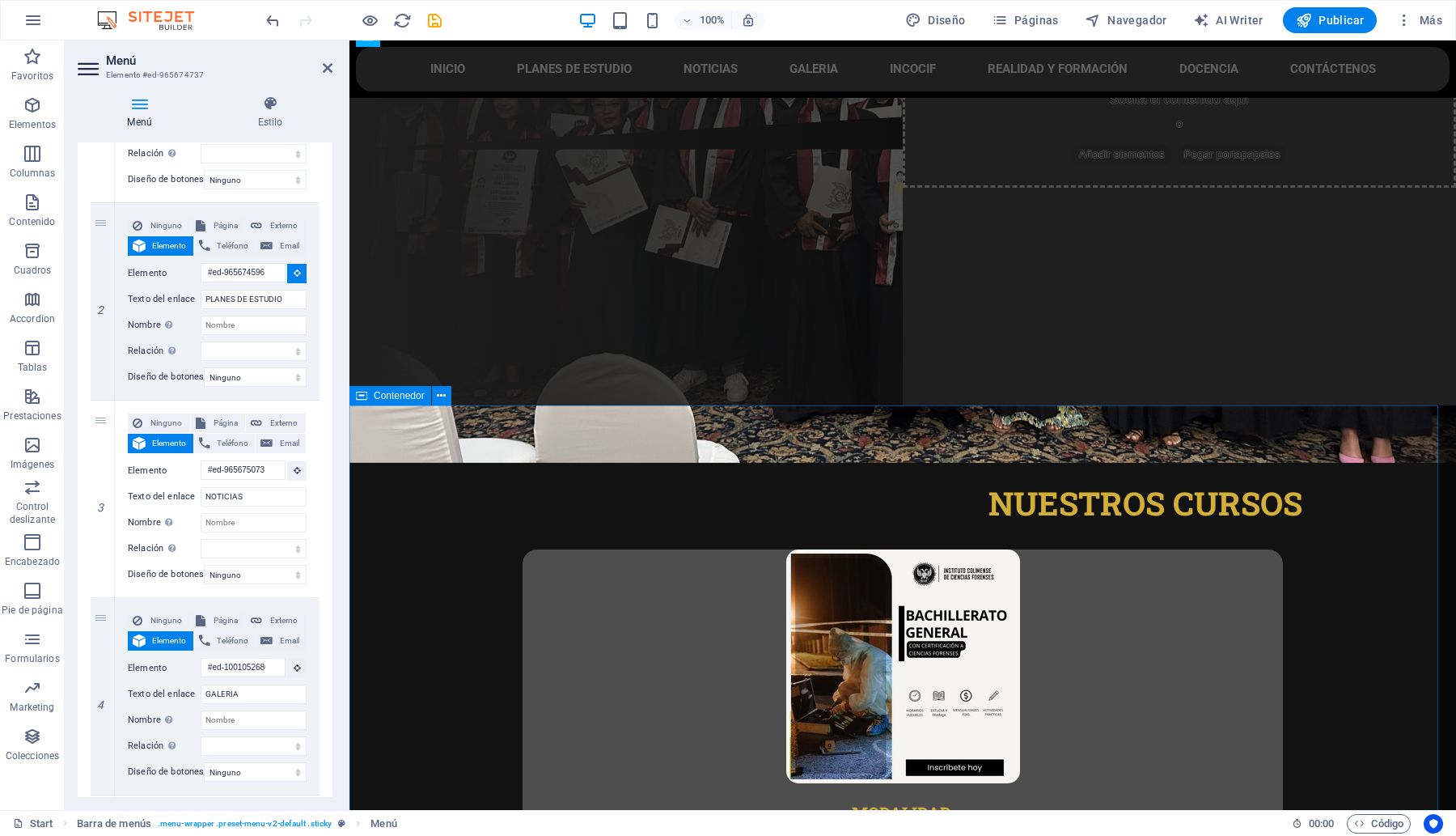
select select
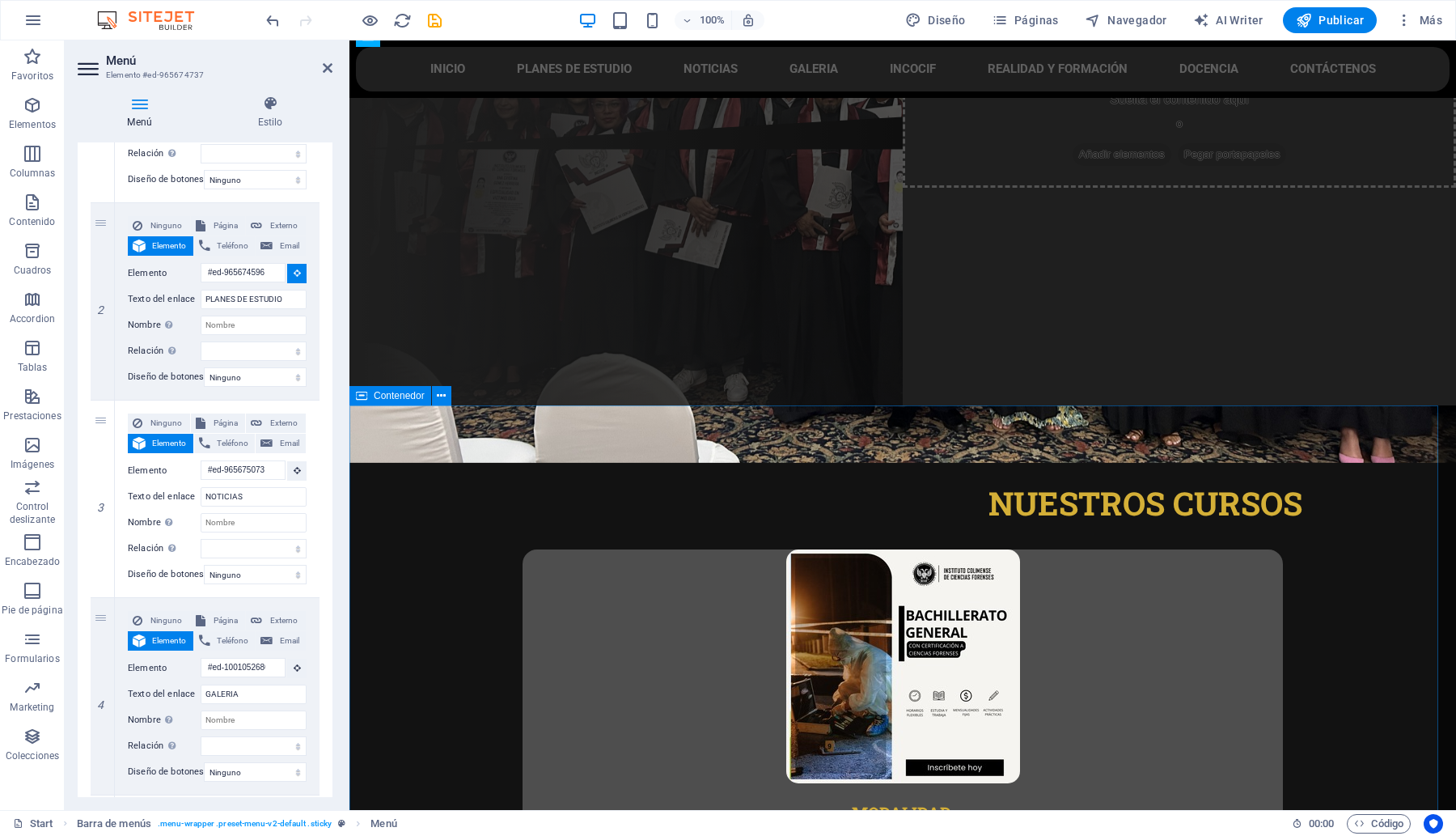
select select
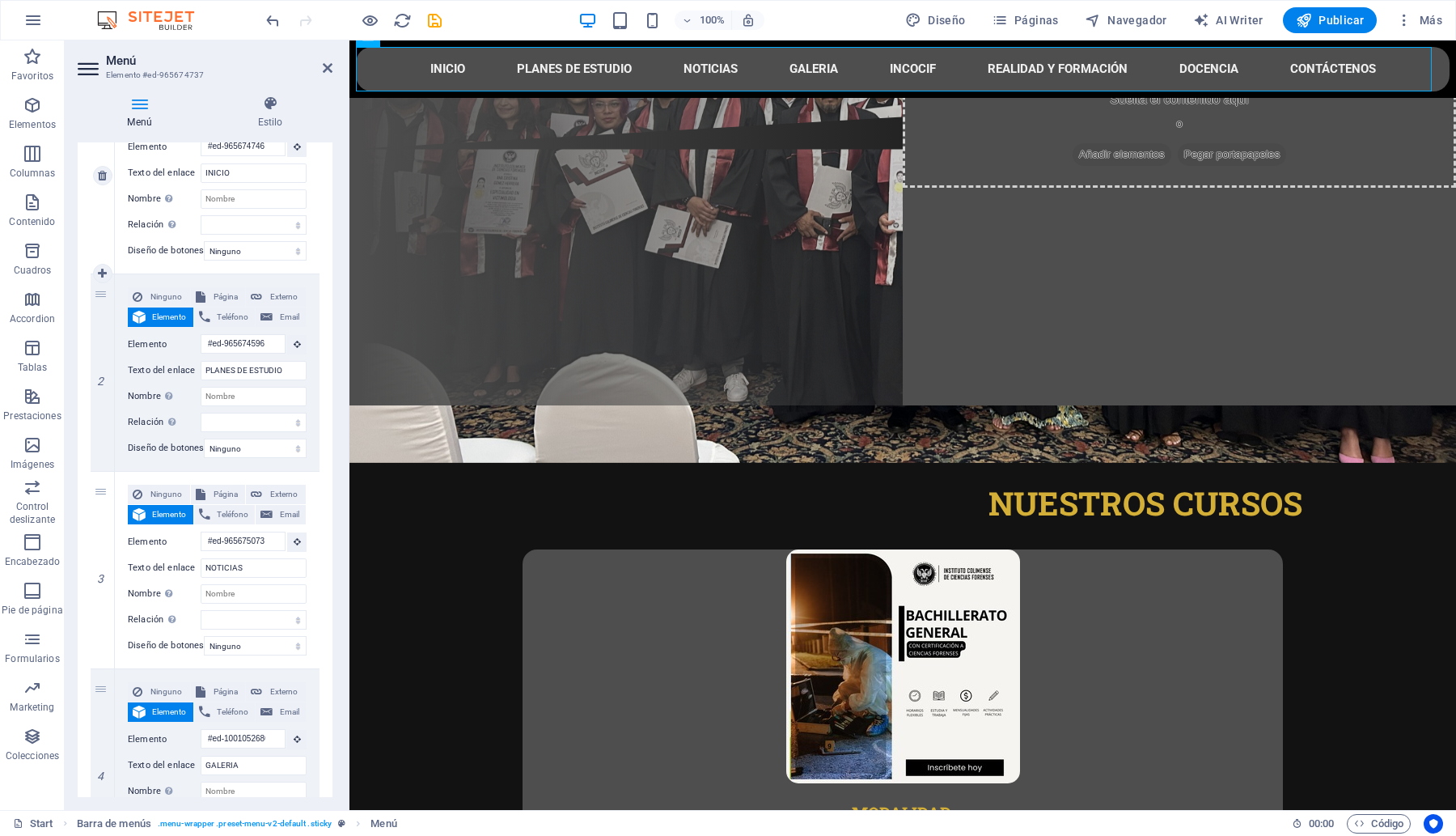
scroll to position [0, 0]
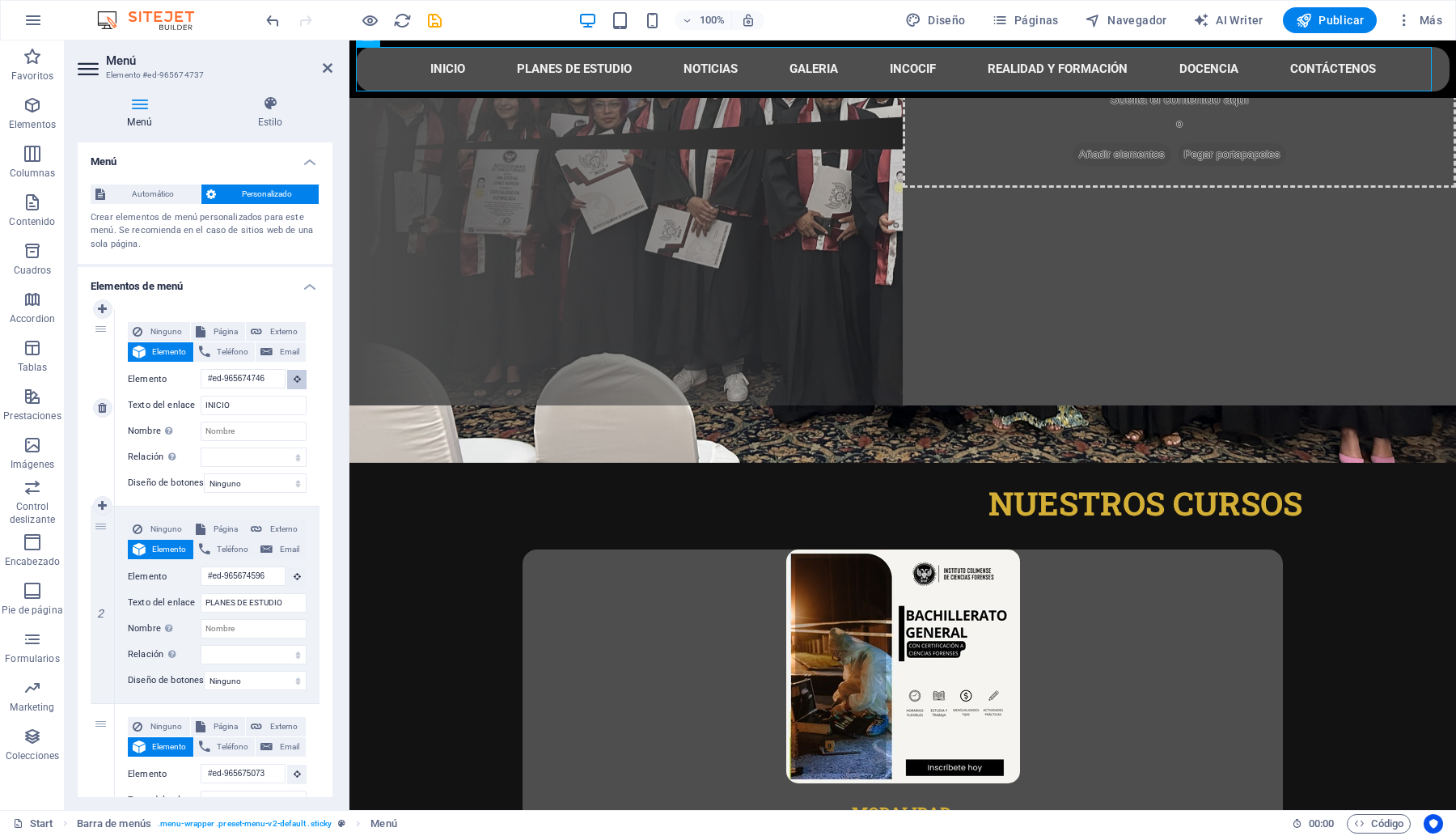
click at [297, 378] on button at bounding box center [296, 379] width 20 height 20
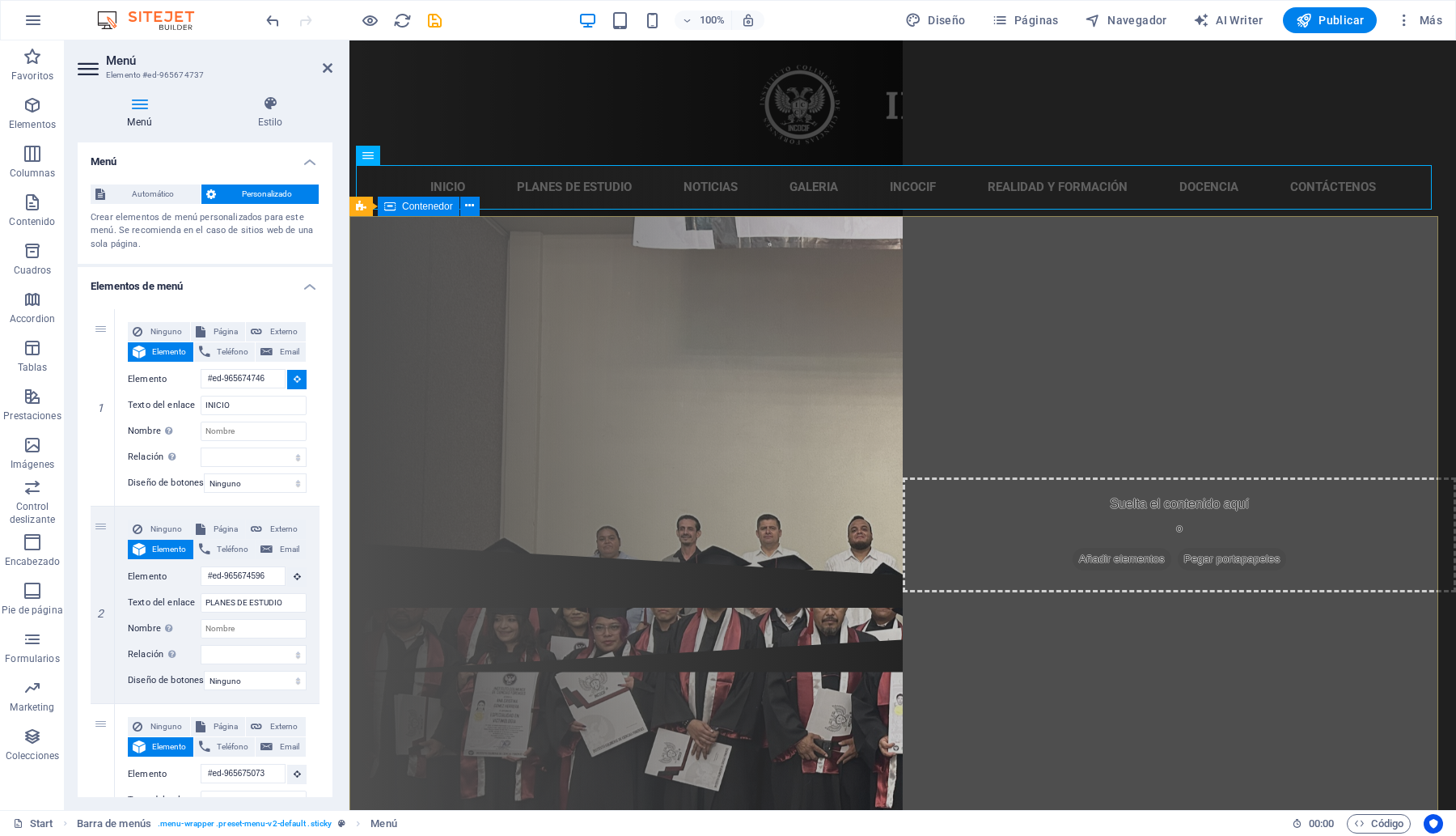
click at [406, 276] on div "CCT: 06PSU0052M / 06PBH0064X INSTITUTO COLIMENSE DE CIENCIAS FORENSES Regístrat…" at bounding box center [902, 379] width 1107 height 327
select select
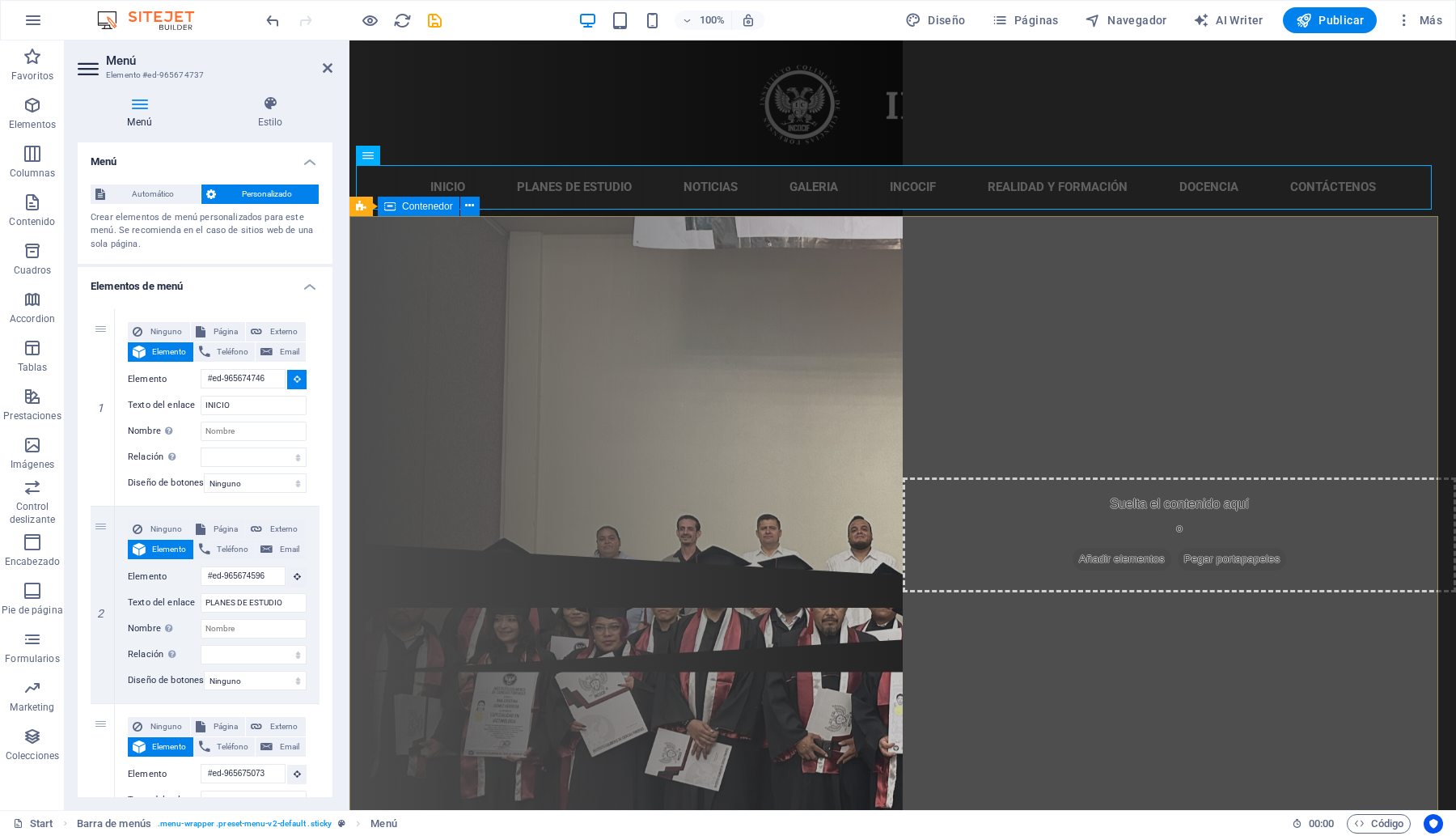
select select
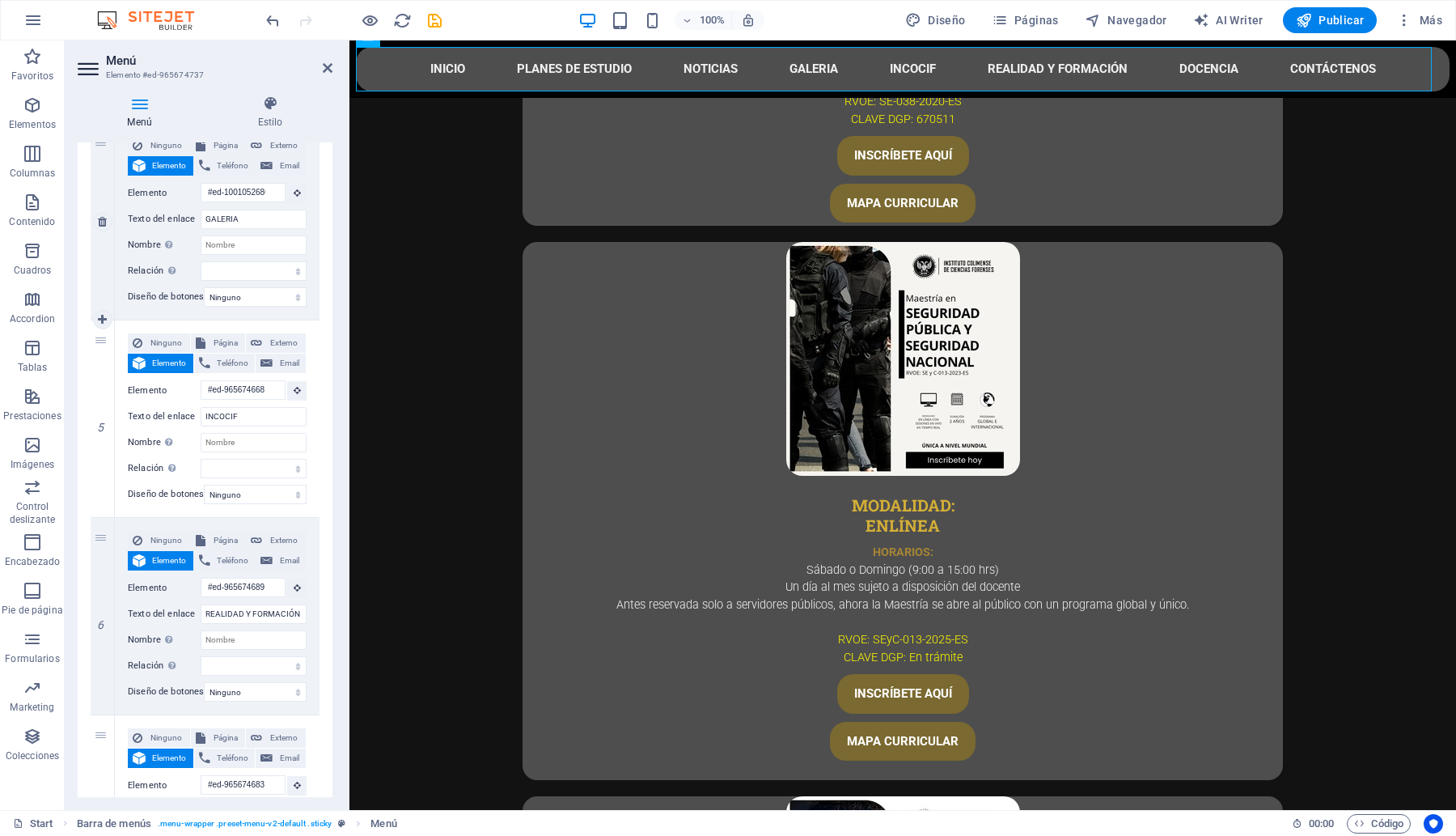
scroll to position [809, 0]
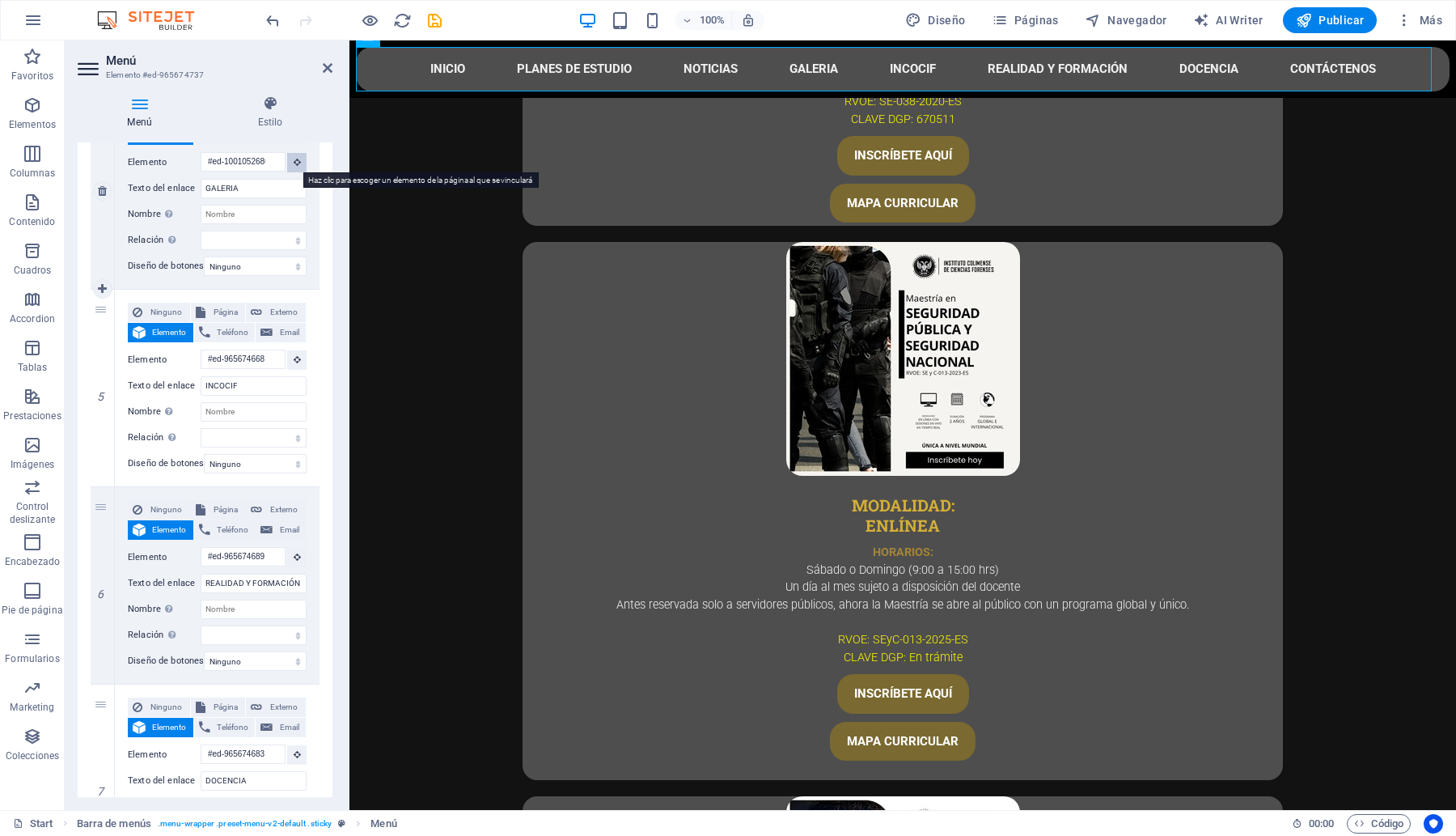
click at [293, 168] on button at bounding box center [296, 163] width 20 height 20
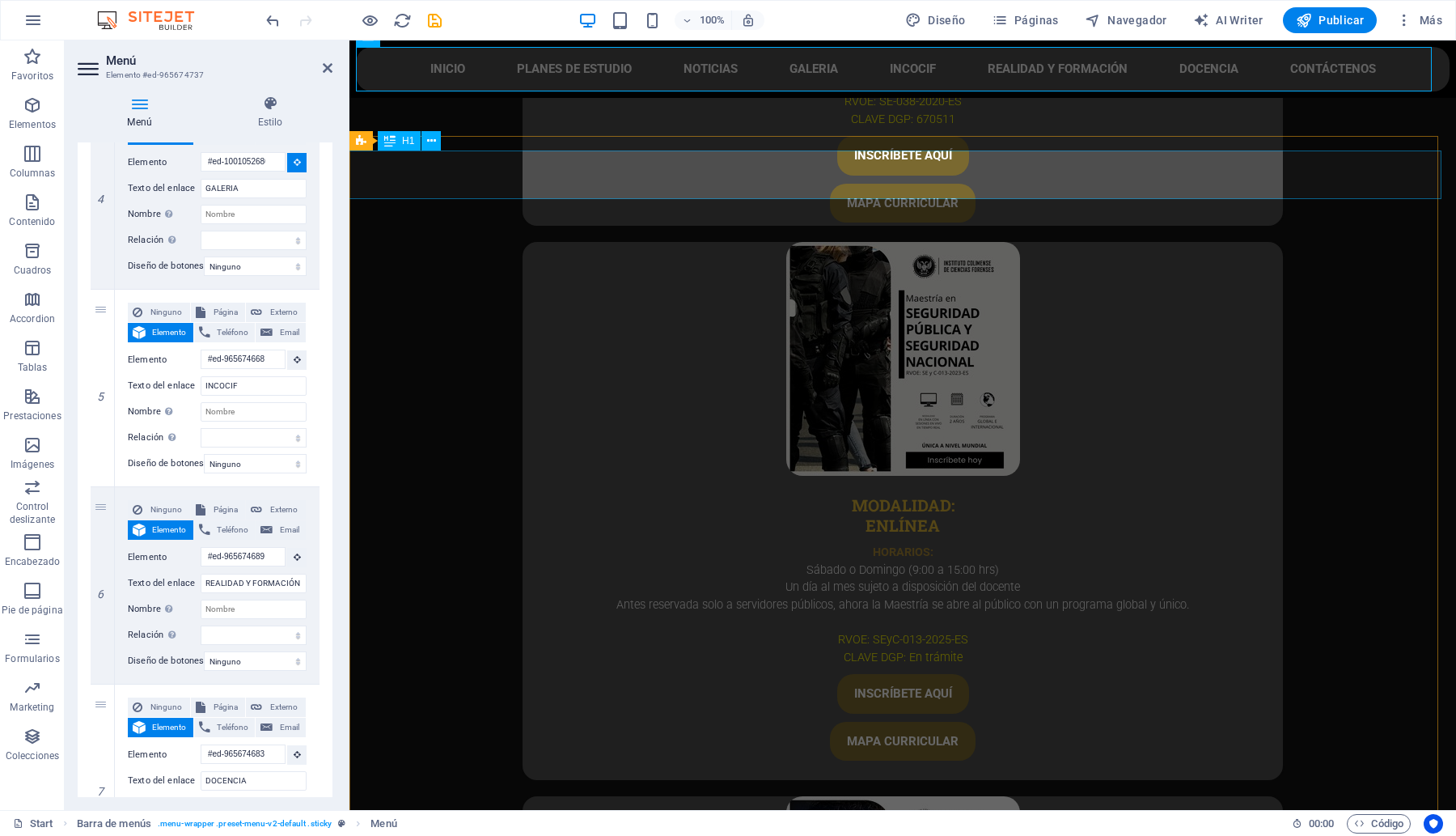
select select
type input "#ed-1001052689"
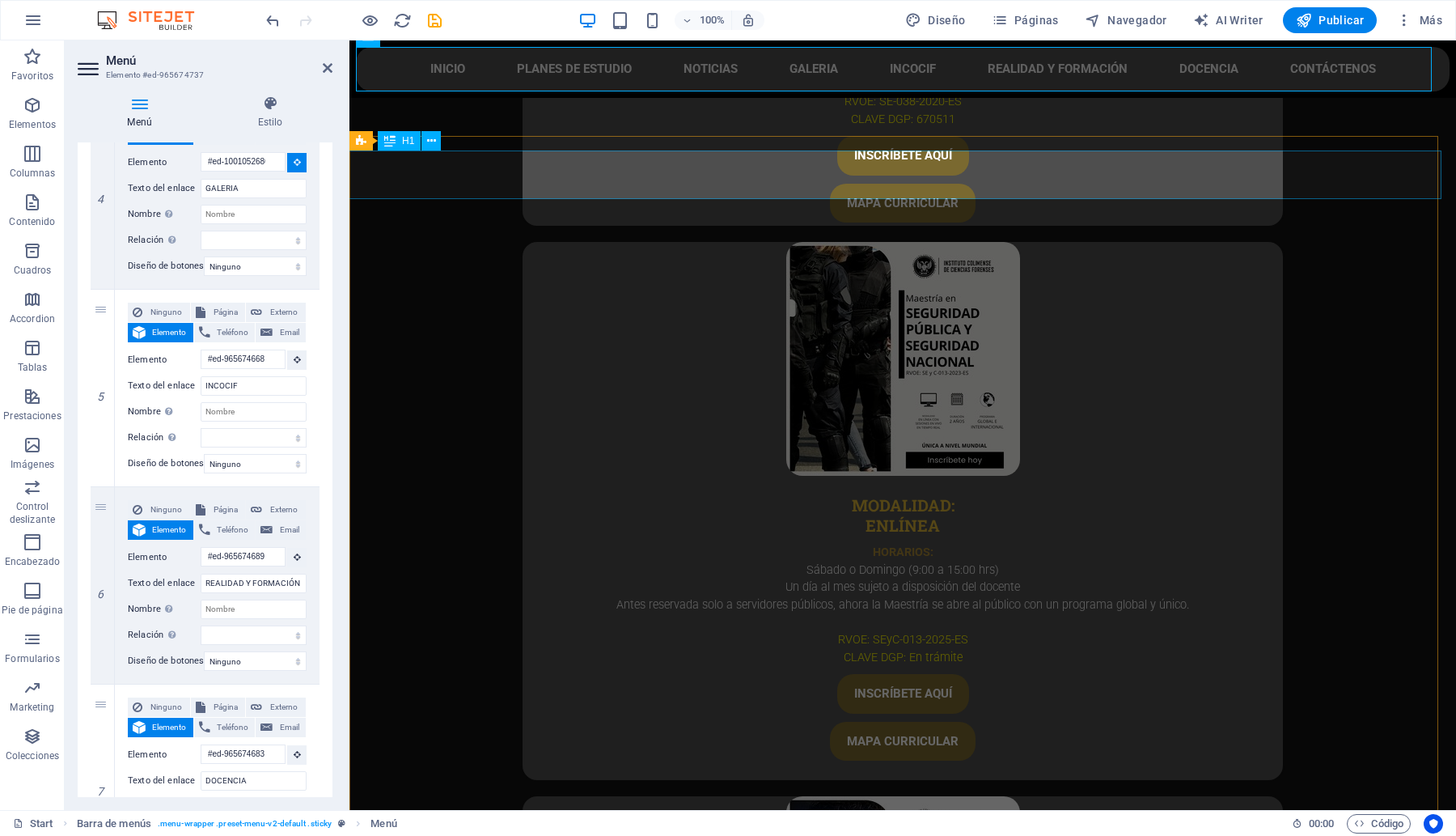
select select
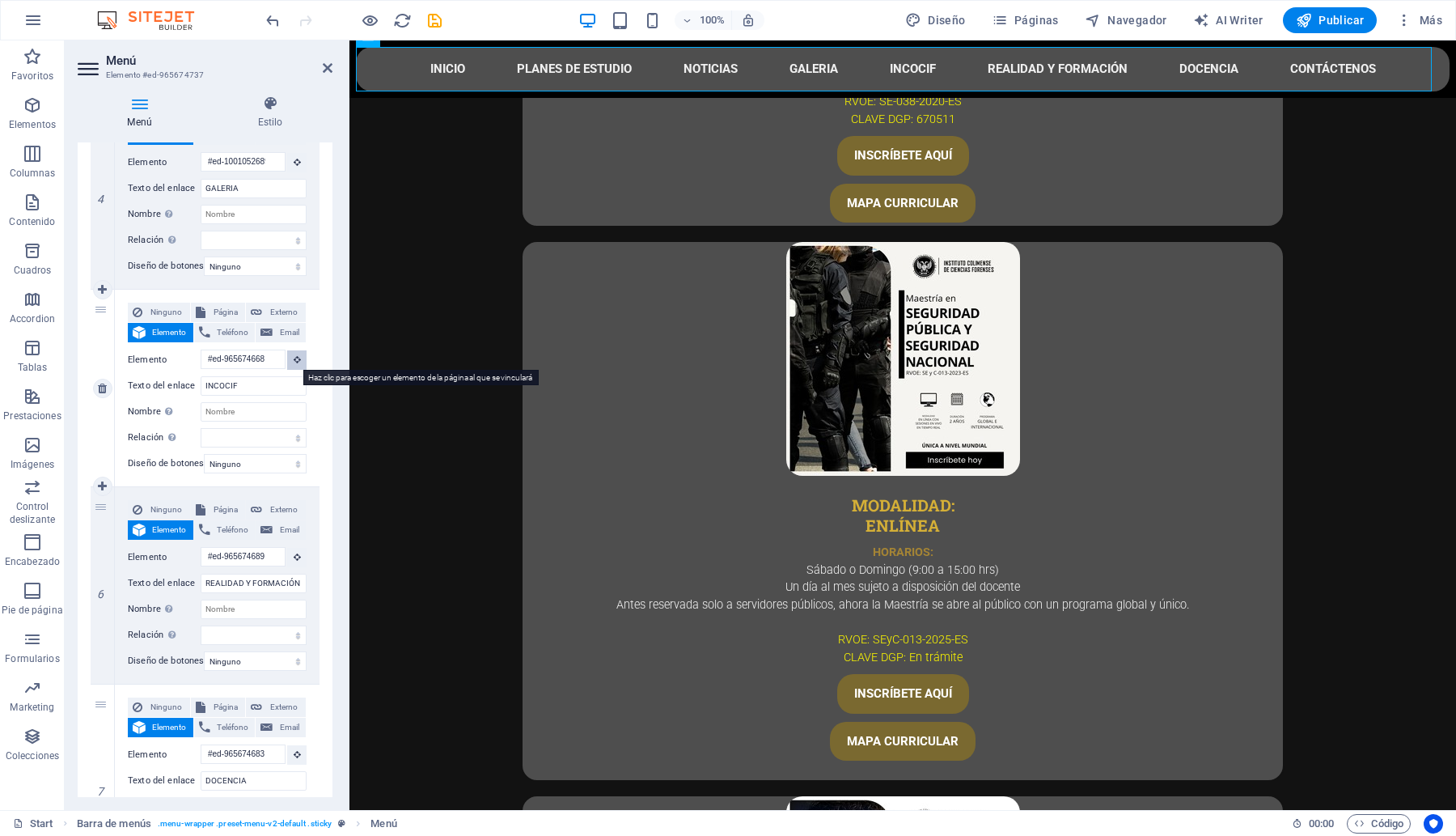
click at [293, 365] on button at bounding box center [296, 360] width 20 height 20
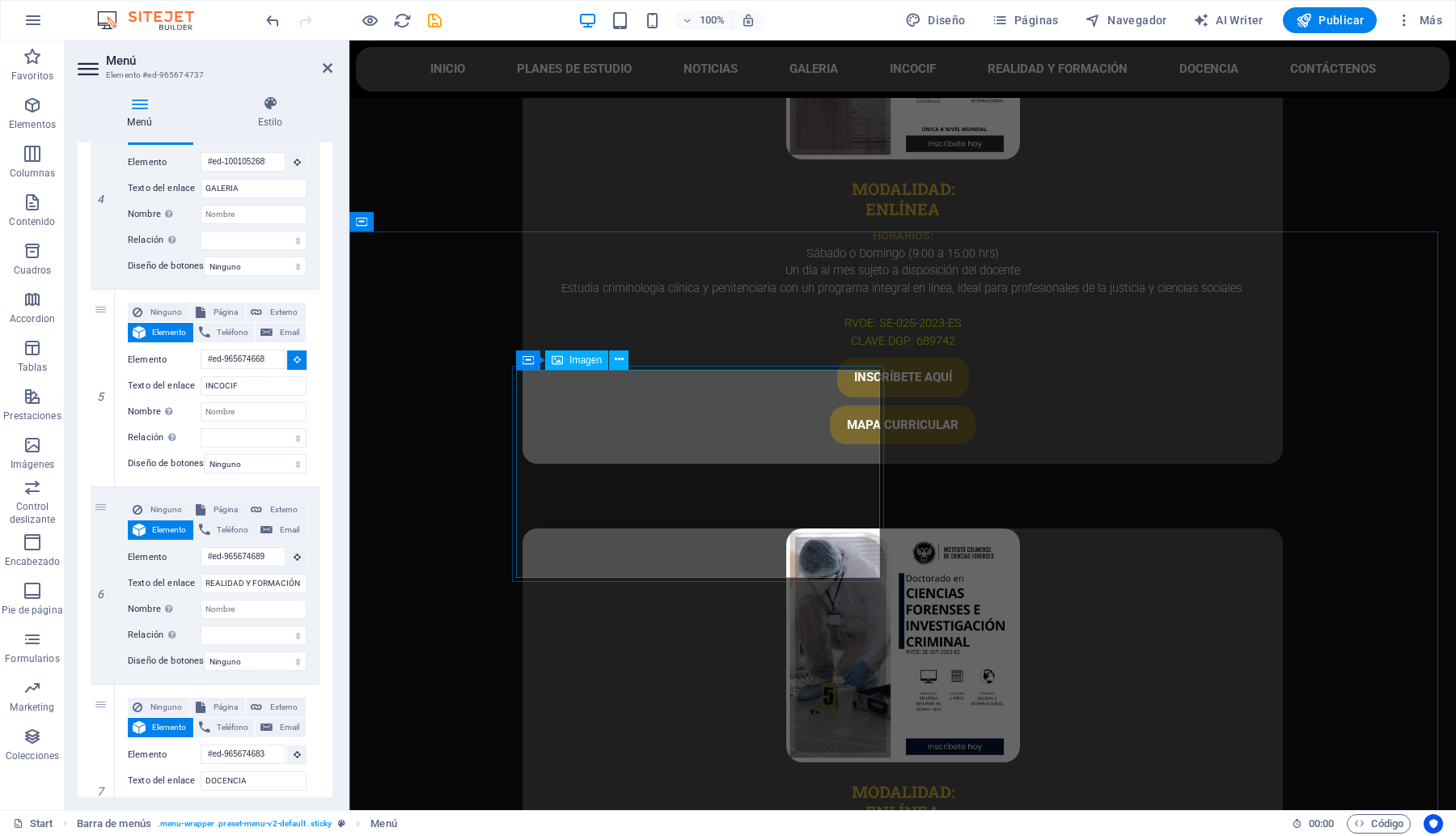
scroll to position [5360, 0]
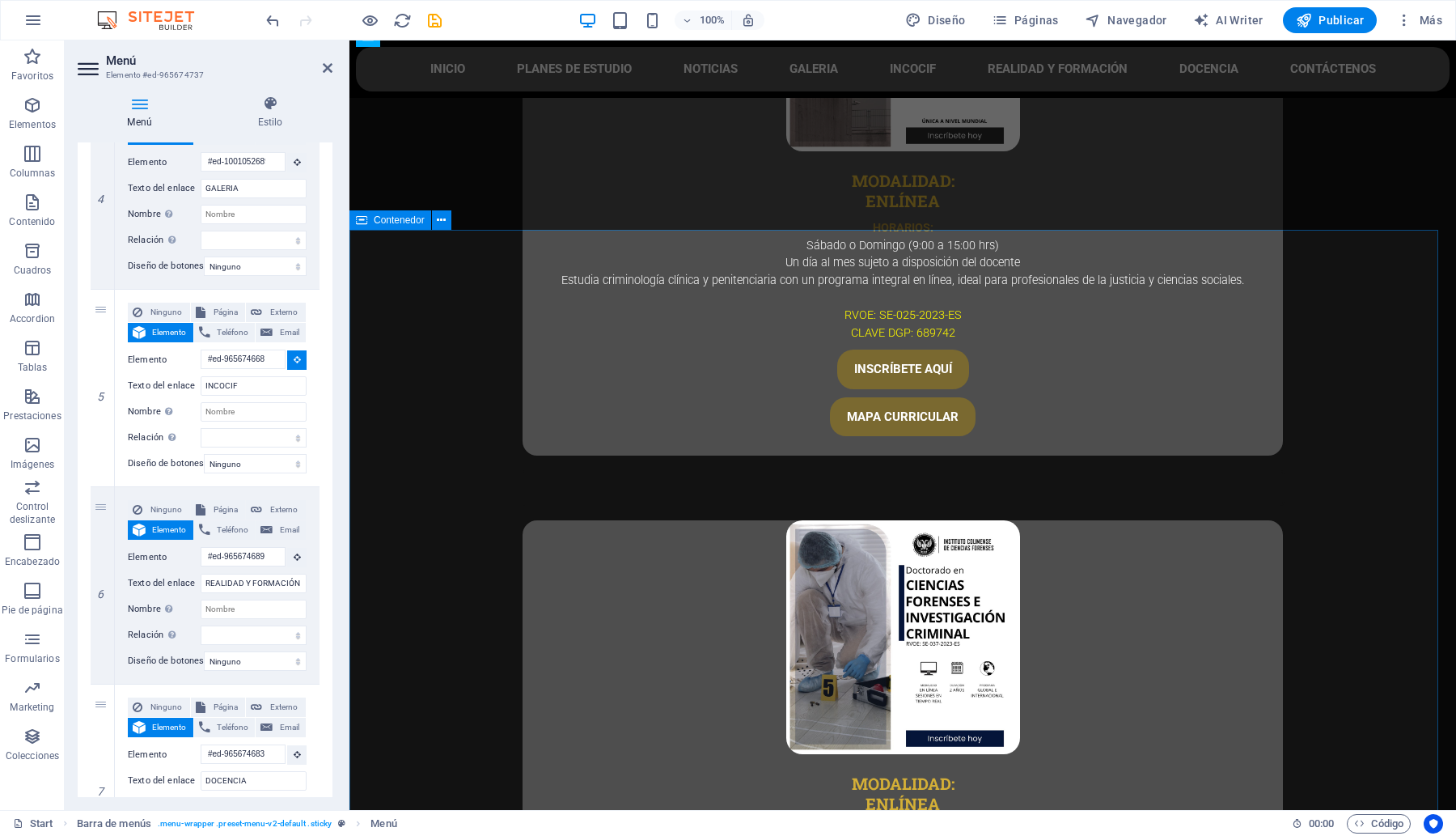
select select
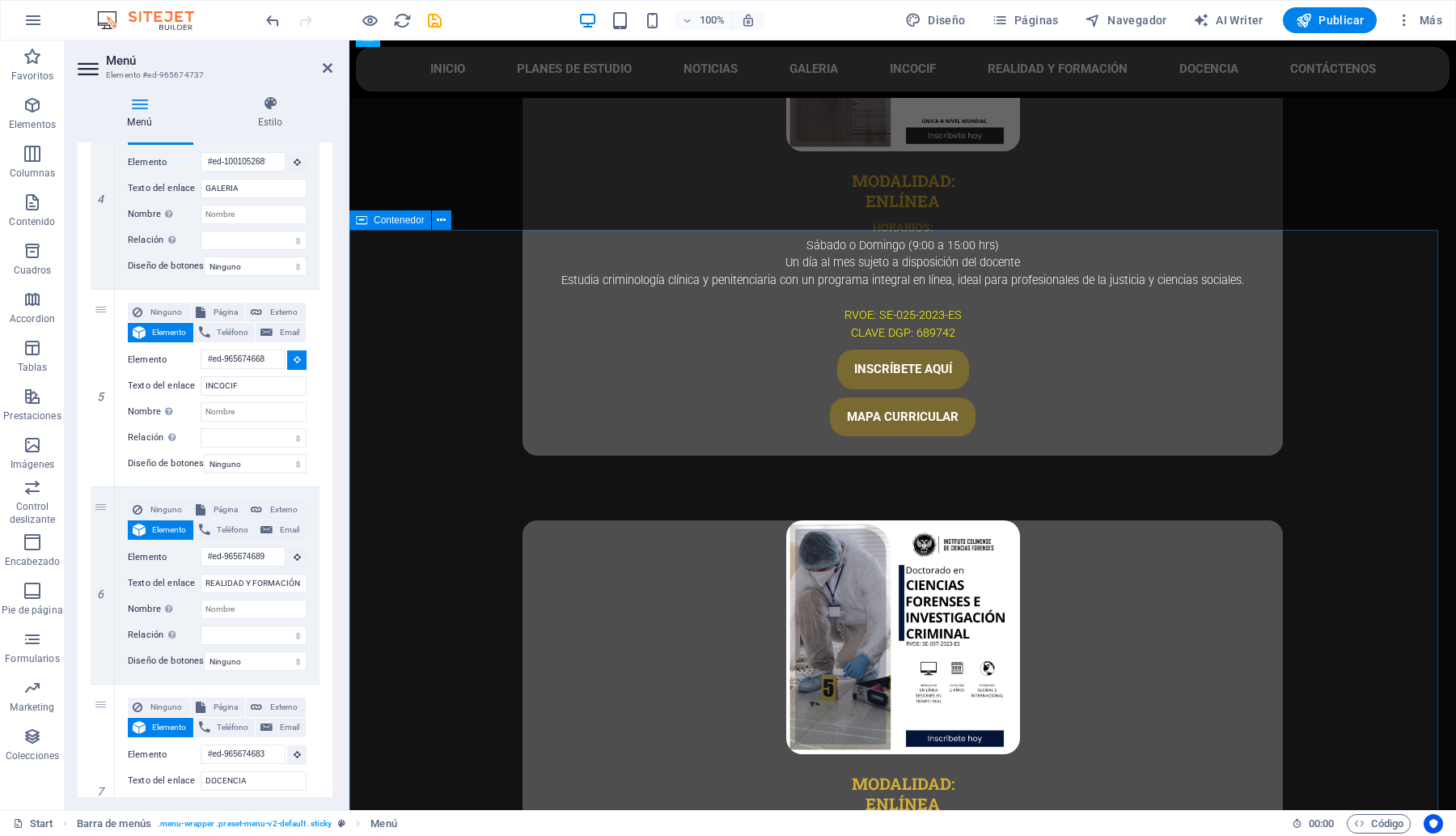
select select
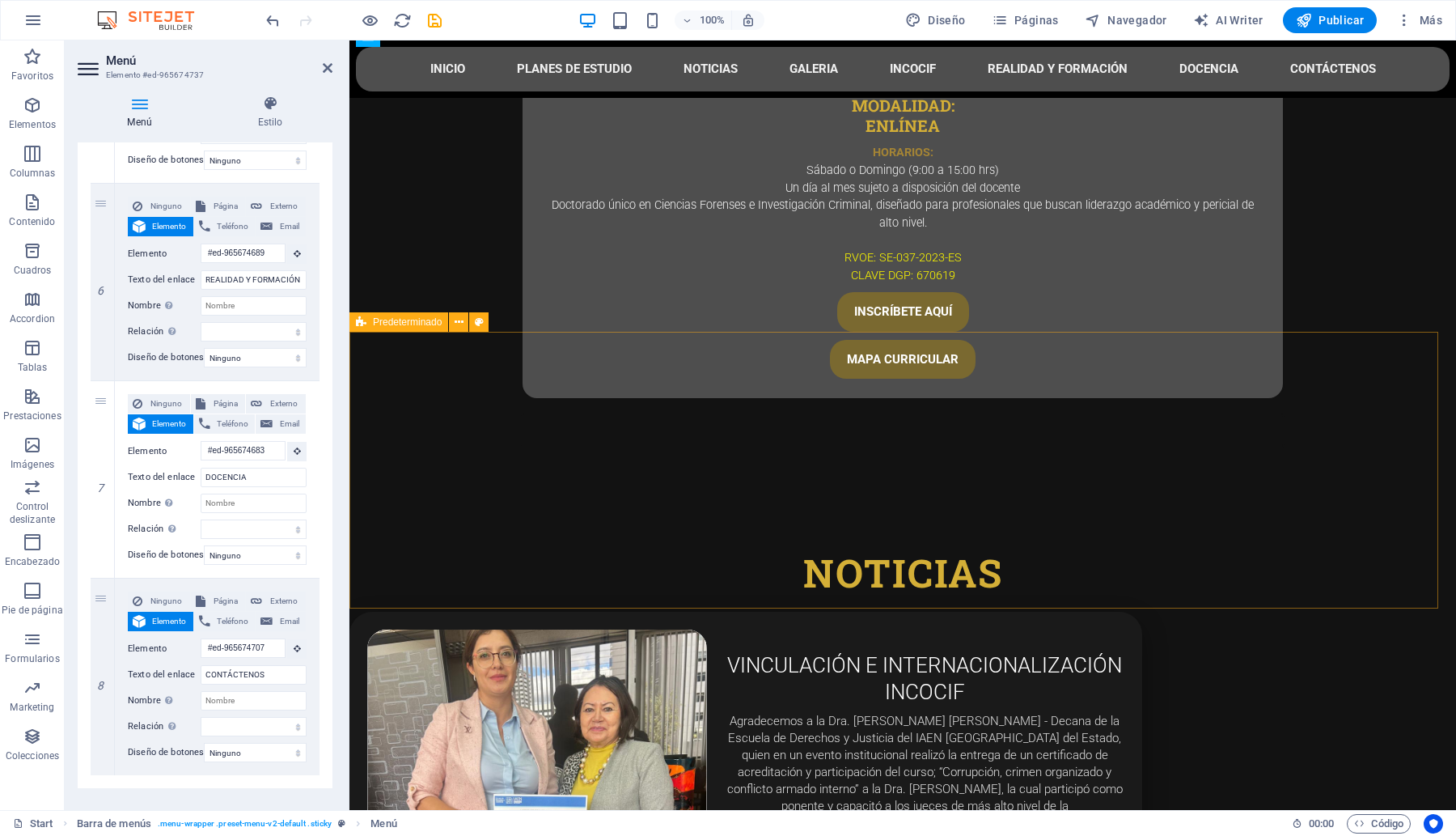
scroll to position [6067, 0]
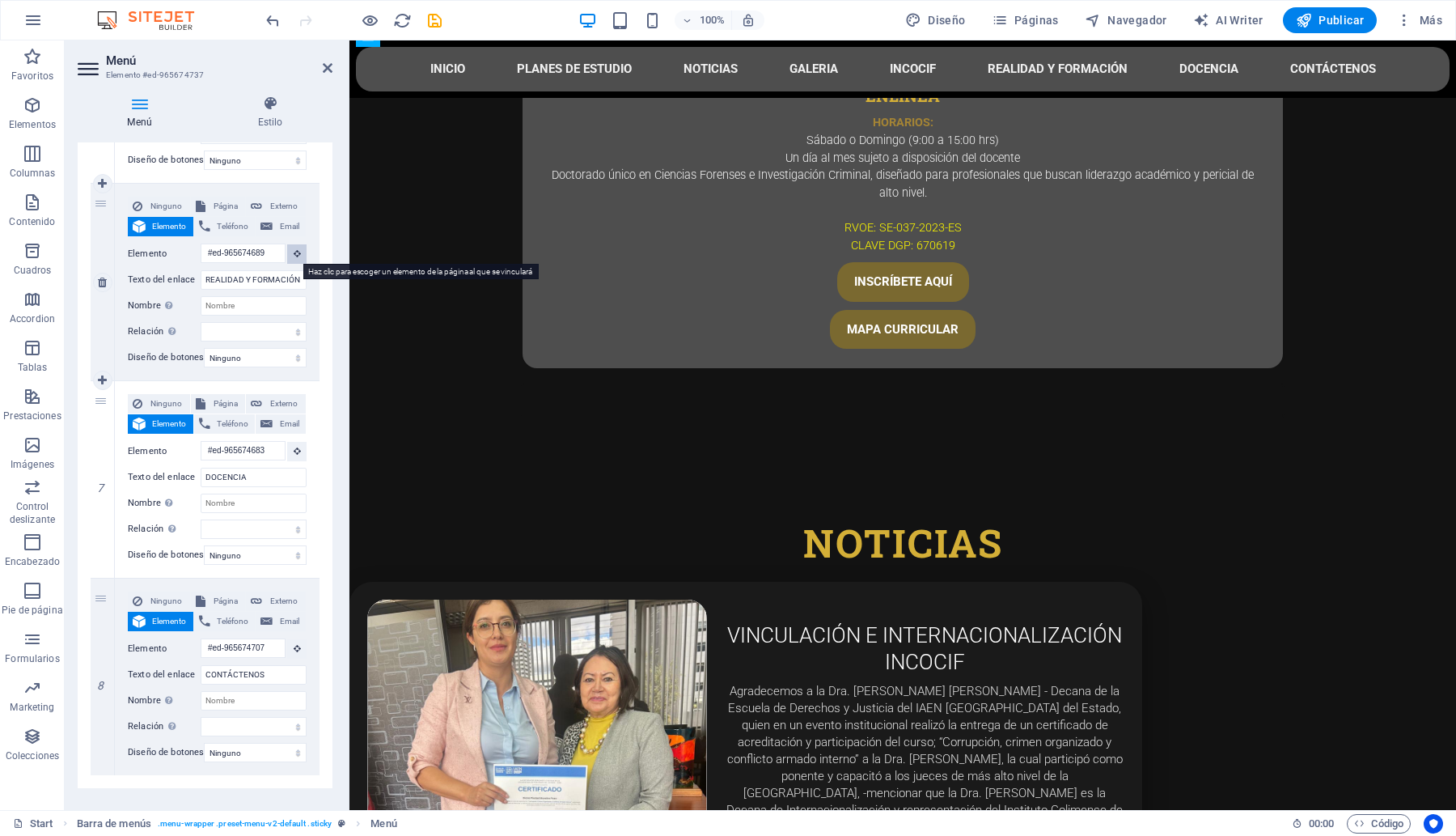
click at [296, 252] on icon at bounding box center [297, 253] width 7 height 8
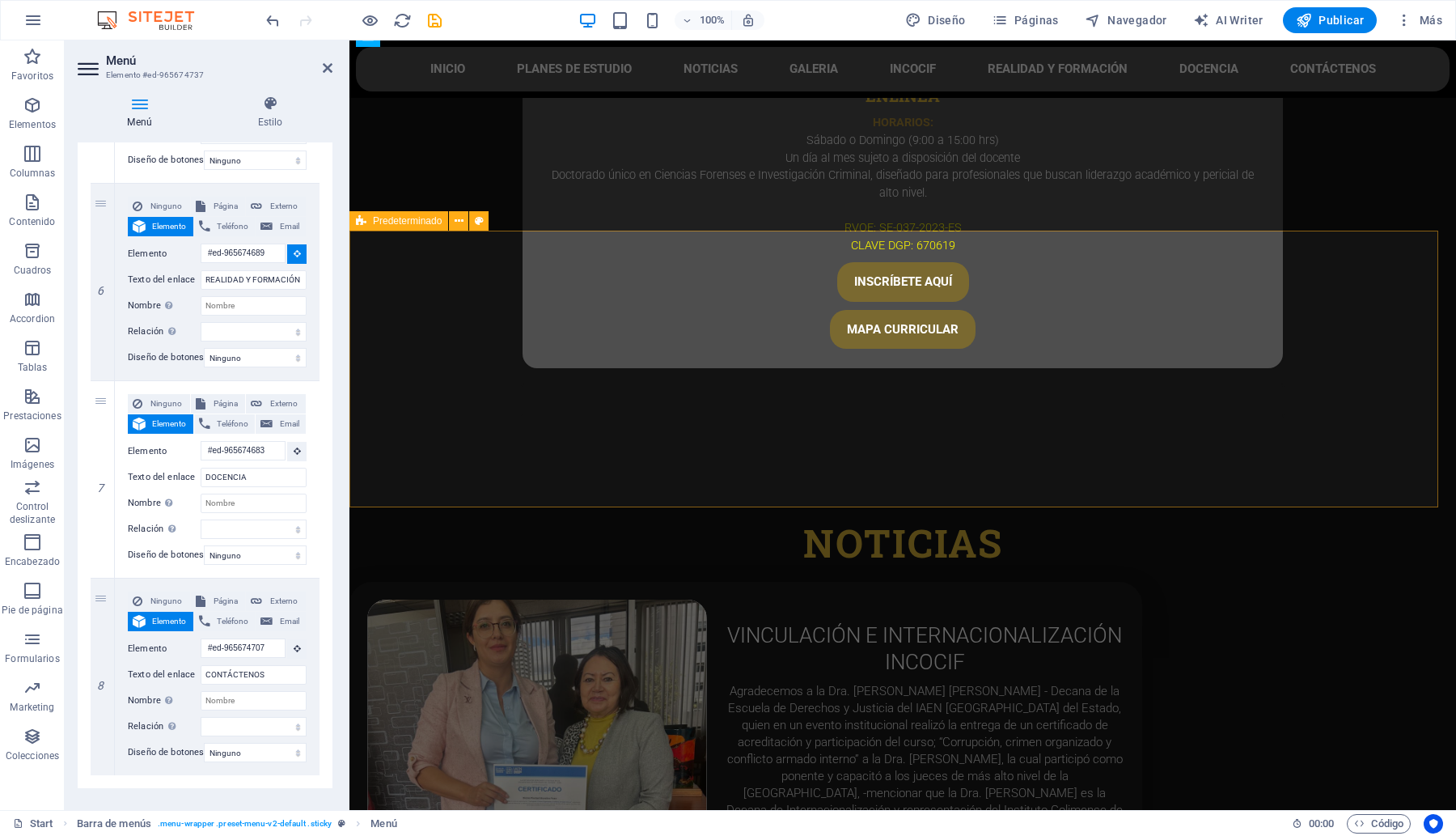
select select
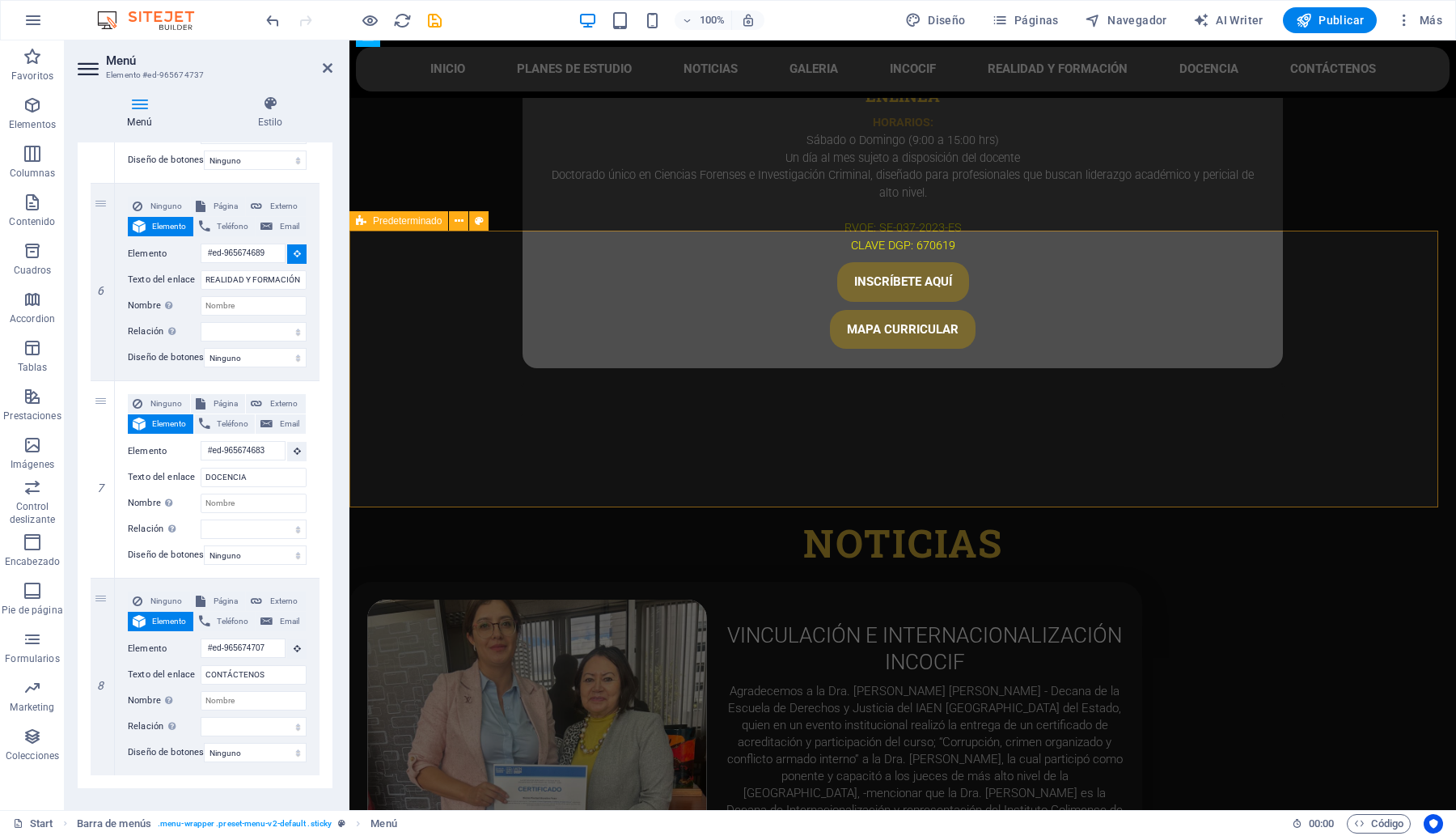
select select
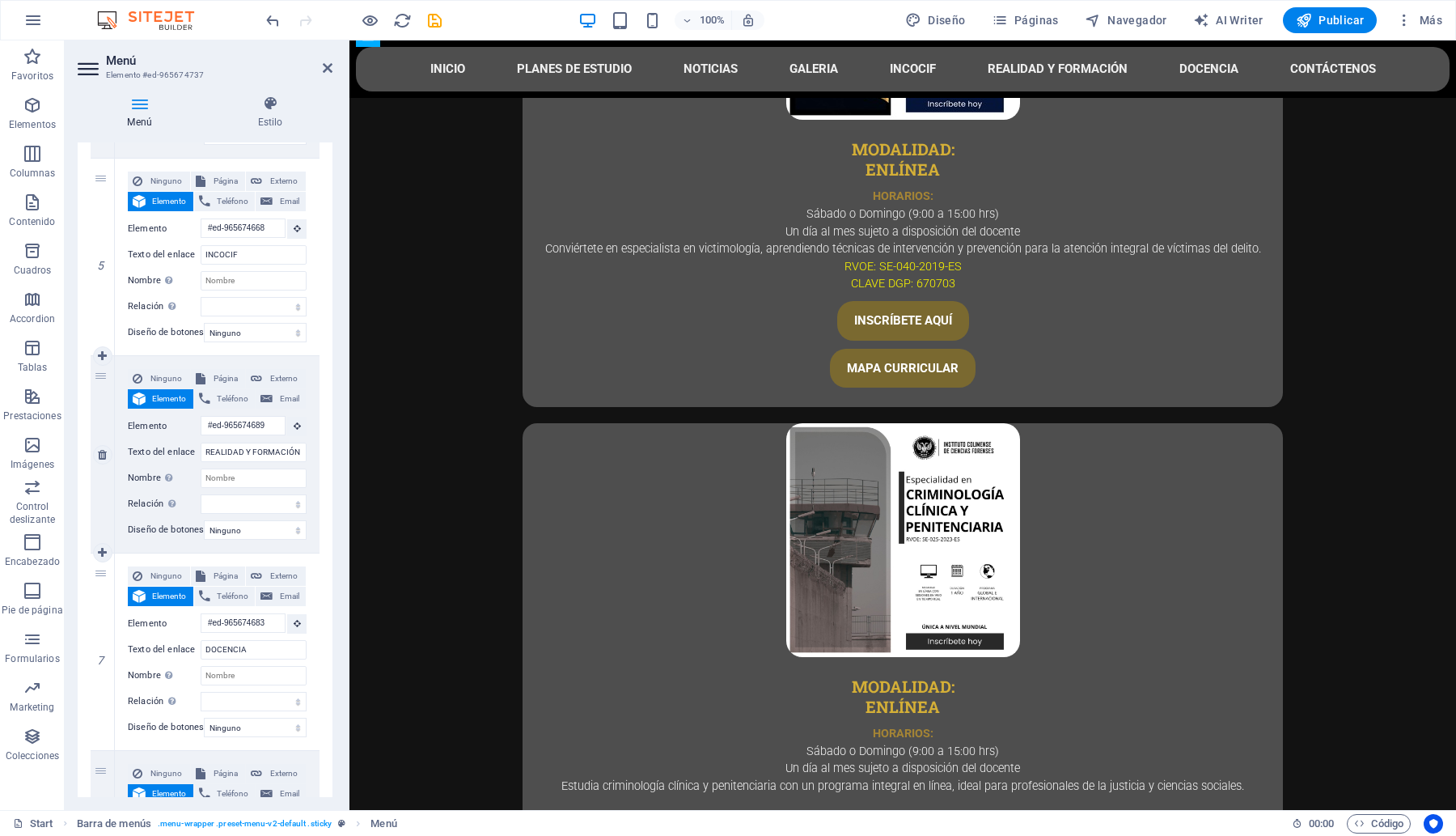
scroll to position [910, 0]
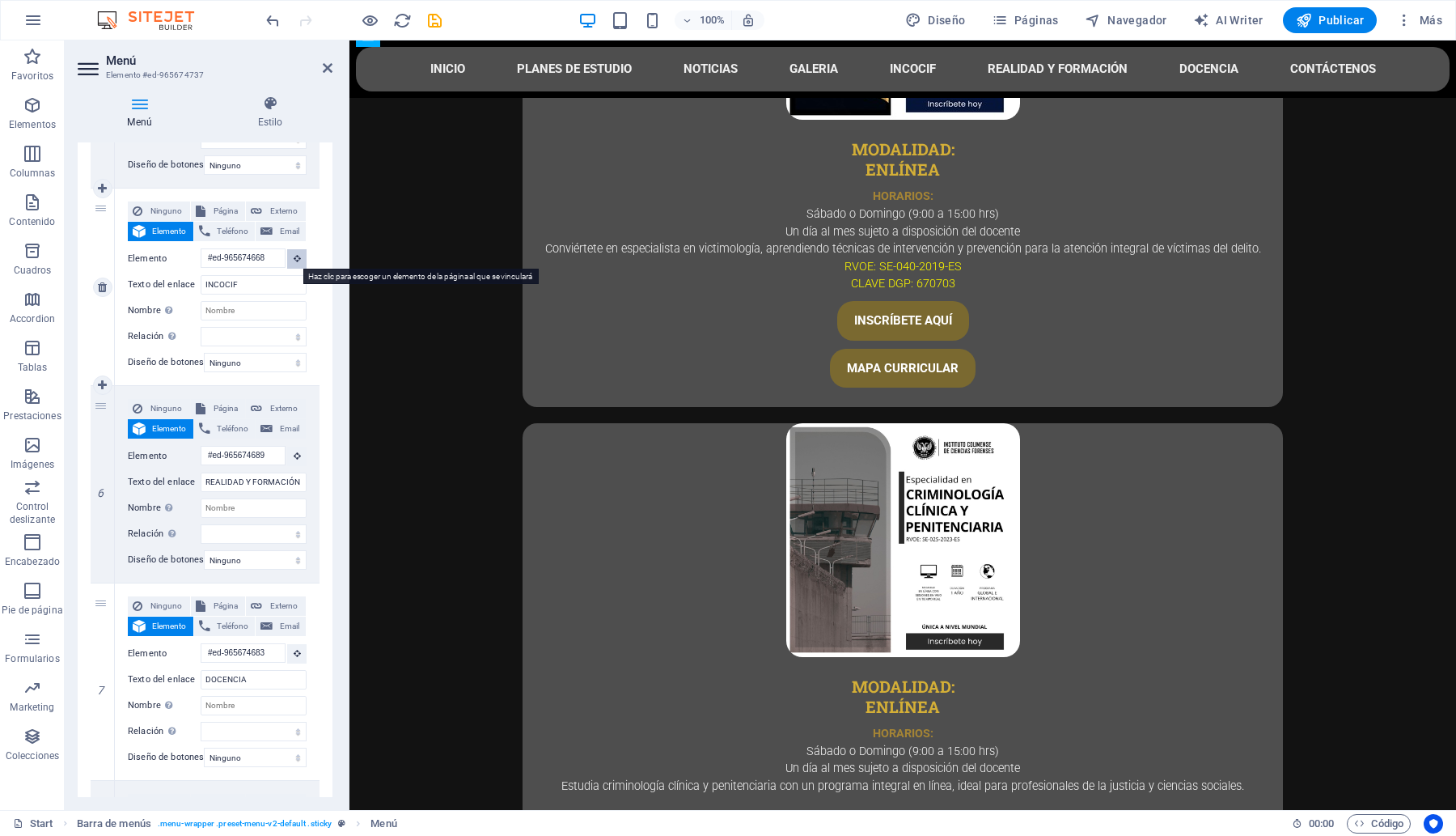
click at [289, 252] on button at bounding box center [296, 259] width 20 height 20
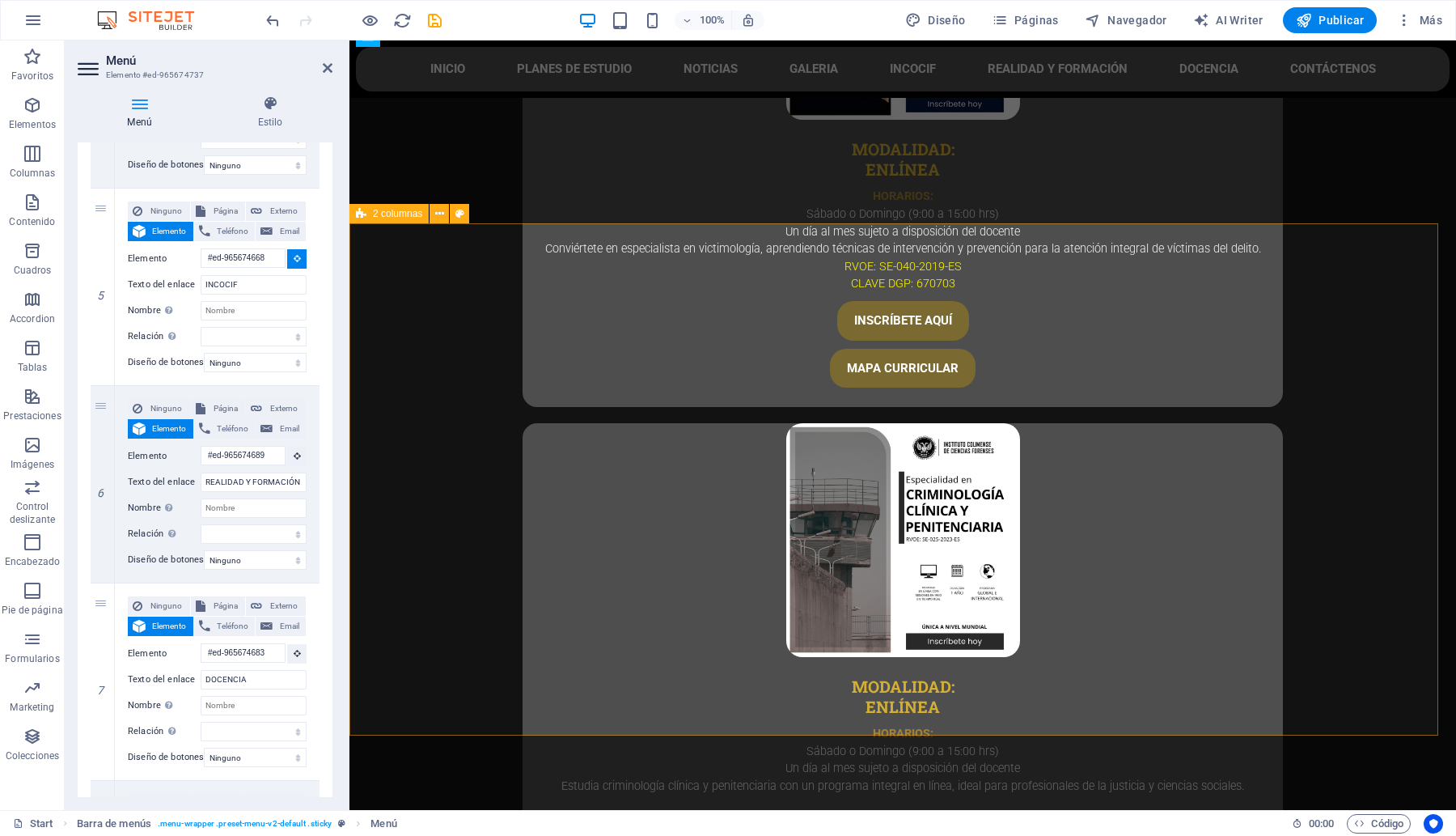
select select
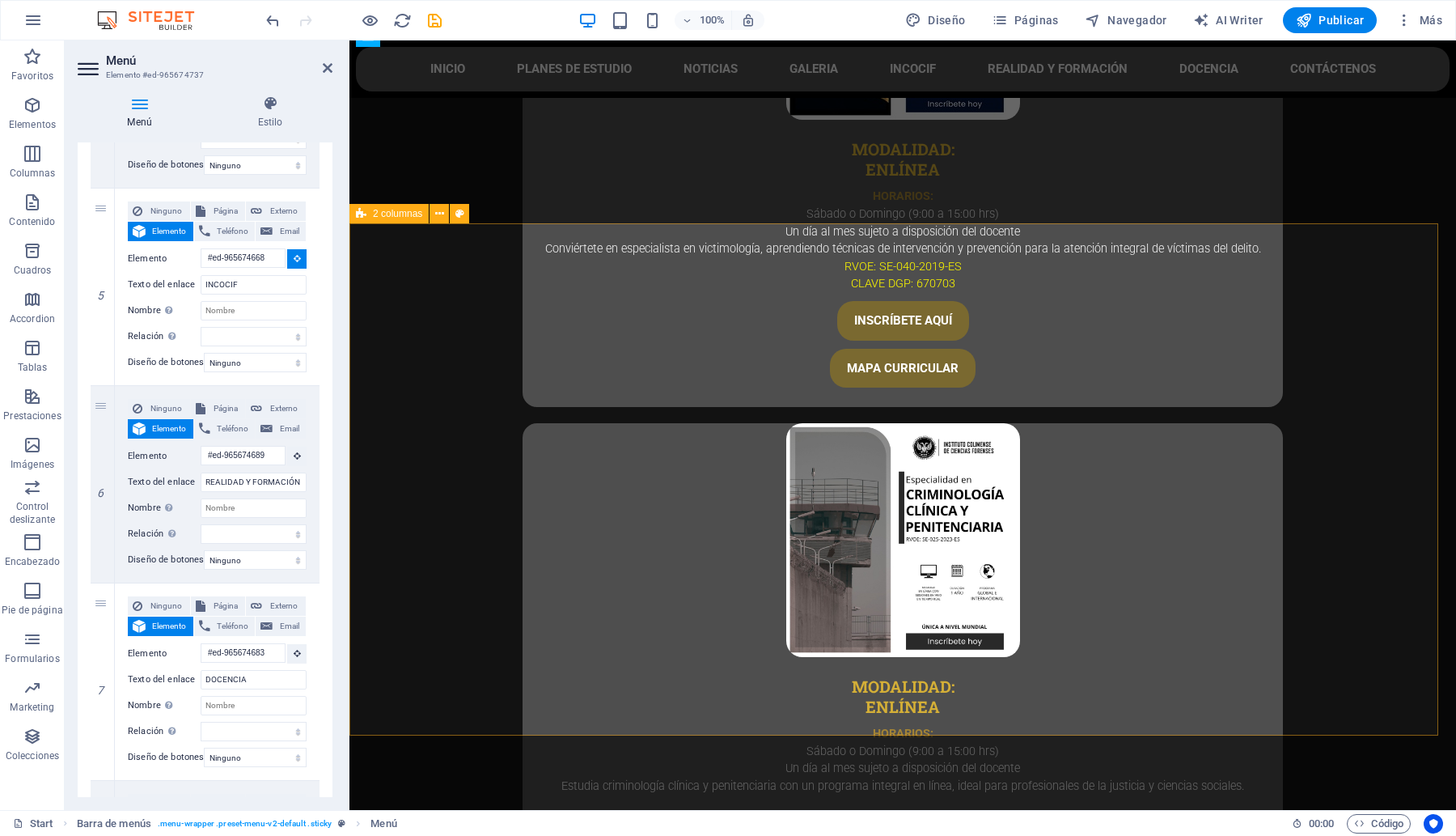
type input "#ed-1001052707"
select select
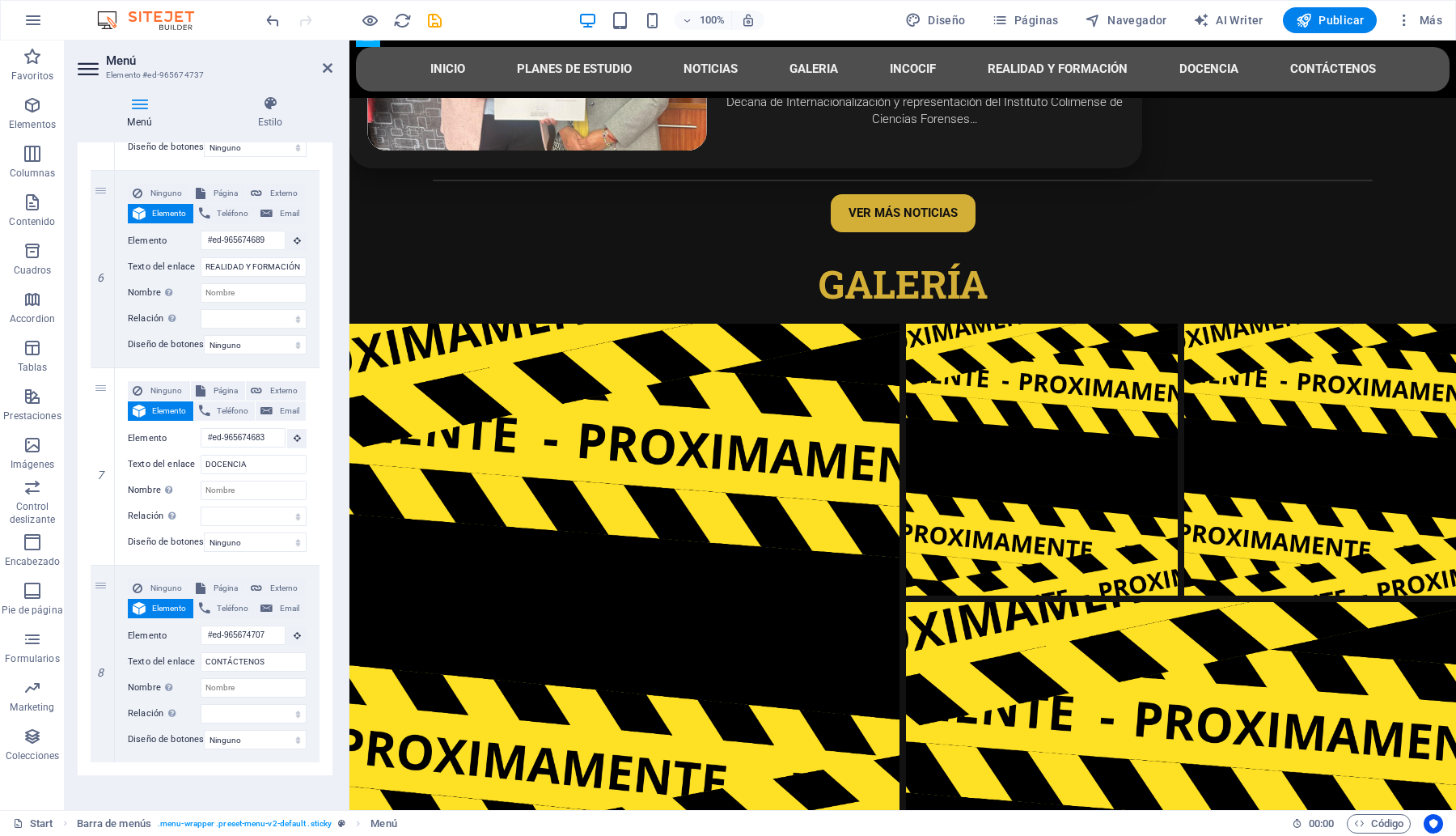
scroll to position [1145, 0]
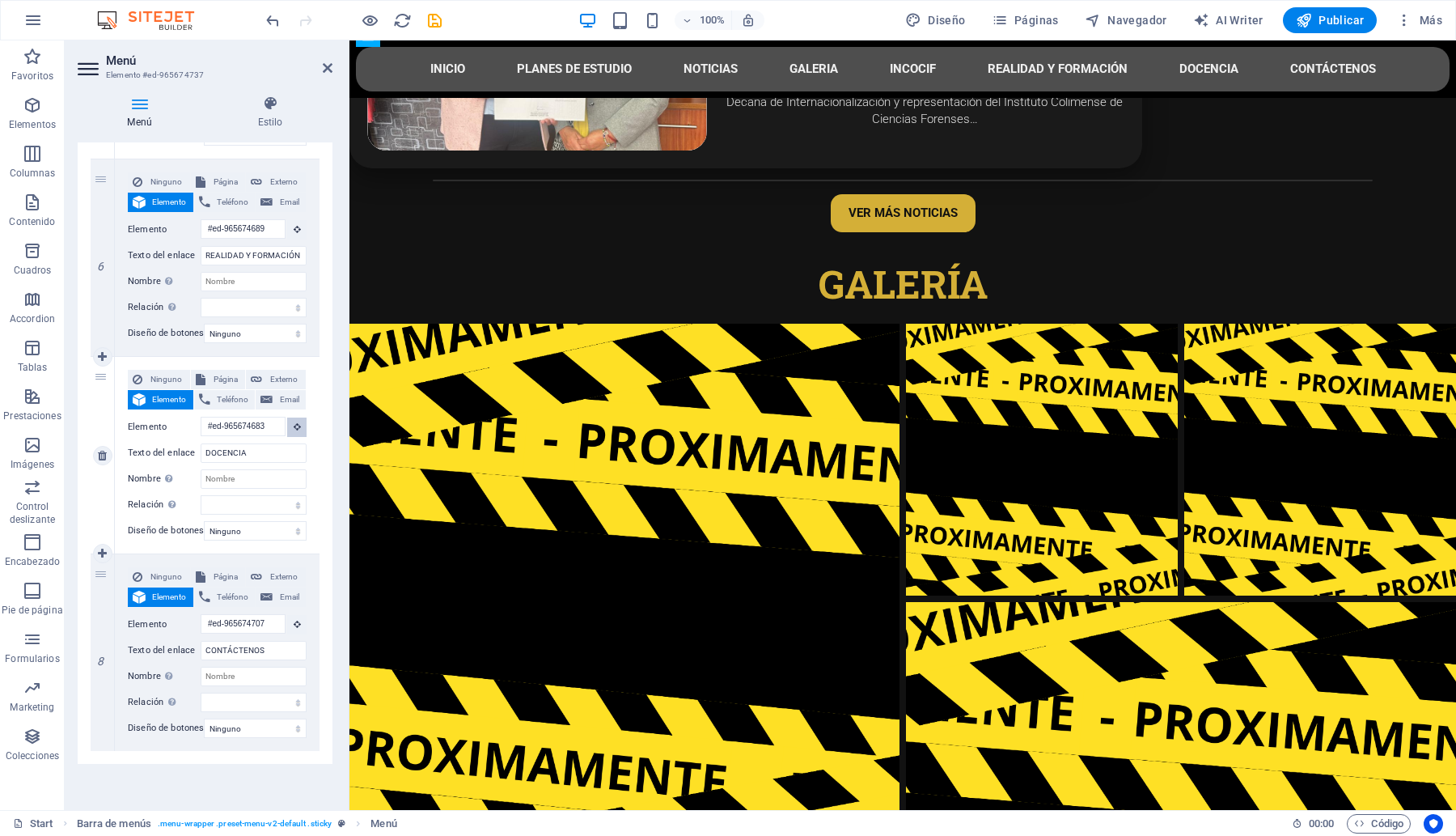
click at [293, 422] on button at bounding box center [296, 427] width 20 height 20
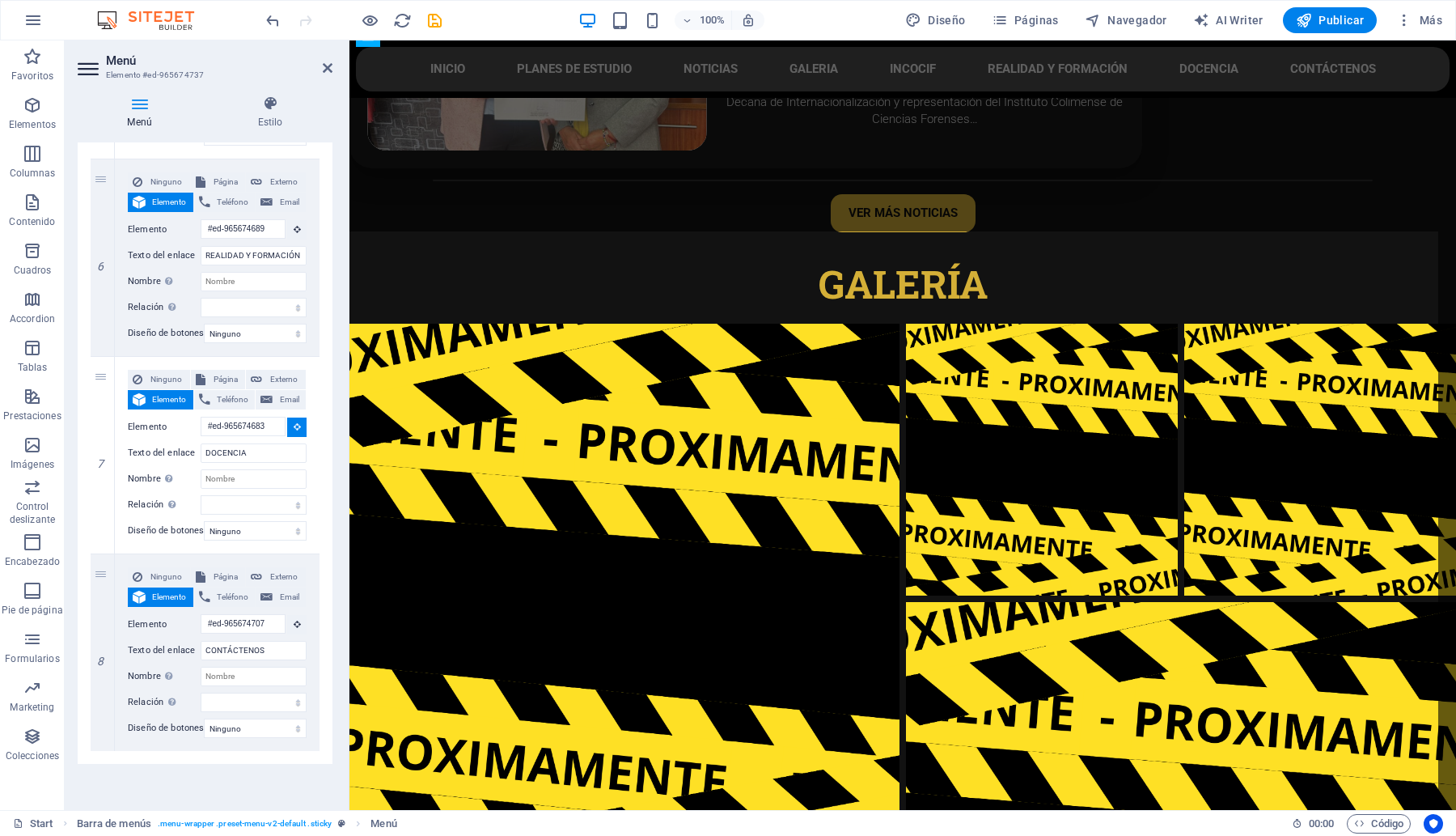
select select
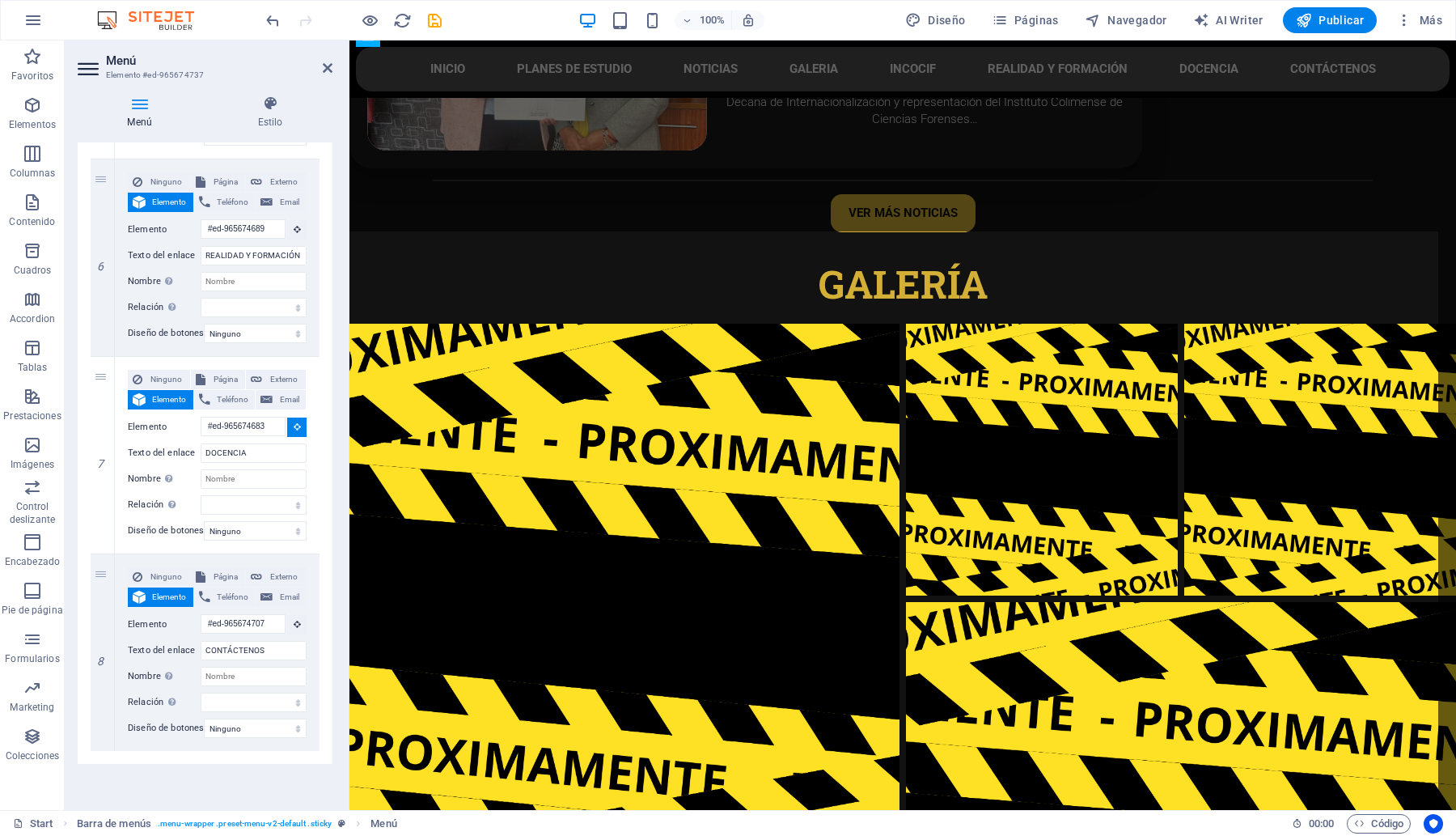
select select
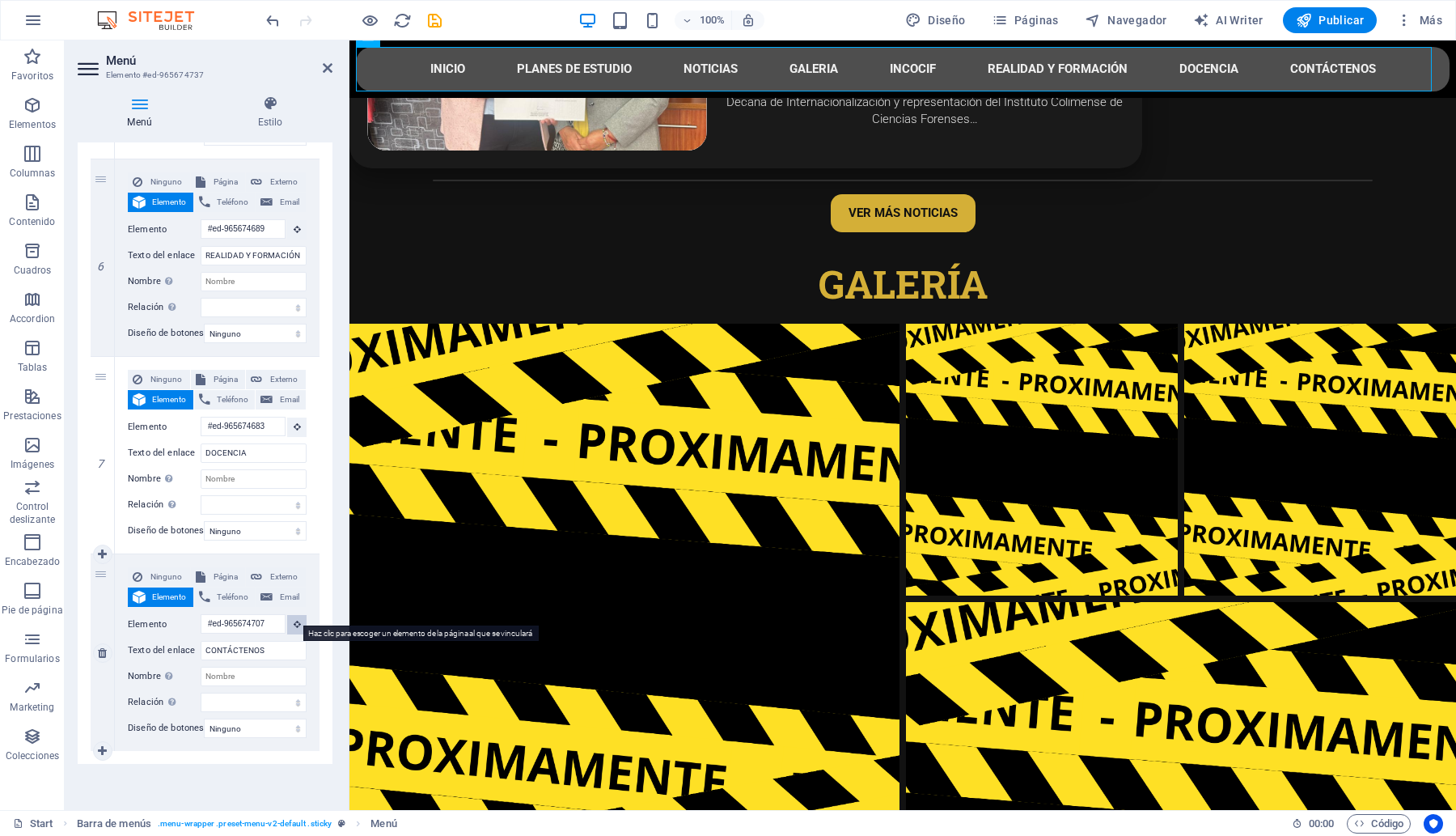
click at [296, 619] on icon at bounding box center [297, 623] width 7 height 8
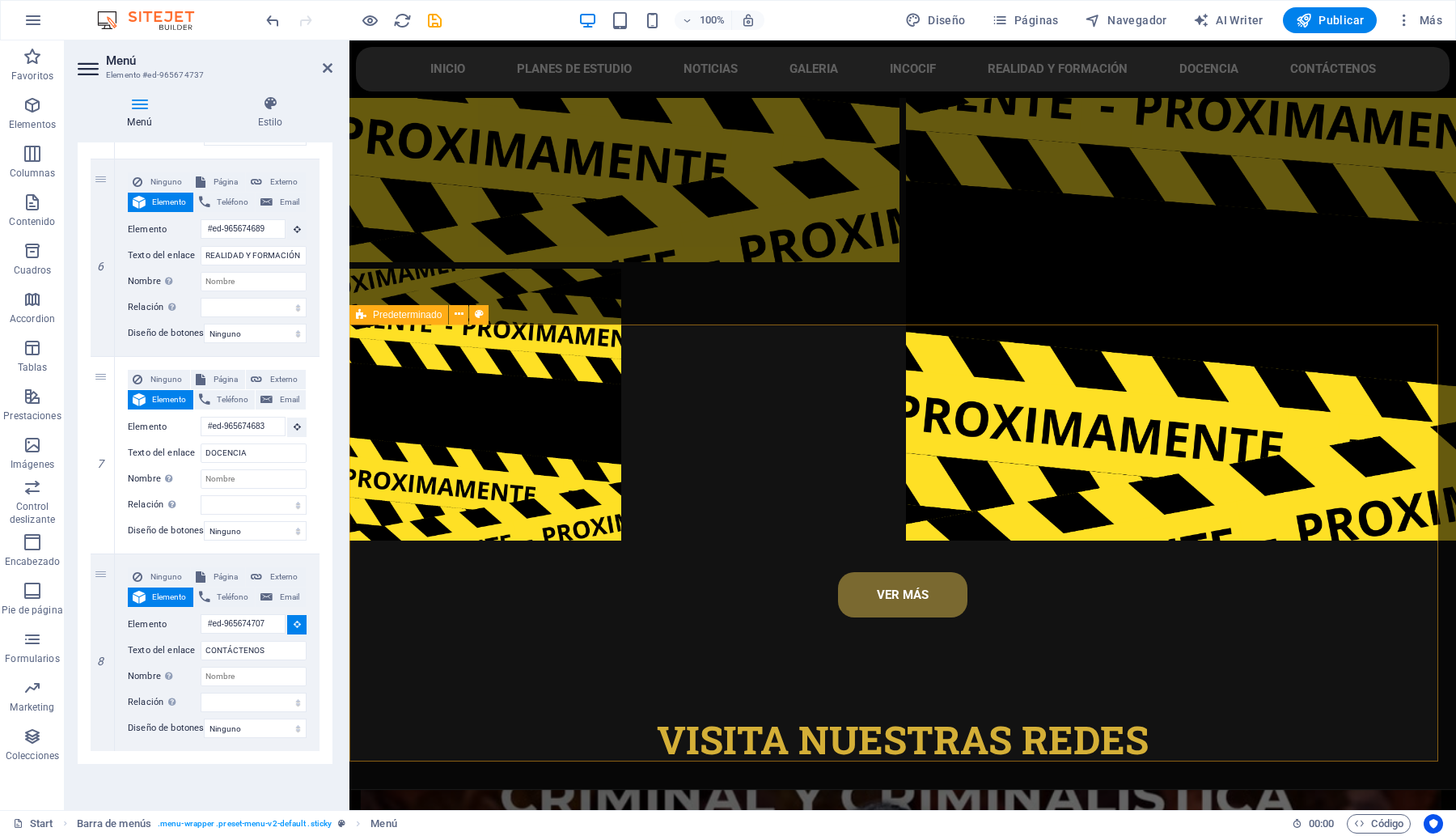
scroll to position [7399, 0]
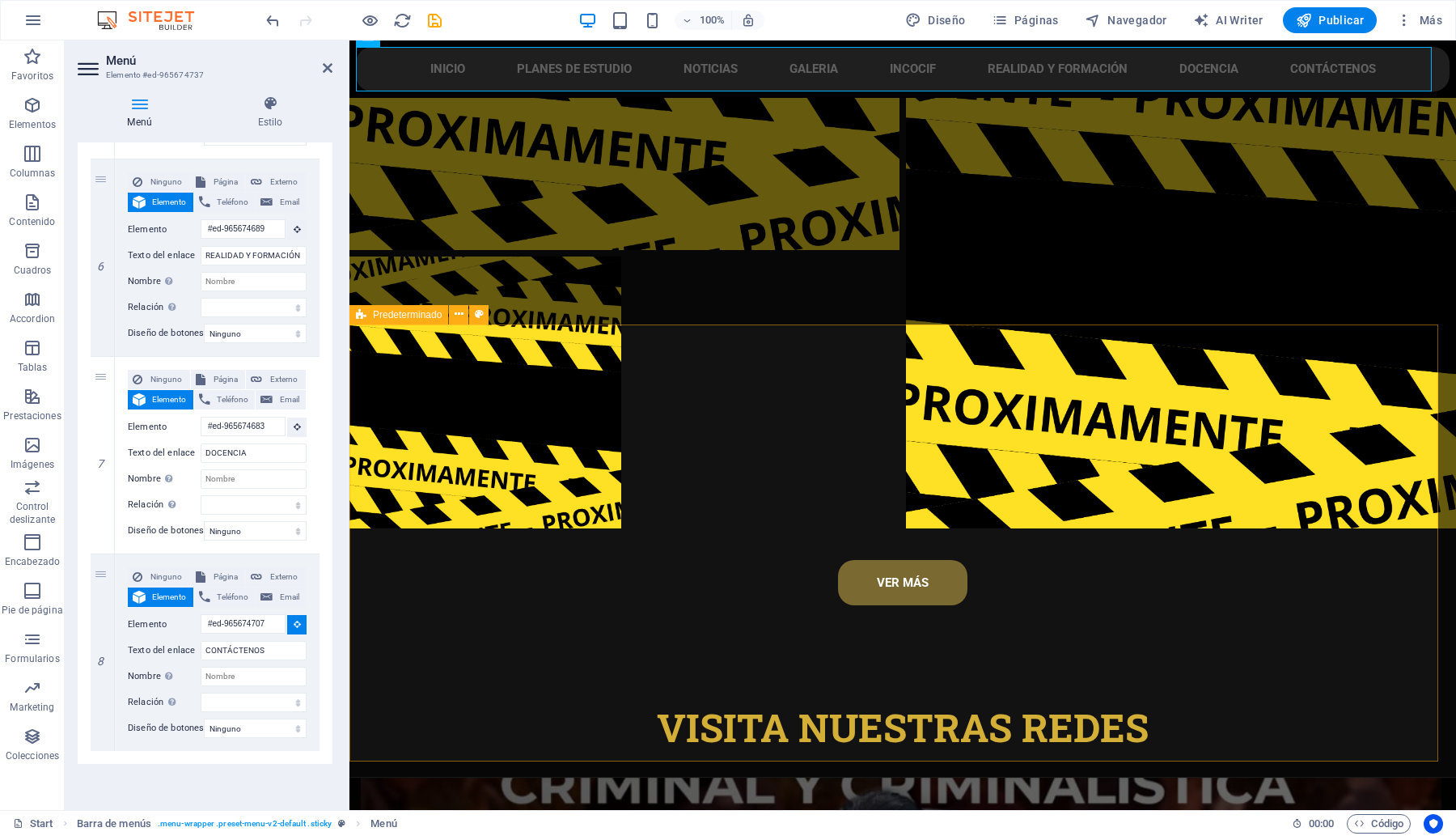
select select
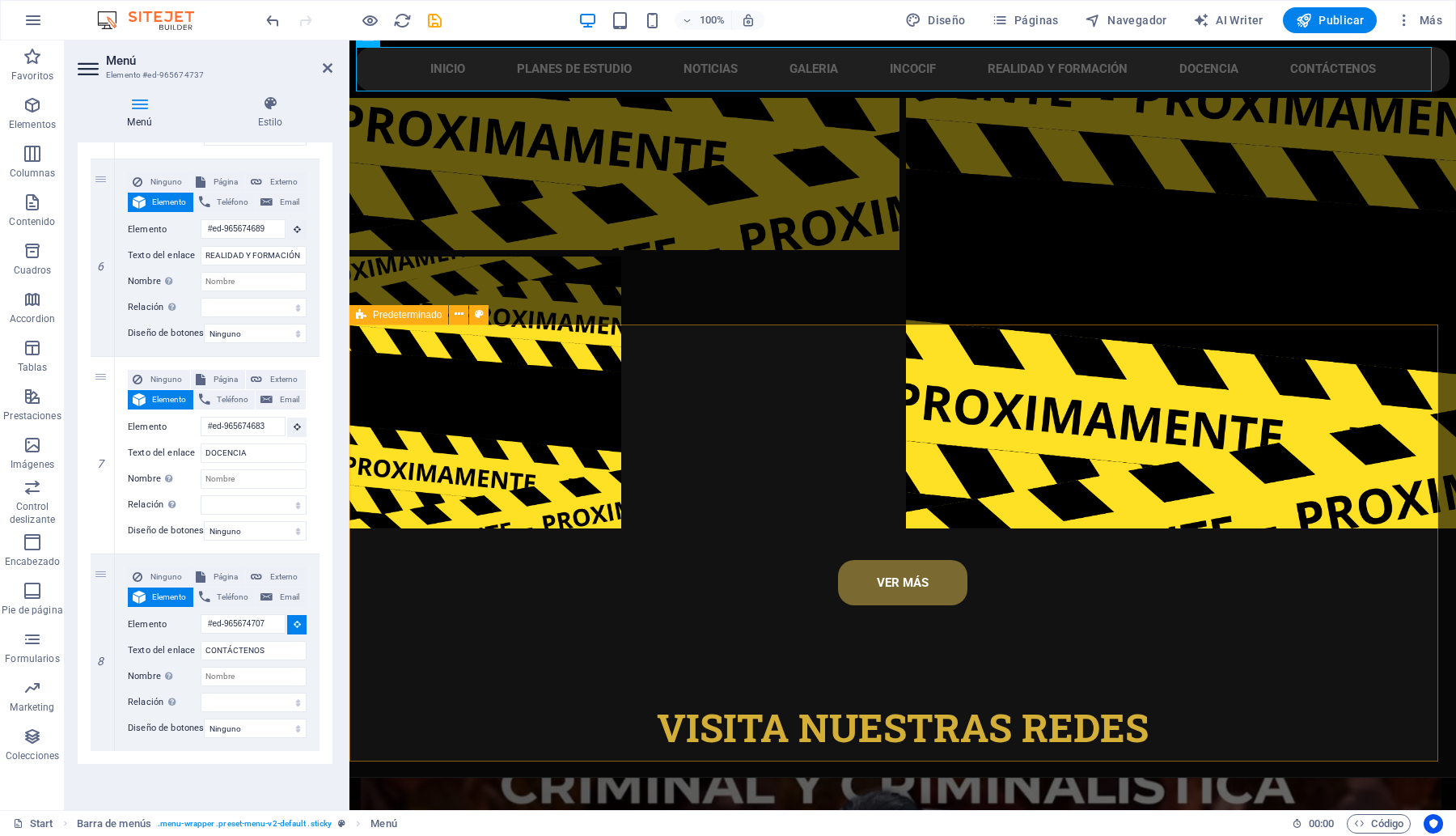
select select
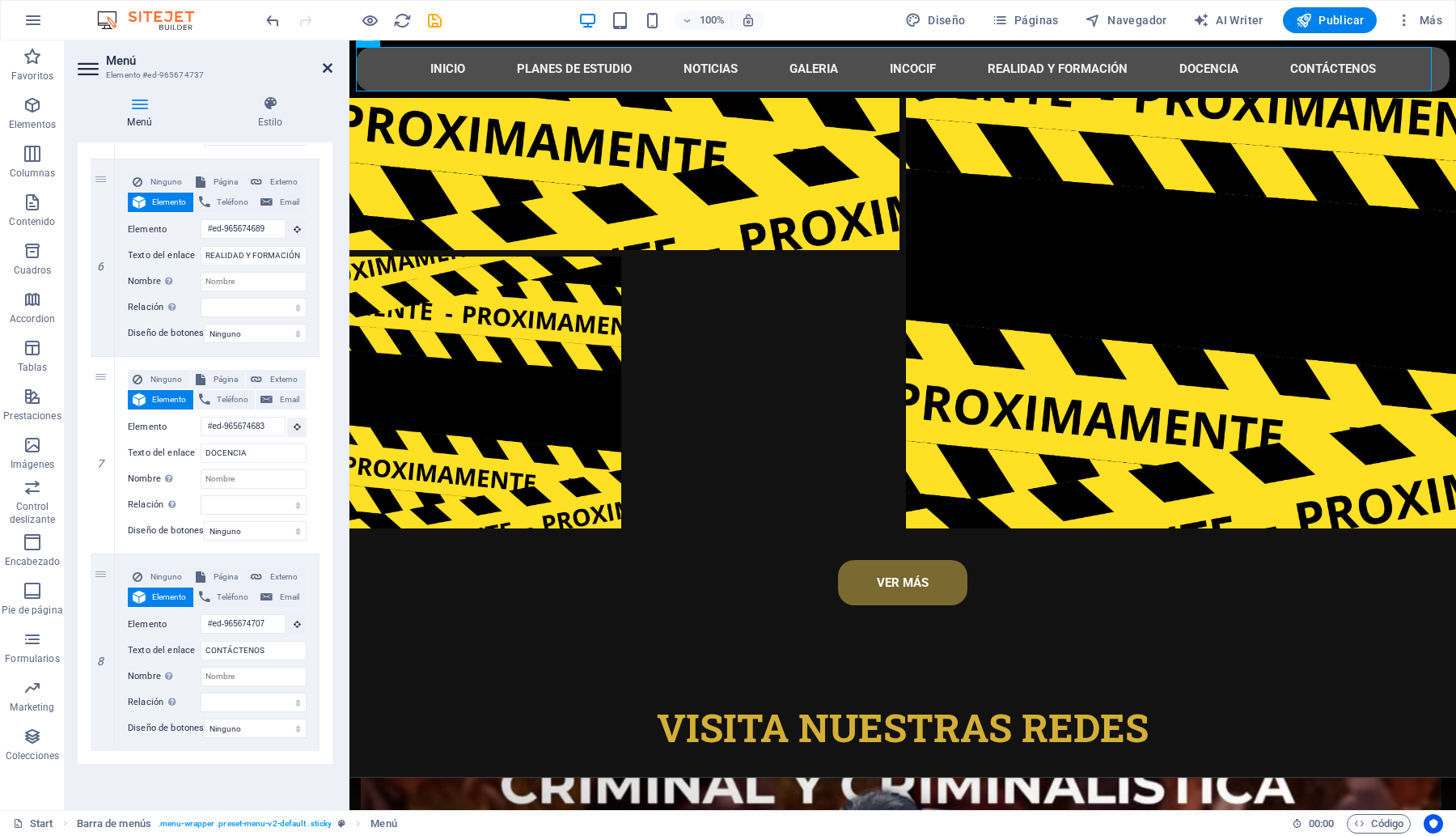
drag, startPoint x: 324, startPoint y: 64, endPoint x: 317, endPoint y: 57, distance: 9.9
click at [324, 64] on icon at bounding box center [328, 68] width 9 height 13
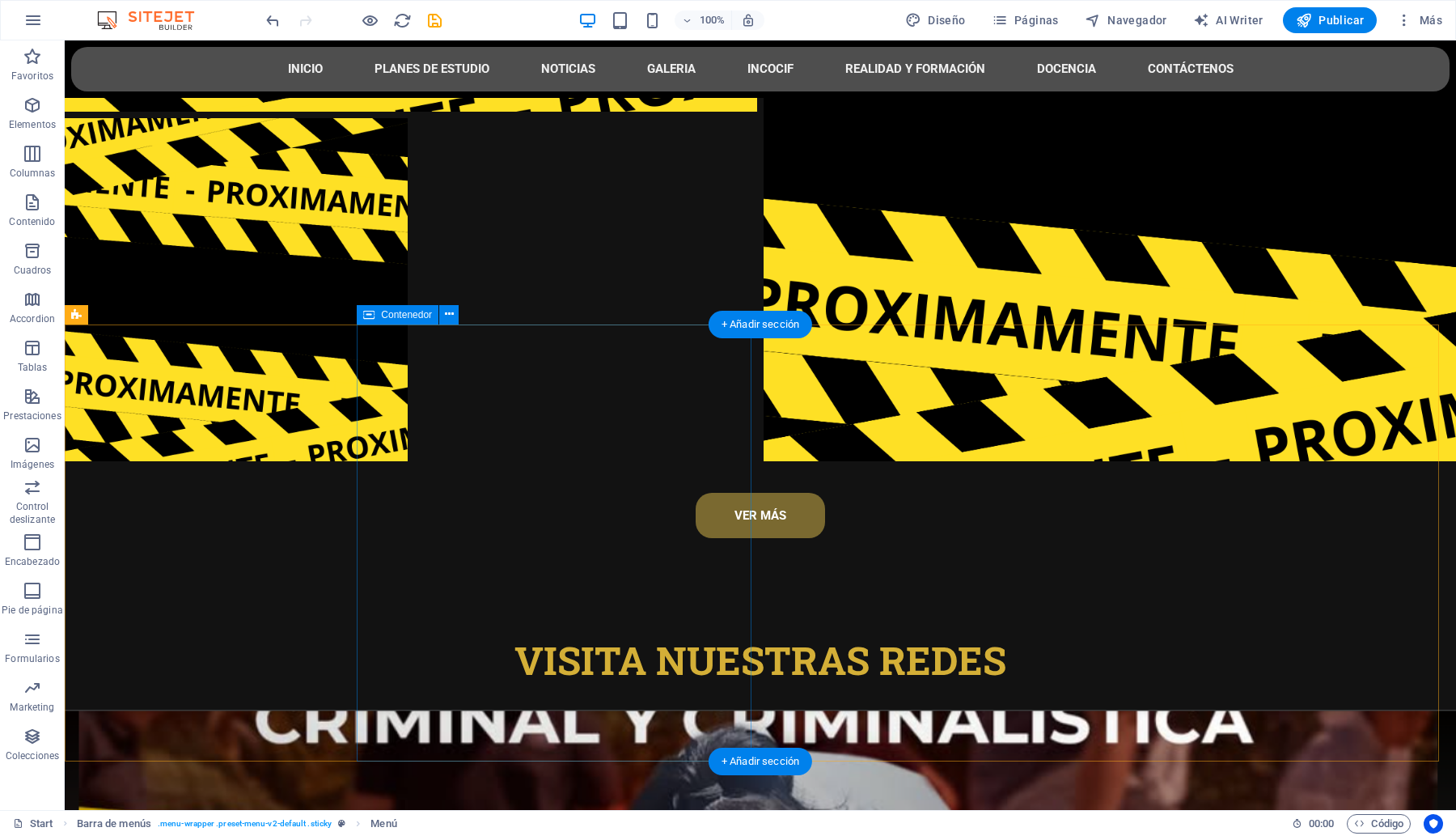
scroll to position [7693, 0]
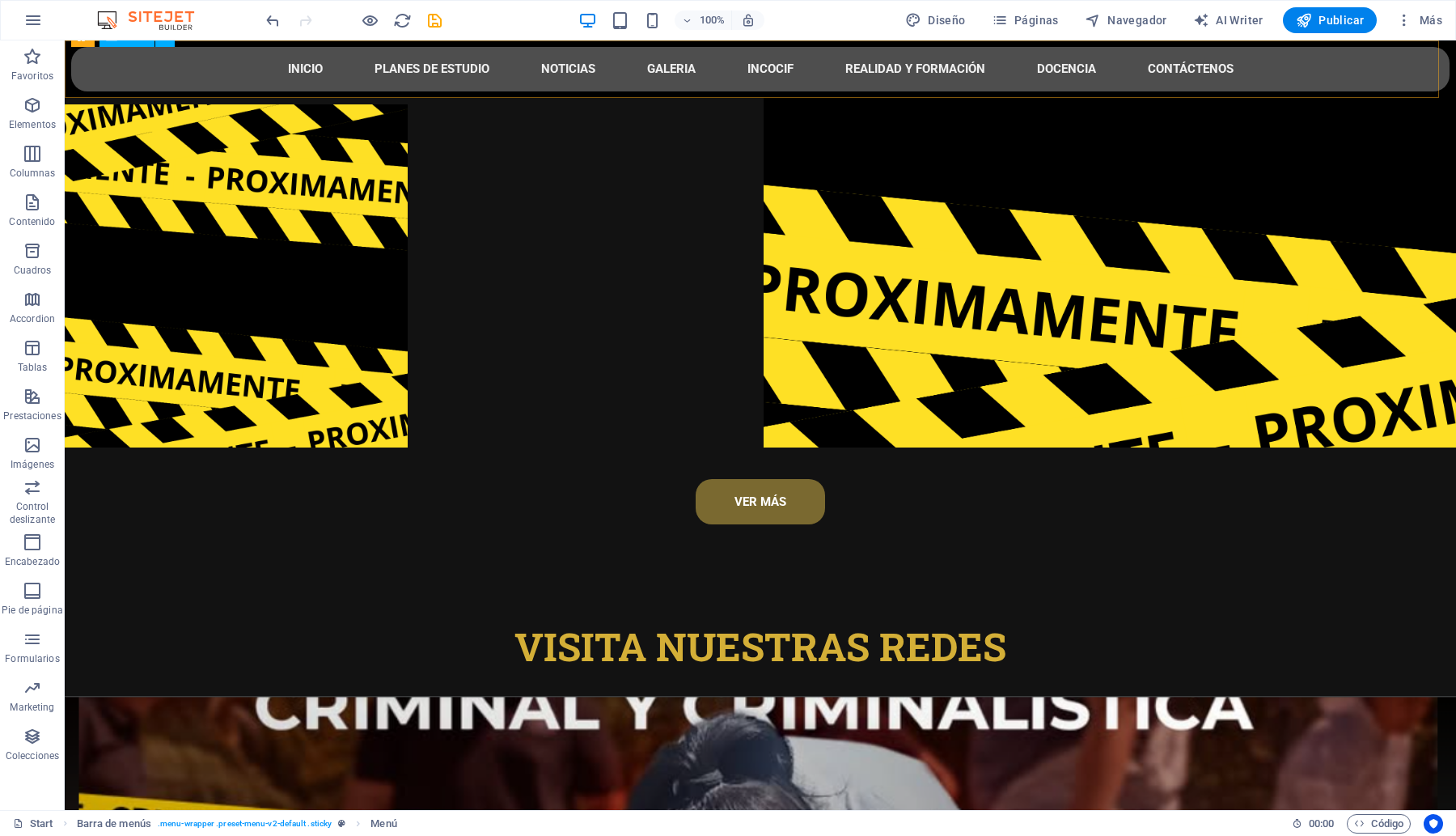
click at [279, 65] on nav "INICIO PLANES DE ESTUDIO NOTICIAS GALERIA INCOCIF REALIDAD Y FORMACIÓN DOCENCIA…" at bounding box center [760, 69] width 1378 height 45
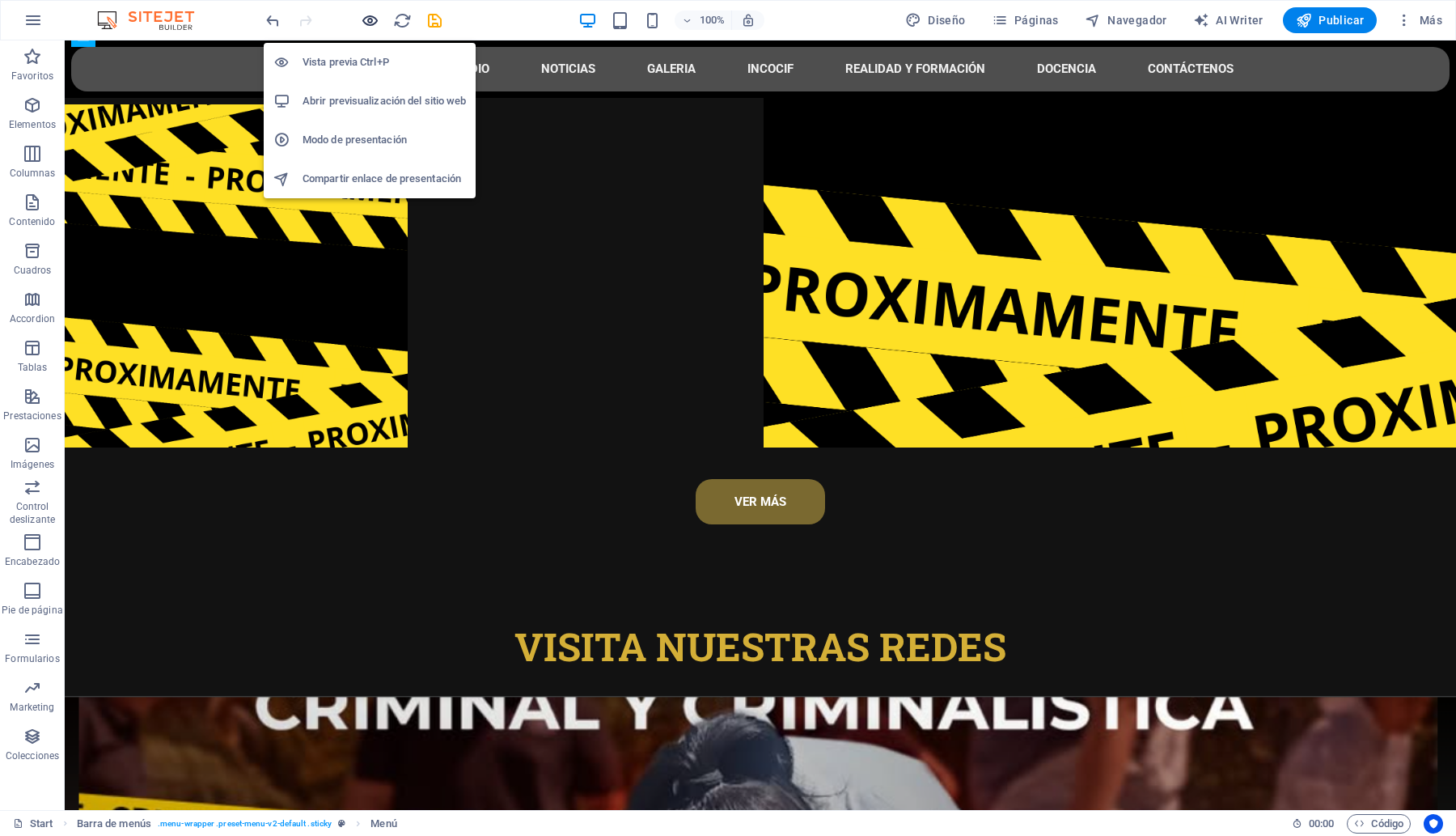
click at [369, 12] on icon "button" at bounding box center [370, 21] width 19 height 19
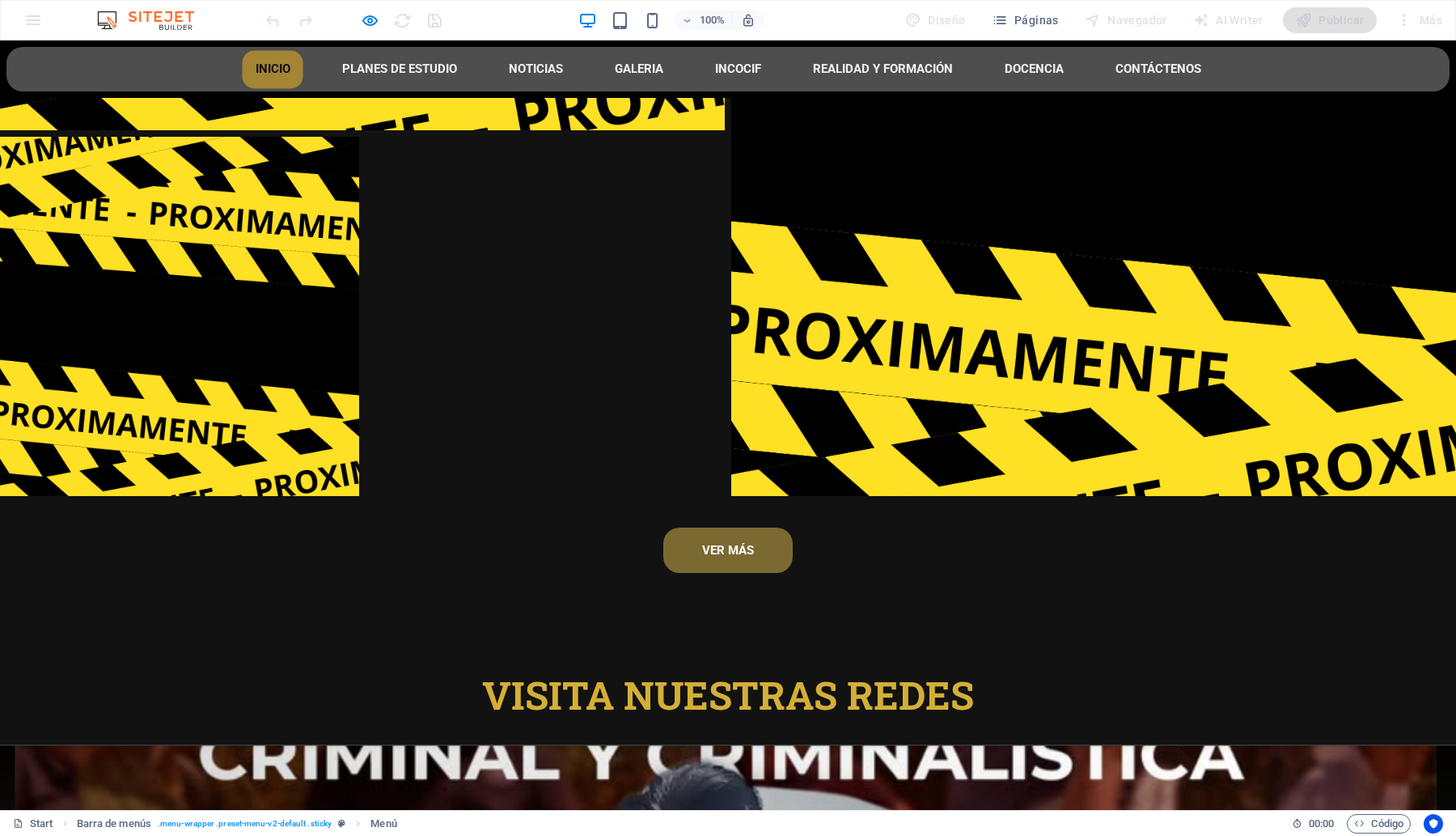
click at [248, 64] on link "INICIO" at bounding box center [273, 69] width 61 height 38
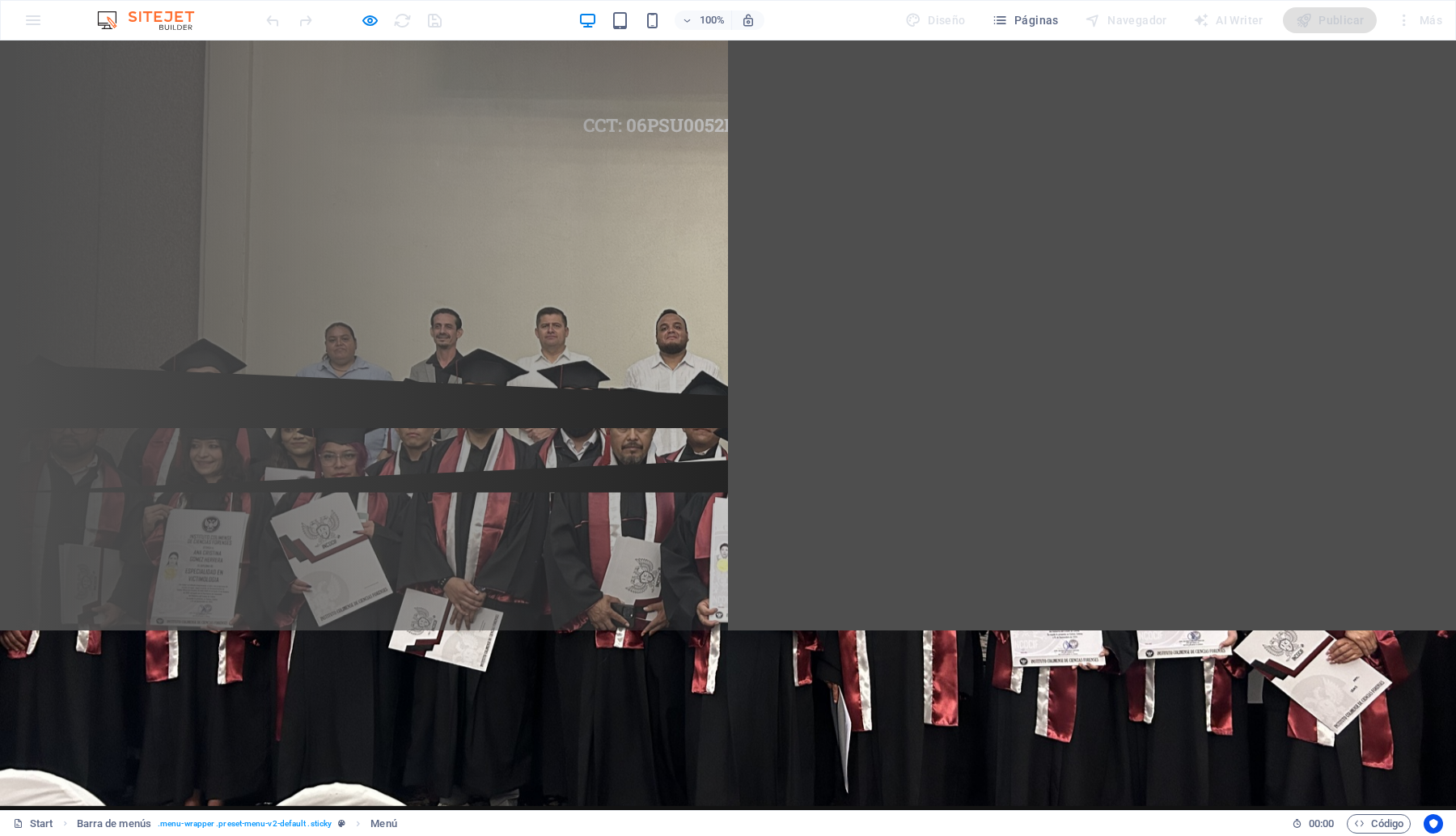
scroll to position [175, 0]
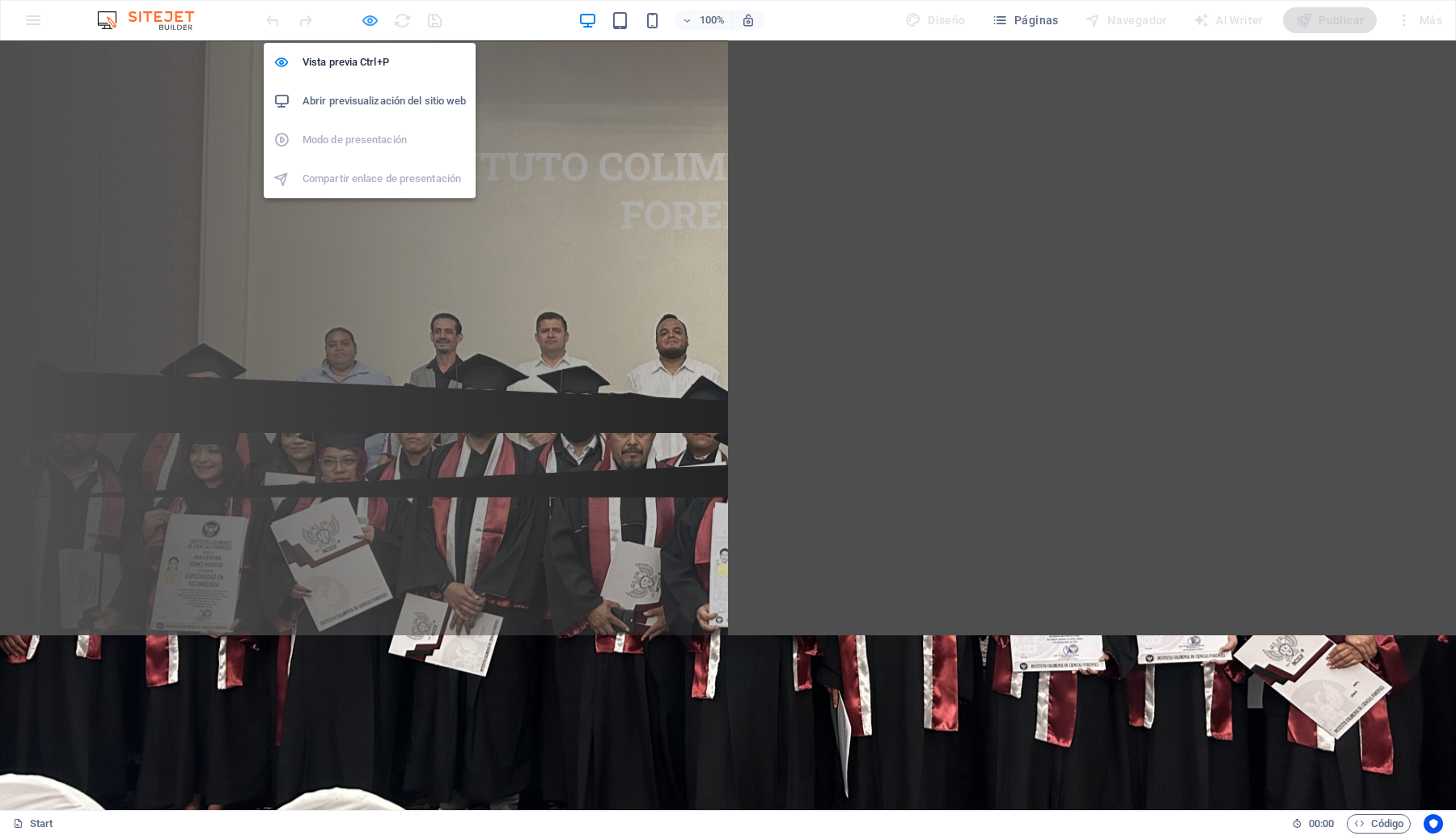
click at [368, 24] on icon "button" at bounding box center [370, 21] width 19 height 19
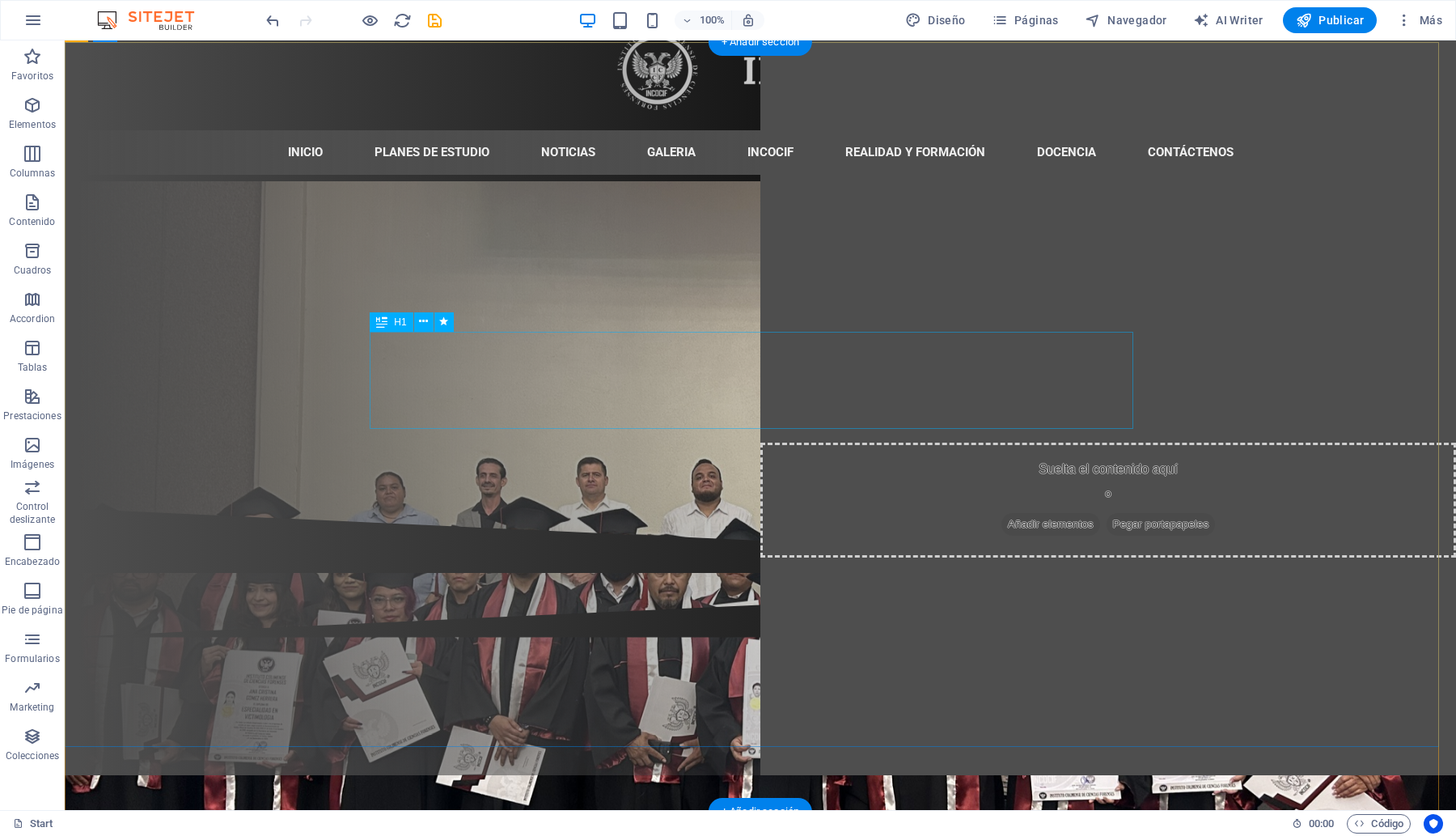
scroll to position [0, 0]
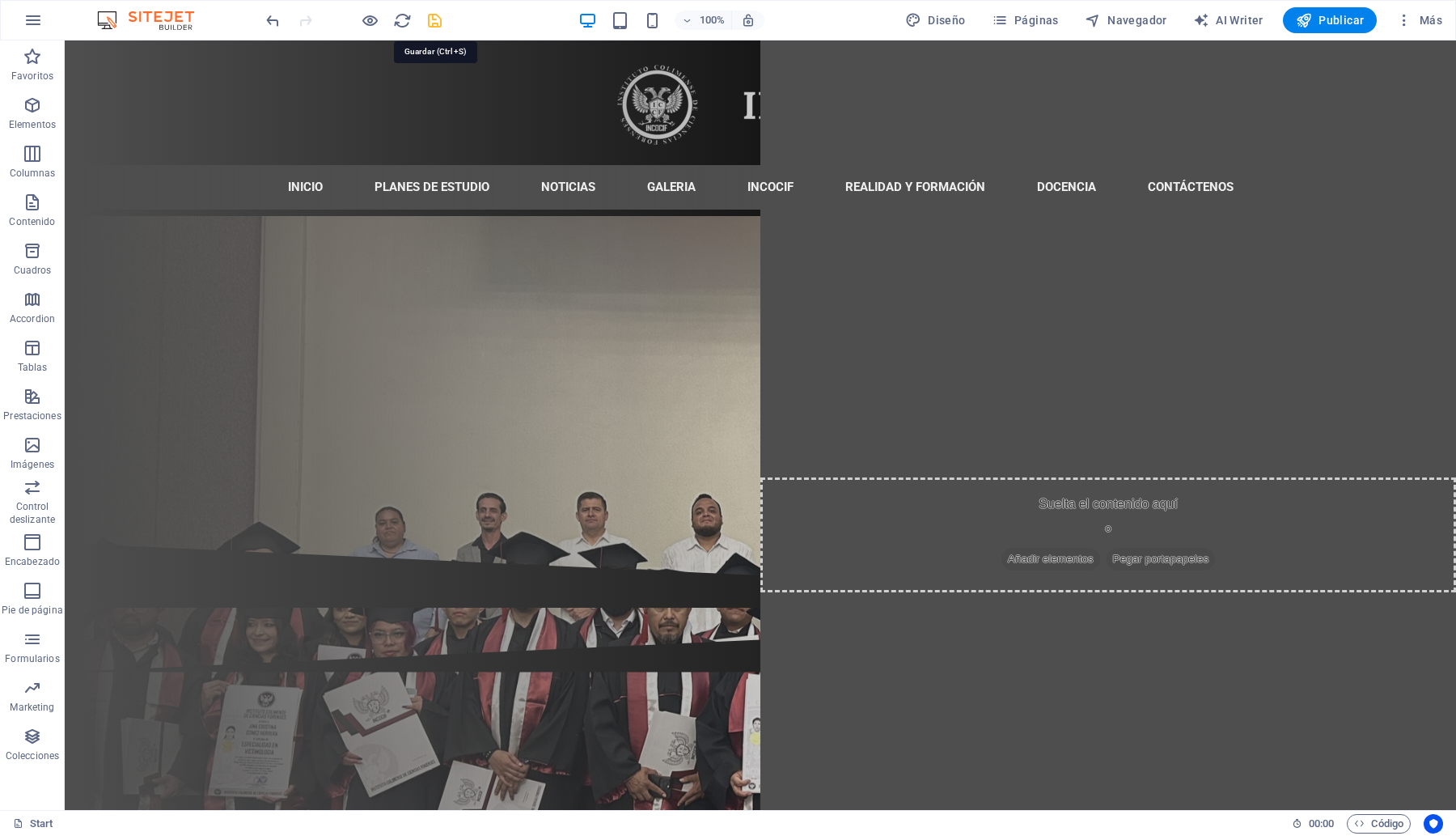
click at [441, 26] on icon "save" at bounding box center [435, 21] width 19 height 19
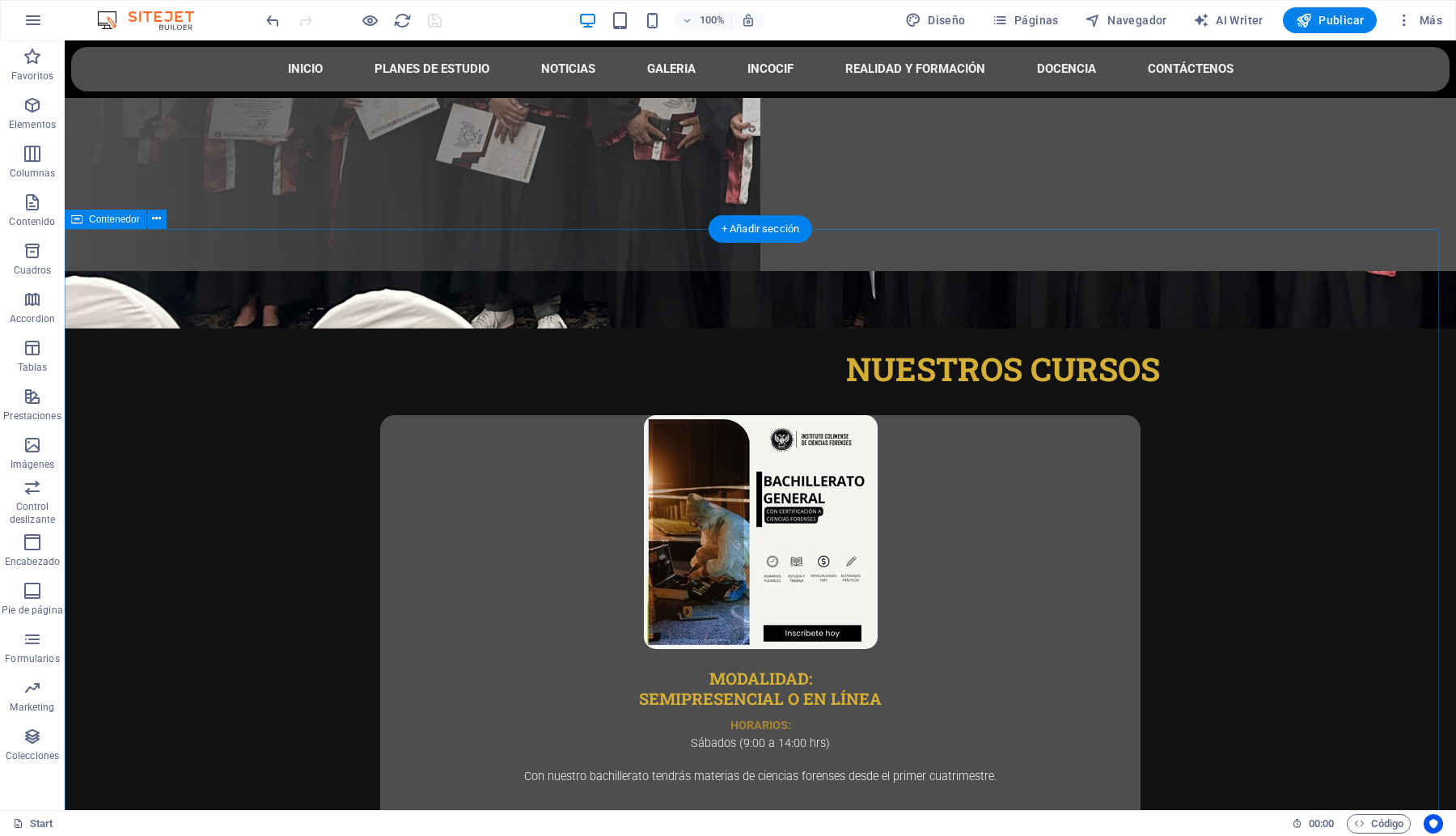
scroll to position [505, 0]
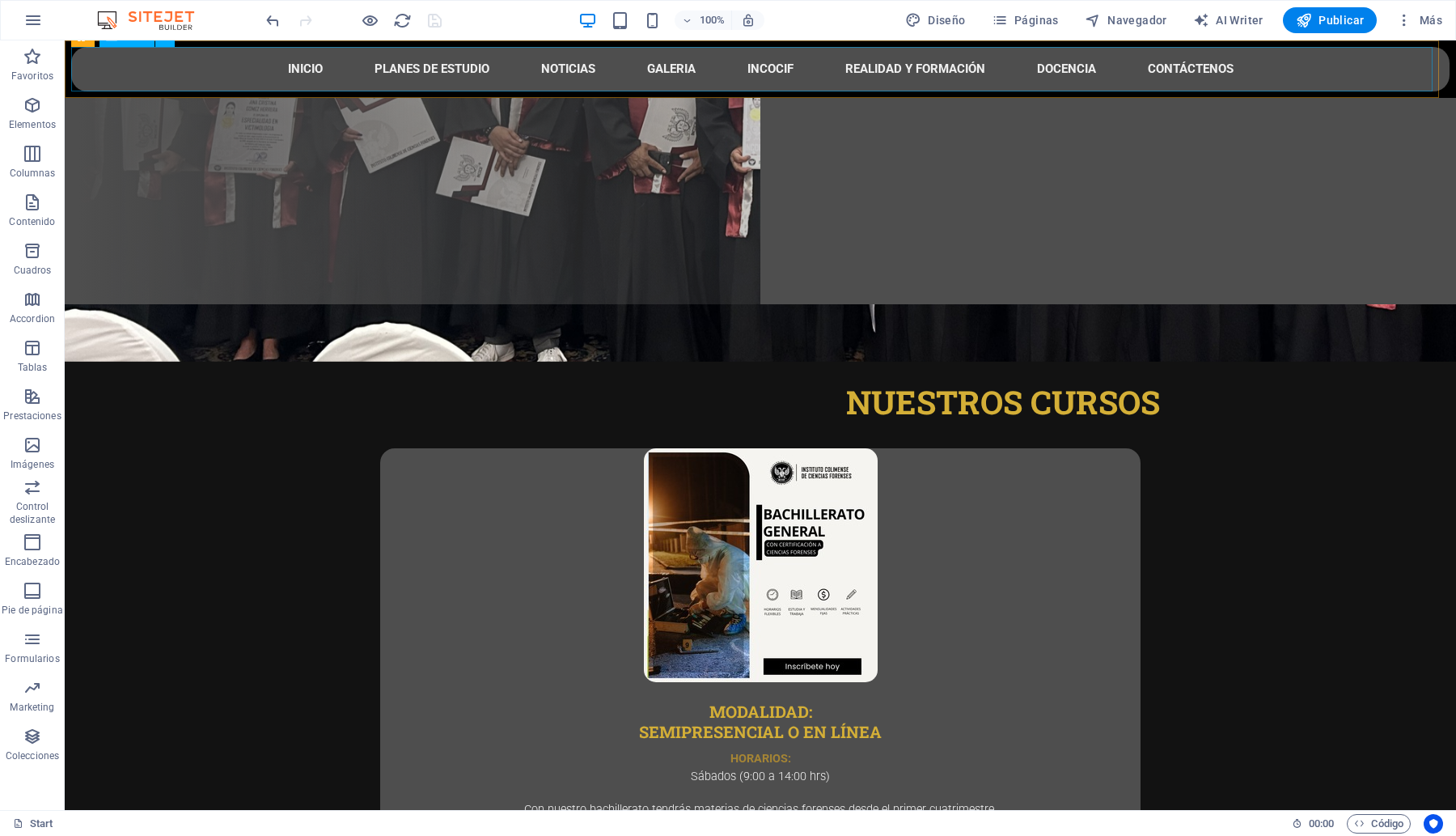
click at [192, 79] on nav "INICIO PLANES DE ESTUDIO NOTICIAS GALERIA INCOCIF REALIDAD Y FORMACIÓN DOCENCIA…" at bounding box center [760, 69] width 1378 height 45
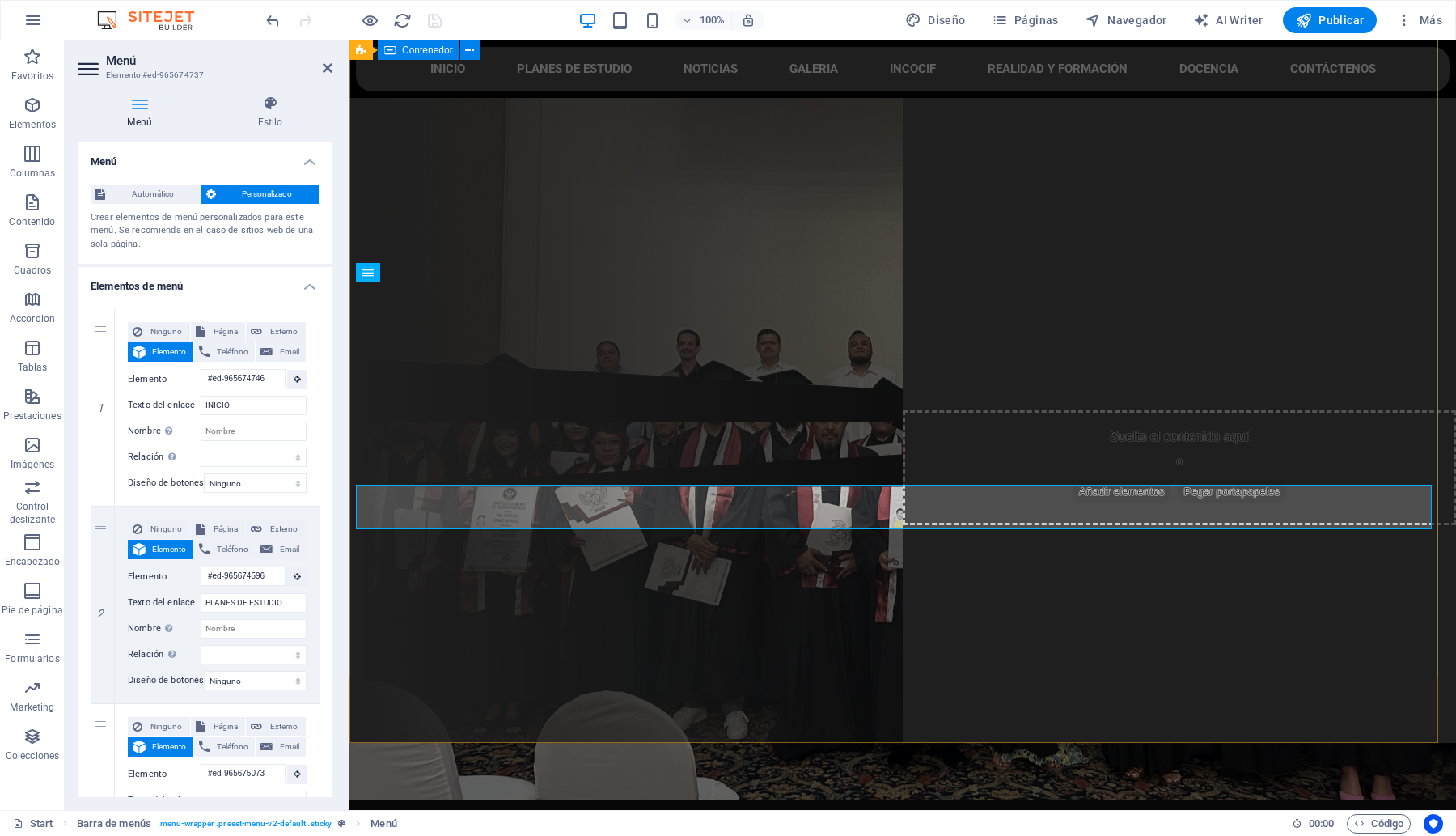
scroll to position [0, 0]
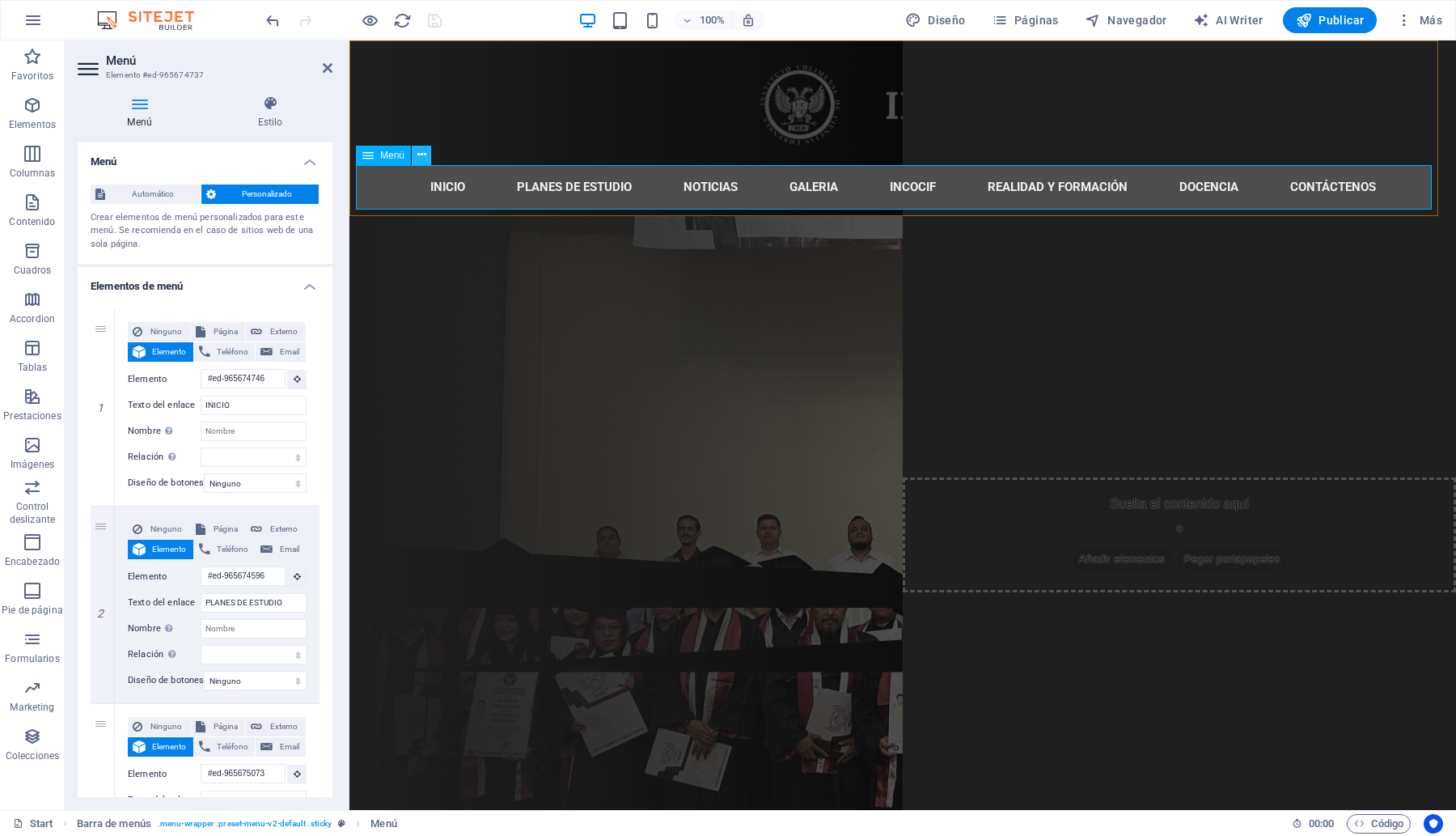
click at [419, 159] on icon at bounding box center [422, 155] width 9 height 17
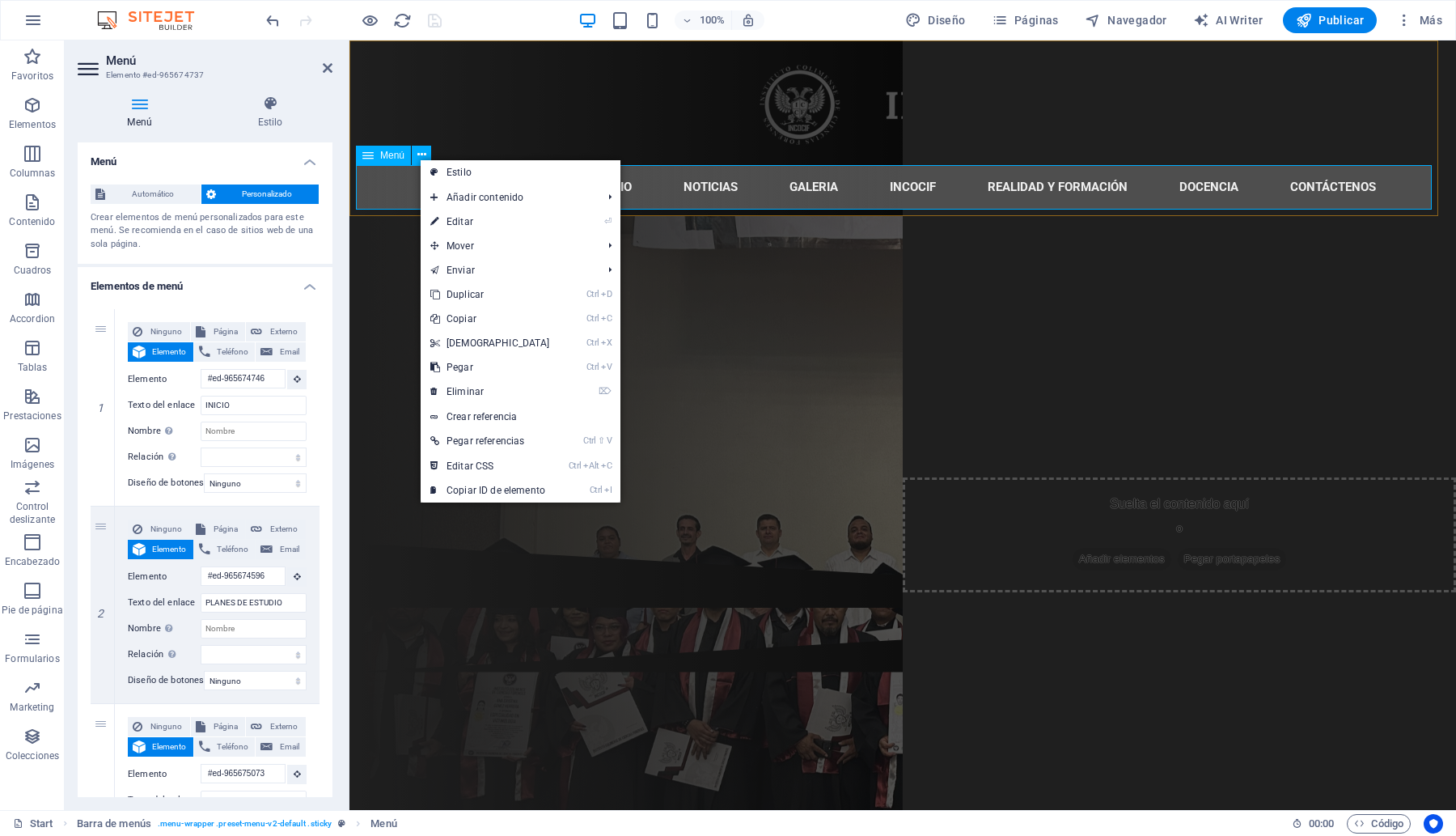
click at [393, 177] on nav "INICIO PLANES DE ESTUDIO NOTICIAS GALERIA INCOCIF REALIDAD Y FORMACIÓN DOCENCIA…" at bounding box center [902, 188] width 1094 height 45
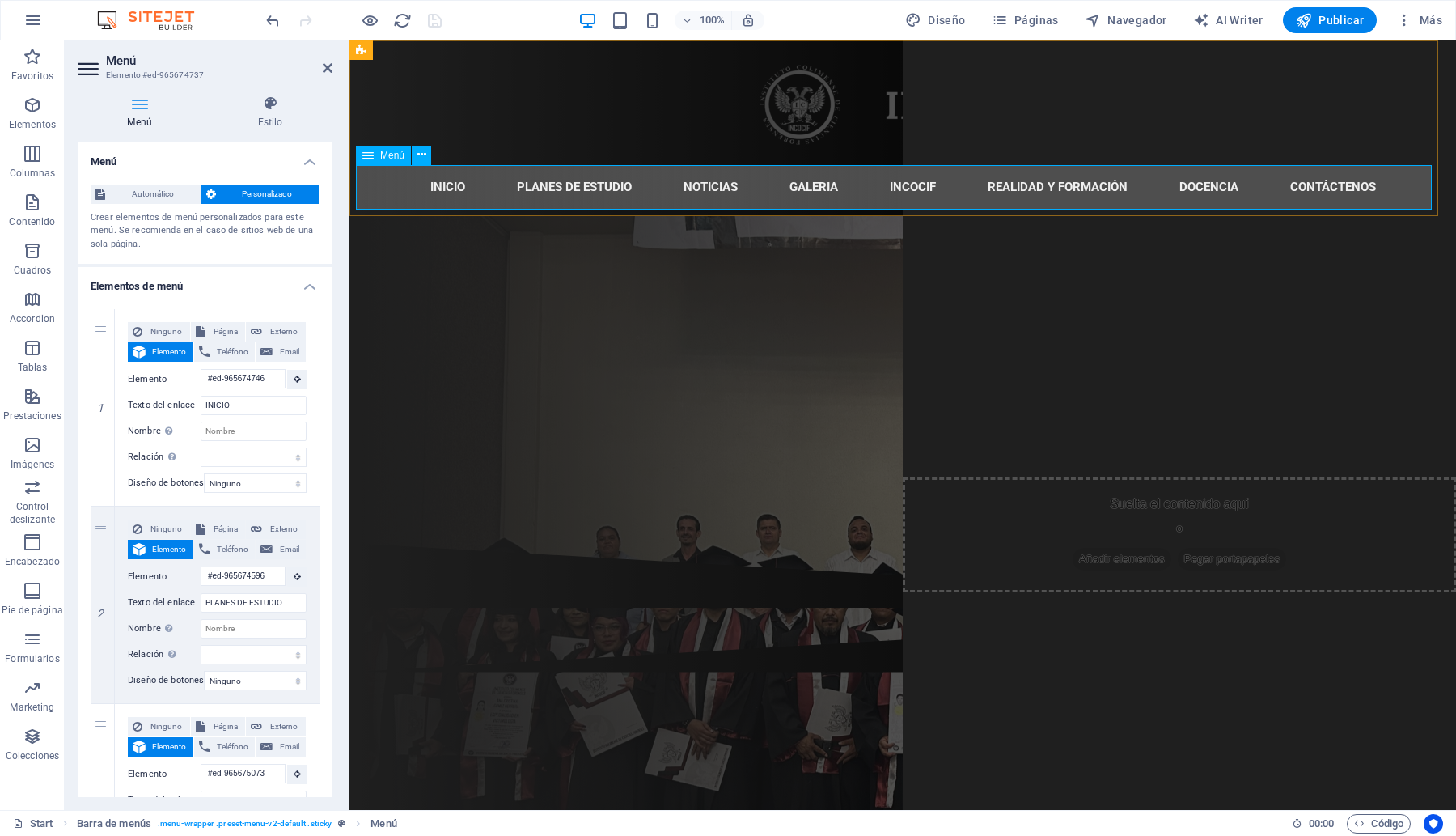
click at [378, 183] on nav "INICIO PLANES DE ESTUDIO NOTICIAS GALERIA INCOCIF REALIDAD Y FORMACIÓN DOCENCIA…" at bounding box center [902, 188] width 1094 height 45
click at [252, 120] on h4 "Estilo" at bounding box center [270, 112] width 124 height 34
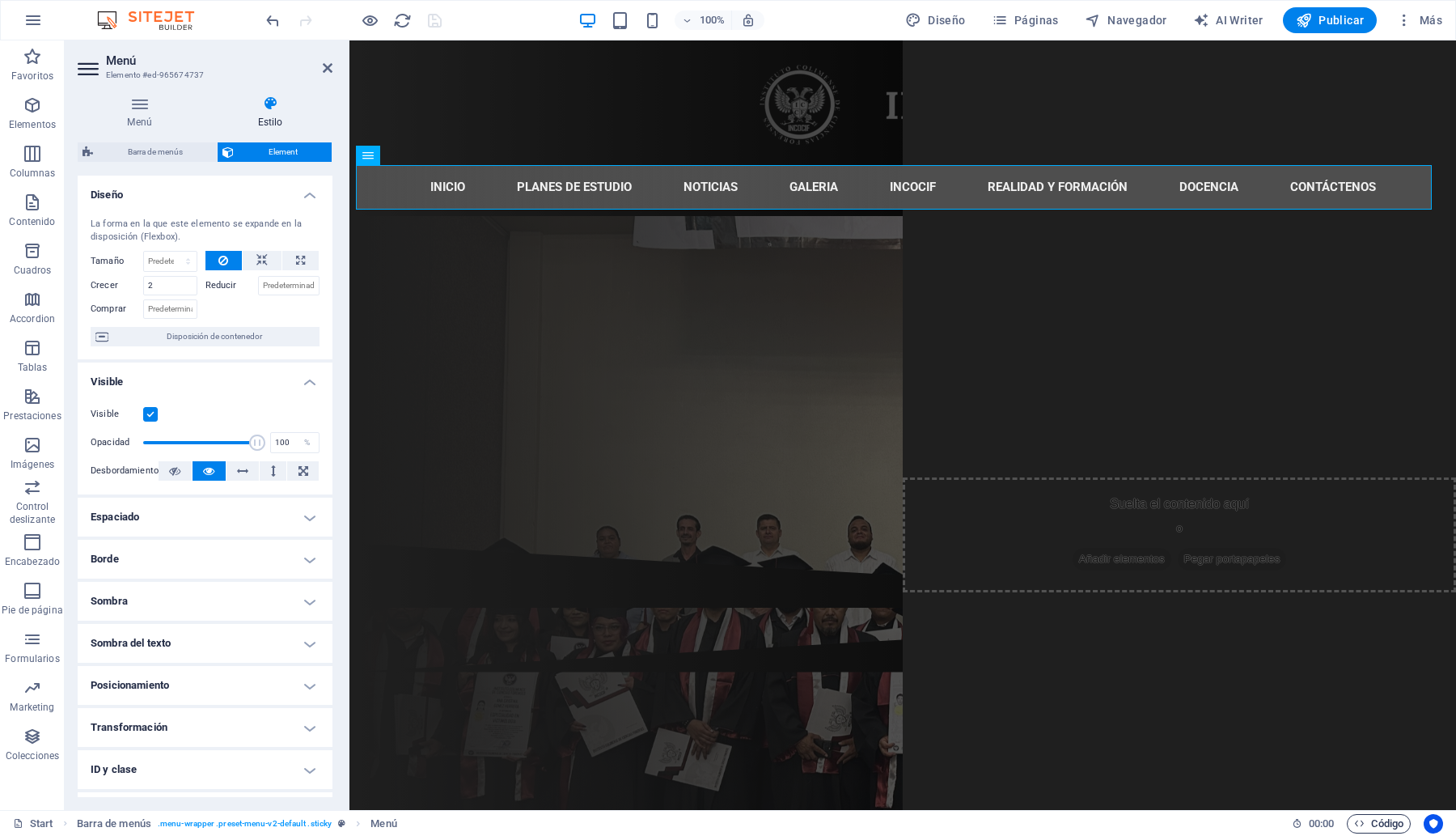
click at [1389, 826] on span "Código" at bounding box center [1378, 823] width 49 height 20
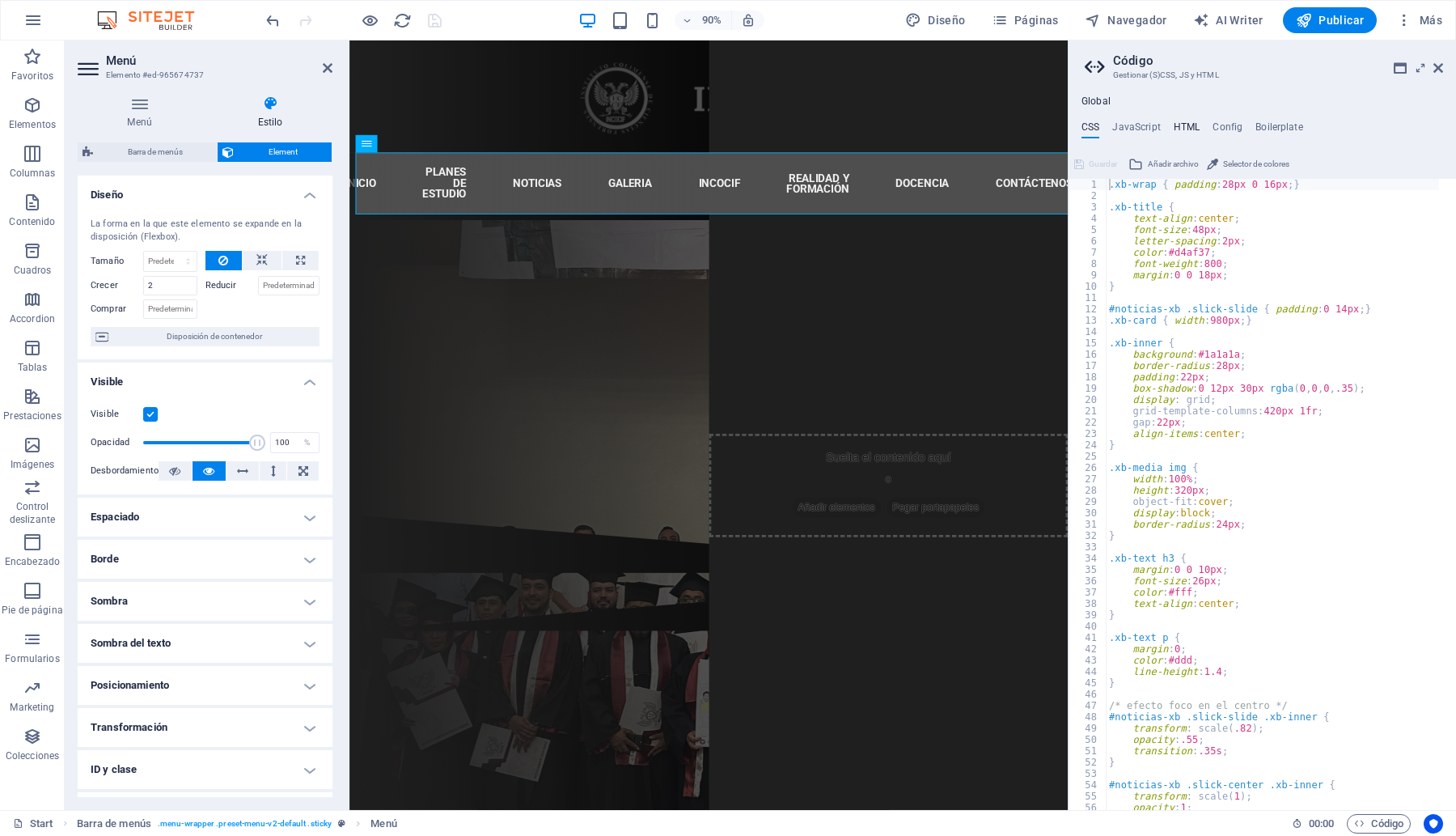
click at [1174, 125] on h4 "HTML" at bounding box center [1187, 130] width 27 height 18
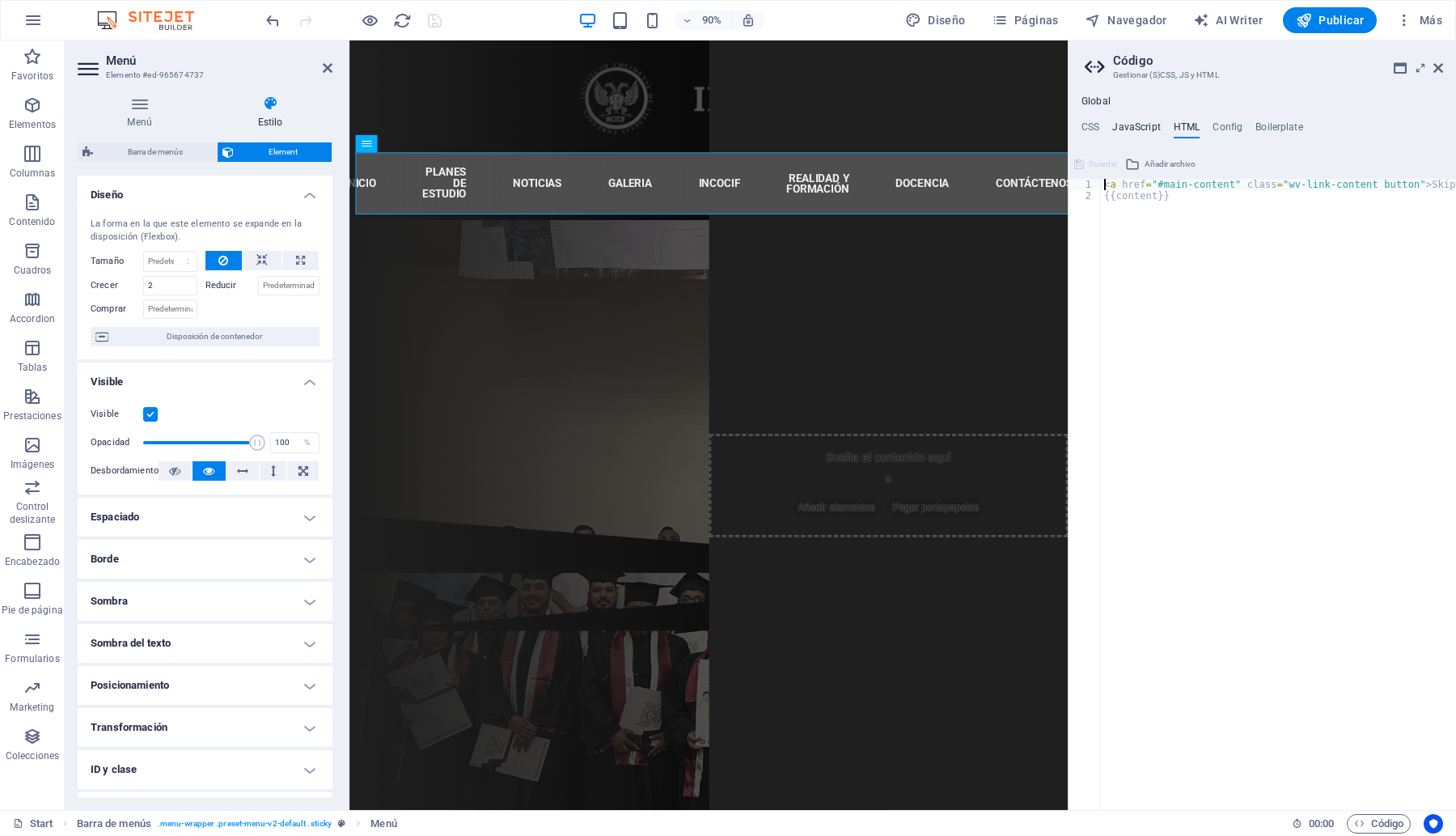
click at [1132, 124] on h4 "JavaScript" at bounding box center [1136, 130] width 48 height 18
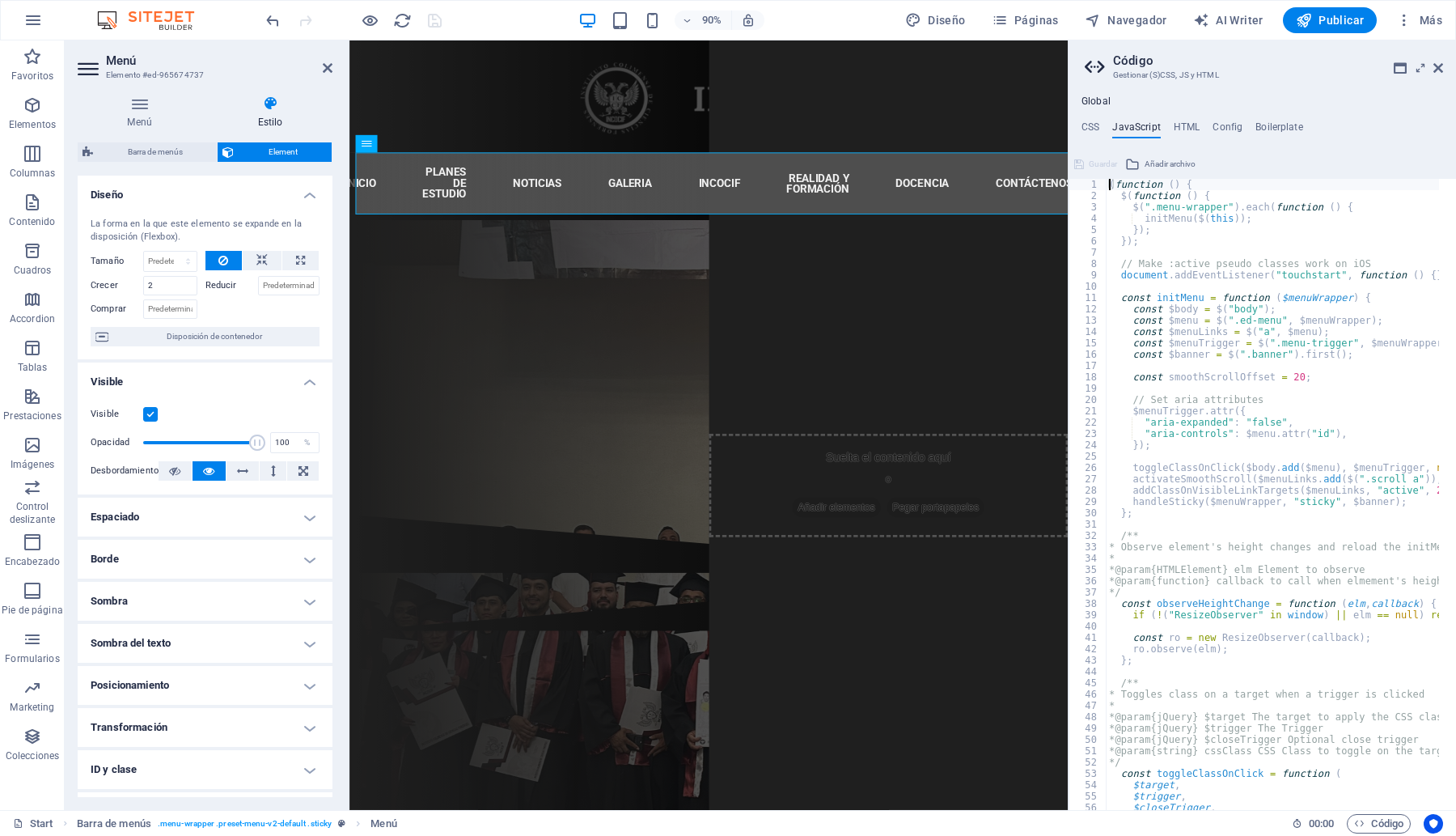
click at [1156, 248] on div "( function ( ) { $ ( function ( ) { $ ( ".menu-wrapper" ) . each ( function ( )…" at bounding box center [1471, 497] width 731 height 637
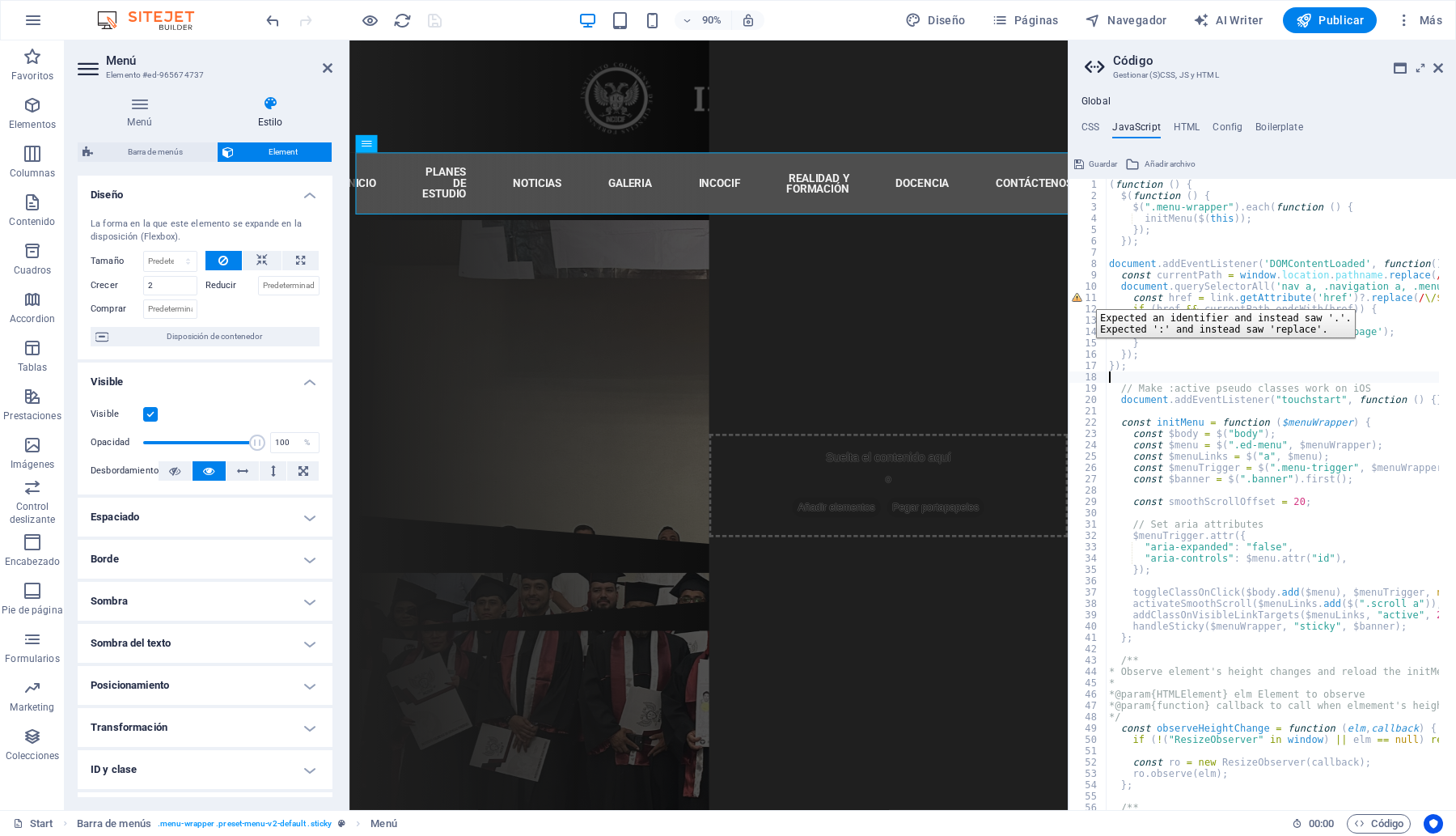
click at [1084, 297] on div "11" at bounding box center [1088, 298] width 38 height 11
click at [1287, 357] on div "( function ( ) { $ ( function ( ) { $ ( ".menu-wrapper" ) . each ( function ( )…" at bounding box center [1471, 497] width 731 height 637
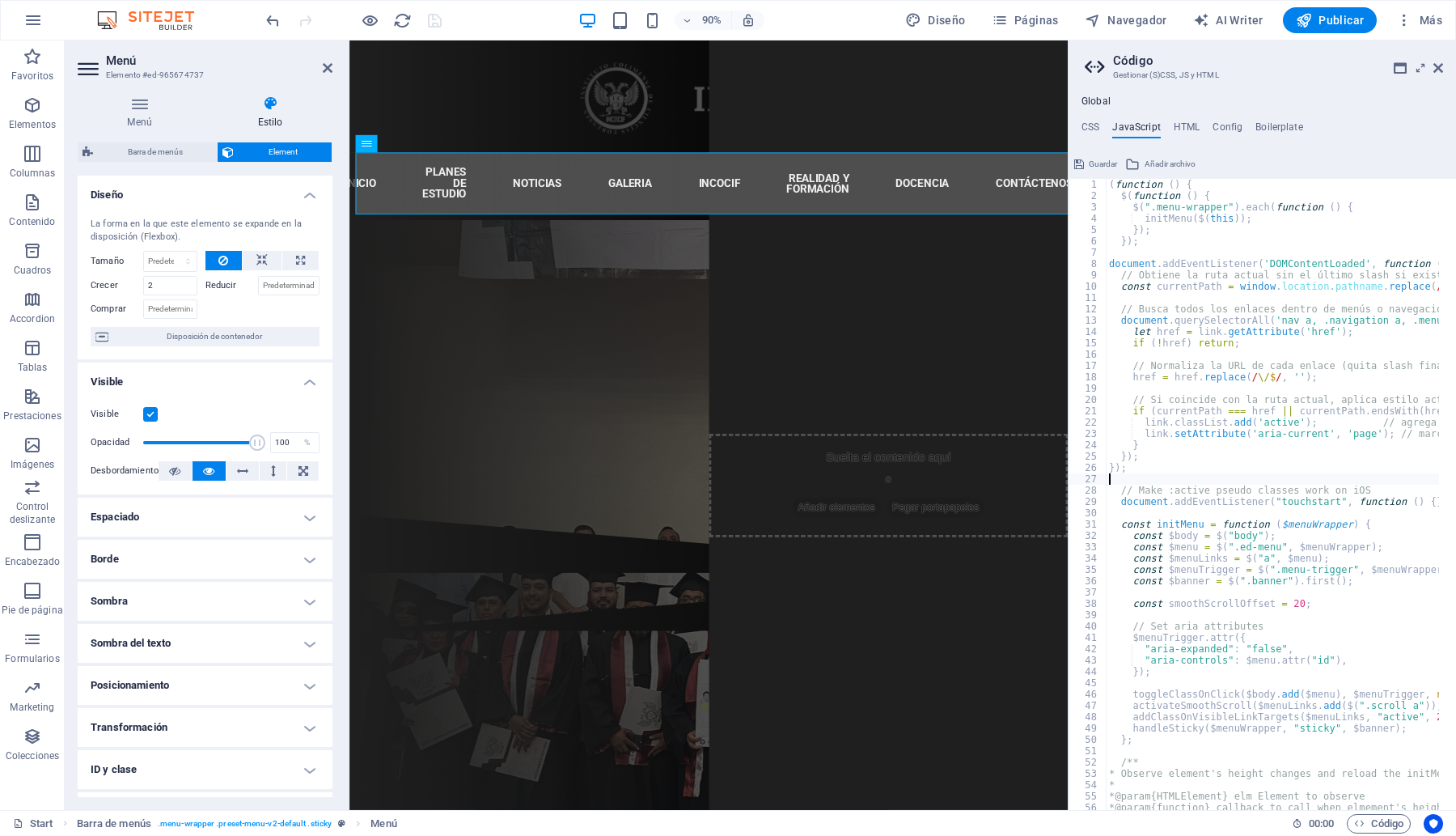
click at [1197, 512] on div "( function ( ) { $ ( function ( ) { $ ( ".menu-wrapper" ) . each ( function ( )…" at bounding box center [1471, 497] width 731 height 637
click at [1105, 630] on div "40" at bounding box center [1088, 626] width 38 height 11
click at [1440, 62] on icon at bounding box center [1438, 68] width 9 height 13
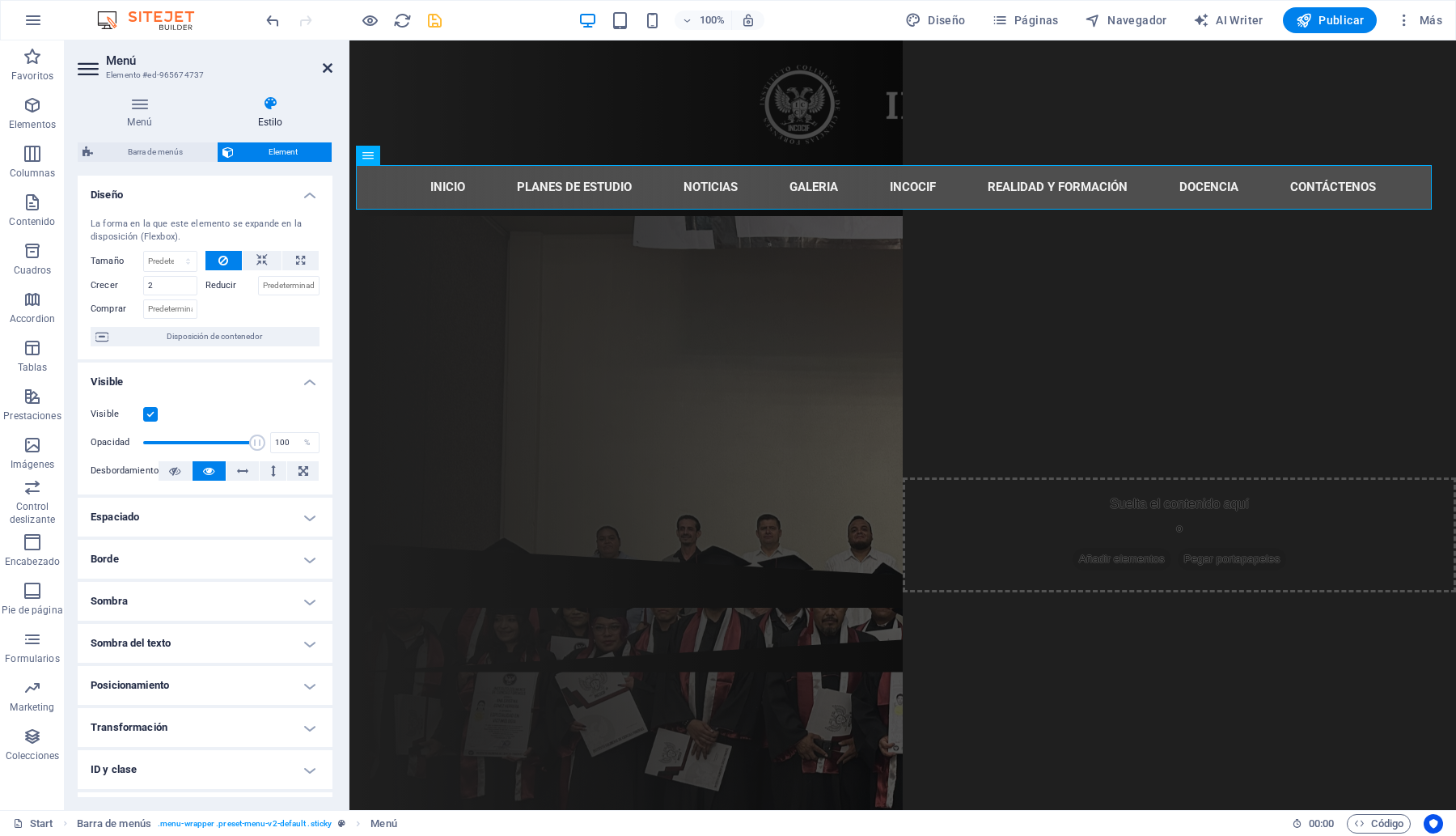
click at [328, 64] on icon at bounding box center [328, 68] width 9 height 13
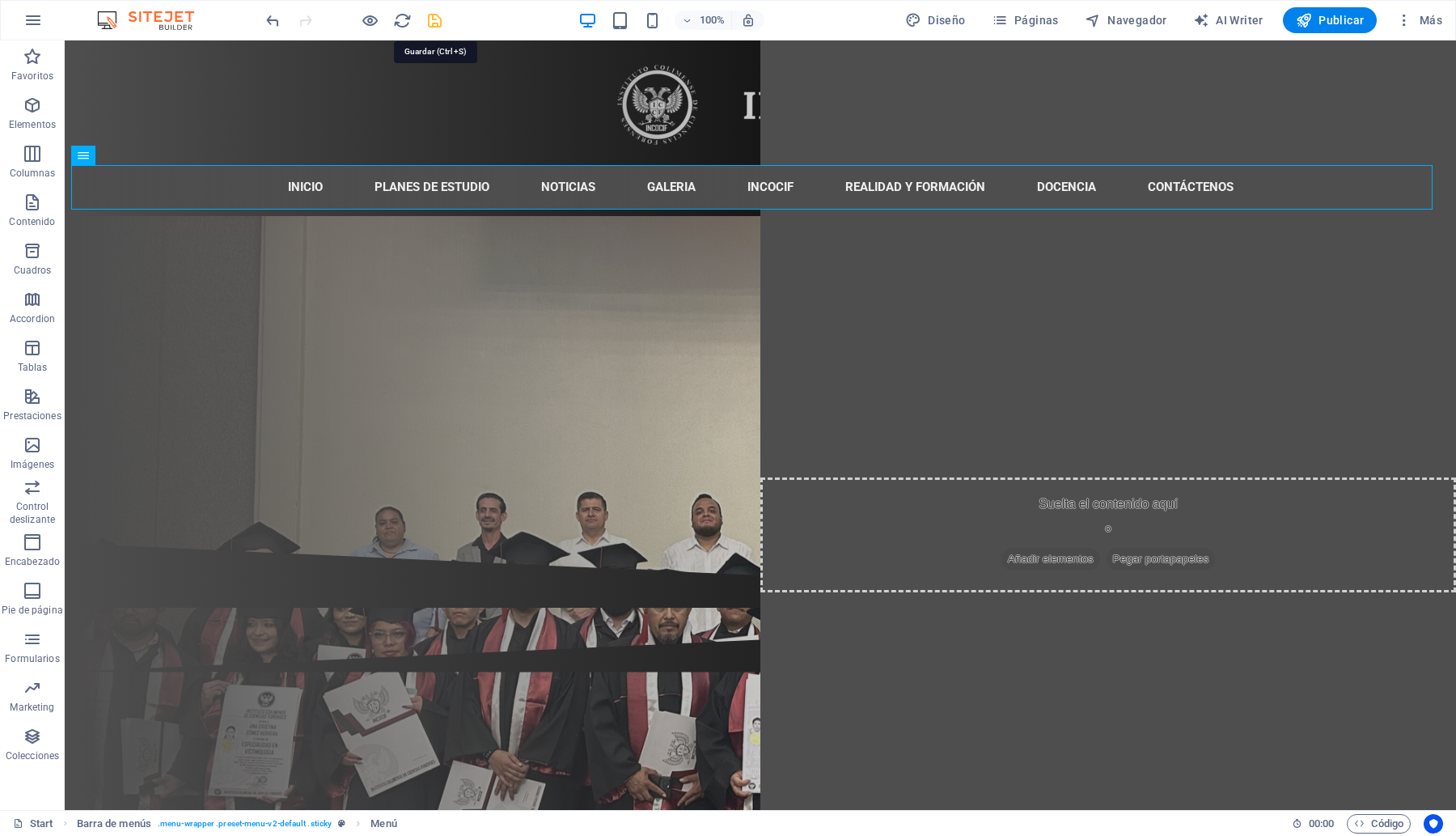
click at [435, 17] on icon "save" at bounding box center [435, 21] width 19 height 19
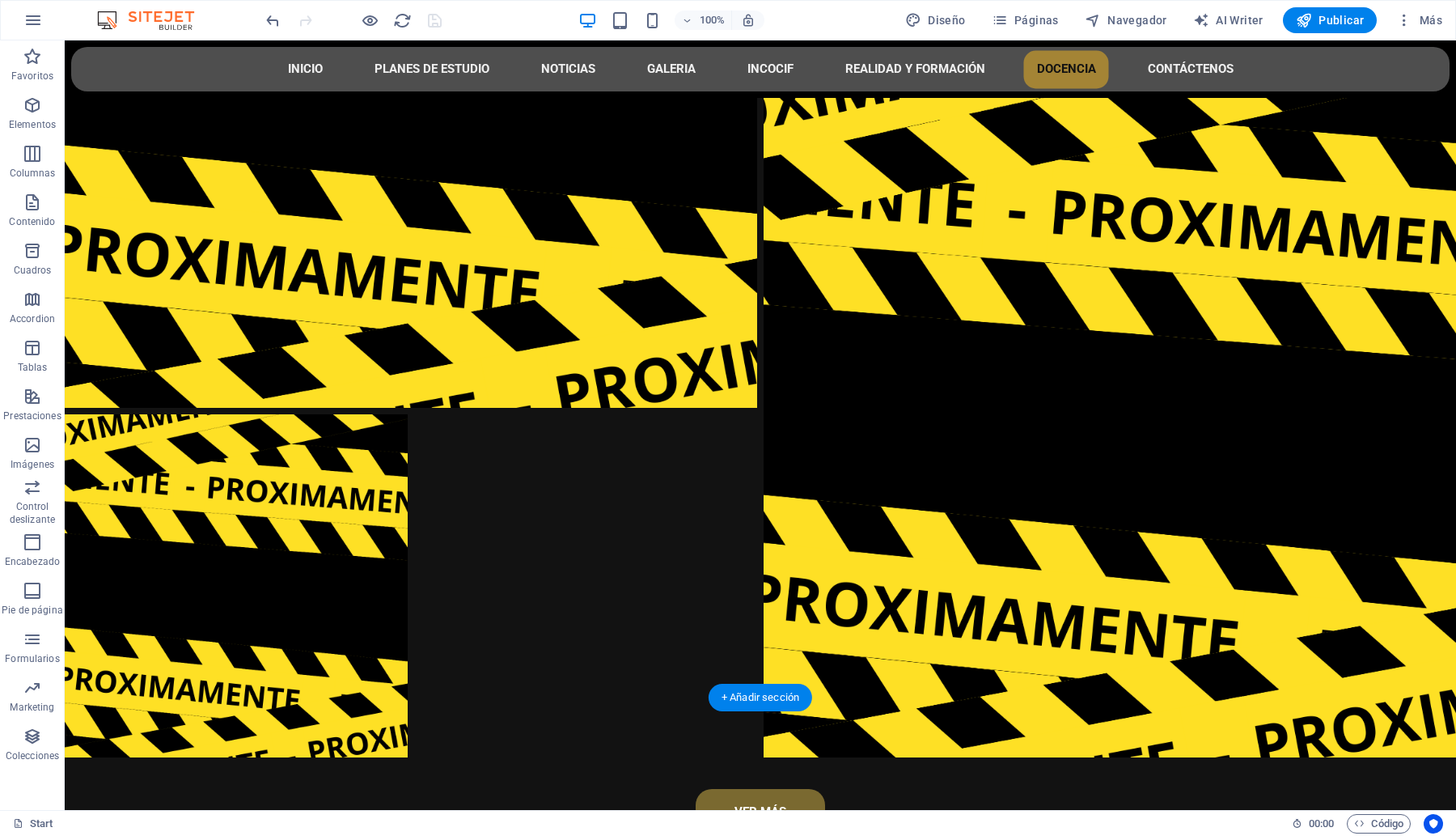
scroll to position [7693, 0]
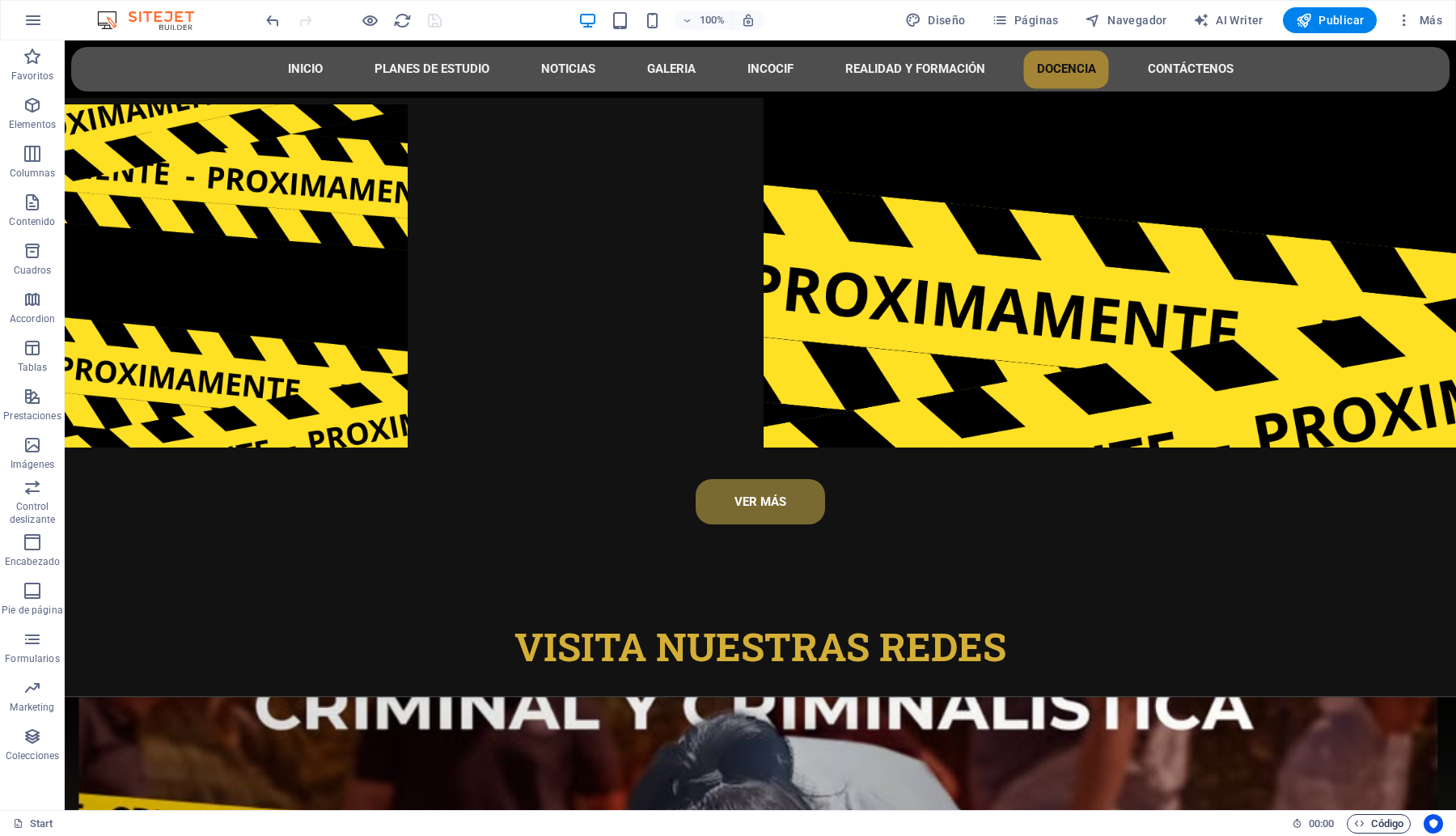
click at [1393, 830] on span "Código" at bounding box center [1378, 823] width 49 height 20
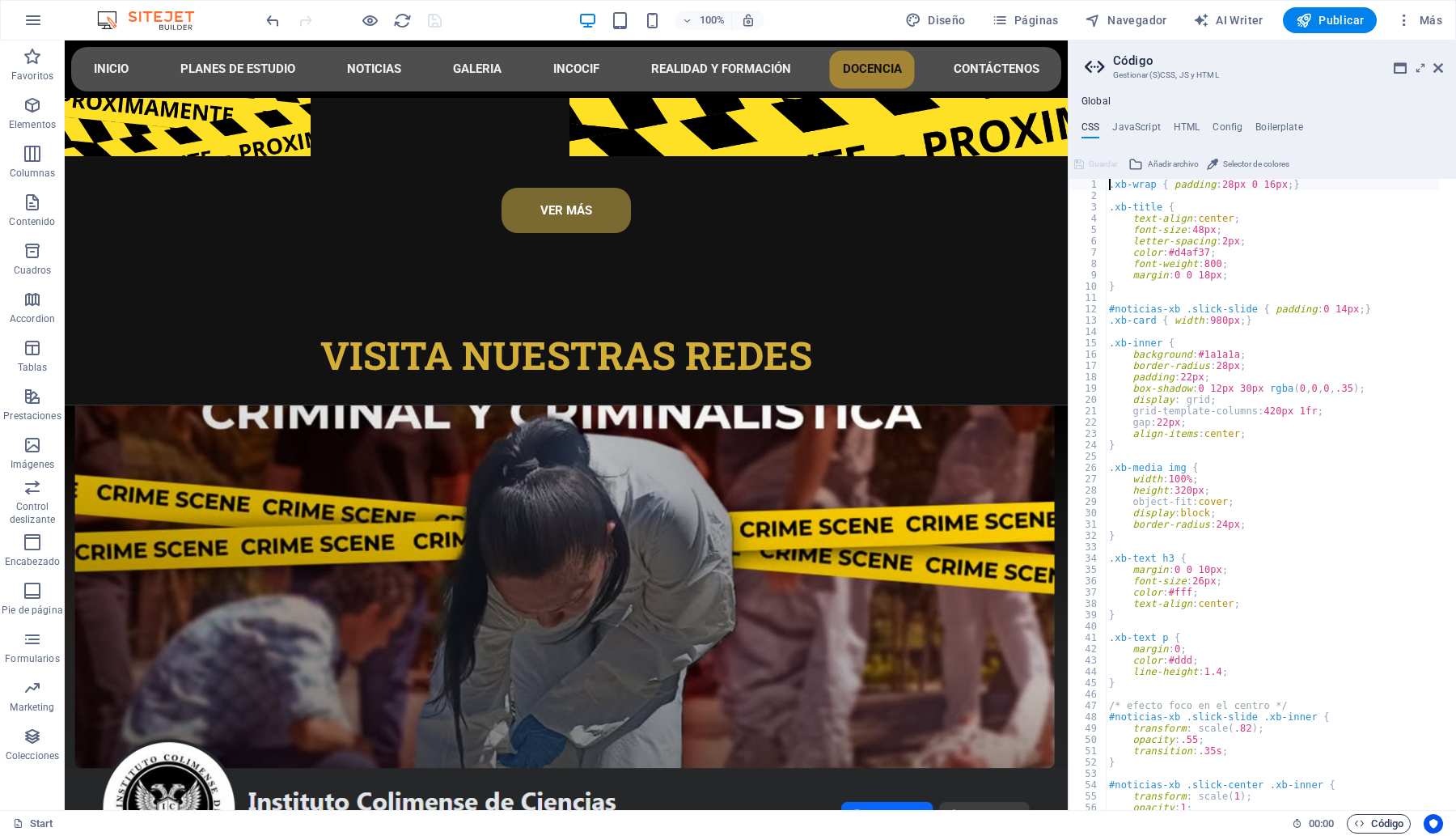
scroll to position [7292, 0]
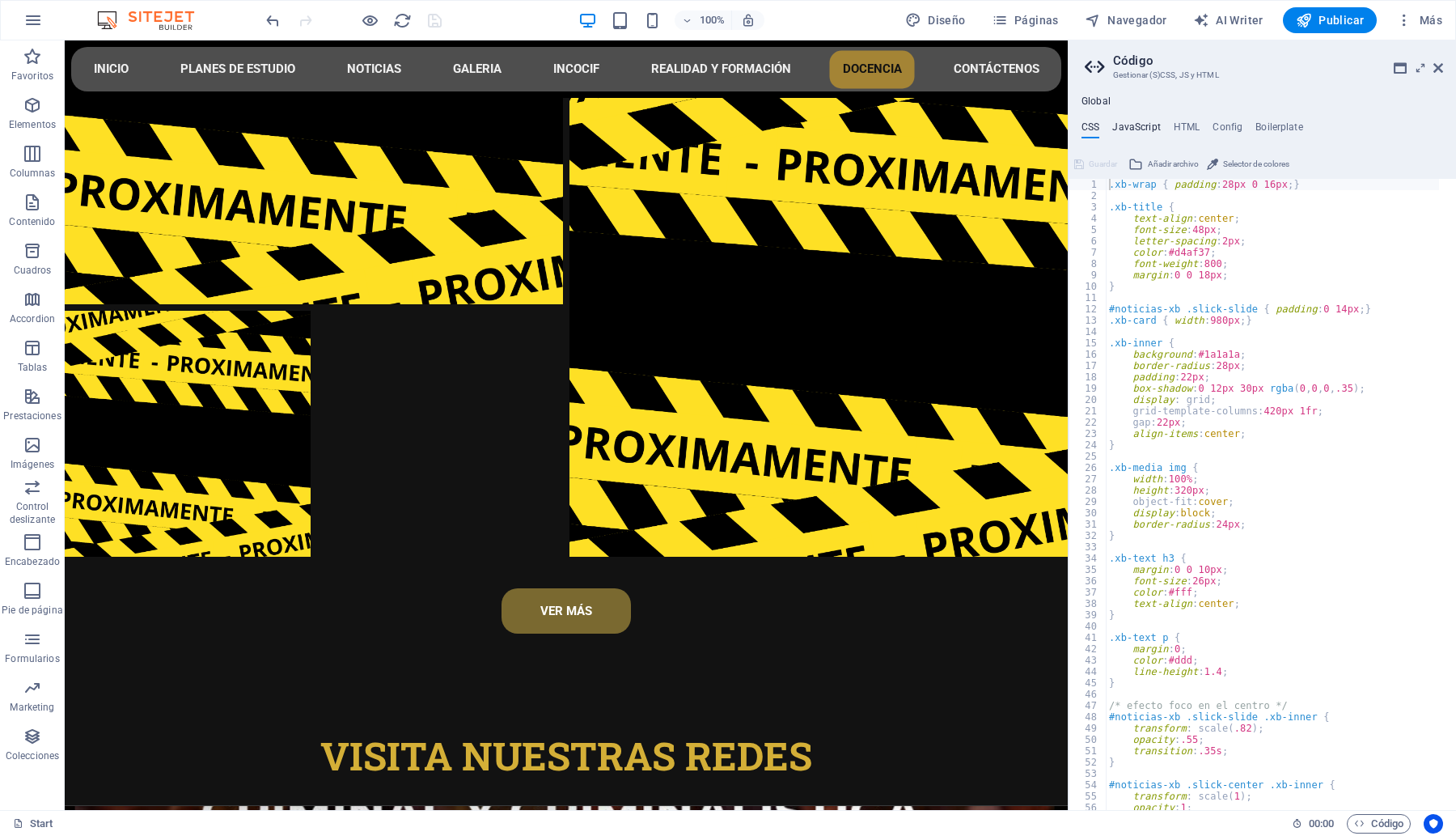
click at [1145, 125] on h4 "JavaScript" at bounding box center [1136, 130] width 48 height 18
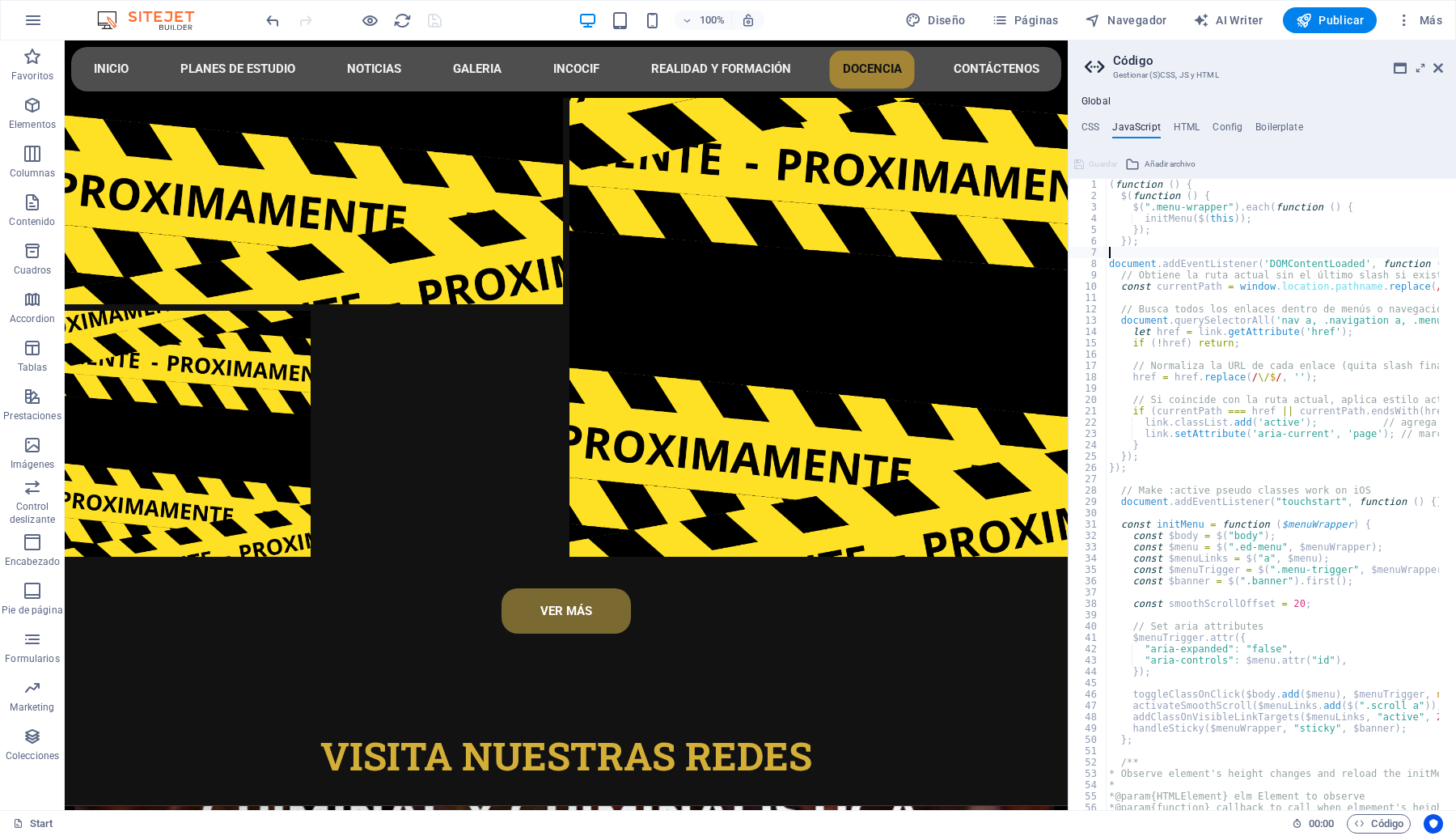
click at [1140, 253] on div "( function ( ) { $ ( function ( ) { $ ( ".menu-wrapper" ) . each ( function ( )…" at bounding box center [1471, 497] width 731 height 637
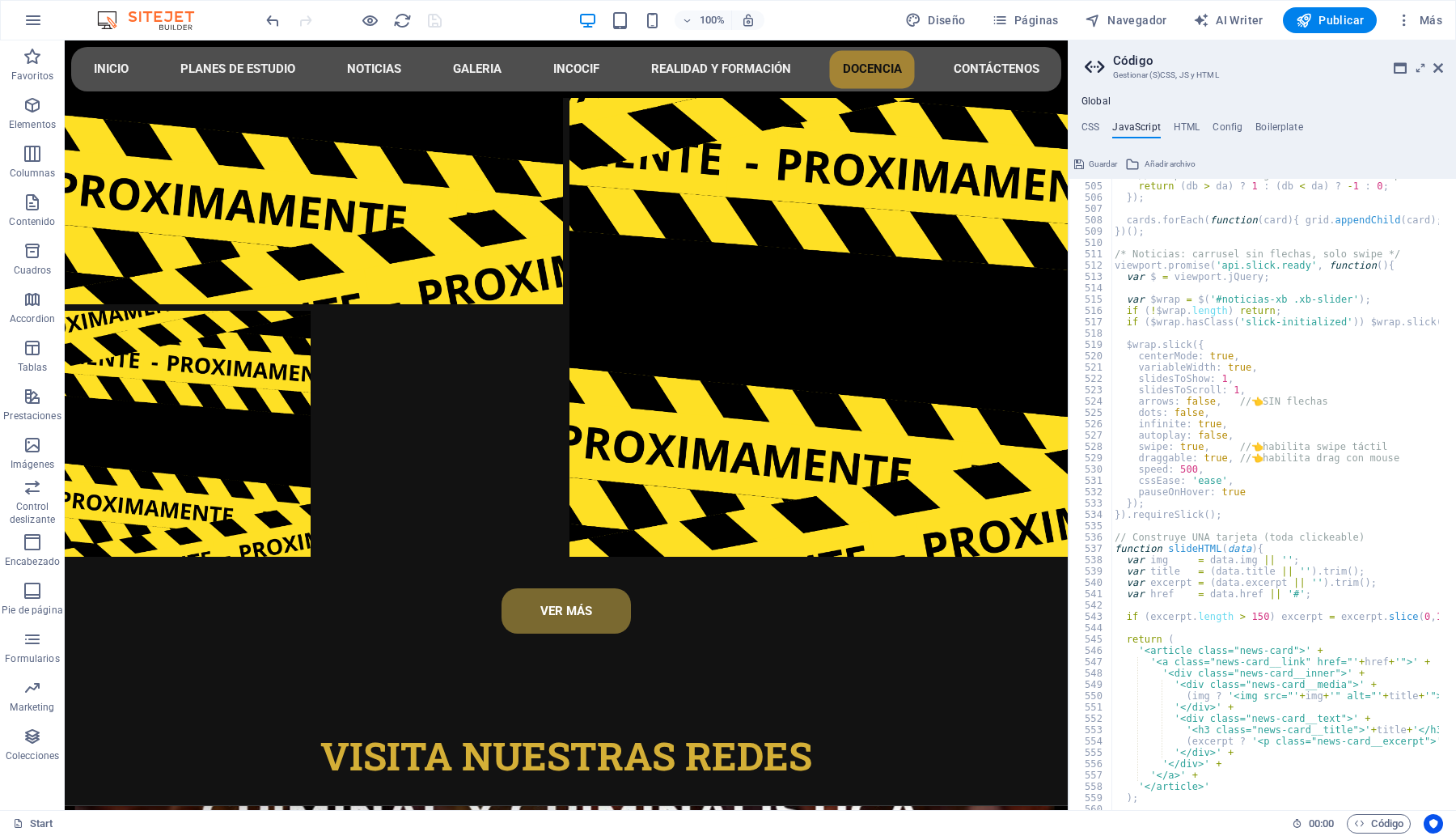
scroll to position [5728, 0]
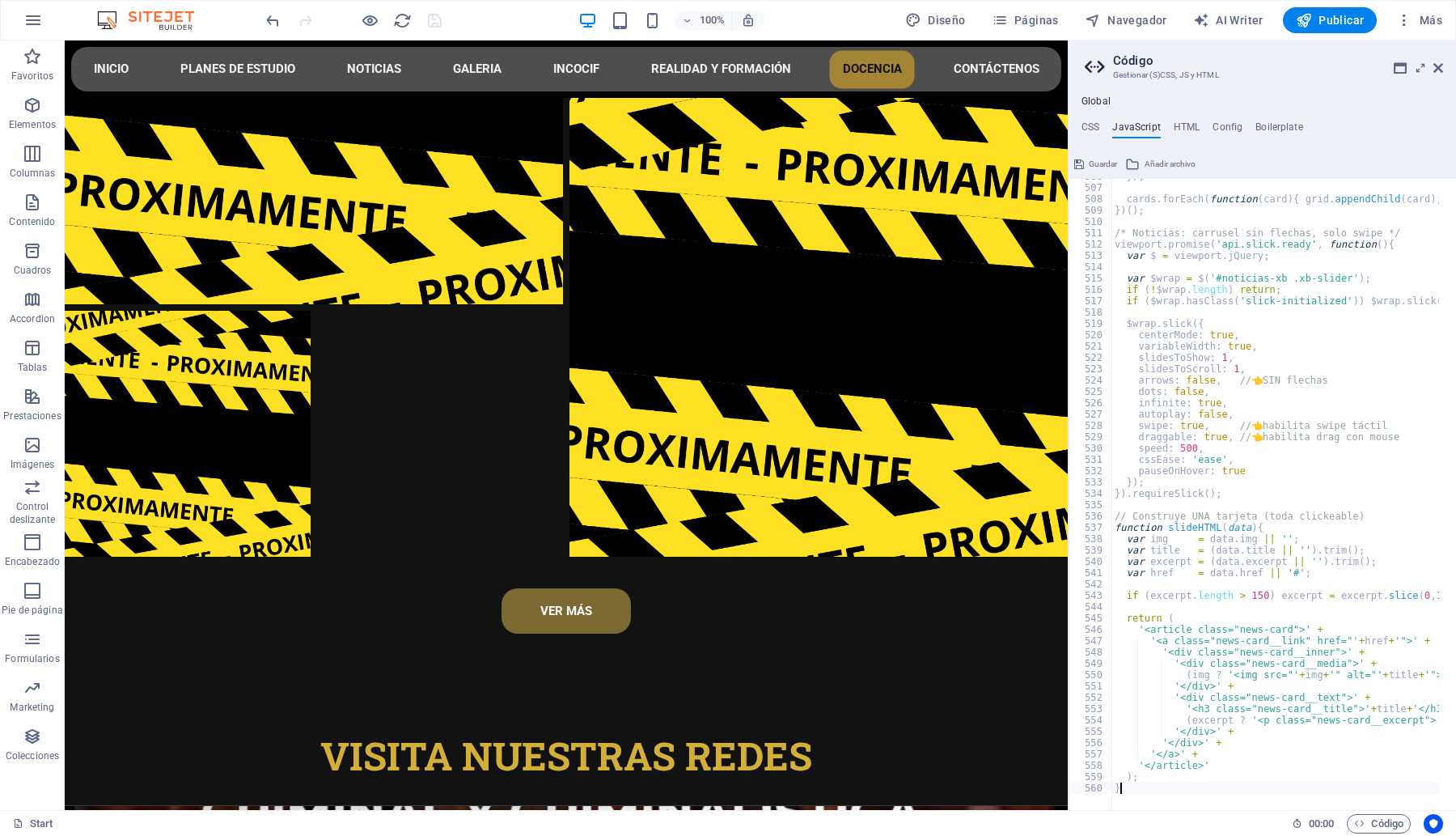
click at [1135, 785] on div "}) ; cards . forEach ( function ( card ) { grid . appendChild ( card ) ; }) ; }…" at bounding box center [1477, 489] width 731 height 637
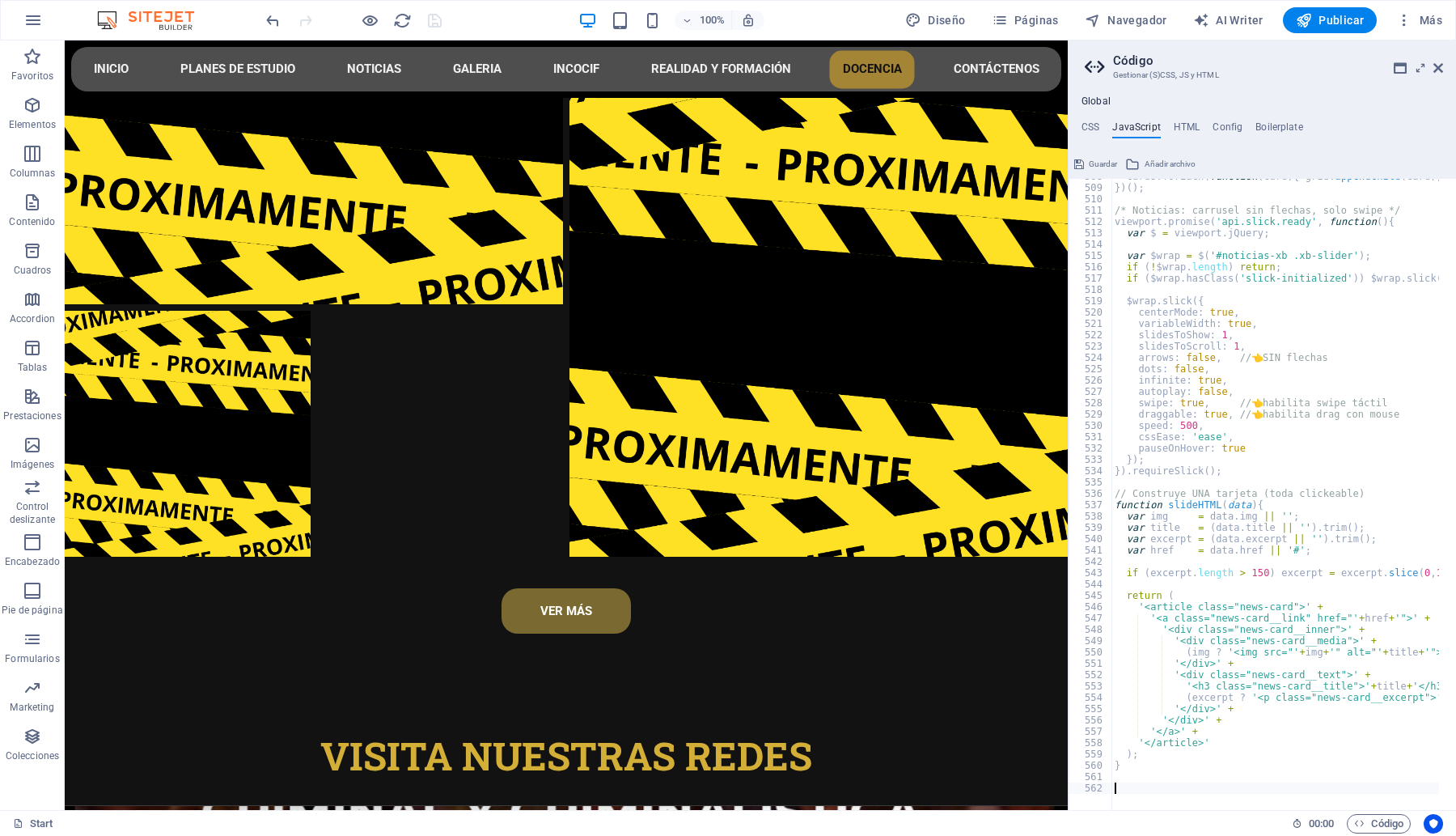
scroll to position [5749, 0]
paste textarea "if (target) {"
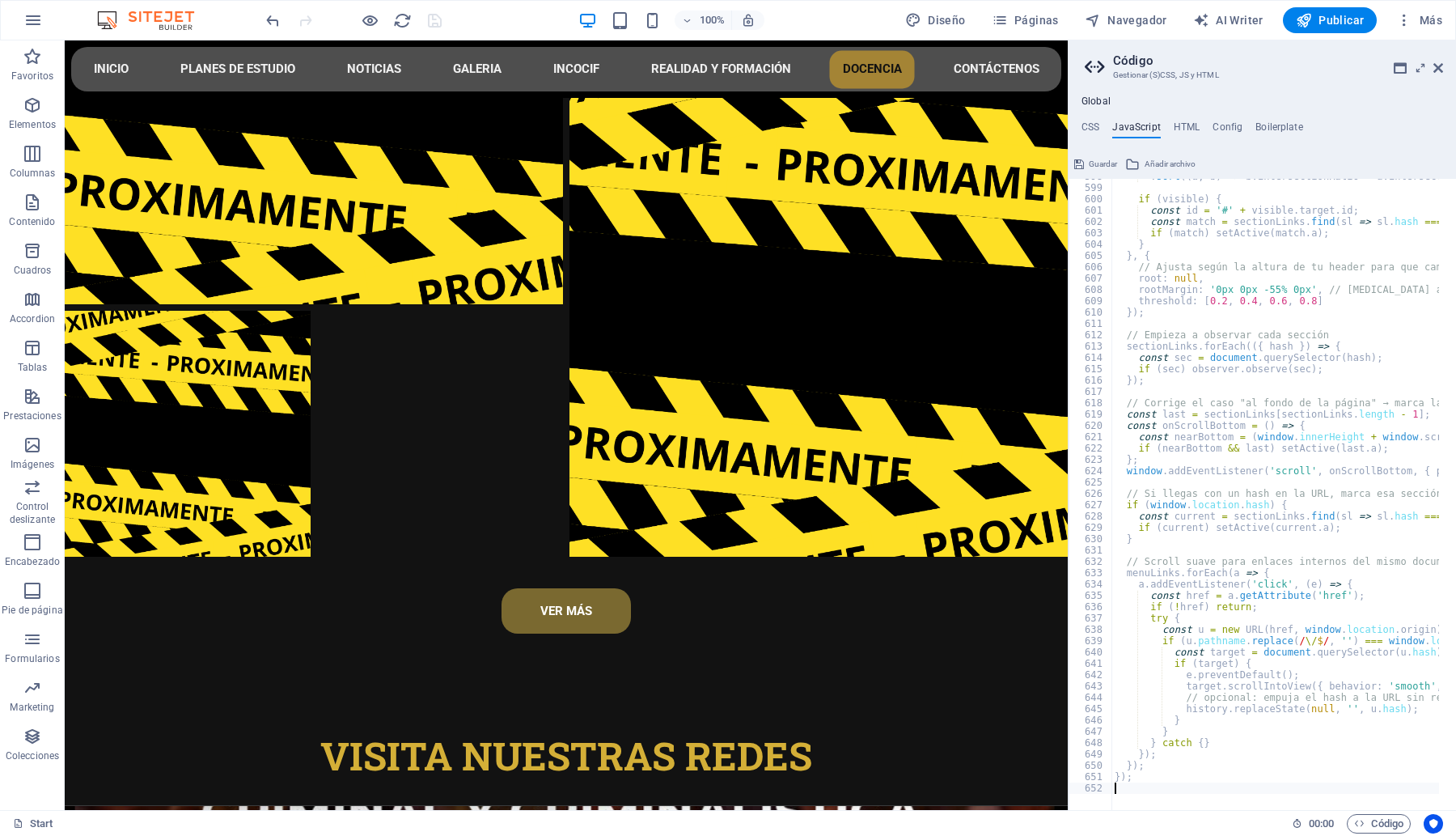
scroll to position [6768, 0]
click at [1244, 667] on div ". sort (( a , b ) => b . intersectionRatio - a . intersectionRatio ) [ 0 ] ; if…" at bounding box center [1477, 489] width 731 height 637
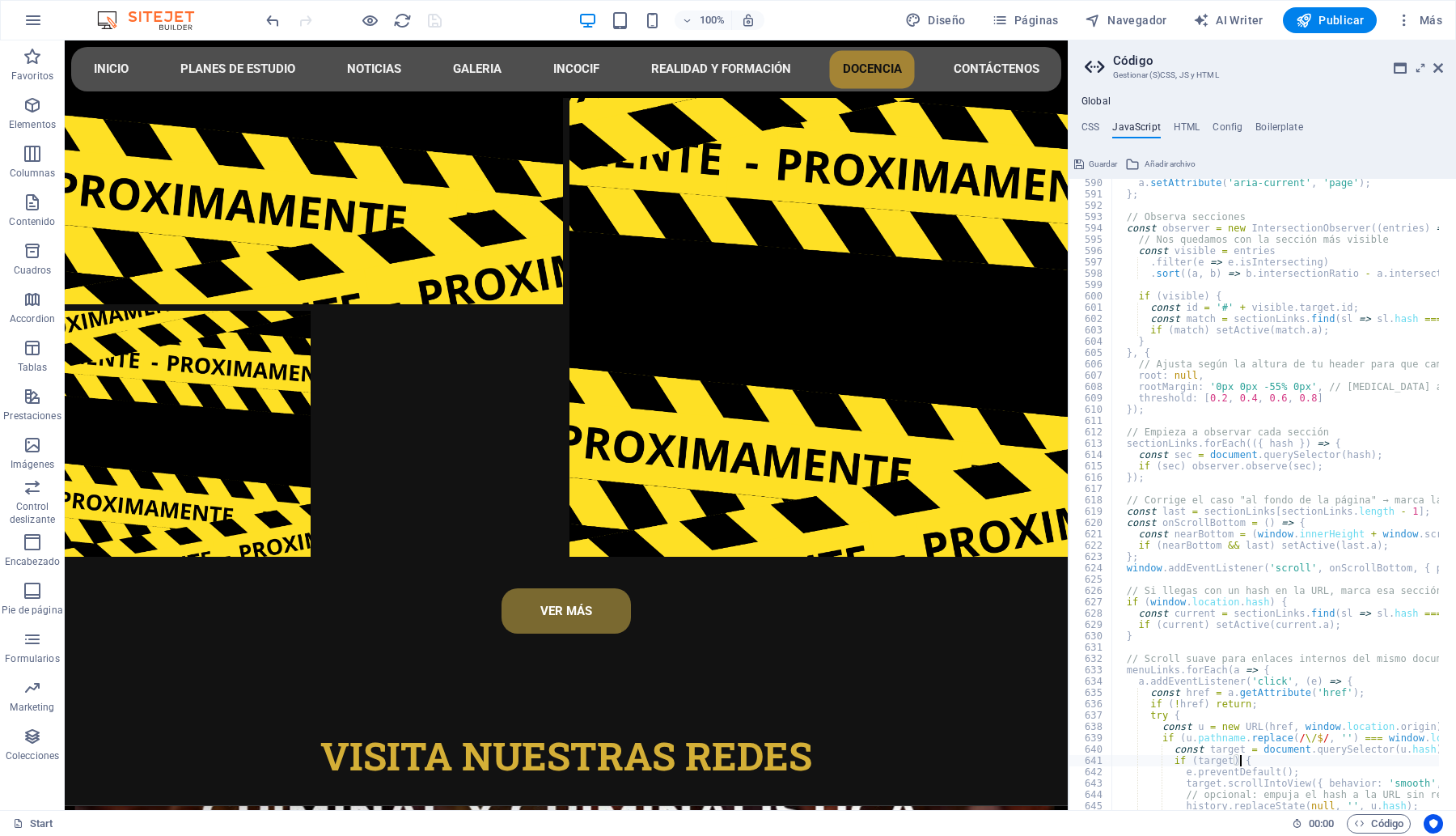
scroll to position [6671, 0]
click at [1440, 69] on icon at bounding box center [1438, 68] width 9 height 13
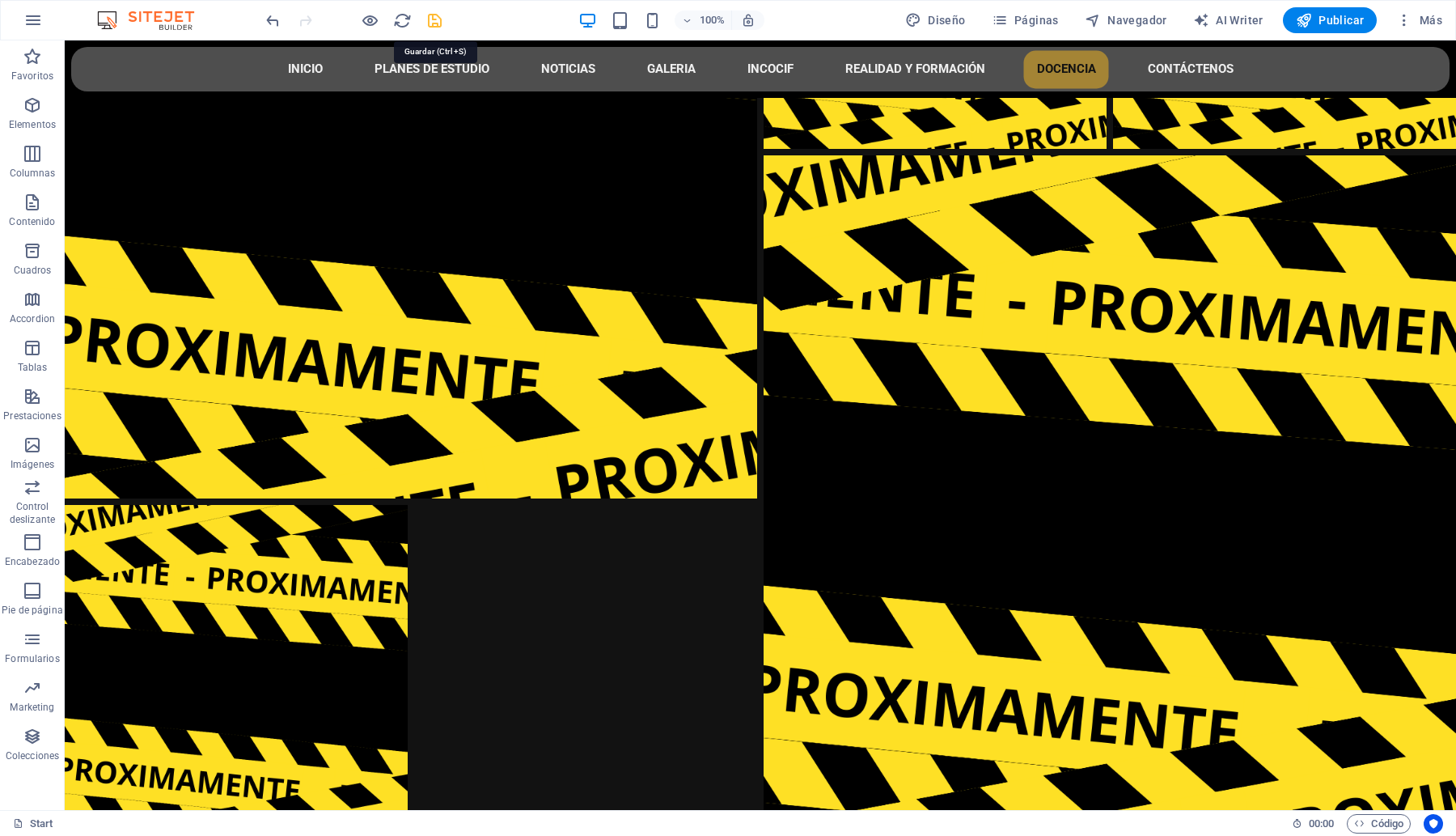
click at [434, 21] on icon "save" at bounding box center [435, 21] width 19 height 19
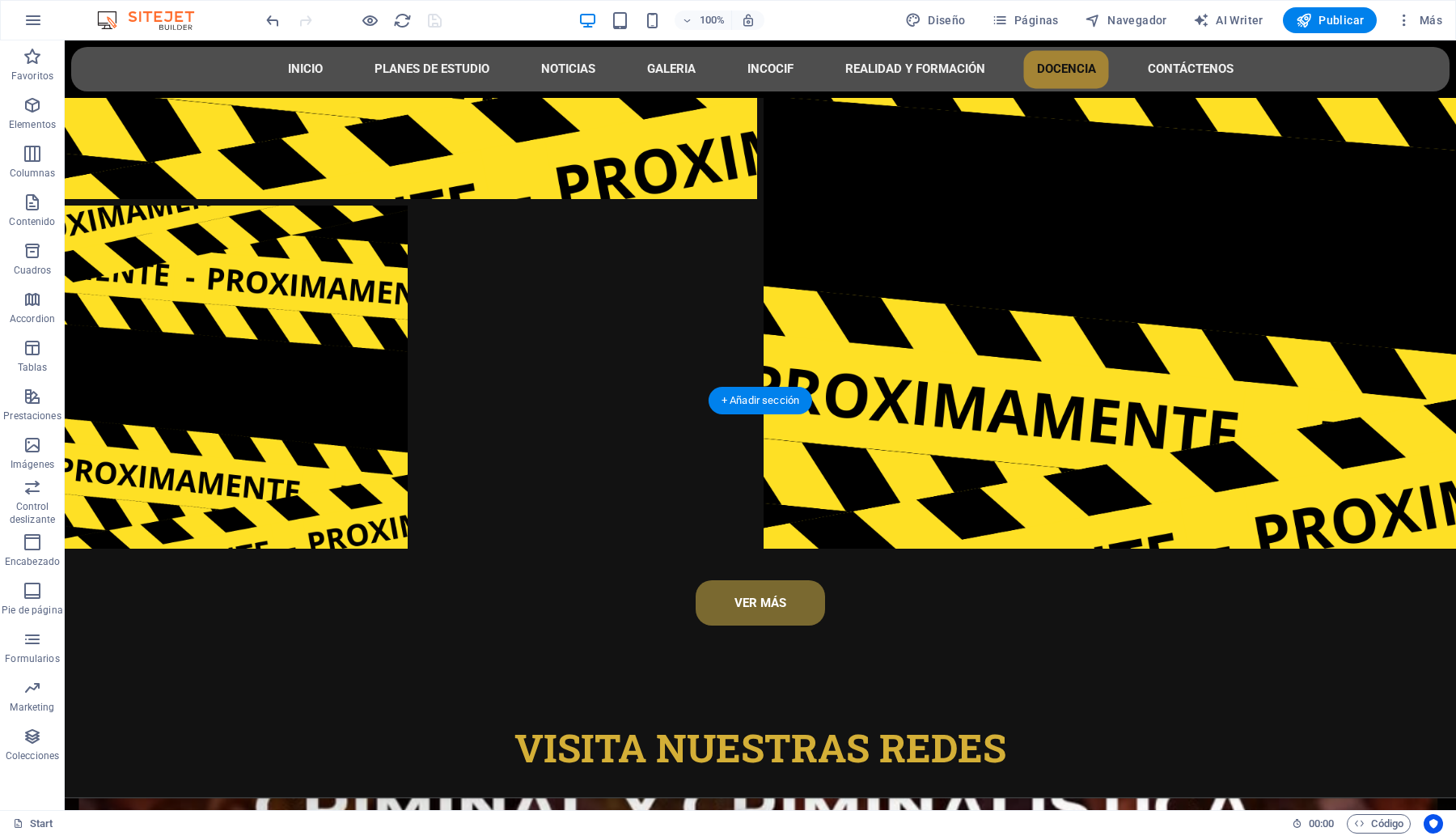
scroll to position [7693, 0]
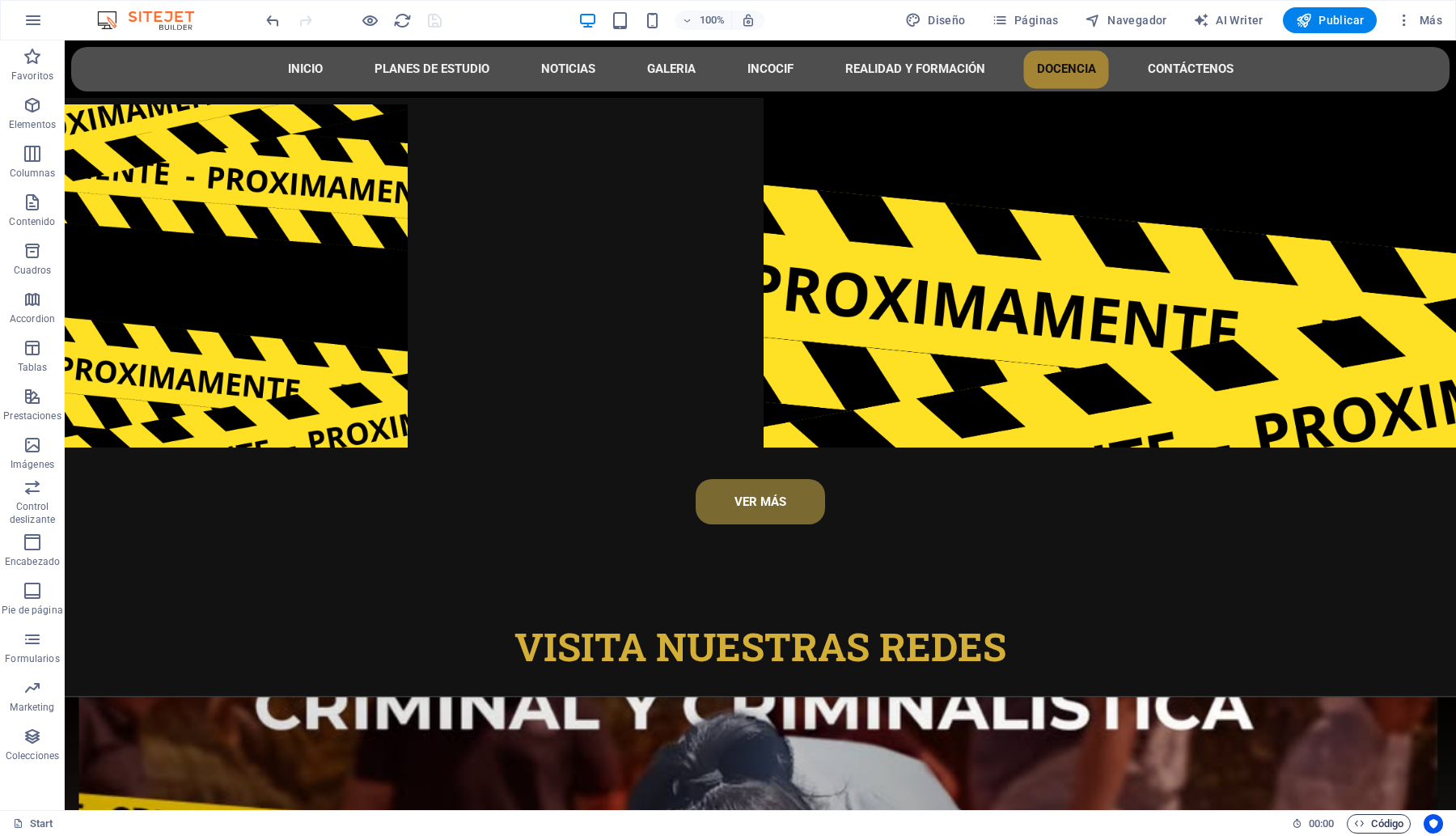
click at [1371, 825] on span "Código" at bounding box center [1378, 823] width 49 height 20
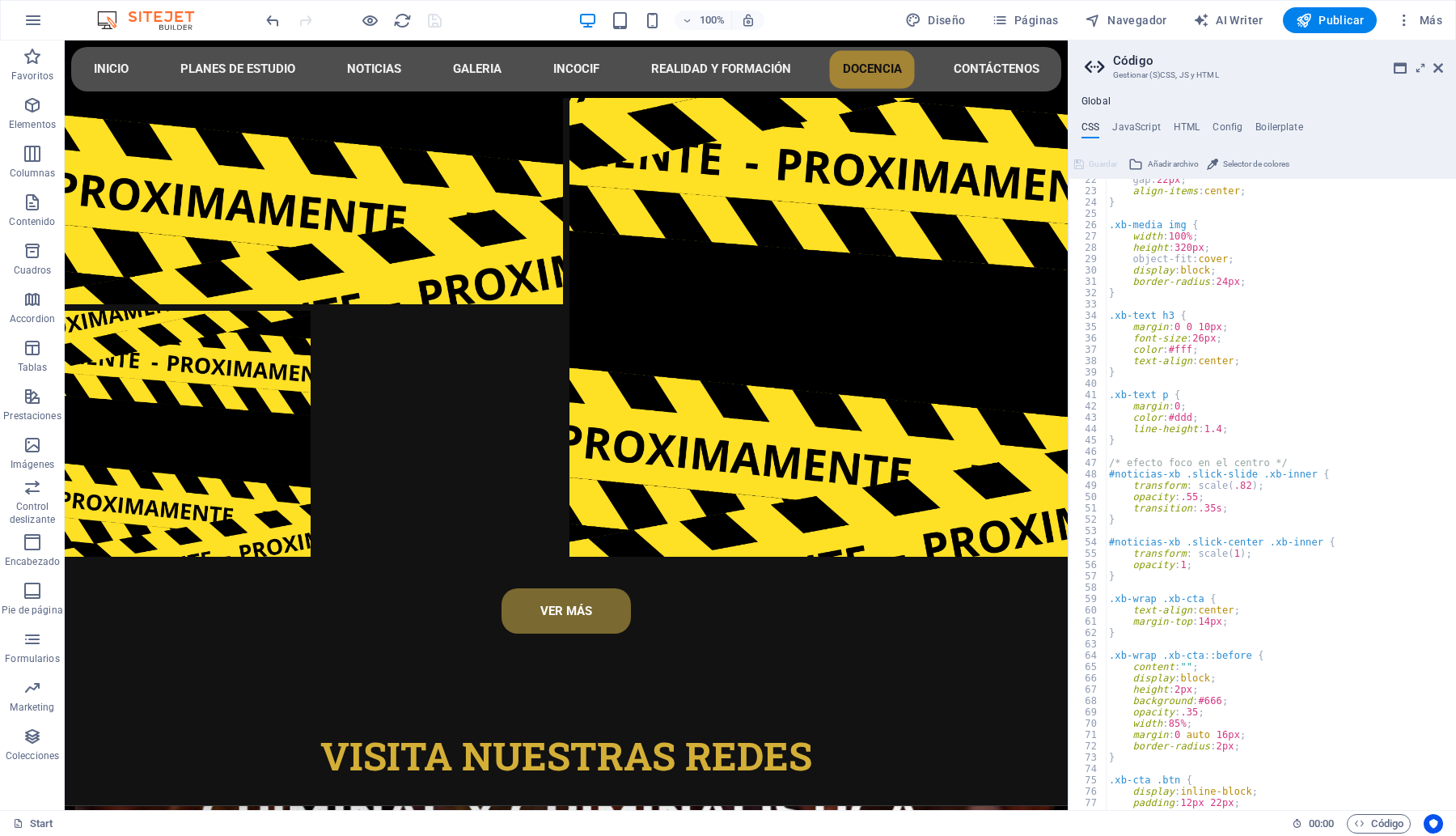
scroll to position [243, 0]
click at [1133, 118] on div "Global CSS JavaScript HTML Config Boilerplate .xb-wrap { padding: 28px 0 16px; …" at bounding box center [1262, 452] width 388 height 715
click at [1138, 123] on h4 "JavaScript" at bounding box center [1136, 130] width 48 height 18
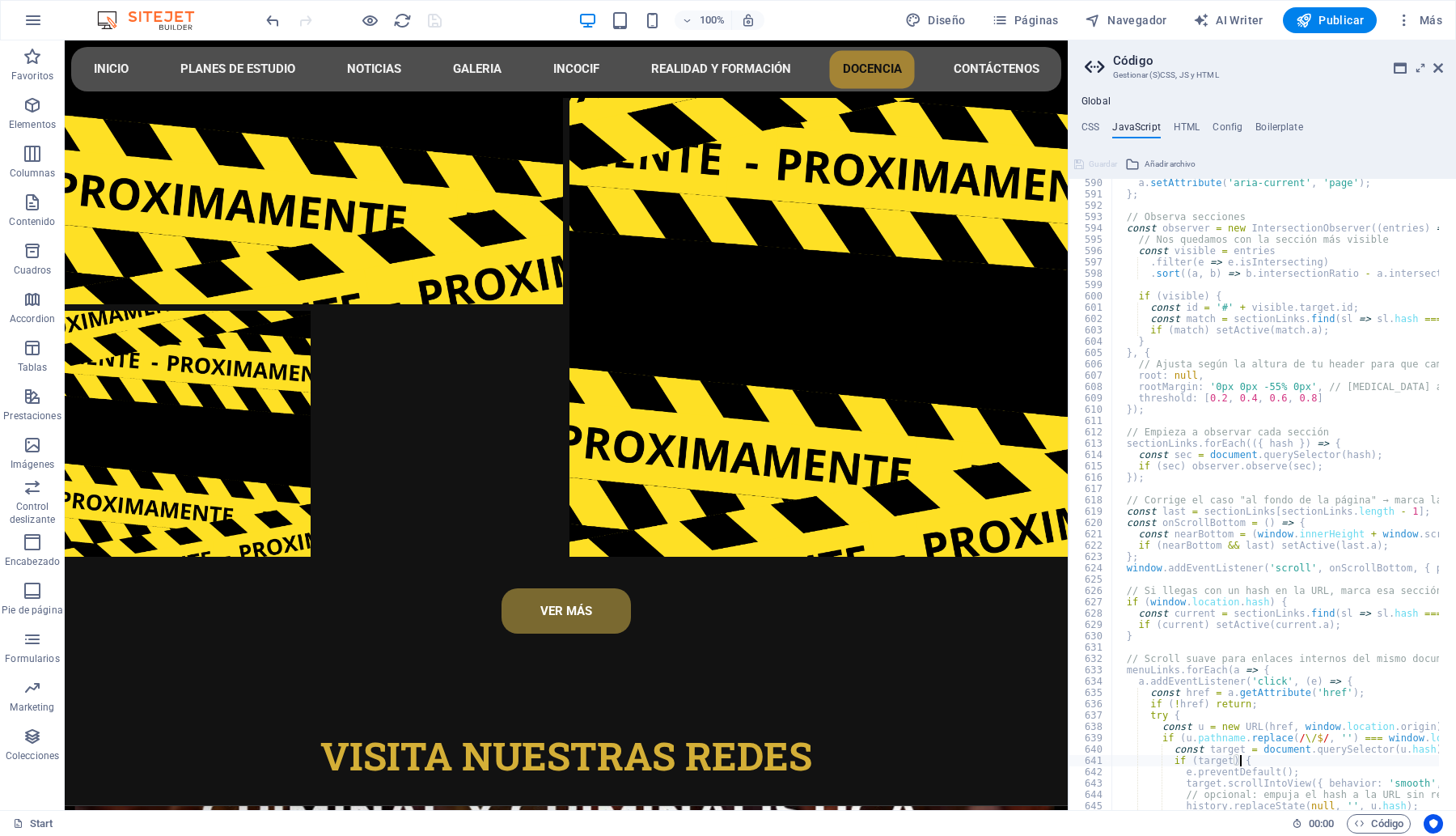
scroll to position [6768, 0]
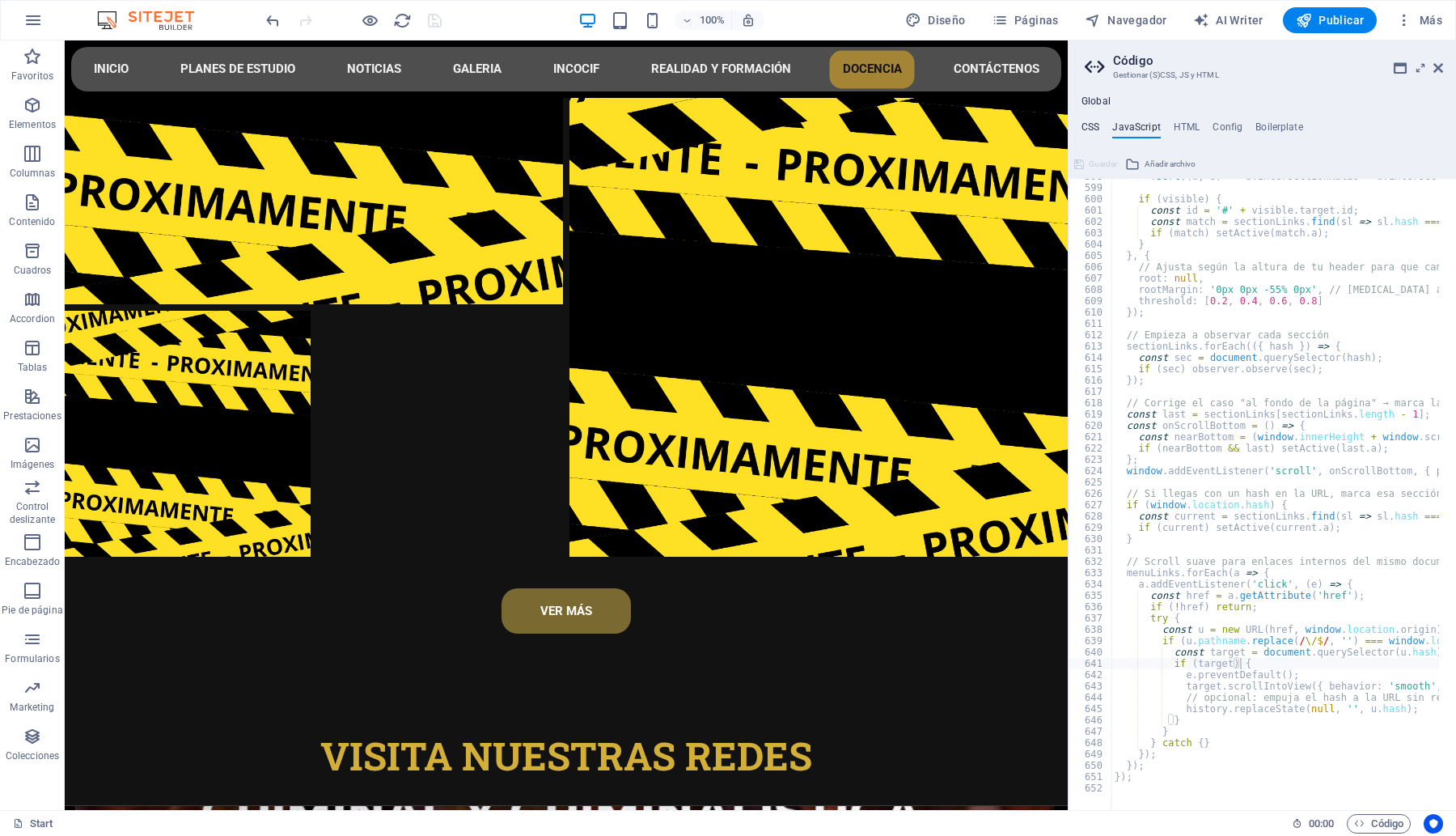
click at [1084, 134] on h4 "CSS" at bounding box center [1090, 130] width 18 height 18
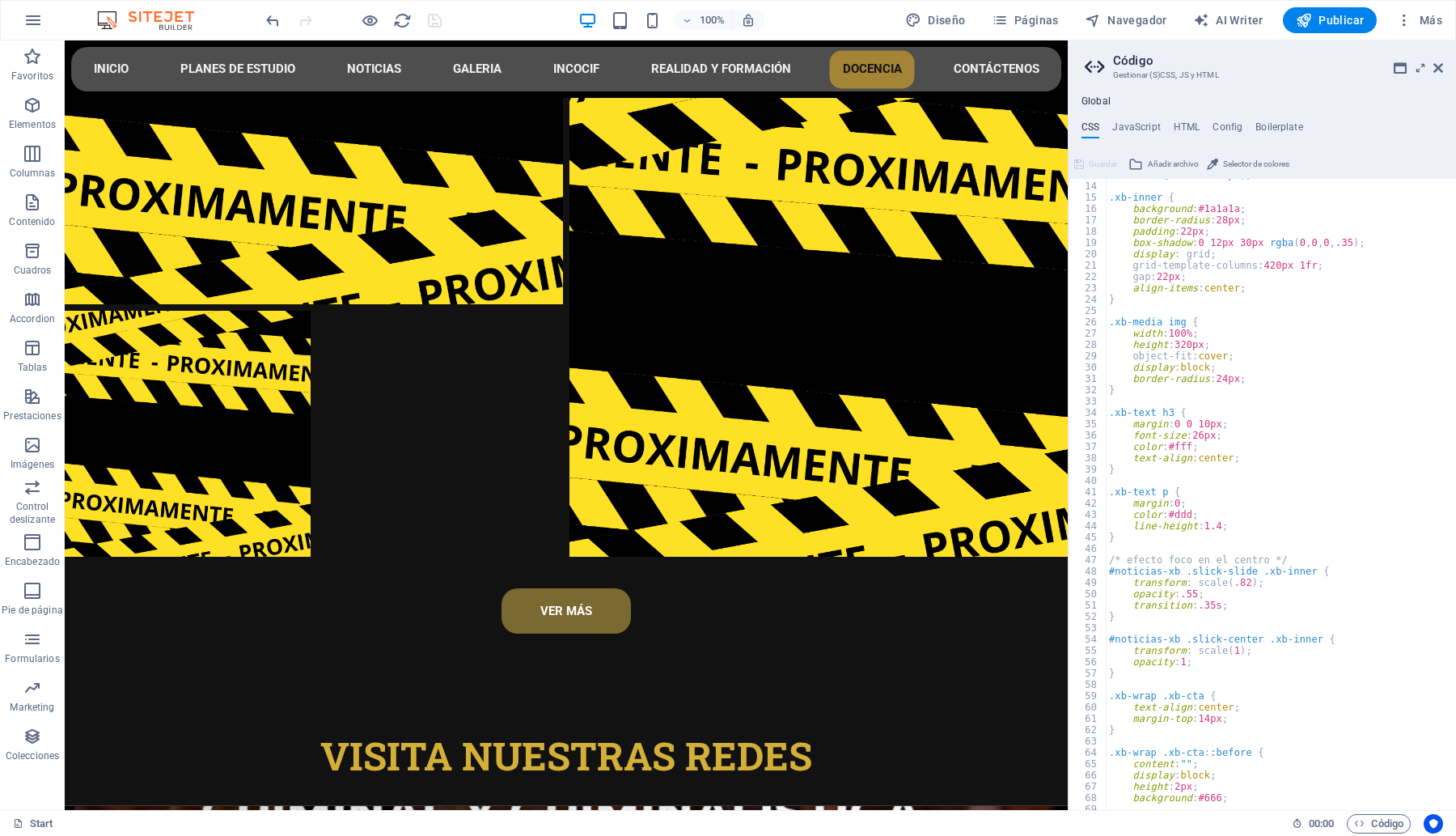
scroll to position [0, 0]
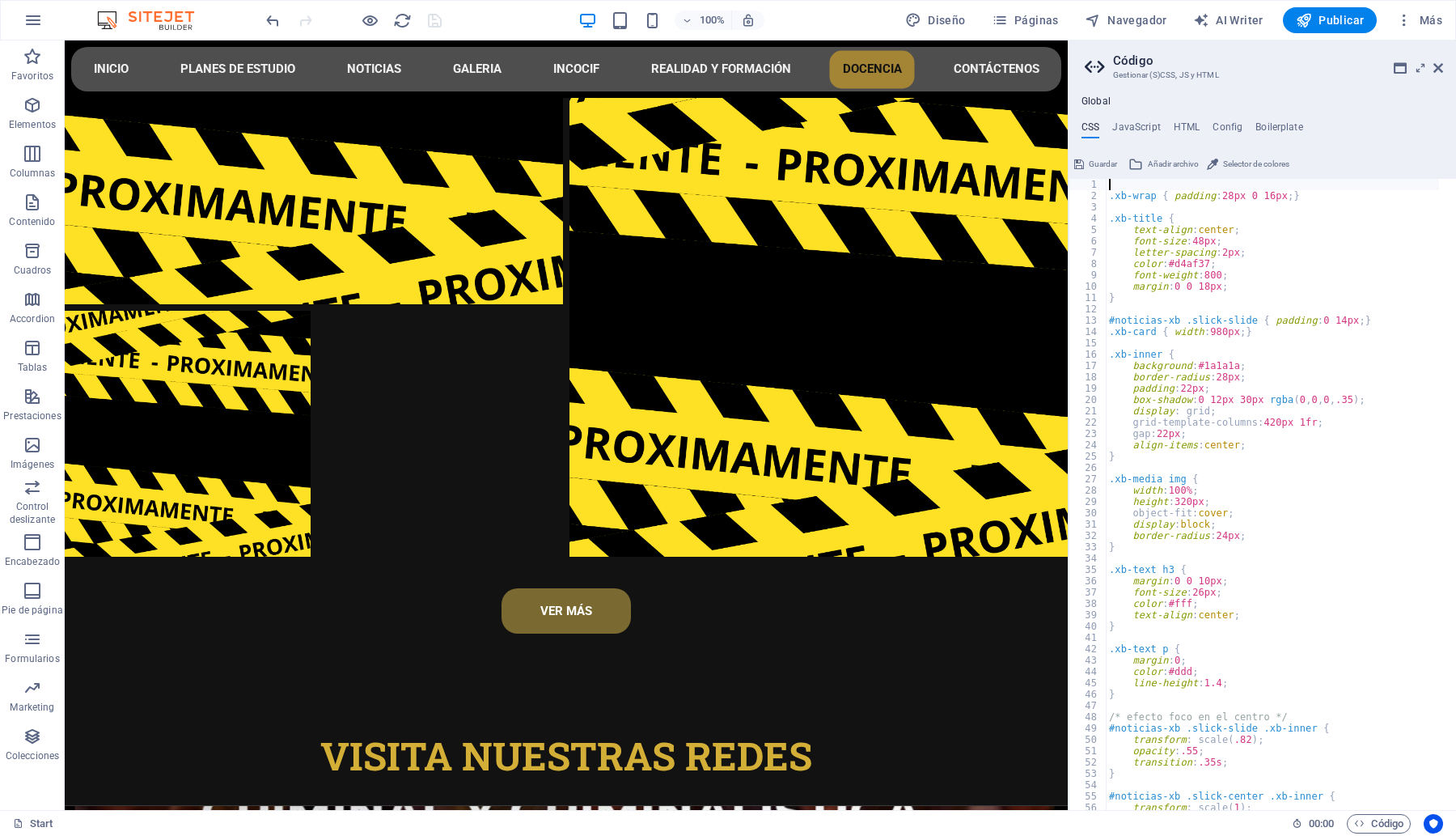
paste textarea "#noticias-xb .slick-slide { padding: 0 14px; }"
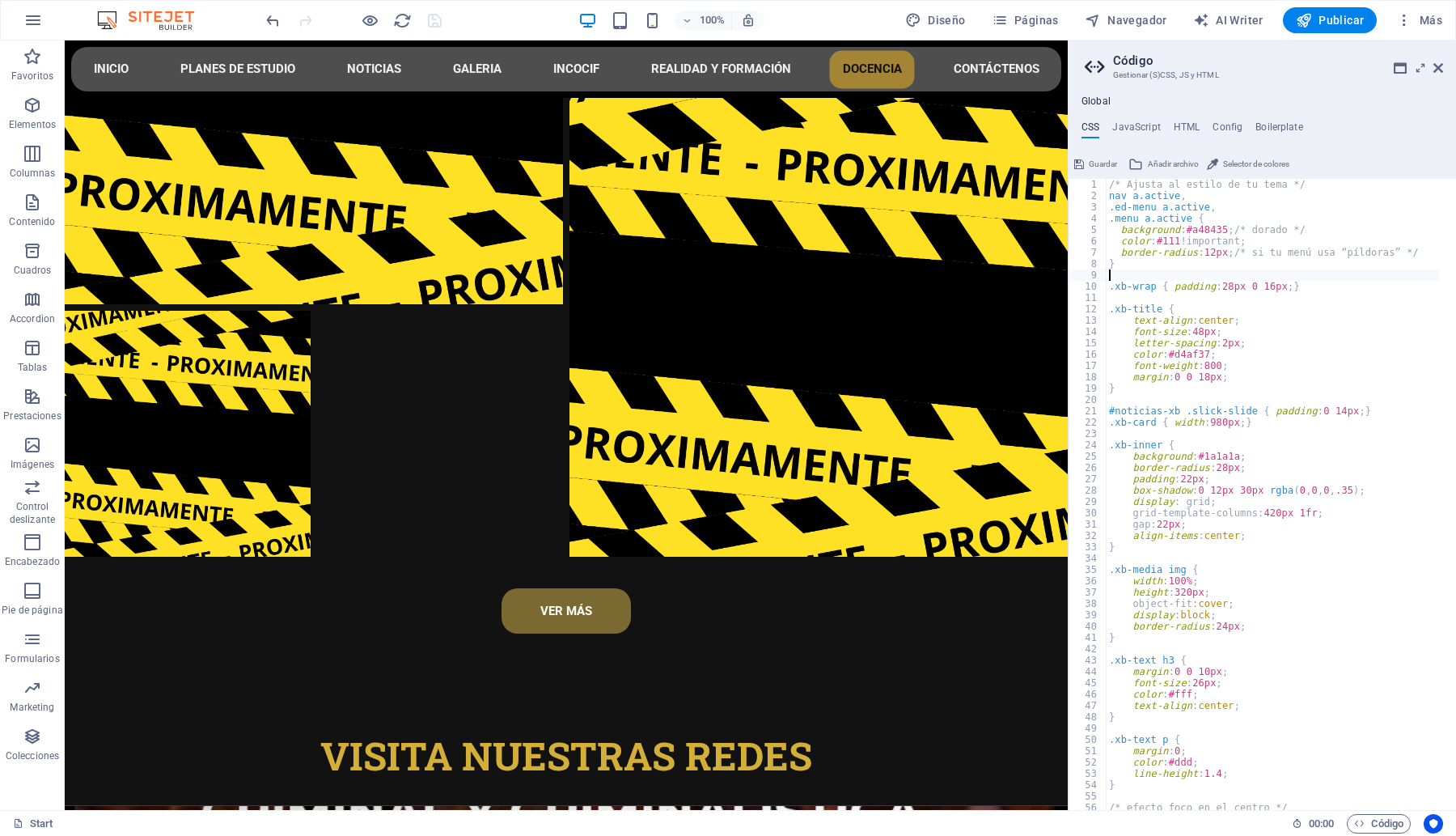
click at [1240, 414] on div "/* Ajusta al estilo de tu tema */ nav a.active , .ed-menu a.active , .menu a.ac…" at bounding box center [1346, 497] width 480 height 637
click at [1102, 164] on span "Guardar" at bounding box center [1103, 163] width 28 height 20
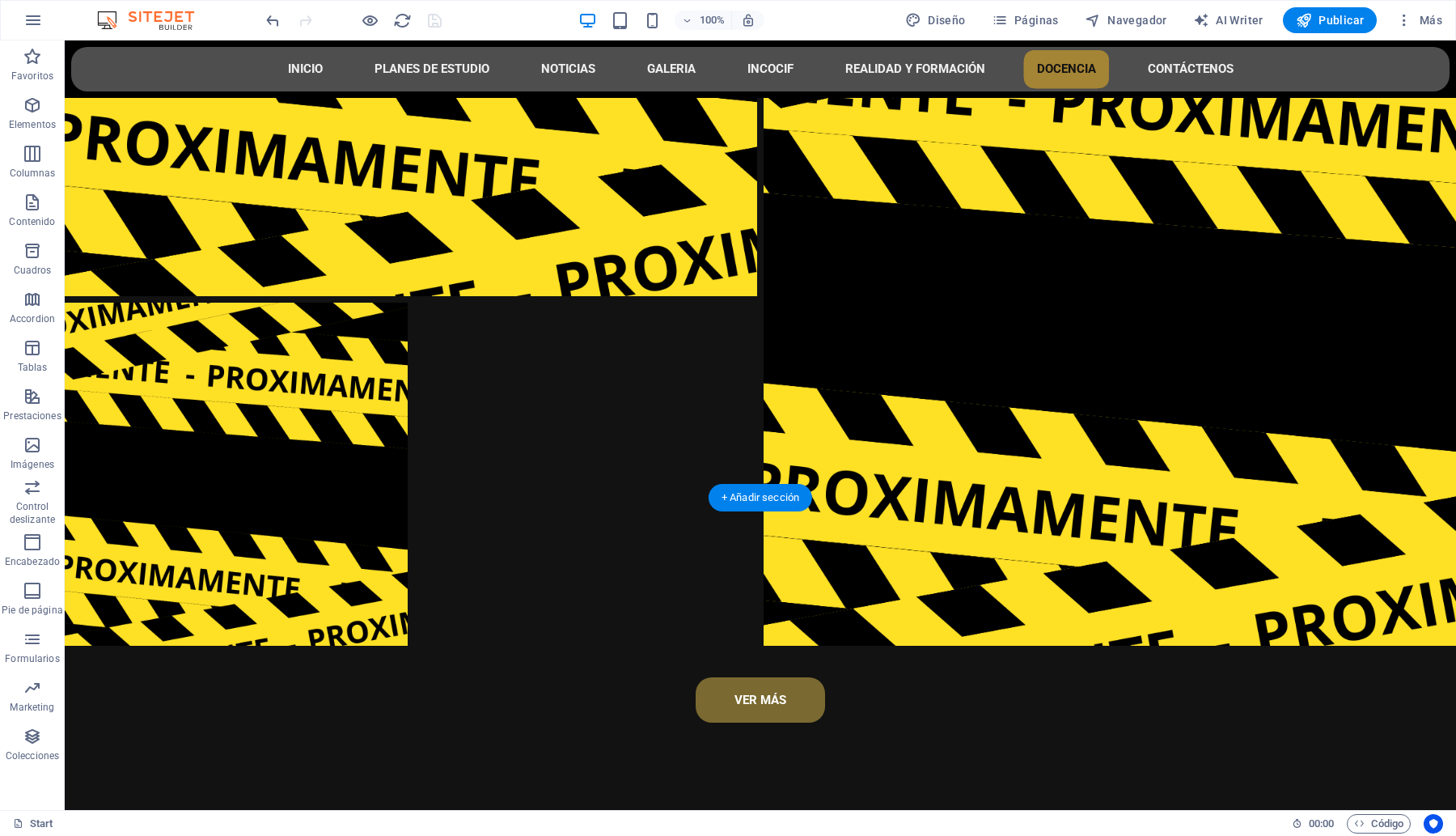
scroll to position [7693, 0]
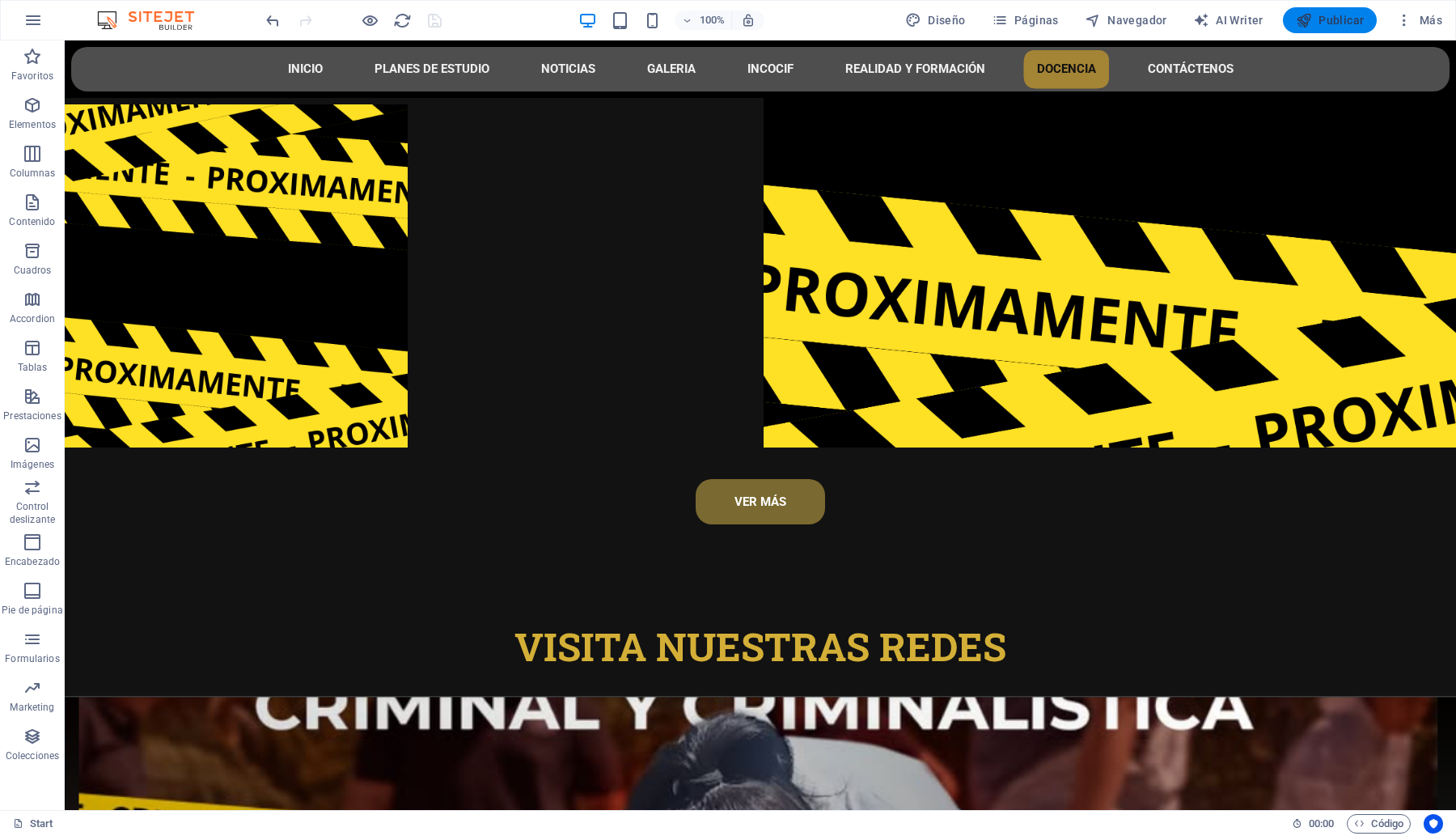
click at [1317, 21] on span "Publicar" at bounding box center [1330, 20] width 69 height 16
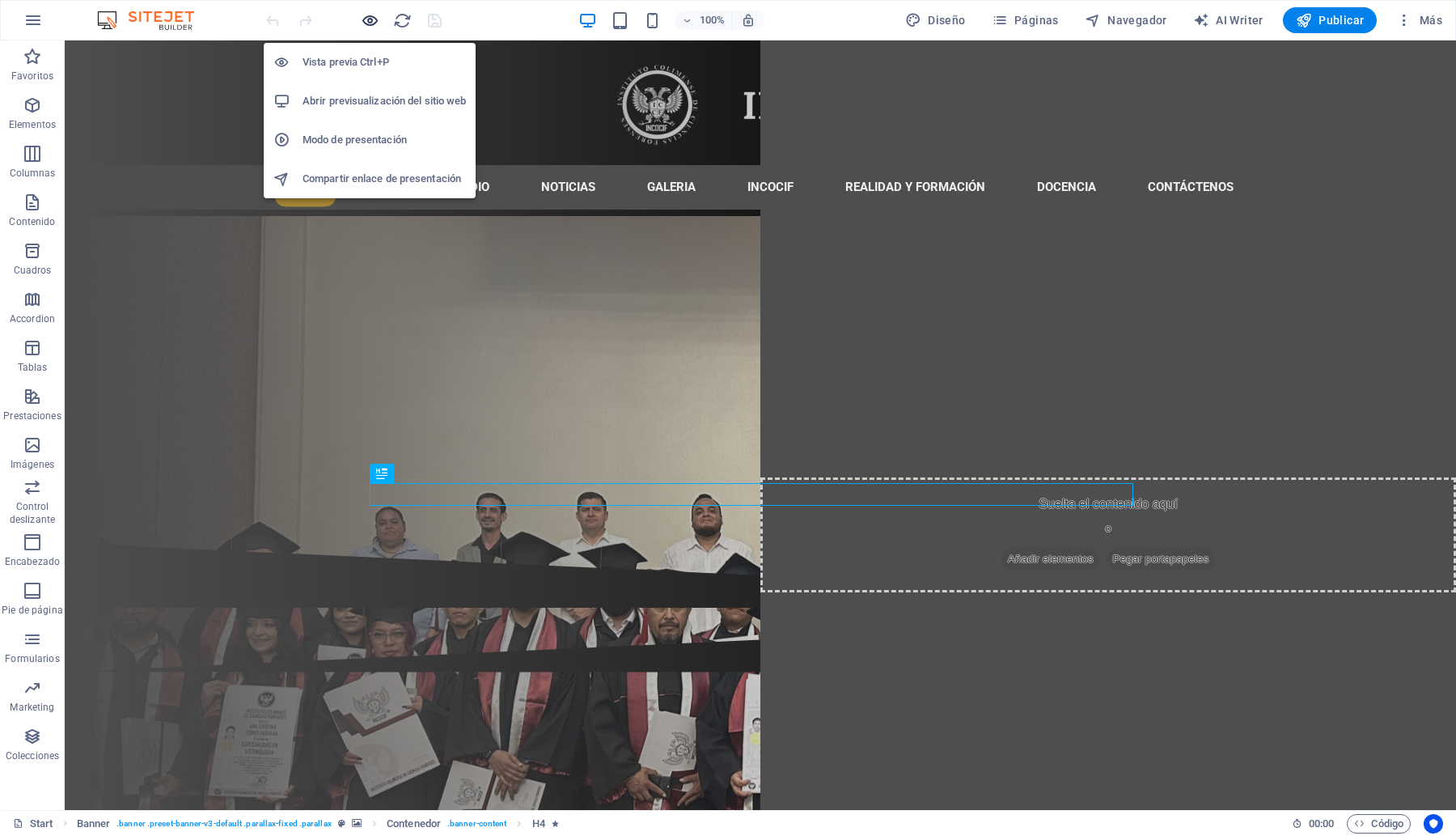
click at [368, 24] on icon "button" at bounding box center [370, 21] width 19 height 19
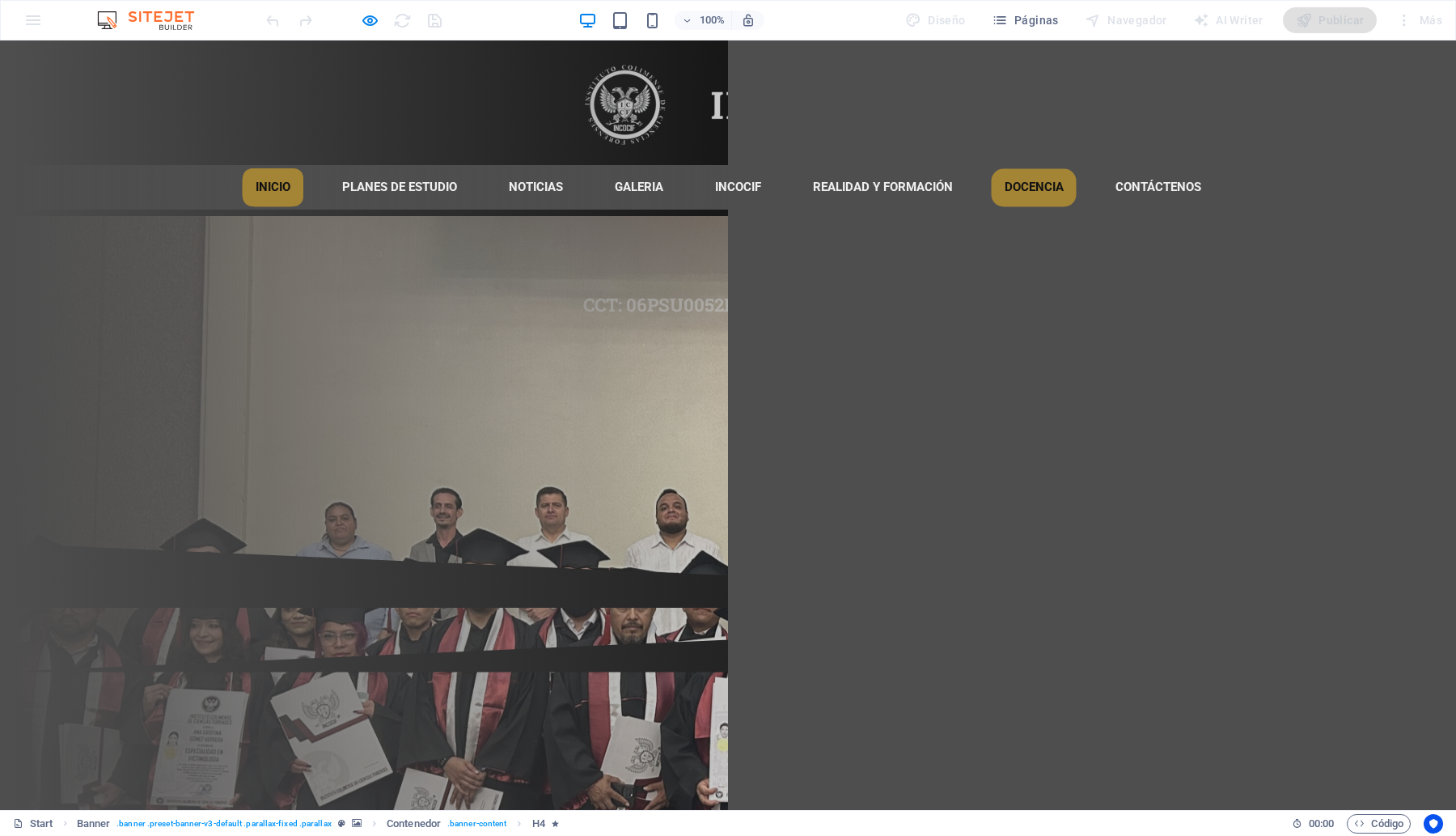
click at [1003, 184] on link "DOCENCIA" at bounding box center [1034, 187] width 85 height 38
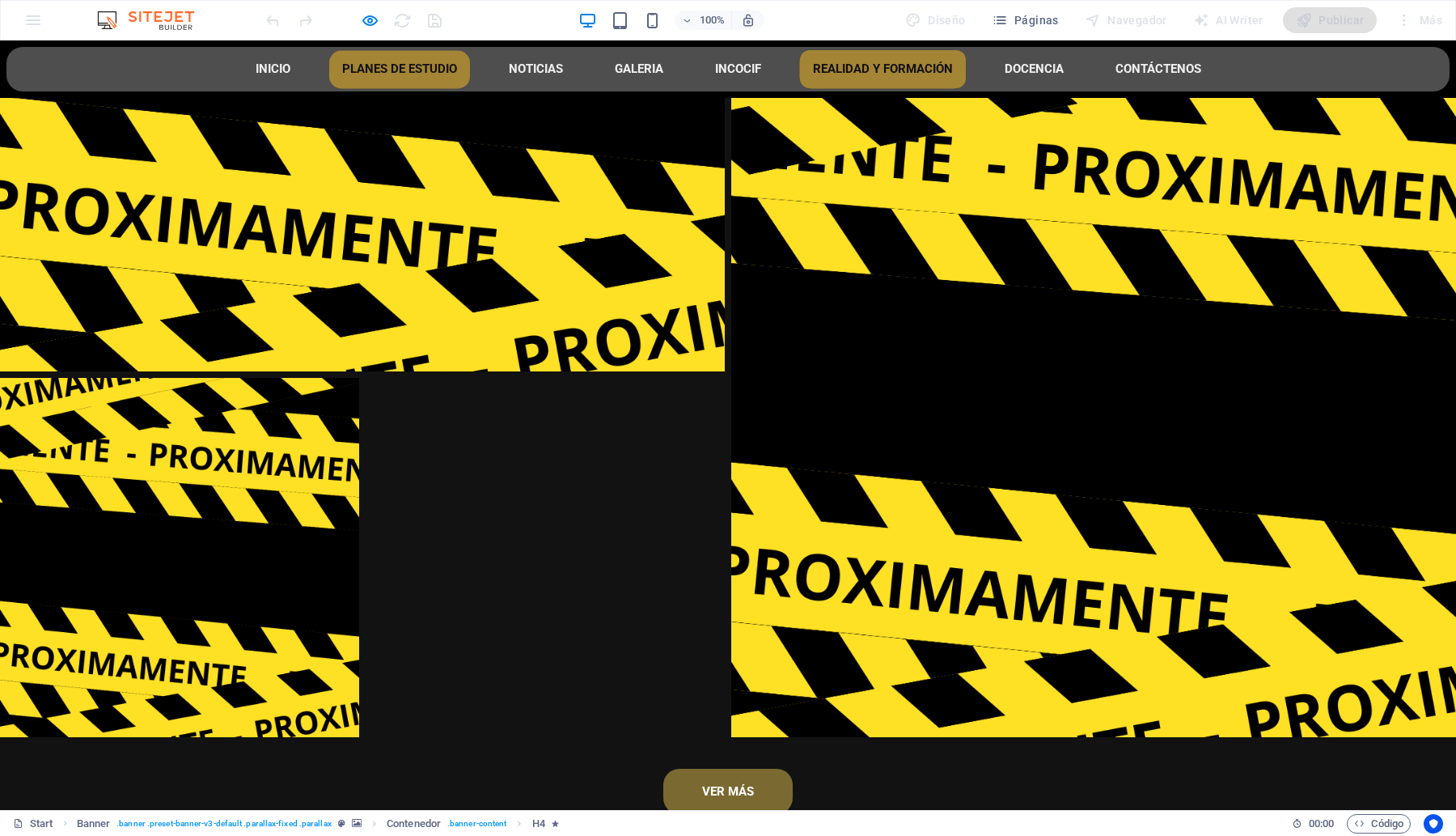
scroll to position [7269, 0]
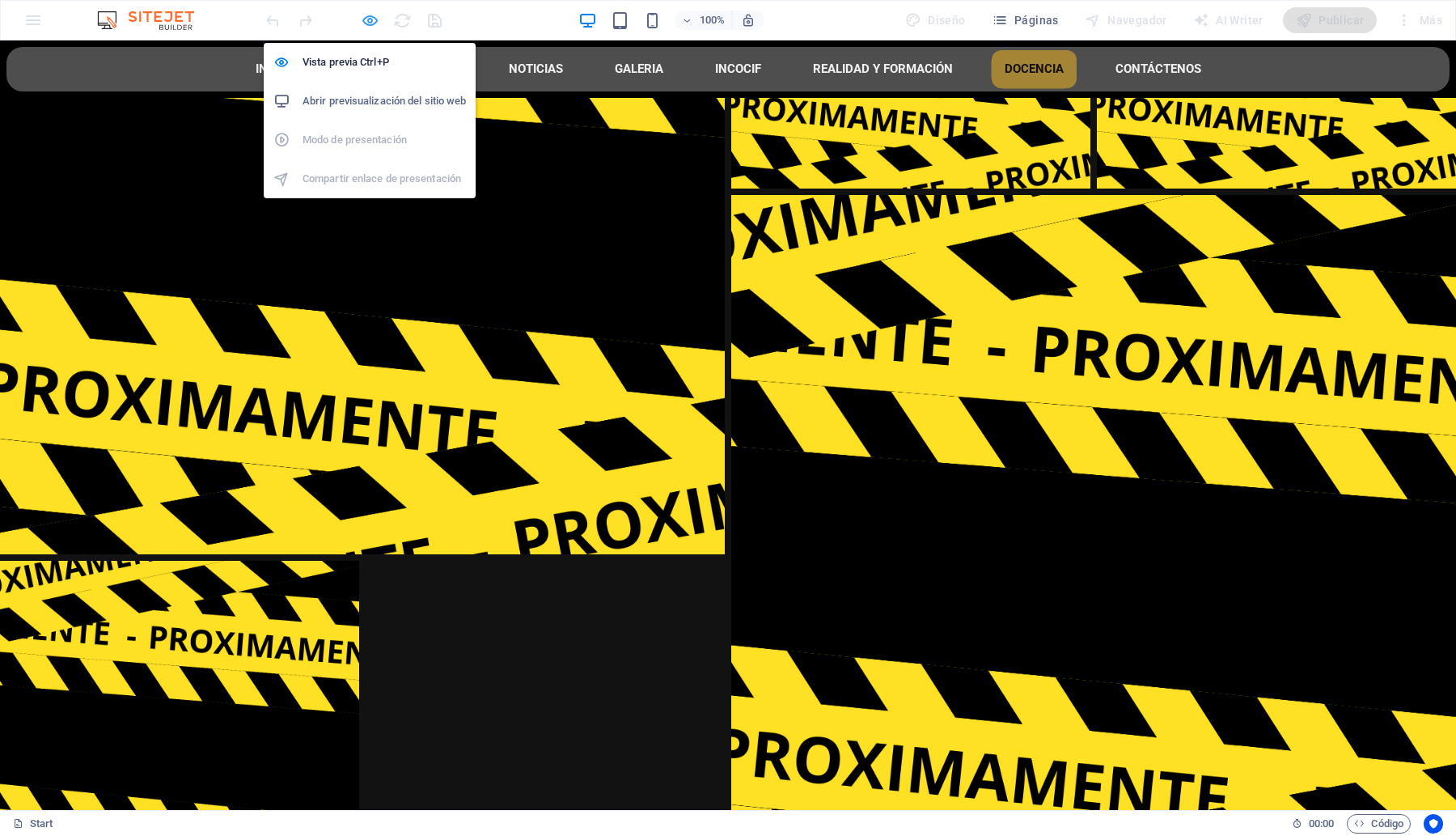
click at [370, 16] on icon "button" at bounding box center [370, 21] width 19 height 19
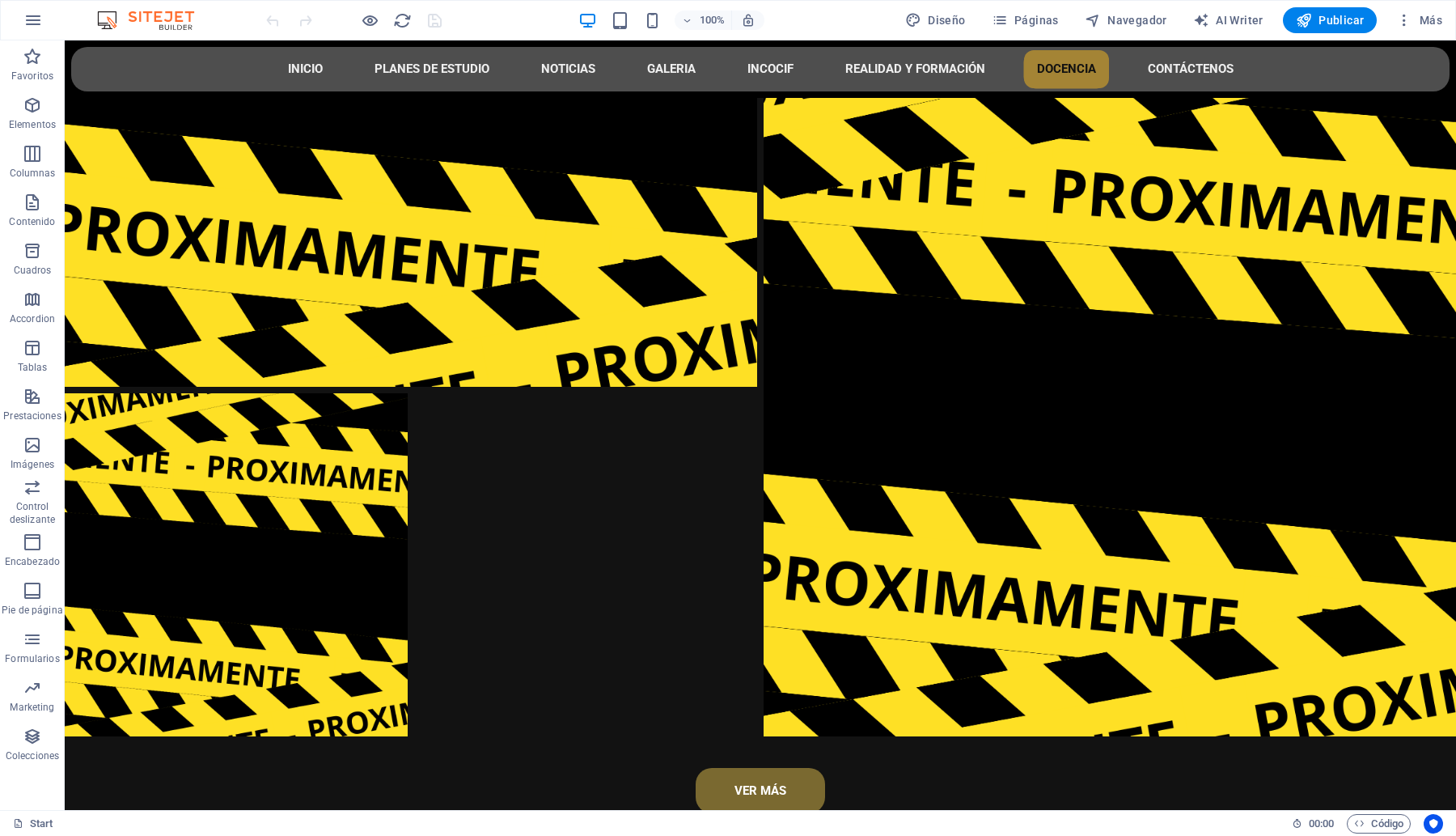
scroll to position [7505, 0]
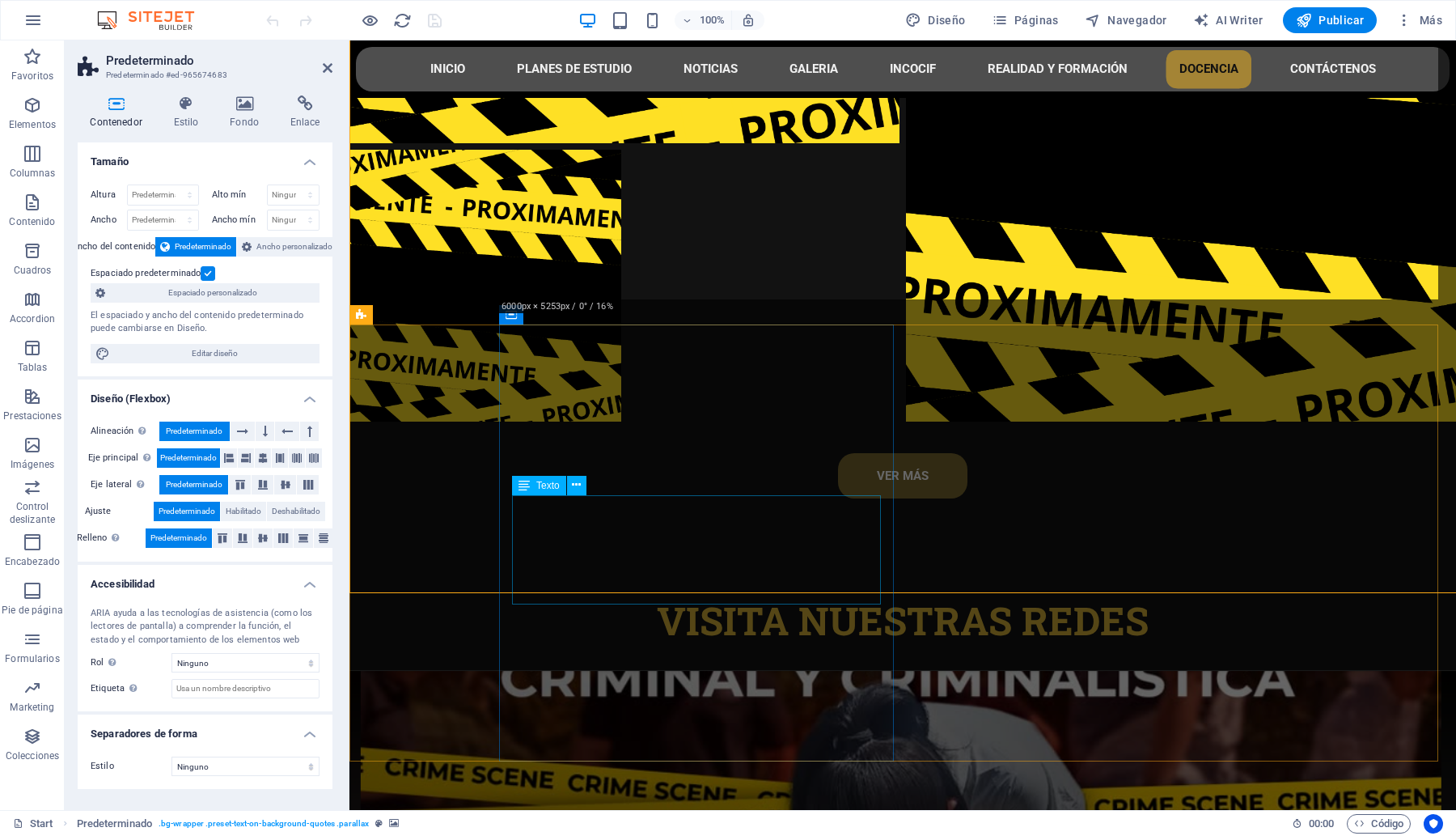
scroll to position [7399, 0]
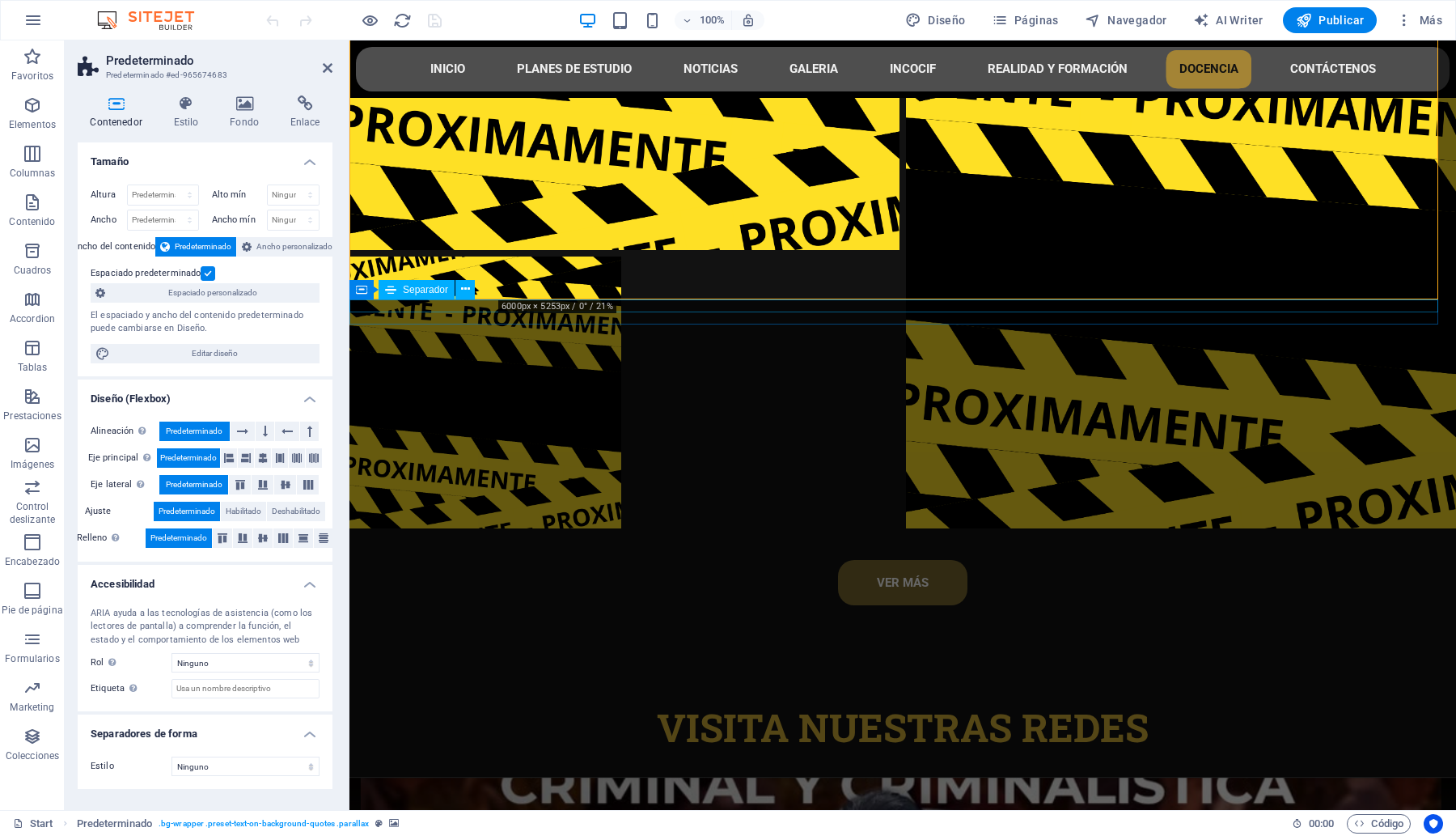
select select "%"
select select "px"
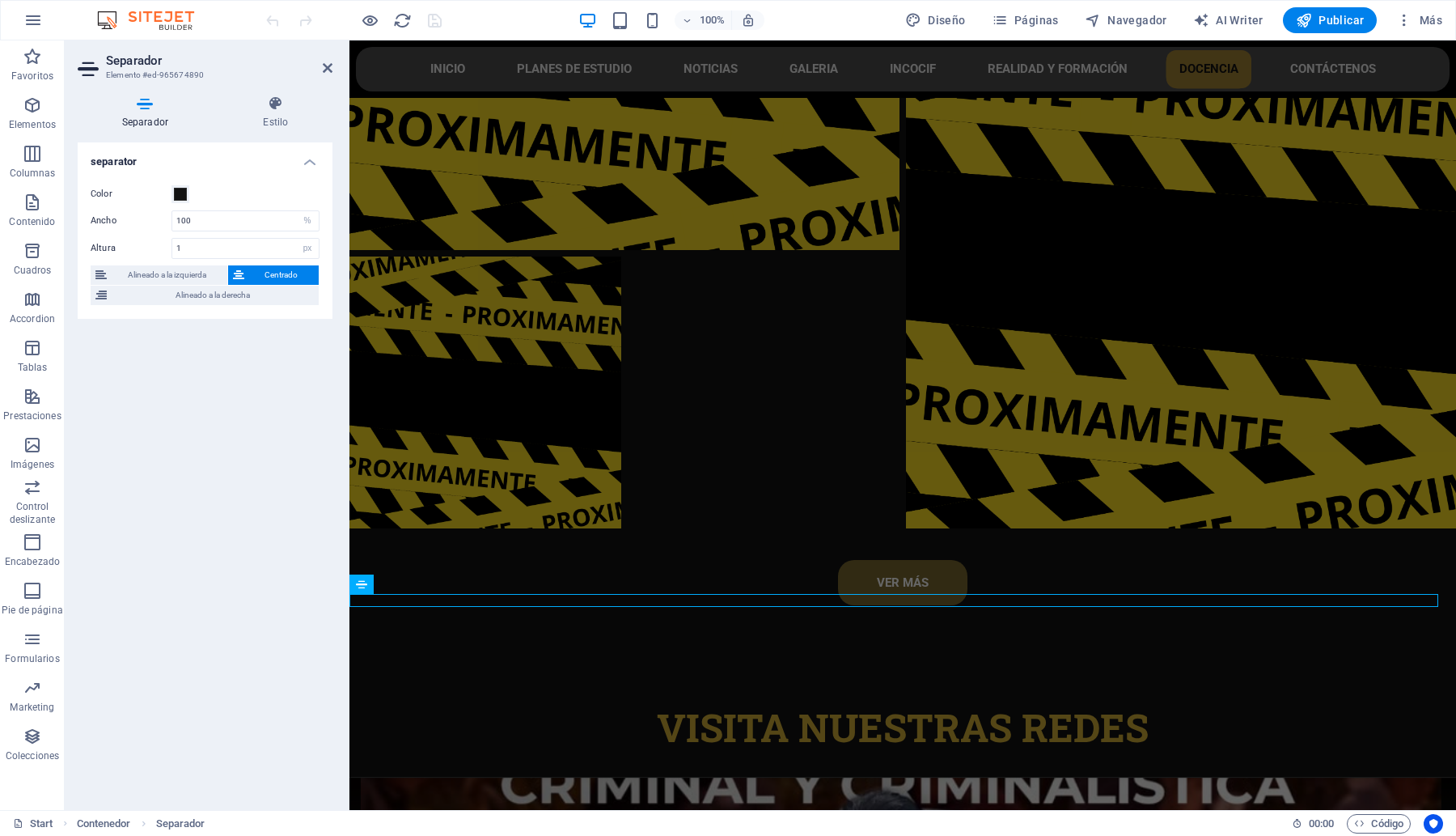
scroll to position [7105, 0]
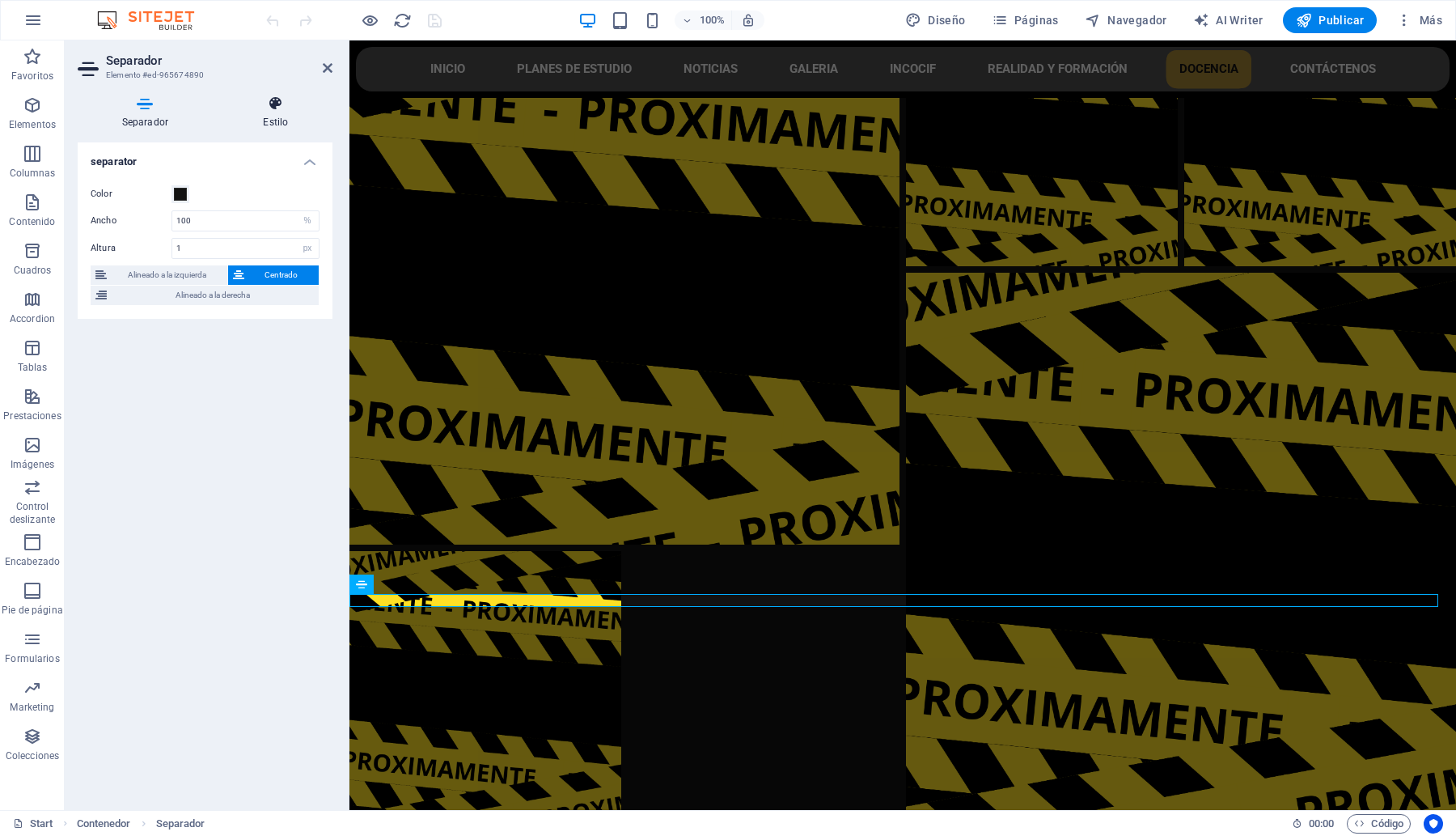
click at [275, 103] on icon at bounding box center [276, 103] width 113 height 16
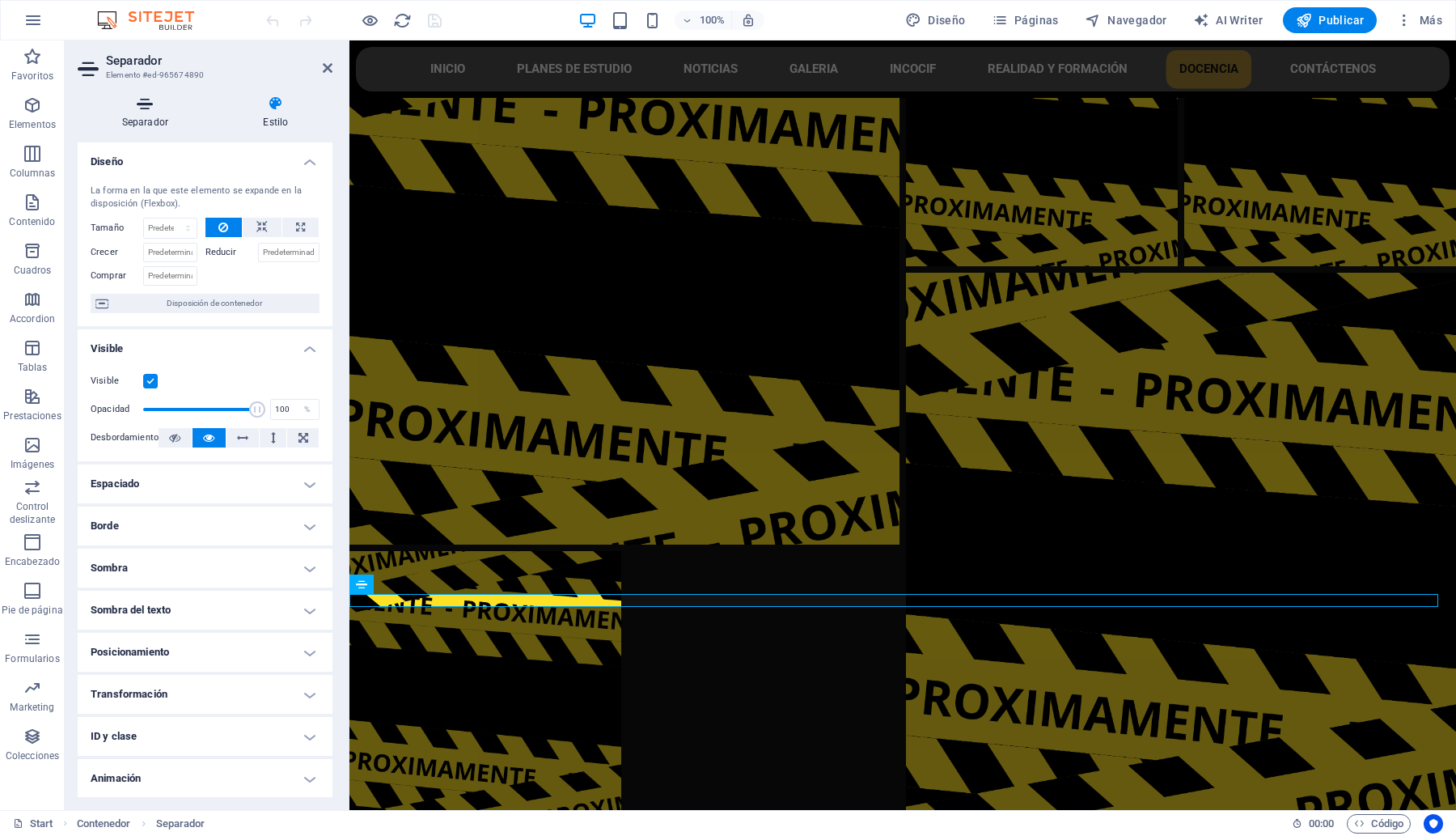
click at [148, 106] on icon at bounding box center [145, 103] width 135 height 16
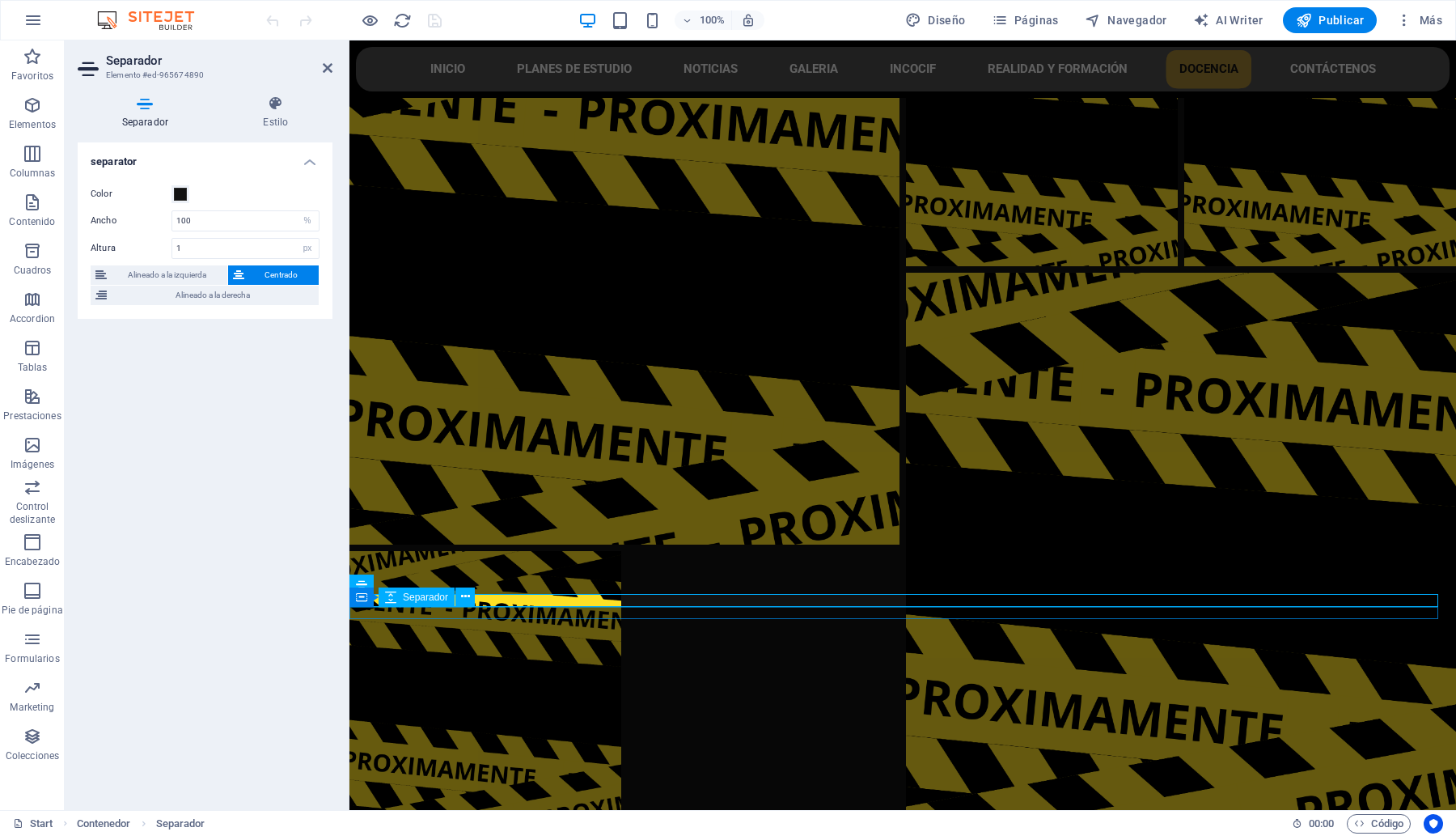
select select "px"
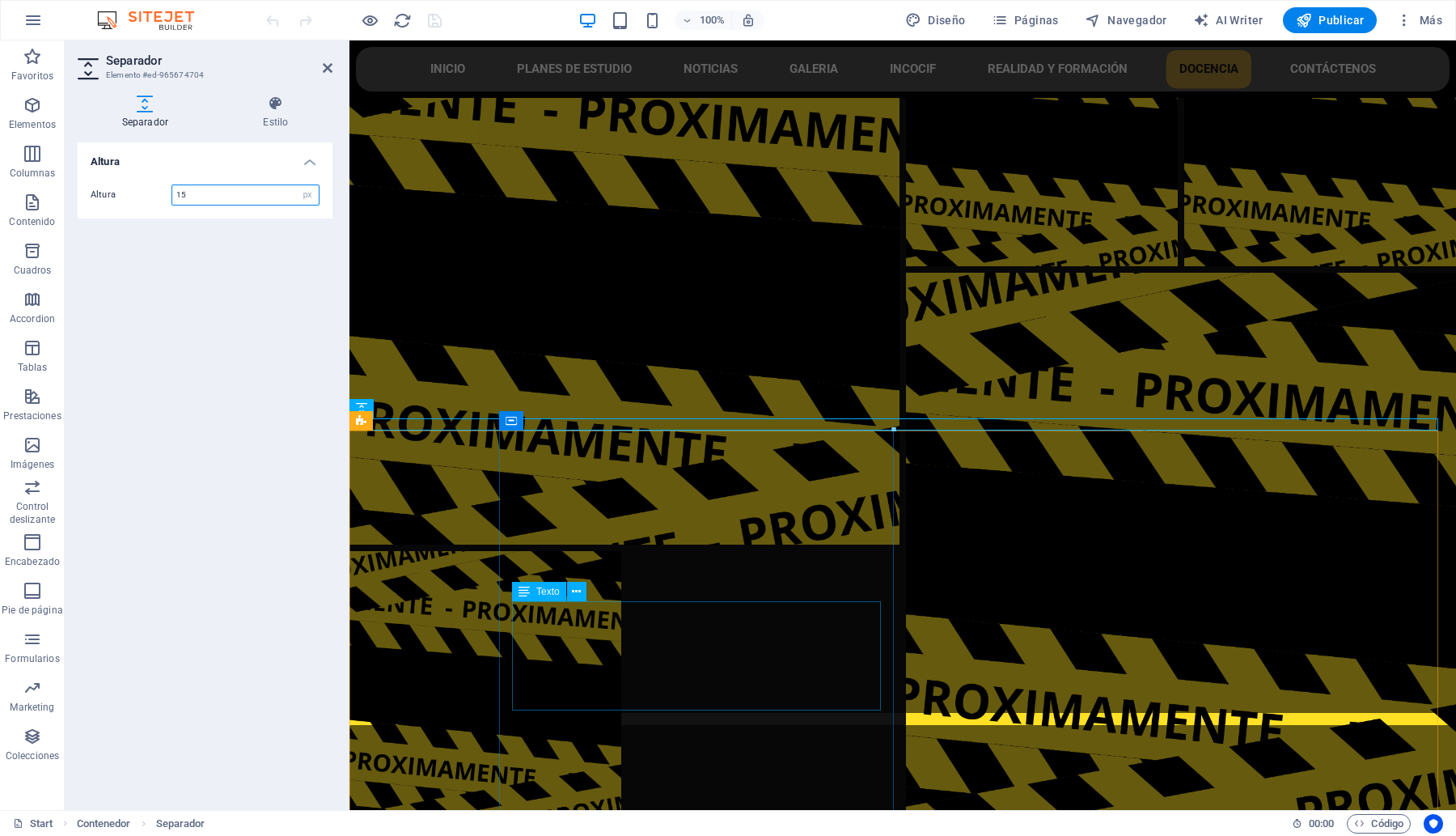
scroll to position [7292, 0]
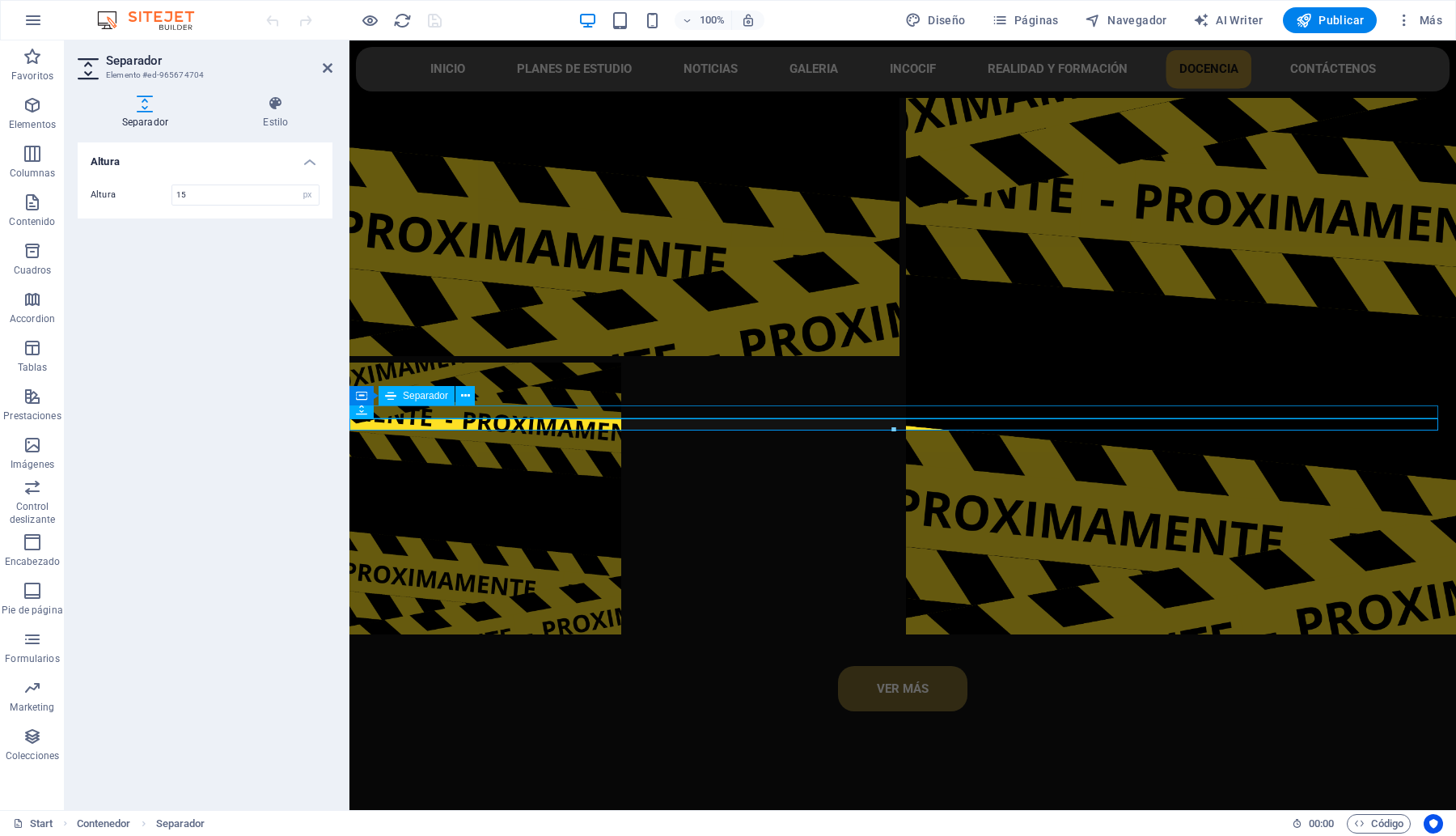
select select "%"
select select "px"
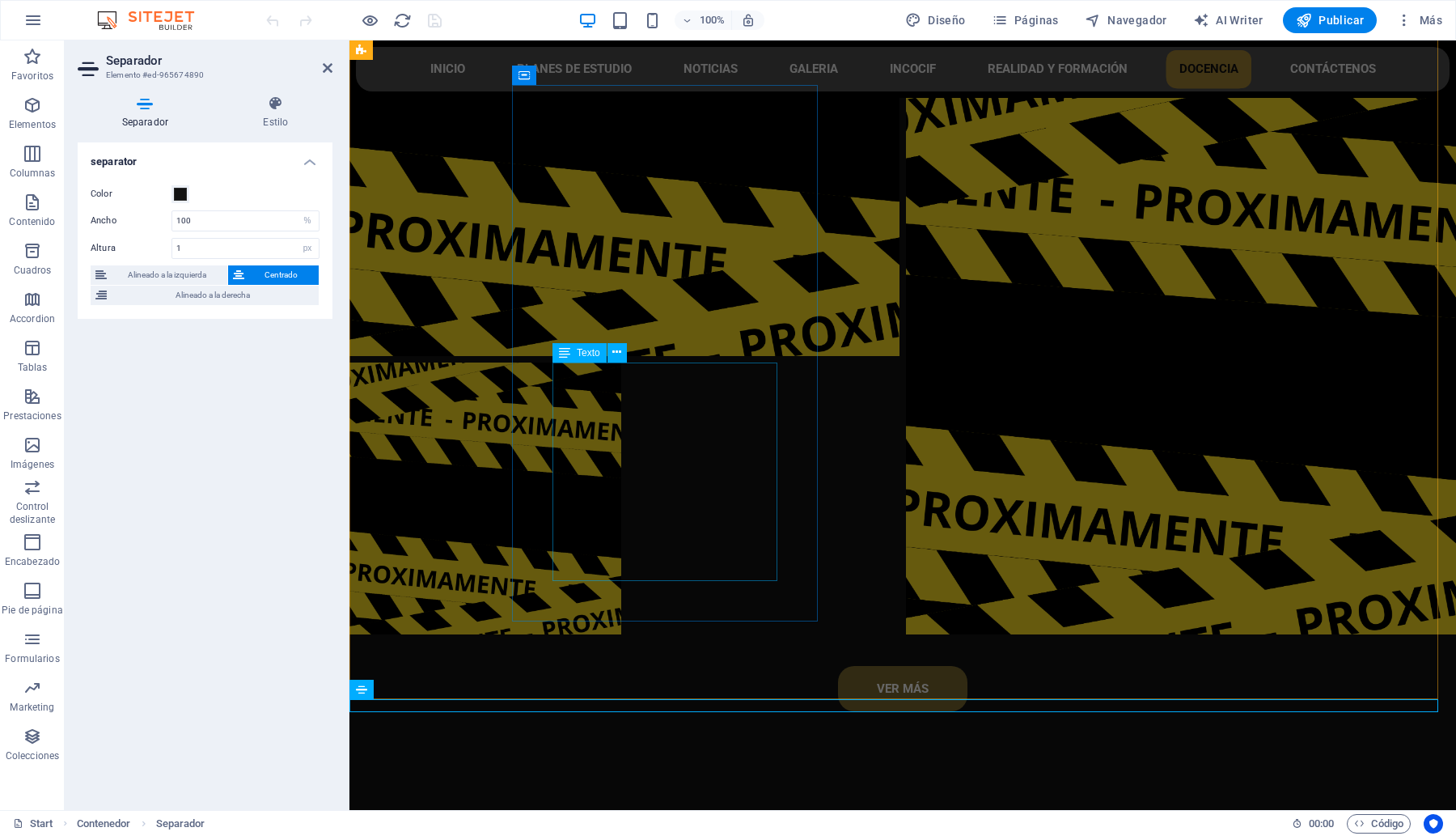
scroll to position [6999, 0]
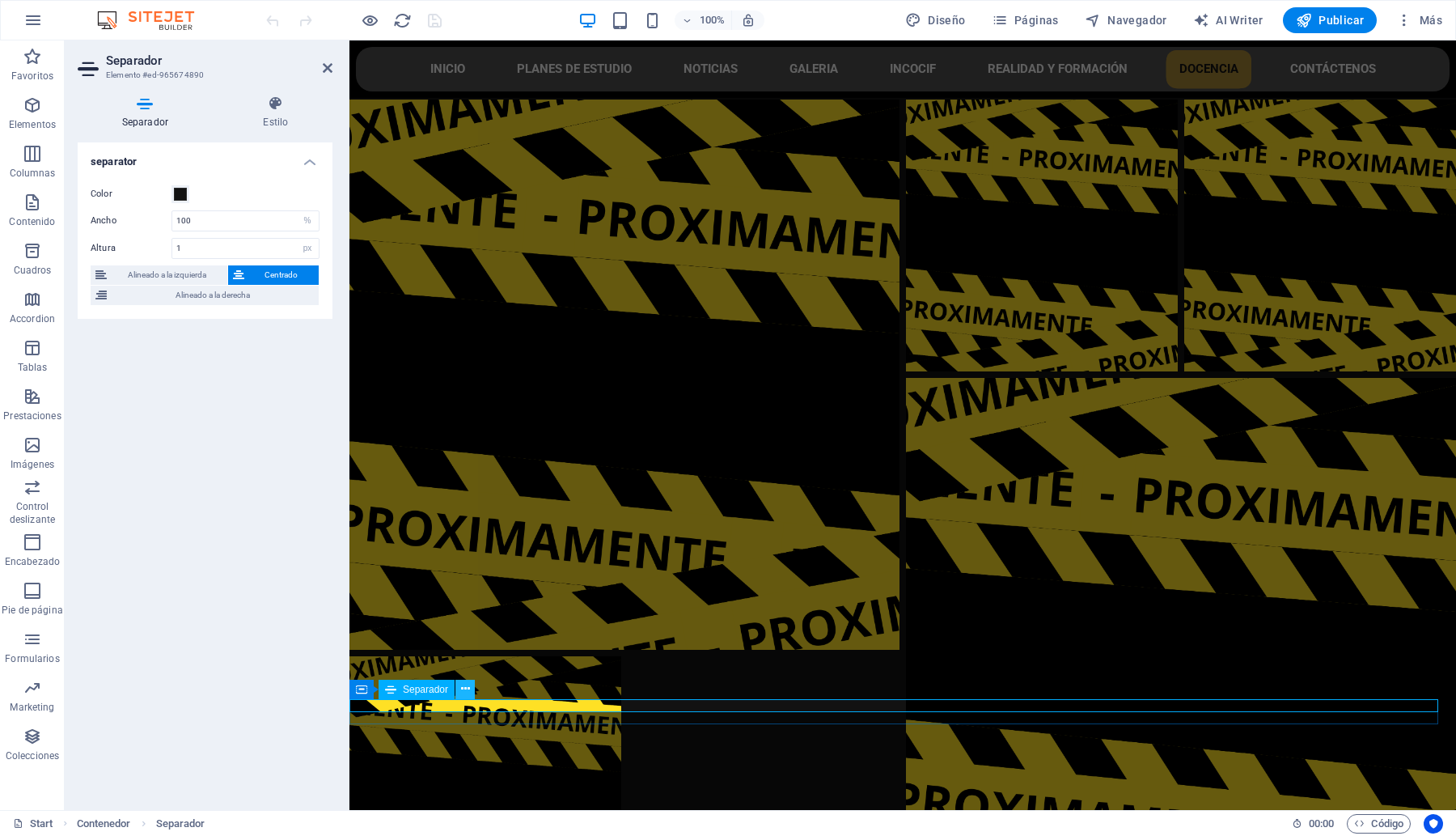
click at [465, 690] on icon at bounding box center [466, 688] width 9 height 17
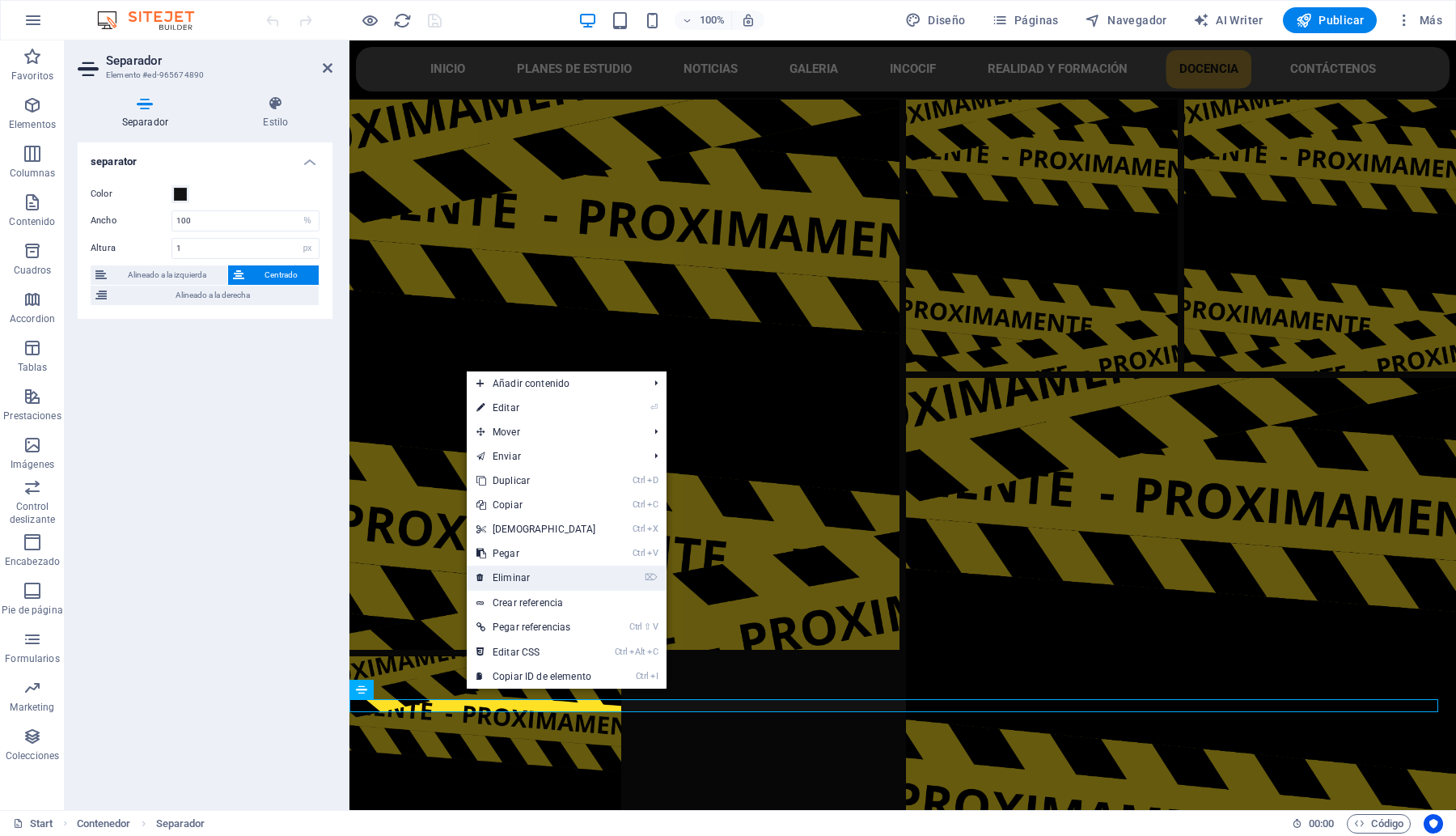
click at [543, 580] on link "⌦ Eliminar" at bounding box center [536, 577] width 139 height 24
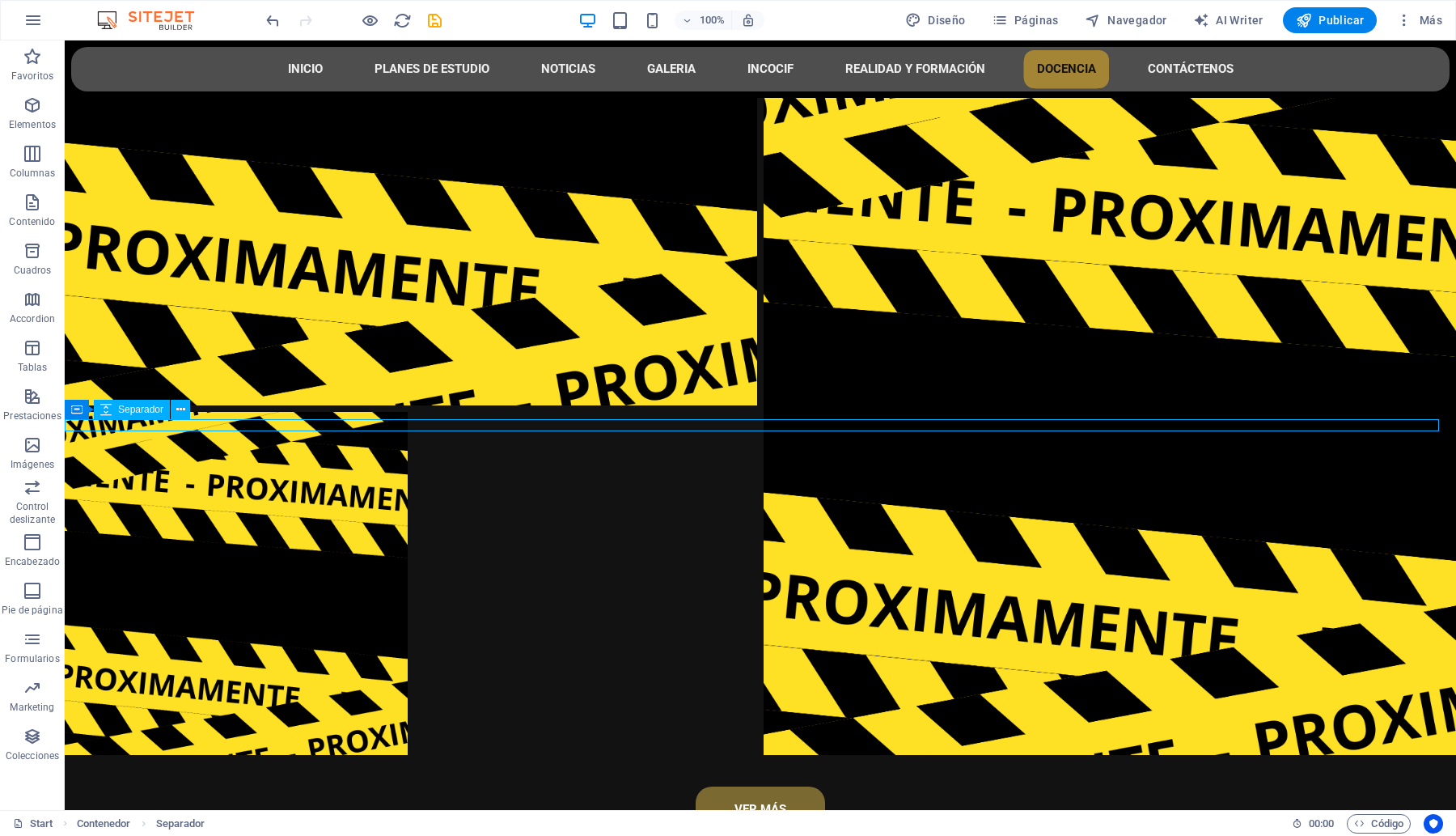
select select "px"
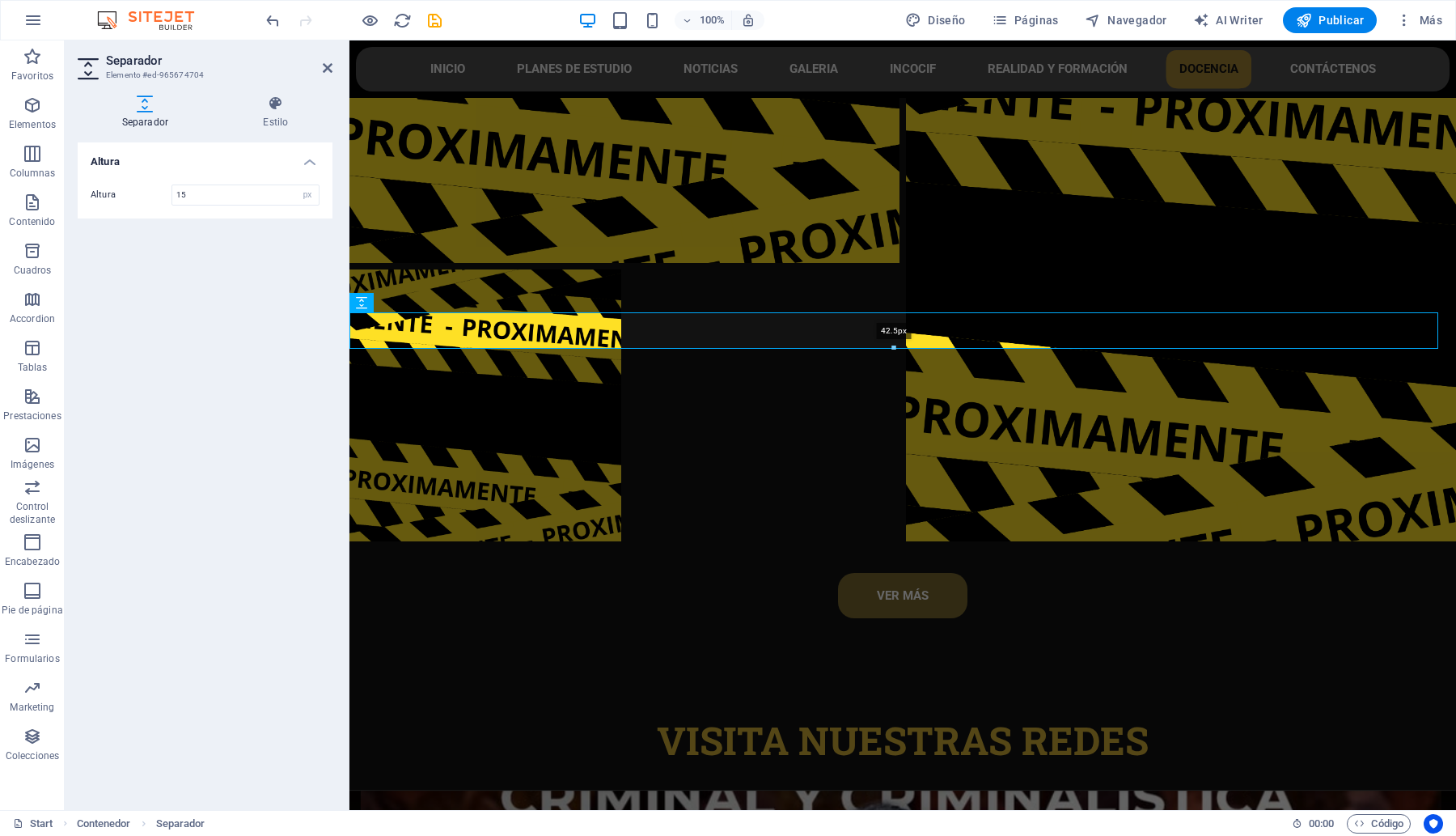
drag, startPoint x: 892, startPoint y: 329, endPoint x: 891, endPoint y: 344, distance: 15.0
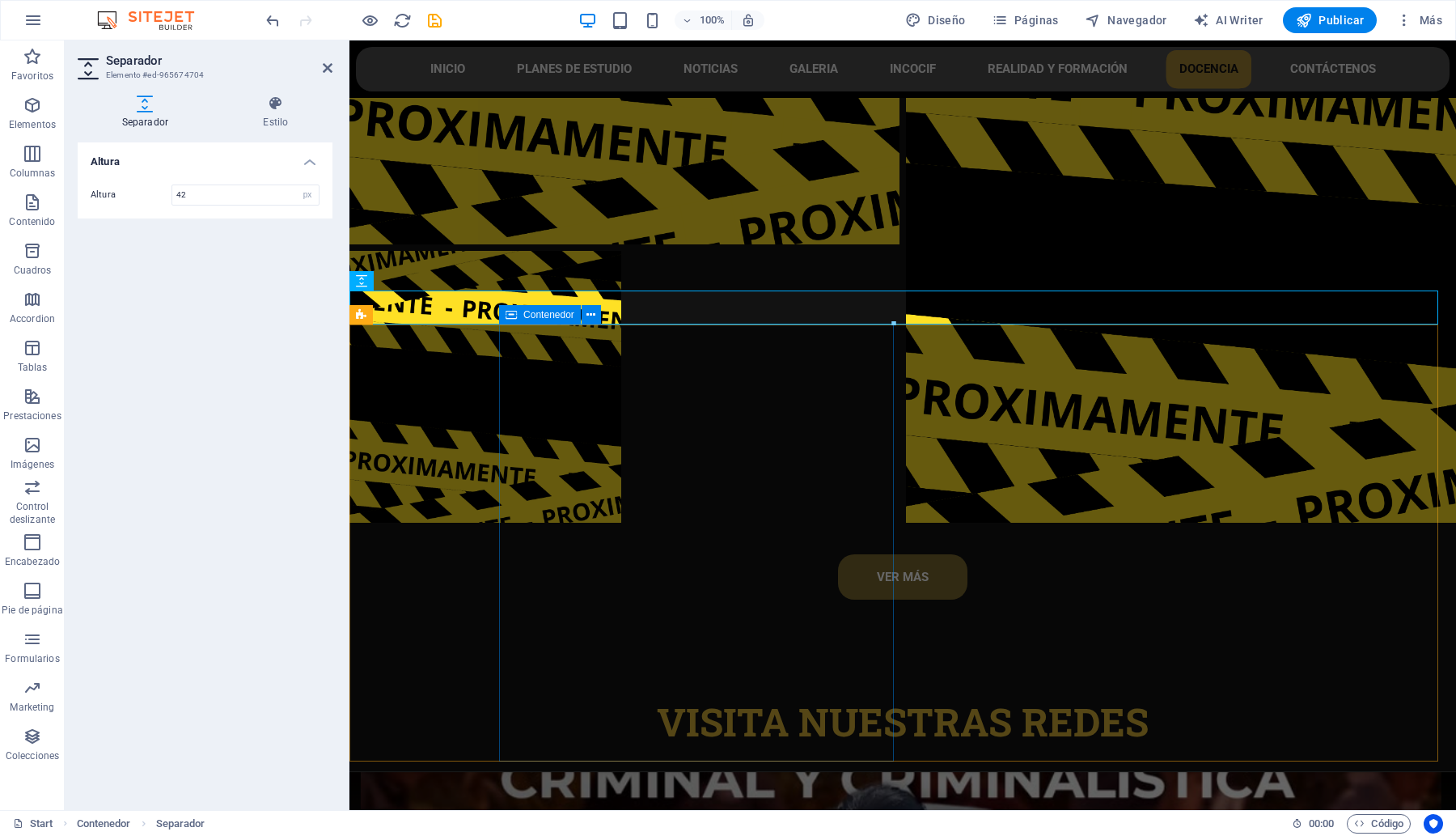
scroll to position [7407, 0]
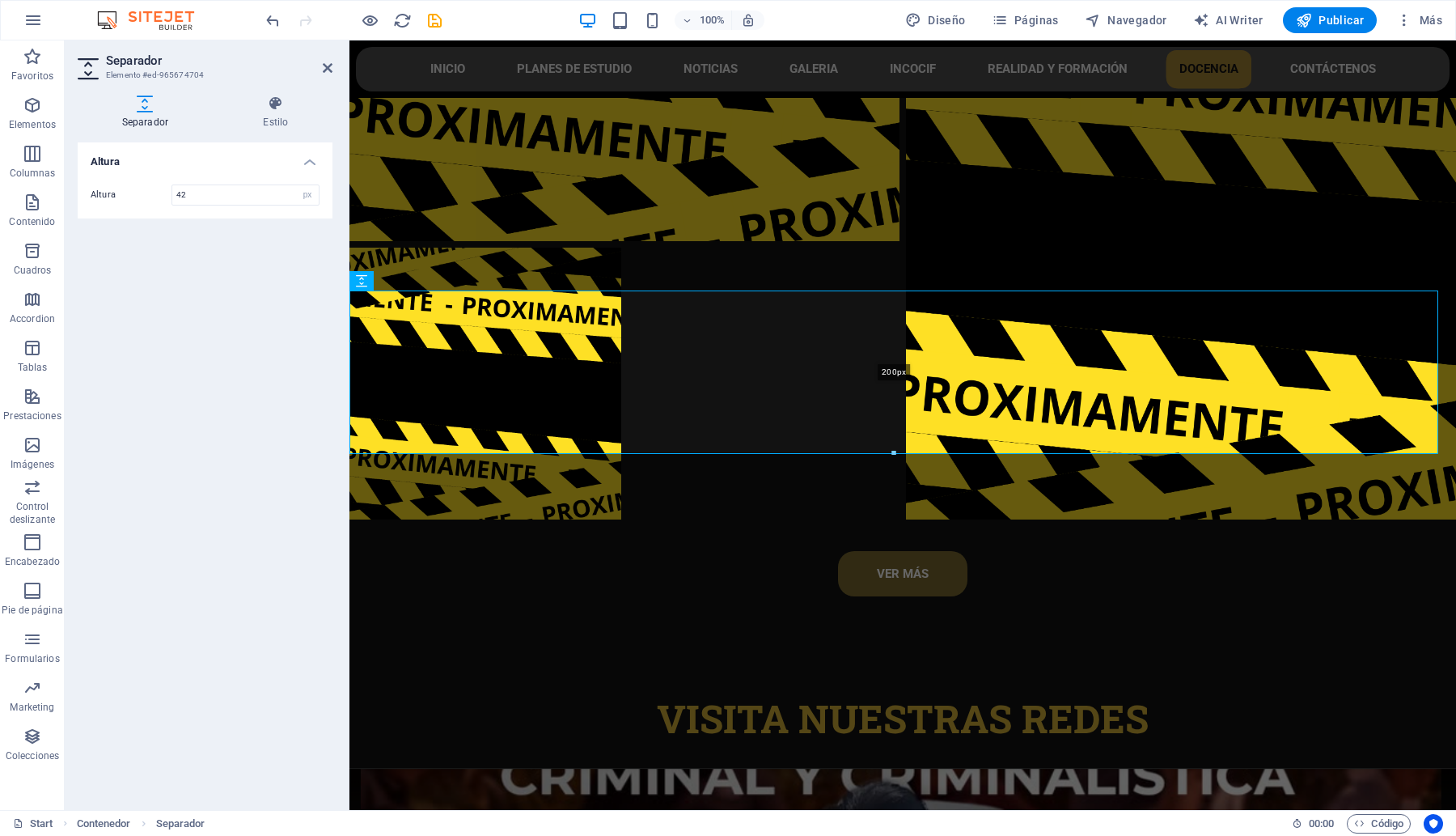
drag, startPoint x: 891, startPoint y: 325, endPoint x: 902, endPoint y: 451, distance: 126.5
click at [902, 451] on div at bounding box center [894, 453] width 1087 height 6
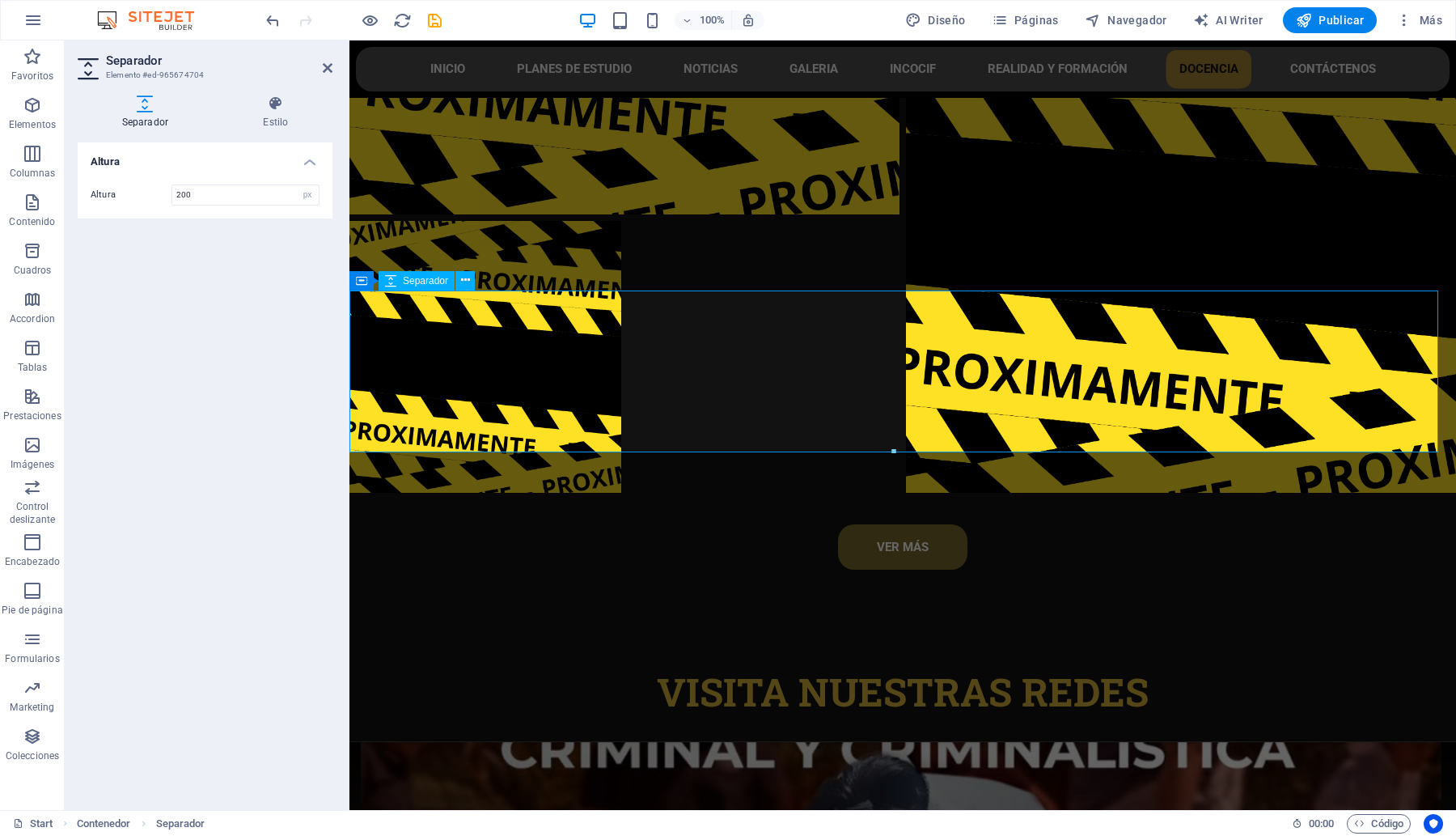
scroll to position [7333, 0]
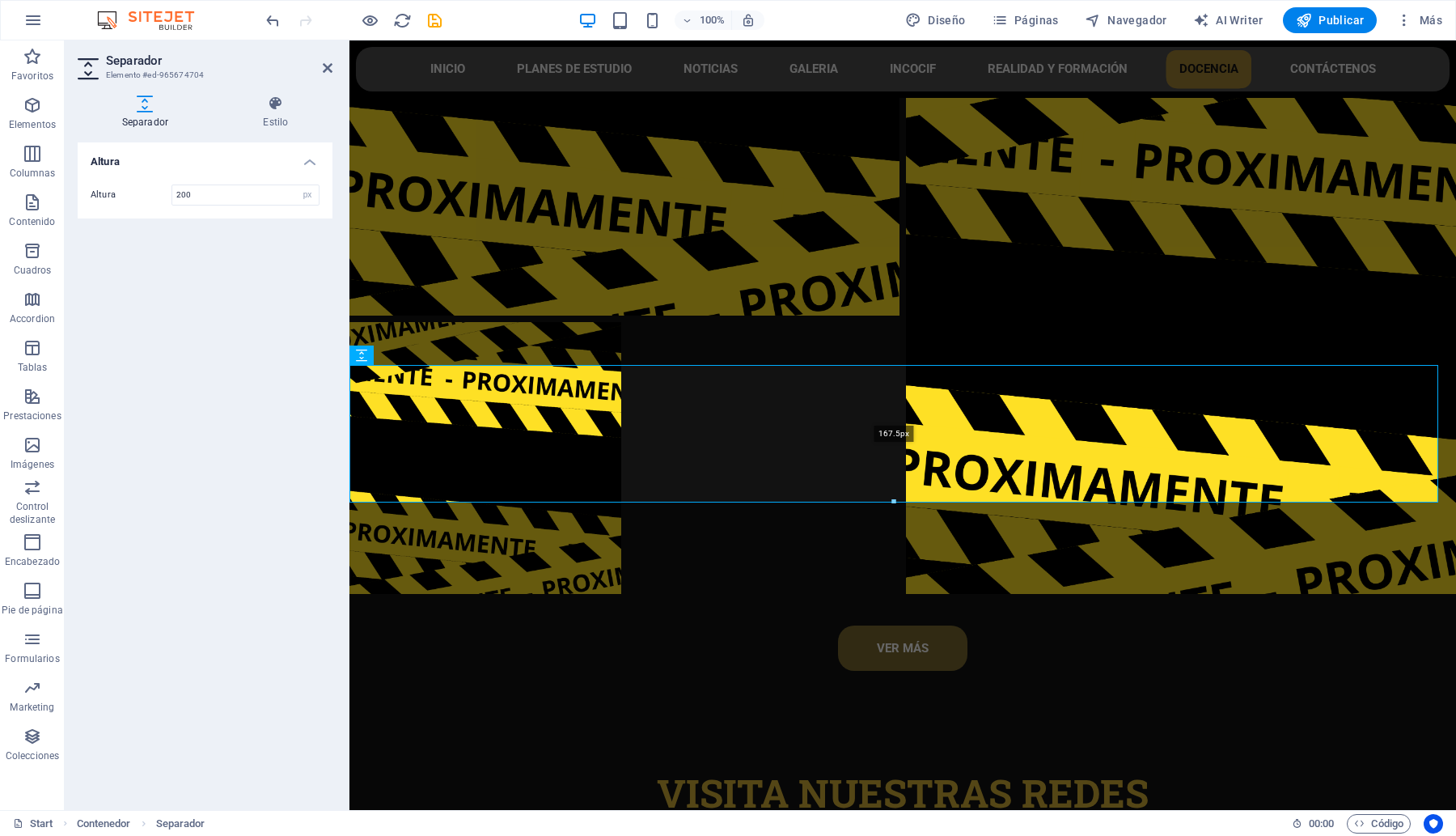
drag, startPoint x: 894, startPoint y: 528, endPoint x: 894, endPoint y: 504, distance: 24.0
click at [894, 504] on div at bounding box center [894, 502] width 1087 height 6
click at [233, 187] on input "167" at bounding box center [245, 194] width 147 height 20
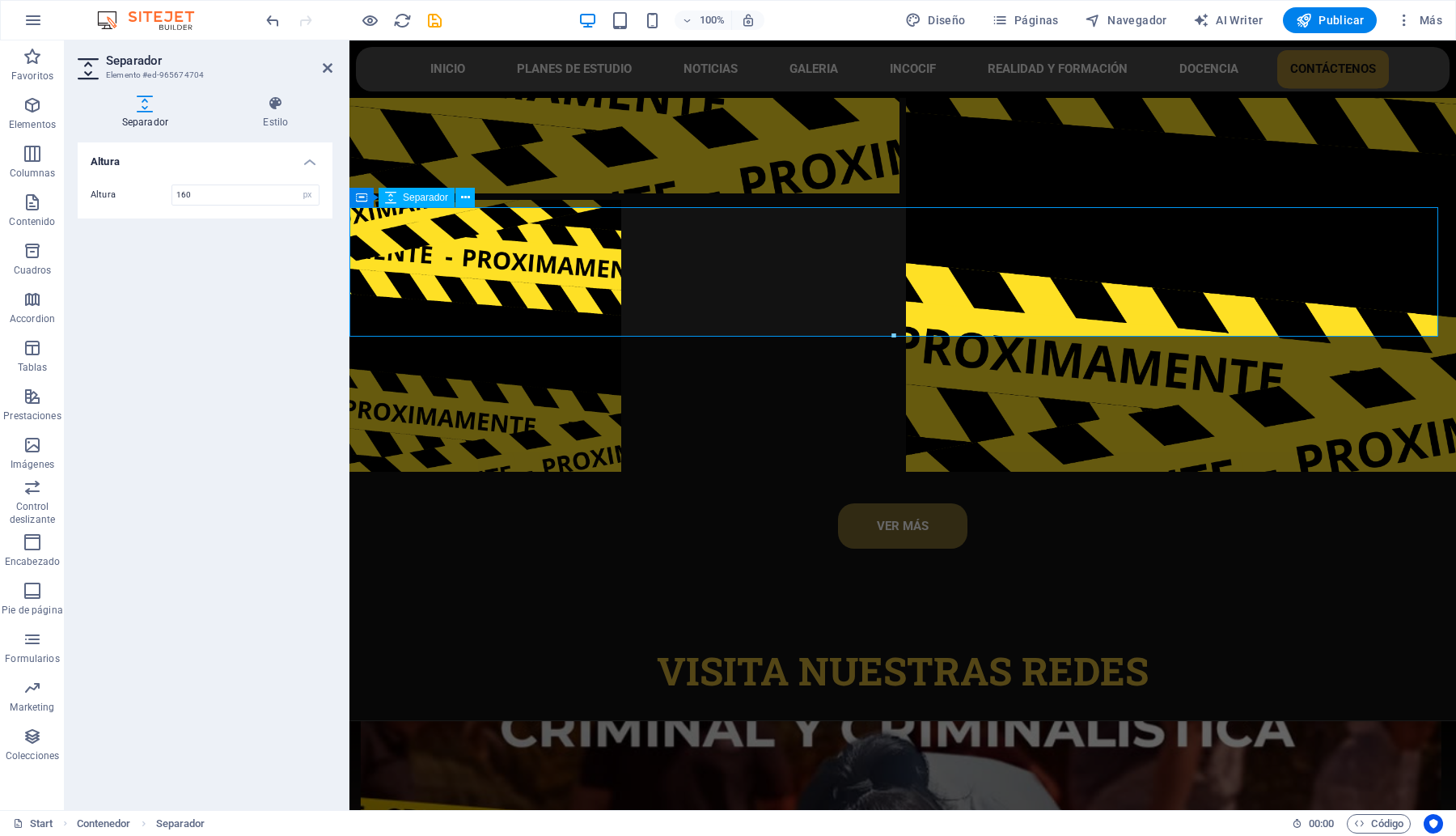
scroll to position [7503, 0]
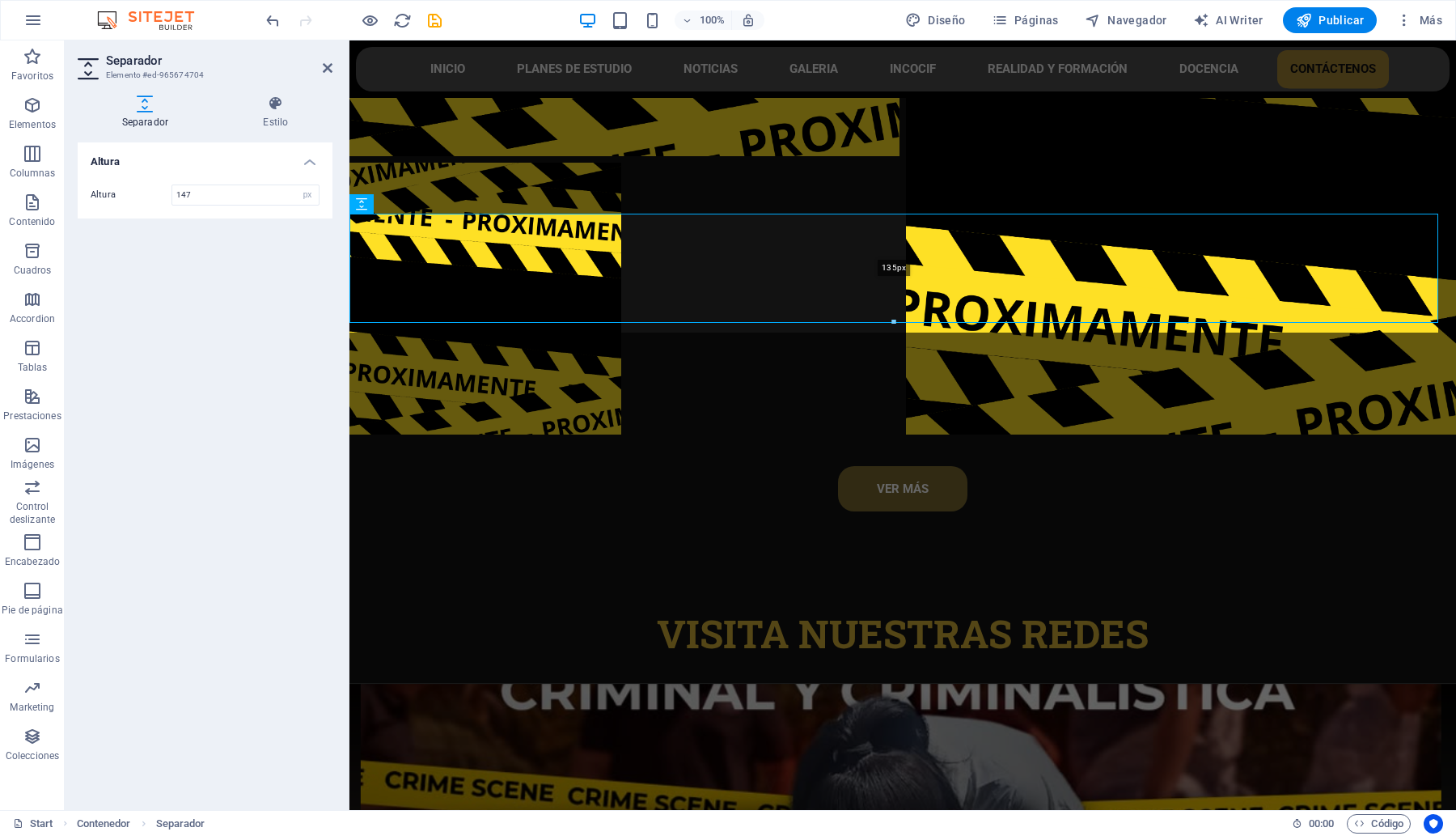
scroll to position [7485, 0]
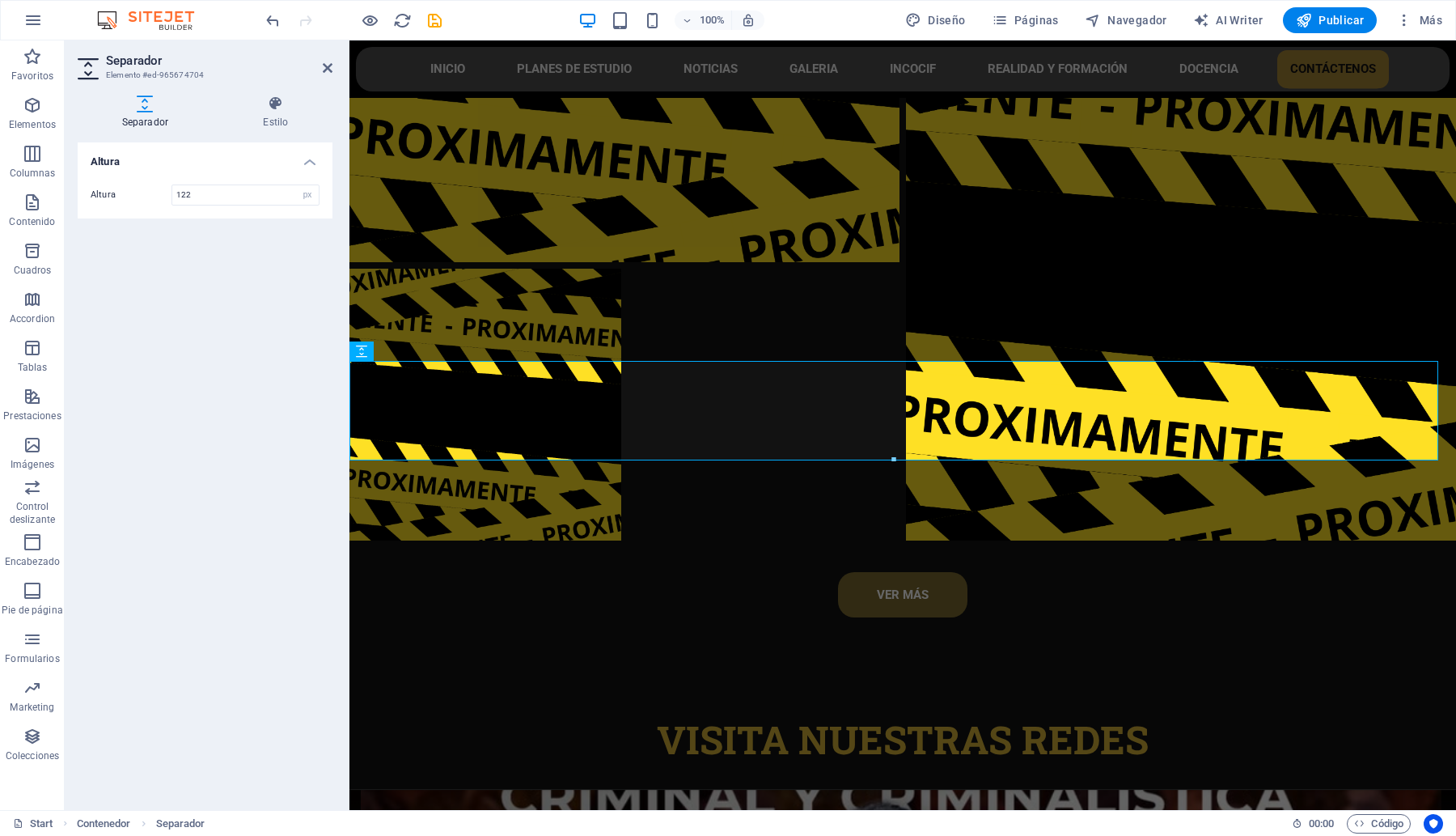
scroll to position [7473, 0]
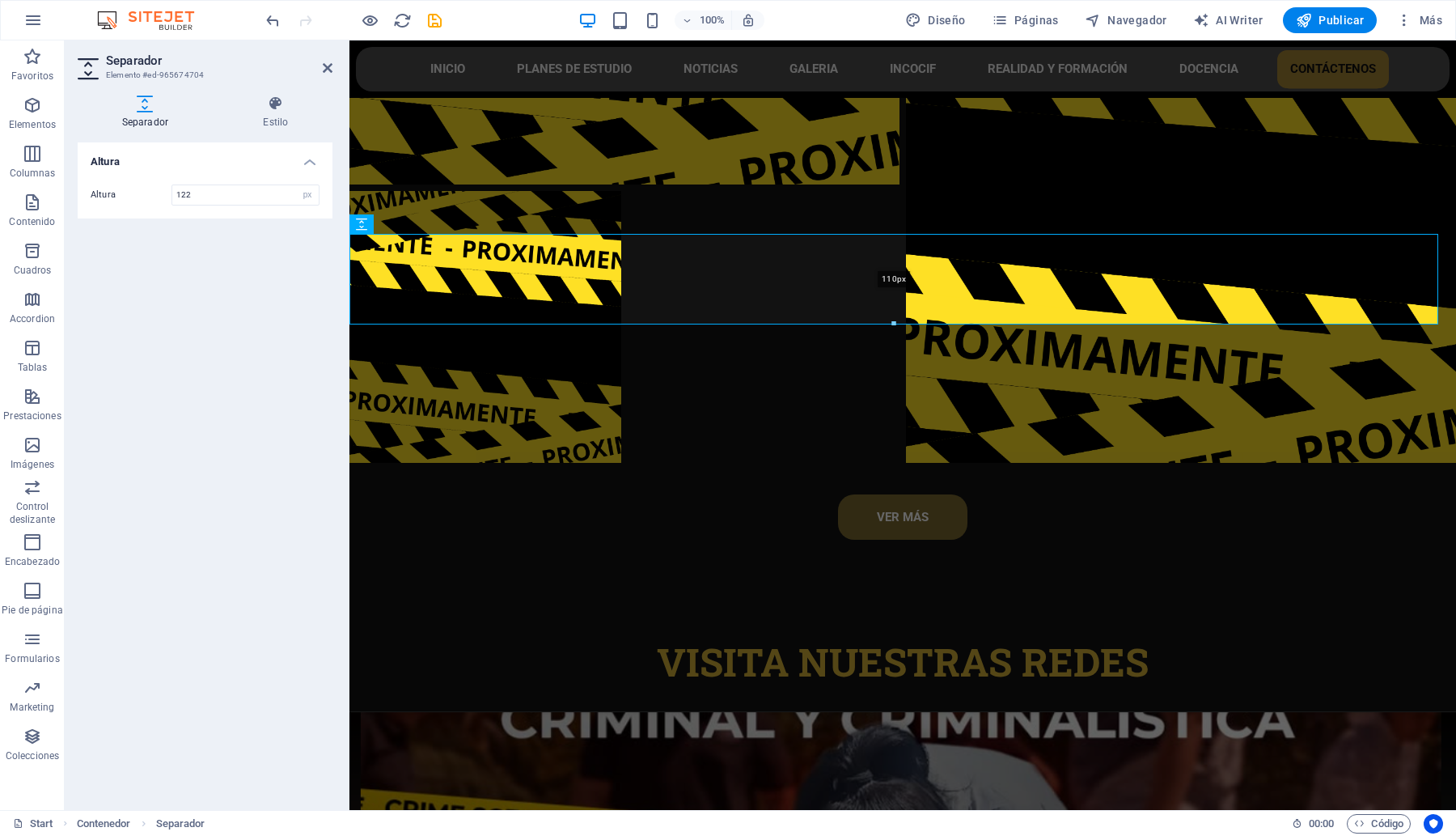
drag, startPoint x: 891, startPoint y: 321, endPoint x: 894, endPoint y: 311, distance: 10.4
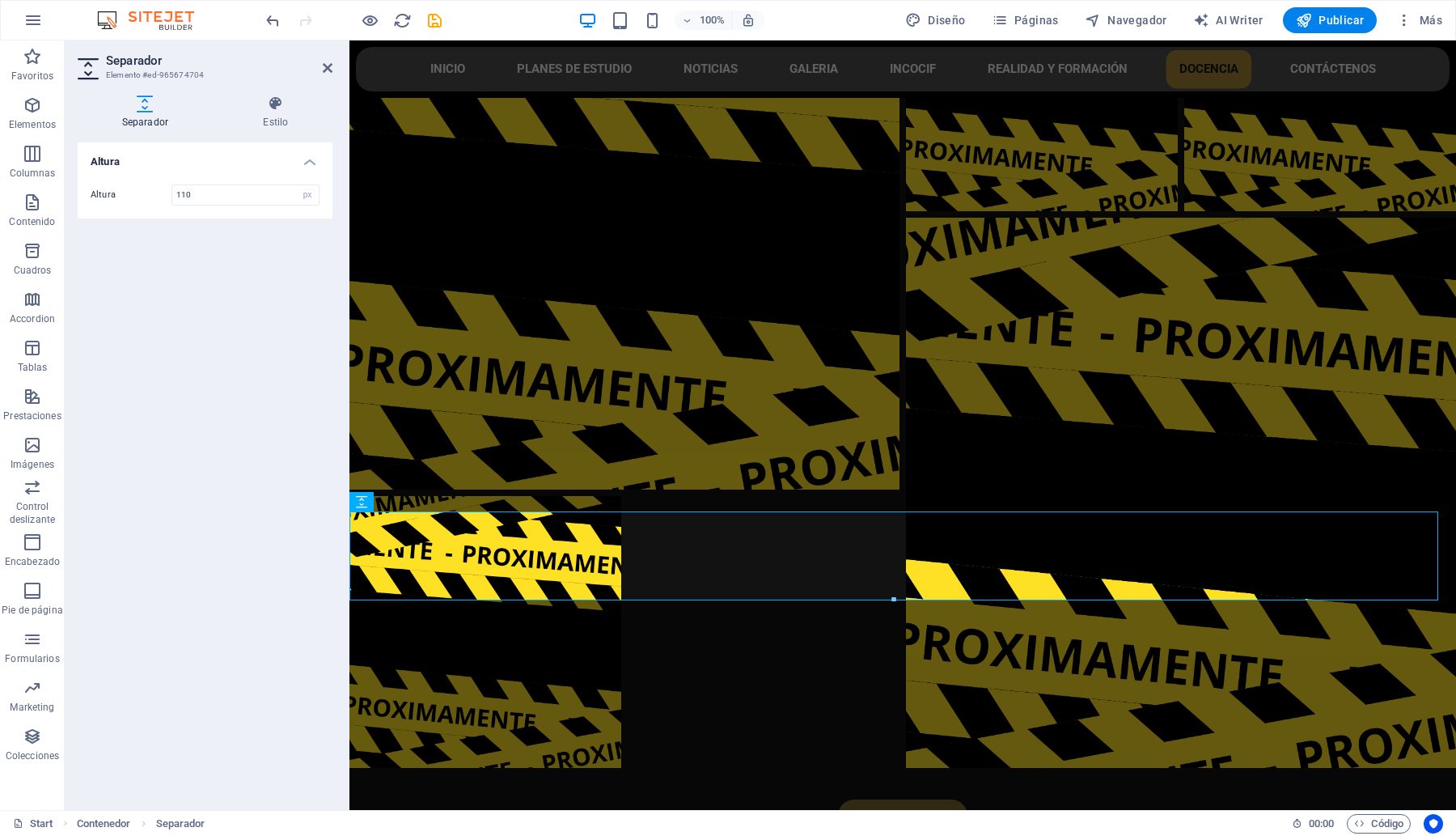
scroll to position [7462, 0]
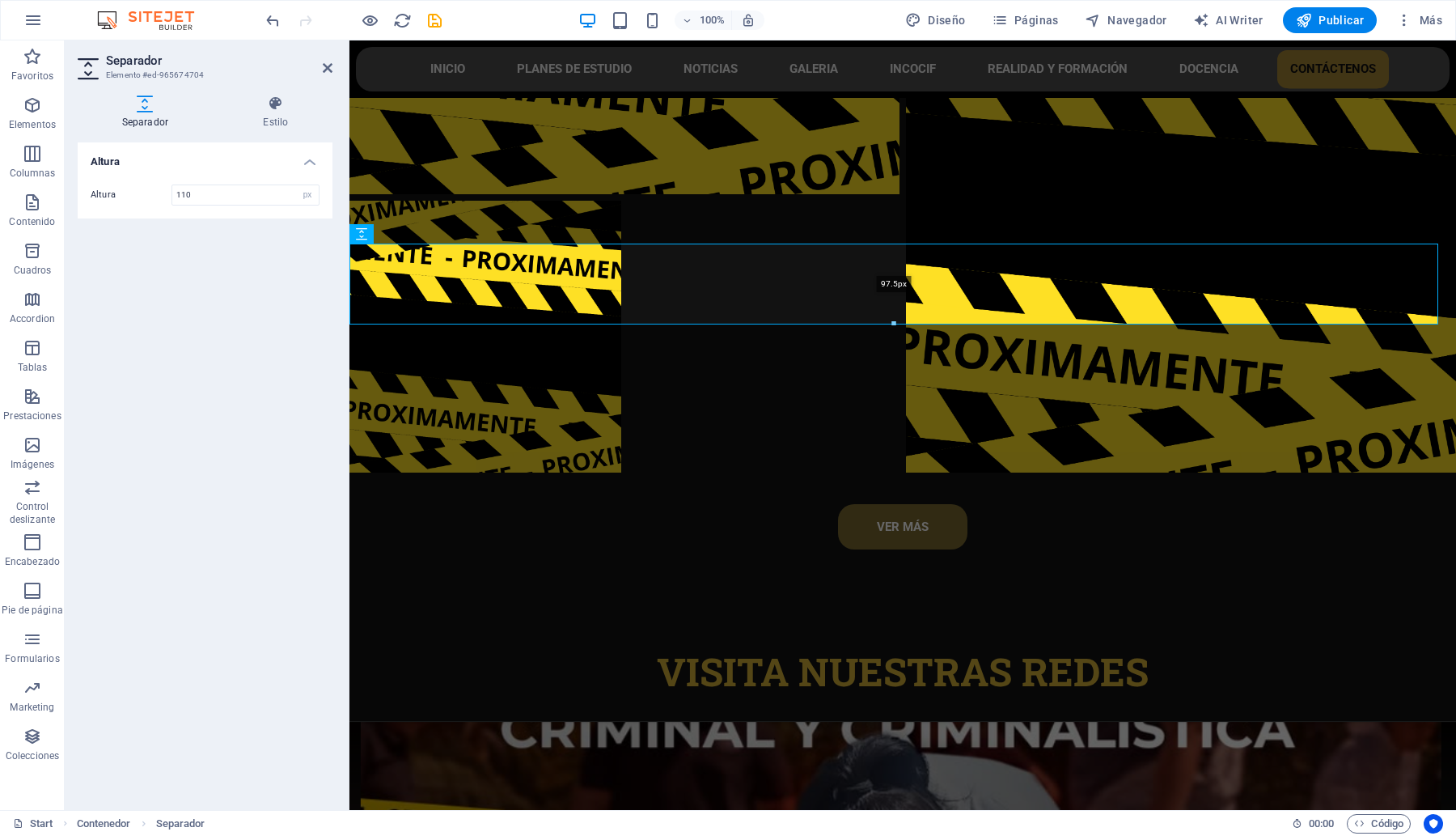
drag, startPoint x: 890, startPoint y: 325, endPoint x: 888, endPoint y: 314, distance: 11.2
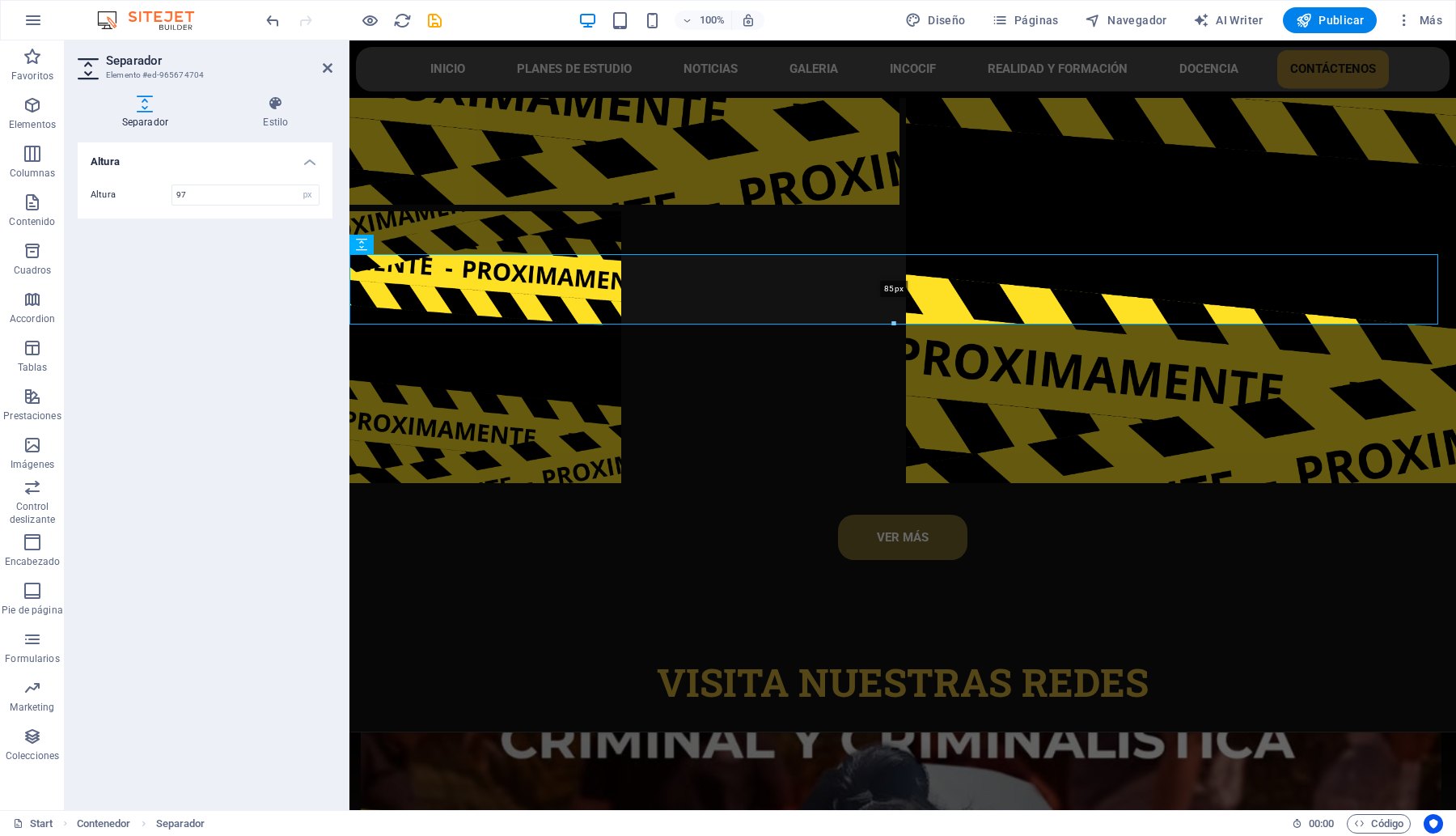
scroll to position [7436, 0]
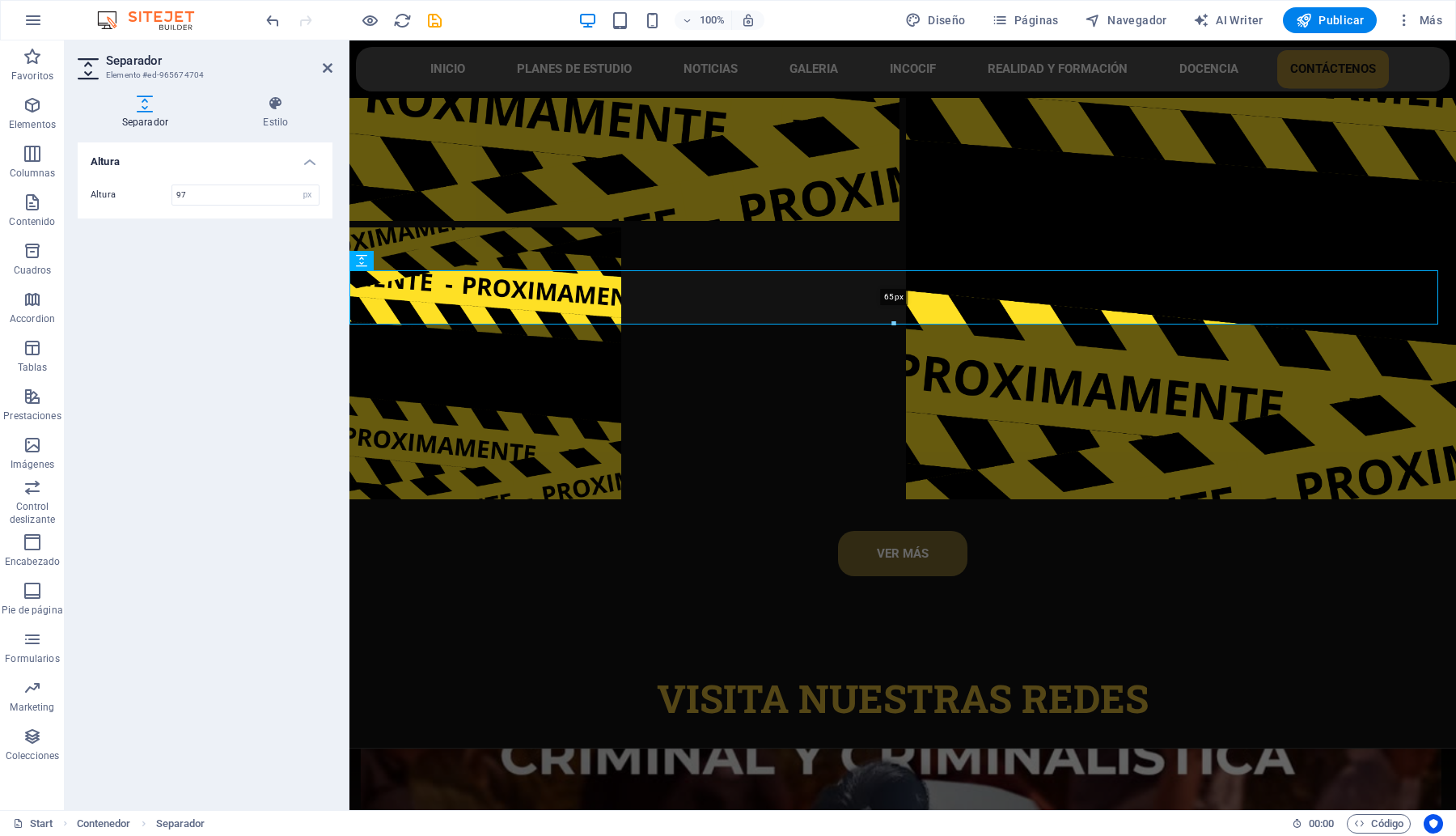
drag, startPoint x: 891, startPoint y: 326, endPoint x: 541, endPoint y: 272, distance: 354.1
type input "65"
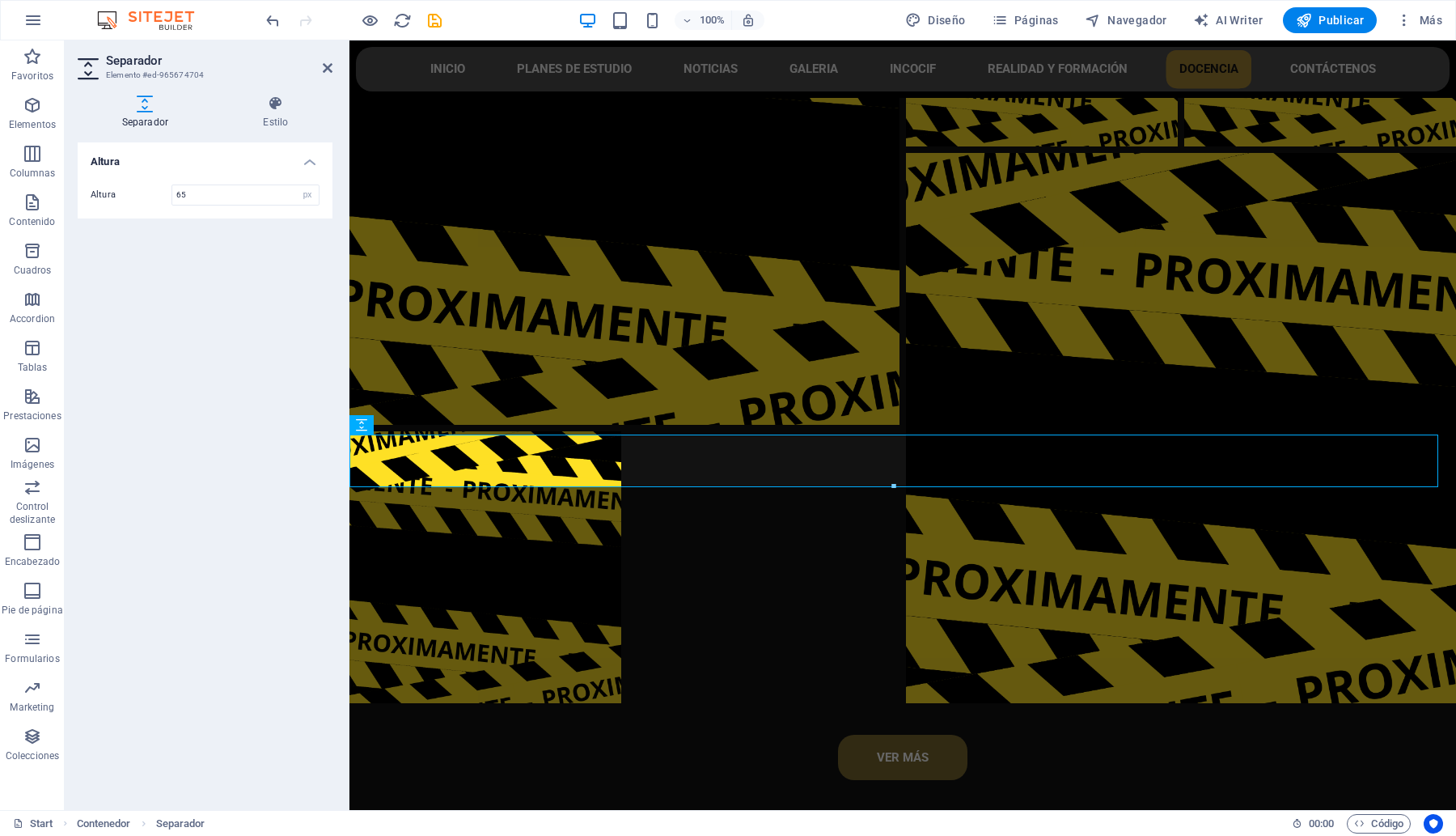
scroll to position [7426, 0]
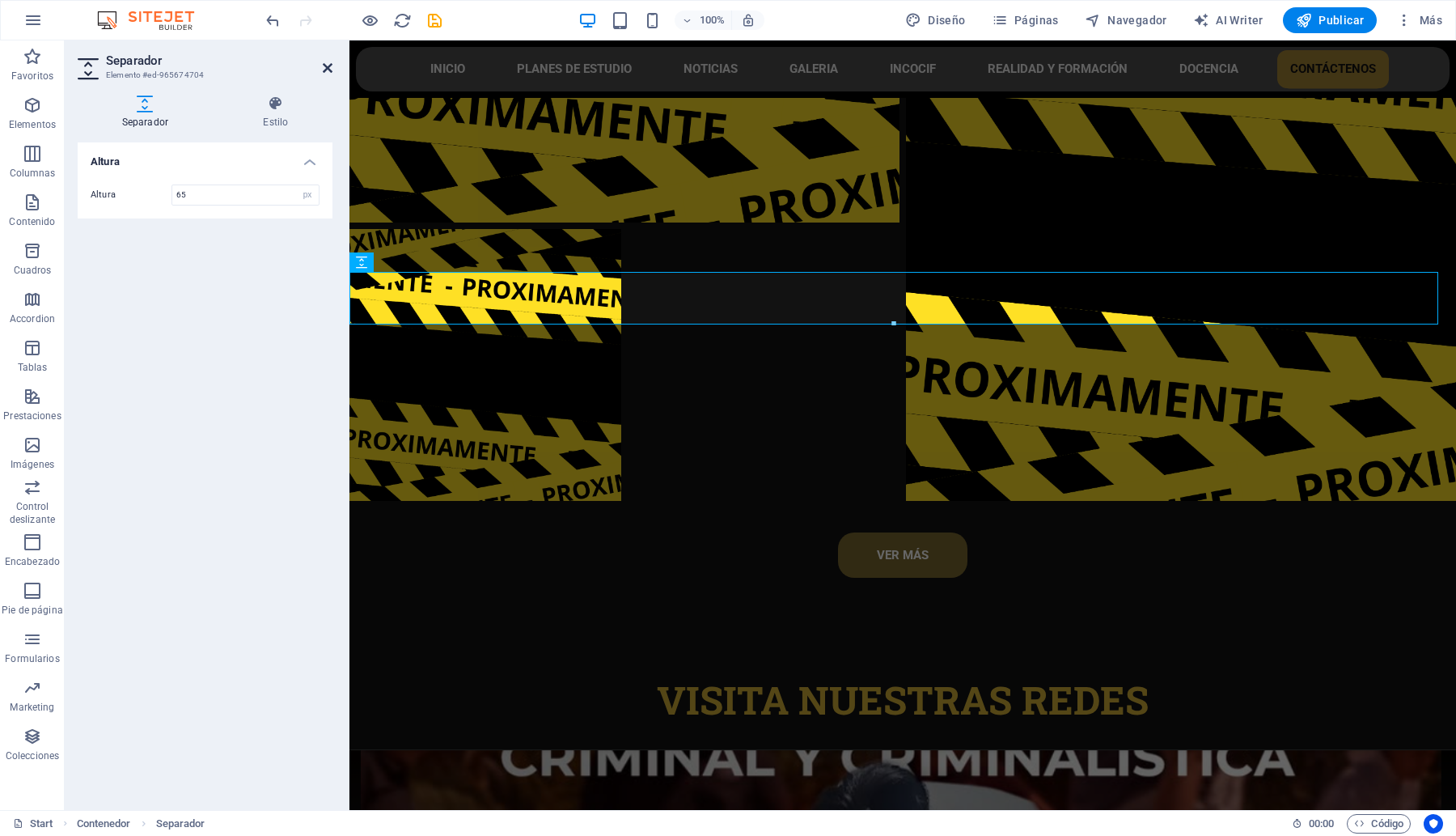
click at [325, 67] on icon at bounding box center [328, 68] width 9 height 13
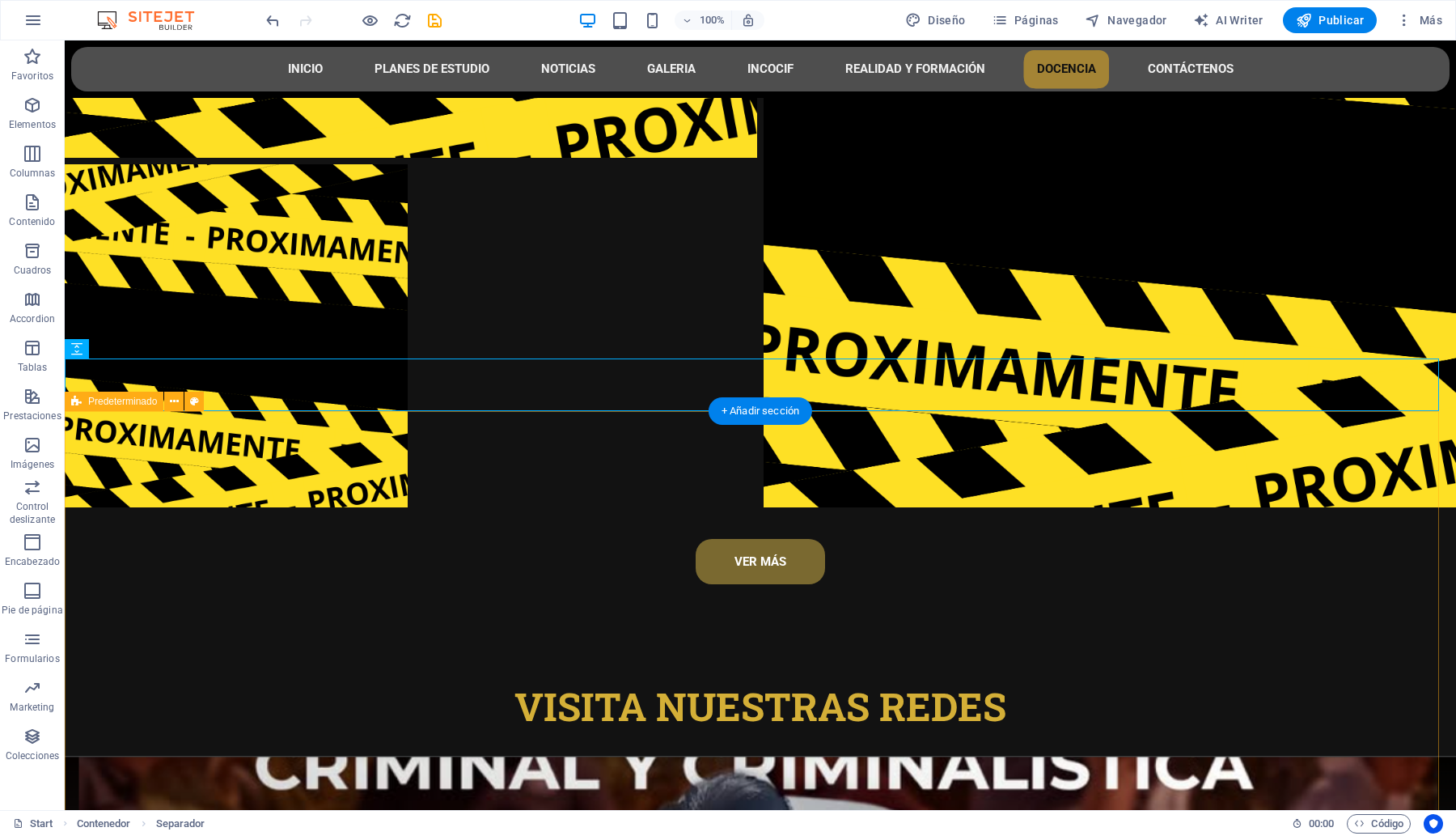
scroll to position [7720, 0]
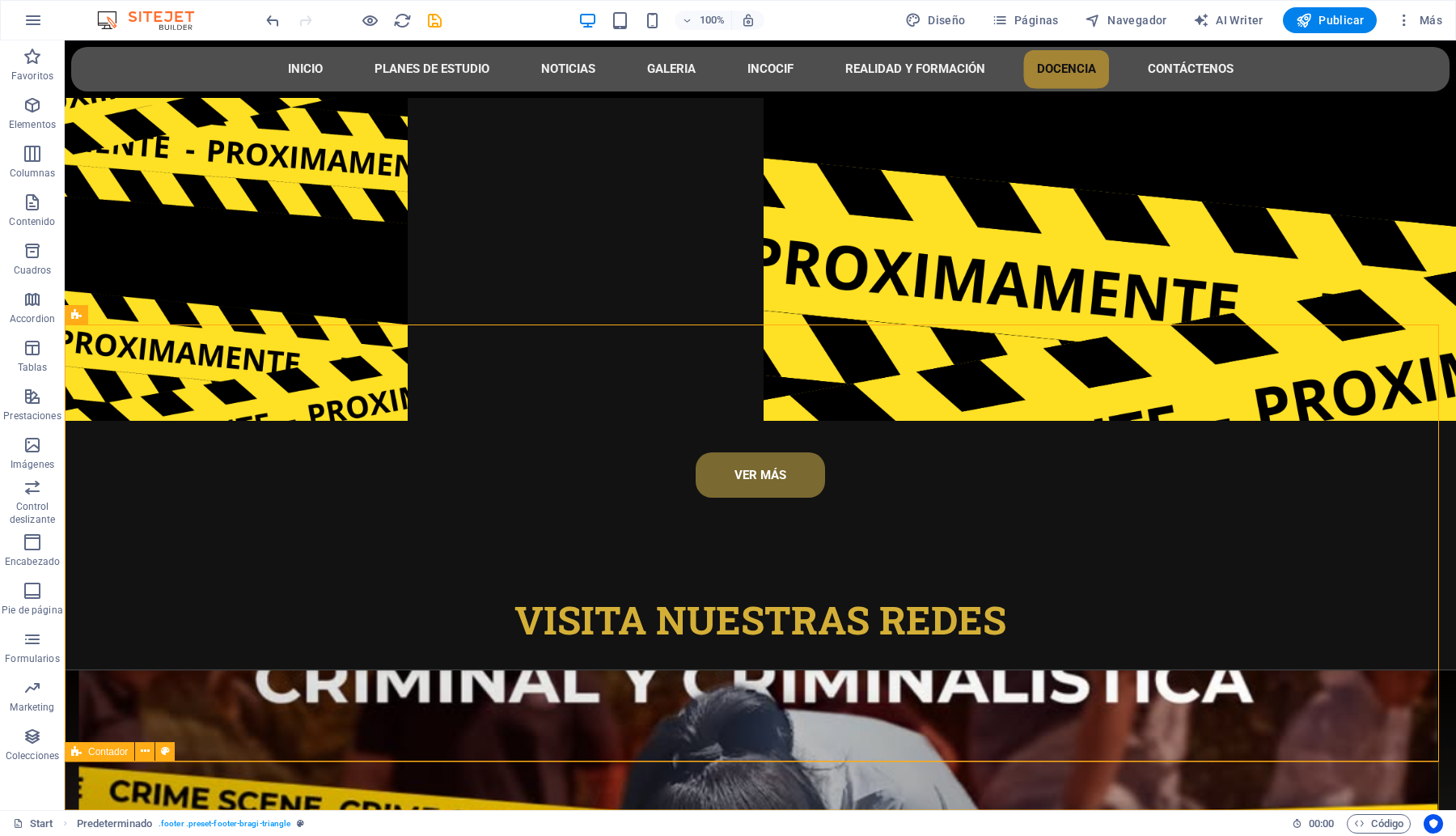
click at [101, 751] on span "Contador" at bounding box center [107, 751] width 39 height 9
drag, startPoint x: 101, startPoint y: 751, endPoint x: 195, endPoint y: 703, distance: 105.5
click at [101, 751] on span "Contador" at bounding box center [107, 751] width 39 height 9
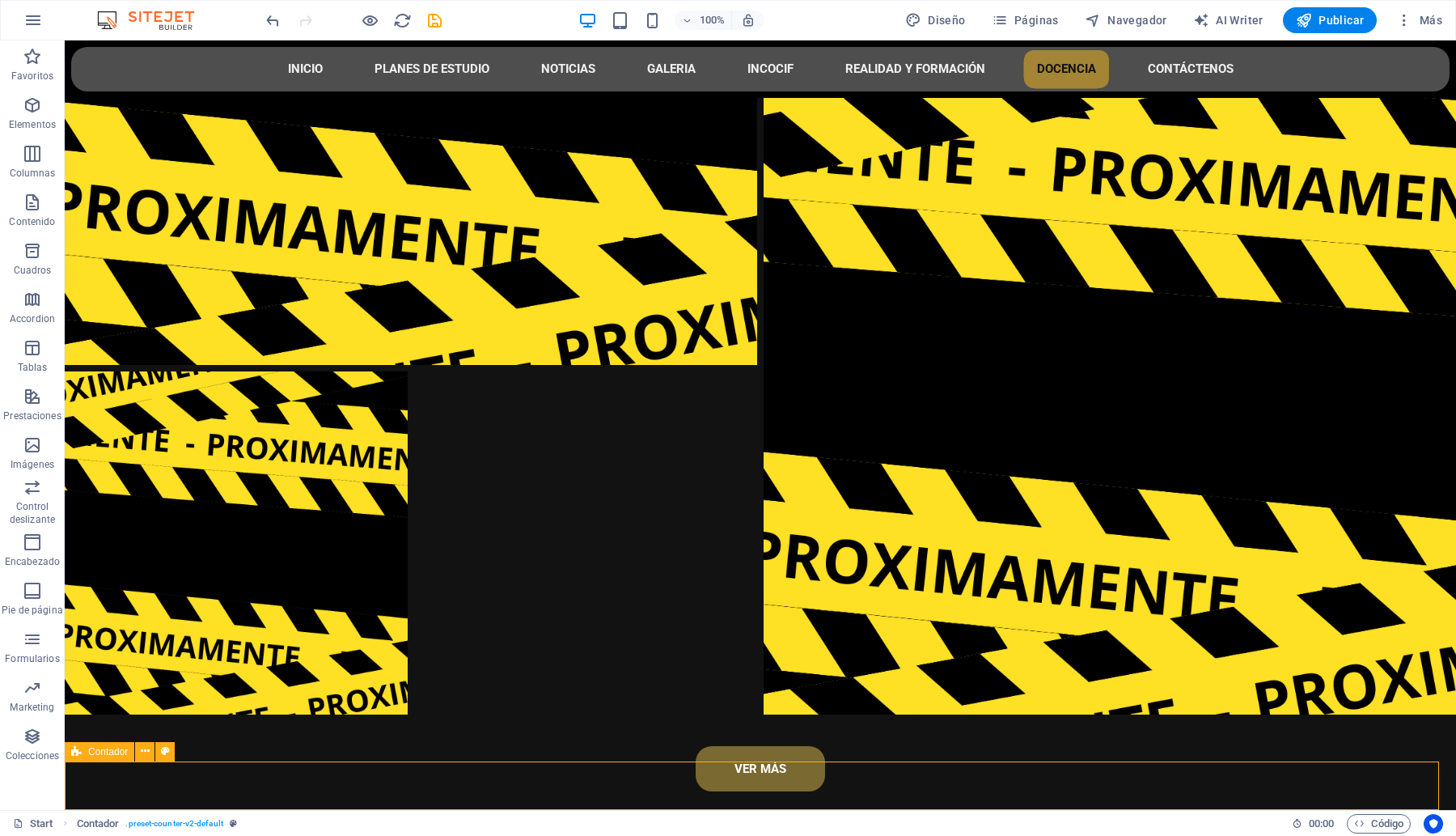
select select "px"
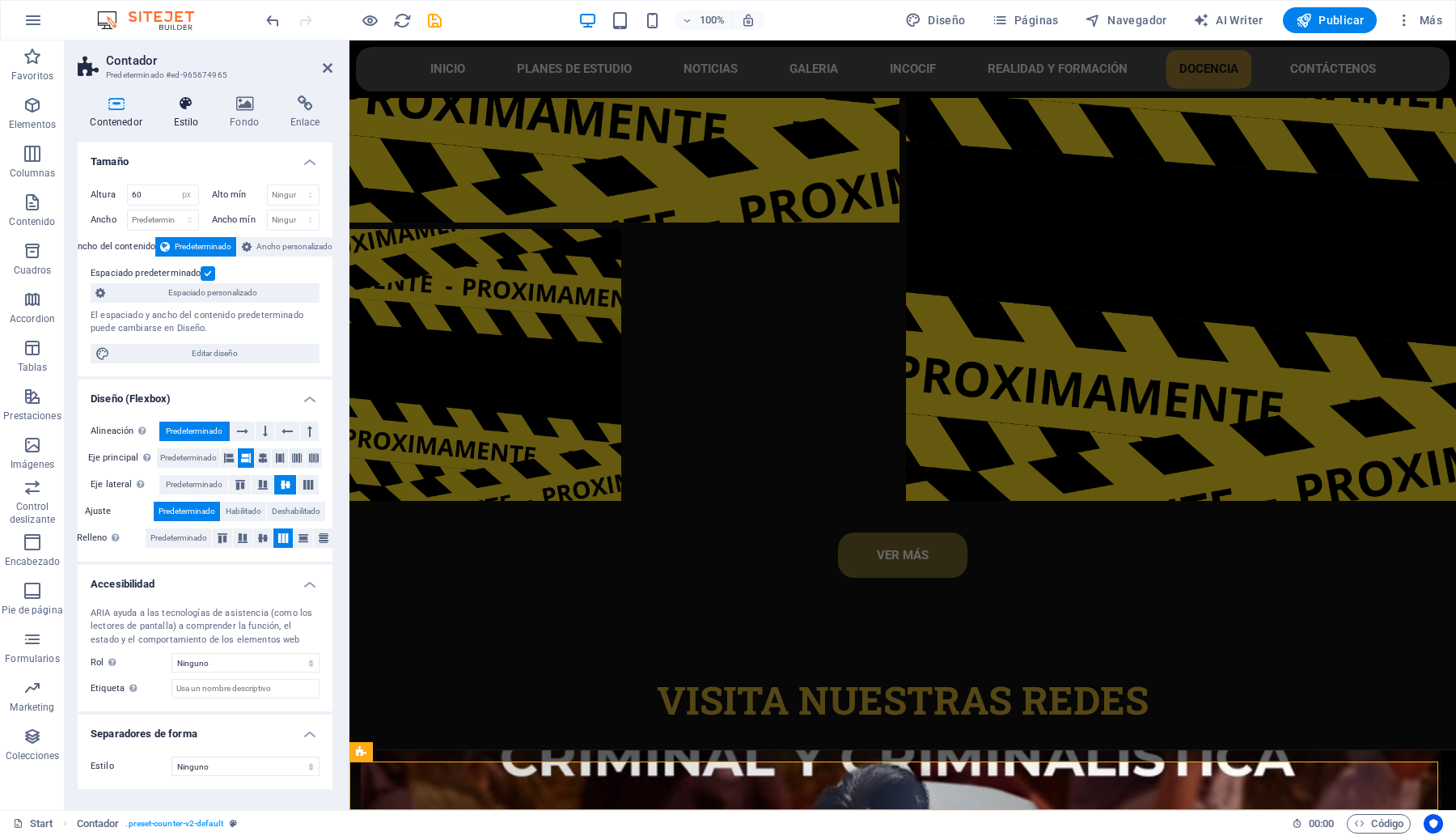
click at [184, 110] on icon at bounding box center [186, 103] width 50 height 16
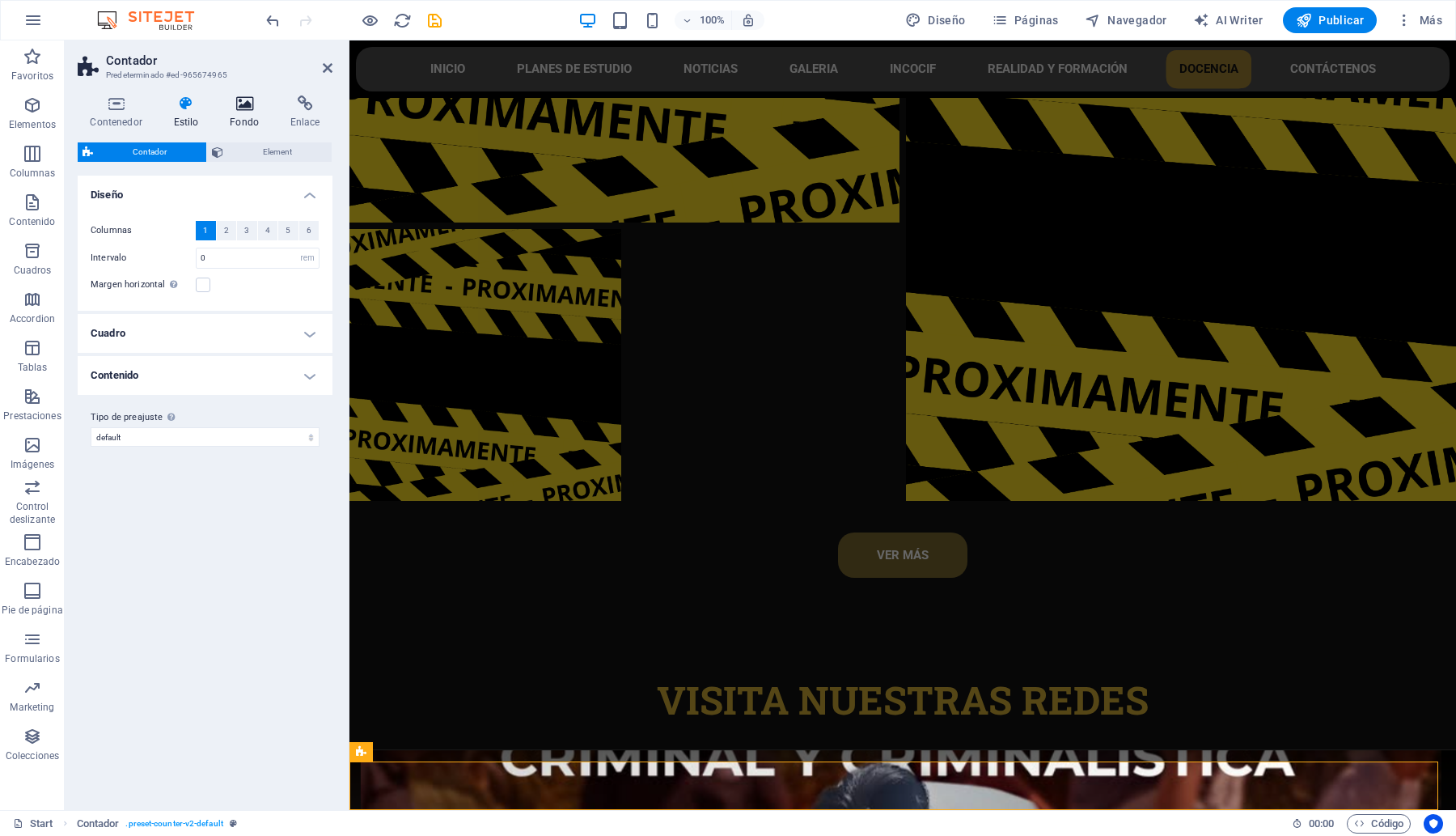
click at [247, 100] on icon at bounding box center [245, 103] width 54 height 16
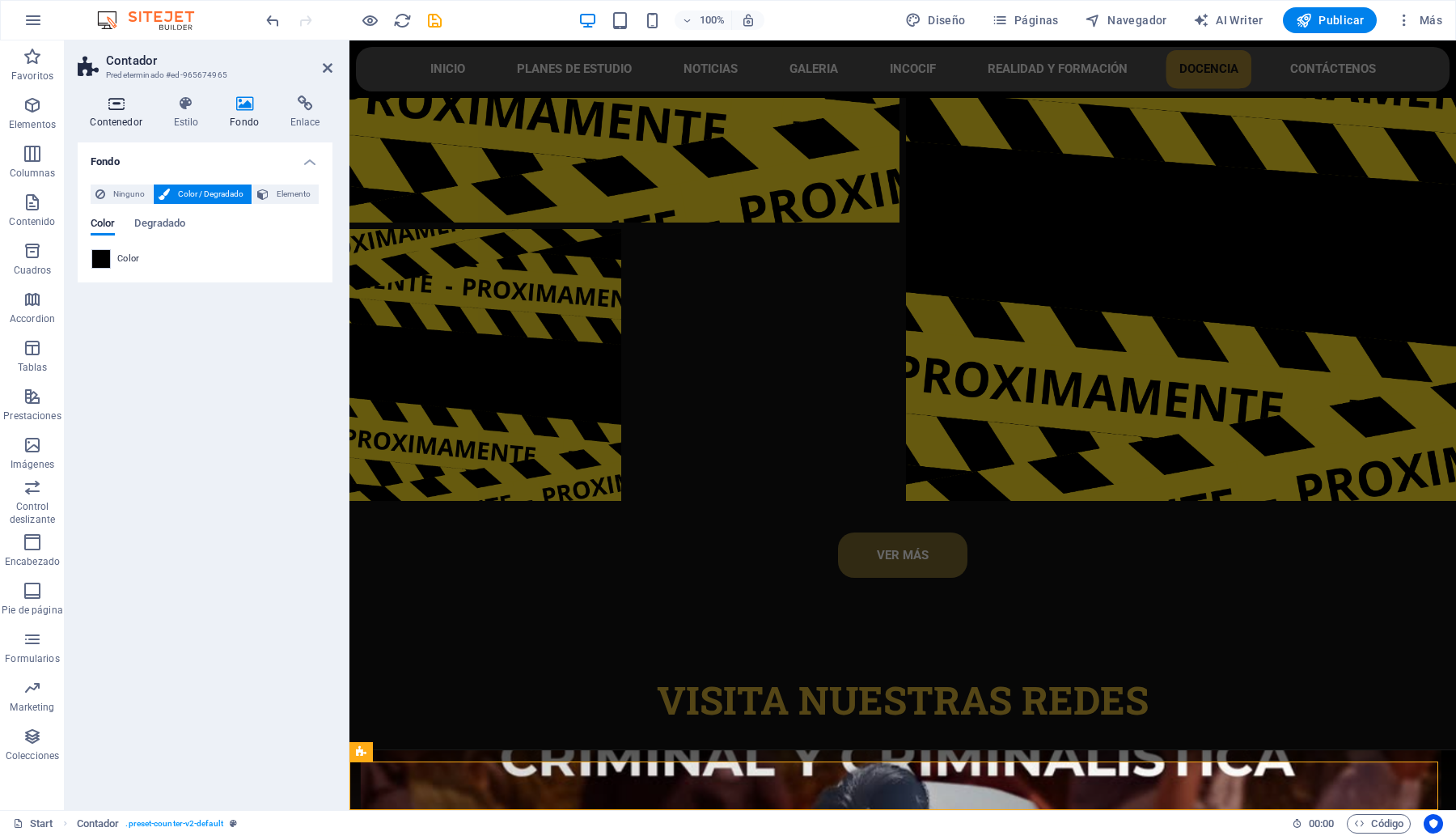
click at [104, 102] on icon at bounding box center [116, 103] width 77 height 16
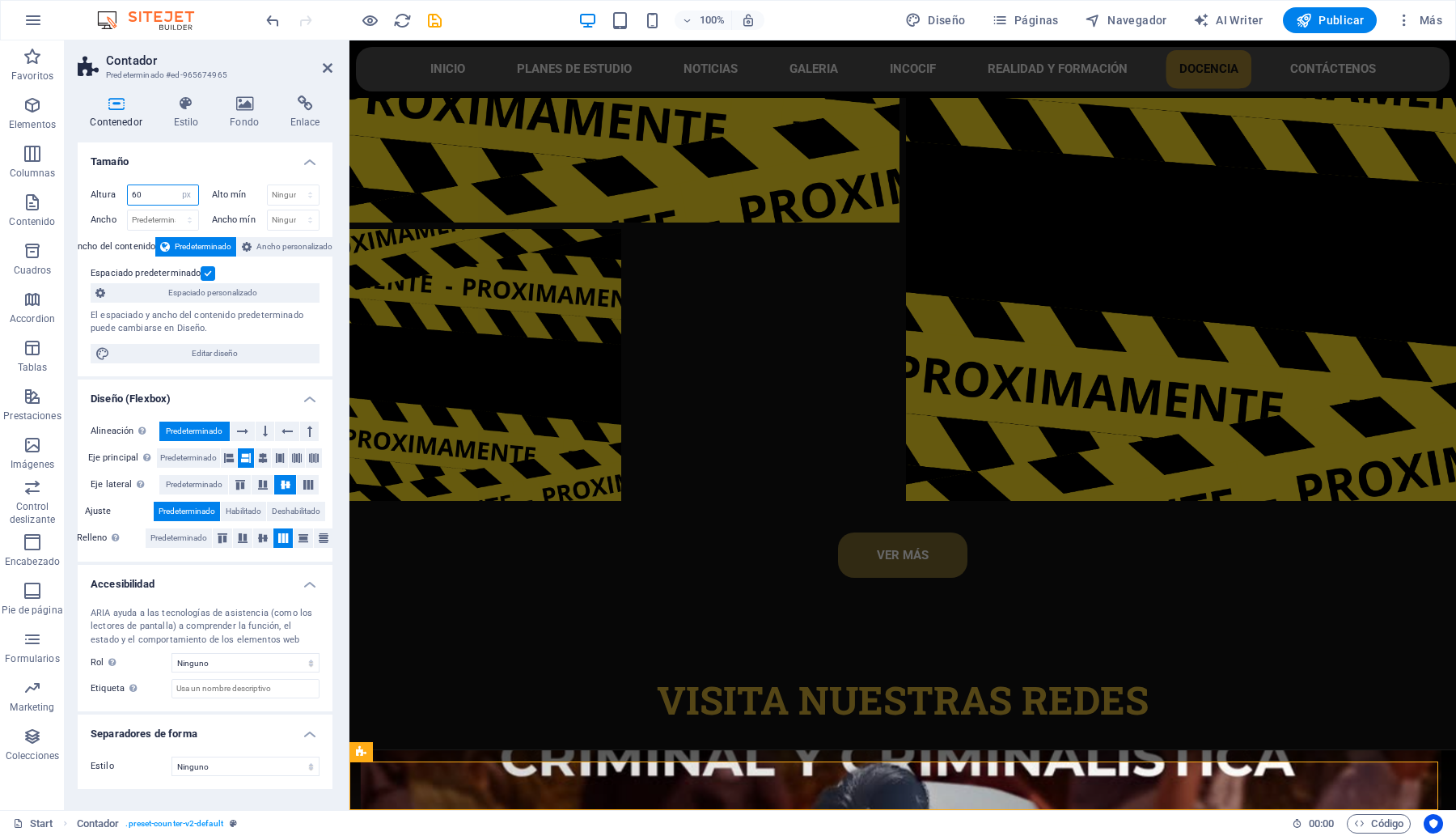
click at [151, 191] on input "60" at bounding box center [163, 194] width 70 height 20
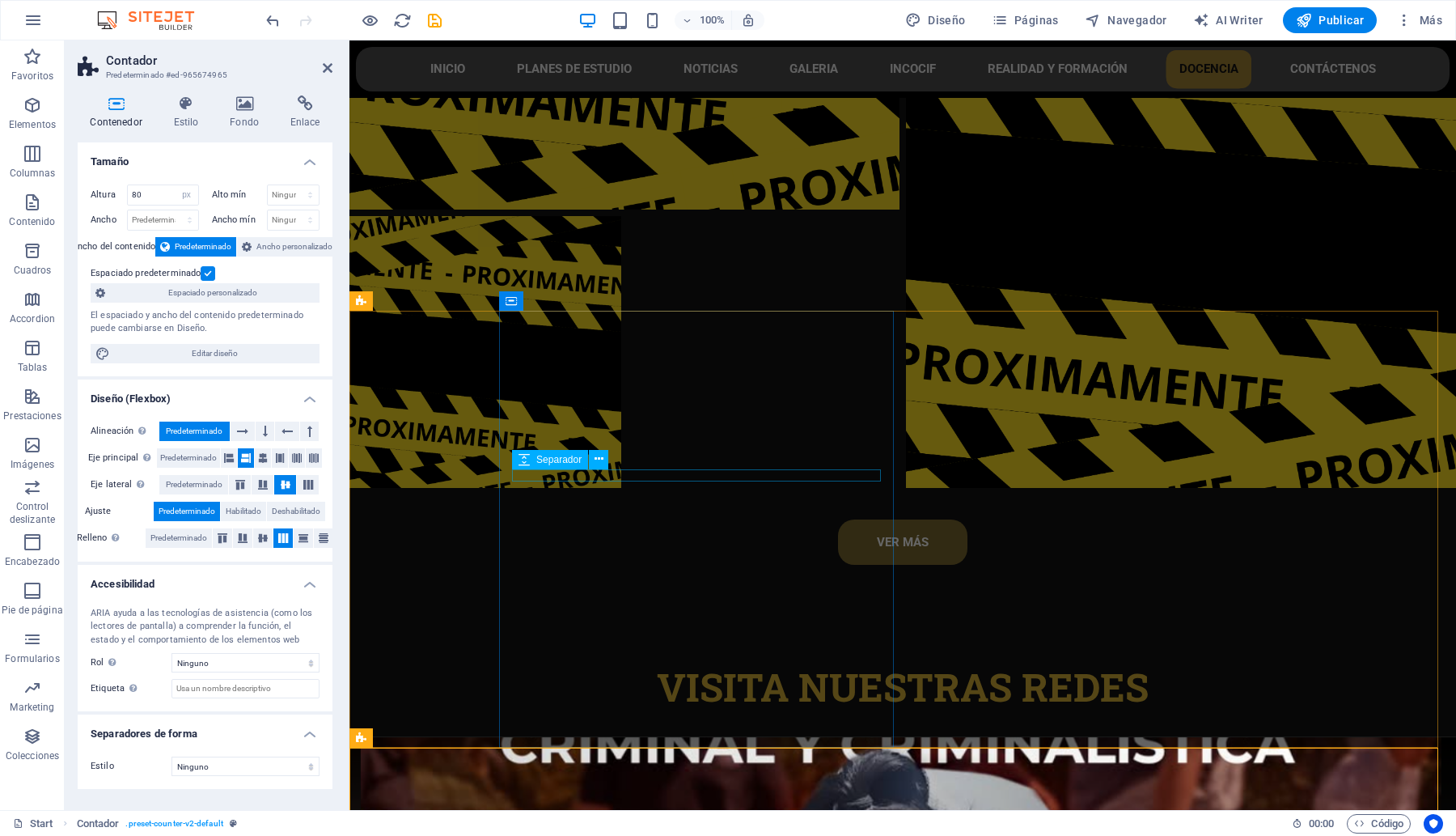
scroll to position [7443, 0]
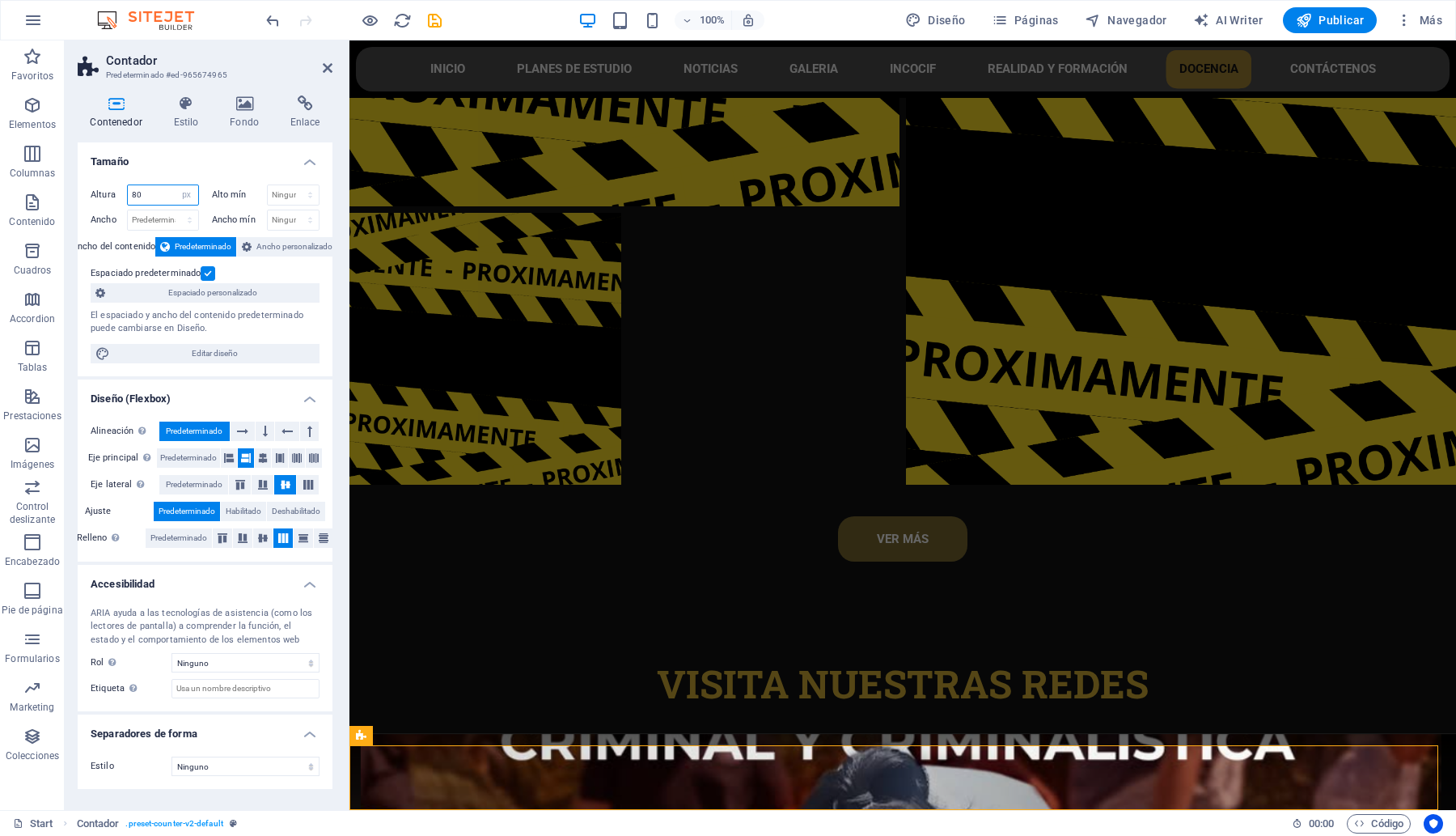
click at [158, 196] on input "80" at bounding box center [163, 194] width 70 height 20
type input "8"
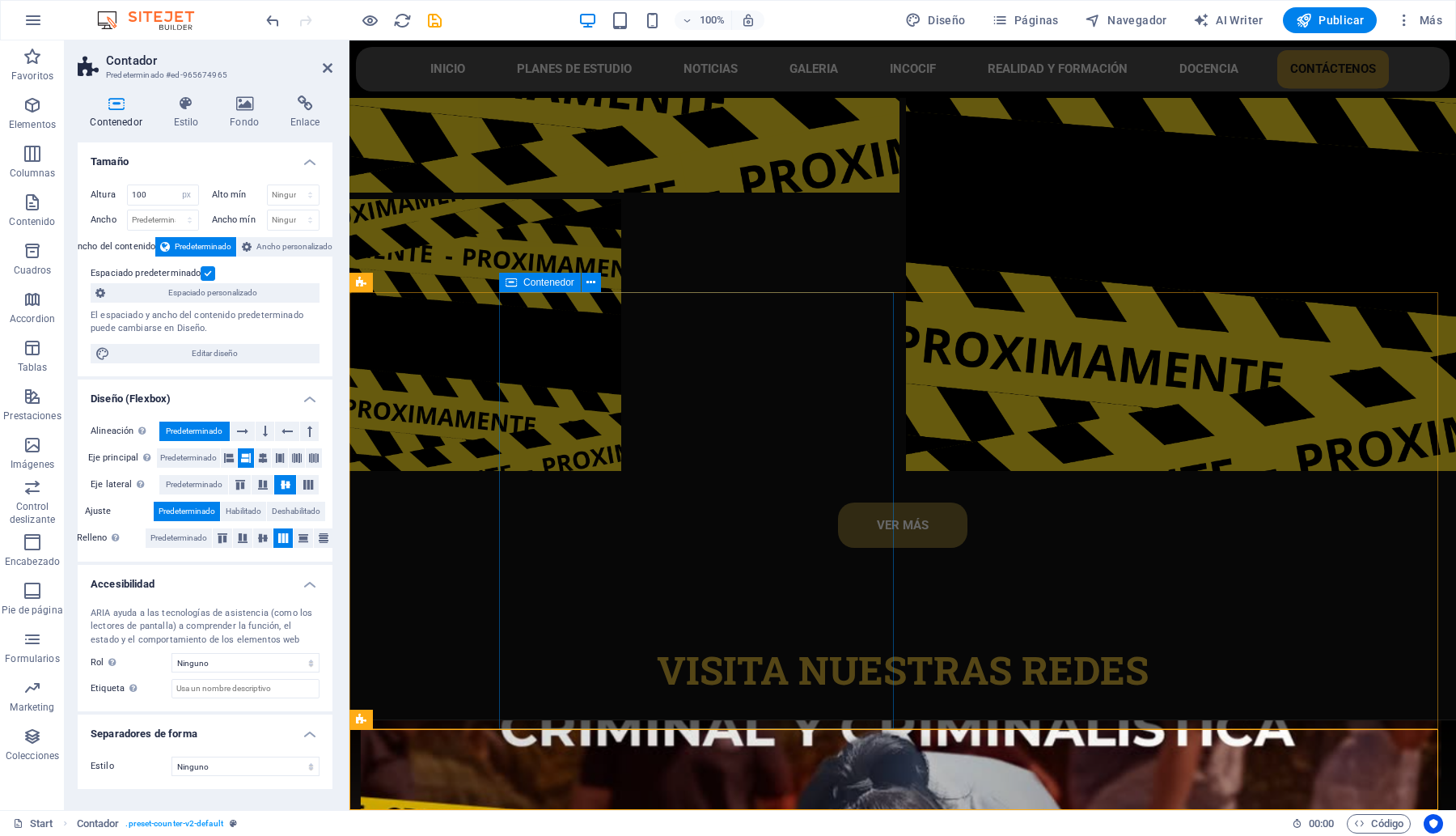
scroll to position [7459, 0]
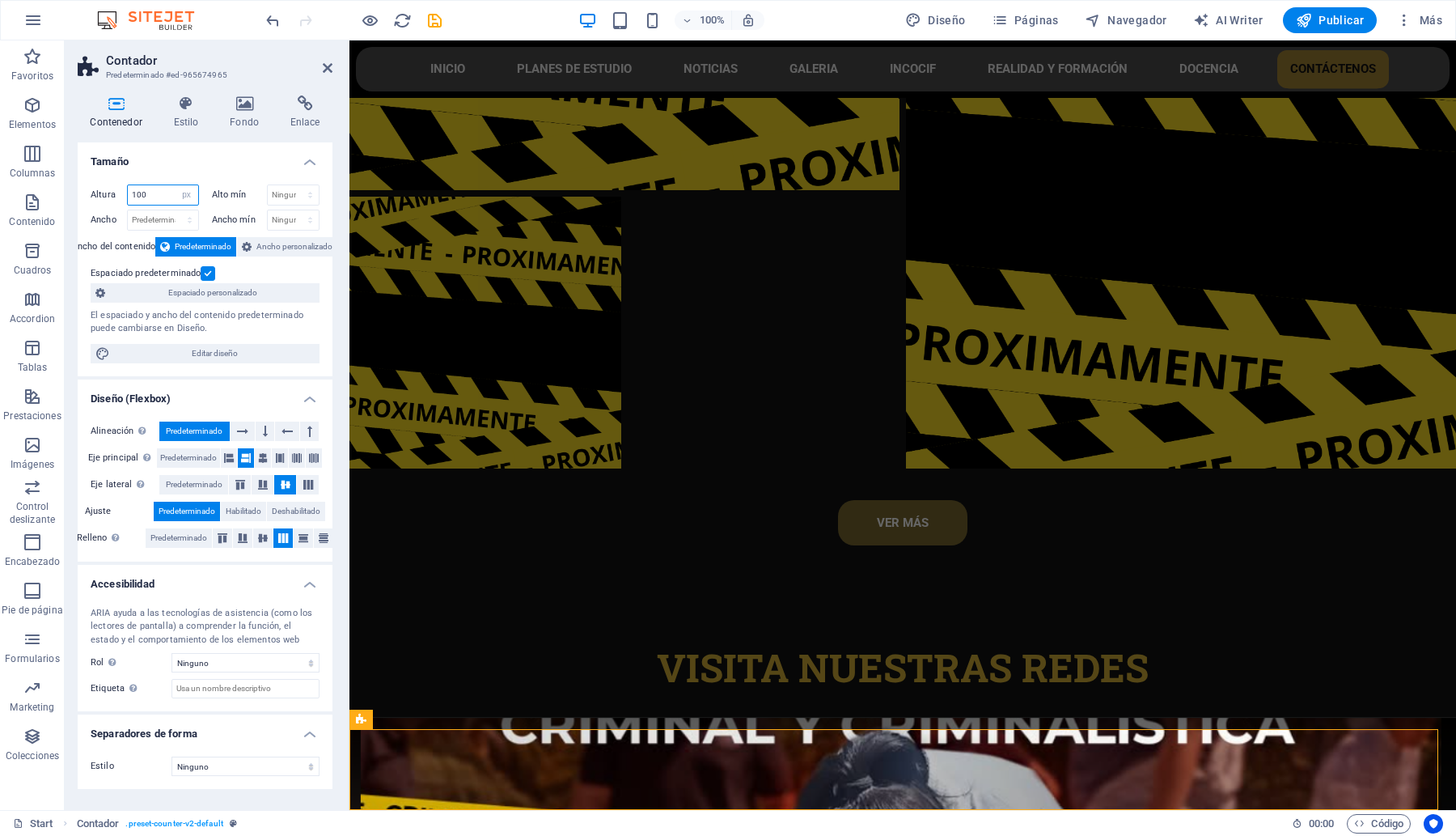
click at [148, 200] on input "100" at bounding box center [163, 194] width 70 height 20
type input "1"
type input "90"
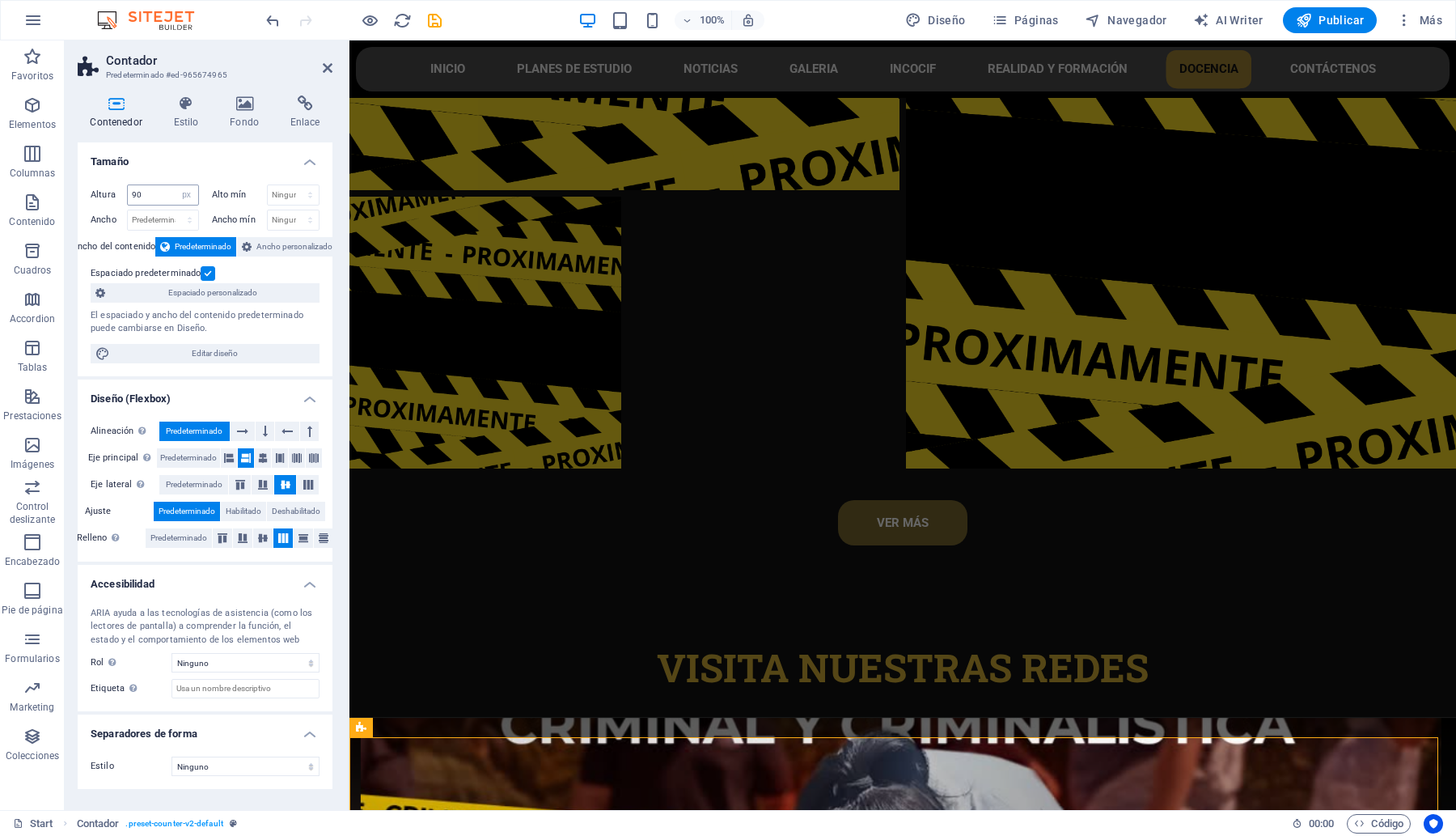
scroll to position [7450, 0]
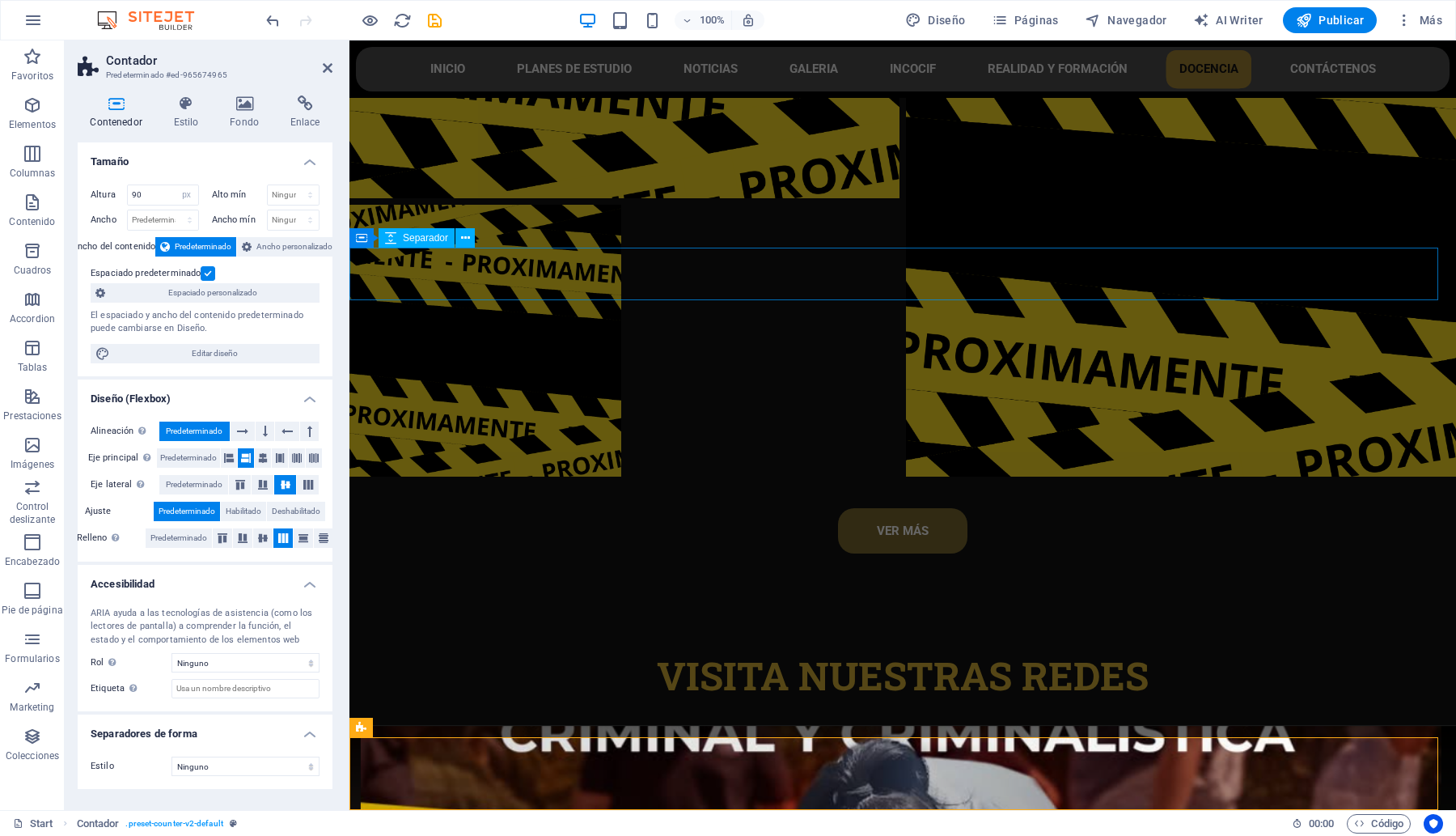
select select "px"
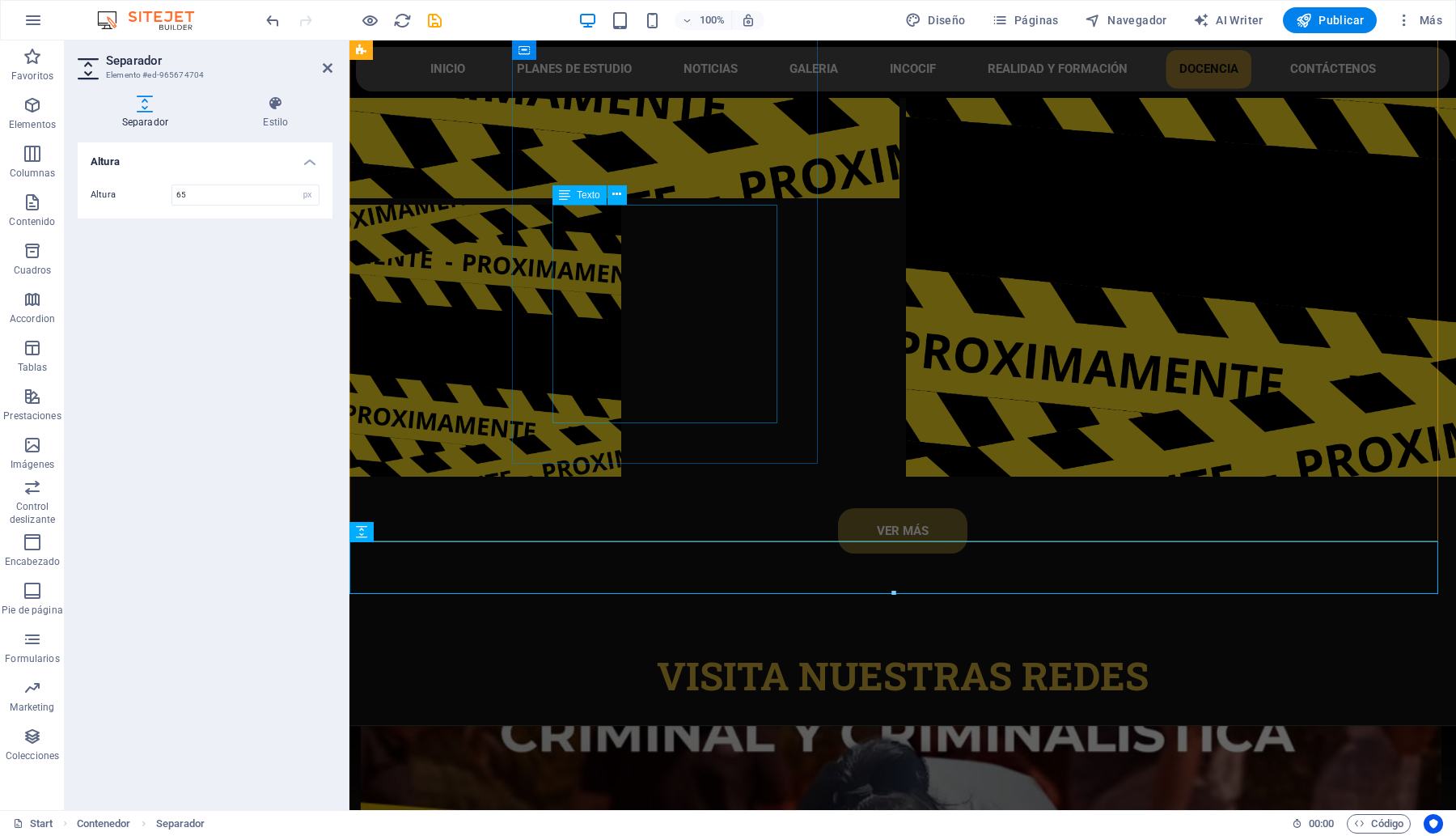
scroll to position [7157, 0]
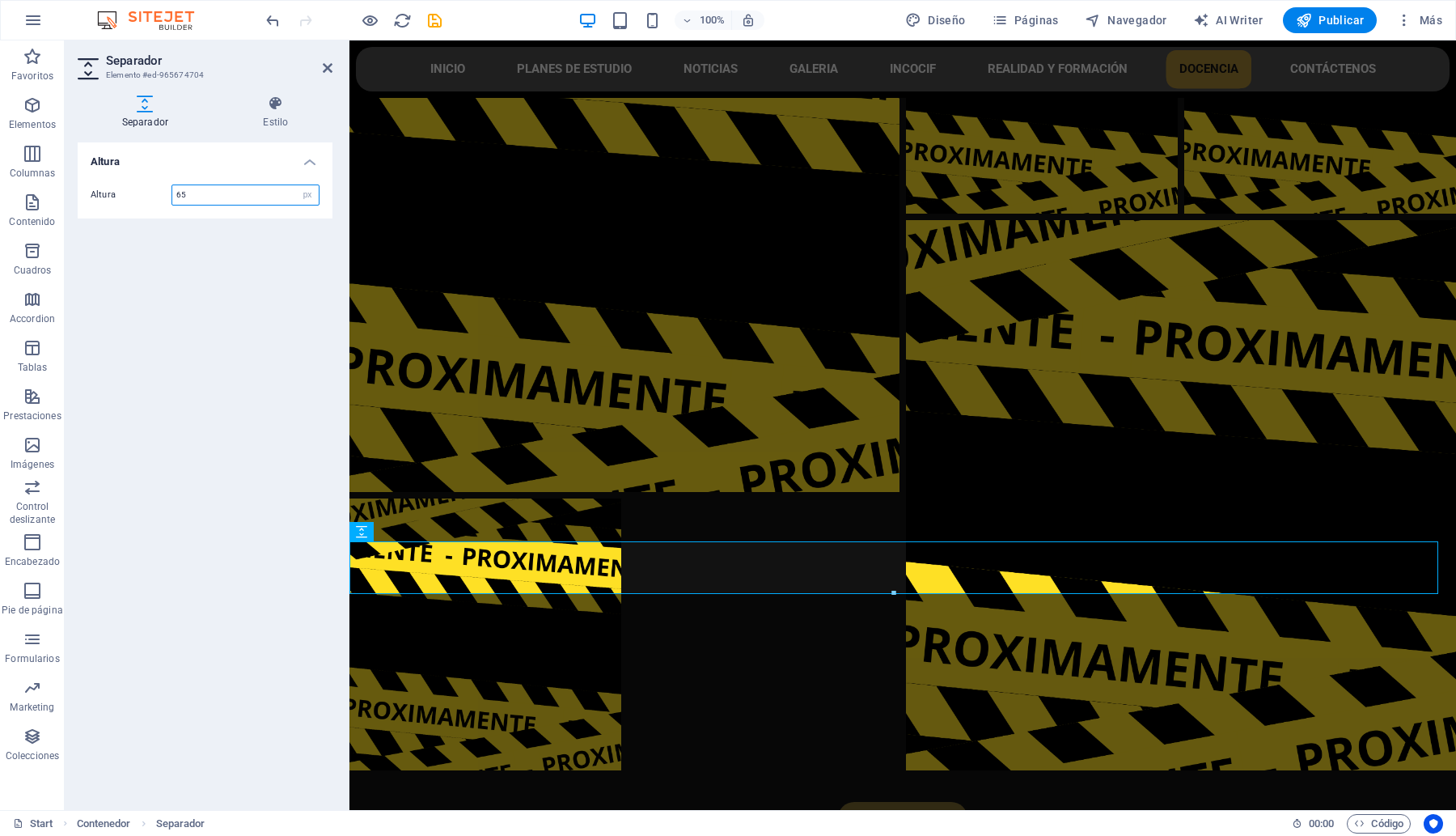
click at [234, 196] on input "65" at bounding box center [245, 194] width 147 height 20
type input "90"
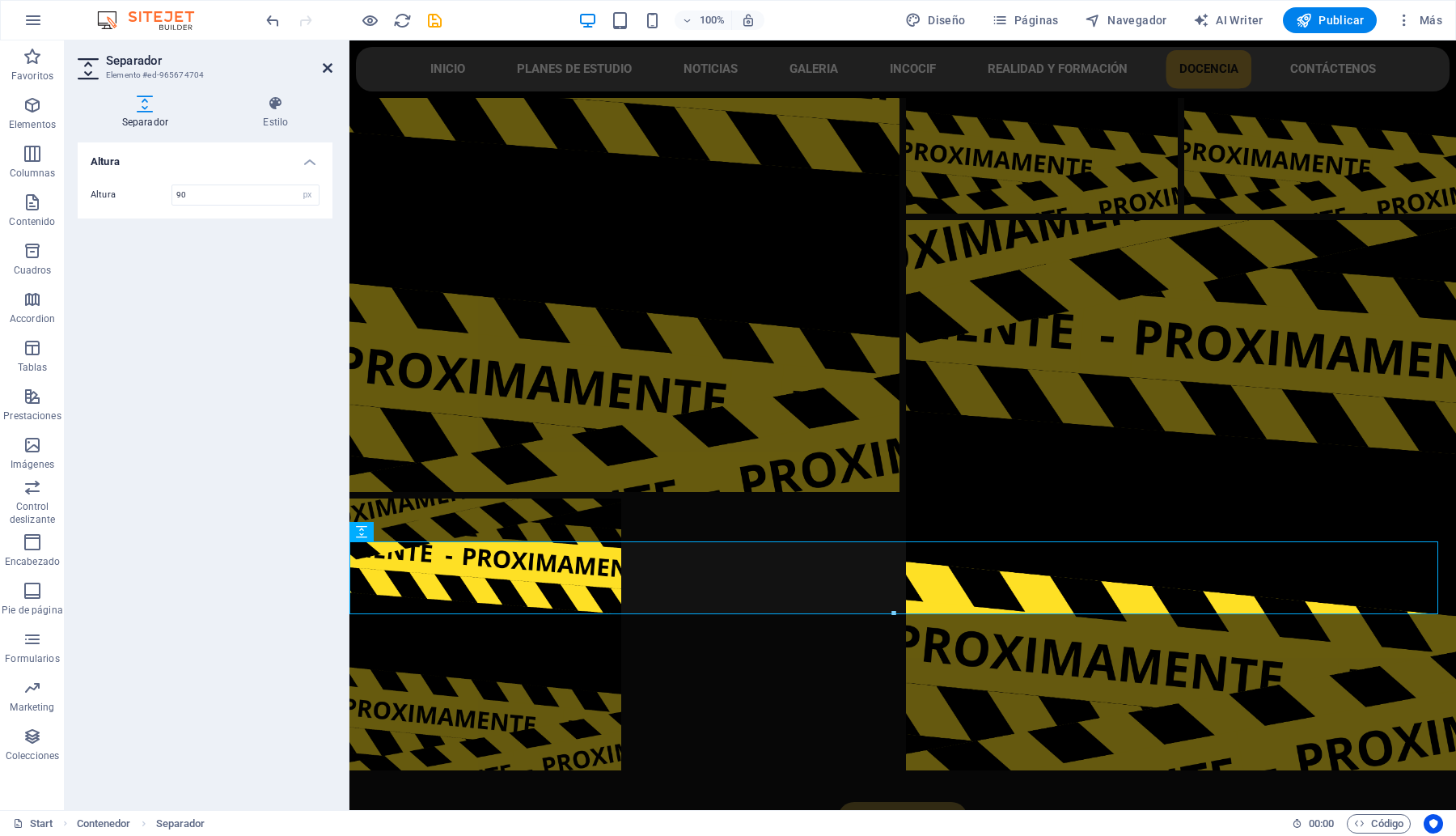
click at [329, 64] on icon at bounding box center [328, 68] width 9 height 13
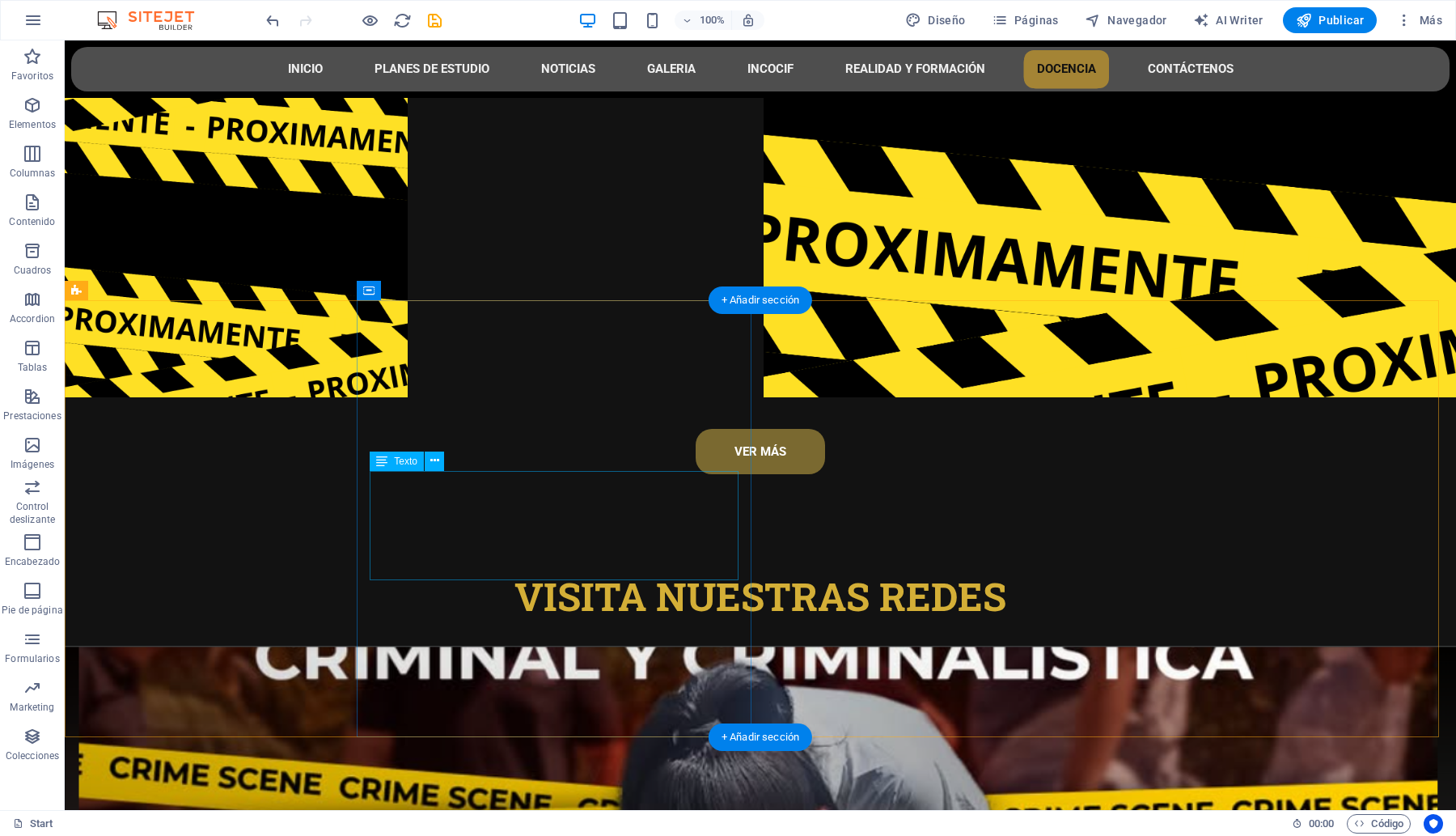
scroll to position [7764, 0]
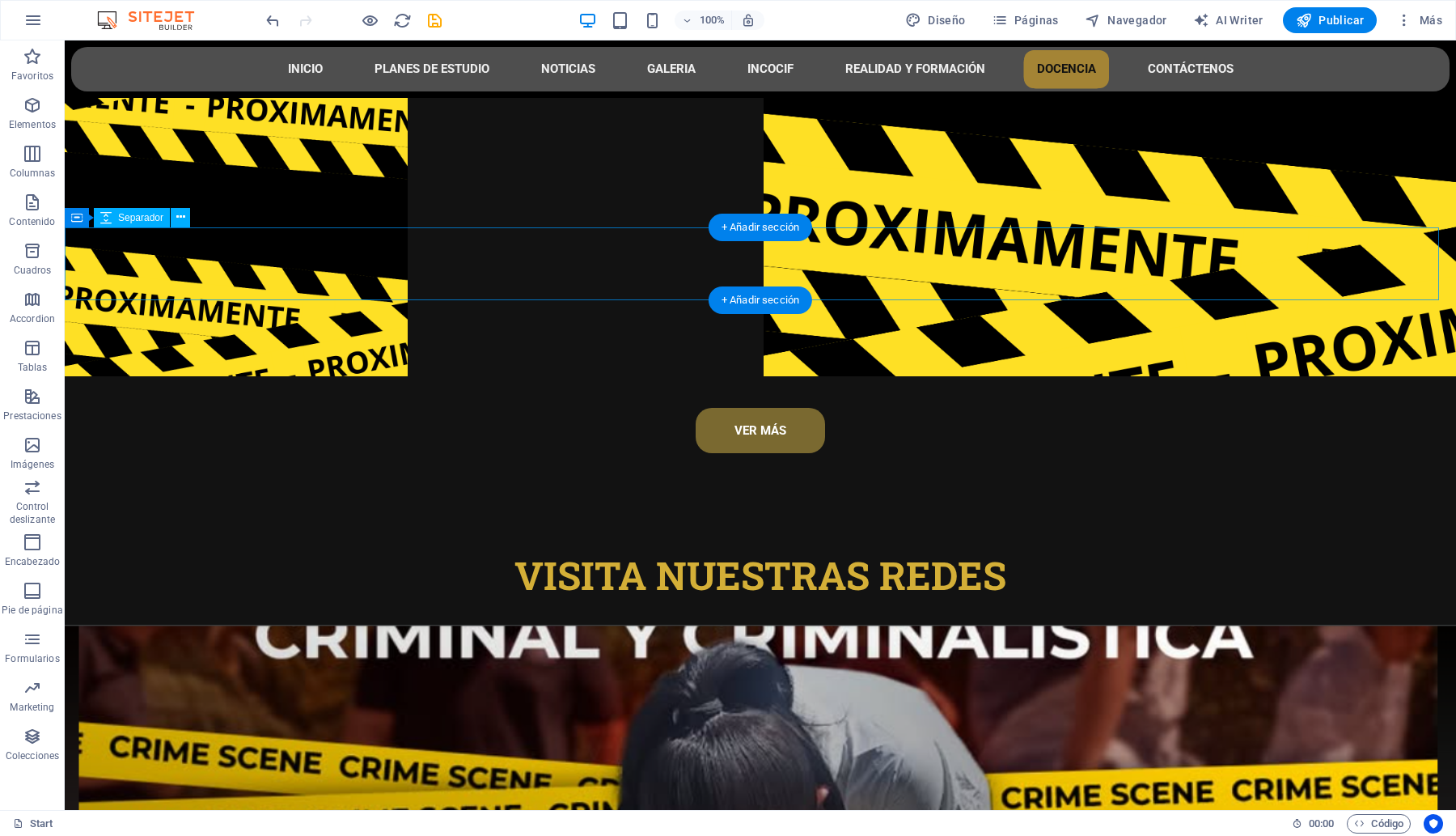
select select "px"
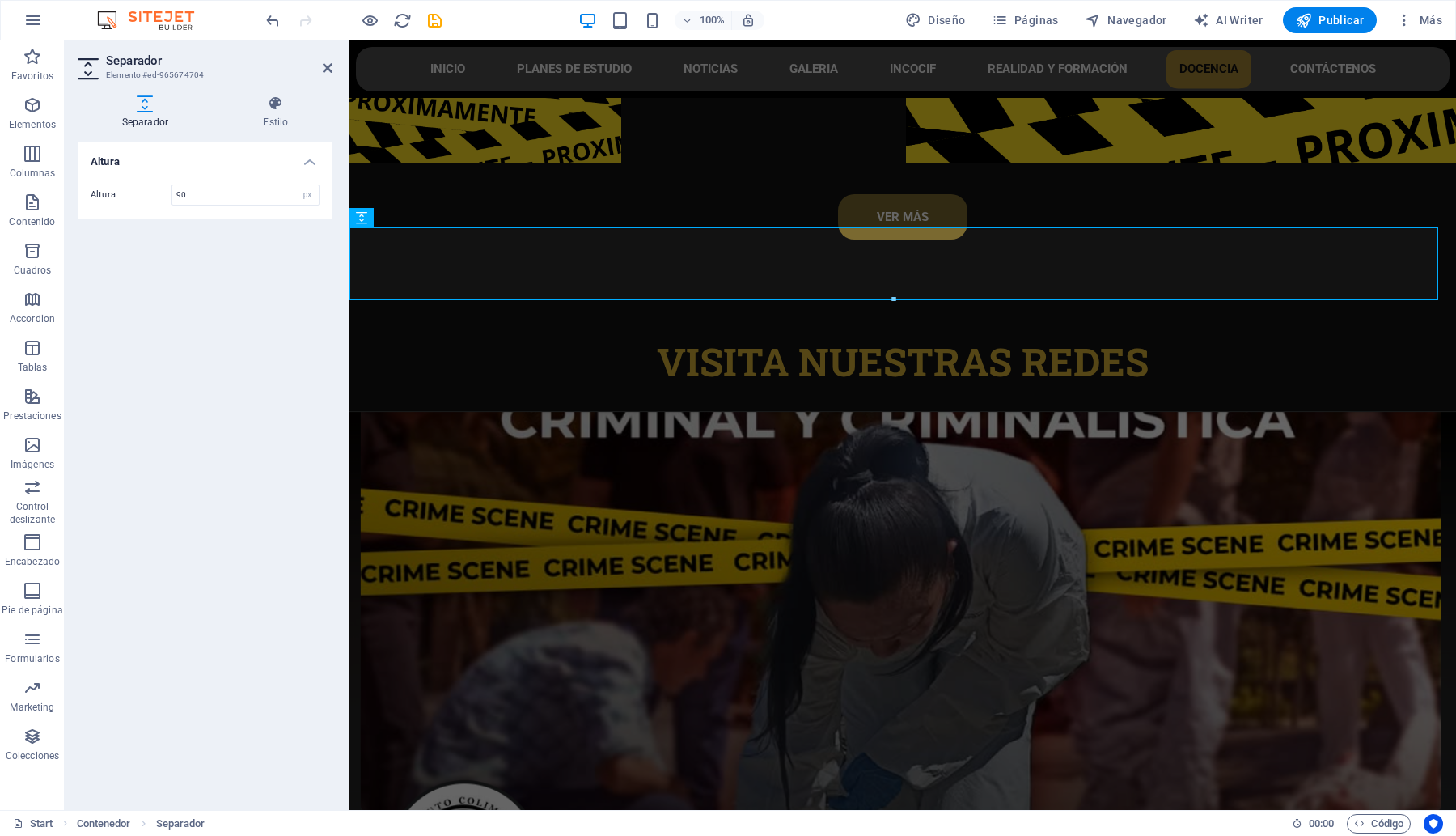
scroll to position [7471, 0]
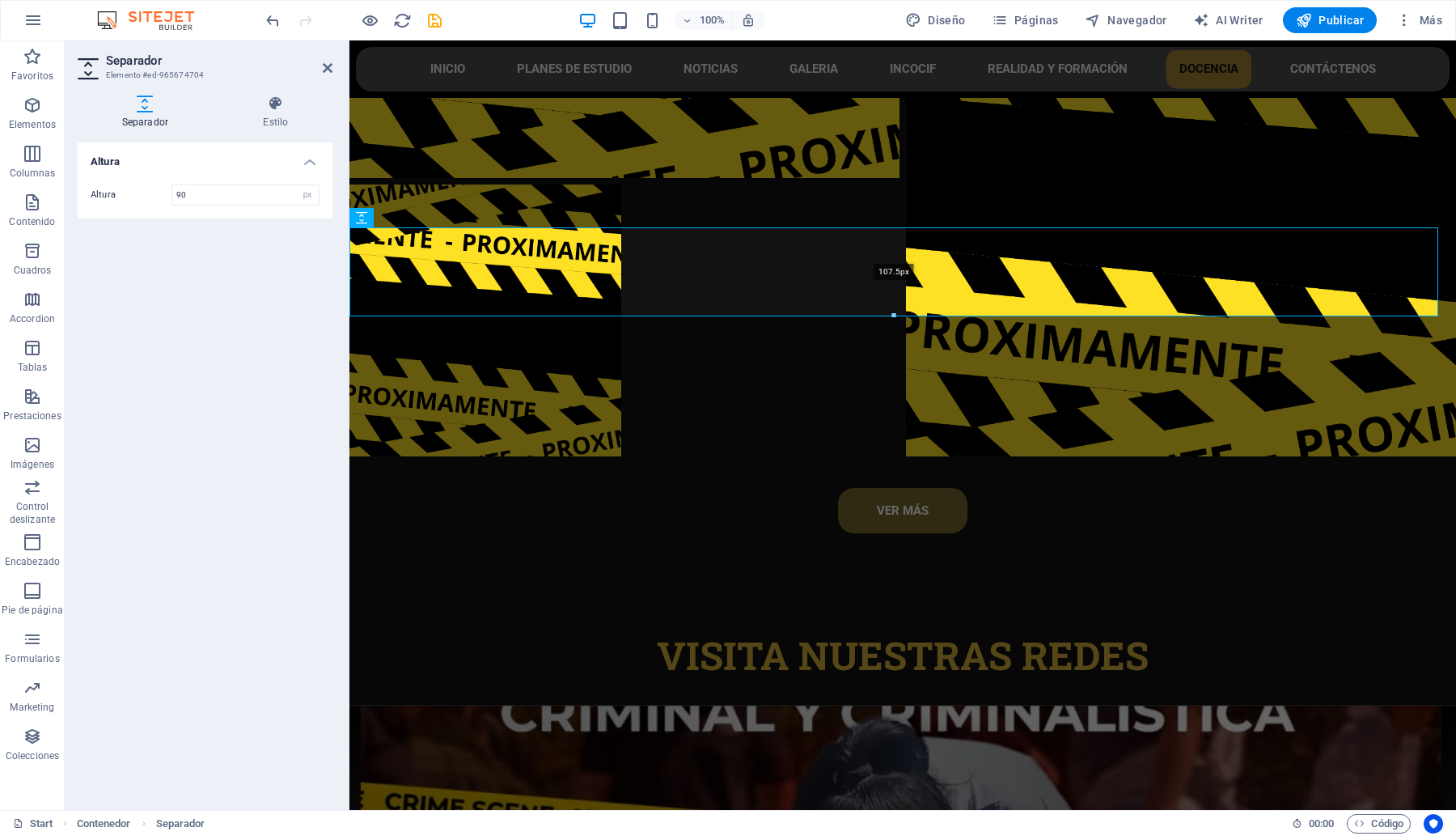
drag, startPoint x: 538, startPoint y: 253, endPoint x: 891, endPoint y: 317, distance: 358.8
click at [891, 317] on div at bounding box center [894, 316] width 1087 height 6
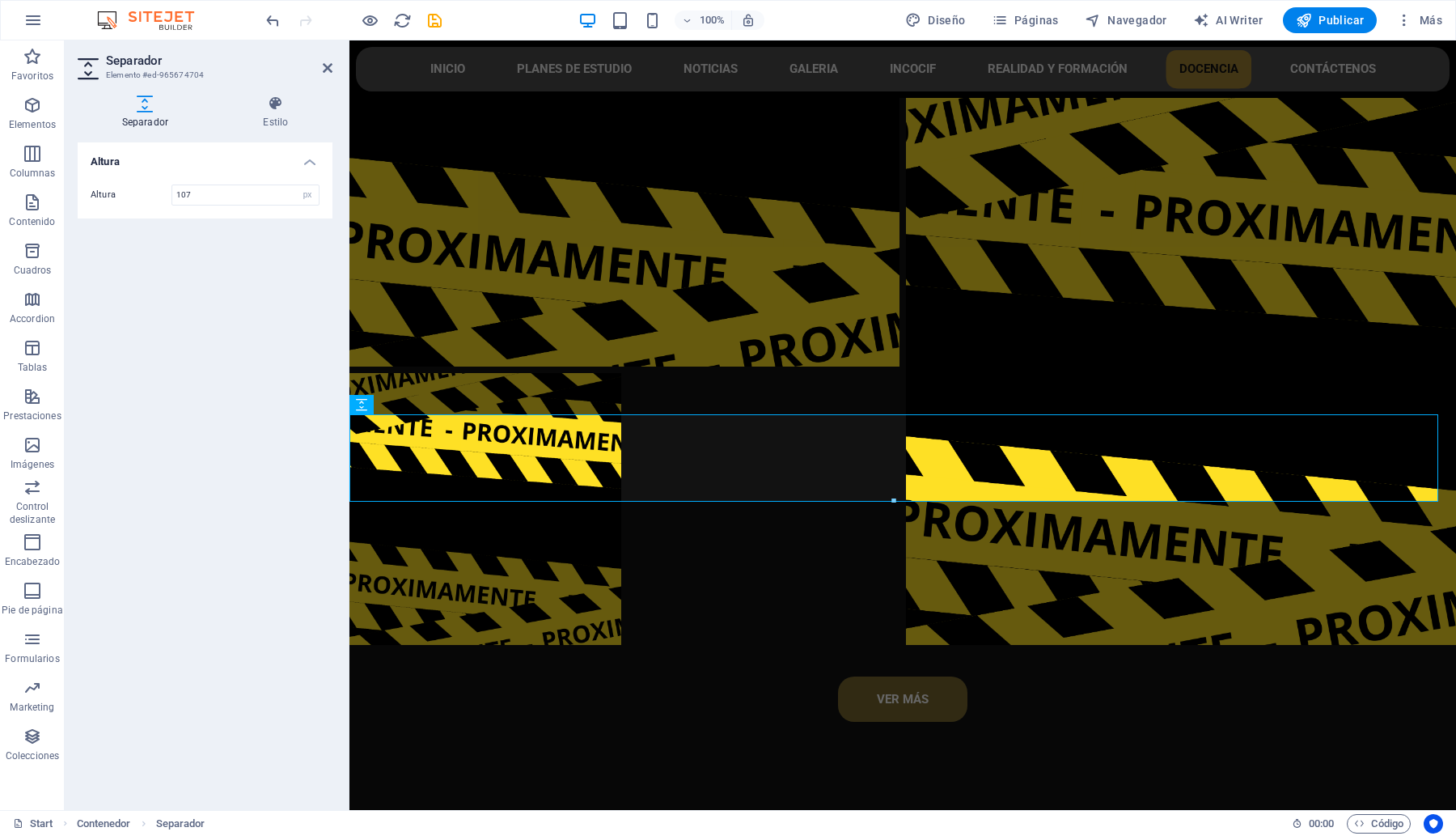
scroll to position [7485, 0]
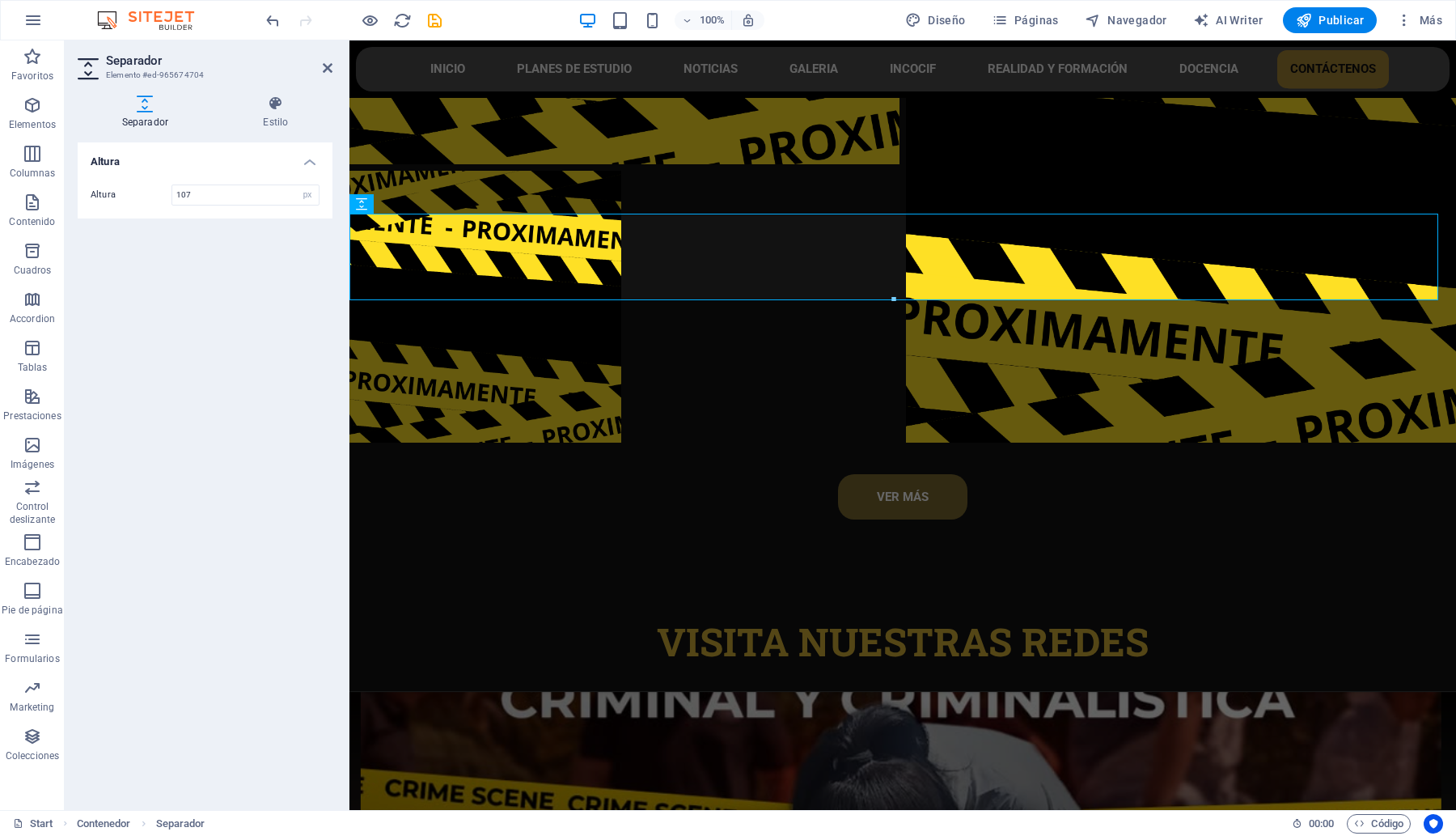
click at [219, 180] on div "Altura 107 px rem vh vw" at bounding box center [205, 195] width 255 height 47
click at [219, 194] on input "107" at bounding box center [245, 194] width 147 height 20
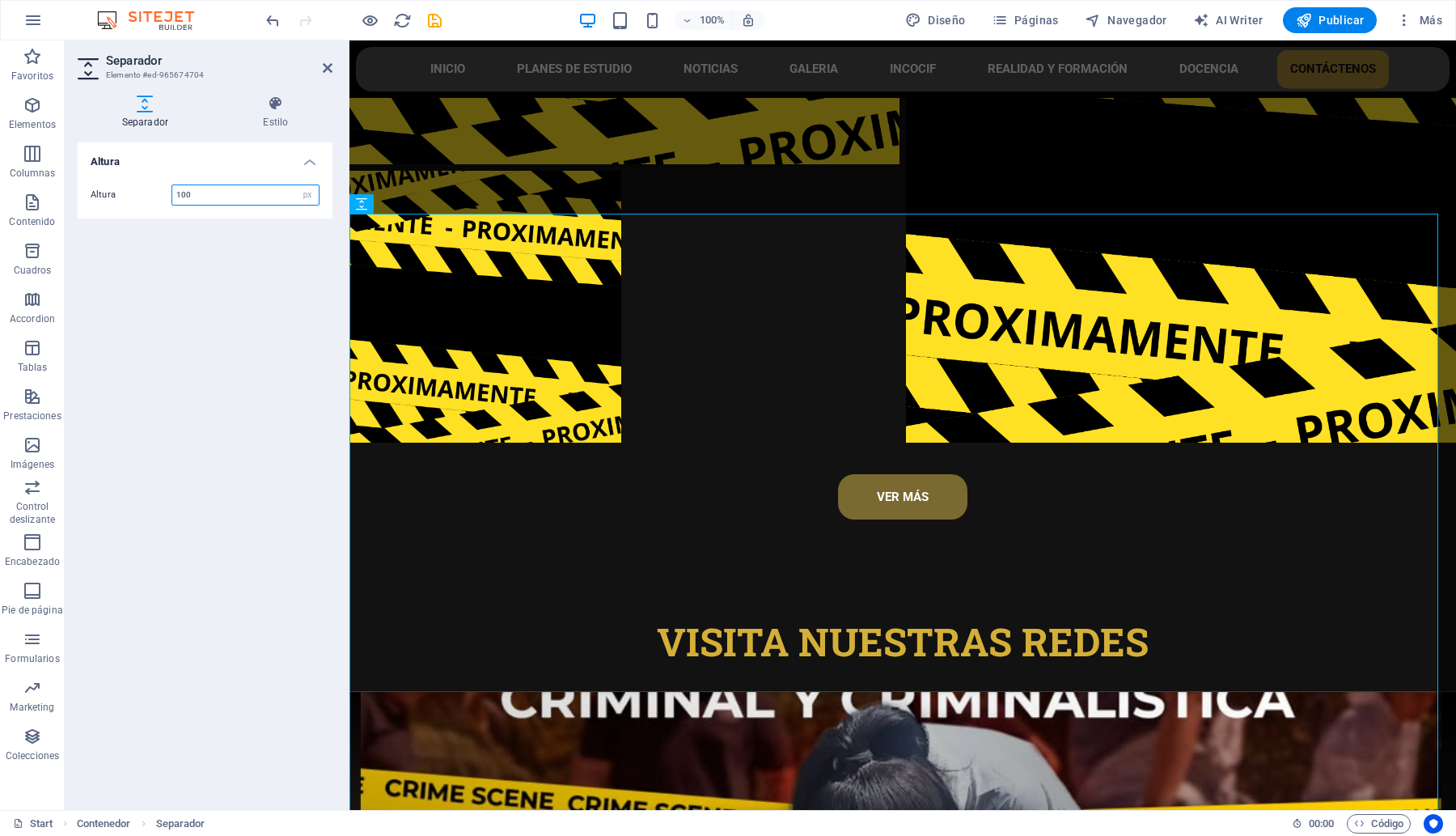
scroll to position [7479, 0]
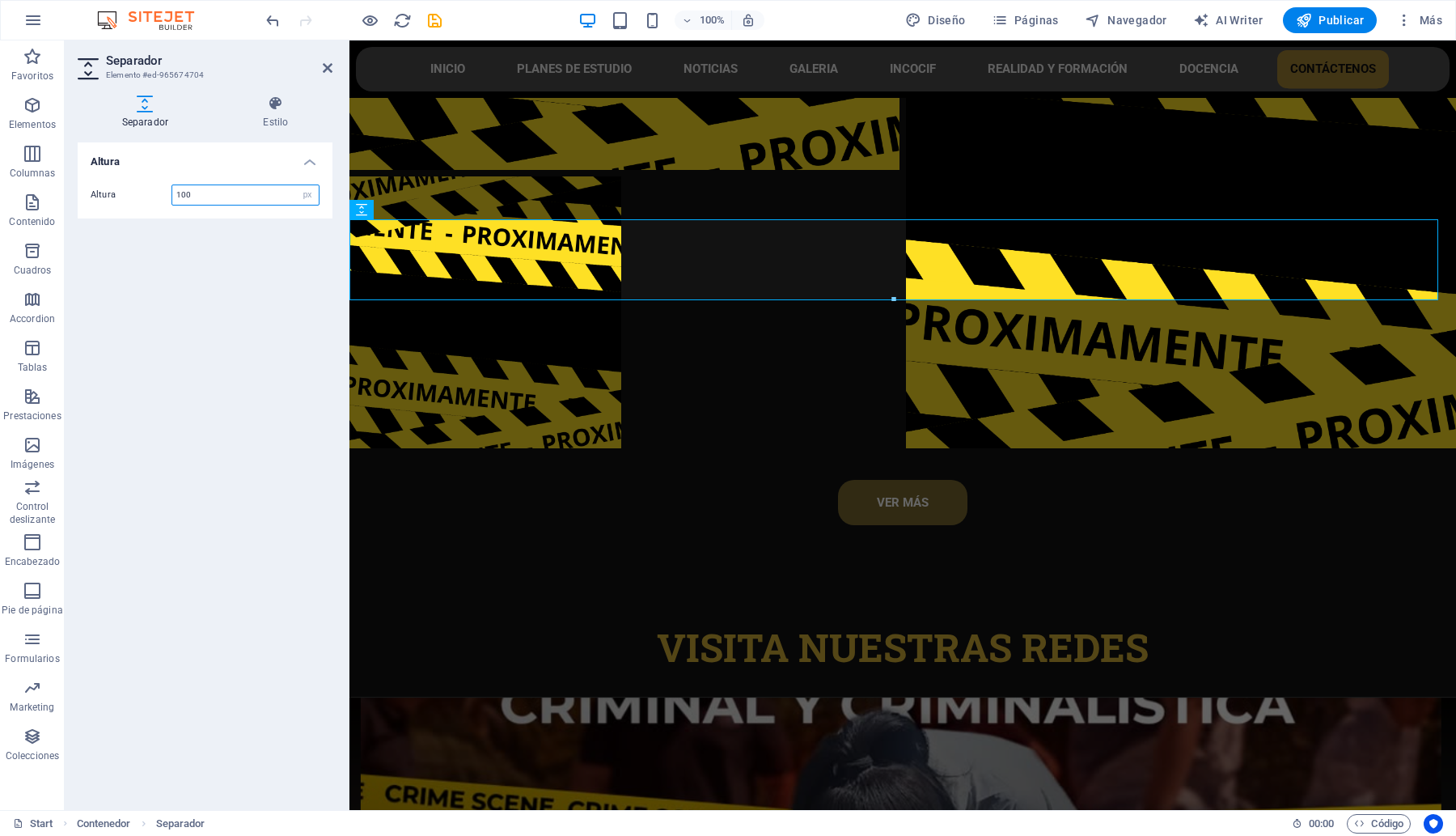
type input "100"
click at [393, 734] on div "Contador" at bounding box center [384, 727] width 69 height 20
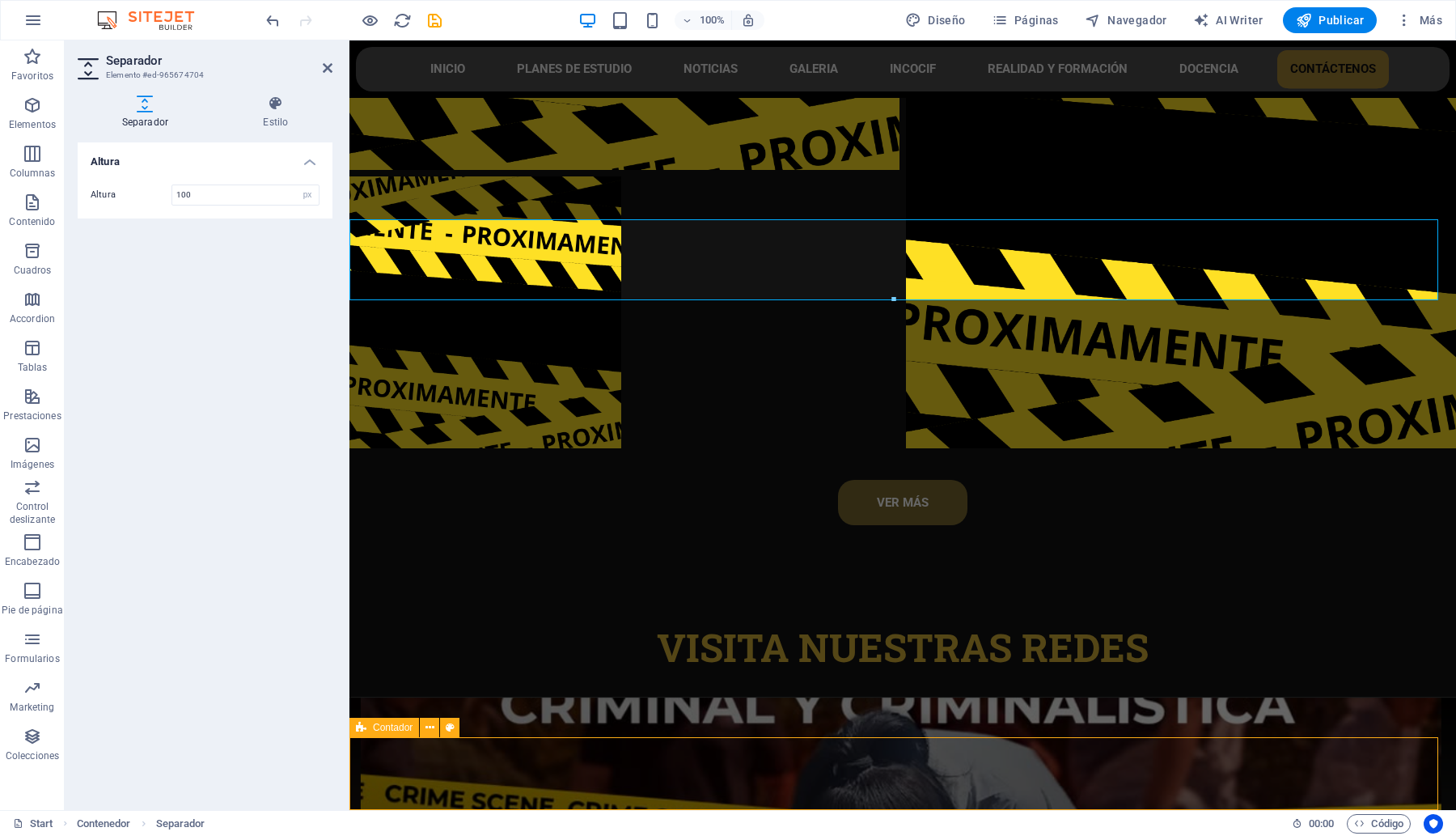
click at [393, 734] on div "Contador" at bounding box center [384, 727] width 69 height 20
select select "px"
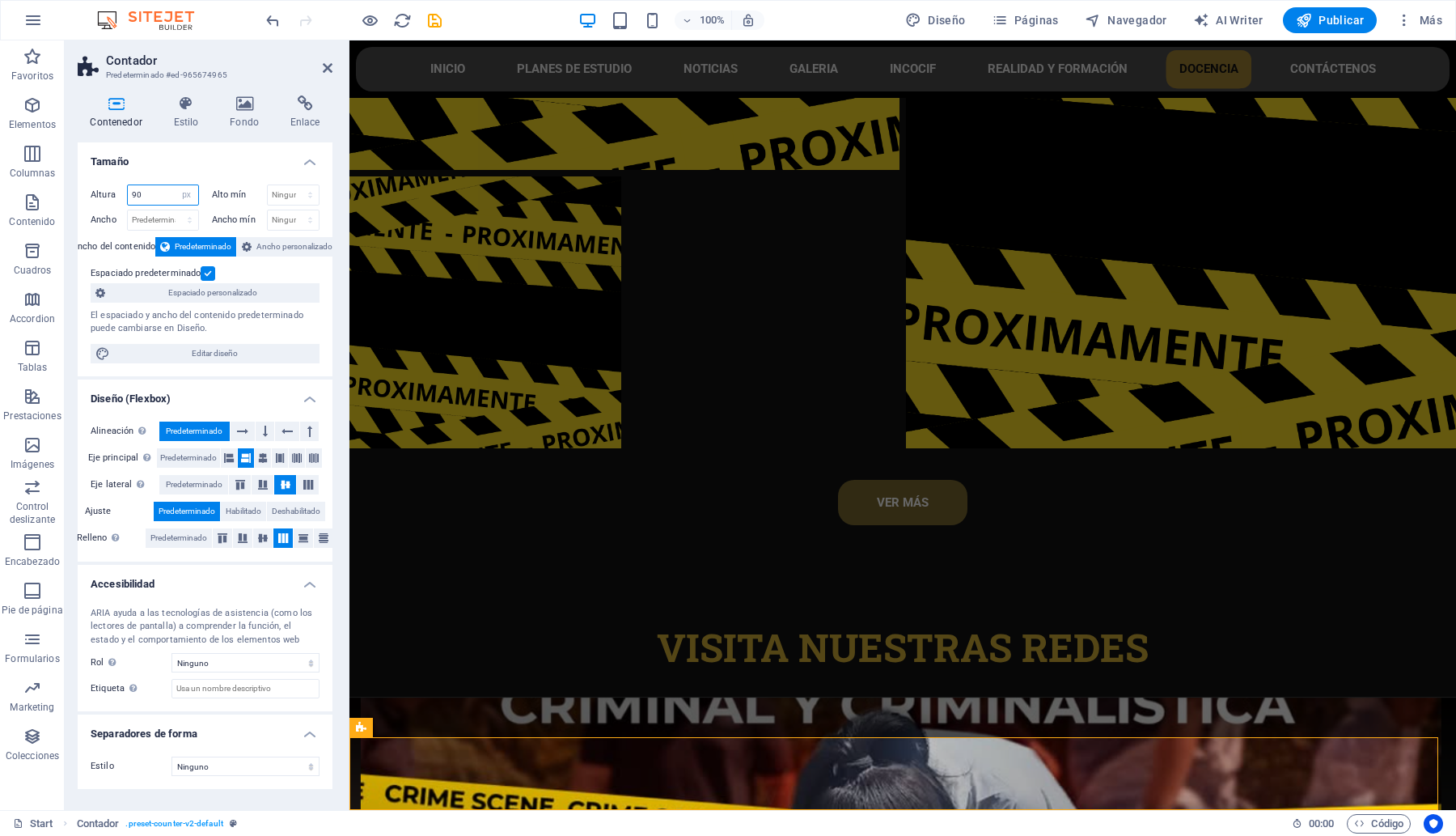
drag, startPoint x: 147, startPoint y: 196, endPoint x: 122, endPoint y: 192, distance: 25.3
click at [122, 192] on div "Altura 90 Predeterminado px rem % vh vw" at bounding box center [145, 194] width 108 height 21
type input "100"
click at [328, 62] on icon at bounding box center [328, 68] width 9 height 13
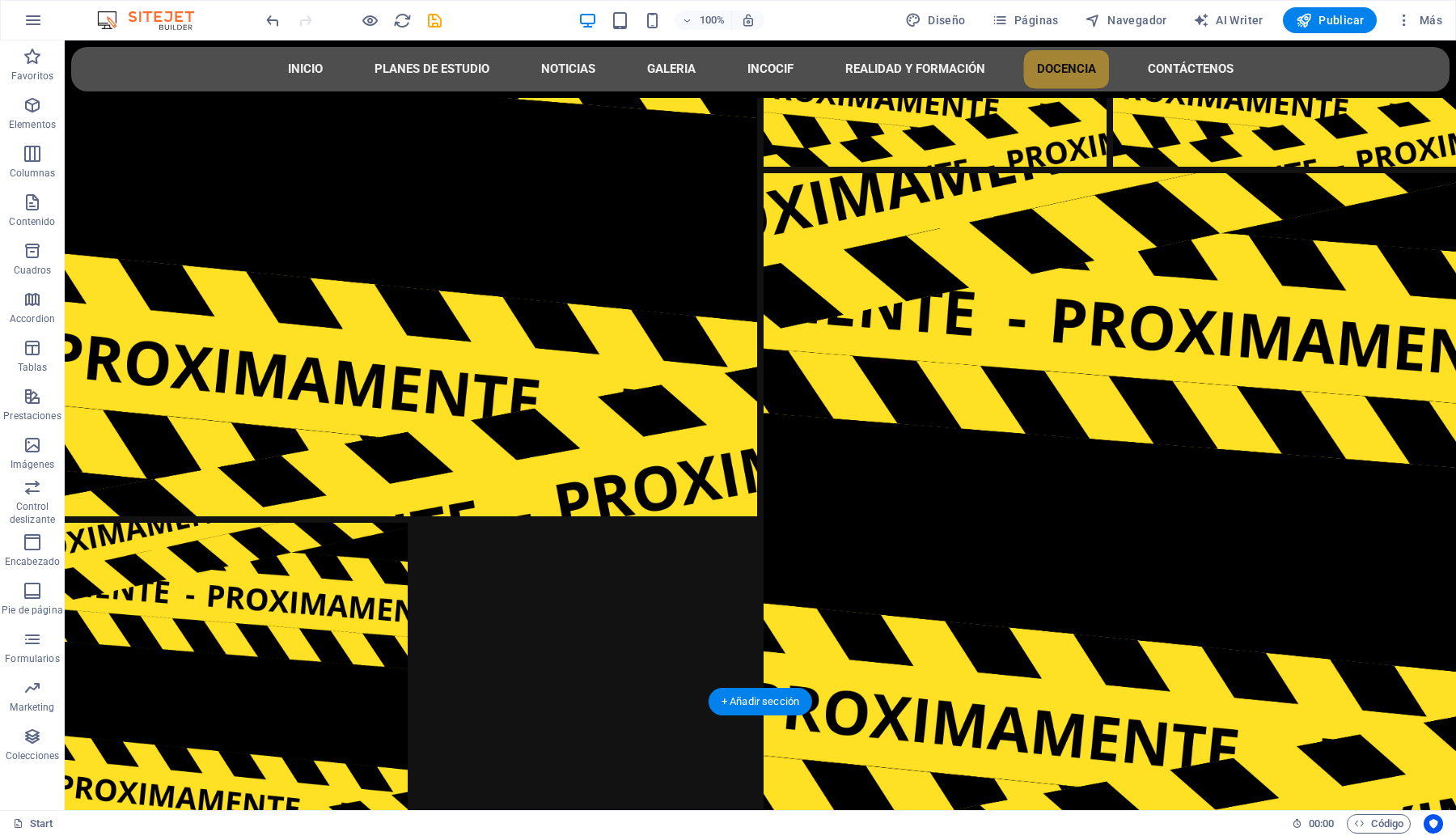
scroll to position [7781, 0]
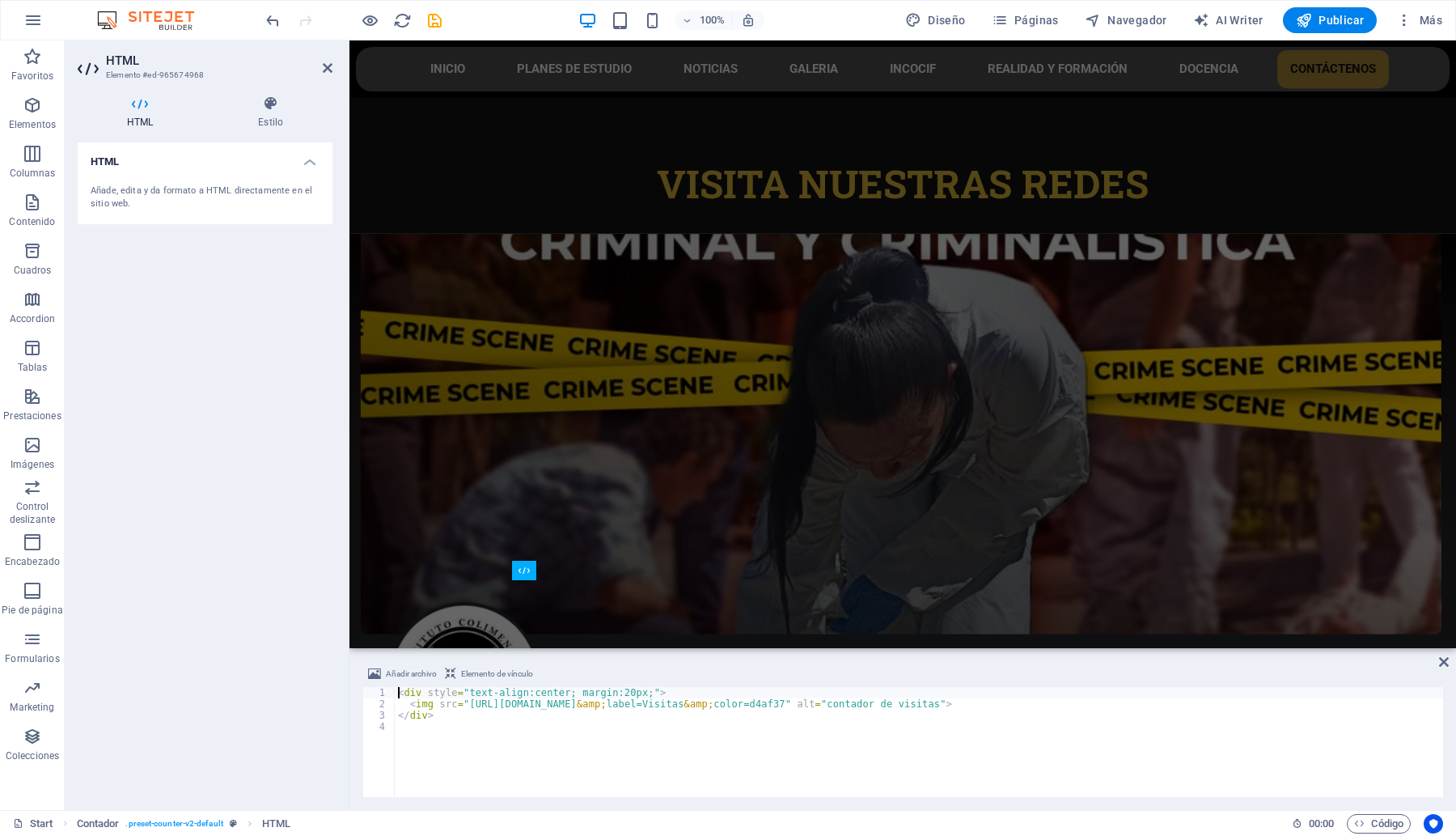
scroll to position [7487, 0]
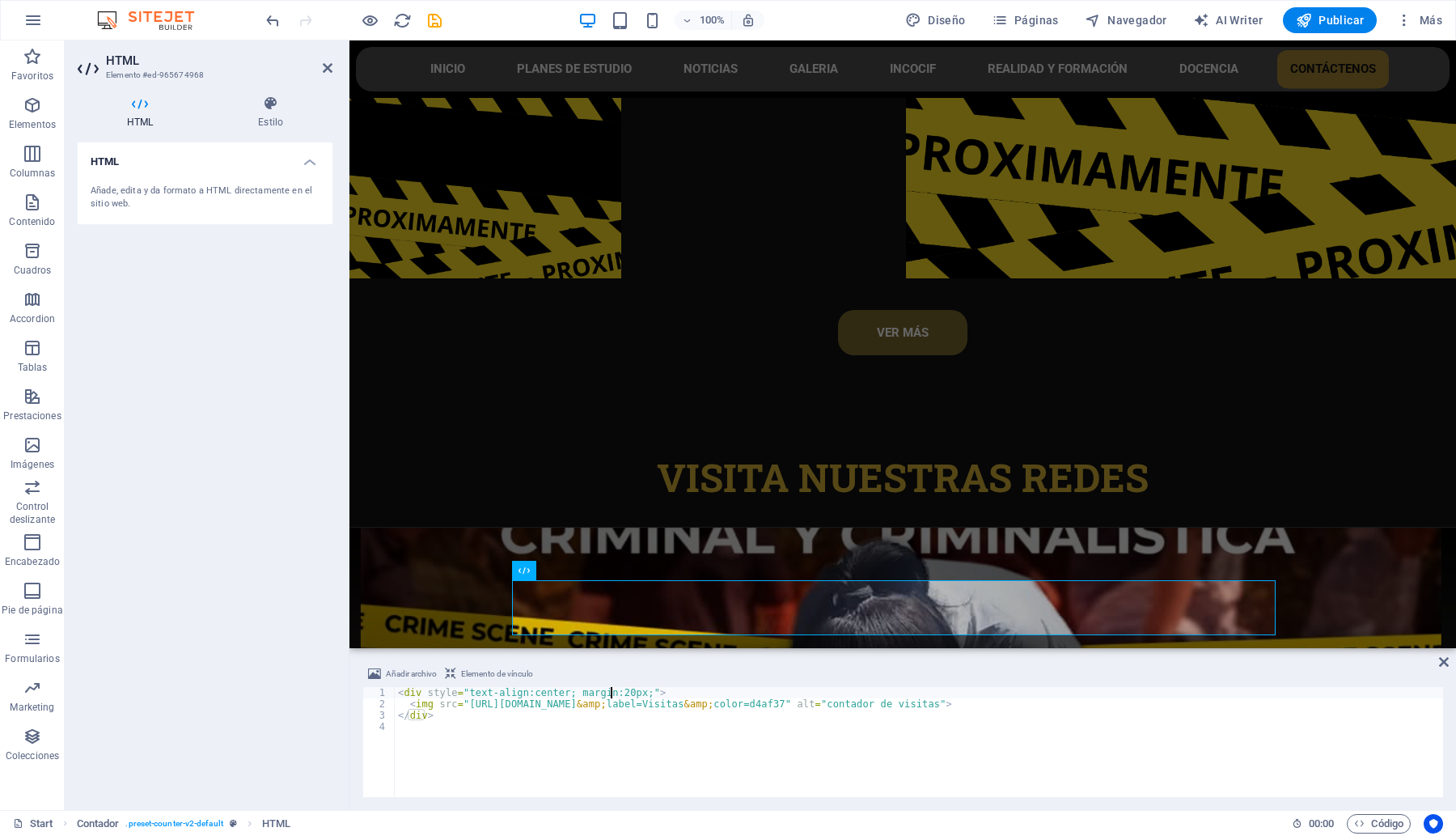
click at [613, 693] on div "< div style = "text-align:center; margin:20px;" > < img src = "[URL][DOMAIN_NAM…" at bounding box center [919, 753] width 1048 height 133
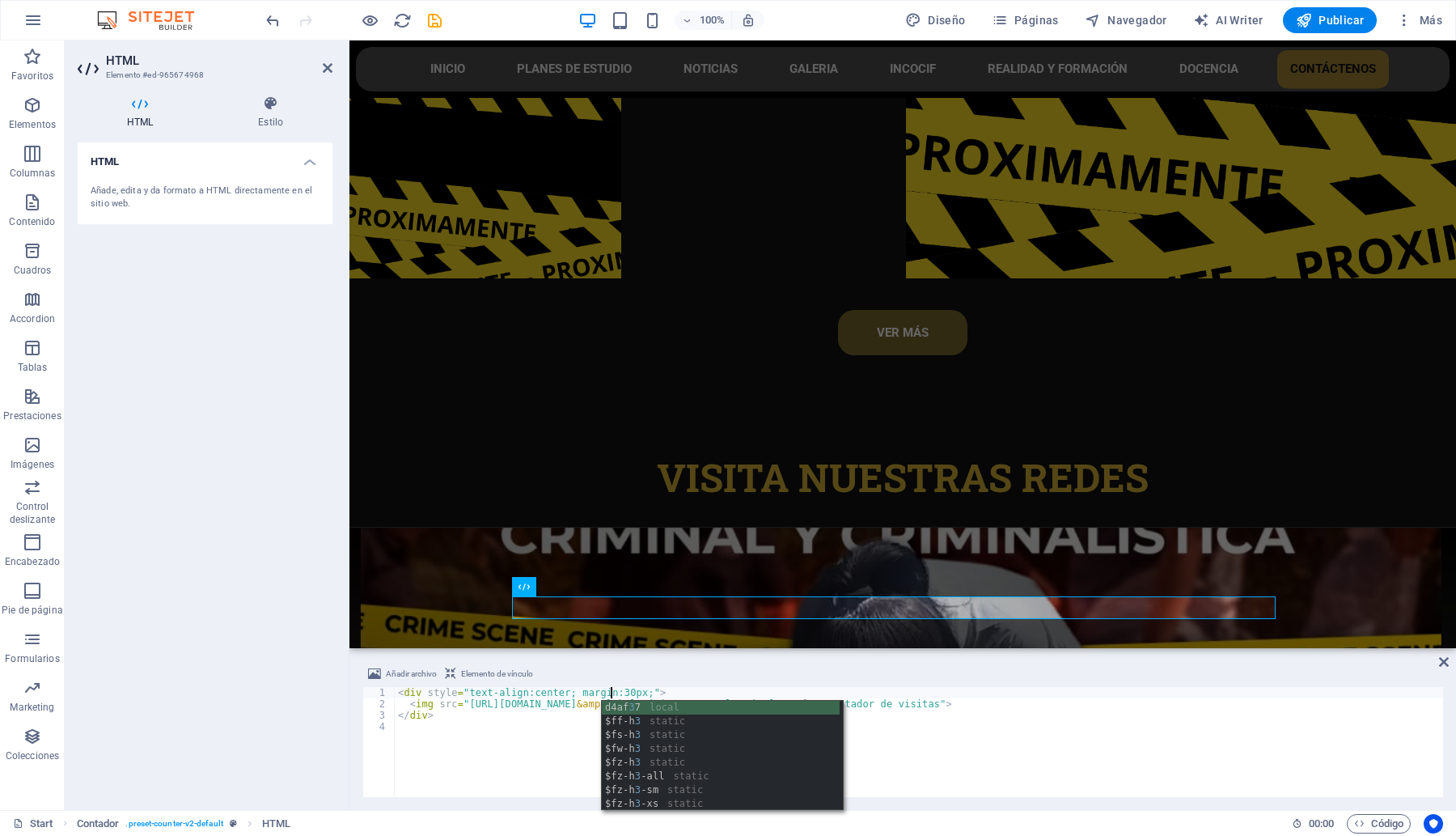
scroll to position [0, 17]
type textarea "<div style="text-align:center; margin:25px;">"
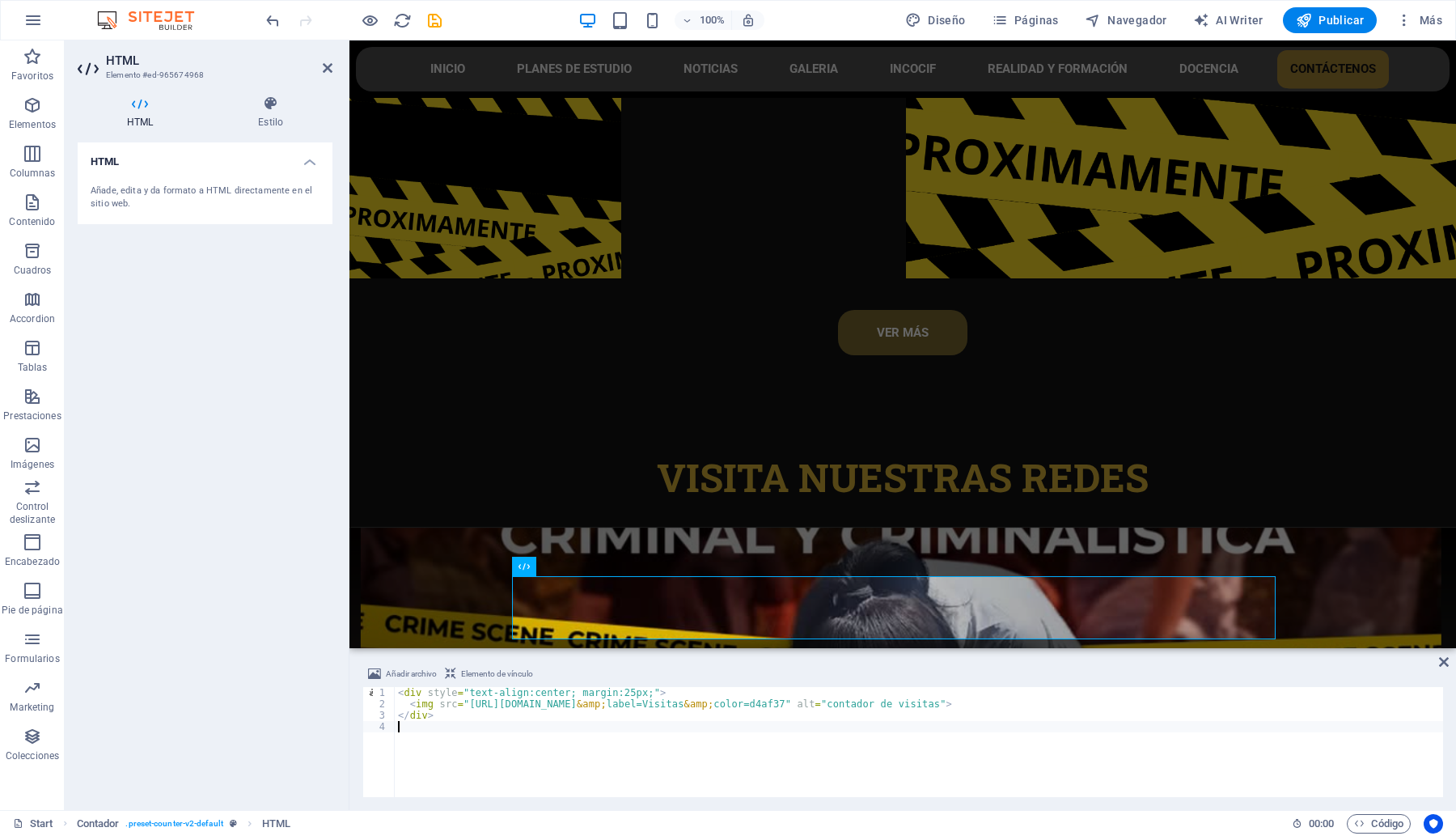
click at [898, 736] on div "< div style = "text-align:center; margin:25px;" > < img src = "[URL][DOMAIN_NAM…" at bounding box center [919, 753] width 1048 height 133
click at [1446, 661] on icon at bounding box center [1444, 661] width 9 height 13
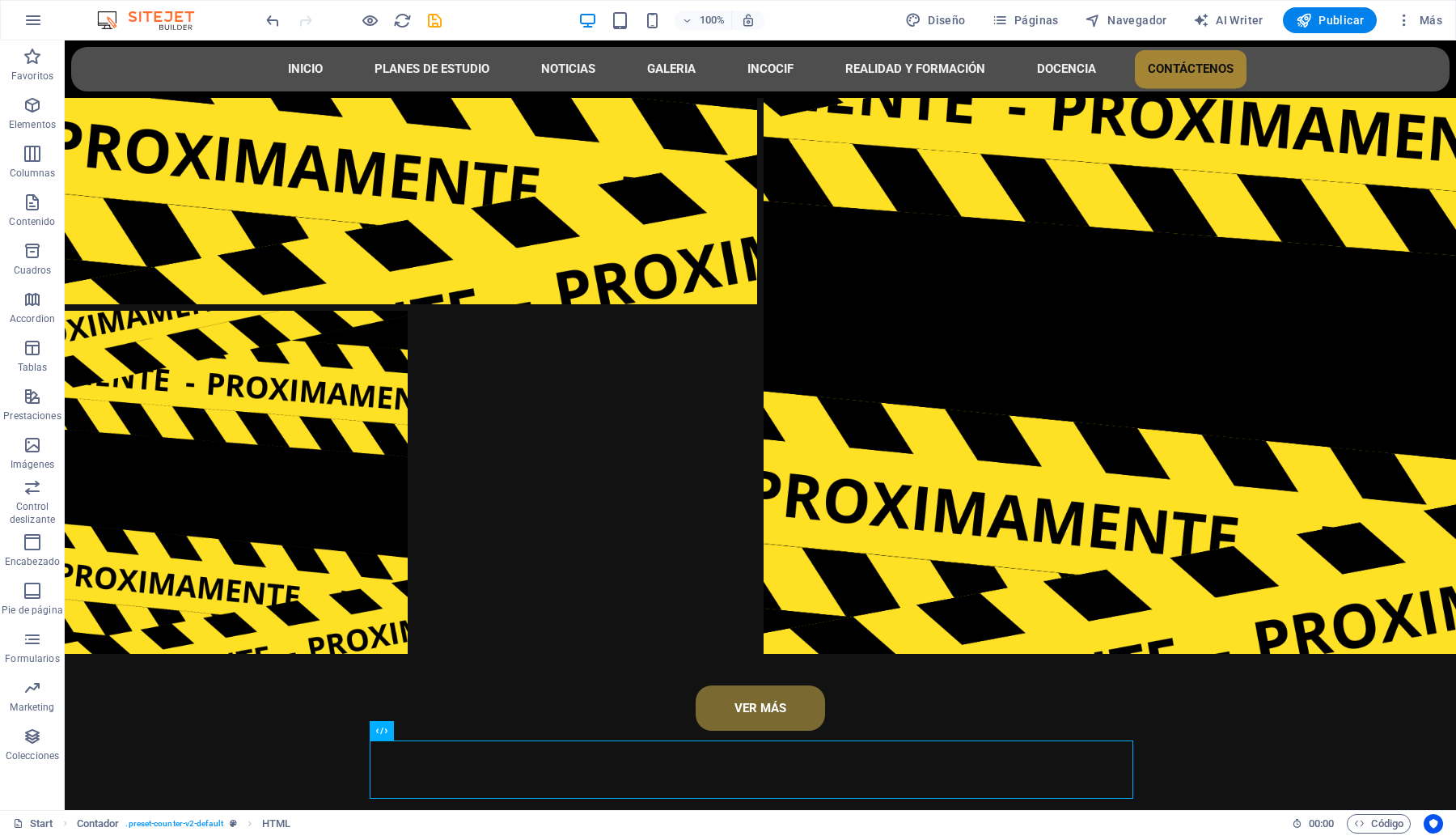
scroll to position [7781, 0]
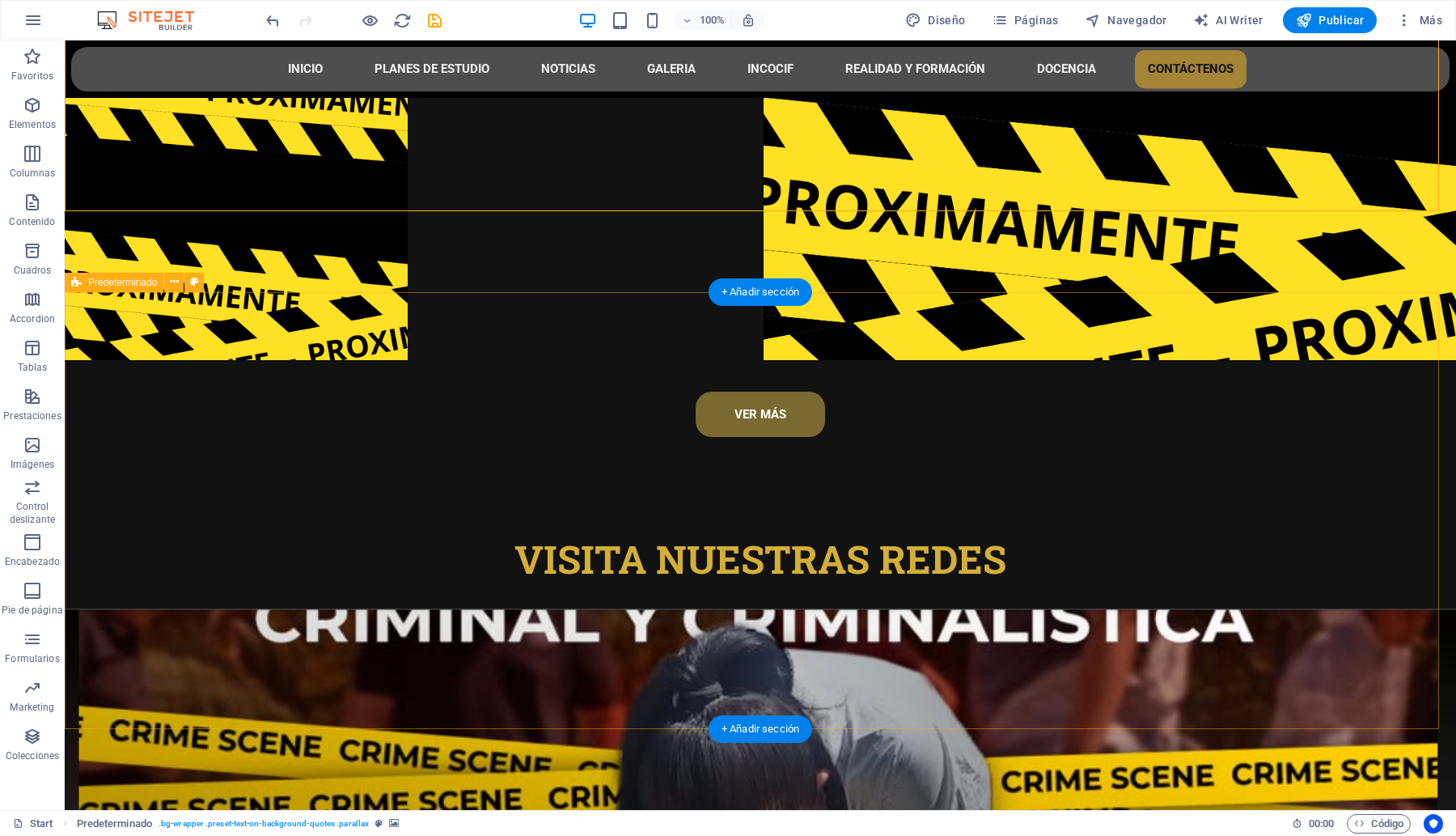
select select "footer"
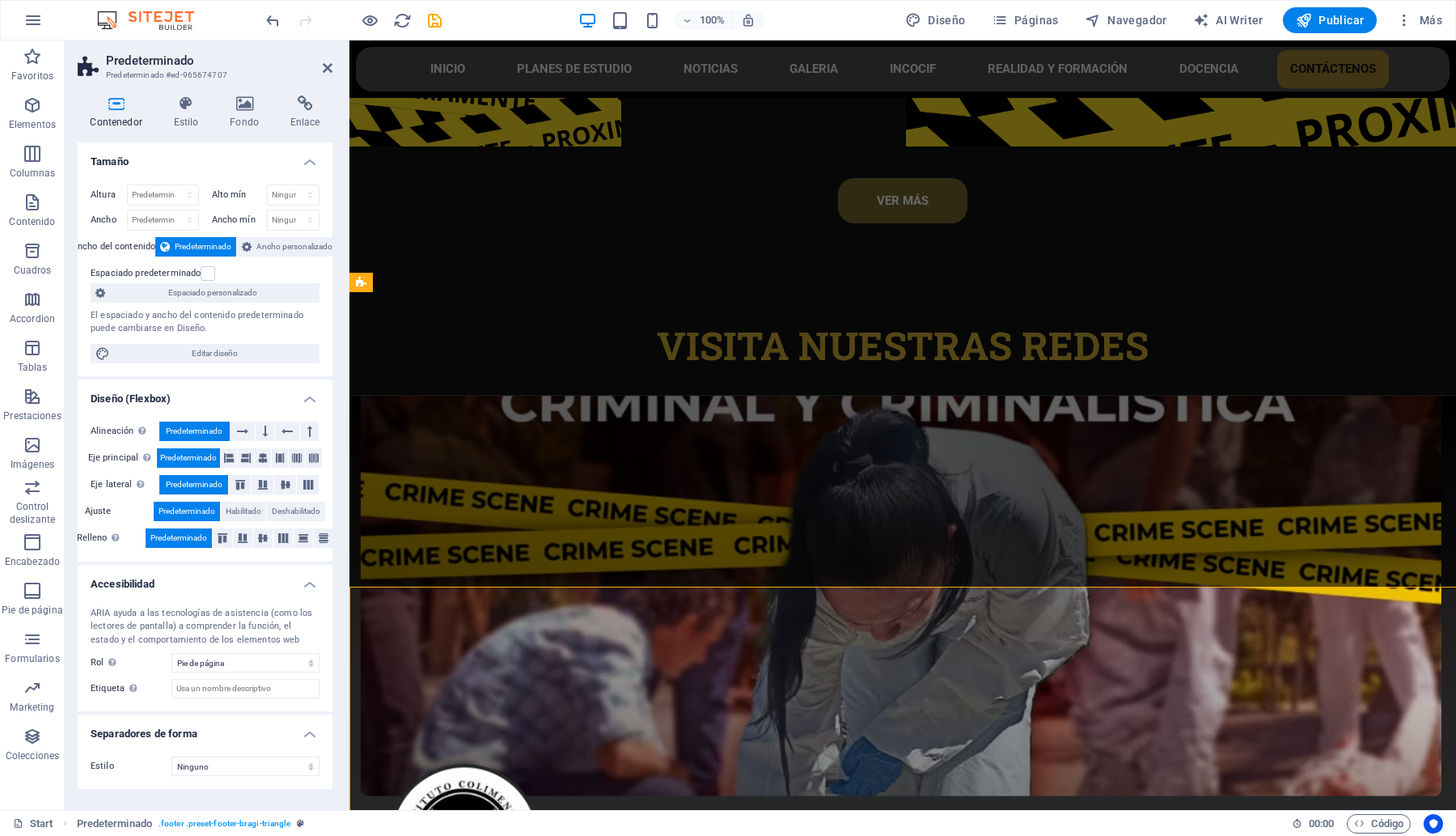
scroll to position [7487, 0]
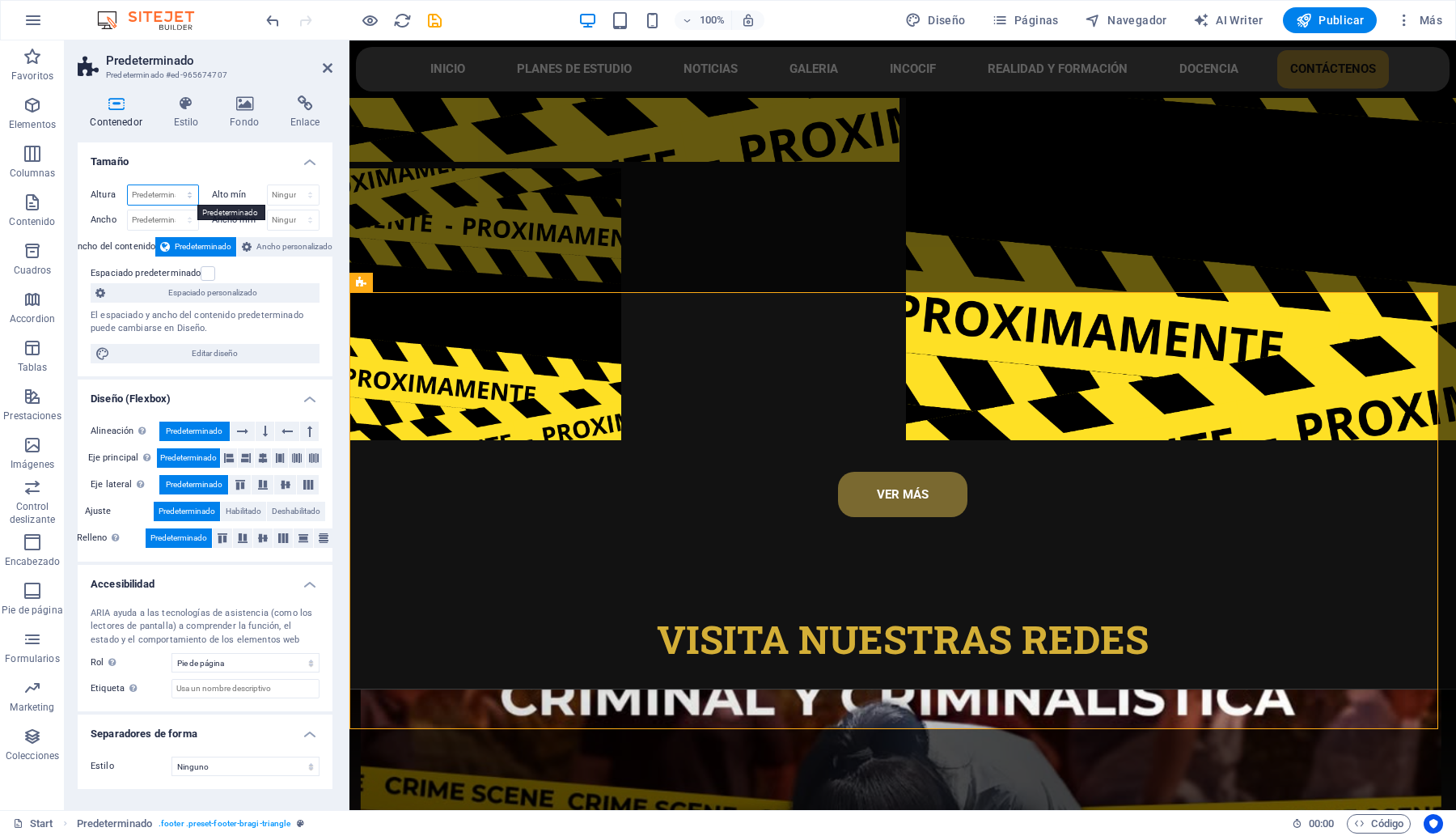
click at [142, 191] on select "Predeterminado px rem % vh vw" at bounding box center [163, 194] width 70 height 20
select select "px"
click at [175, 185] on select "Predeterminado px rem % vh vw" at bounding box center [163, 194] width 70 height 20
click at [155, 185] on input "540" at bounding box center [163, 194] width 70 height 20
type input "5"
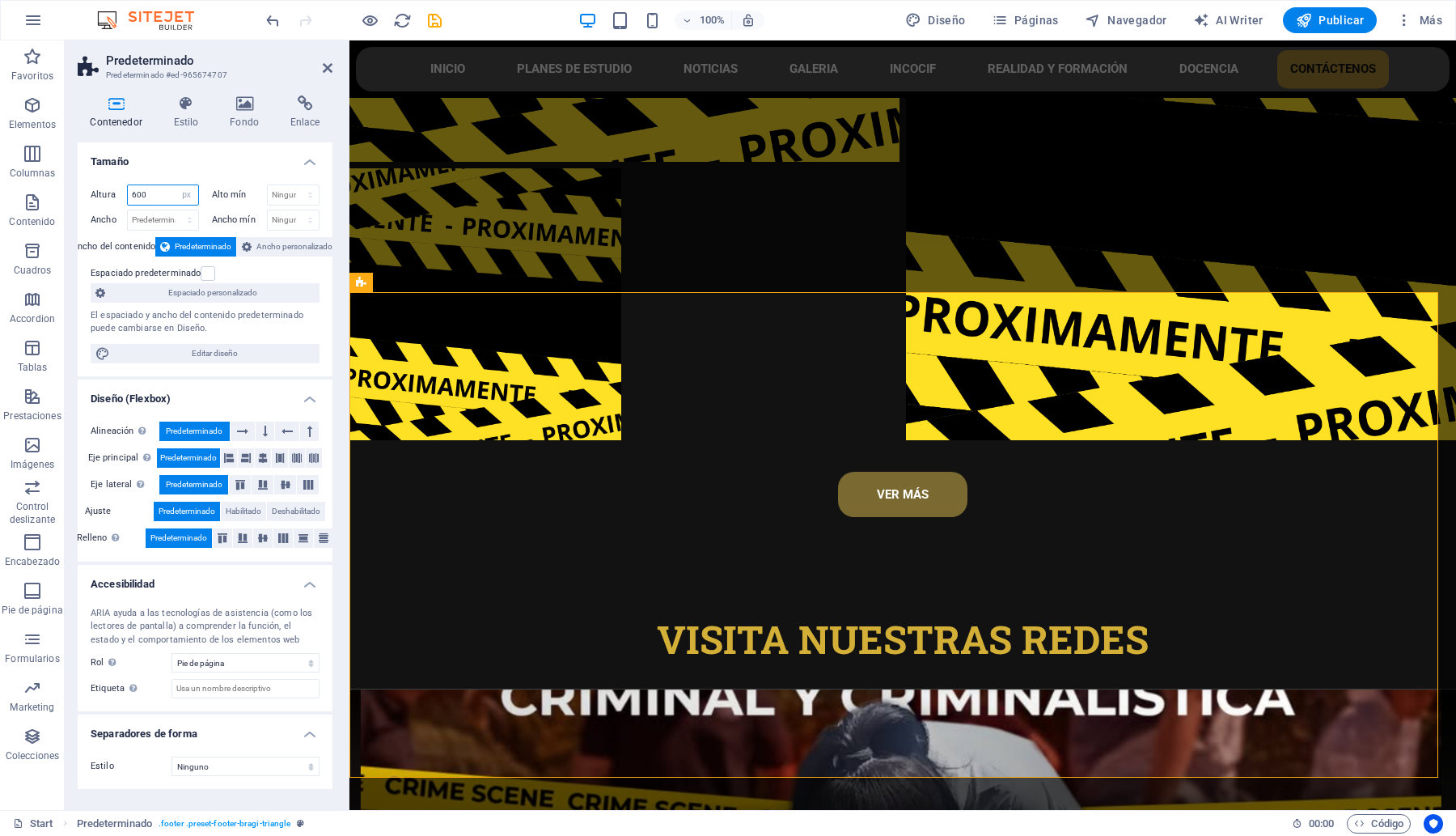
type input "600"
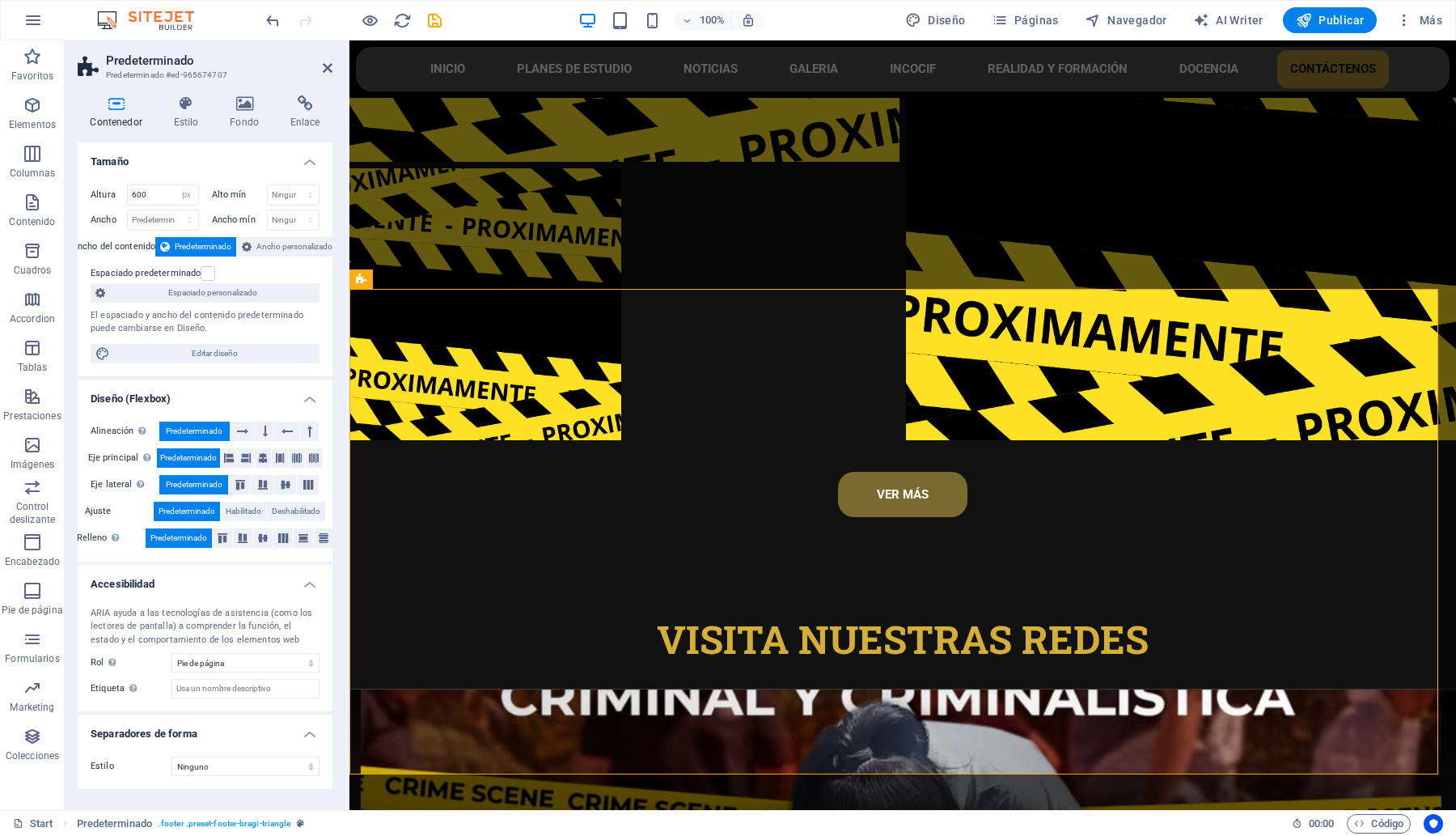
scroll to position [7535, 0]
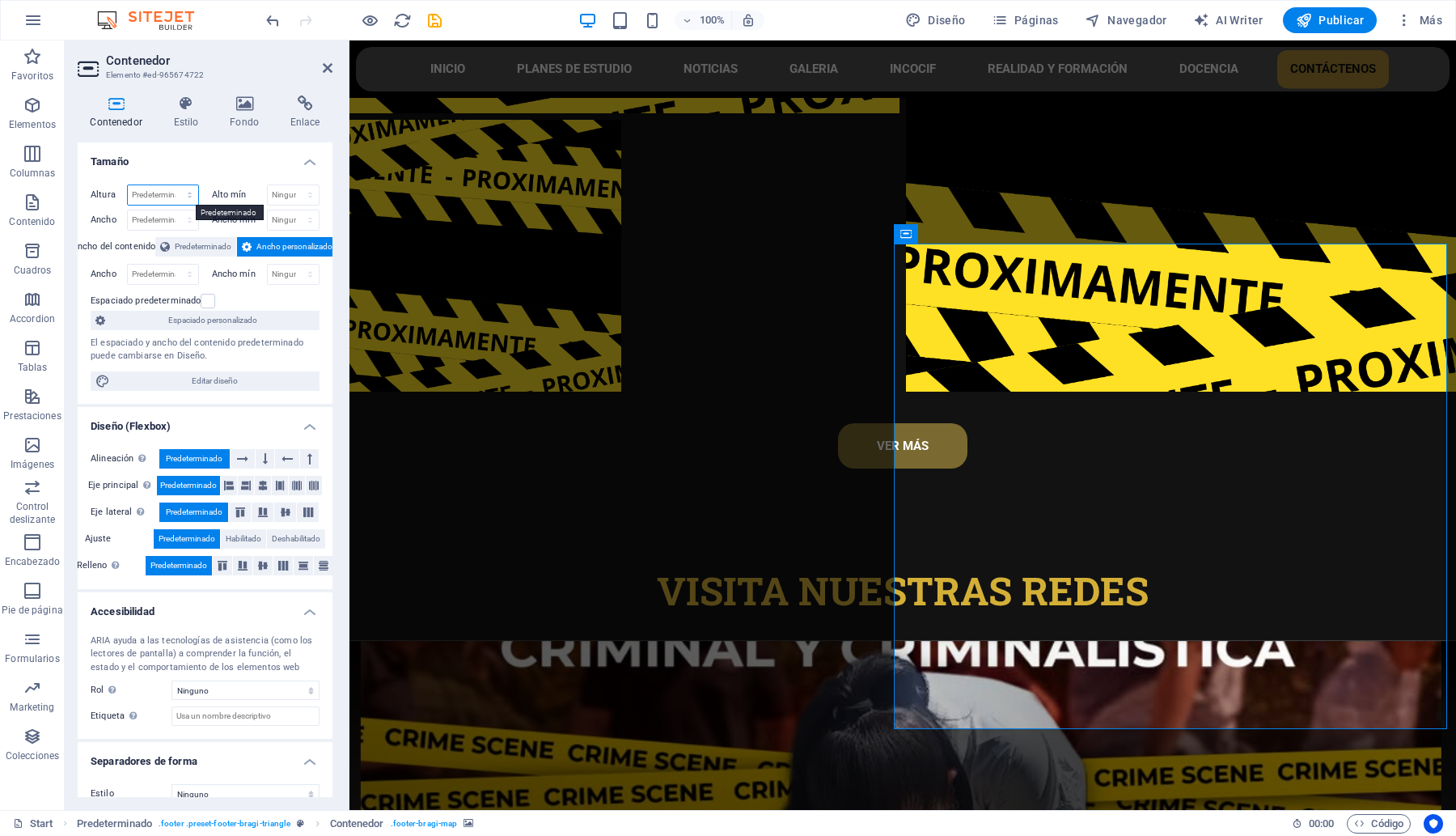
click at [159, 188] on select "Predeterminado px rem % vh vw" at bounding box center [163, 194] width 70 height 20
select select "px"
click at [173, 185] on select "Predeterminado px rem % vh vw" at bounding box center [163, 194] width 70 height 20
type input "600"
click at [164, 192] on input "600" at bounding box center [163, 194] width 70 height 20
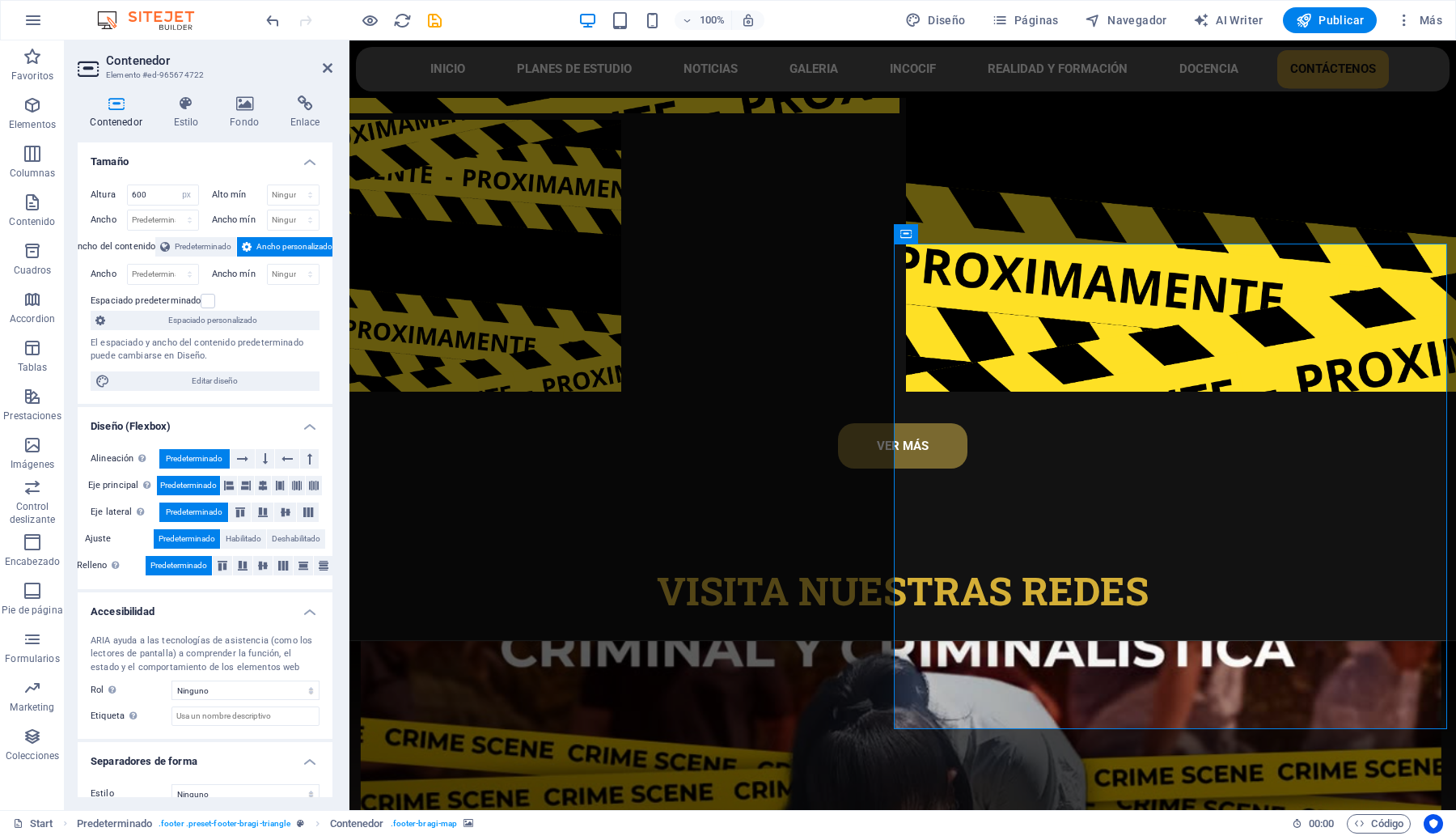
click at [180, 166] on h4 "Tamaño" at bounding box center [205, 156] width 255 height 29
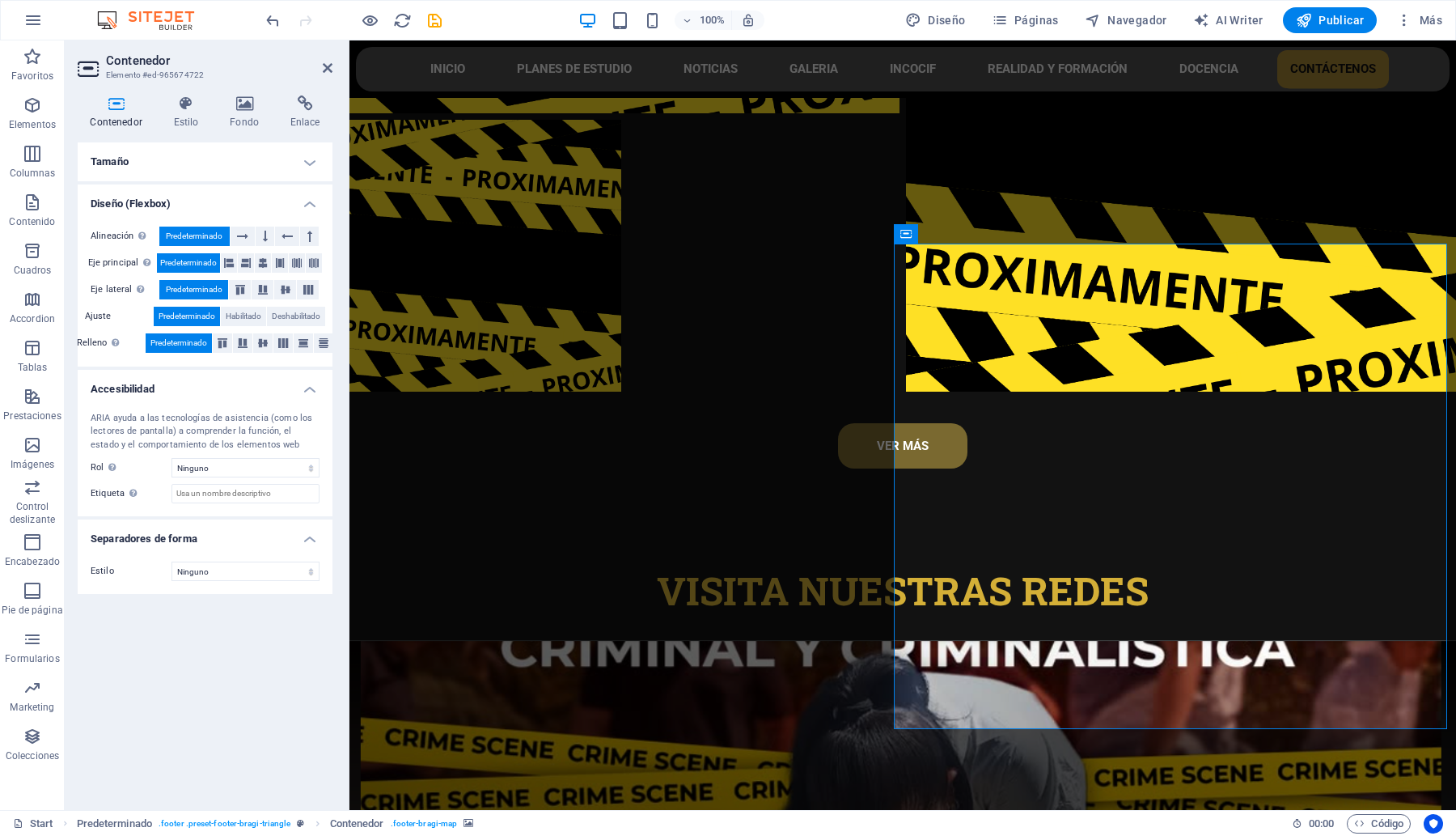
click at [261, 156] on h4 "Tamaño" at bounding box center [205, 162] width 255 height 39
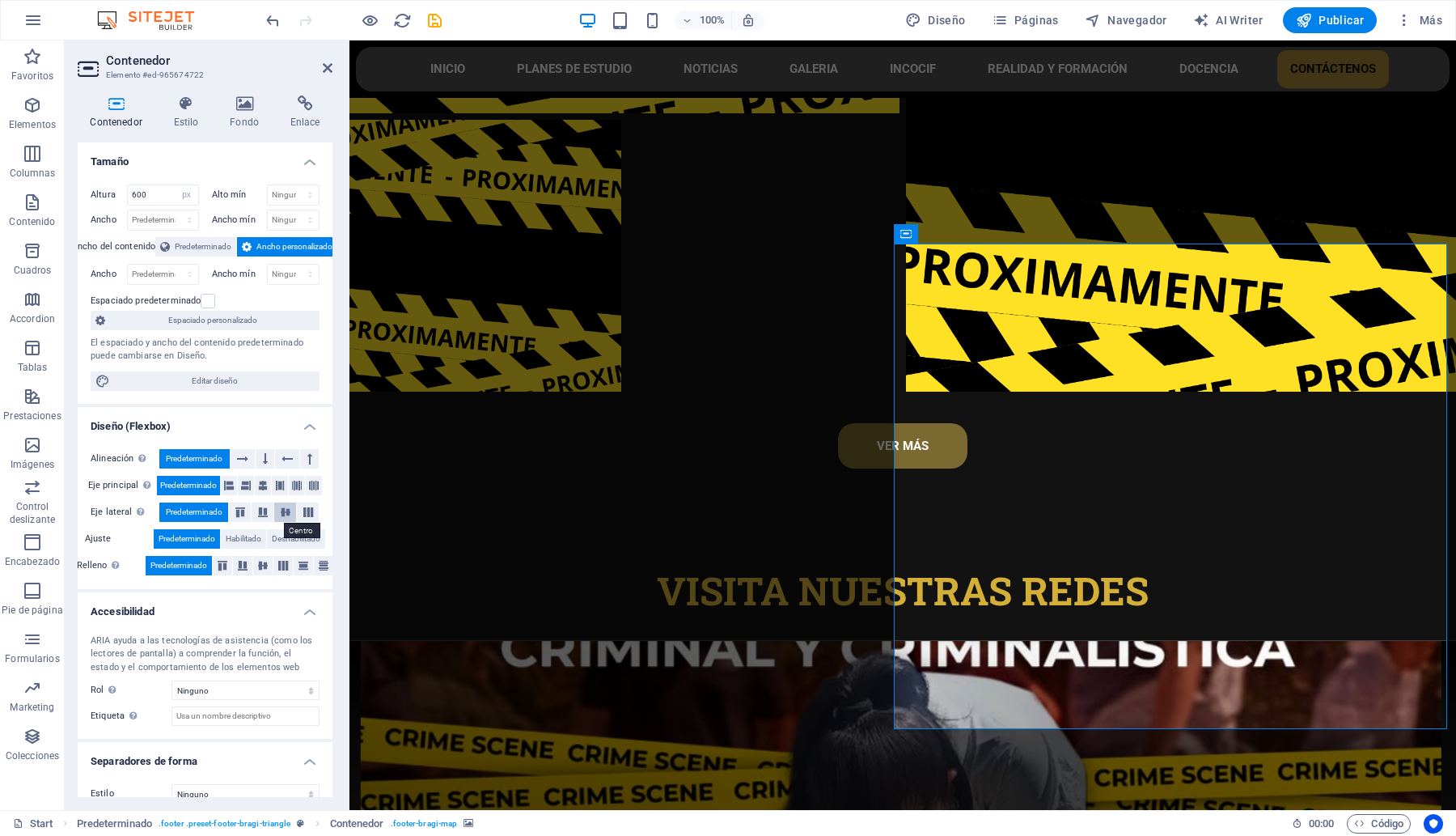
click at [276, 507] on icon at bounding box center [285, 512] width 20 height 9
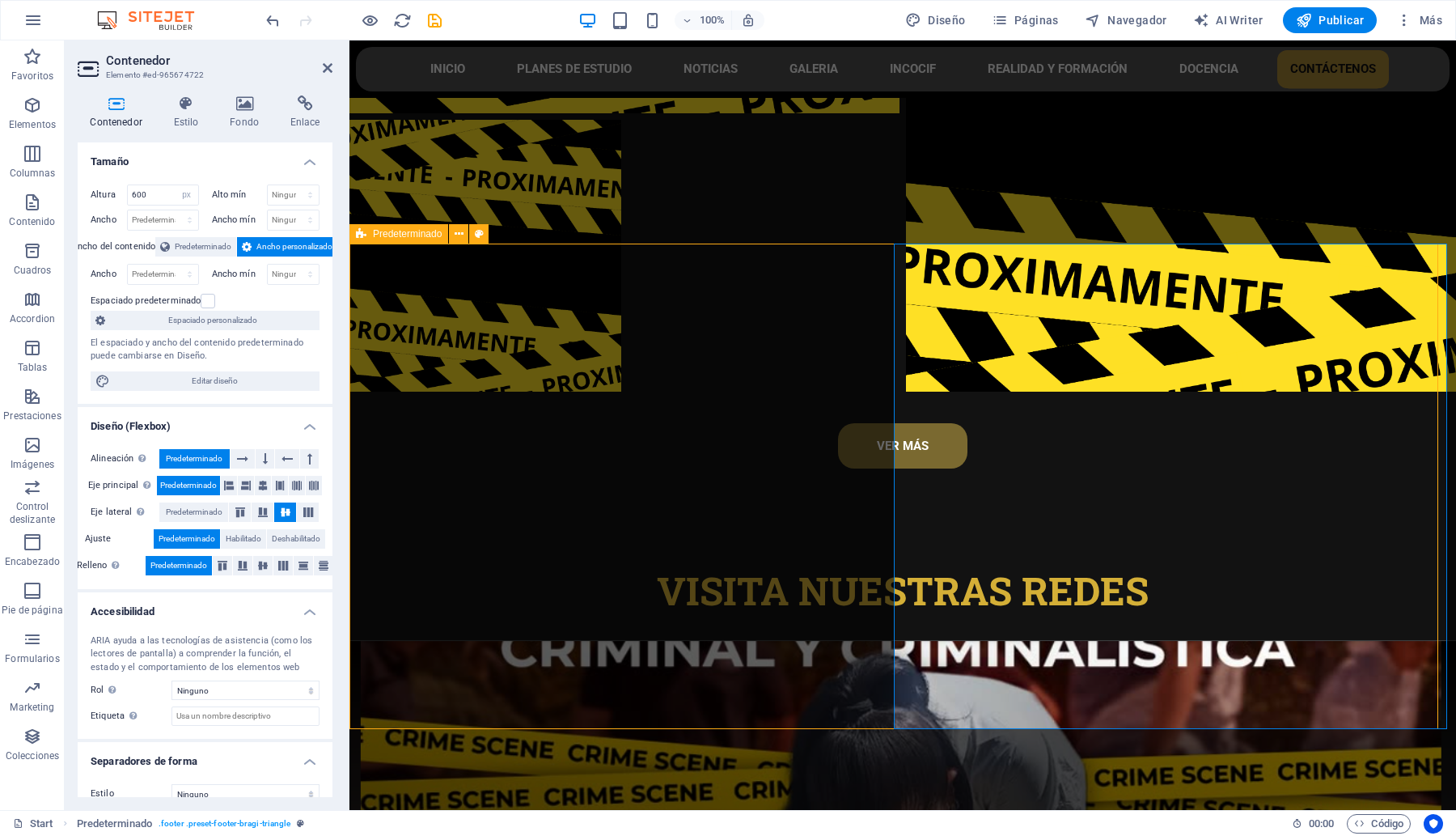
select select "px"
select select "footer"
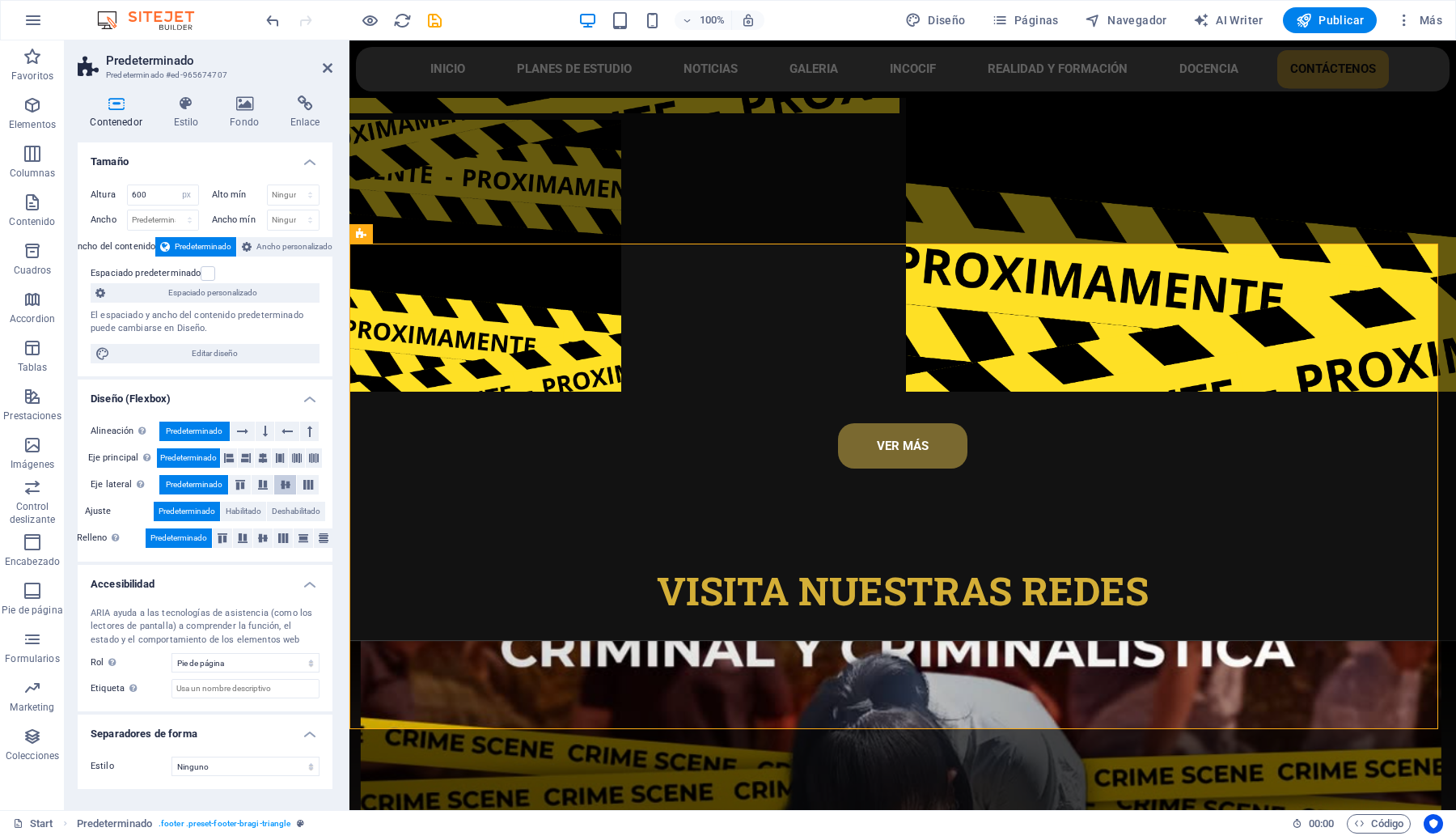
click at [287, 491] on button at bounding box center [285, 484] width 21 height 20
click at [257, 541] on icon at bounding box center [262, 538] width 20 height 9
click at [259, 454] on icon at bounding box center [262, 458] width 9 height 20
click at [232, 454] on icon at bounding box center [229, 458] width 9 height 20
click at [260, 435] on button at bounding box center [265, 431] width 19 height 20
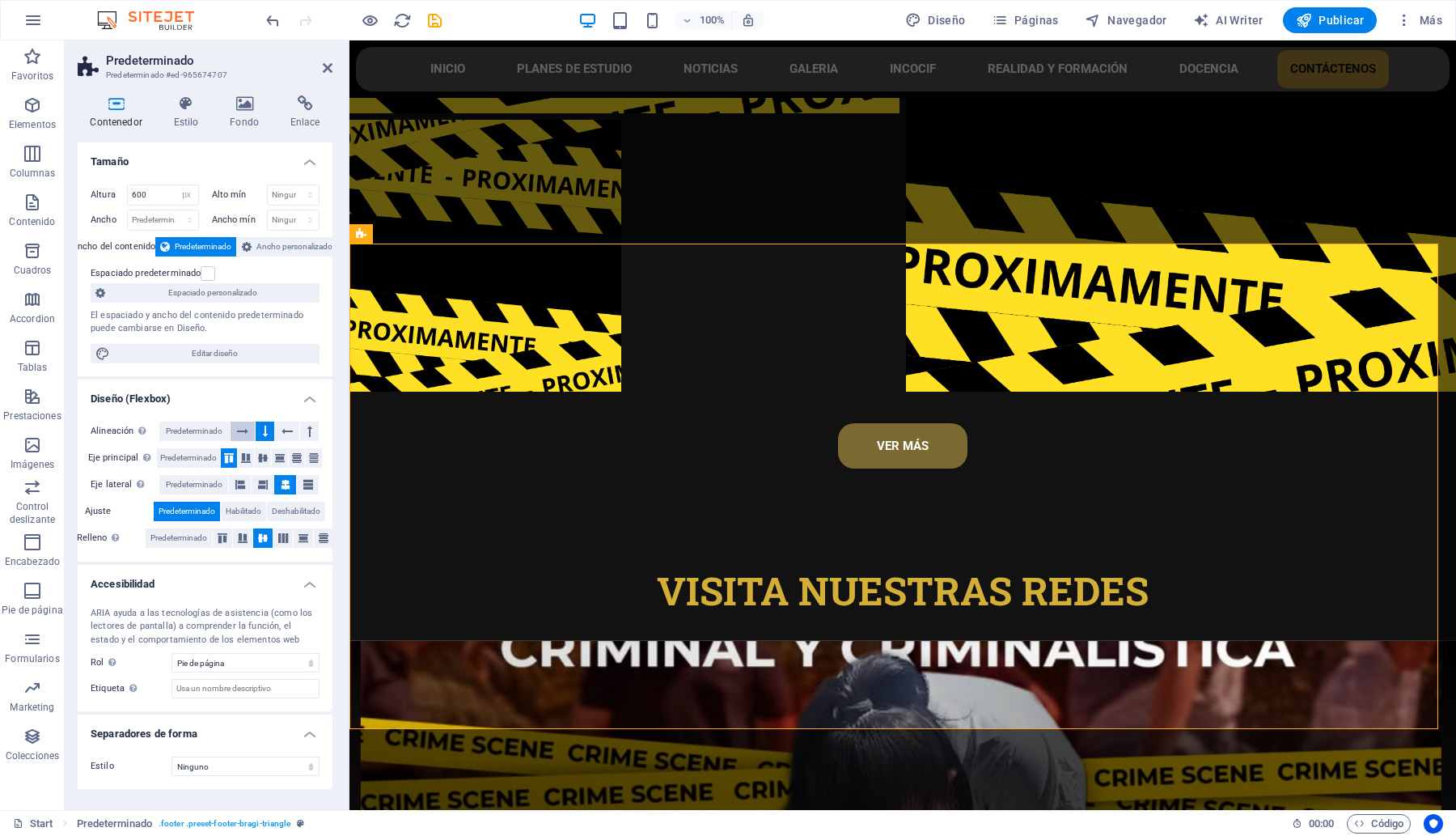
click at [244, 432] on icon at bounding box center [243, 431] width 11 height 20
click at [283, 434] on icon at bounding box center [287, 431] width 11 height 20
click at [304, 433] on button at bounding box center [309, 431] width 19 height 20
click at [235, 438] on button at bounding box center [243, 431] width 25 height 20
click at [195, 433] on span "Predeterminado" at bounding box center [194, 431] width 57 height 20
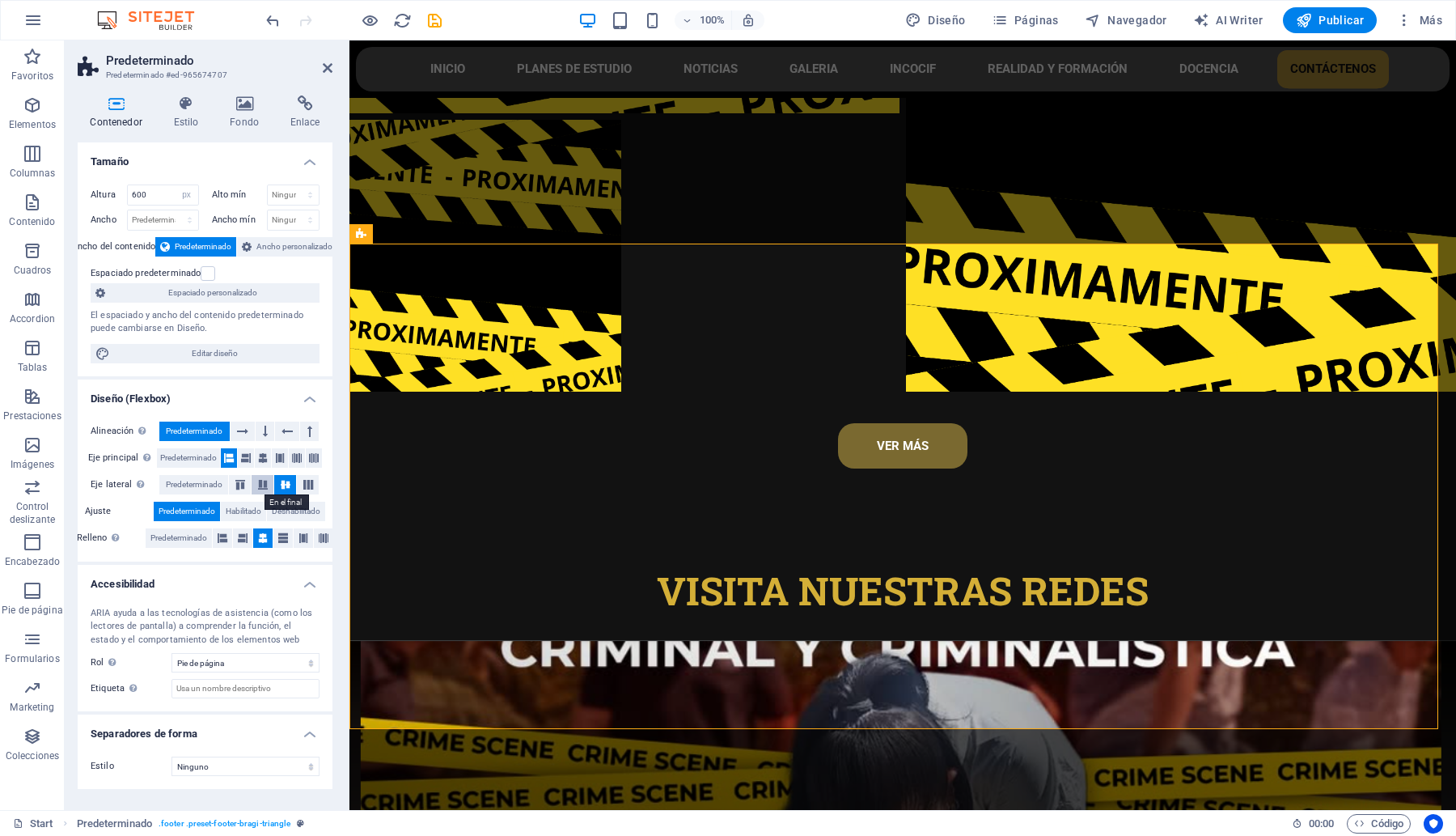
click at [259, 484] on icon at bounding box center [262, 485] width 20 height 9
click at [234, 480] on icon at bounding box center [240, 485] width 20 height 9
click at [311, 486] on icon at bounding box center [308, 485] width 20 height 9
click at [286, 483] on icon at bounding box center [285, 485] width 20 height 9
click at [222, 540] on icon at bounding box center [222, 538] width 9 height 20
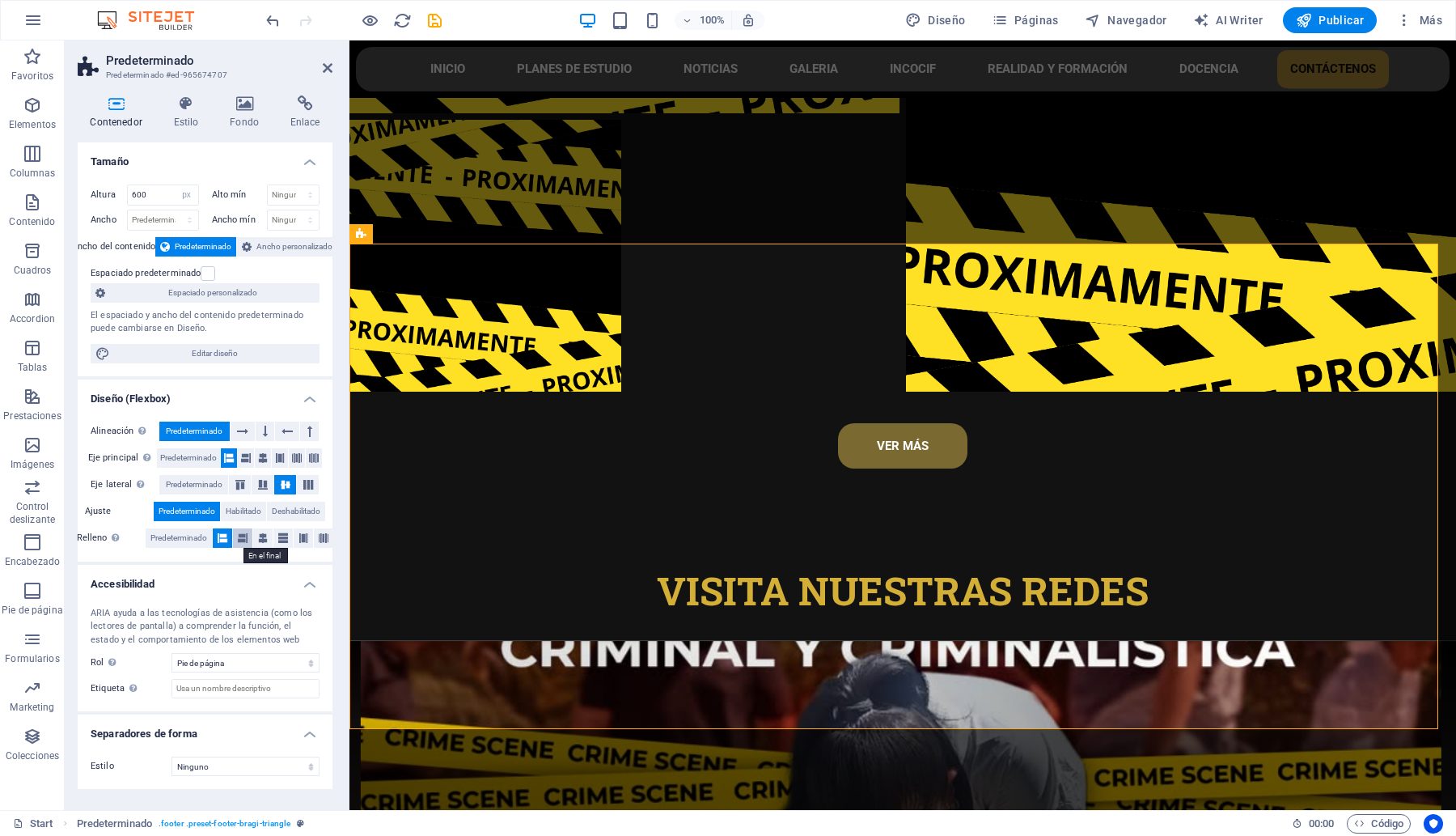
click at [241, 540] on icon at bounding box center [243, 538] width 9 height 20
click at [257, 539] on button at bounding box center [262, 538] width 20 height 20
click at [281, 542] on icon at bounding box center [283, 538] width 9 height 20
click at [300, 540] on icon at bounding box center [304, 538] width 9 height 20
click at [322, 540] on icon at bounding box center [323, 538] width 9 height 20
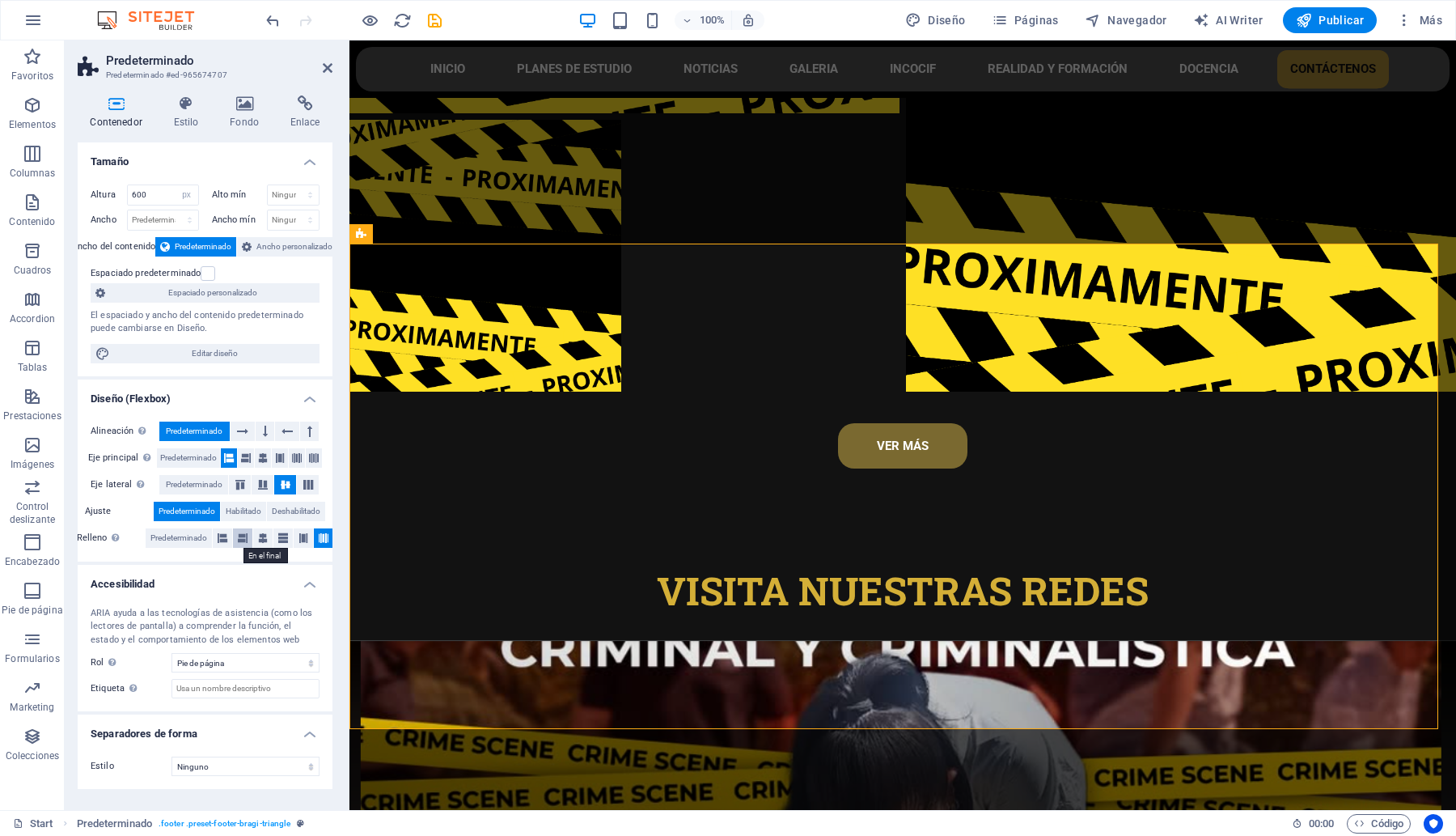
click at [240, 539] on icon at bounding box center [243, 538] width 9 height 20
click at [271, 245] on span "Ancho personalizado" at bounding box center [294, 247] width 76 height 20
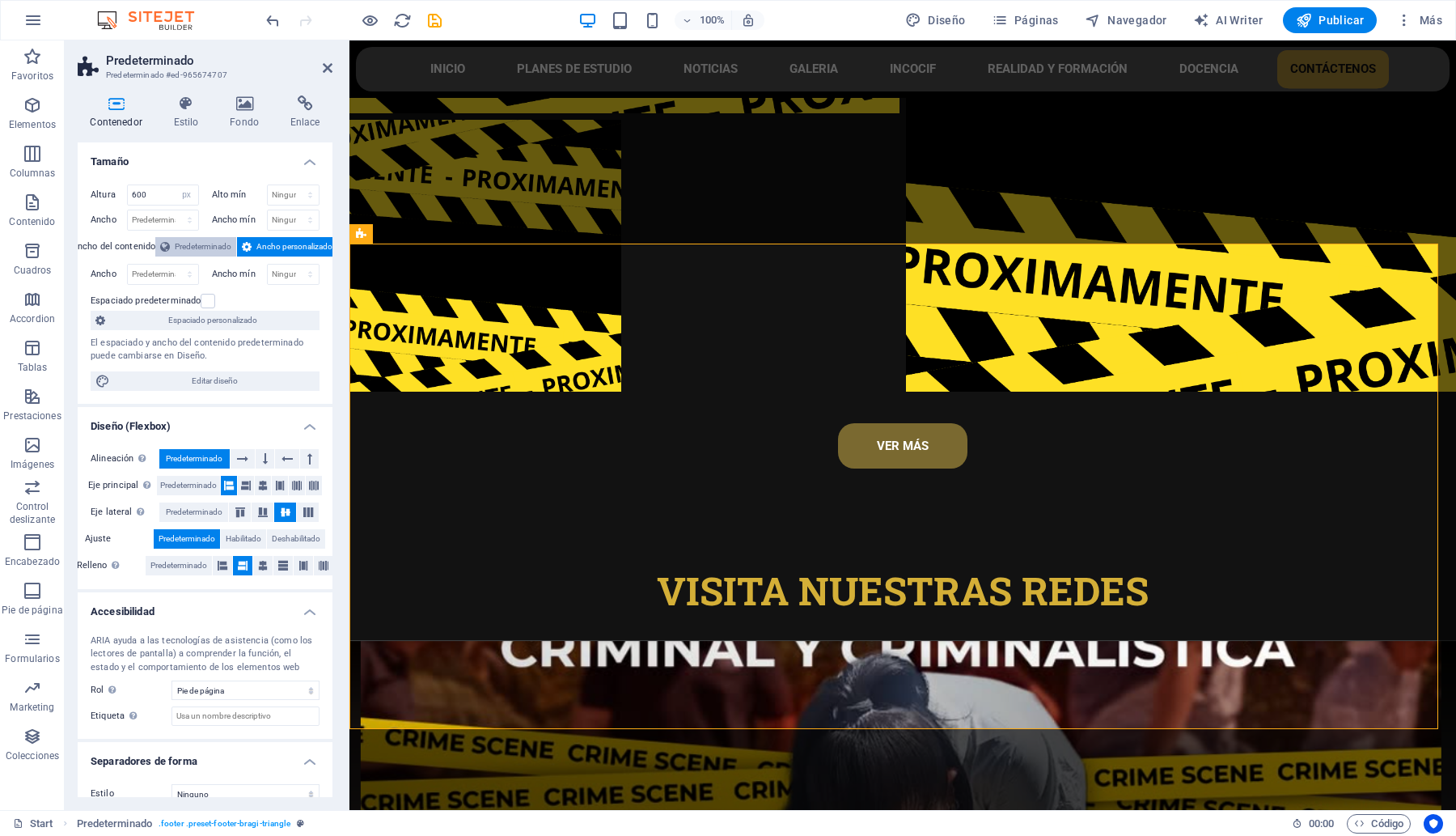
click at [188, 243] on span "Predeterminado" at bounding box center [203, 247] width 57 height 20
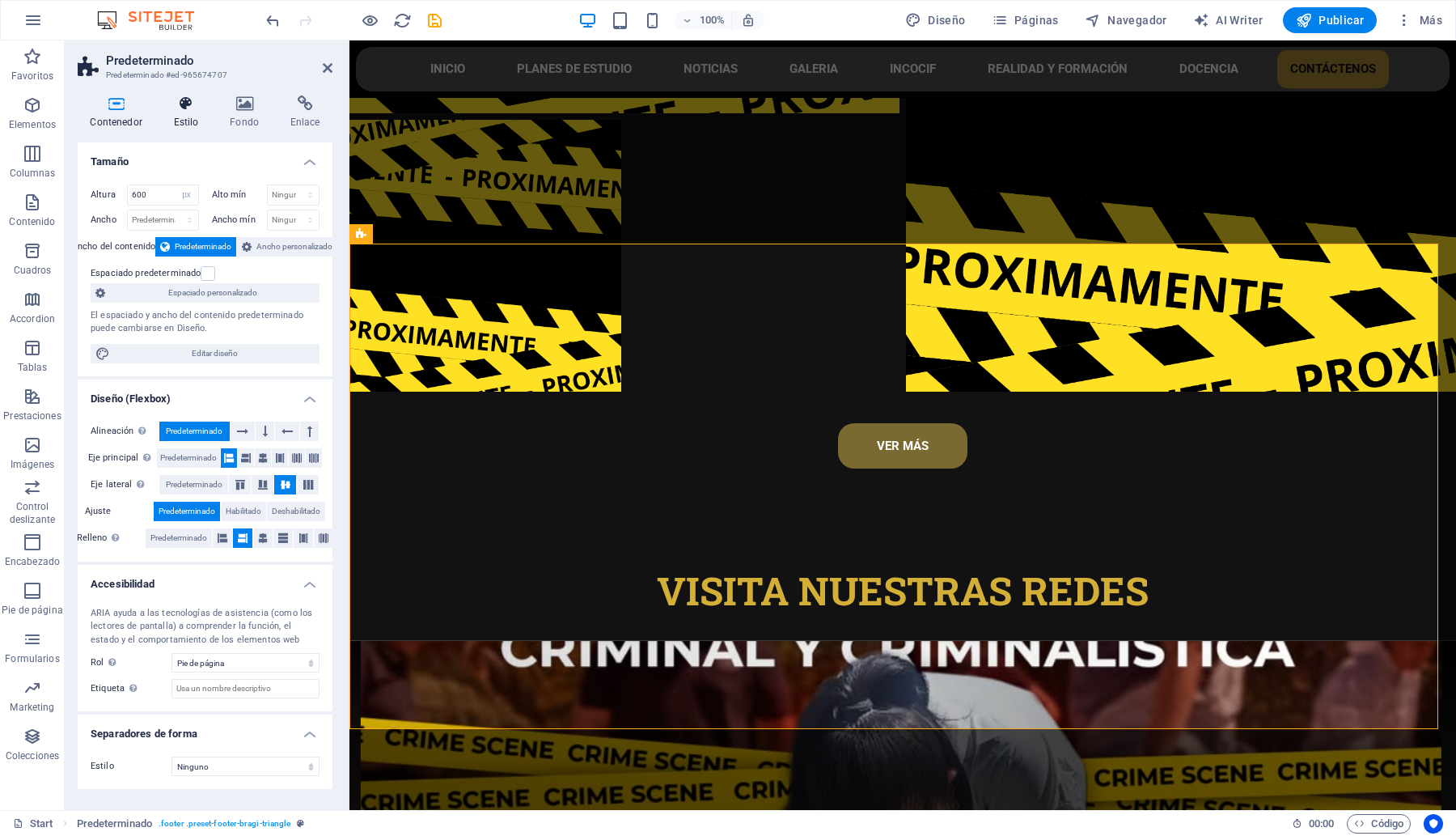
click at [178, 97] on icon at bounding box center [186, 103] width 50 height 16
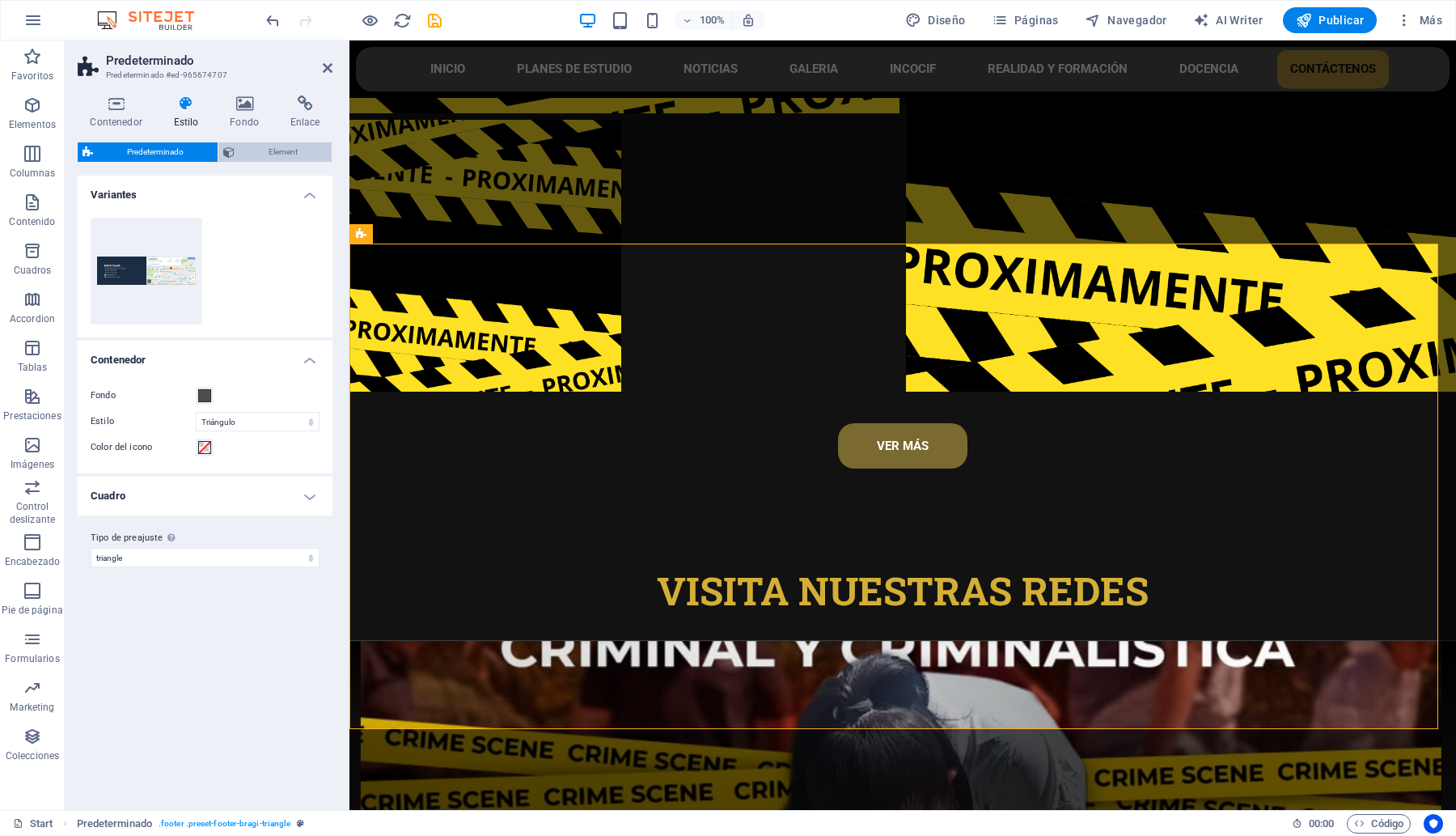
click at [263, 147] on span "Element" at bounding box center [283, 151] width 88 height 20
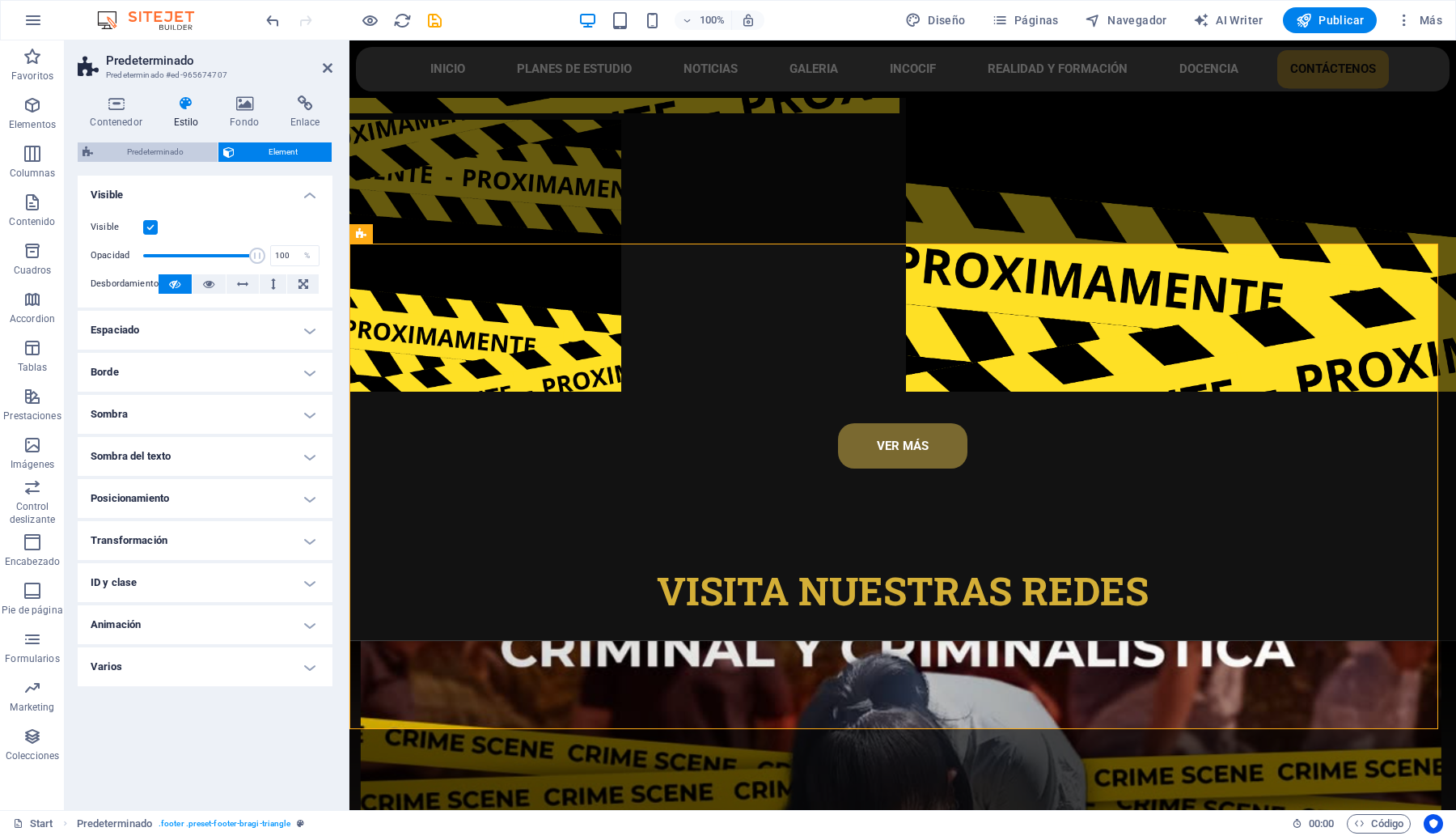
click at [174, 142] on span "Predeterminado" at bounding box center [155, 151] width 115 height 20
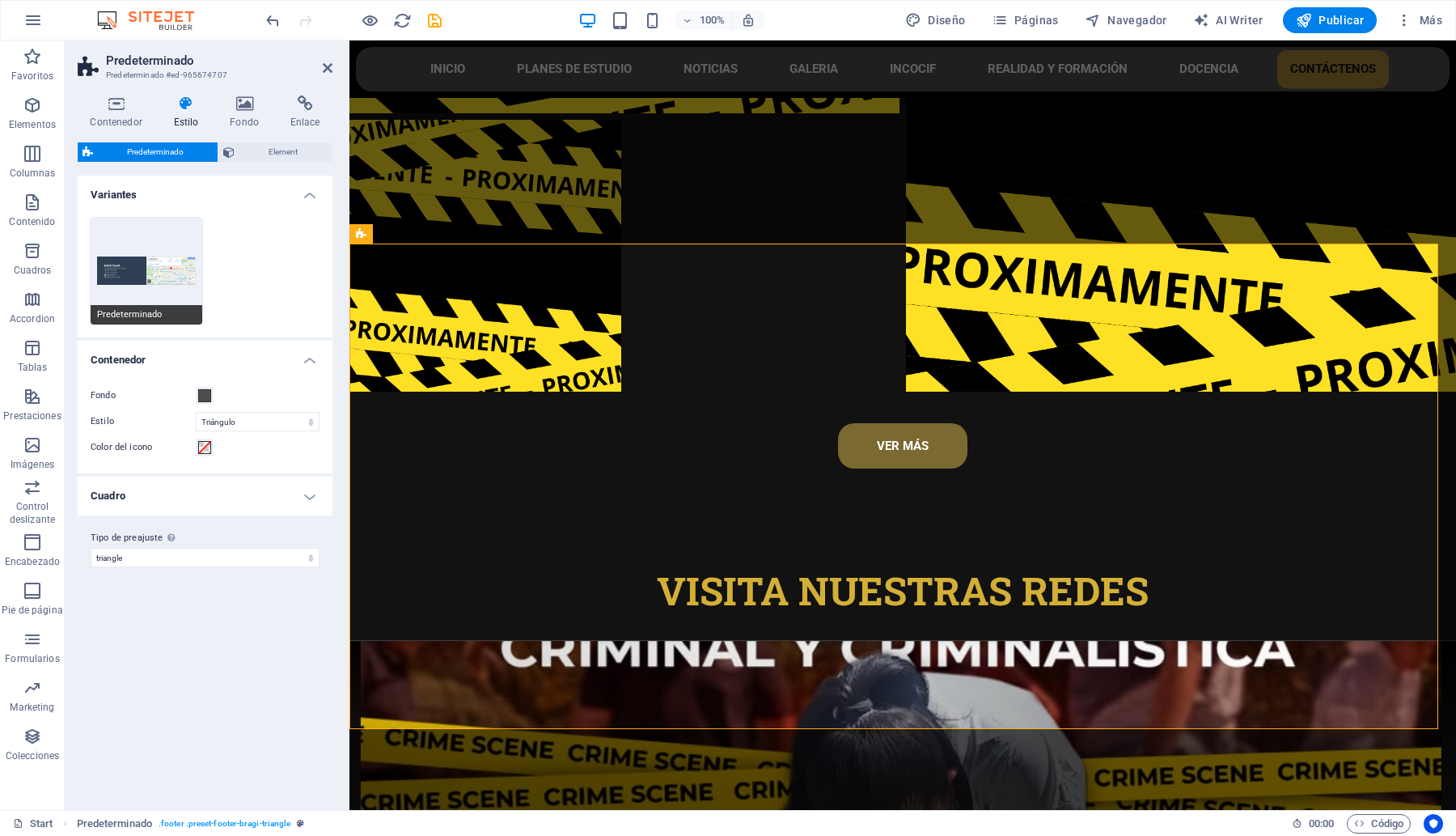
click at [131, 265] on button "Predeterminado" at bounding box center [147, 271] width 112 height 106
select select "boxed"
click at [326, 67] on icon at bounding box center [328, 68] width 9 height 13
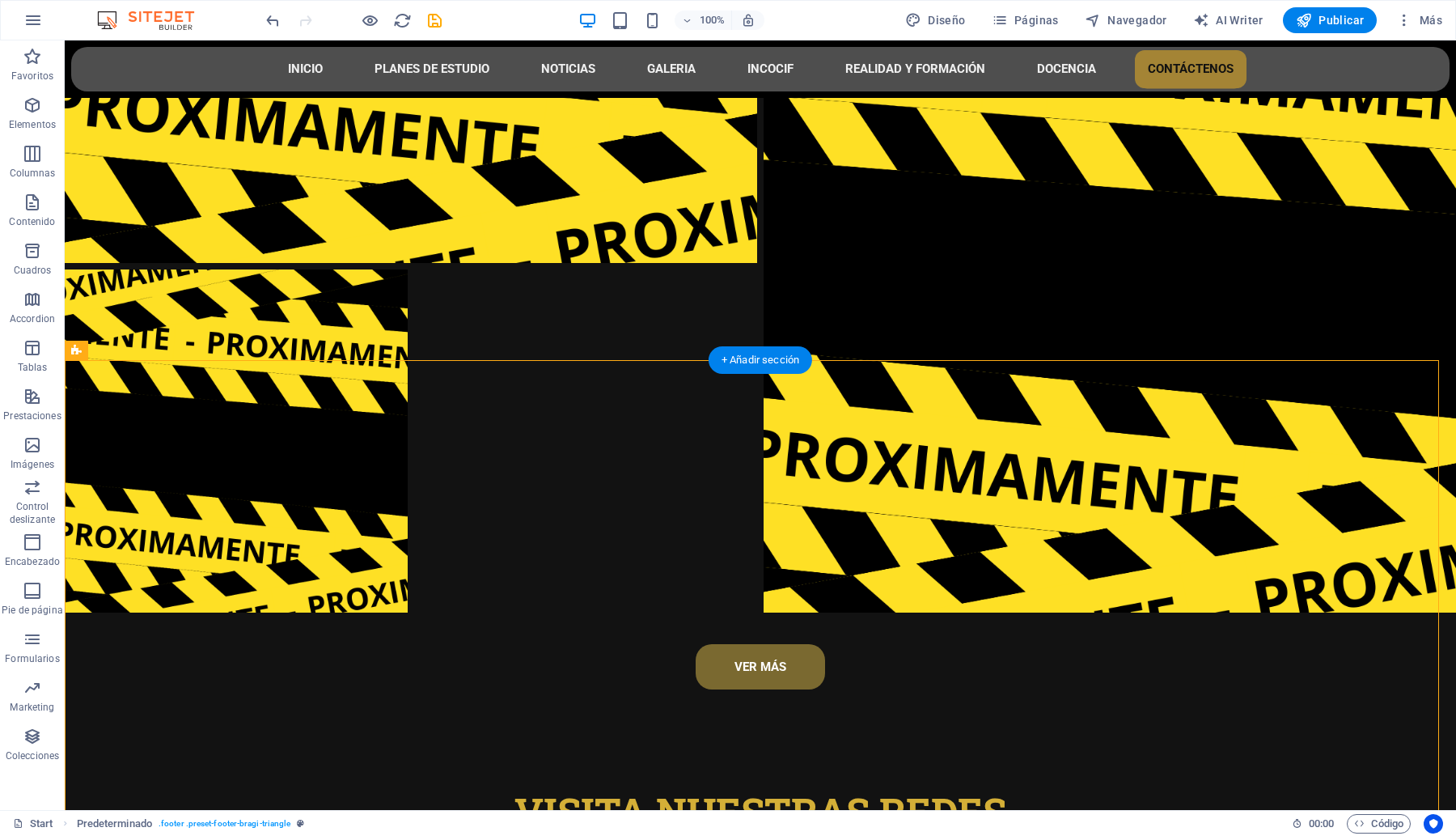
scroll to position [7829, 0]
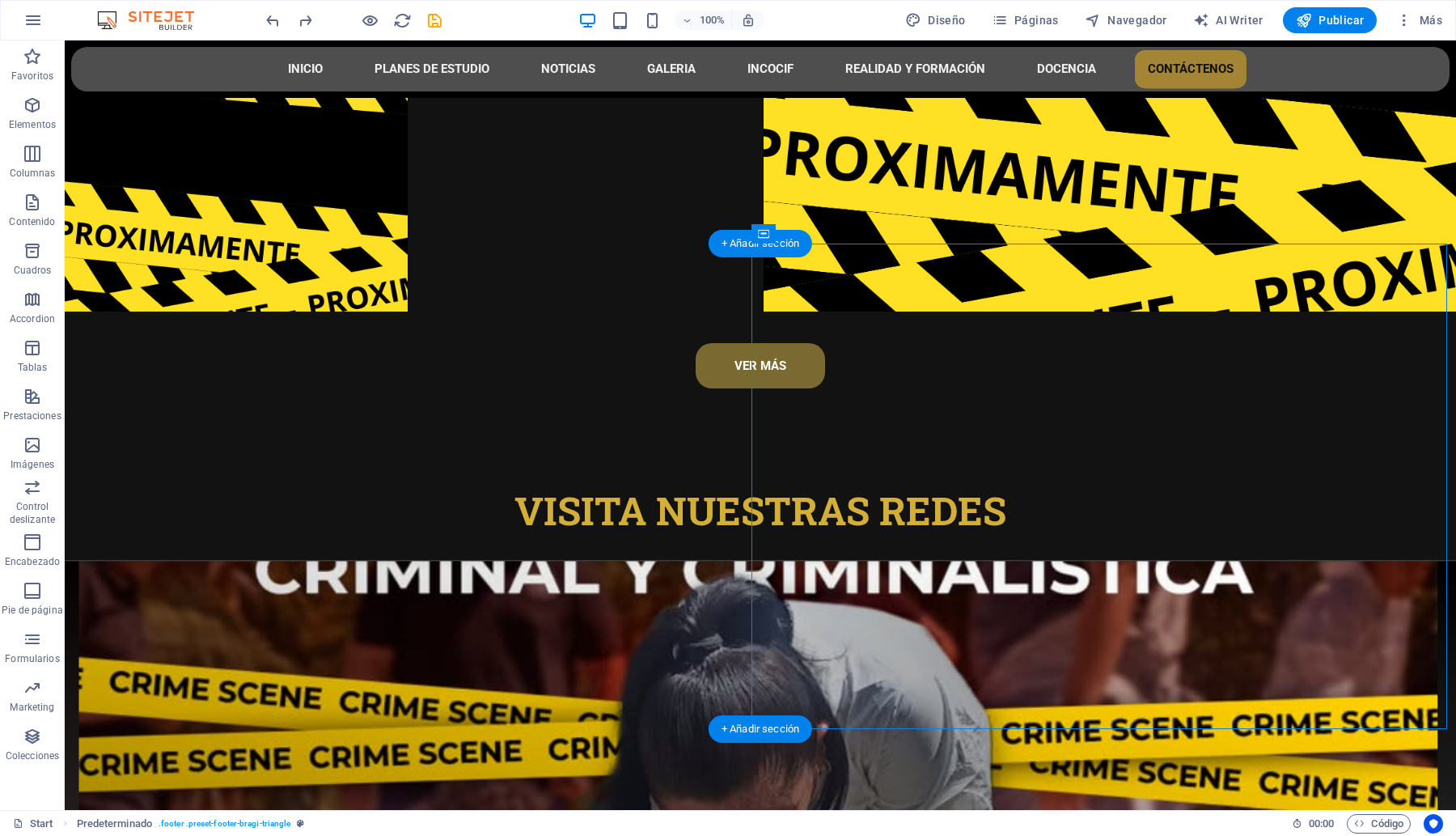
select select "px"
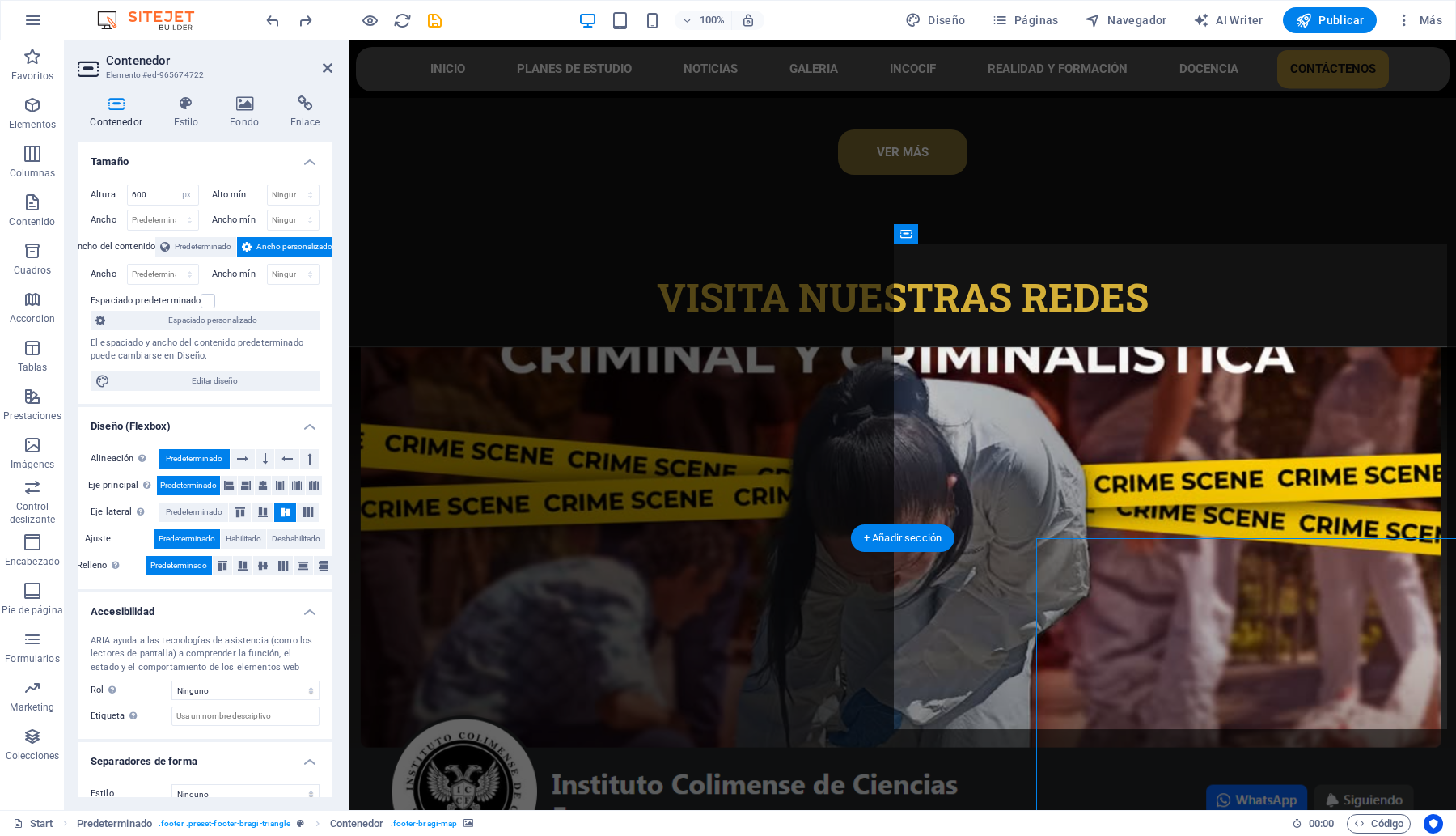
scroll to position [7535, 0]
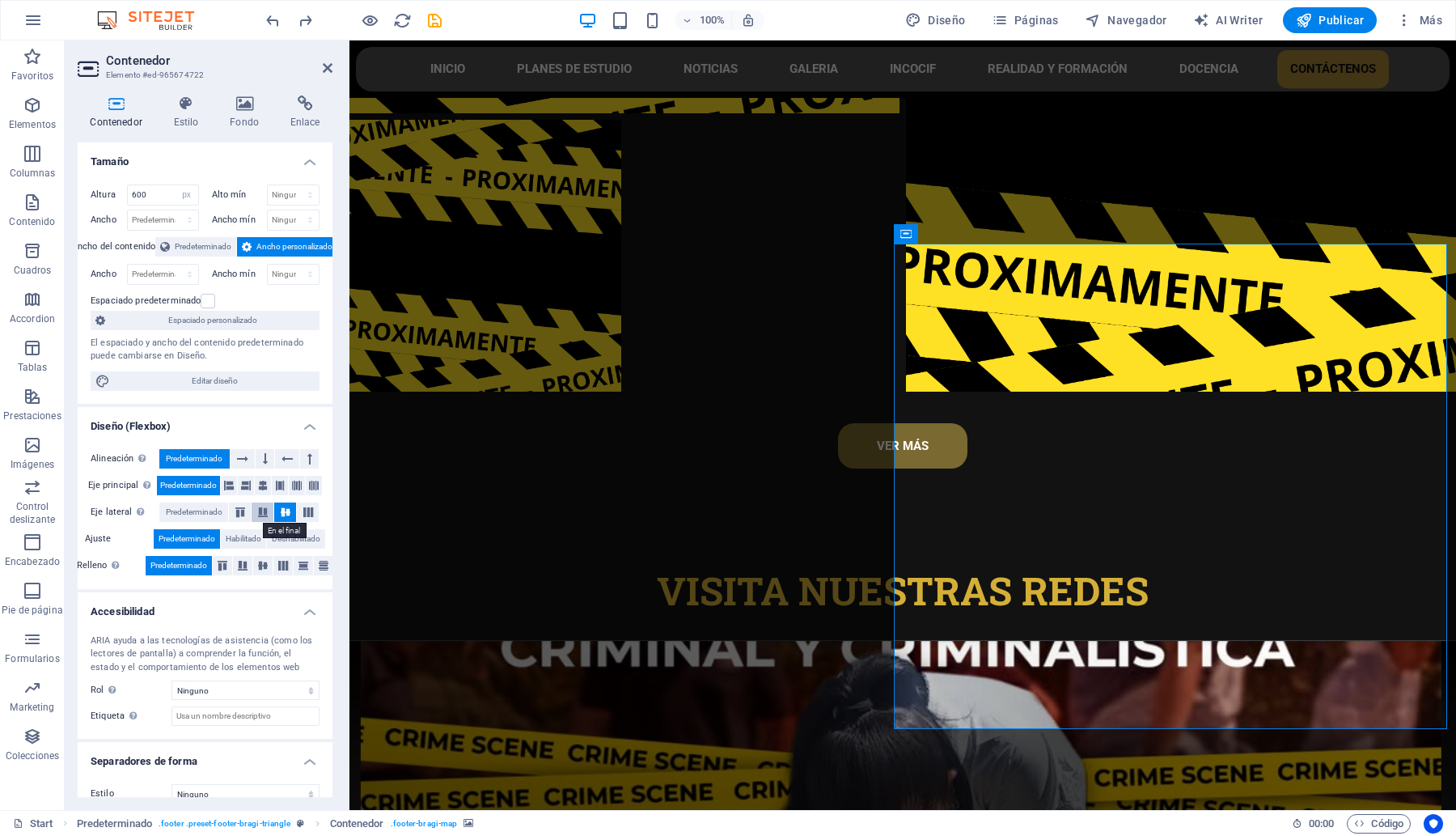
click at [262, 517] on icon at bounding box center [262, 512] width 20 height 9
click at [261, 487] on icon at bounding box center [262, 485] width 9 height 20
click at [224, 484] on icon at bounding box center [229, 485] width 9 height 20
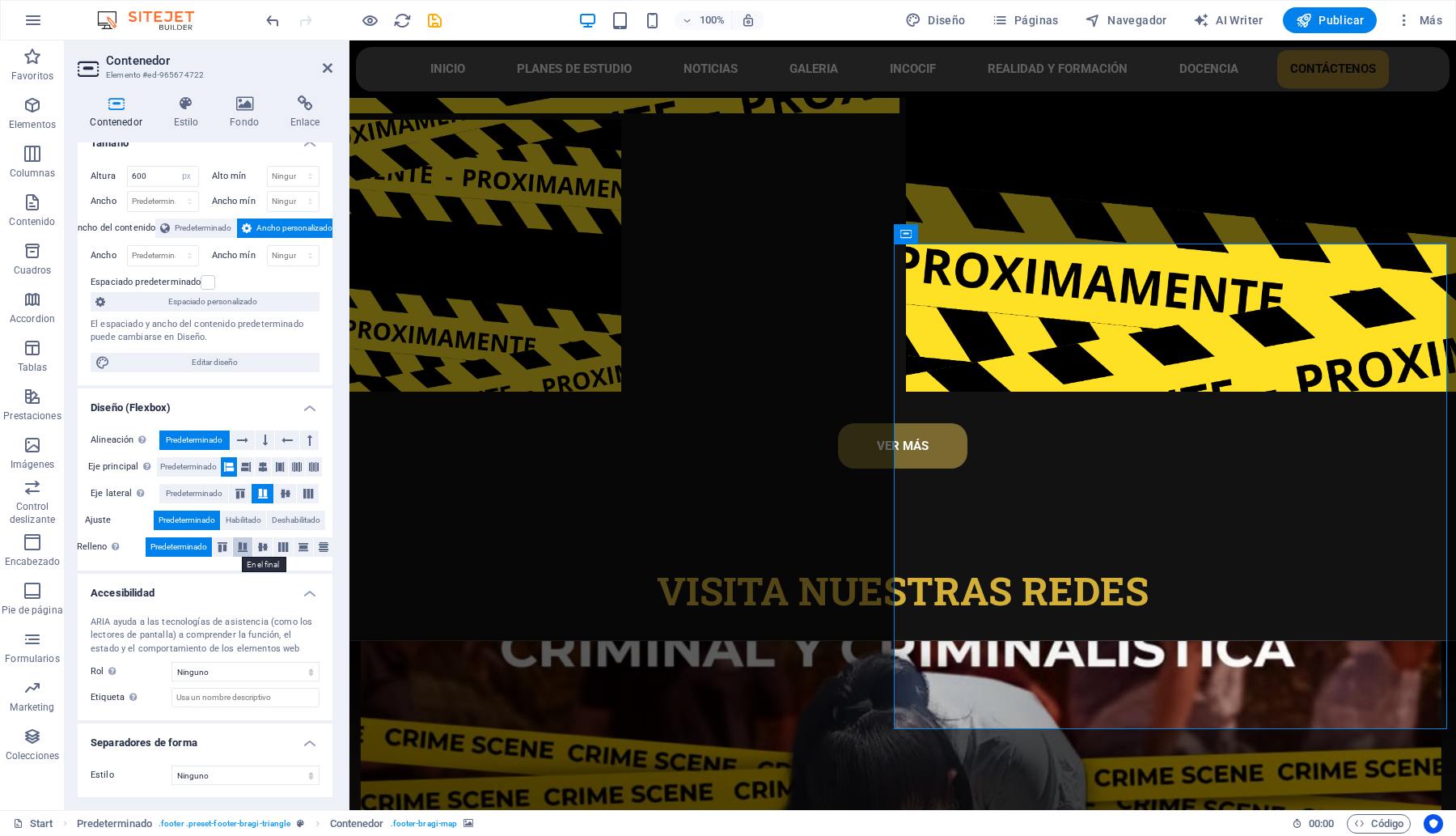
click at [234, 548] on icon at bounding box center [242, 546] width 20 height 9
click at [253, 548] on icon at bounding box center [262, 546] width 20 height 9
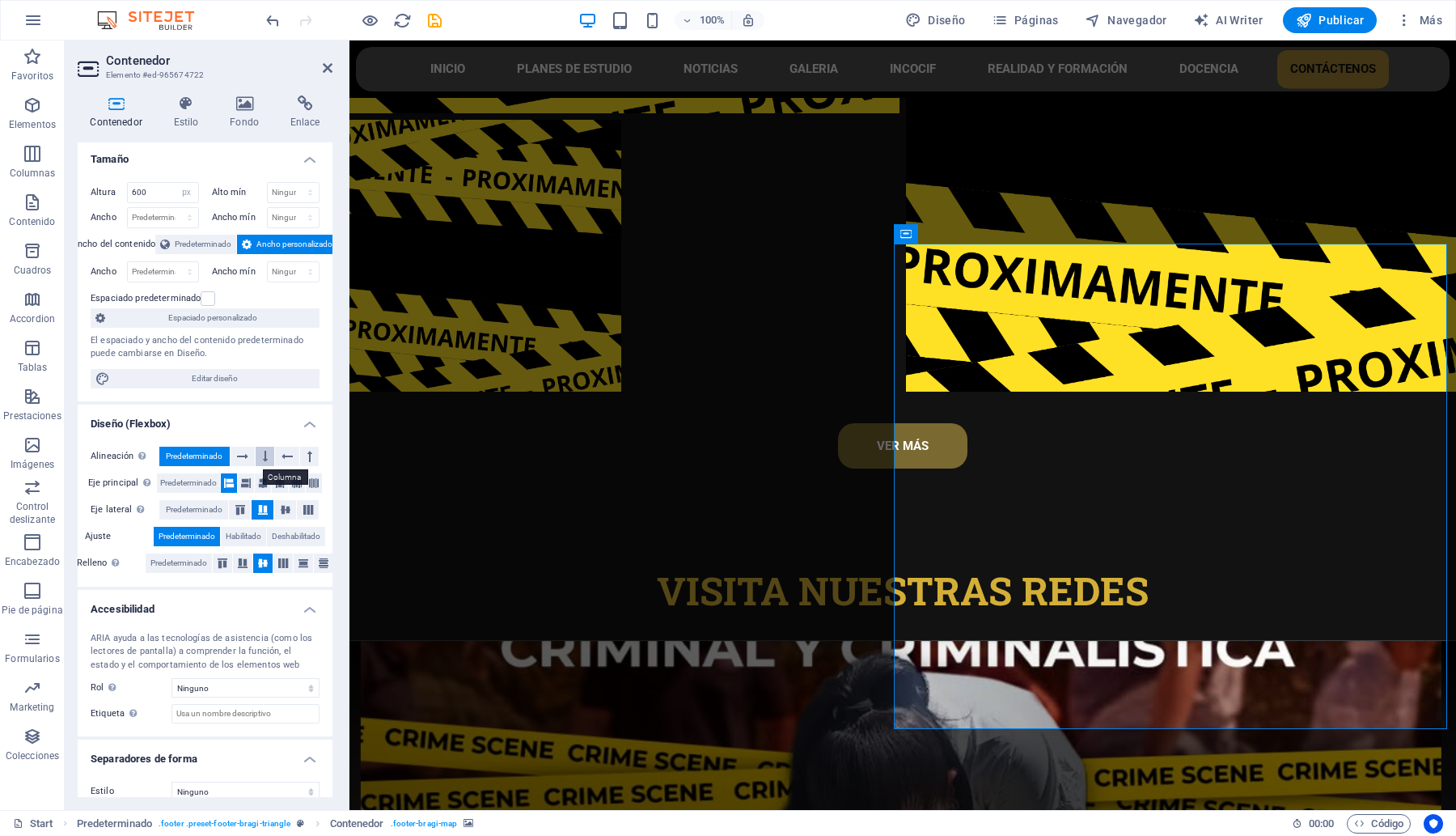
scroll to position [0, 0]
click at [166, 185] on input "600" at bounding box center [163, 194] width 70 height 20
type input "610"
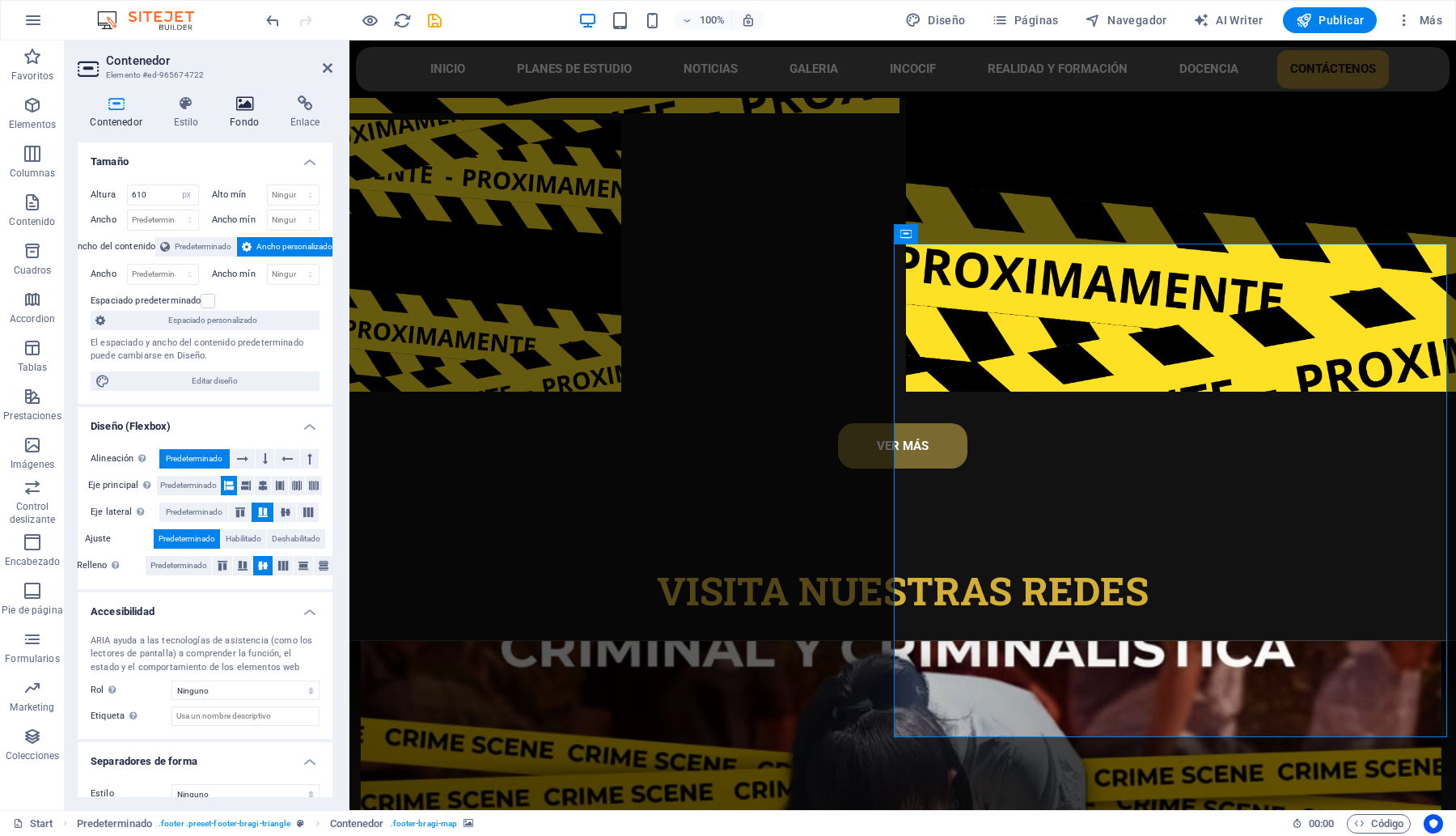
click at [235, 106] on icon at bounding box center [245, 103] width 54 height 16
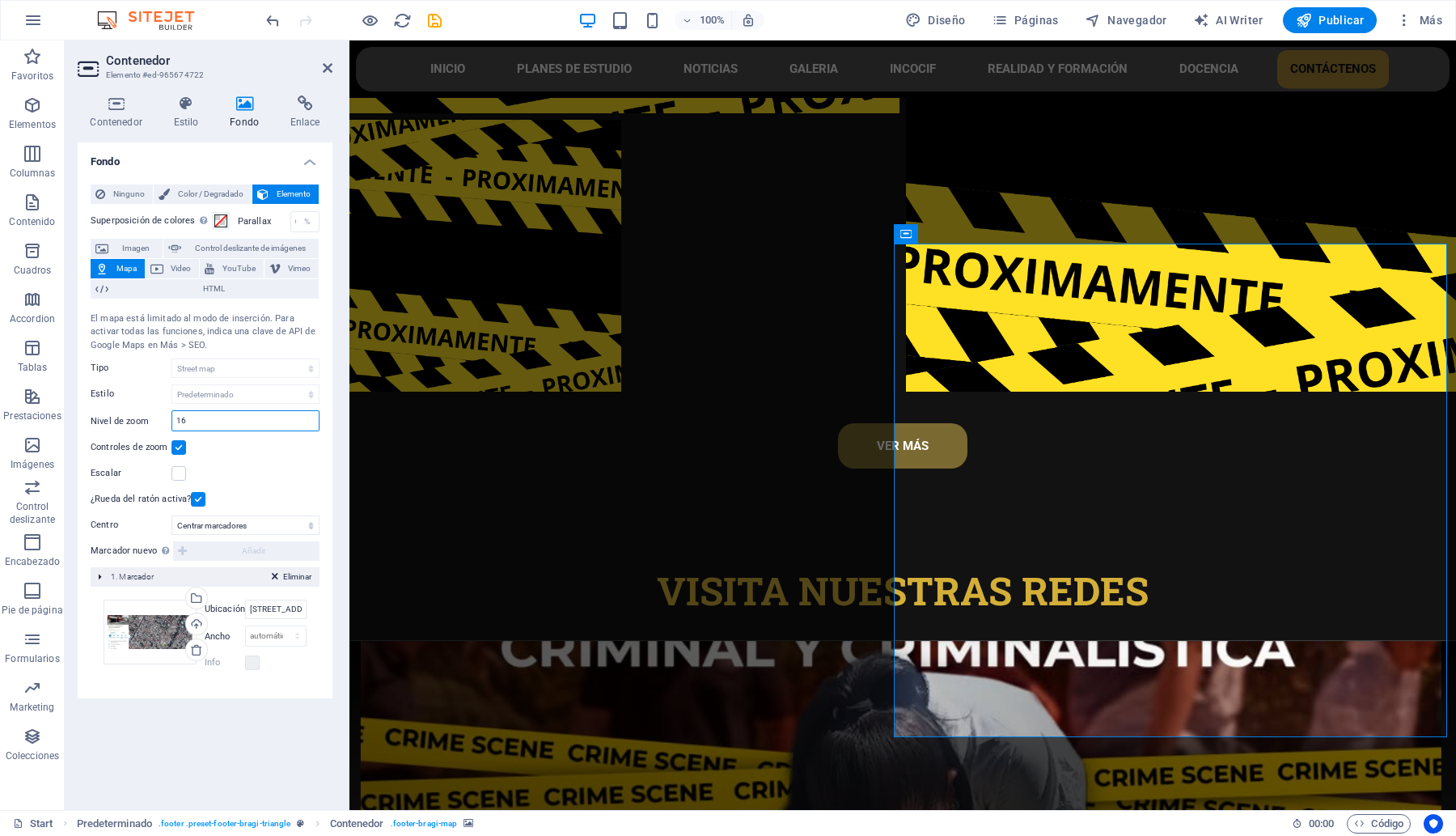
click at [224, 418] on input "16" at bounding box center [245, 420] width 147 height 20
type input "17"
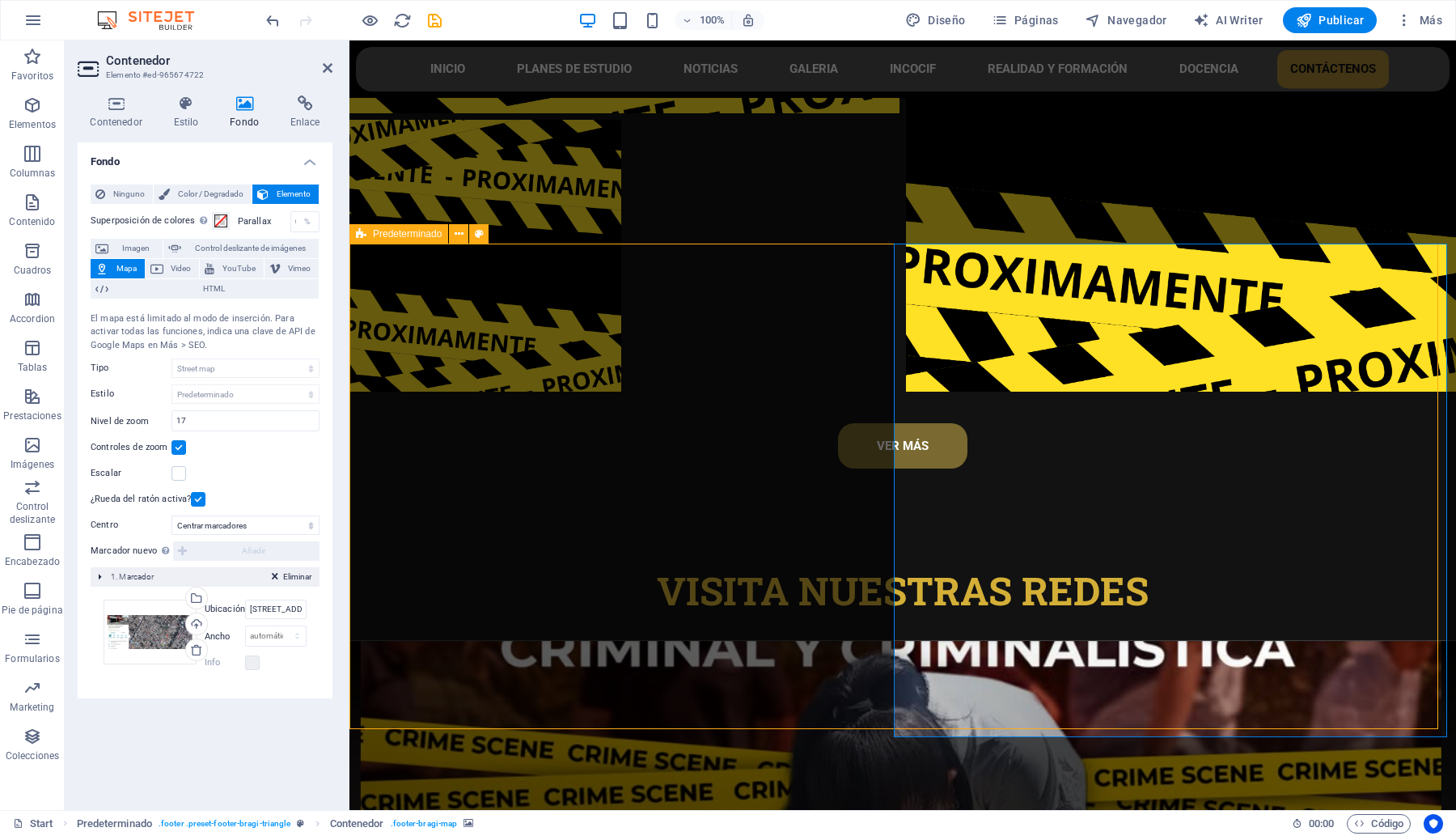
select select "px"
select select "footer"
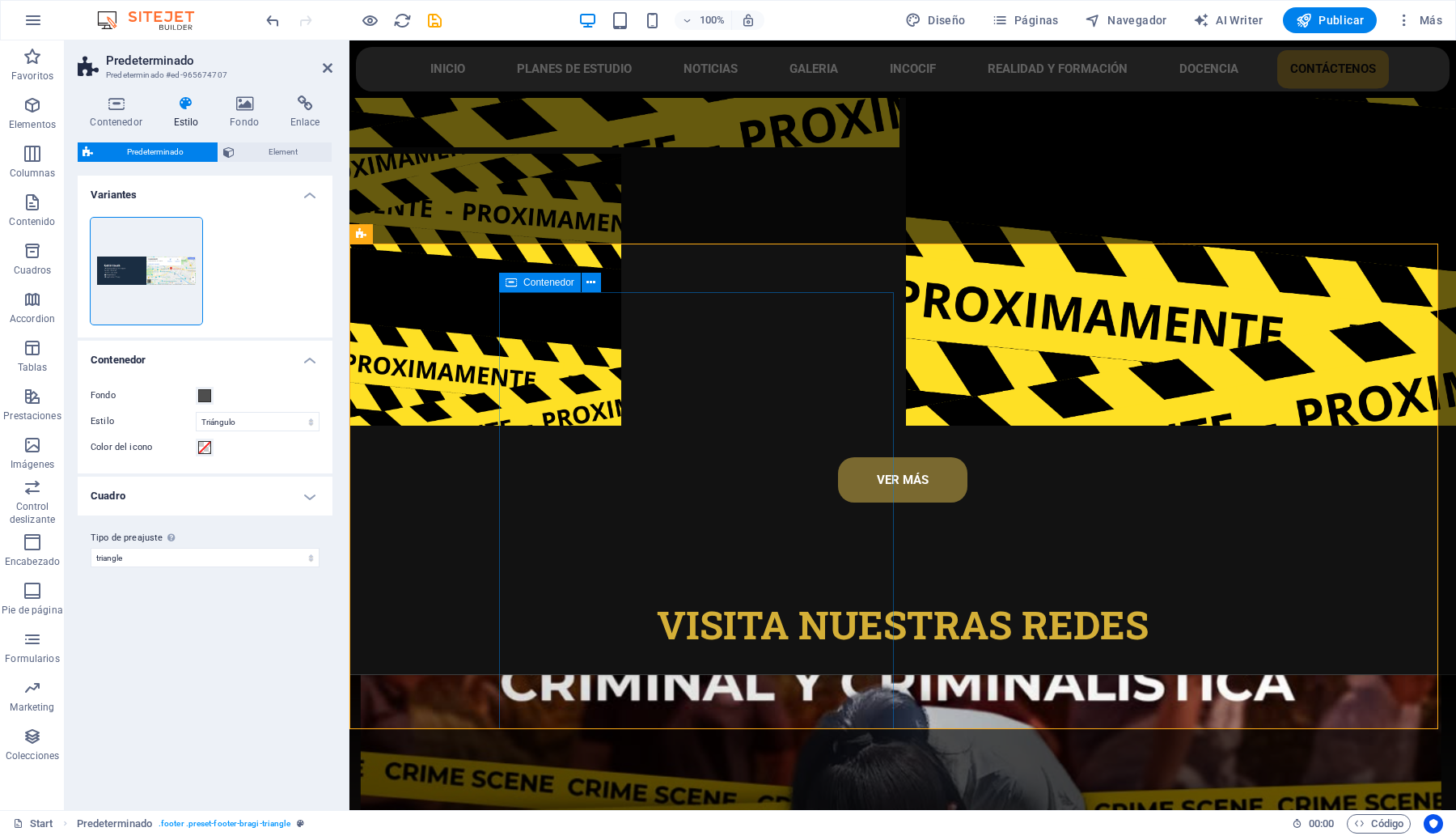
scroll to position [7535, 0]
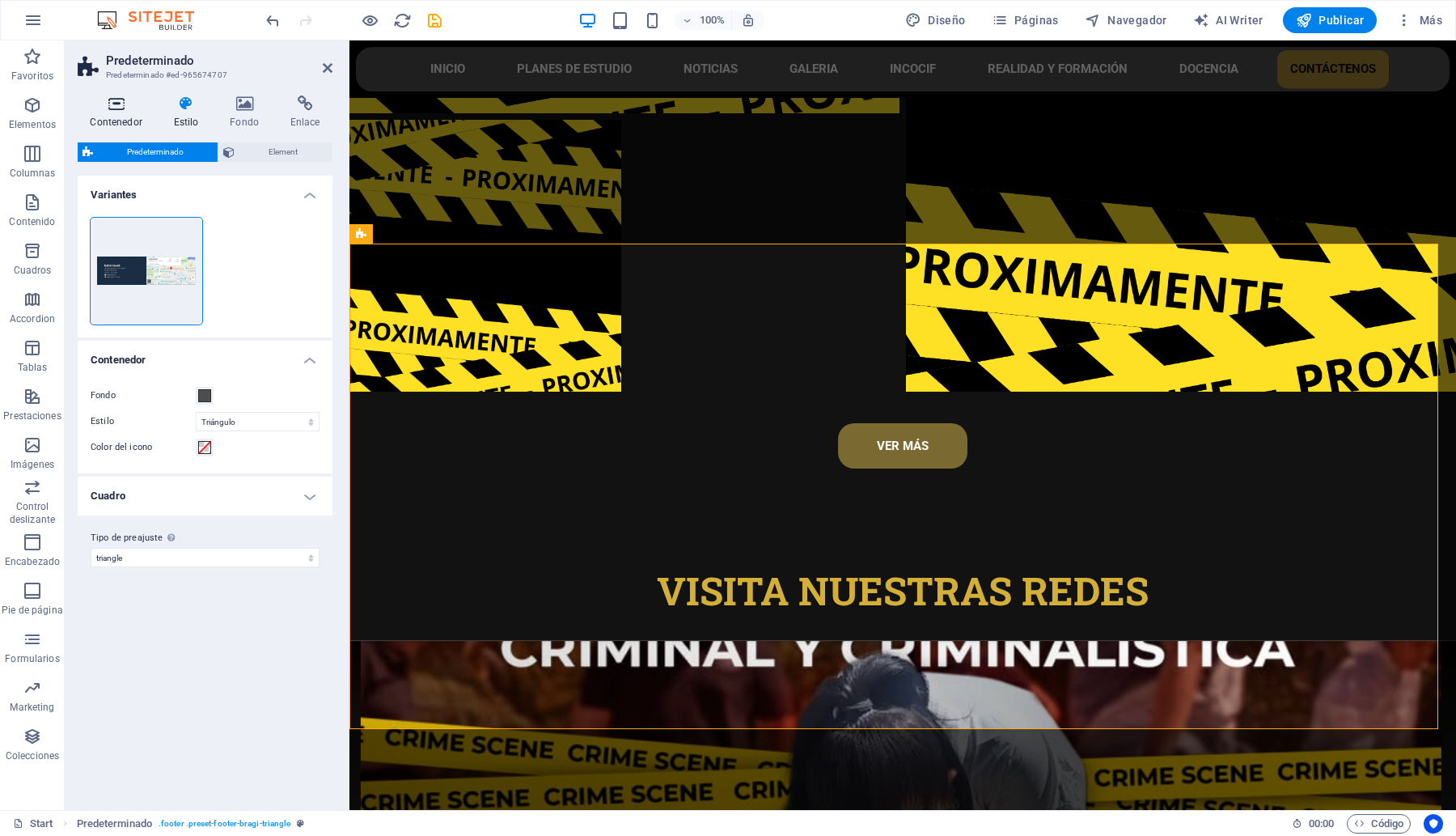
click at [119, 99] on icon at bounding box center [116, 103] width 77 height 16
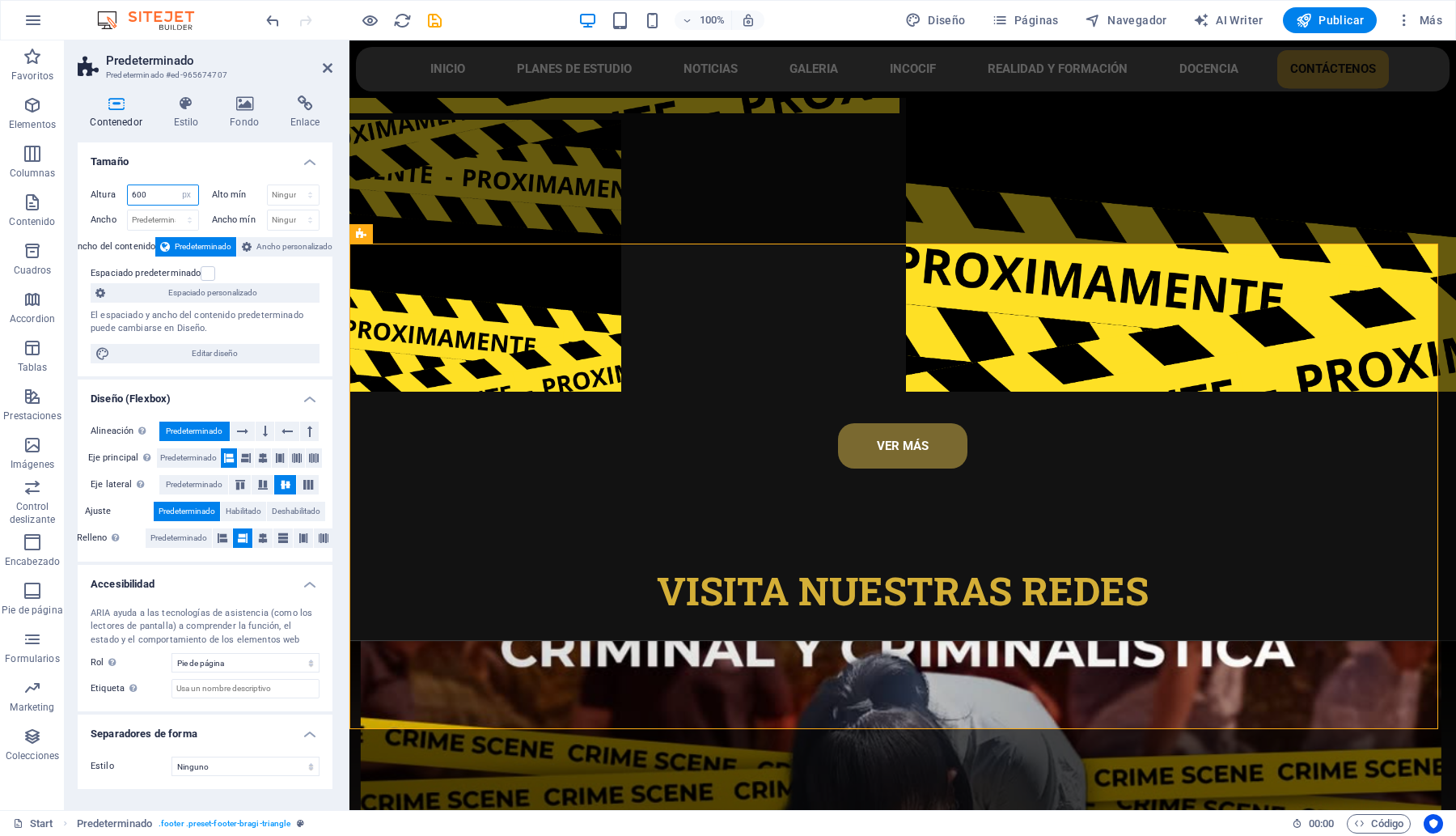
click at [166, 195] on input "600" at bounding box center [163, 194] width 70 height 20
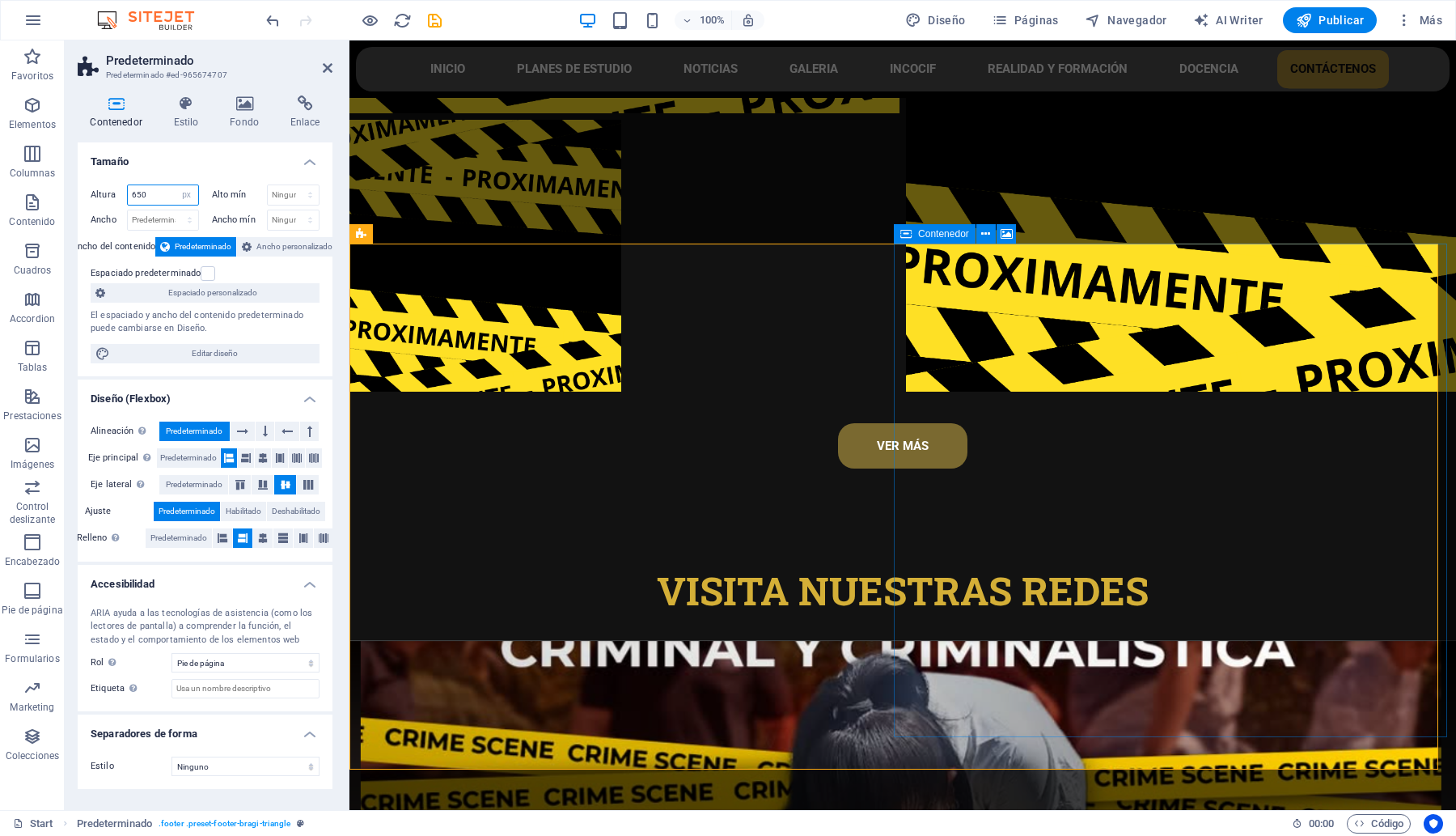
type input "650"
select select "1"
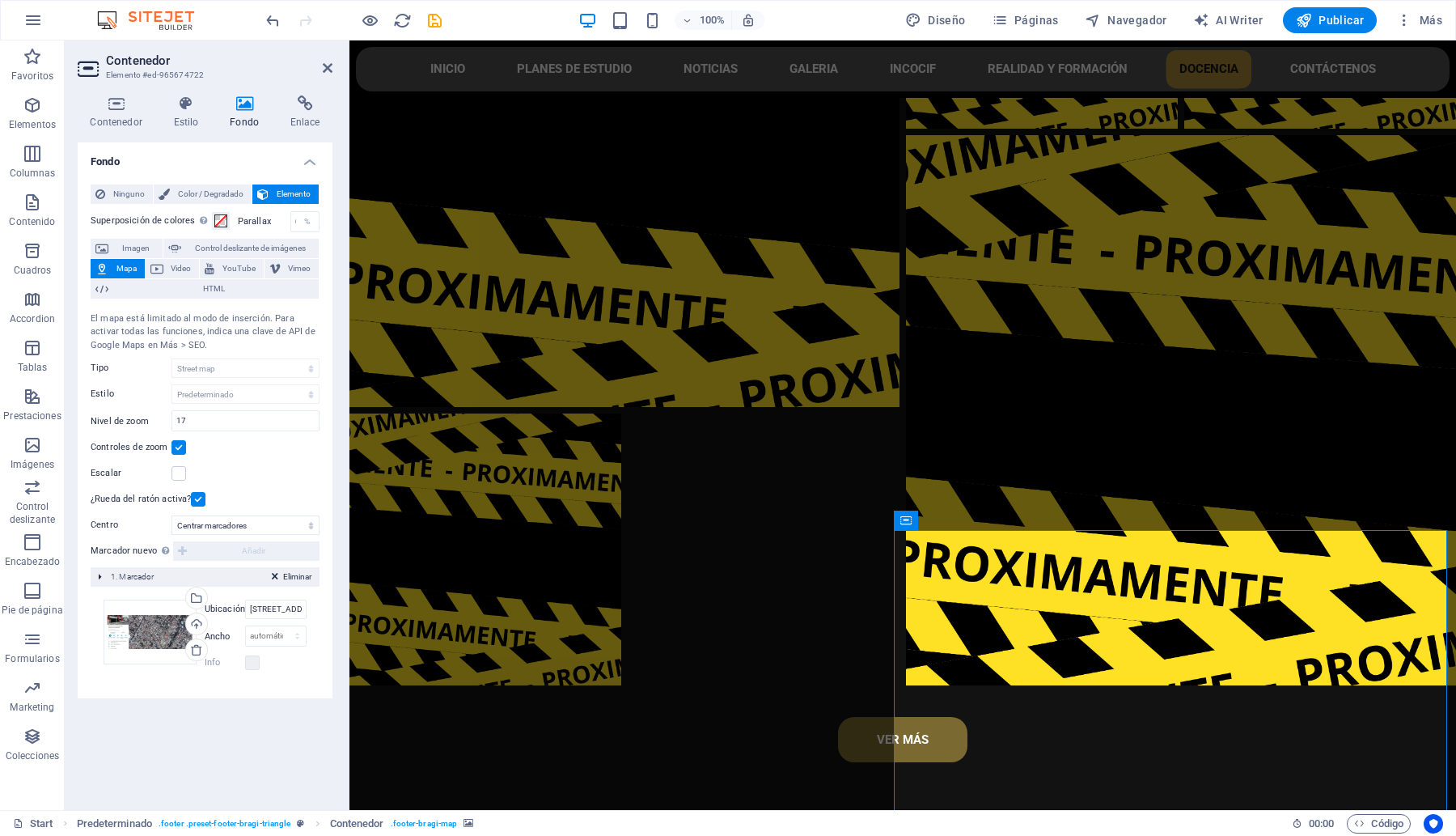
scroll to position [7576, 0]
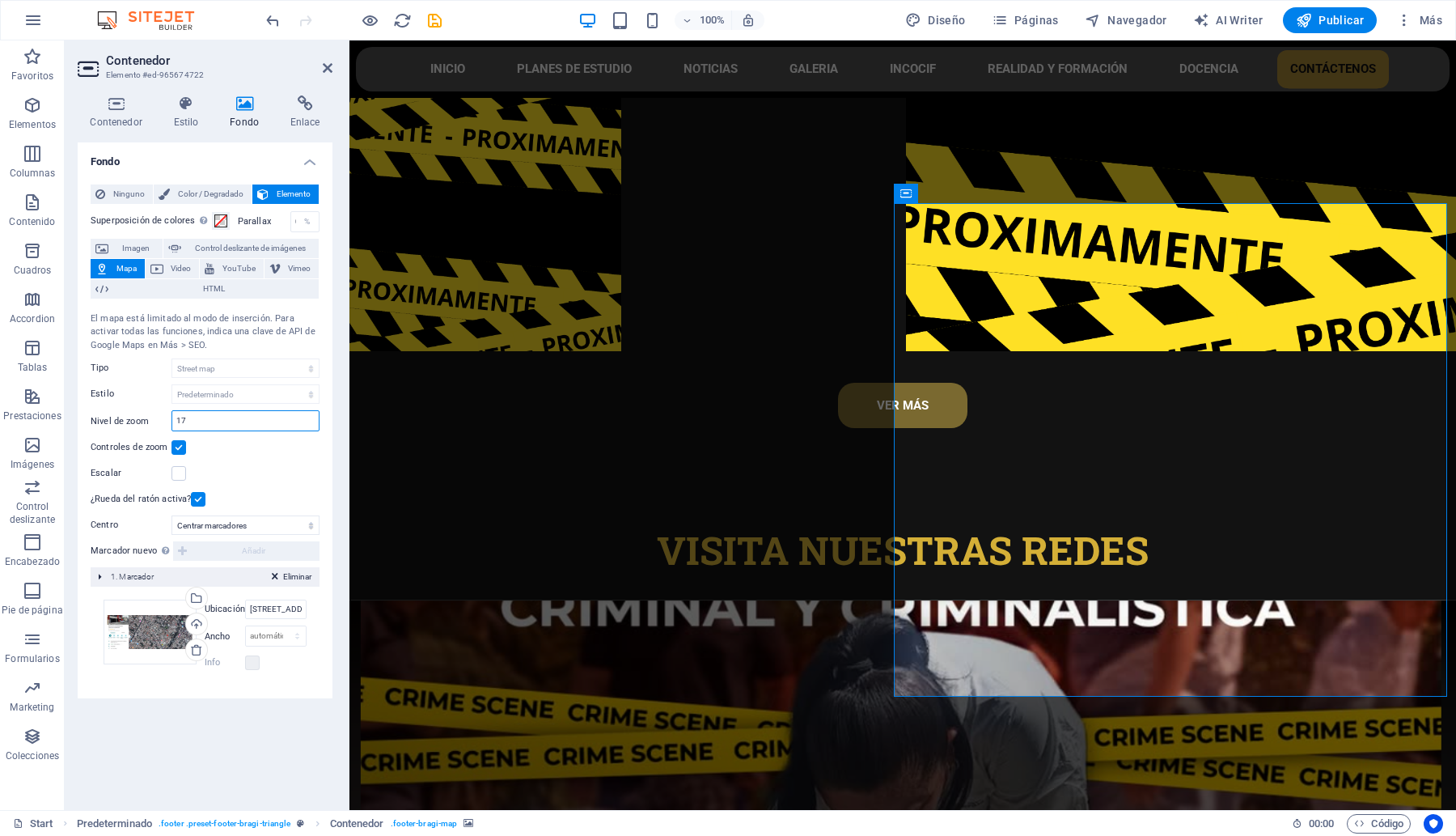
click at [207, 419] on input "17" at bounding box center [245, 420] width 147 height 20
type input "18"
click at [106, 101] on icon at bounding box center [116, 103] width 77 height 16
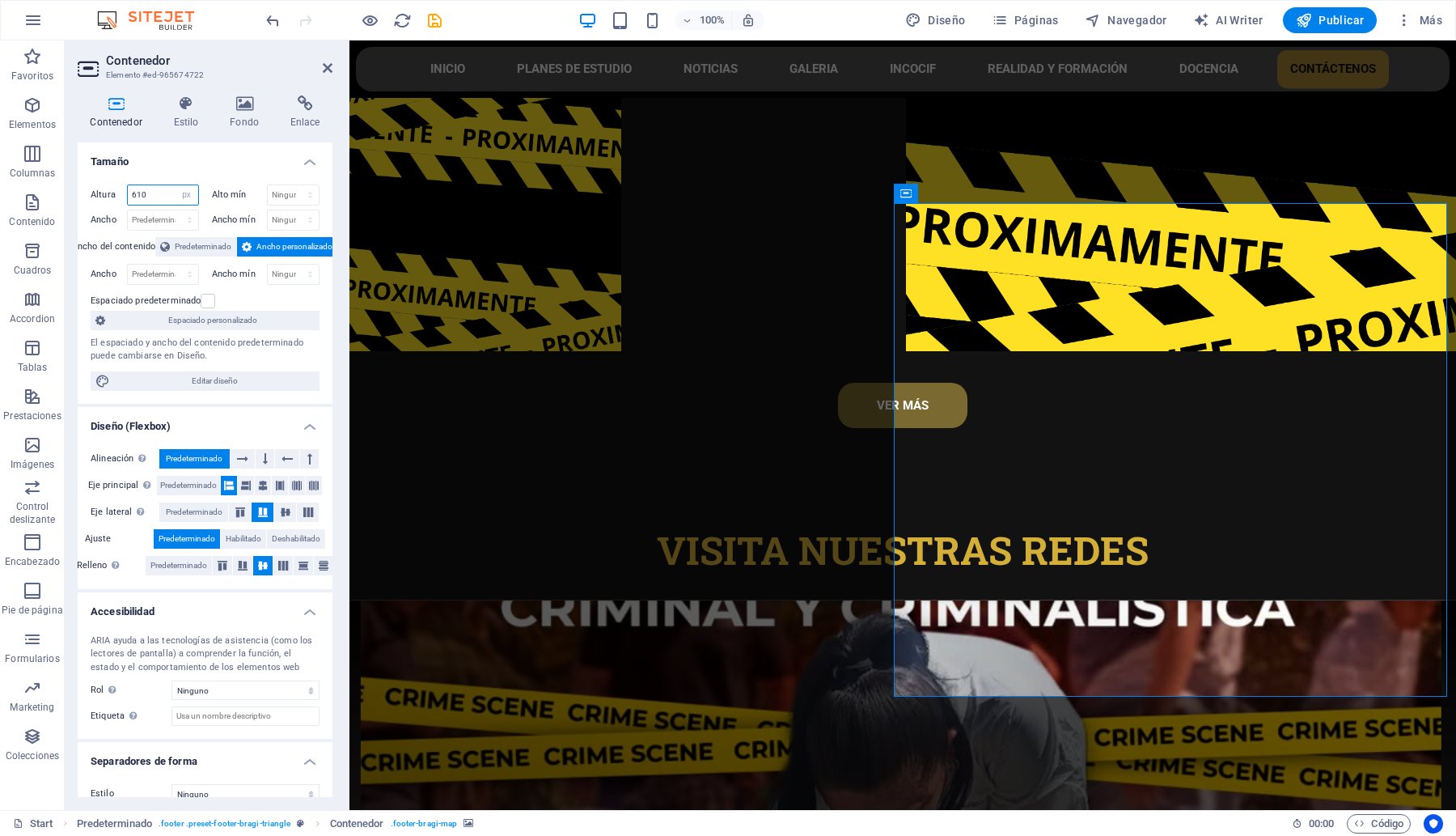
click at [156, 188] on input "610" at bounding box center [163, 194] width 70 height 20
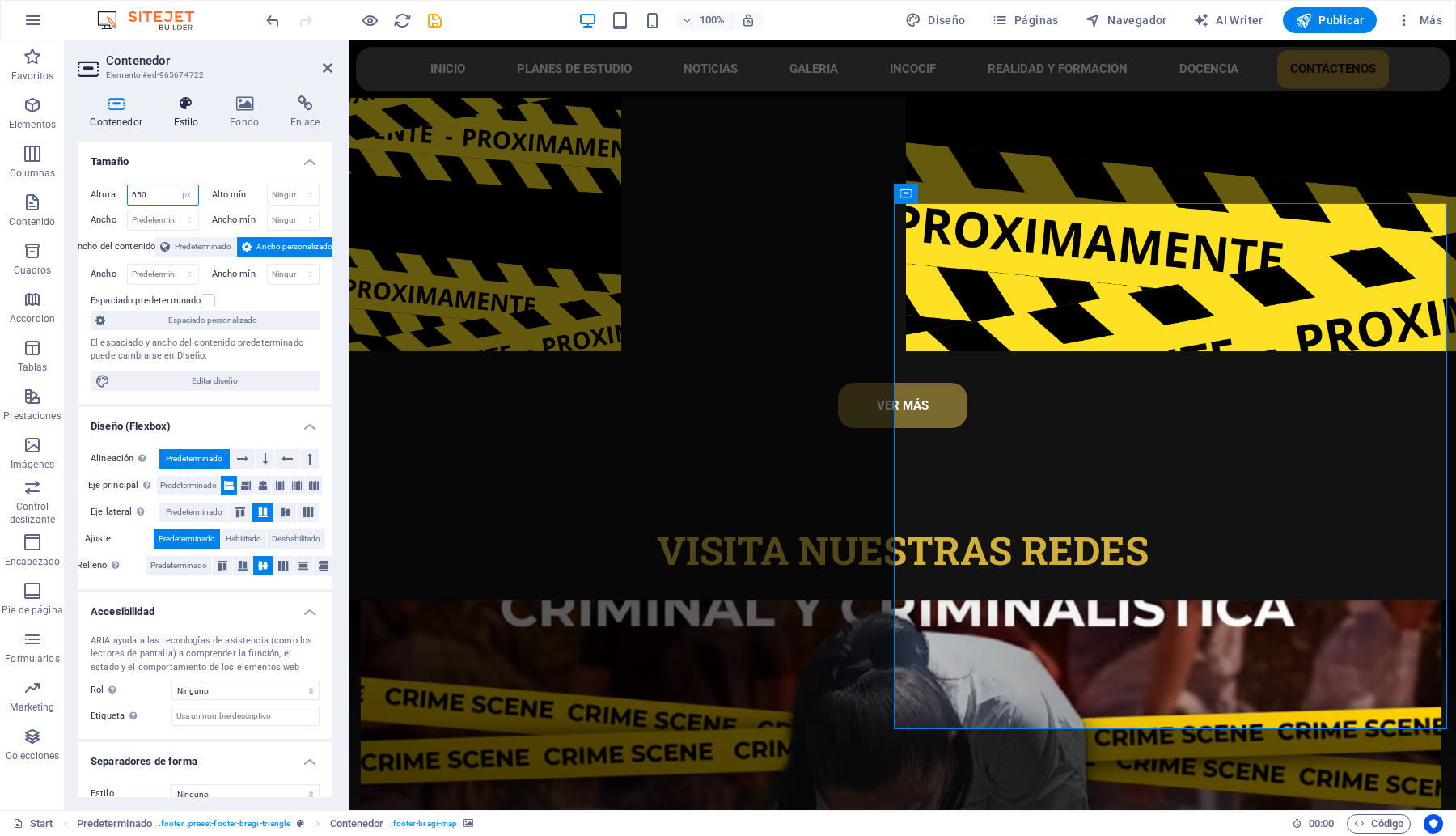
type input "650"
click at [179, 111] on icon at bounding box center [186, 103] width 50 height 16
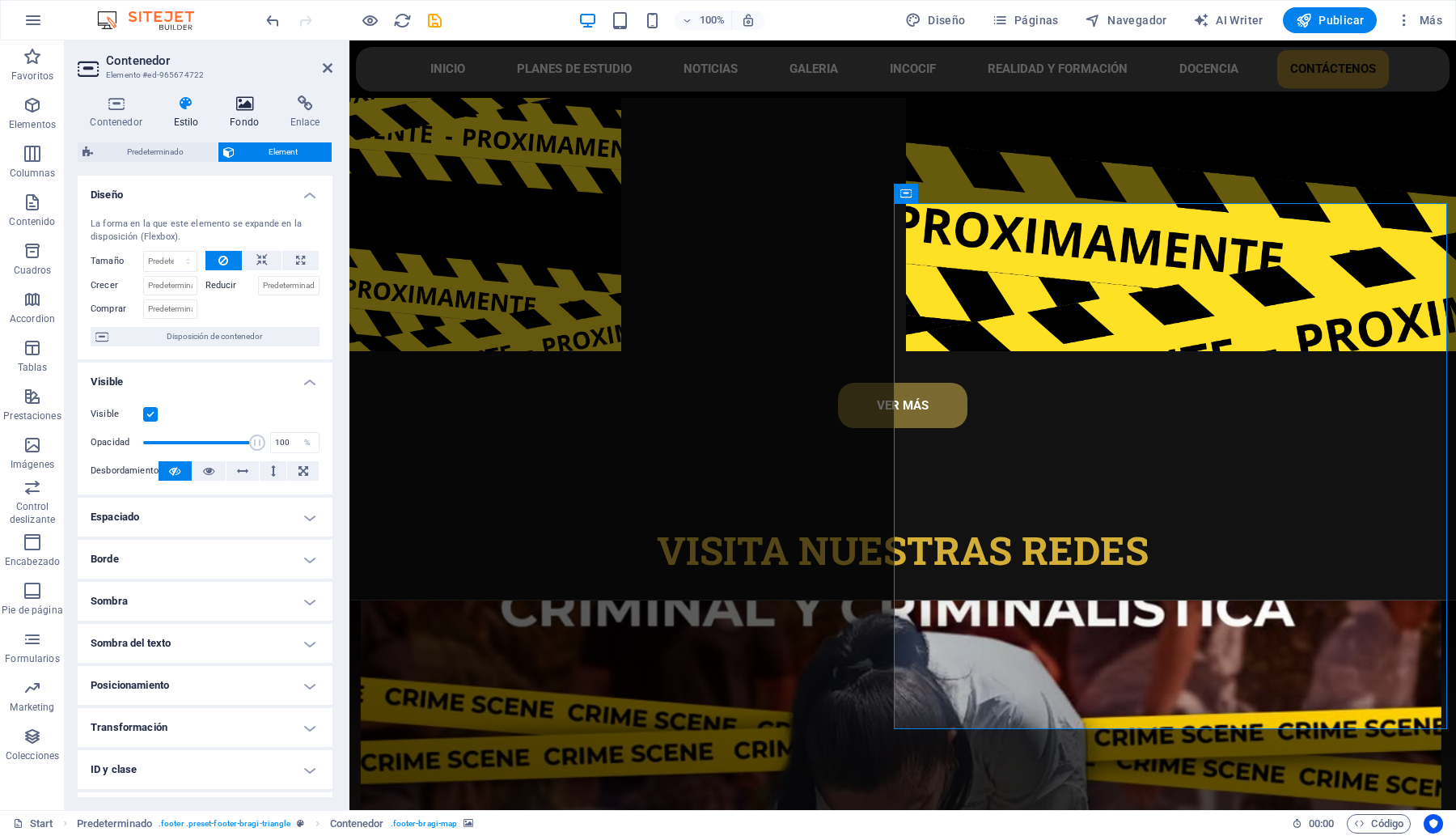
click at [243, 100] on icon at bounding box center [245, 103] width 54 height 16
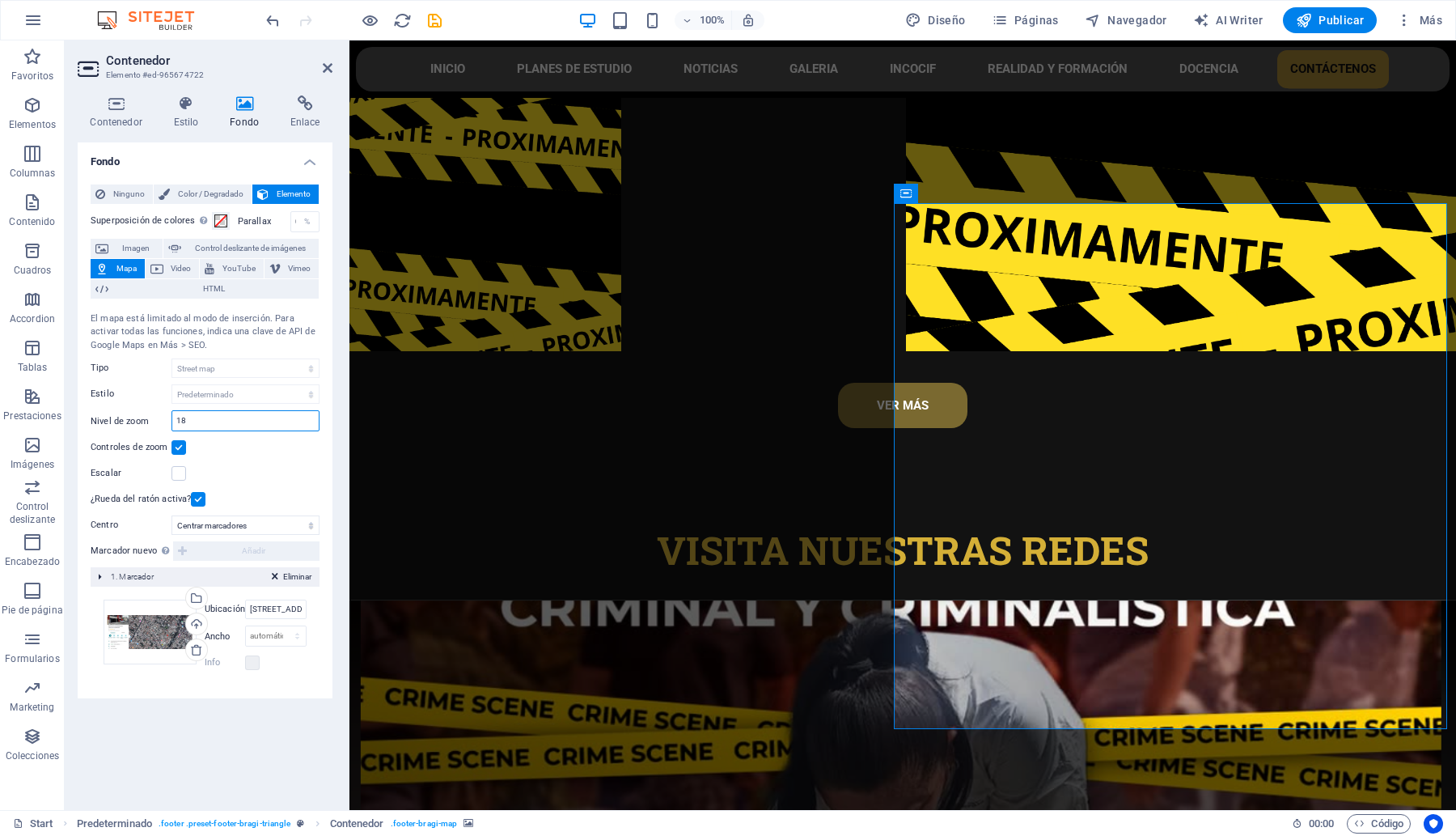
click at [215, 421] on input "18" at bounding box center [245, 420] width 147 height 20
type input "18"
click at [215, 421] on input "18" at bounding box center [245, 420] width 147 height 20
click at [146, 341] on div "El mapa está limitado al modo de inserción. Para activar todas las funciones, i…" at bounding box center [205, 332] width 229 height 40
click at [304, 106] on icon at bounding box center [304, 103] width 55 height 16
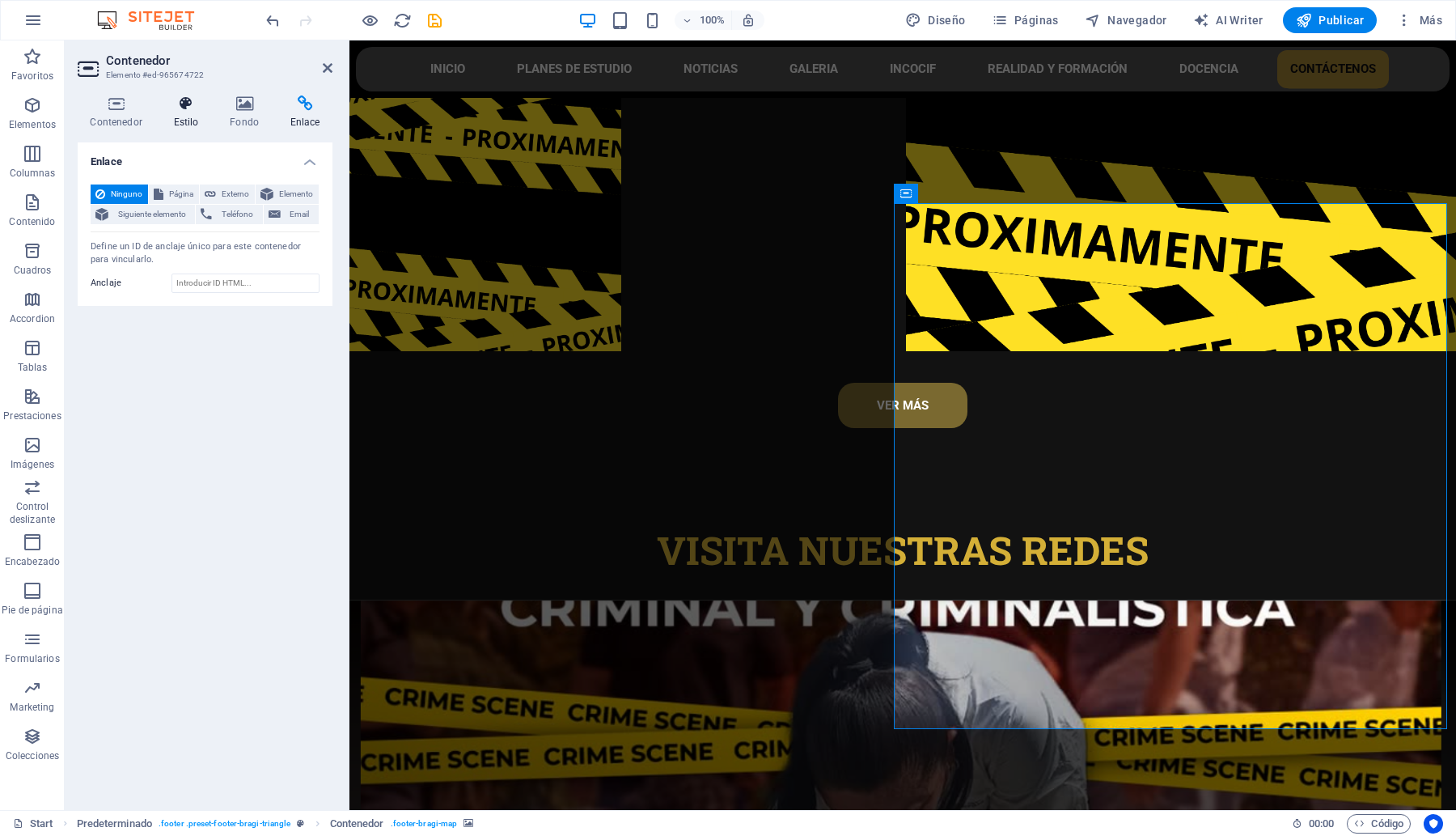
drag, startPoint x: 233, startPoint y: 107, endPoint x: 212, endPoint y: 107, distance: 21.0
click at [227, 107] on icon at bounding box center [245, 103] width 54 height 16
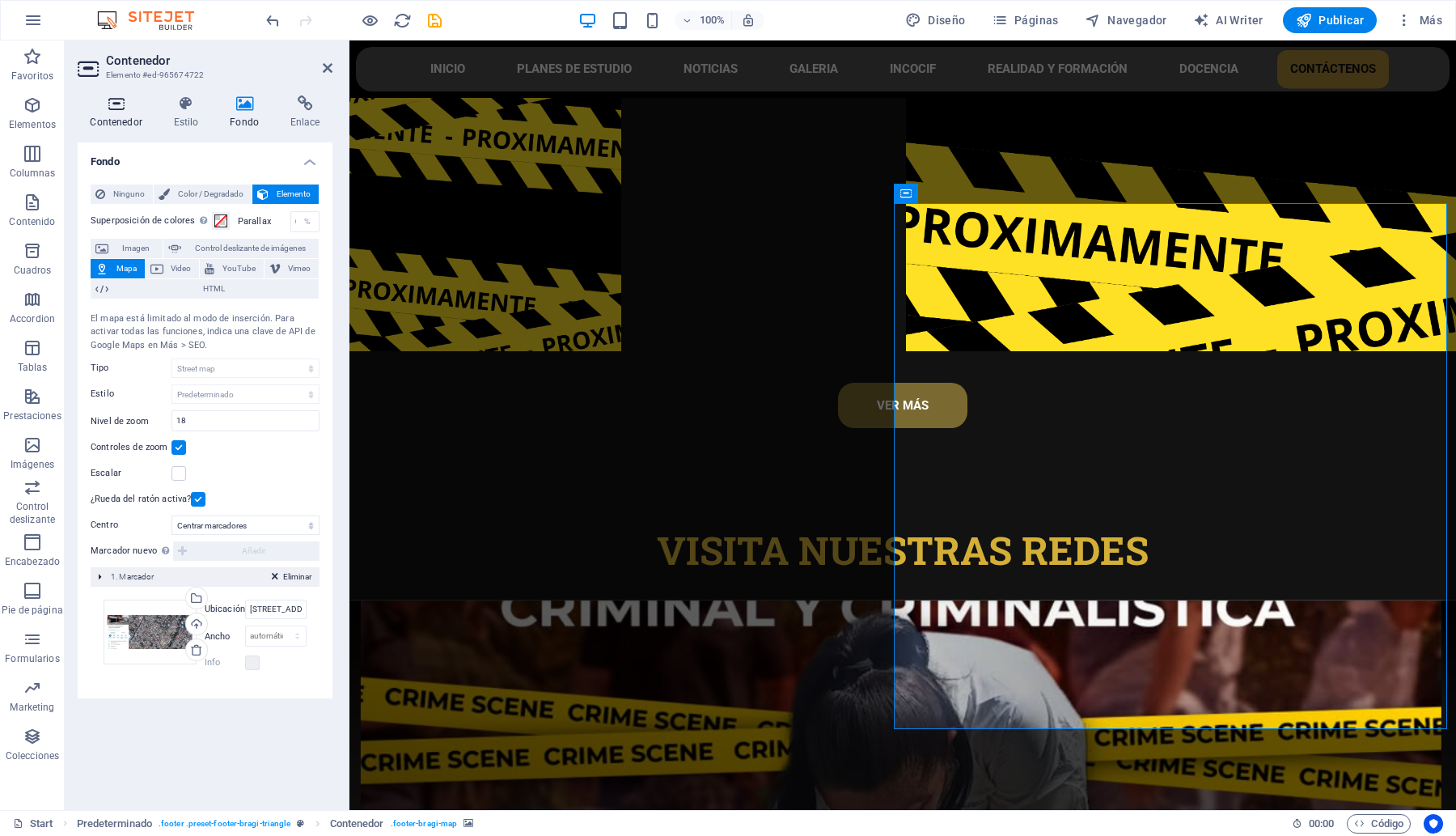
click at [120, 115] on h4 "Contenedor" at bounding box center [119, 112] width 83 height 34
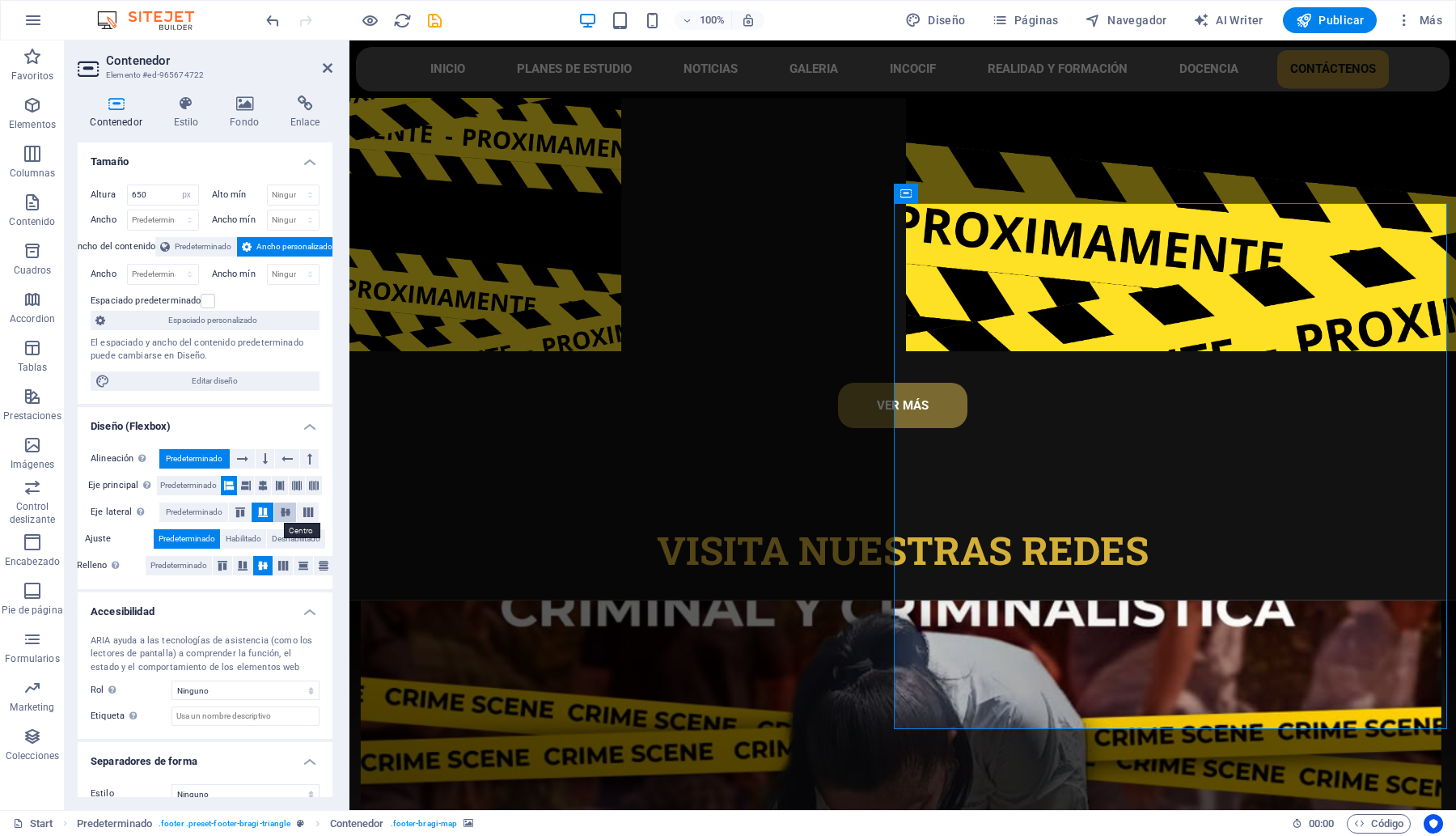
click at [280, 510] on icon at bounding box center [285, 512] width 20 height 9
click at [256, 514] on icon at bounding box center [262, 512] width 20 height 9
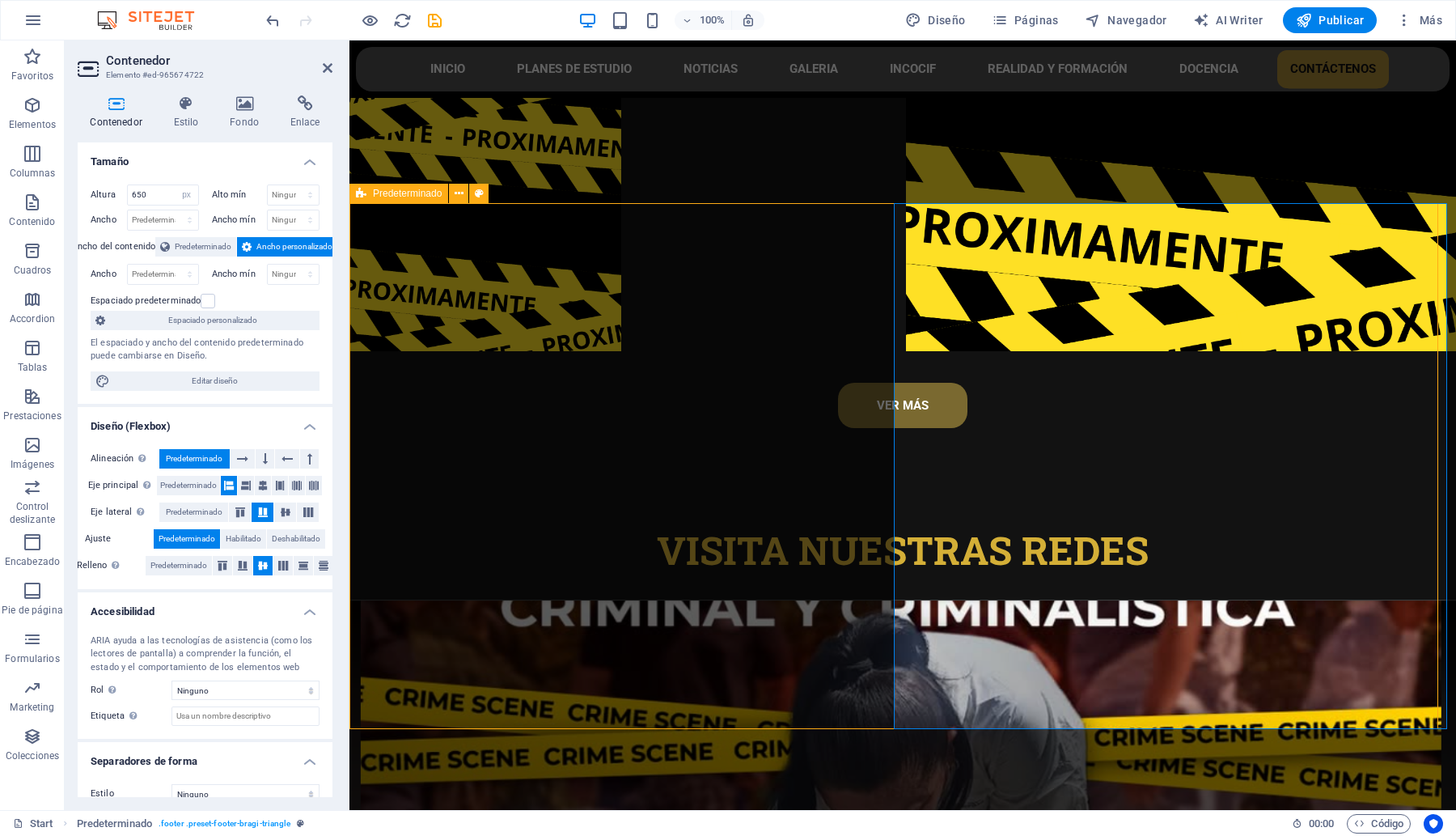
select select "px"
select select "footer"
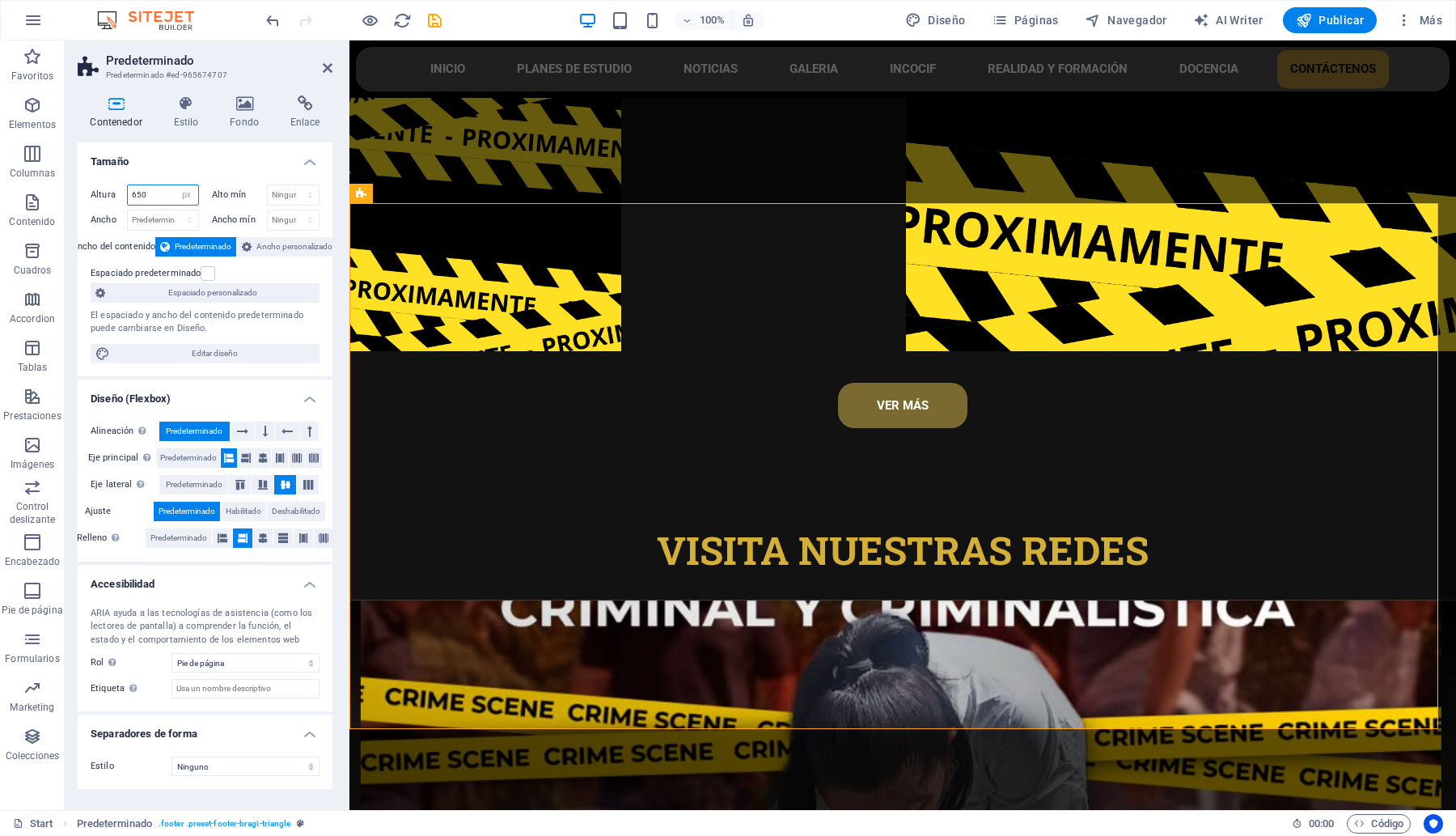
click at [154, 192] on input "650" at bounding box center [163, 194] width 70 height 20
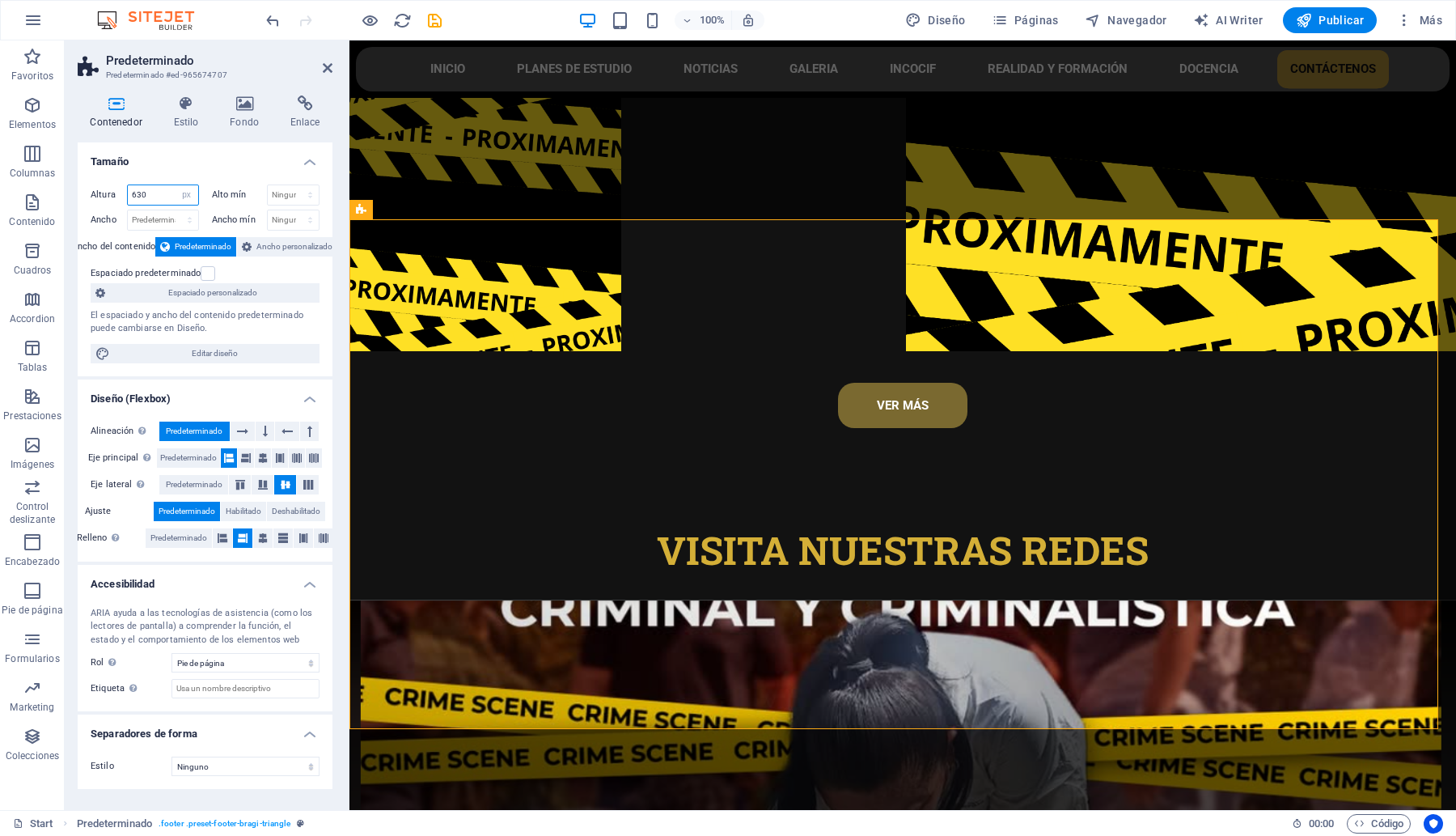
scroll to position [7559, 0]
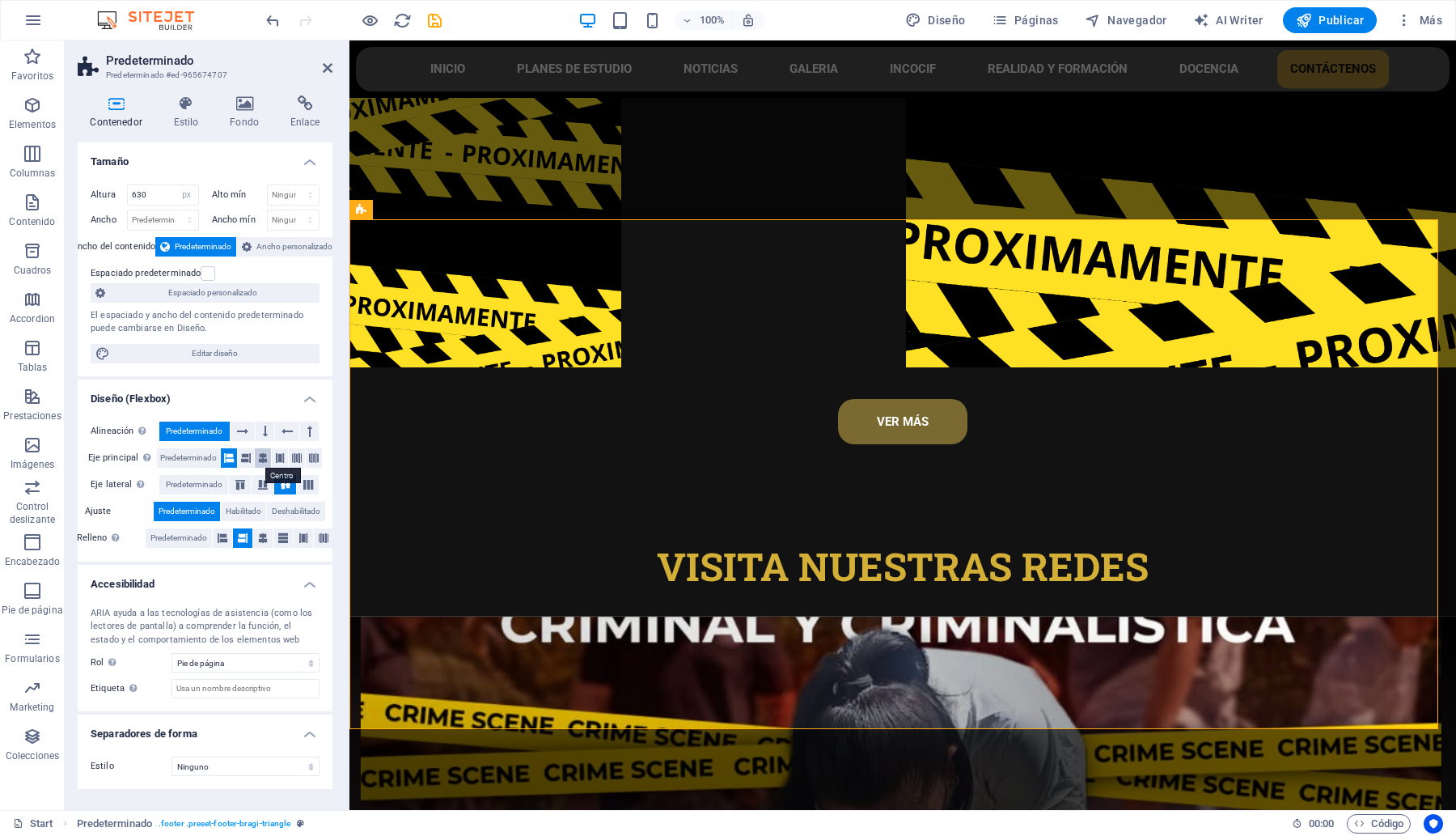
click at [267, 462] on icon at bounding box center [262, 458] width 9 height 20
click at [233, 457] on icon at bounding box center [229, 458] width 9 height 20
click at [262, 538] on icon at bounding box center [262, 538] width 9 height 20
click at [224, 538] on icon at bounding box center [222, 538] width 9 height 20
click at [243, 536] on icon at bounding box center [243, 538] width 9 height 20
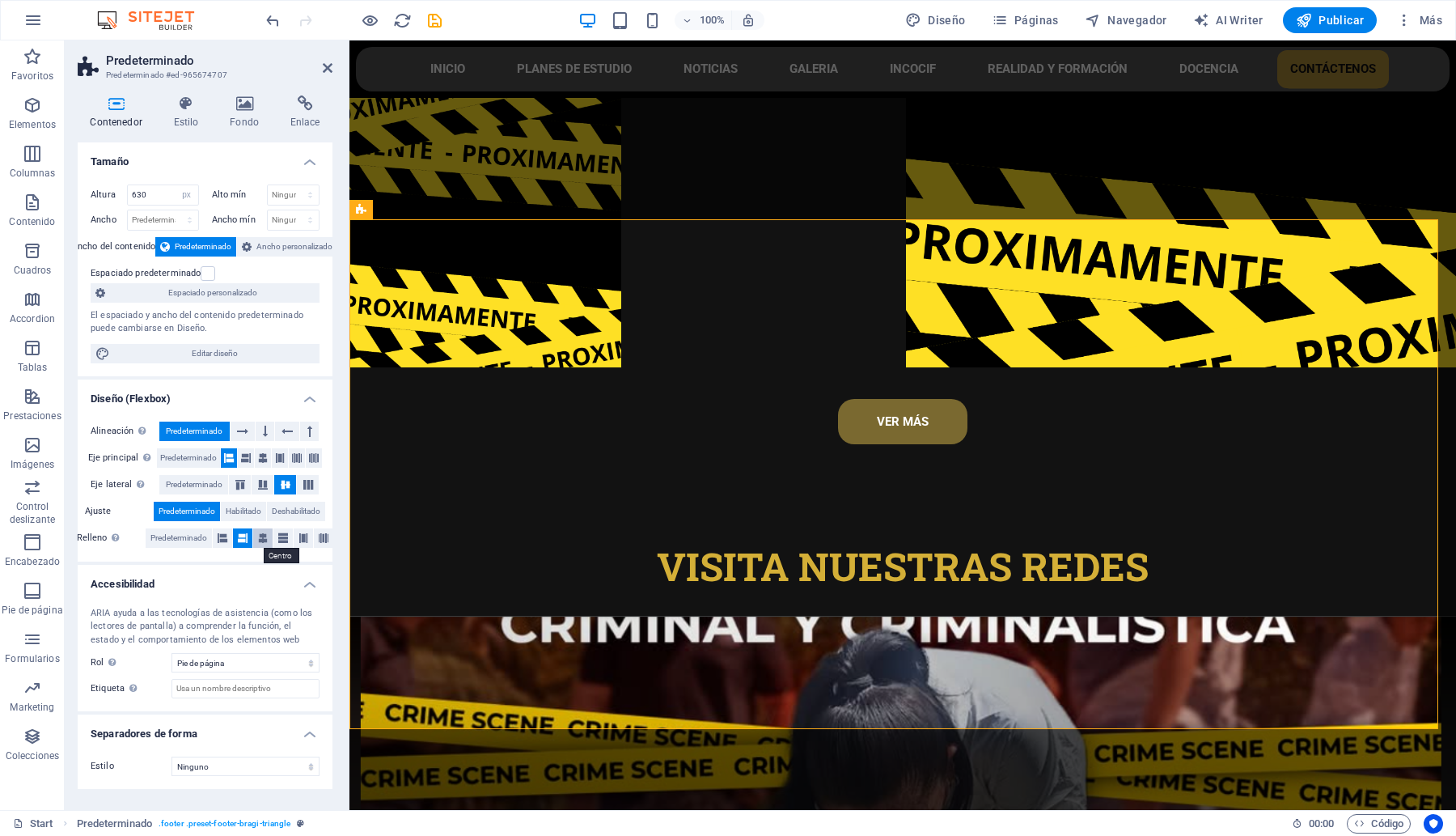
click at [265, 540] on icon at bounding box center [262, 538] width 9 height 20
click at [241, 539] on icon at bounding box center [243, 538] width 9 height 20
click at [220, 538] on icon at bounding box center [222, 538] width 9 height 20
click at [248, 543] on button at bounding box center [242, 538] width 20 height 20
click at [257, 541] on button at bounding box center [262, 538] width 20 height 20
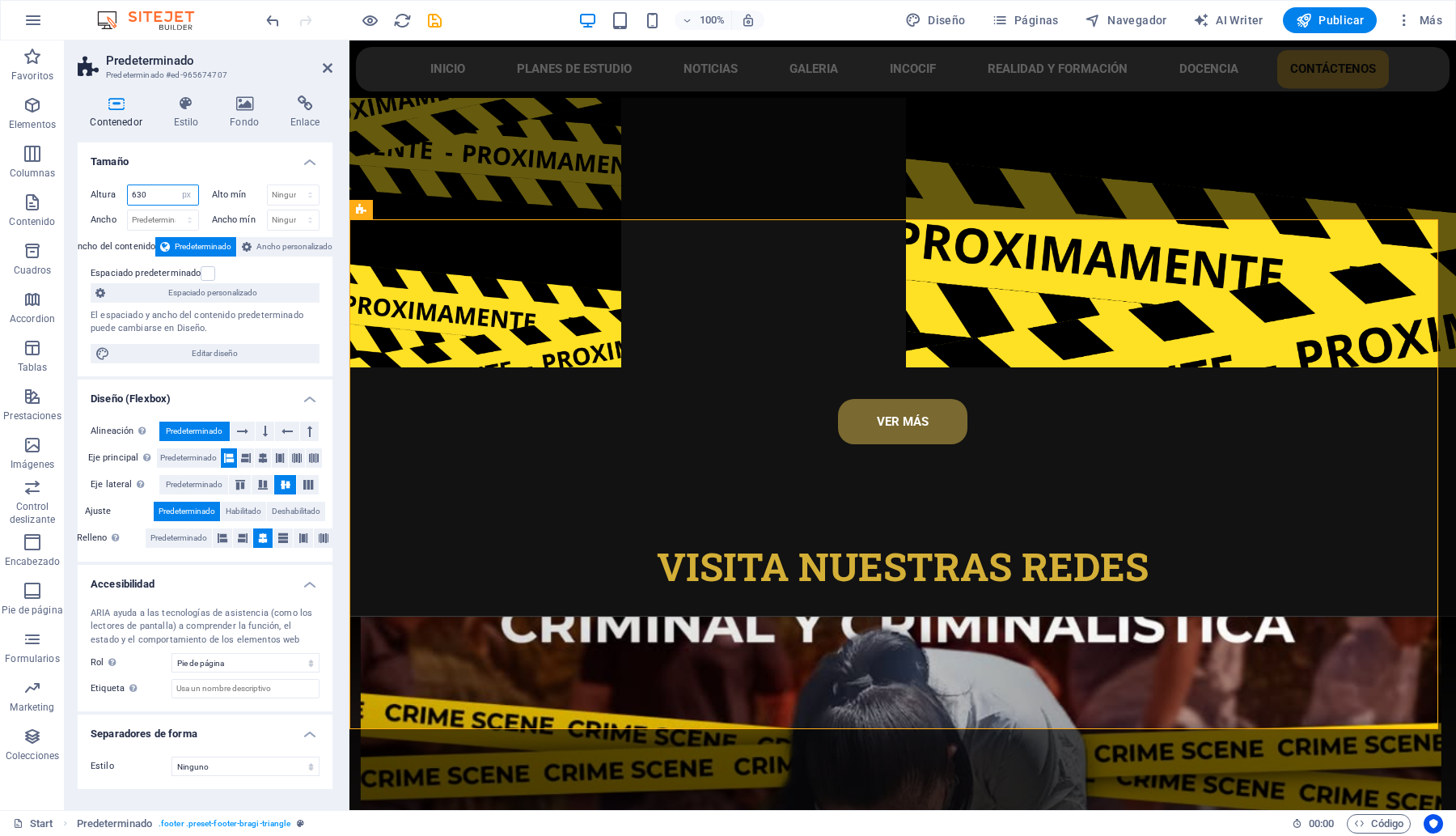
click at [167, 191] on input "630" at bounding box center [163, 194] width 70 height 20
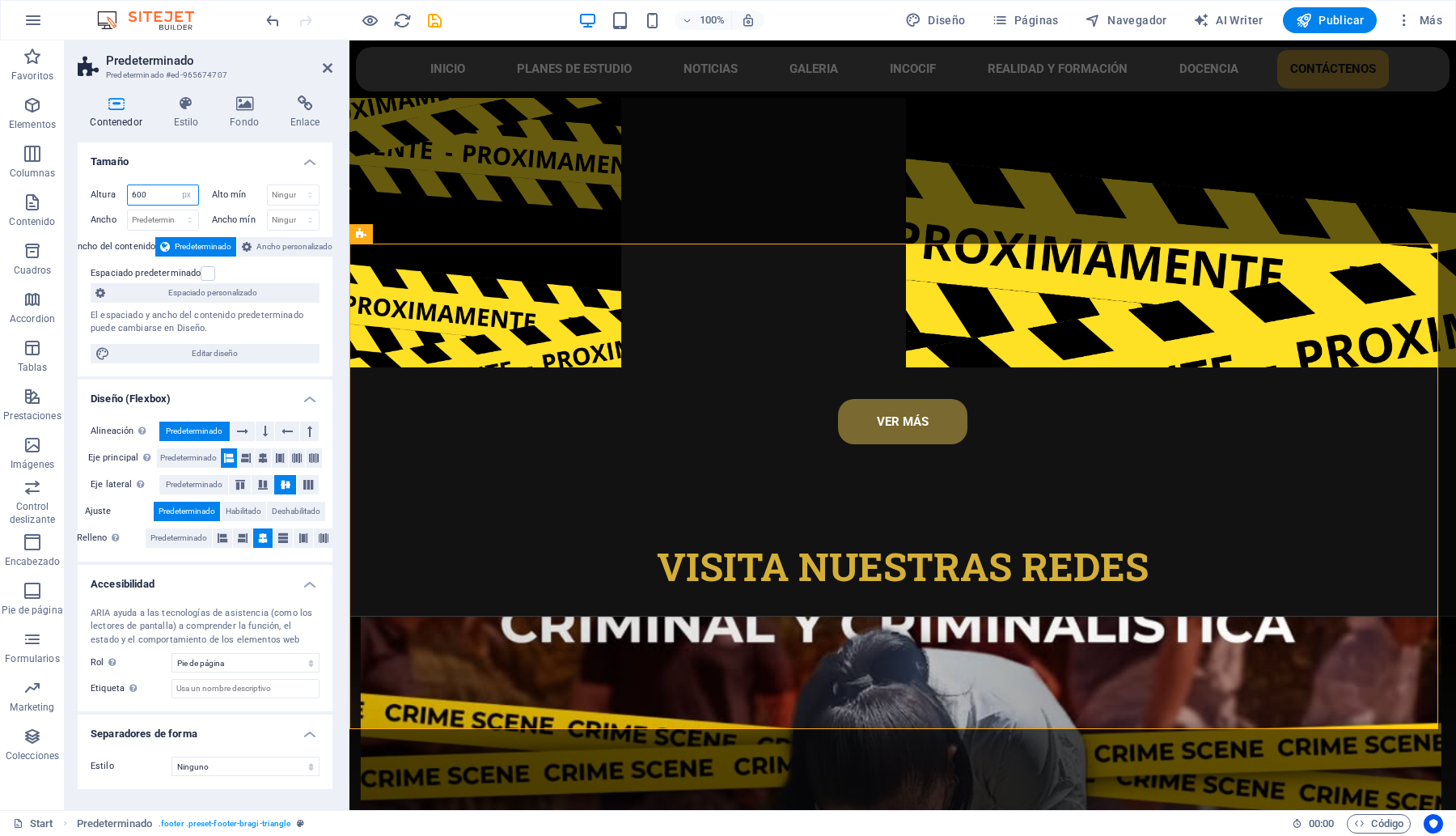
scroll to position [7535, 0]
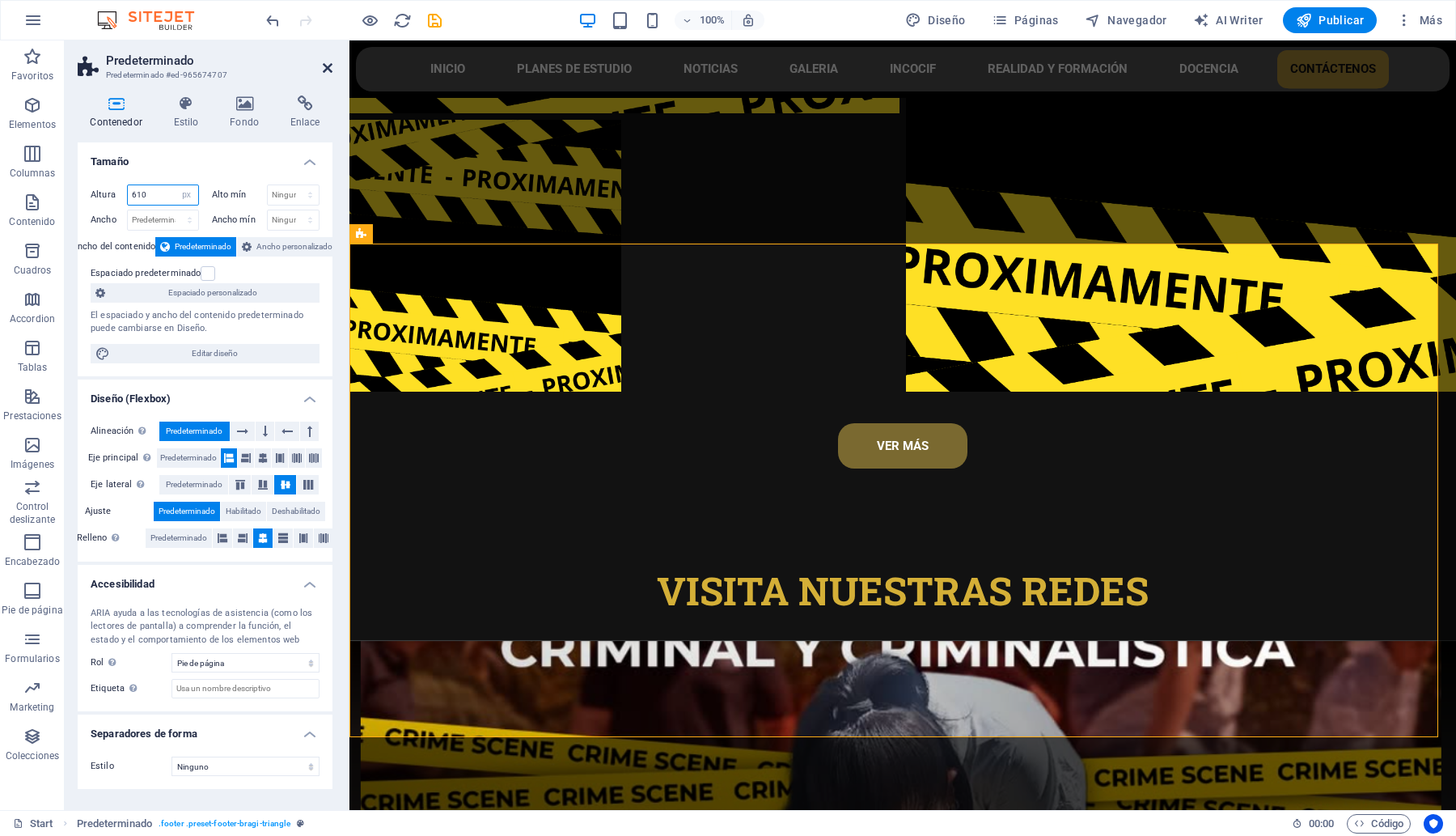
type input "610"
click at [325, 65] on icon at bounding box center [328, 68] width 9 height 13
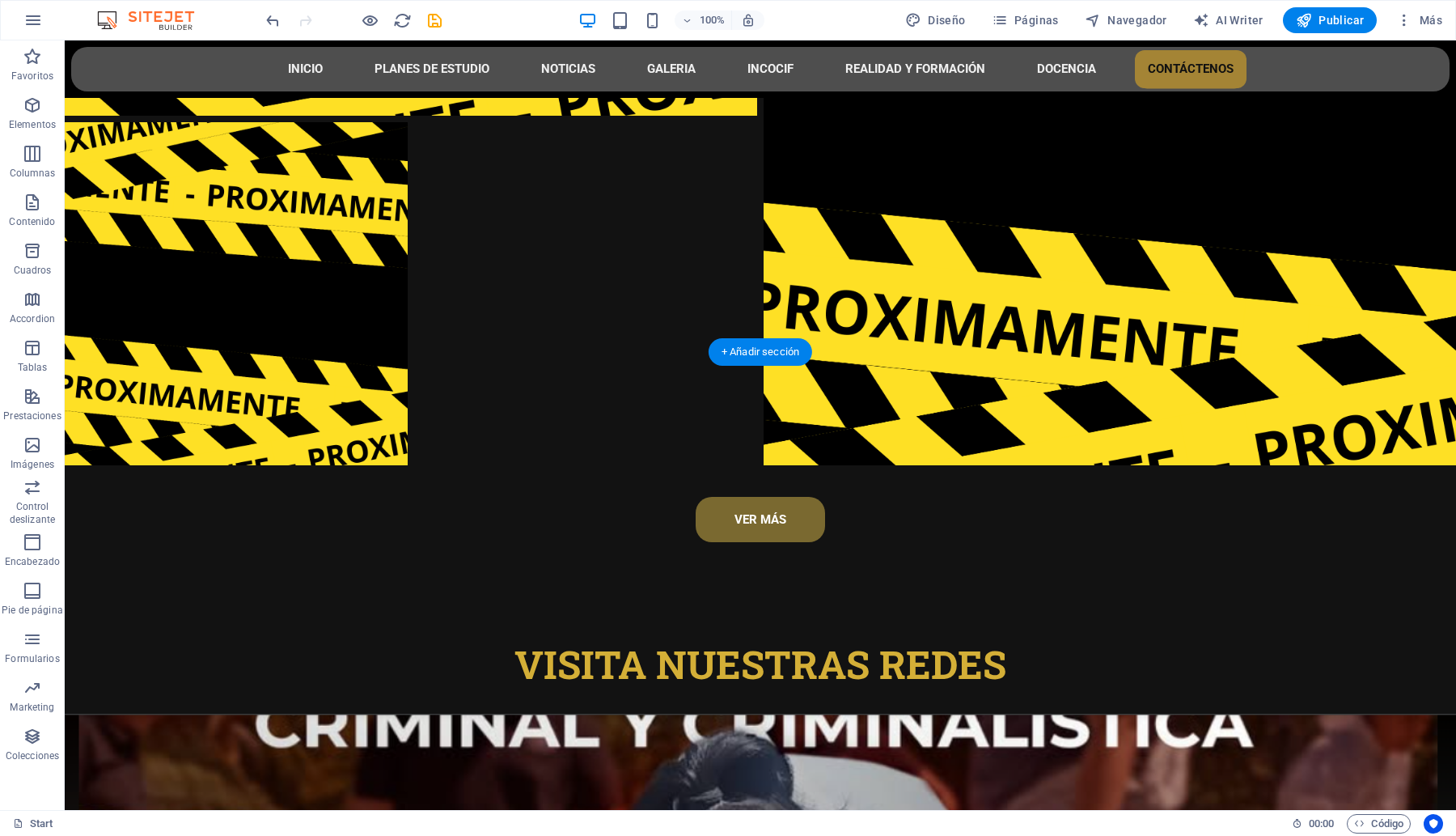
scroll to position [7837, 0]
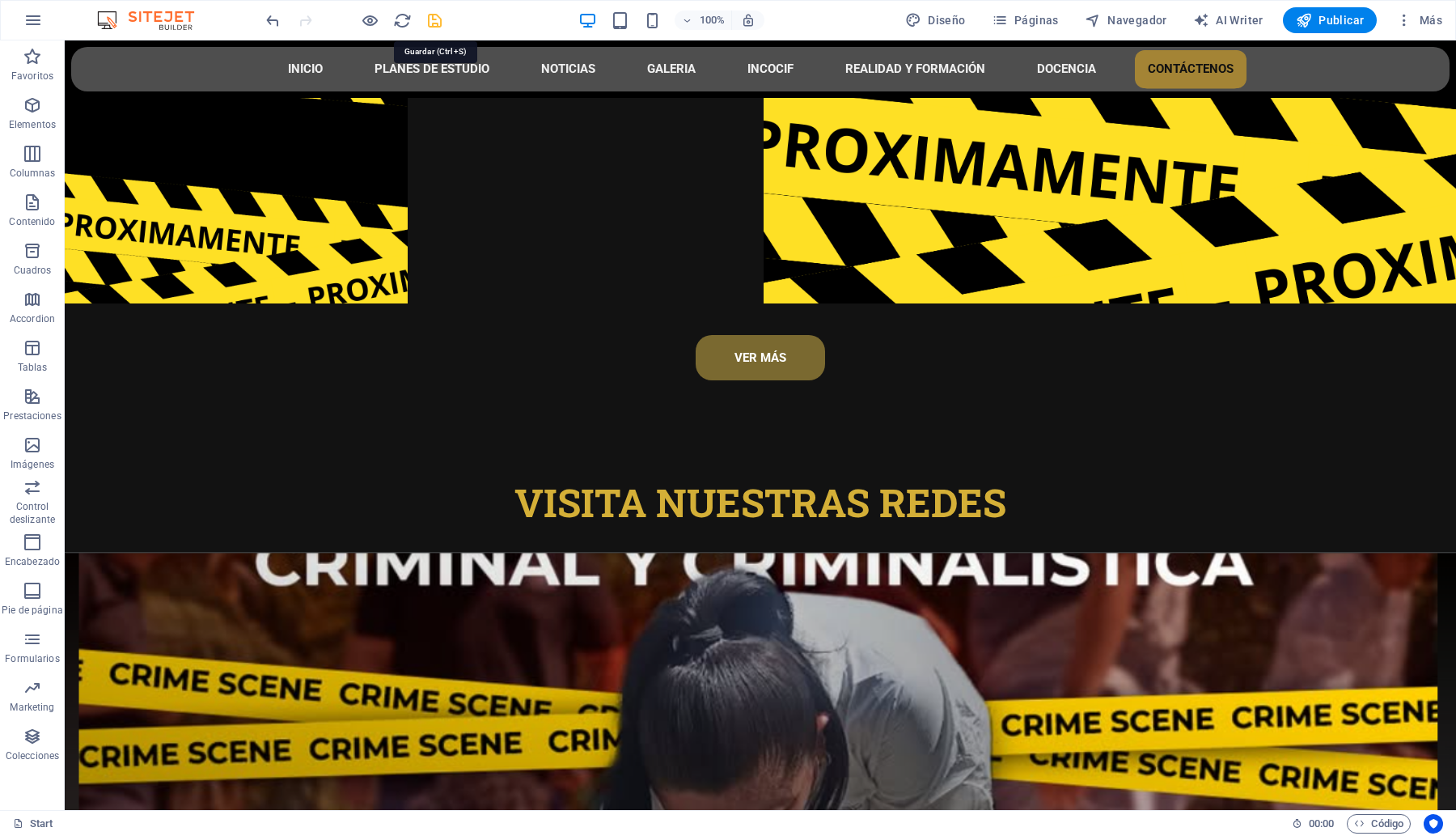
click at [429, 26] on icon "save" at bounding box center [435, 21] width 19 height 19
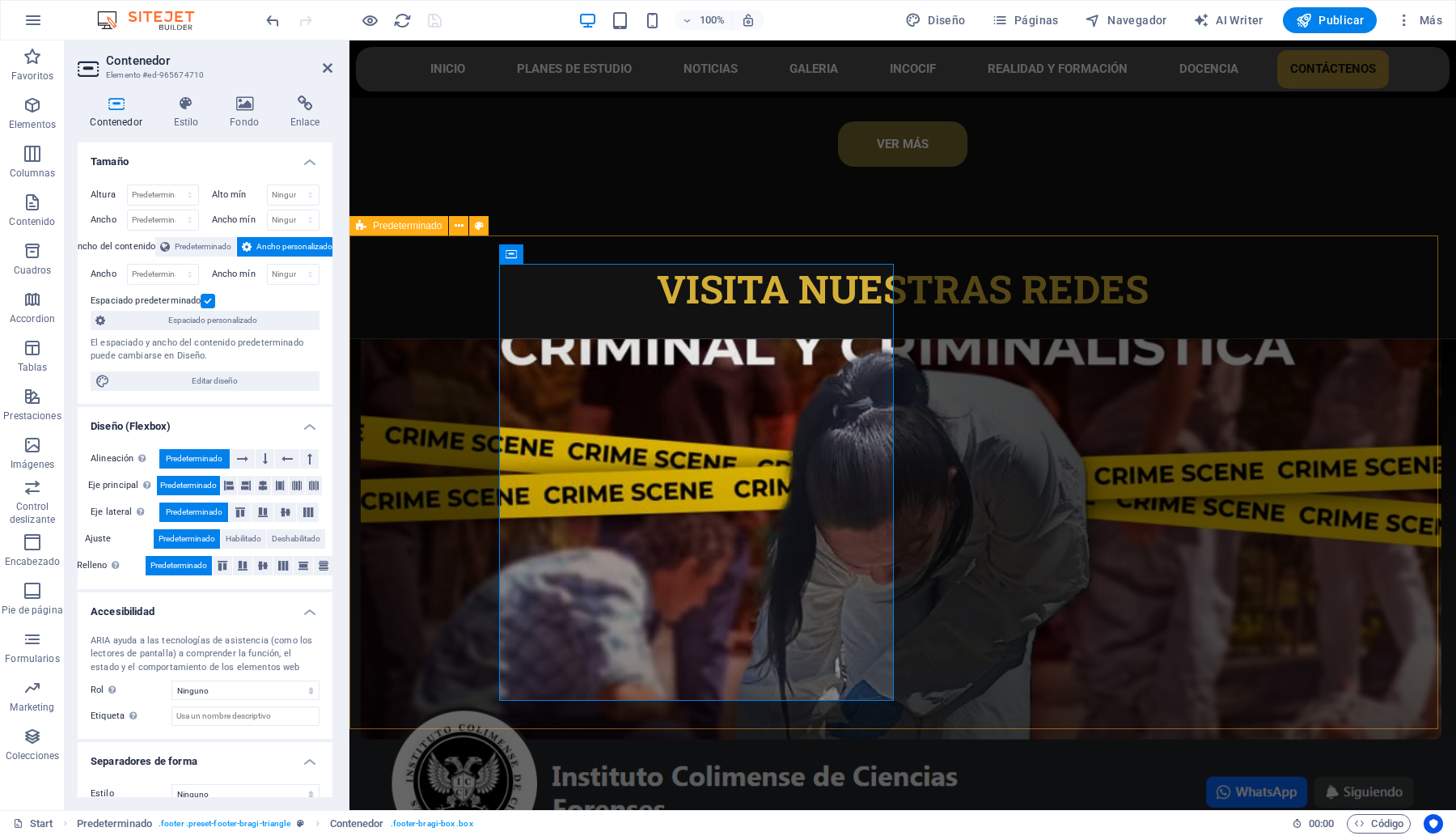
scroll to position [7544, 0]
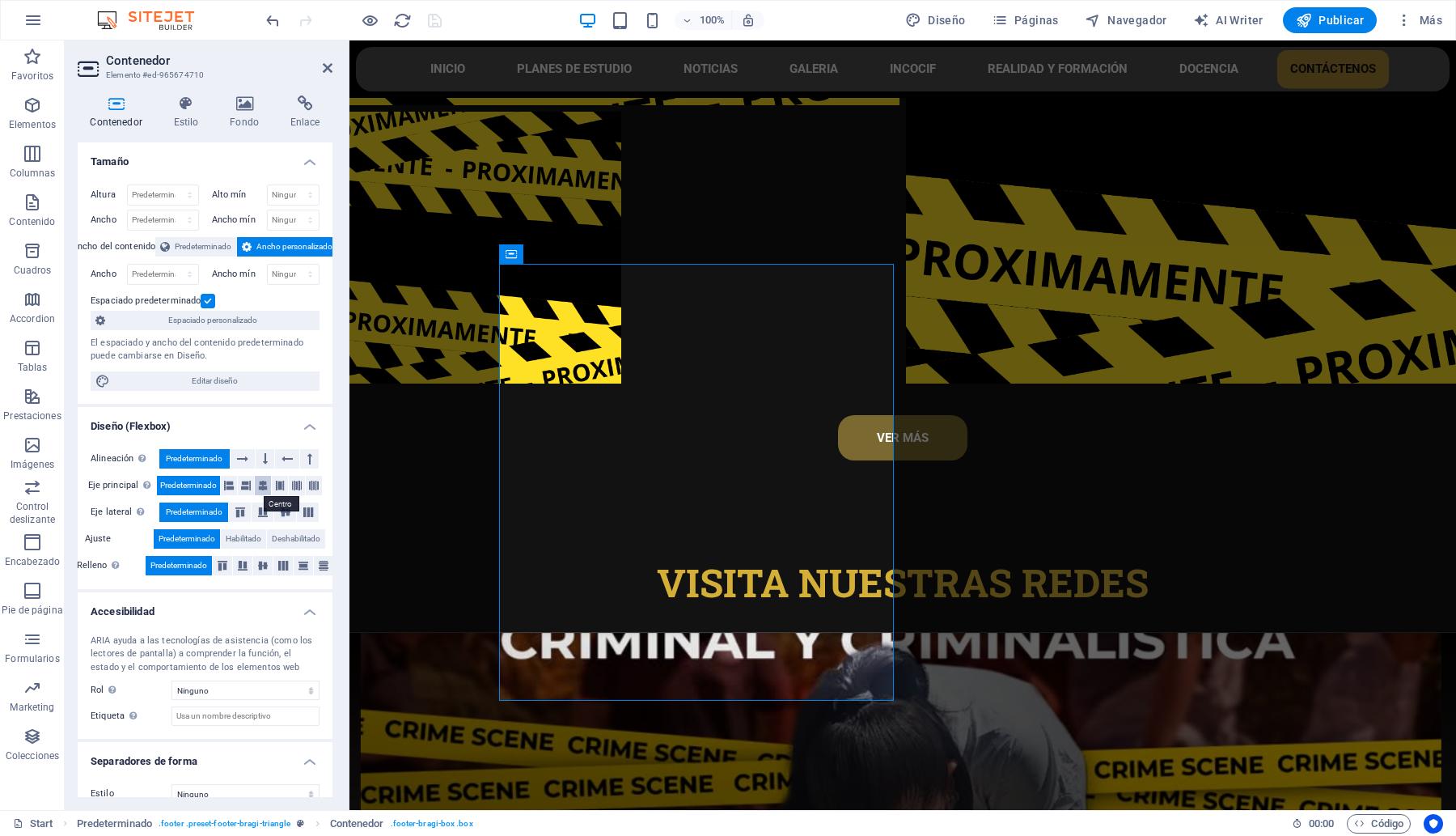
click at [259, 486] on icon at bounding box center [262, 485] width 9 height 20
click at [227, 483] on icon at bounding box center [229, 485] width 9 height 20
click at [258, 486] on icon at bounding box center [262, 485] width 9 height 20
click at [178, 110] on icon at bounding box center [186, 103] width 50 height 16
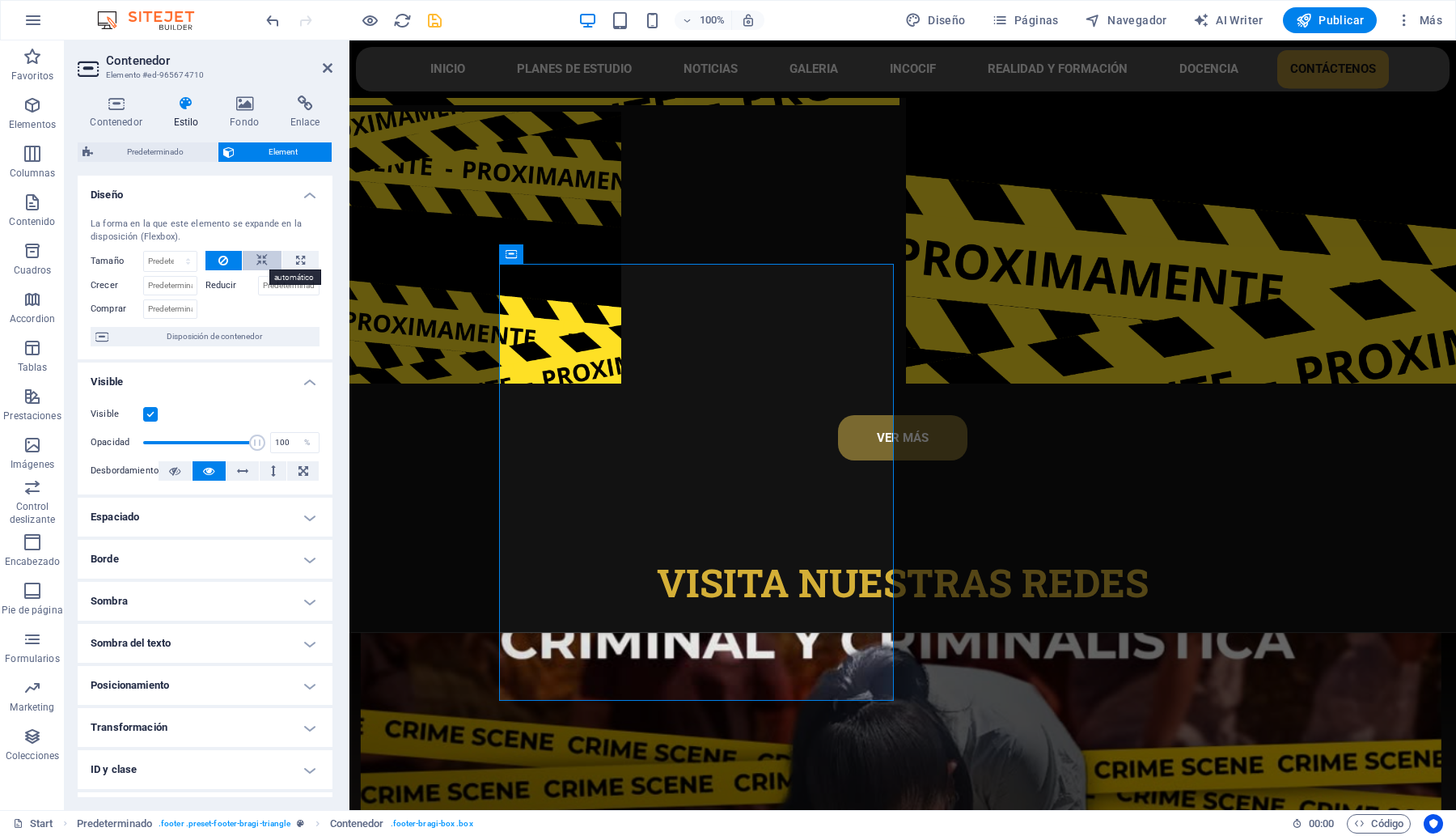
click at [257, 263] on icon at bounding box center [262, 260] width 11 height 20
click at [296, 262] on icon at bounding box center [301, 260] width 9 height 20
type input "100"
select select "%"
click at [222, 252] on icon at bounding box center [223, 260] width 9 height 20
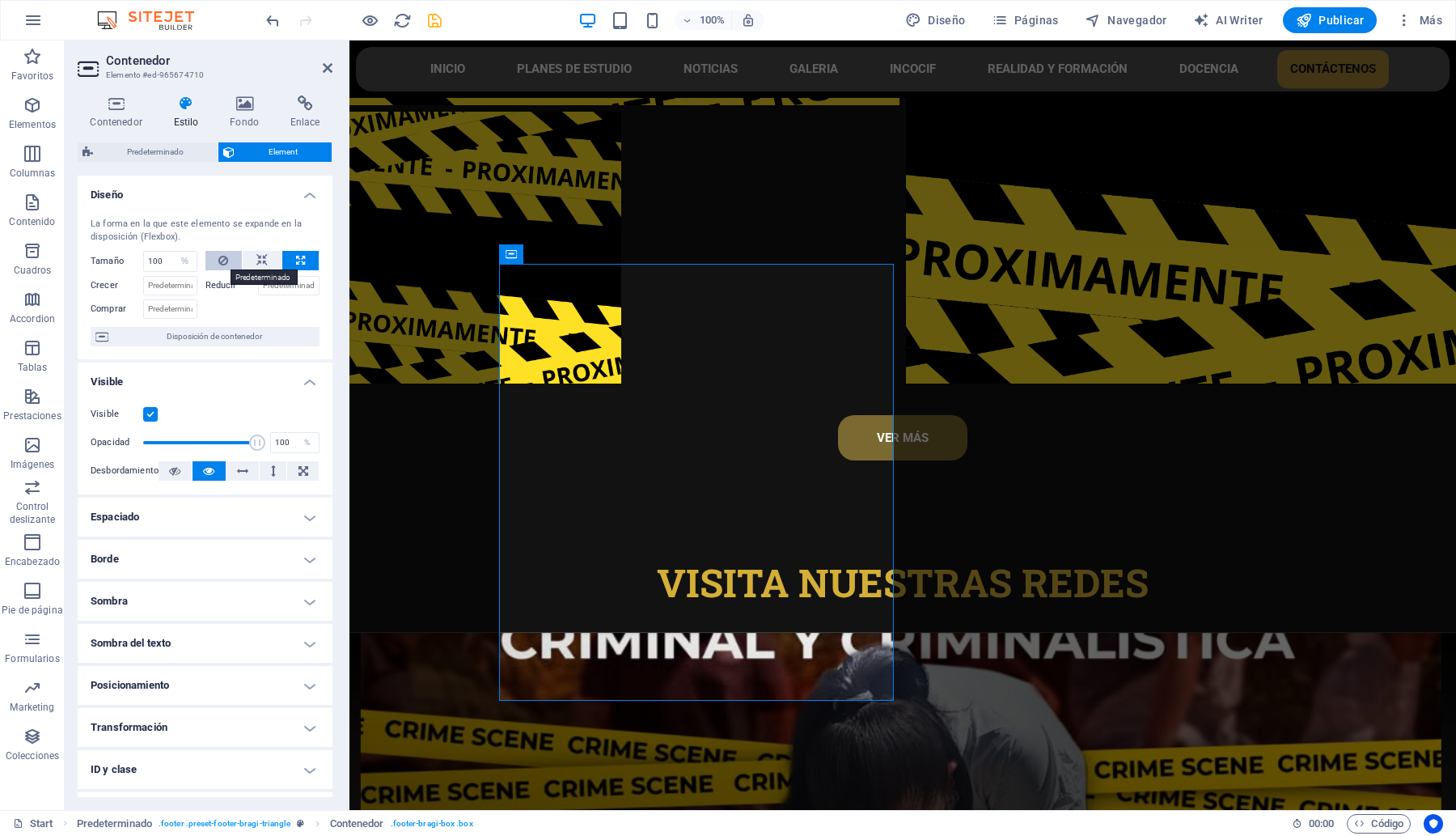
select select "DISABLED_OPTION_VALUE"
click at [239, 104] on icon at bounding box center [245, 103] width 54 height 16
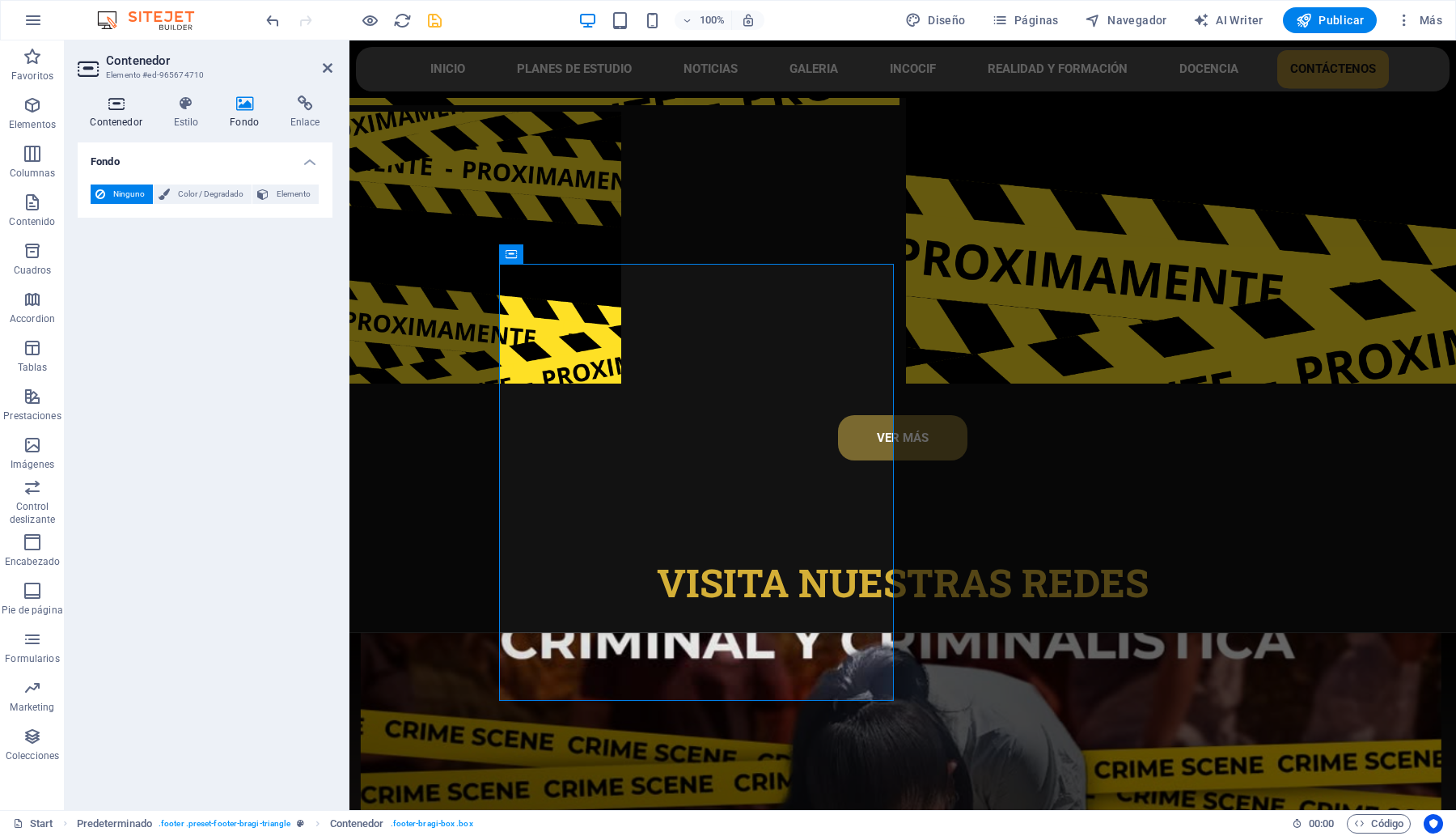
click at [103, 106] on icon at bounding box center [116, 103] width 77 height 16
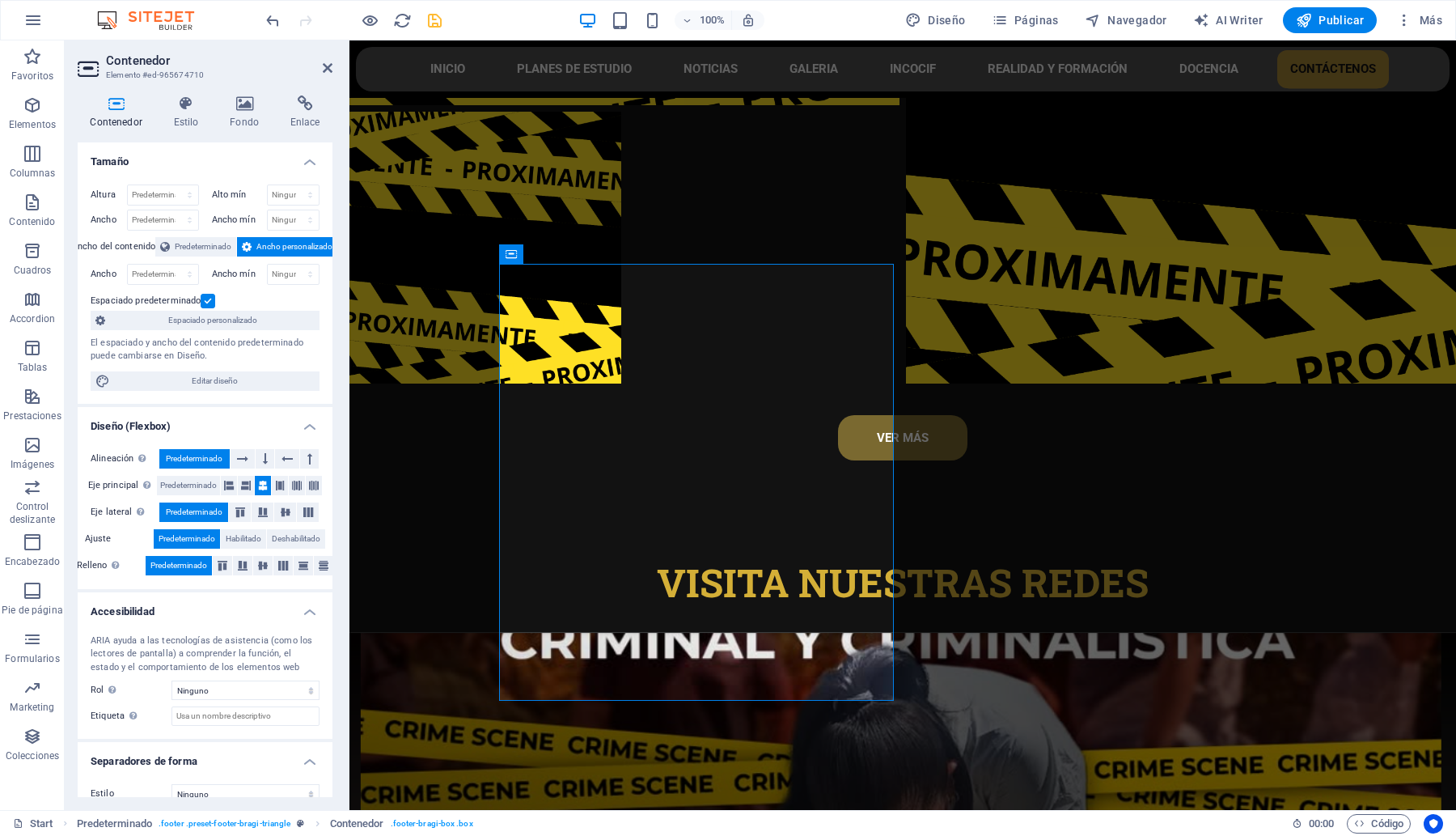
scroll to position [19, 0]
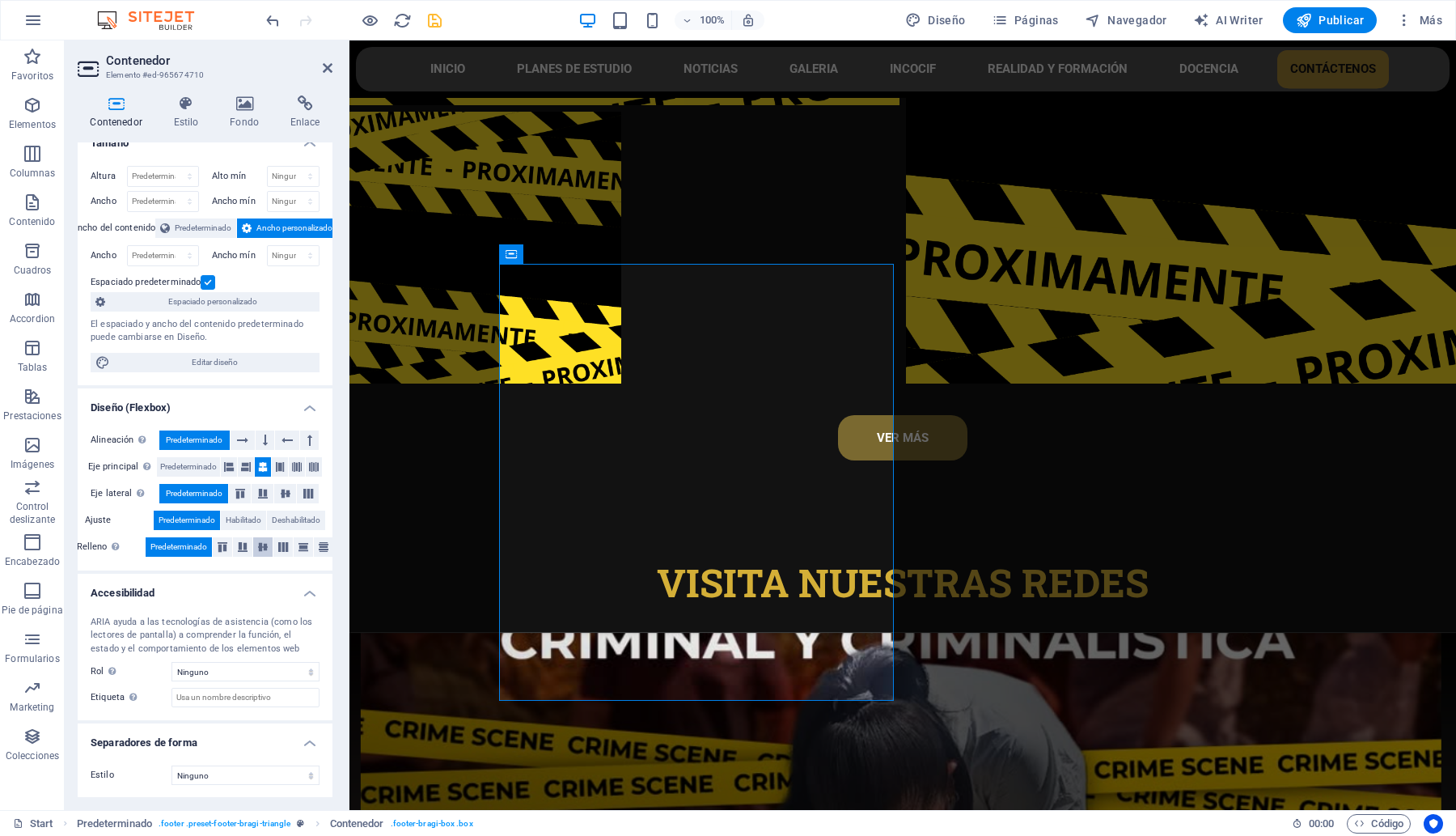
click at [259, 551] on icon at bounding box center [262, 546] width 20 height 9
click at [238, 552] on button at bounding box center [242, 546] width 20 height 20
click at [227, 547] on icon at bounding box center [222, 546] width 20 height 9
click at [277, 499] on button at bounding box center [285, 493] width 21 height 20
click at [281, 438] on icon at bounding box center [287, 440] width 11 height 20
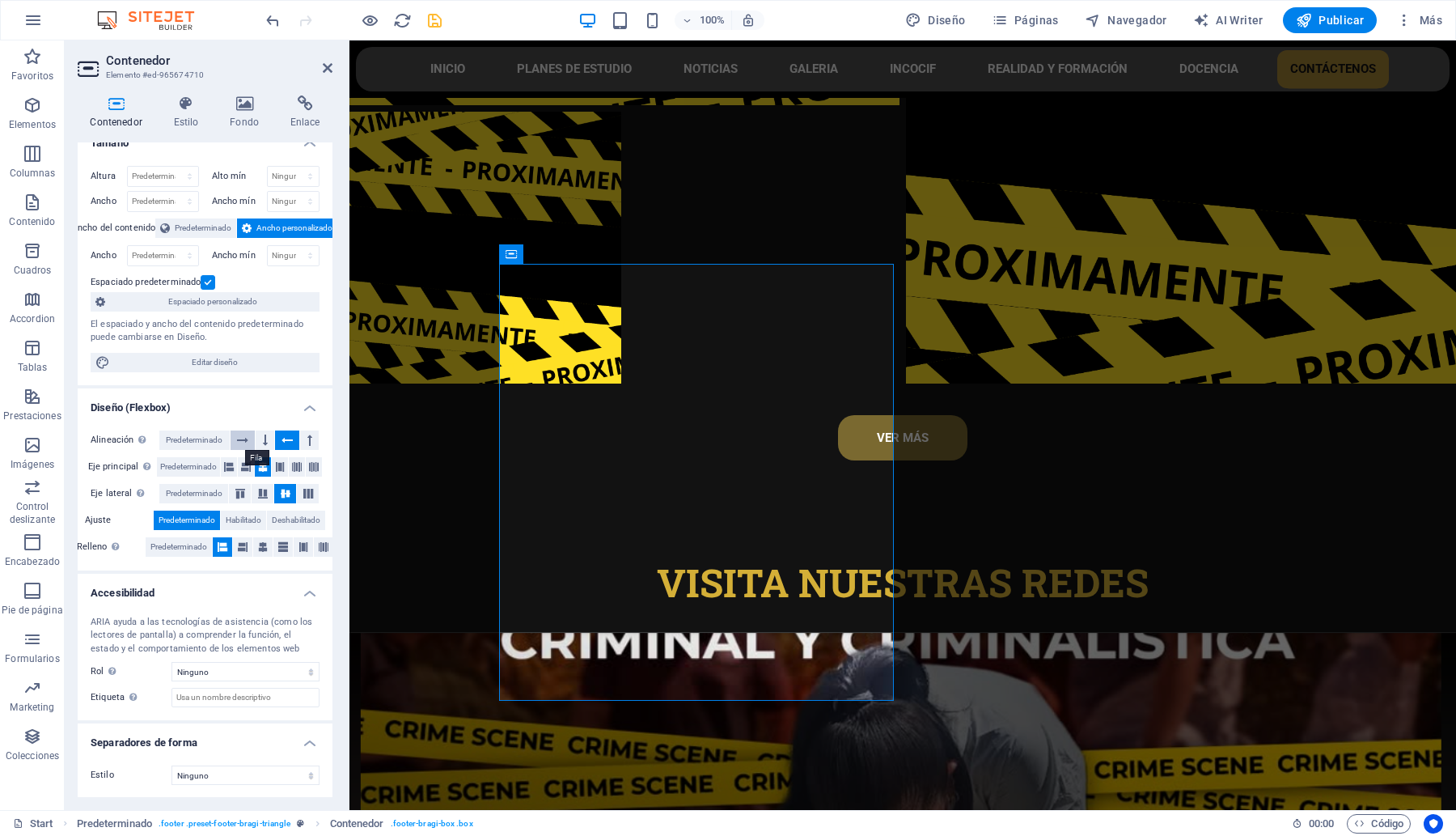
click at [245, 438] on icon at bounding box center [243, 440] width 11 height 20
click at [264, 444] on icon at bounding box center [264, 440] width 5 height 20
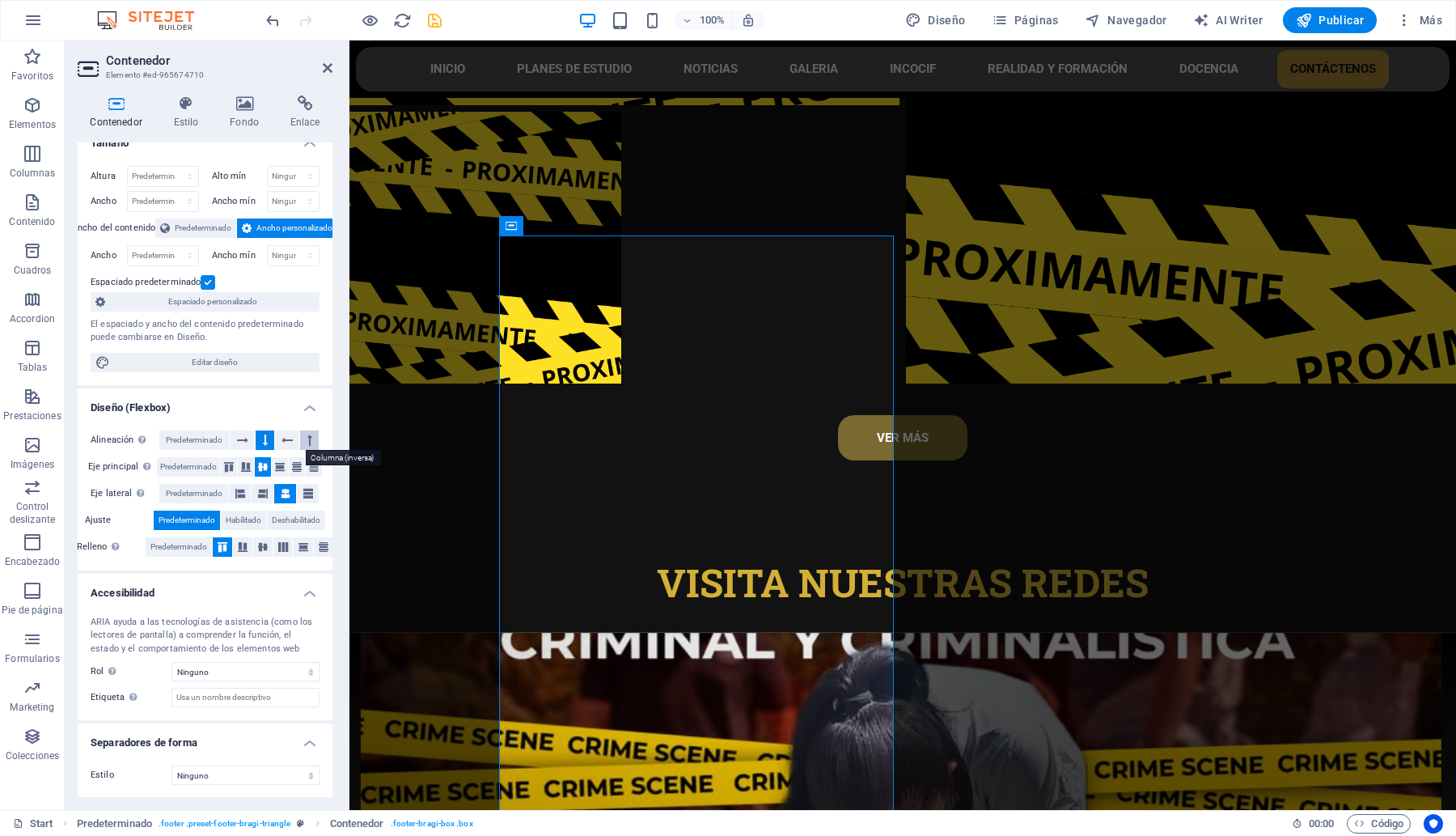
click at [304, 446] on button at bounding box center [309, 440] width 19 height 20
click at [240, 442] on icon at bounding box center [243, 440] width 11 height 20
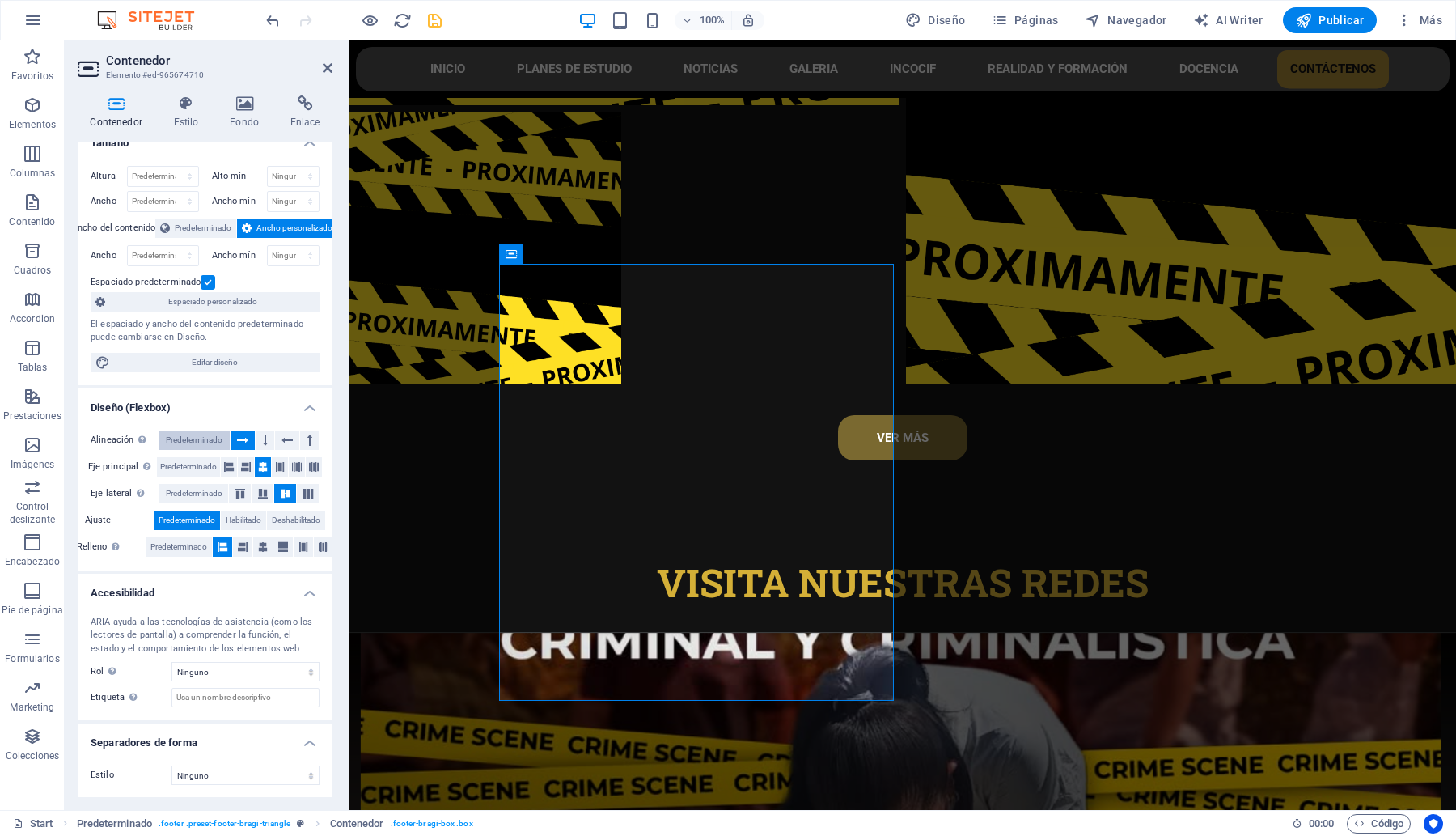
click at [182, 438] on span "Predeterminado" at bounding box center [194, 440] width 57 height 20
click at [179, 466] on span "Predeterminado" at bounding box center [188, 466] width 57 height 20
click at [178, 491] on span "Predeterminado" at bounding box center [194, 493] width 57 height 20
click at [177, 522] on span "Predeterminado" at bounding box center [187, 519] width 57 height 20
click at [168, 543] on span "Predeterminado" at bounding box center [178, 546] width 57 height 20
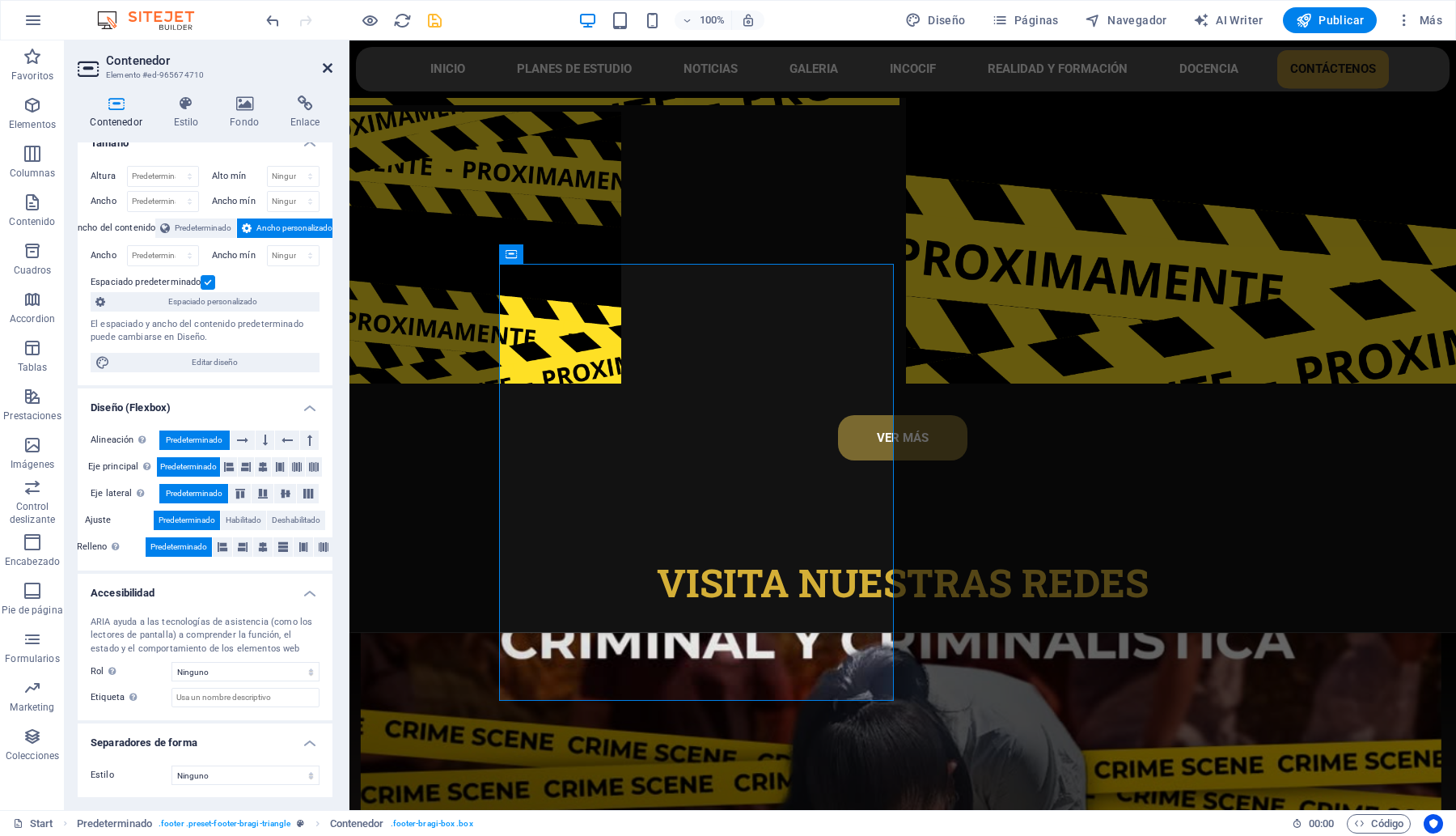
click at [328, 66] on icon at bounding box center [328, 68] width 9 height 13
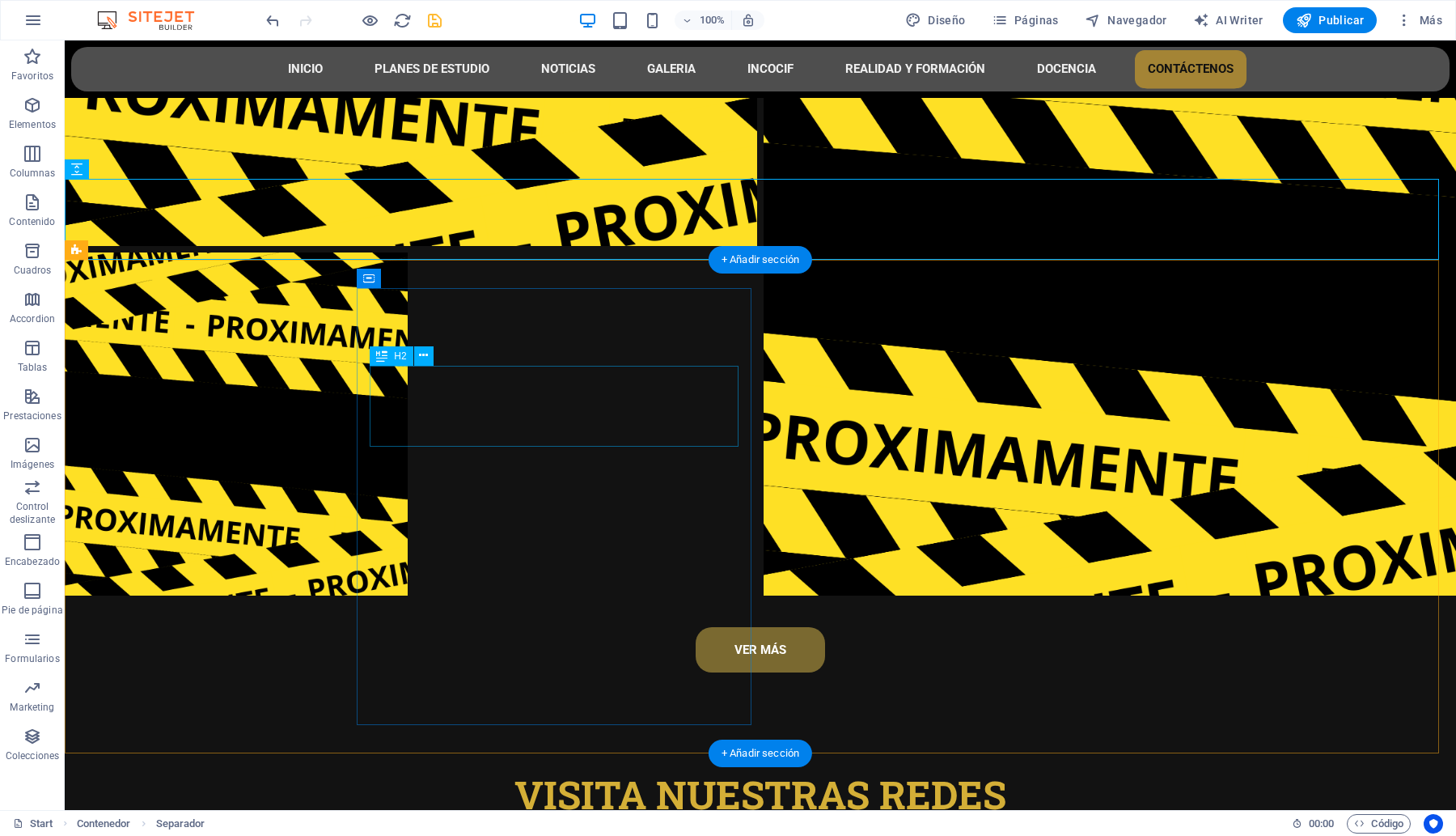
scroll to position [7837, 0]
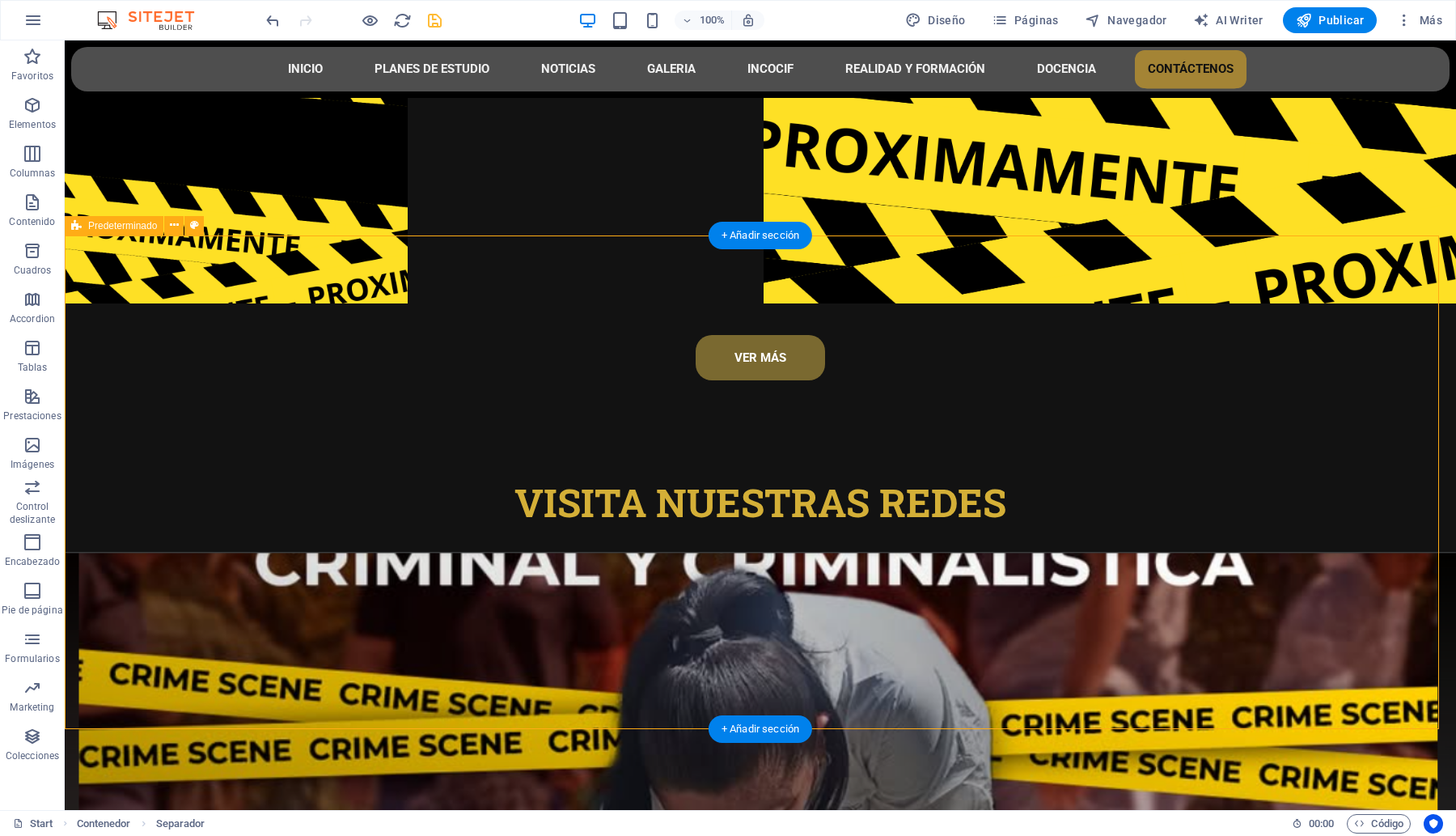
select select "px"
select select "footer"
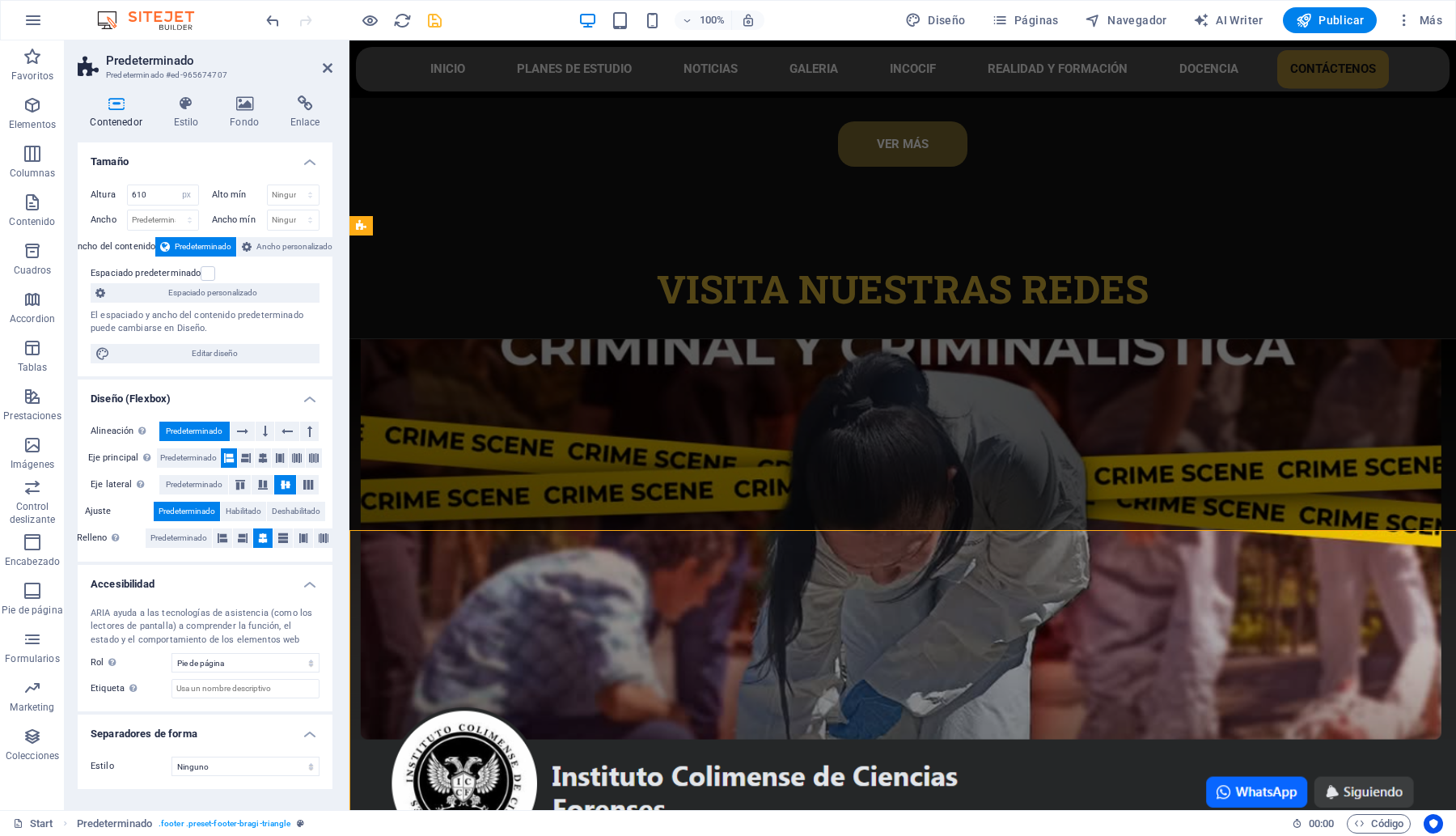
scroll to position [7544, 0]
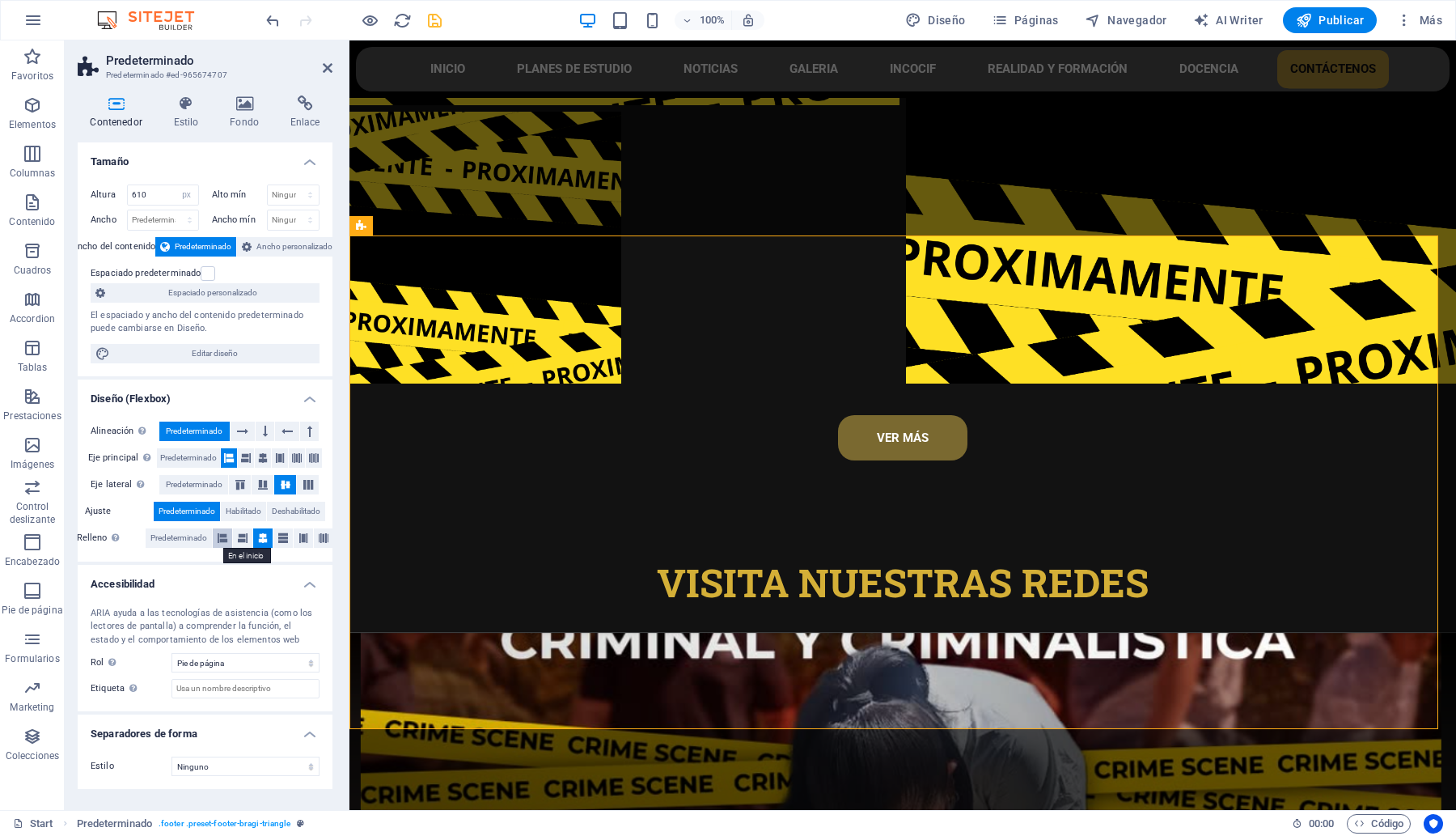
click at [225, 536] on icon at bounding box center [222, 538] width 9 height 20
click at [260, 534] on icon at bounding box center [262, 538] width 9 height 20
click at [596, 252] on button at bounding box center [591, 254] width 20 height 20
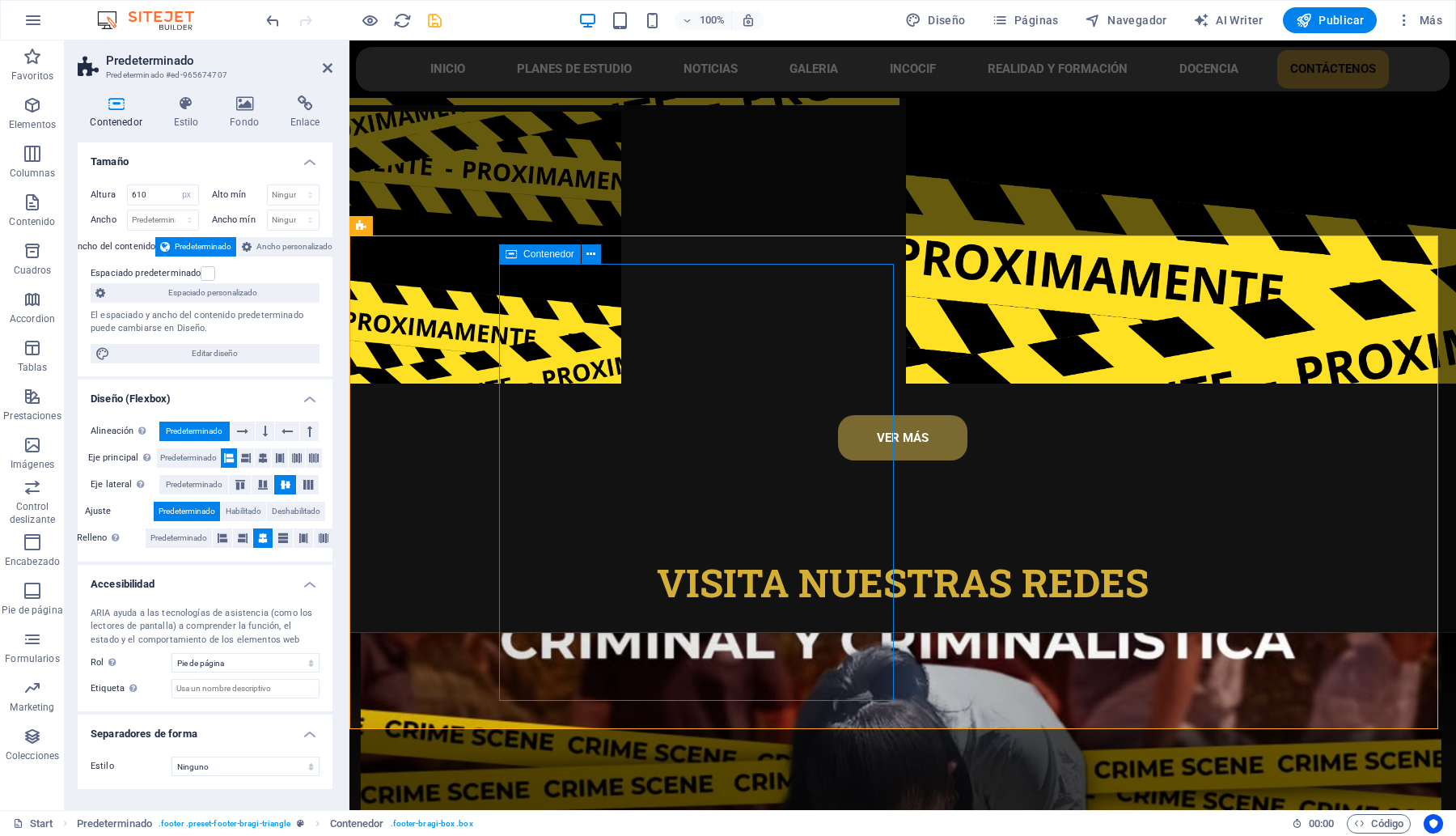
click at [526, 259] on span "Contenedor" at bounding box center [548, 254] width 51 height 9
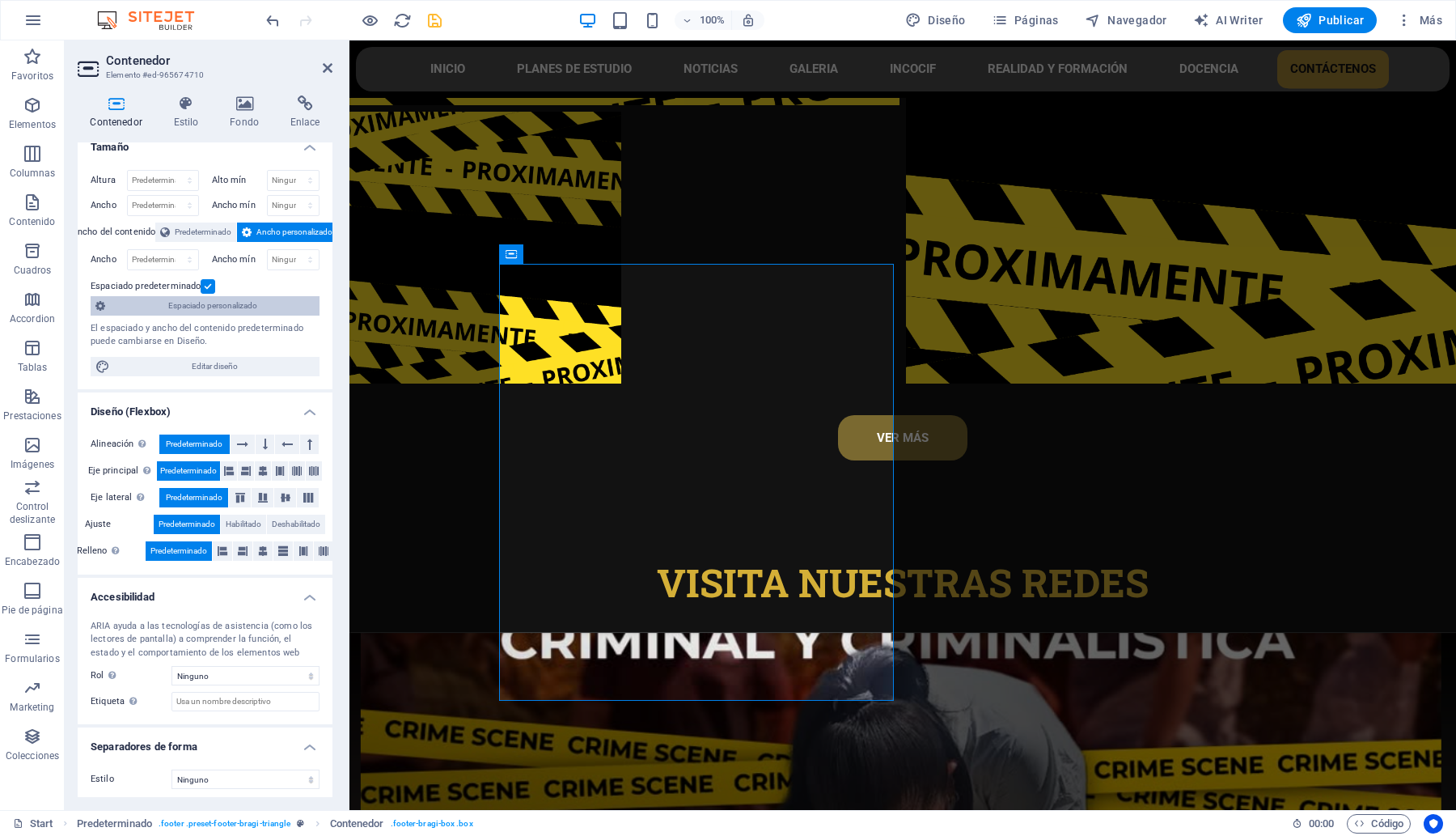
scroll to position [19, 0]
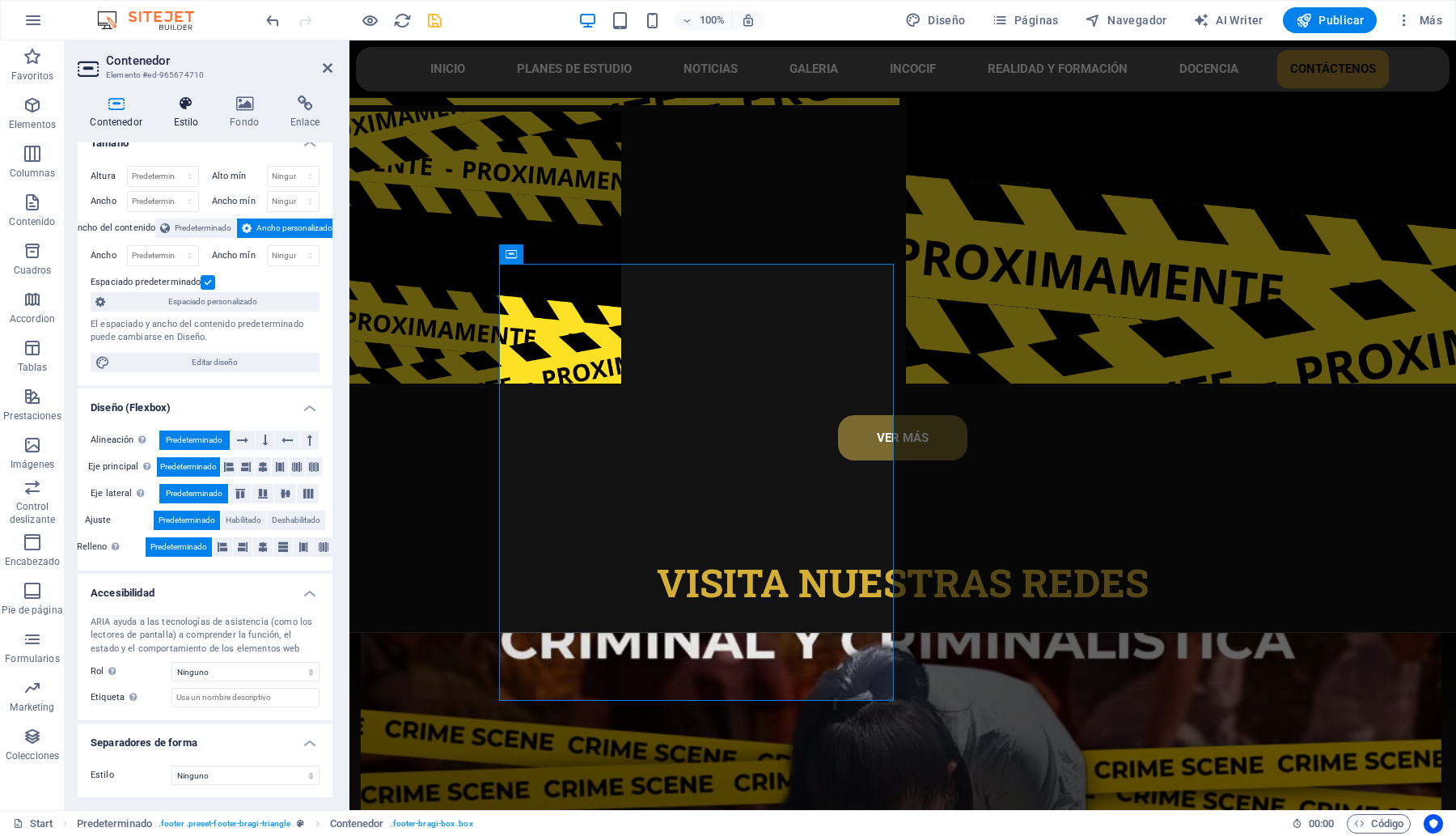
click at [191, 110] on icon at bounding box center [186, 103] width 50 height 16
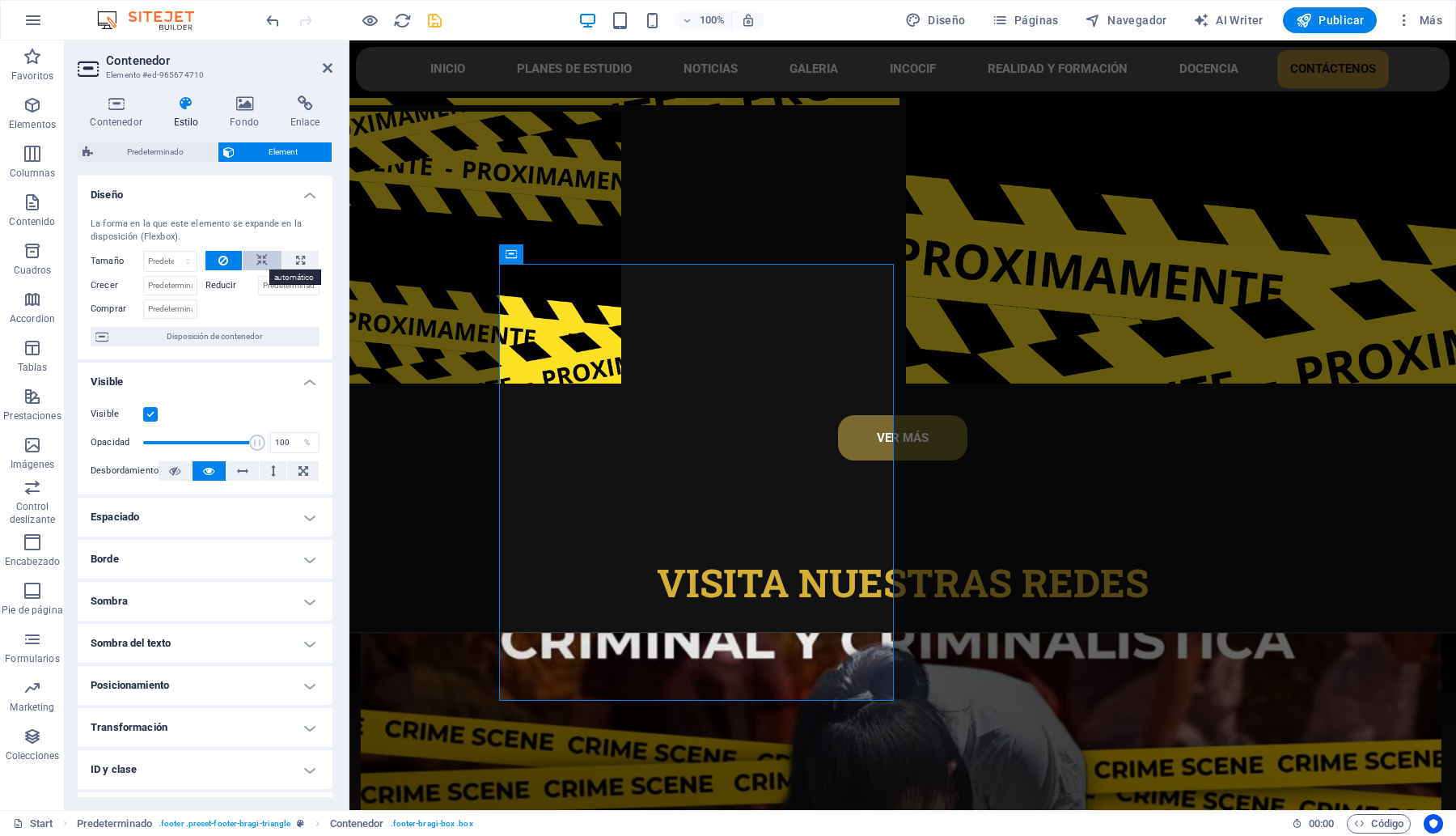
click at [264, 261] on icon at bounding box center [262, 260] width 11 height 20
click at [285, 257] on button at bounding box center [300, 260] width 36 height 20
type input "100"
select select "%"
click at [227, 255] on button at bounding box center [224, 260] width 37 height 20
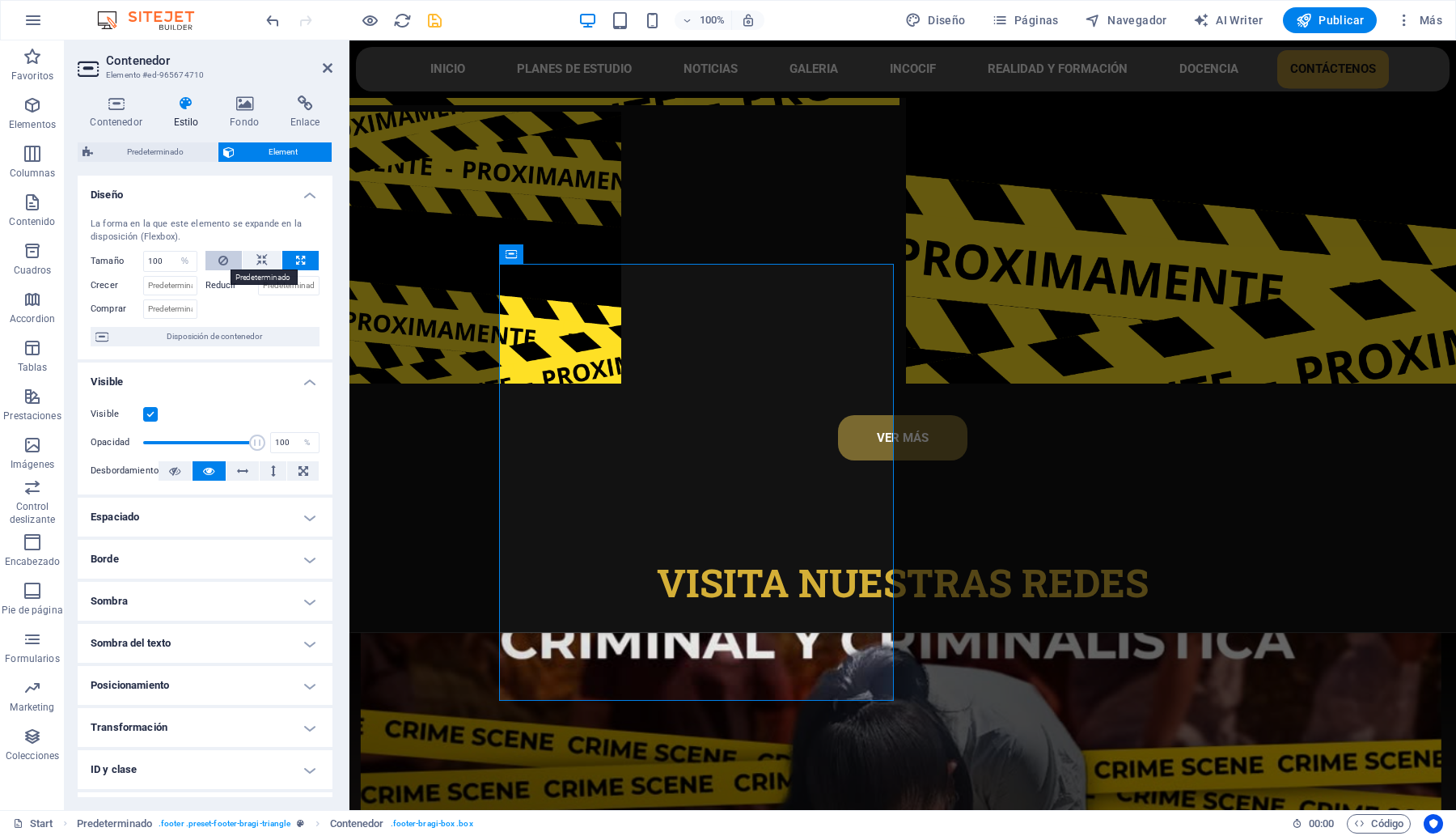
select select "DISABLED_OPTION_VALUE"
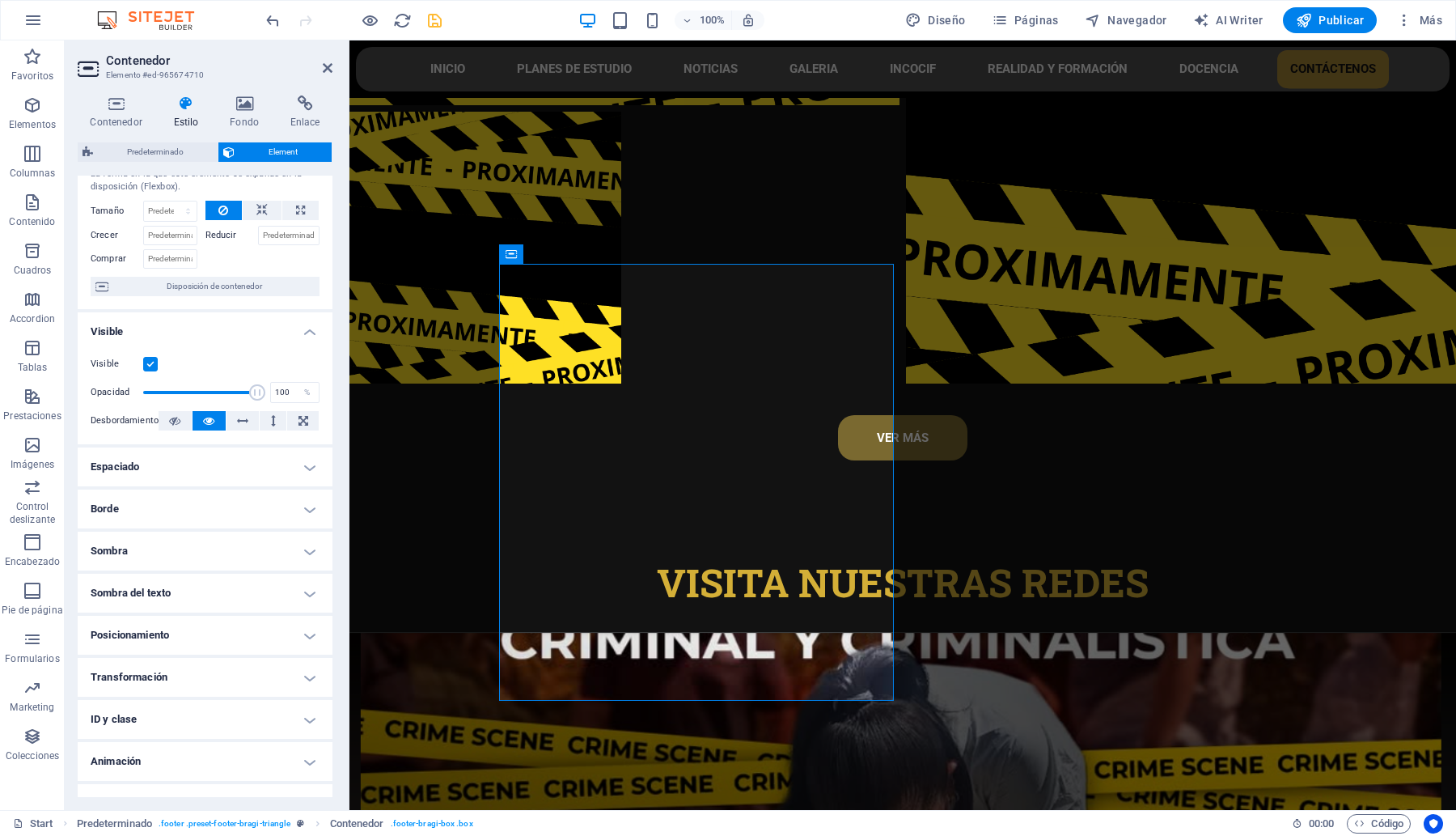
scroll to position [75, 0]
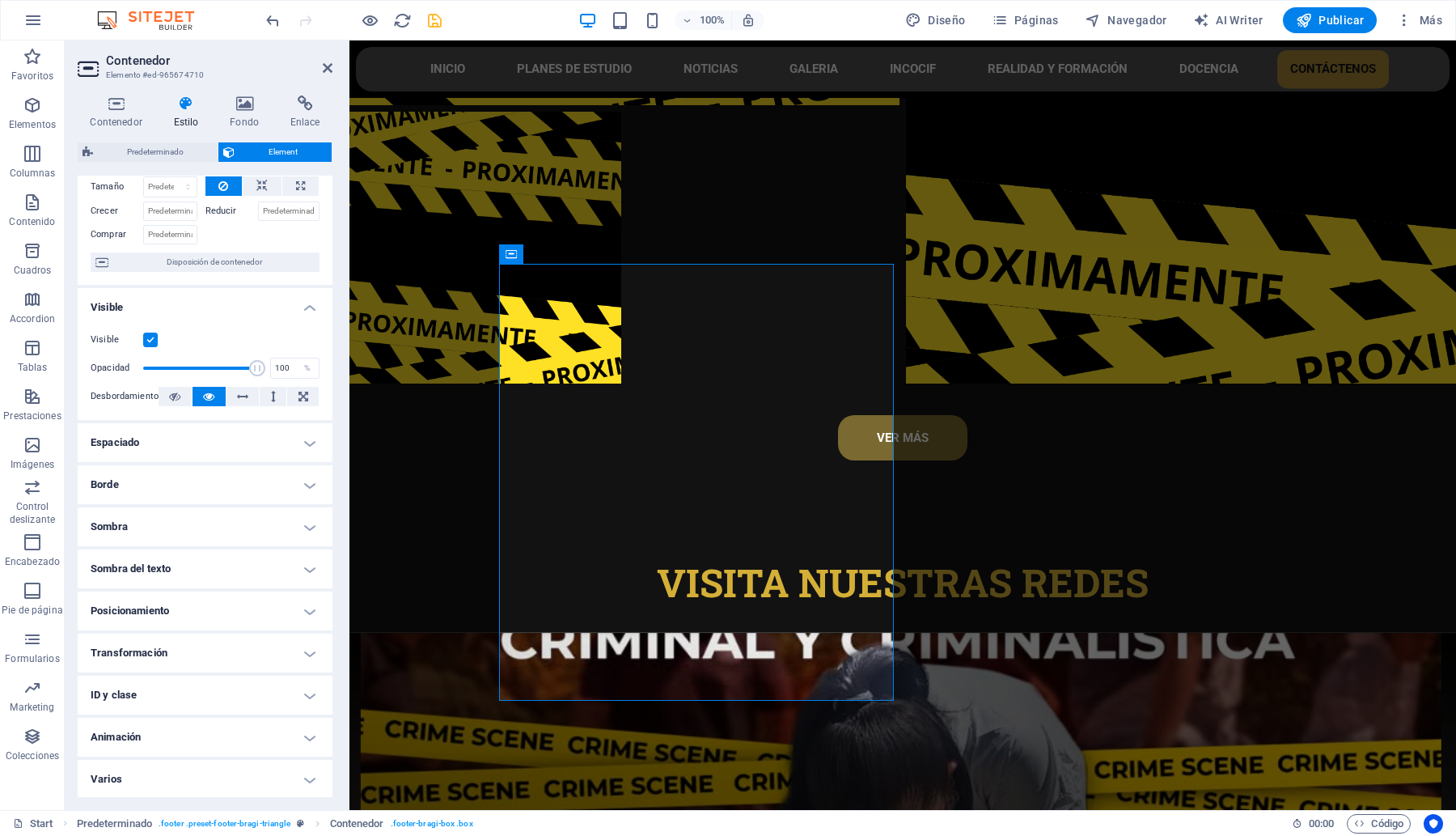
click at [199, 434] on h4 "Espaciado" at bounding box center [205, 443] width 255 height 39
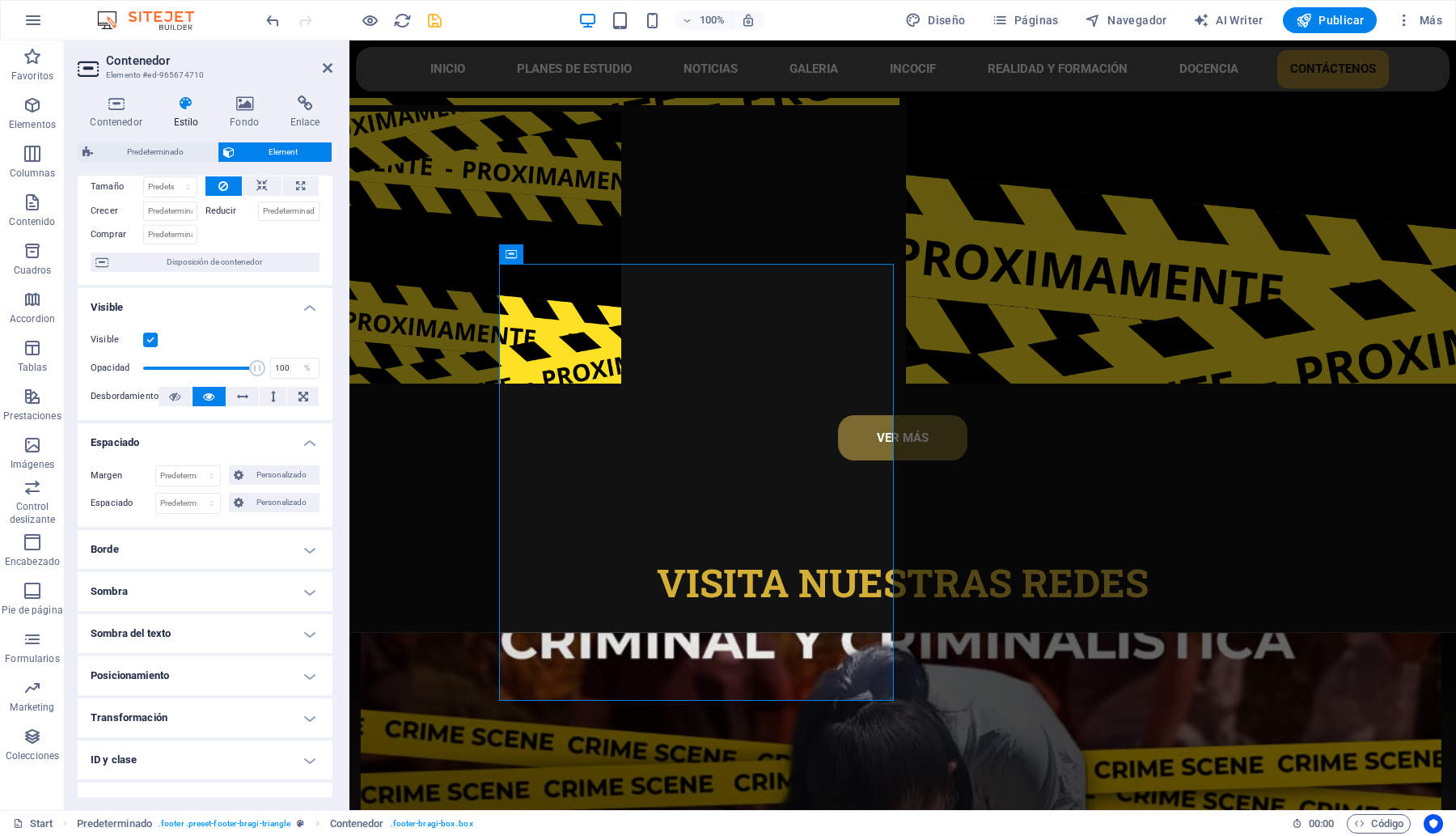
scroll to position [139, 0]
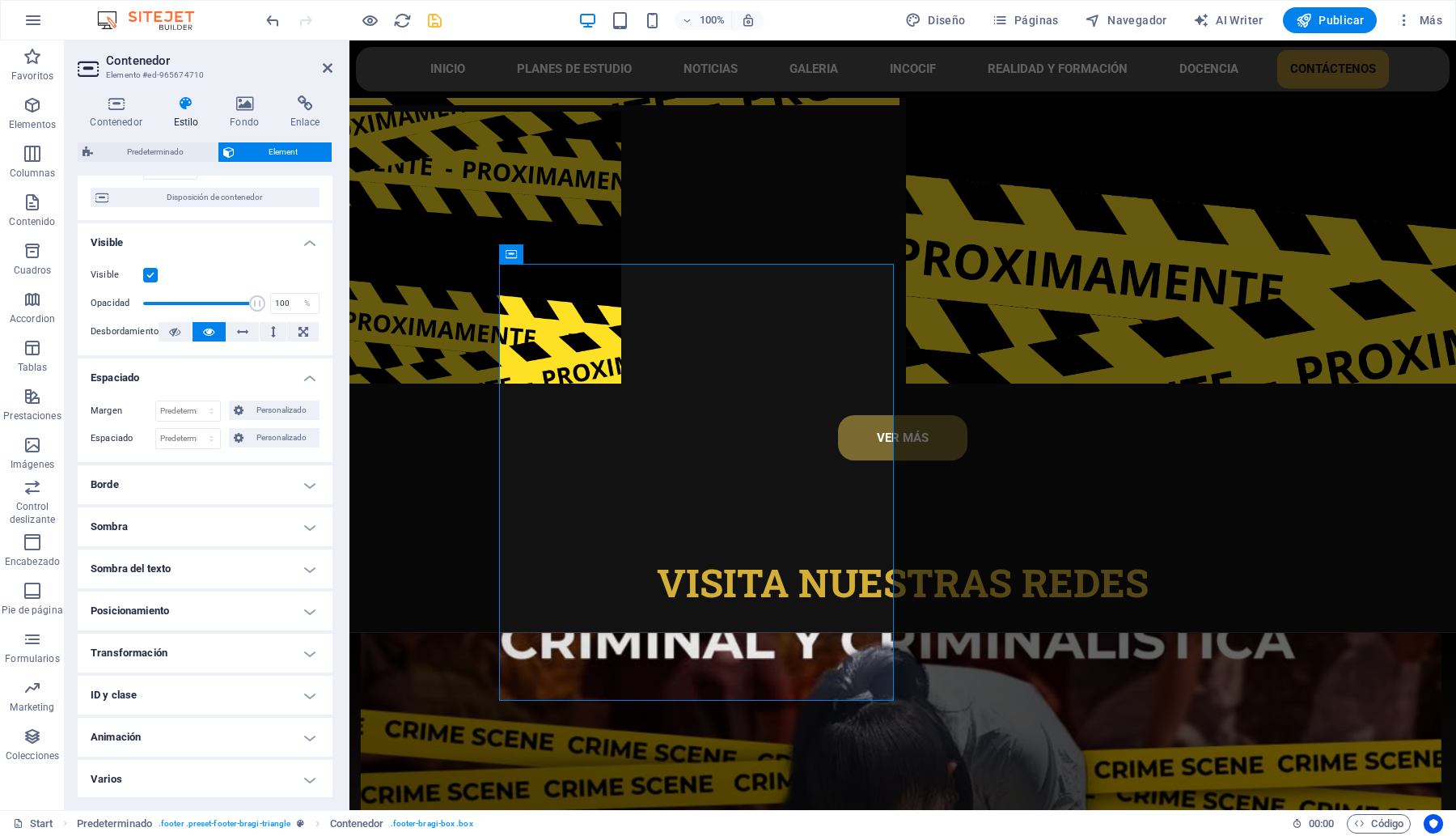
click at [182, 484] on h4 "Borde" at bounding box center [205, 485] width 255 height 39
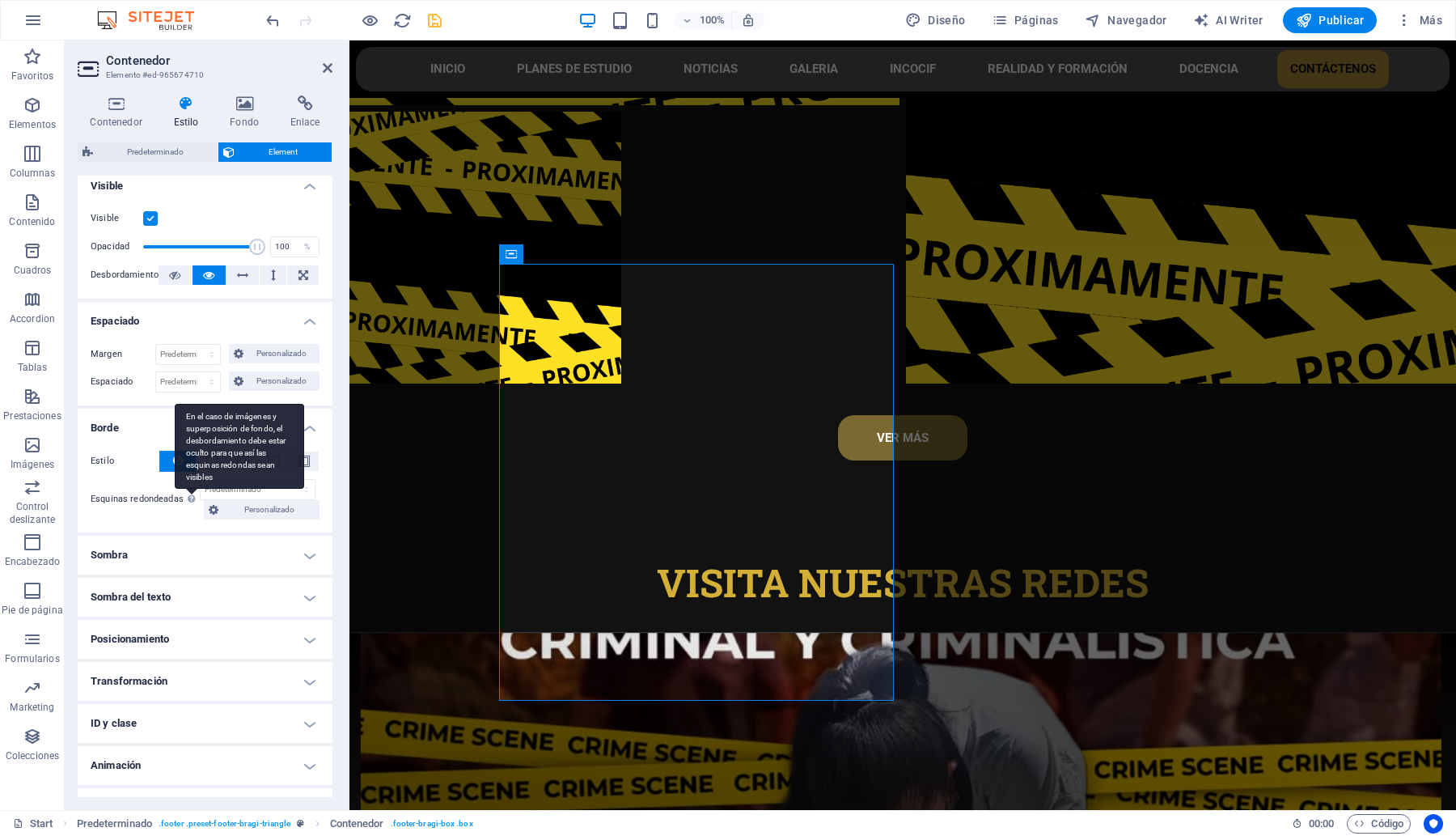
scroll to position [224, 0]
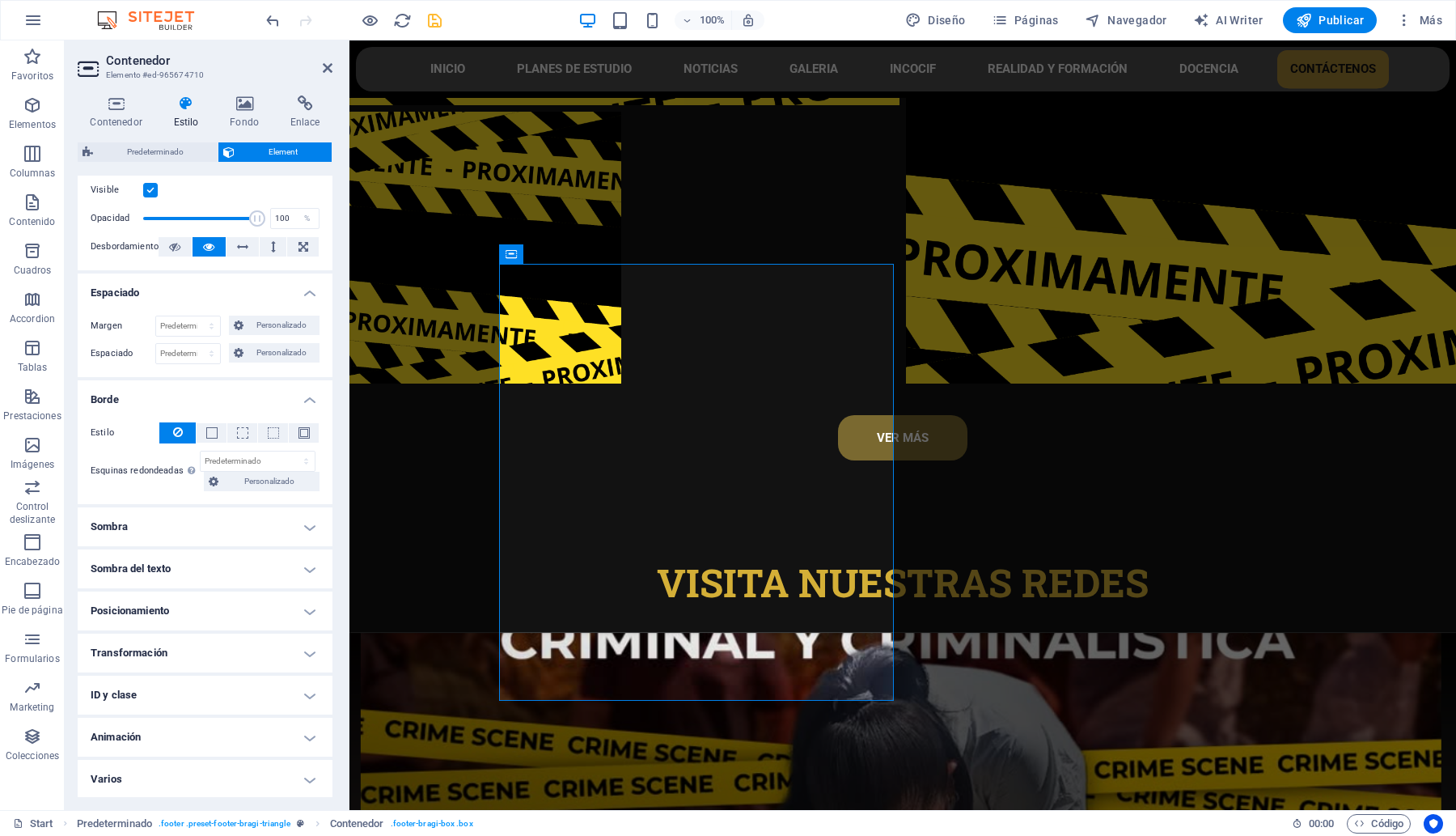
click at [223, 608] on h4 "Posicionamiento" at bounding box center [205, 611] width 255 height 39
click at [172, 642] on span "Estático" at bounding box center [182, 643] width 28 height 20
click at [219, 640] on span "Relativo" at bounding box center [223, 643] width 27 height 20
click at [264, 640] on span "Absoluto" at bounding box center [268, 643] width 34 height 20
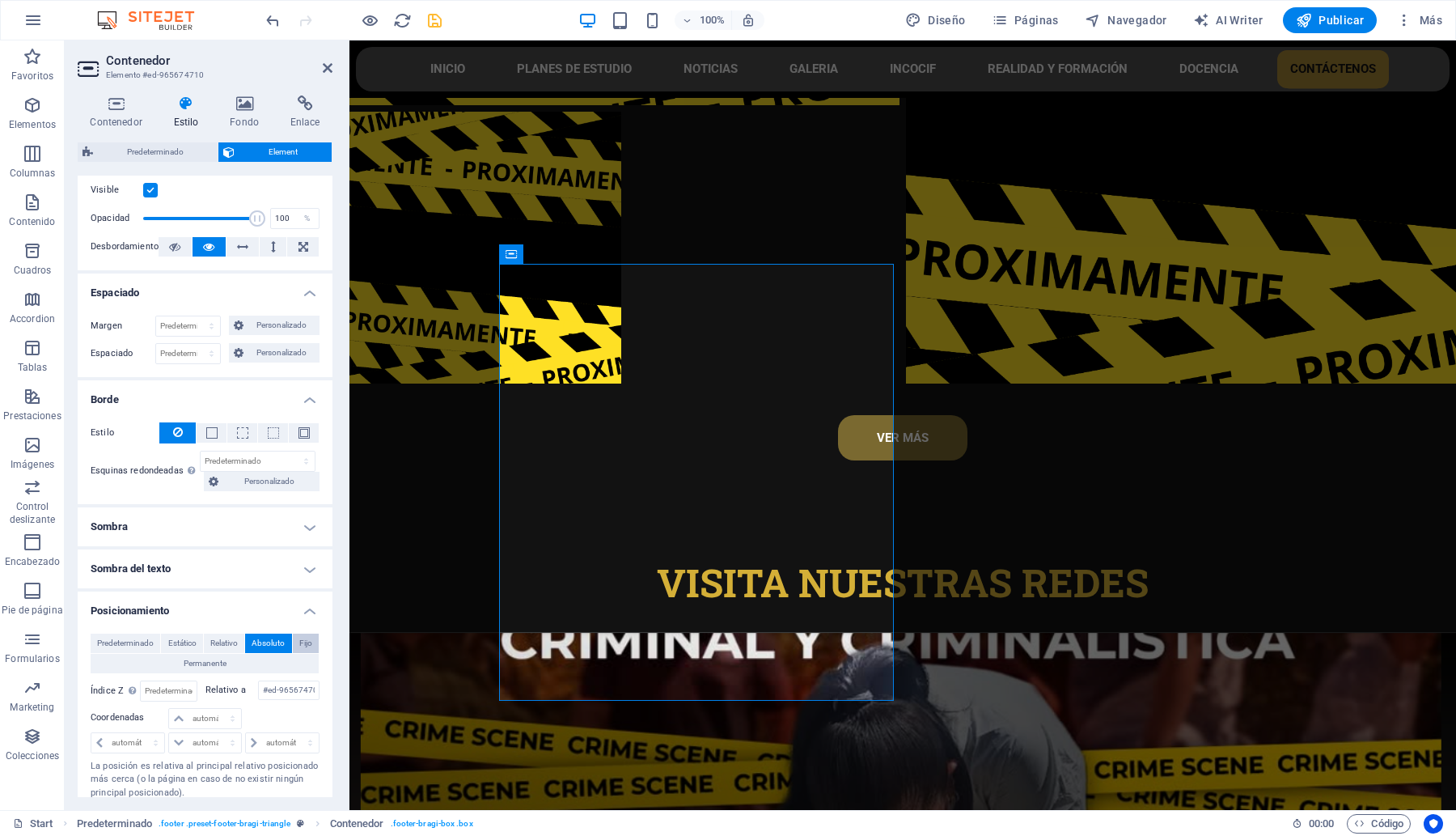
click at [299, 644] on span "Fijo" at bounding box center [305, 643] width 13 height 20
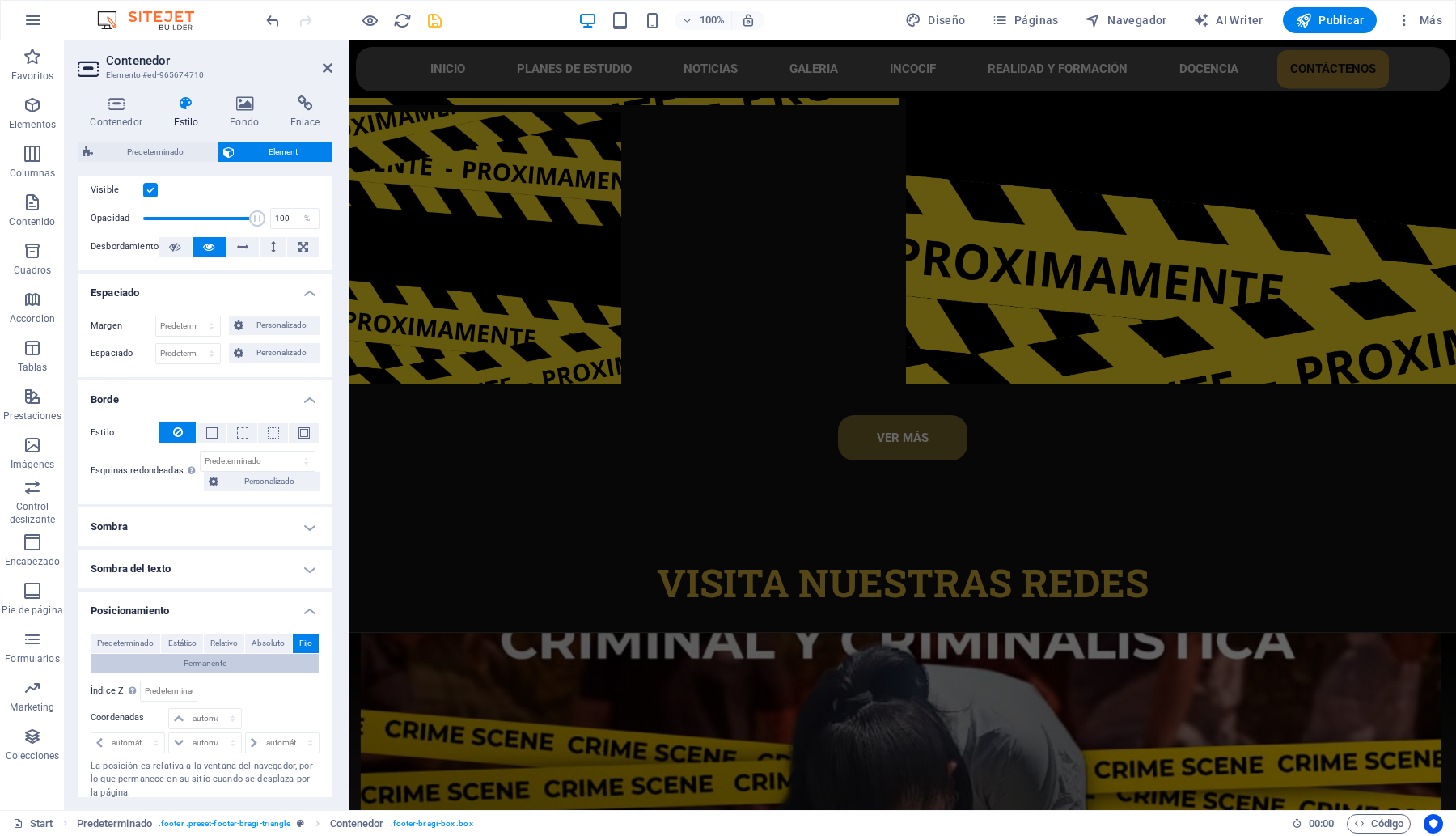
click at [228, 666] on button "Permanente" at bounding box center [205, 663] width 228 height 20
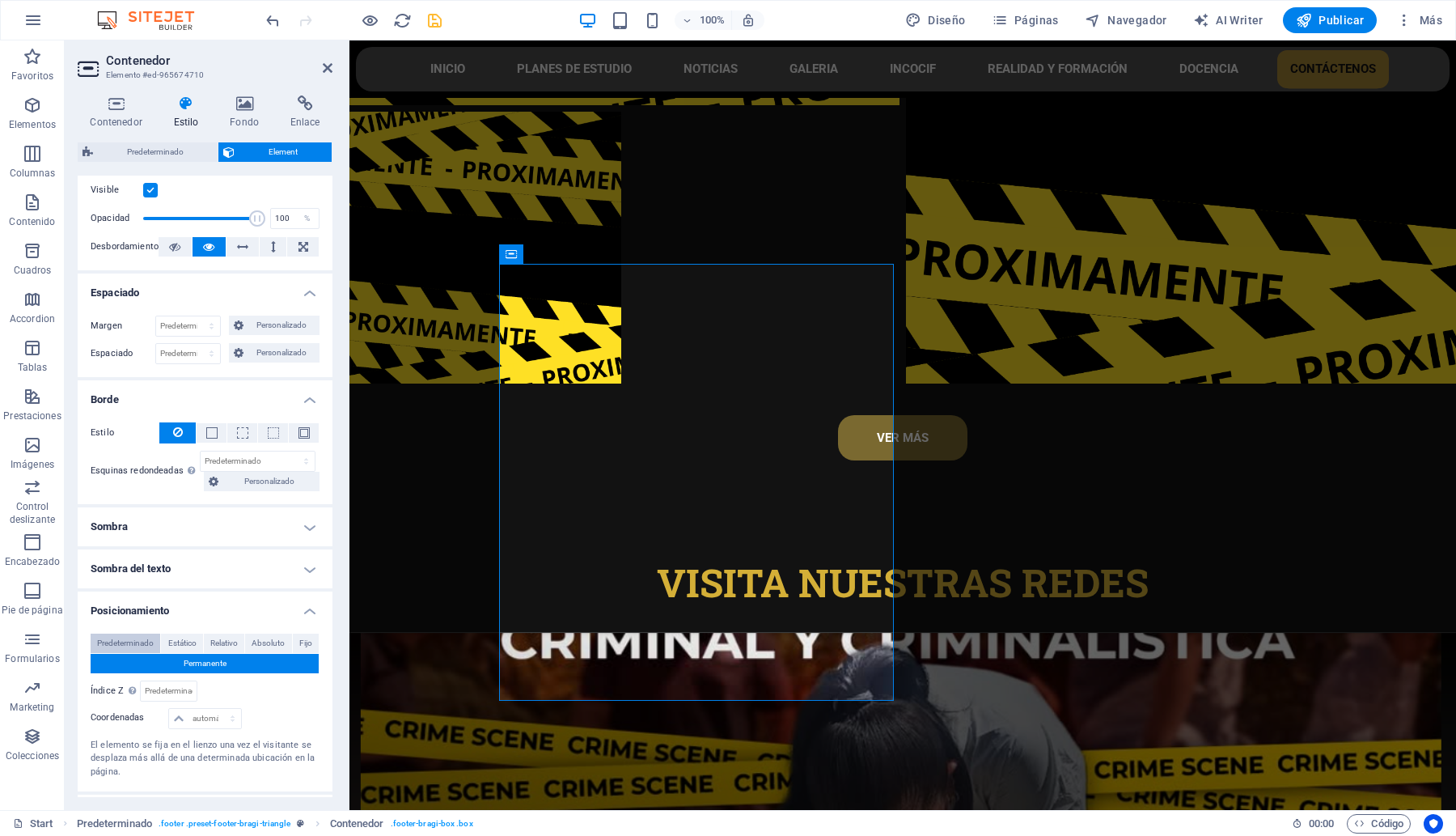
click at [107, 641] on span "Predeterminado" at bounding box center [125, 643] width 57 height 20
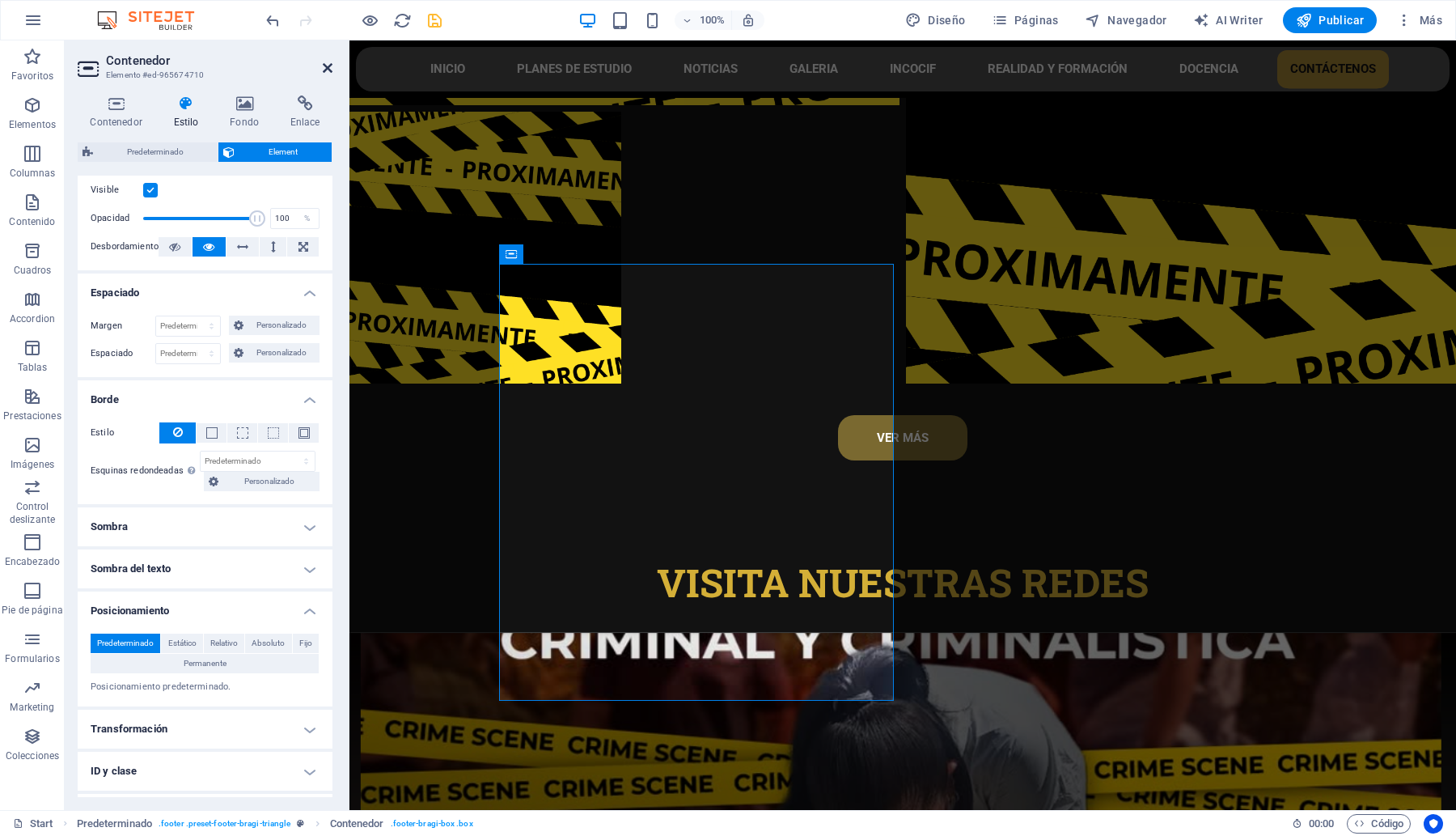
click at [325, 62] on icon at bounding box center [328, 68] width 9 height 13
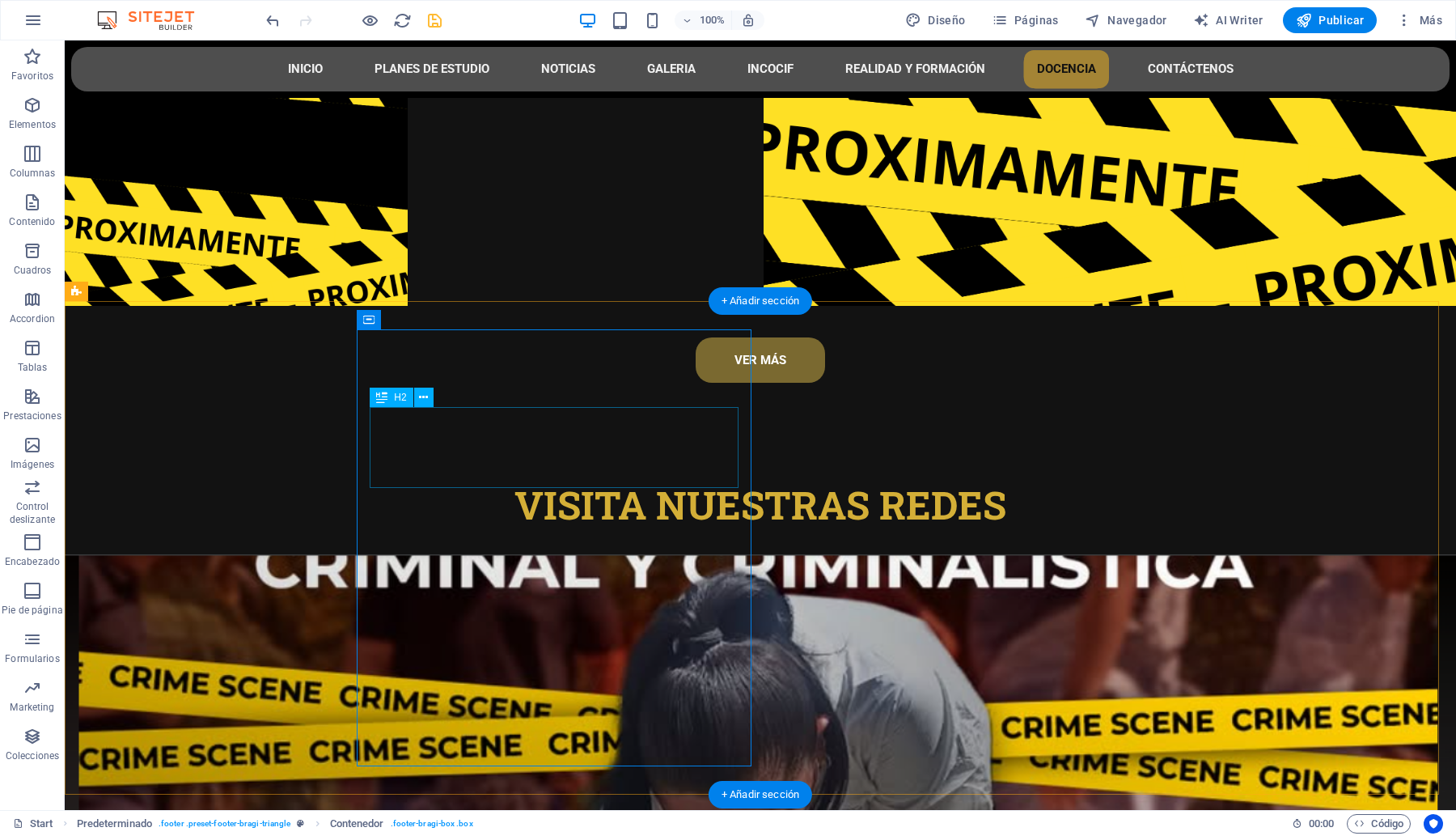
scroll to position [7837, 0]
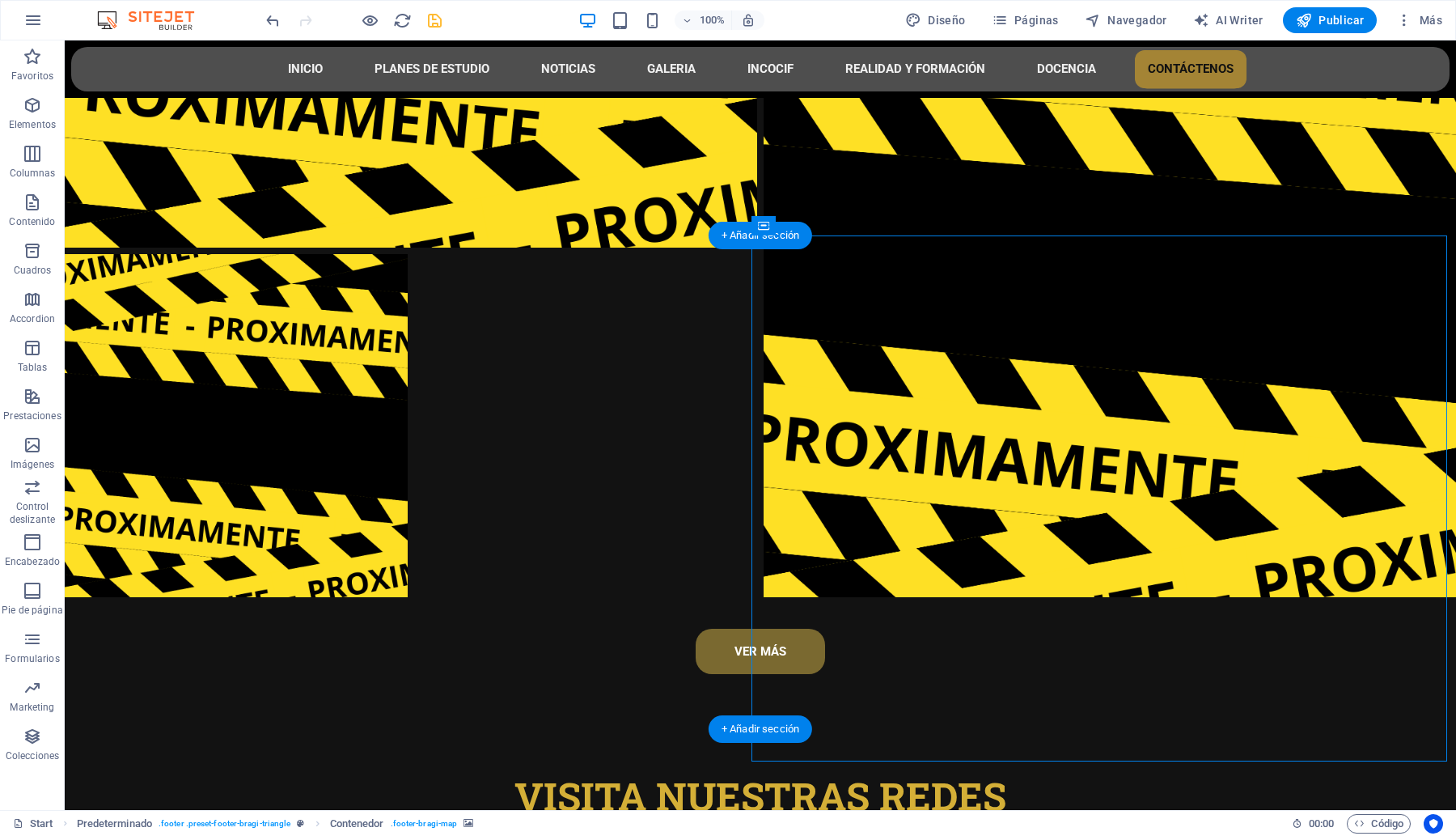
select select "px"
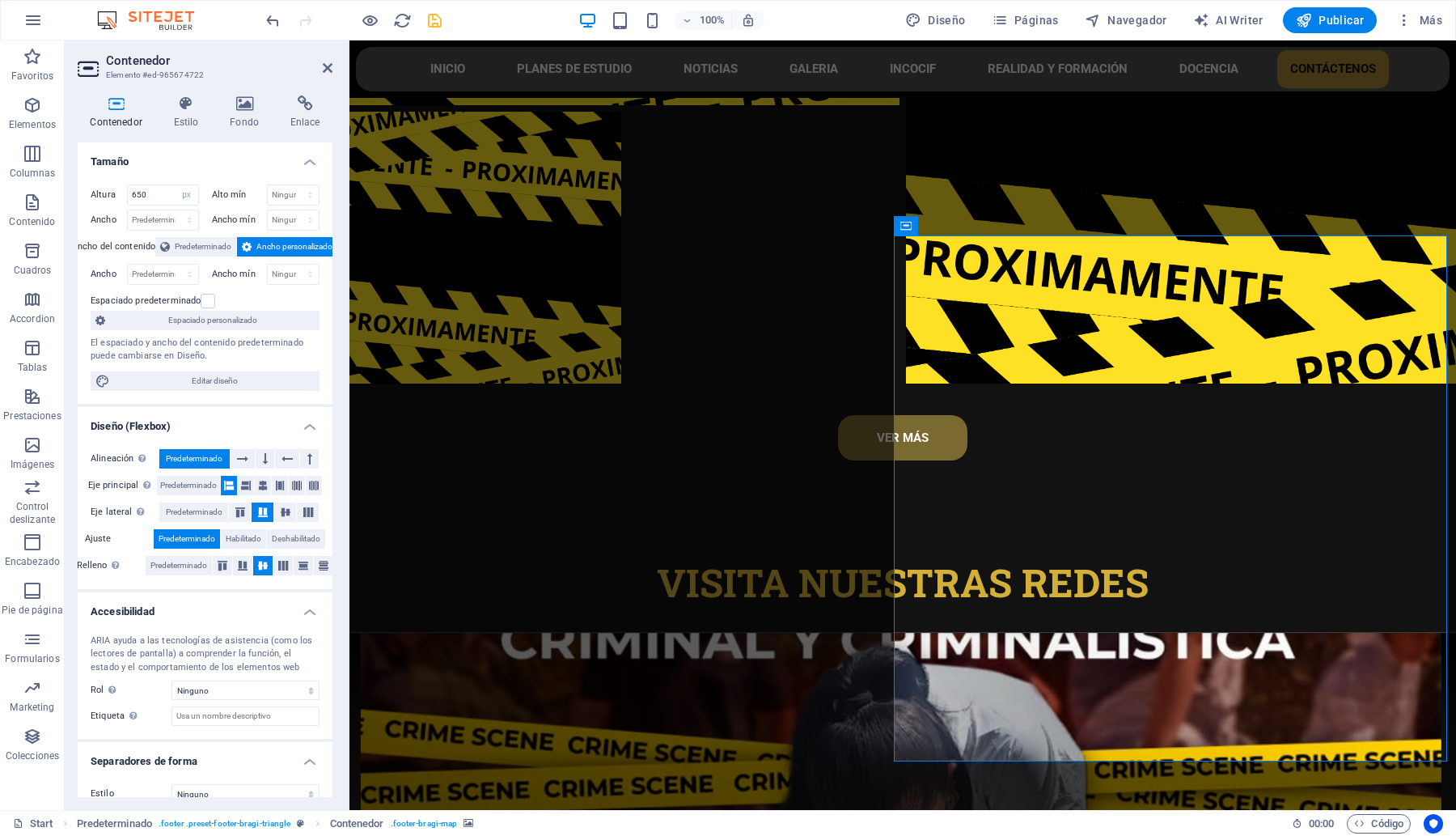
scroll to position [19, 0]
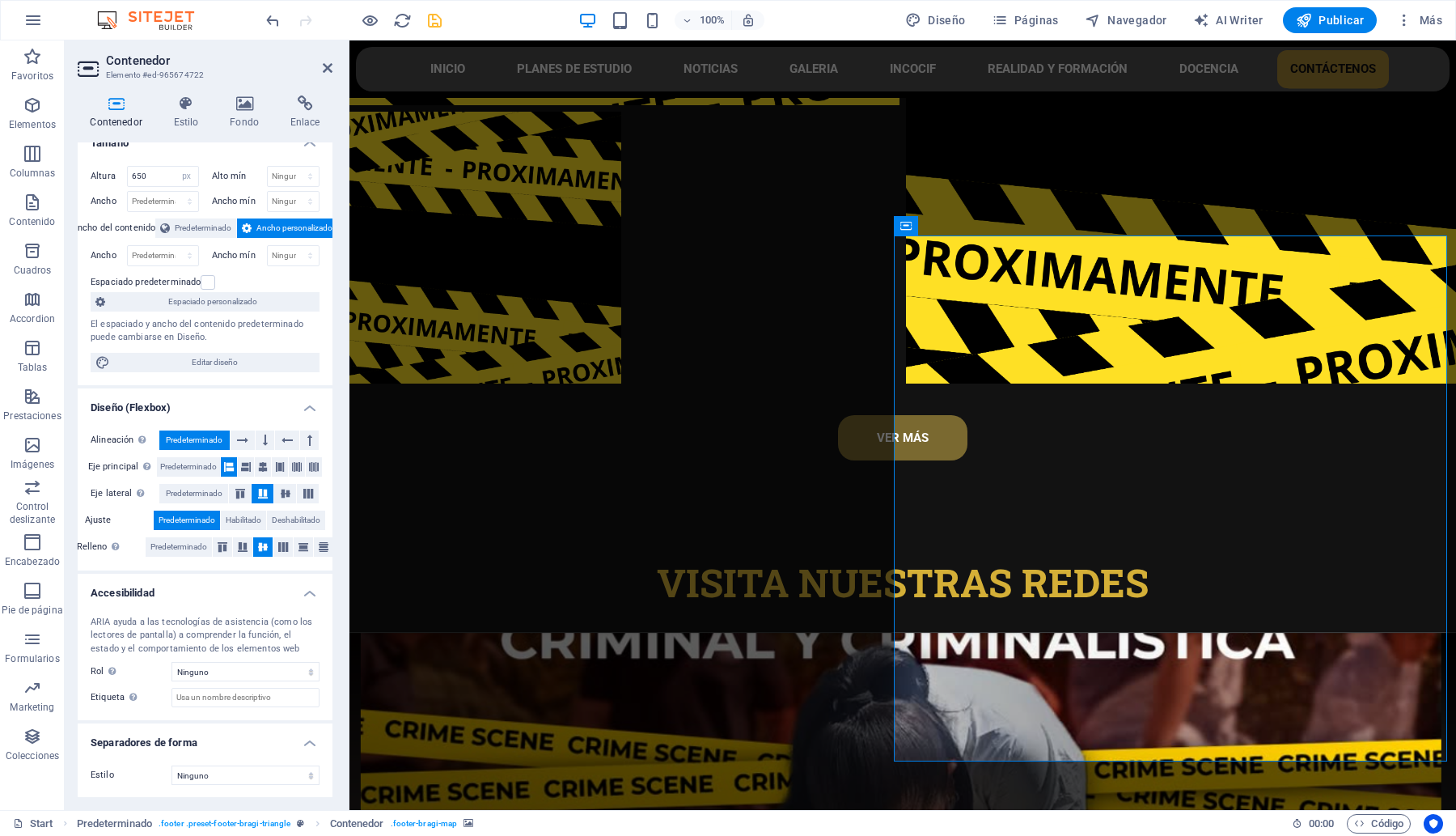
click at [177, 88] on div "Contenedor Estilo Fondo Enlace Tamaño Altura 650 Predeterminado px rem % vh vw …" at bounding box center [205, 446] width 281 height 728
click at [178, 112] on h4 "Estilo" at bounding box center [189, 112] width 57 height 34
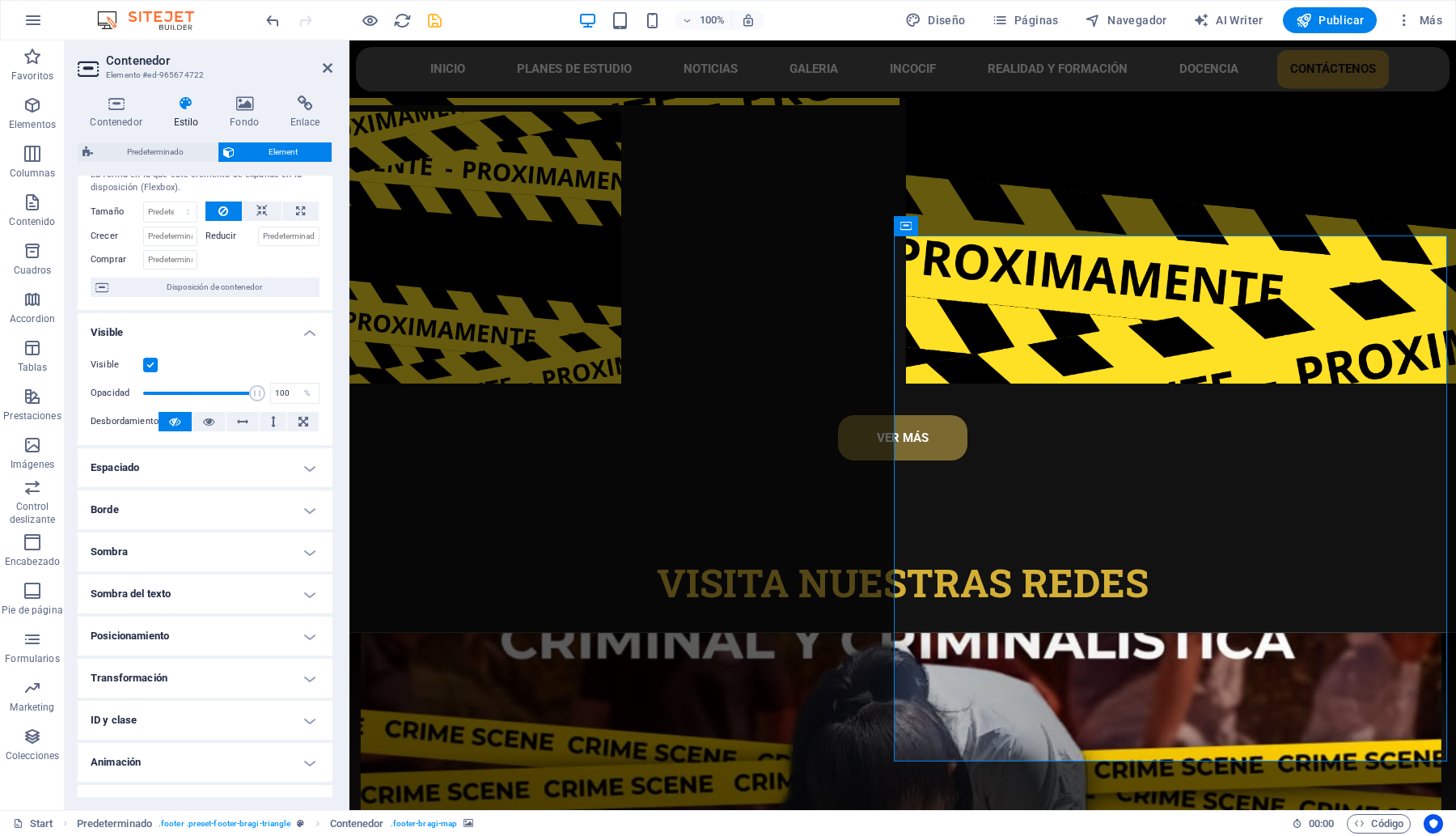
scroll to position [75, 0]
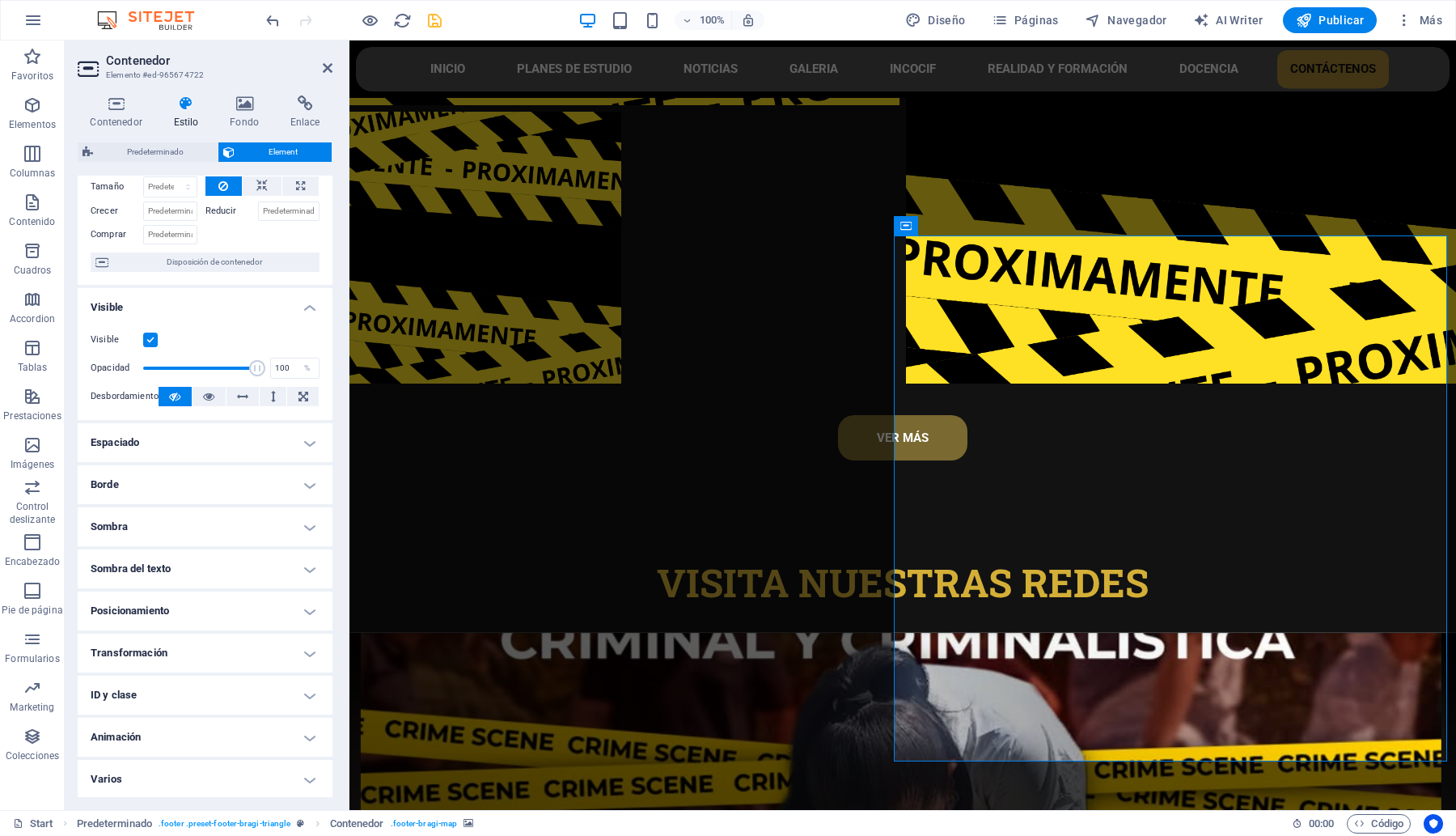
click at [237, 426] on h4 "Espaciado" at bounding box center [205, 443] width 255 height 39
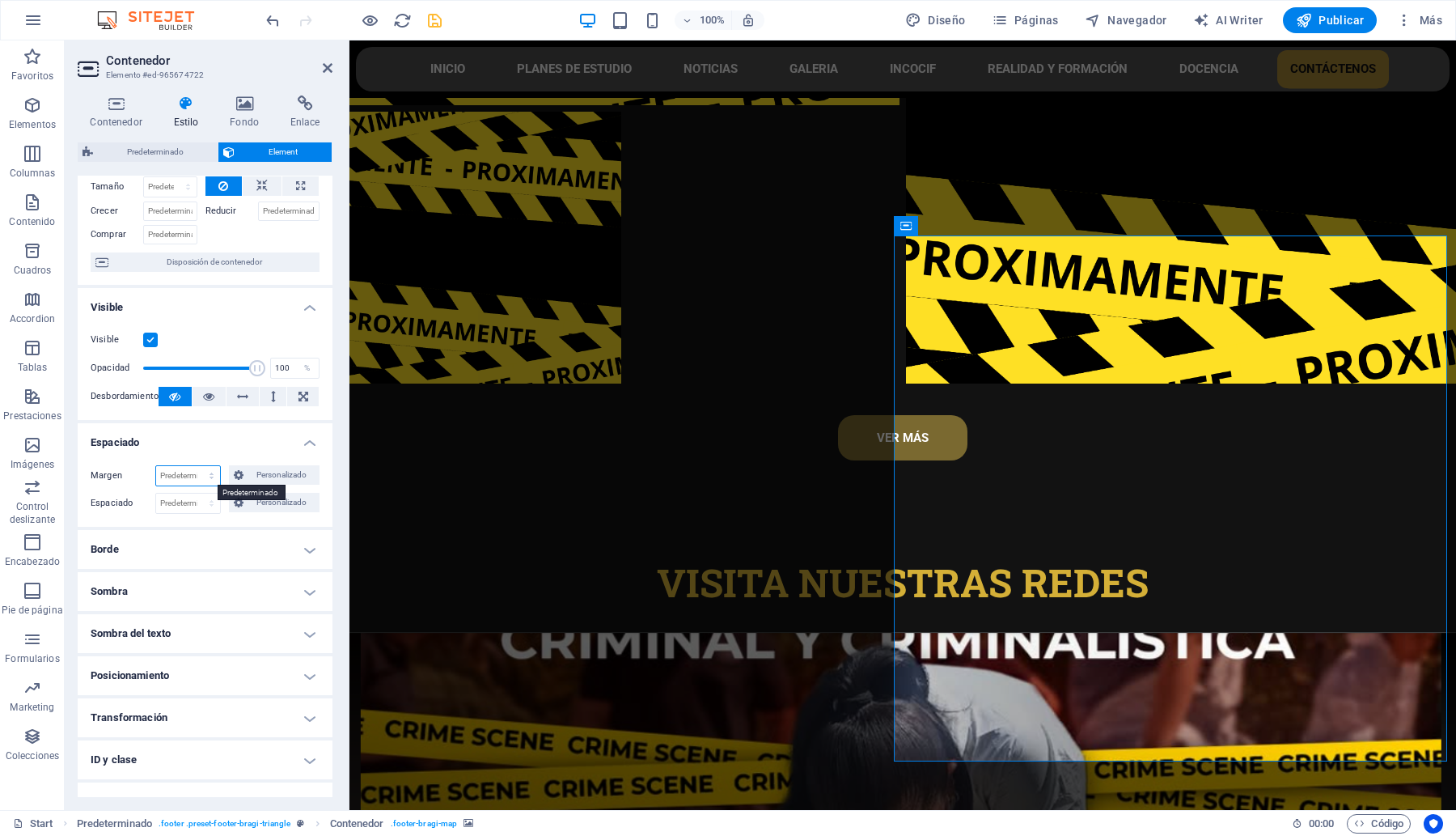
click at [187, 471] on select "Predeterminado automático px % rem vw vh Personalizado" at bounding box center [188, 475] width 64 height 20
select select "px"
click at [194, 466] on select "Predeterminado automático px % rem vw vh Personalizado" at bounding box center [188, 475] width 64 height 20
type input "5"
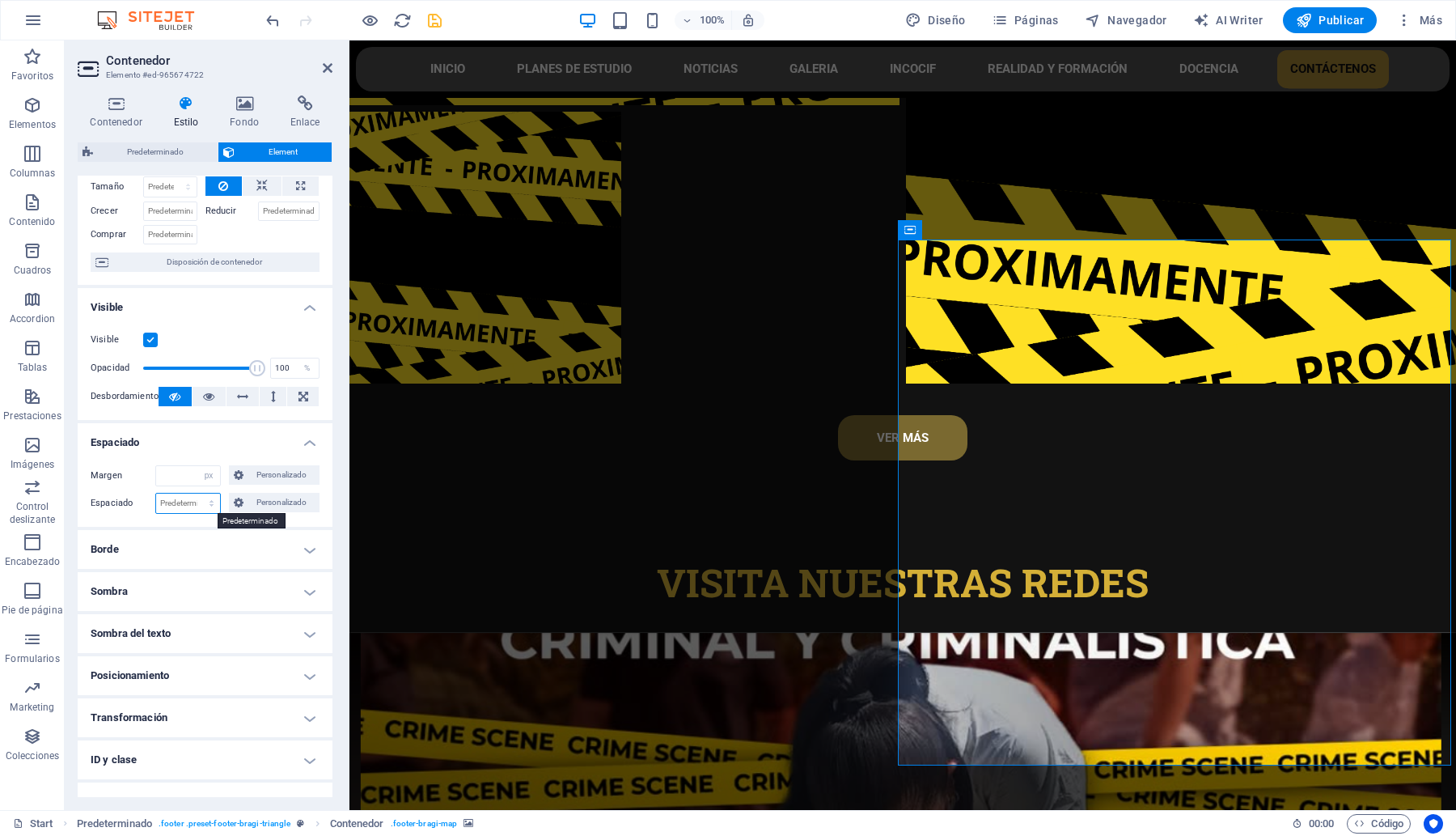
click at [166, 500] on select "Predeterminado px rem % vh vw Personalizado" at bounding box center [188, 503] width 64 height 20
select select "rem"
click at [194, 493] on select "Predeterminado px rem % vh vw Personalizado" at bounding box center [188, 503] width 64 height 20
drag, startPoint x: 170, startPoint y: 503, endPoint x: 138, endPoint y: 505, distance: 32.1
click at [138, 505] on div "Espaciado 1 Predeterminado px rem % vh vw Personalizado Personalizado" at bounding box center [205, 503] width 229 height 21
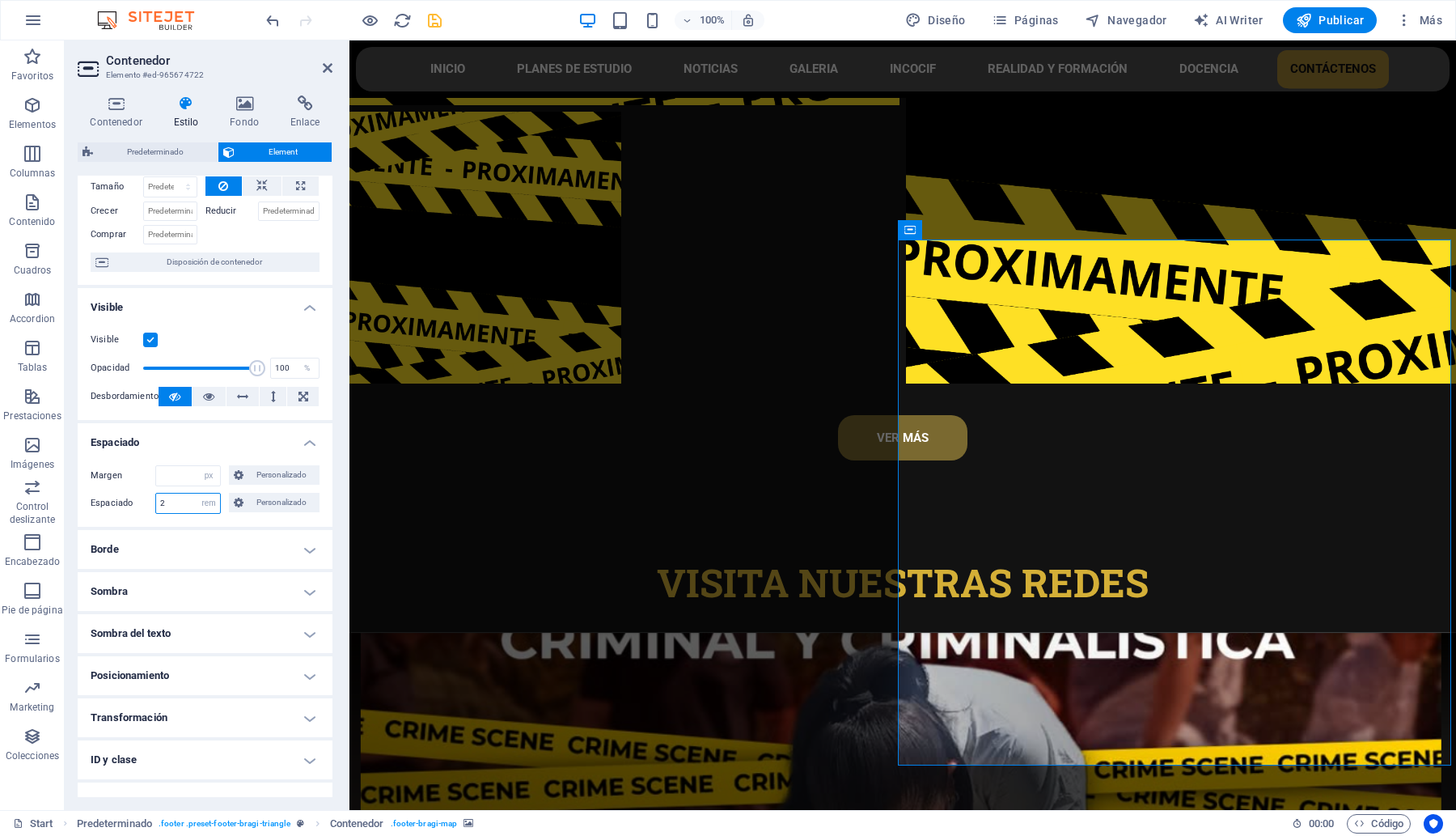
drag, startPoint x: 186, startPoint y: 499, endPoint x: 118, endPoint y: 498, distance: 68.0
click at [118, 498] on div "Espaciado 2 Predeterminado px rem % vh vw Personalizado Personalizado" at bounding box center [205, 503] width 229 height 21
type input "0"
click at [170, 477] on input "number" at bounding box center [188, 475] width 64 height 20
click at [206, 499] on select "Predeterminado px rem % vh vw Personalizado" at bounding box center [208, 503] width 22 height 20
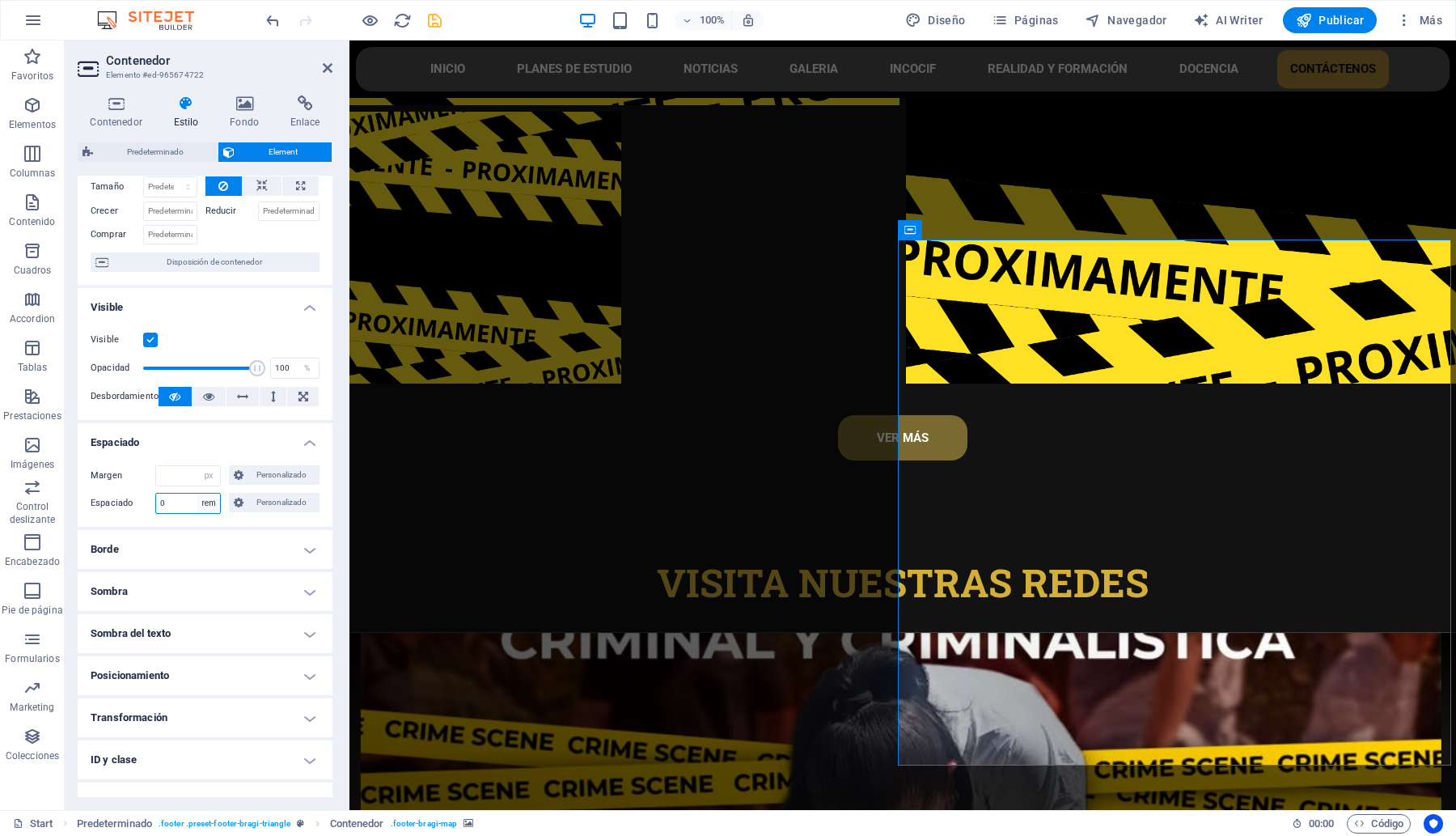
select select "default"
click at [197, 493] on select "Predeterminado px rem % vh vw Personalizado" at bounding box center [208, 503] width 22 height 20
select select "DISABLED_OPTION_VALUE"
click at [203, 474] on select "Predeterminado automático px % rem vw vh Personalizado" at bounding box center [208, 475] width 22 height 20
click at [197, 466] on select "Predeterminado automático px % rem vw vh Personalizado" at bounding box center [208, 475] width 22 height 20
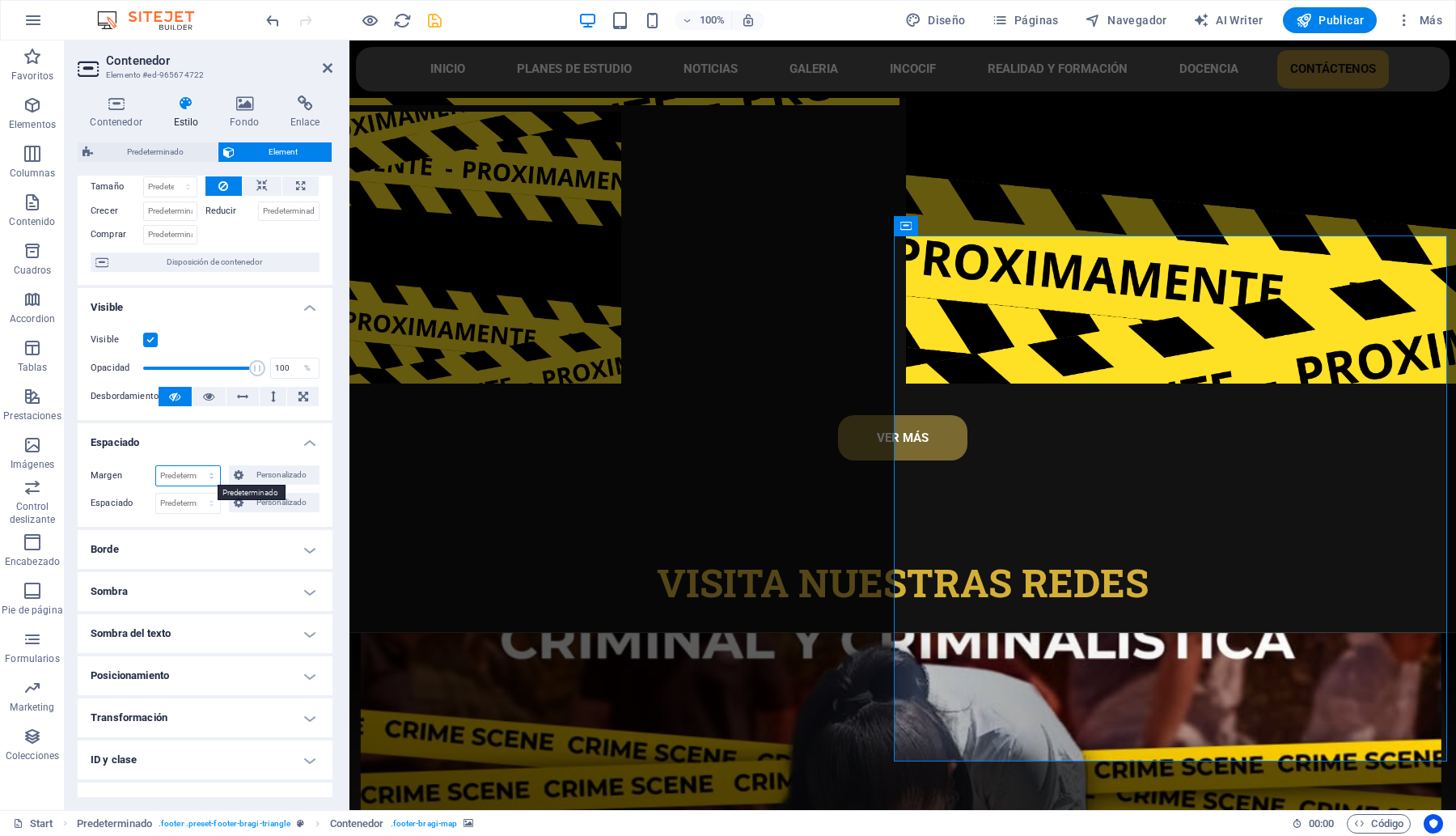
click at [179, 467] on select "Predeterminado automático px % rem vw vh Personalizado" at bounding box center [188, 475] width 64 height 20
select select "rem"
click at [194, 466] on select "Predeterminado automático px % rem vw vh Personalizado" at bounding box center [188, 475] width 64 height 20
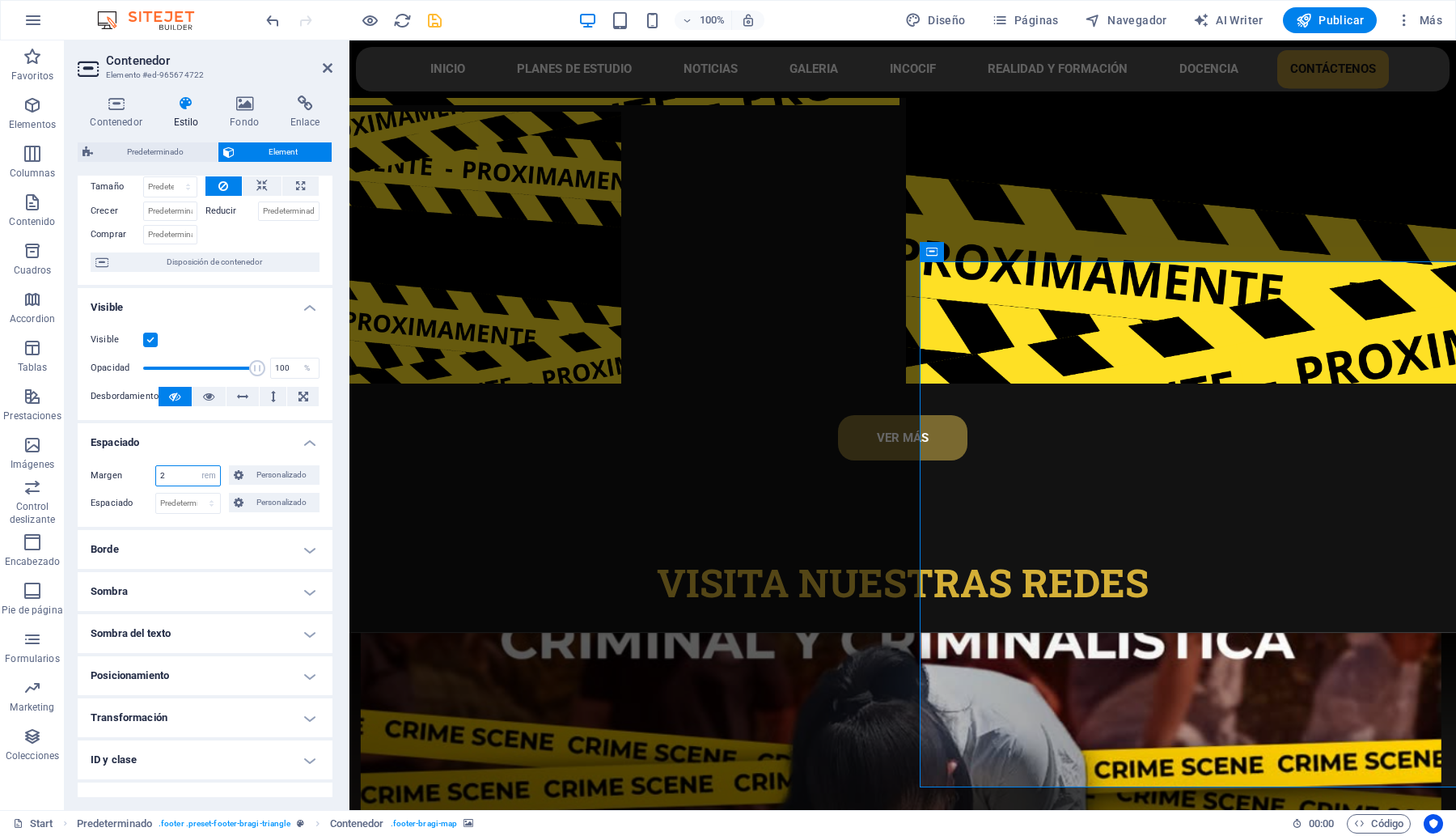
drag, startPoint x: 177, startPoint y: 467, endPoint x: 139, endPoint y: 469, distance: 38.1
click at [139, 469] on div "Margen 2 Predeterminado automático px % rem vw vh Personalizado Personalizado" at bounding box center [205, 475] width 229 height 21
type input "0"
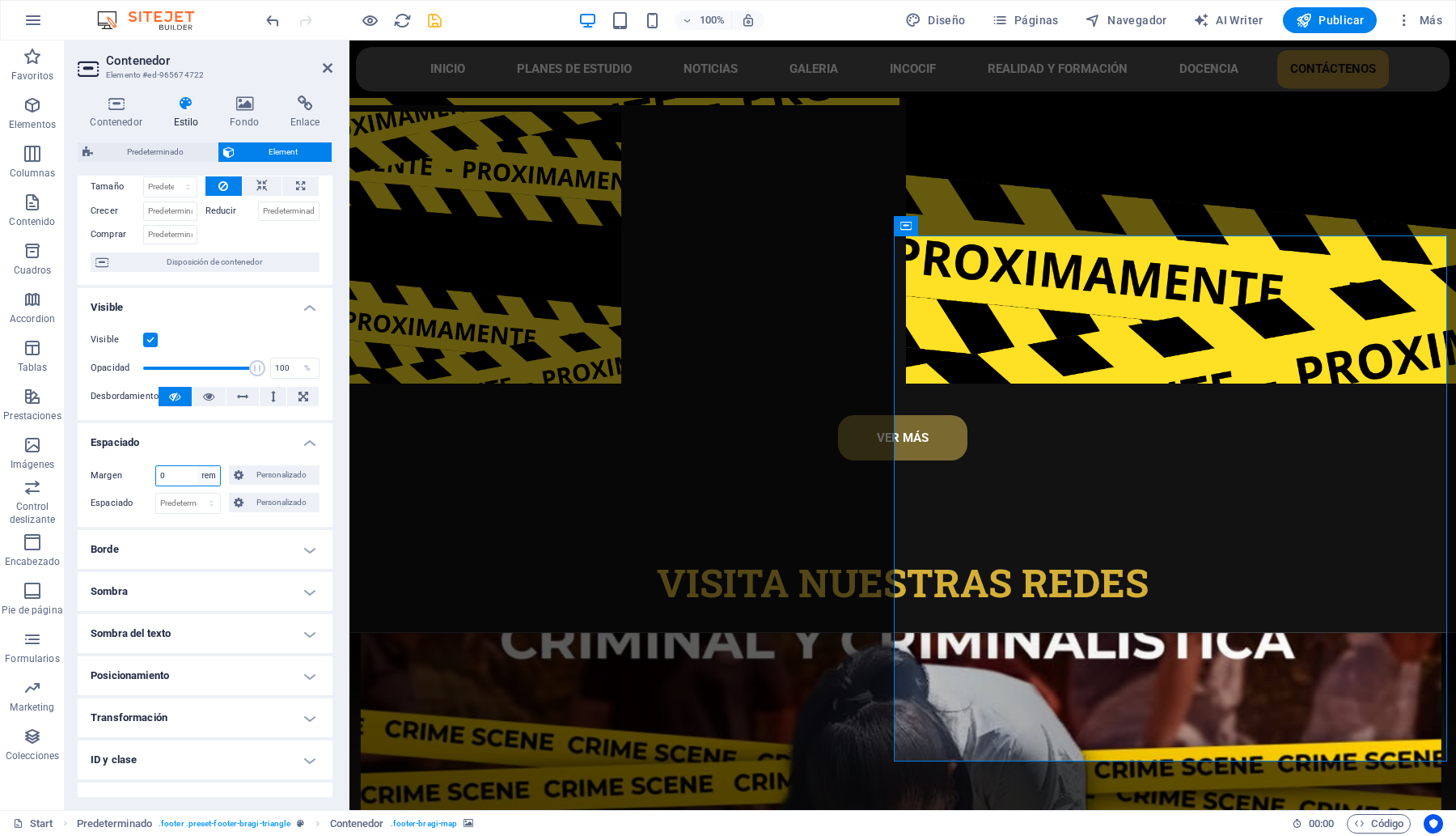
click at [207, 472] on select "Predeterminado automático px % rem vw vh Personalizado" at bounding box center [208, 475] width 22 height 20
select select "default"
click at [197, 466] on select "Predeterminado automático px % rem vw vh Personalizado" at bounding box center [208, 475] width 22 height 20
select select "DISABLED_OPTION_VALUE"
click at [305, 536] on h4 "Borde" at bounding box center [205, 549] width 255 height 39
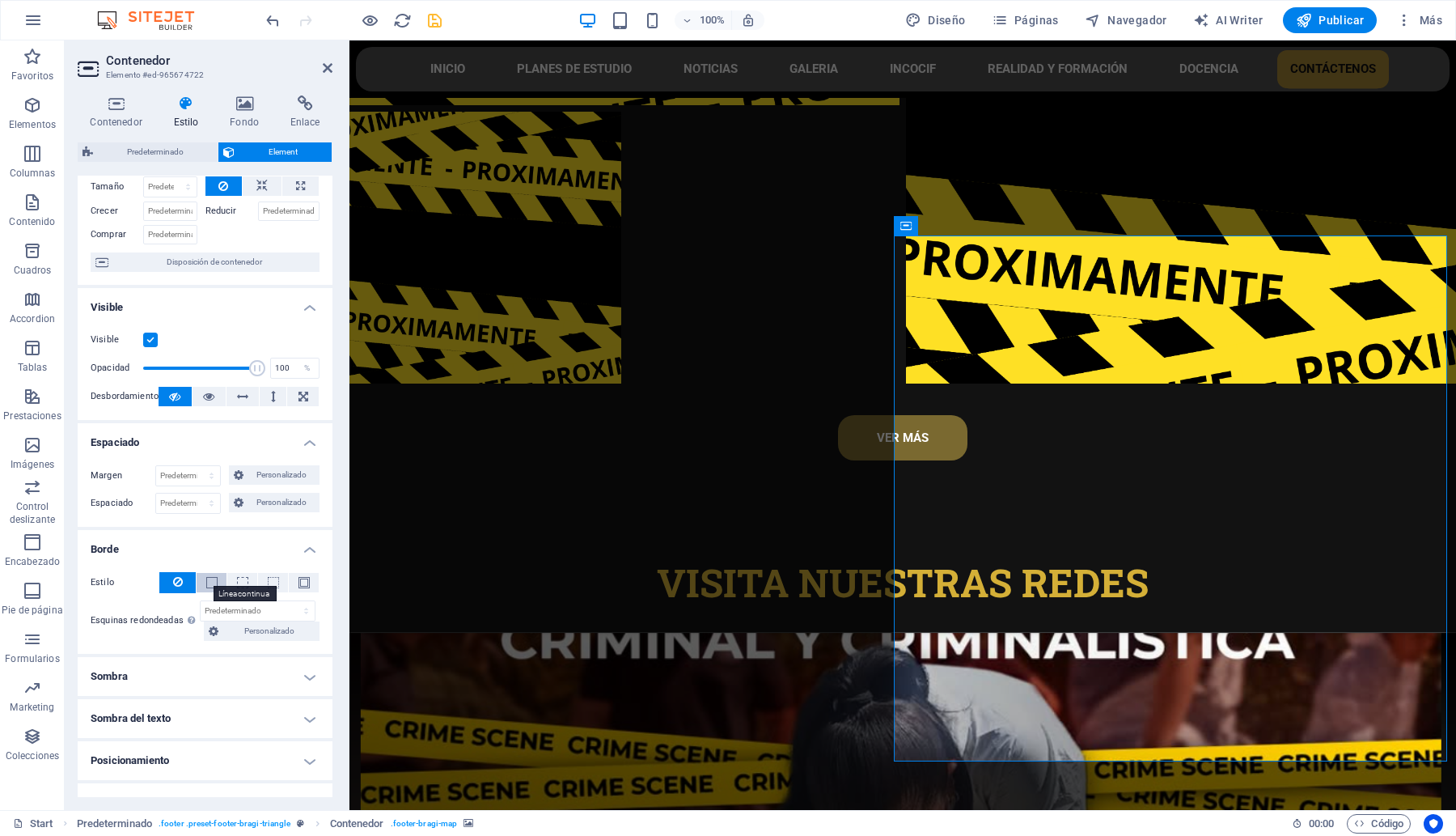
click at [207, 578] on span at bounding box center [212, 582] width 11 height 11
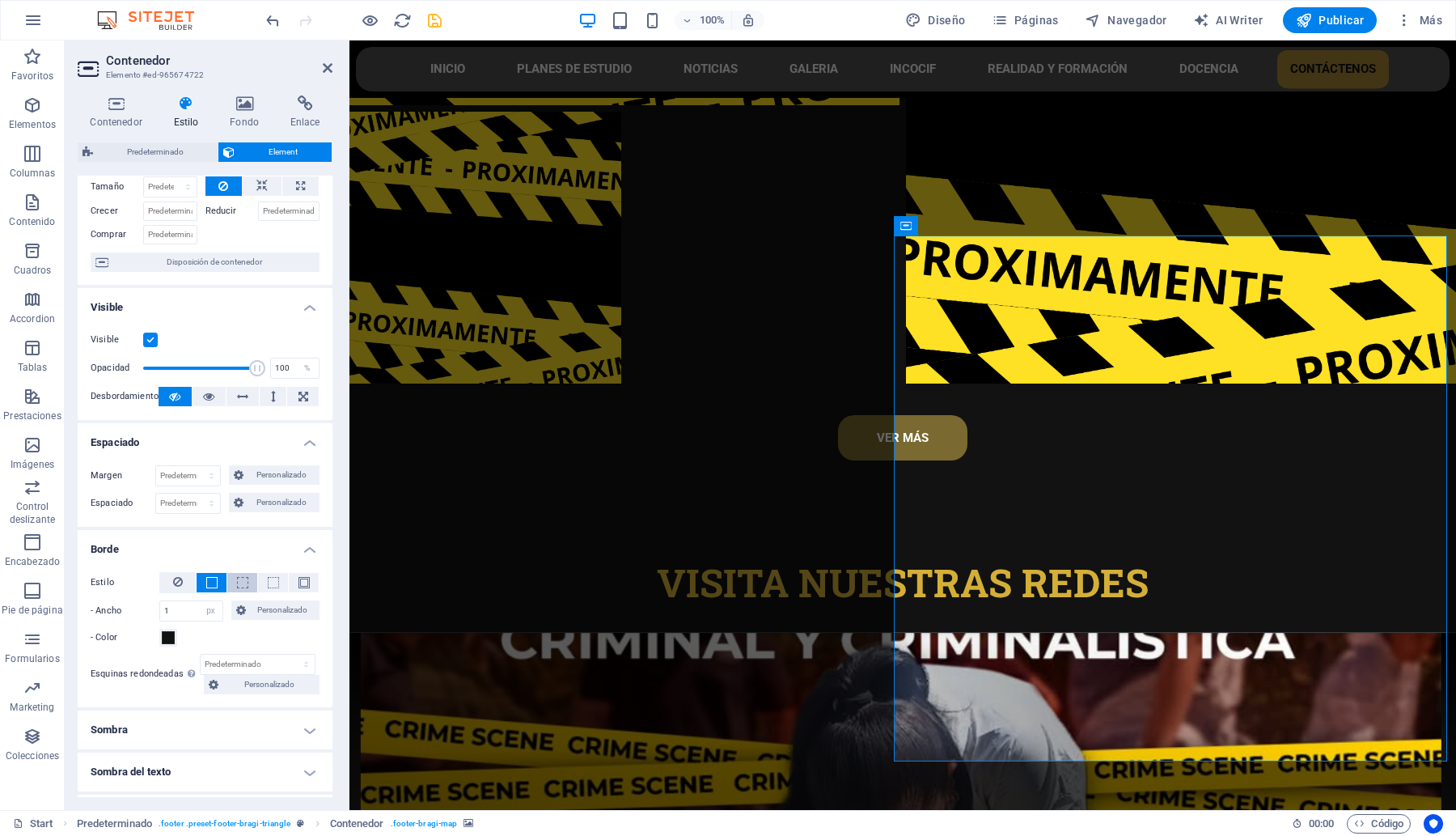
click at [233, 583] on button at bounding box center [242, 582] width 30 height 20
click at [293, 576] on button at bounding box center [304, 582] width 30 height 20
click at [170, 583] on button at bounding box center [177, 582] width 36 height 21
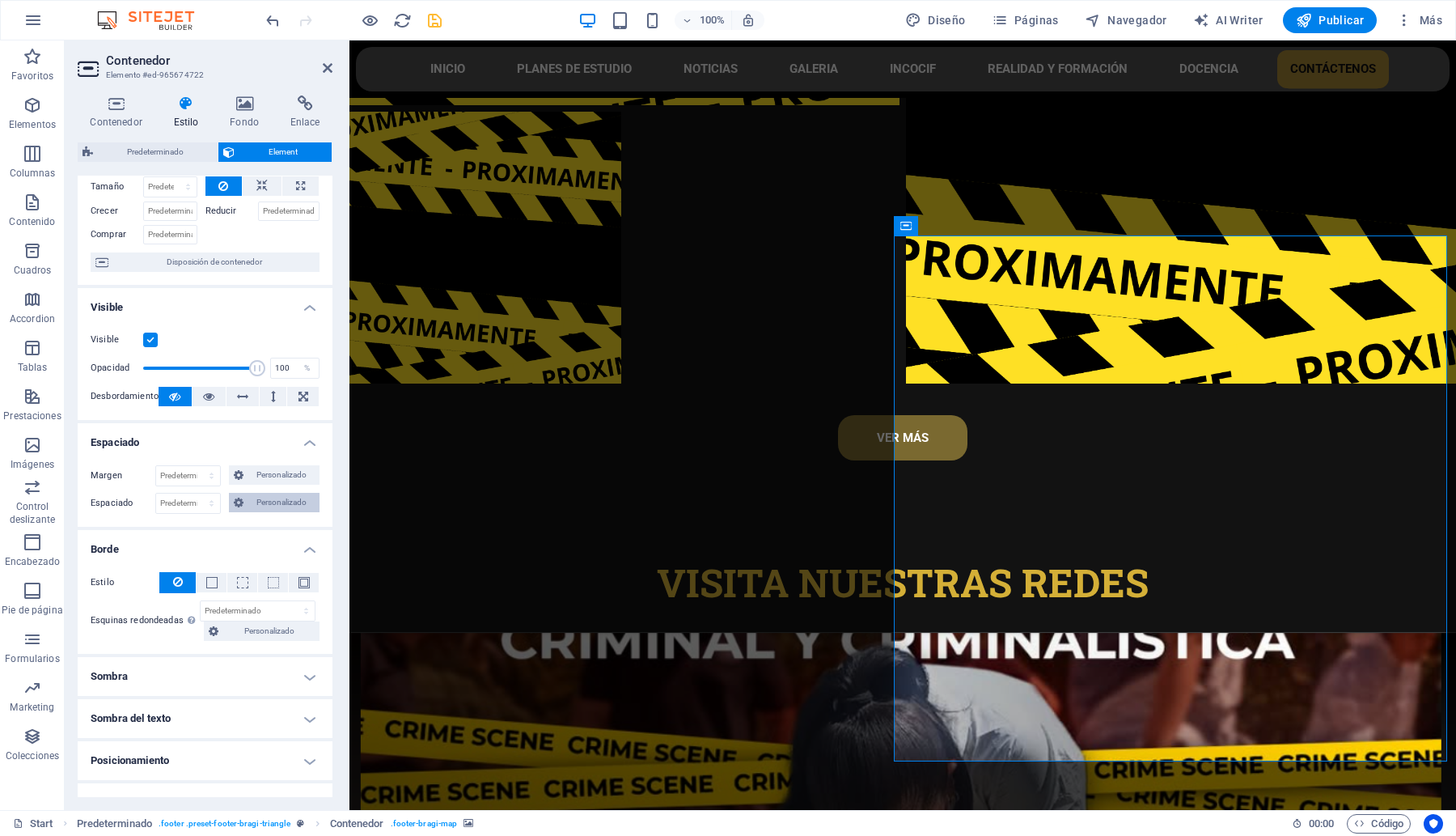
click at [234, 506] on icon at bounding box center [238, 502] width 9 height 20
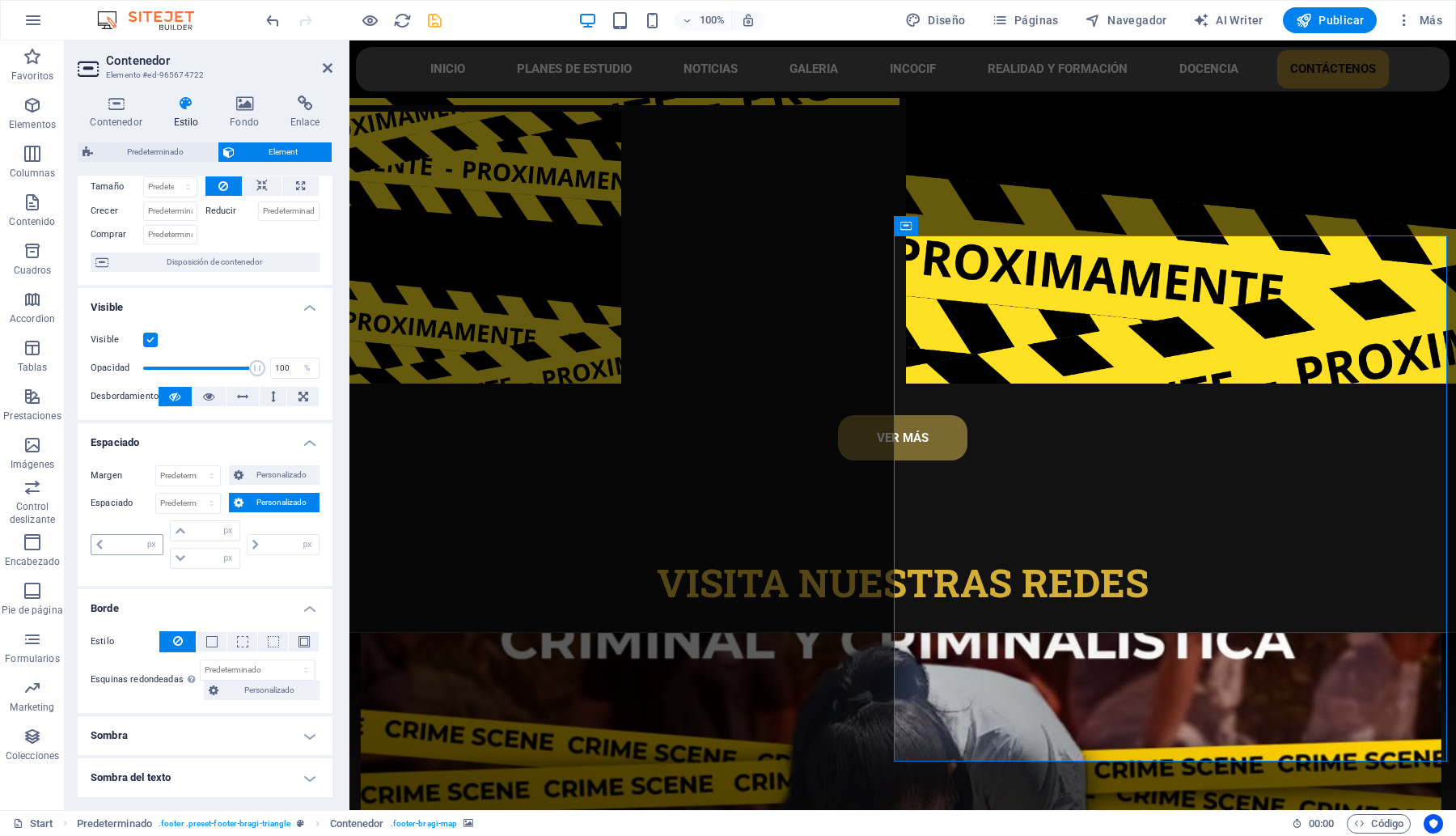
click at [101, 546] on icon at bounding box center [99, 545] width 7 height 9
click at [121, 547] on input "number" at bounding box center [134, 544] width 55 height 20
type input "20"
type input "0"
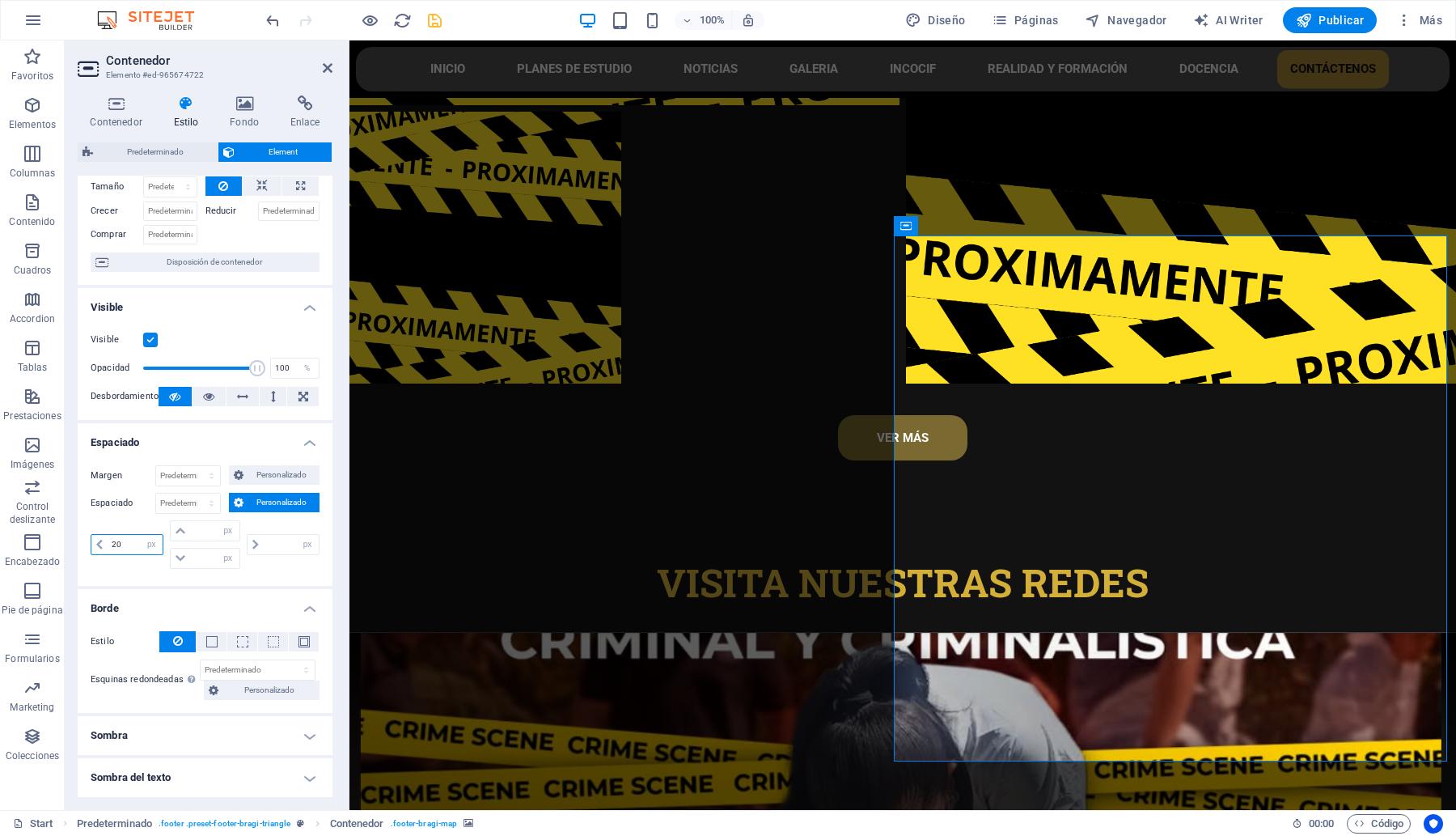
type input "0"
click at [535, 257] on span "Contenedor" at bounding box center [548, 254] width 51 height 9
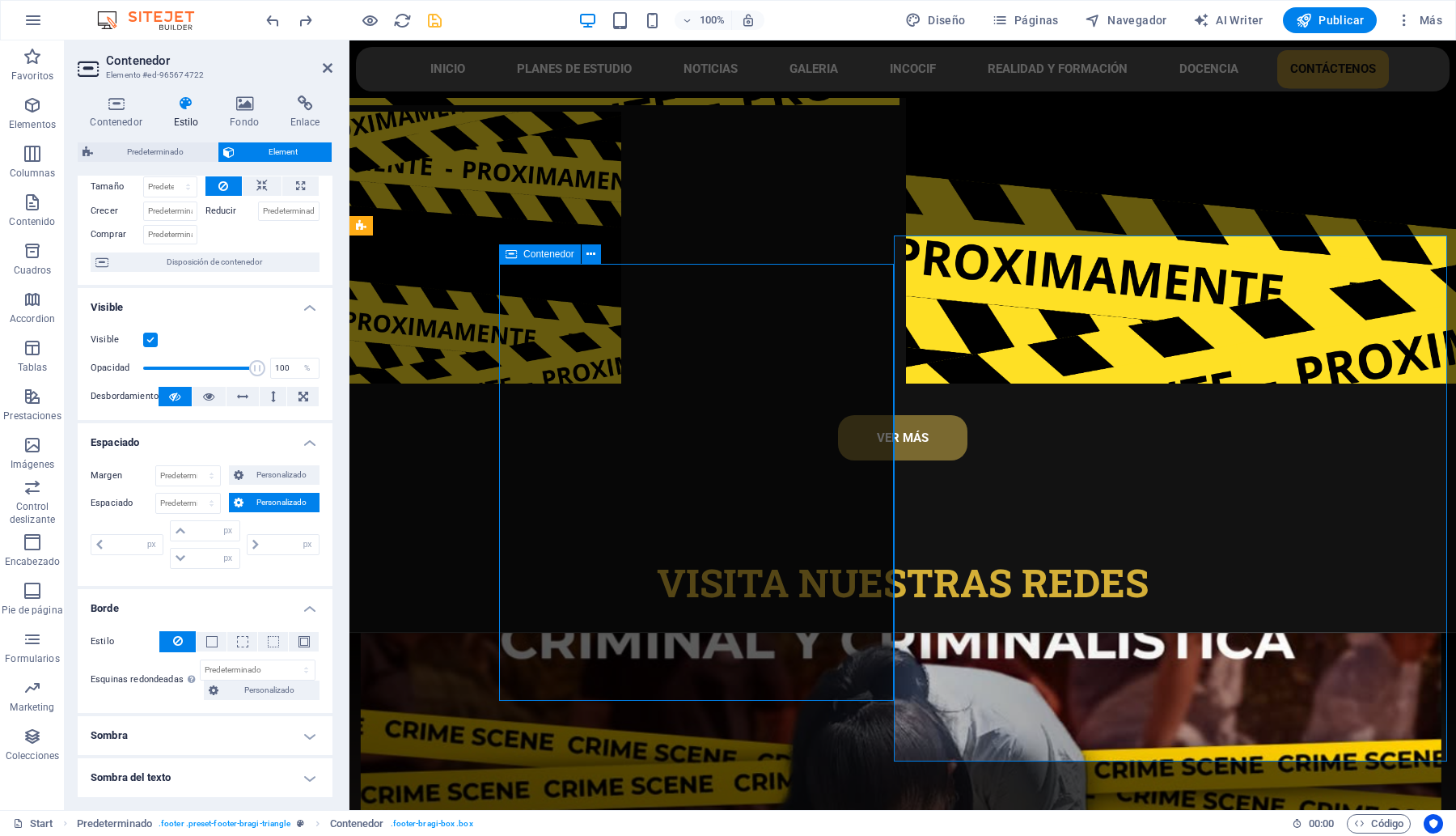
click at [535, 257] on span "Contenedor" at bounding box center [548, 254] width 51 height 9
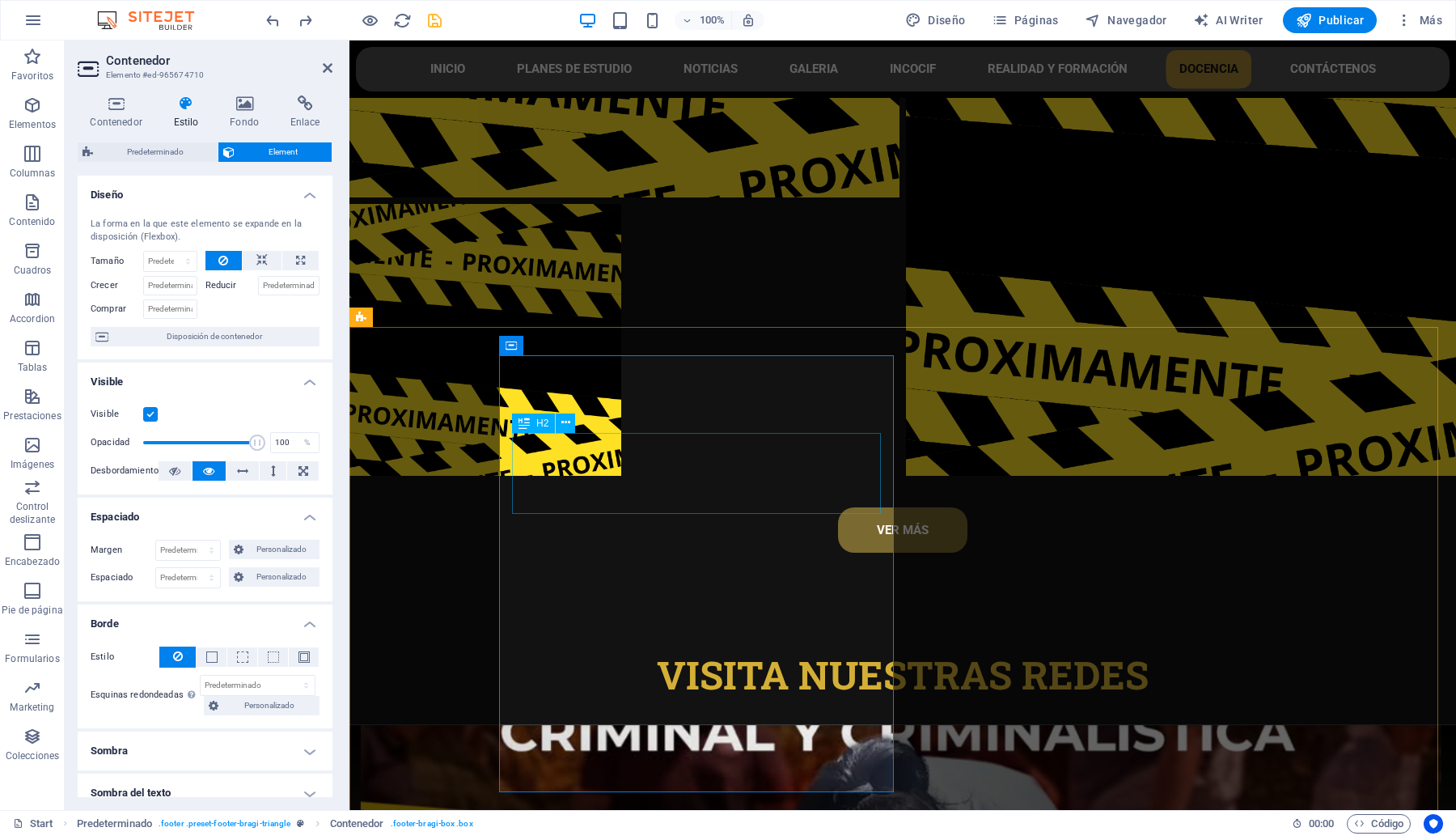
scroll to position [7452, 0]
click at [191, 545] on select "Predeterminado automático px % rem vw vh Personalizado" at bounding box center [188, 550] width 64 height 20
select select "rem"
click at [194, 541] on select "Predeterminado automático px % rem vw vh Personalizado" at bounding box center [188, 550] width 64 height 20
type input "0"
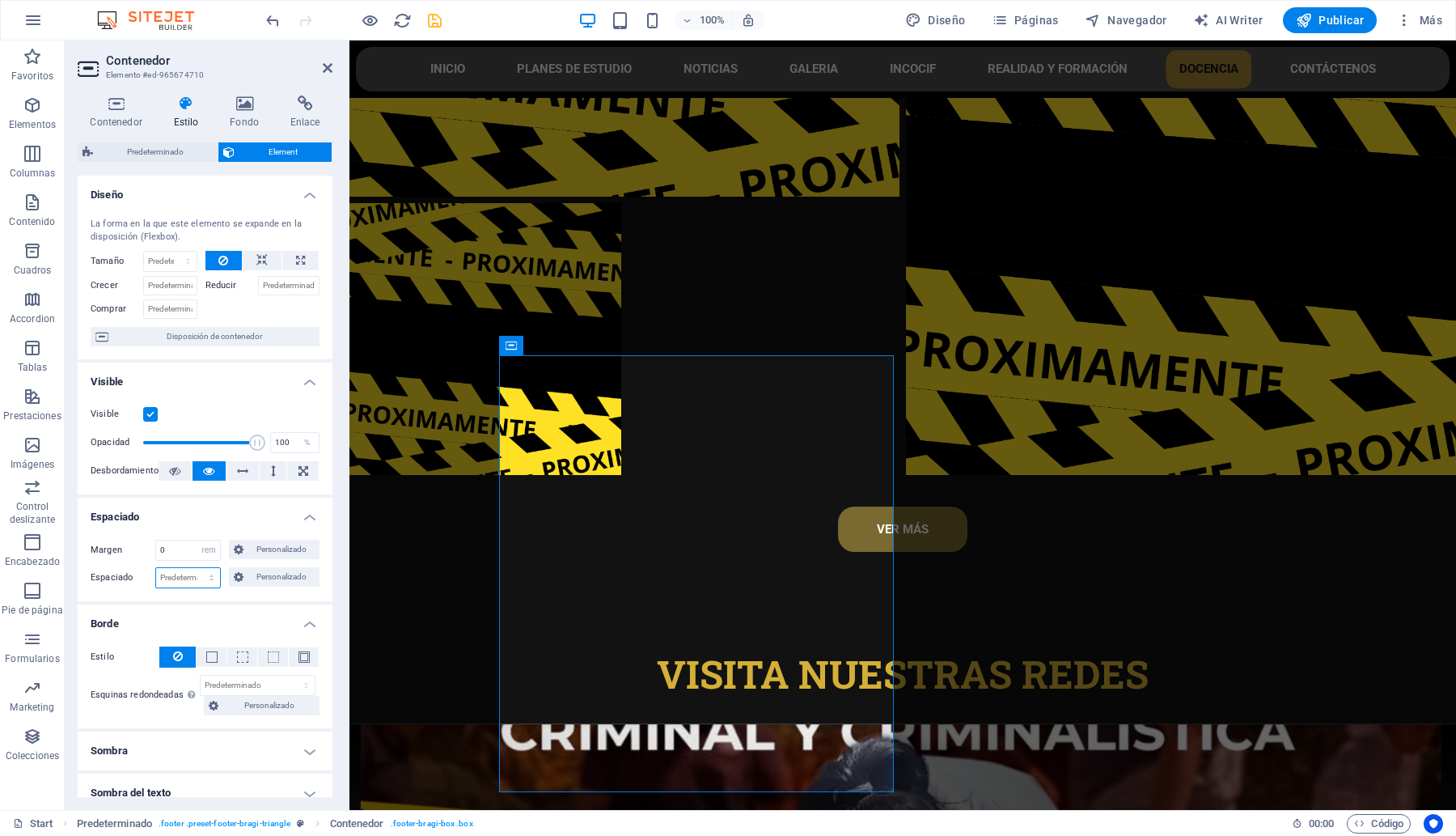
click at [172, 579] on select "Predeterminado px rem % vh vw Personalizado" at bounding box center [188, 577] width 64 height 20
click at [156, 568] on select "Predeterminado px rem % vh vw Personalizado" at bounding box center [188, 577] width 64 height 20
select select "DISABLED_OPTION_VALUE"
click at [210, 546] on select "Predeterminado automático px % rem vw vh Personalizado" at bounding box center [208, 550] width 22 height 20
select select "px"
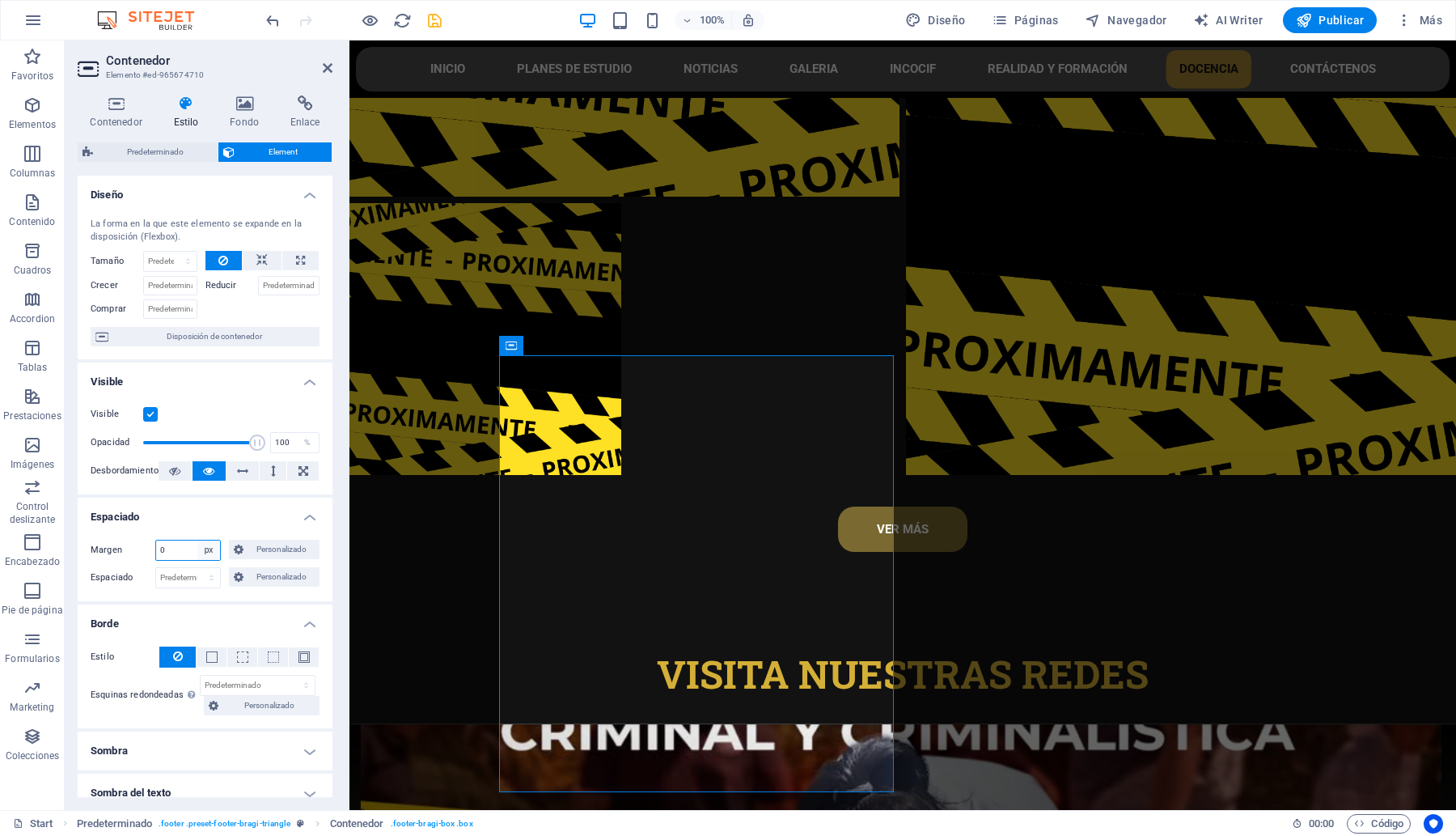
click at [197, 541] on select "Predeterminado automático px % rem vw vh Personalizado" at bounding box center [208, 550] width 22 height 20
click at [178, 578] on select "Predeterminado px rem % vh vw Personalizado" at bounding box center [188, 577] width 64 height 20
select select "px"
click at [194, 568] on select "Predeterminado px rem % vh vw Personalizado" at bounding box center [188, 577] width 64 height 20
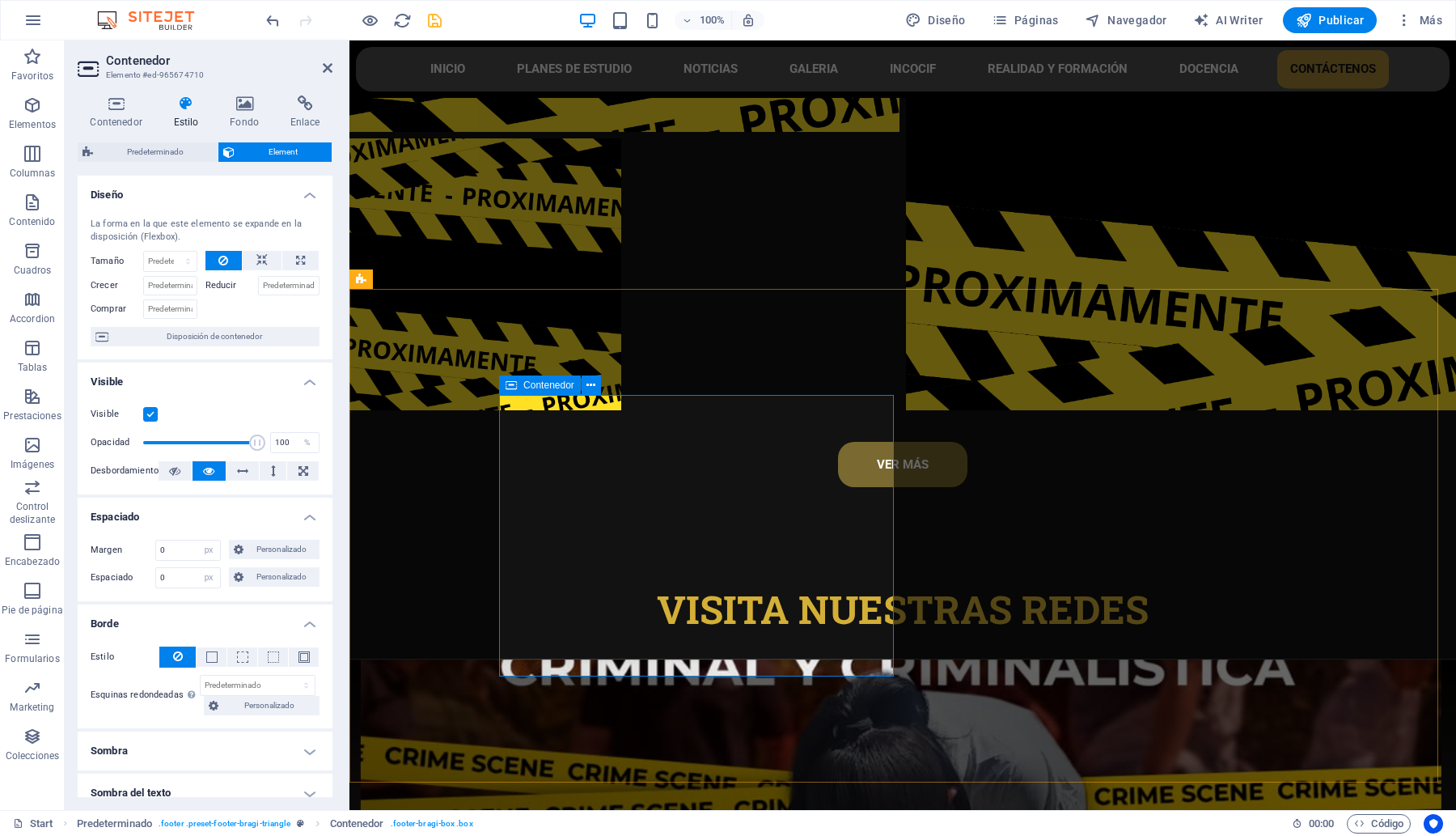
scroll to position [7544, 0]
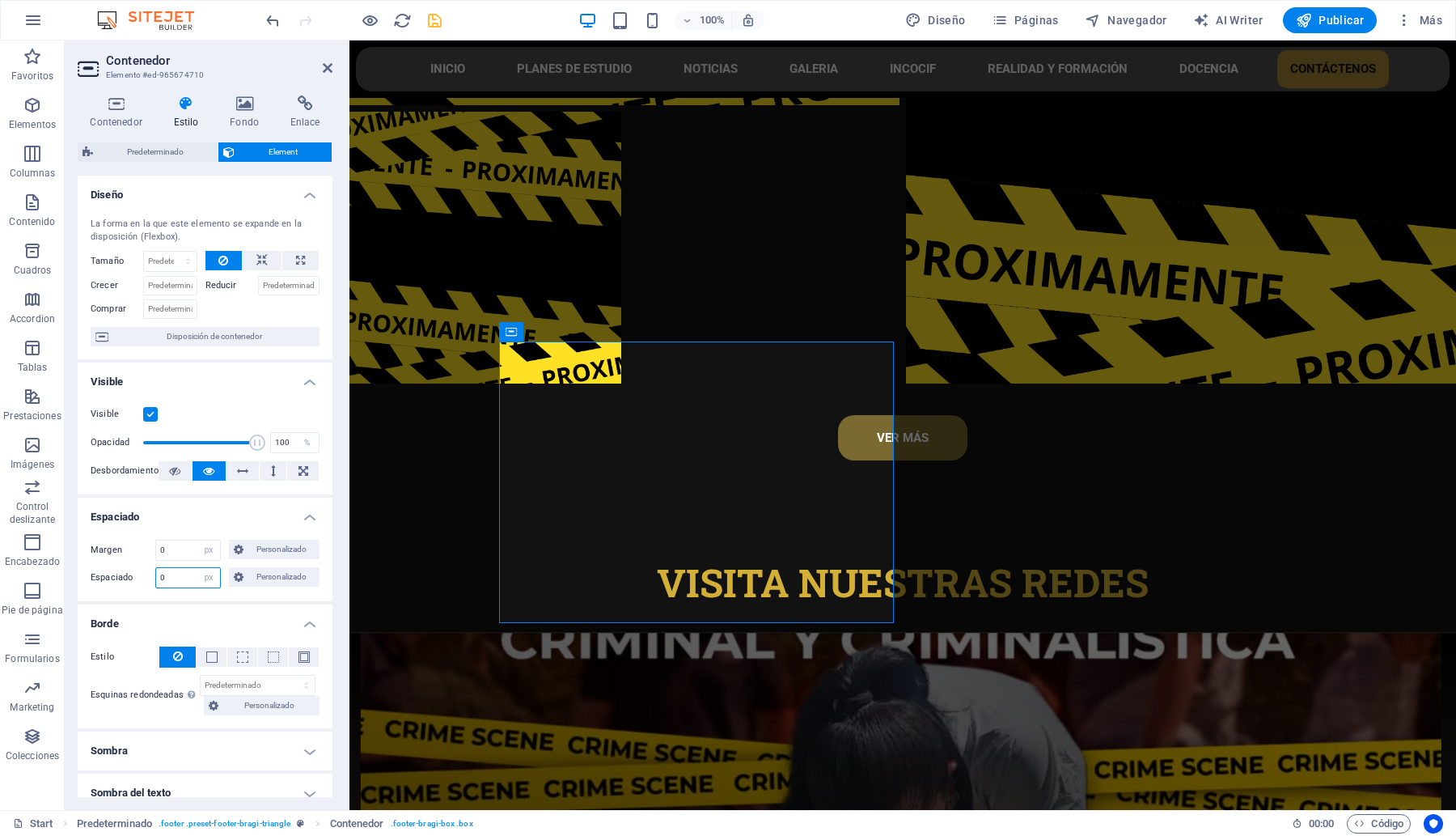
click at [178, 576] on input "0" at bounding box center [188, 577] width 64 height 20
drag, startPoint x: 178, startPoint y: 576, endPoint x: 162, endPoint y: 581, distance: 16.8
click at [162, 581] on input "0" at bounding box center [188, 577] width 64 height 20
type input "2"
click at [201, 576] on select "Predeterminado px rem % vh vw Personalizado" at bounding box center [208, 577] width 22 height 20
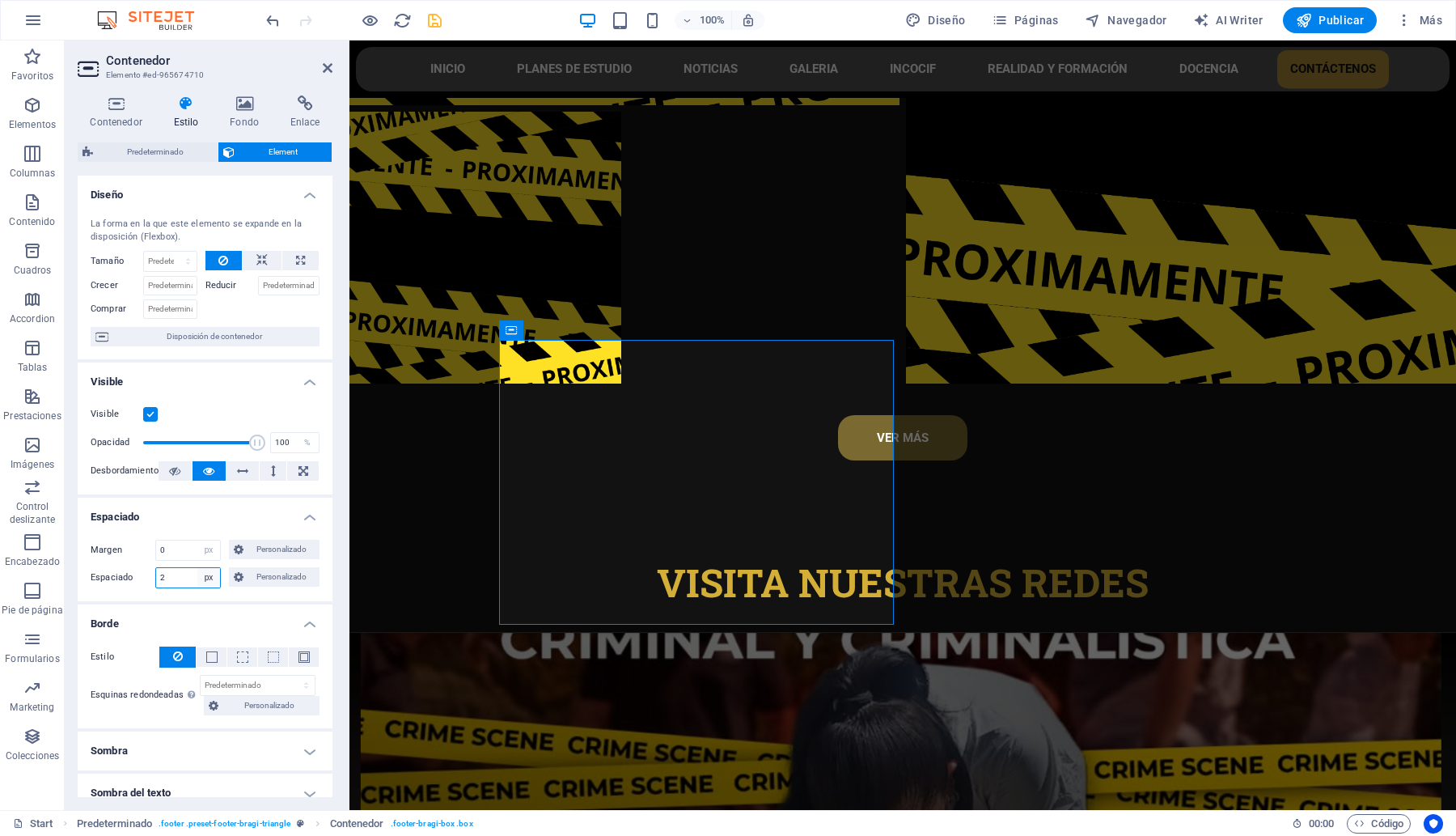
select select "rem"
click at [197, 568] on select "Predeterminado px rem % vh vw Personalizado" at bounding box center [208, 577] width 22 height 20
type input "2"
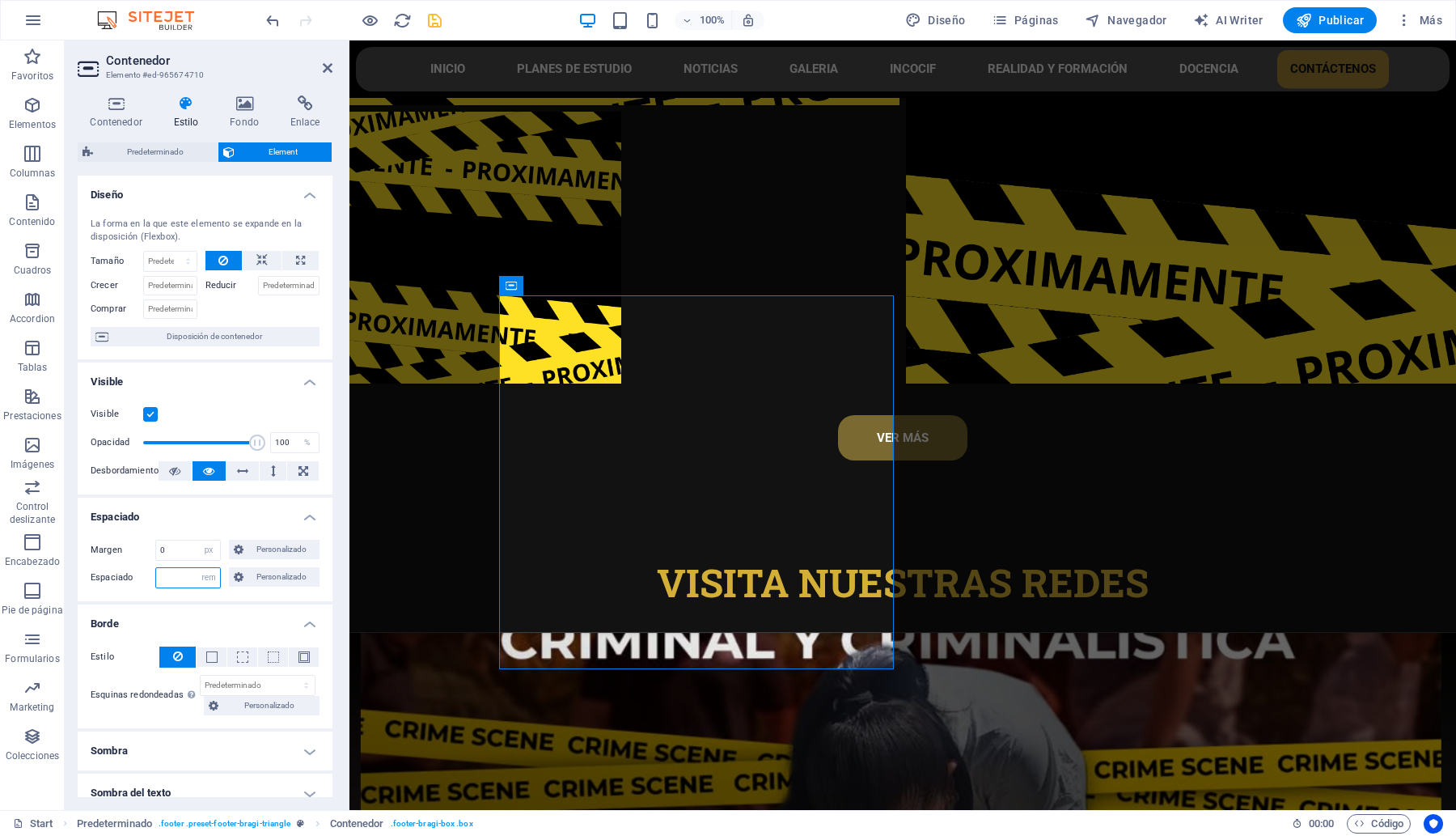
type input "5"
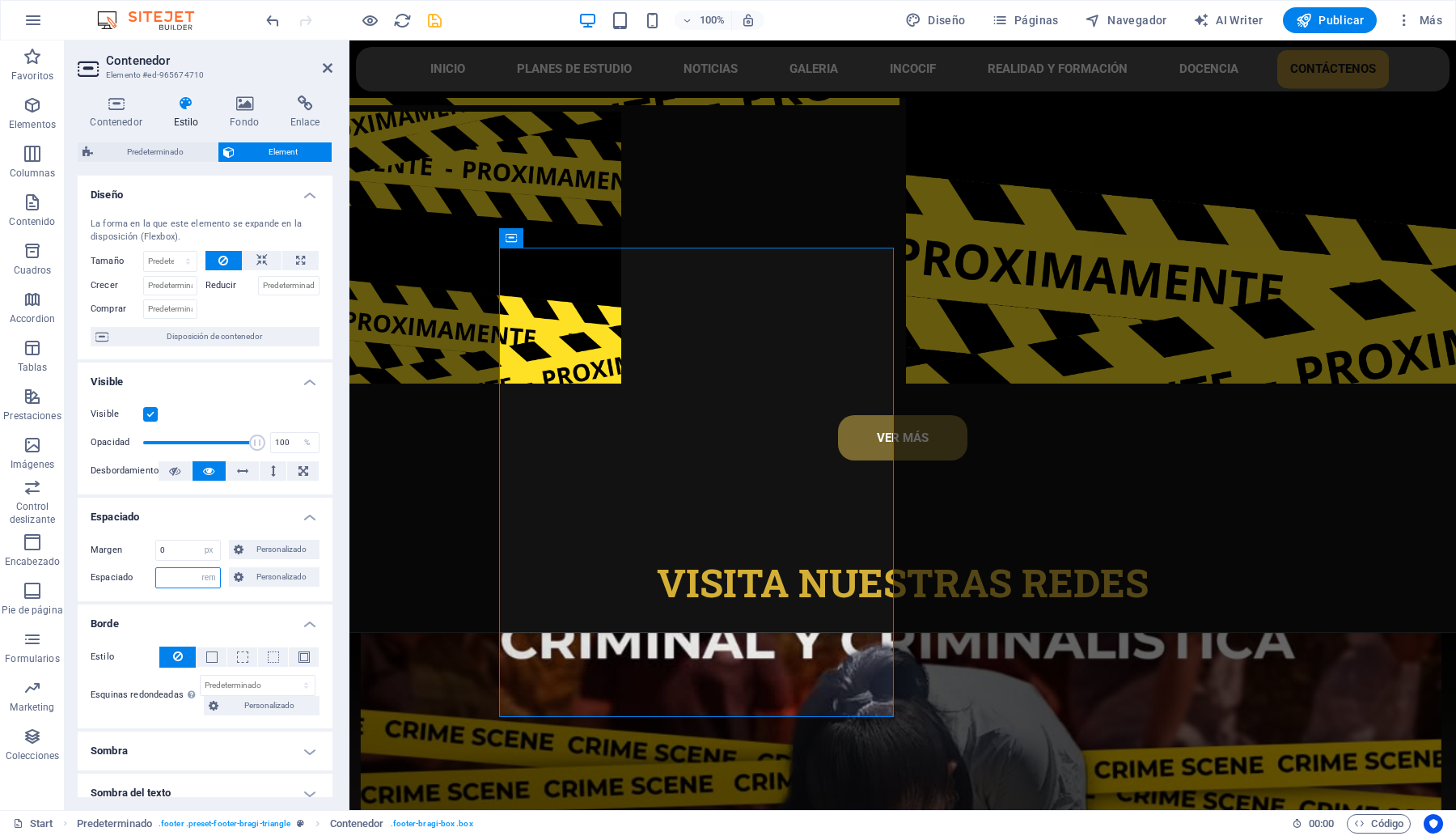
type input "1"
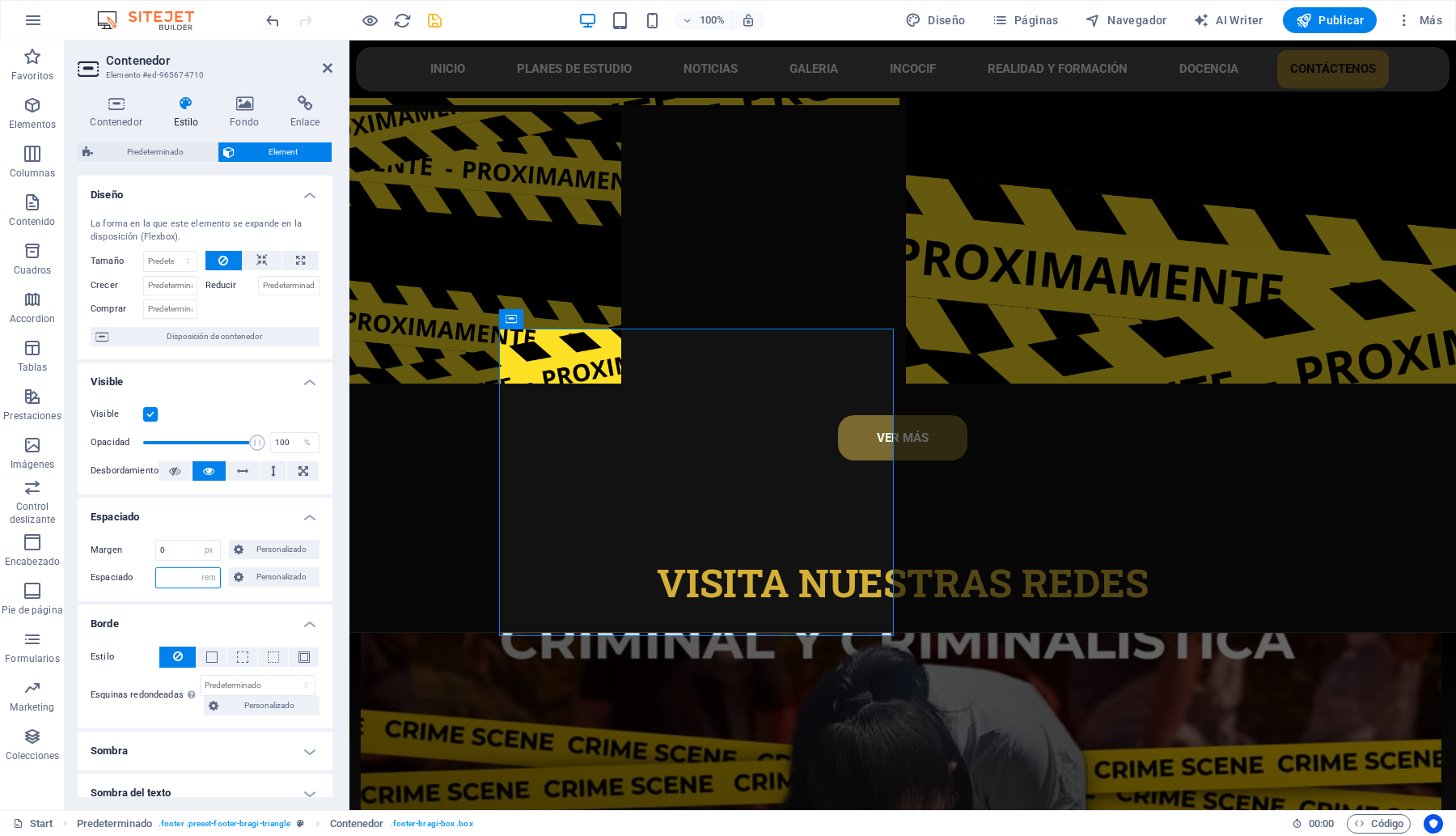
type input "6"
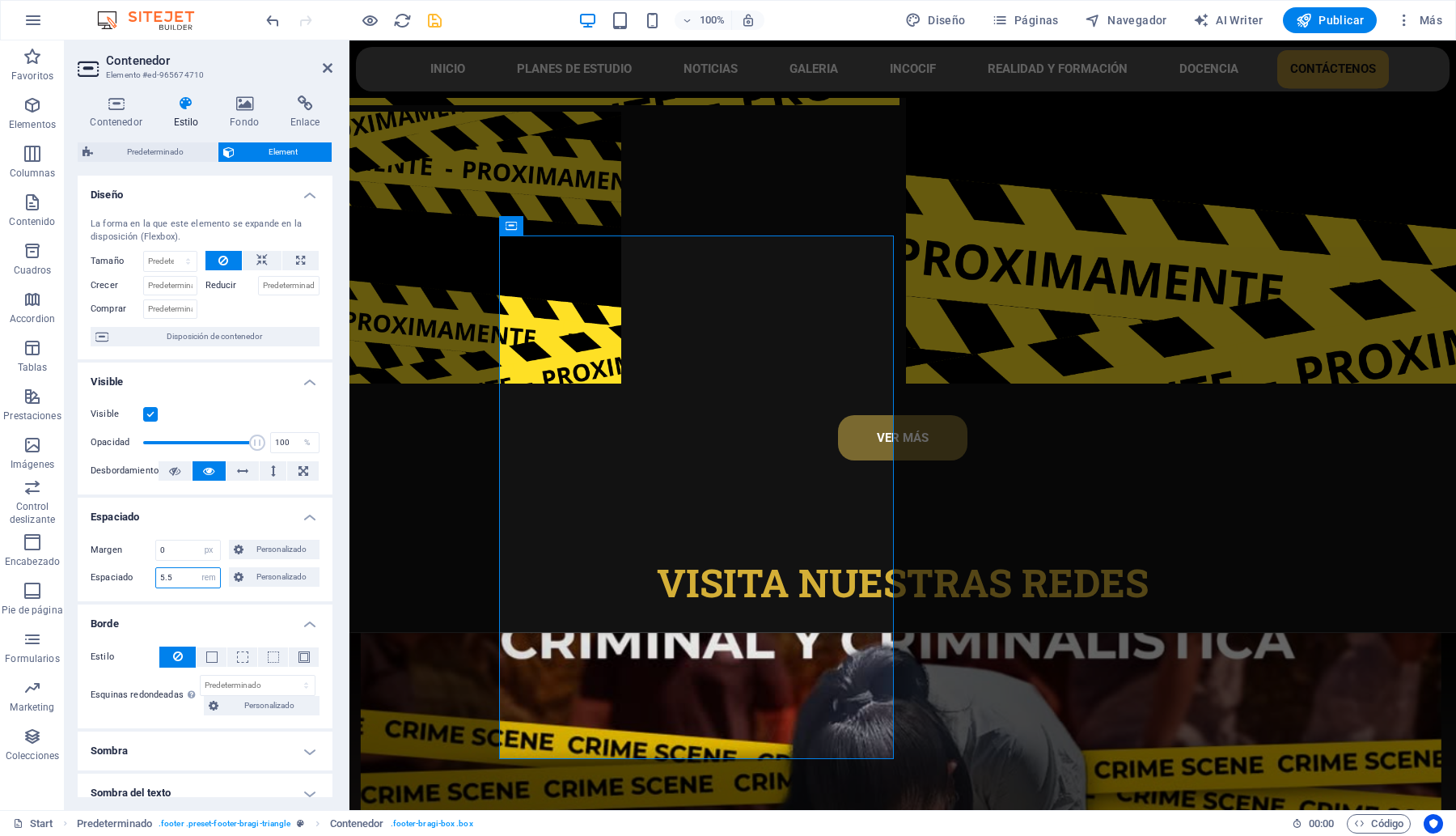
type input "5"
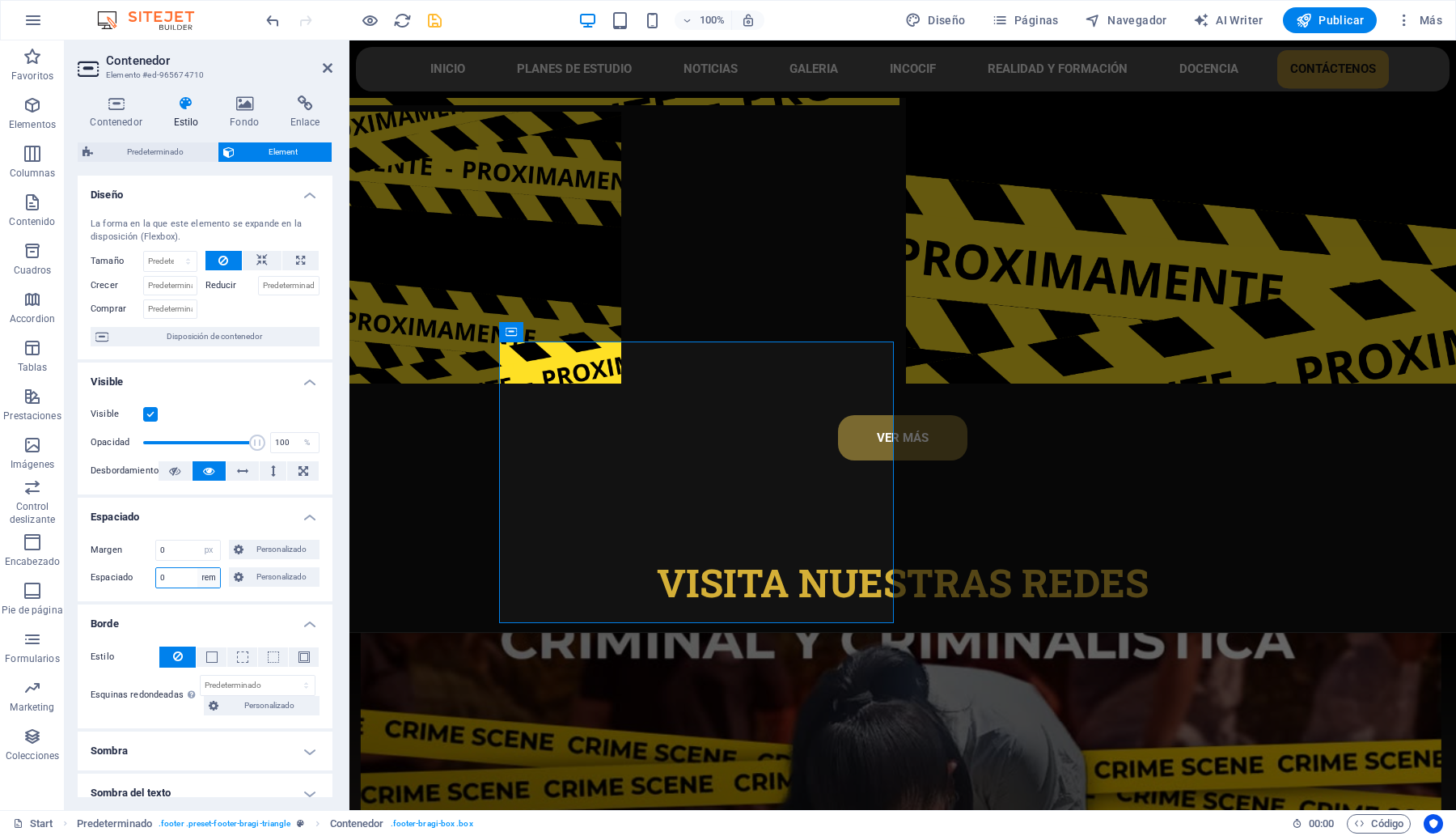
type input "0"
click at [203, 573] on select "Predeterminado px rem % vh vw Personalizado" at bounding box center [208, 577] width 22 height 20
select select "default"
click at [197, 568] on select "Predeterminado px rem % vh vw Personalizado" at bounding box center [208, 577] width 22 height 20
select select "DISABLED_OPTION_VALUE"
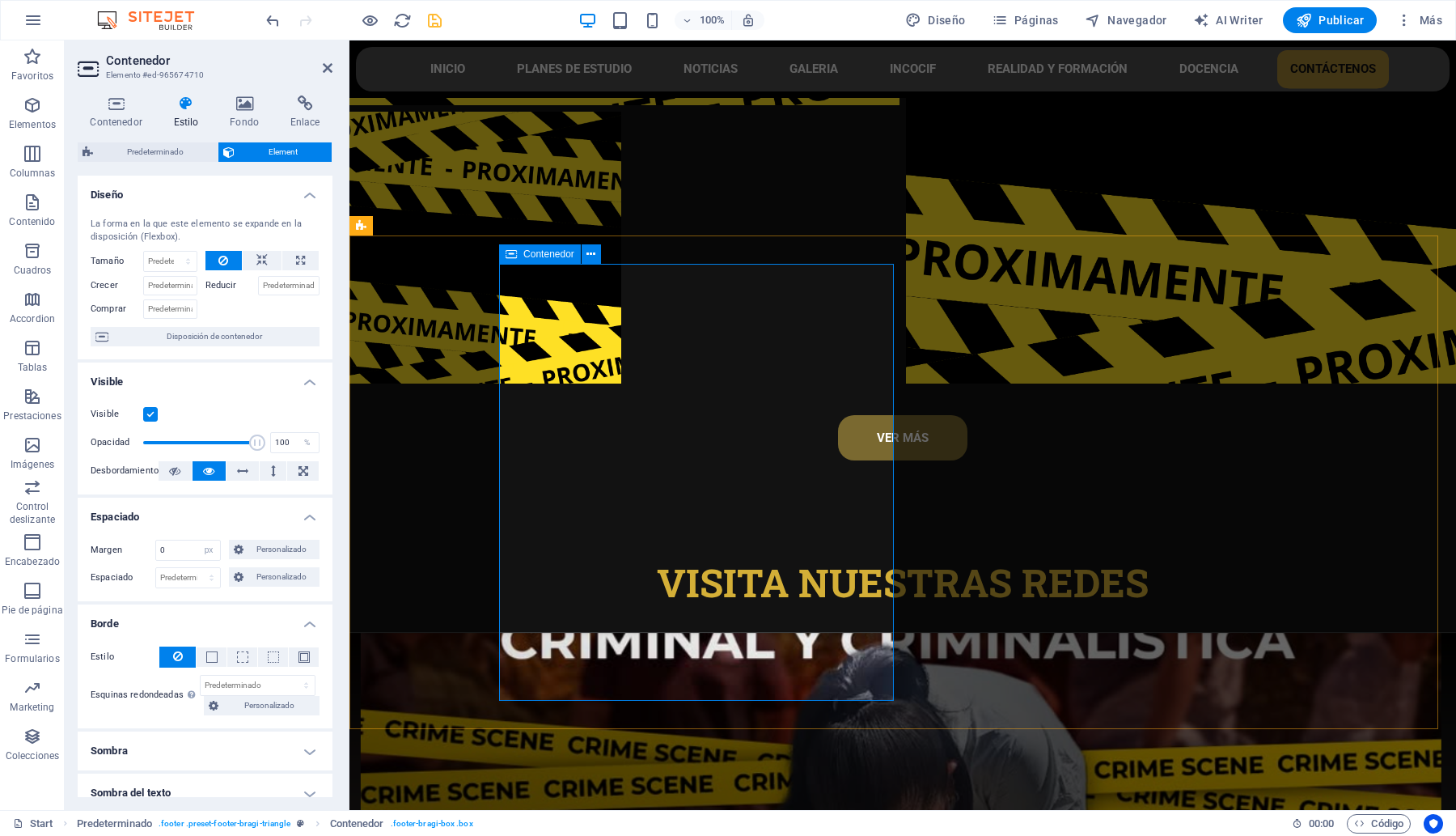
click at [332, 67] on icon at bounding box center [328, 68] width 9 height 13
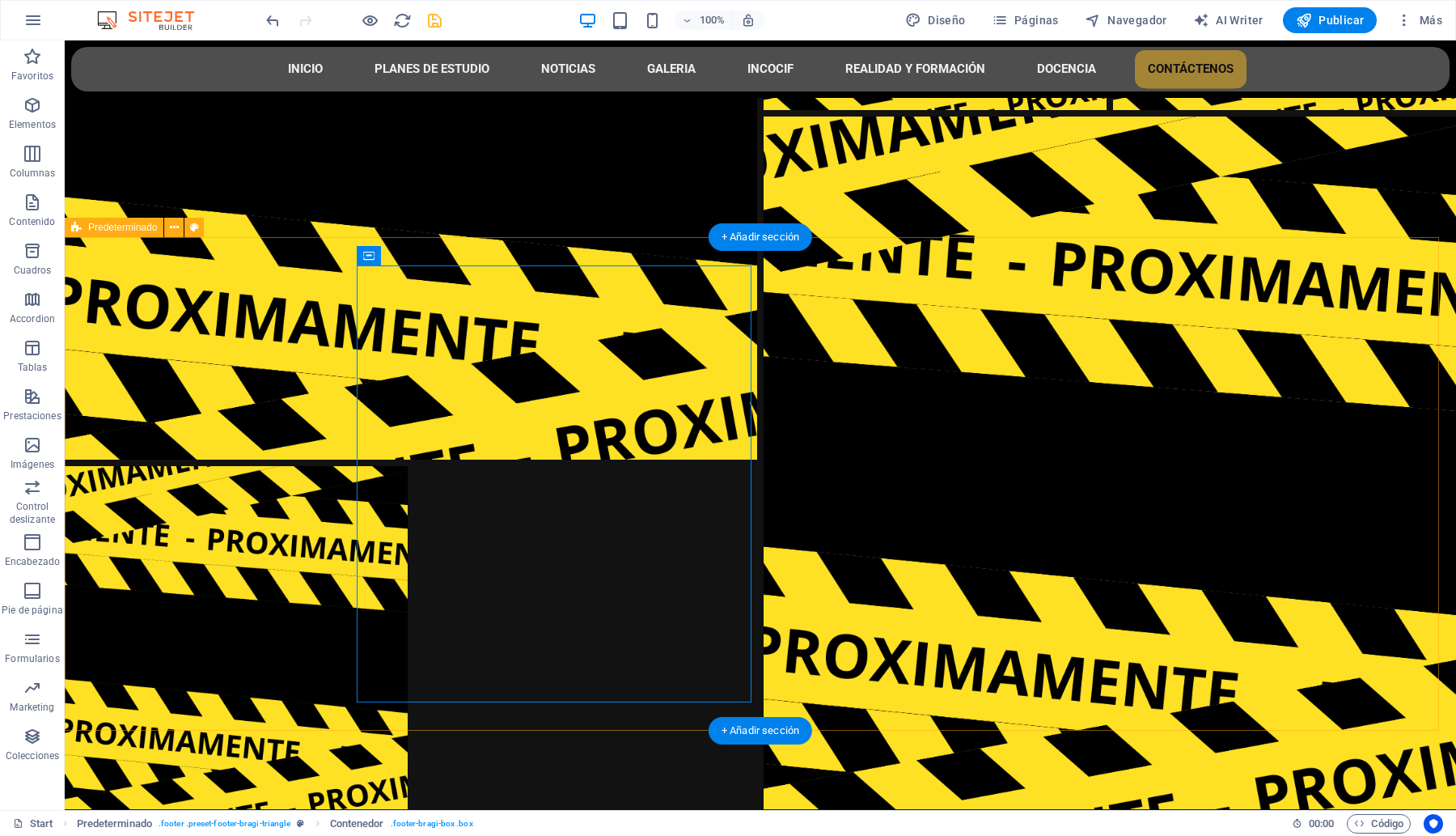
scroll to position [7837, 0]
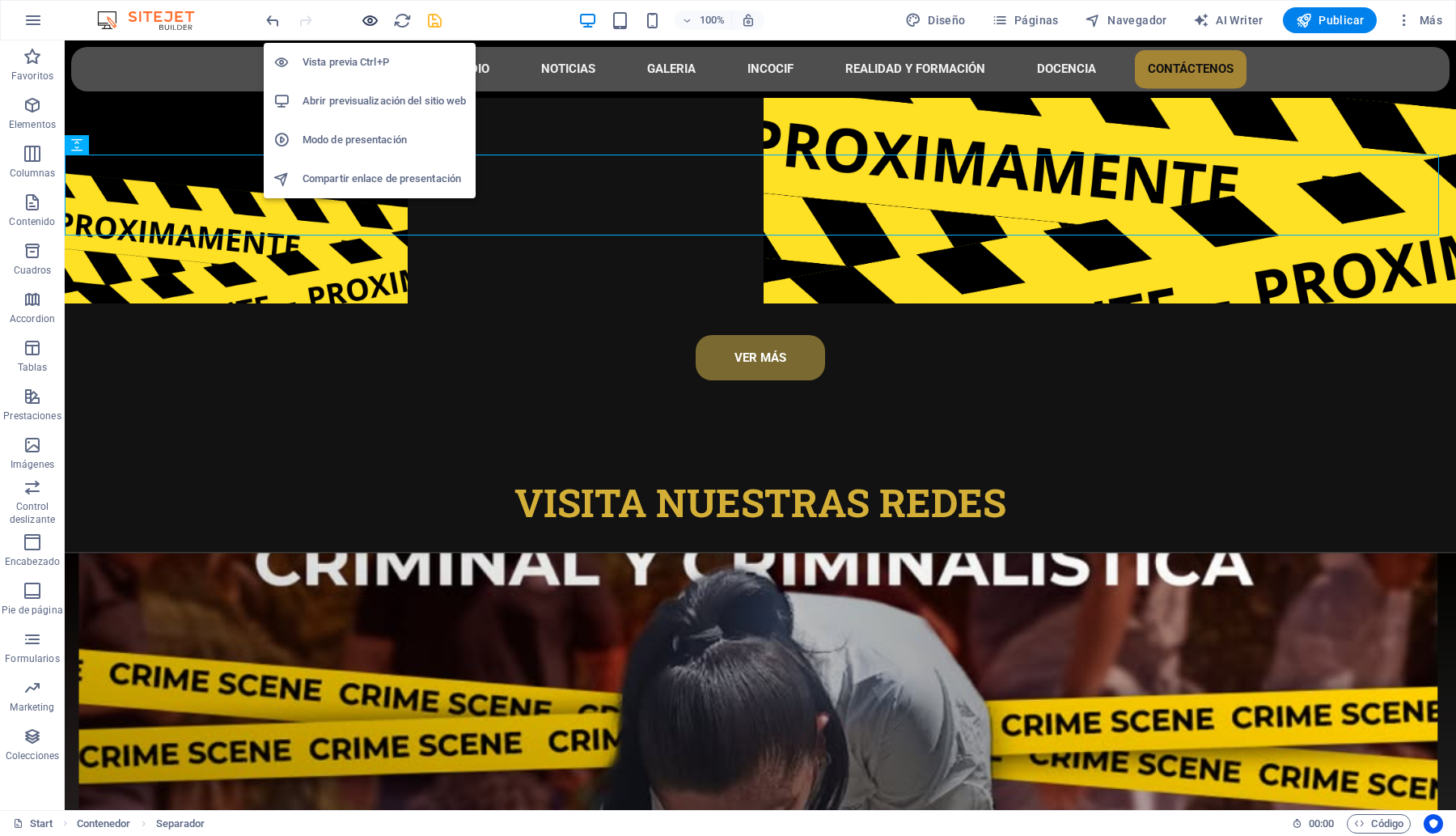
click at [366, 16] on icon "button" at bounding box center [370, 21] width 19 height 19
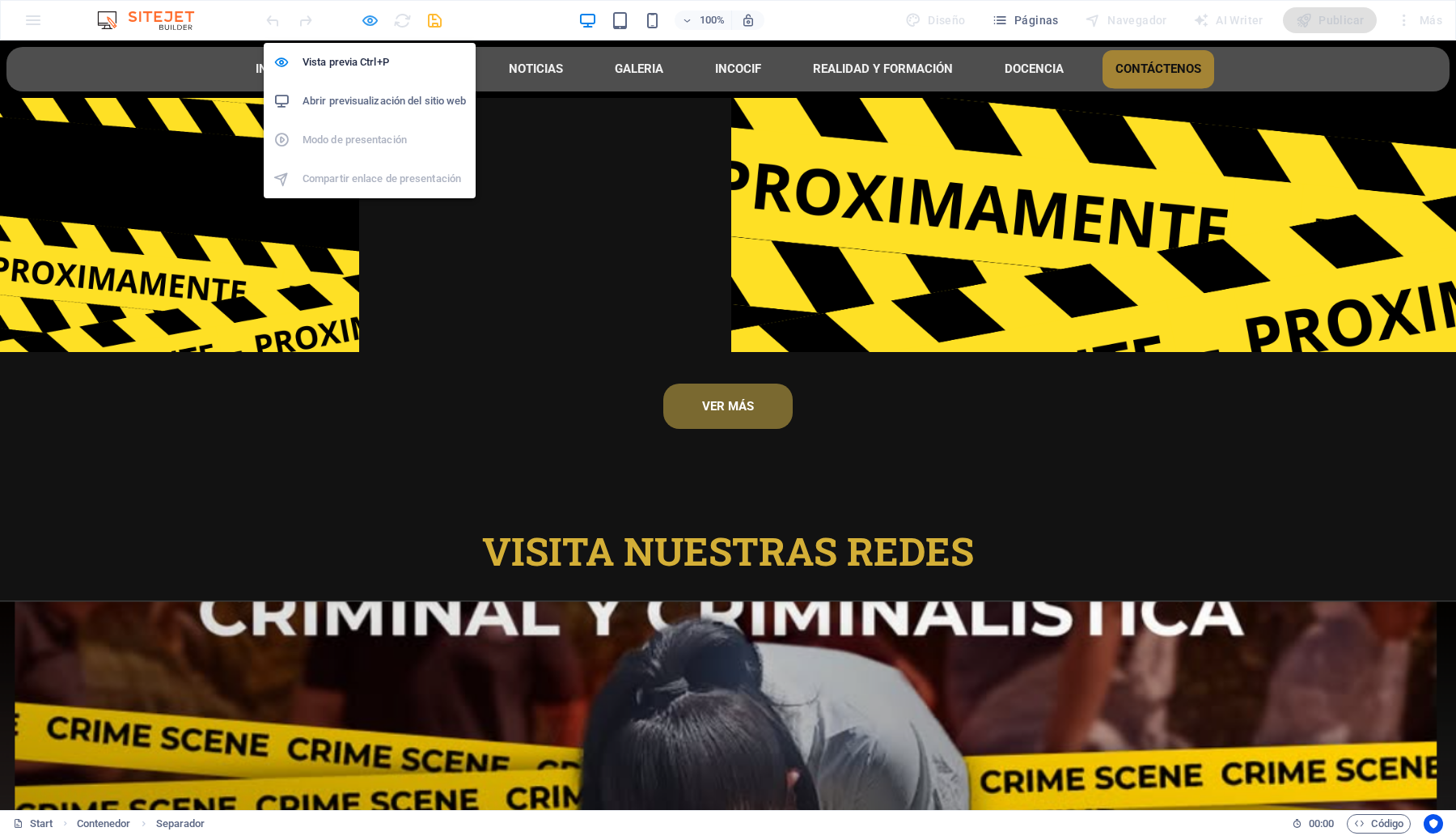
click at [366, 21] on icon "button" at bounding box center [370, 21] width 19 height 19
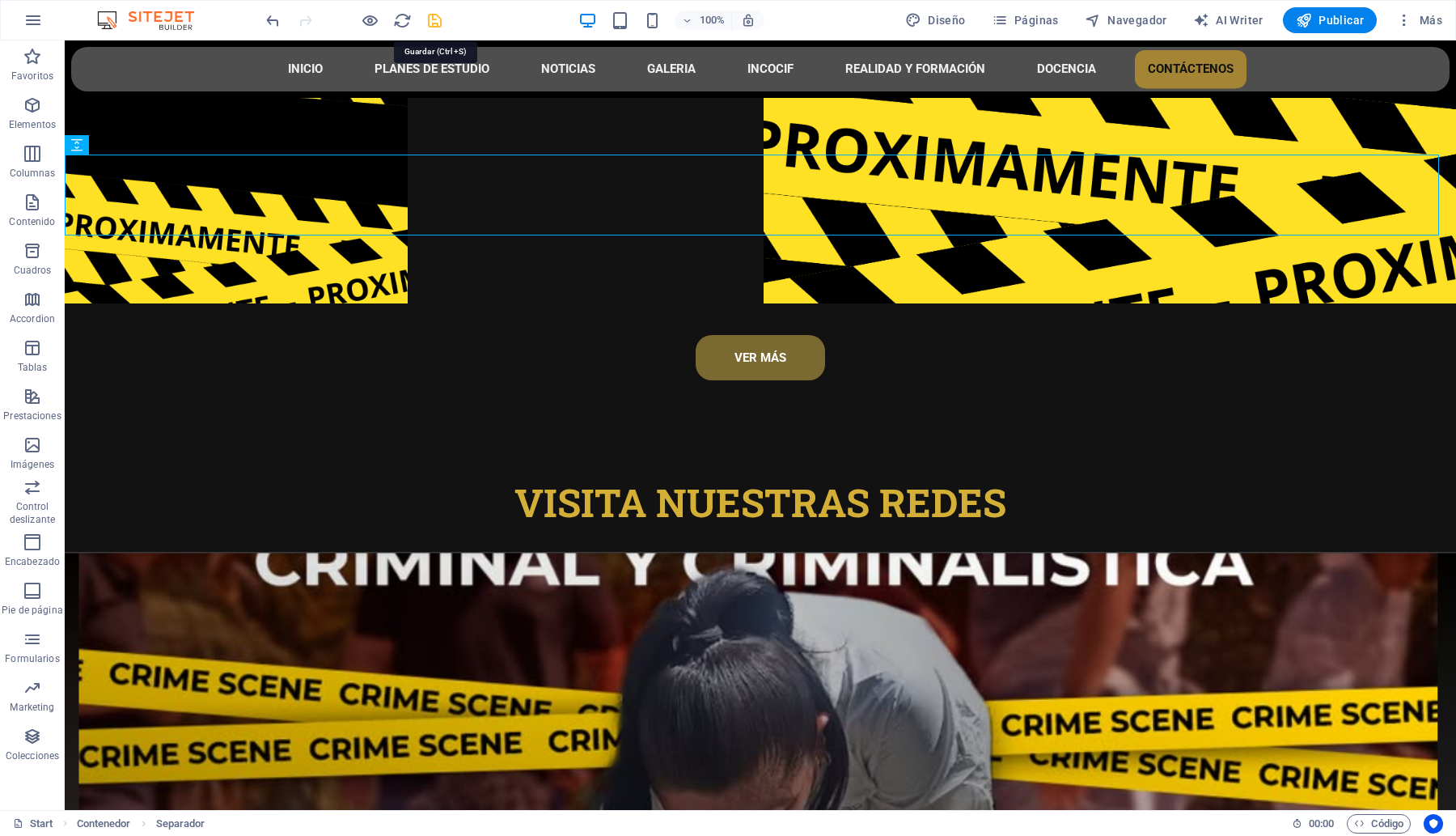
click at [432, 19] on icon "save" at bounding box center [435, 21] width 19 height 19
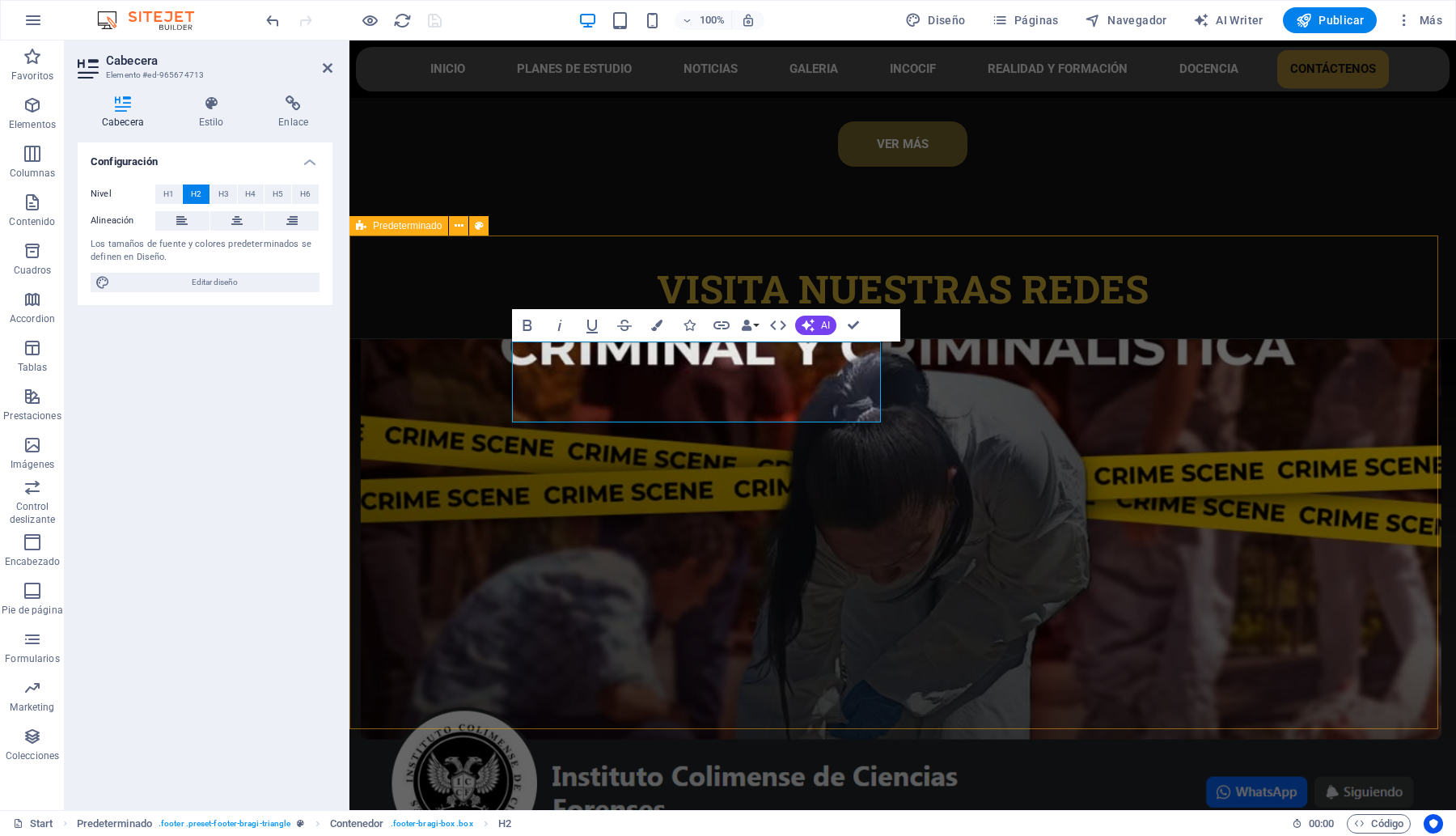
scroll to position [7544, 0]
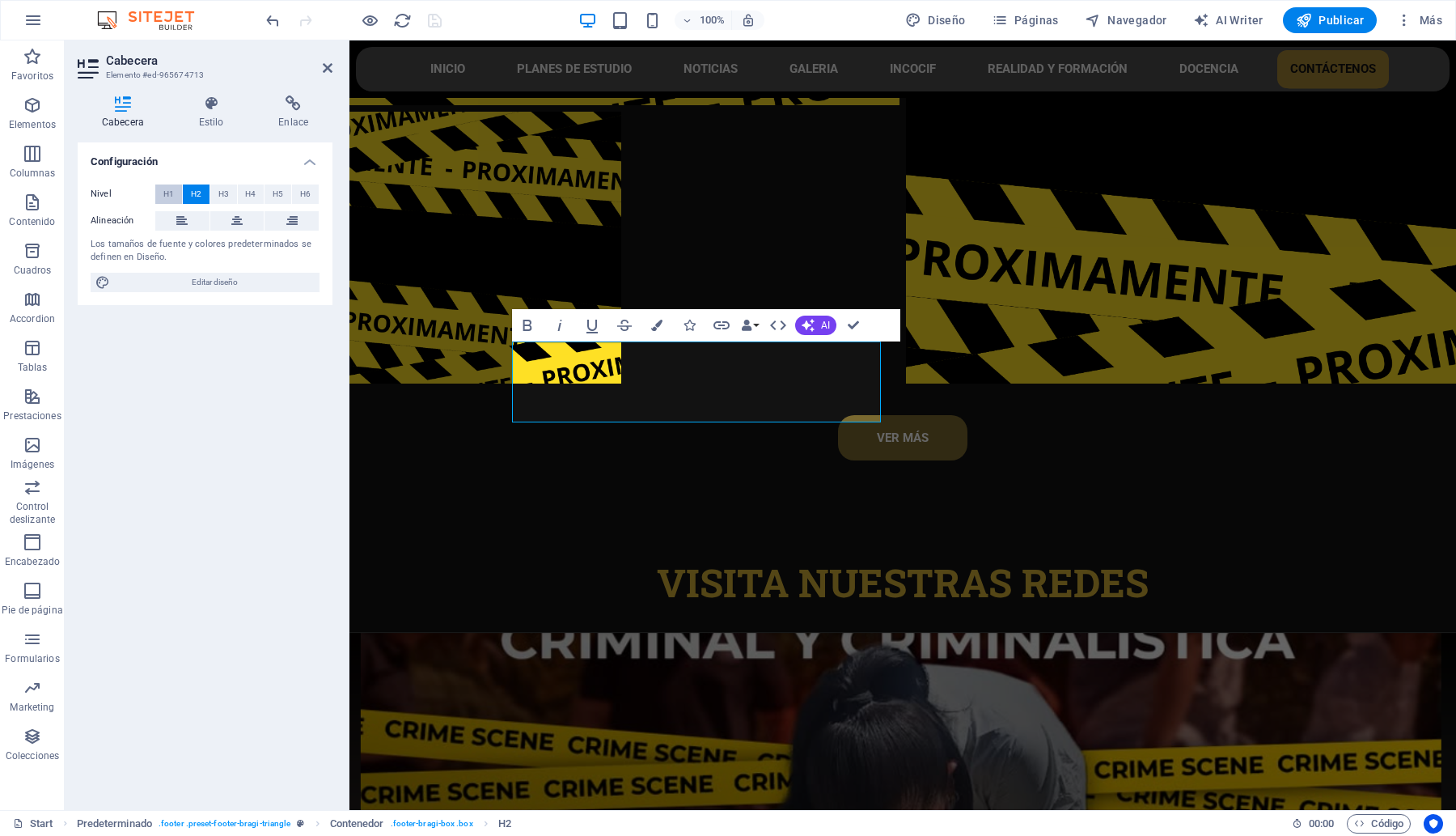
click at [162, 191] on button "H1" at bounding box center [168, 193] width 27 height 20
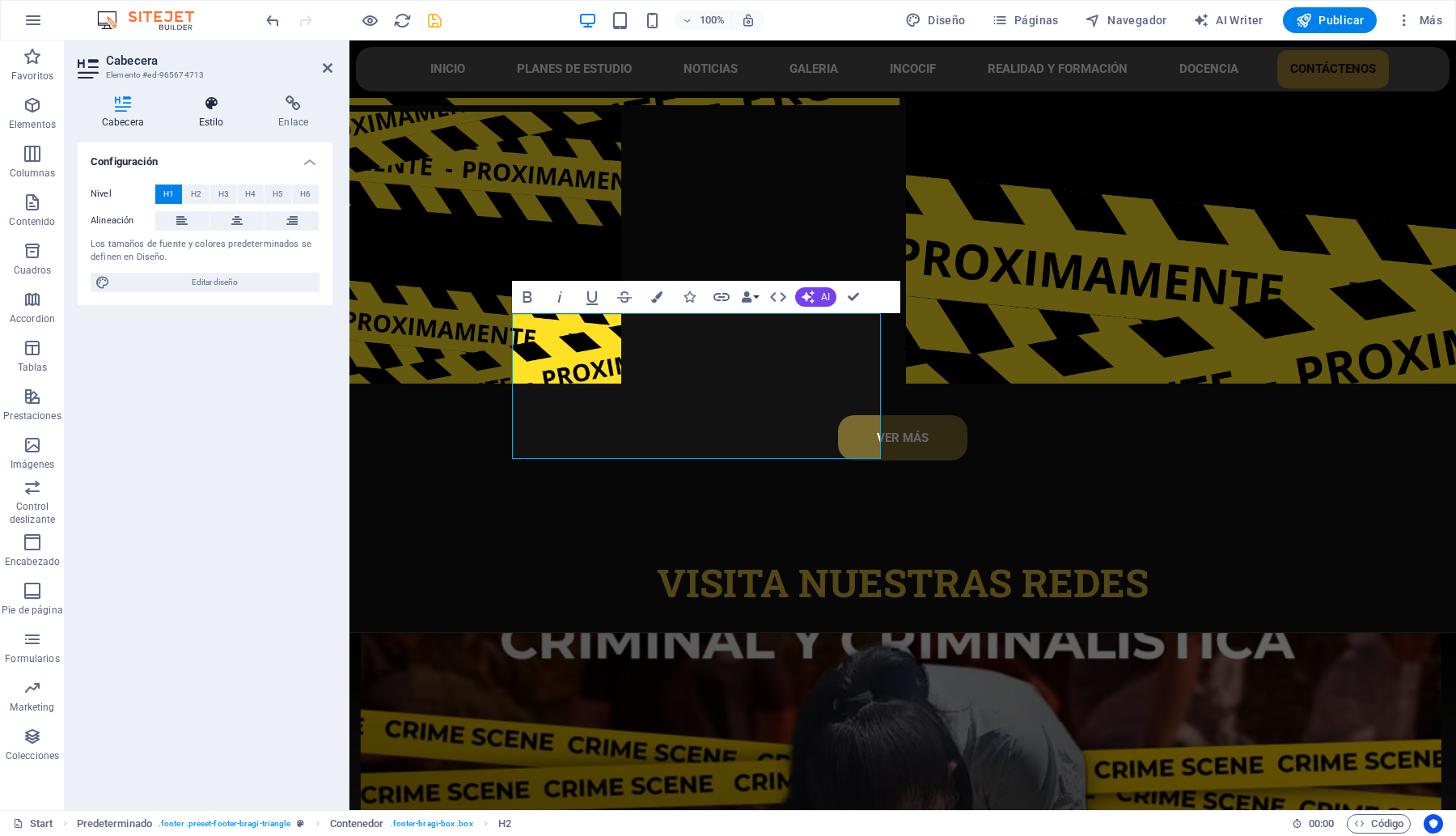
click at [210, 106] on icon at bounding box center [211, 103] width 74 height 16
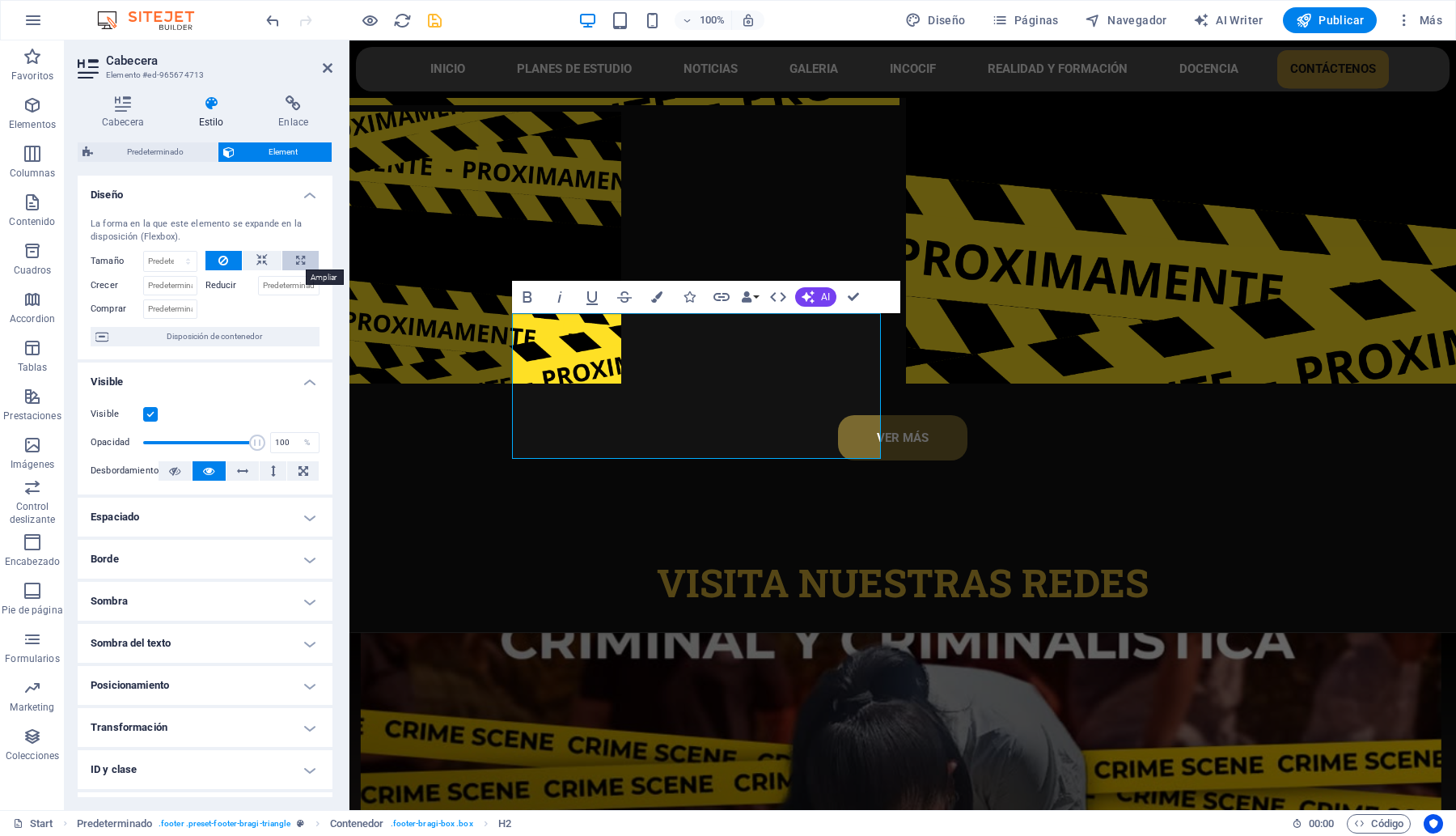
click at [296, 256] on icon at bounding box center [301, 260] width 9 height 20
type input "100"
select select "%"
click at [248, 253] on button at bounding box center [262, 260] width 39 height 20
select select "DISABLED_OPTION_VALUE"
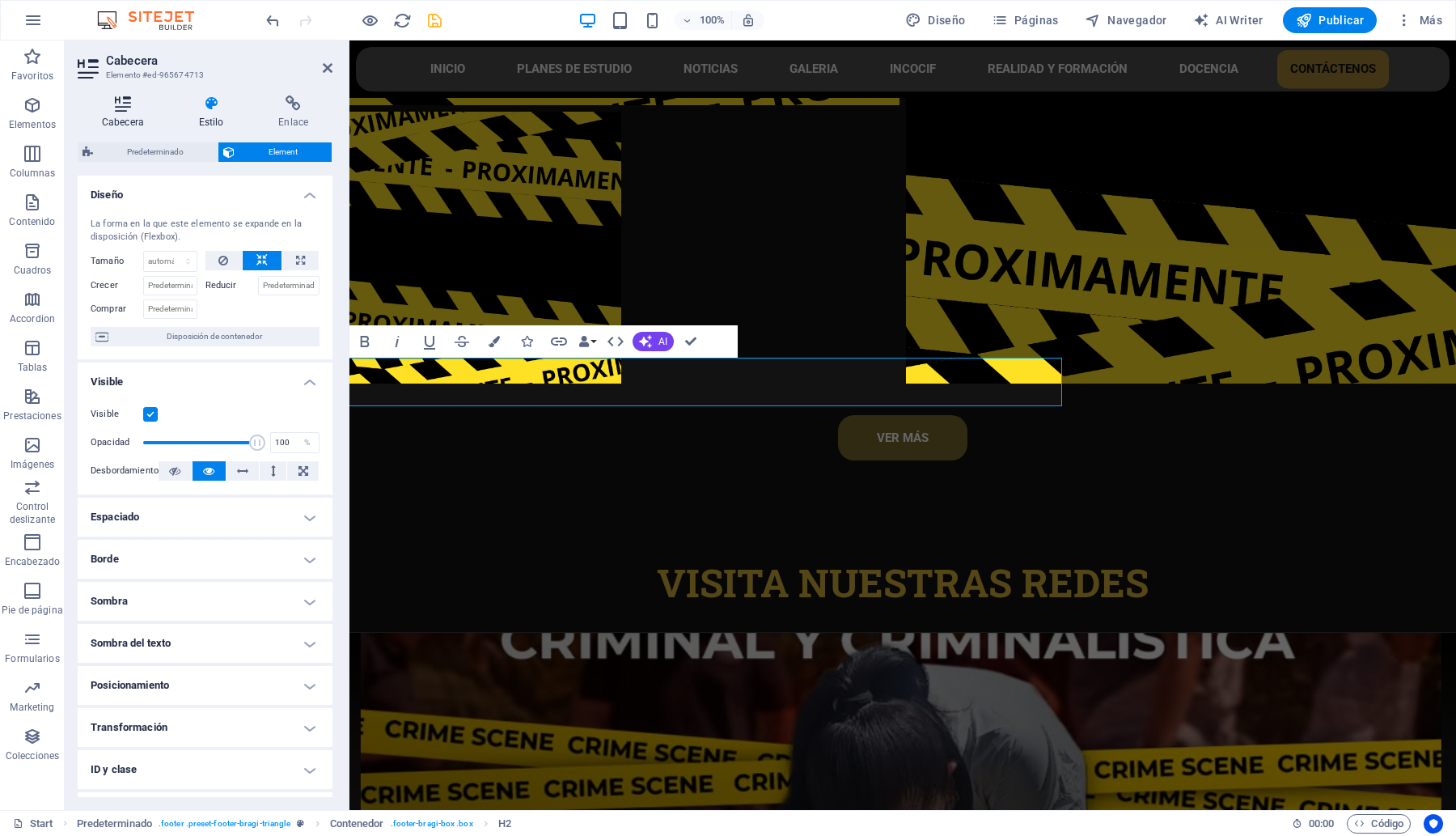
click at [113, 99] on icon at bounding box center [122, 103] width 91 height 16
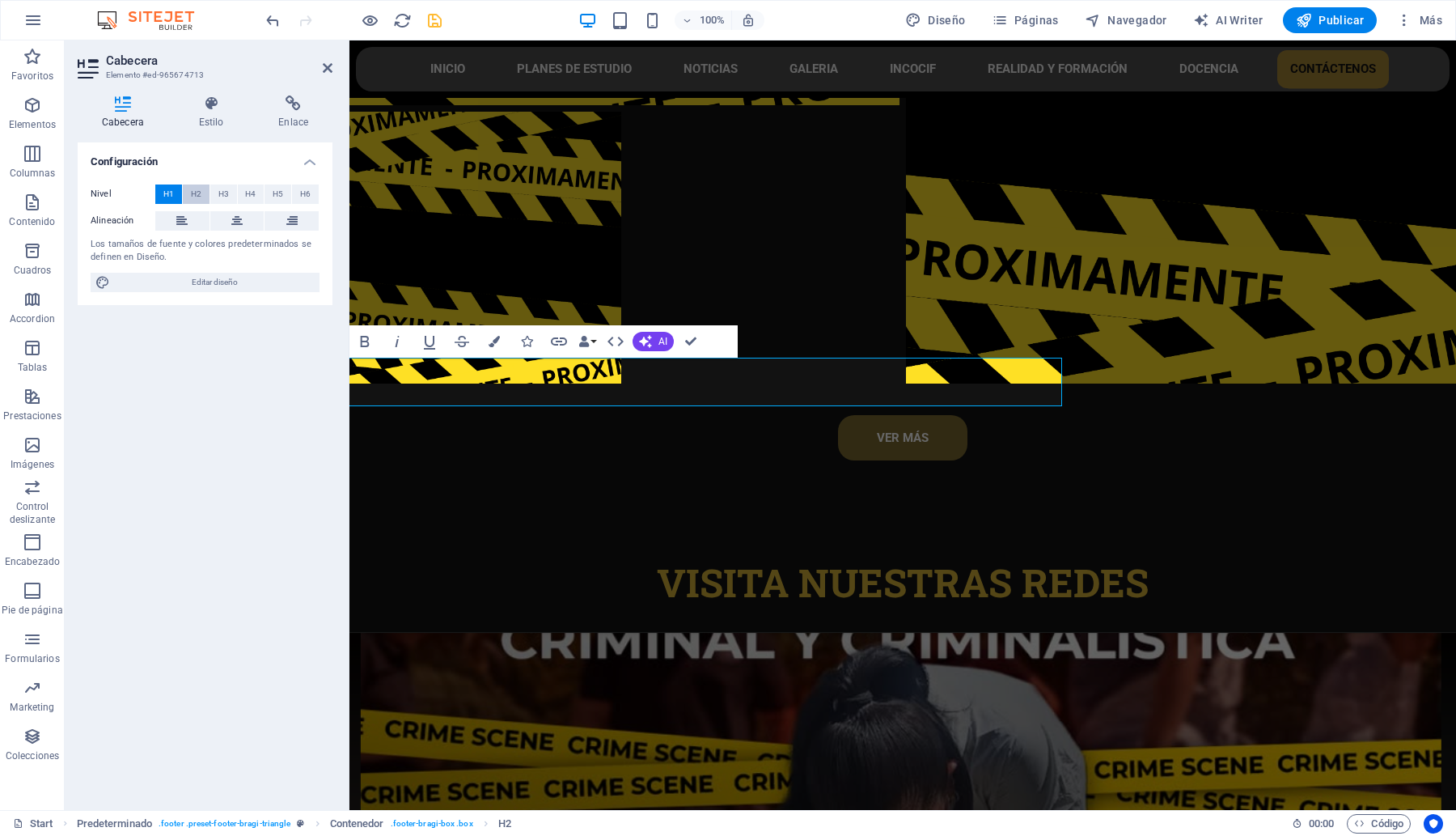
click at [191, 189] on span "H2" at bounding box center [195, 193] width 10 height 20
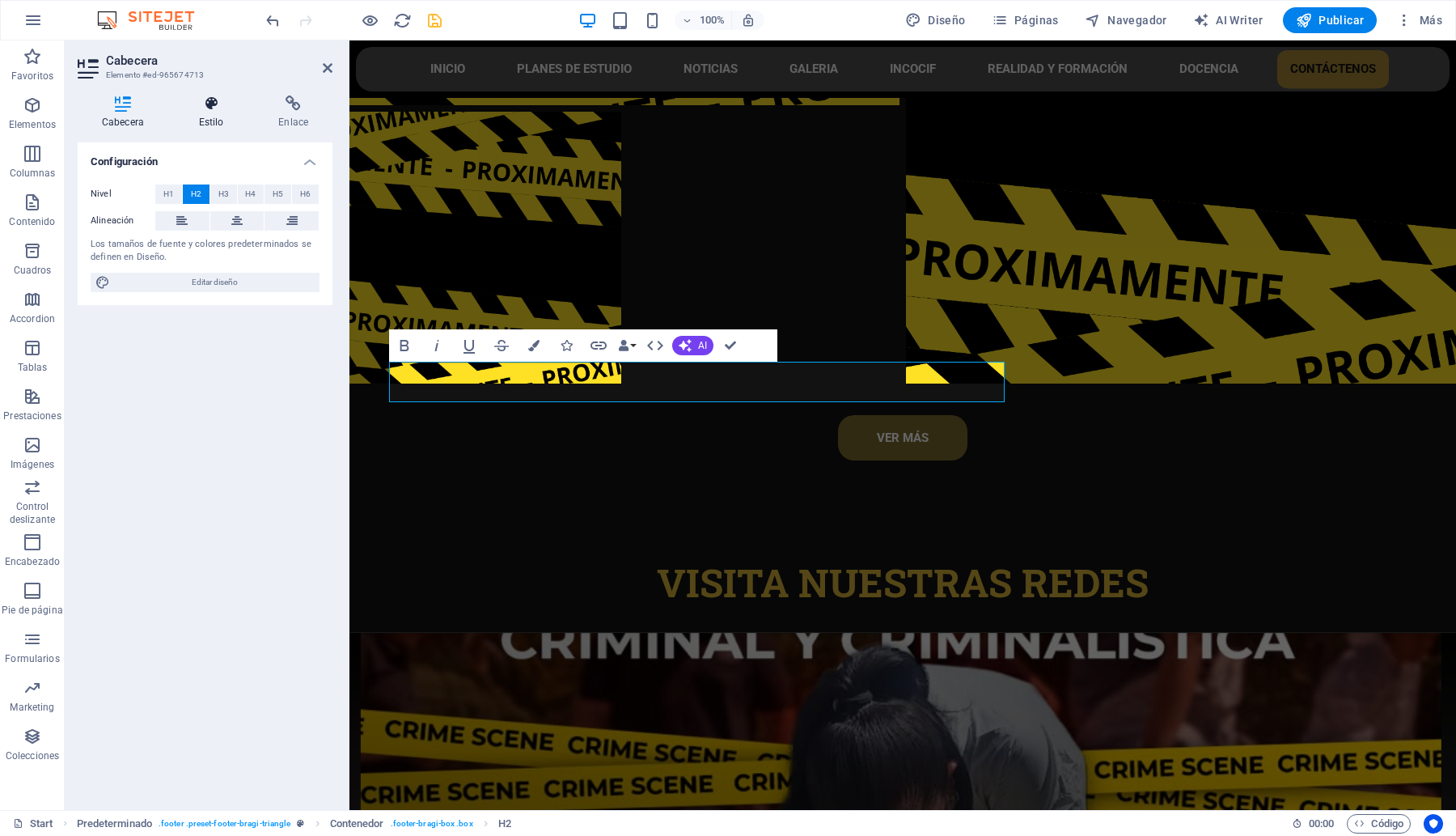
click at [213, 100] on icon at bounding box center [211, 103] width 74 height 16
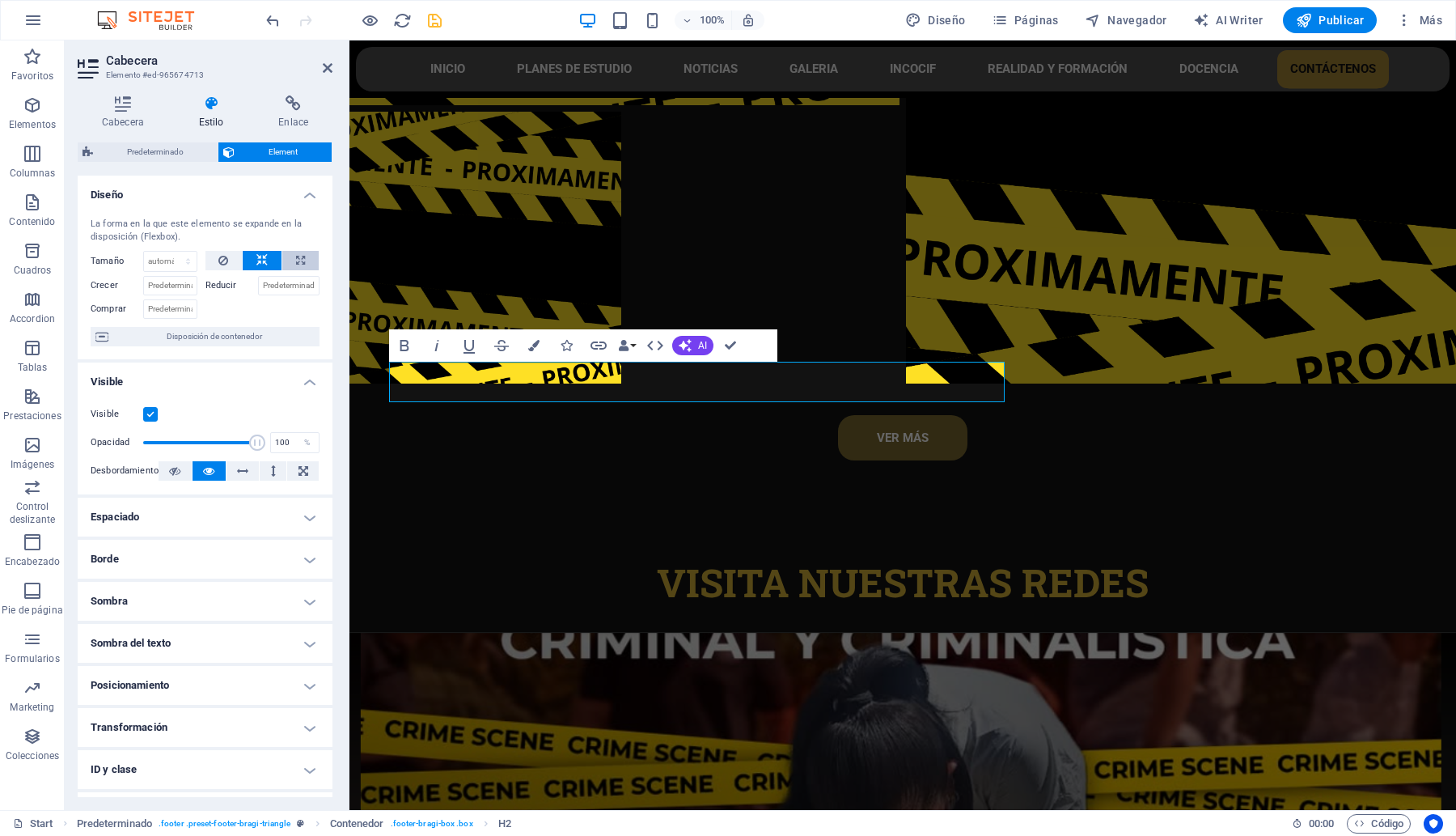
click at [283, 257] on button at bounding box center [300, 260] width 36 height 20
type input "100"
select select "%"
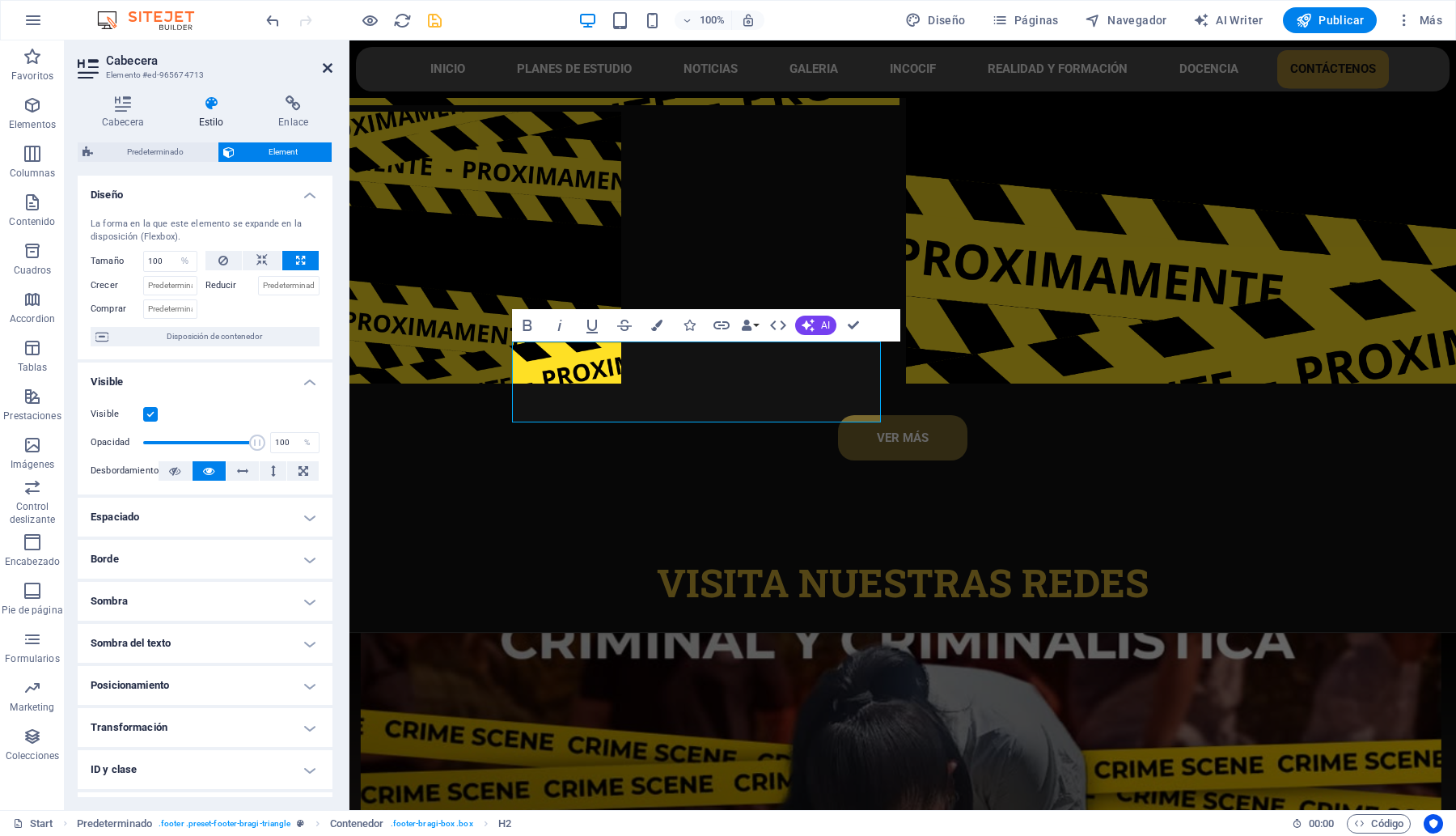
click at [324, 64] on icon at bounding box center [328, 68] width 9 height 13
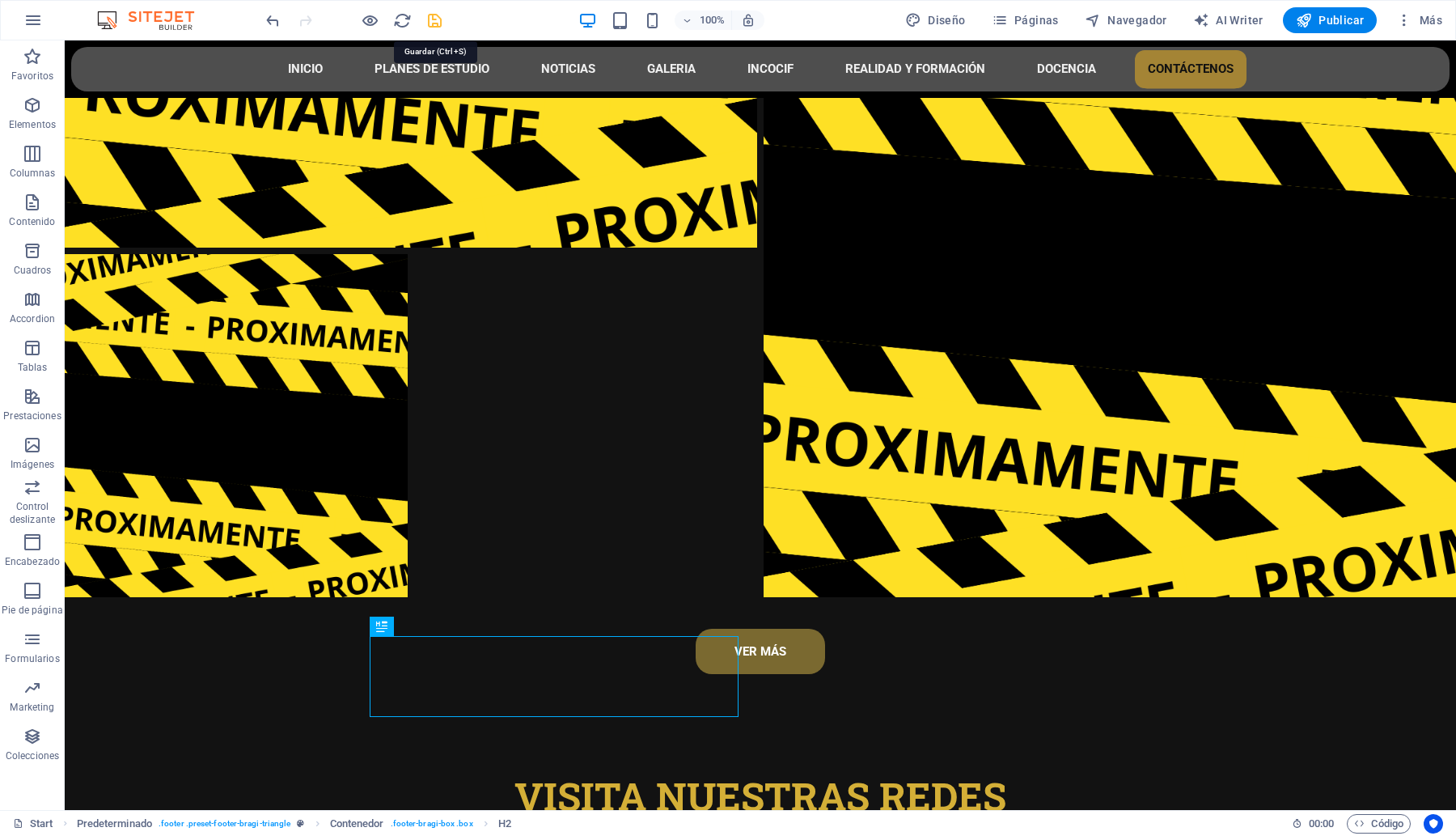
click at [432, 22] on icon "save" at bounding box center [435, 21] width 19 height 19
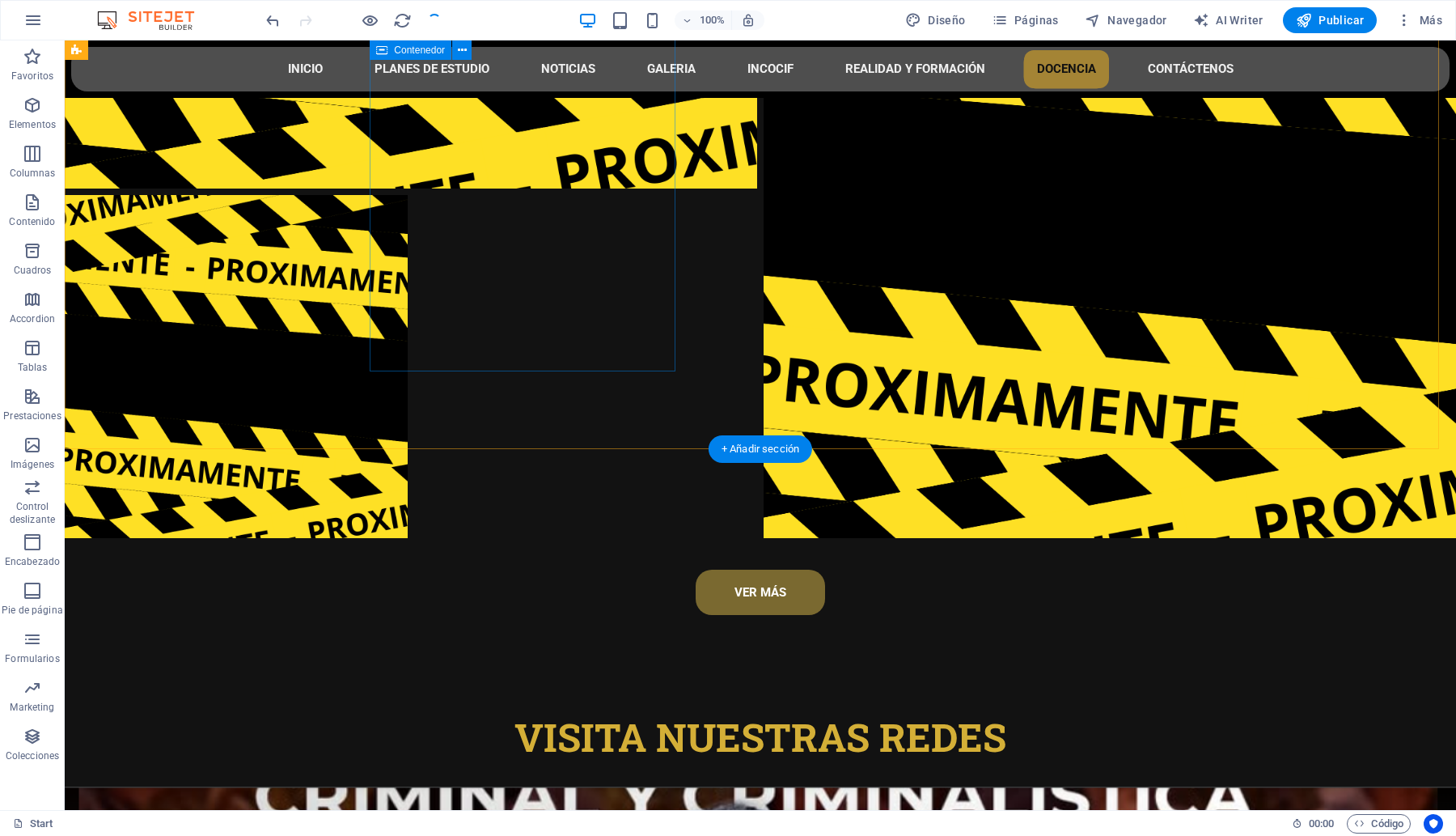
scroll to position [7837, 0]
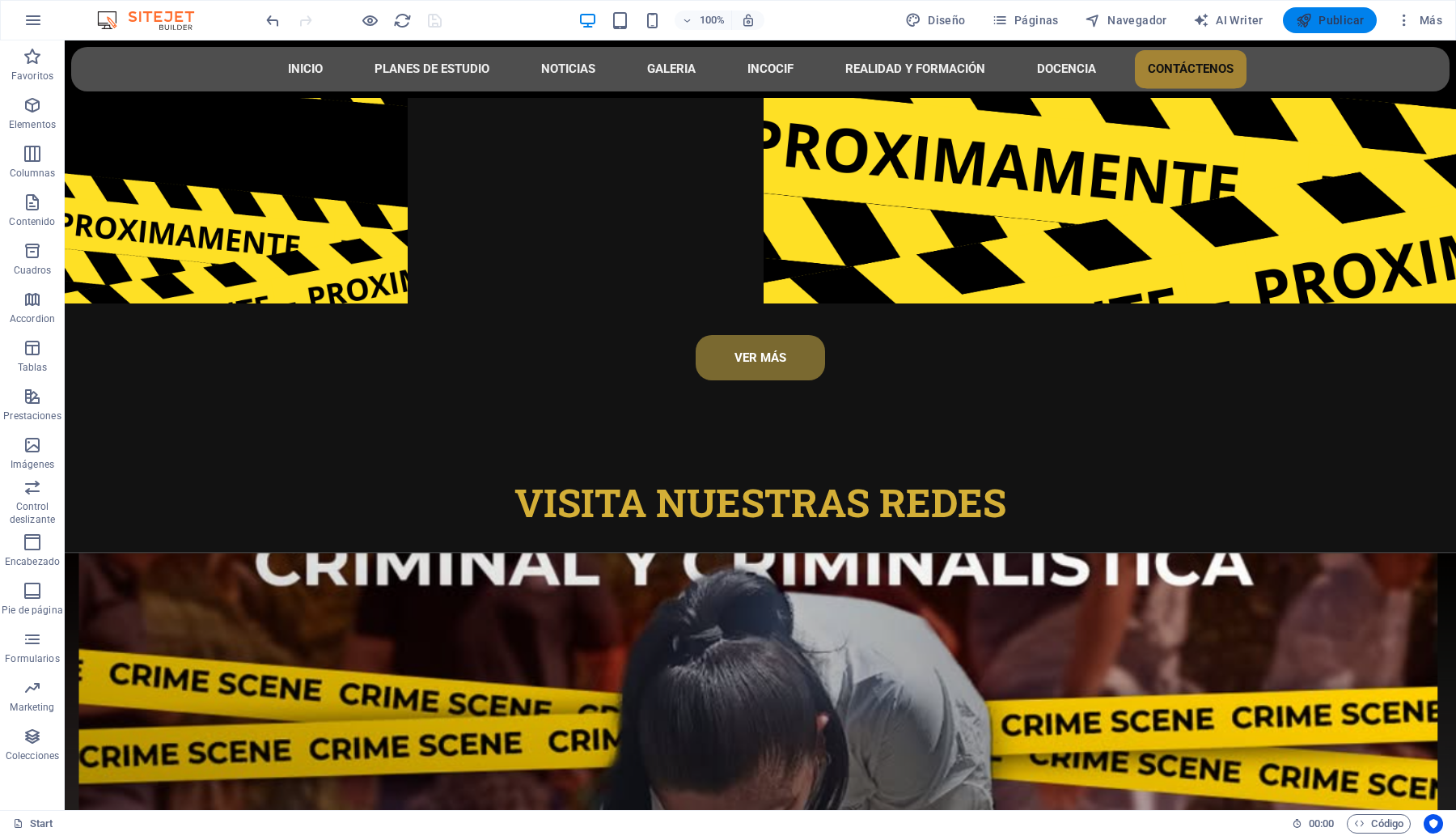
click at [1319, 16] on span "Publicar" at bounding box center [1330, 20] width 69 height 16
